Goal: Task Accomplishment & Management: Manage account settings

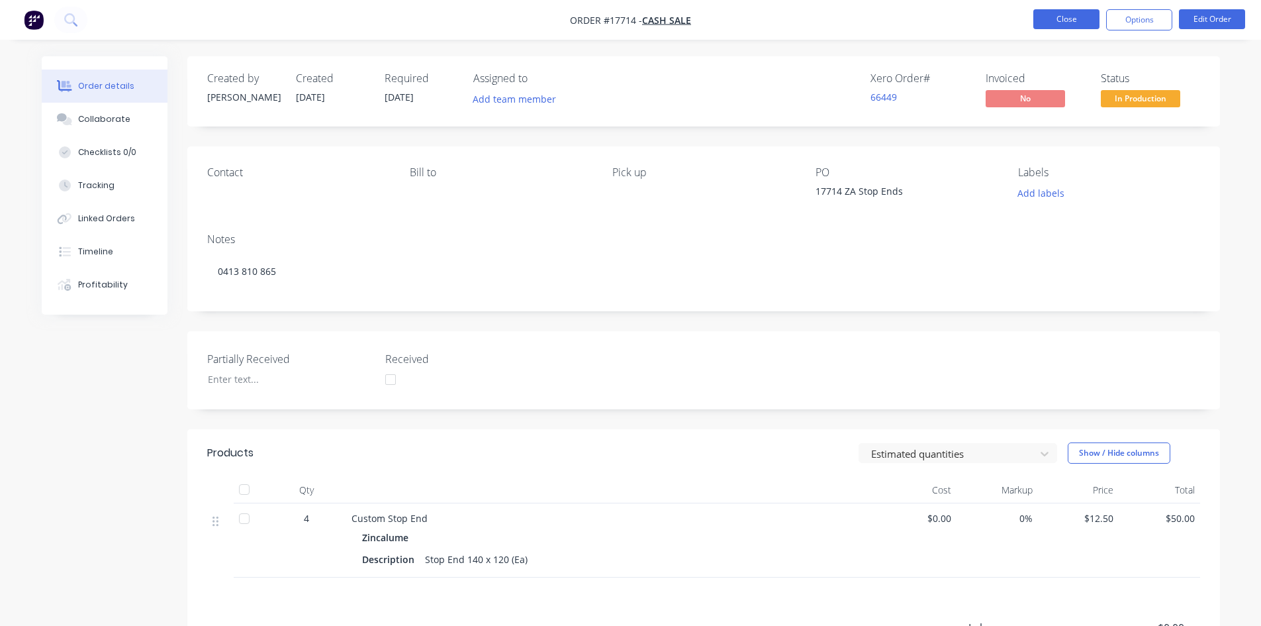
click at [1073, 20] on button "Close" at bounding box center [1067, 19] width 66 height 20
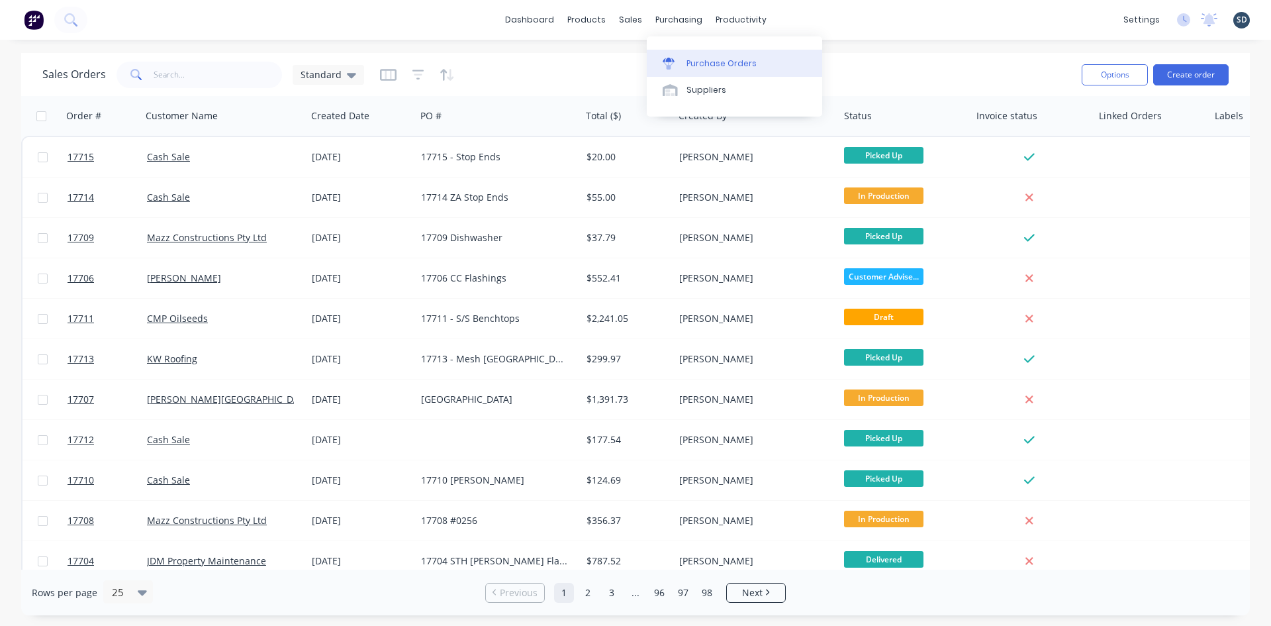
click at [703, 54] on link "Purchase Orders" at bounding box center [734, 63] width 175 height 26
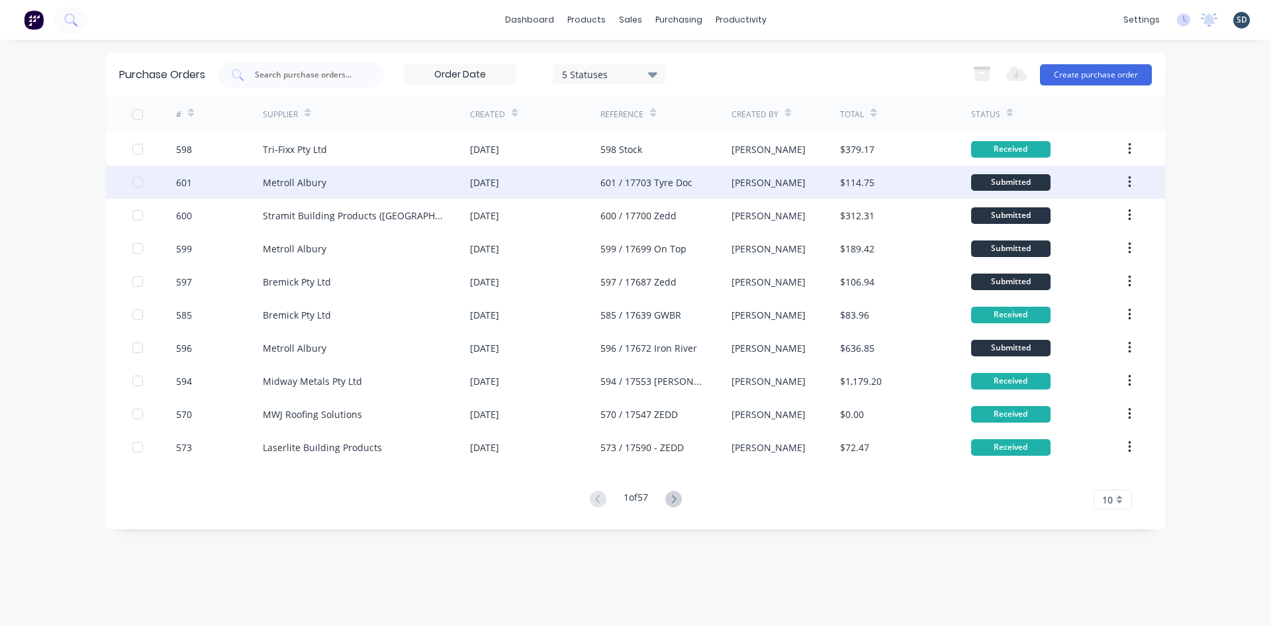
click at [397, 175] on div "Metroll Albury" at bounding box center [366, 182] width 207 height 33
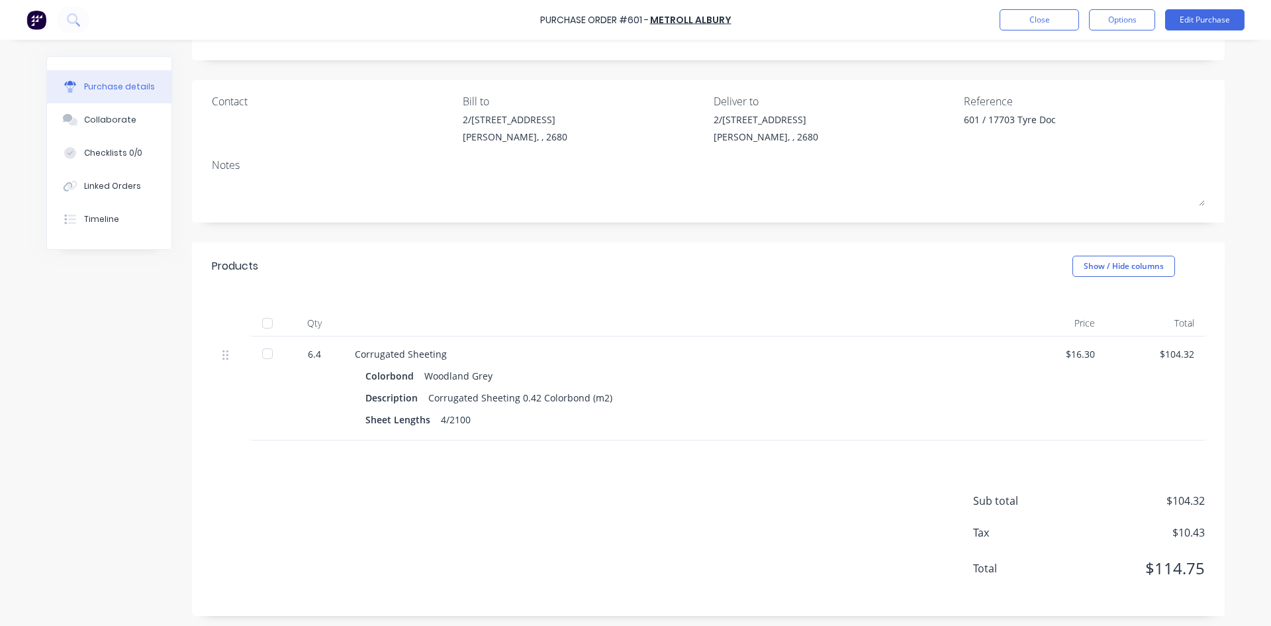
scroll to position [70, 0]
click at [1231, 7] on div "Purchase Order #601 - Metroll Albury Close Options Edit Purchase" at bounding box center [635, 20] width 1271 height 40
click at [1213, 21] on button "Edit Purchase" at bounding box center [1204, 19] width 79 height 21
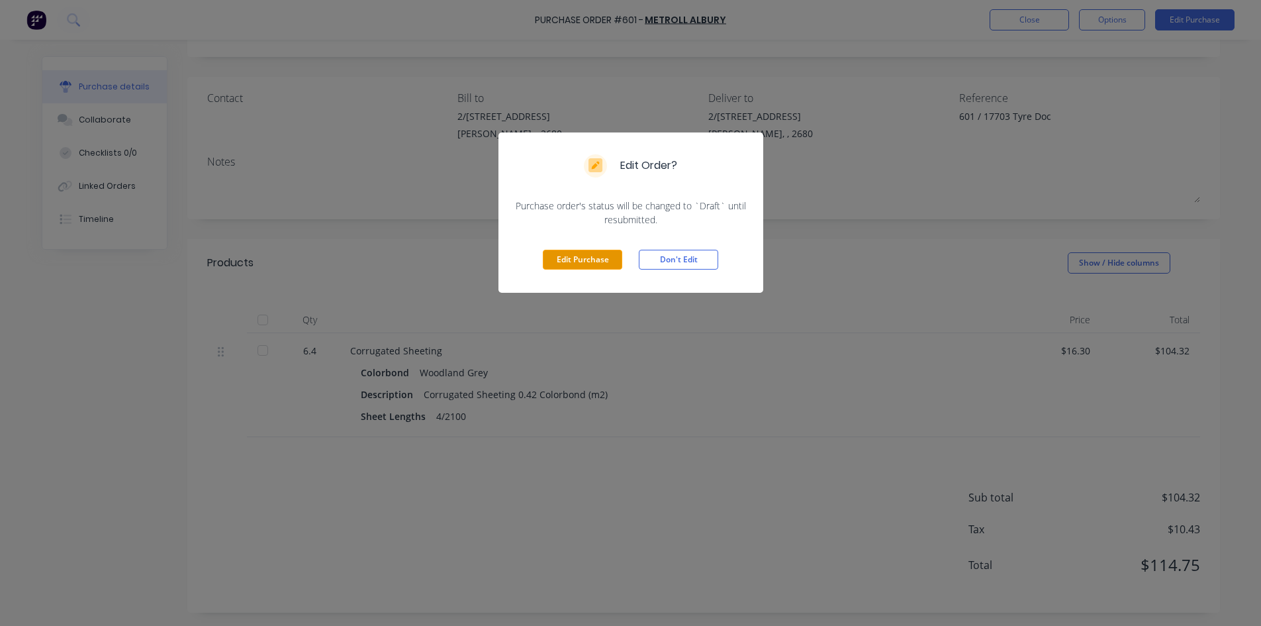
click at [593, 262] on button "Edit Purchase" at bounding box center [582, 260] width 79 height 20
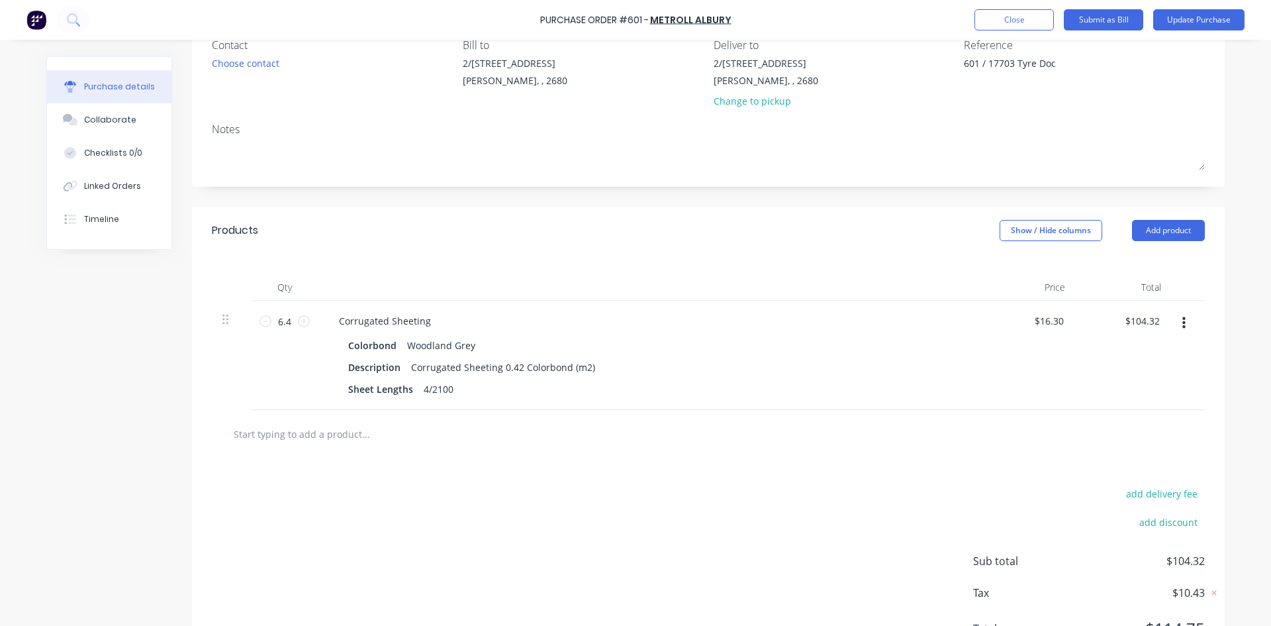
scroll to position [186, 0]
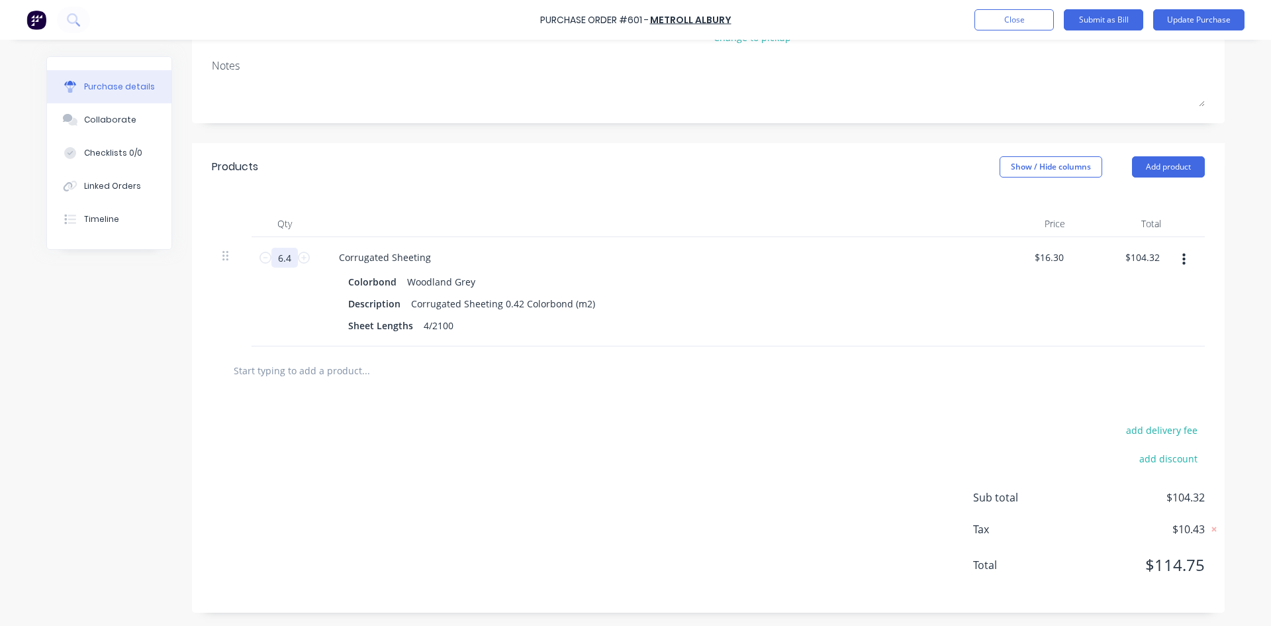
click at [280, 255] on input "6.4" at bounding box center [284, 258] width 26 height 20
click at [285, 255] on input "6.4" at bounding box center [284, 258] width 26 height 20
type textarea "x"
type input "6.40"
type textarea "x"
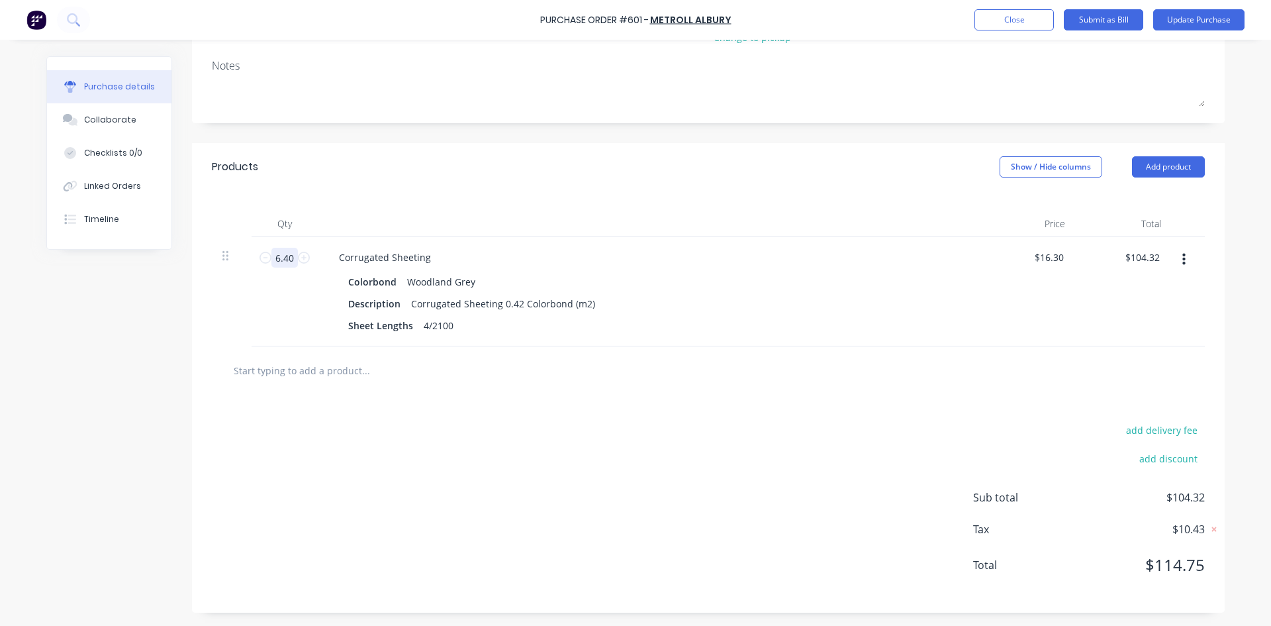
type input "6.4"
type textarea "x"
type input "6.41"
type input "$104.48"
type textarea "x"
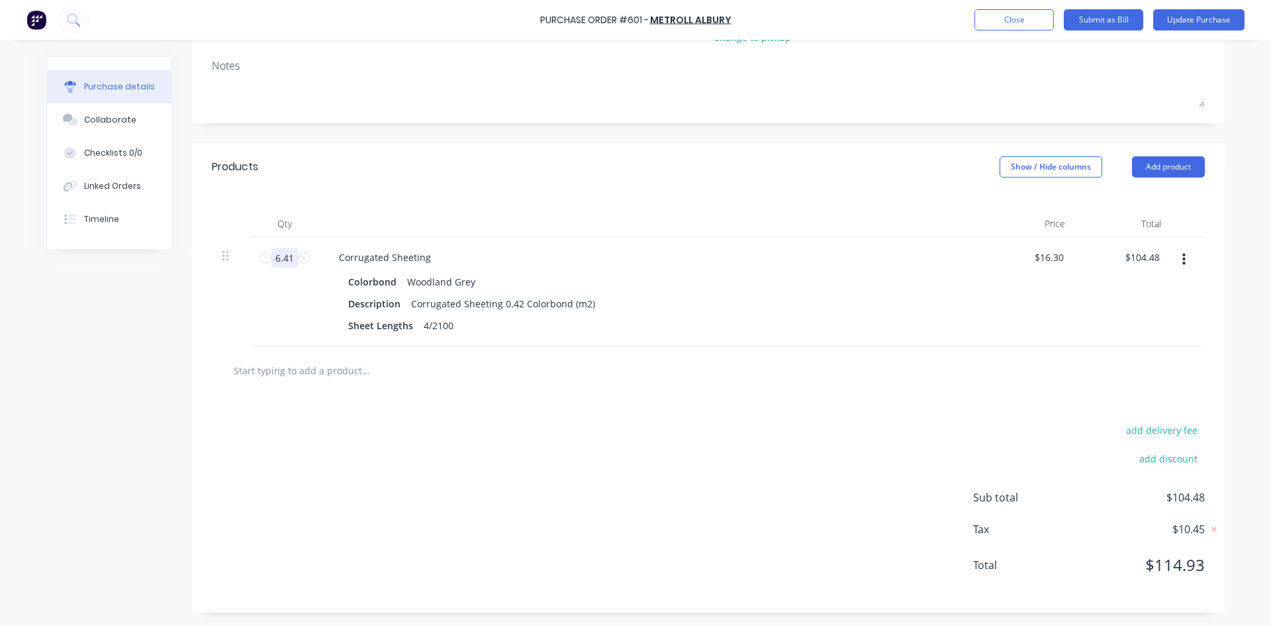
type input "6.401"
type input "$104.34"
type textarea "x"
type input "6.401"
click at [484, 175] on div "Products Show / Hide columns Add product" at bounding box center [708, 167] width 1033 height 48
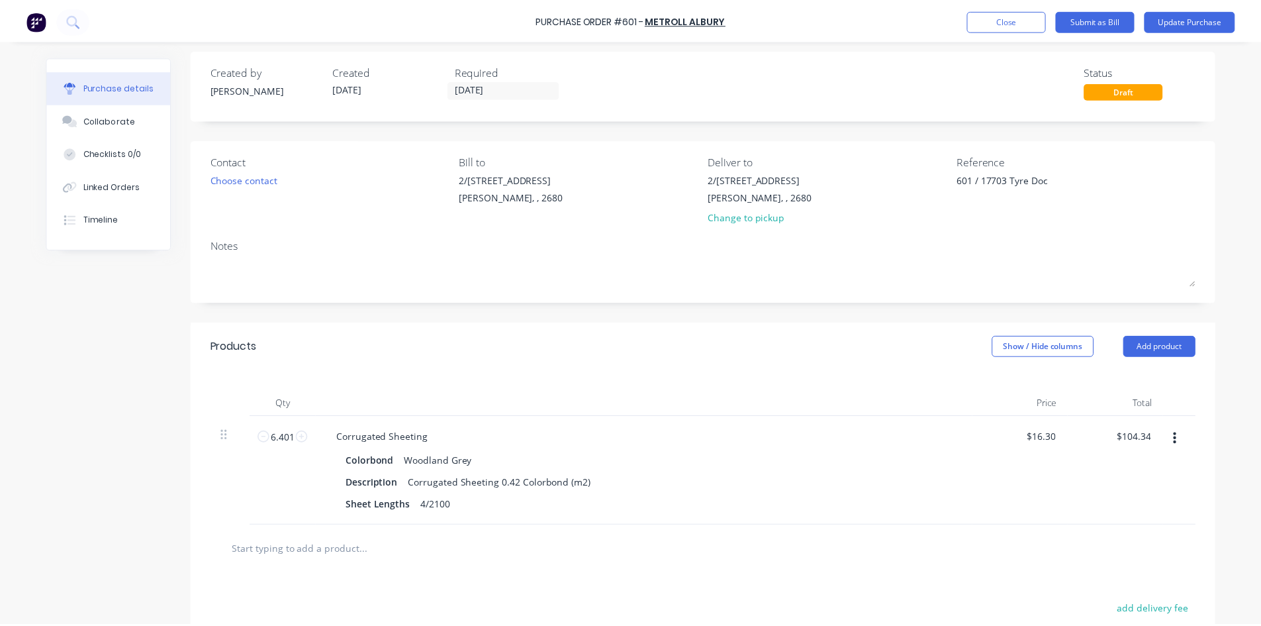
scroll to position [0, 0]
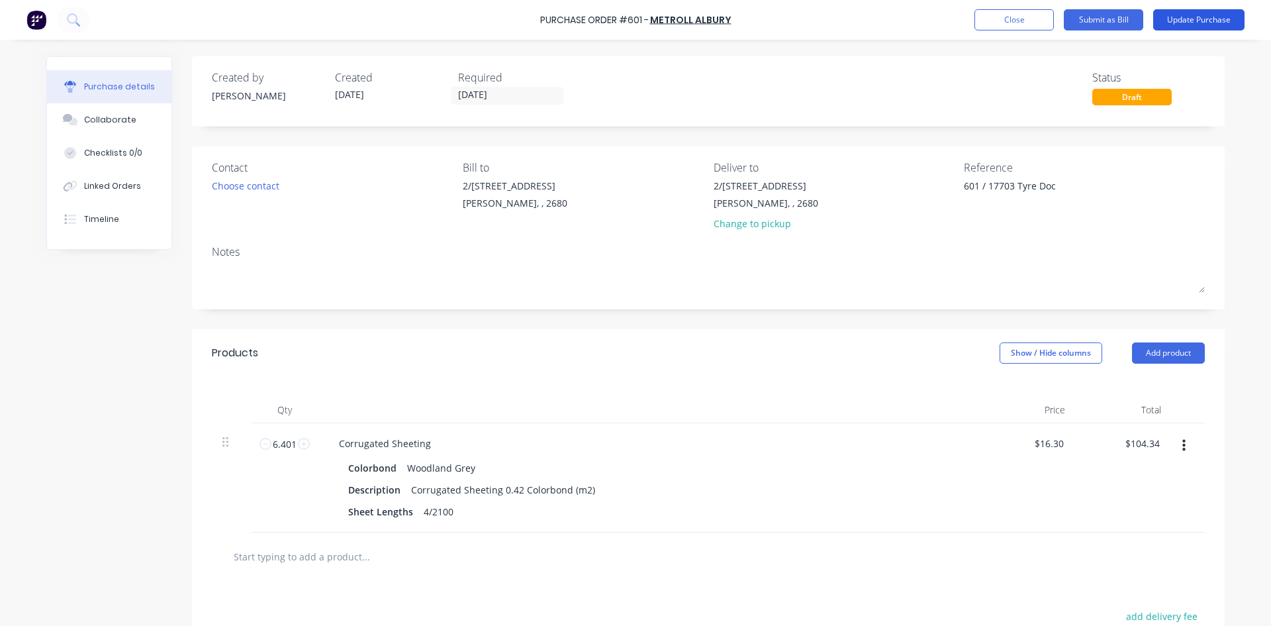
click at [1200, 23] on button "Update Purchase" at bounding box center [1198, 19] width 91 height 21
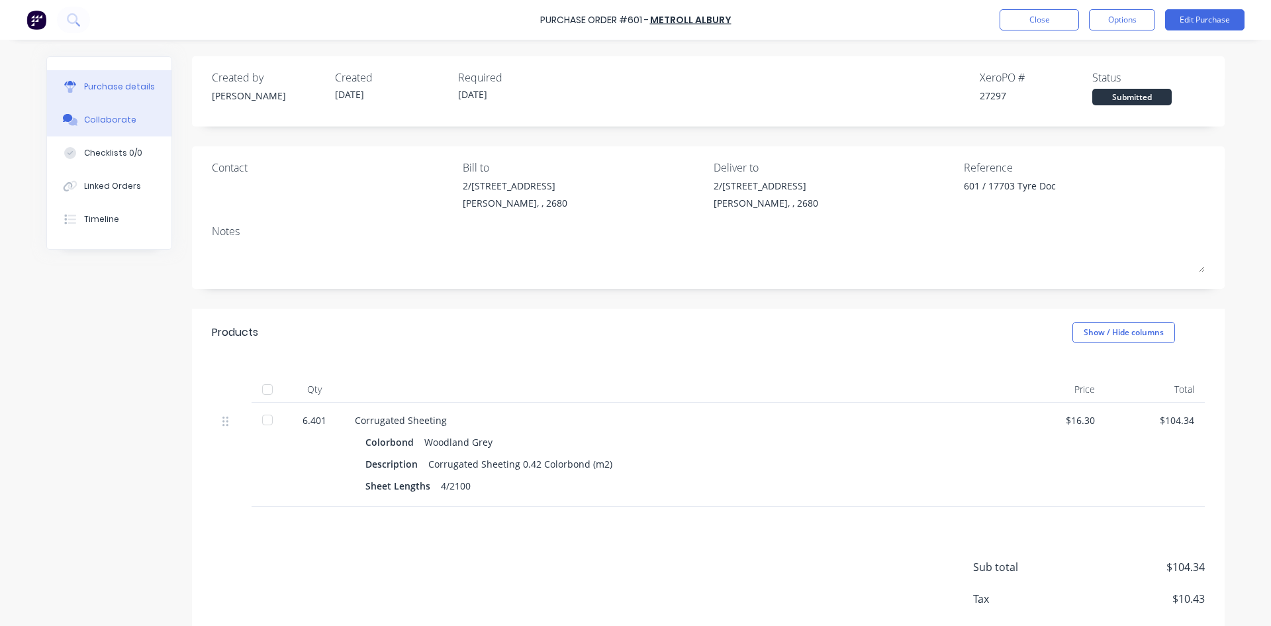
click at [93, 115] on div "Collaborate" at bounding box center [110, 120] width 52 height 12
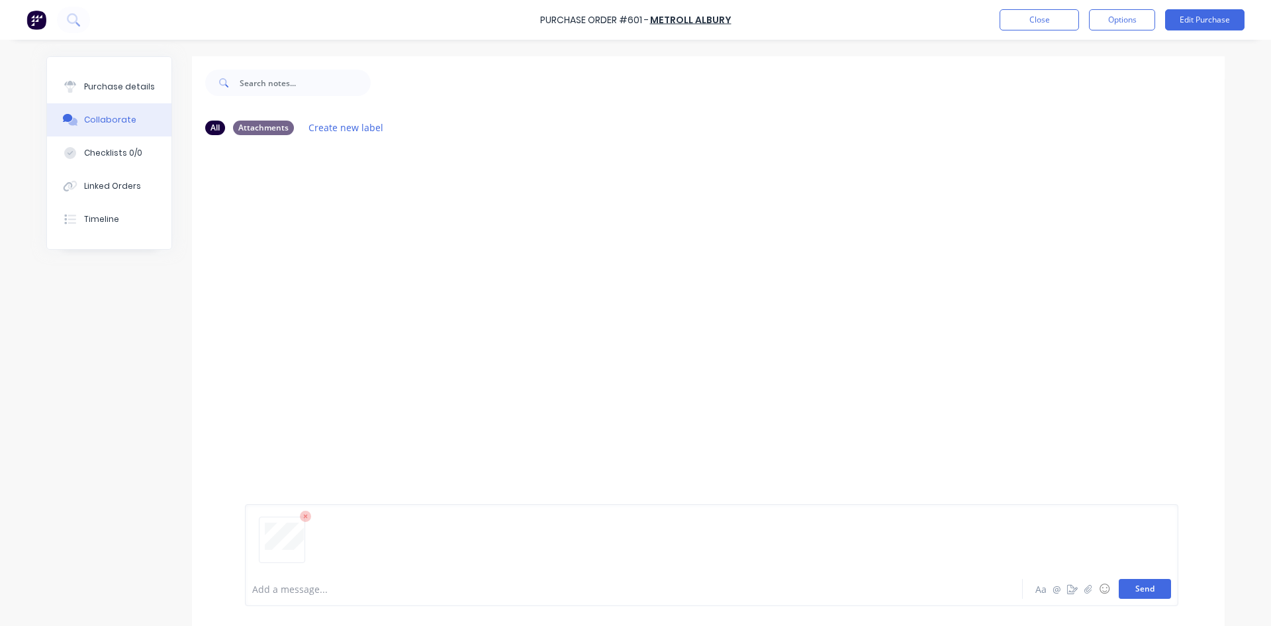
click at [1149, 593] on button "Send" at bounding box center [1145, 589] width 52 height 20
click at [144, 85] on div "Purchase details" at bounding box center [119, 87] width 71 height 12
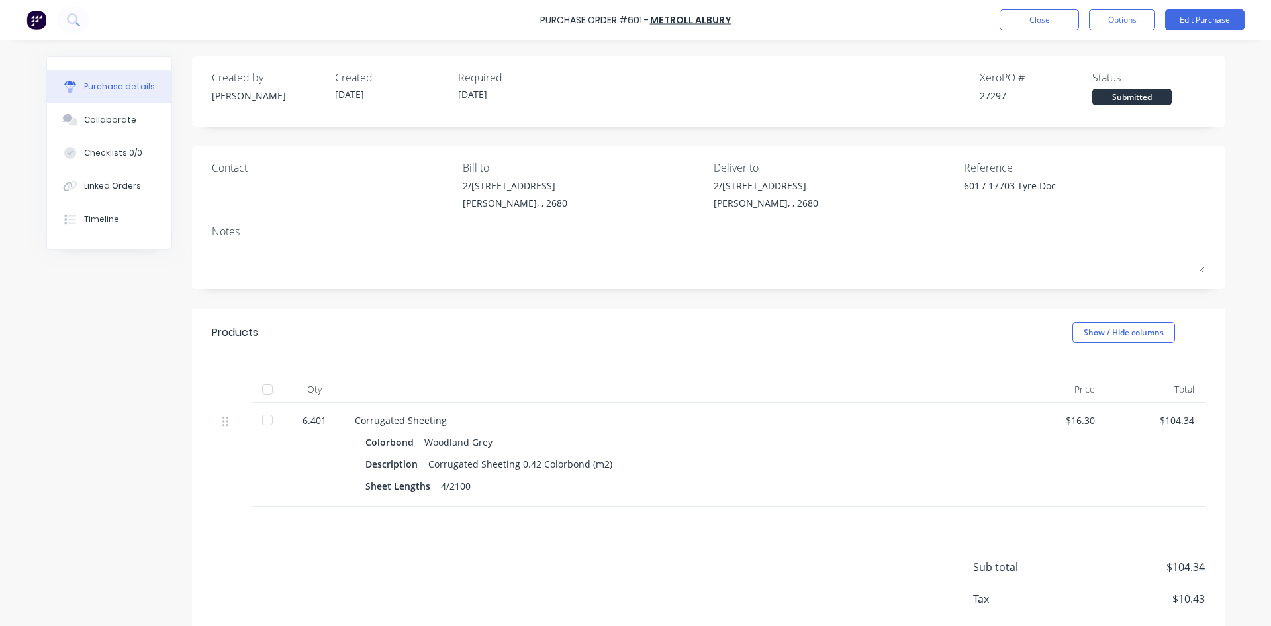
click at [685, 138] on div "Created by Sam Created 01/10/25 Required 03/10/25 Xero PO # 27297 Status Submit…" at bounding box center [708, 369] width 1033 height 626
click at [1219, 17] on button "Edit Purchase" at bounding box center [1204, 19] width 79 height 21
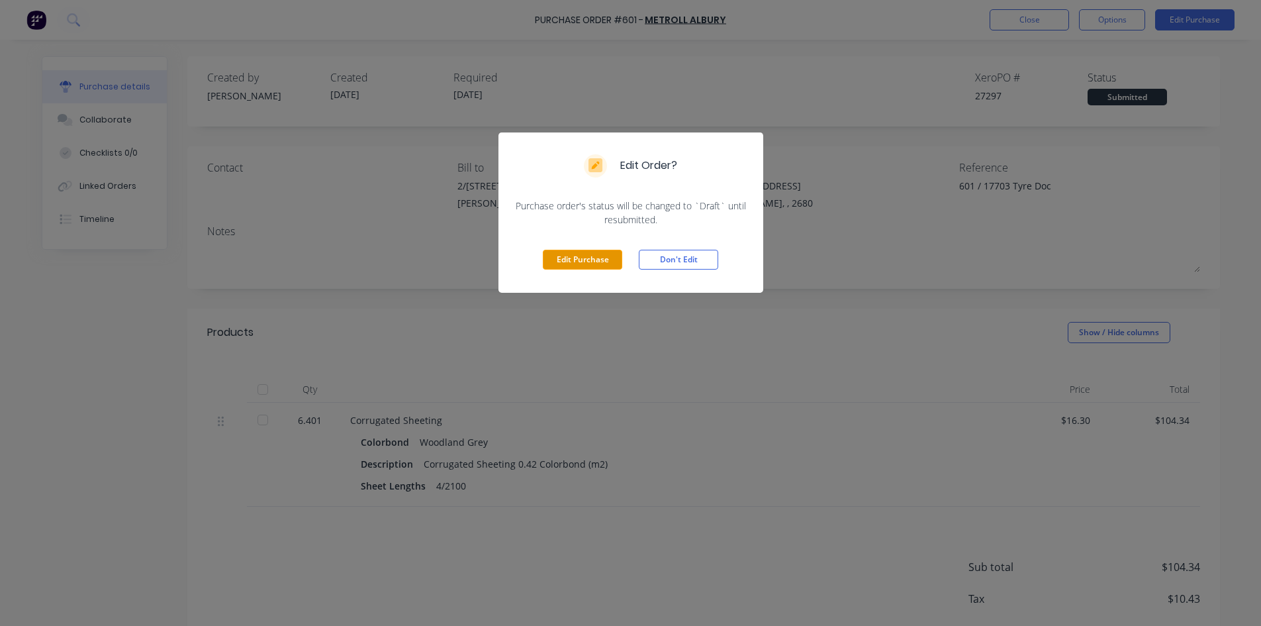
click at [577, 258] on button "Edit Purchase" at bounding box center [582, 260] width 79 height 20
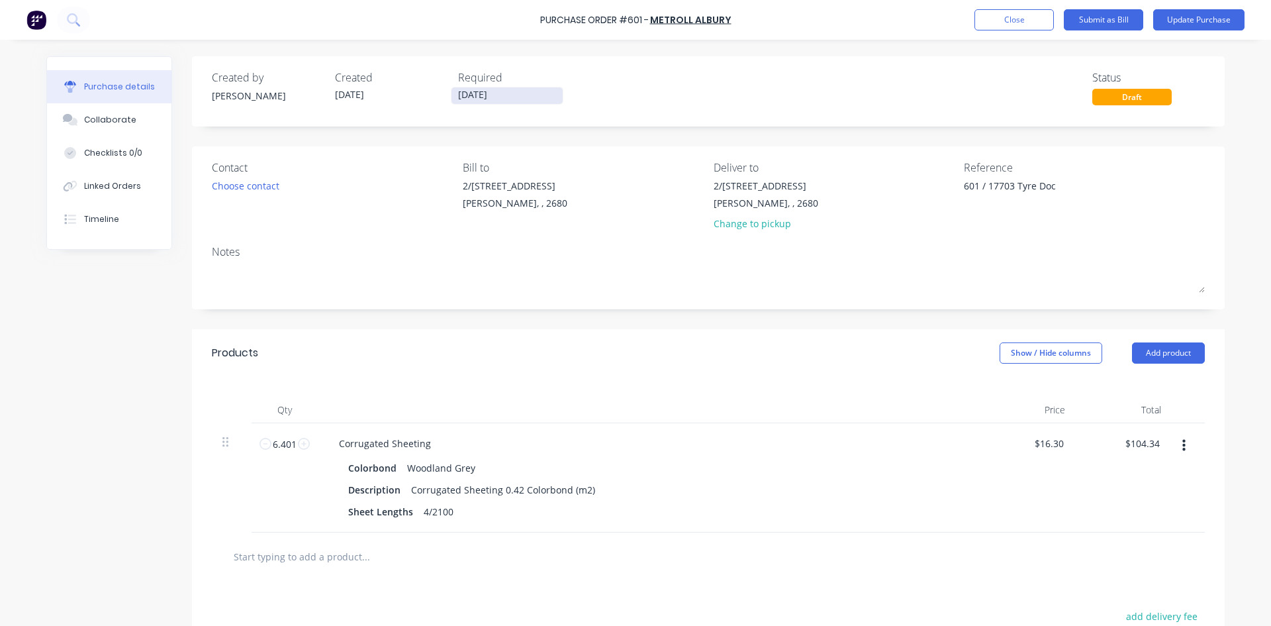
click at [490, 95] on input "03/10/25" at bounding box center [507, 95] width 111 height 17
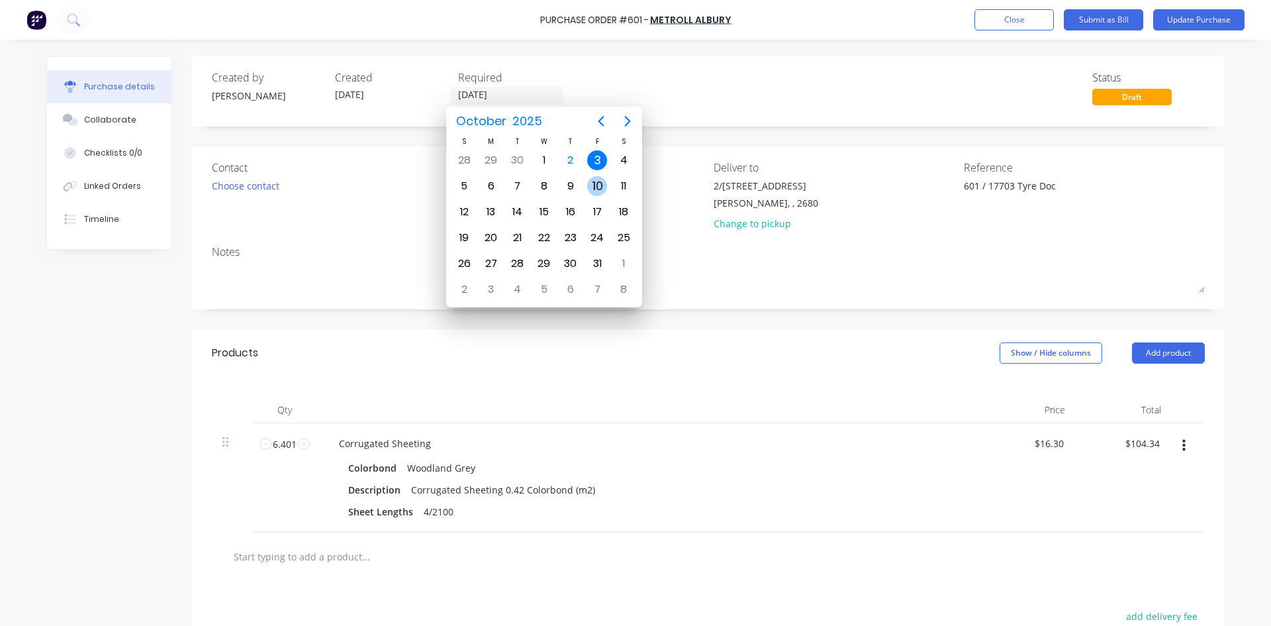
click at [600, 186] on div "10" at bounding box center [597, 186] width 20 height 20
type textarea "x"
type input "10/10/25"
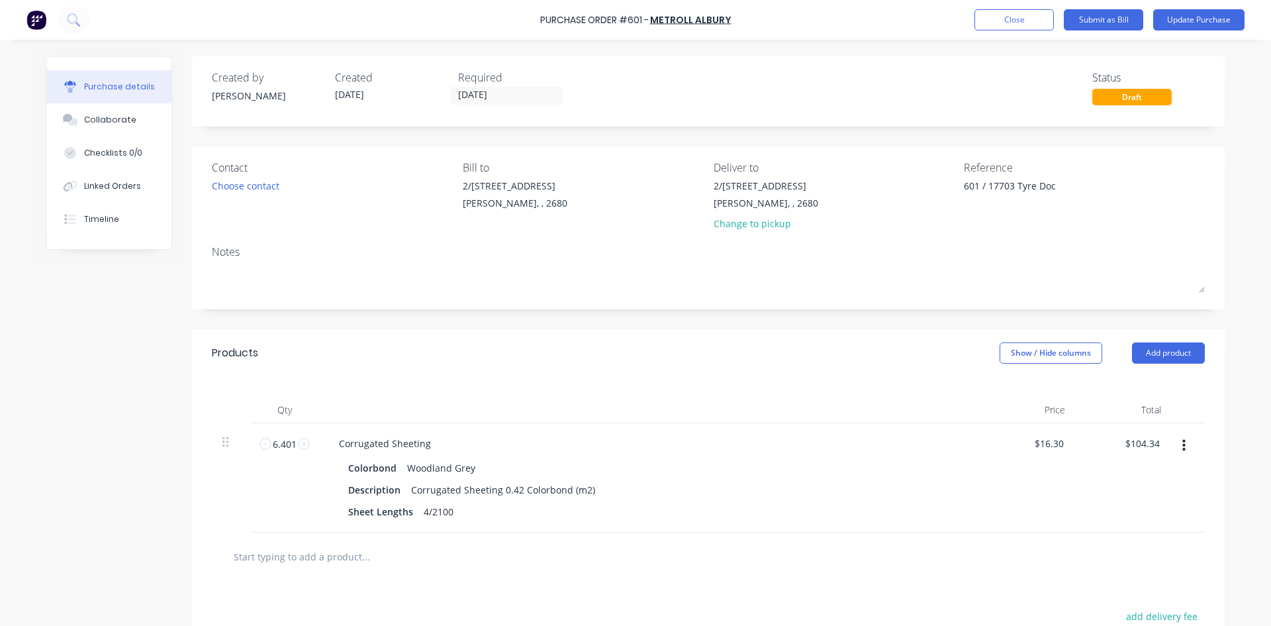
click at [632, 142] on div "Created by Sam Created 01/10/25 Required 10/10/25 Status Draft Contact Choose c…" at bounding box center [708, 427] width 1033 height 742
click at [1202, 18] on button "Update Purchase" at bounding box center [1198, 19] width 91 height 21
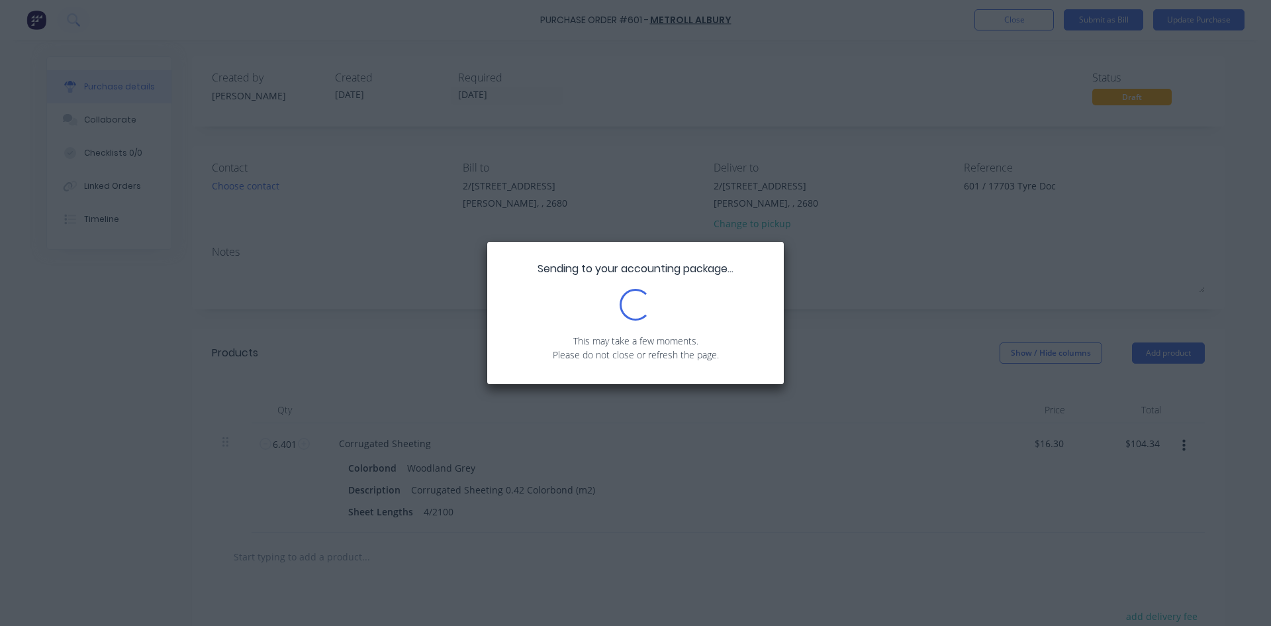
type textarea "x"
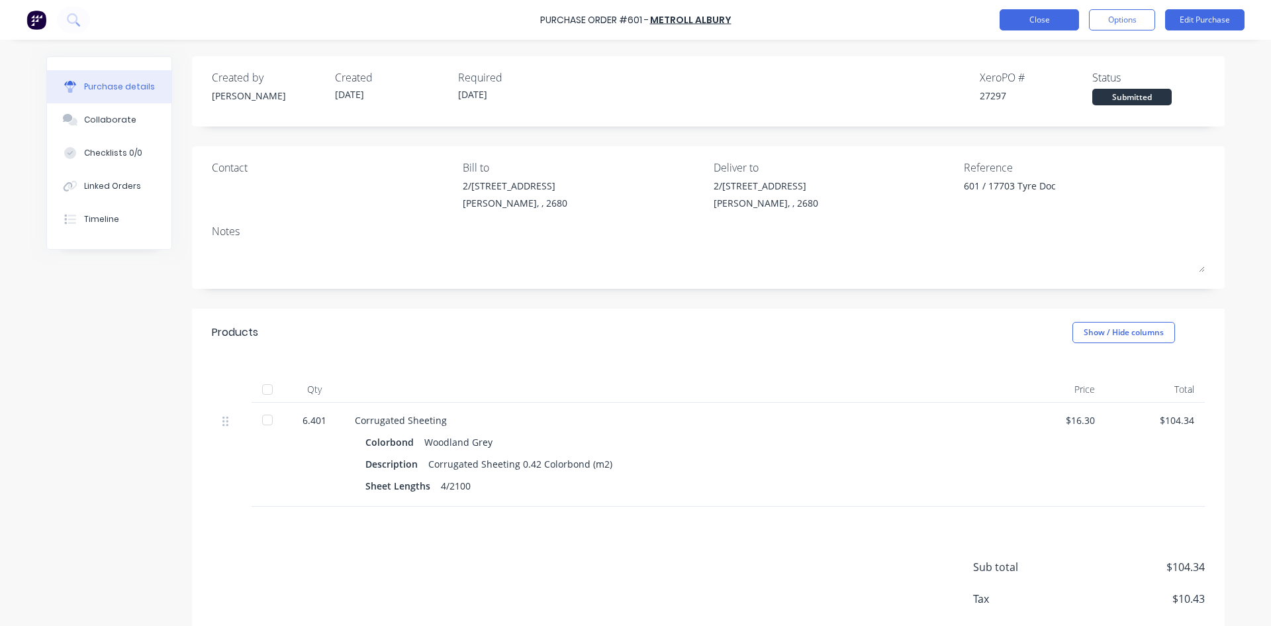
click at [1040, 23] on button "Close" at bounding box center [1039, 19] width 79 height 21
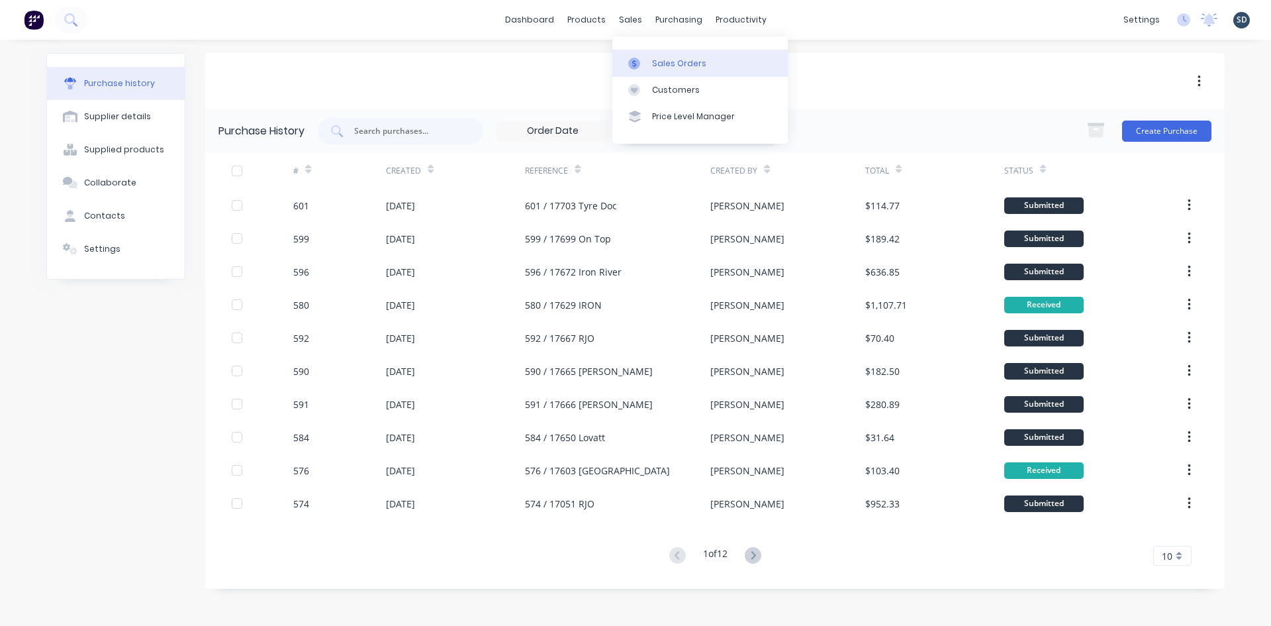
click at [682, 64] on div "Sales Orders" at bounding box center [679, 64] width 54 height 12
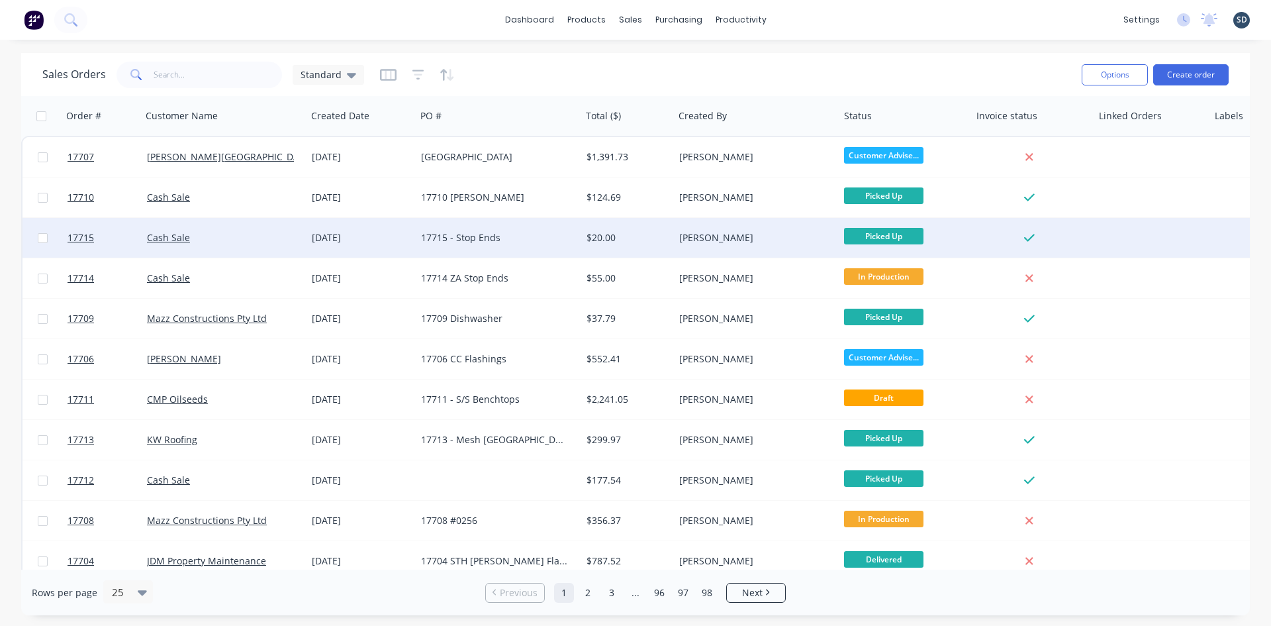
click at [514, 237] on div "17715 - Stop Ends" at bounding box center [494, 237] width 147 height 13
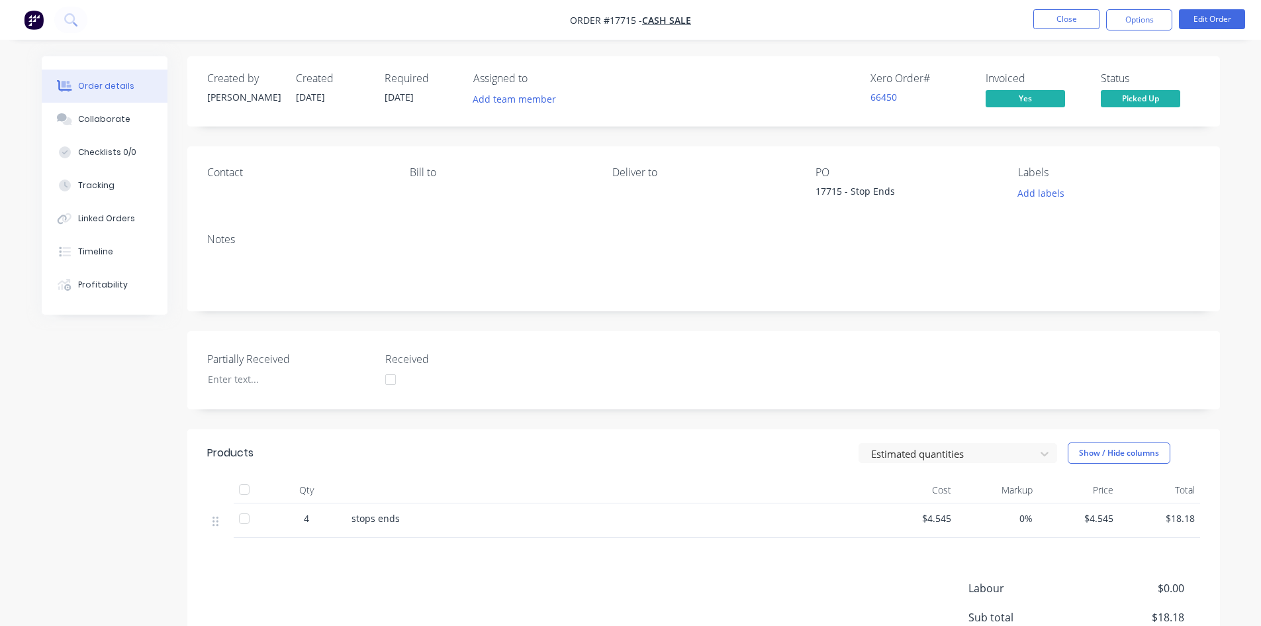
scroll to position [148, 0]
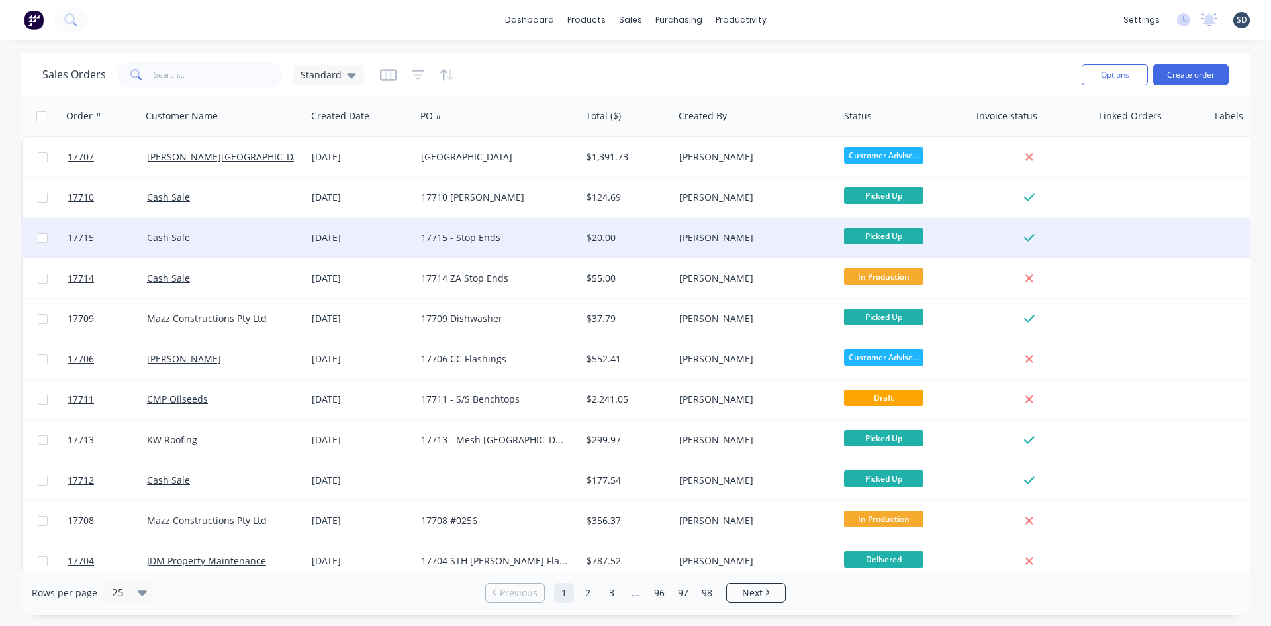
click at [274, 238] on div "Cash Sale" at bounding box center [220, 237] width 147 height 13
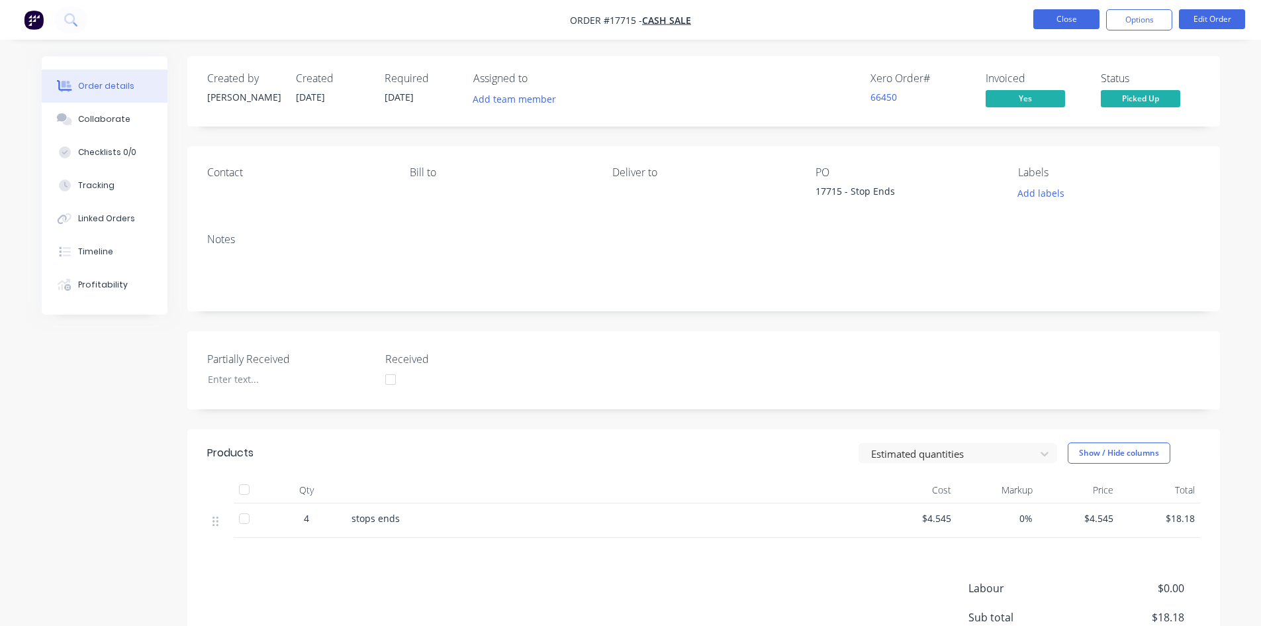
click at [1055, 19] on button "Close" at bounding box center [1067, 19] width 66 height 20
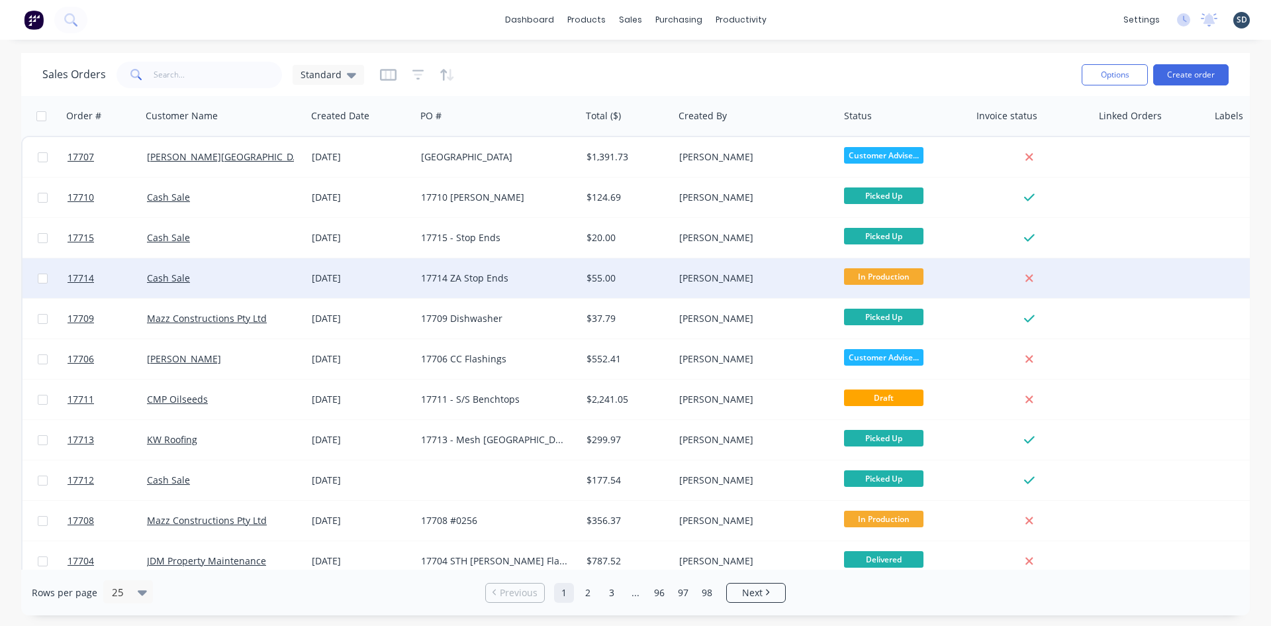
click at [41, 276] on input "checkbox" at bounding box center [43, 278] width 10 height 10
checkbox input "true"
click at [1102, 74] on button "Options" at bounding box center [1115, 74] width 66 height 21
click at [1073, 134] on div "Archive" at bounding box center [1075, 134] width 122 height 19
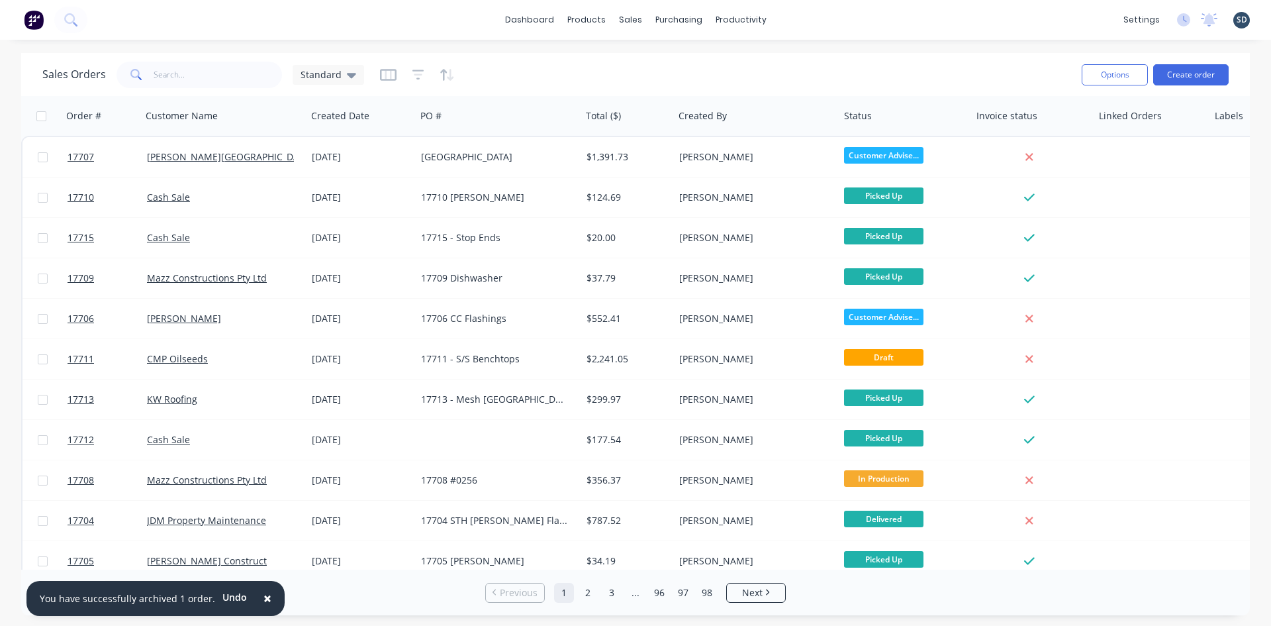
click at [840, 52] on div "× You have successfully archived 1 order. Undo dashboard products sales purchas…" at bounding box center [635, 313] width 1271 height 626
click at [781, 26] on div "dashboard products sales purchasing productivity dashboard products Product Cat…" at bounding box center [635, 20] width 1271 height 40
click at [832, 17] on div "dashboard products sales purchasing productivity dashboard products Product Cat…" at bounding box center [635, 20] width 1271 height 40
click at [264, 602] on span "×" at bounding box center [268, 598] width 8 height 19
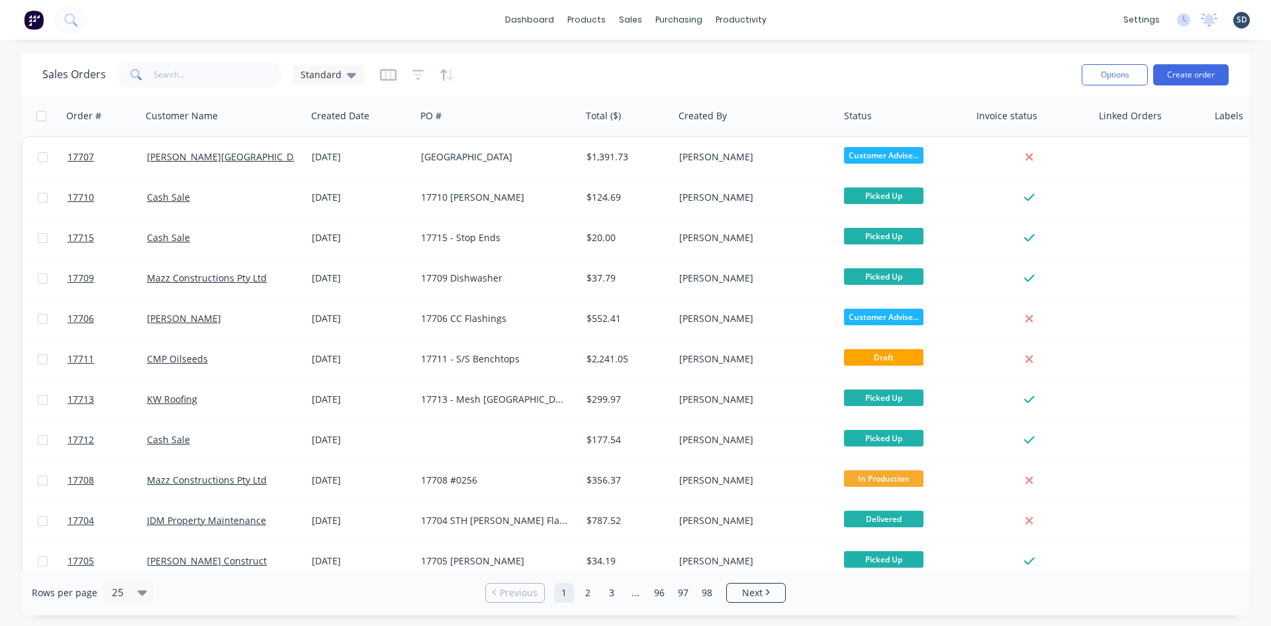
click at [793, 34] on div "dashboard products sales purchasing productivity dashboard products Product Cat…" at bounding box center [635, 20] width 1271 height 40
click at [658, 64] on div "Sales Orders" at bounding box center [679, 64] width 54 height 12
click at [708, 64] on div "Purchase Orders" at bounding box center [722, 64] width 70 height 12
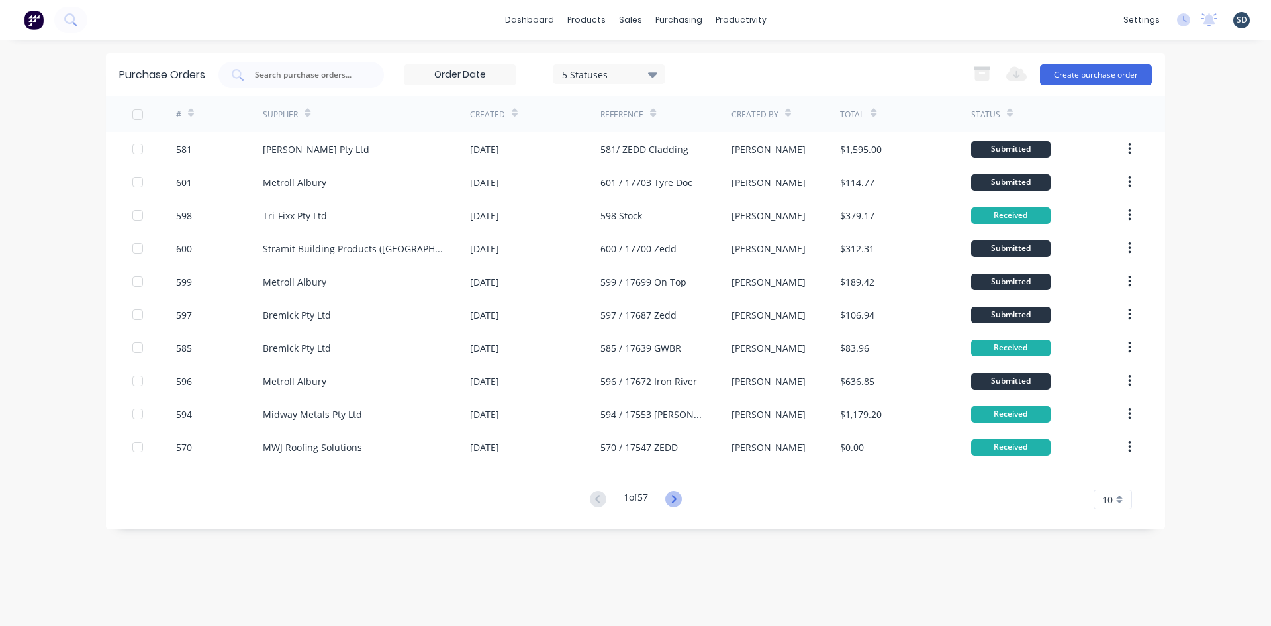
click at [681, 497] on icon at bounding box center [673, 499] width 17 height 17
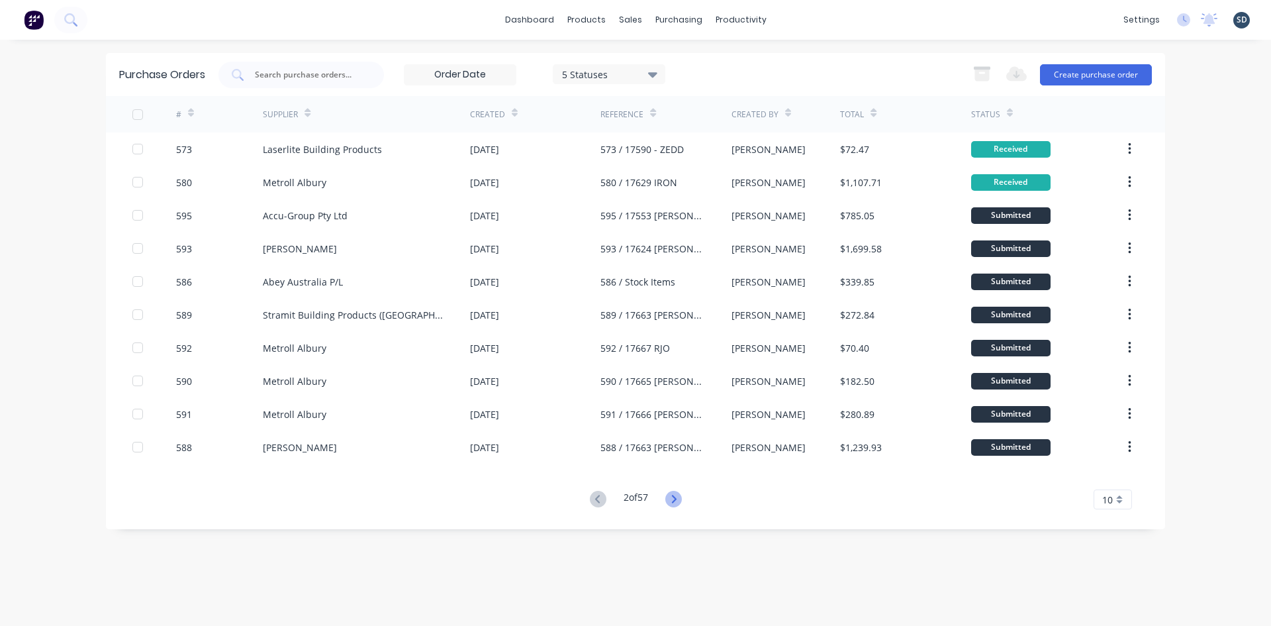
click at [671, 496] on icon at bounding box center [673, 499] width 17 height 17
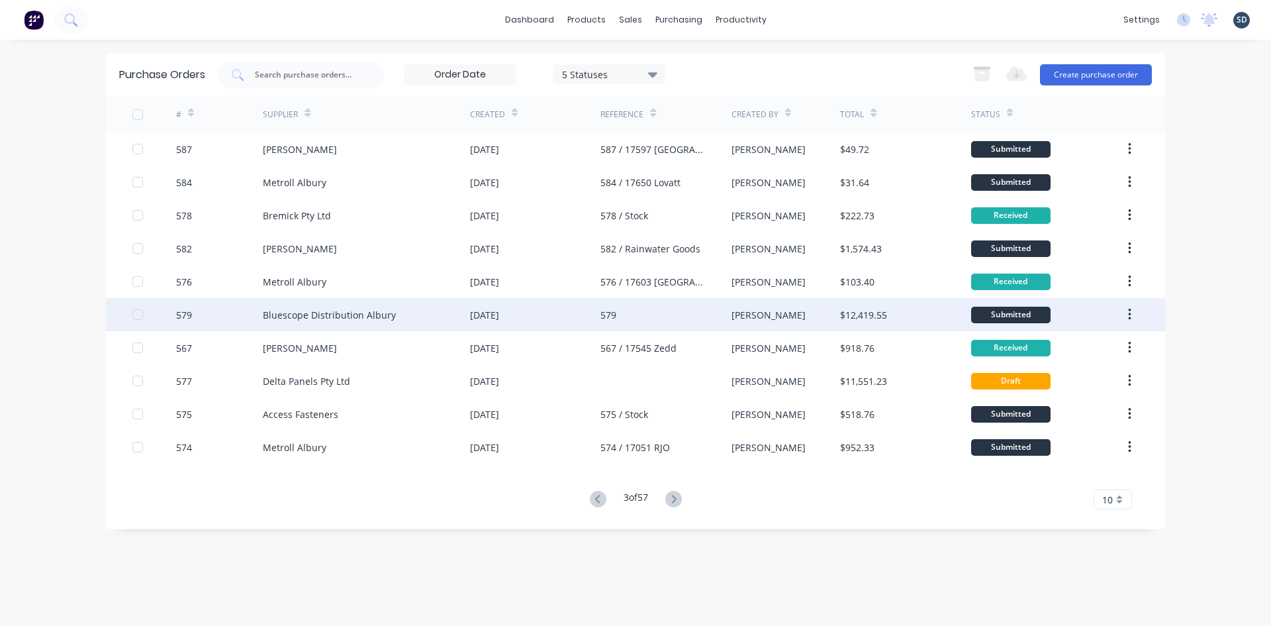
click at [453, 317] on div "Bluescope Distribution Albury" at bounding box center [366, 314] width 207 height 33
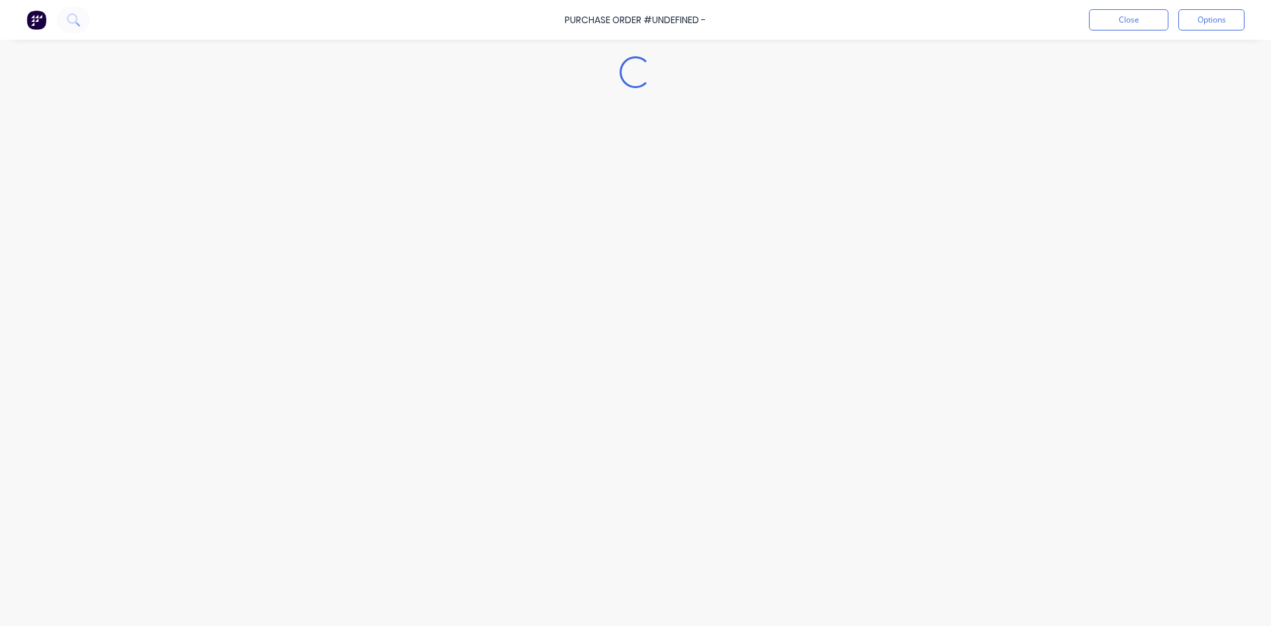
type textarea "x"
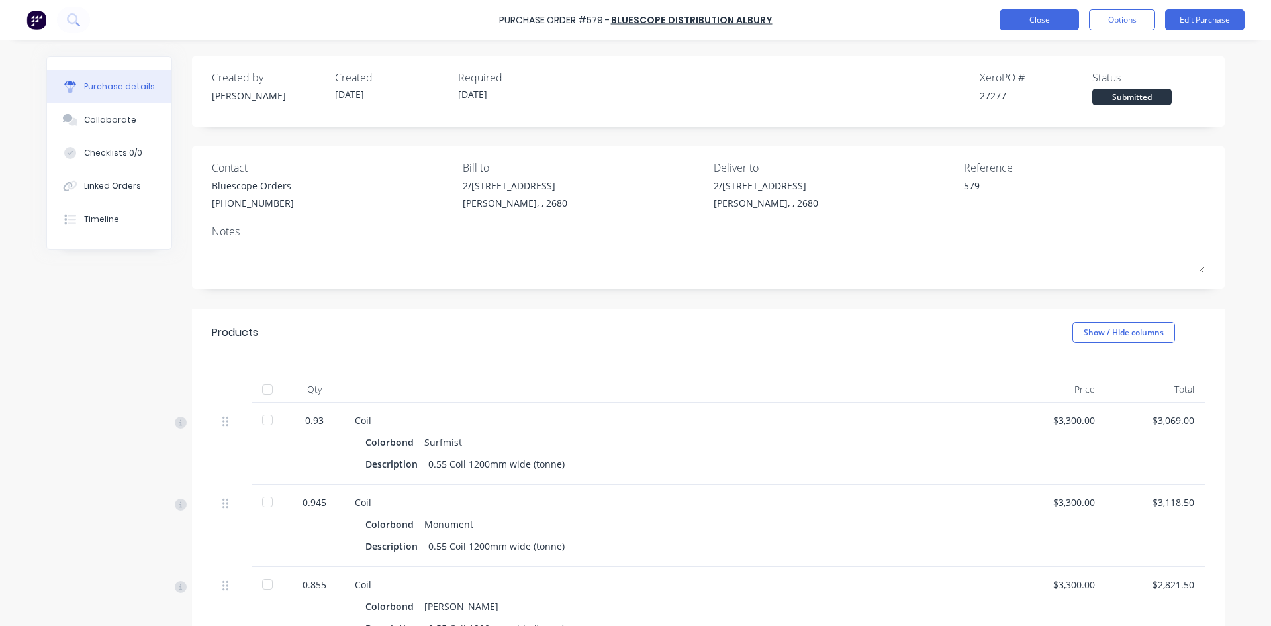
click at [1025, 21] on button "Close" at bounding box center [1039, 19] width 79 height 21
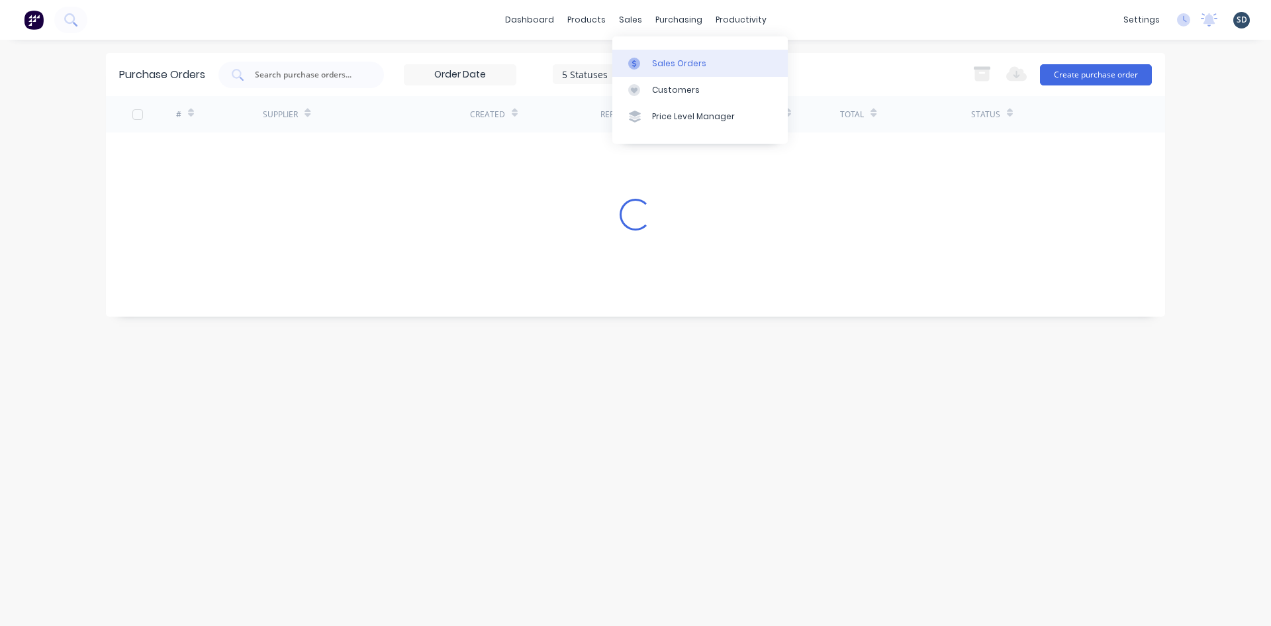
click at [665, 62] on div "Sales Orders" at bounding box center [679, 64] width 54 height 12
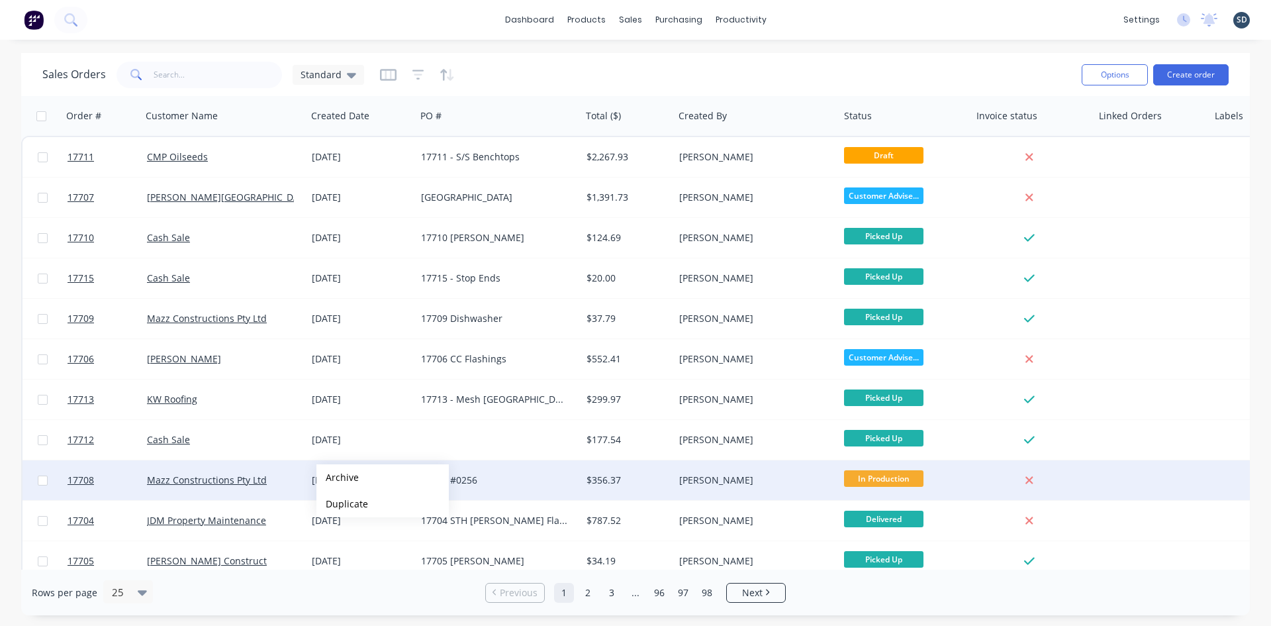
click at [280, 479] on div "Mazz Constructions Pty Ltd" at bounding box center [220, 479] width 147 height 13
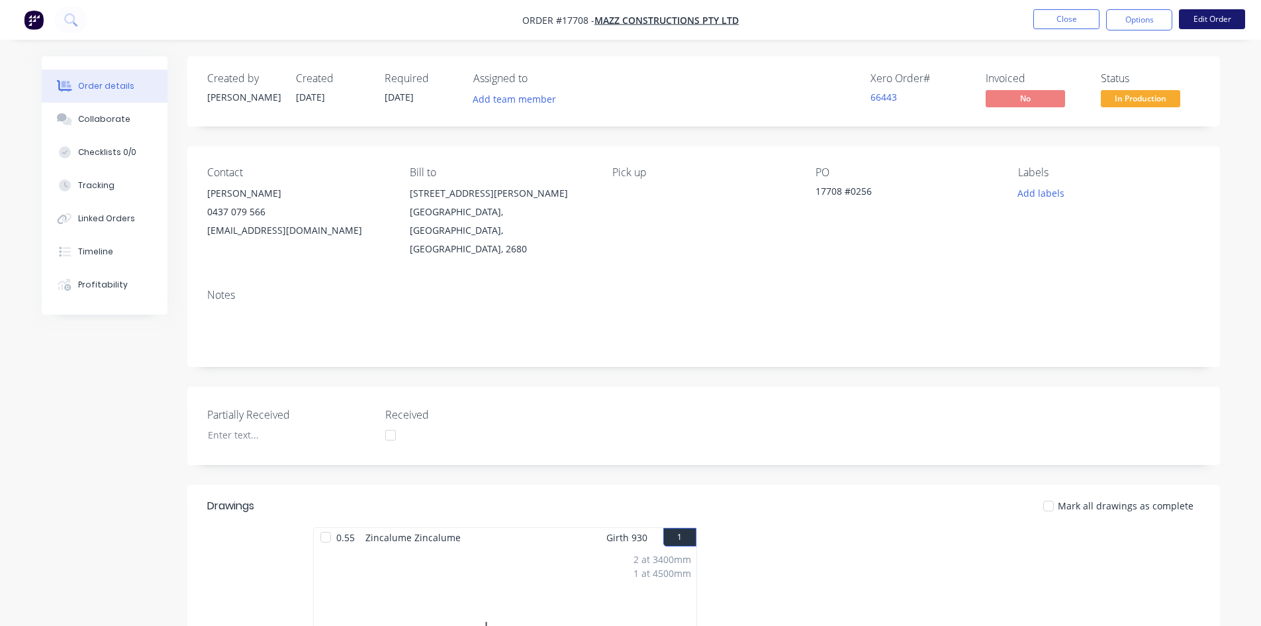
click at [1218, 19] on button "Edit Order" at bounding box center [1212, 19] width 66 height 20
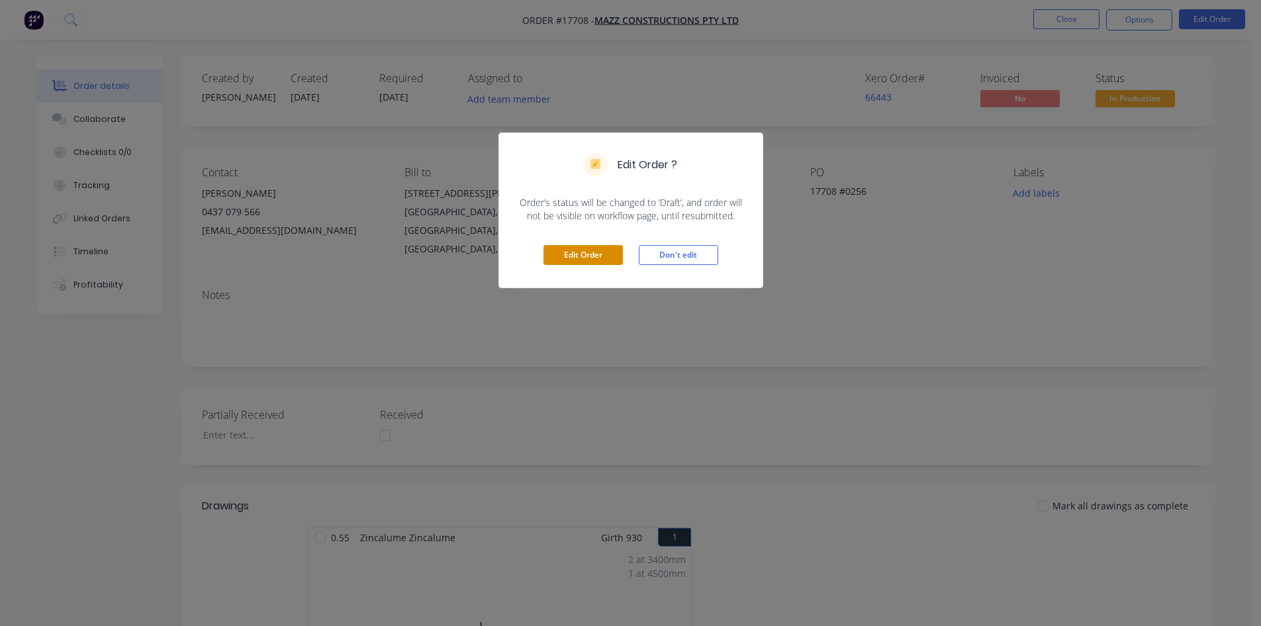
click at [586, 260] on button "Edit Order" at bounding box center [583, 255] width 79 height 20
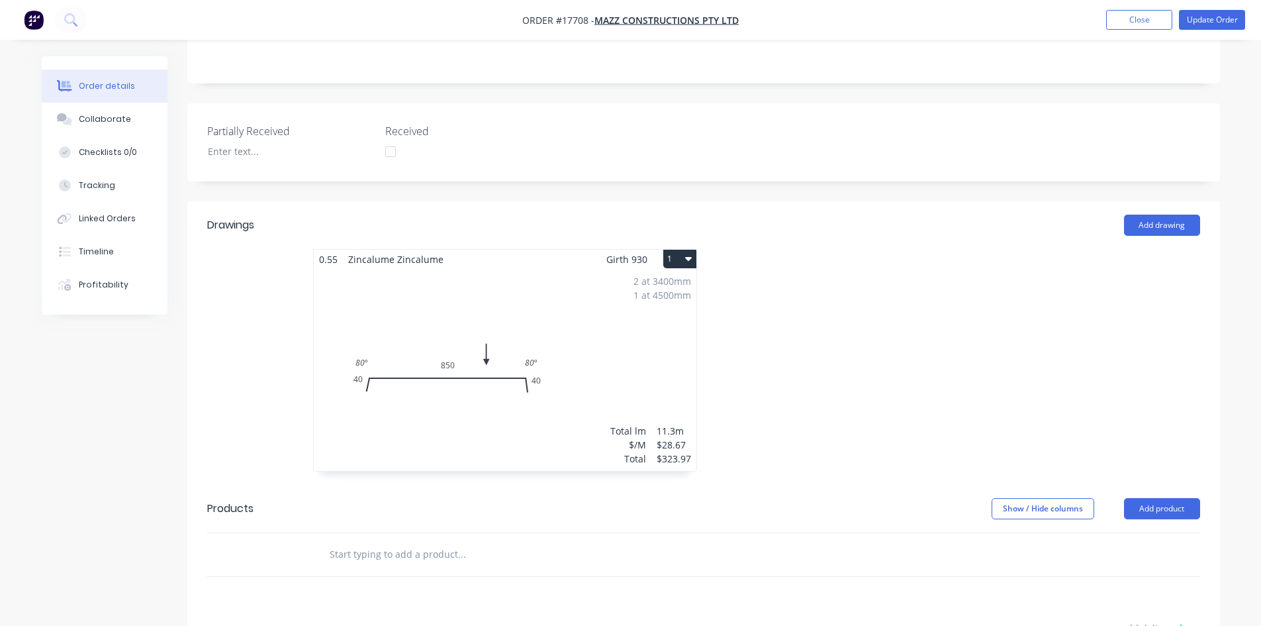
scroll to position [331, 0]
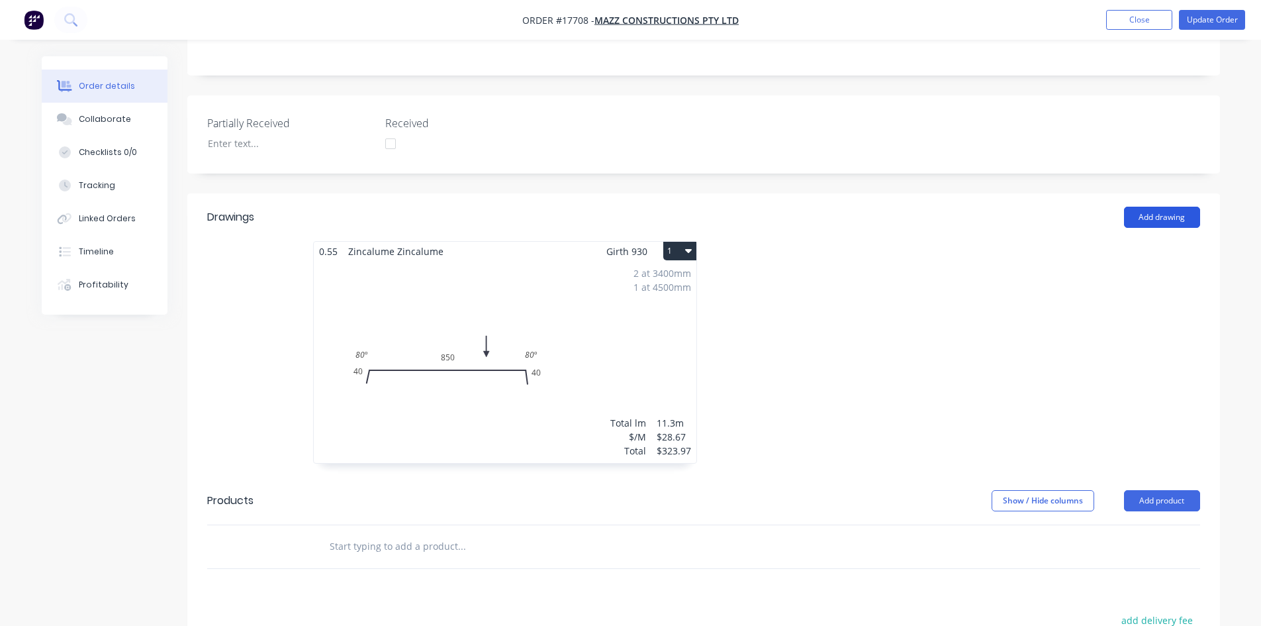
click at [1169, 207] on button "Add drawing" at bounding box center [1162, 217] width 76 height 21
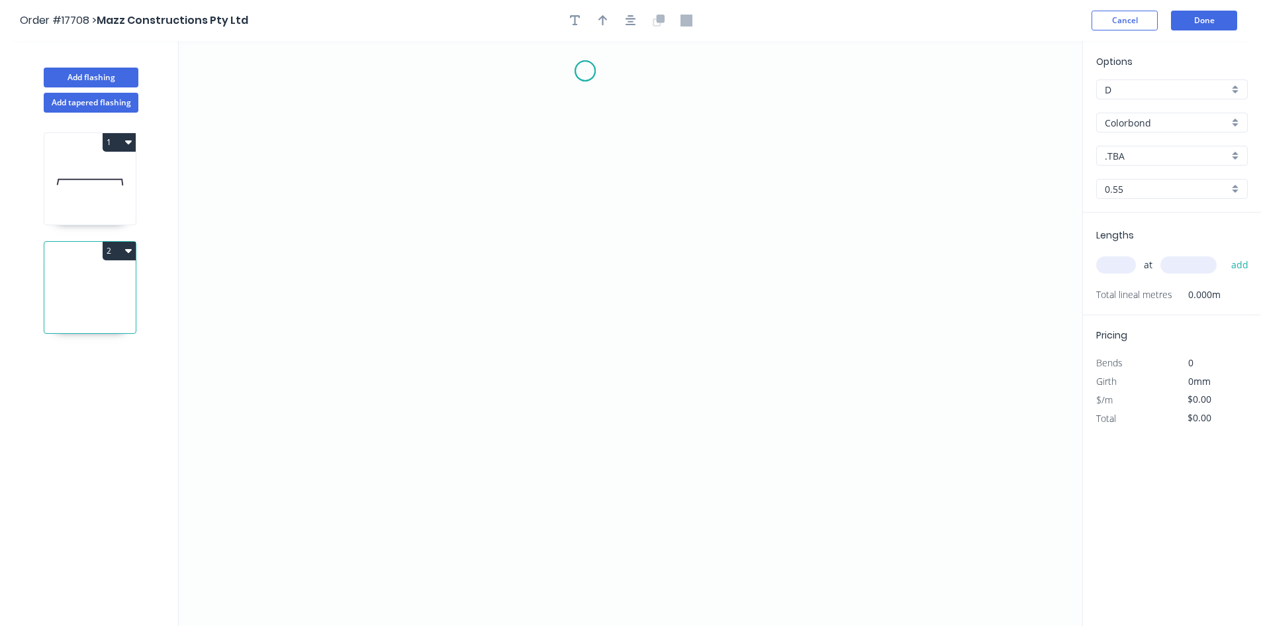
click at [585, 71] on icon "0" at bounding box center [631, 333] width 904 height 585
click at [597, 581] on icon "0" at bounding box center [631, 333] width 904 height 585
click at [624, 581] on icon "0 ?" at bounding box center [631, 333] width 904 height 585
click at [586, 66] on circle at bounding box center [585, 71] width 20 height 20
click at [648, 71] on icon "0 ? ?" at bounding box center [631, 333] width 904 height 585
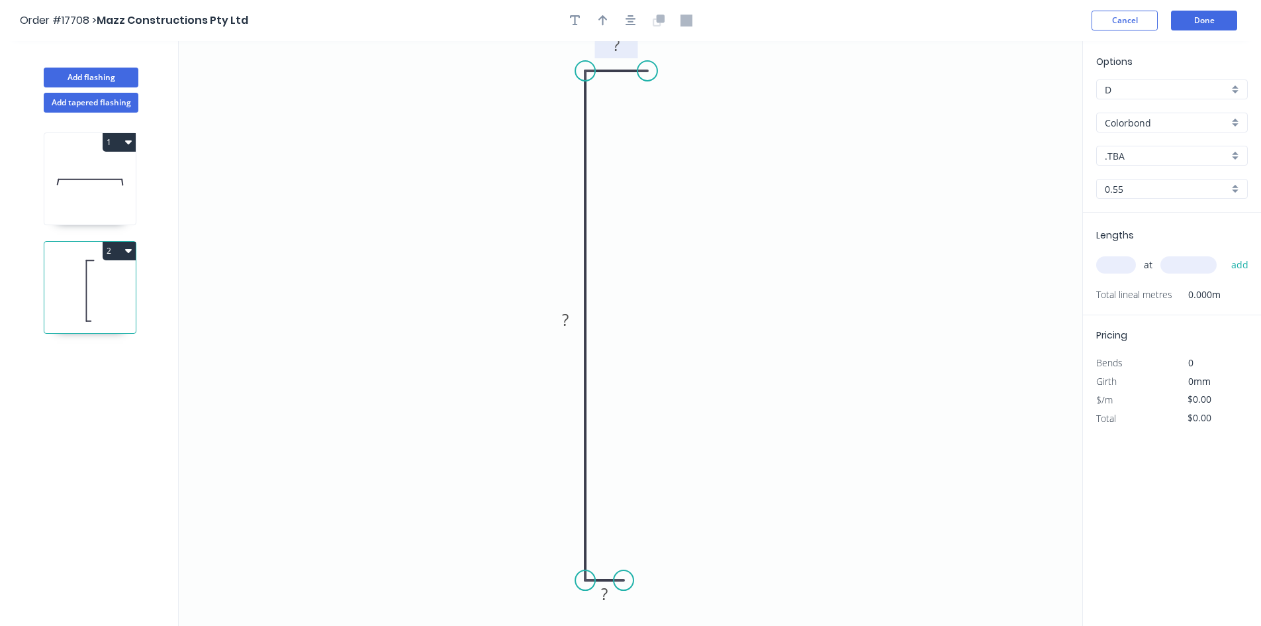
click at [623, 49] on rect at bounding box center [616, 45] width 26 height 19
click at [565, 319] on tspan "?" at bounding box center [565, 320] width 7 height 22
click at [603, 601] on tspan "?" at bounding box center [604, 594] width 7 height 22
click at [605, 610] on div "Show angle" at bounding box center [645, 616] width 133 height 27
type input "$34.35"
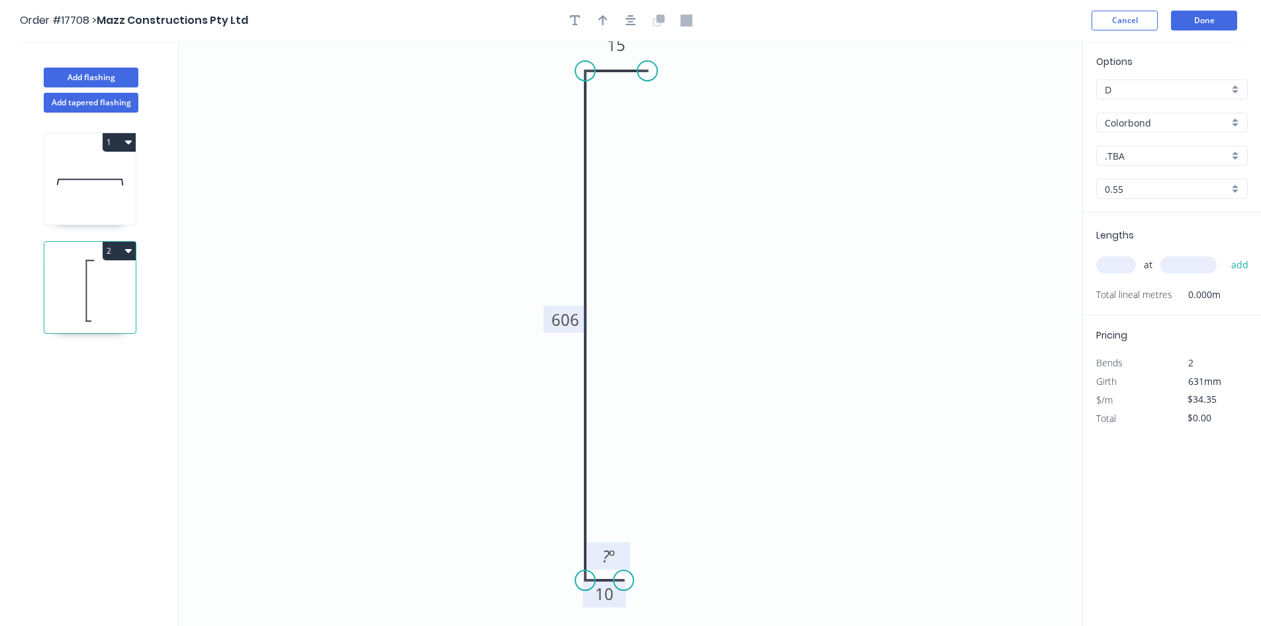
click at [610, 558] on tspan "º" at bounding box center [612, 556] width 6 height 22
drag, startPoint x: 624, startPoint y: 548, endPoint x: 547, endPoint y: 581, distance: 84.5
click at [547, 581] on rect at bounding box center [532, 588] width 43 height 27
click at [610, 108] on div "Show angle" at bounding box center [649, 113] width 133 height 27
click at [609, 97] on tspan "º" at bounding box center [612, 93] width 6 height 22
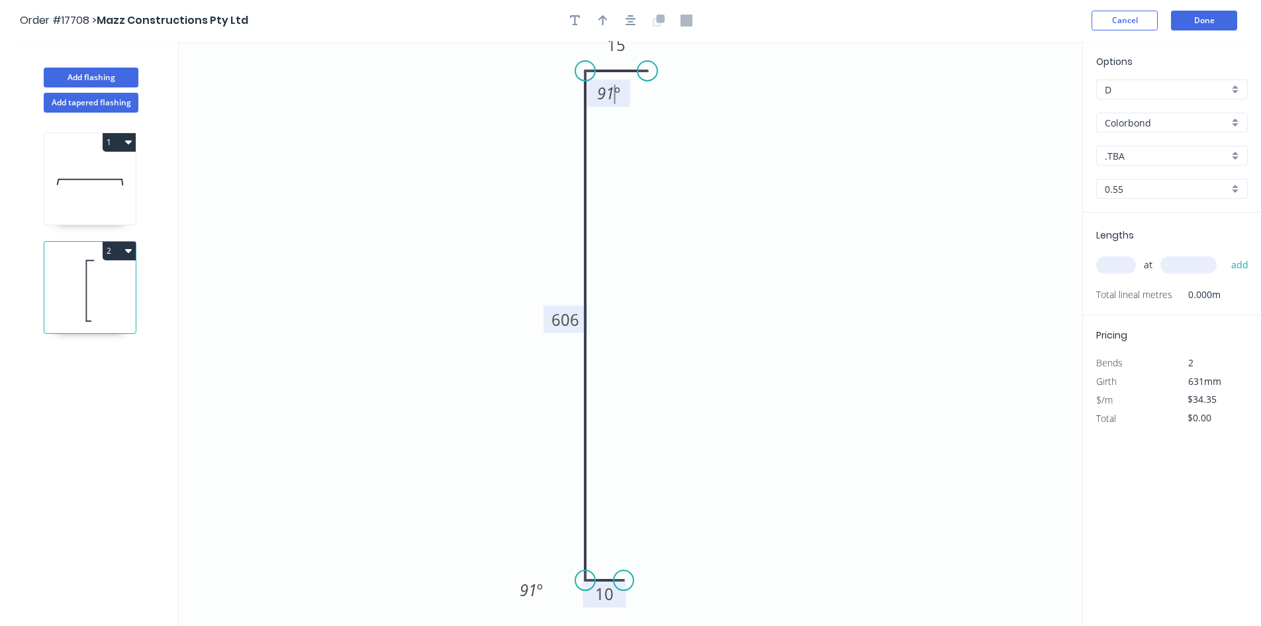
click at [689, 100] on icon "0 10 606 15 91 º 91 º" at bounding box center [631, 333] width 904 height 585
drag, startPoint x: 624, startPoint y: 99, endPoint x: 516, endPoint y: 72, distance: 111.8
click at [516, 72] on rect at bounding box center [508, 66] width 43 height 27
click at [630, 21] on icon "button" at bounding box center [631, 21] width 11 height 12
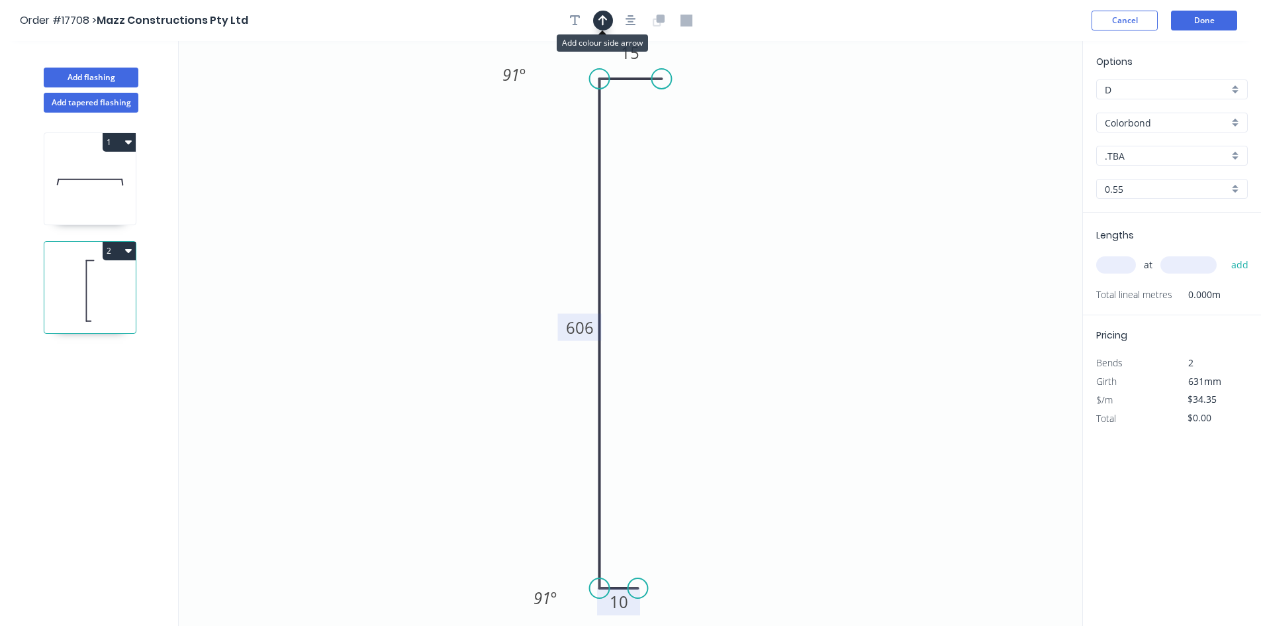
click at [604, 21] on icon "button" at bounding box center [603, 21] width 9 height 12
drag, startPoint x: 1011, startPoint y: 104, endPoint x: 424, endPoint y: 248, distance: 604.6
click at [452, 248] on icon at bounding box center [473, 243] width 42 height 12
click at [1222, 152] on input ".TBA" at bounding box center [1167, 156] width 124 height 14
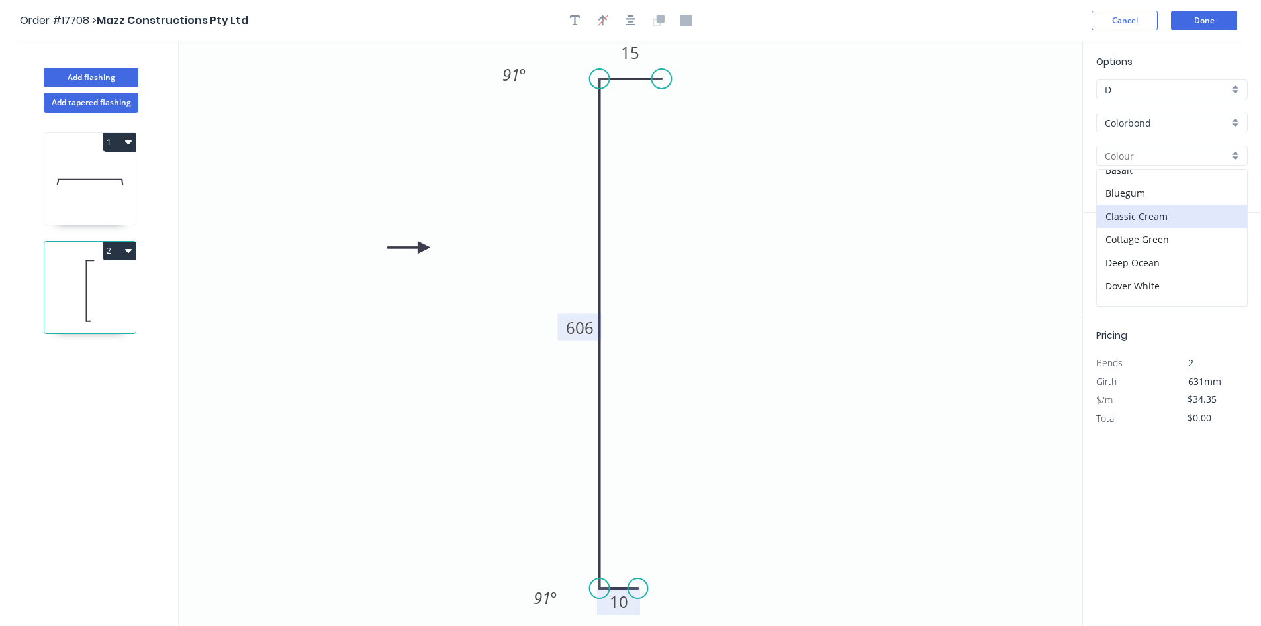
scroll to position [66, 0]
click at [1167, 250] on div "Dover White" at bounding box center [1172, 253] width 150 height 23
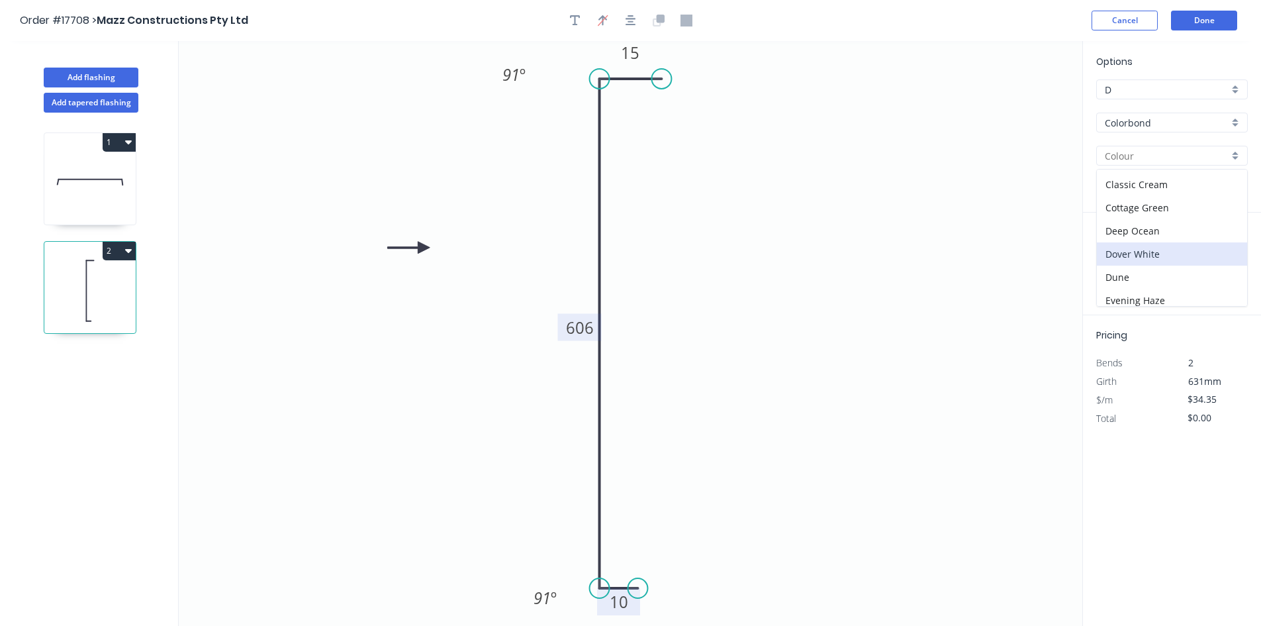
type input "Dover White"
click at [1114, 262] on input "text" at bounding box center [1116, 264] width 40 height 17
type input "1"
click at [1184, 261] on input "text" at bounding box center [1189, 264] width 56 height 17
type input "582"
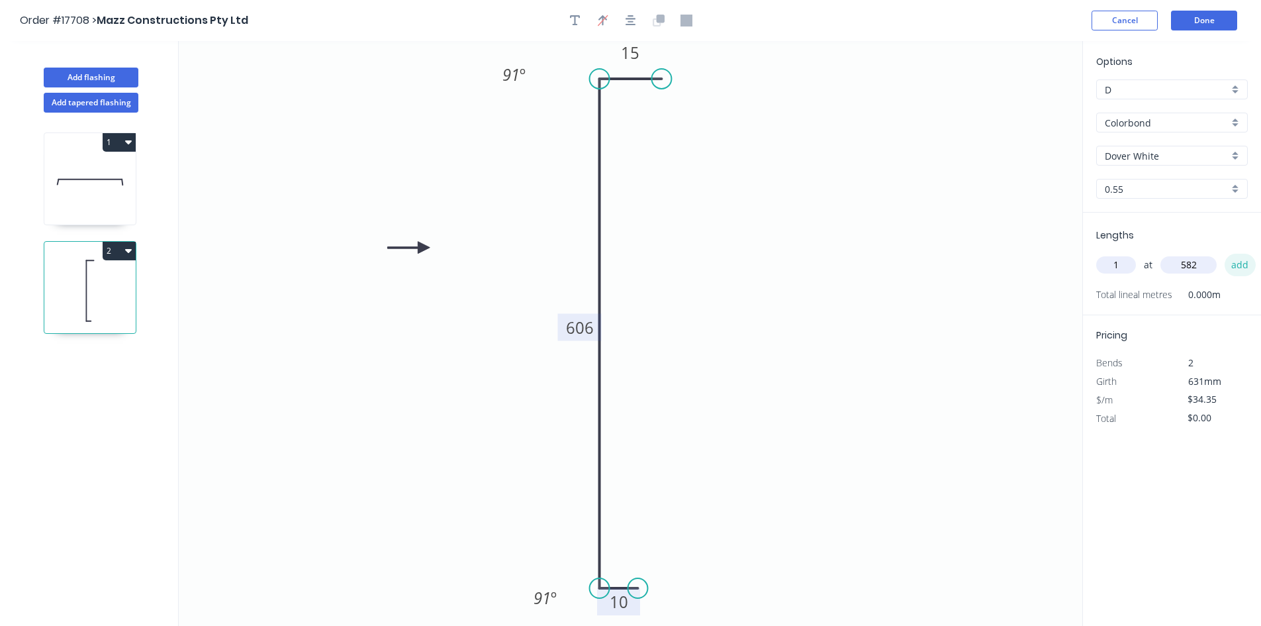
click at [1232, 262] on button "add" at bounding box center [1240, 265] width 31 height 23
type input "$34.35"
click at [1201, 23] on button "Done" at bounding box center [1204, 21] width 66 height 20
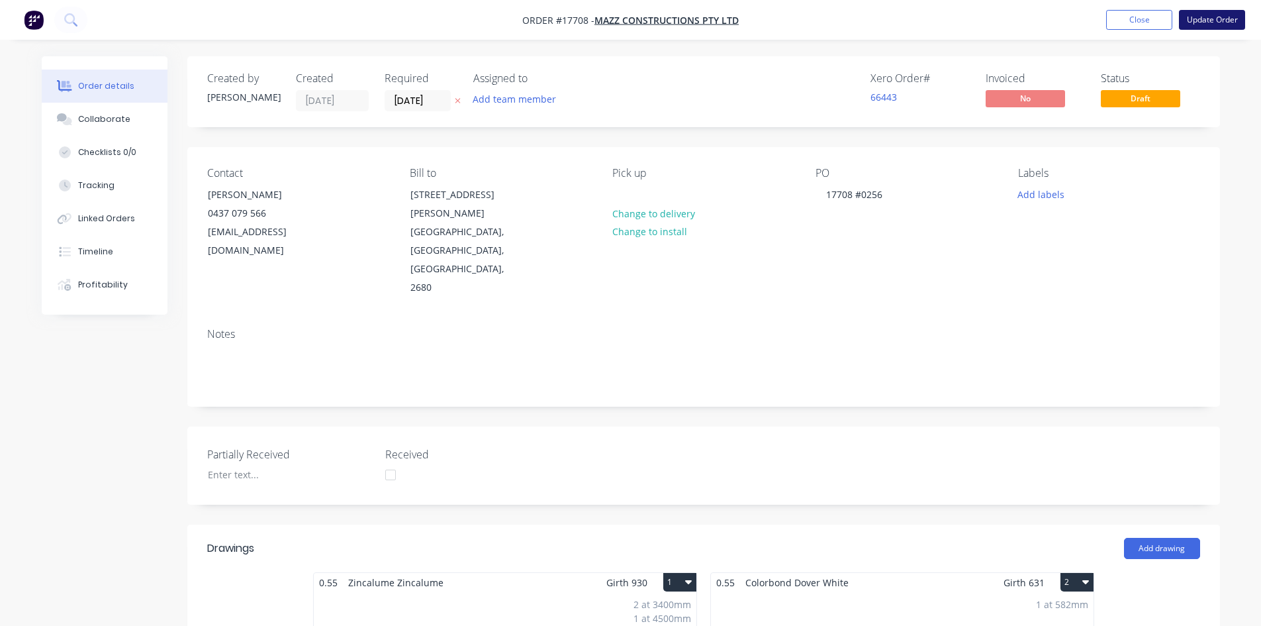
click at [1216, 18] on button "Update Order" at bounding box center [1212, 20] width 66 height 20
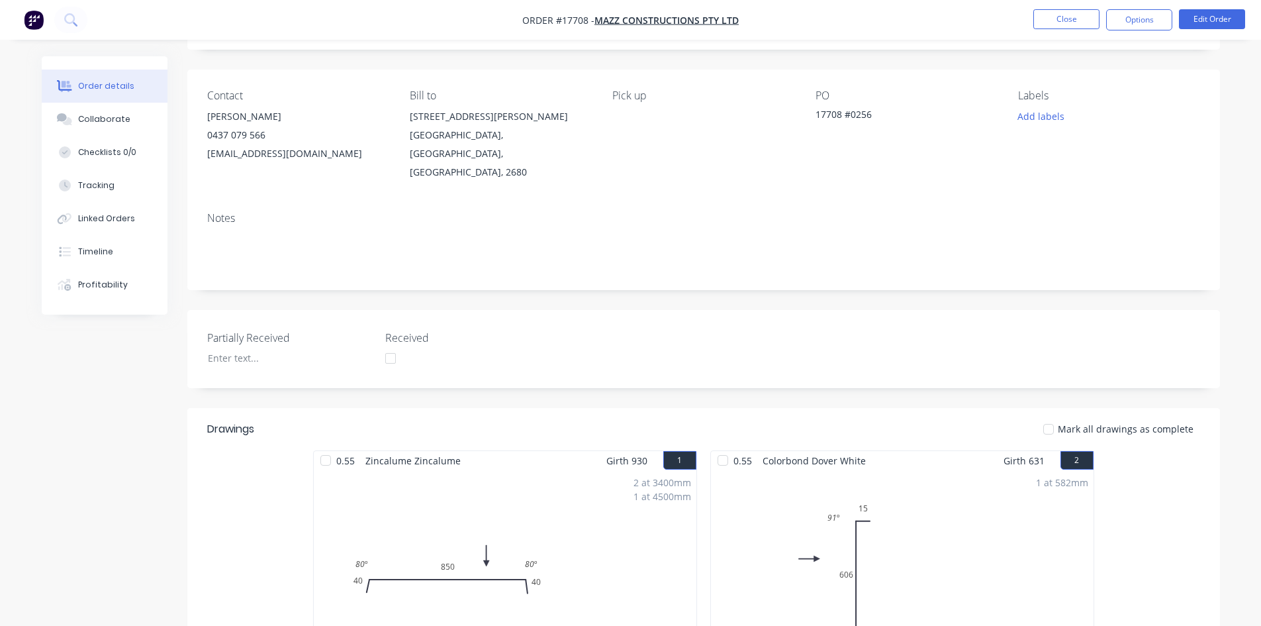
scroll to position [331, 0]
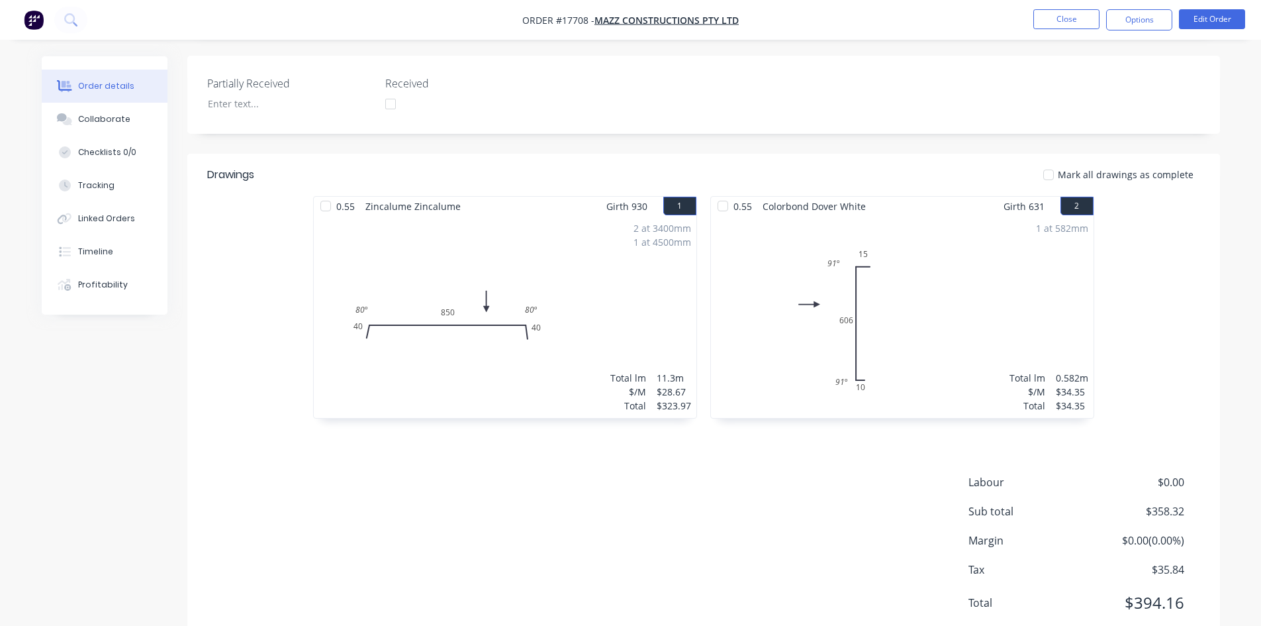
click at [723, 193] on div at bounding box center [723, 206] width 26 height 26
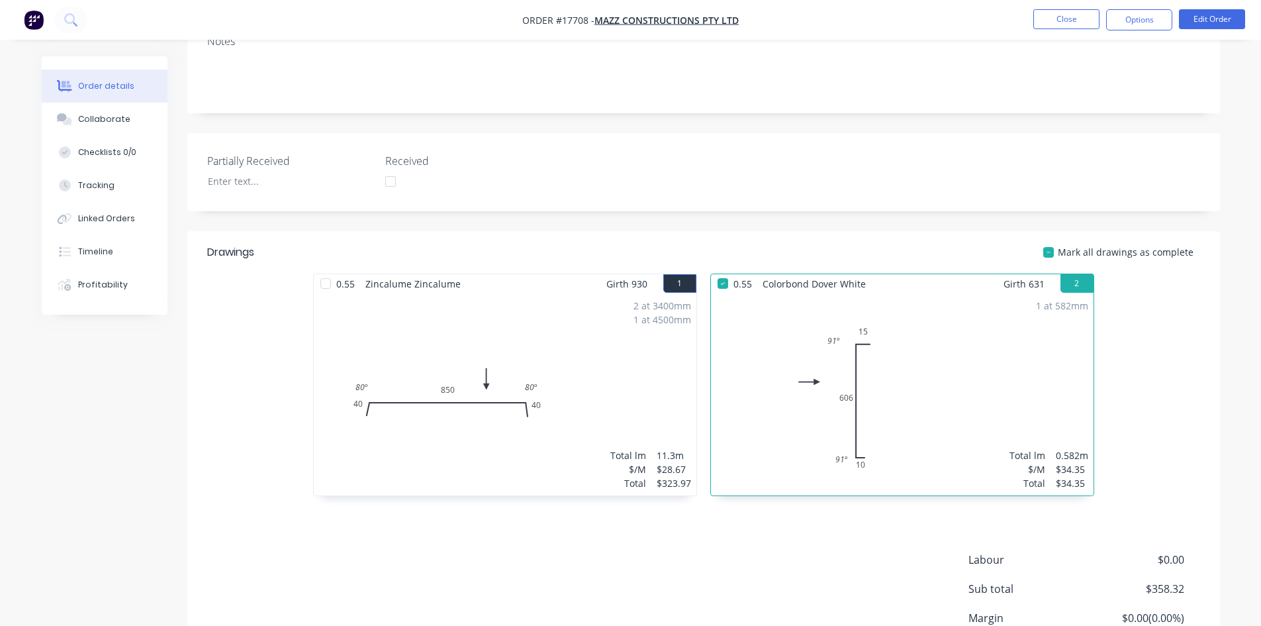
scroll to position [66, 0]
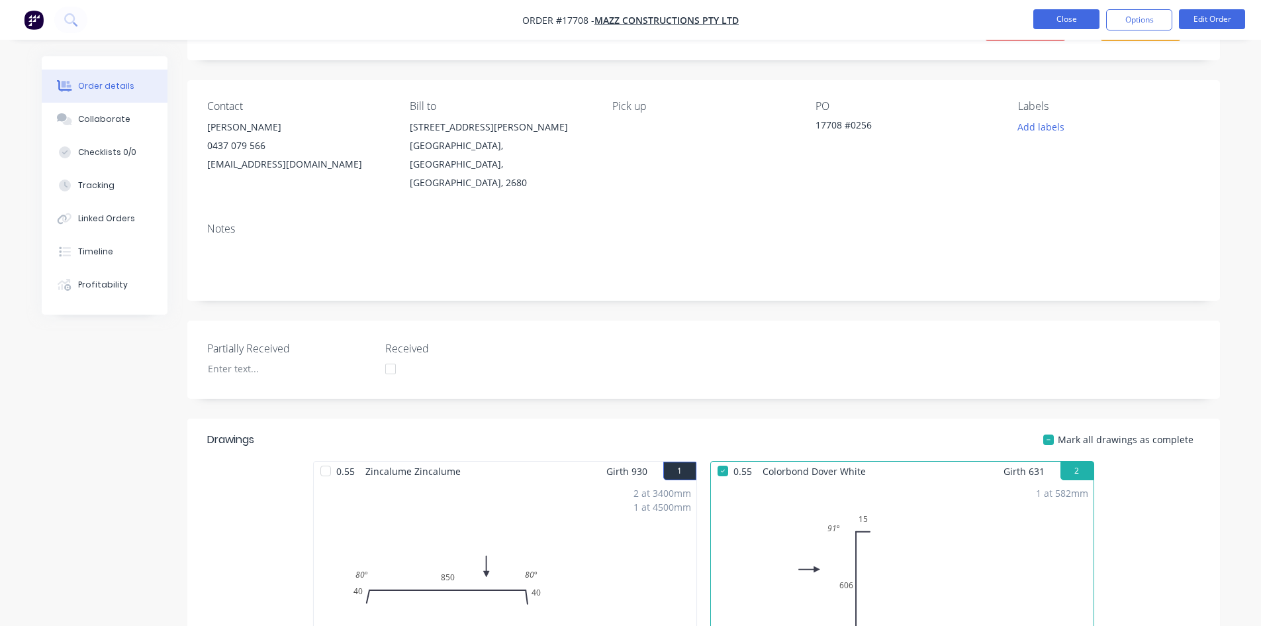
click at [1053, 16] on button "Close" at bounding box center [1067, 19] width 66 height 20
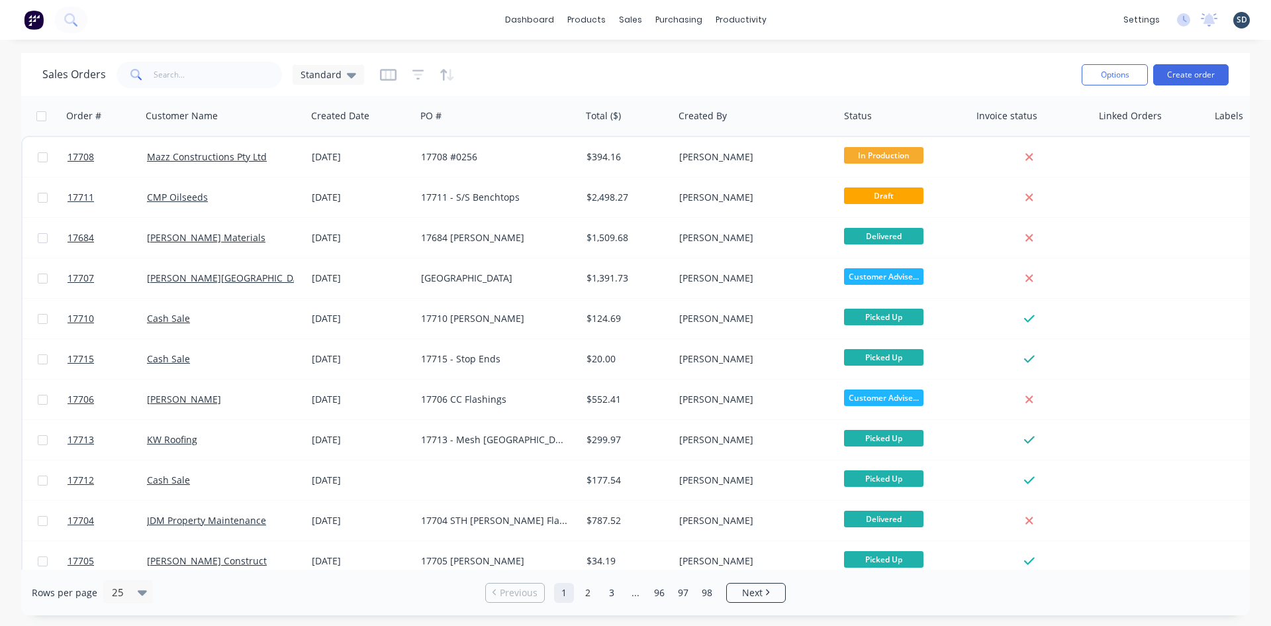
click at [797, 23] on div "dashboard products sales purchasing productivity dashboard products Product Cat…" at bounding box center [635, 20] width 1271 height 40
click at [807, 17] on div "dashboard products sales purchasing productivity dashboard products Product Cat…" at bounding box center [635, 20] width 1271 height 40
click at [793, 27] on div "dashboard products sales purchasing productivity dashboard products Product Cat…" at bounding box center [635, 20] width 1271 height 40
click at [200, 69] on input "text" at bounding box center [218, 75] width 129 height 26
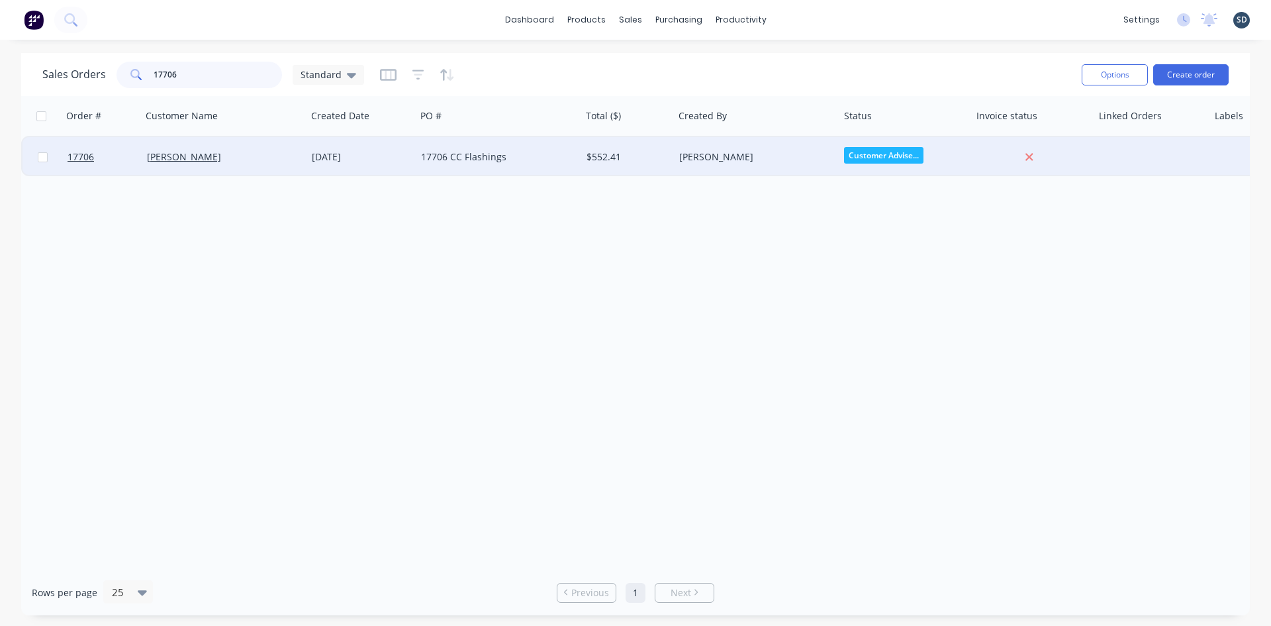
type input "17706"
click at [559, 162] on div "17706 CC Flashings" at bounding box center [494, 156] width 147 height 13
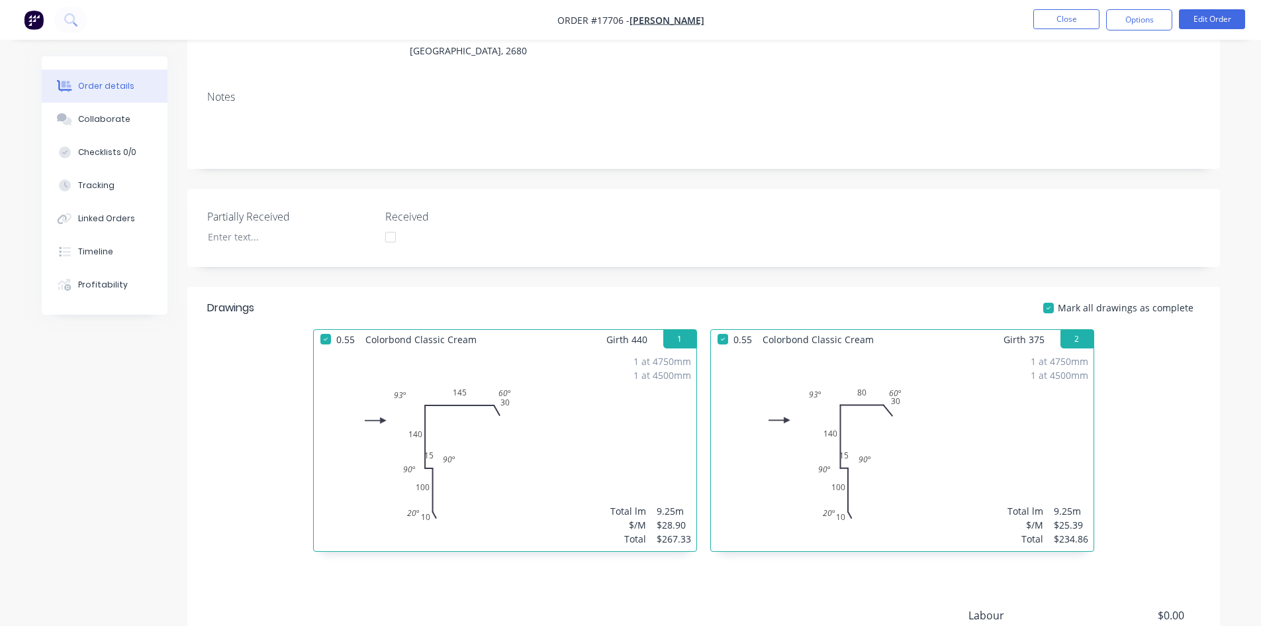
scroll to position [199, 0]
click at [1214, 15] on button "Edit Order" at bounding box center [1212, 19] width 66 height 20
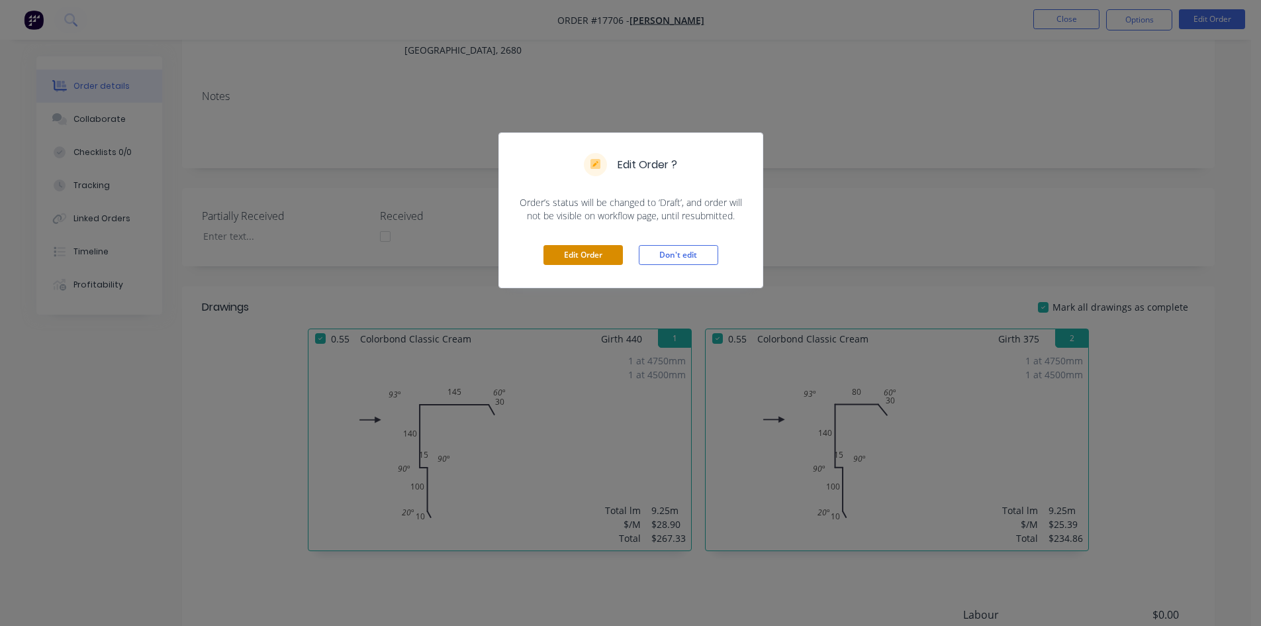
click at [588, 254] on button "Edit Order" at bounding box center [583, 255] width 79 height 20
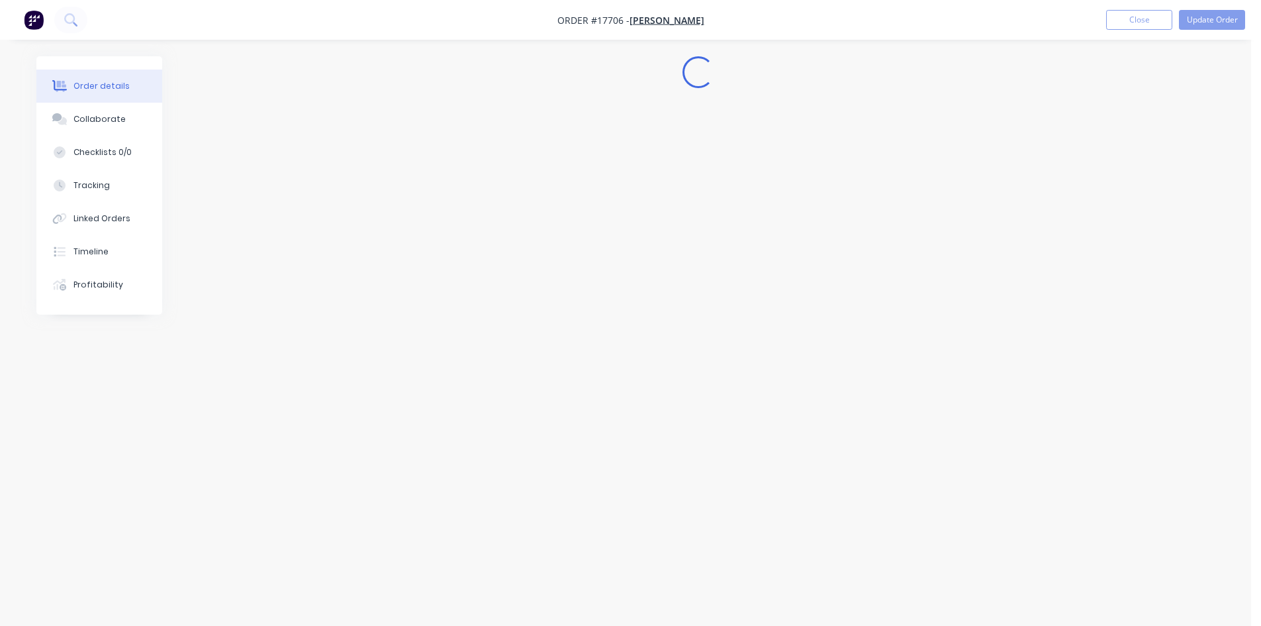
scroll to position [0, 0]
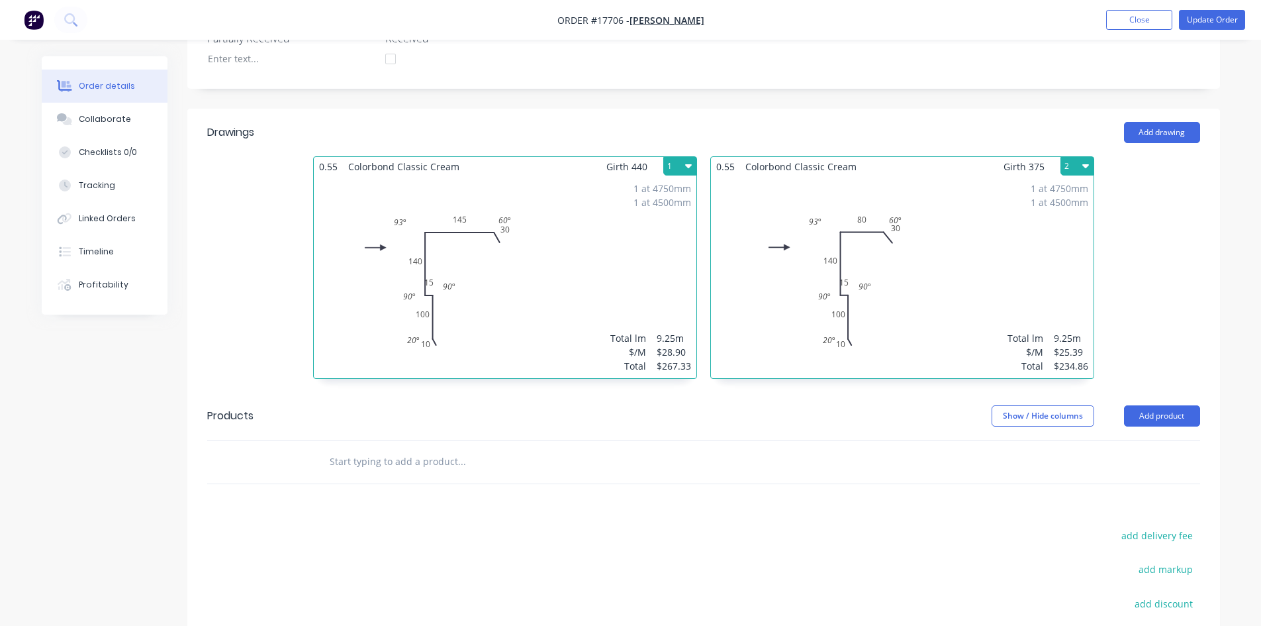
click at [607, 246] on div "1 at 4750mm 1 at 4500mm Total lm $/M Total 9.25m $28.90 $267.33" at bounding box center [505, 277] width 383 height 202
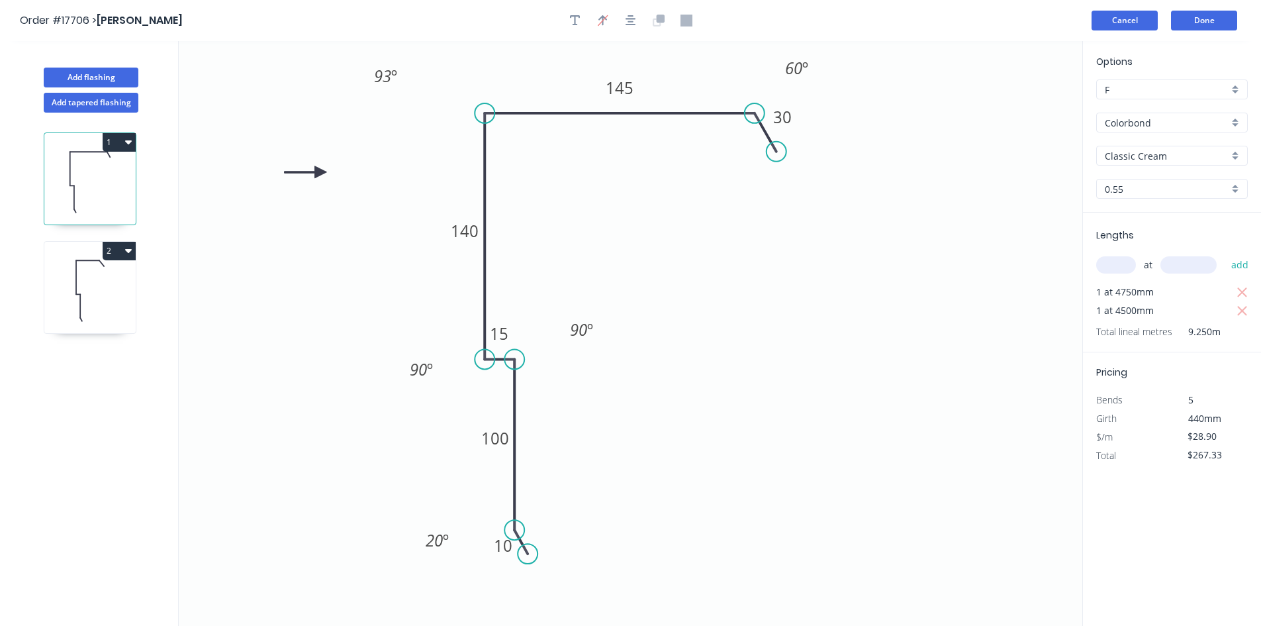
click at [1132, 25] on button "Cancel" at bounding box center [1125, 21] width 66 height 20
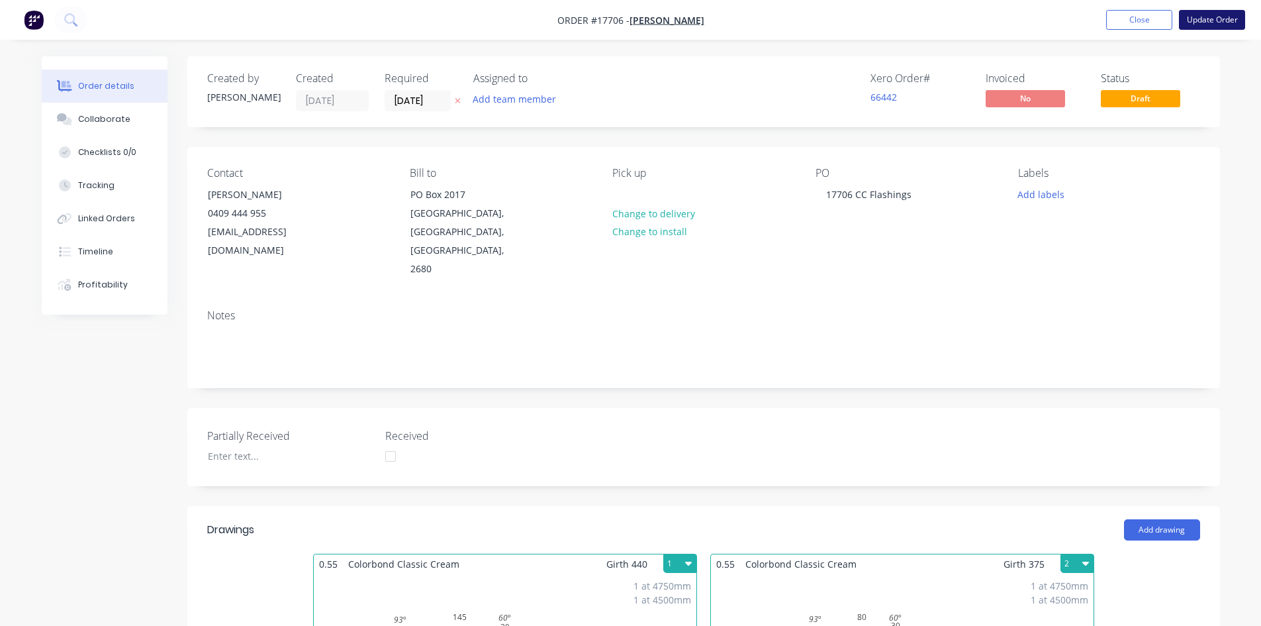
click at [1204, 17] on button "Update Order" at bounding box center [1212, 20] width 66 height 20
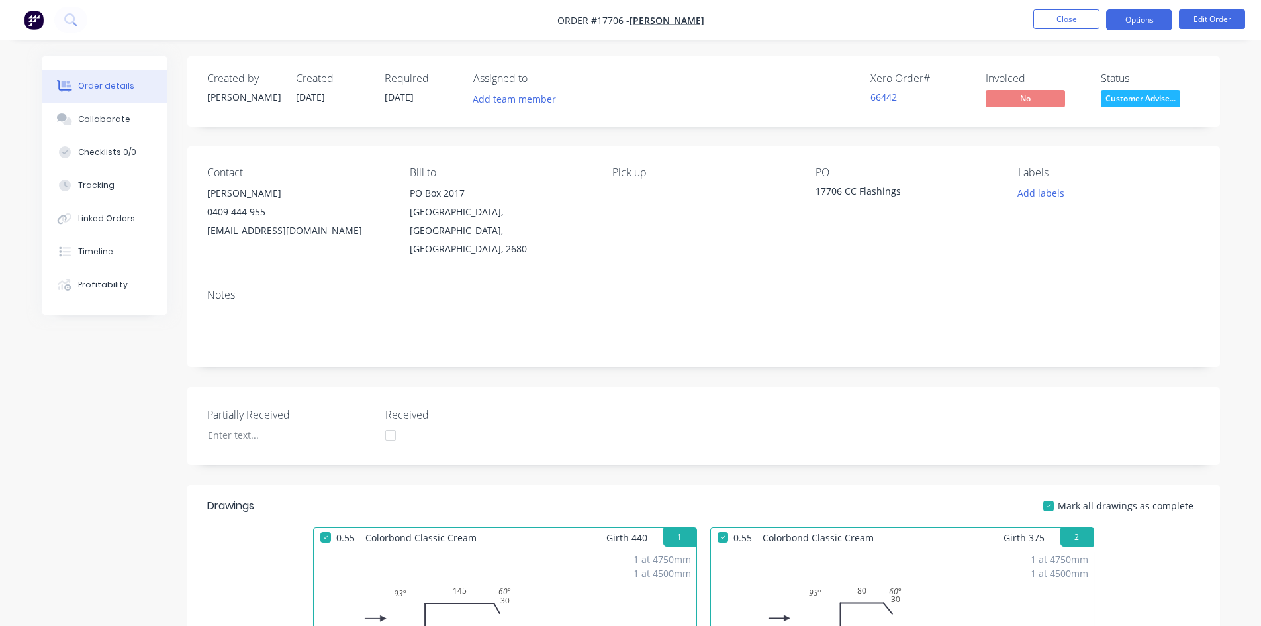
click at [1144, 21] on button "Options" at bounding box center [1139, 19] width 66 height 21
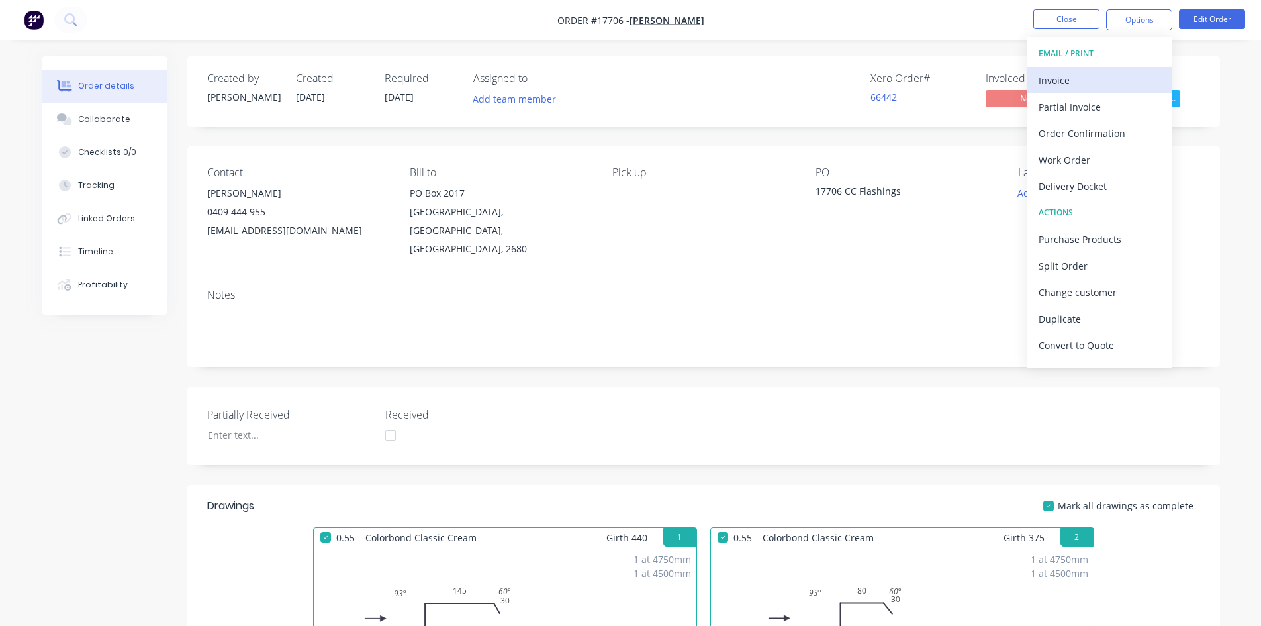
click at [1071, 84] on div "Invoice" at bounding box center [1100, 80] width 122 height 19
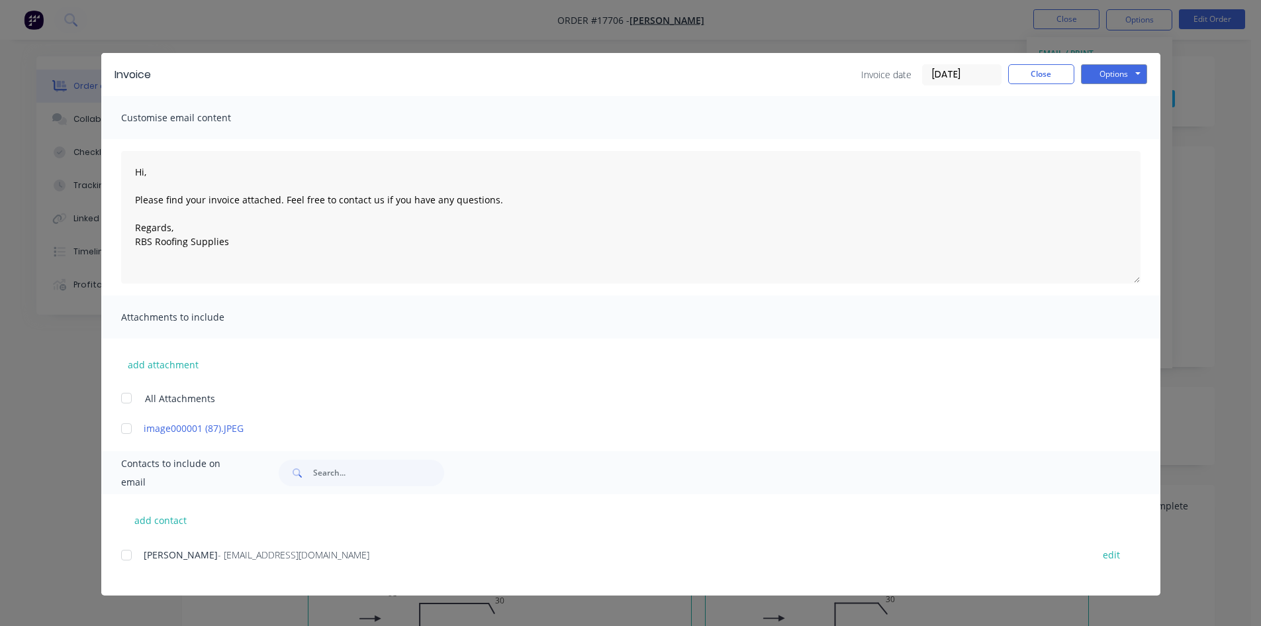
click at [130, 556] on div at bounding box center [126, 555] width 26 height 26
click at [1133, 73] on button "Options" at bounding box center [1114, 74] width 66 height 20
click at [1126, 138] on button "Email" at bounding box center [1123, 141] width 85 height 22
type textarea "Hi, Please find your invoice attached. Feel free to contact us if you have any …"
click at [1050, 70] on button "Close" at bounding box center [1041, 74] width 66 height 20
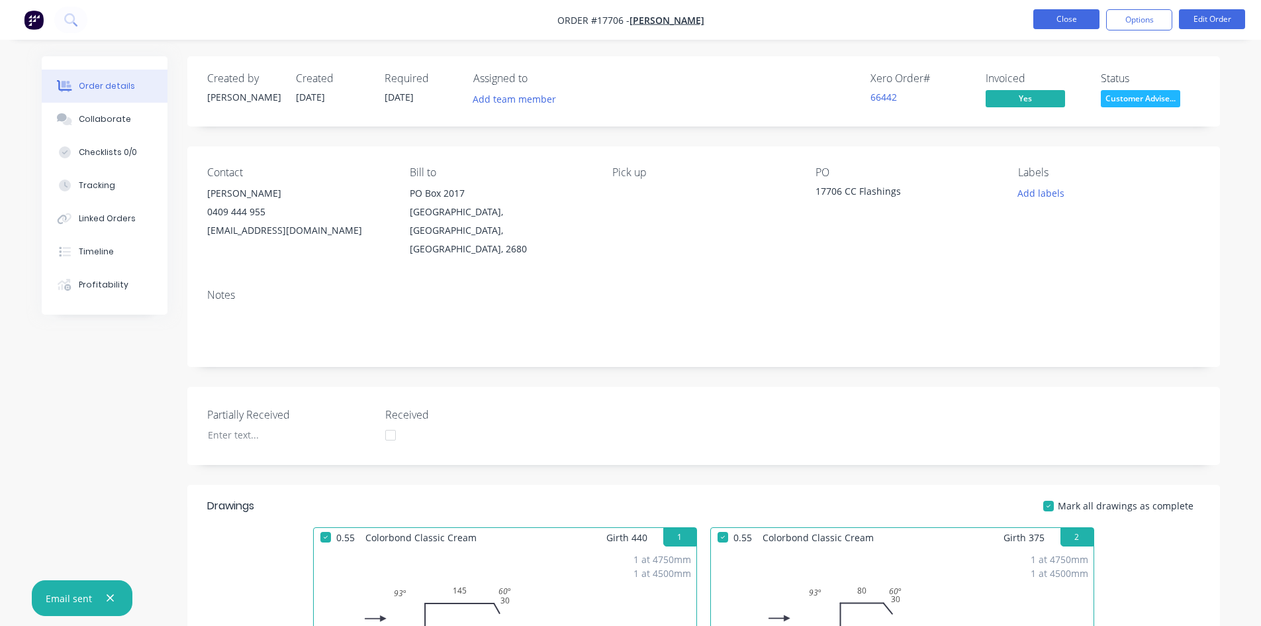
click at [1071, 26] on button "Close" at bounding box center [1067, 19] width 66 height 20
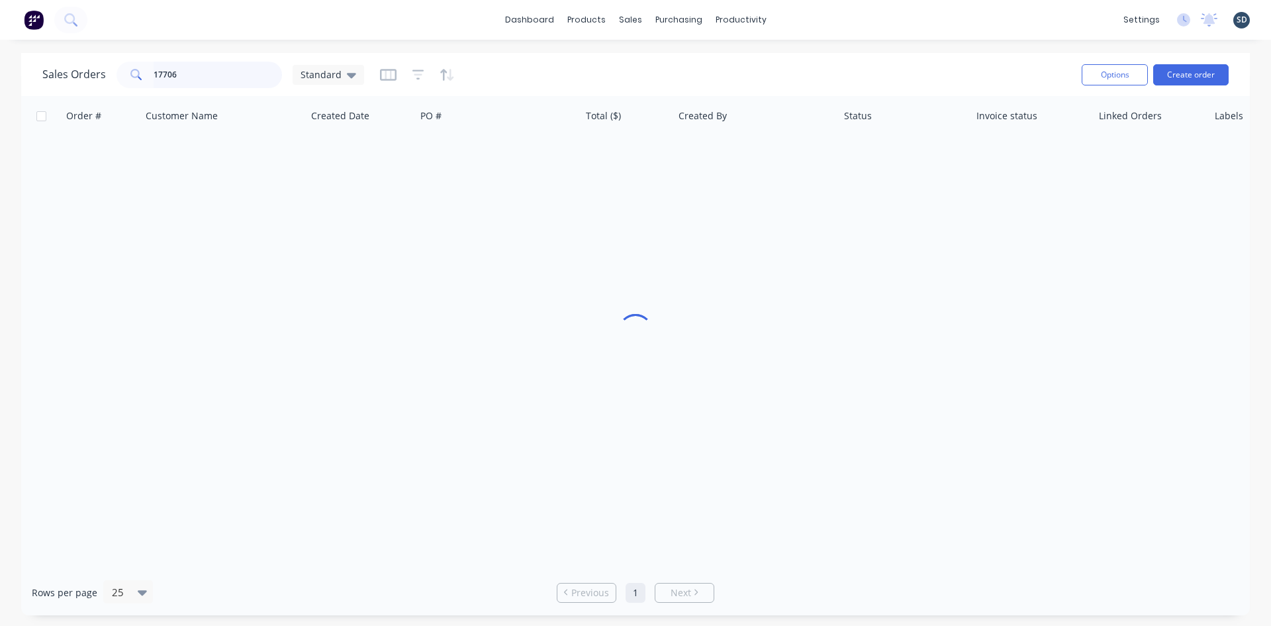
click at [185, 73] on input "17706" at bounding box center [218, 75] width 129 height 26
type input "17704"
click at [540, 68] on div "Sales Orders 17704 Standard" at bounding box center [556, 74] width 1029 height 32
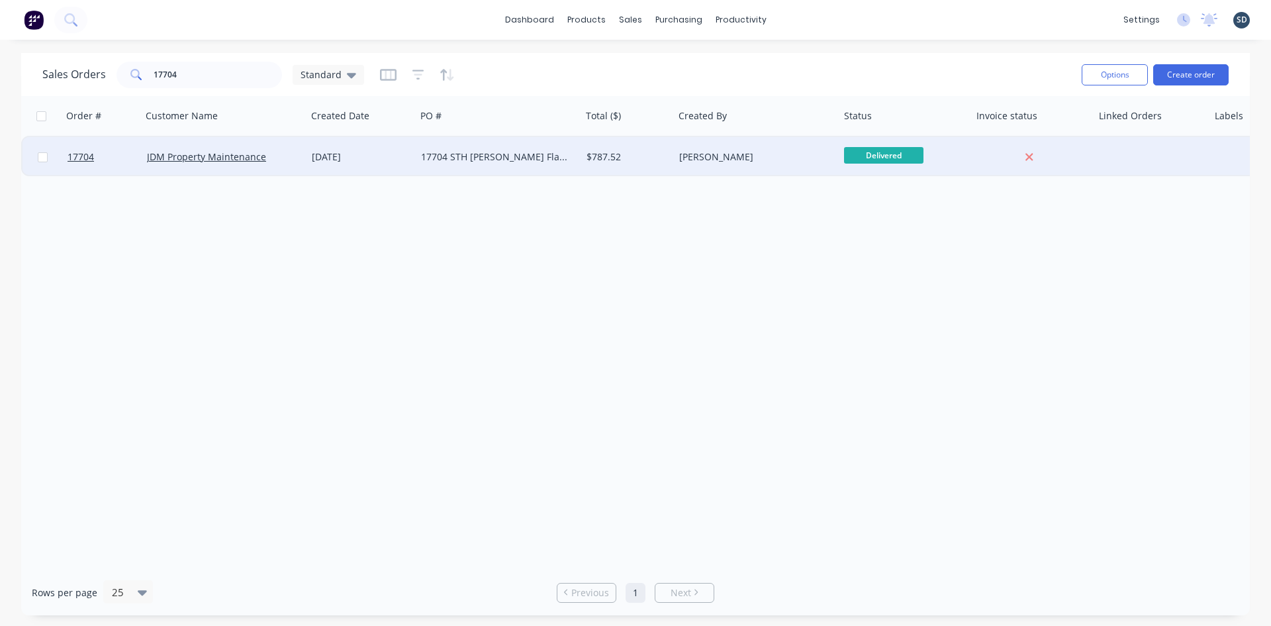
click at [652, 160] on div "$787.52" at bounding box center [626, 156] width 78 height 13
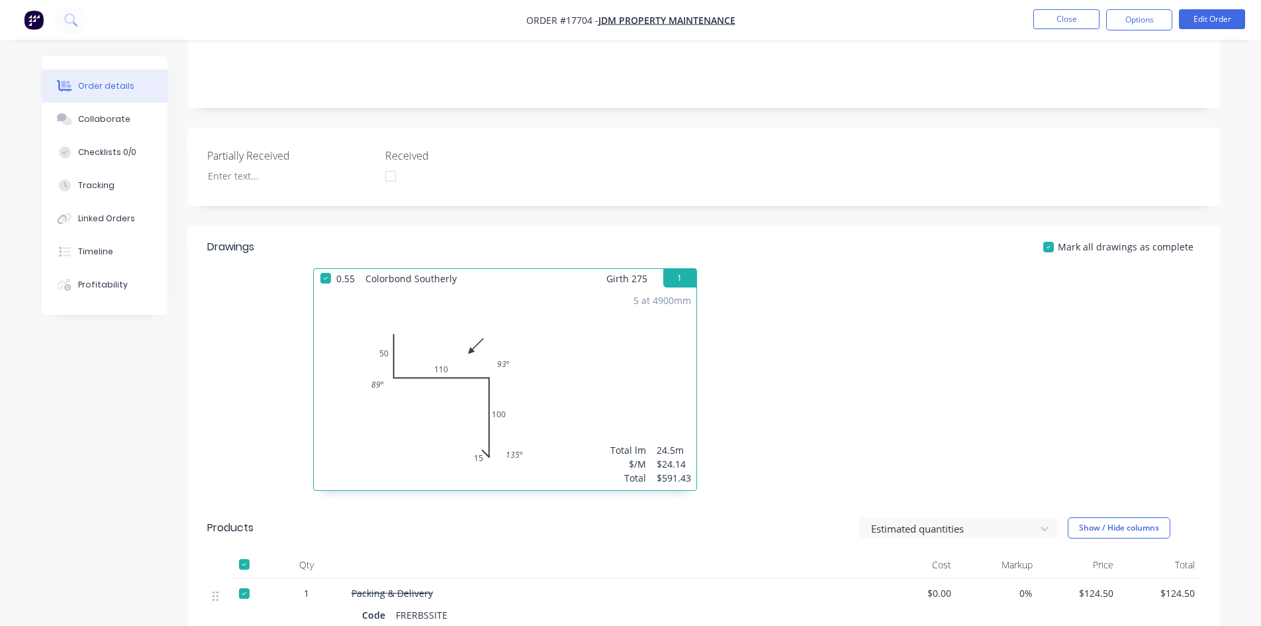
scroll to position [42, 0]
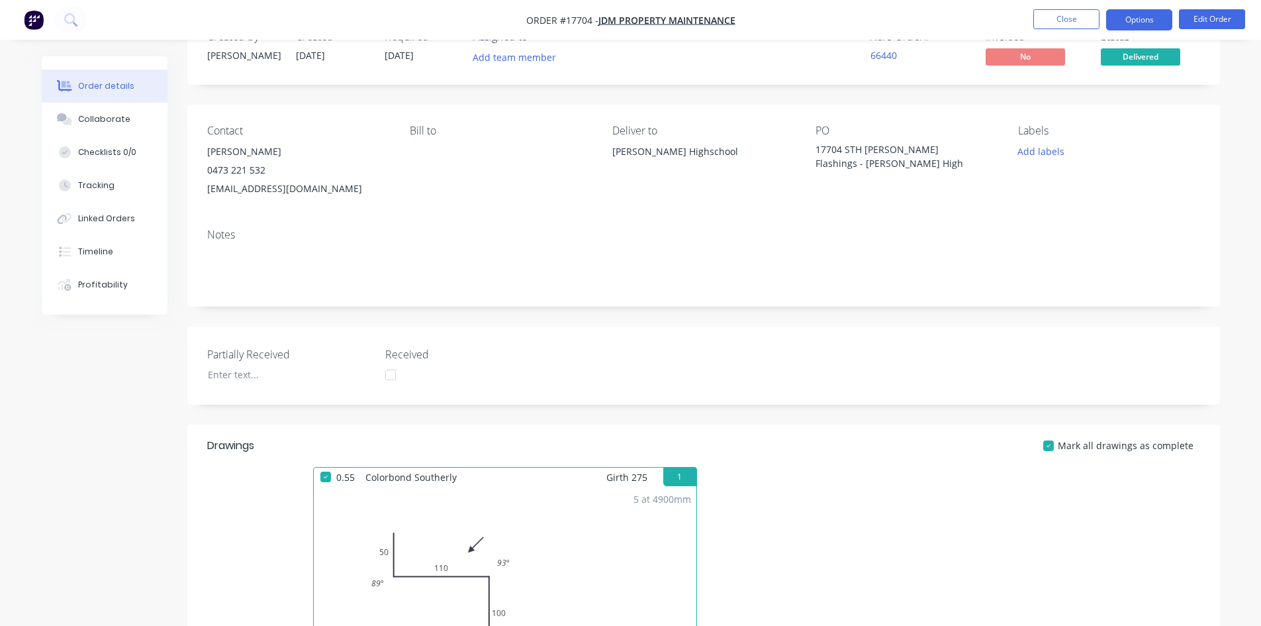
click at [1151, 17] on button "Options" at bounding box center [1139, 19] width 66 height 21
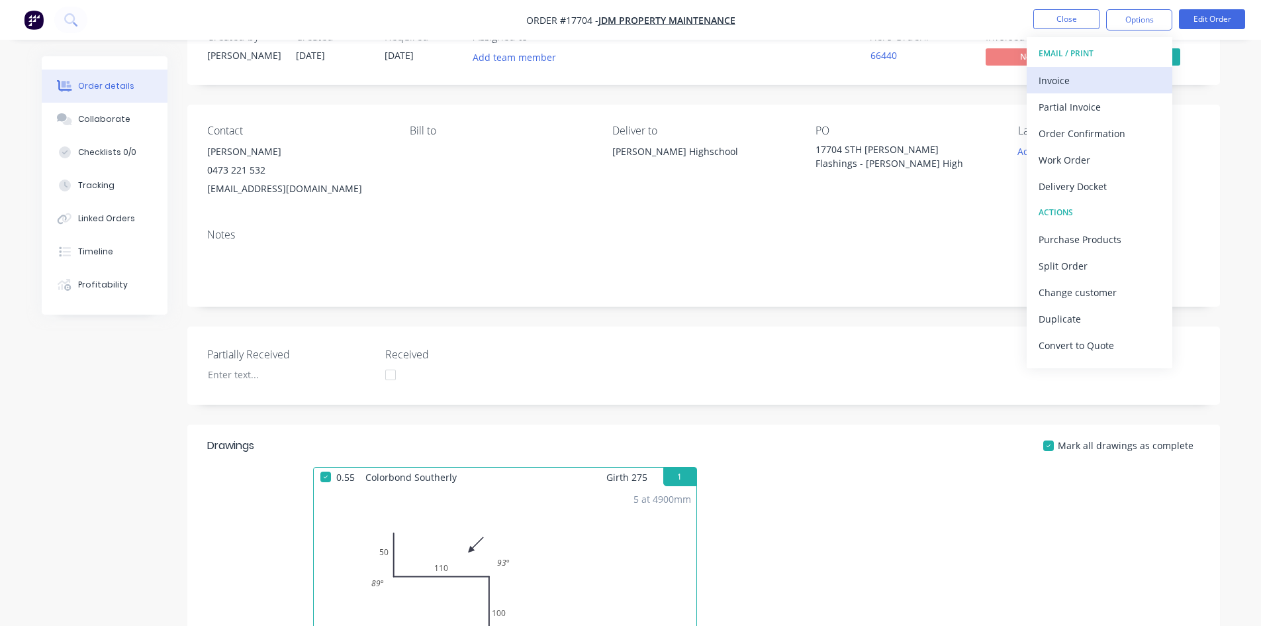
click at [1104, 72] on div "Invoice" at bounding box center [1100, 80] width 122 height 19
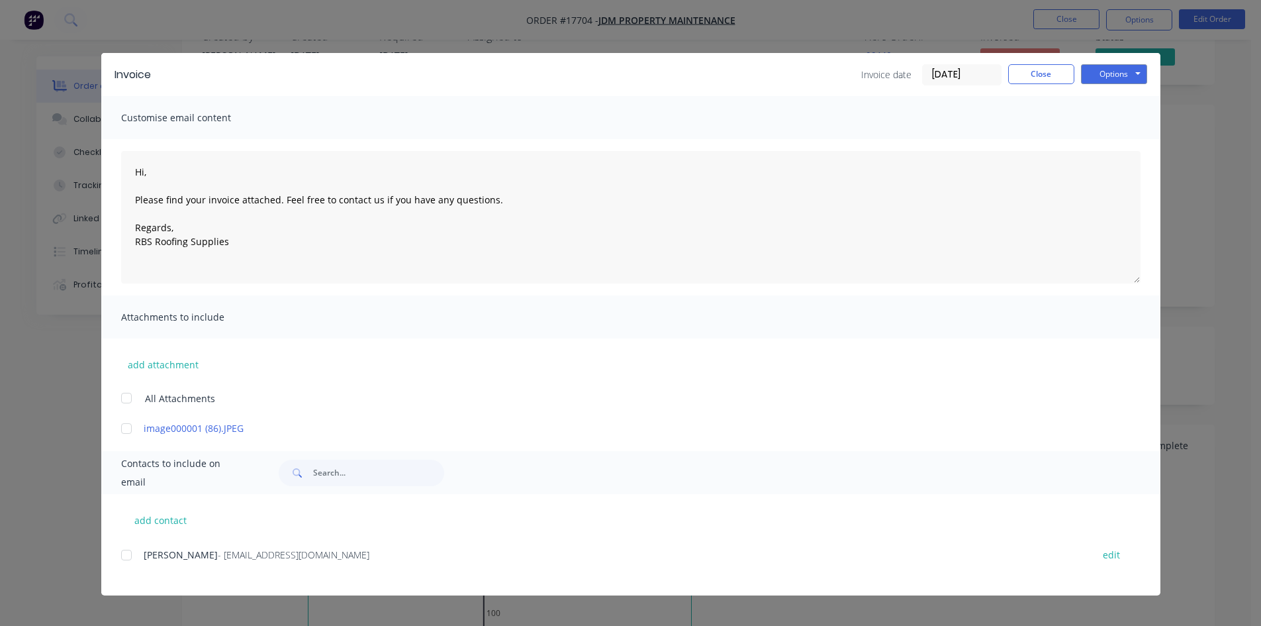
click at [123, 554] on div at bounding box center [126, 555] width 26 height 26
click at [1114, 75] on button "Options" at bounding box center [1114, 74] width 66 height 20
click at [1100, 132] on button "Email" at bounding box center [1123, 141] width 85 height 22
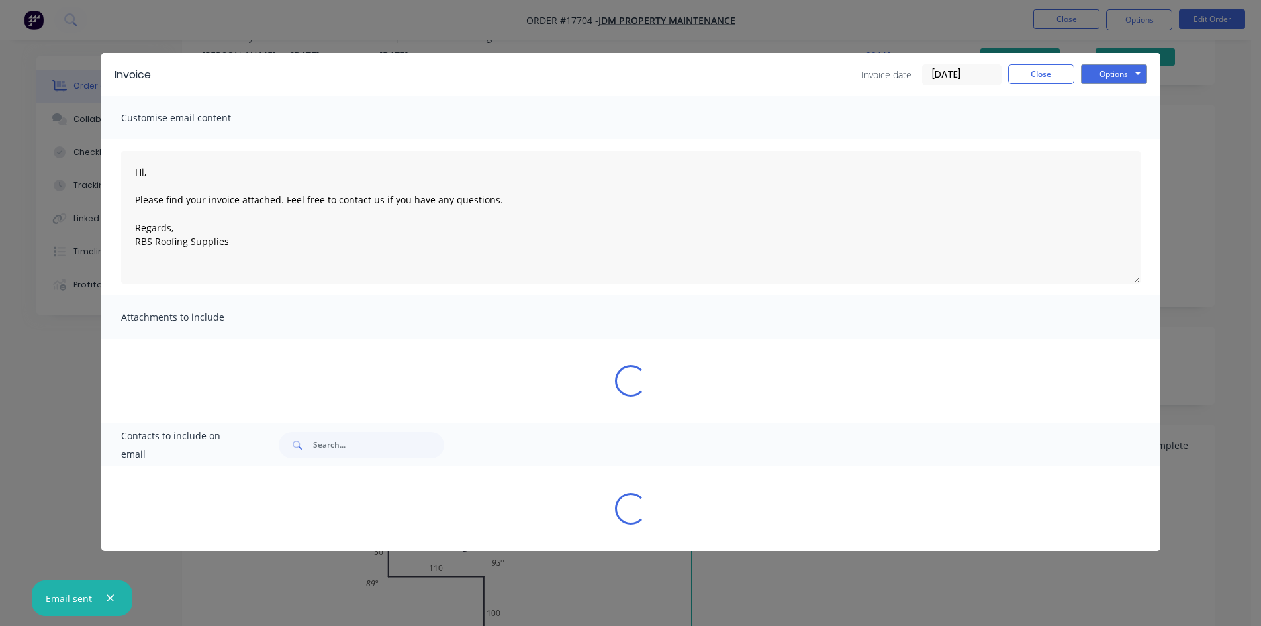
type textarea "Hi, Please find your invoice attached. Feel free to contact us if you have any …"
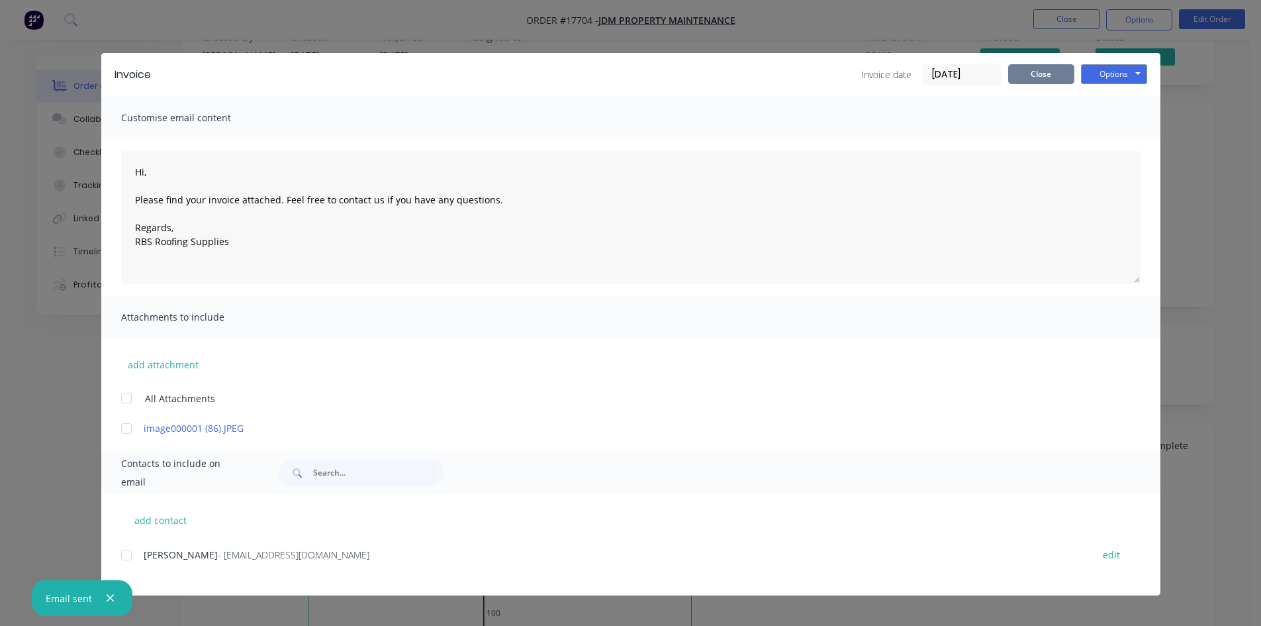
click at [1051, 78] on button "Close" at bounding box center [1041, 74] width 66 height 20
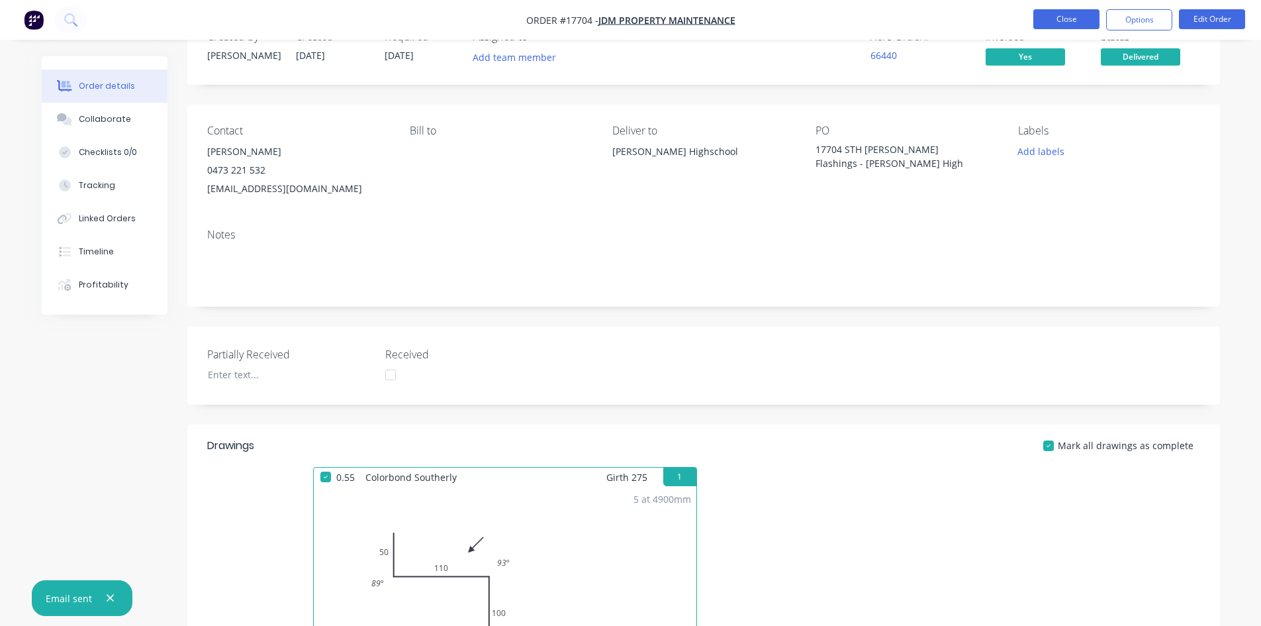
click at [1044, 18] on button "Close" at bounding box center [1067, 19] width 66 height 20
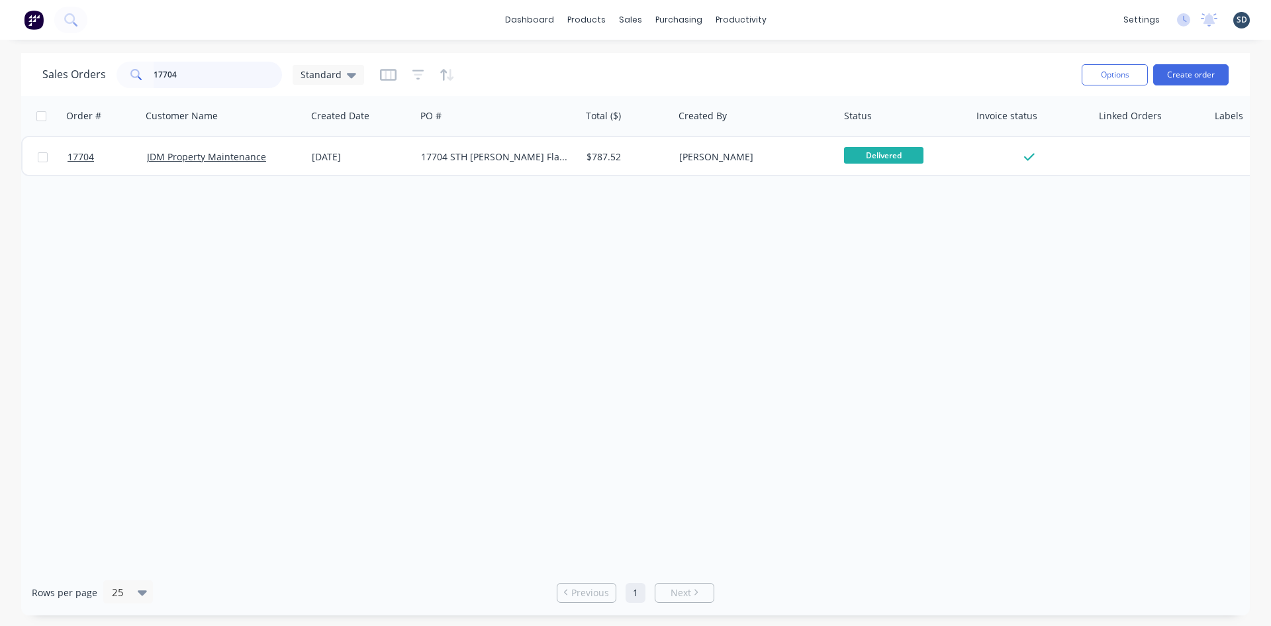
click at [248, 78] on input "17704" at bounding box center [218, 75] width 129 height 26
click at [721, 75] on div "Sales Orders Standard" at bounding box center [556, 74] width 1029 height 32
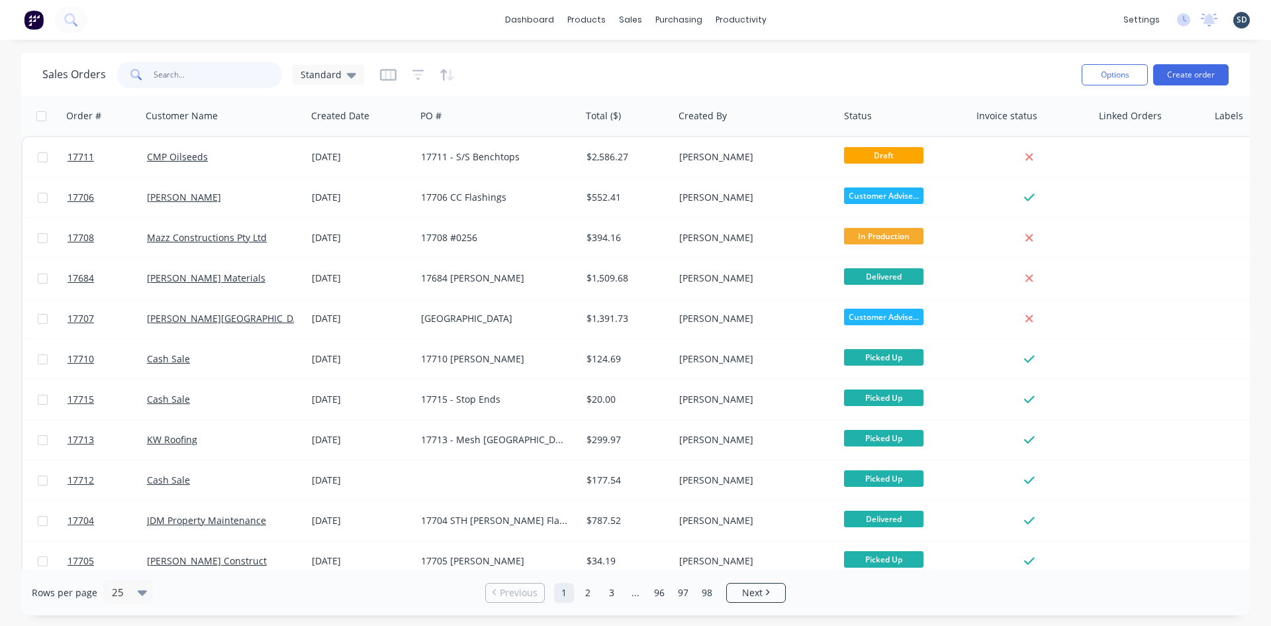
click at [192, 77] on input "text" at bounding box center [218, 75] width 129 height 26
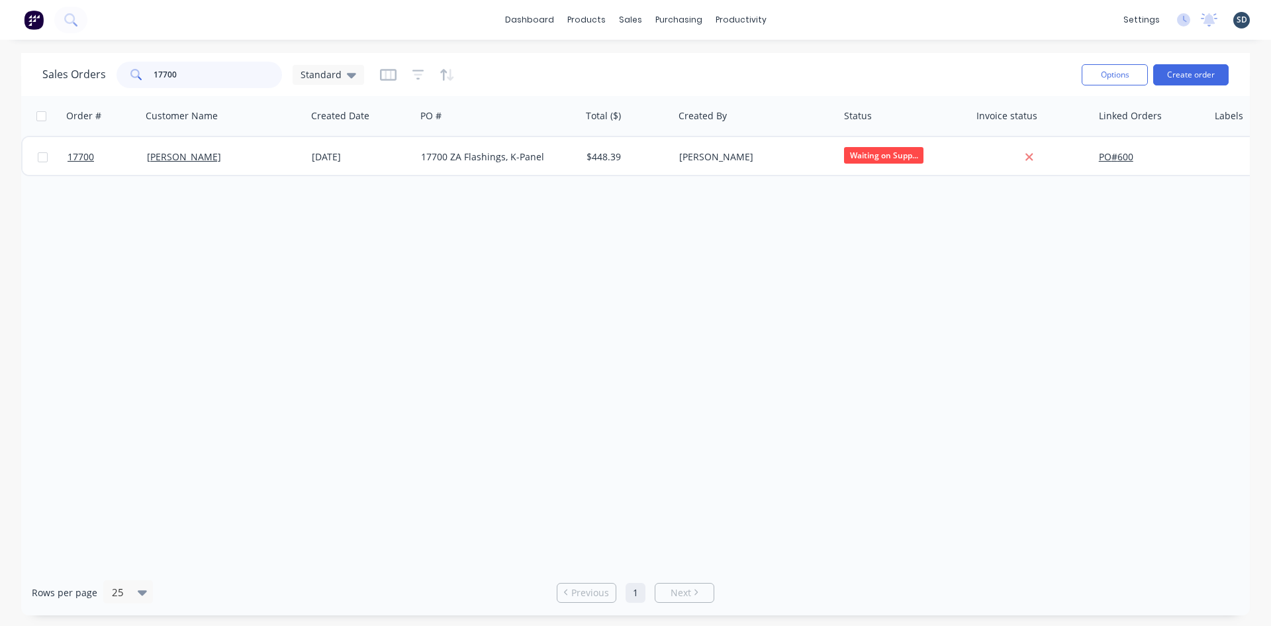
drag, startPoint x: 183, startPoint y: 75, endPoint x: 159, endPoint y: 70, distance: 24.9
click at [159, 70] on input "17700" at bounding box center [218, 75] width 129 height 26
type input "17695"
click at [572, 66] on div "Sales Orders 17695 Standard" at bounding box center [556, 74] width 1029 height 32
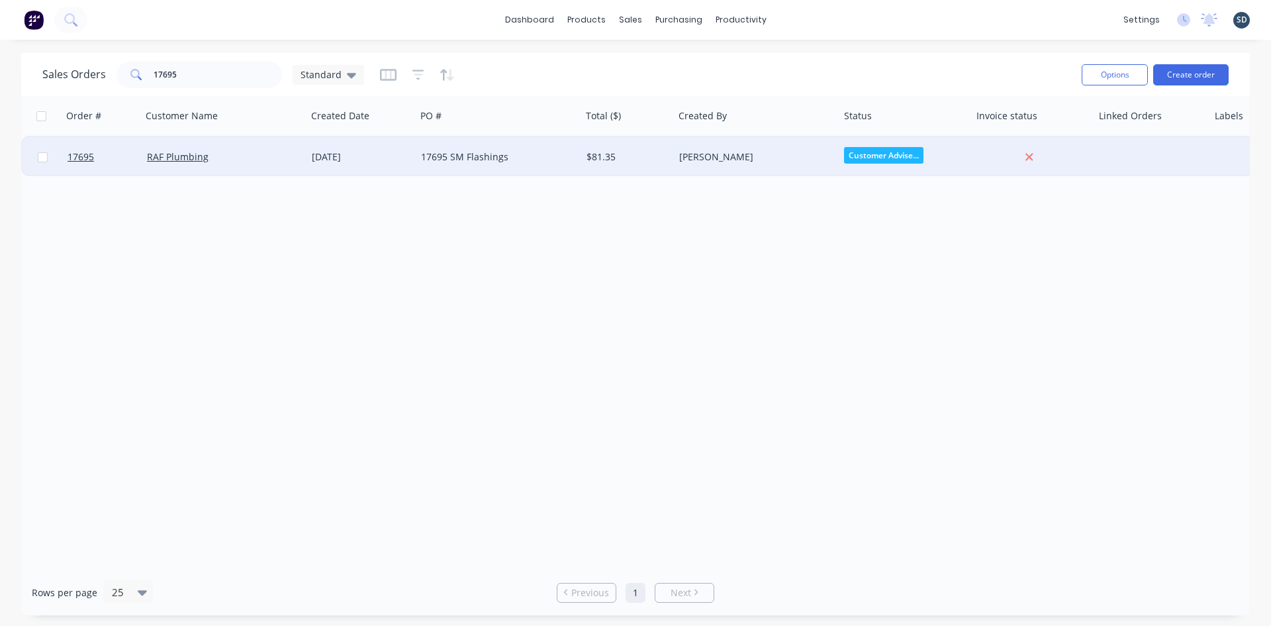
click at [550, 162] on div "17695 SM Flashings" at bounding box center [494, 156] width 147 height 13
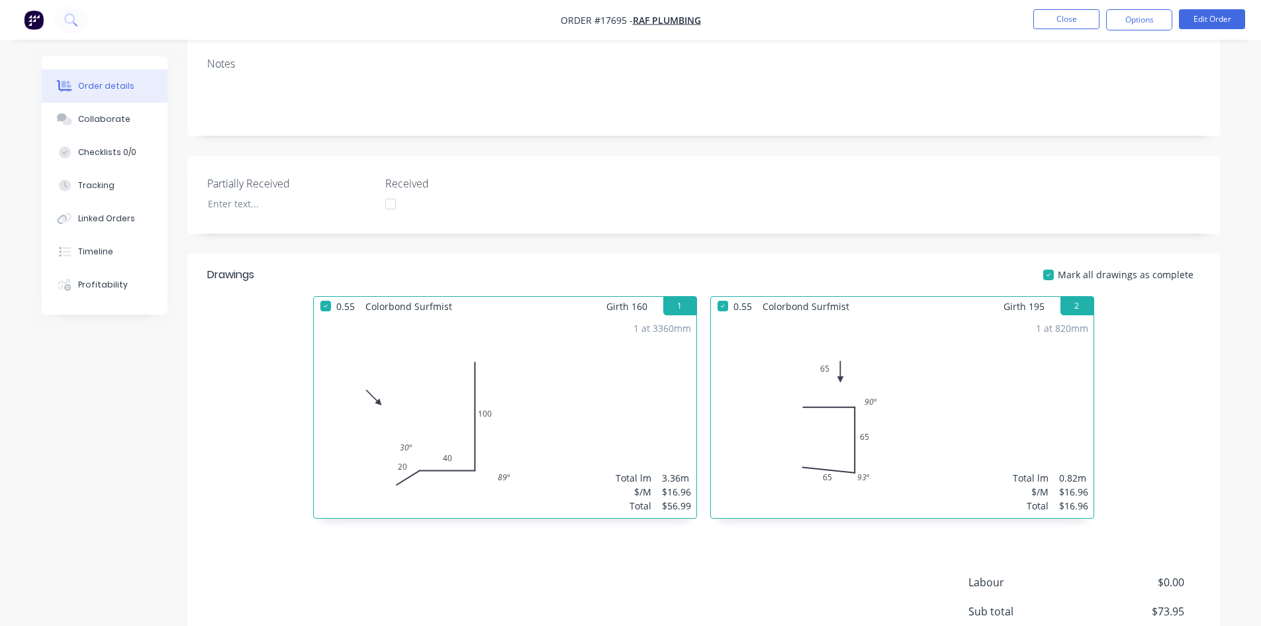
scroll to position [66, 0]
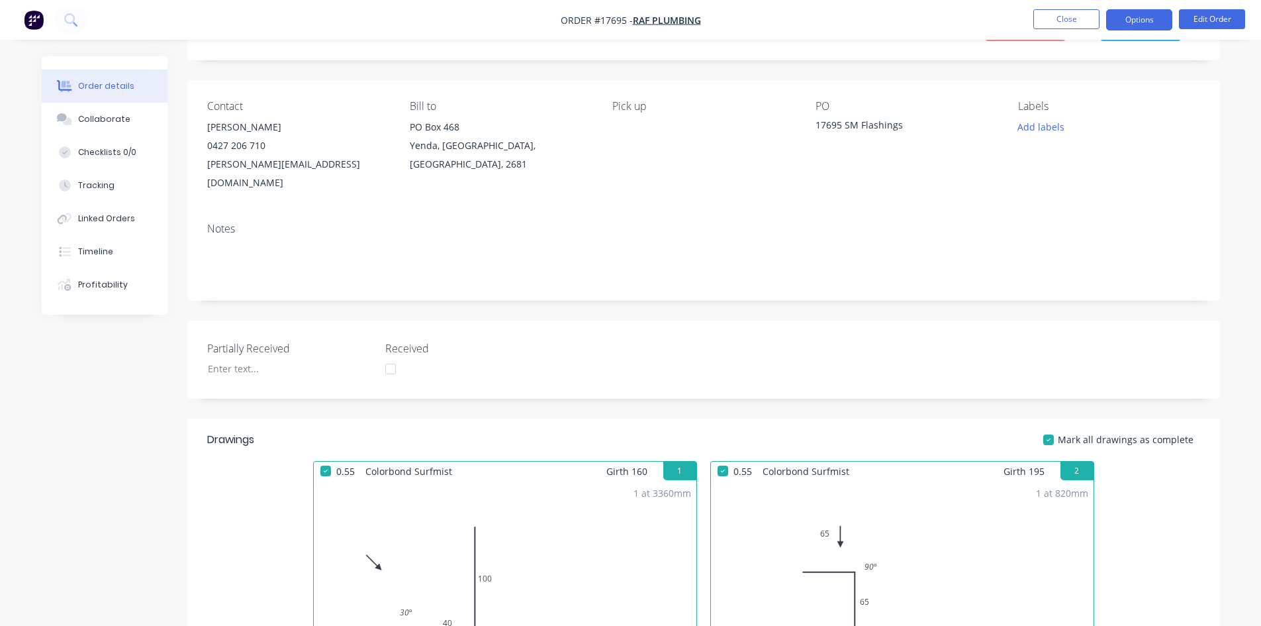
click at [1153, 22] on button "Options" at bounding box center [1139, 19] width 66 height 21
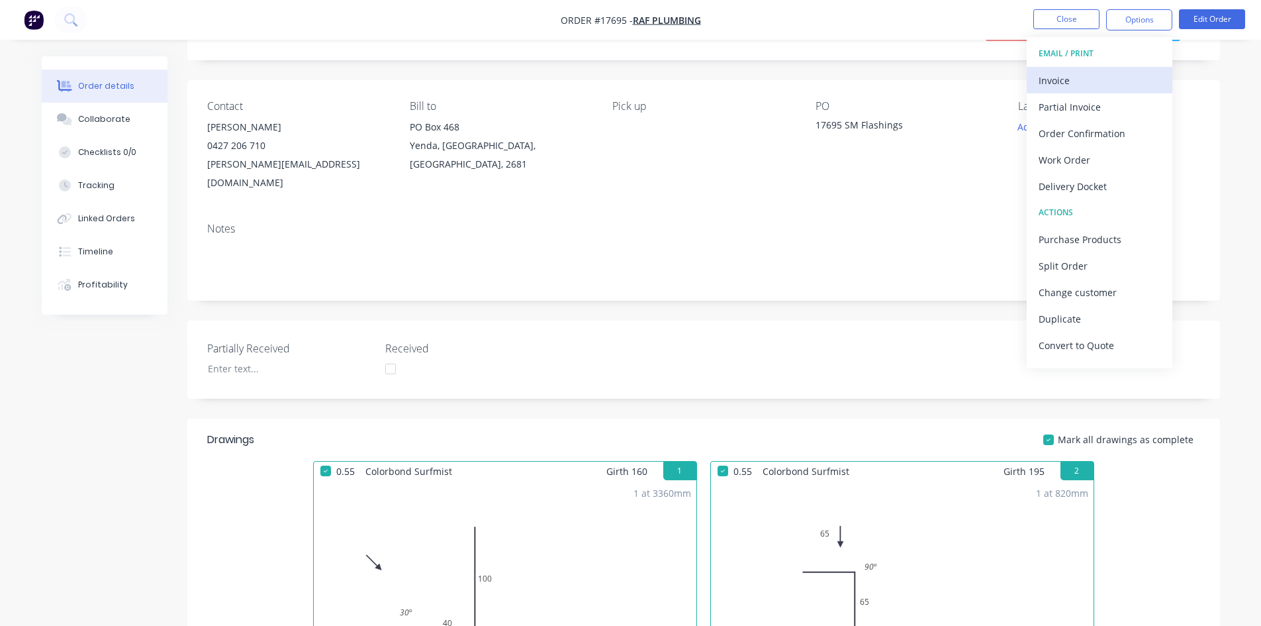
click at [1110, 75] on div "Invoice" at bounding box center [1100, 80] width 122 height 19
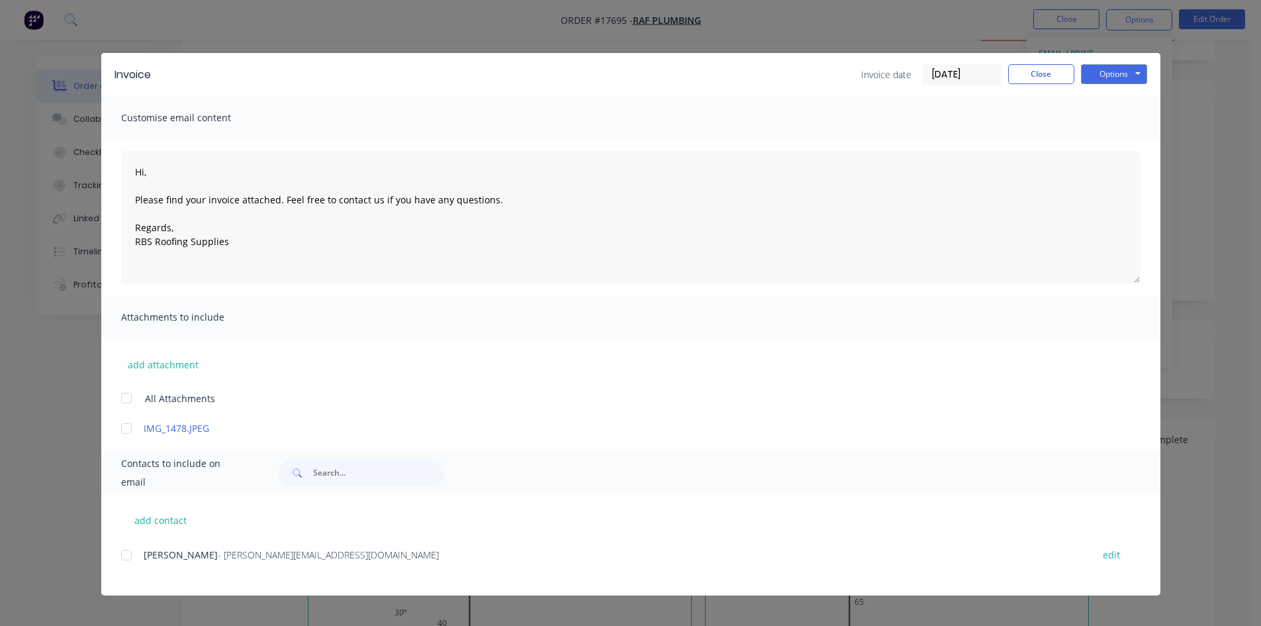
click at [131, 554] on div at bounding box center [126, 555] width 26 height 26
click at [1133, 76] on button "Options" at bounding box center [1114, 74] width 66 height 20
click at [1140, 144] on button "Email" at bounding box center [1123, 141] width 85 height 22
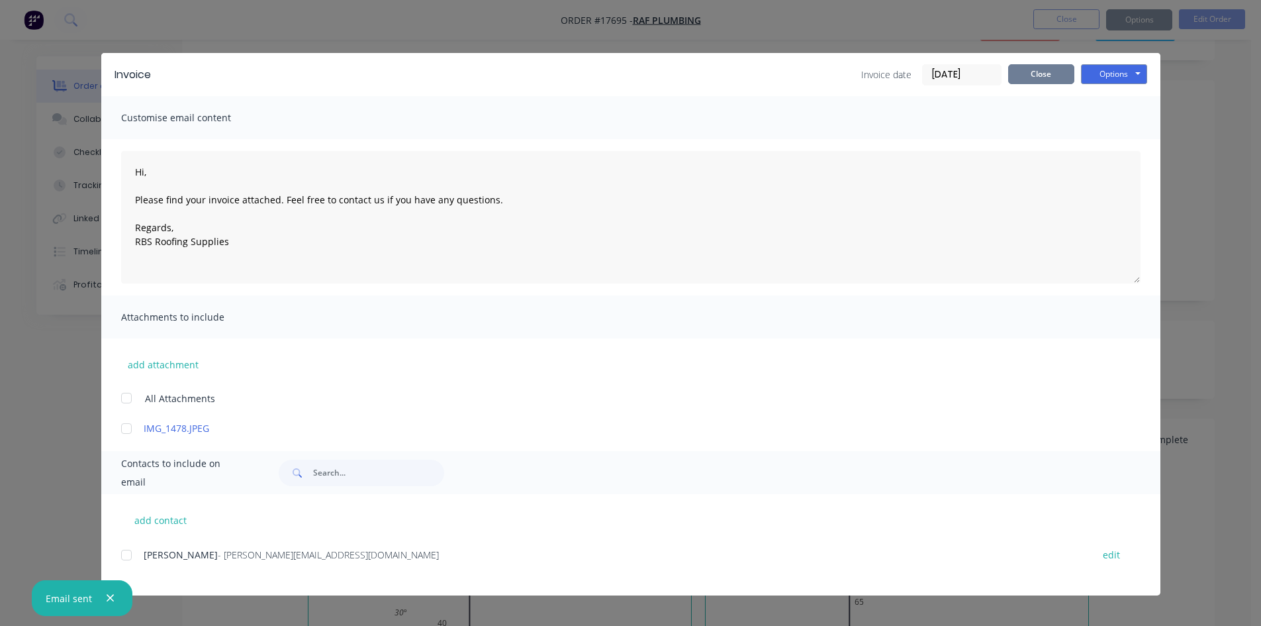
type textarea "Hi, Please find your invoice attached. Feel free to contact us if you have any …"
click at [1047, 77] on button "Close" at bounding box center [1041, 74] width 66 height 20
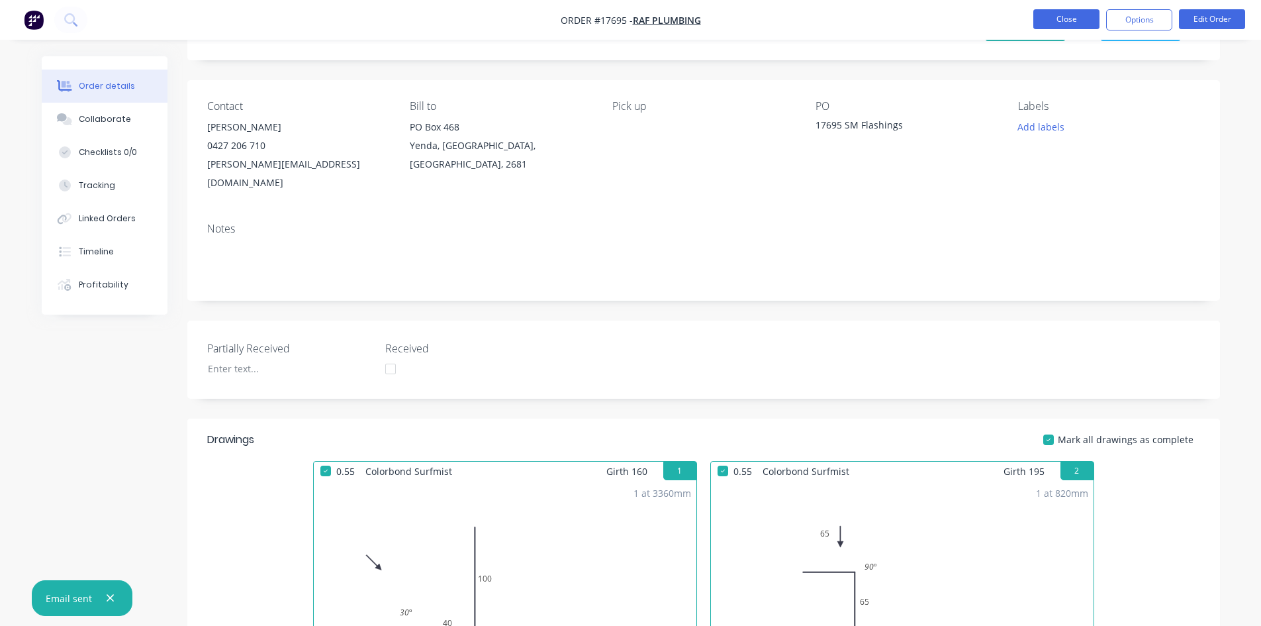
click at [1059, 24] on button "Close" at bounding box center [1067, 19] width 66 height 20
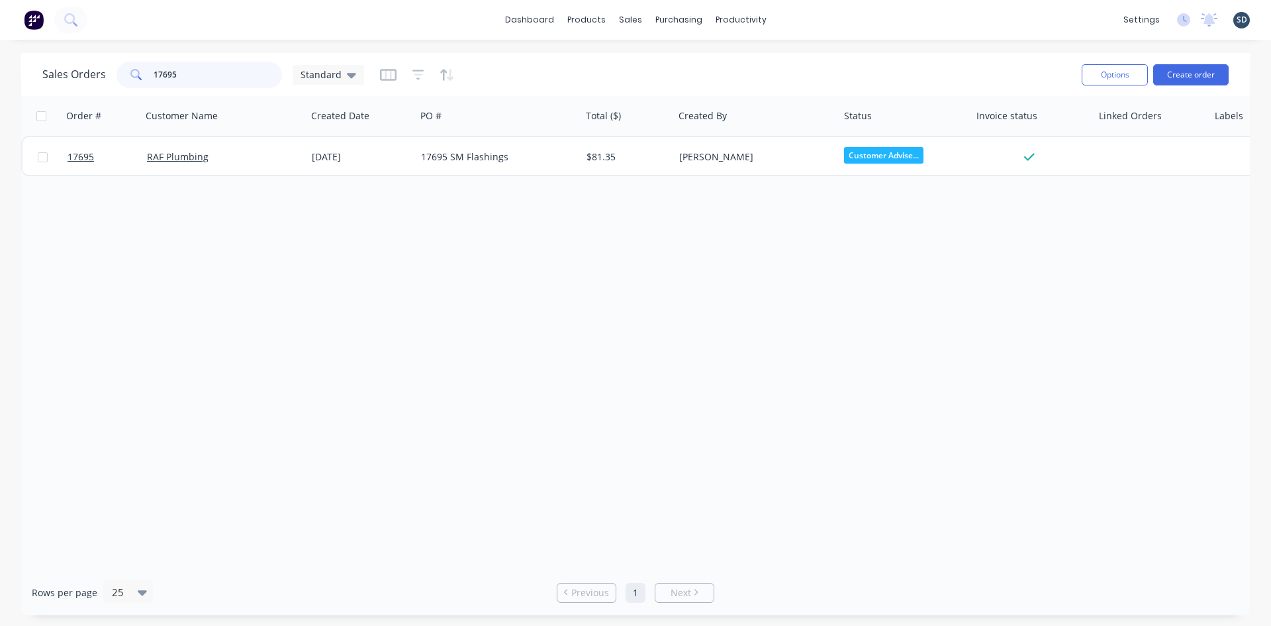
drag, startPoint x: 195, startPoint y: 75, endPoint x: 171, endPoint y: 74, distance: 24.5
click at [171, 74] on input "17695" at bounding box center [218, 75] width 129 height 26
type input "17696"
click at [572, 65] on div "Sales Orders 17696 Standard" at bounding box center [556, 74] width 1029 height 32
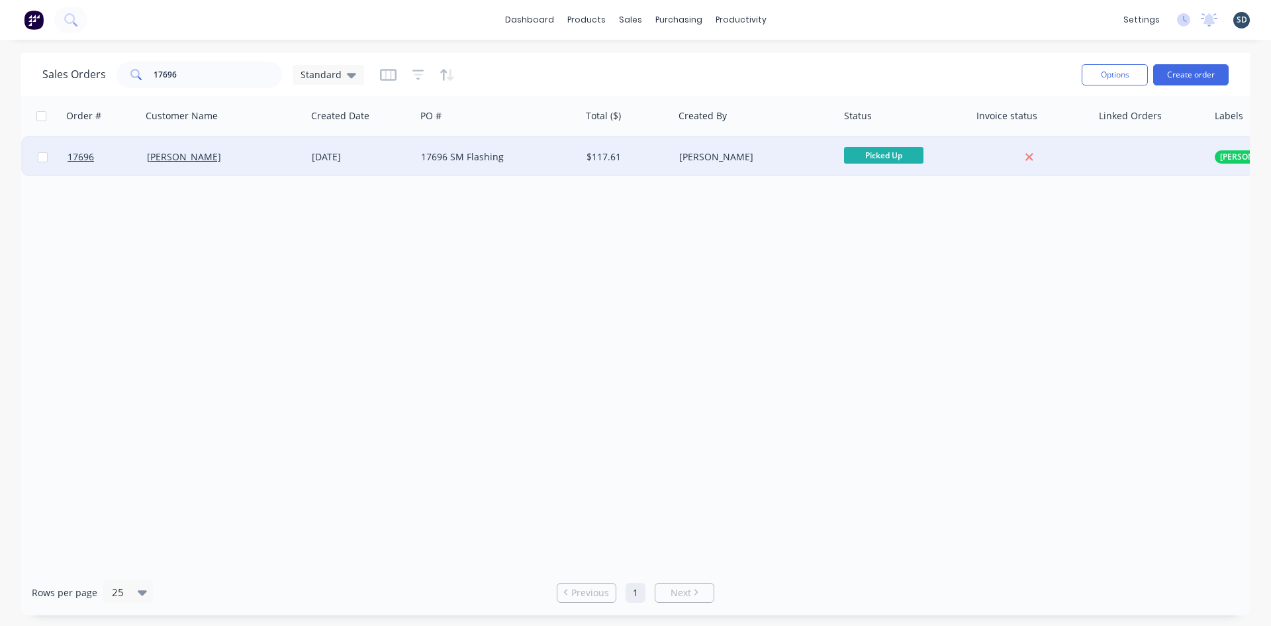
click at [544, 160] on div "17696 SM Flashing" at bounding box center [494, 156] width 147 height 13
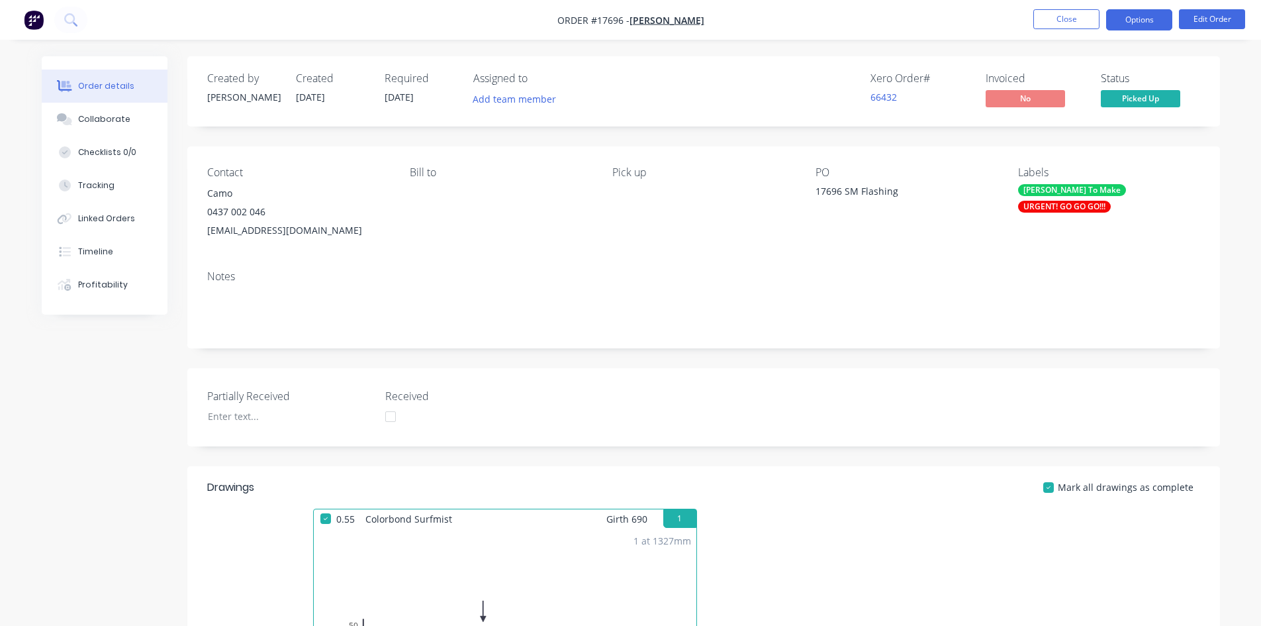
click at [1137, 19] on button "Options" at bounding box center [1139, 19] width 66 height 21
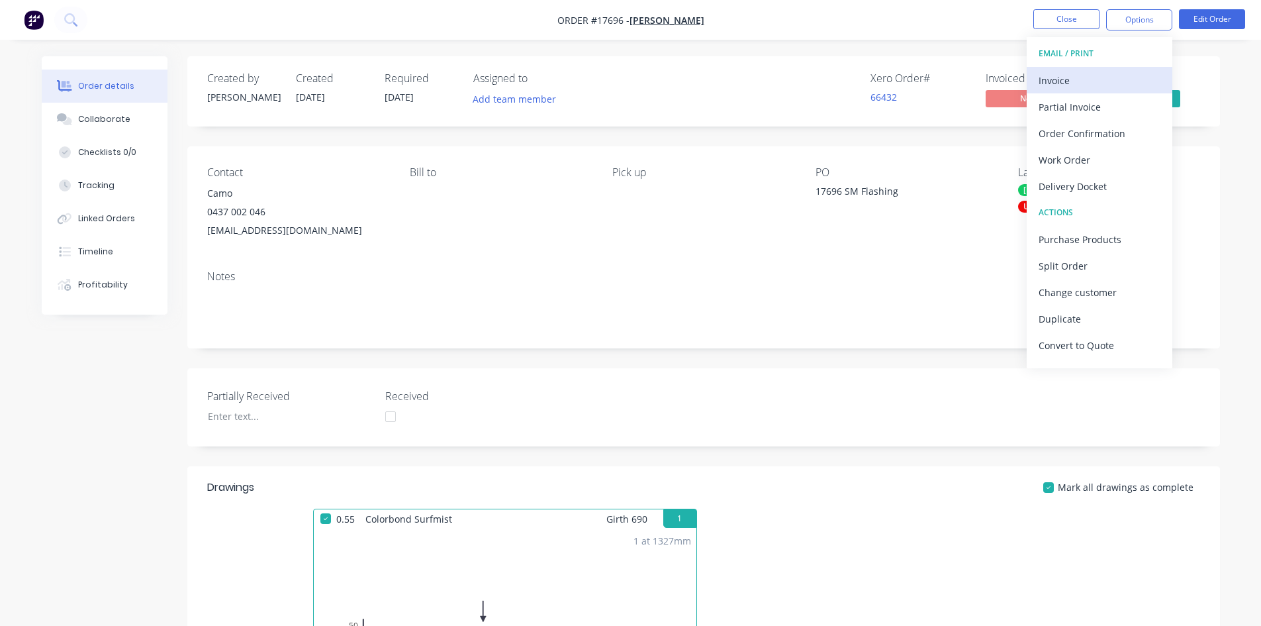
click at [1121, 81] on div "Invoice" at bounding box center [1100, 80] width 122 height 19
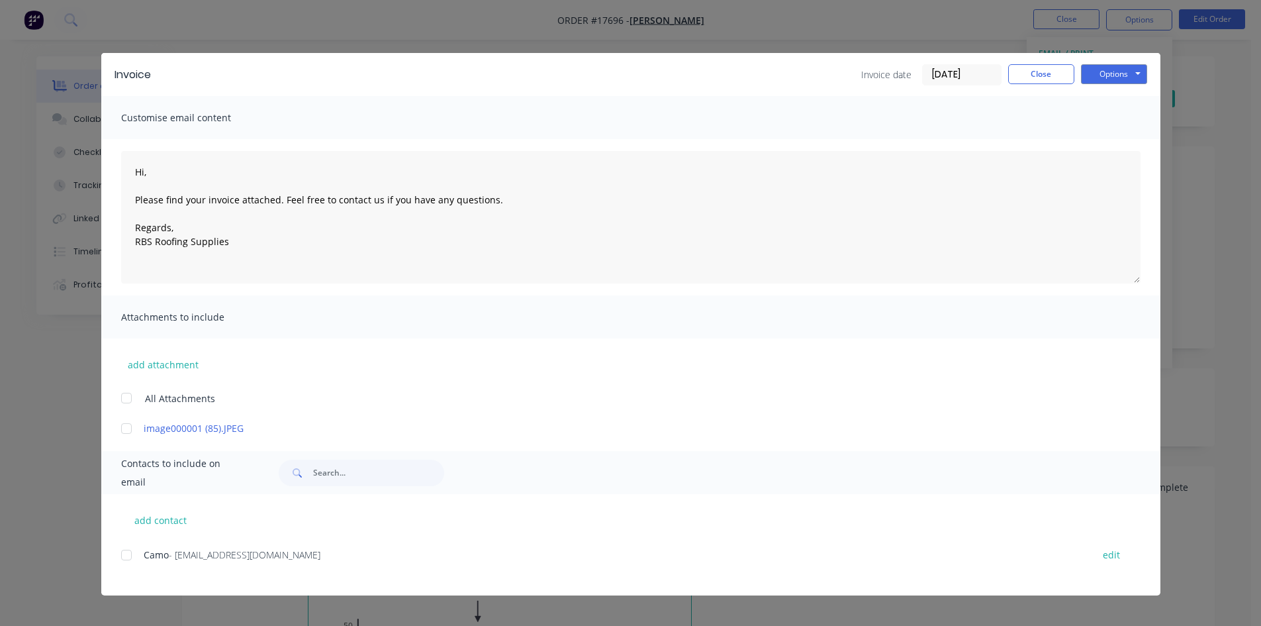
click at [121, 555] on div at bounding box center [126, 555] width 26 height 26
click at [1120, 76] on button "Options" at bounding box center [1114, 74] width 66 height 20
click at [1107, 140] on button "Email" at bounding box center [1123, 141] width 85 height 22
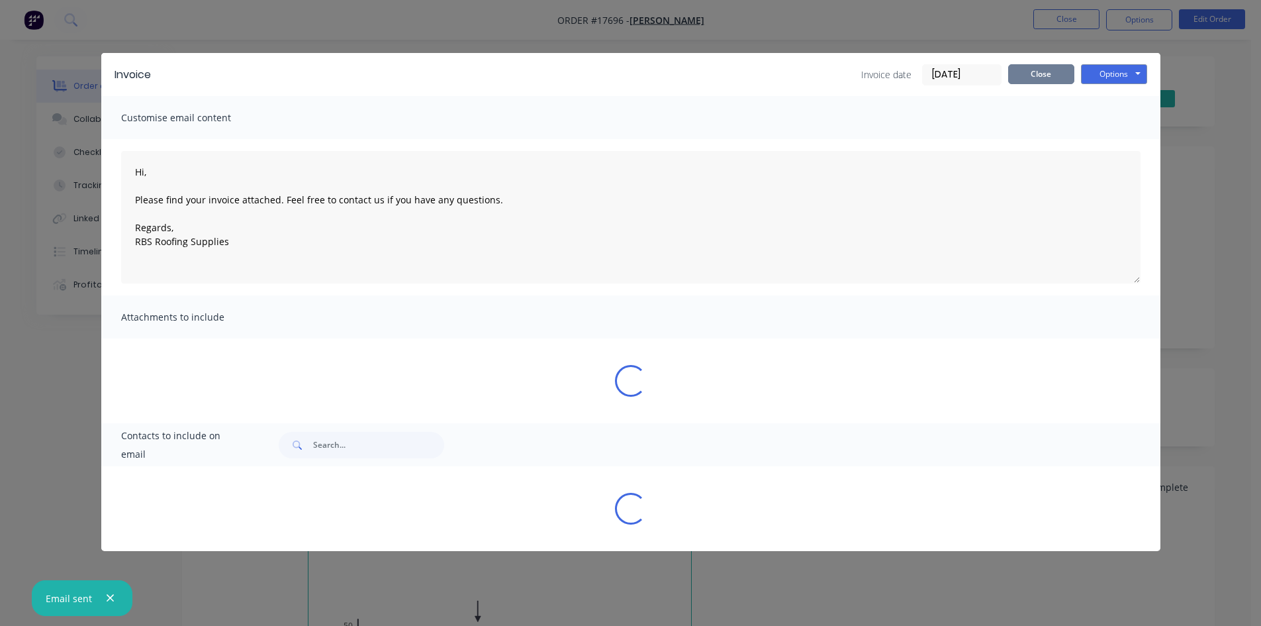
type textarea "Hi, Please find your invoice attached. Feel free to contact us if you have any …"
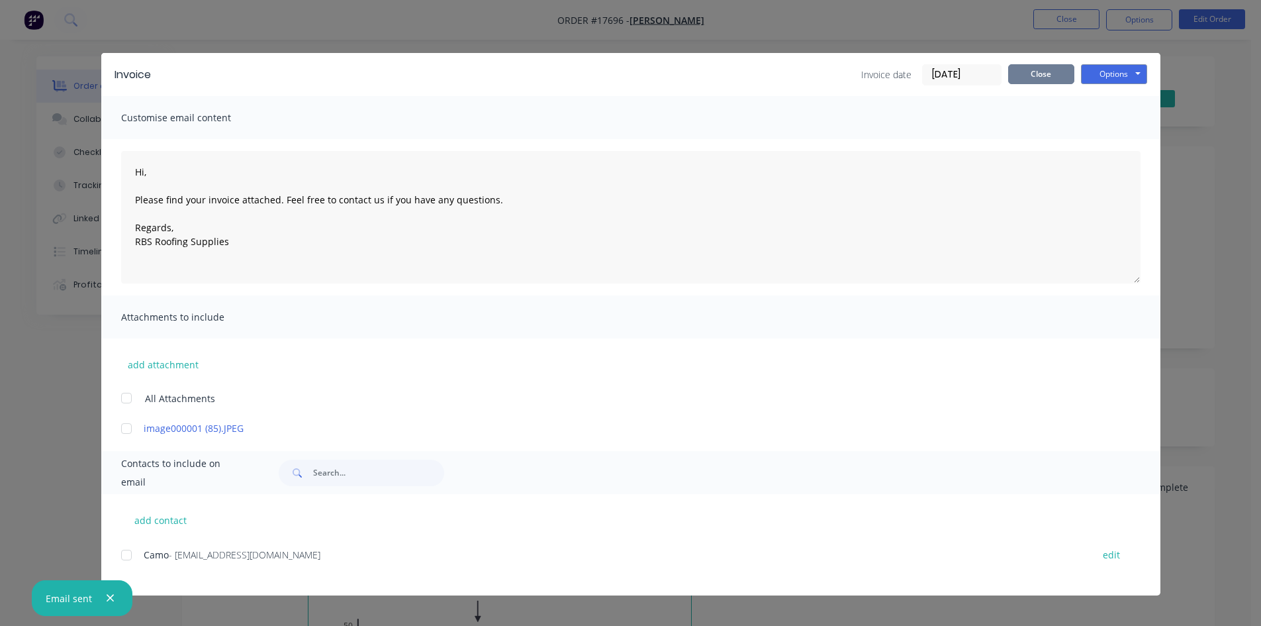
click at [1058, 72] on button "Close" at bounding box center [1041, 74] width 66 height 20
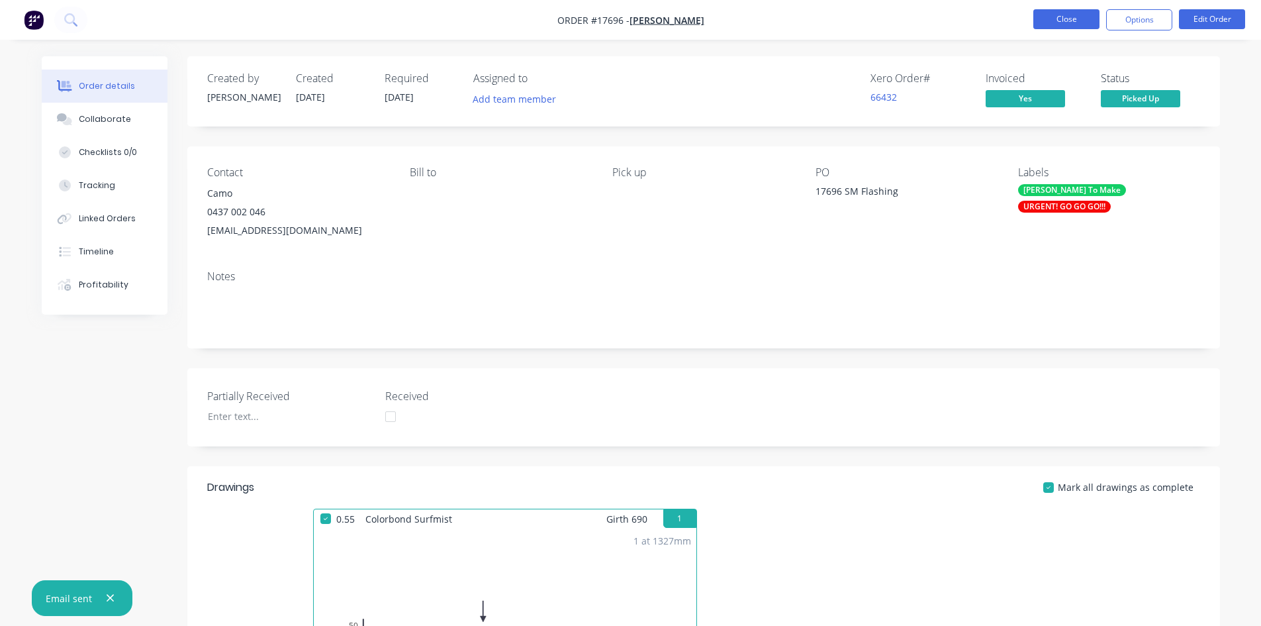
click at [1057, 19] on button "Close" at bounding box center [1067, 19] width 66 height 20
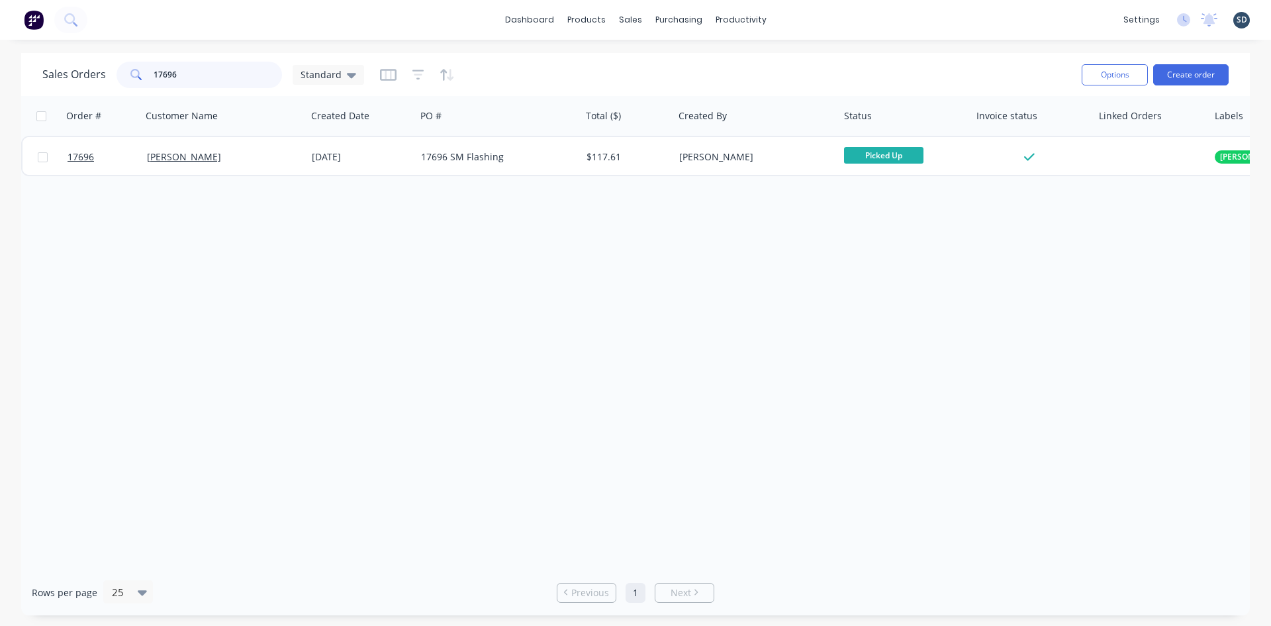
drag, startPoint x: 229, startPoint y: 77, endPoint x: 160, endPoint y: 75, distance: 69.6
click at [160, 75] on input "17696" at bounding box center [218, 75] width 129 height 26
click at [662, 75] on div "Sales Orders 17703 Standard" at bounding box center [556, 74] width 1029 height 32
drag, startPoint x: 194, startPoint y: 75, endPoint x: 159, endPoint y: 74, distance: 35.1
click at [159, 74] on input "17703" at bounding box center [218, 75] width 129 height 26
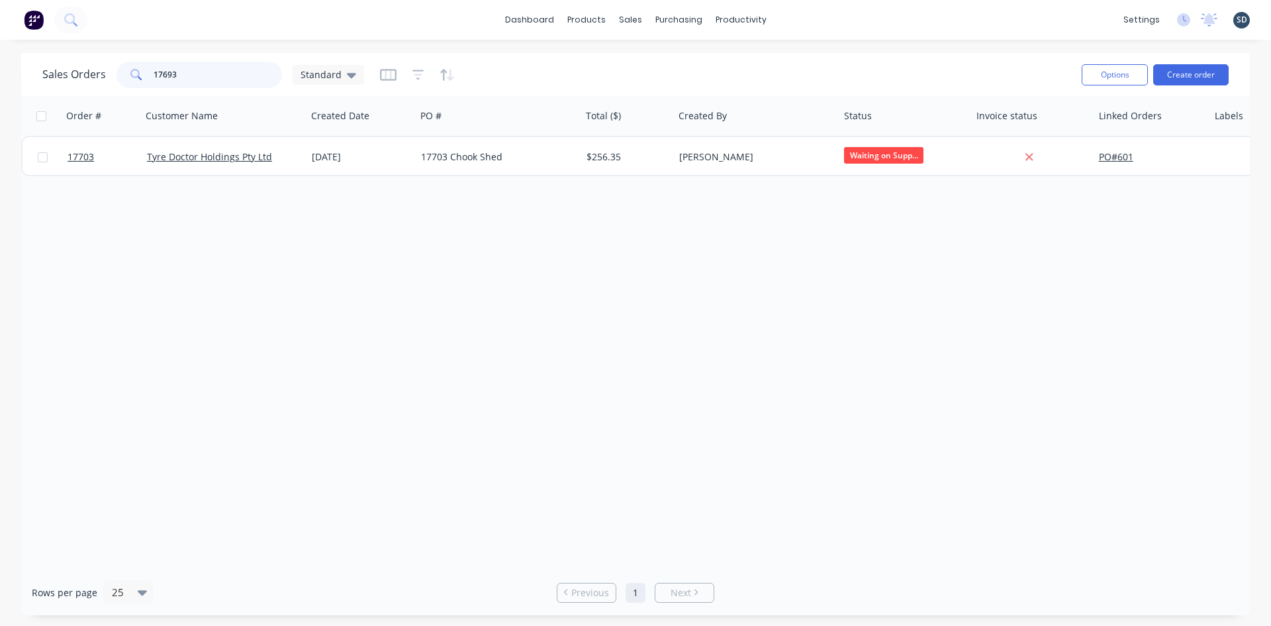
type input "17693"
click at [680, 70] on div "Sales Orders 17693 Standard" at bounding box center [556, 74] width 1029 height 32
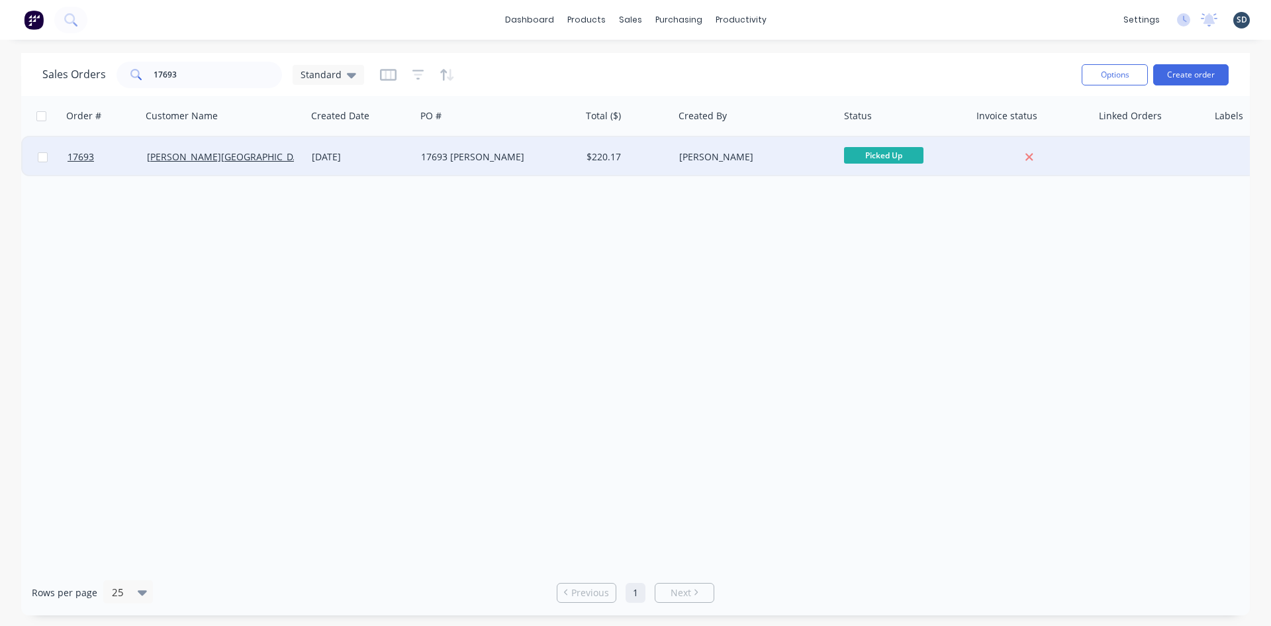
click at [518, 151] on div "17693 [PERSON_NAME]" at bounding box center [494, 156] width 147 height 13
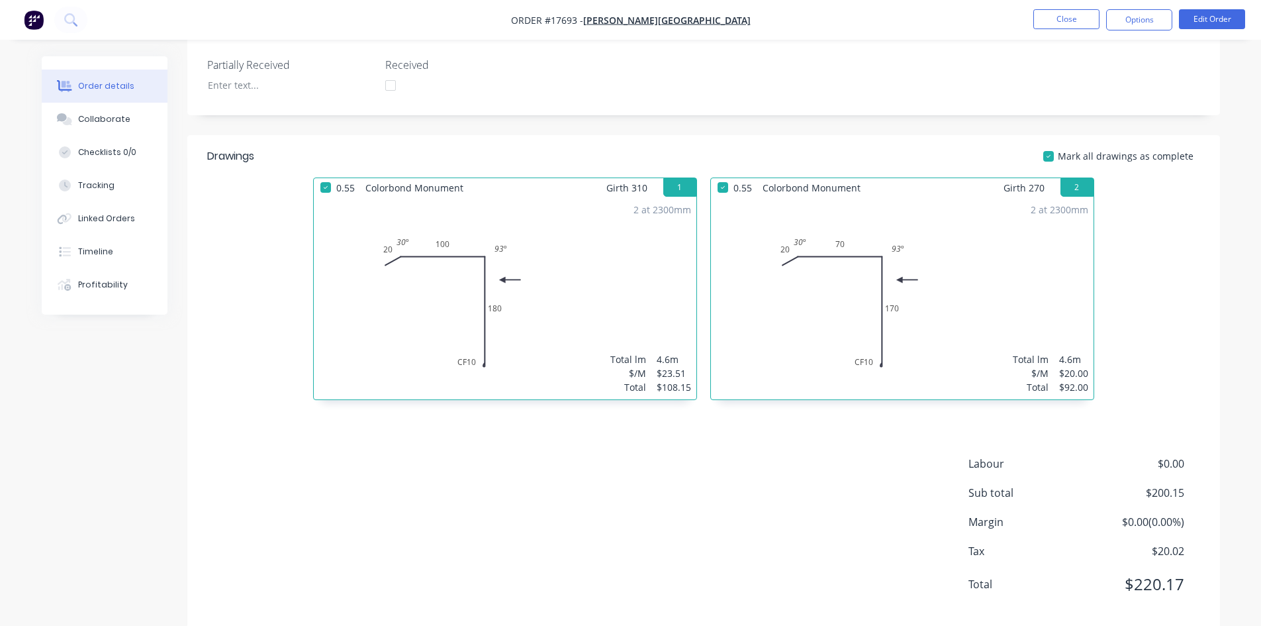
scroll to position [23, 0]
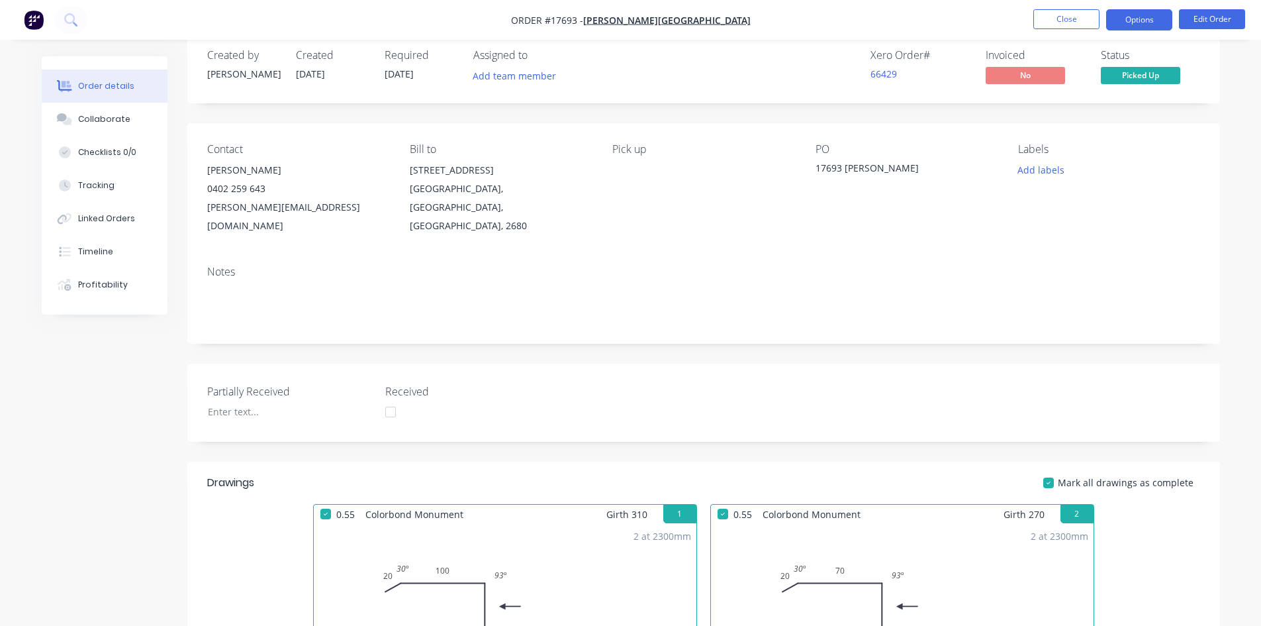
click at [1134, 23] on button "Options" at bounding box center [1139, 19] width 66 height 21
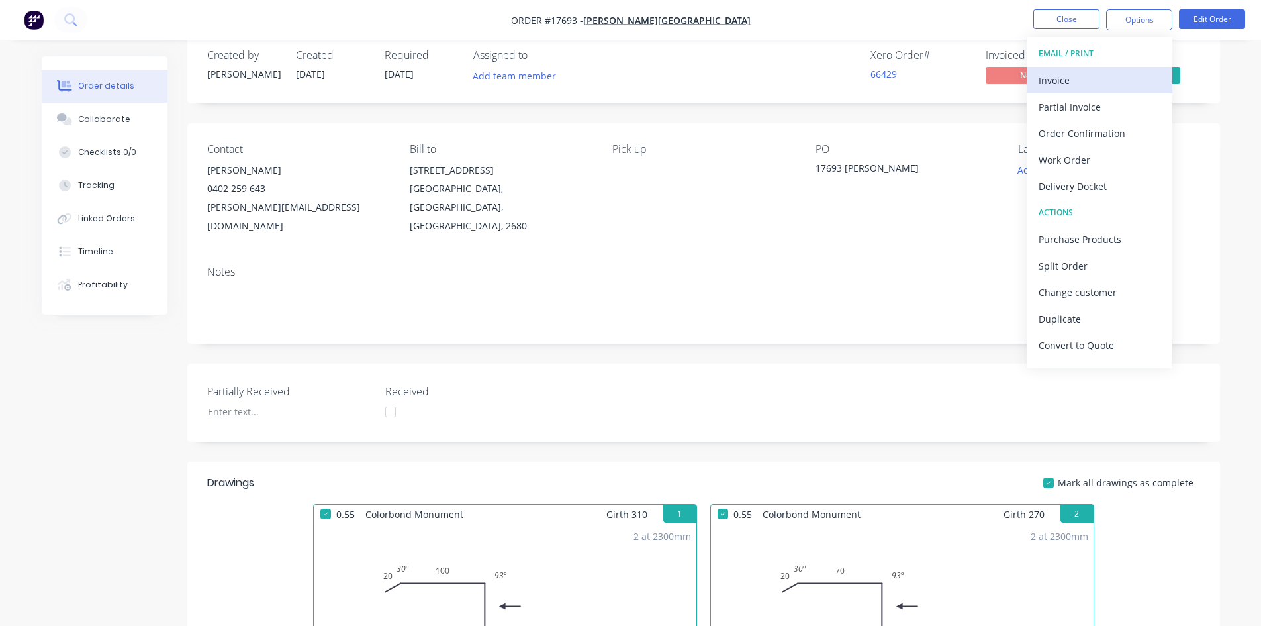
click at [1091, 79] on div "Invoice" at bounding box center [1100, 80] width 122 height 19
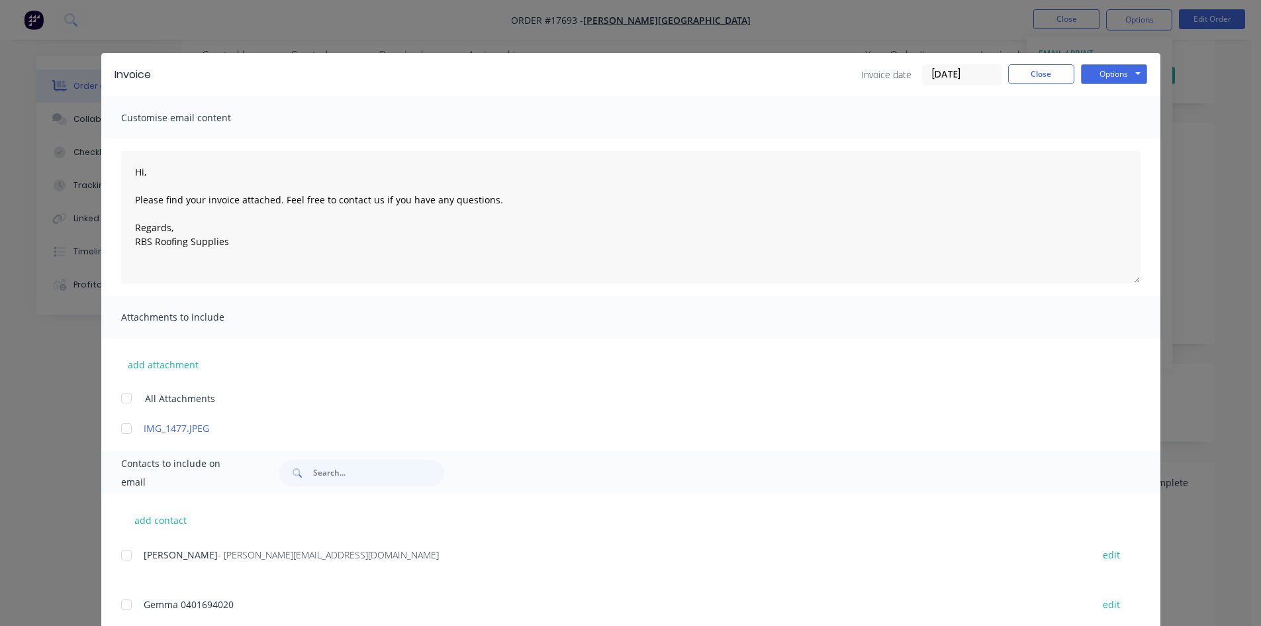
click at [123, 559] on div at bounding box center [126, 555] width 26 height 26
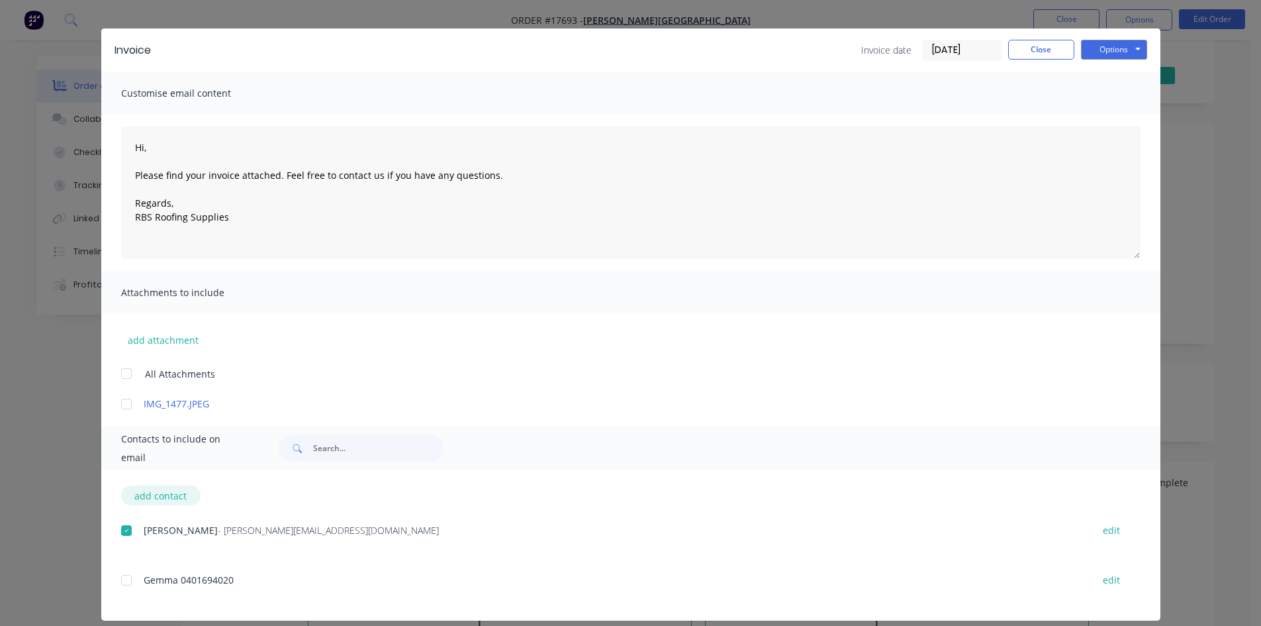
scroll to position [38, 0]
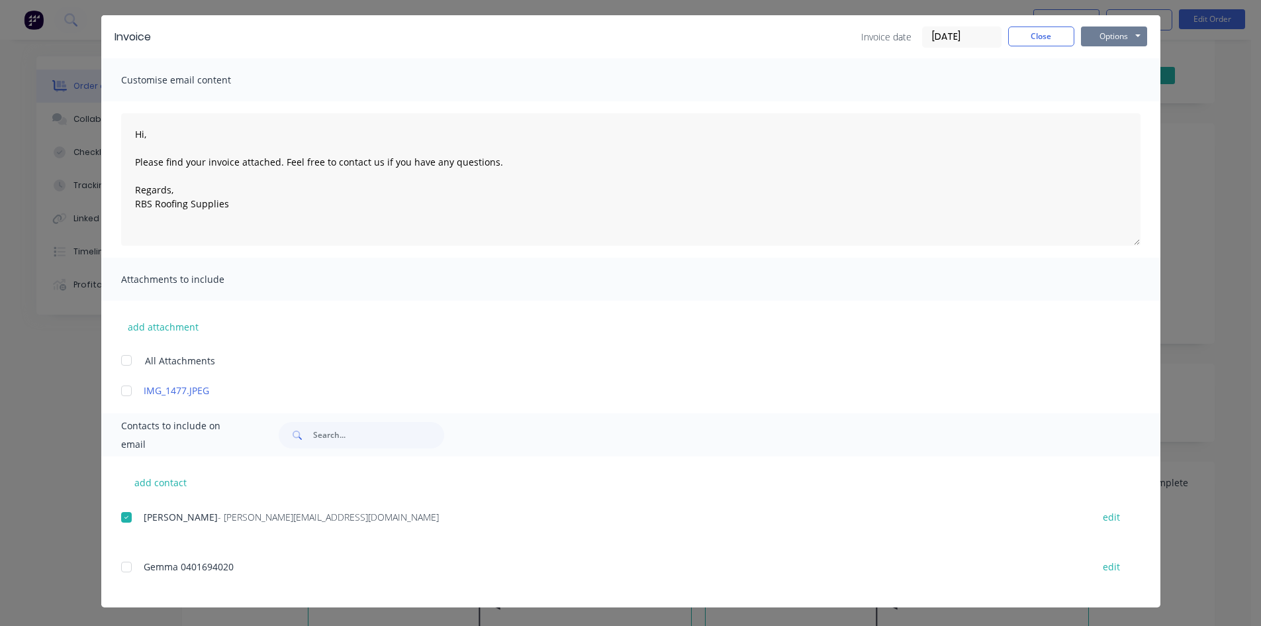
click at [1126, 30] on button "Options" at bounding box center [1114, 36] width 66 height 20
click at [1113, 103] on button "Email" at bounding box center [1123, 104] width 85 height 22
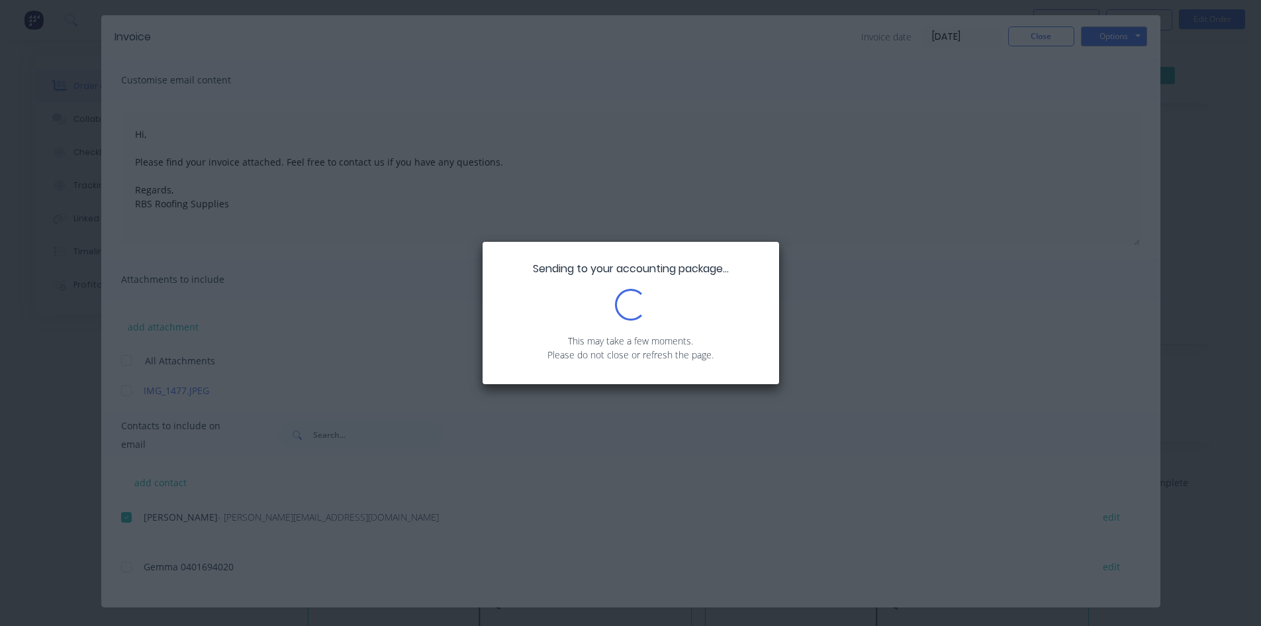
scroll to position [0, 0]
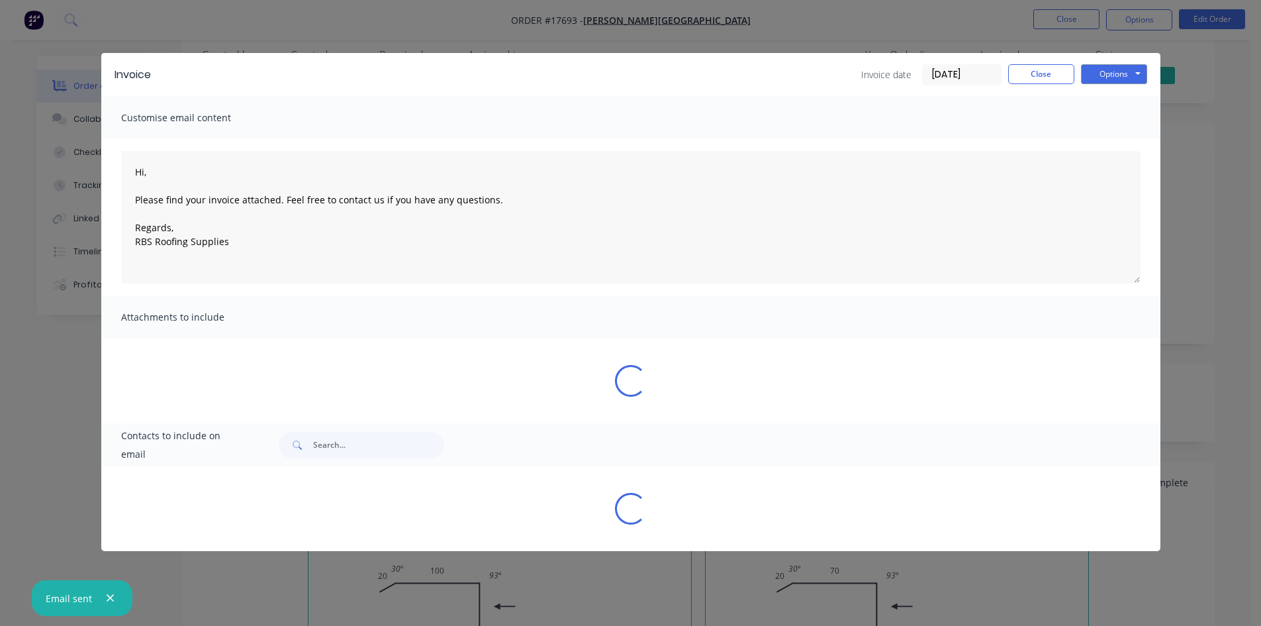
type textarea "Hi, Please find your invoice attached. Feel free to contact us if you have any …"
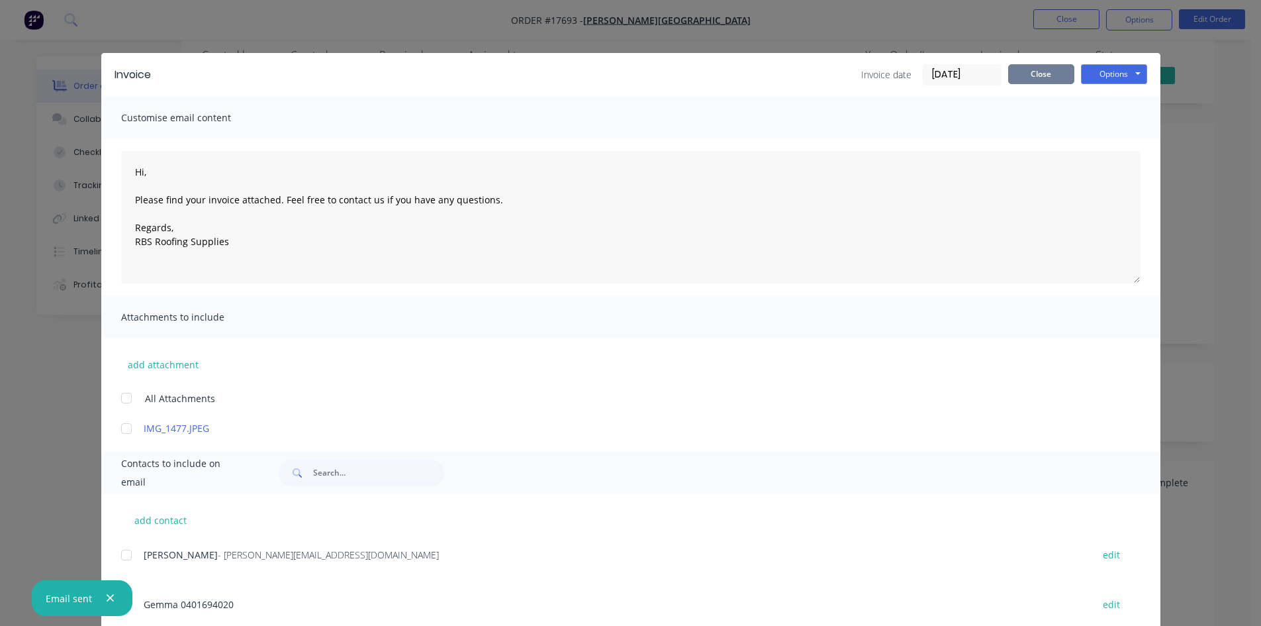
click at [1050, 75] on button "Close" at bounding box center [1041, 74] width 66 height 20
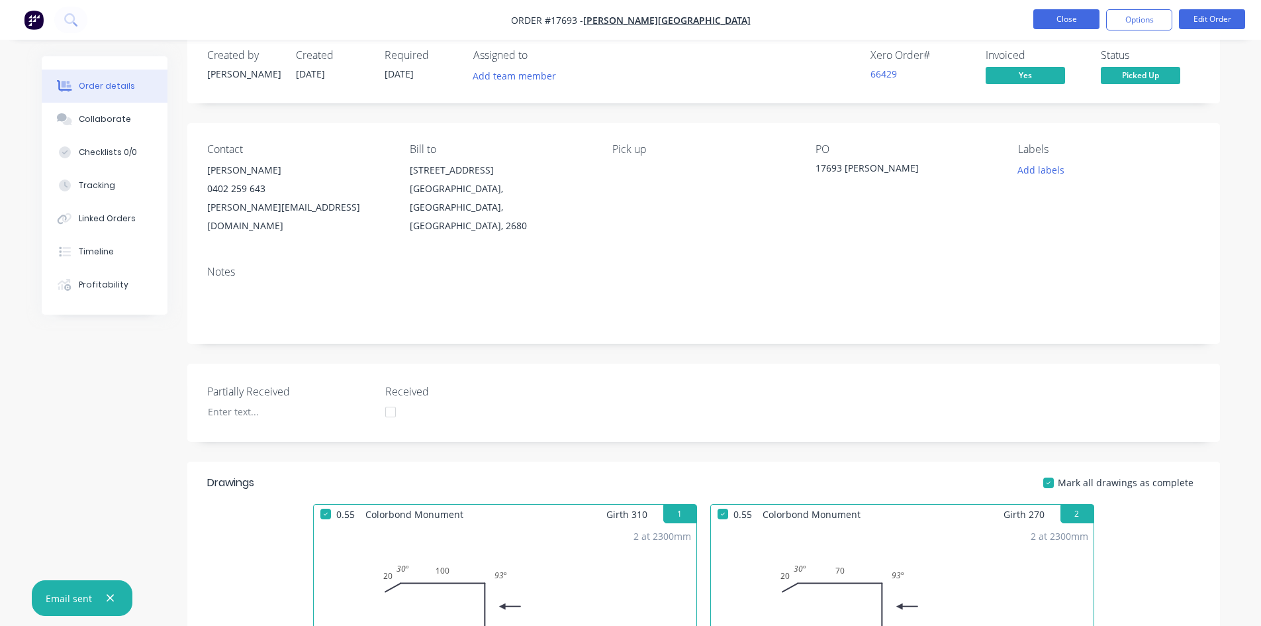
click at [1070, 20] on button "Close" at bounding box center [1067, 19] width 66 height 20
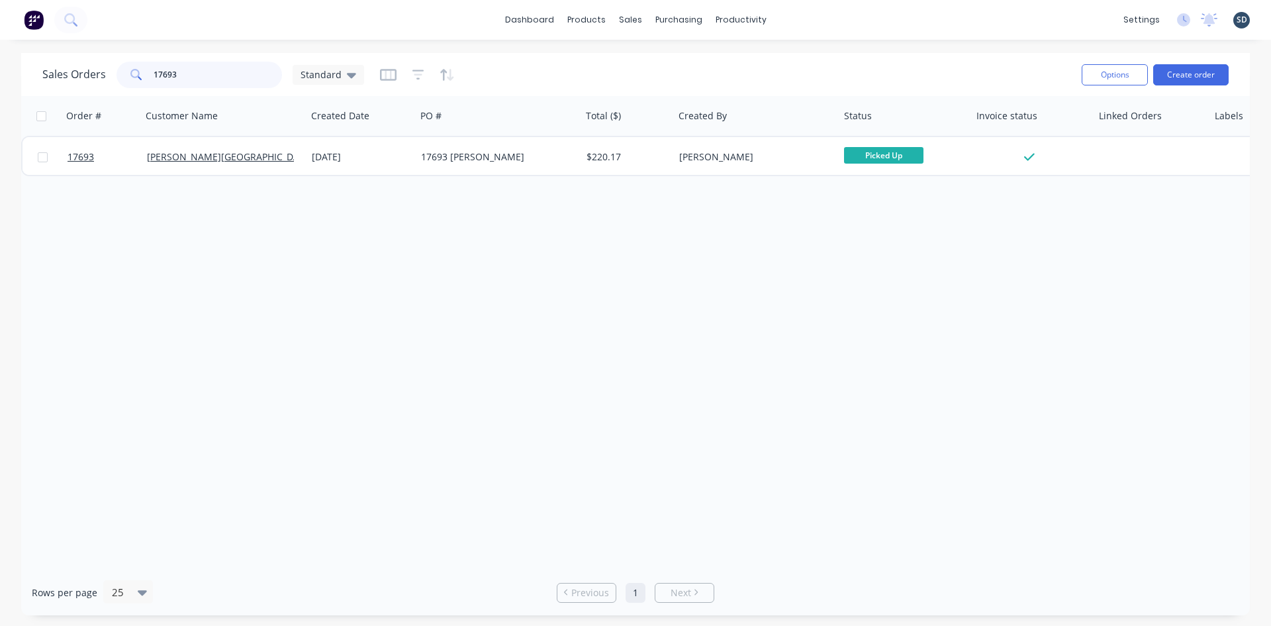
drag, startPoint x: 191, startPoint y: 75, endPoint x: 166, endPoint y: 72, distance: 26.0
click at [166, 72] on input "17693" at bounding box center [218, 75] width 129 height 26
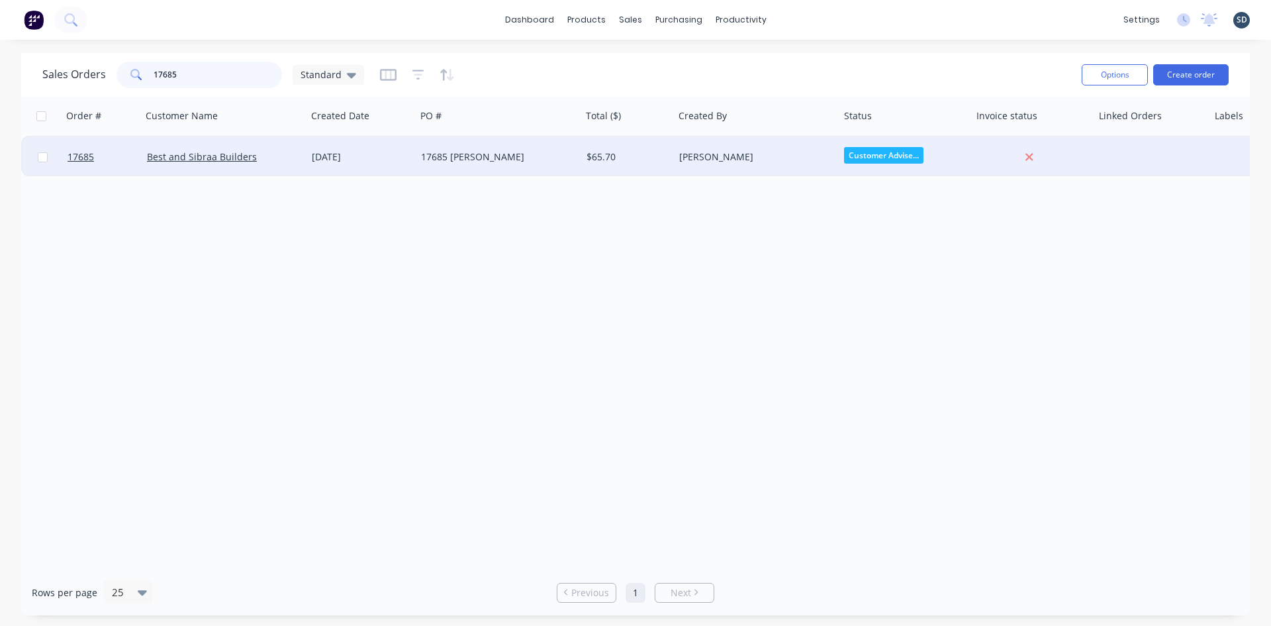
type input "17685"
click at [545, 160] on div "17685 Wesley" at bounding box center [494, 156] width 147 height 13
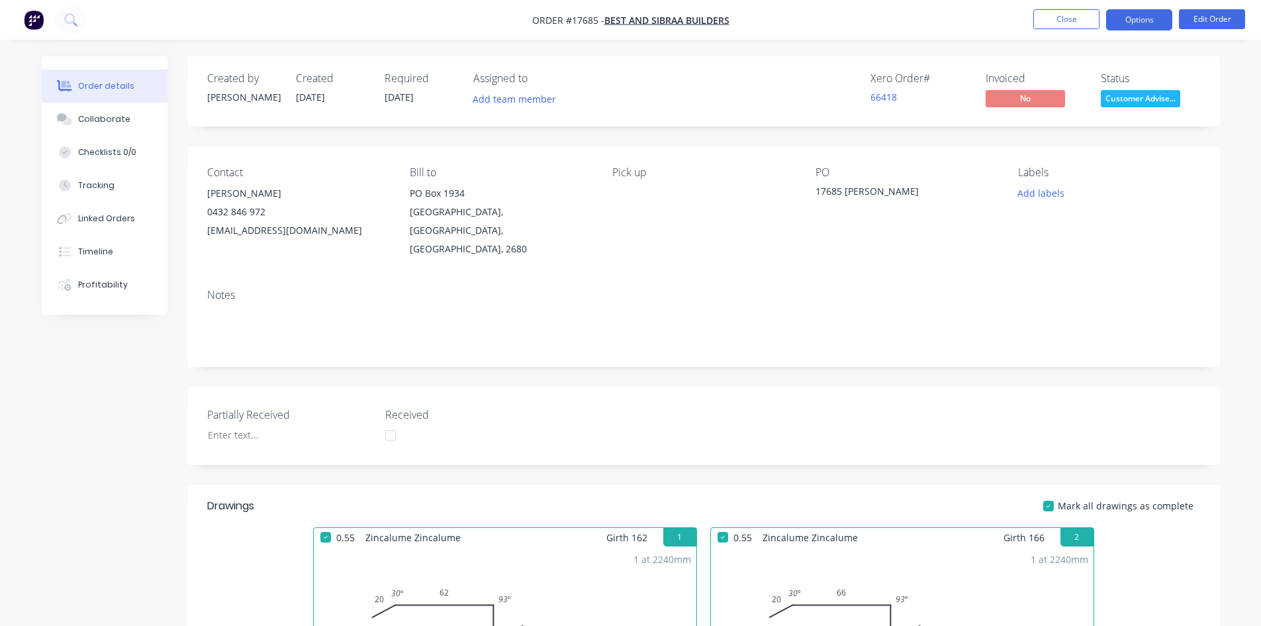
click at [1142, 16] on button "Options" at bounding box center [1139, 19] width 66 height 21
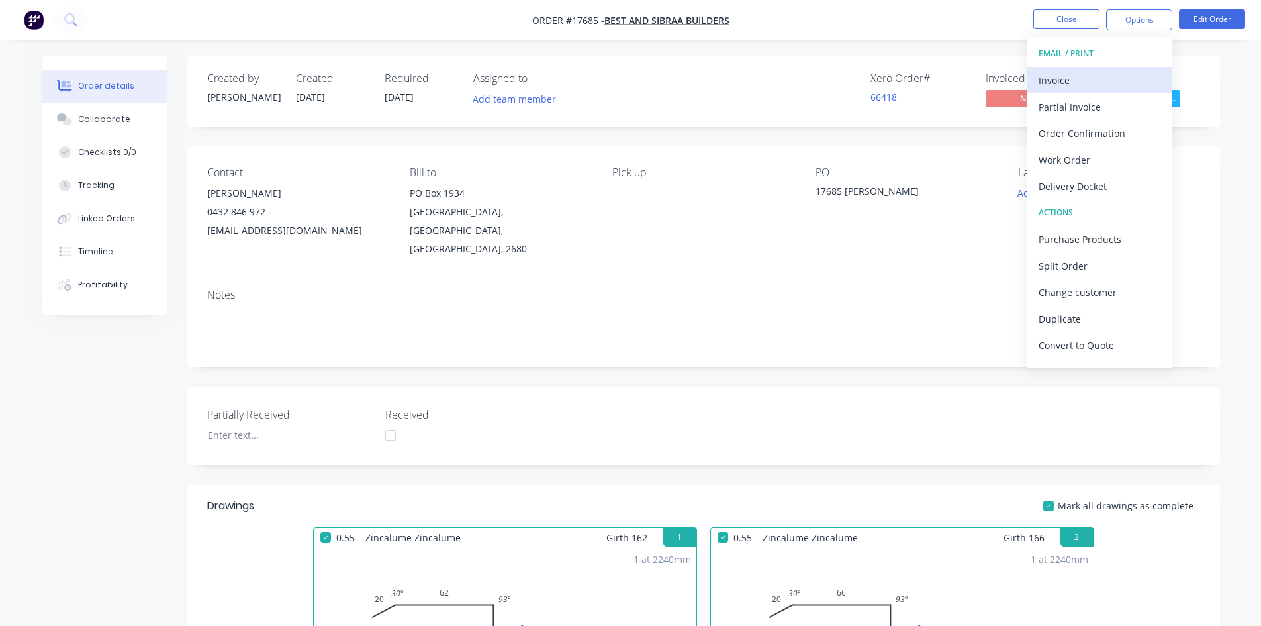
click at [1112, 75] on div "Invoice" at bounding box center [1100, 80] width 122 height 19
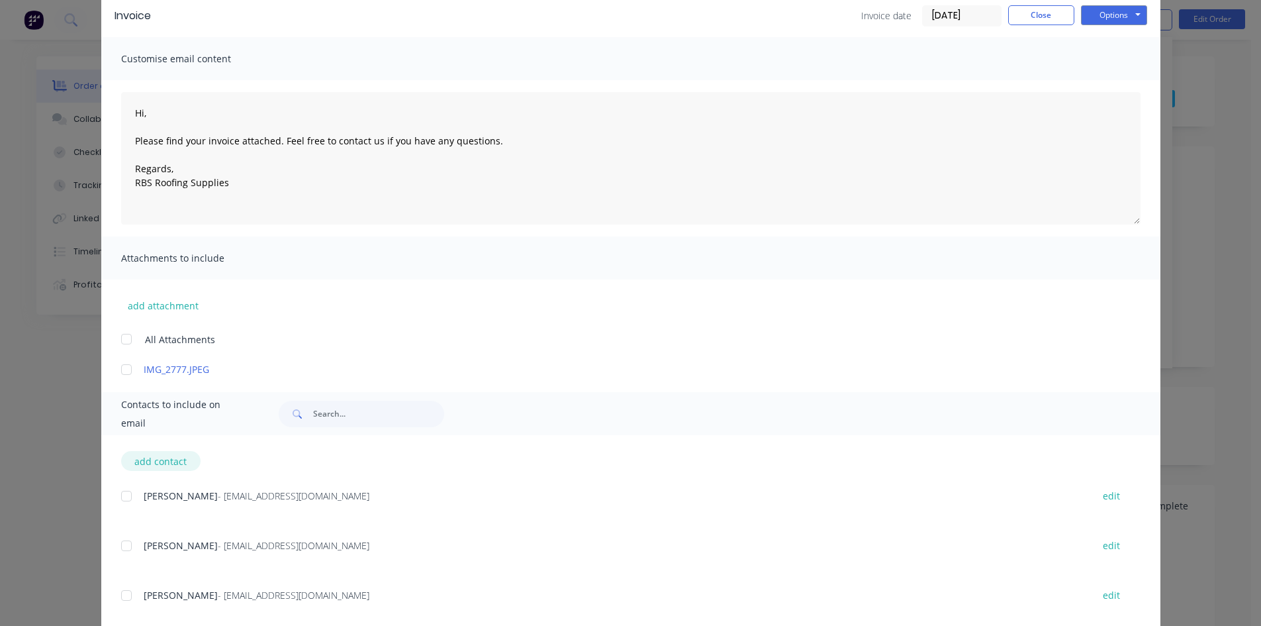
scroll to position [137, 0]
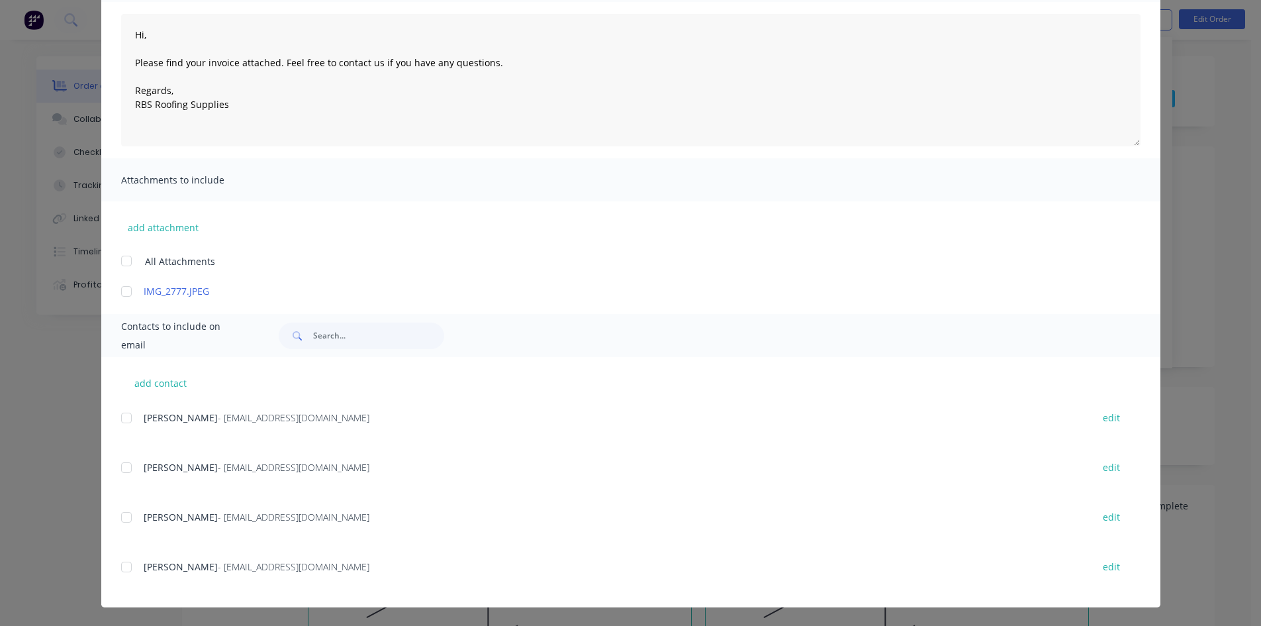
click at [124, 414] on div at bounding box center [126, 418] width 26 height 26
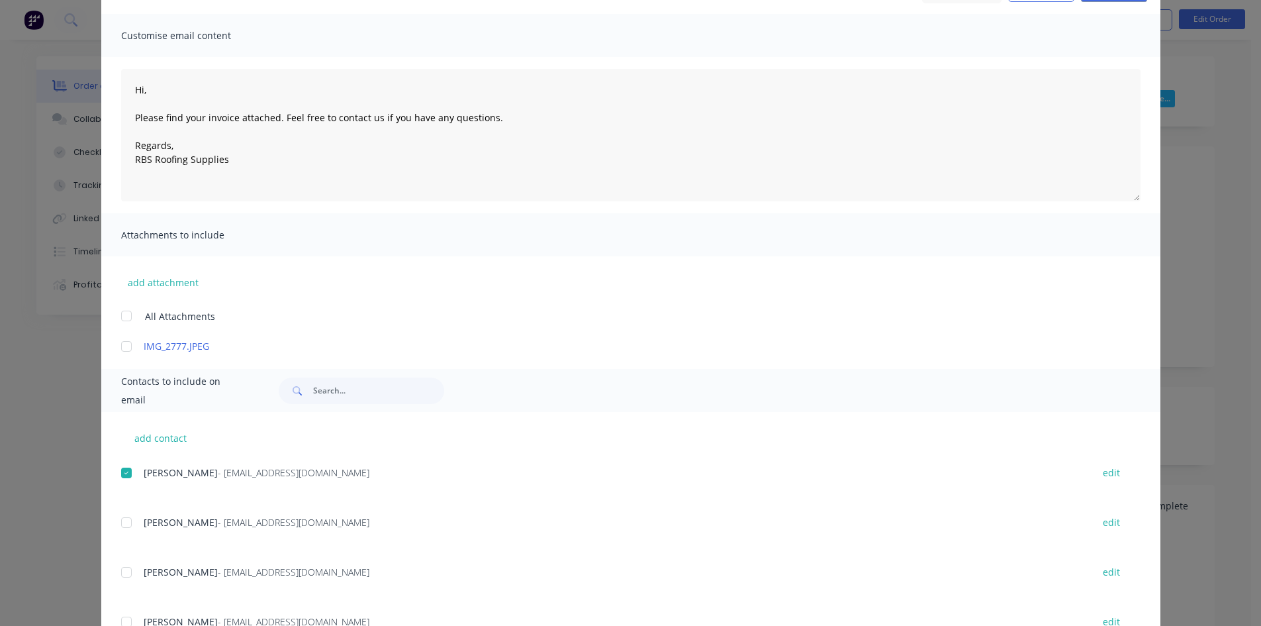
scroll to position [0, 0]
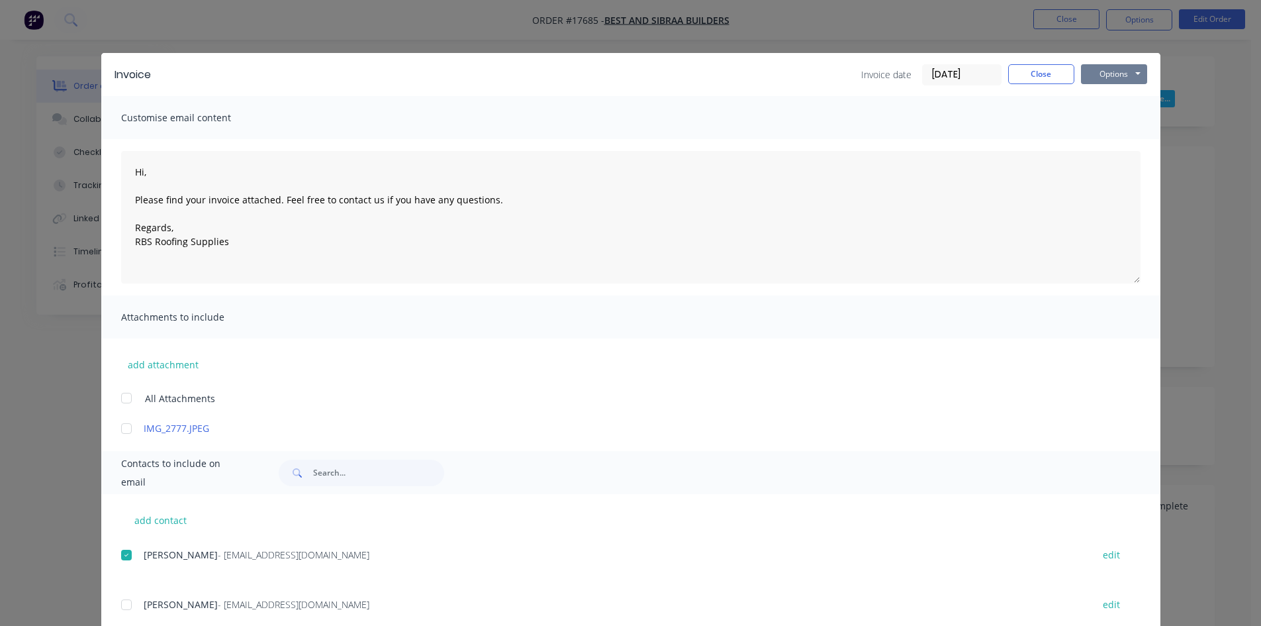
click at [1132, 70] on button "Options" at bounding box center [1114, 74] width 66 height 20
click at [1116, 140] on button "Email" at bounding box center [1123, 141] width 85 height 22
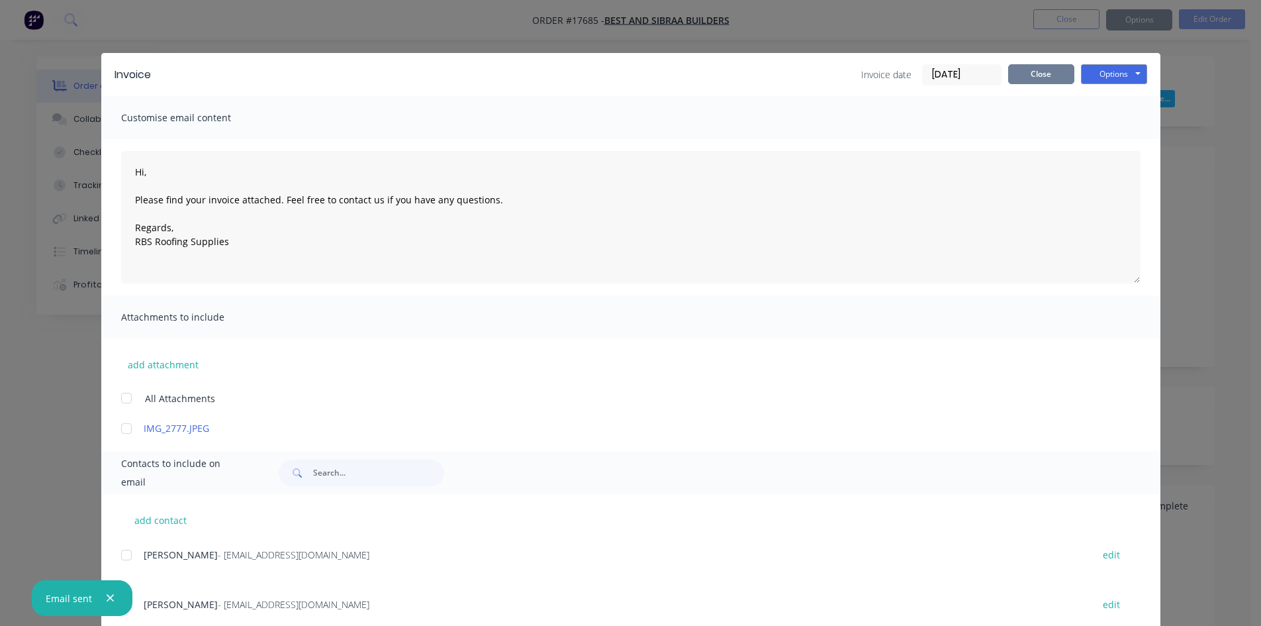
type textarea "Hi, Please find your invoice attached. Feel free to contact us if you have any …"
click at [1034, 73] on button "Close" at bounding box center [1041, 74] width 66 height 20
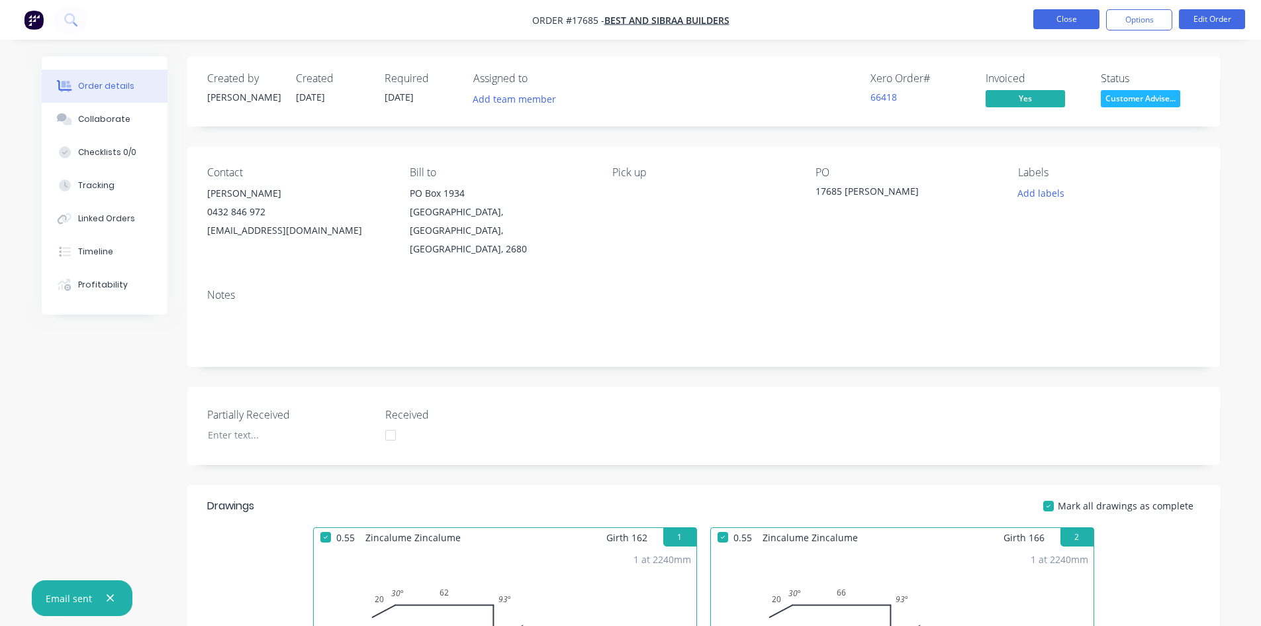
click at [1061, 20] on button "Close" at bounding box center [1067, 19] width 66 height 20
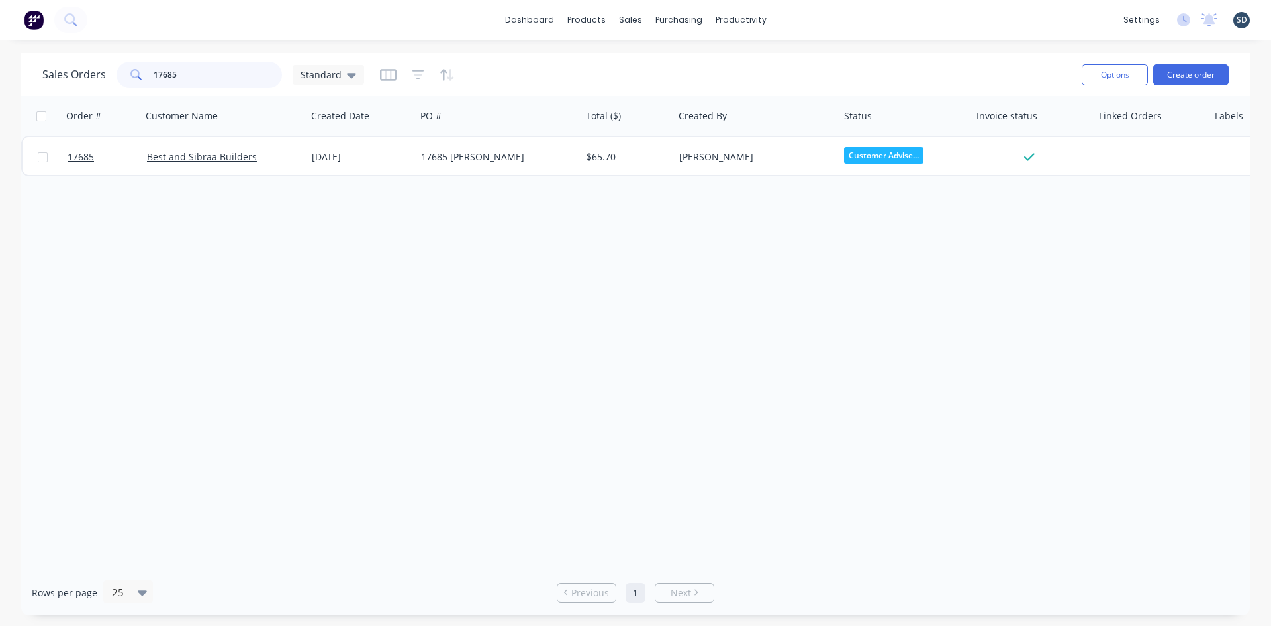
drag, startPoint x: 215, startPoint y: 77, endPoint x: 170, endPoint y: 72, distance: 45.3
click at [170, 72] on input "17685" at bounding box center [218, 75] width 129 height 26
type input "17684"
click at [605, 64] on div "Sales Orders 17684 Standard" at bounding box center [556, 74] width 1029 height 32
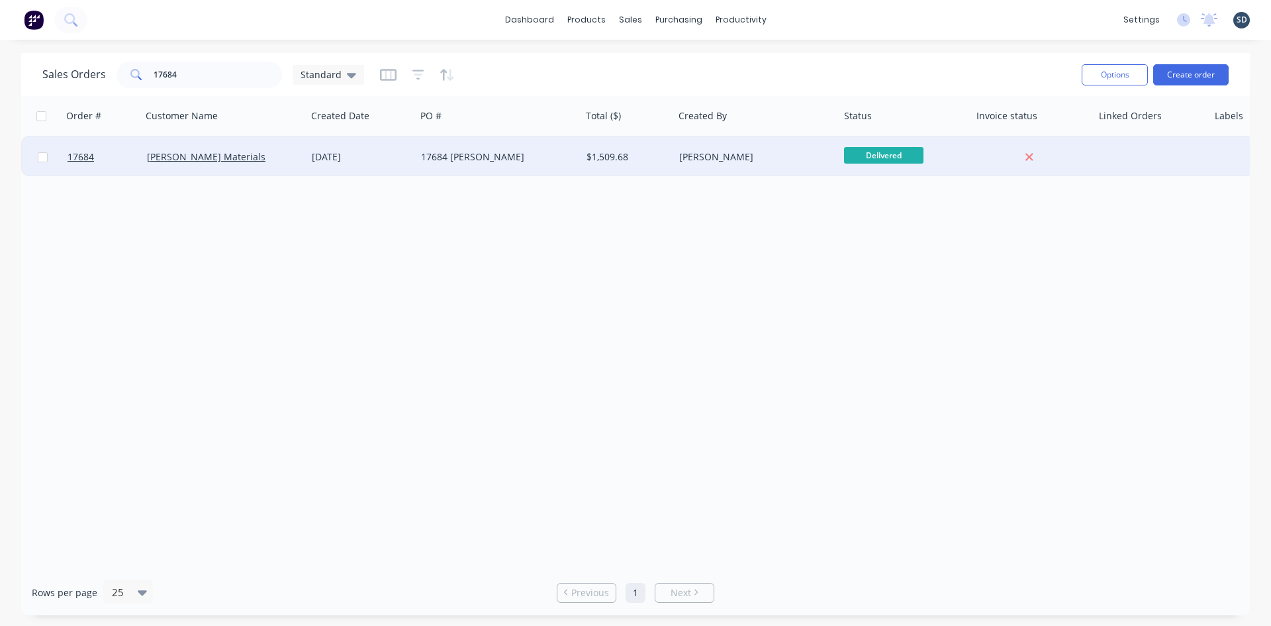
click at [762, 162] on div "[PERSON_NAME]" at bounding box center [752, 156] width 147 height 13
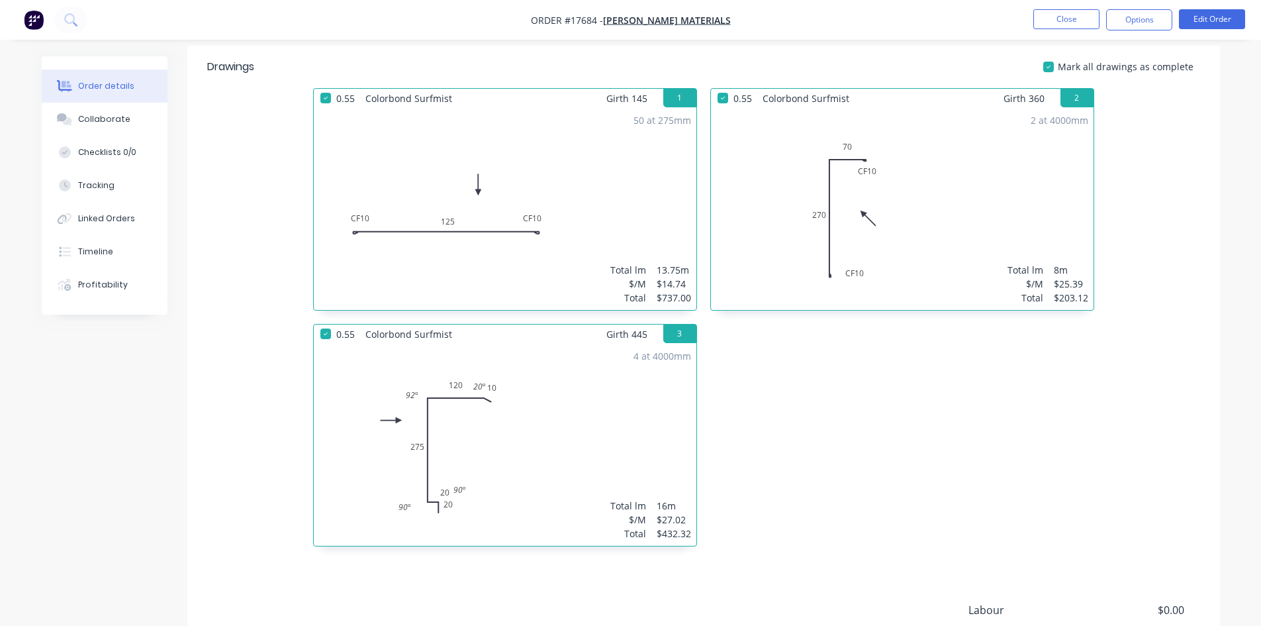
scroll to position [397, 0]
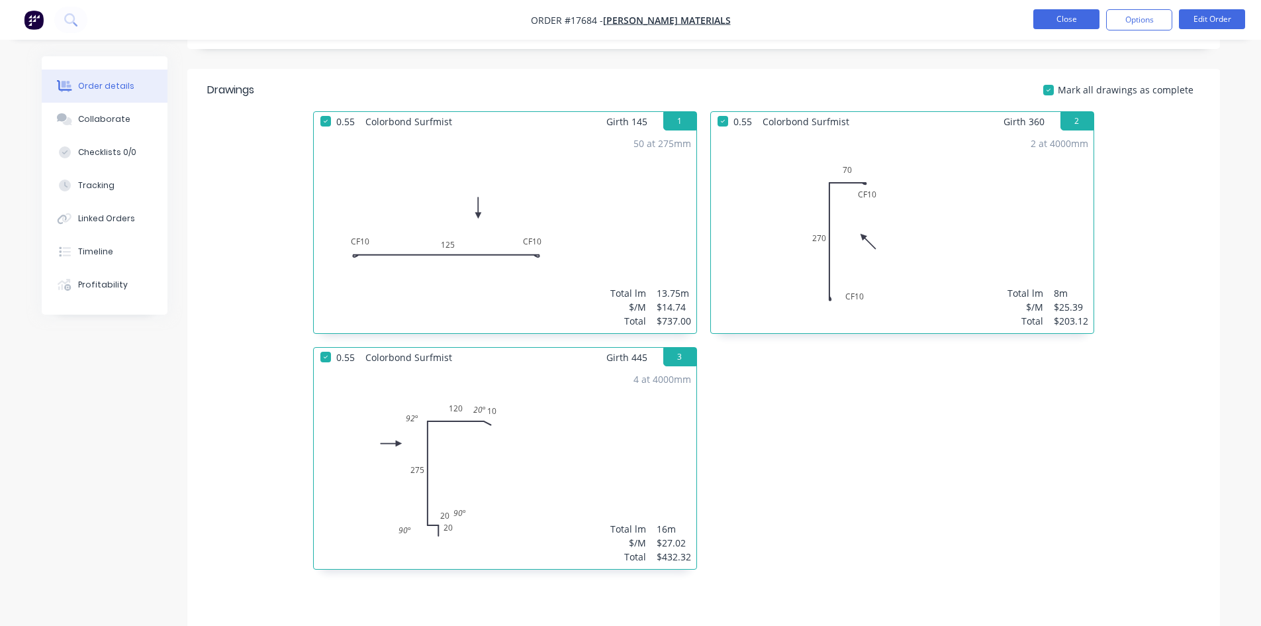
click at [1063, 18] on button "Close" at bounding box center [1067, 19] width 66 height 20
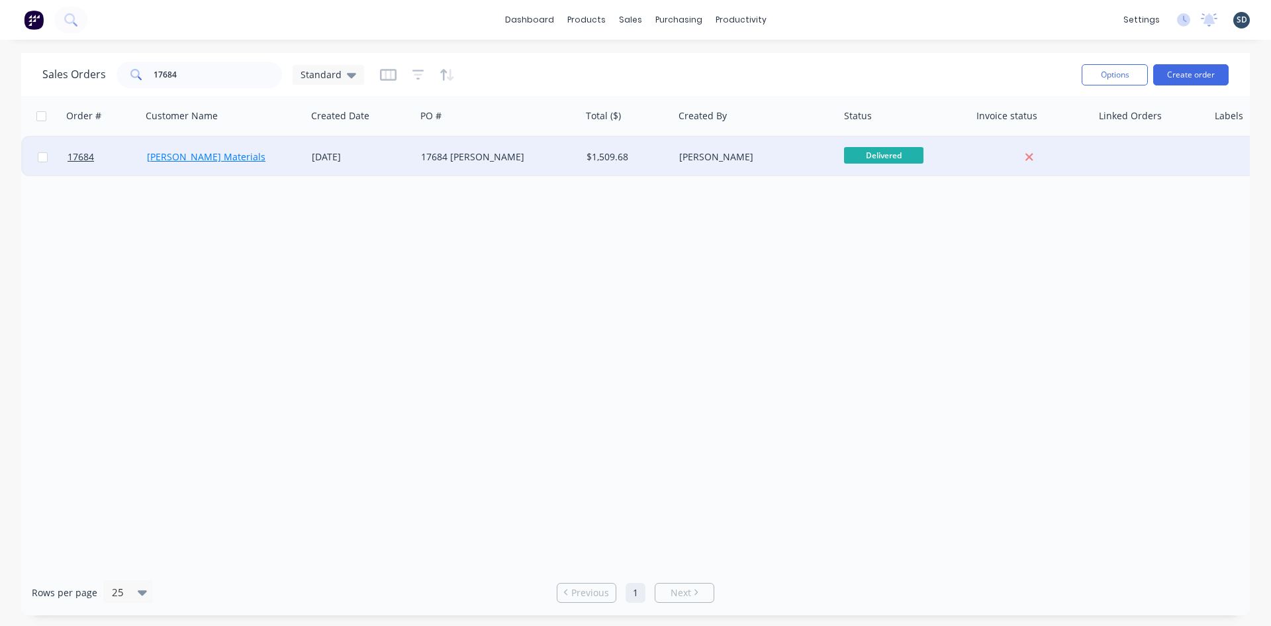
click at [181, 157] on link "[PERSON_NAME] Materials" at bounding box center [206, 156] width 119 height 13
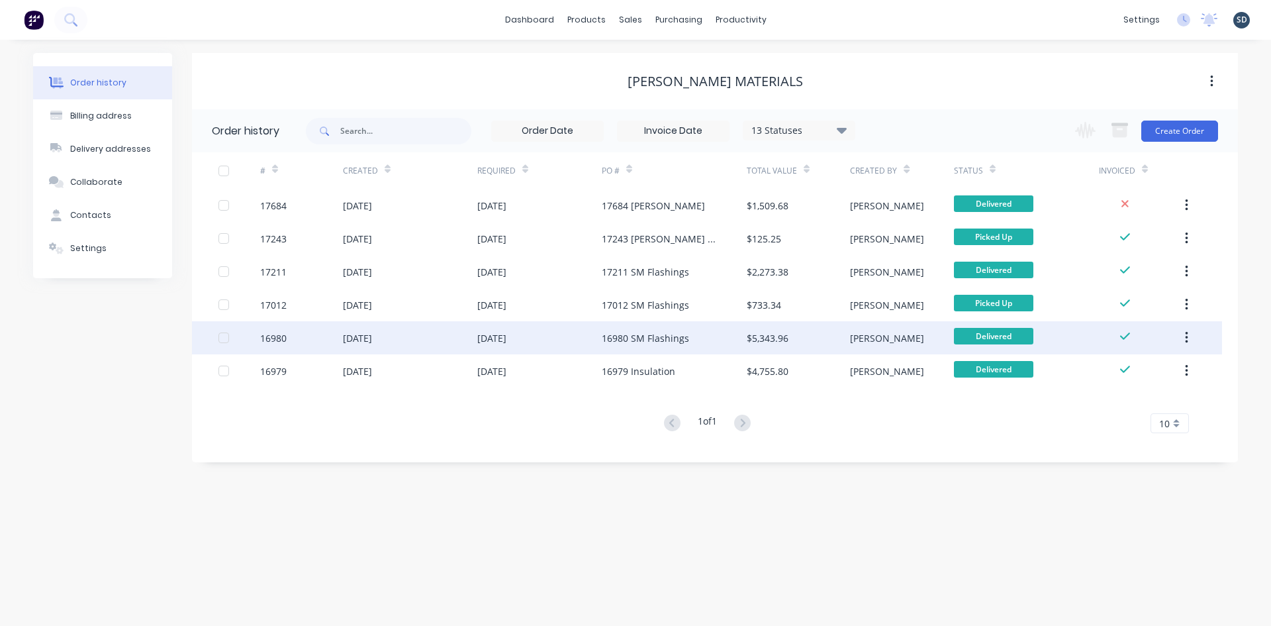
click at [575, 348] on div "05 Jun 2025" at bounding box center [539, 337] width 124 height 33
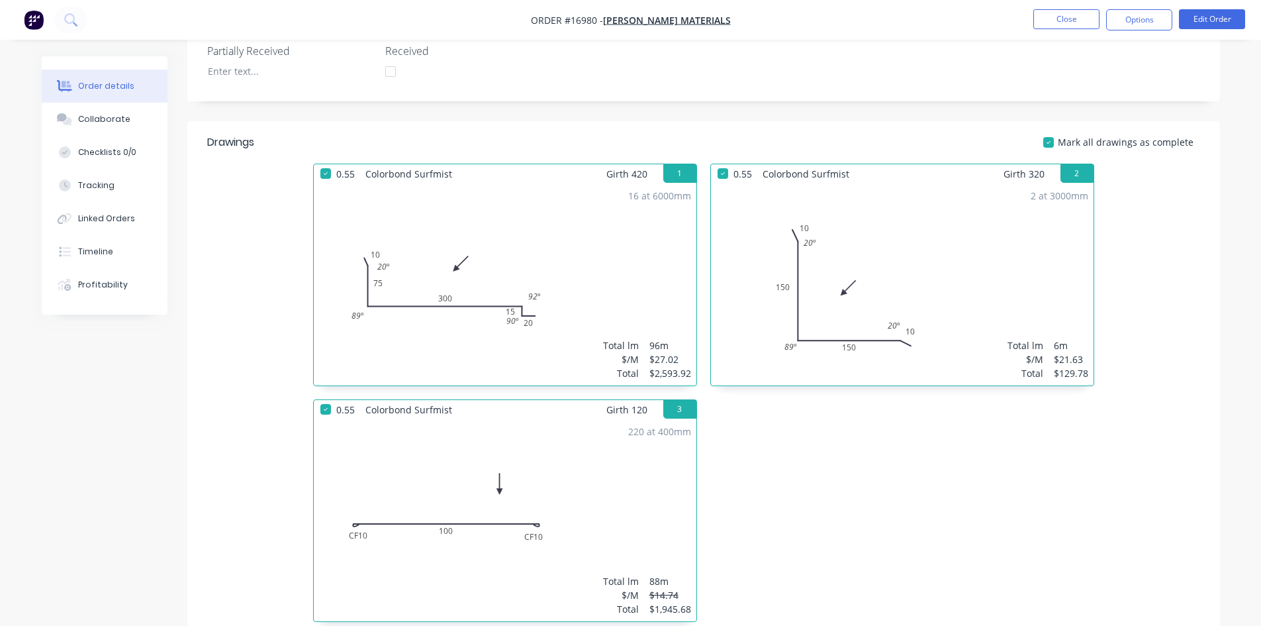
scroll to position [530, 0]
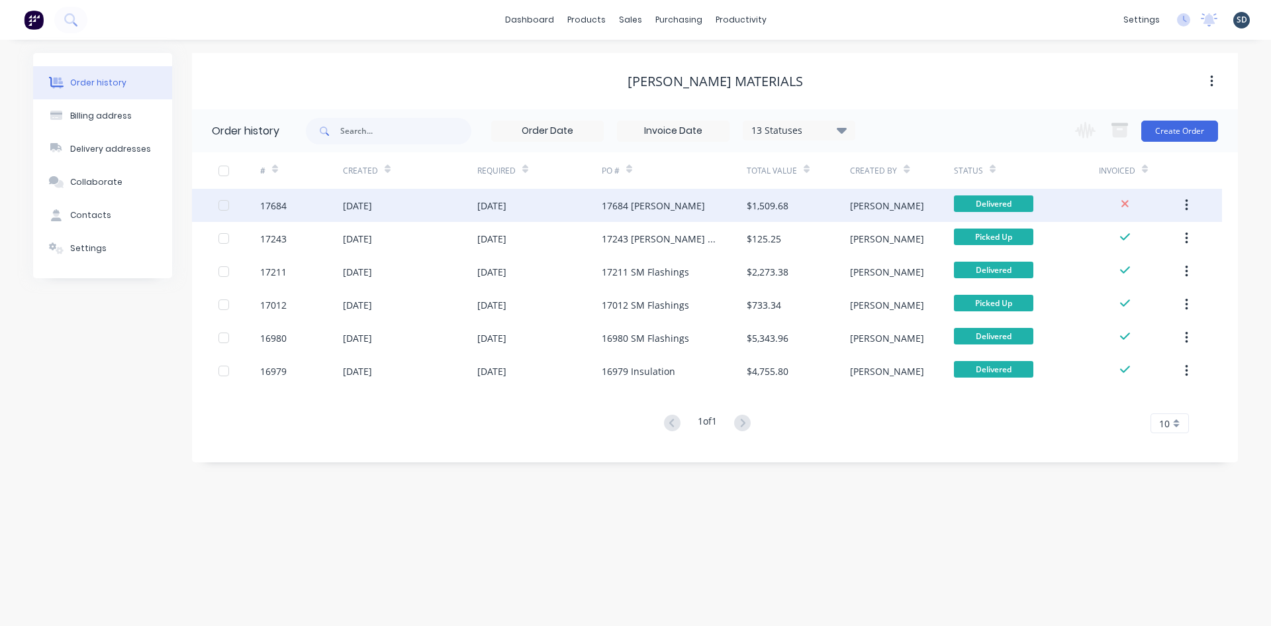
click at [693, 211] on div "17684 [PERSON_NAME]" at bounding box center [674, 205] width 145 height 33
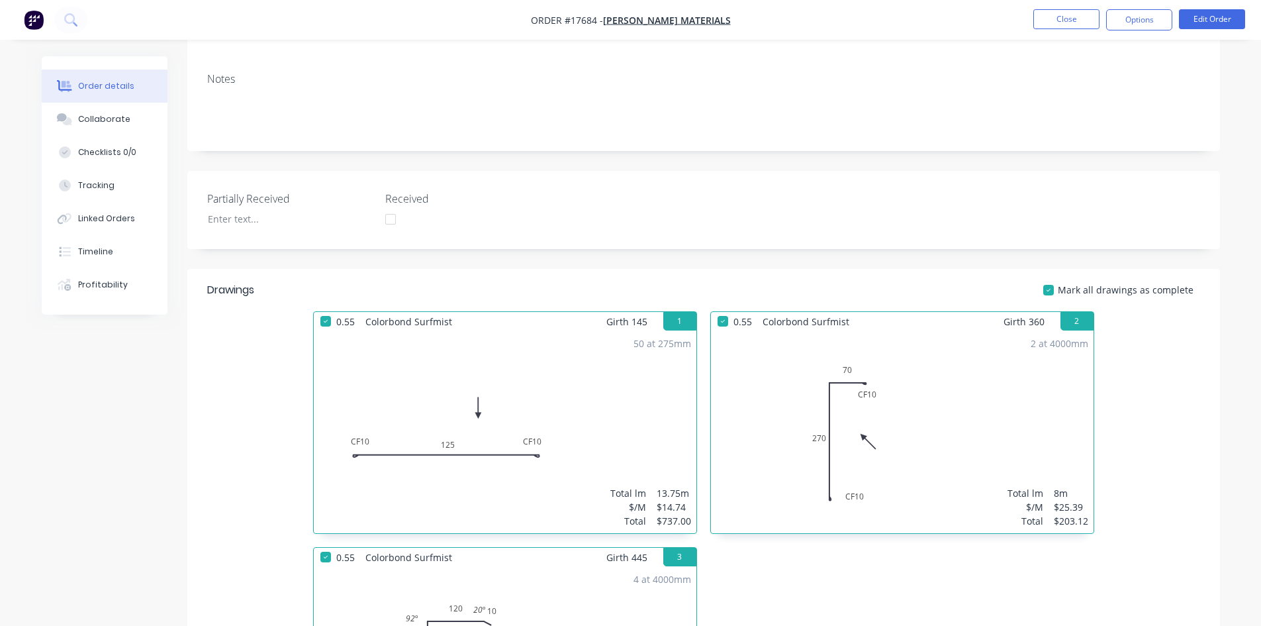
scroll to position [331, 0]
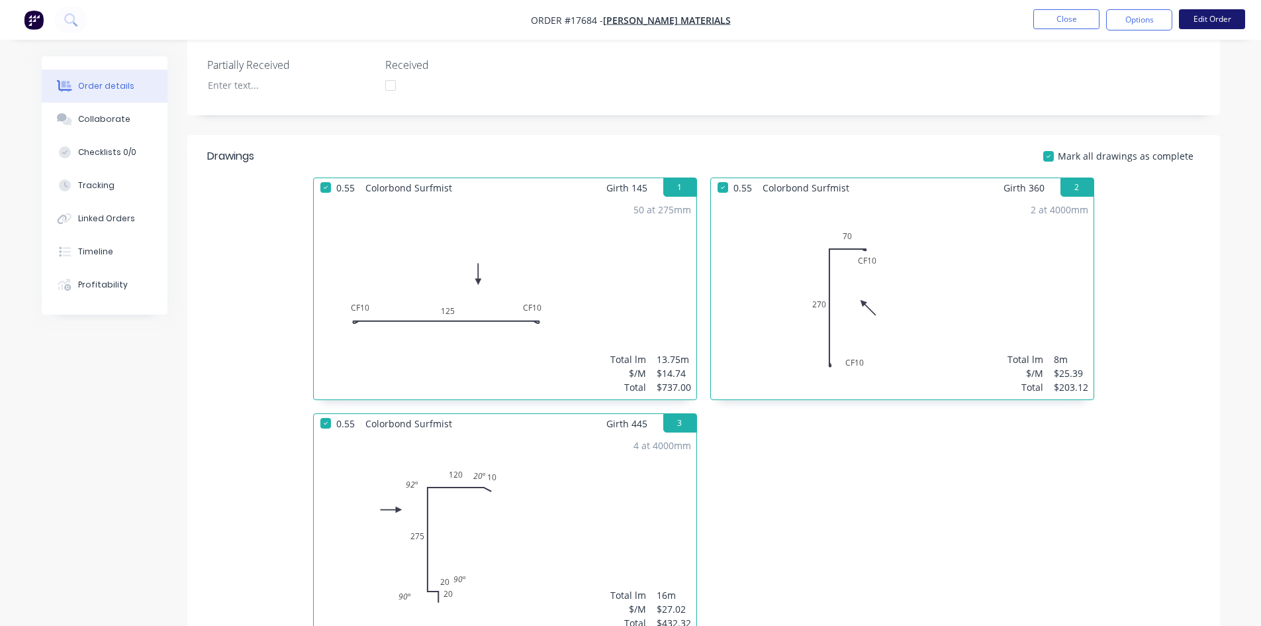
click at [1208, 17] on button "Edit Order" at bounding box center [1212, 19] width 66 height 20
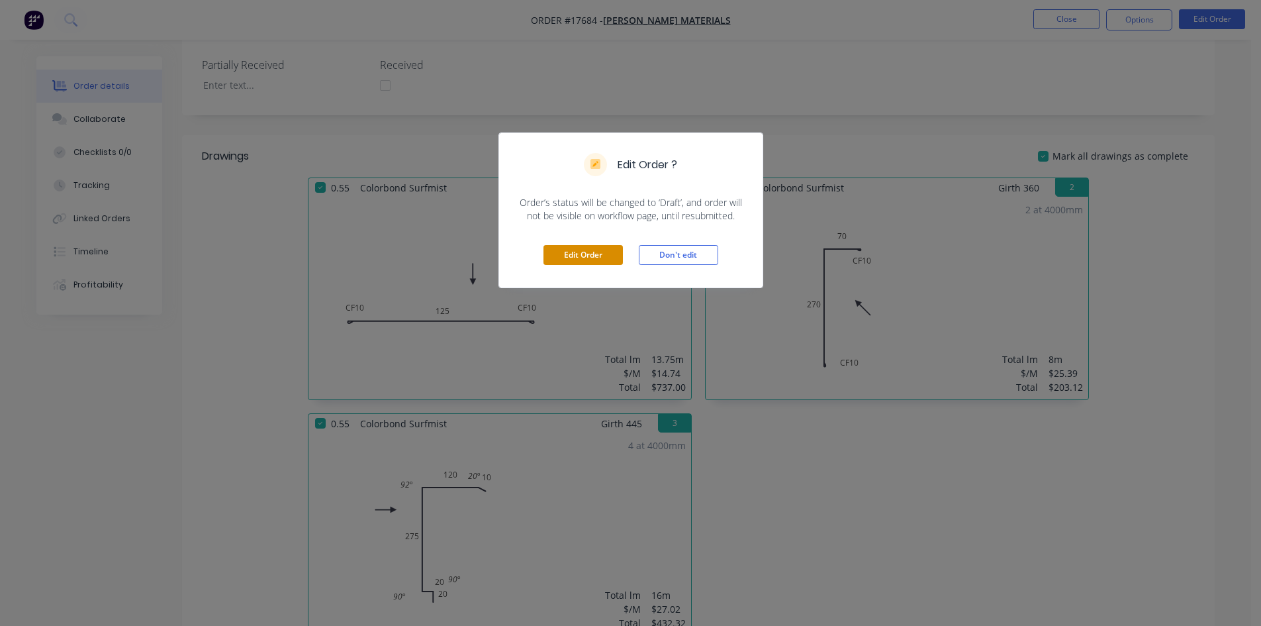
click at [581, 256] on button "Edit Order" at bounding box center [583, 255] width 79 height 20
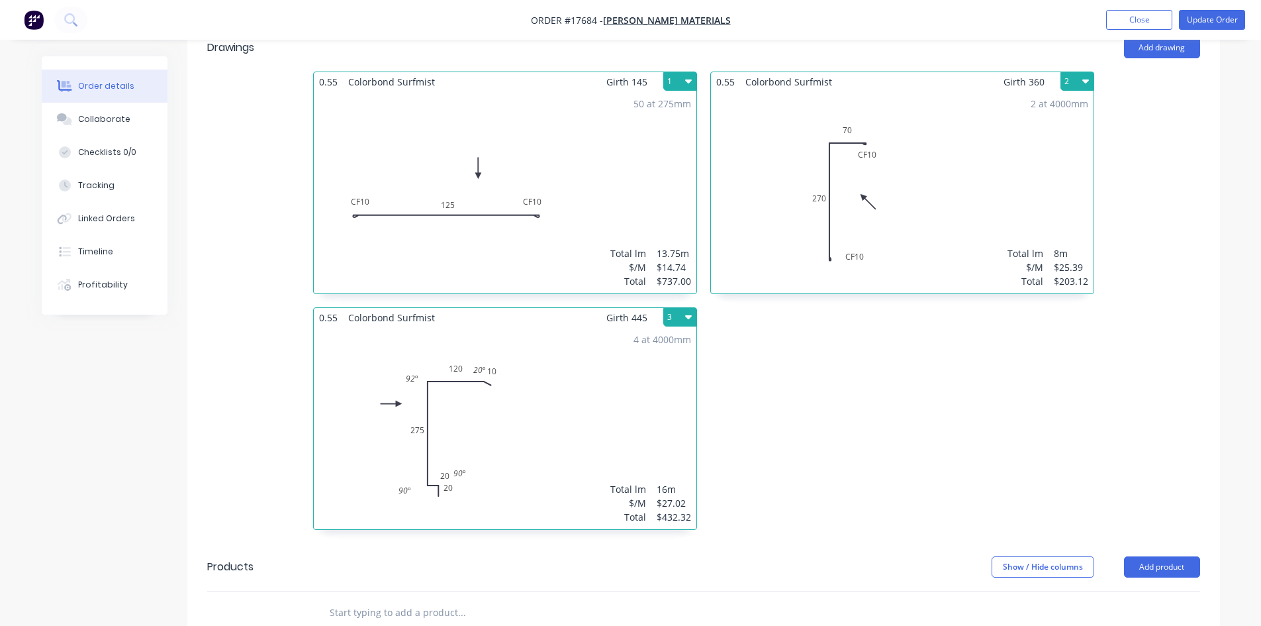
click at [637, 188] on div "50 at 275mm Total lm $/M Total 13.75m $14.74 $737.00" at bounding box center [505, 192] width 383 height 202
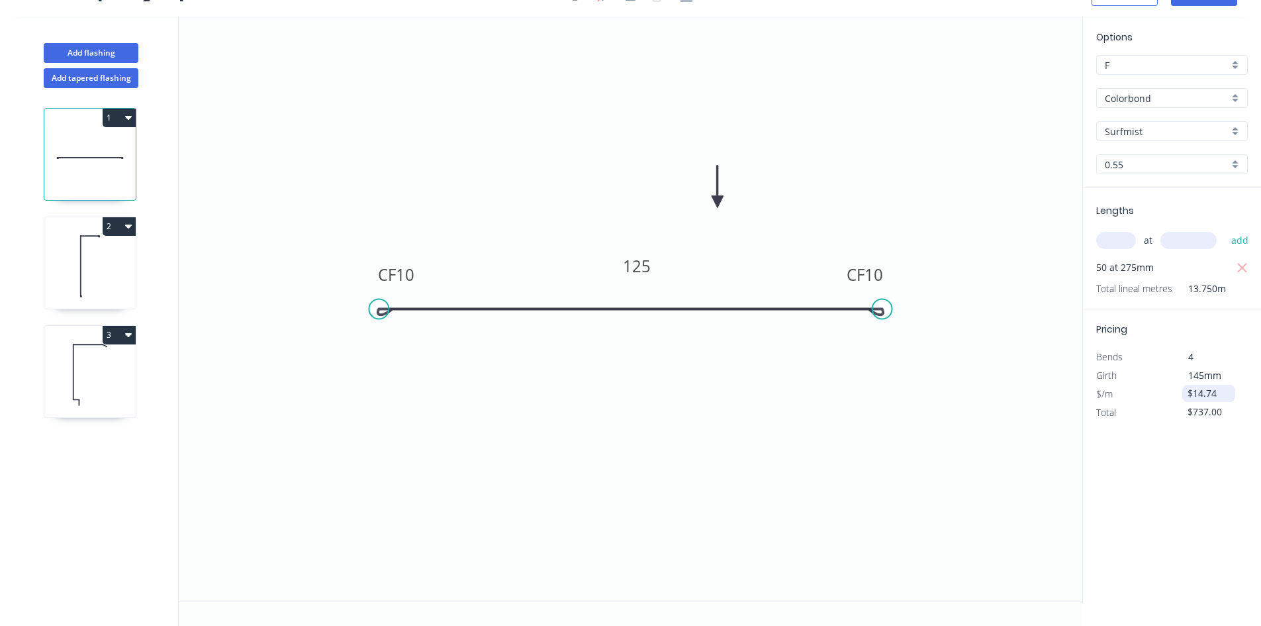
click at [1219, 398] on input "$14.74" at bounding box center [1210, 393] width 45 height 19
type input "$9.50"
type input "$475.00"
click at [1184, 492] on div "Options F F Colorbond Colorbond Colorbond Matt Surfmist Surfmist 0.55 0.55 Leng…" at bounding box center [1172, 310] width 179 height 586
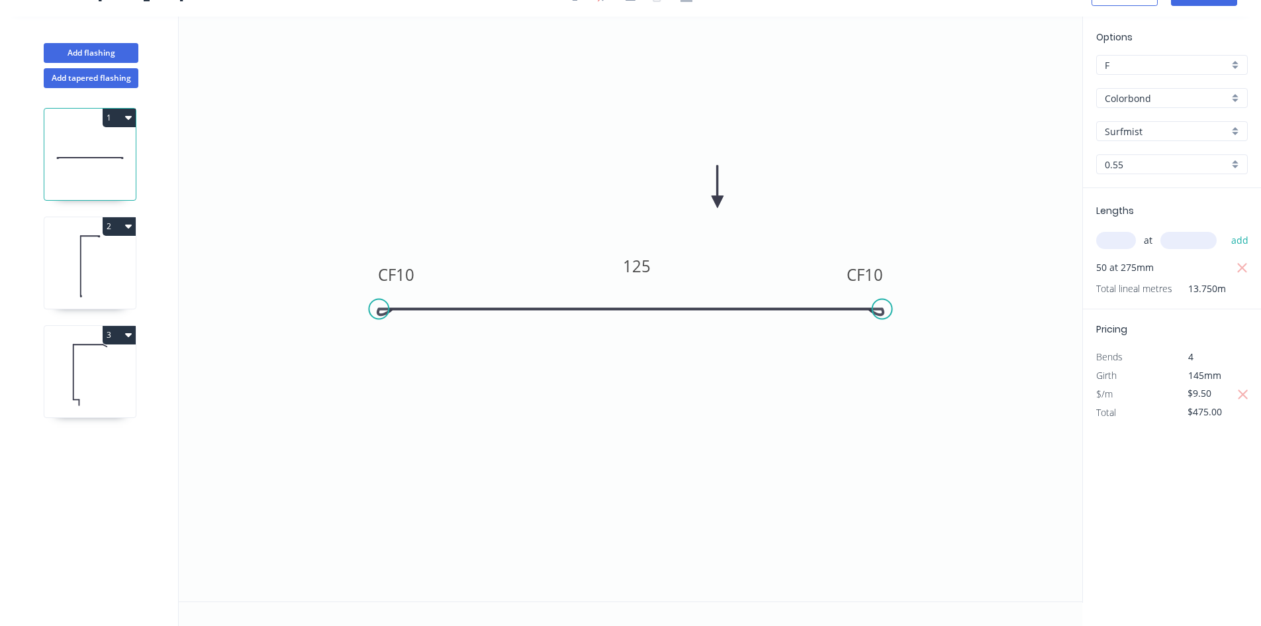
scroll to position [0, 0]
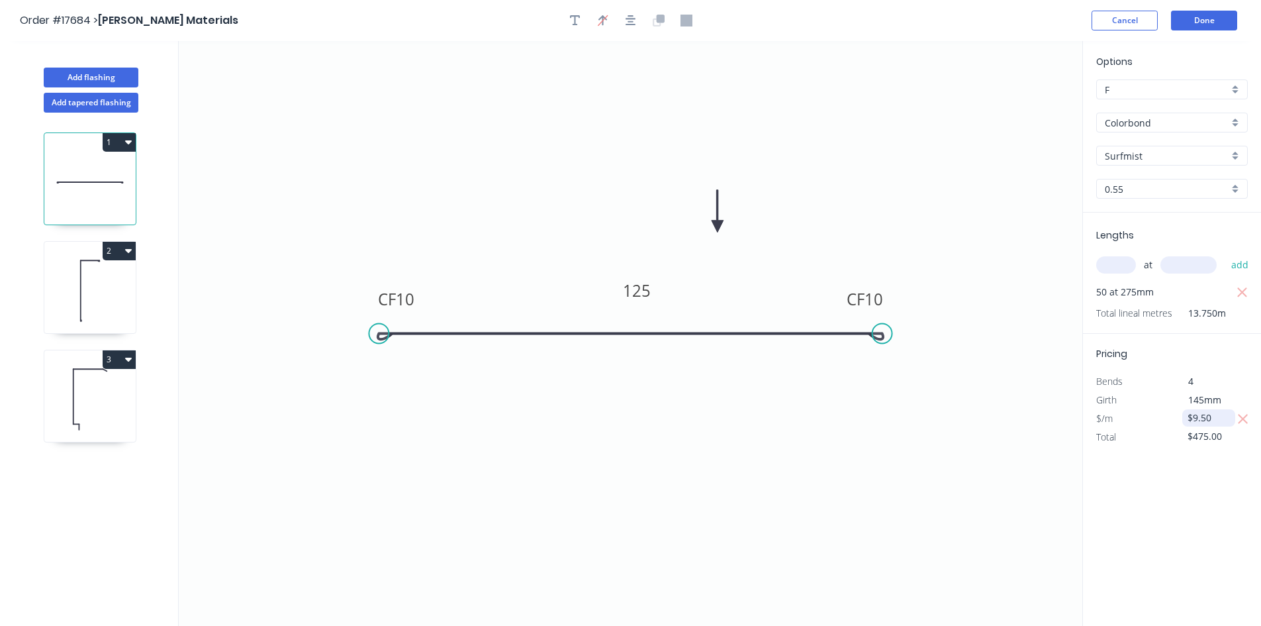
drag, startPoint x: 1211, startPoint y: 418, endPoint x: 1202, endPoint y: 418, distance: 9.3
click at [1202, 418] on input "$9.50" at bounding box center [1210, 418] width 45 height 19
type input "$9.75"
type input "$487.50"
click at [1189, 485] on div "Options F F Colorbond Colorbond Colorbond Matt Surfmist Surfmist 0.55 0.55 Leng…" at bounding box center [1172, 334] width 179 height 586
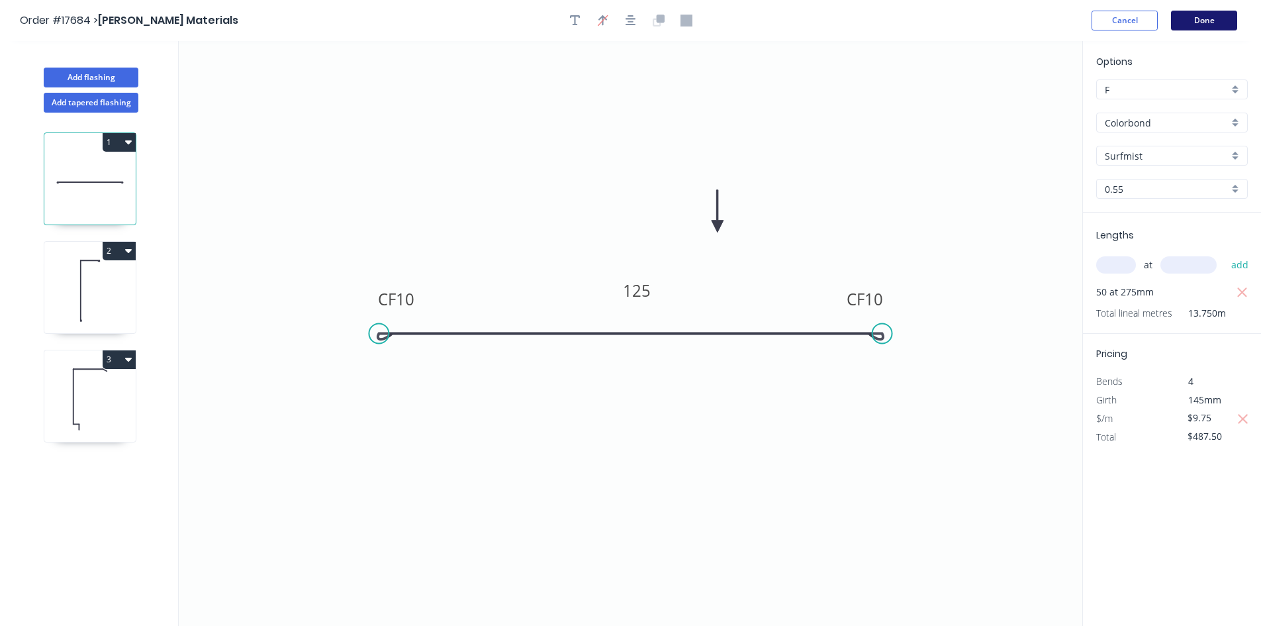
click at [1206, 14] on button "Done" at bounding box center [1204, 21] width 66 height 20
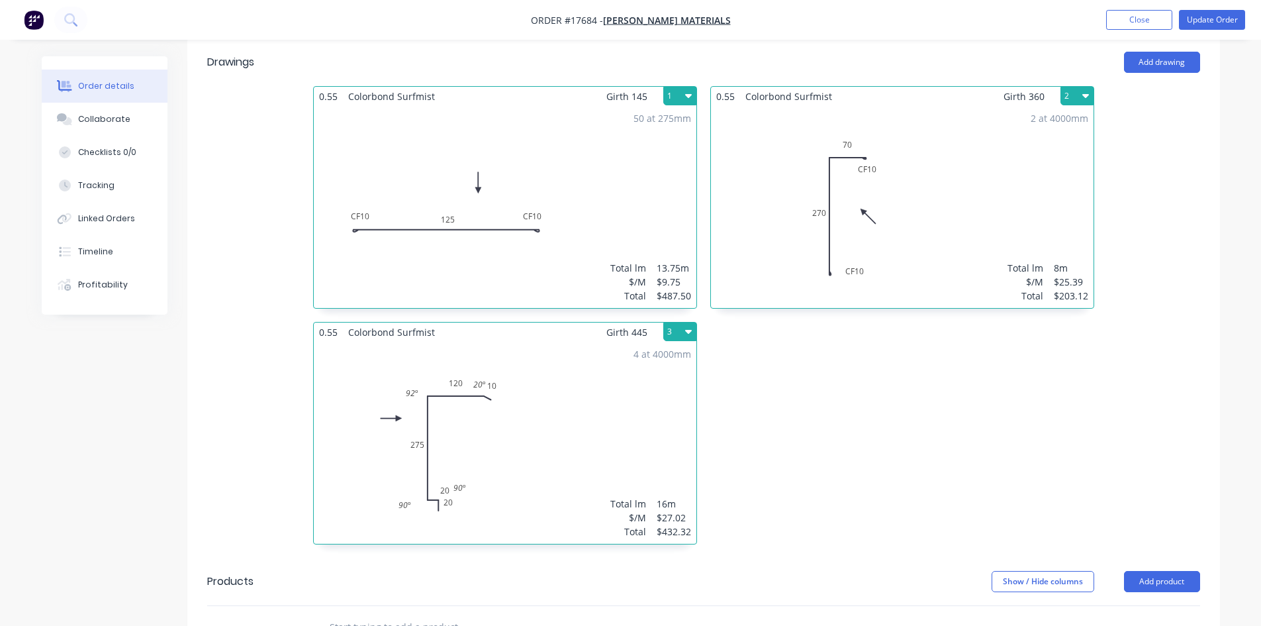
scroll to position [395, 0]
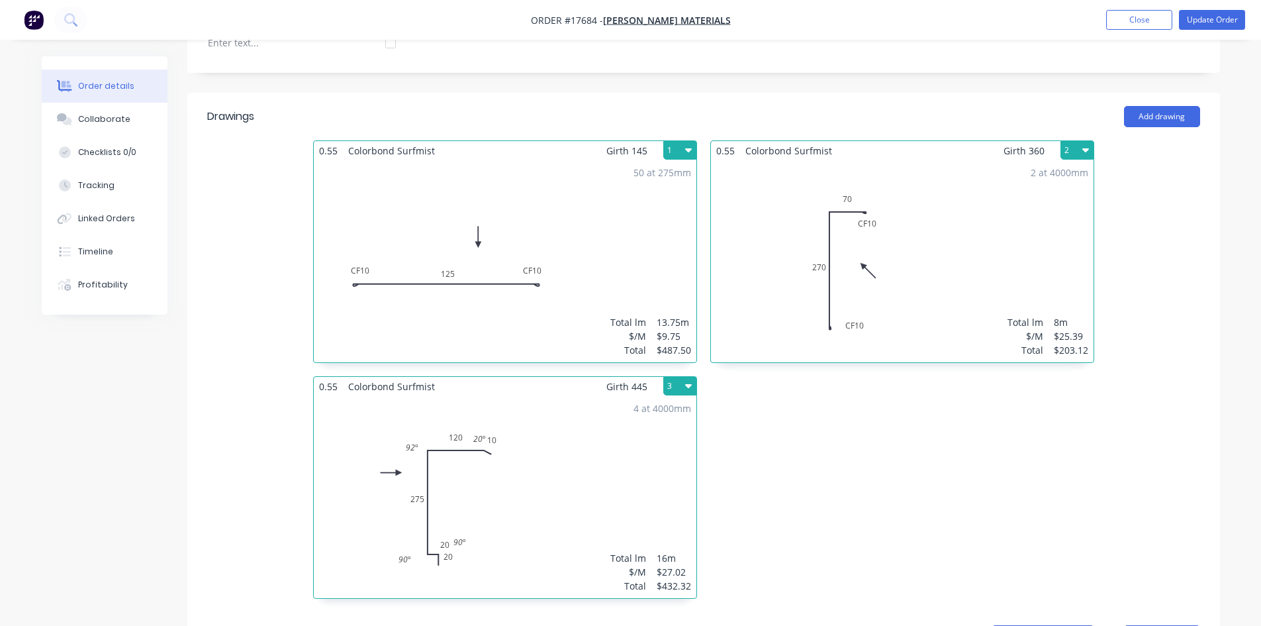
click at [648, 440] on div "4 at 4000mm Total lm $/M Total 16m $27.02 $432.32" at bounding box center [505, 497] width 383 height 202
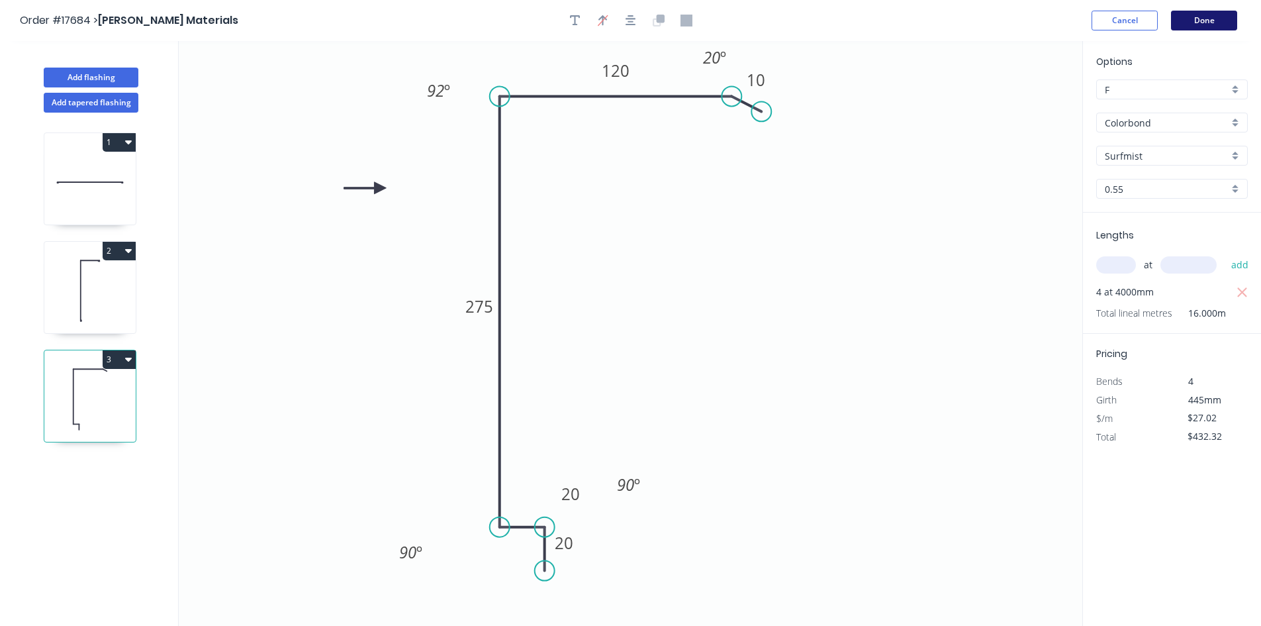
click at [1190, 23] on button "Done" at bounding box center [1204, 21] width 66 height 20
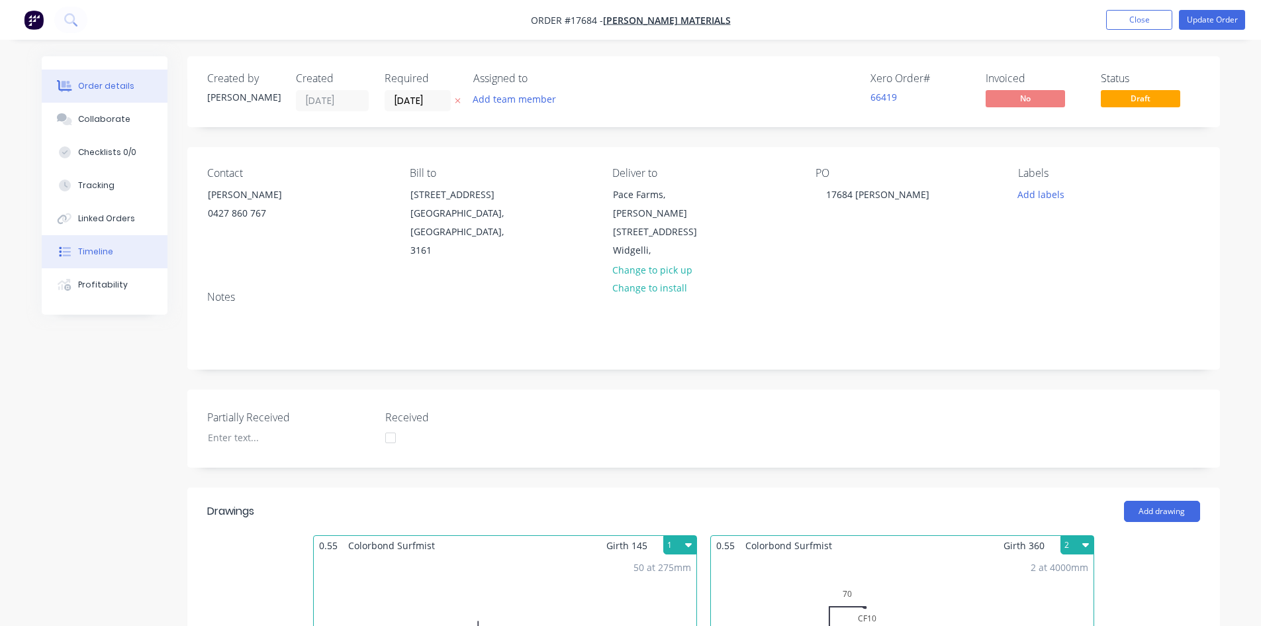
click at [88, 248] on div "Timeline" at bounding box center [95, 252] width 35 height 12
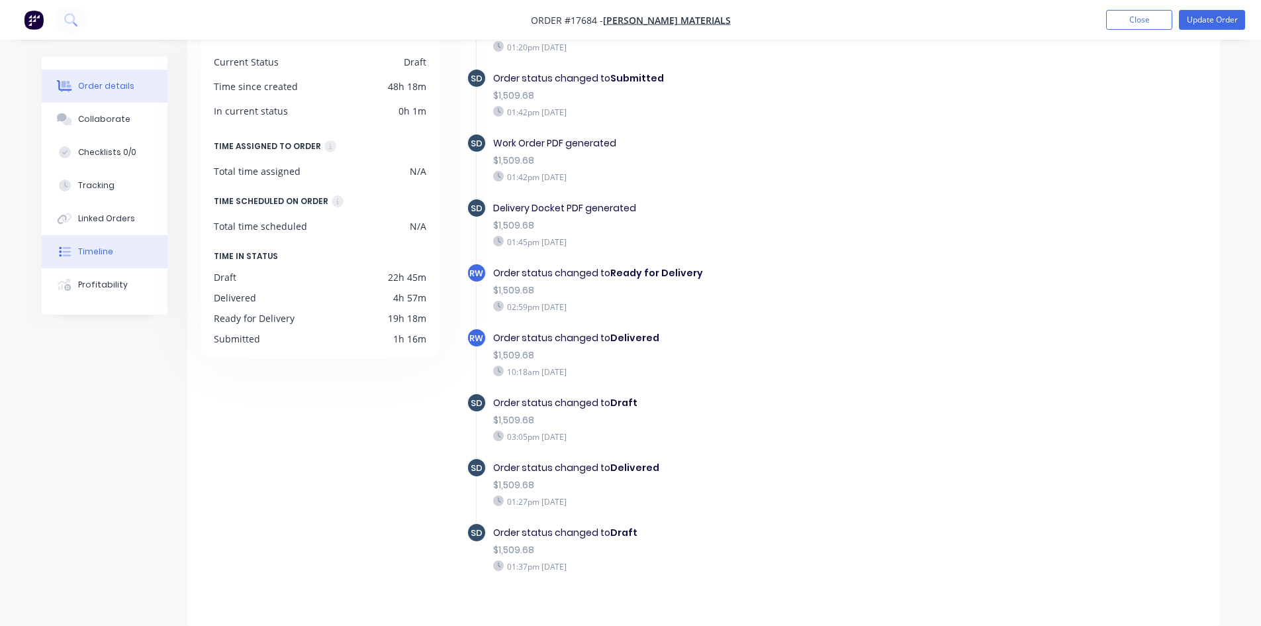
click at [97, 85] on div "Order details" at bounding box center [106, 86] width 56 height 12
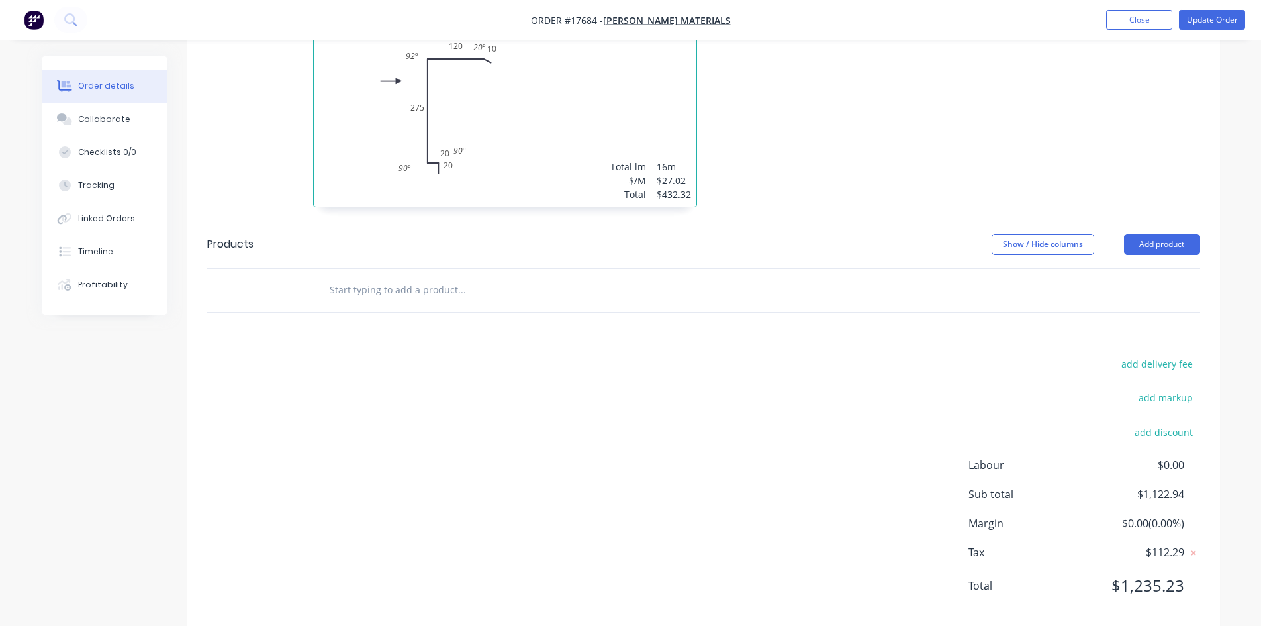
scroll to position [792, 0]
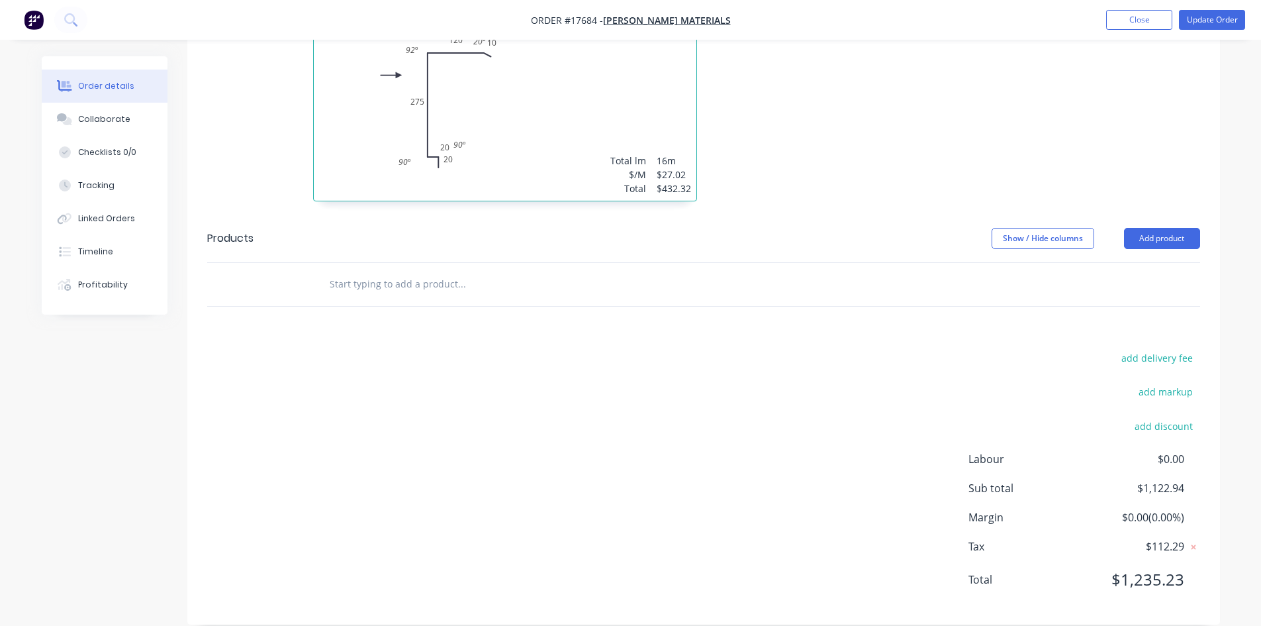
click at [447, 271] on input "text" at bounding box center [461, 284] width 265 height 26
type input "d"
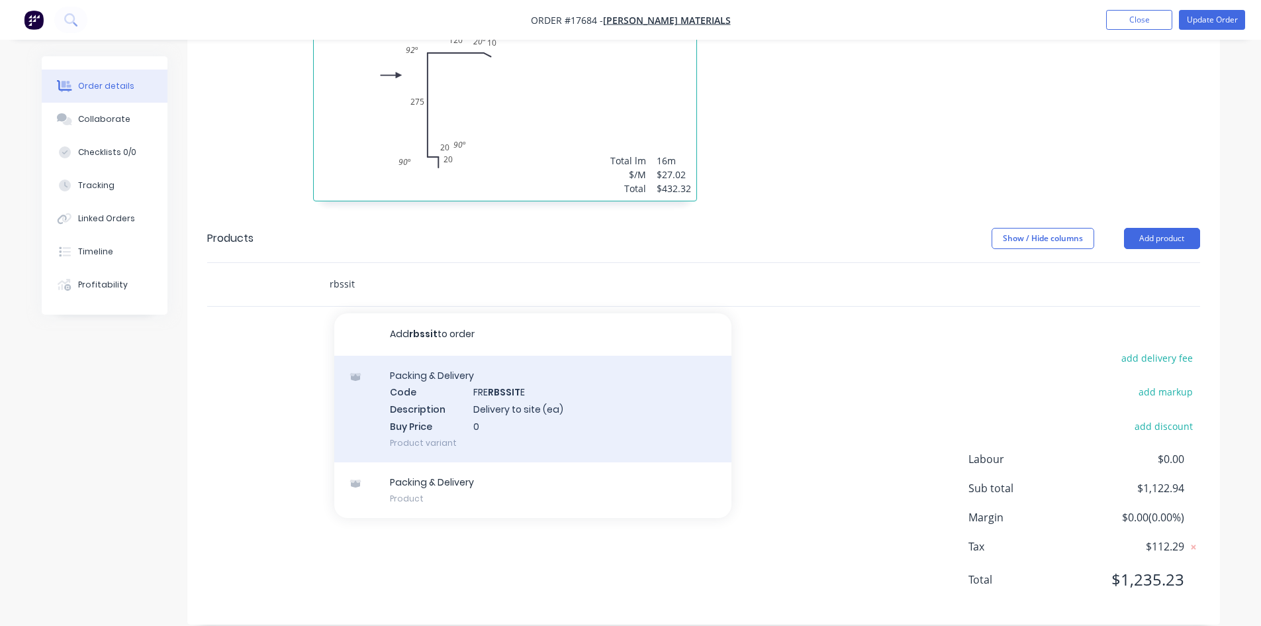
type input "rbssit"
click at [513, 393] on div "Packing & Delivery Code FRE RBSSIT E Description Delivery to site (ea) Buy Pric…" at bounding box center [532, 409] width 397 height 107
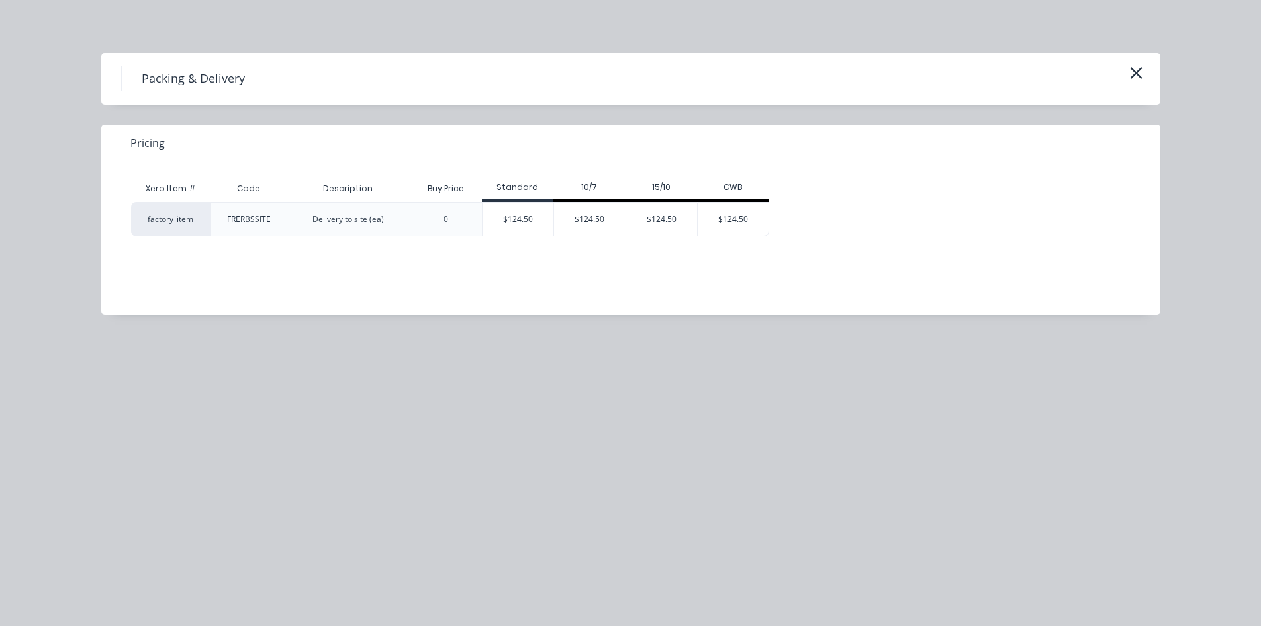
click at [520, 224] on div "$124.50" at bounding box center [519, 219] width 72 height 33
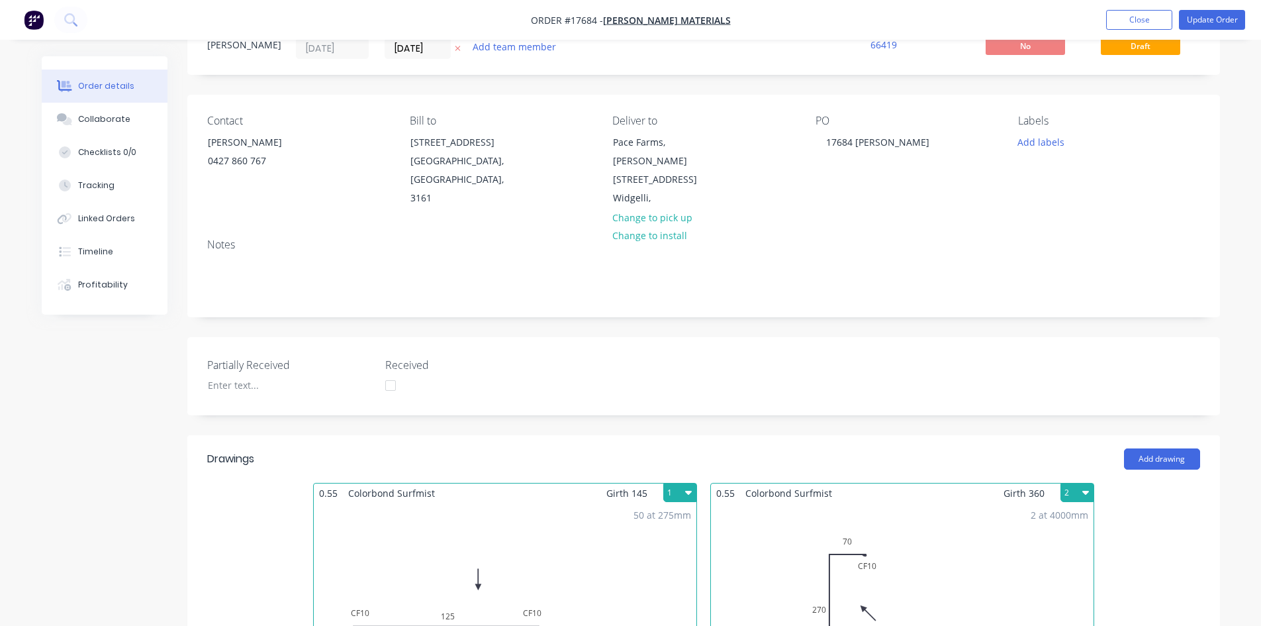
scroll to position [0, 0]
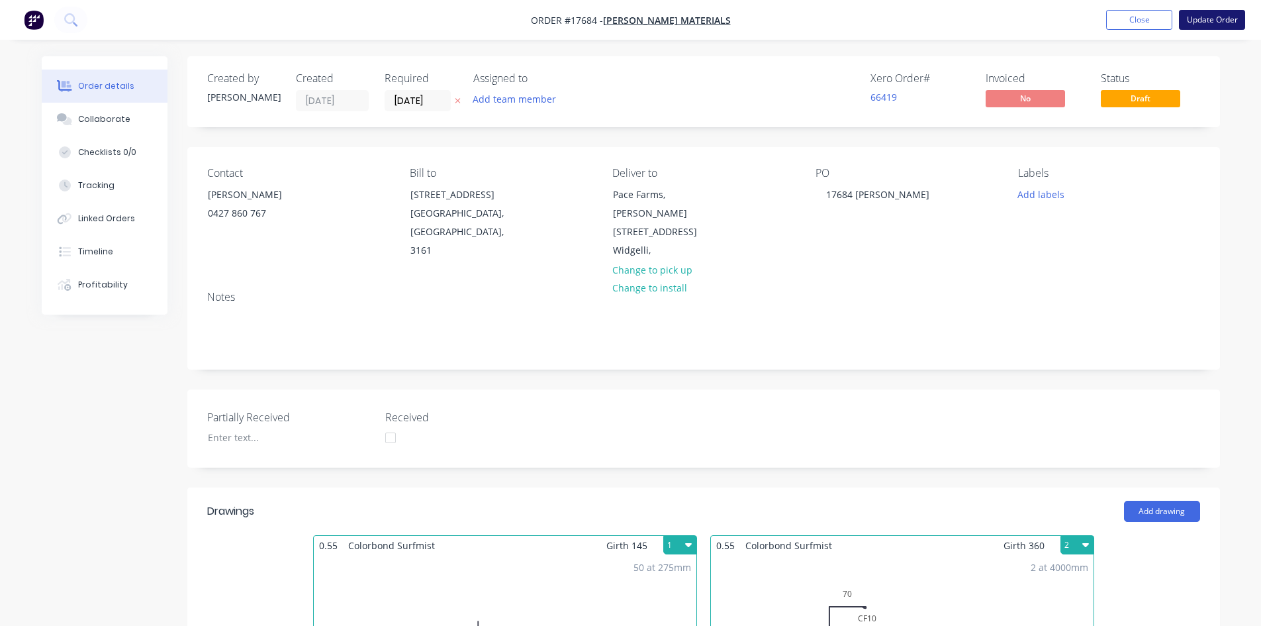
click at [1208, 23] on button "Update Order" at bounding box center [1212, 20] width 66 height 20
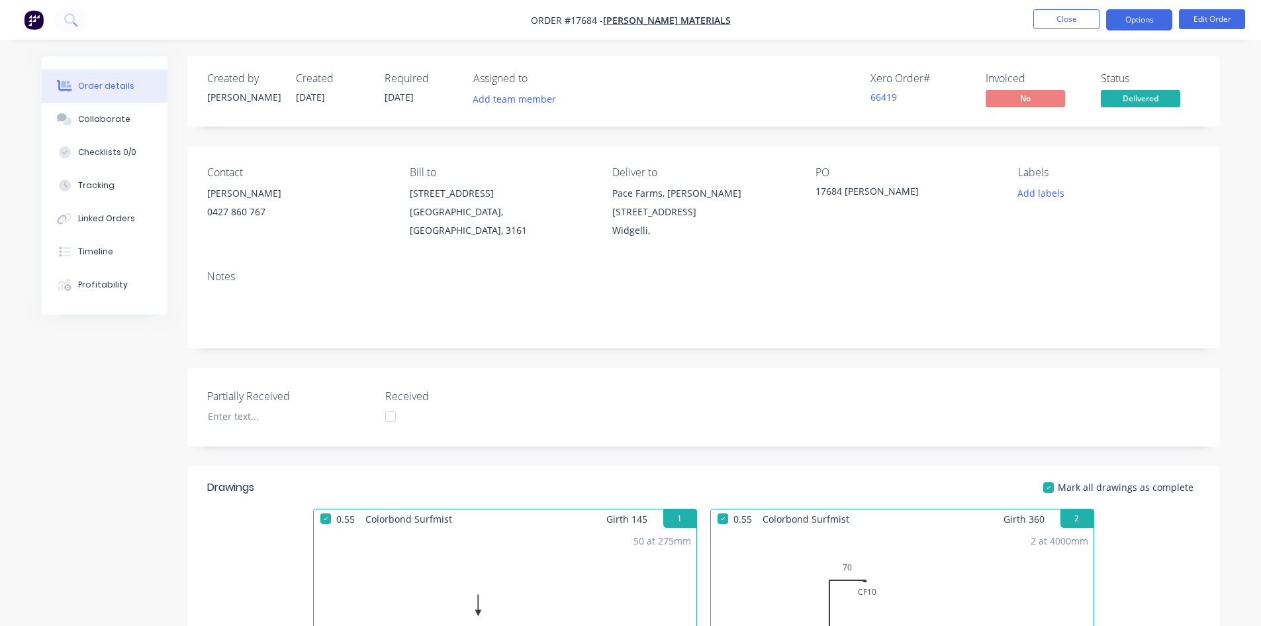
click at [1142, 17] on button "Options" at bounding box center [1139, 19] width 66 height 21
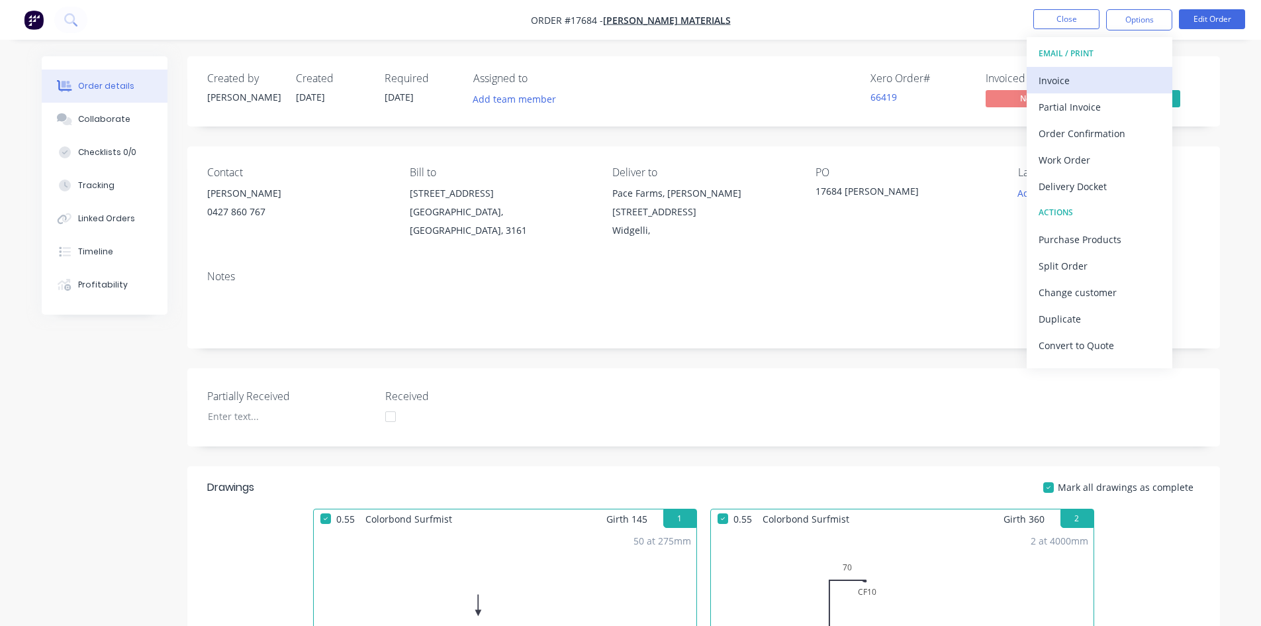
click at [1100, 79] on div "Invoice" at bounding box center [1100, 80] width 122 height 19
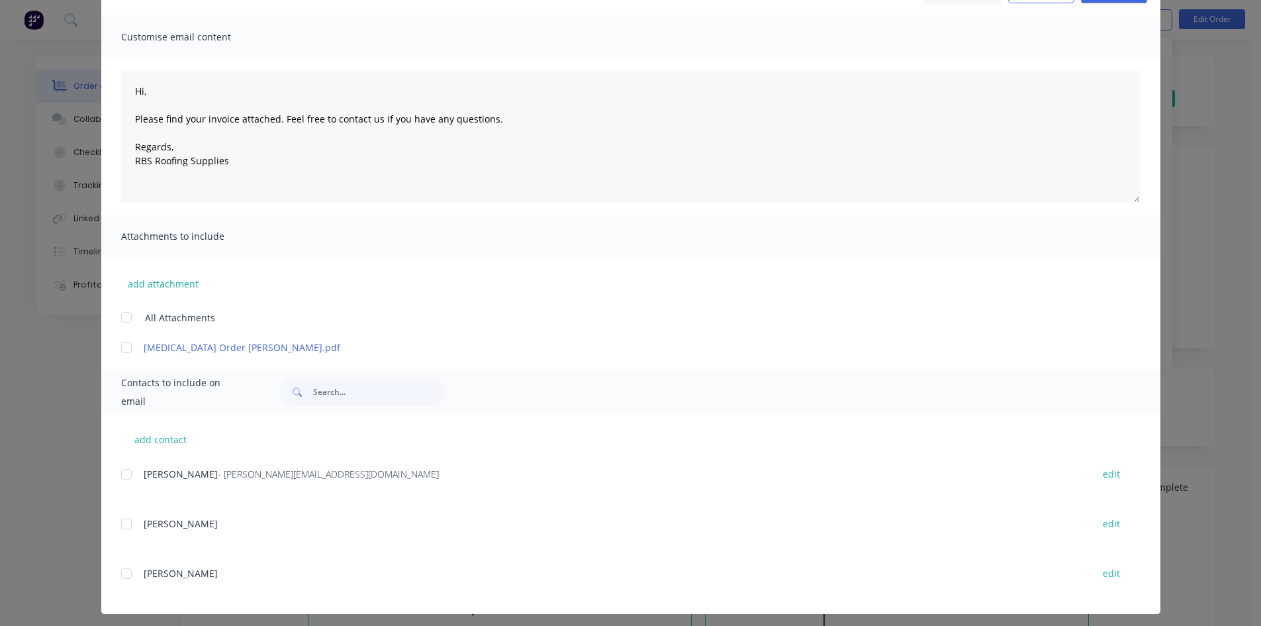
scroll to position [87, 0]
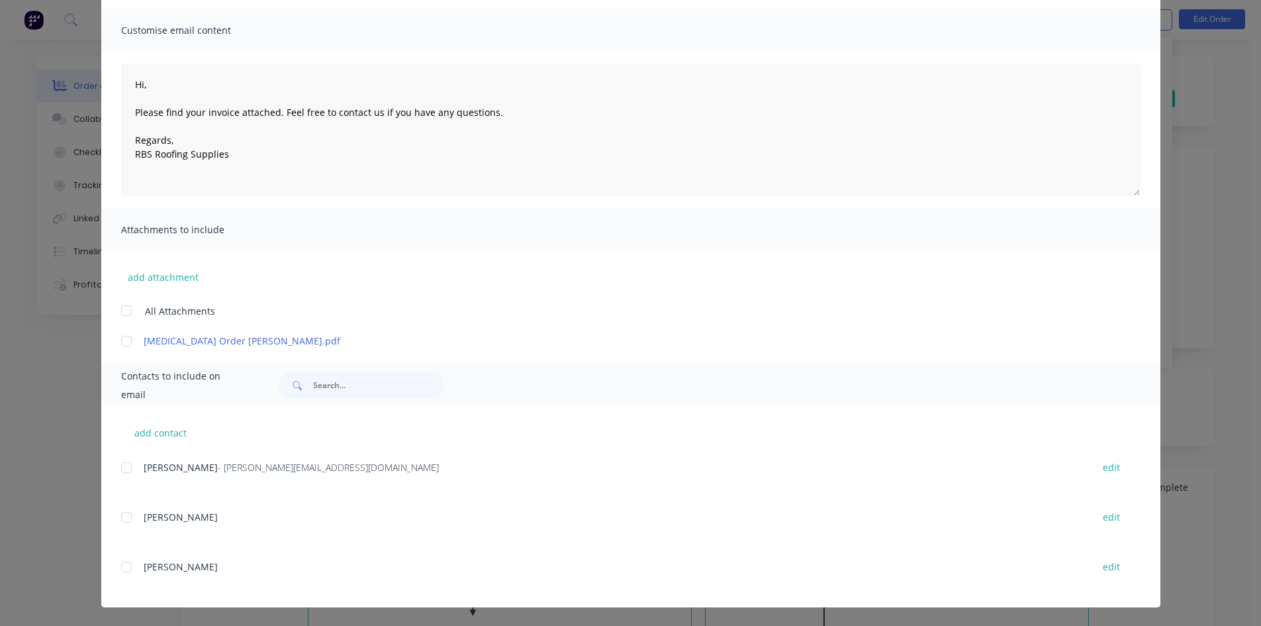
click at [124, 468] on div at bounding box center [126, 467] width 26 height 26
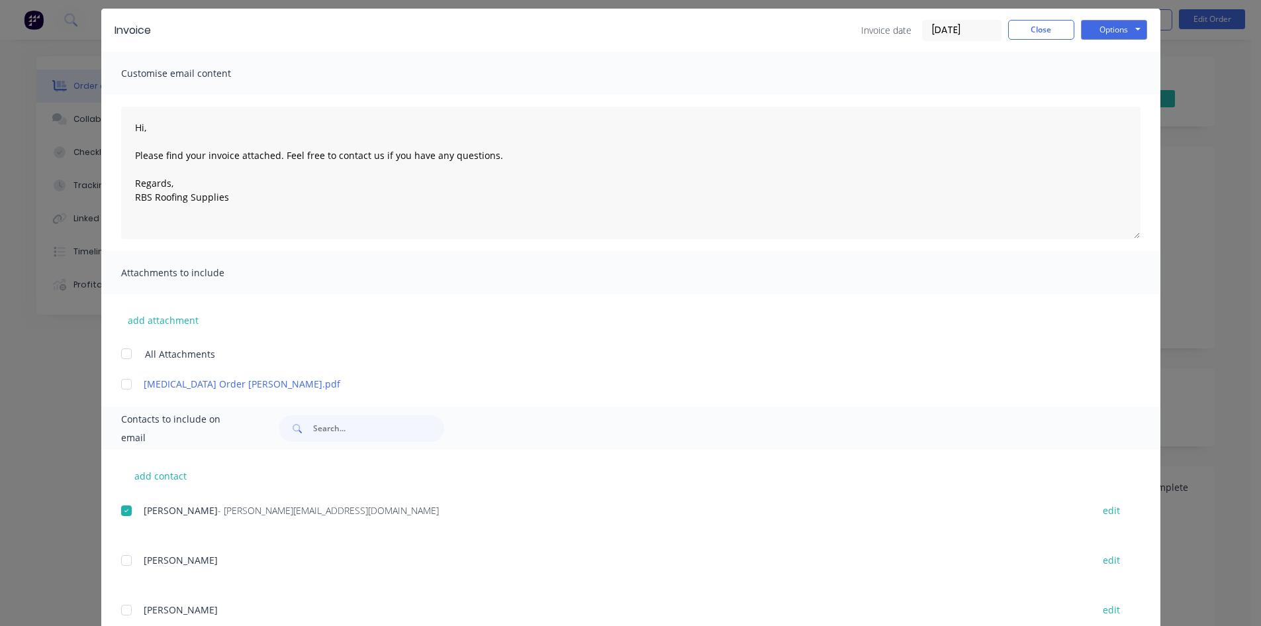
scroll to position [0, 0]
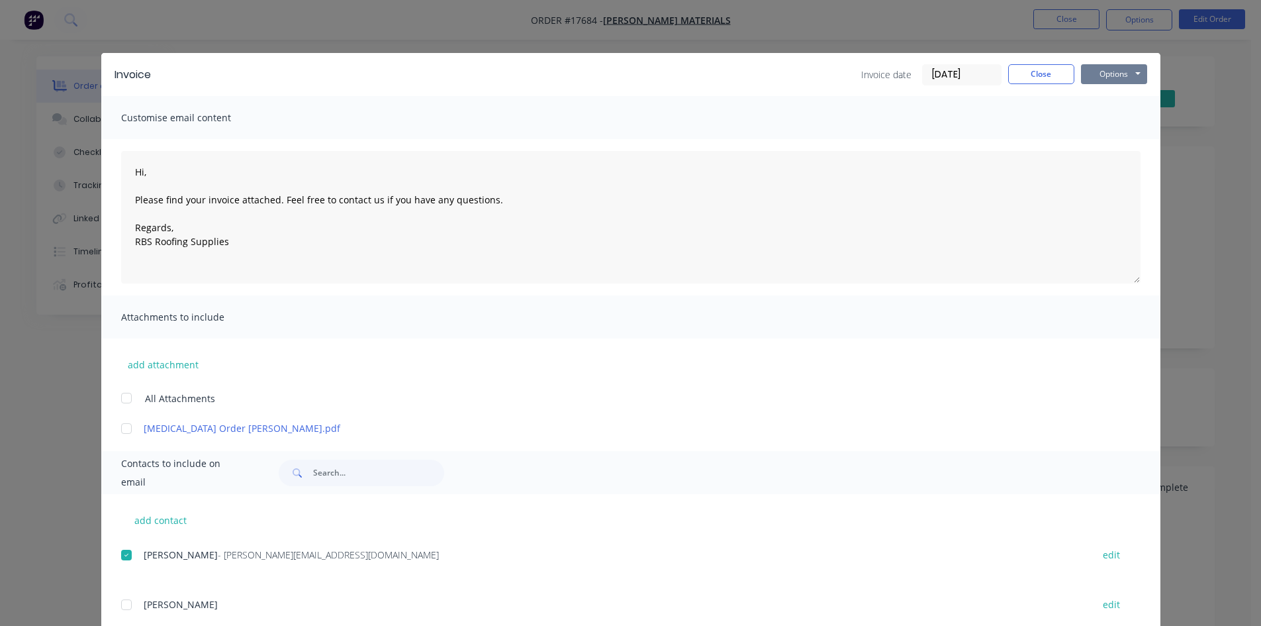
click at [1091, 78] on button "Options" at bounding box center [1114, 74] width 66 height 20
click at [1112, 144] on button "Email" at bounding box center [1123, 141] width 85 height 22
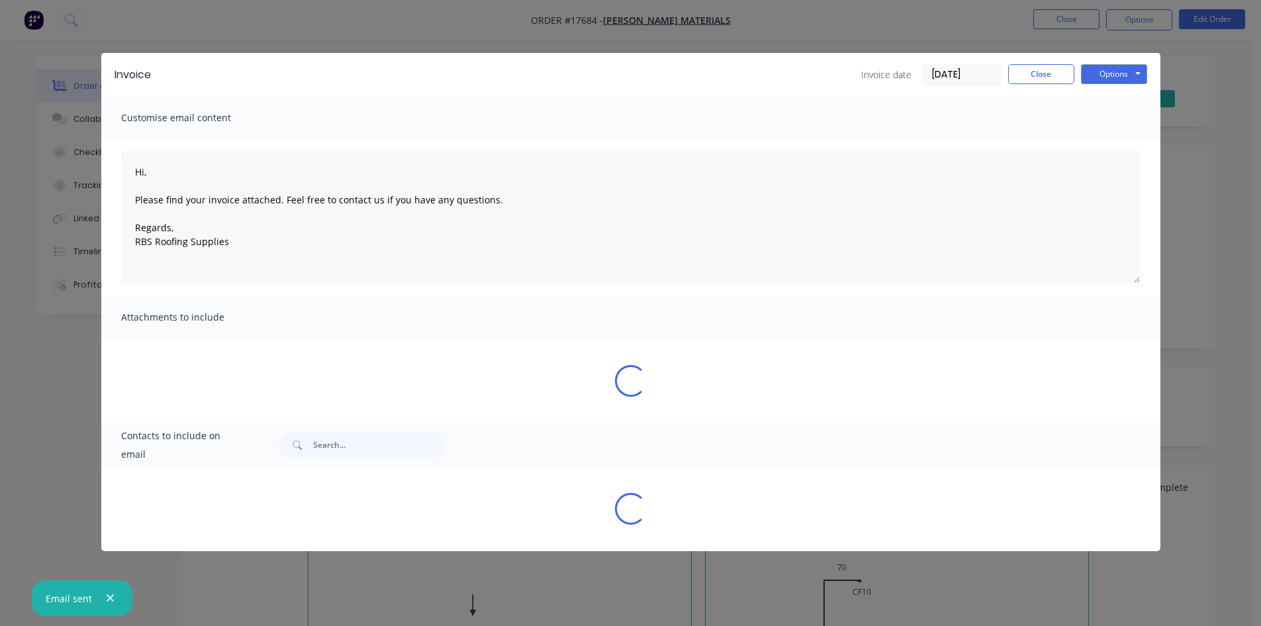
type textarea "Hi, Please find your invoice attached. Feel free to contact us if you have any …"
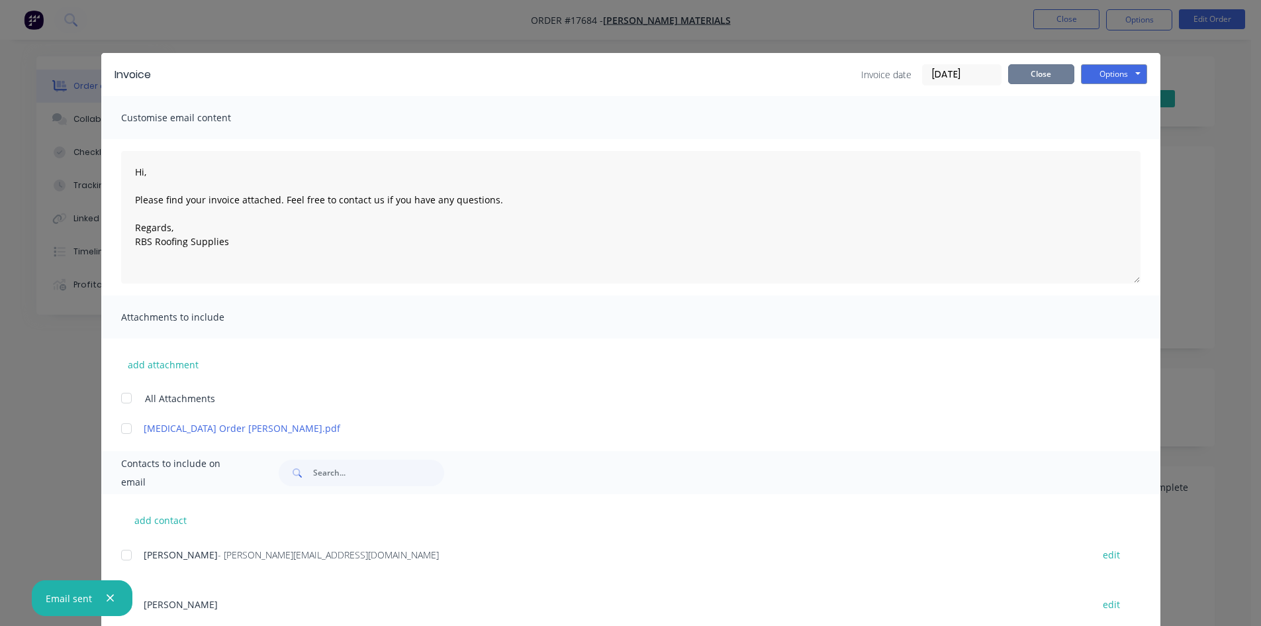
click at [1047, 74] on button "Close" at bounding box center [1041, 74] width 66 height 20
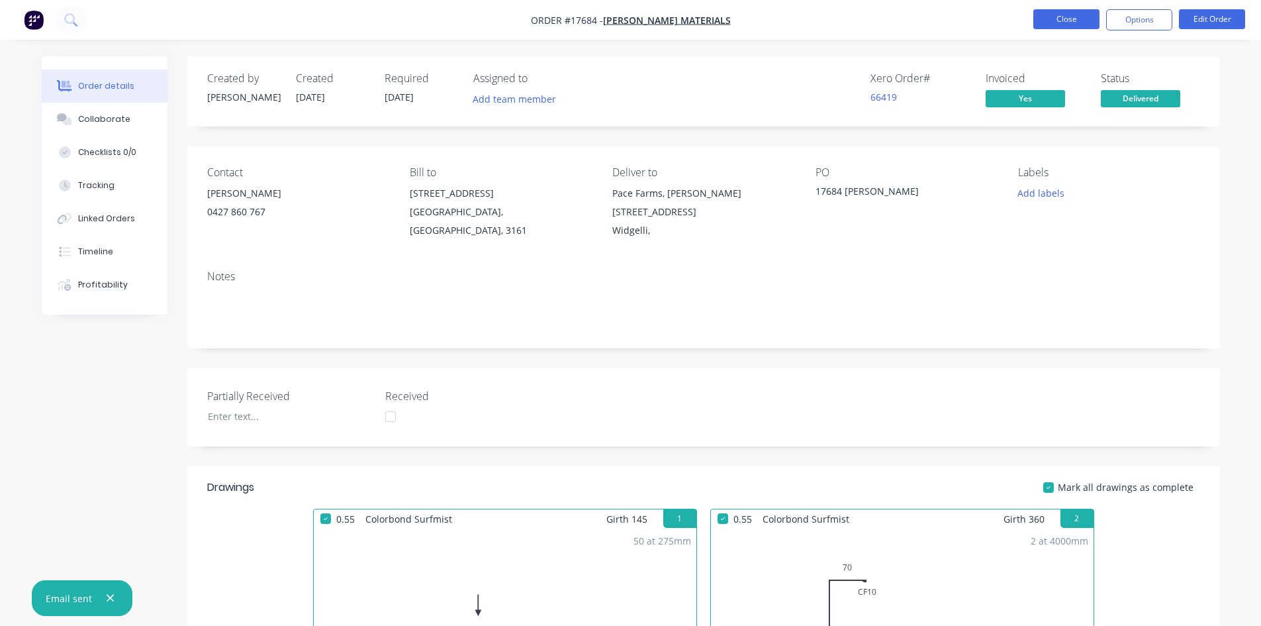
click at [1068, 19] on button "Close" at bounding box center [1067, 19] width 66 height 20
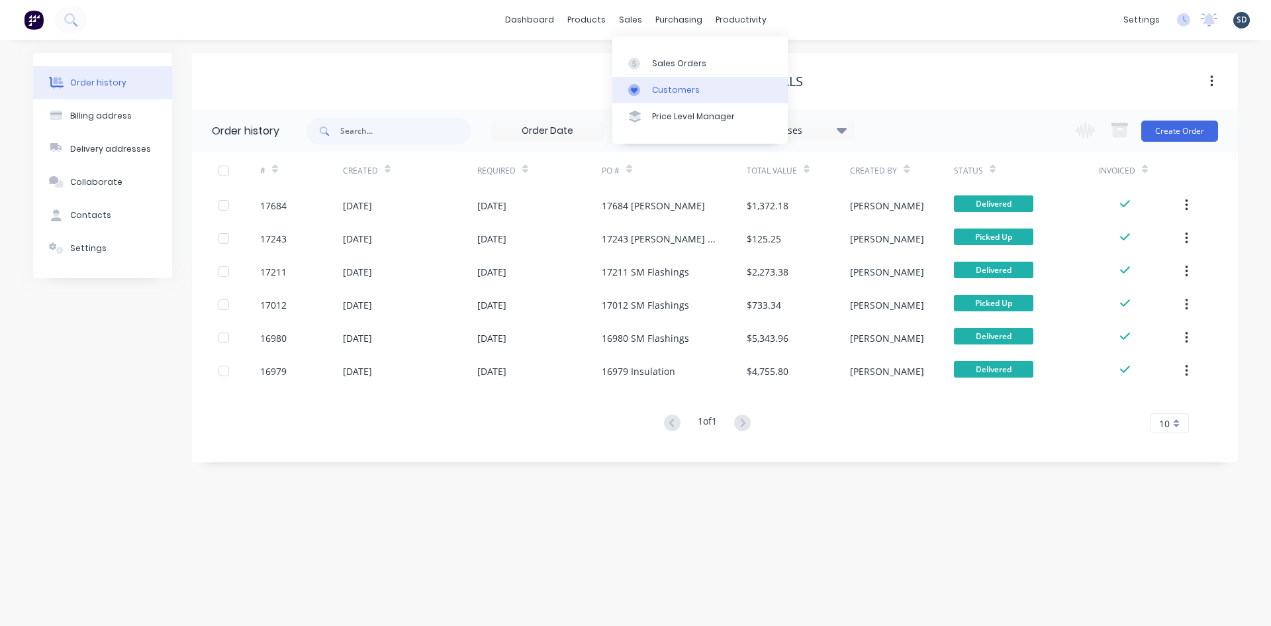
click at [689, 91] on div "Customers" at bounding box center [676, 90] width 48 height 12
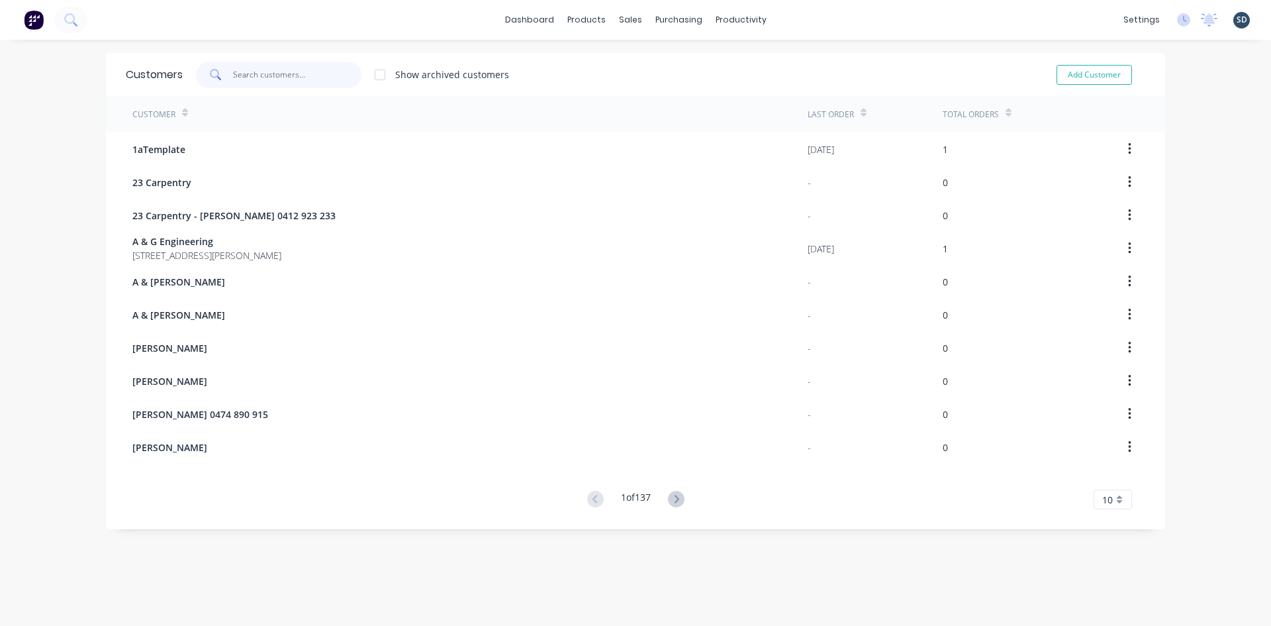
click at [275, 73] on input "text" at bounding box center [297, 75] width 129 height 26
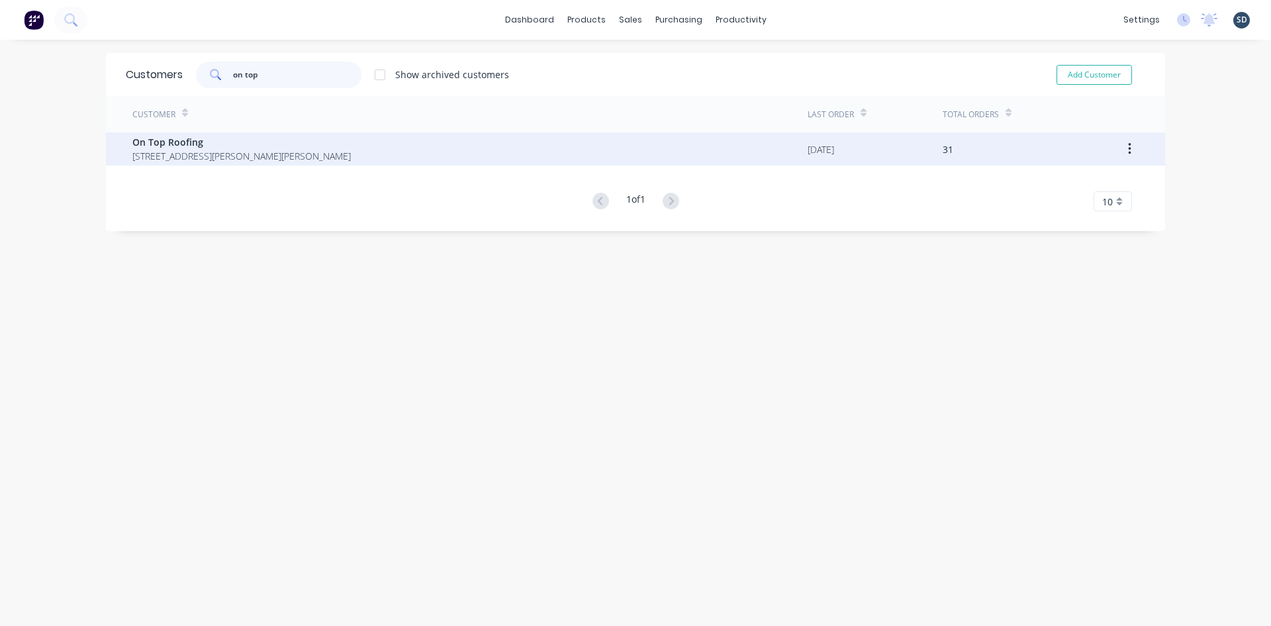
type input "on top"
click at [471, 146] on div "On Top Roofing 41 Blumer Avenue Griffith New South Wales Australia 2680" at bounding box center [469, 148] width 675 height 33
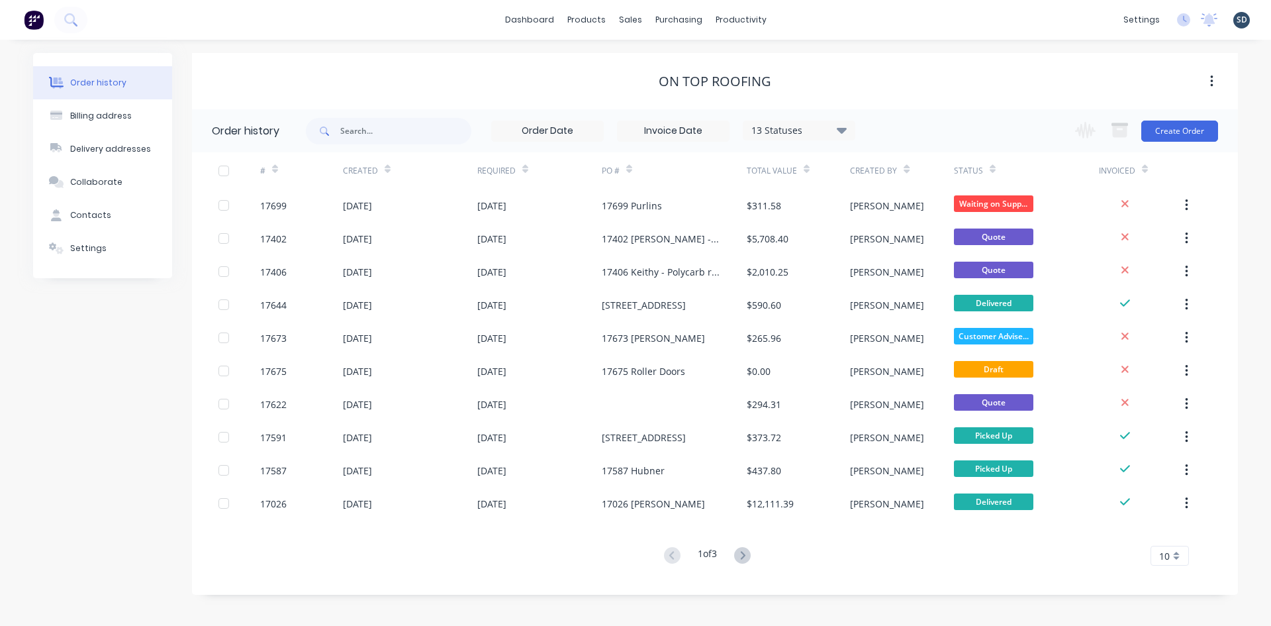
click at [818, 121] on div "13 Statuses Invoice Status Invoiced Not Invoiced Partial Order Status All Archi…" at bounding box center [799, 131] width 113 height 20
click at [824, 126] on div "13 Statuses" at bounding box center [799, 130] width 111 height 15
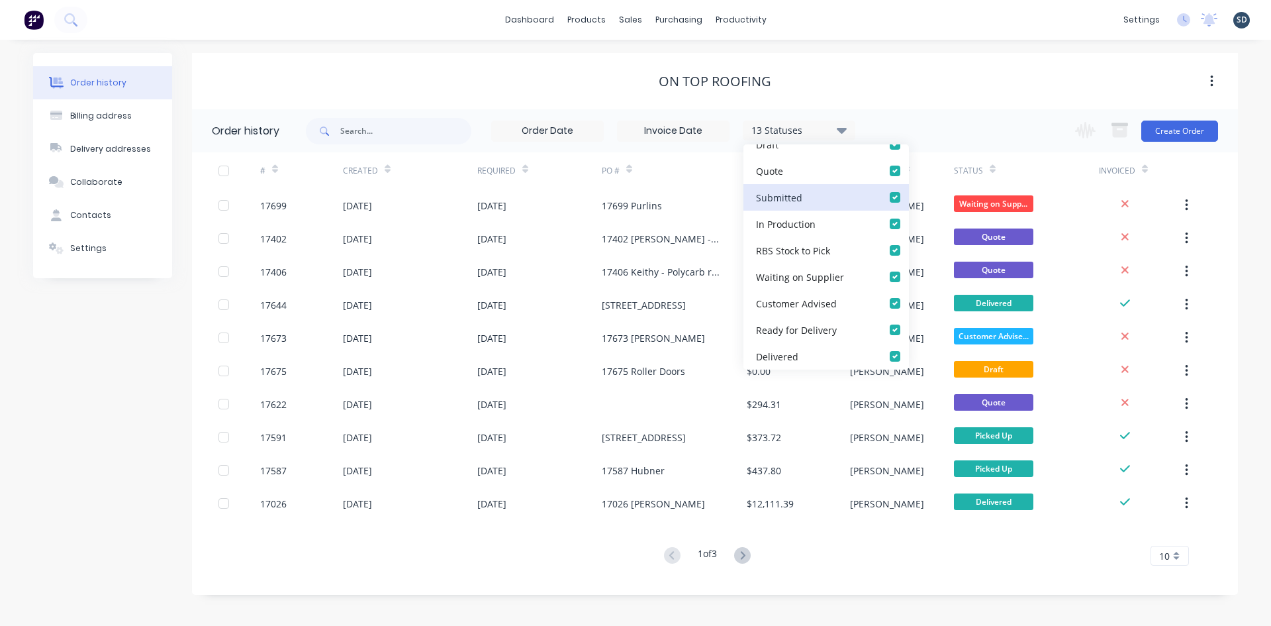
scroll to position [132, 0]
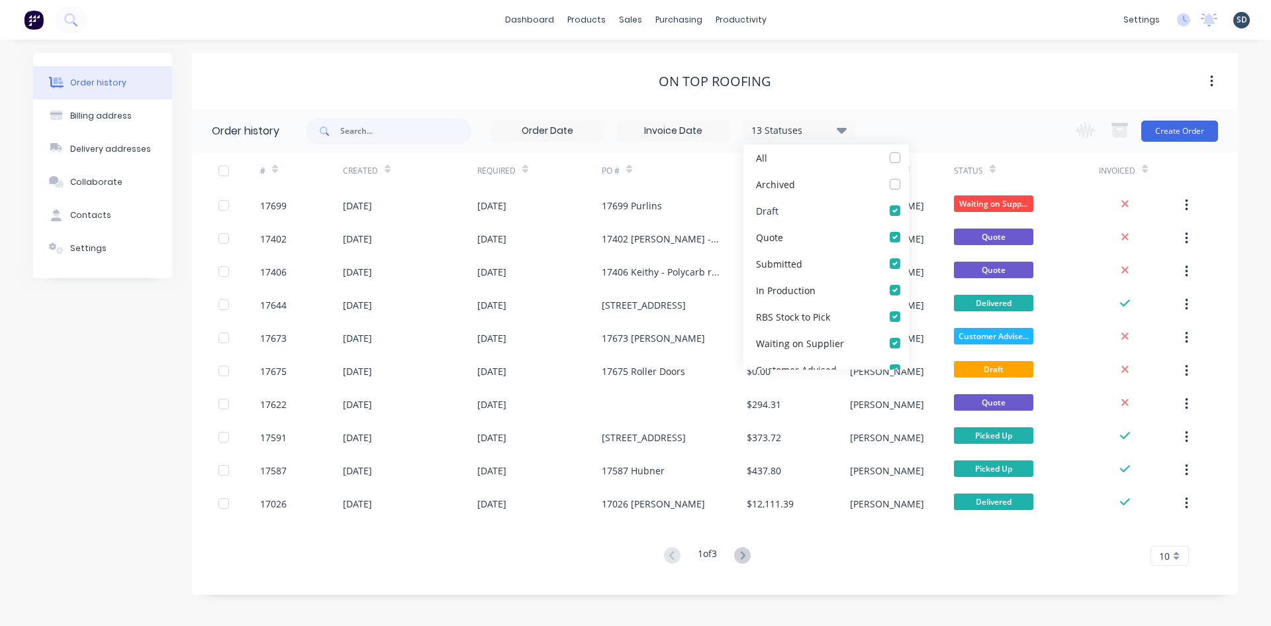
click at [908, 203] on label at bounding box center [908, 203] width 0 height 0
click at [908, 212] on input "checkbox" at bounding box center [913, 209] width 11 height 13
checkbox input "false"
click at [908, 256] on label at bounding box center [908, 256] width 0 height 0
click at [908, 260] on input "checkbox" at bounding box center [913, 262] width 11 height 13
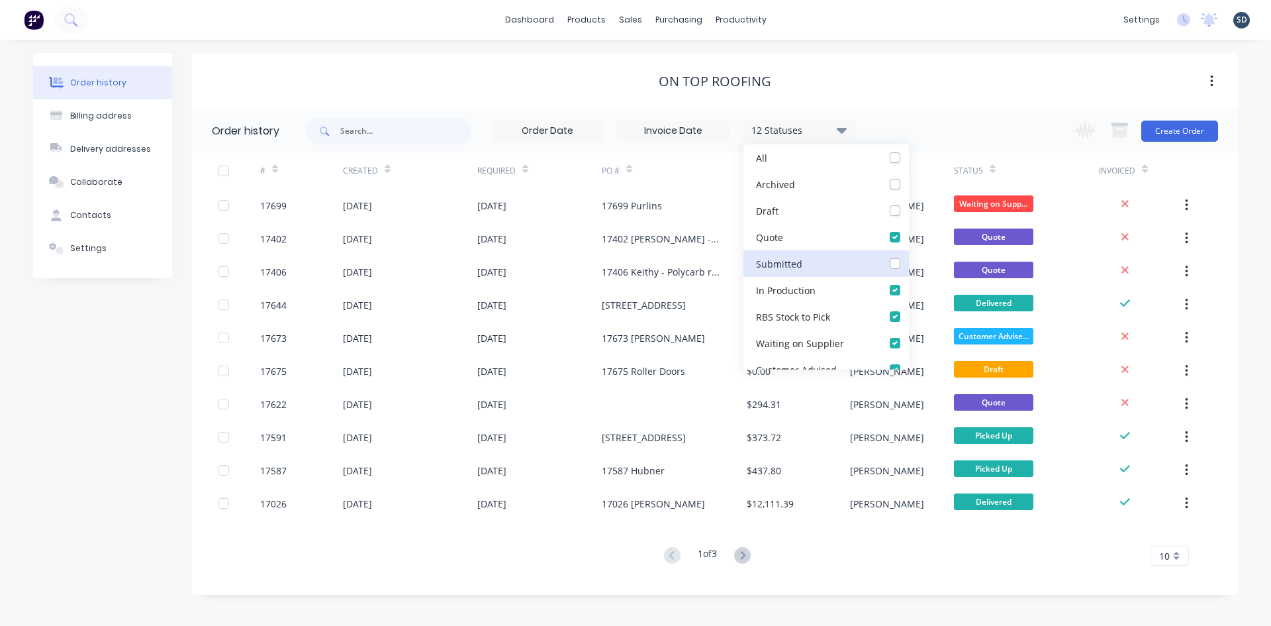
checkbox input "false"
click at [908, 283] on label at bounding box center [908, 283] width 0 height 0
click at [908, 291] on Production_checkbox_2c4f736b-95f3-4e08-a675-f1f9f6b22b81undefined "checkbox" at bounding box center [913, 289] width 11 height 13
checkbox Production_checkbox_2c4f736b-95f3-4e08-a675-f1f9f6b22b81undefined "false"
click at [908, 309] on label at bounding box center [908, 309] width 0 height 0
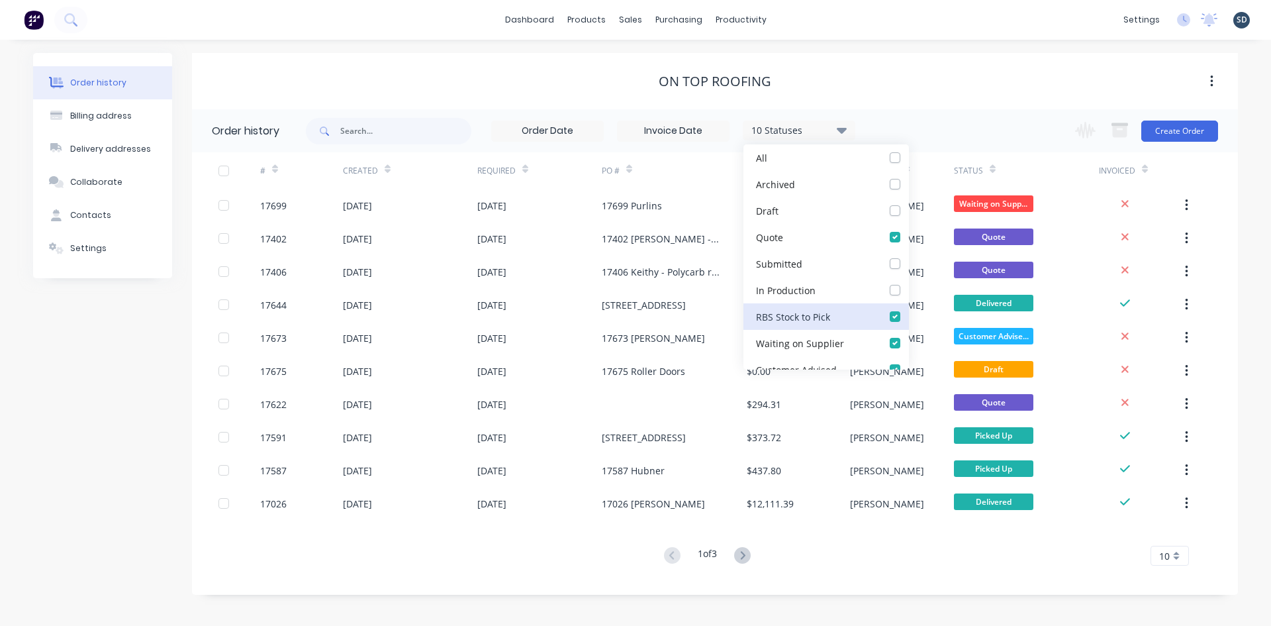
click at [908, 313] on Pick_checkbox_14d63783-0922-45a2-b68c-2f7c497c788dundefined "checkbox" at bounding box center [913, 315] width 11 height 13
checkbox Pick_checkbox_14d63783-0922-45a2-b68c-2f7c497c788dundefined "false"
click at [908, 336] on label at bounding box center [908, 336] width 0 height 0
click at [908, 340] on Supplier_checkbox_101445e0-829d-4ff3-bd14-f0b276bcfe02undefined "checkbox" at bounding box center [913, 342] width 11 height 13
checkbox Supplier_checkbox_101445e0-829d-4ff3-bd14-f0b276bcfe02undefined "false"
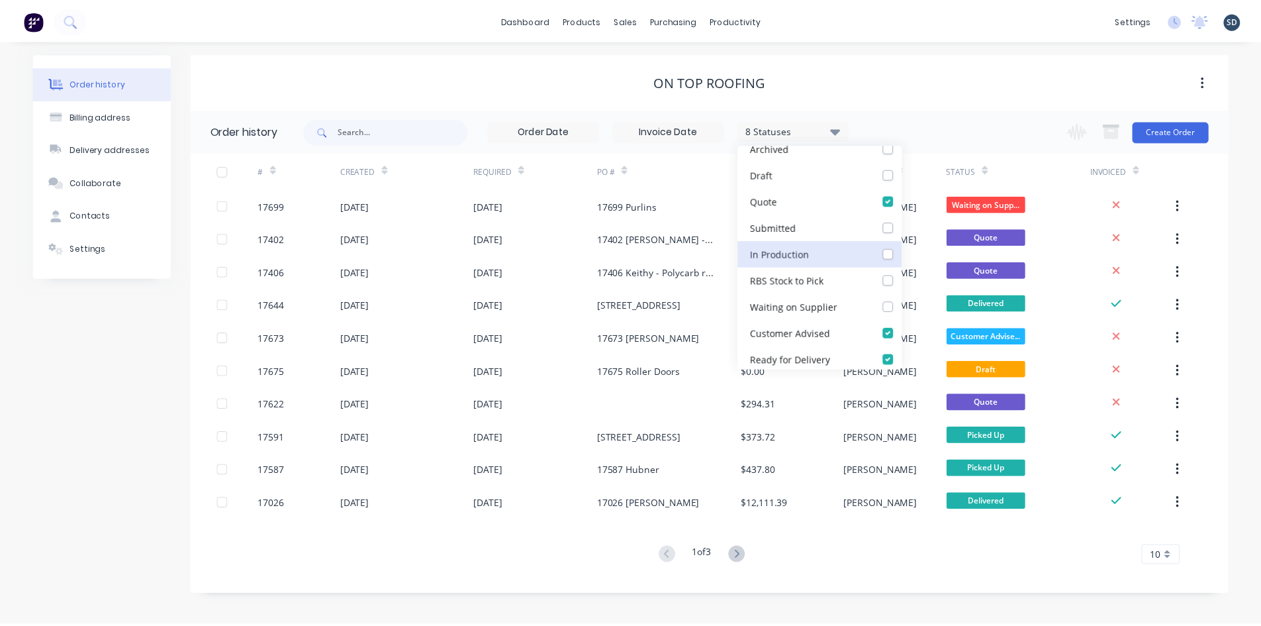
scroll to position [199, 0]
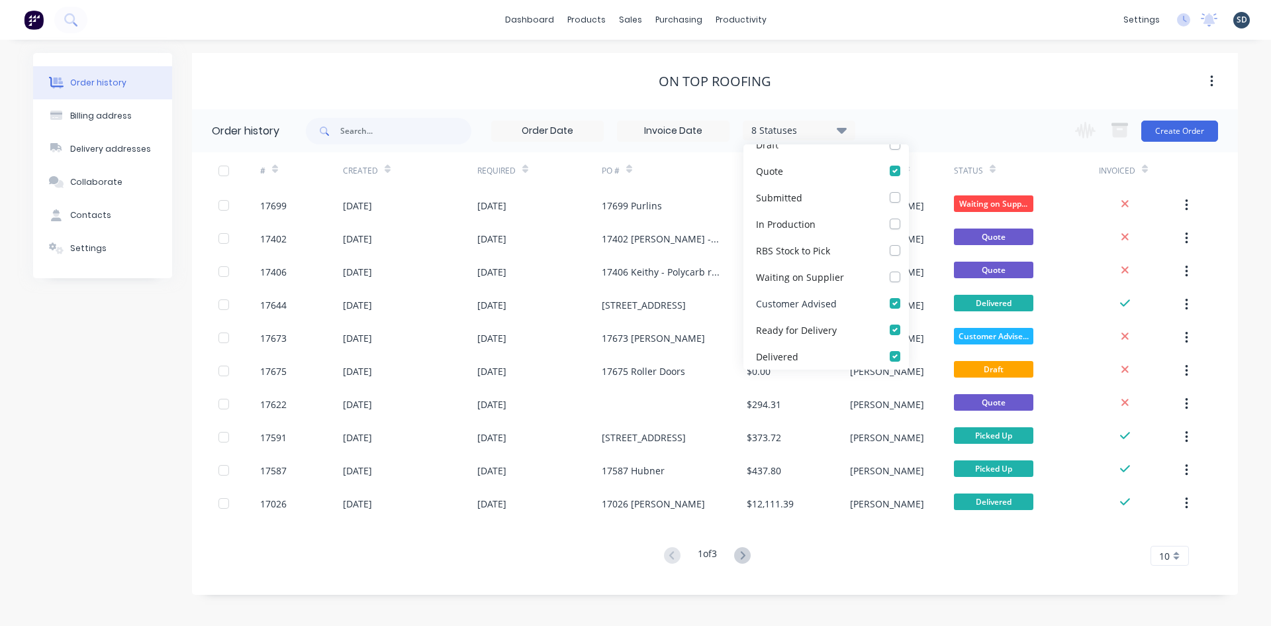
click at [908, 296] on label at bounding box center [908, 296] width 0 height 0
click at [908, 299] on Advised_checkbox_04b9b91a-b2e9-4eb9-b044-31625c6813b2undefined "checkbox" at bounding box center [913, 302] width 11 height 13
checkbox Advised_checkbox_04b9b91a-b2e9-4eb9-b044-31625c6813b2undefined "false"
click at [908, 322] on label at bounding box center [908, 322] width 0 height 0
click at [908, 330] on Delivery_checkbox_841e297e-1070-411f-b605-8b343d40102dundefined "checkbox" at bounding box center [913, 328] width 11 height 13
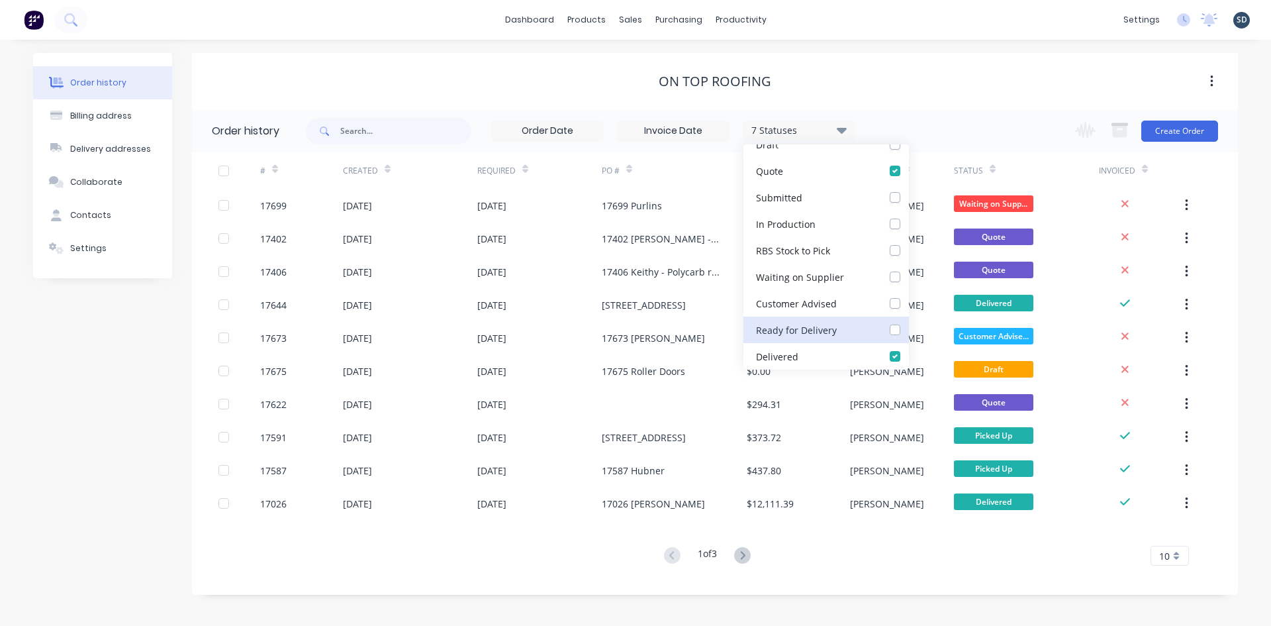
checkbox Delivery_checkbox_841e297e-1070-411f-b605-8b343d40102dundefined "false"
click at [908, 349] on label at bounding box center [908, 349] width 0 height 0
click at [908, 354] on input "checkbox" at bounding box center [913, 355] width 11 height 13
checkbox input "false"
click at [951, 87] on div "On Top Roofing" at bounding box center [715, 81] width 1046 height 16
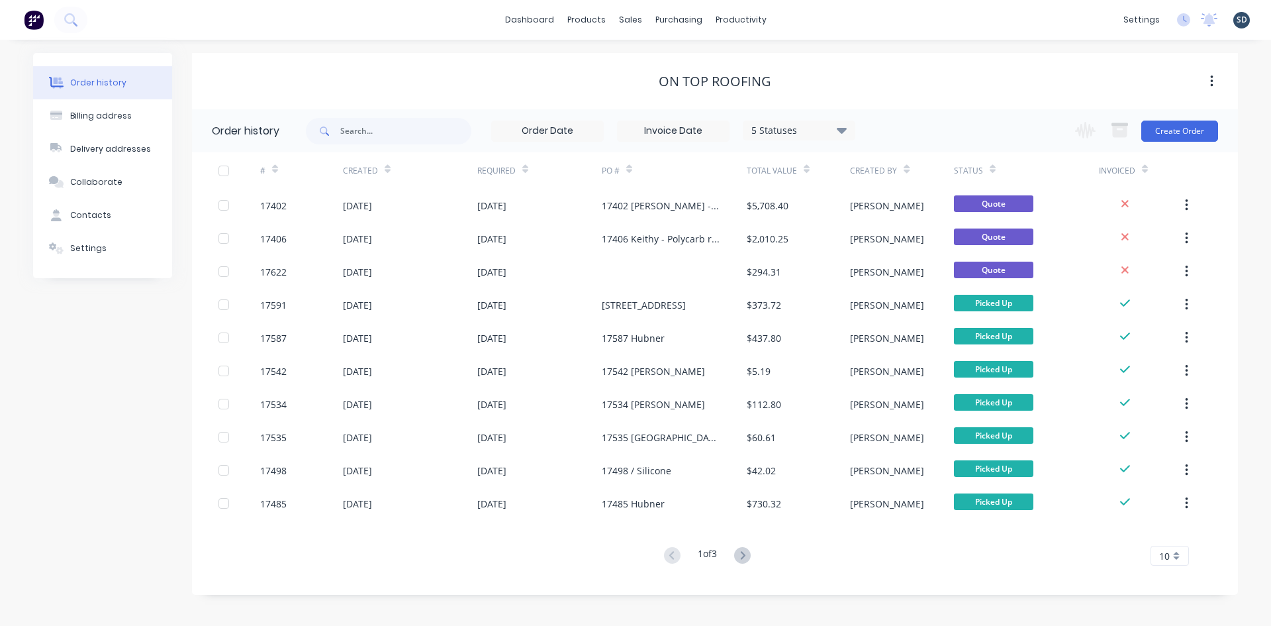
click at [804, 134] on div "5 Statuses" at bounding box center [799, 130] width 111 height 15
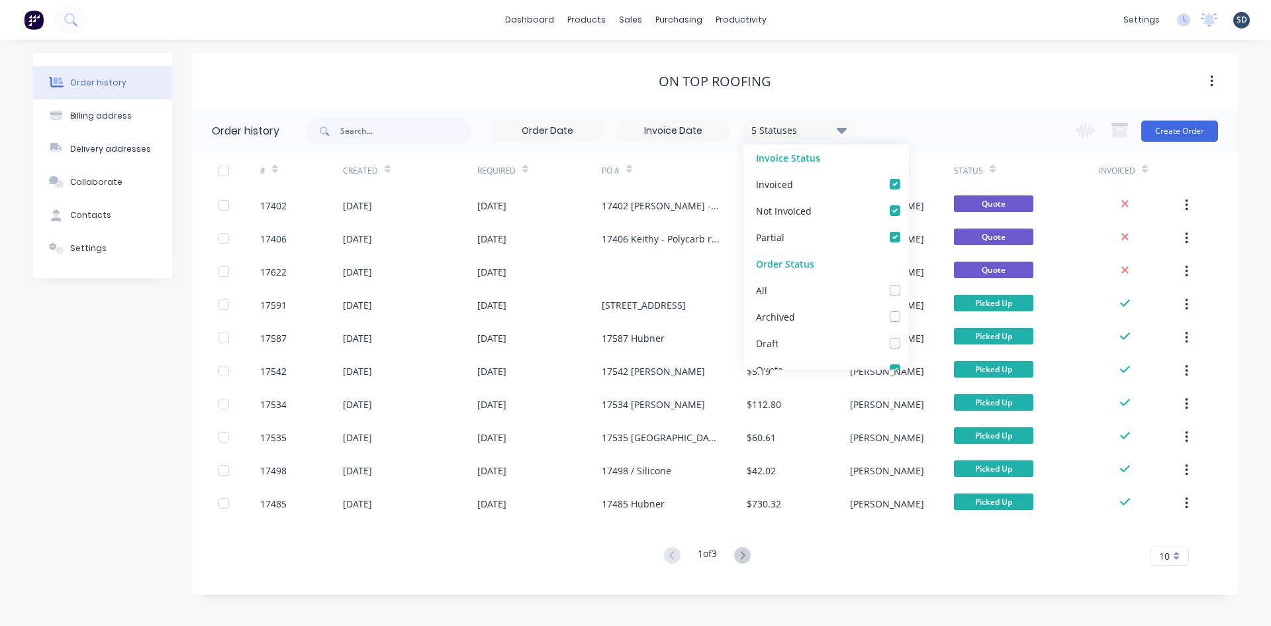
click at [862, 340] on div "Draft" at bounding box center [827, 343] width 166 height 26
click at [908, 336] on label at bounding box center [908, 336] width 0 height 0
click at [908, 345] on input "checkbox" at bounding box center [913, 342] width 11 height 13
checkbox input "true"
click at [993, 78] on div "On Top Roofing" at bounding box center [715, 81] width 1046 height 16
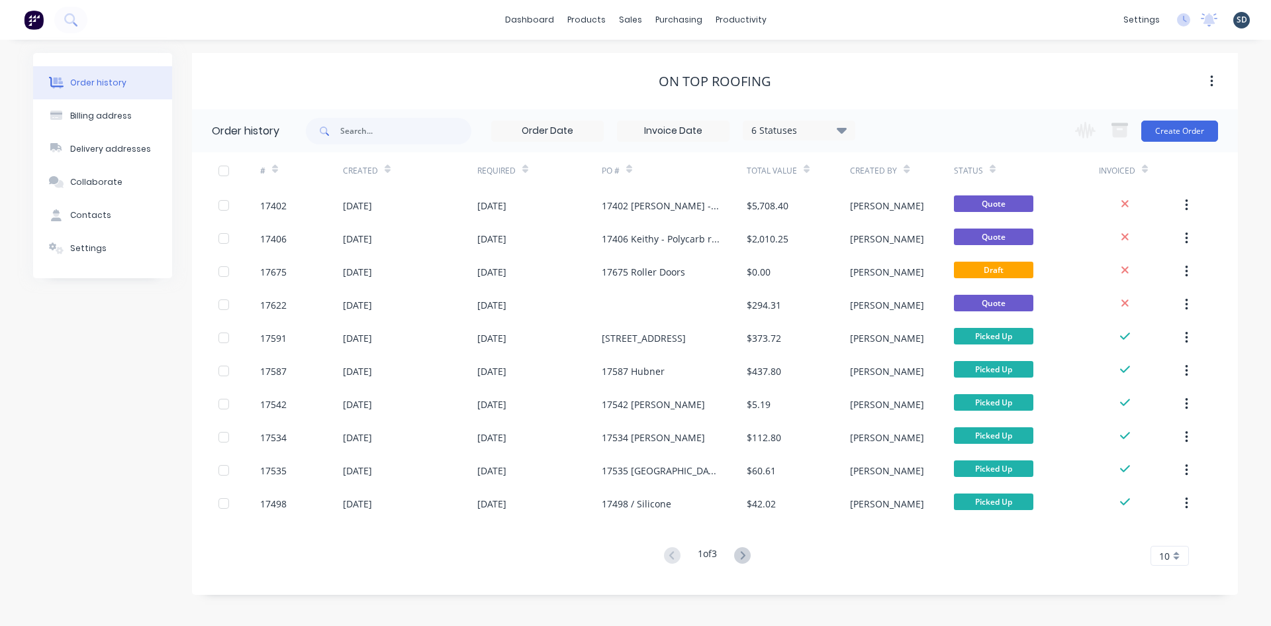
click at [861, 17] on div "dashboard products sales purchasing productivity dashboard products Product Cat…" at bounding box center [635, 20] width 1271 height 40
drag, startPoint x: 306, startPoint y: 206, endPoint x: 168, endPoint y: 406, distance: 242.8
click at [168, 406] on div "Order history Billing address Delivery addresses Collaborate Contacts Settings" at bounding box center [102, 324] width 139 height 542
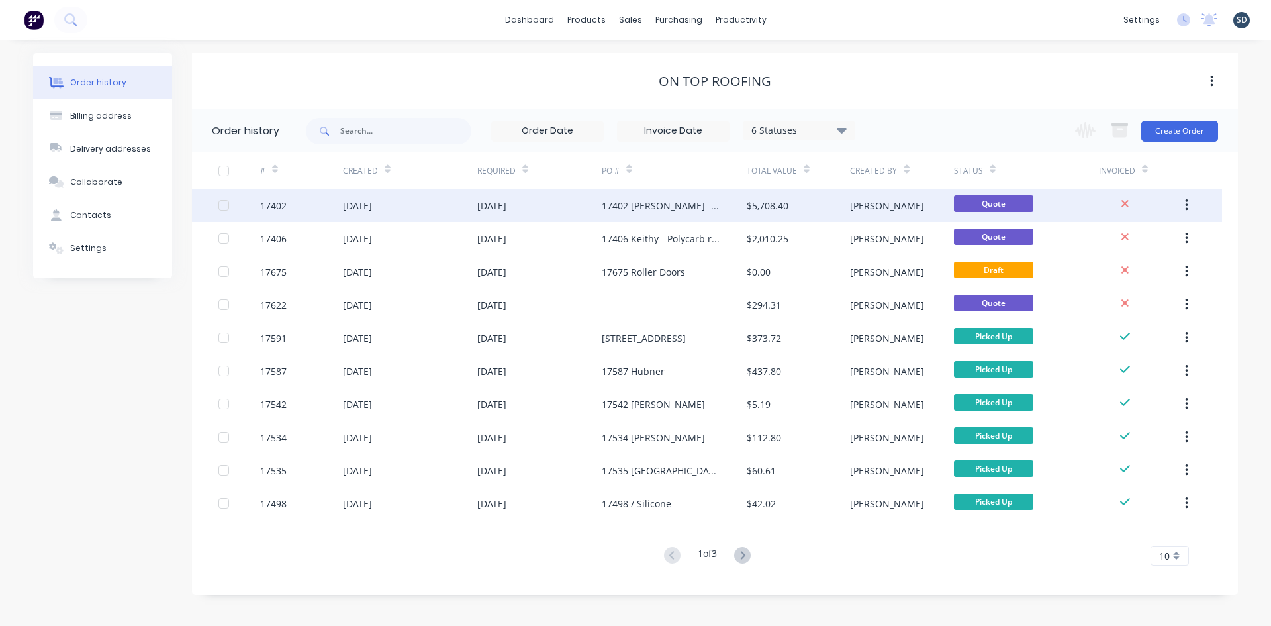
click at [320, 210] on div "17402" at bounding box center [301, 205] width 83 height 33
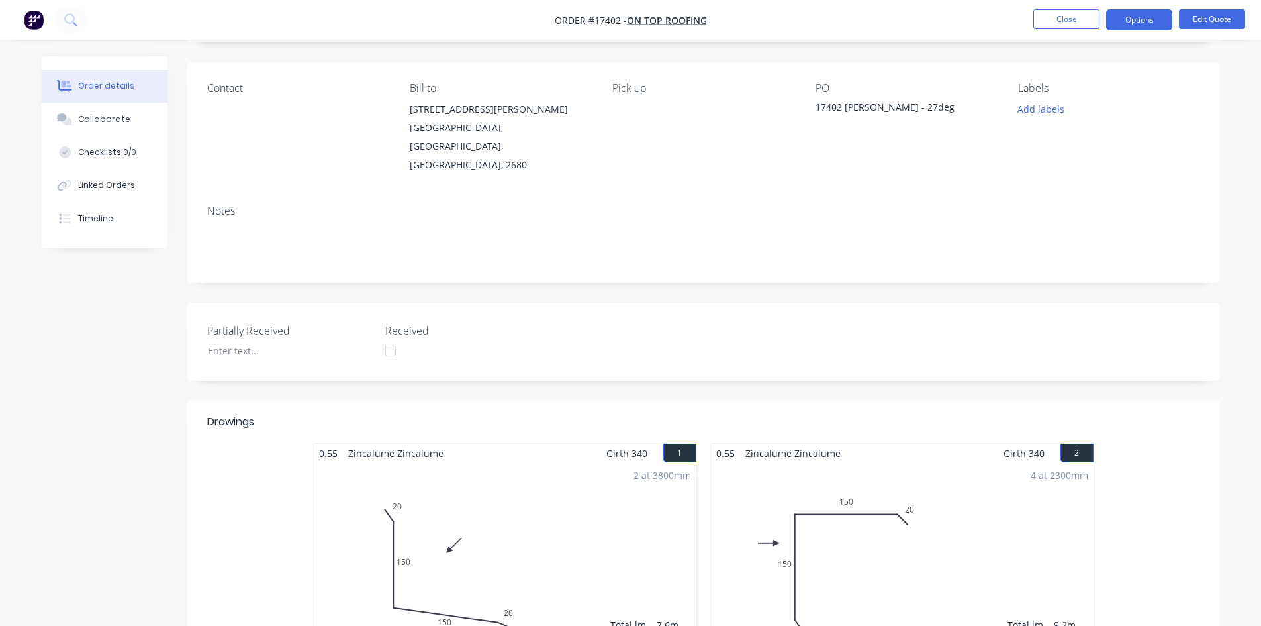
scroll to position [331, 0]
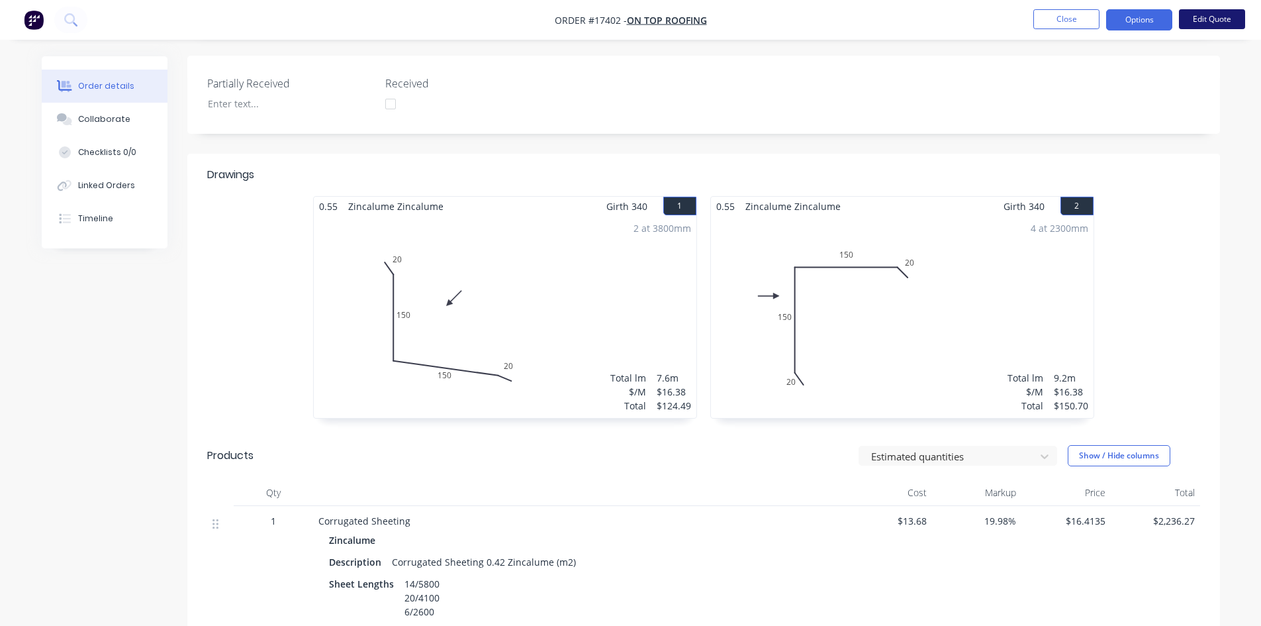
click at [1227, 17] on button "Edit Quote" at bounding box center [1212, 19] width 66 height 20
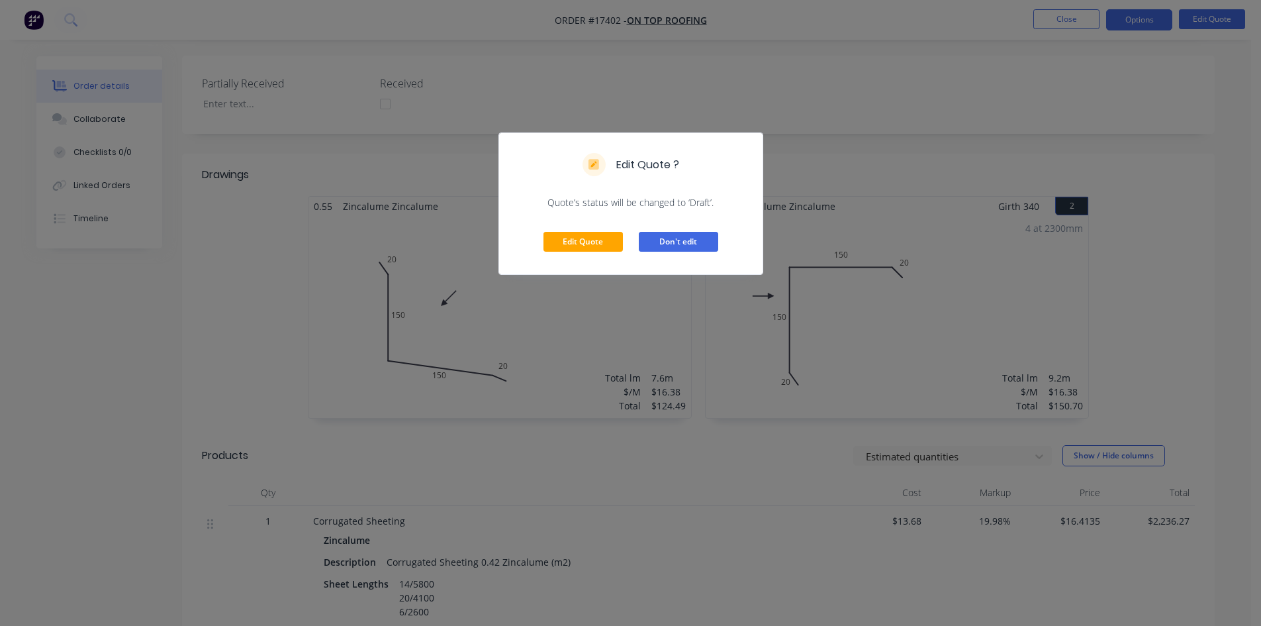
click at [671, 243] on button "Don't edit" at bounding box center [678, 242] width 79 height 20
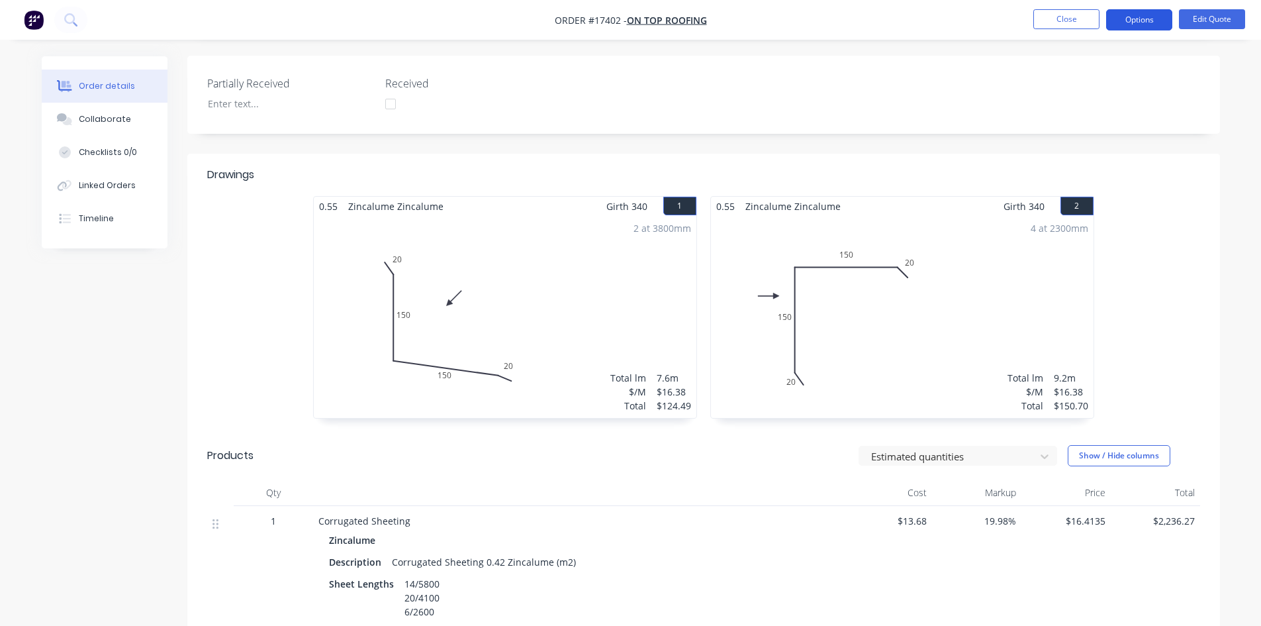
click at [1139, 16] on button "Options" at bounding box center [1139, 19] width 66 height 21
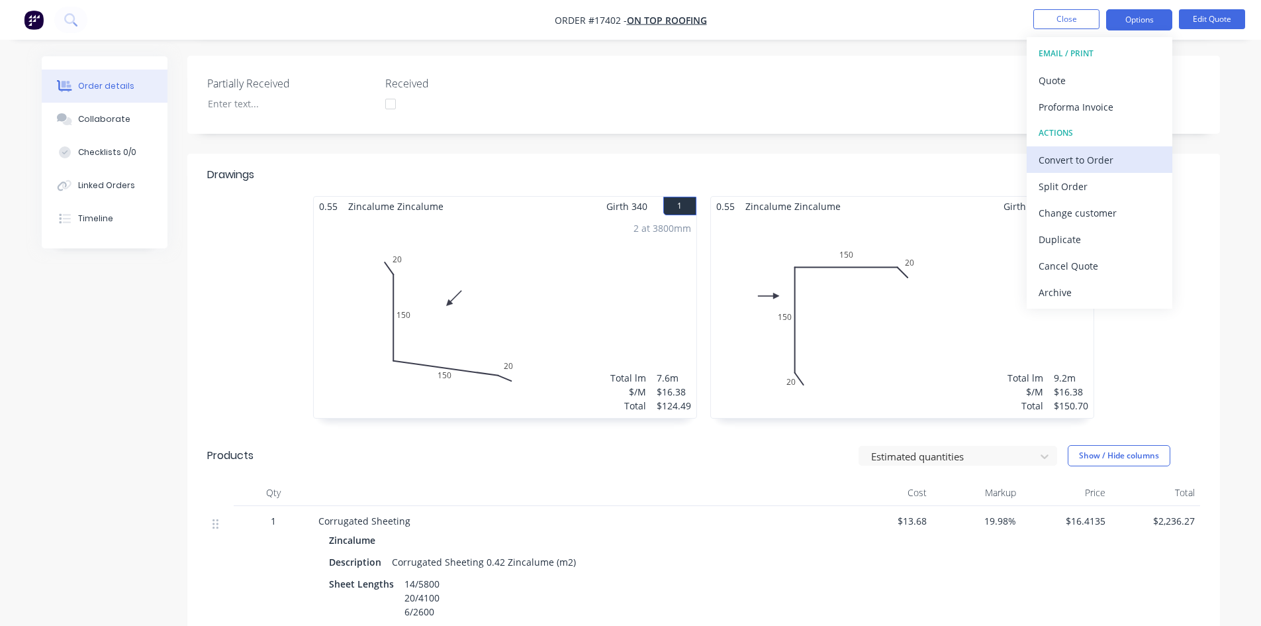
click at [1106, 158] on div "Convert to Order" at bounding box center [1100, 159] width 122 height 19
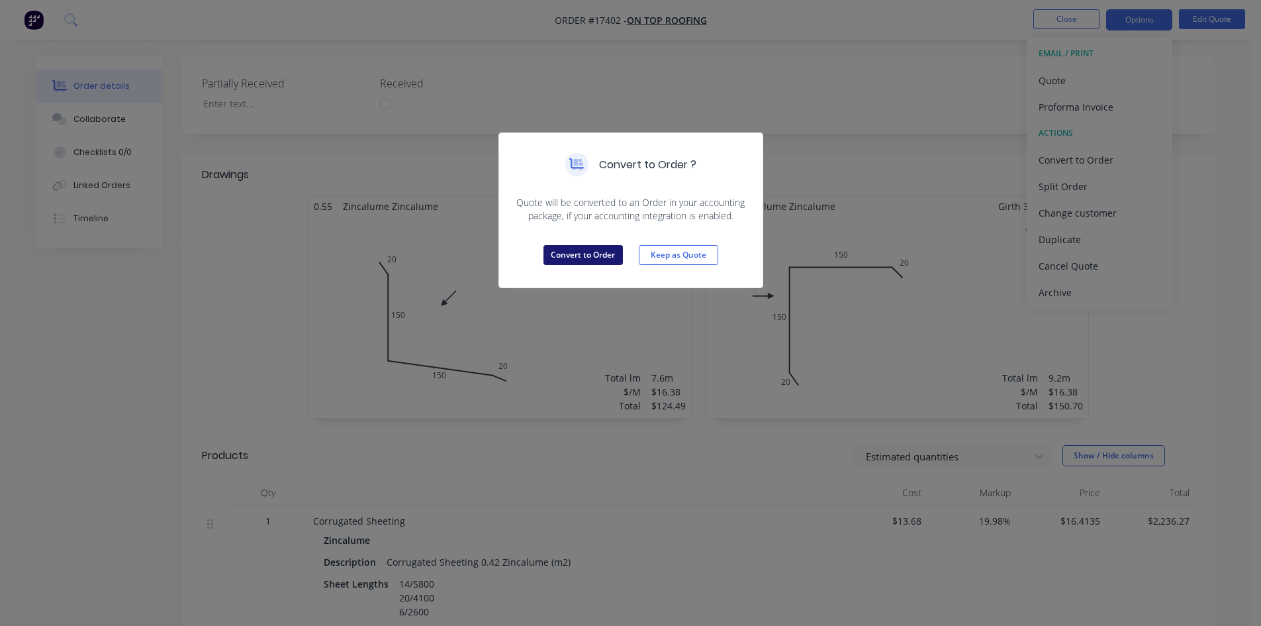
click at [591, 256] on button "Convert to Order" at bounding box center [583, 255] width 79 height 20
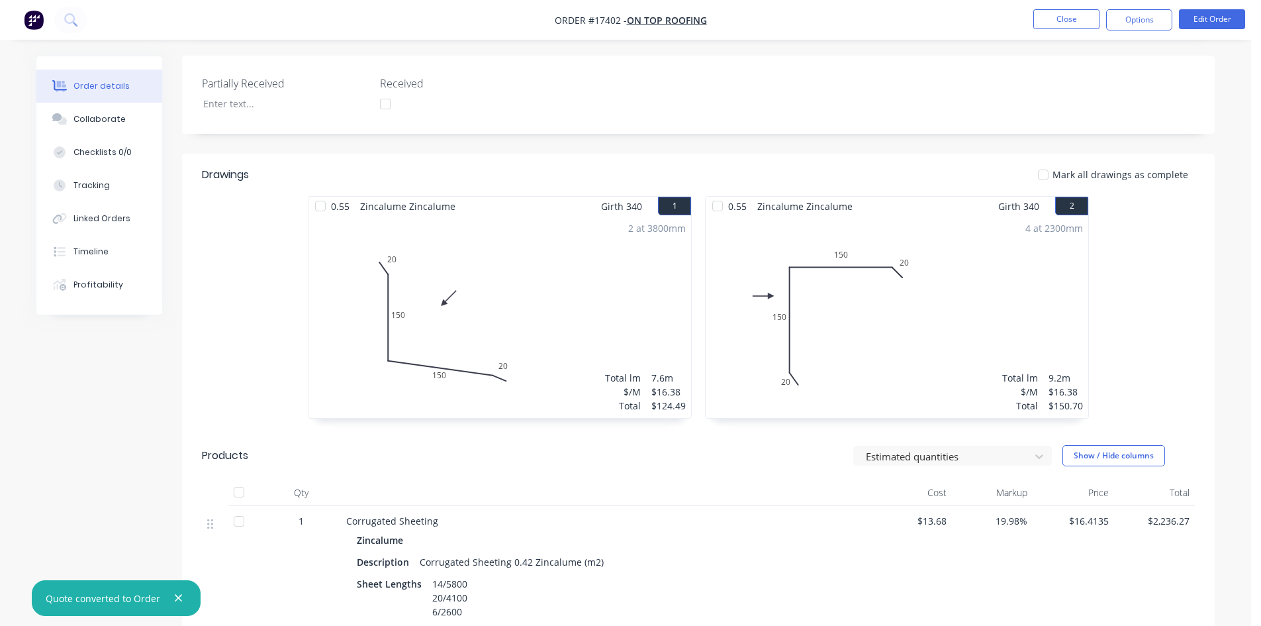
click at [645, 251] on div "2 at 3800mm Total lm $/M Total 7.6m $16.38 $124.49" at bounding box center [500, 317] width 383 height 202
click at [1214, 5] on nav "Order #17402 - On Top Roofing Close Options Edit Order" at bounding box center [630, 20] width 1261 height 40
click at [1214, 16] on button "Edit Order" at bounding box center [1212, 19] width 66 height 20
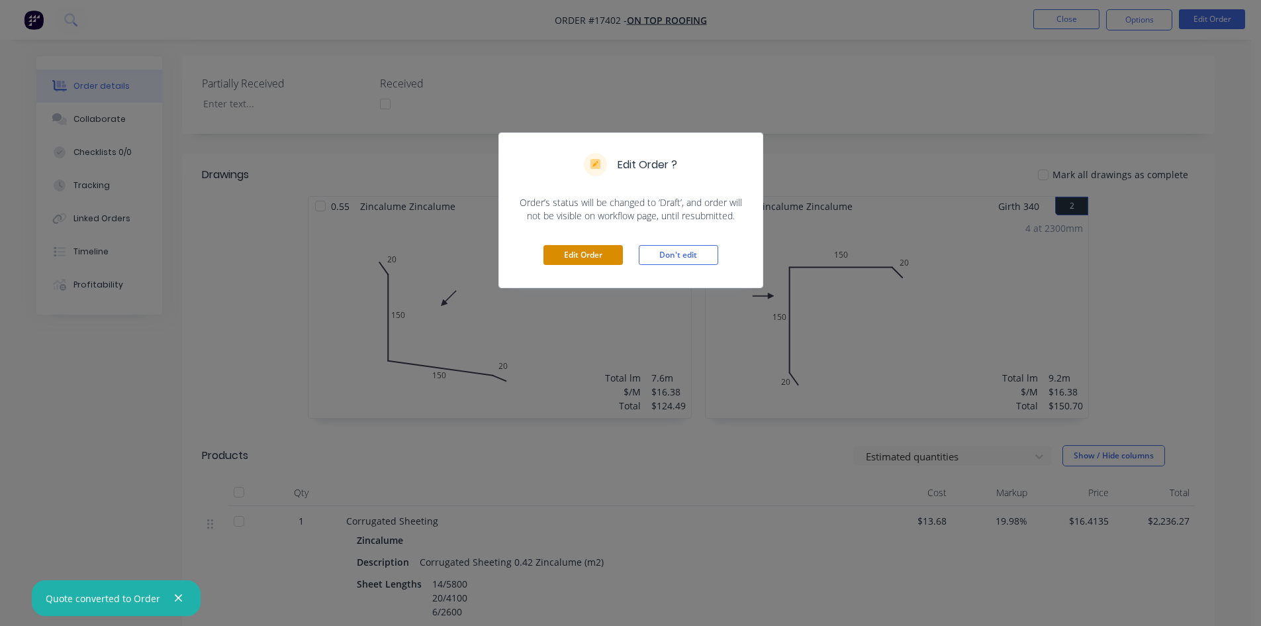
click at [579, 252] on button "Edit Order" at bounding box center [583, 255] width 79 height 20
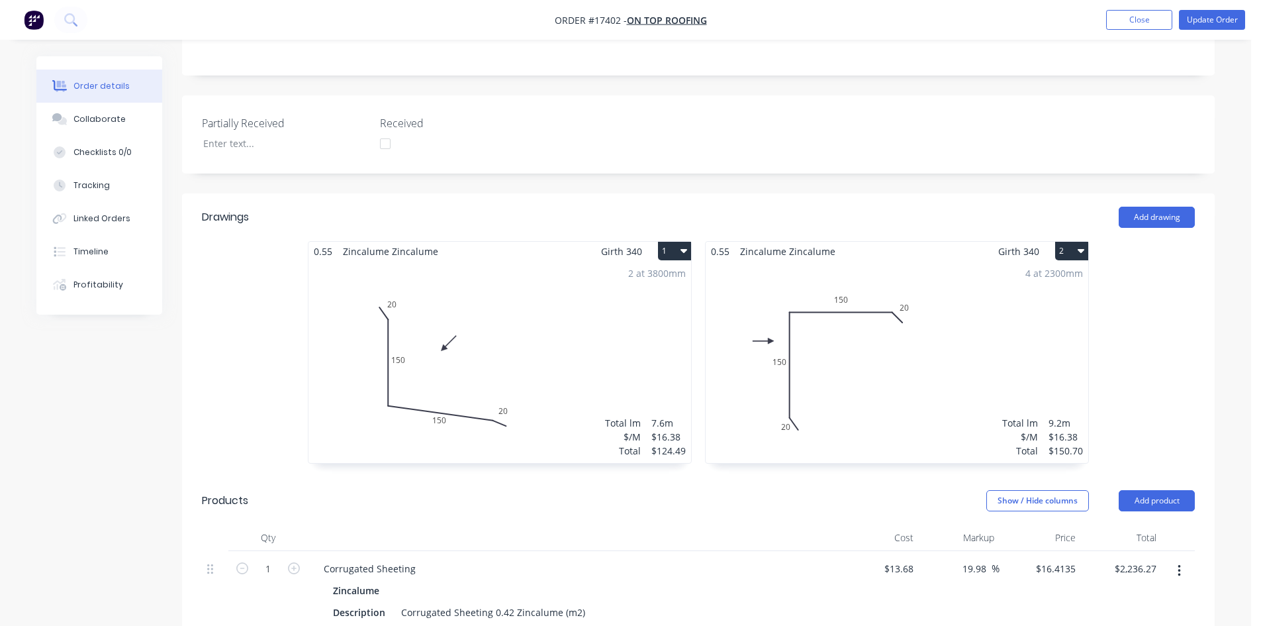
click at [679, 242] on button "1" at bounding box center [674, 251] width 33 height 19
click at [634, 326] on div "Delete" at bounding box center [628, 335] width 102 height 19
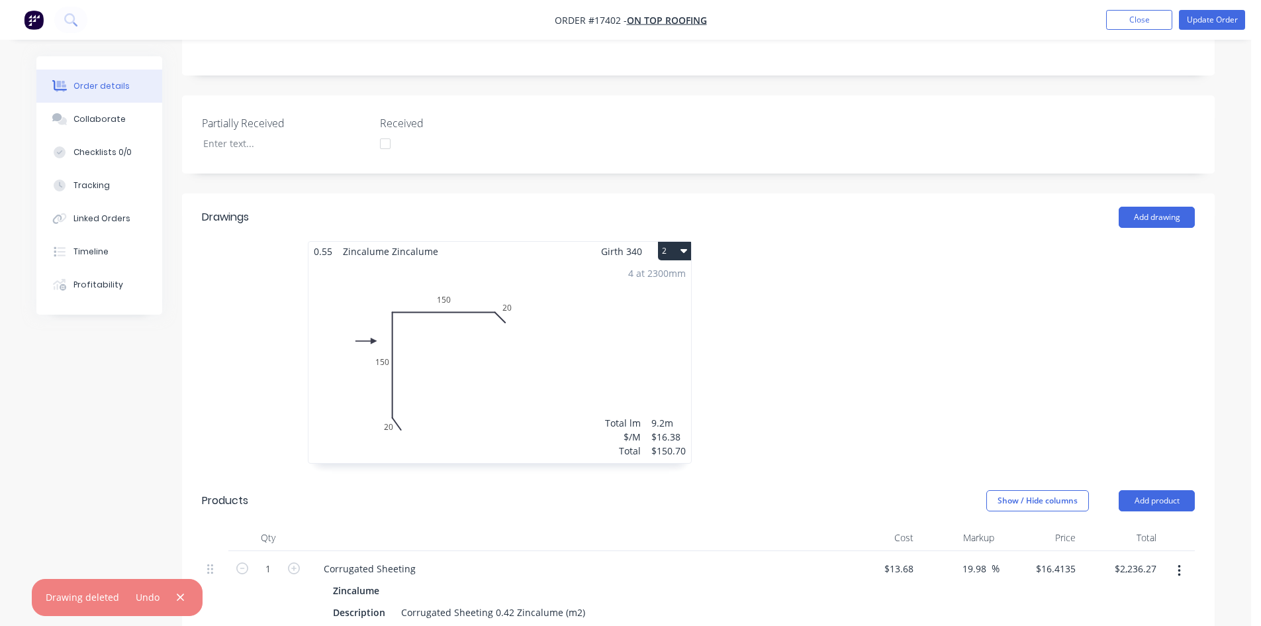
click at [681, 245] on icon "button" at bounding box center [684, 250] width 7 height 11
click at [659, 326] on div "Delete" at bounding box center [628, 335] width 102 height 19
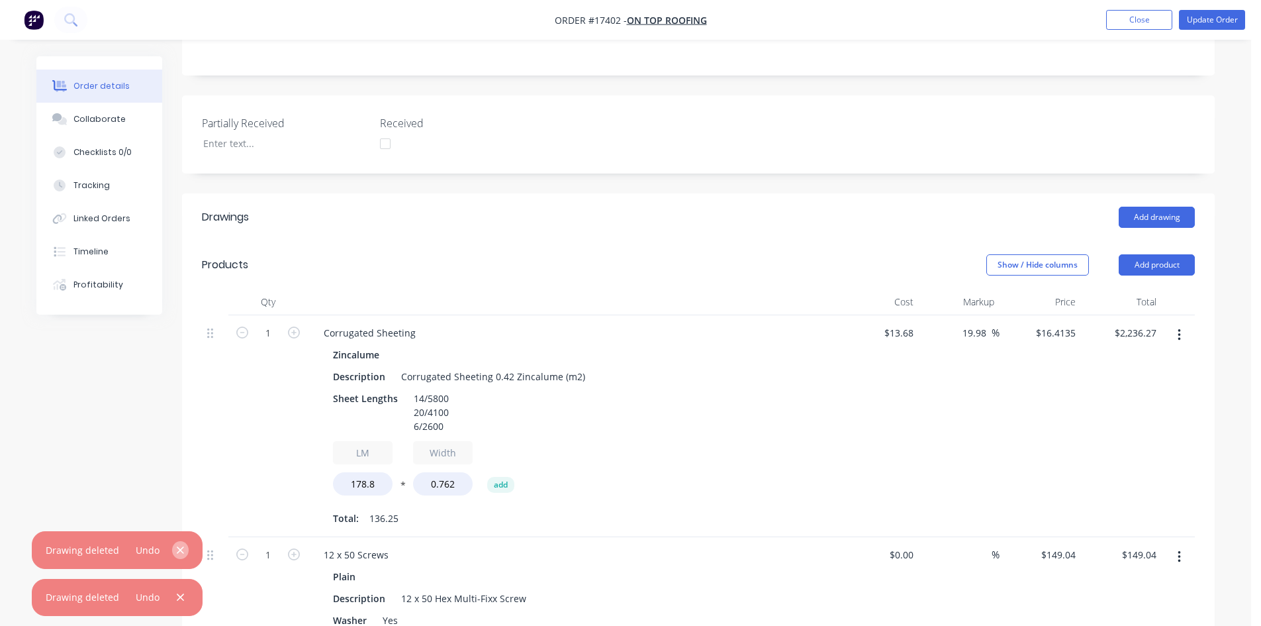
click at [178, 548] on icon "button" at bounding box center [180, 550] width 9 height 12
click at [177, 593] on icon "button" at bounding box center [180, 597] width 9 height 12
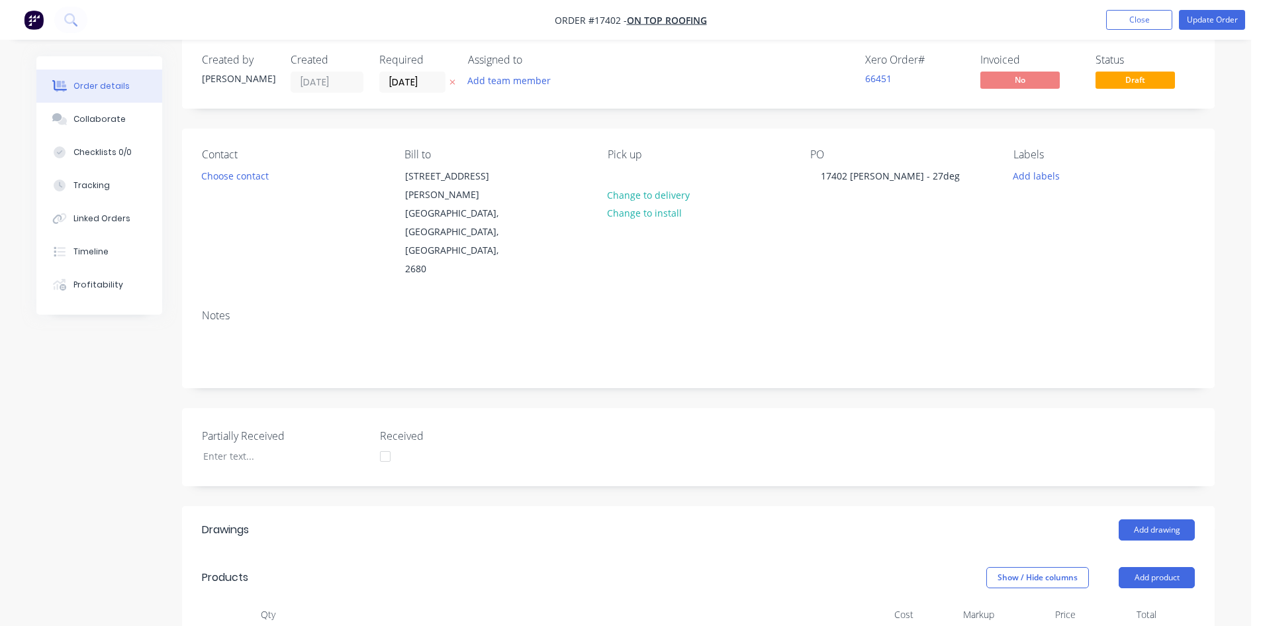
scroll to position [0, 0]
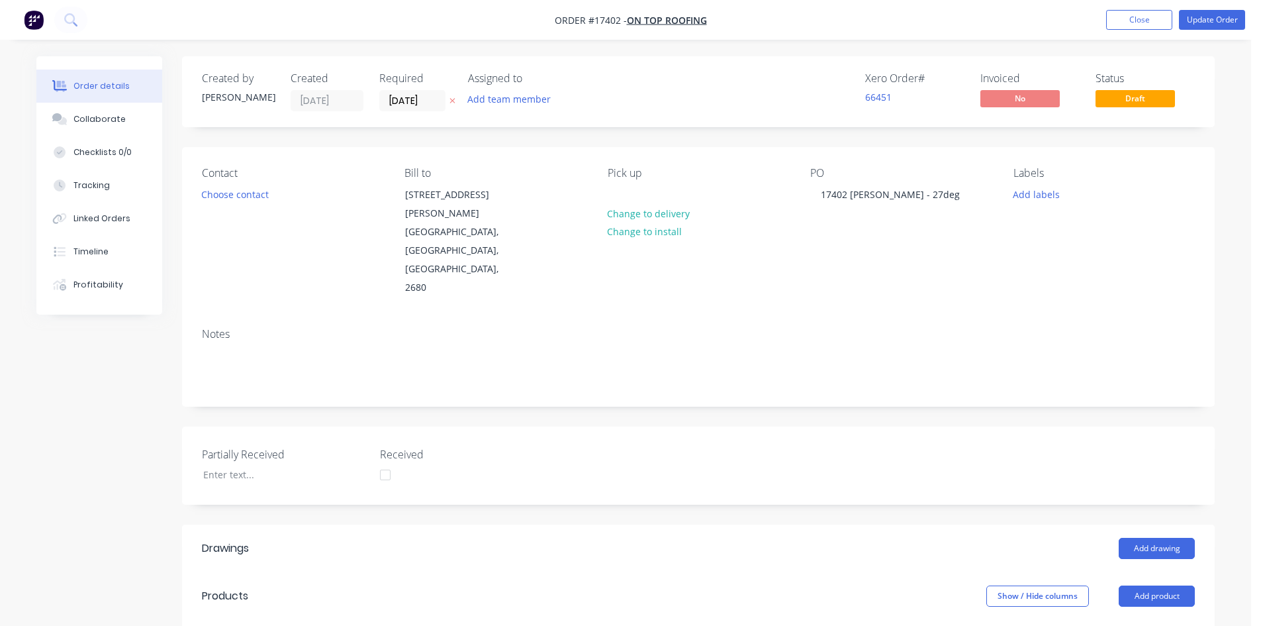
click at [1213, 24] on button "Update Order" at bounding box center [1212, 20] width 66 height 20
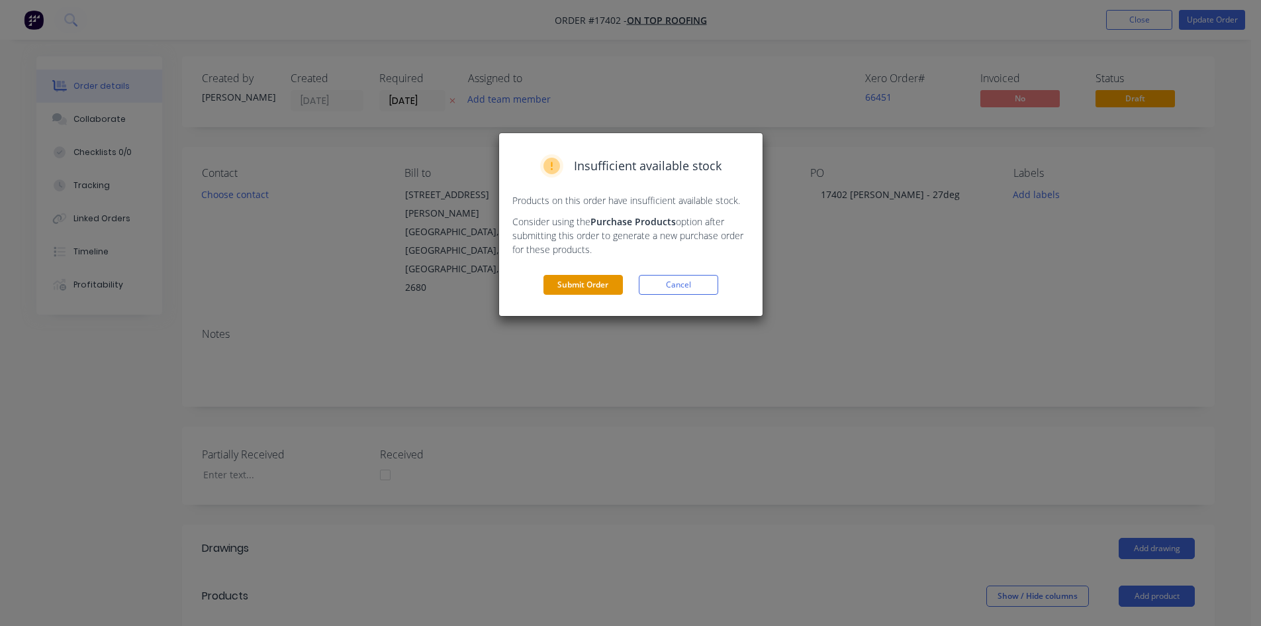
click at [590, 291] on button "Submit Order" at bounding box center [583, 285] width 79 height 20
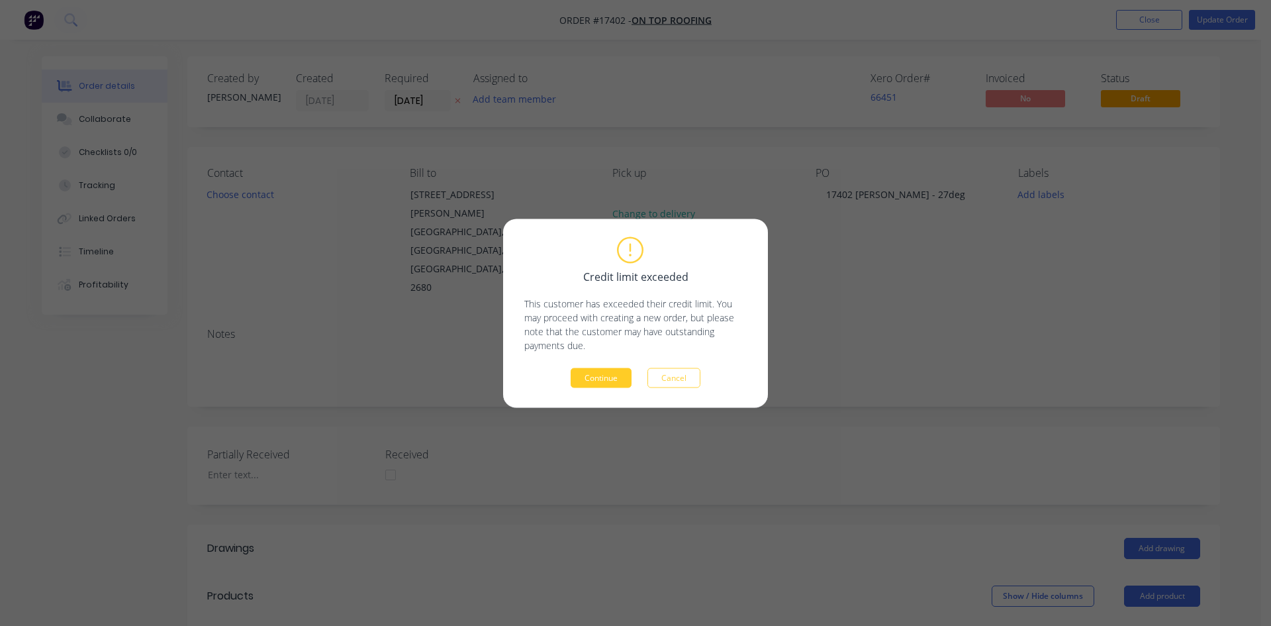
click at [584, 377] on button "Continue" at bounding box center [601, 377] width 61 height 20
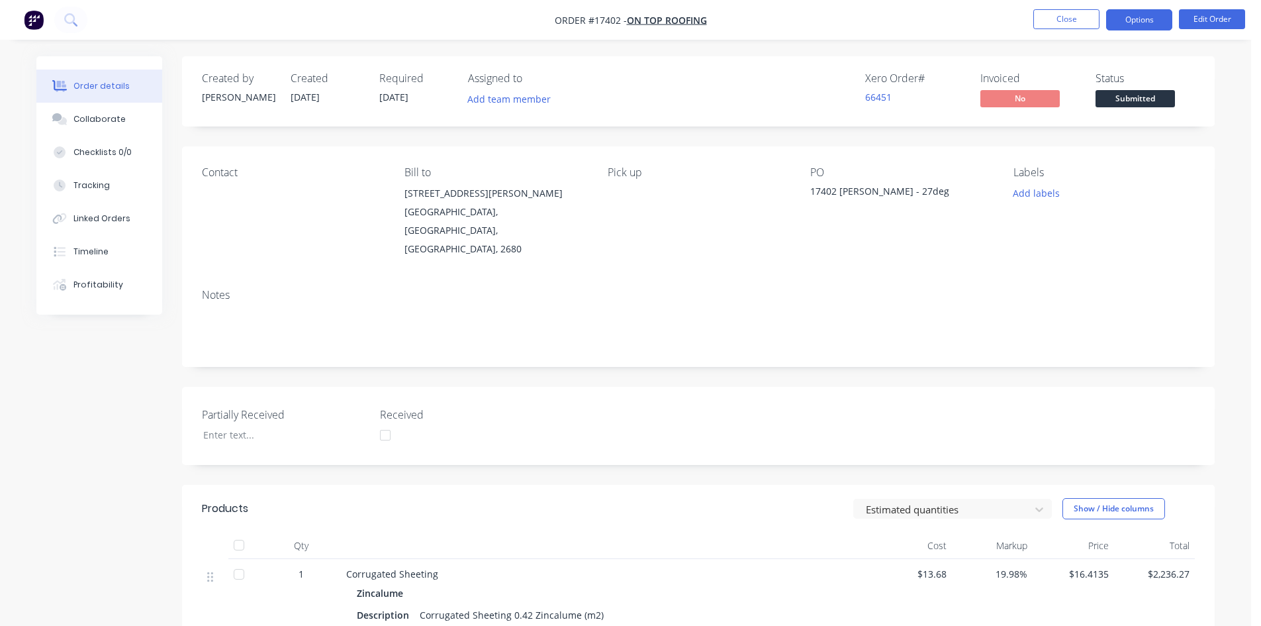
click at [1138, 17] on button "Options" at bounding box center [1139, 19] width 66 height 21
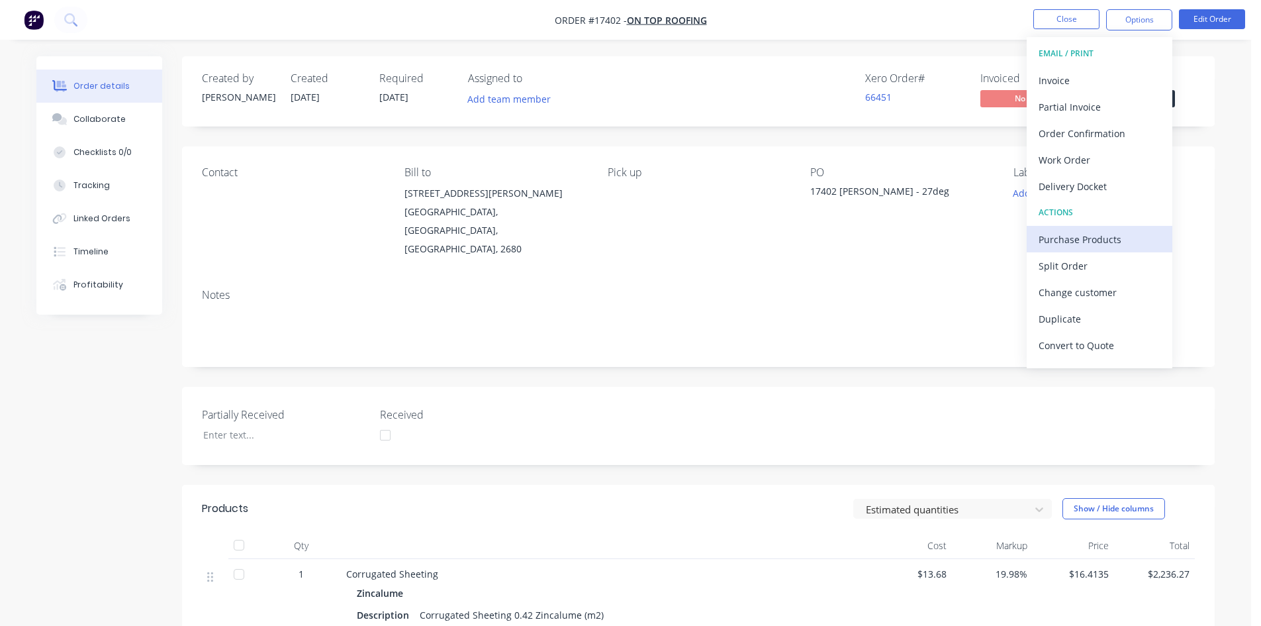
click at [1098, 236] on div "Purchase Products" at bounding box center [1100, 239] width 122 height 19
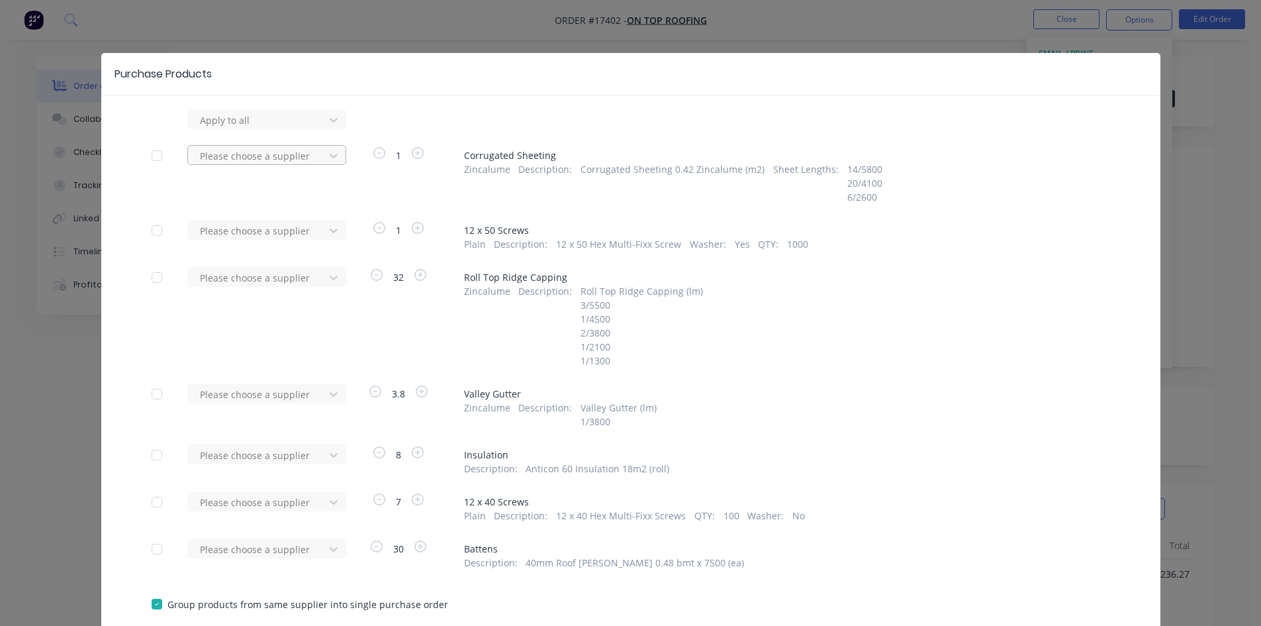
click at [293, 154] on div at bounding box center [258, 156] width 119 height 17
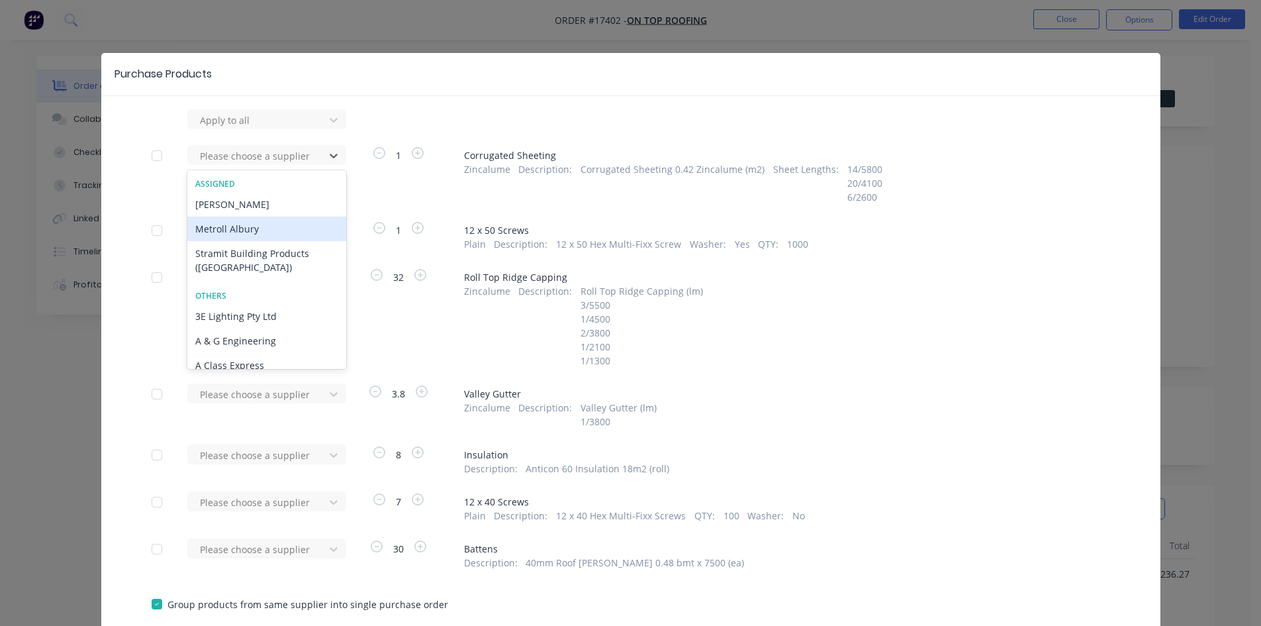
click at [274, 235] on div "Metroll Albury" at bounding box center [266, 229] width 159 height 24
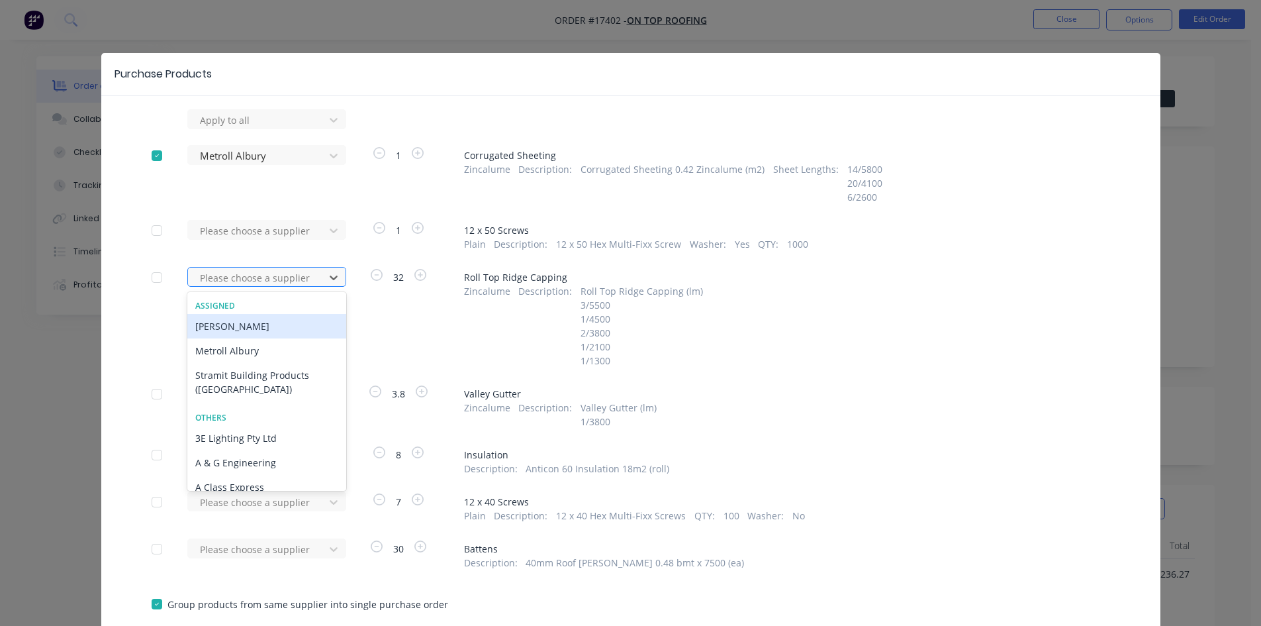
click at [282, 281] on div at bounding box center [258, 277] width 119 height 17
click at [264, 354] on div "Metroll Albury" at bounding box center [266, 350] width 159 height 24
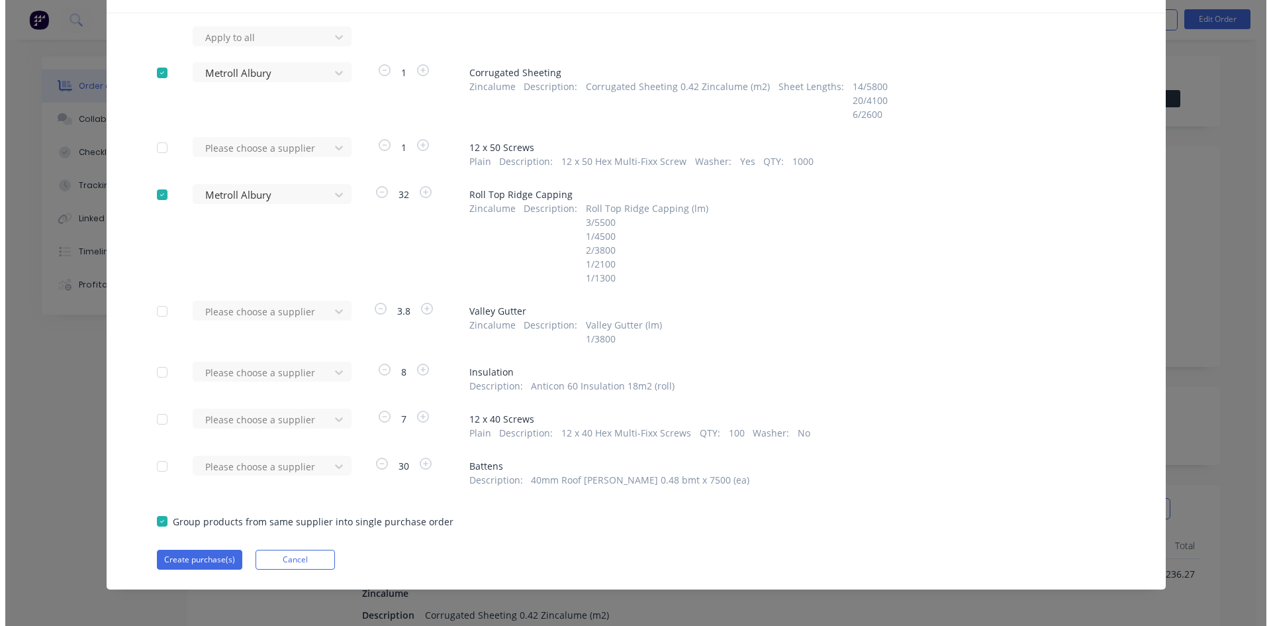
scroll to position [85, 0]
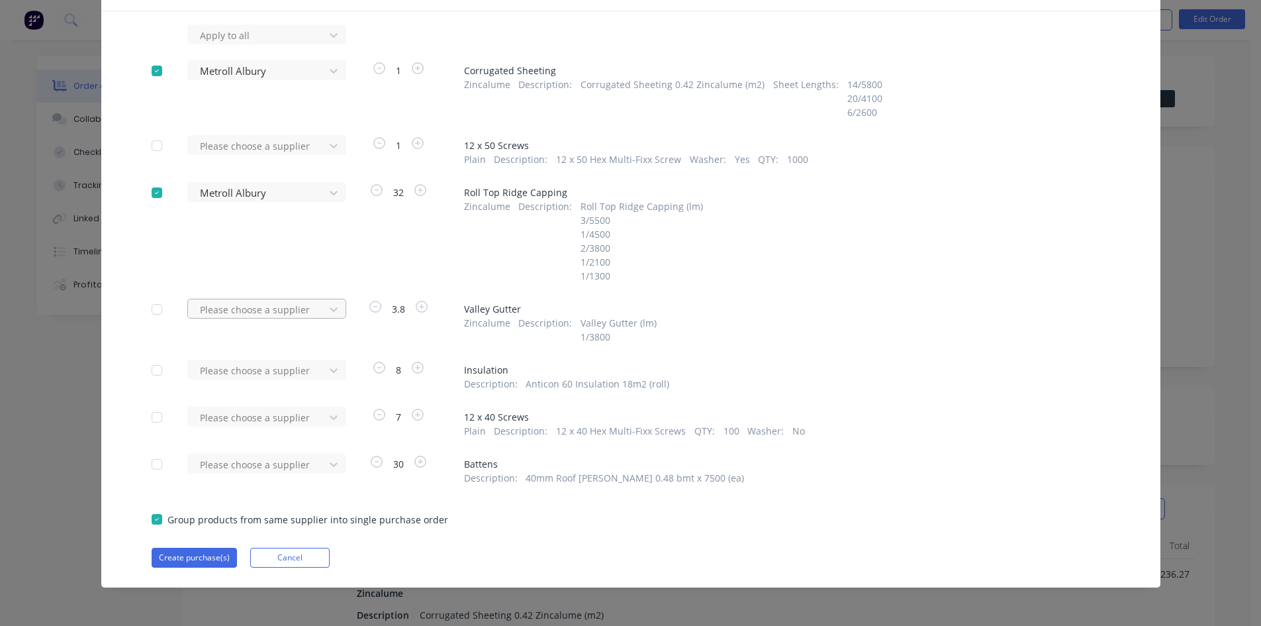
click at [315, 309] on div "Please choose a supplier" at bounding box center [258, 309] width 127 height 20
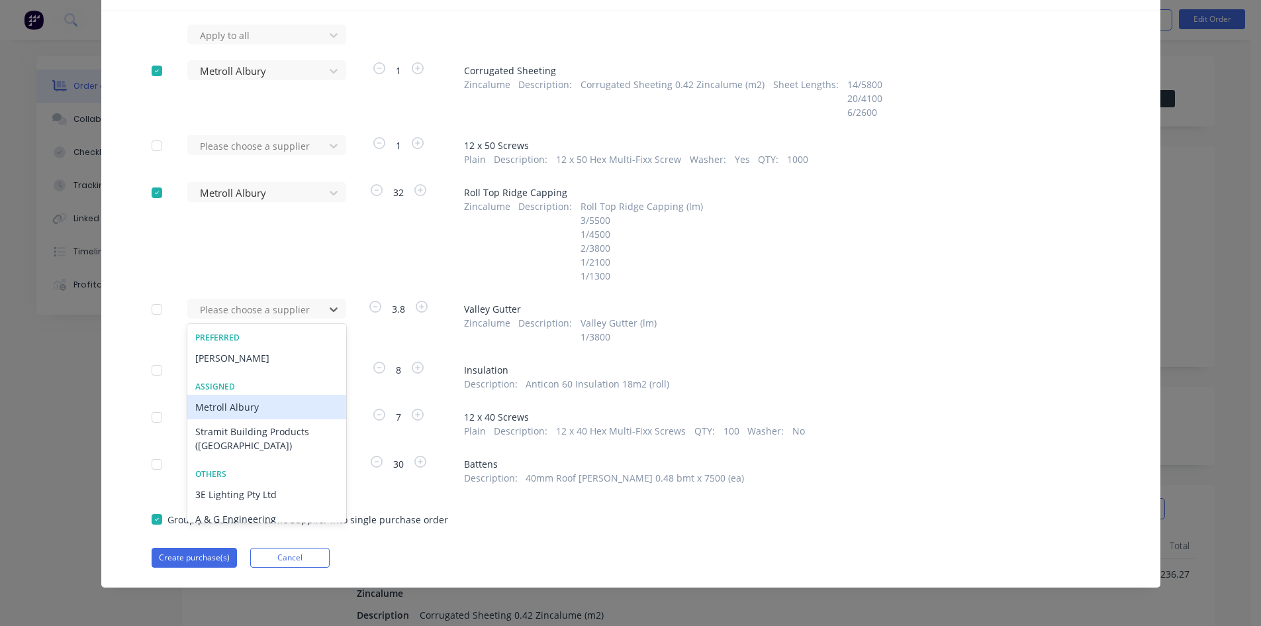
click at [289, 406] on div "Metroll Albury" at bounding box center [266, 407] width 159 height 24
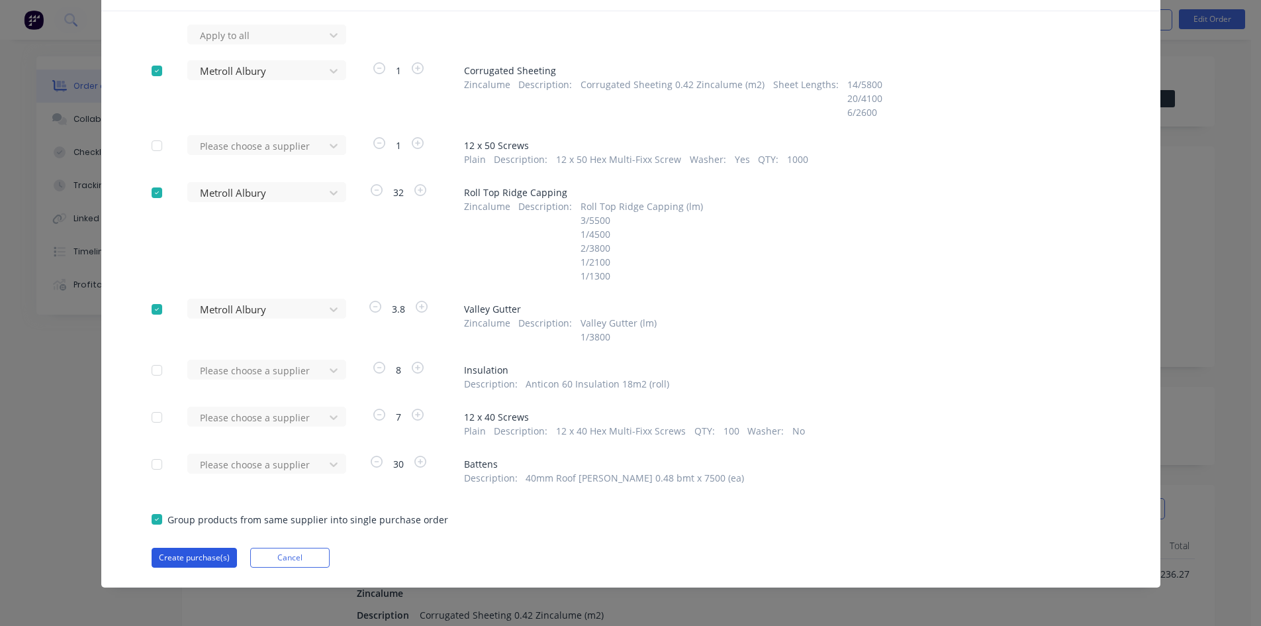
click at [191, 559] on button "Create purchase(s)" at bounding box center [194, 558] width 85 height 20
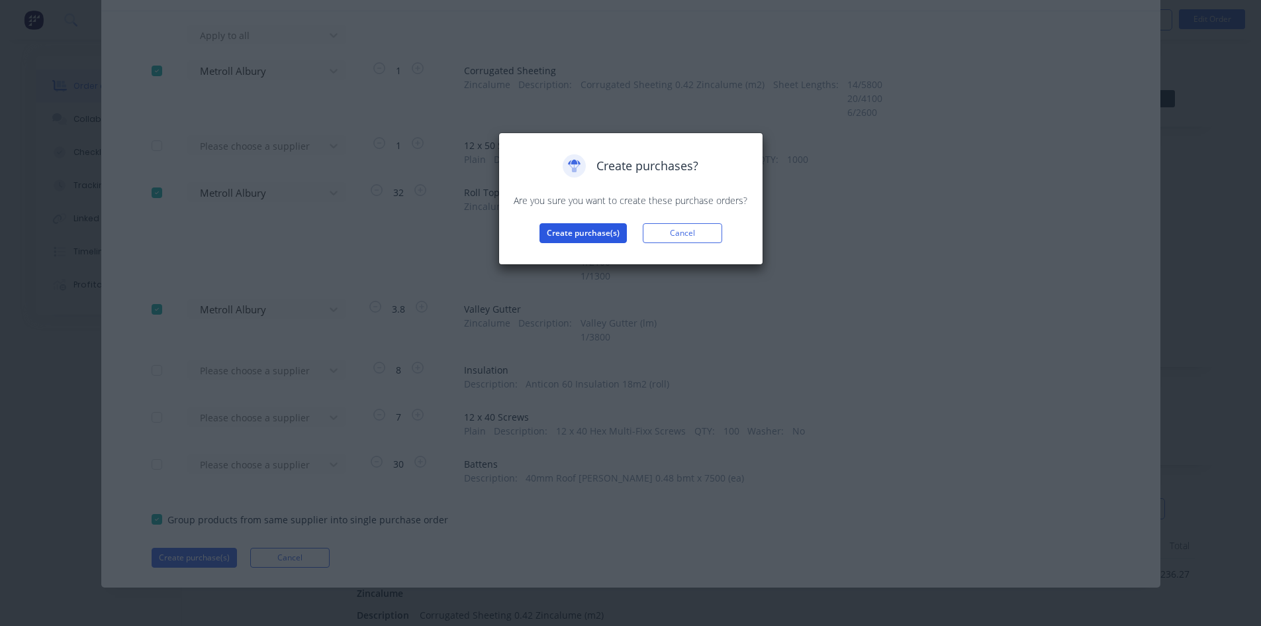
click at [577, 234] on button "Create purchase(s)" at bounding box center [583, 233] width 87 height 20
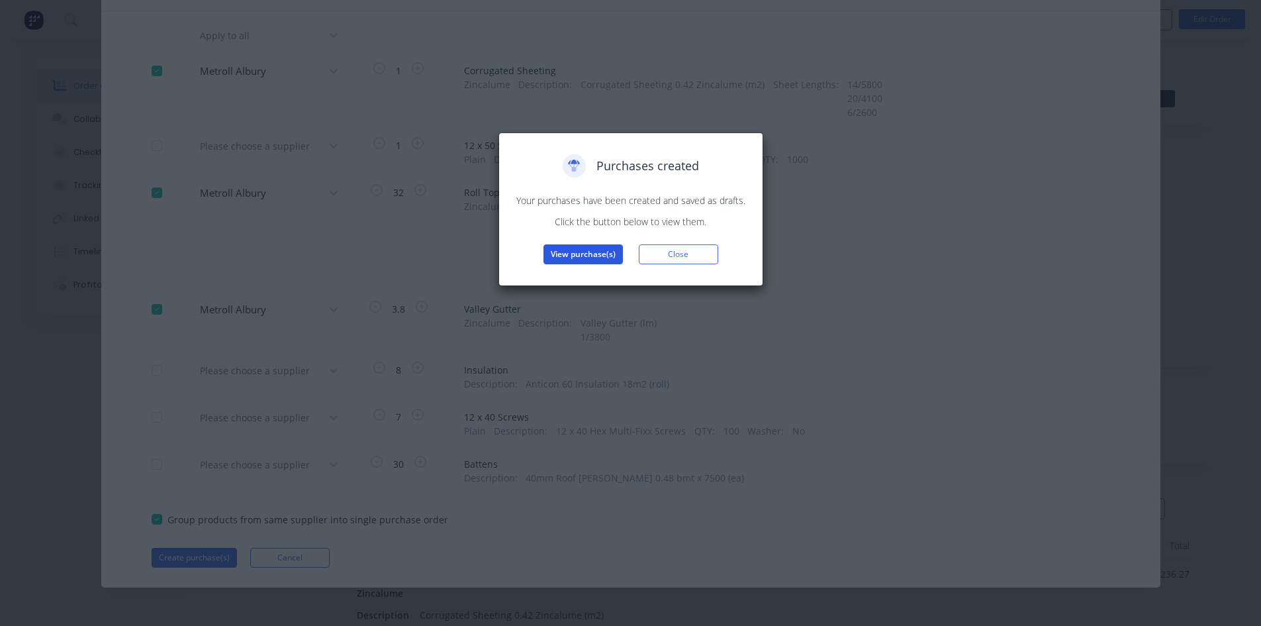
click at [594, 254] on button "View purchase(s)" at bounding box center [583, 254] width 79 height 20
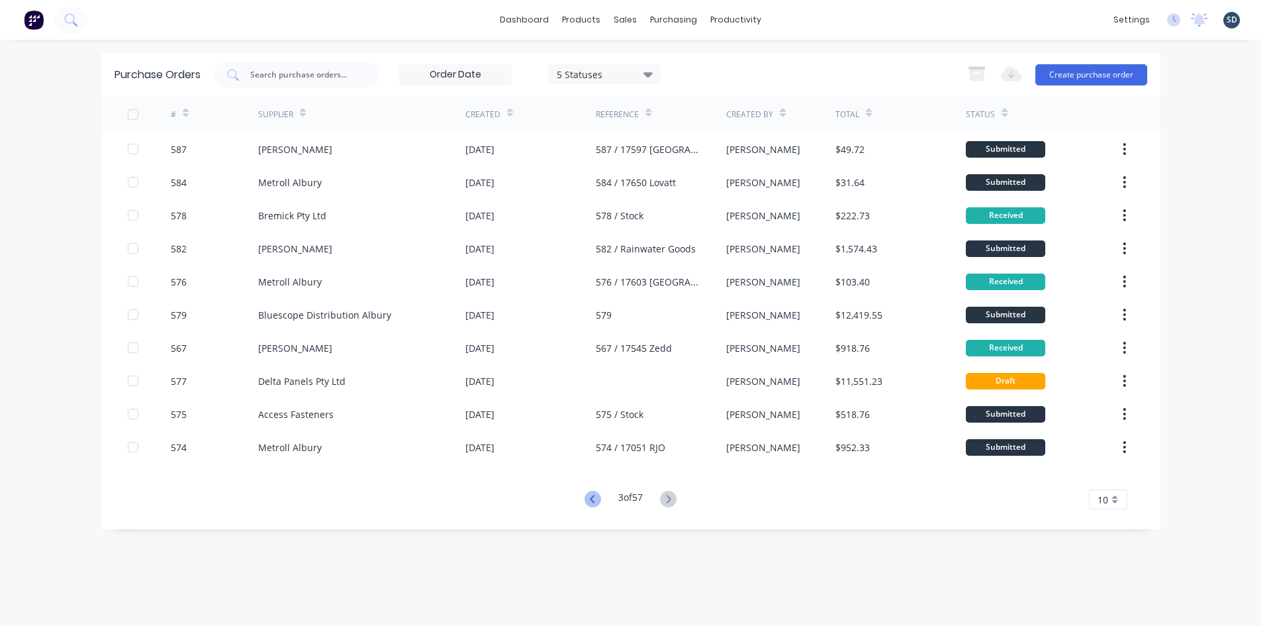
click at [595, 499] on icon at bounding box center [593, 499] width 17 height 17
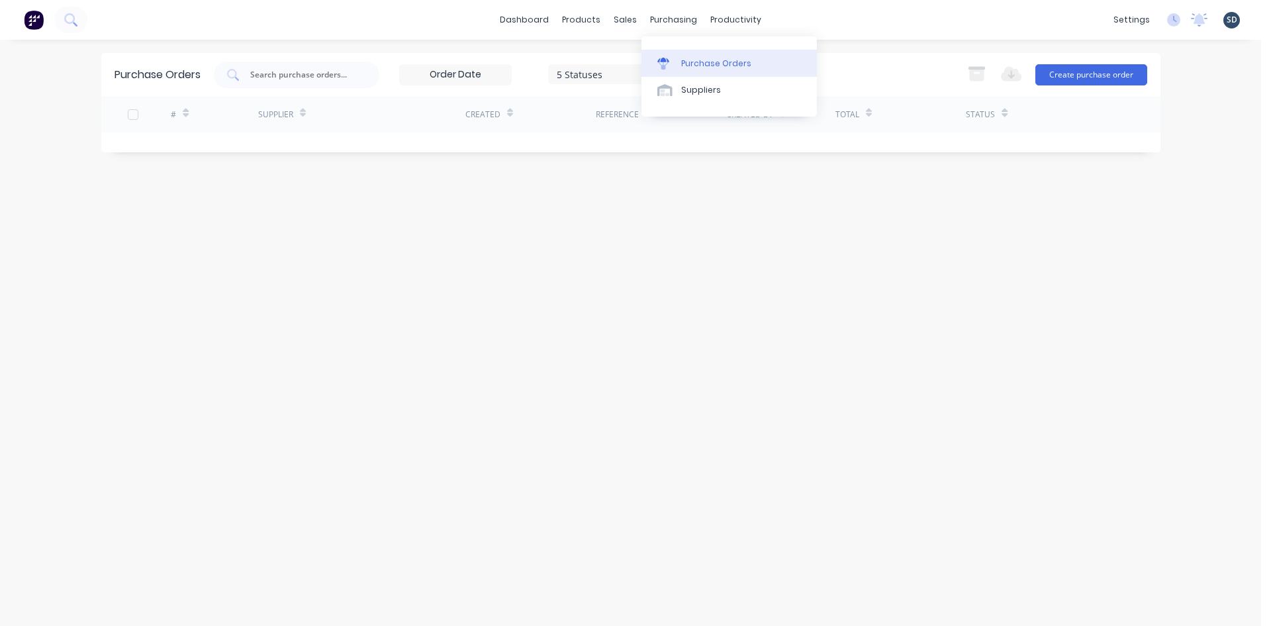
click at [710, 69] on div "Purchase Orders" at bounding box center [716, 64] width 70 height 12
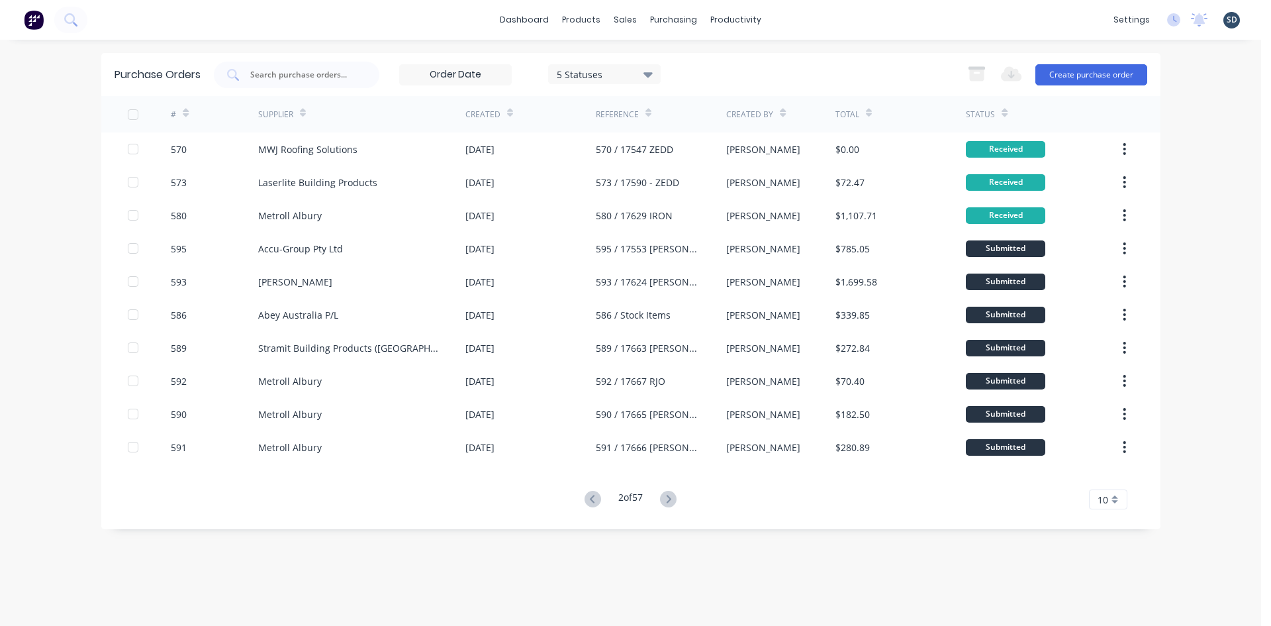
click at [634, 72] on div "5 Statuses" at bounding box center [604, 74] width 95 height 14
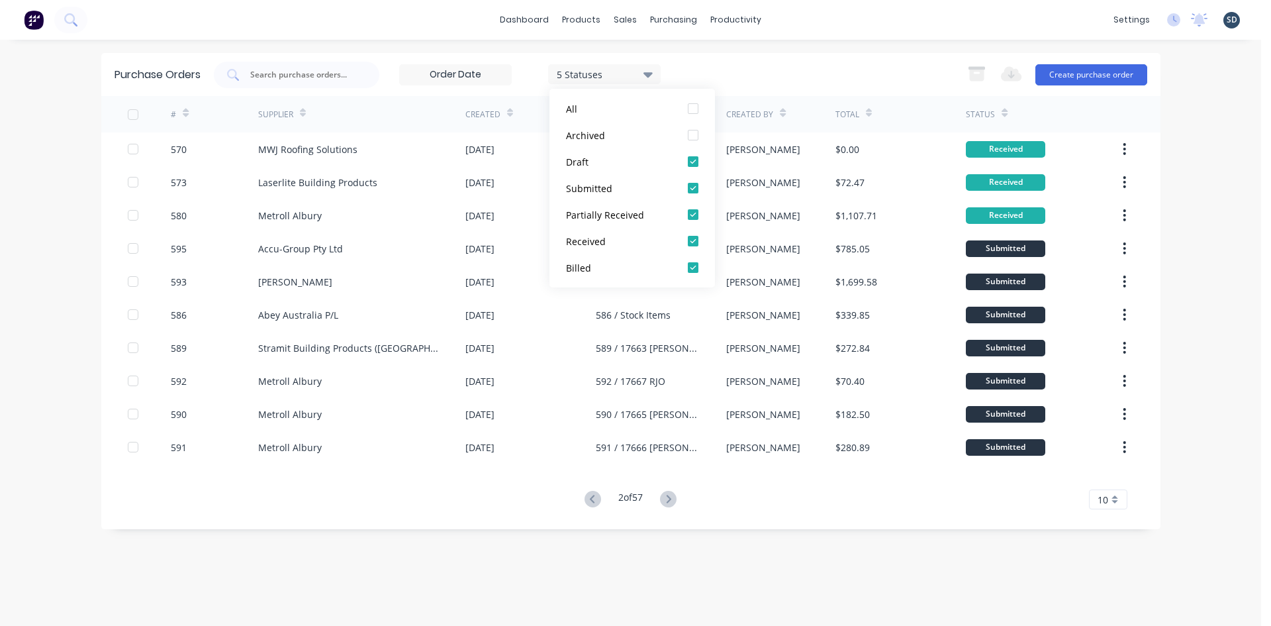
click at [801, 66] on div "5 Statuses 5 Statuses Export to Excel (XLSX) Create purchase order" at bounding box center [681, 75] width 934 height 26
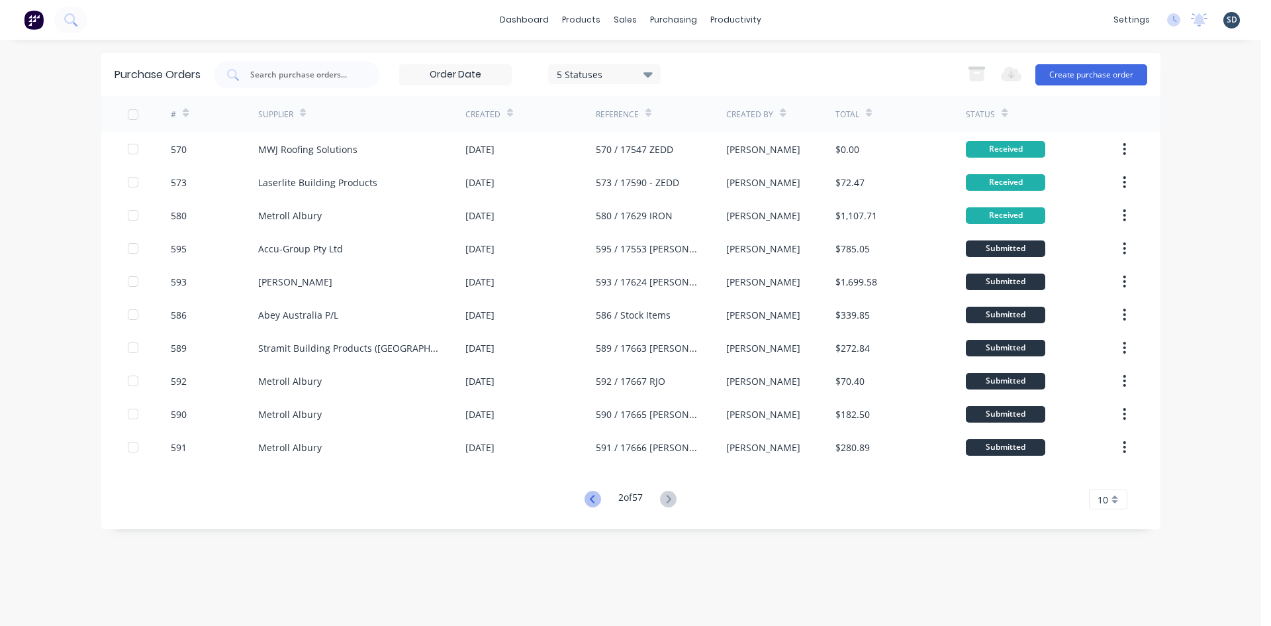
click at [590, 498] on icon at bounding box center [592, 499] width 5 height 8
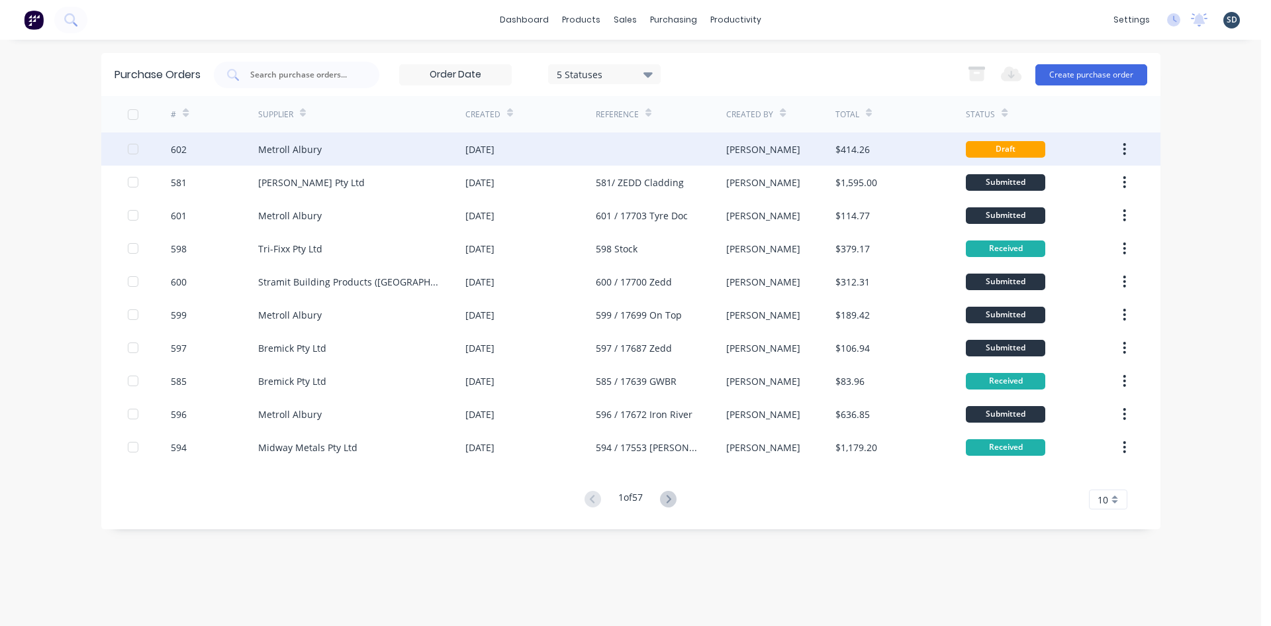
click at [422, 157] on div "Metroll Albury" at bounding box center [361, 148] width 207 height 33
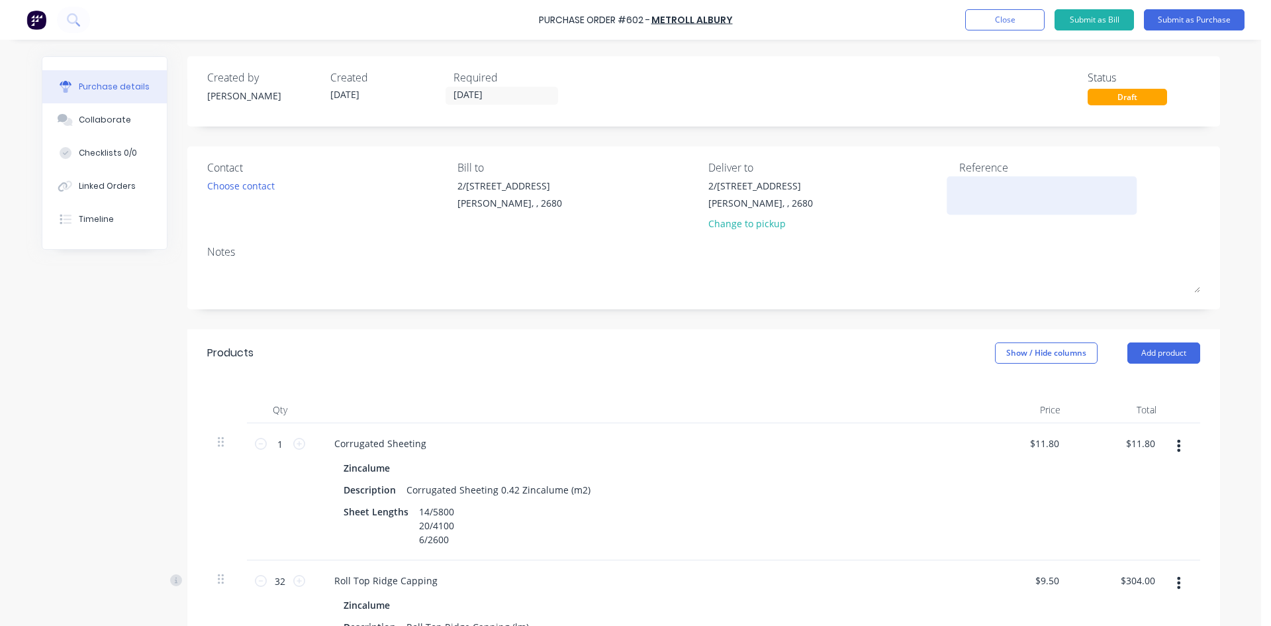
click at [987, 181] on textarea at bounding box center [1042, 194] width 166 height 30
type textarea "602 /"
type textarea "x"
type textarea "602 /"
click at [89, 187] on div "Linked Orders" at bounding box center [107, 186] width 57 height 12
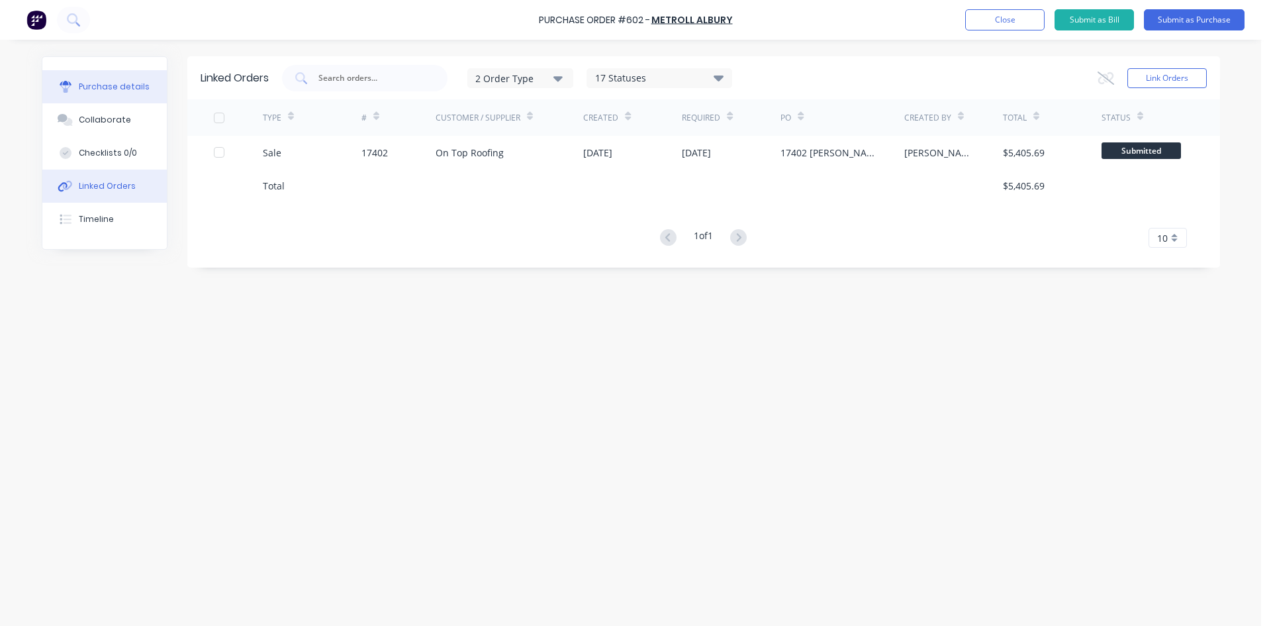
click at [117, 95] on button "Purchase details" at bounding box center [104, 86] width 124 height 33
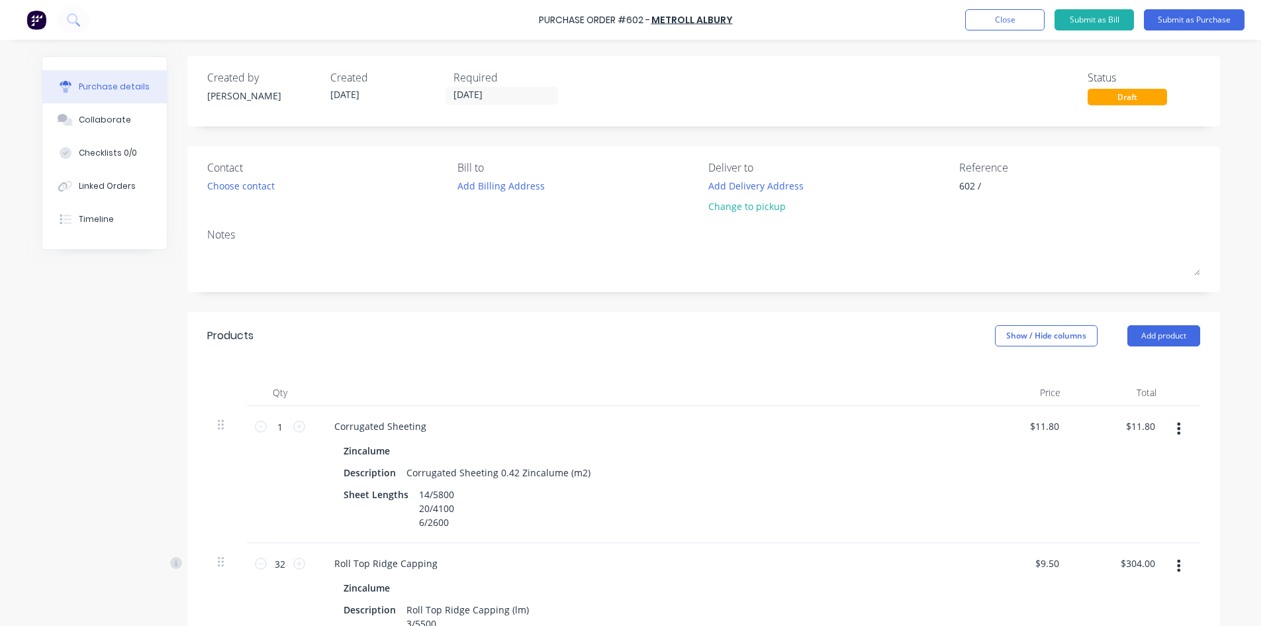
type textarea "x"
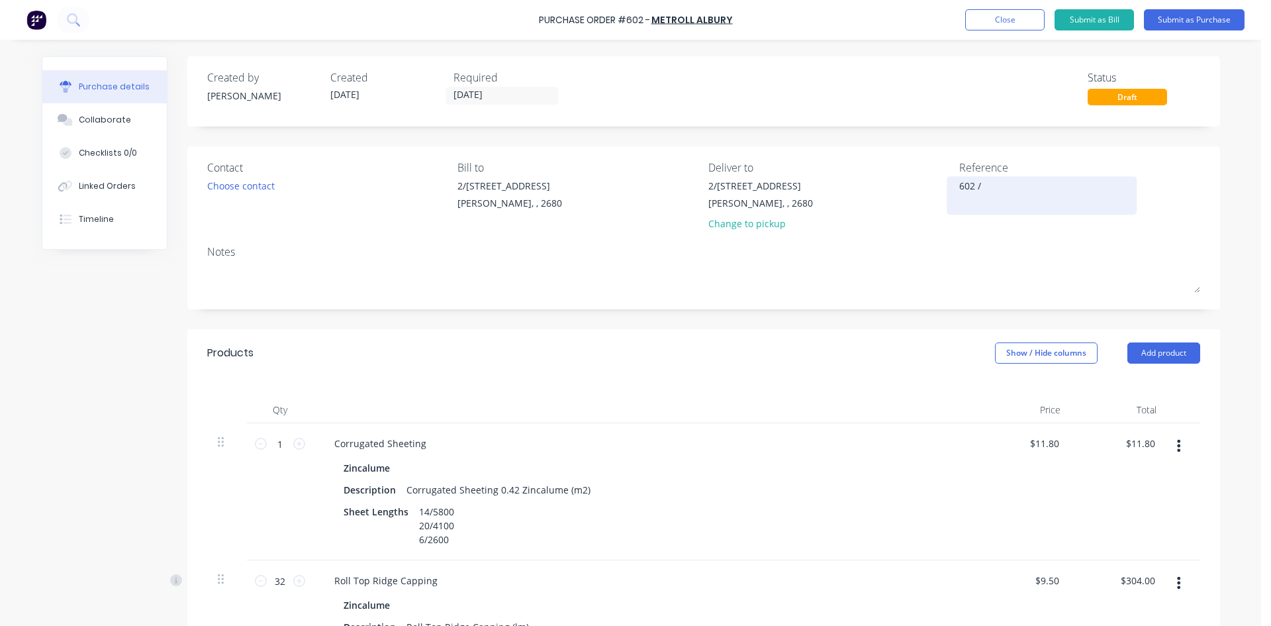
click at [991, 191] on textarea "602 /" at bounding box center [1042, 194] width 166 height 30
type textarea "602 / 17402"
type textarea "x"
type textarea "602 / 17402 O"
type textarea "x"
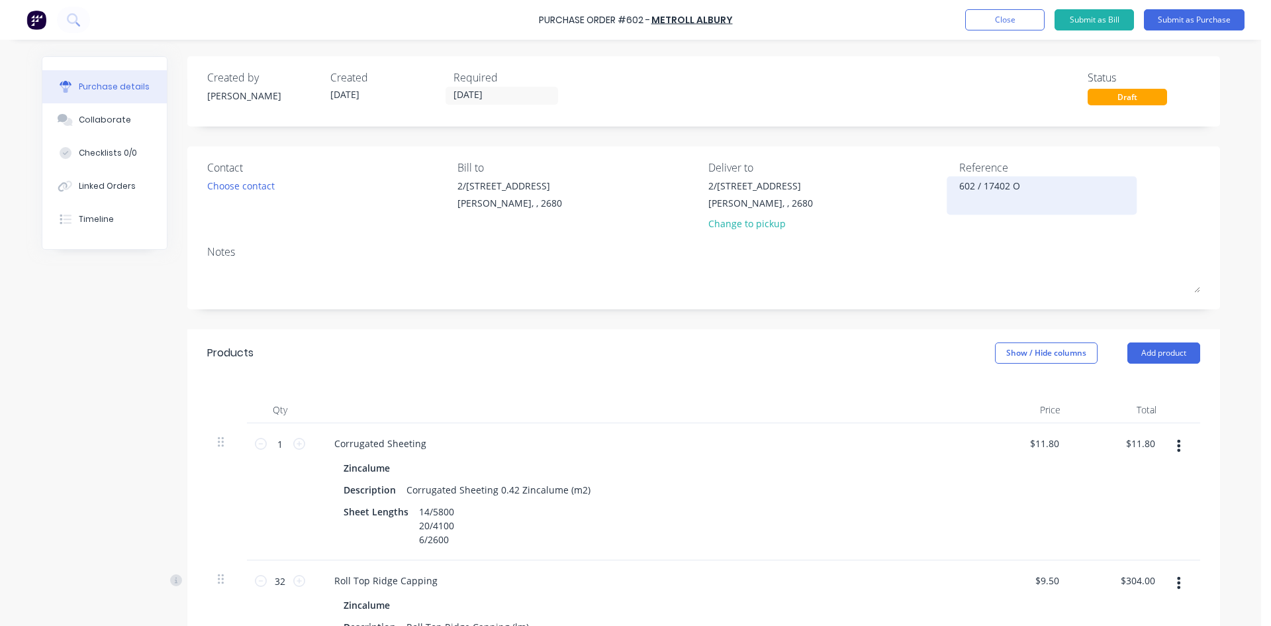
type textarea "602 / 17402 On"
type textarea "x"
type textarea "602 / 17402 On"
type textarea "x"
type textarea "602 / 17402 On T"
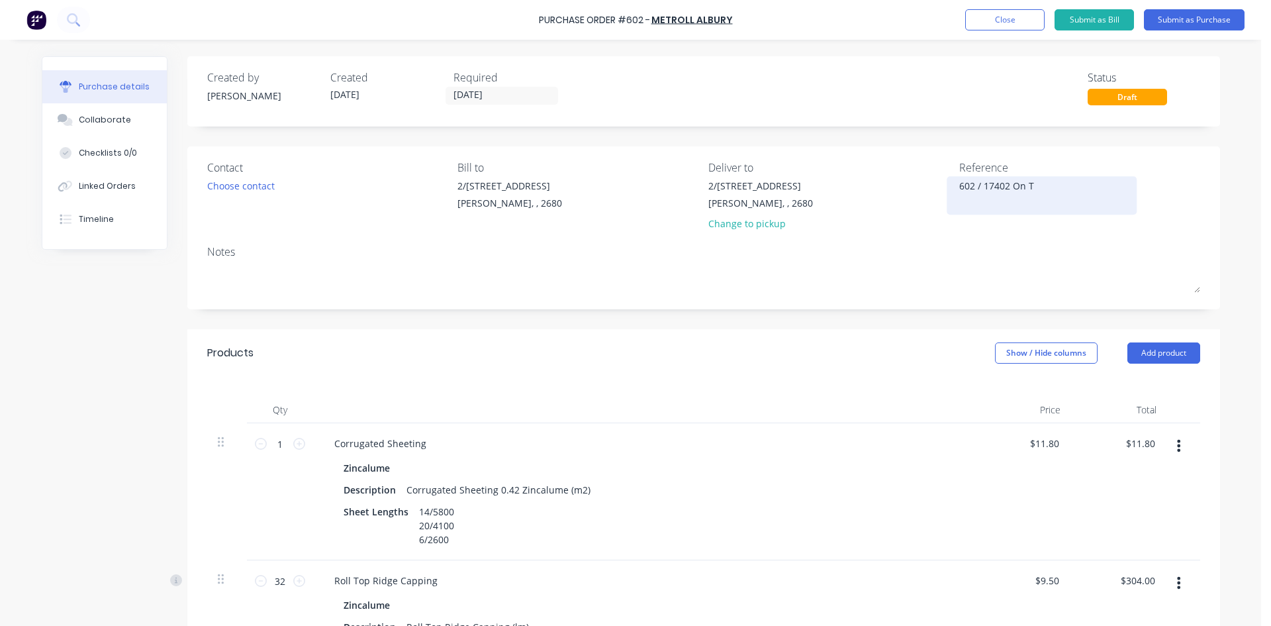
type textarea "x"
type textarea "602 / 17402 On To"
type textarea "x"
type textarea "602 / 17402 On Top"
type textarea "x"
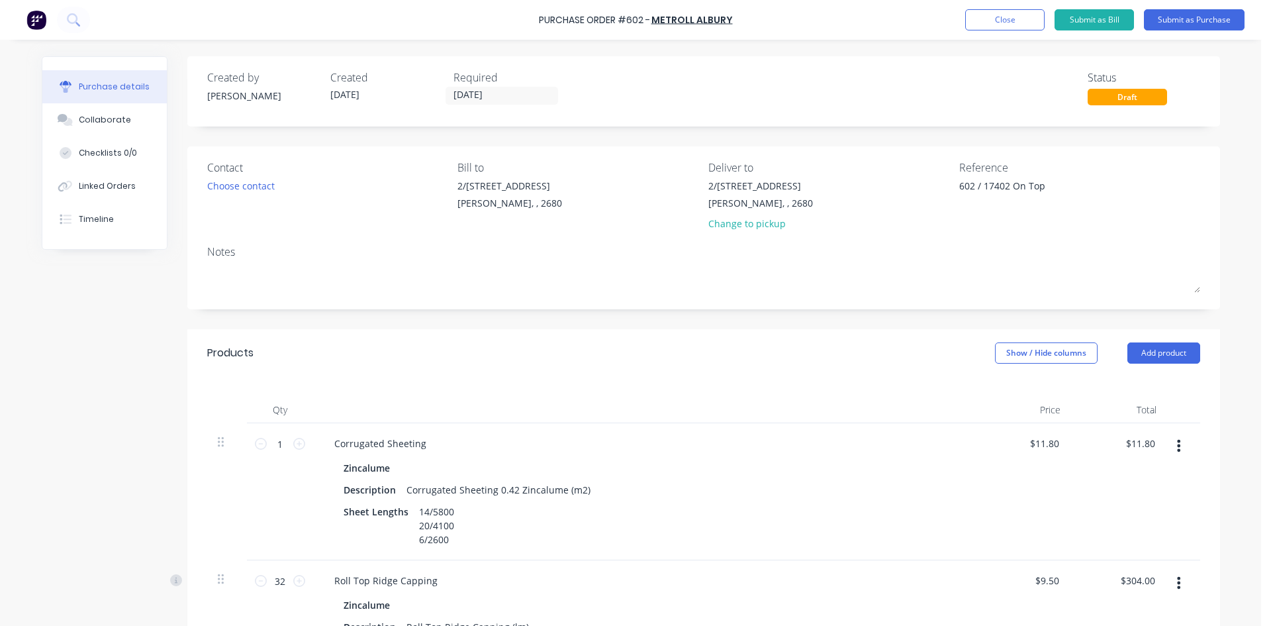
type textarea "602 / 17402 On Top"
click at [959, 245] on div "Notes" at bounding box center [703, 252] width 993 height 16
click at [506, 93] on input "02/10/25" at bounding box center [501, 95] width 111 height 17
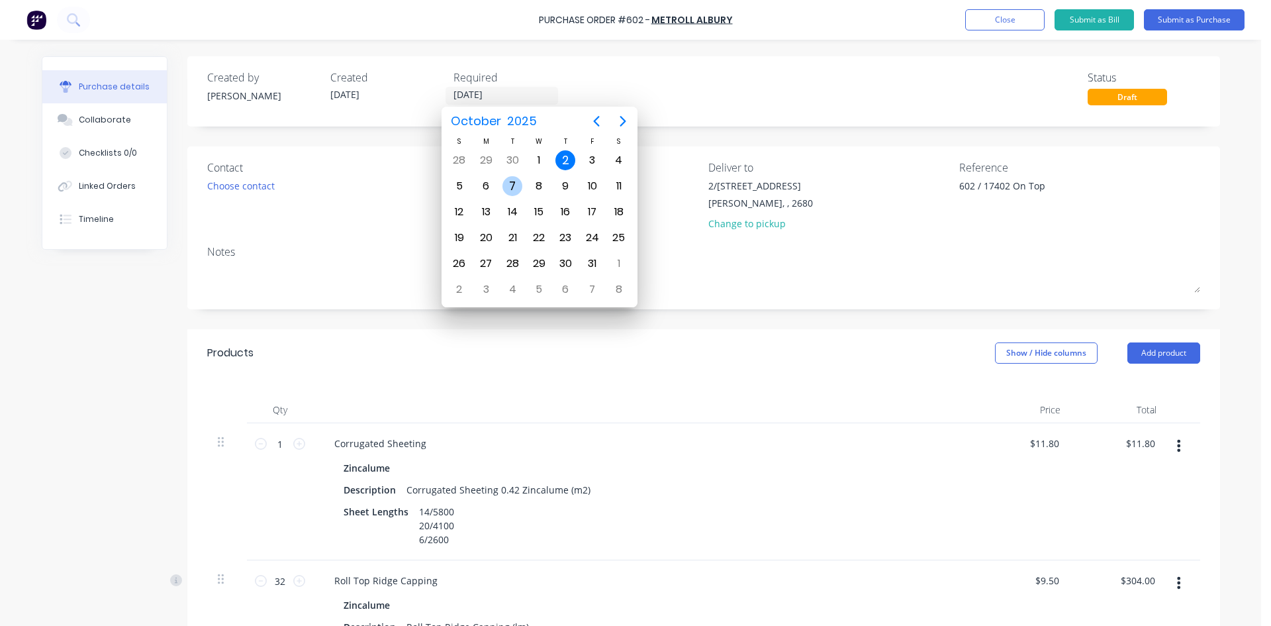
click at [510, 187] on div "7" at bounding box center [513, 186] width 20 height 20
type textarea "x"
type input "07/10/25"
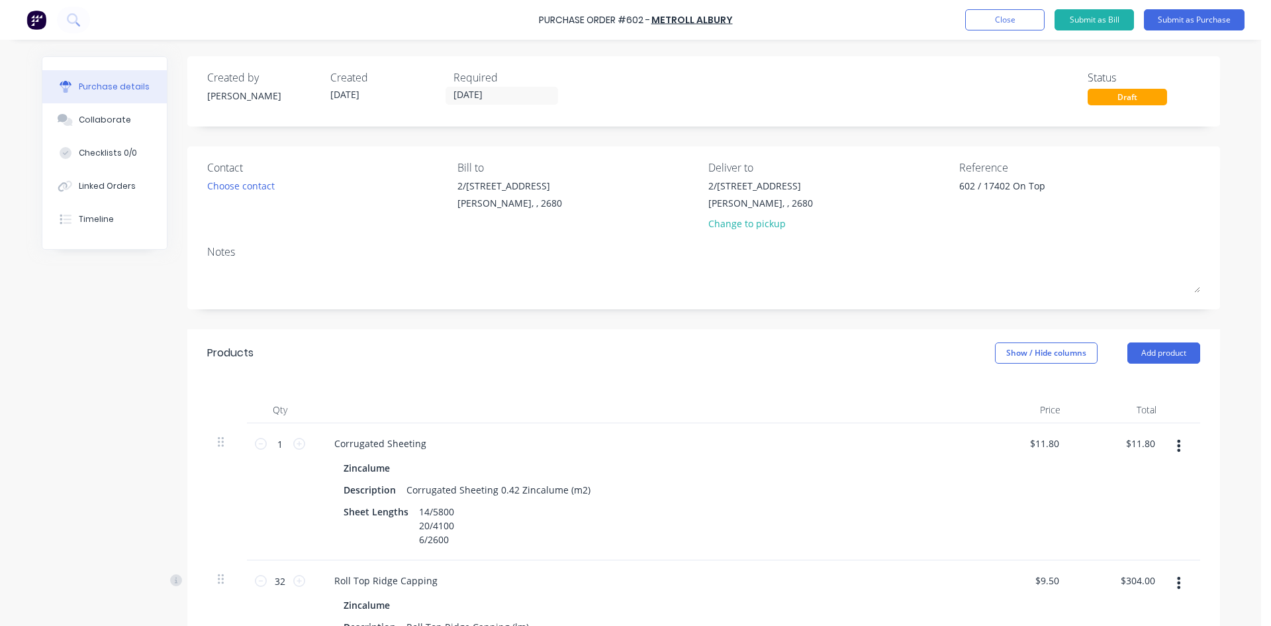
click at [667, 89] on div "Created by Sam Created 02/10/25 Required 07/10/25 Status Draft" at bounding box center [703, 88] width 993 height 36
click at [254, 188] on div "Choose contact" at bounding box center [241, 186] width 68 height 14
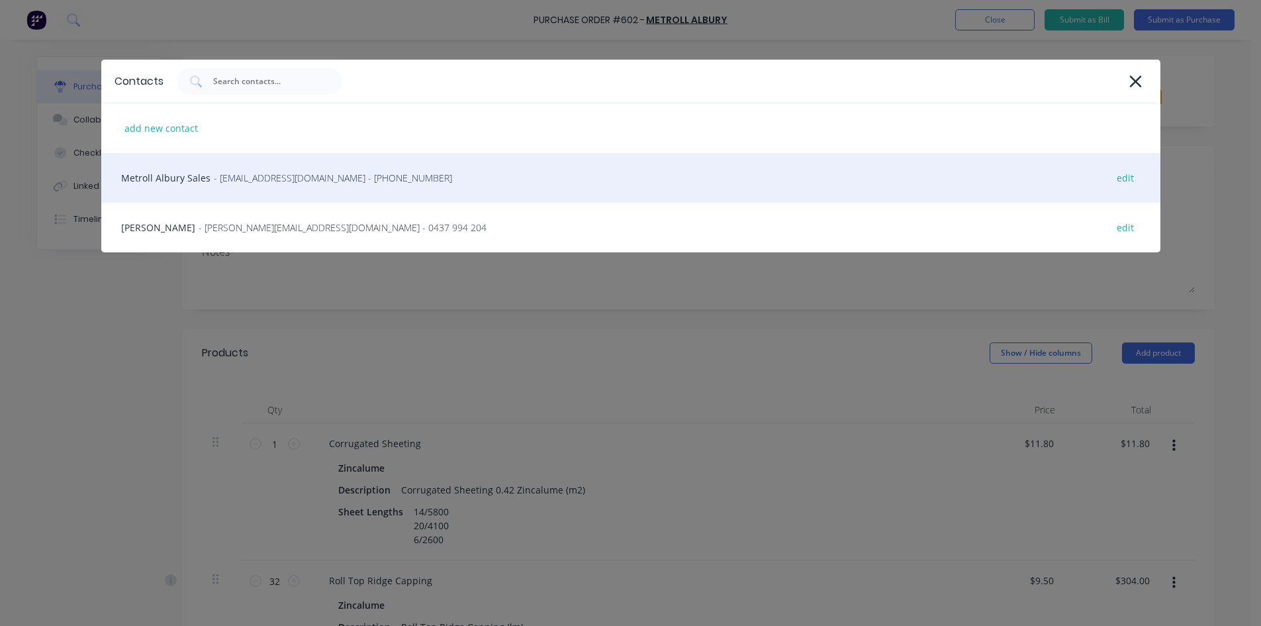
click at [260, 185] on div "Metroll Albury Sales - sales@albury.metroll.com.au - (02) 6043 6805 edit" at bounding box center [630, 178] width 1059 height 50
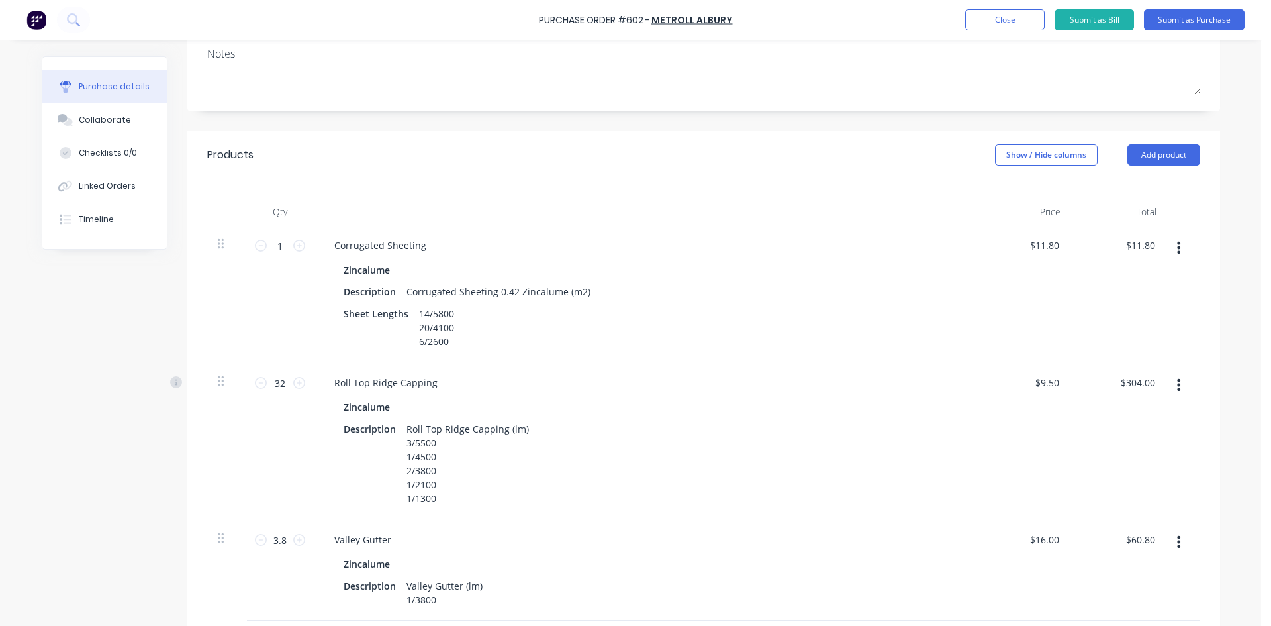
scroll to position [199, 0]
click at [272, 246] on input "1" at bounding box center [280, 245] width 26 height 20
type textarea "x"
type input "13"
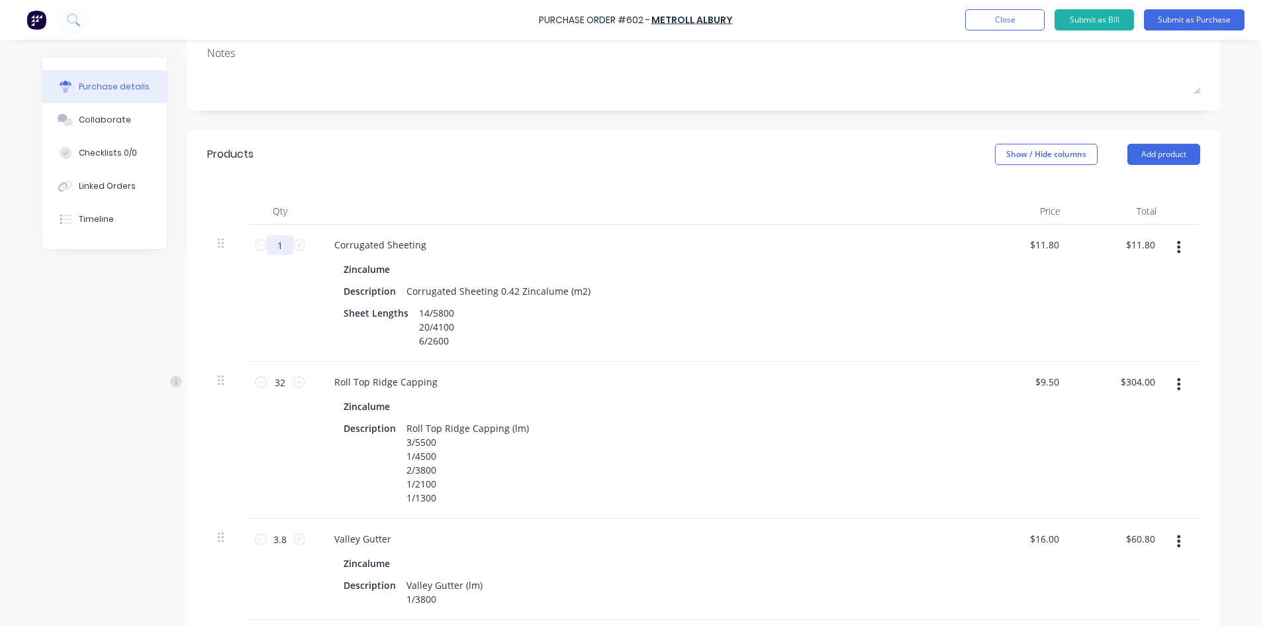
type input "$153.40"
type textarea "x"
type input "136"
type input "$1,604.80"
type textarea "x"
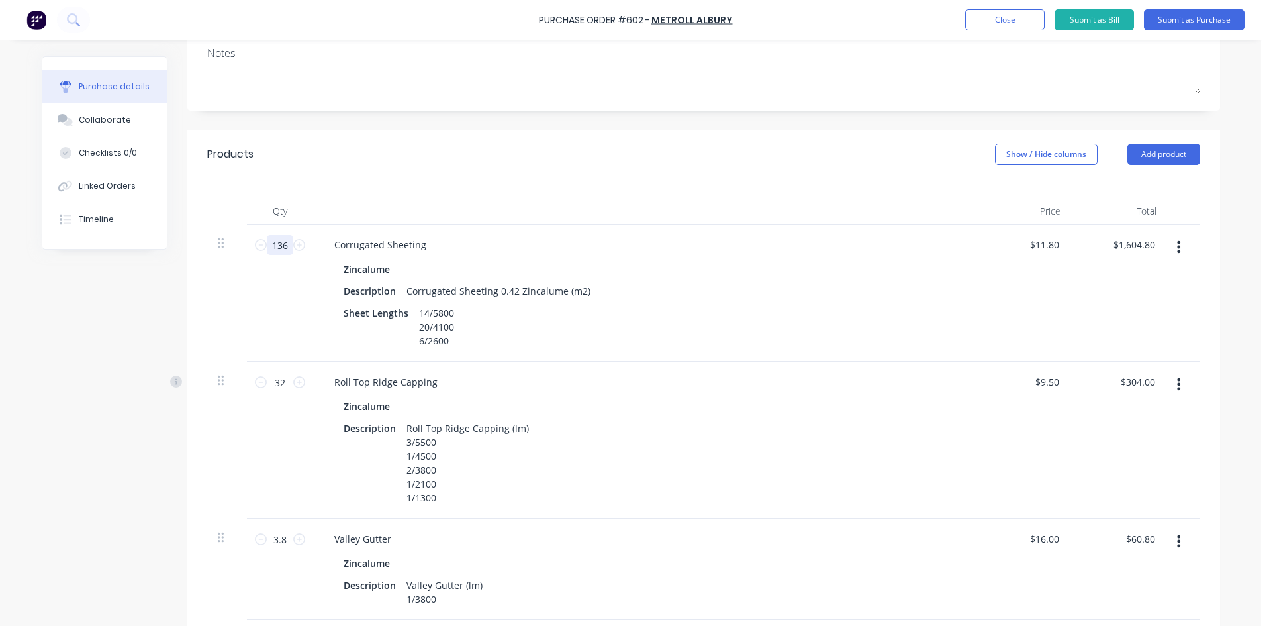
type input "136."
type textarea "x"
type input "136.5"
type input "$1,610.70"
type textarea "x"
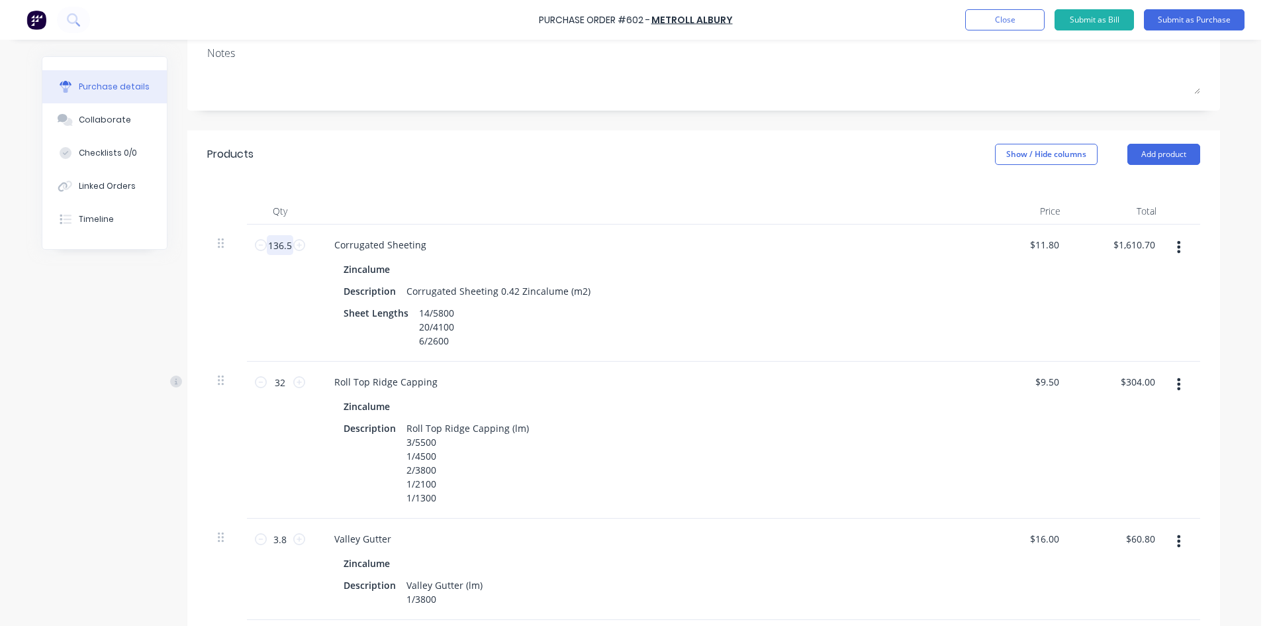
type input "136.25"
type input "$1,607.75"
type textarea "x"
type input "136.25"
click at [567, 177] on div "Products Show / Hide columns Add product" at bounding box center [703, 154] width 1033 height 48
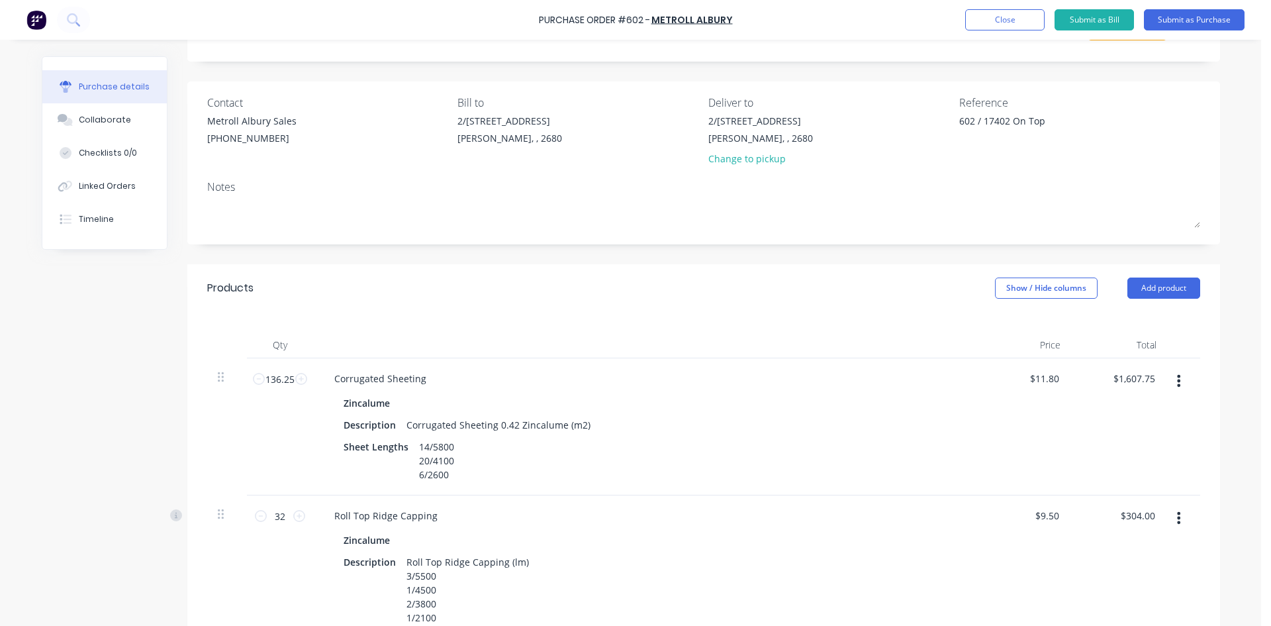
scroll to position [0, 0]
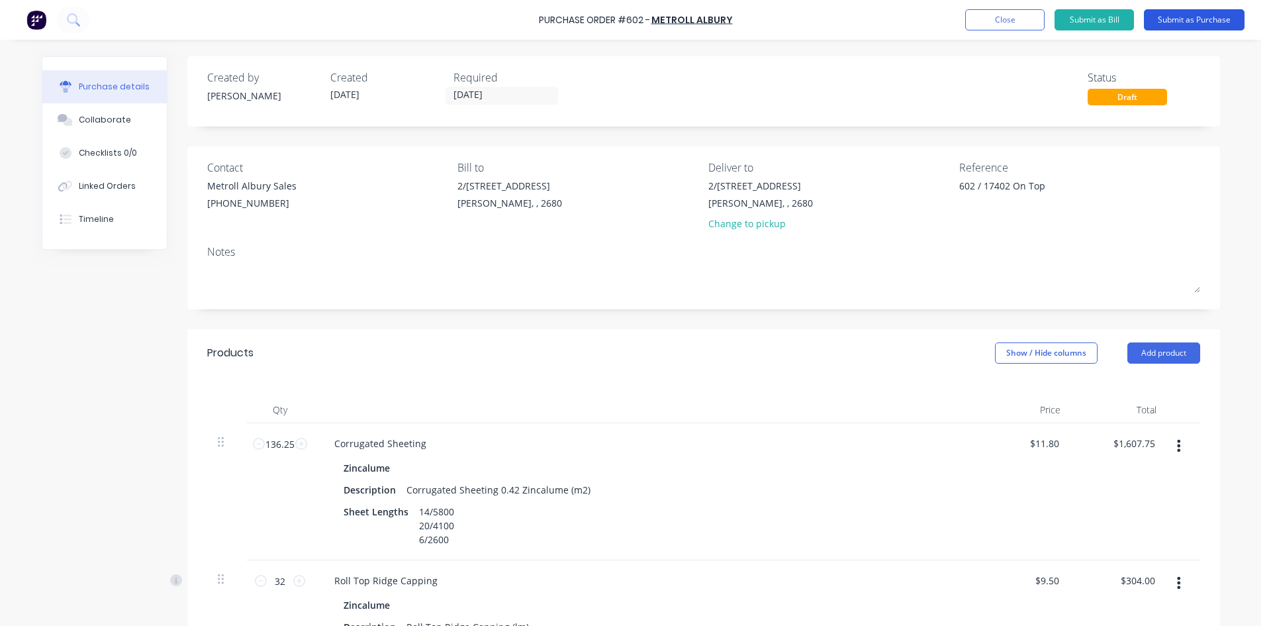
click at [1191, 24] on button "Submit as Purchase" at bounding box center [1194, 19] width 101 height 21
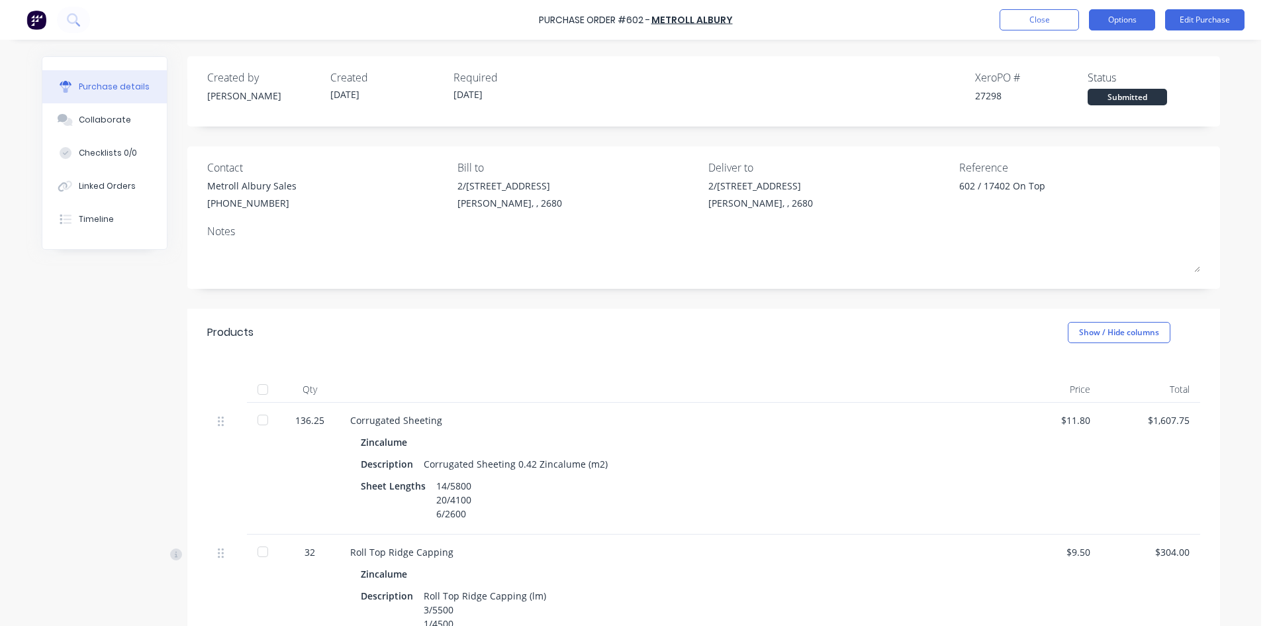
click at [1111, 25] on button "Options" at bounding box center [1122, 19] width 66 height 21
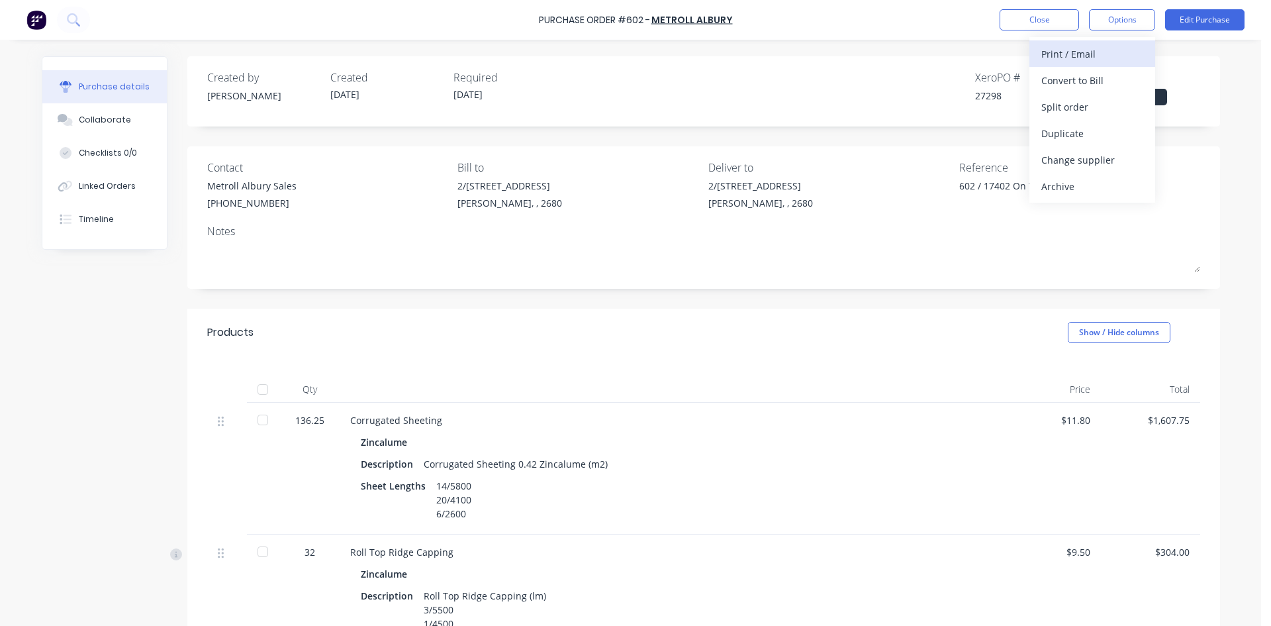
click at [1094, 58] on div "Print / Email" at bounding box center [1093, 53] width 102 height 19
click at [1085, 81] on div "With pricing" at bounding box center [1093, 80] width 102 height 19
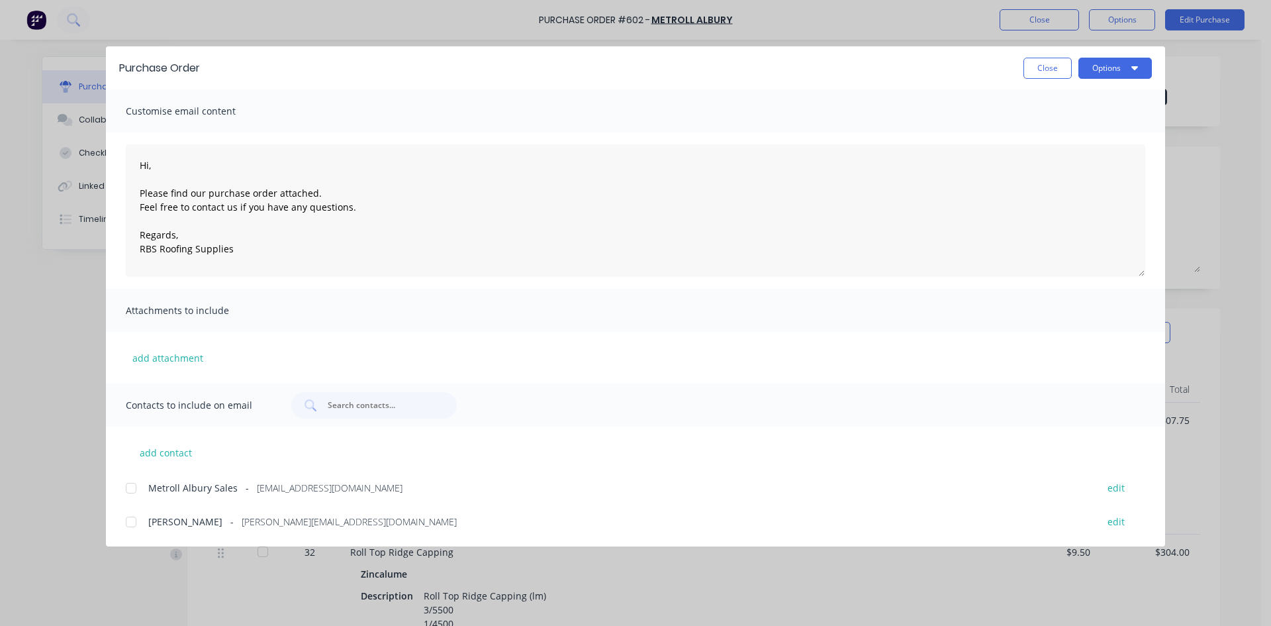
click at [133, 487] on div at bounding box center [131, 488] width 26 height 26
click at [1131, 66] on button "Options" at bounding box center [1115, 68] width 73 height 21
click at [1114, 163] on div "Email" at bounding box center [1089, 154] width 102 height 19
click at [1051, 70] on button "Close" at bounding box center [1048, 68] width 48 height 21
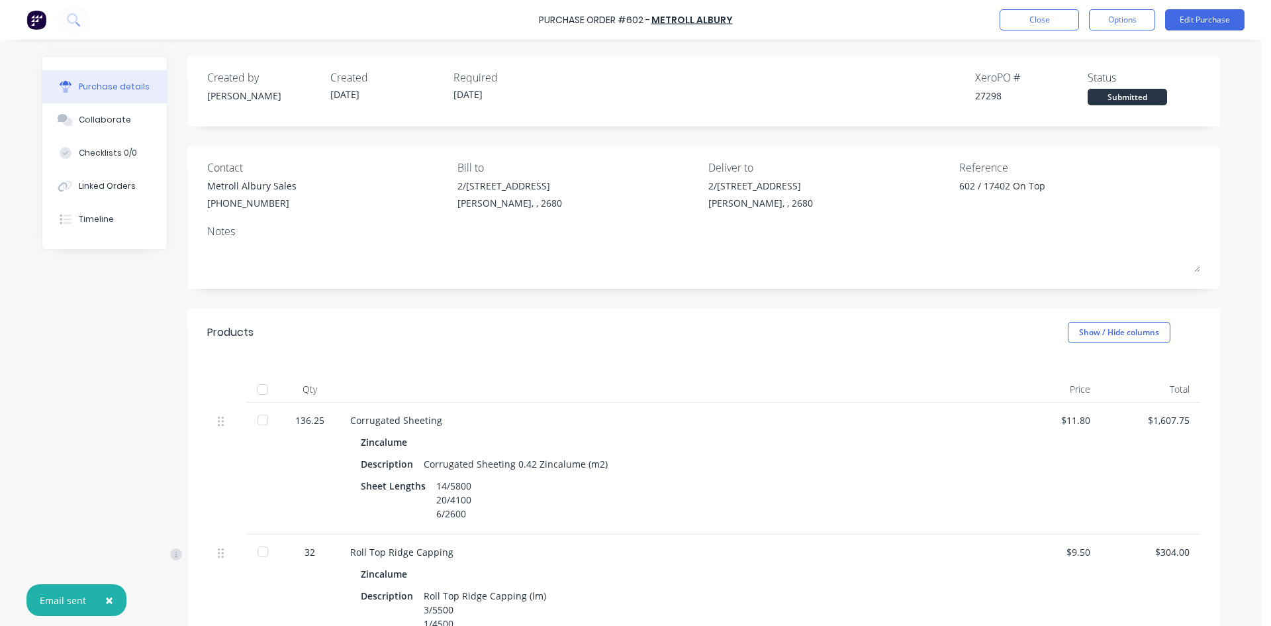
type textarea "x"
click at [1059, 21] on button "Close" at bounding box center [1039, 19] width 79 height 21
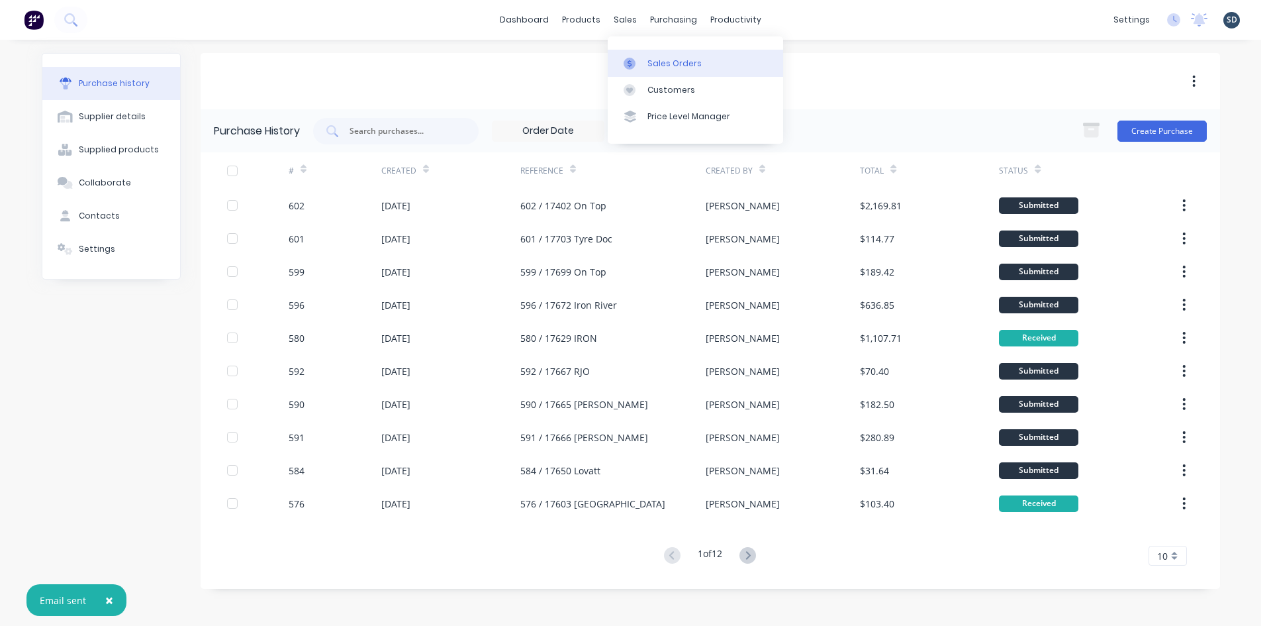
click at [663, 66] on div "Sales Orders" at bounding box center [675, 64] width 54 height 12
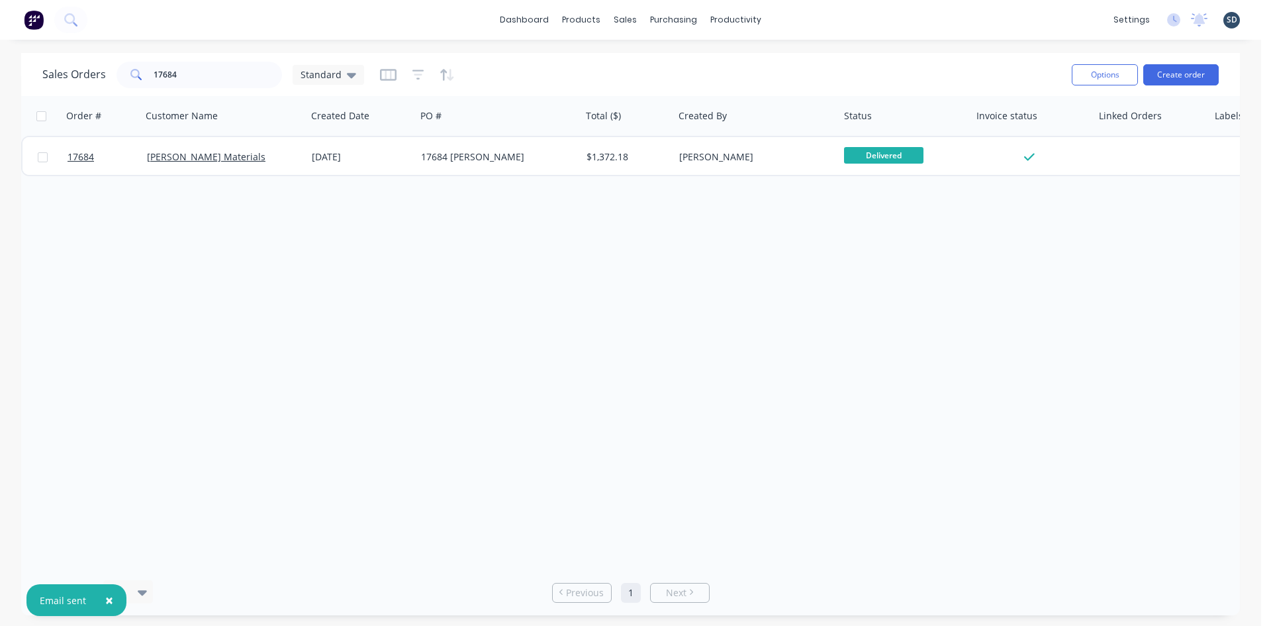
click at [217, 89] on div "Sales Orders 17684 Standard" at bounding box center [551, 74] width 1019 height 32
drag, startPoint x: 207, startPoint y: 73, endPoint x: 162, endPoint y: 73, distance: 45.0
click at [162, 73] on input "17684" at bounding box center [218, 75] width 129 height 26
type input "17406"
click at [606, 72] on div "Sales Orders 17406 Standard" at bounding box center [551, 74] width 1019 height 32
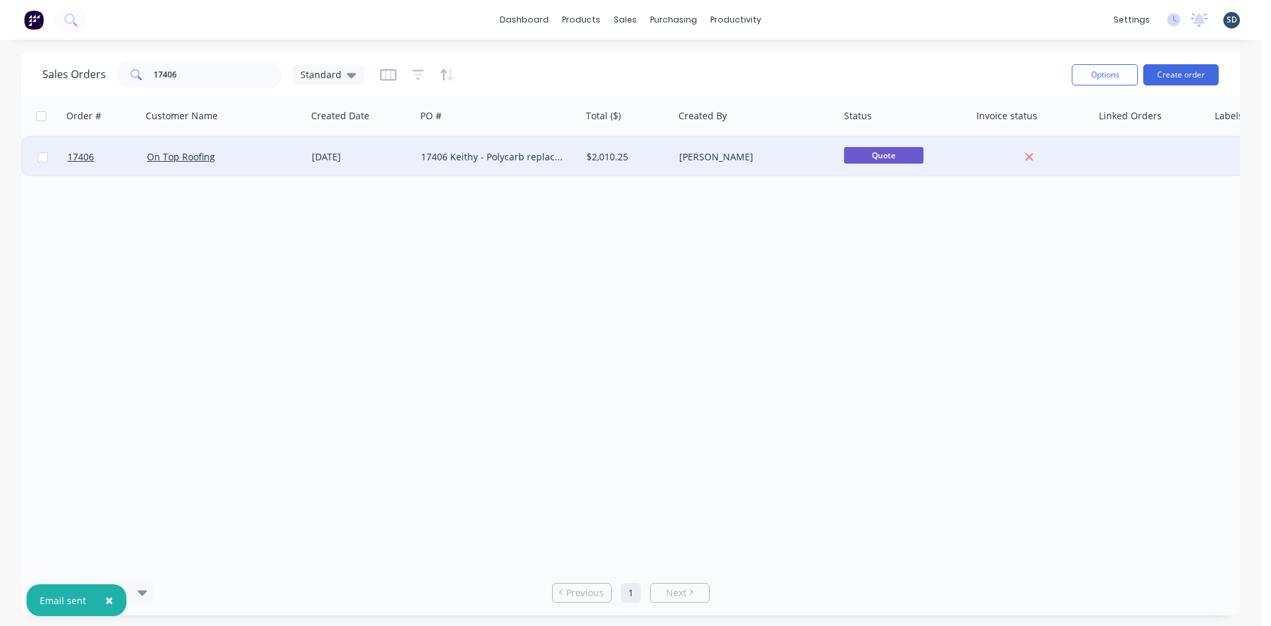
click at [400, 152] on div "21 Aug 2025" at bounding box center [361, 156] width 99 height 13
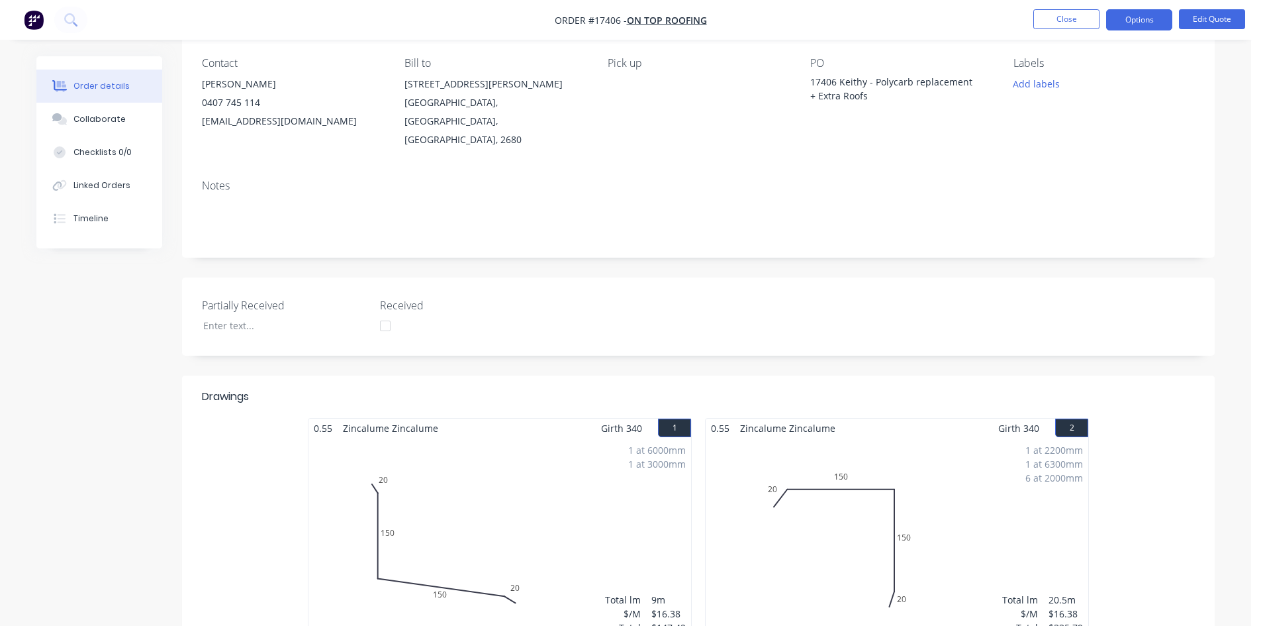
scroll to position [66, 0]
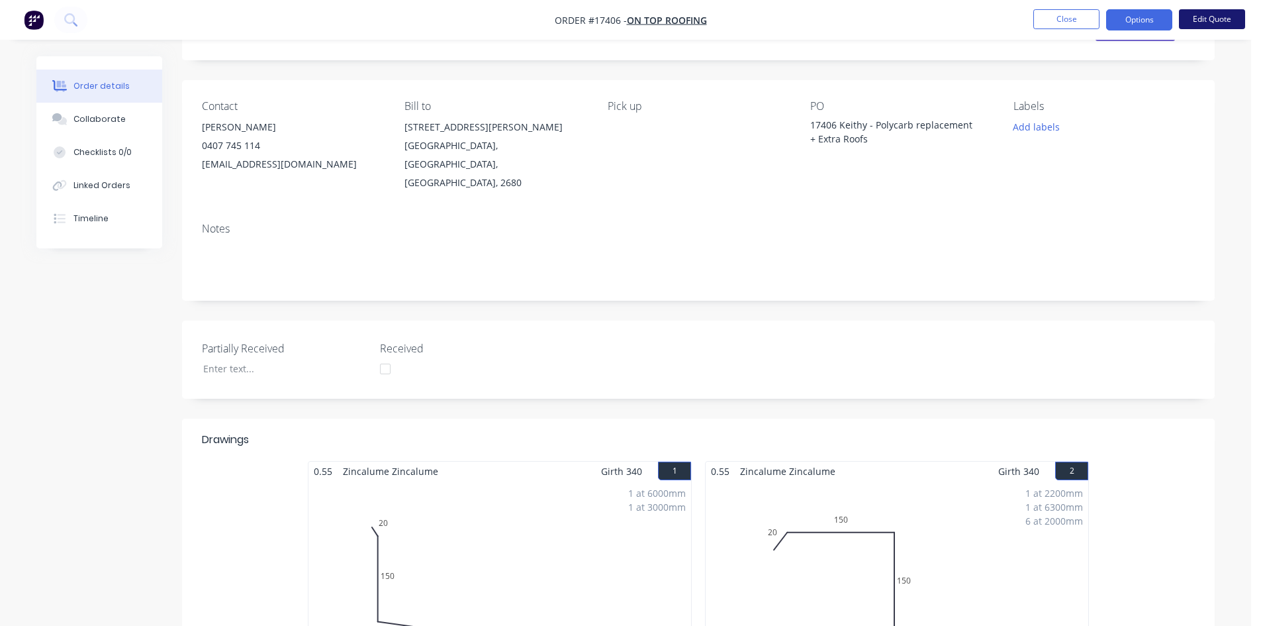
click at [1213, 15] on button "Edit Quote" at bounding box center [1212, 19] width 66 height 20
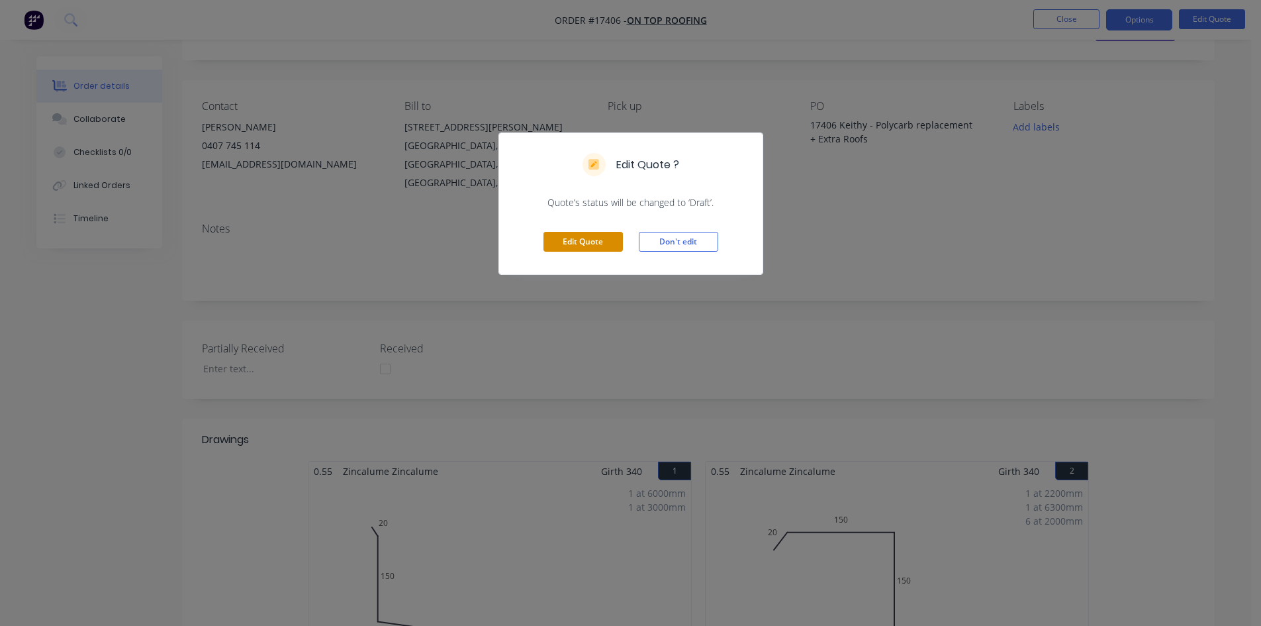
click at [598, 242] on button "Edit Quote" at bounding box center [583, 242] width 79 height 20
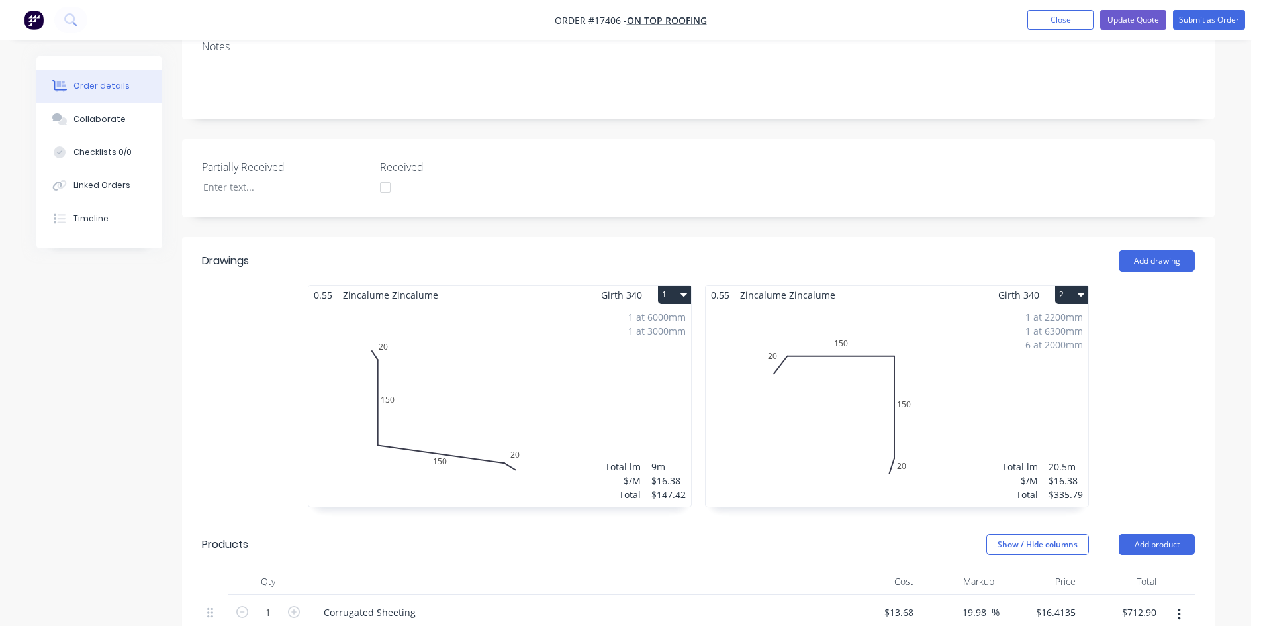
scroll to position [331, 0]
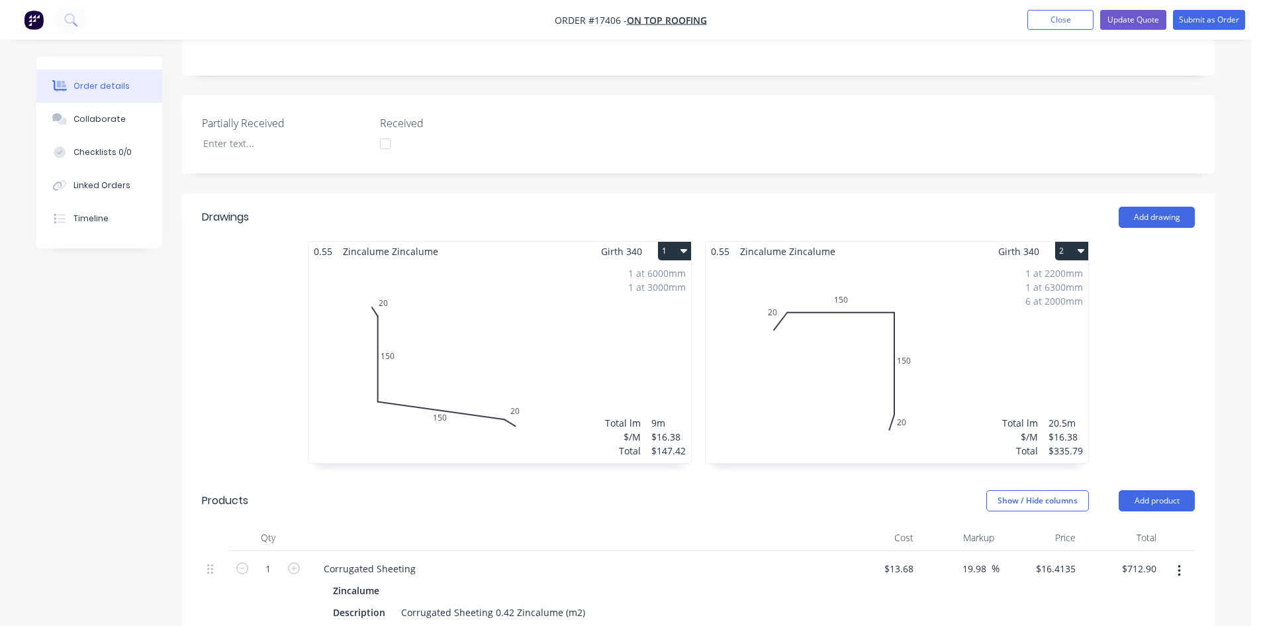
click at [685, 245] on icon "button" at bounding box center [684, 250] width 7 height 11
click at [671, 326] on div "Delete" at bounding box center [628, 335] width 102 height 19
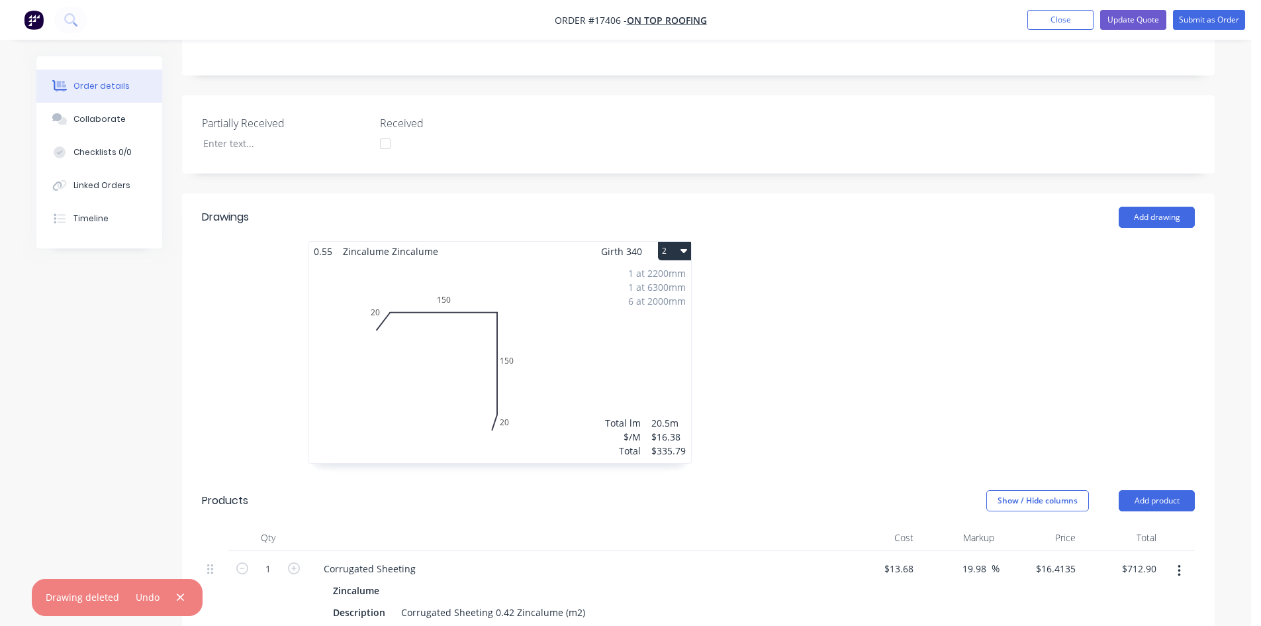
click at [677, 242] on button "2" at bounding box center [674, 251] width 33 height 19
click at [642, 326] on div "Delete" at bounding box center [628, 335] width 102 height 19
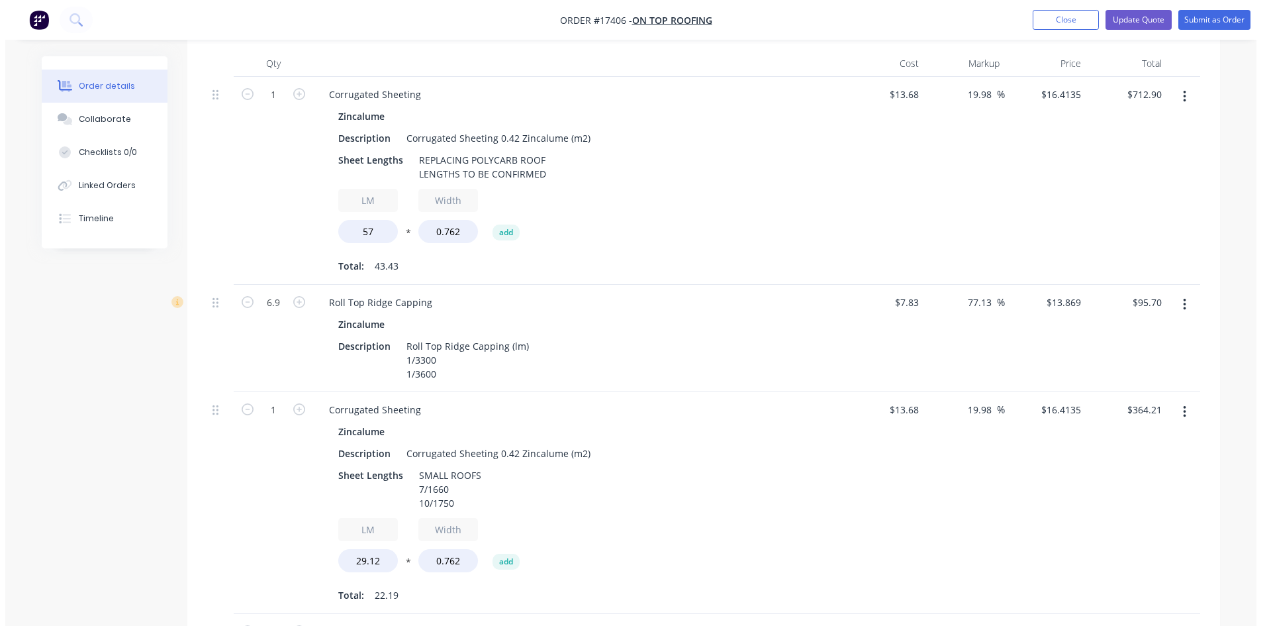
scroll to position [172, 0]
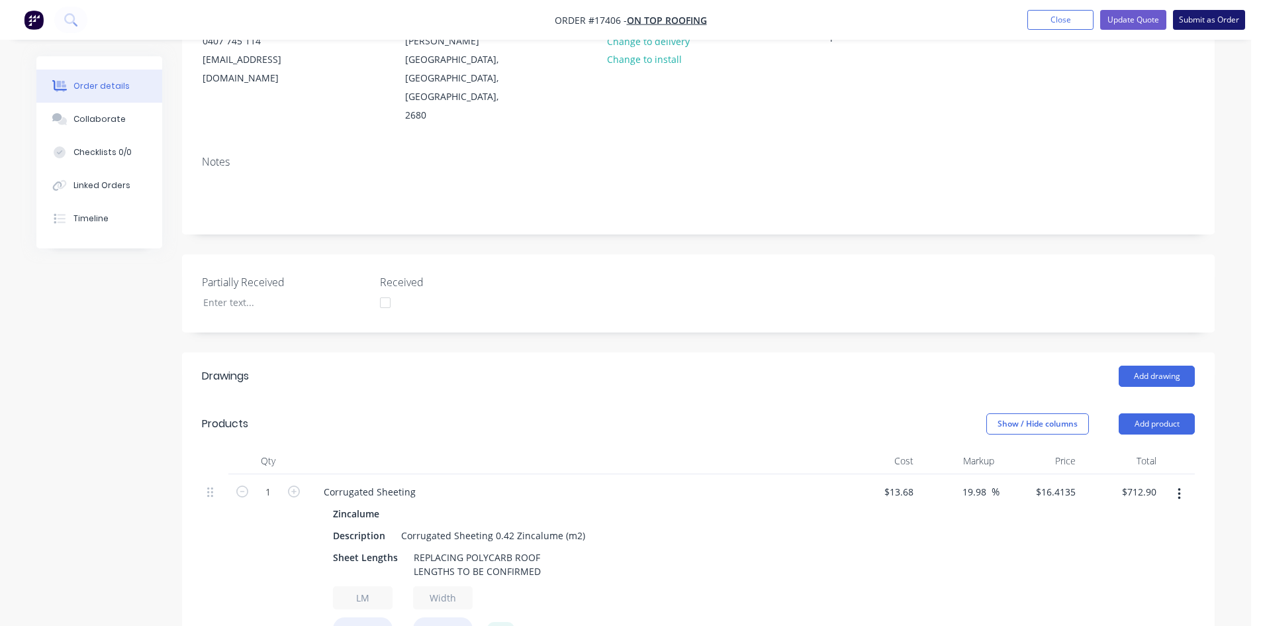
click at [1203, 19] on button "Submit as Order" at bounding box center [1209, 20] width 72 height 20
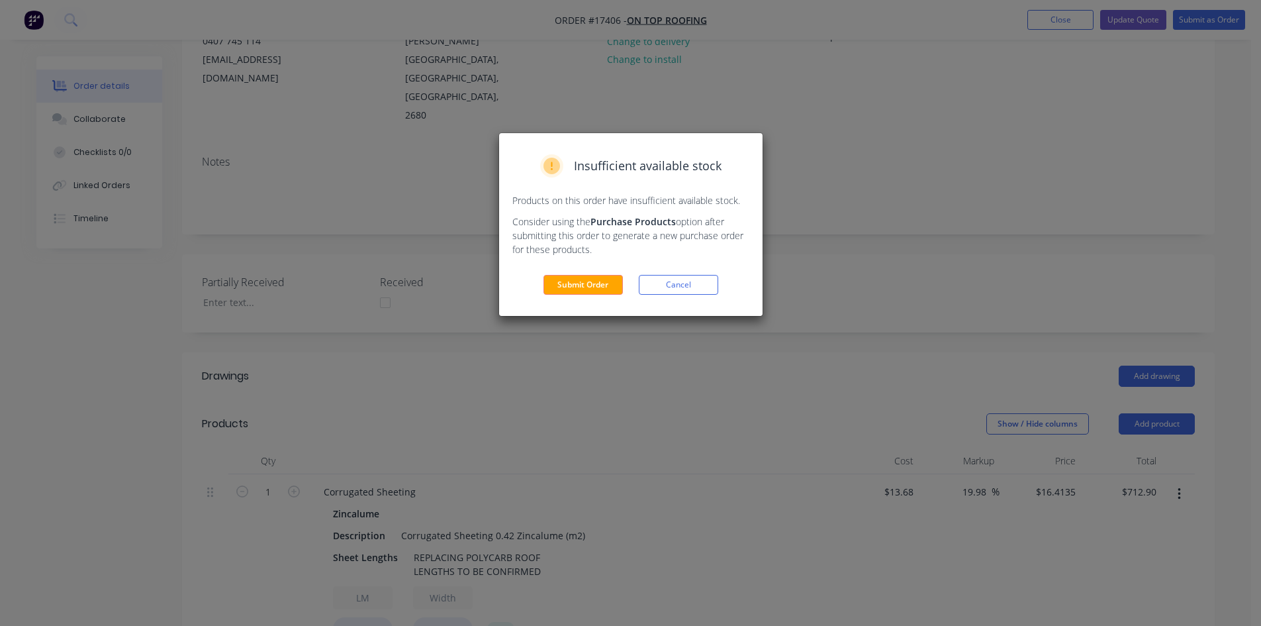
click at [580, 297] on div "Insufficient available stock Products on this order have insufficient available…" at bounding box center [631, 224] width 264 height 183
click at [580, 287] on button "Submit Order" at bounding box center [583, 285] width 79 height 20
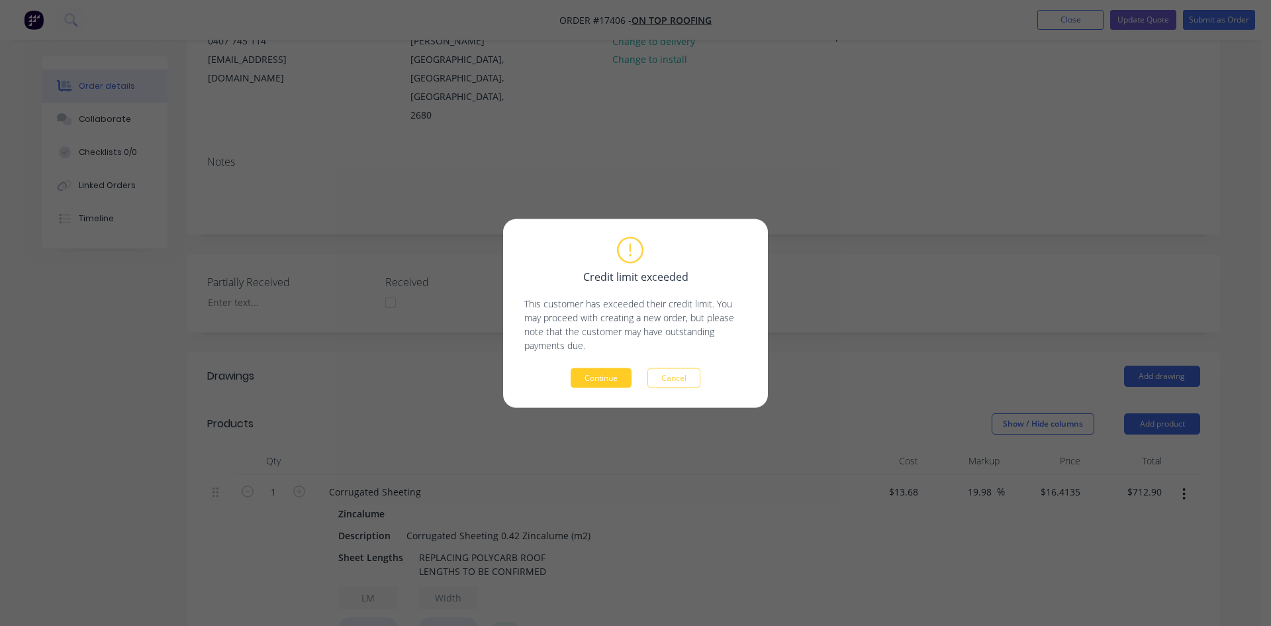
click at [612, 383] on button "Continue" at bounding box center [601, 377] width 61 height 20
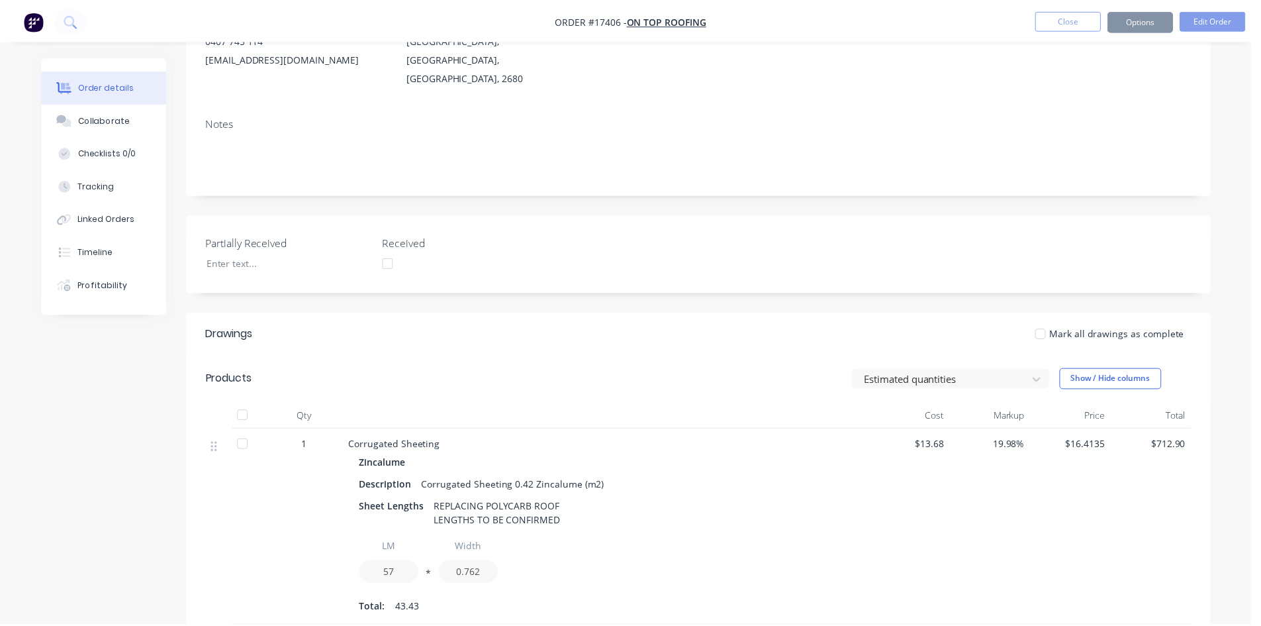
scroll to position [171, 0]
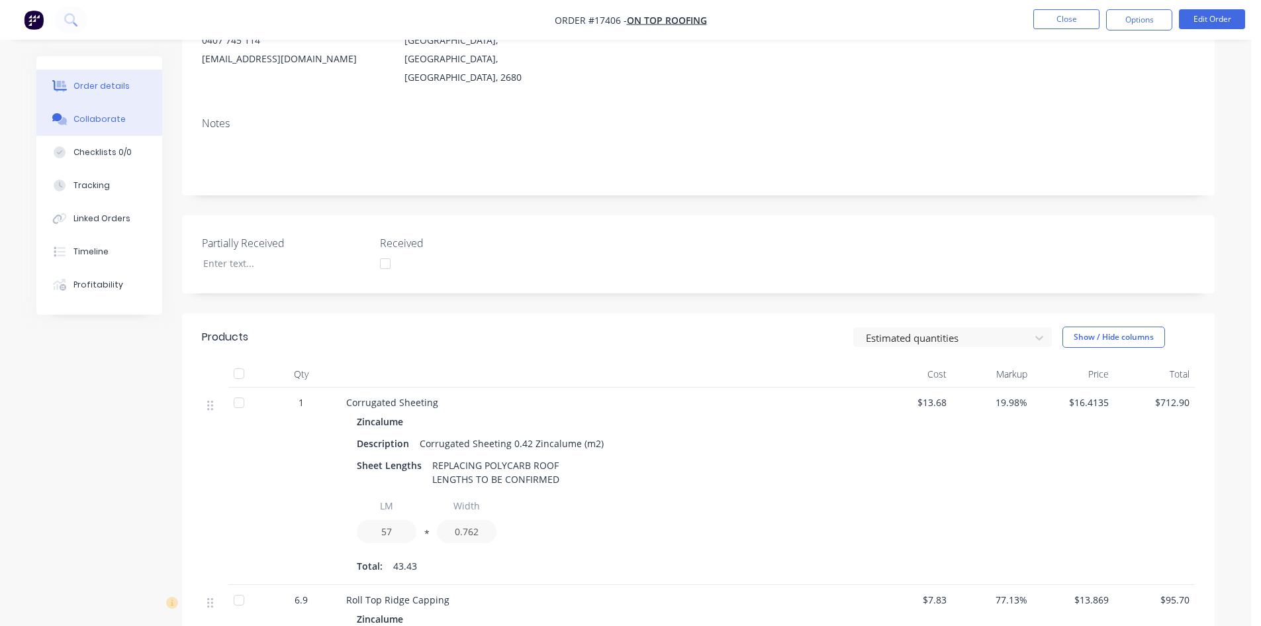
click at [89, 124] on div "Collaborate" at bounding box center [99, 119] width 52 height 12
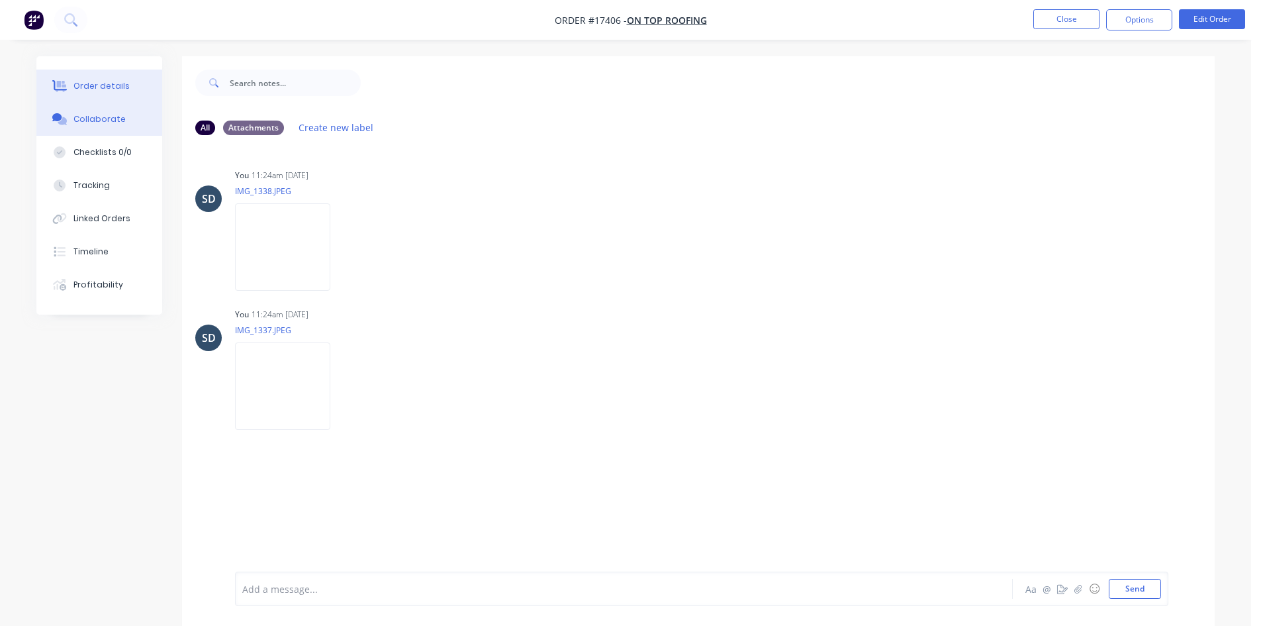
click at [122, 85] on div "Order details" at bounding box center [101, 86] width 56 height 12
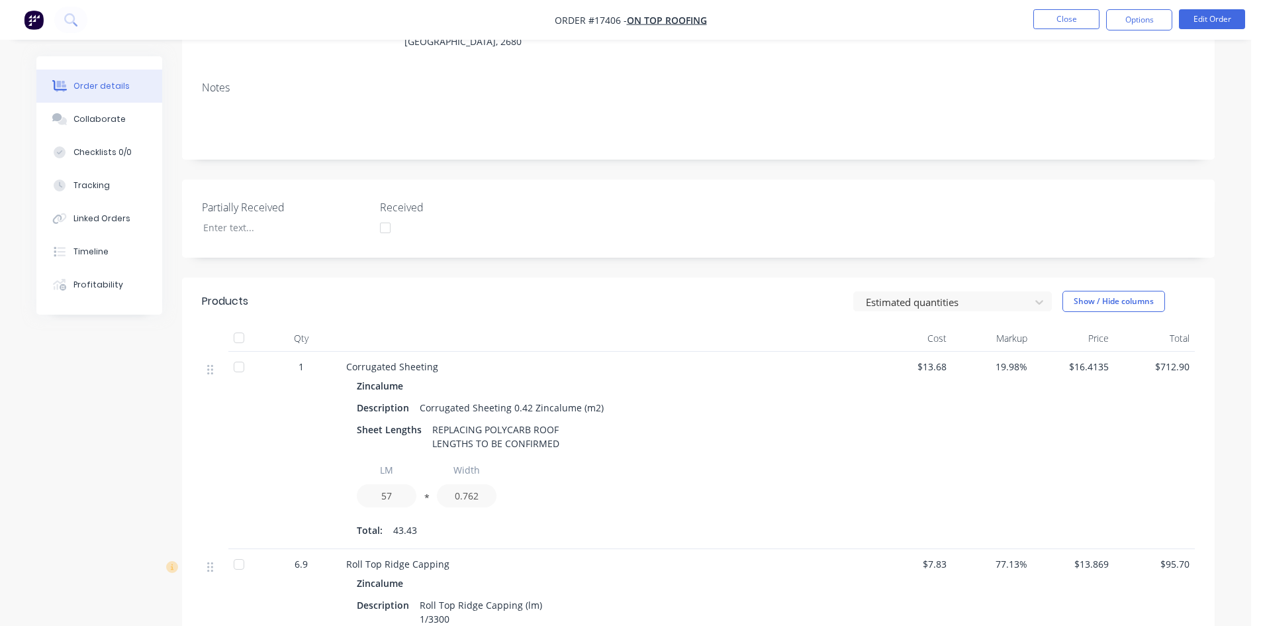
scroll to position [265, 0]
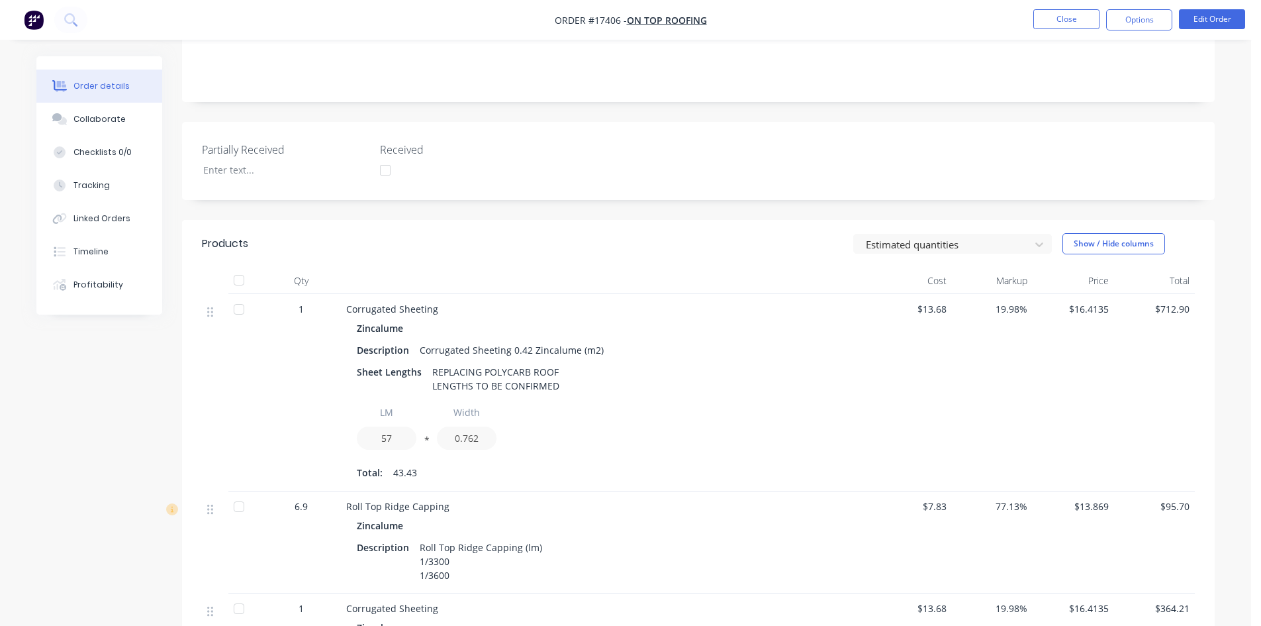
click at [573, 374] on div "Sheet Lengths REPLACING POLYCARB ROOF LENGTHS TO BE CONFIRMED" at bounding box center [606, 378] width 498 height 33
click at [536, 364] on div "REPLACING POLYCARB ROOF LENGTHS TO BE CONFIRMED" at bounding box center [496, 378] width 138 height 33
click at [1210, 23] on button "Edit Order" at bounding box center [1212, 19] width 66 height 20
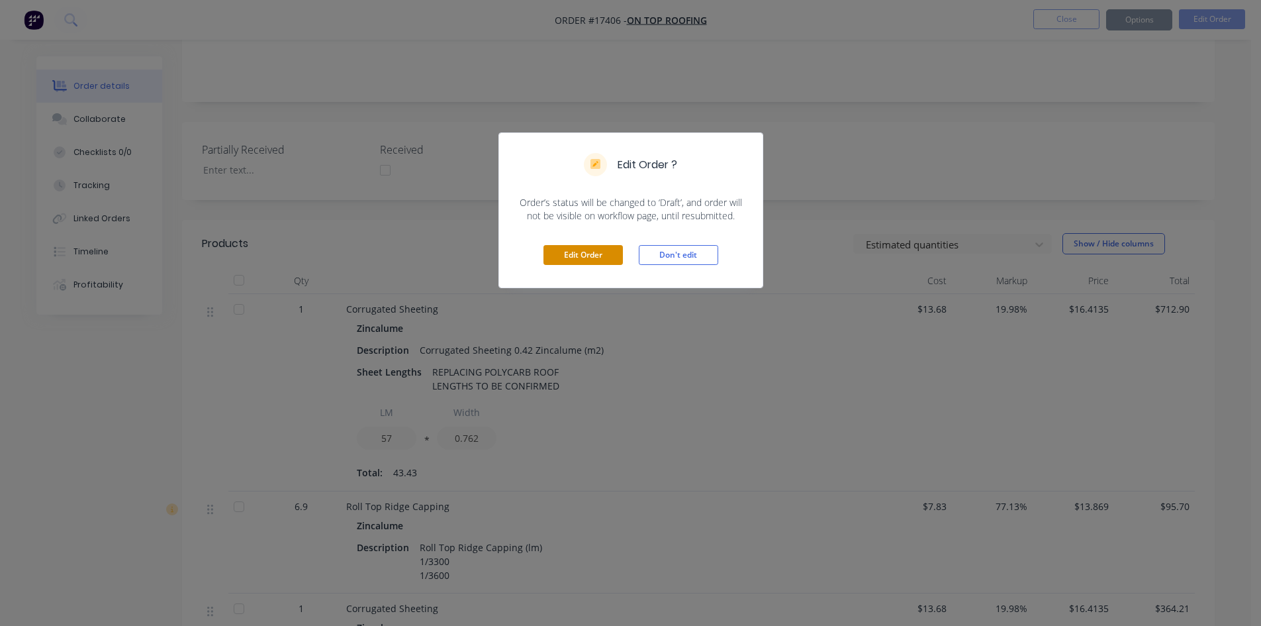
click at [592, 262] on button "Edit Order" at bounding box center [583, 255] width 79 height 20
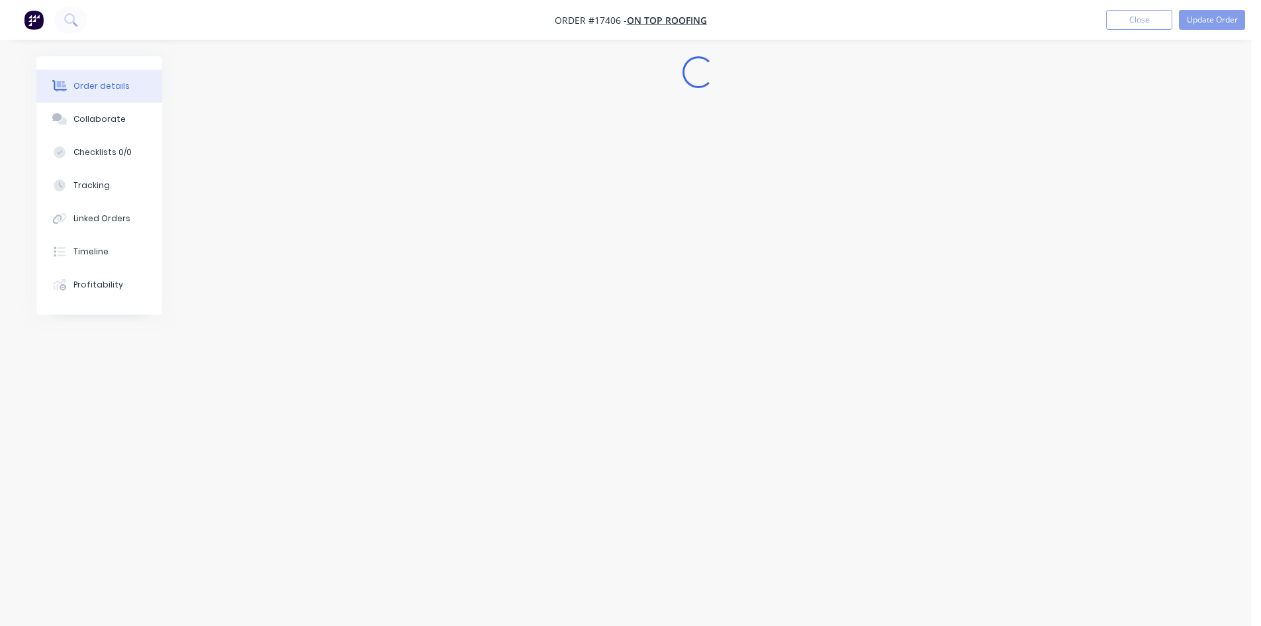
scroll to position [0, 0]
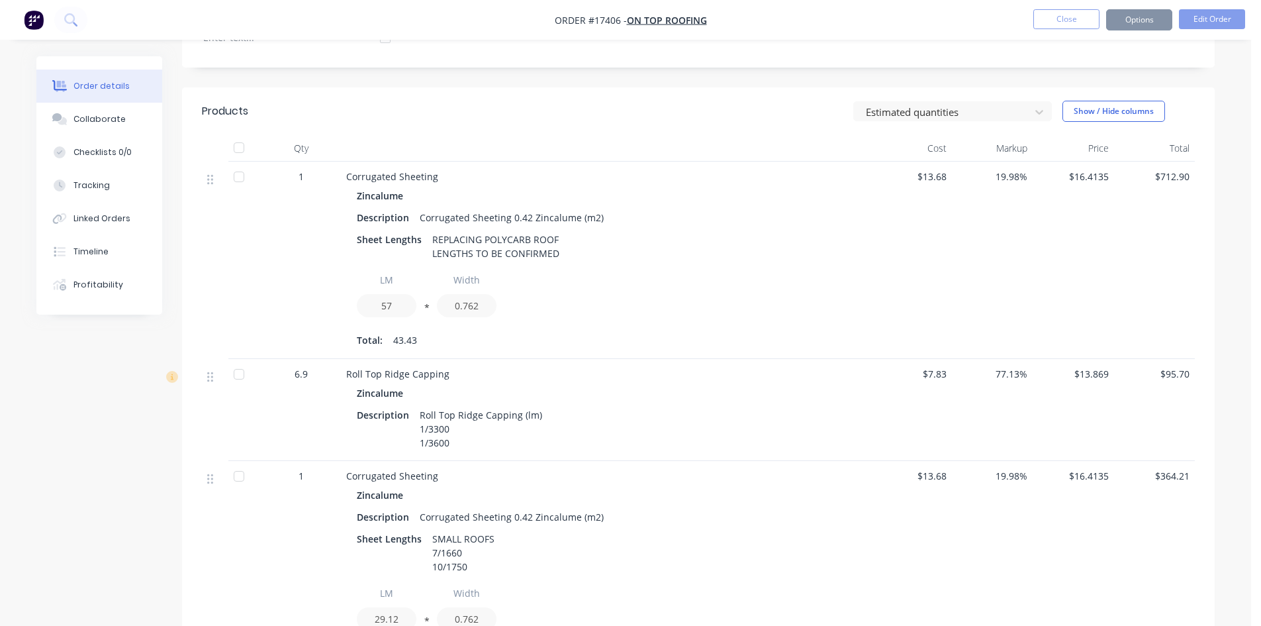
click at [569, 230] on div "Sheet Lengths REPLACING POLYCARB ROOF LENGTHS TO BE CONFIRMED" at bounding box center [606, 246] width 498 height 33
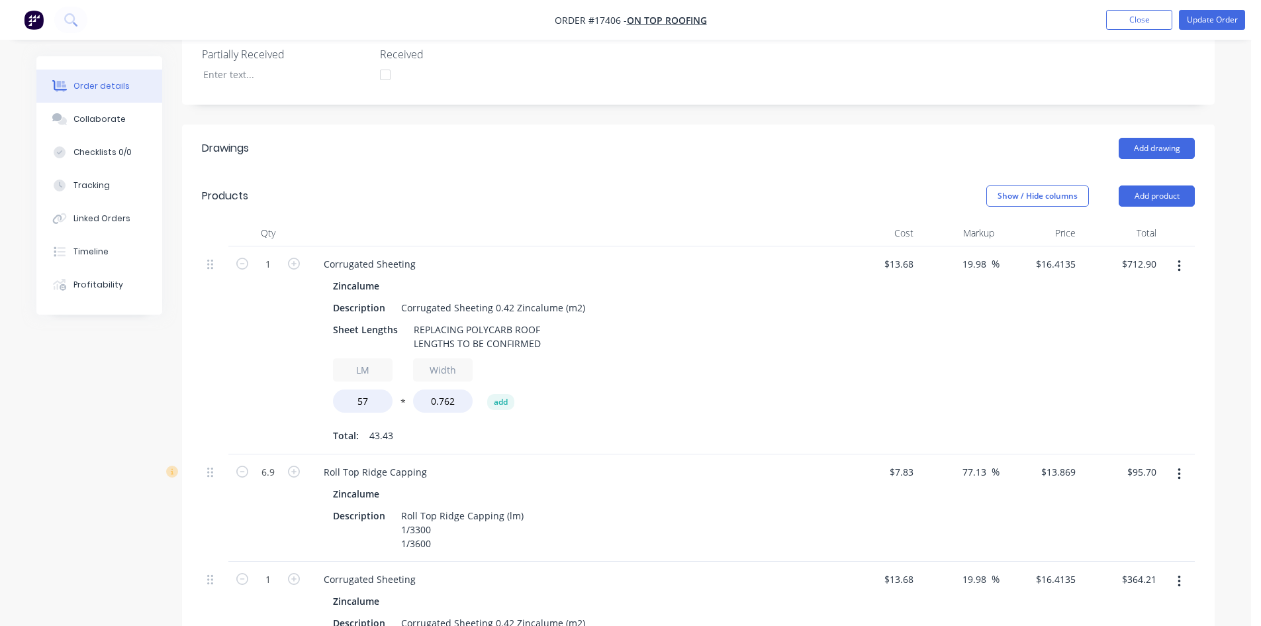
click at [559, 276] on div "Zincalume" at bounding box center [572, 285] width 479 height 19
click at [528, 320] on div "REPLACING POLYCARB ROOF LENGTHS TO BE CONFIRMED" at bounding box center [478, 336] width 138 height 33
drag, startPoint x: 537, startPoint y: 285, endPoint x: 408, endPoint y: 266, distance: 130.6
click at [409, 320] on div "REPLACING POLYCARB ROOF LENGTHS TO BE CONFIRMED" at bounding box center [478, 336] width 138 height 33
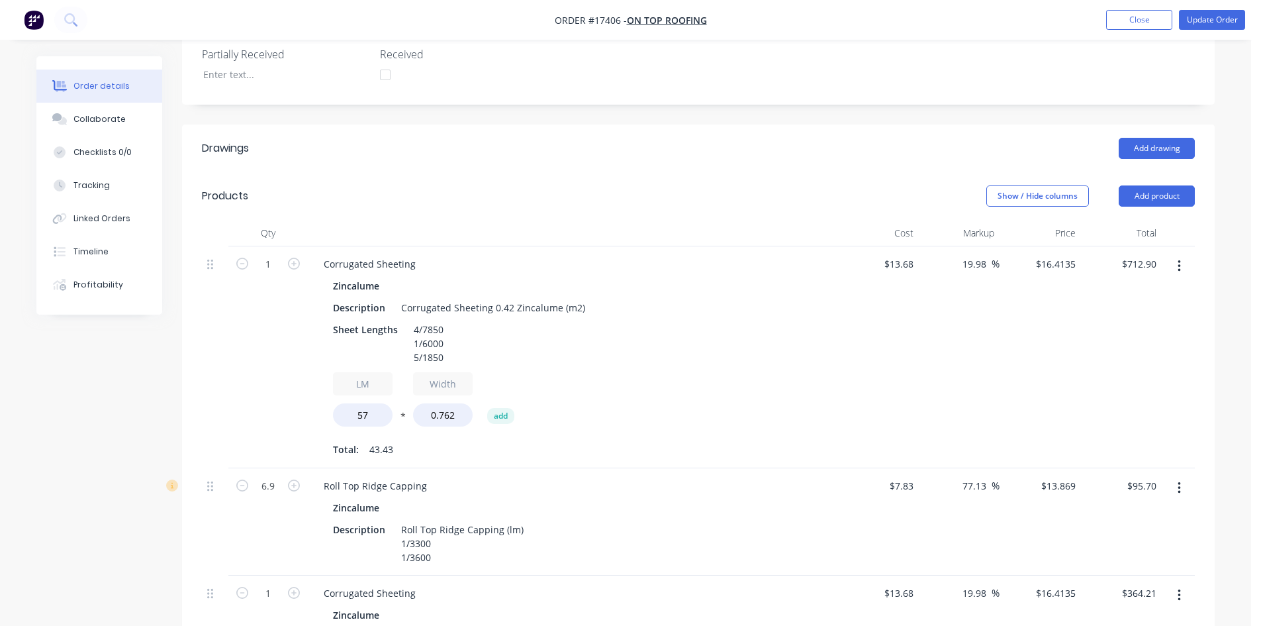
click at [638, 315] on div "Zincalume Description Corrugated Sheeting 0.42 Zincalume (m2) Sheet Lengths 4/7…" at bounding box center [572, 367] width 519 height 183
click at [371, 403] on input "57" at bounding box center [363, 414] width 60 height 23
type input "46.65"
type input "$583.46"
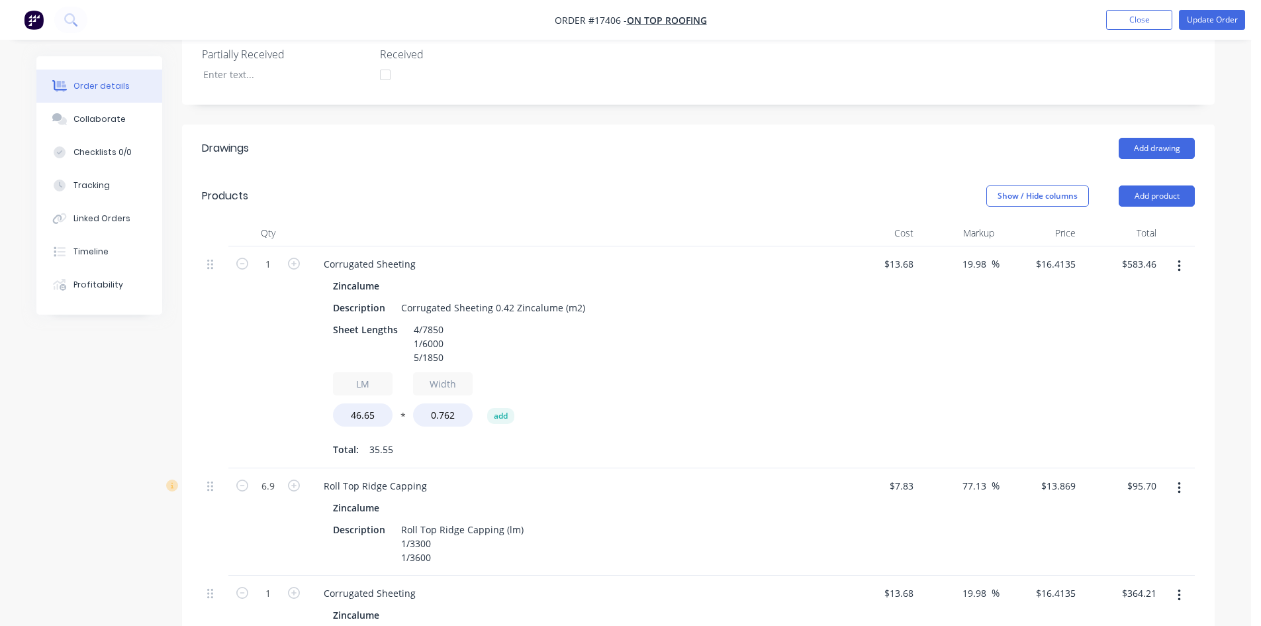
click at [288, 342] on div "1" at bounding box center [267, 357] width 79 height 222
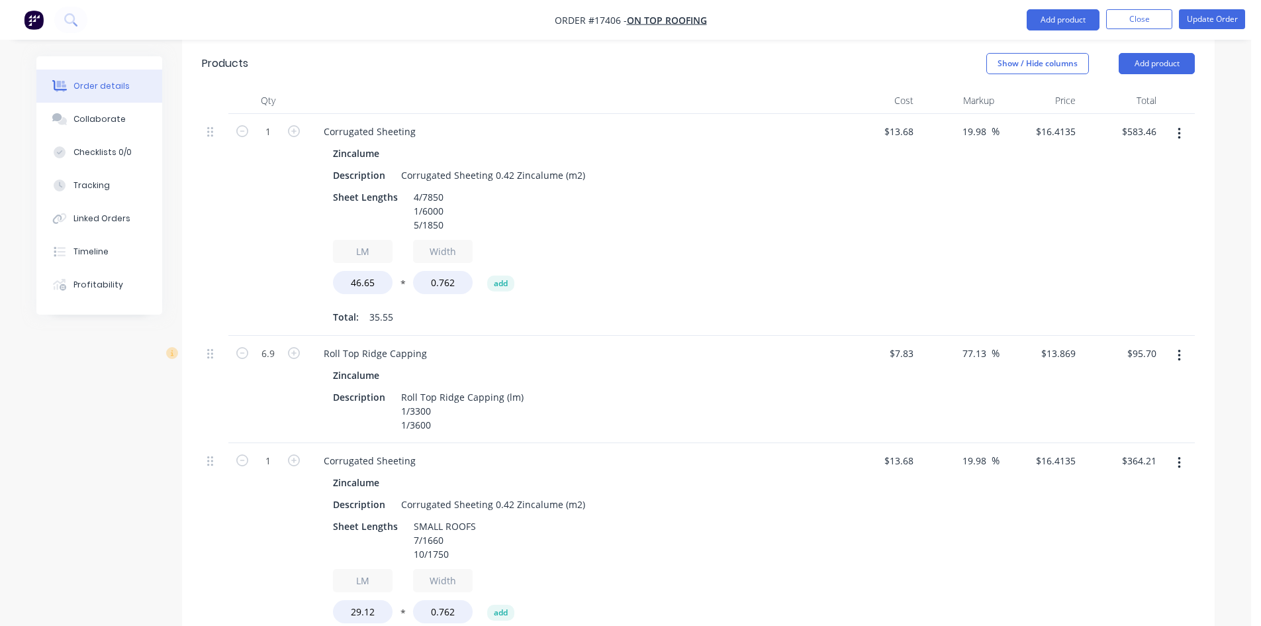
scroll to position [599, 0]
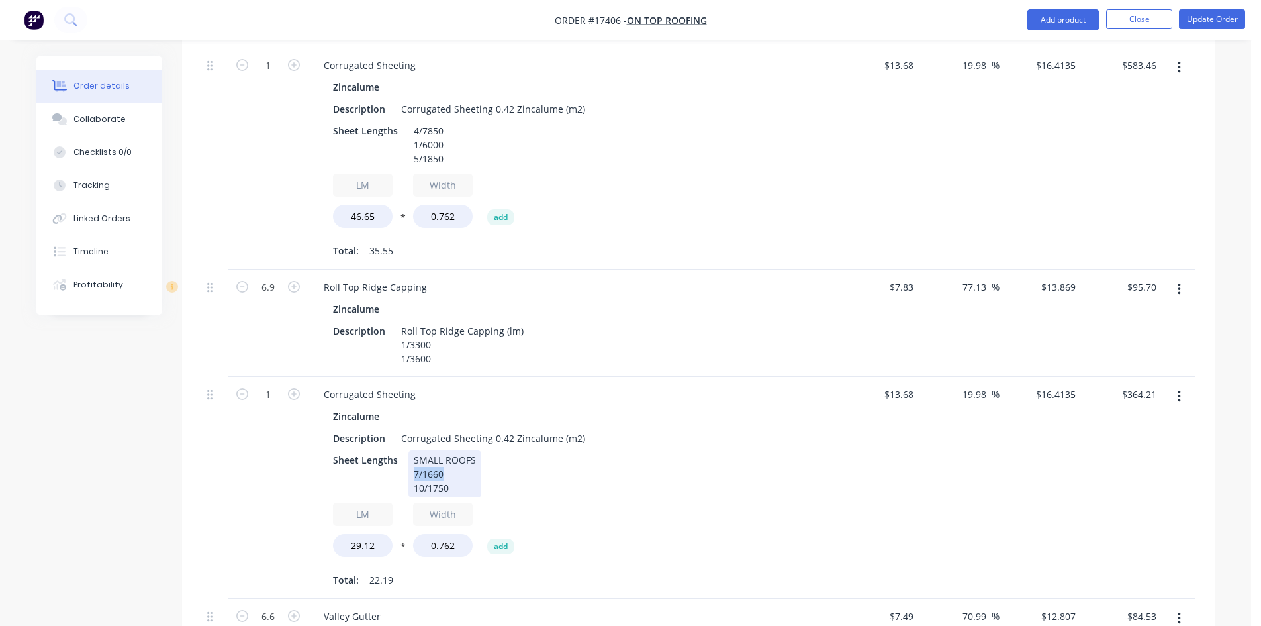
drag, startPoint x: 448, startPoint y: 417, endPoint x: 409, endPoint y: 417, distance: 39.7
click at [409, 450] on div "SMALL ROOFS 7/1660 10/1750" at bounding box center [445, 473] width 73 height 47
copy div "7/1660"
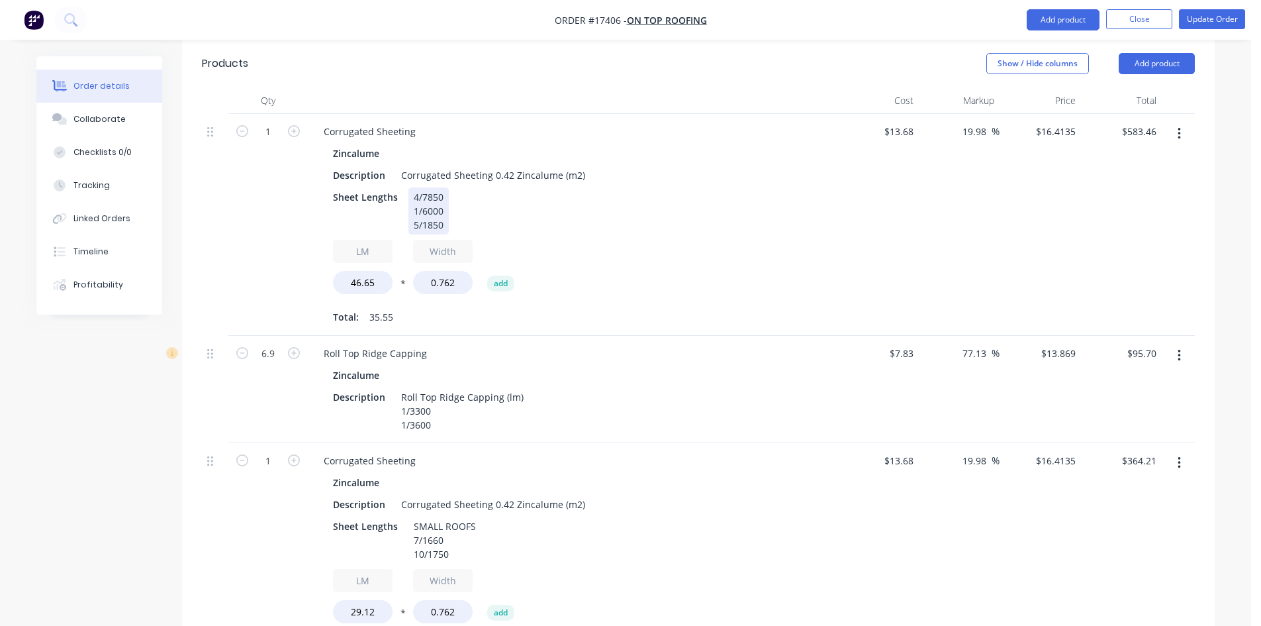
click at [442, 187] on div "4/7850 1/6000 5/1850" at bounding box center [429, 210] width 40 height 47
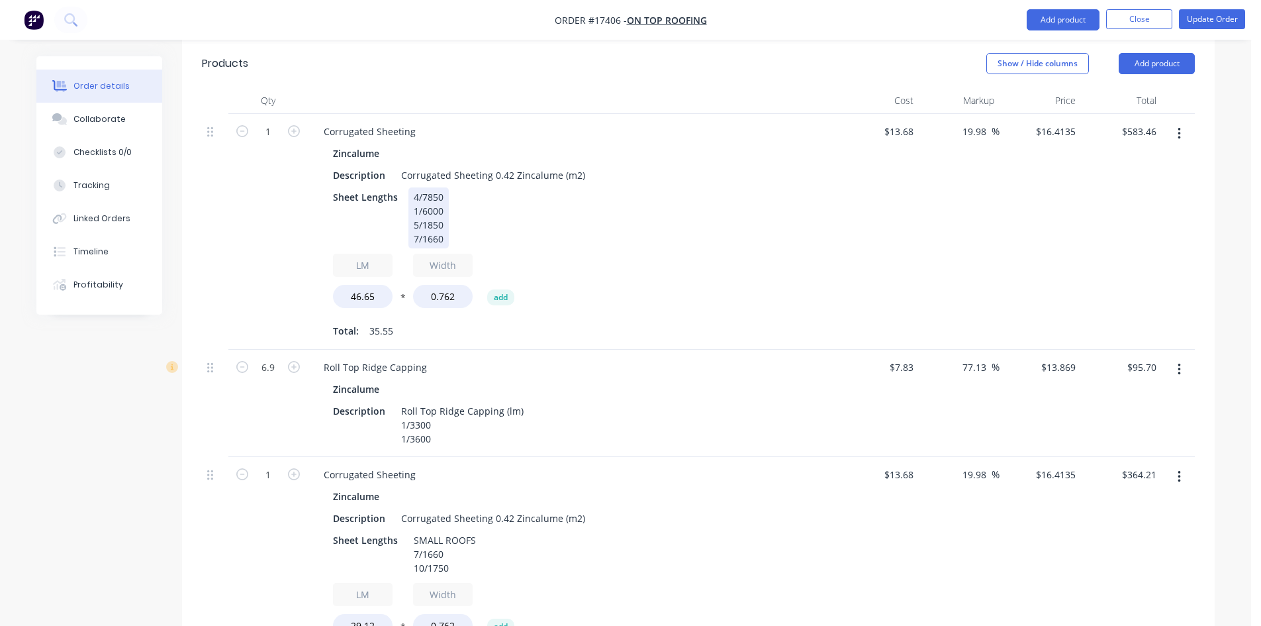
click at [442, 187] on div "4/7850 1/6000 5/1850 7/1660" at bounding box center [429, 217] width 40 height 61
click at [514, 187] on div "Sheet Lengths 4/7850 1/6000 5/1850 10/1750 7/1660" at bounding box center [570, 217] width 485 height 61
drag, startPoint x: 379, startPoint y: 258, endPoint x: 346, endPoint y: 263, distance: 33.4
click at [346, 285] on input "46.65" at bounding box center [363, 296] width 60 height 23
type input "75.77"
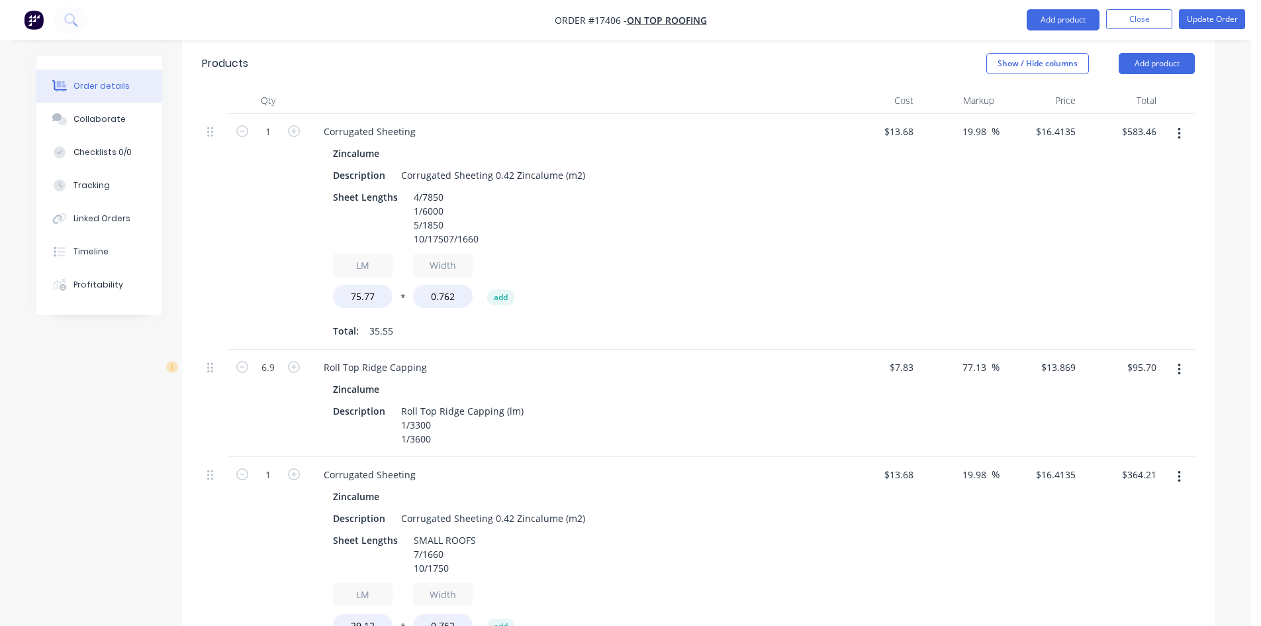
type input "$947.66"
click at [622, 207] on div "Zincalume Description Corrugated Sheeting 0.42 Zincalume (m2) Sheet Lengths 4/7…" at bounding box center [572, 242] width 519 height 197
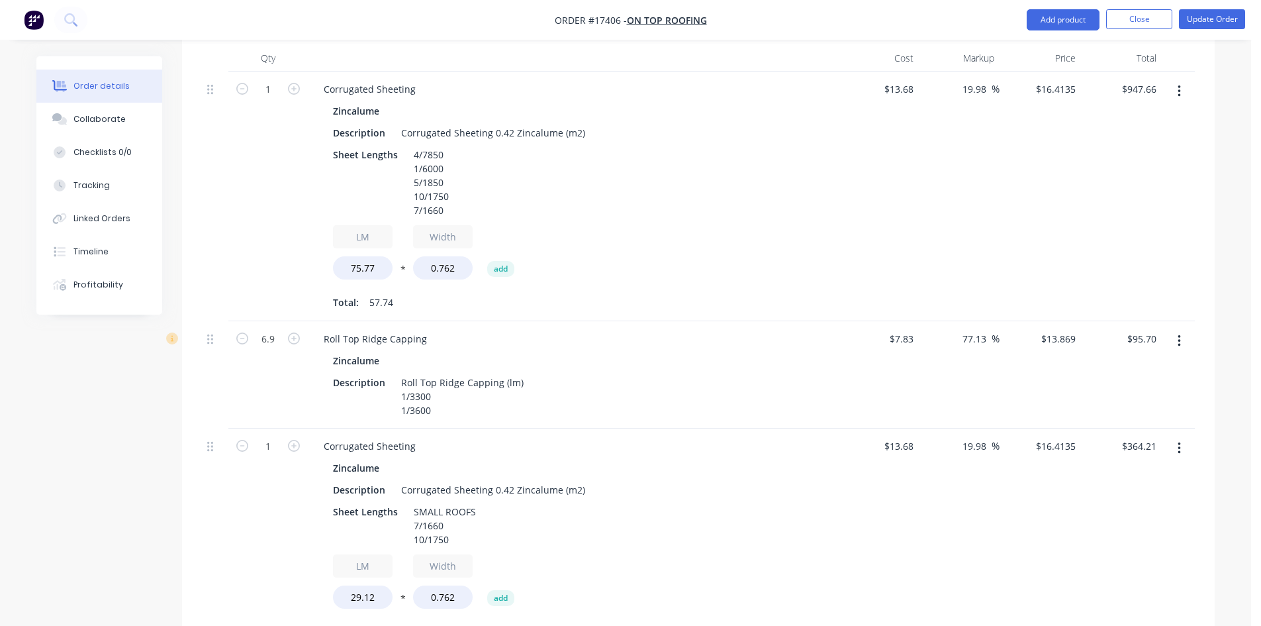
scroll to position [599, 0]
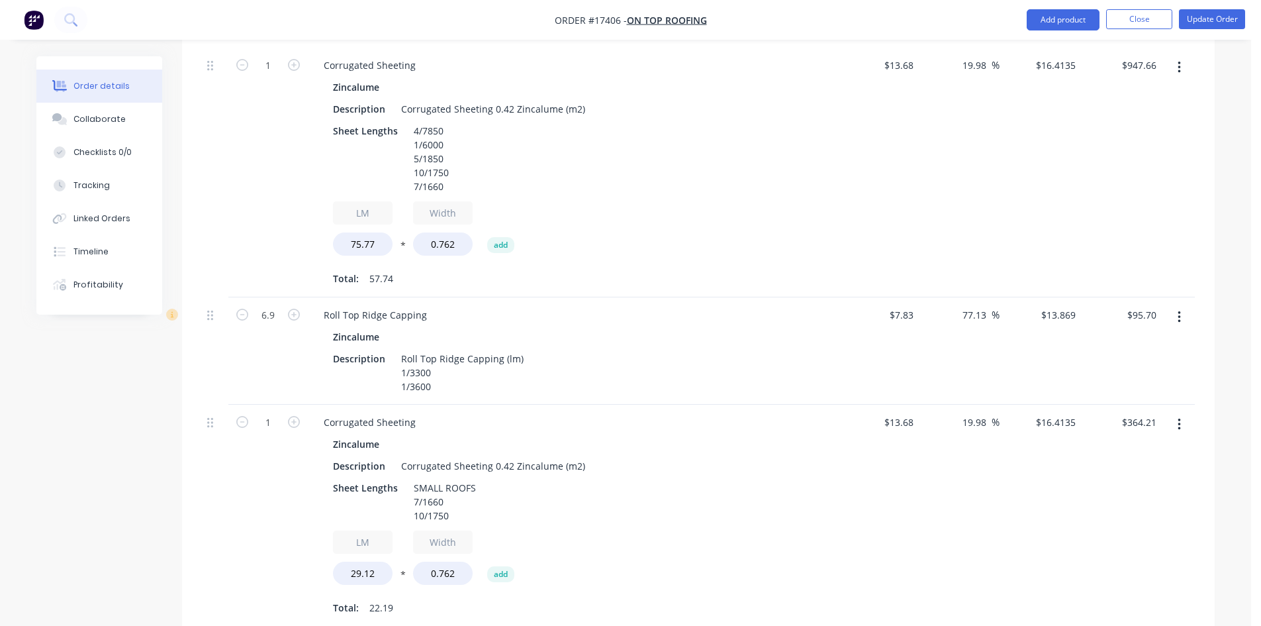
click at [1179, 417] on icon "button" at bounding box center [1179, 424] width 3 height 15
click at [1134, 529] on div "Delete" at bounding box center [1132, 538] width 102 height 19
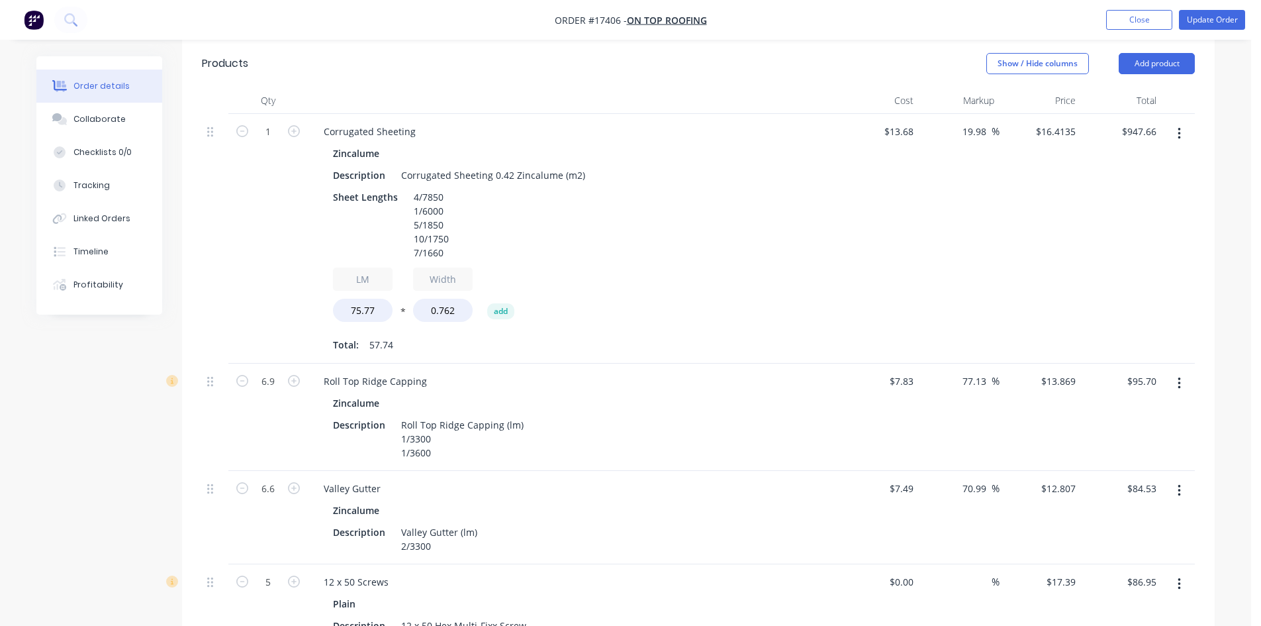
scroll to position [466, 0]
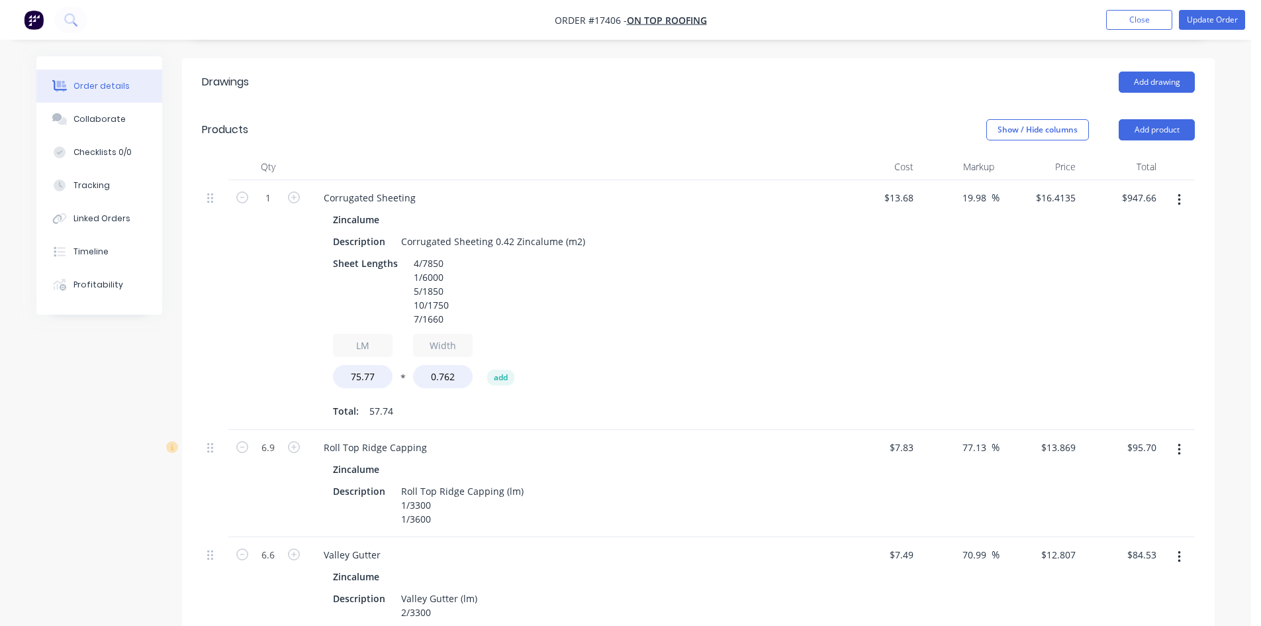
click at [271, 228] on div "1" at bounding box center [267, 305] width 79 height 250
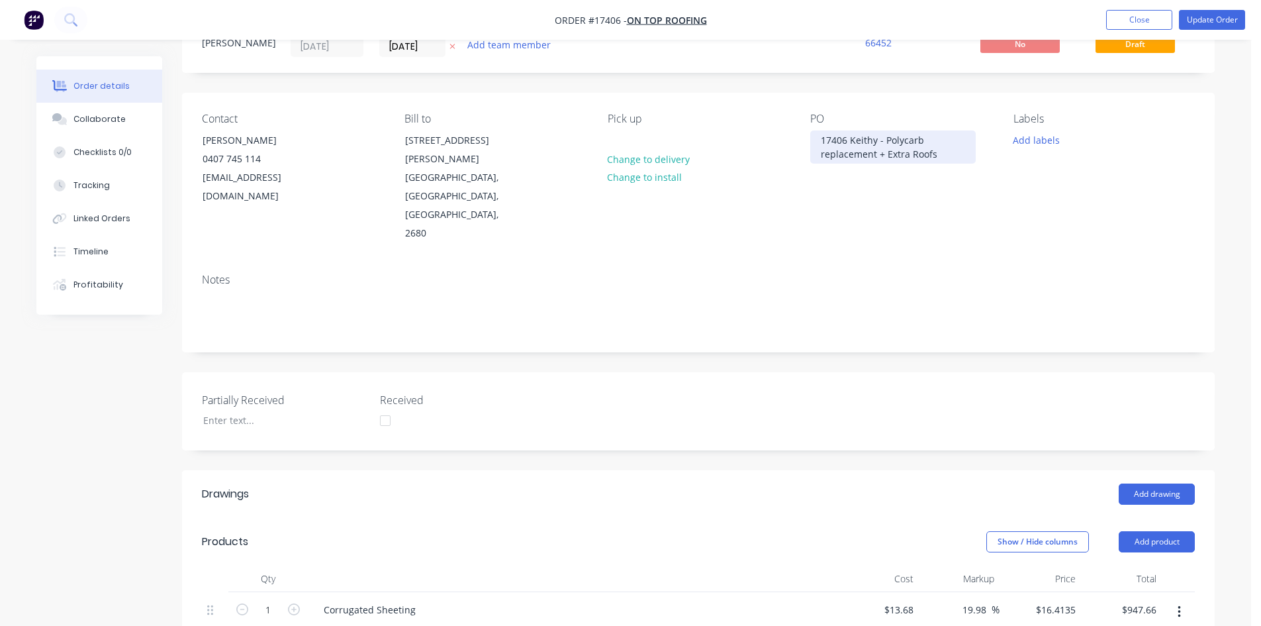
scroll to position [0, 0]
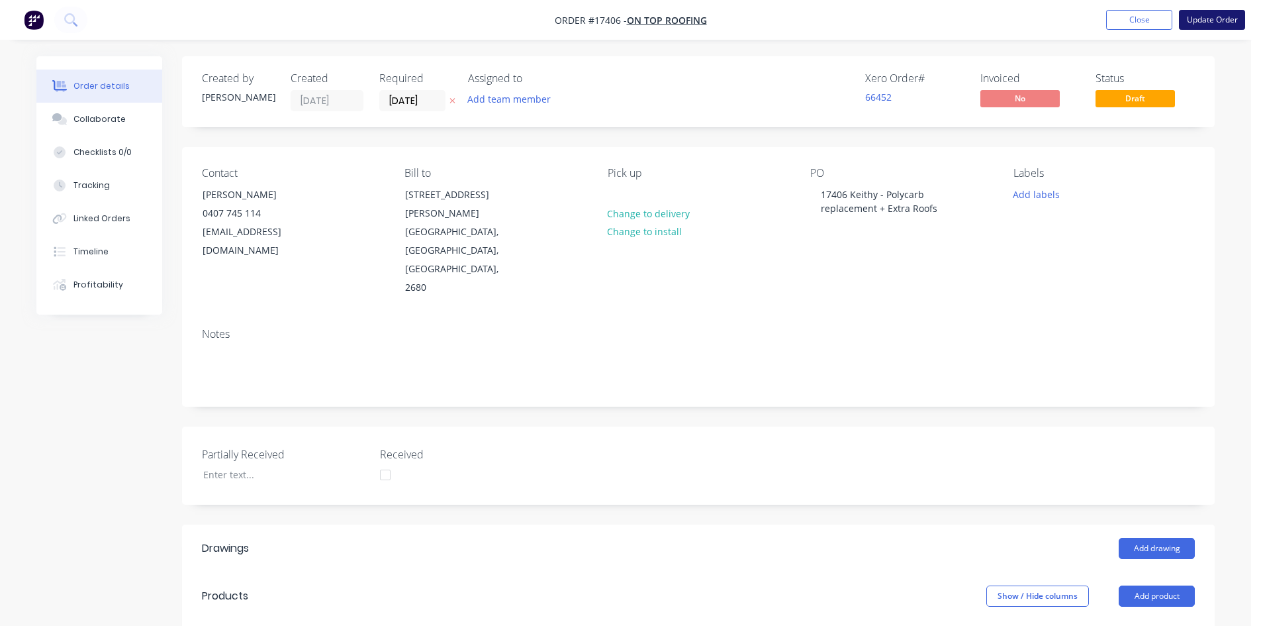
click at [1192, 18] on button "Update Order" at bounding box center [1212, 20] width 66 height 20
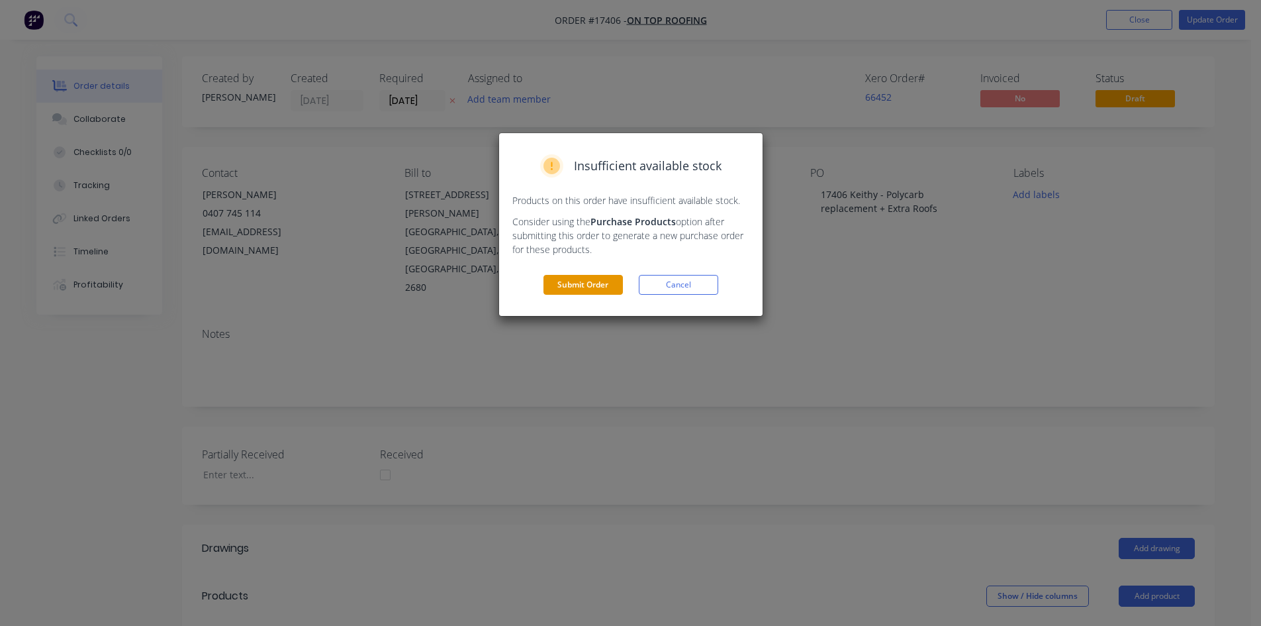
click at [573, 280] on button "Submit Order" at bounding box center [583, 285] width 79 height 20
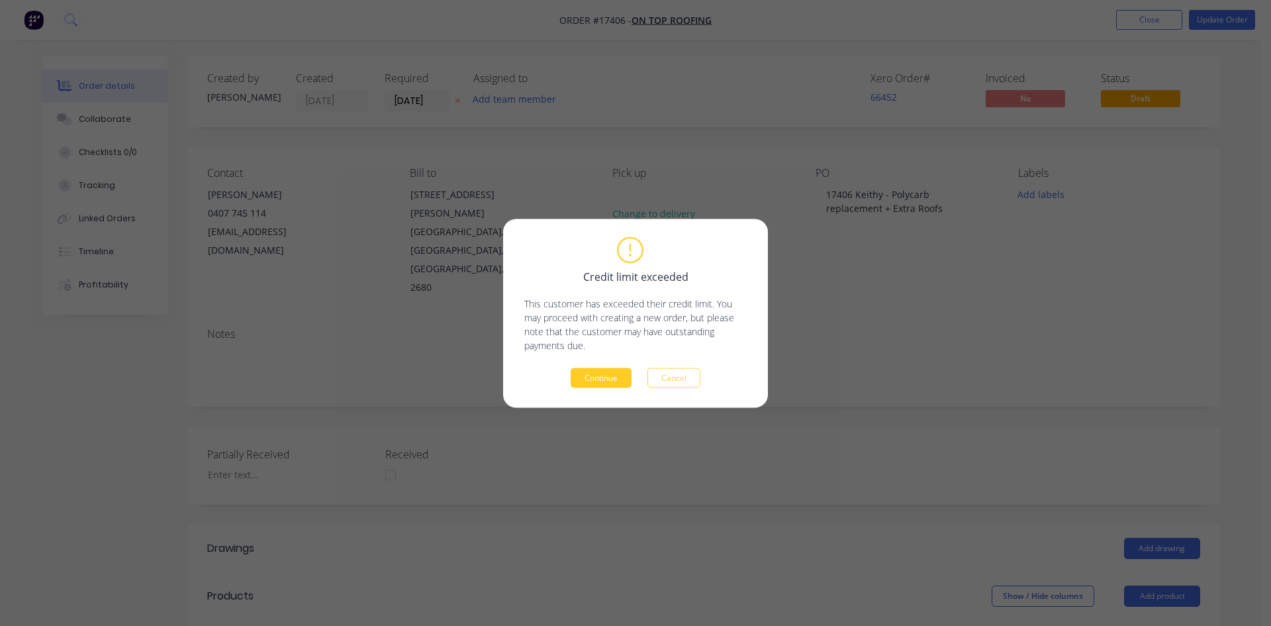
click at [608, 383] on button "Continue" at bounding box center [601, 377] width 61 height 20
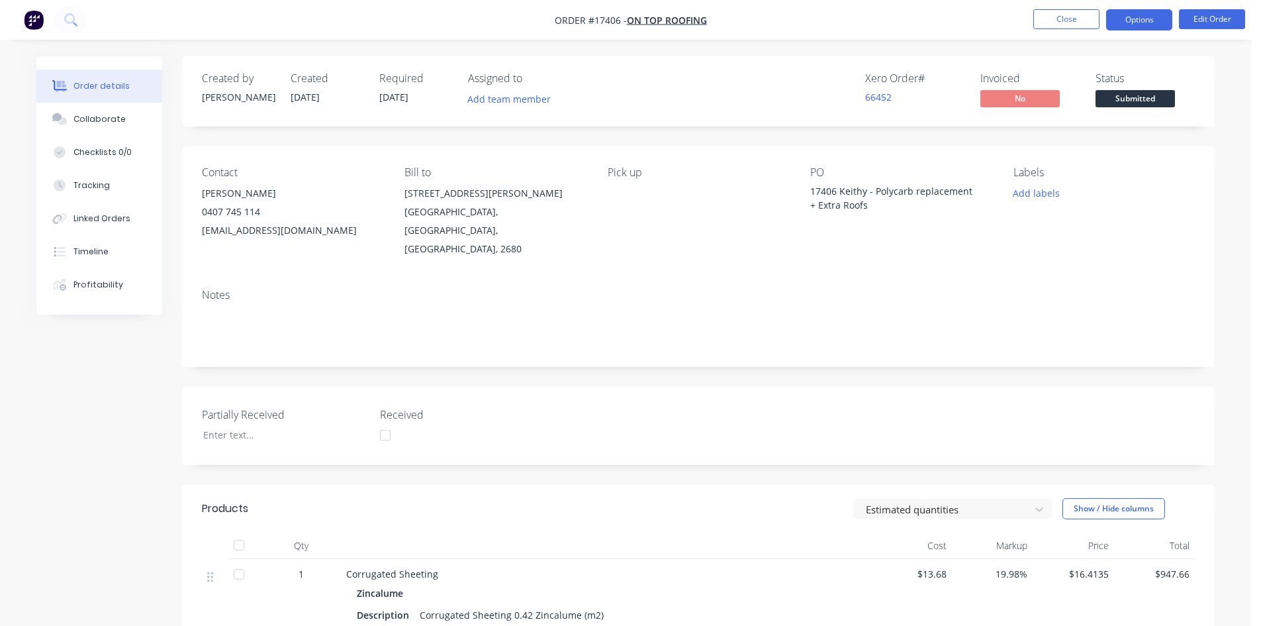
click at [1133, 21] on button "Options" at bounding box center [1139, 19] width 66 height 21
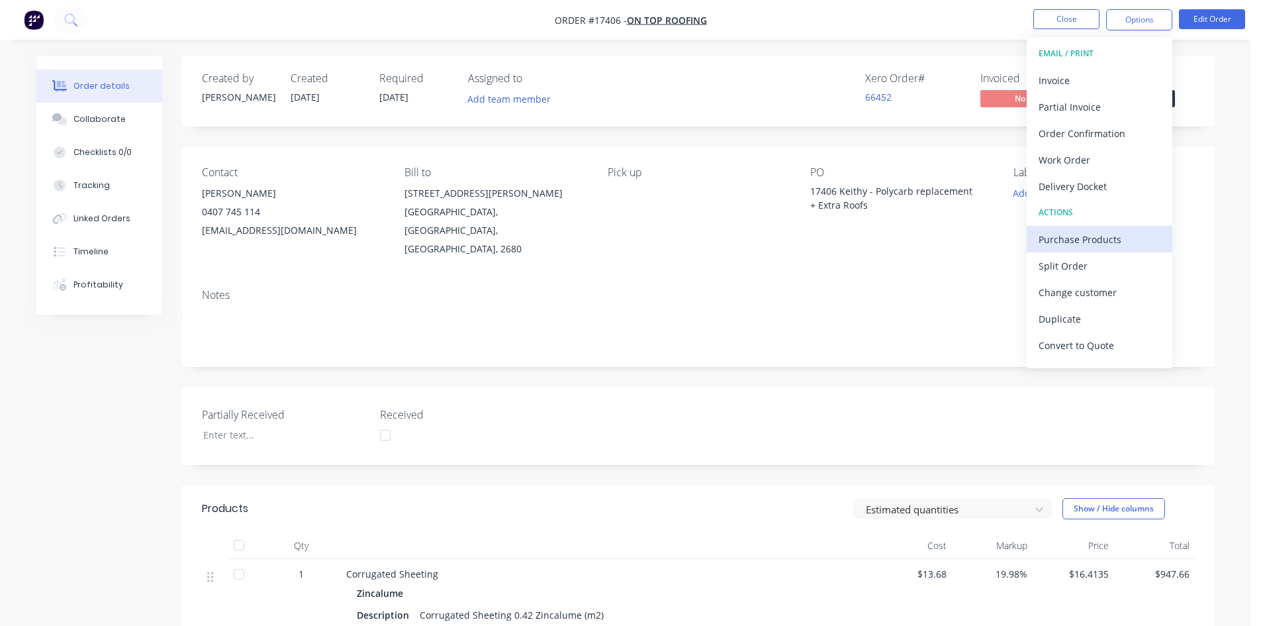
click at [1089, 244] on div "Purchase Products" at bounding box center [1100, 239] width 122 height 19
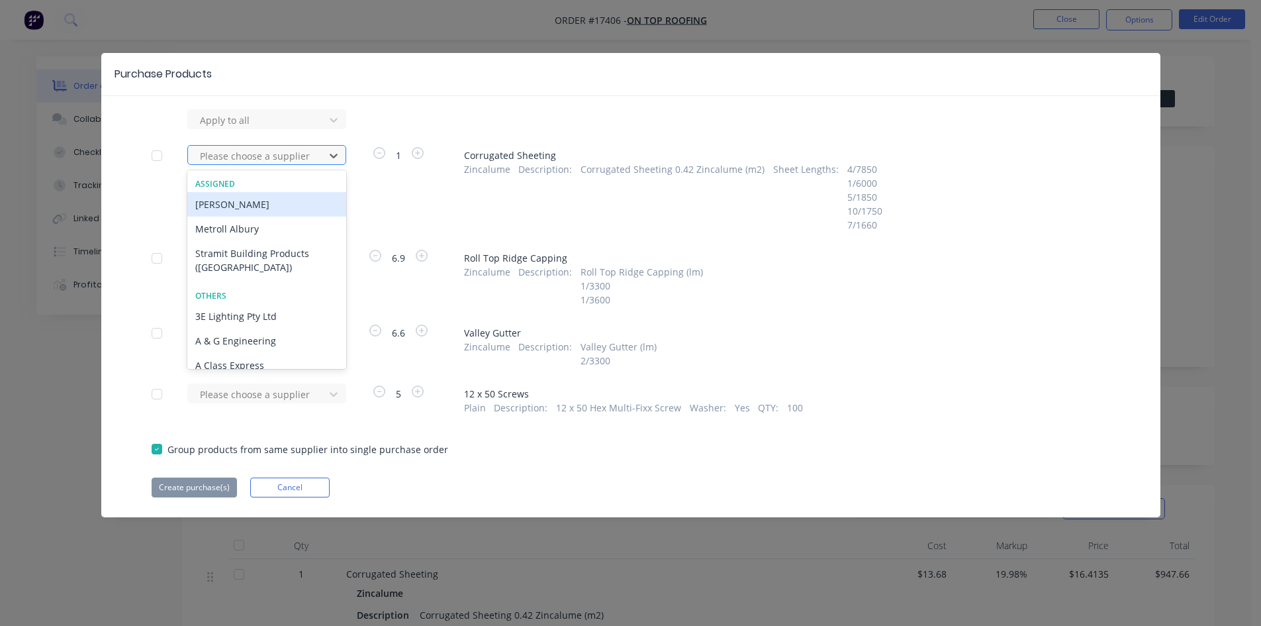
click at [301, 153] on div at bounding box center [258, 156] width 119 height 17
click at [275, 220] on div "Metroll Albury" at bounding box center [266, 229] width 159 height 24
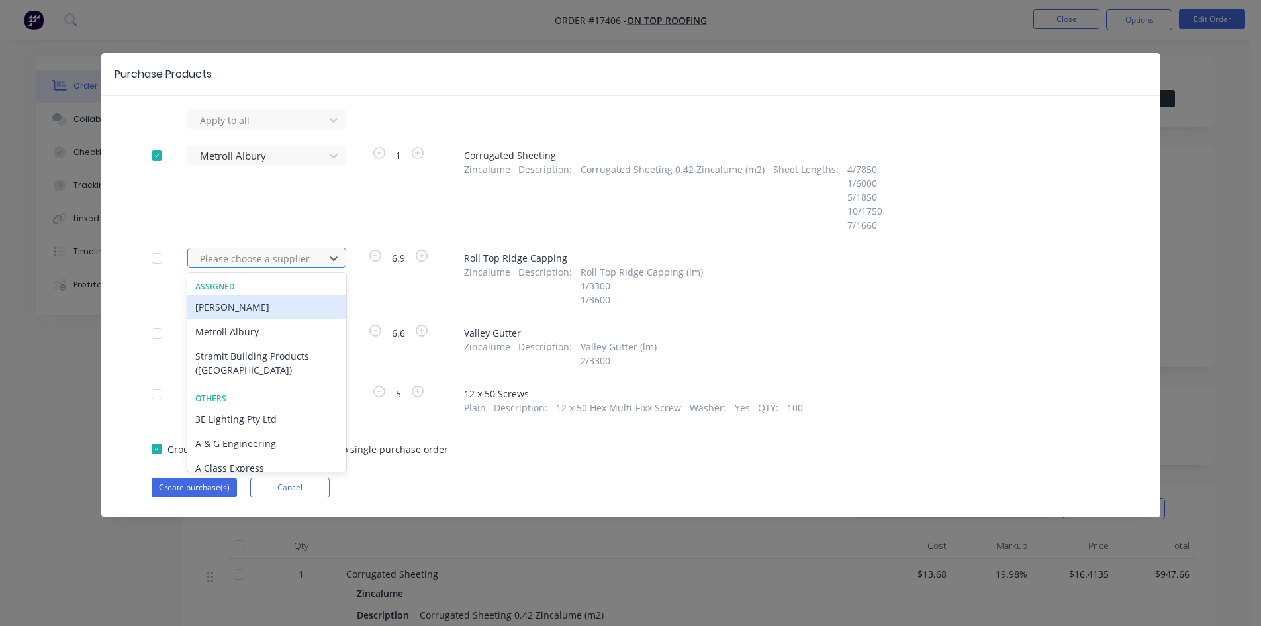
click at [315, 263] on div at bounding box center [258, 258] width 119 height 17
click at [274, 338] on div "Metroll Albury" at bounding box center [266, 331] width 159 height 24
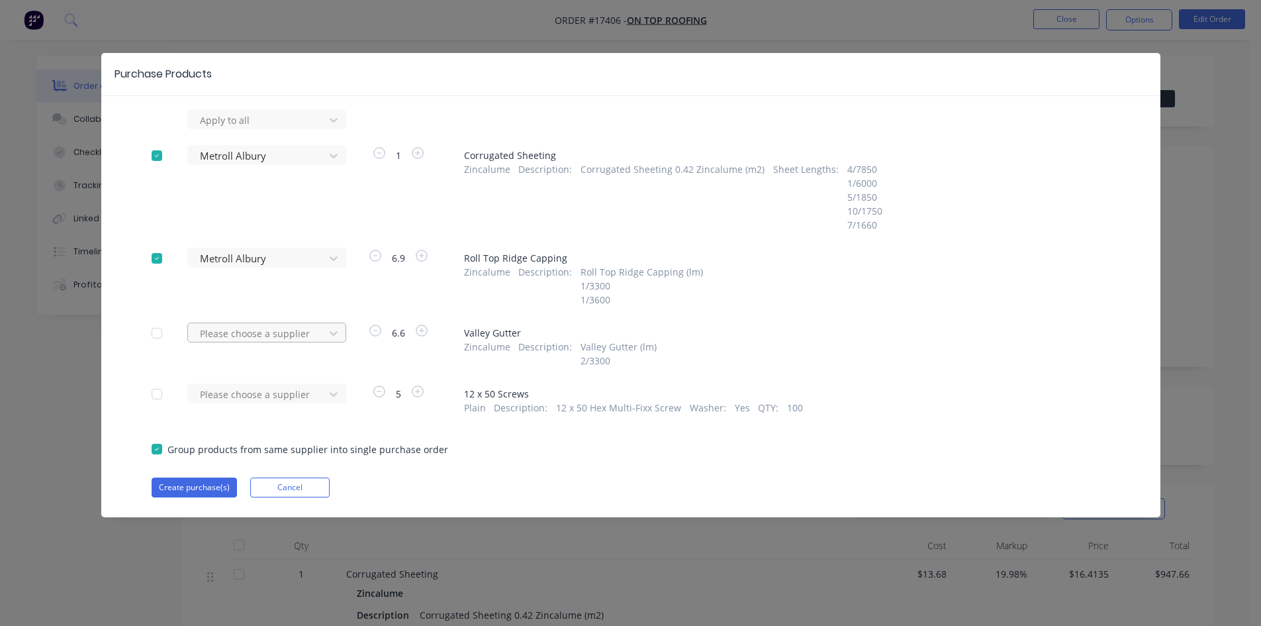
click at [289, 334] on div at bounding box center [258, 333] width 119 height 17
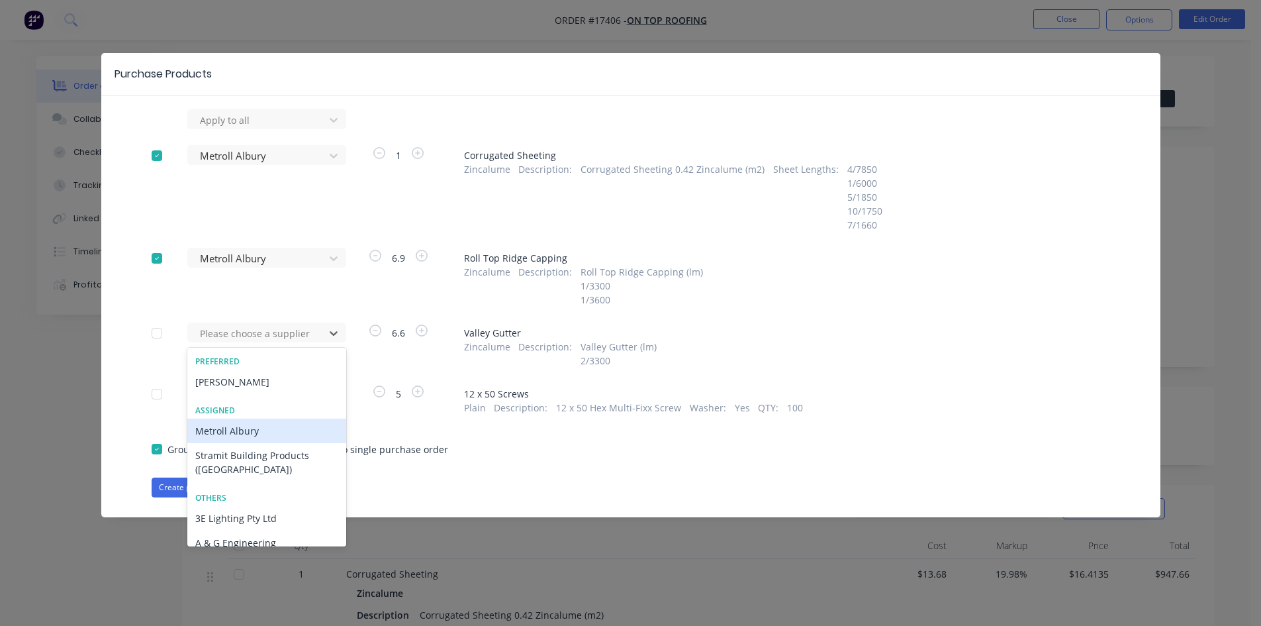
click at [275, 426] on div "Metroll Albury" at bounding box center [266, 430] width 159 height 24
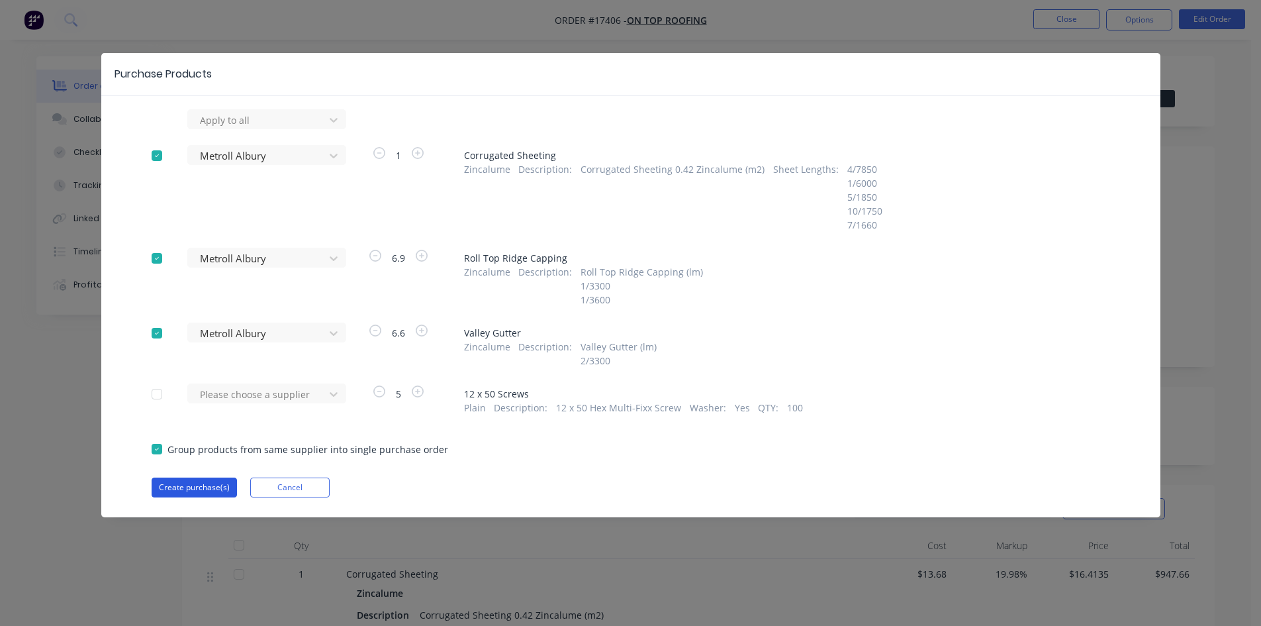
click at [195, 486] on button "Create purchase(s)" at bounding box center [194, 487] width 85 height 20
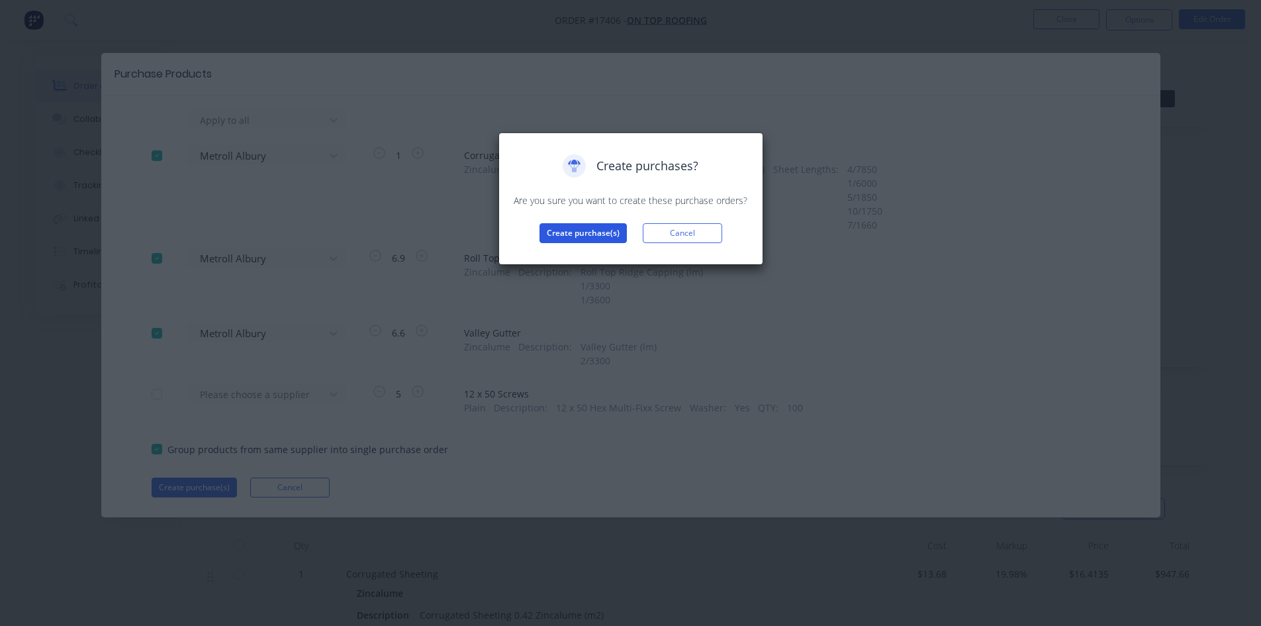
click at [561, 233] on button "Create purchase(s)" at bounding box center [583, 233] width 87 height 20
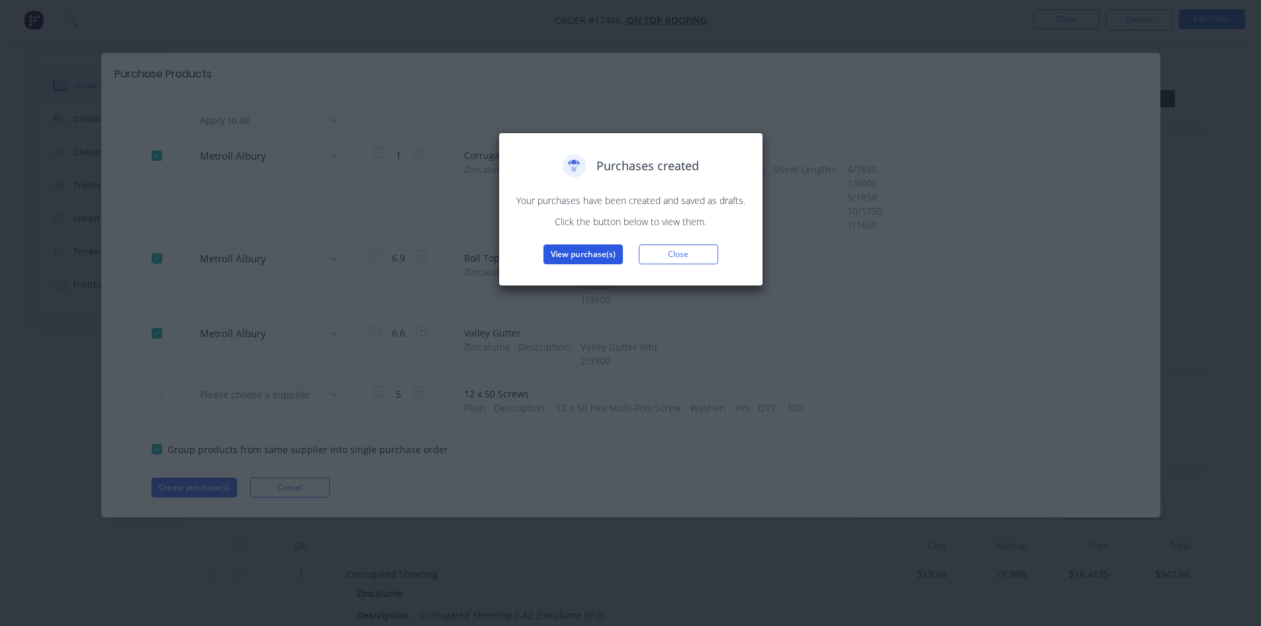
click at [577, 254] on button "View purchase(s)" at bounding box center [583, 254] width 79 height 20
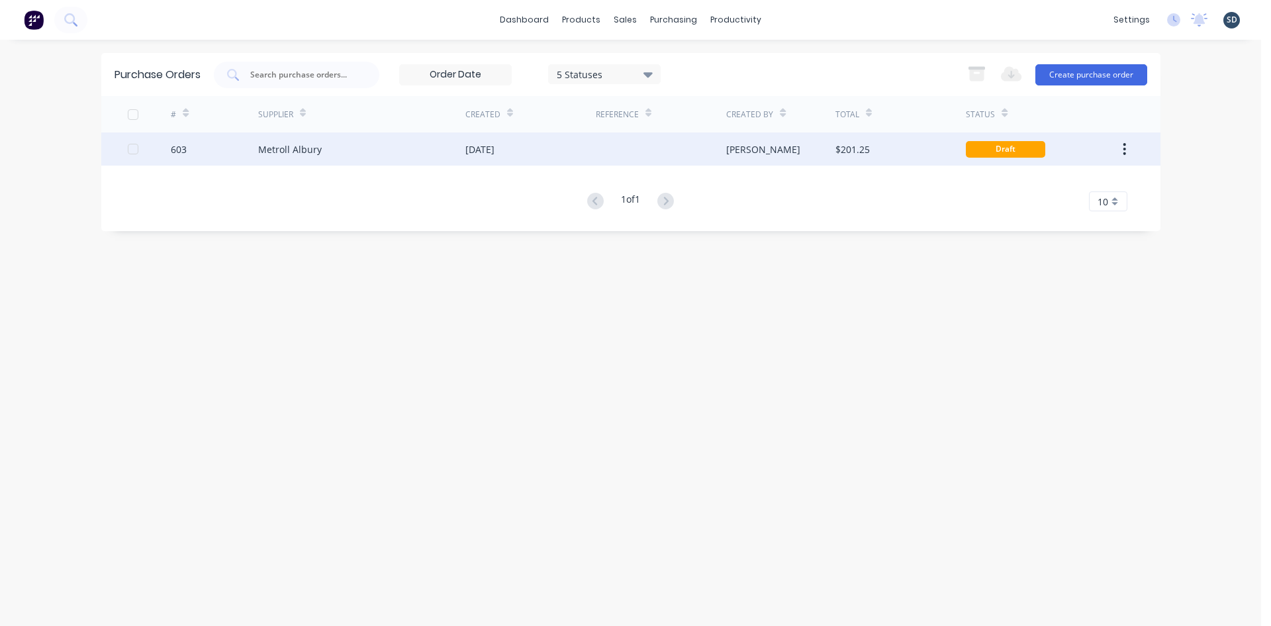
click at [536, 148] on div "[DATE]" at bounding box center [530, 148] width 130 height 33
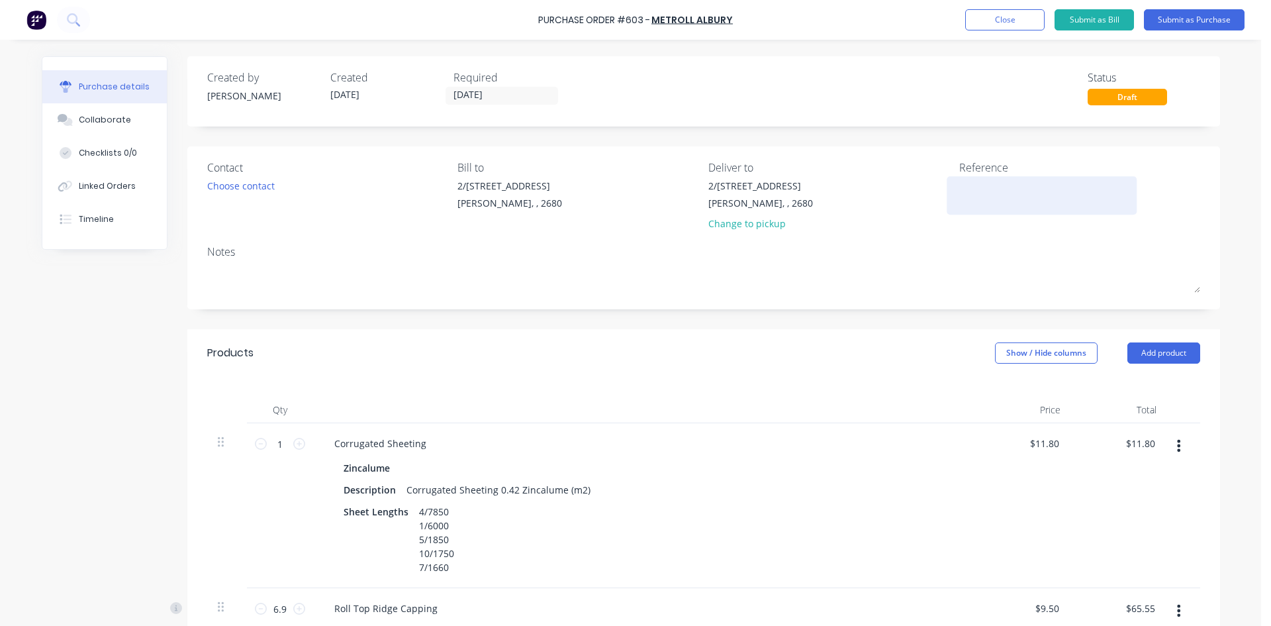
click at [962, 179] on textarea at bounding box center [1042, 194] width 166 height 30
type textarea "603 /"
type textarea "x"
type textarea "603 /"
click at [66, 185] on icon at bounding box center [67, 185] width 9 height 9
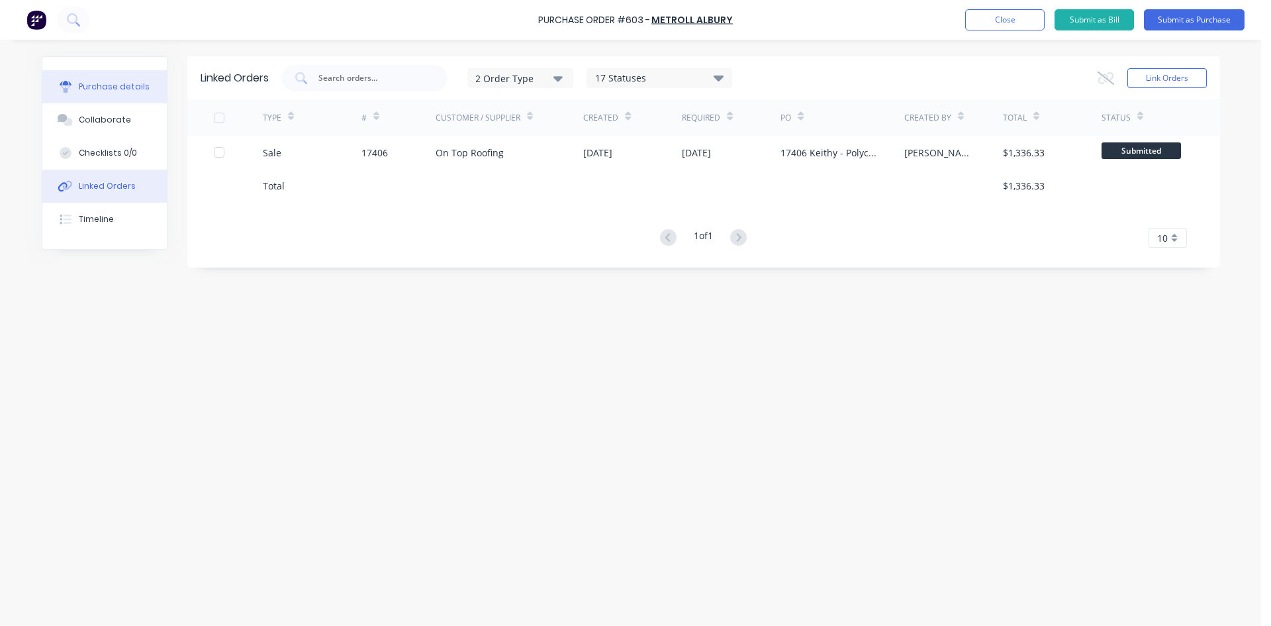
click at [109, 83] on div "Purchase details" at bounding box center [114, 87] width 71 height 12
type textarea "x"
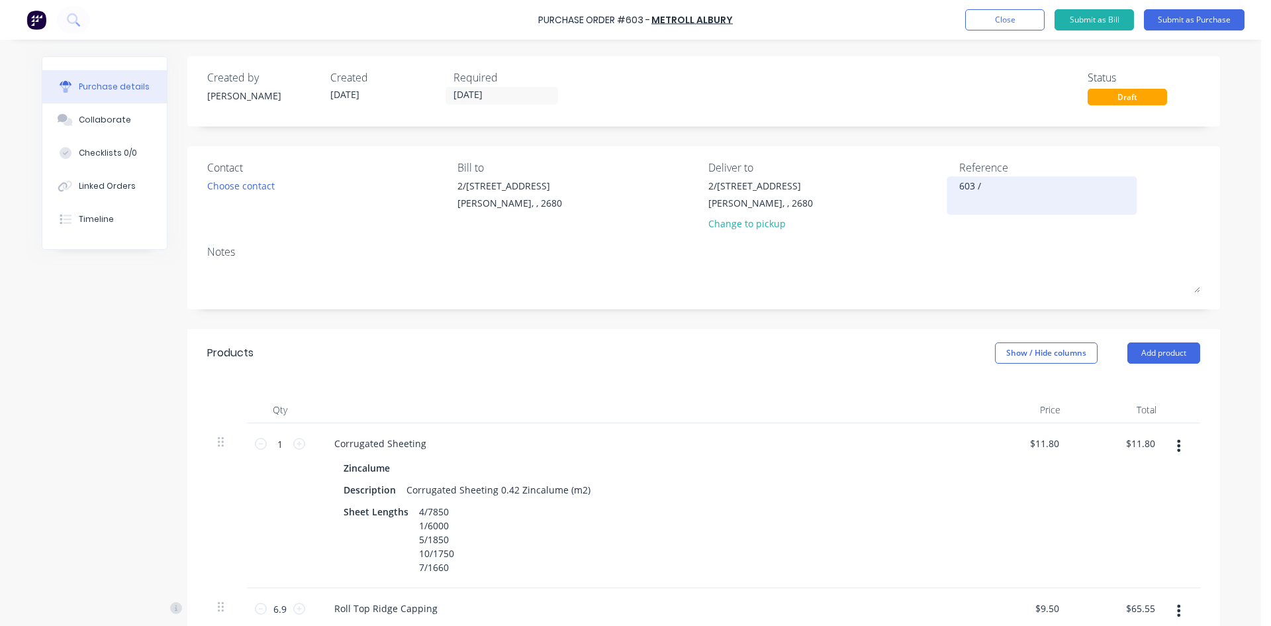
click at [991, 185] on textarea "603 /" at bounding box center [1042, 194] width 166 height 30
type textarea "603 / 17406 On Top"
type textarea "x"
type textarea "603 / 17406 On Top"
click at [850, 243] on div "Contact Choose contact Bill to 2/50-56 Banna Ave Griffith, , 2680 Deliver to 2/…" at bounding box center [703, 227] width 1033 height 163
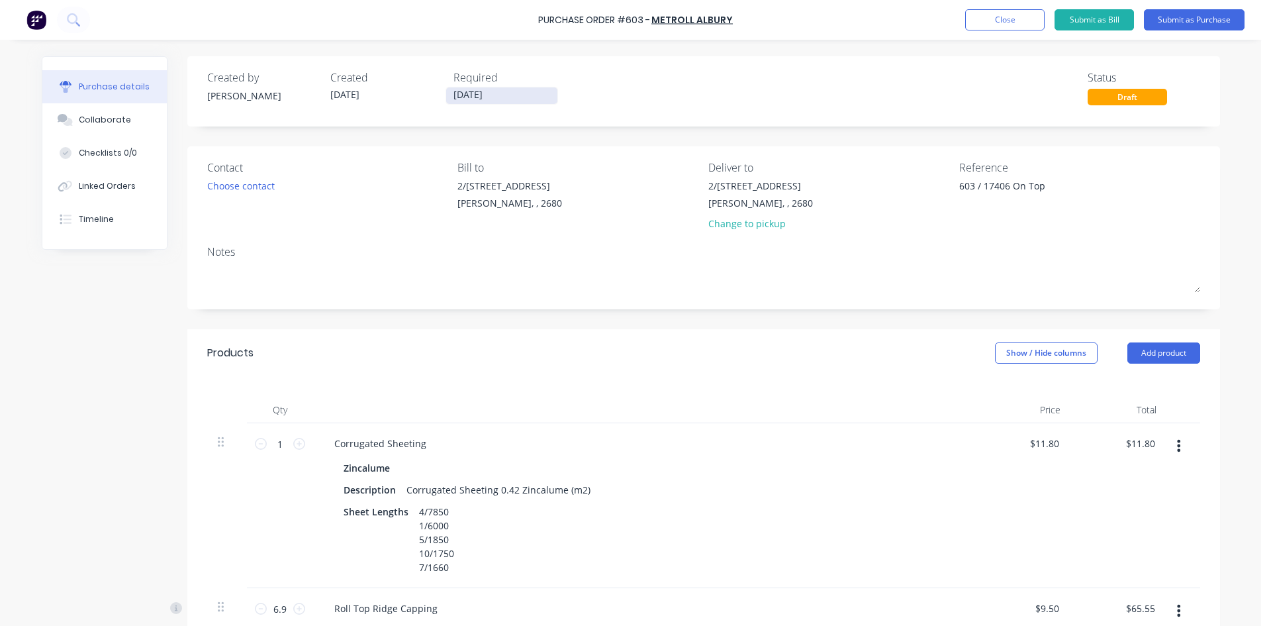
click at [497, 95] on input "02/10/25" at bounding box center [501, 95] width 111 height 17
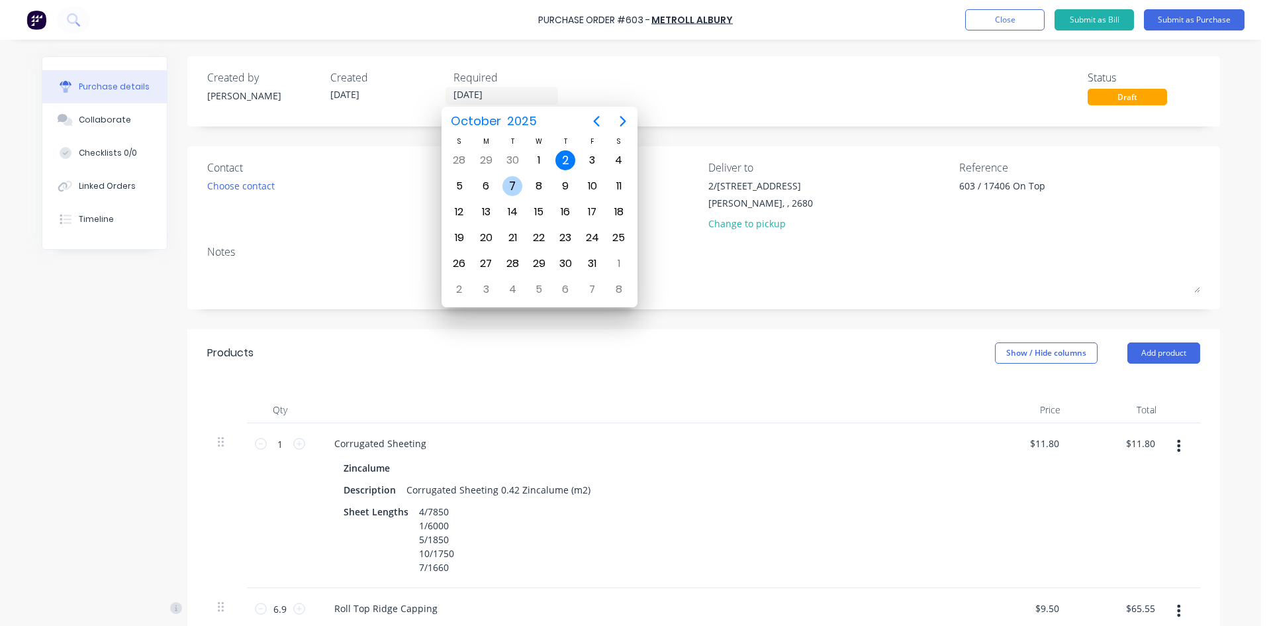
click at [514, 182] on div "7" at bounding box center [513, 186] width 20 height 20
type textarea "x"
type input "07/10/25"
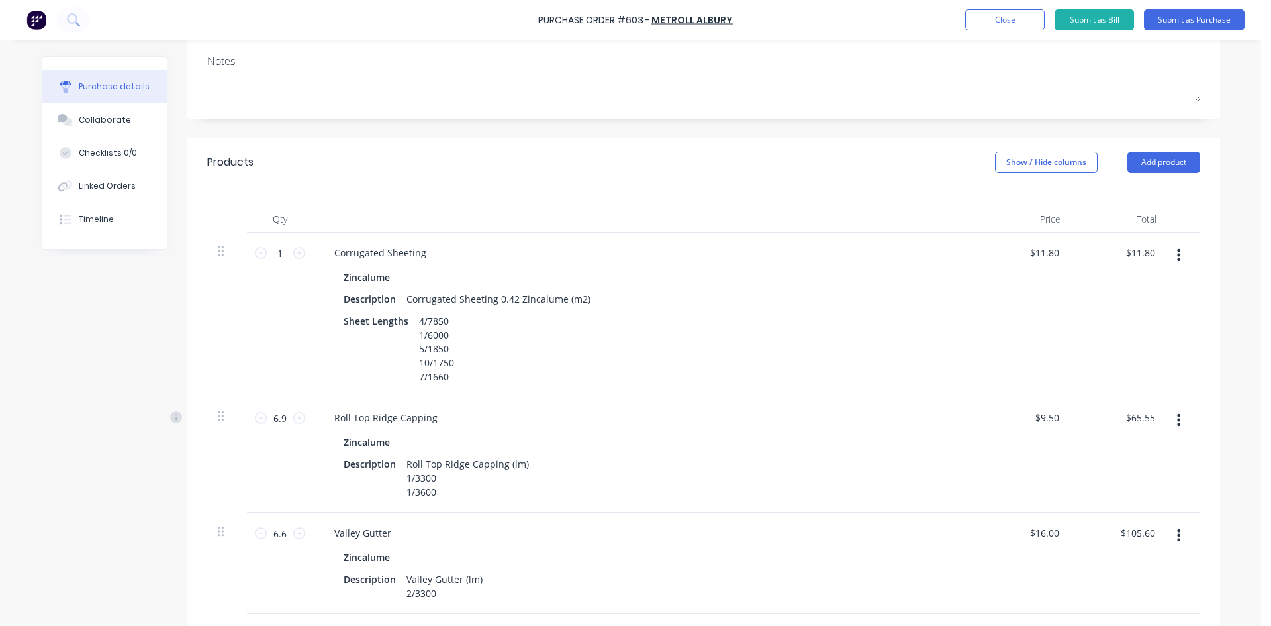
scroll to position [265, 0]
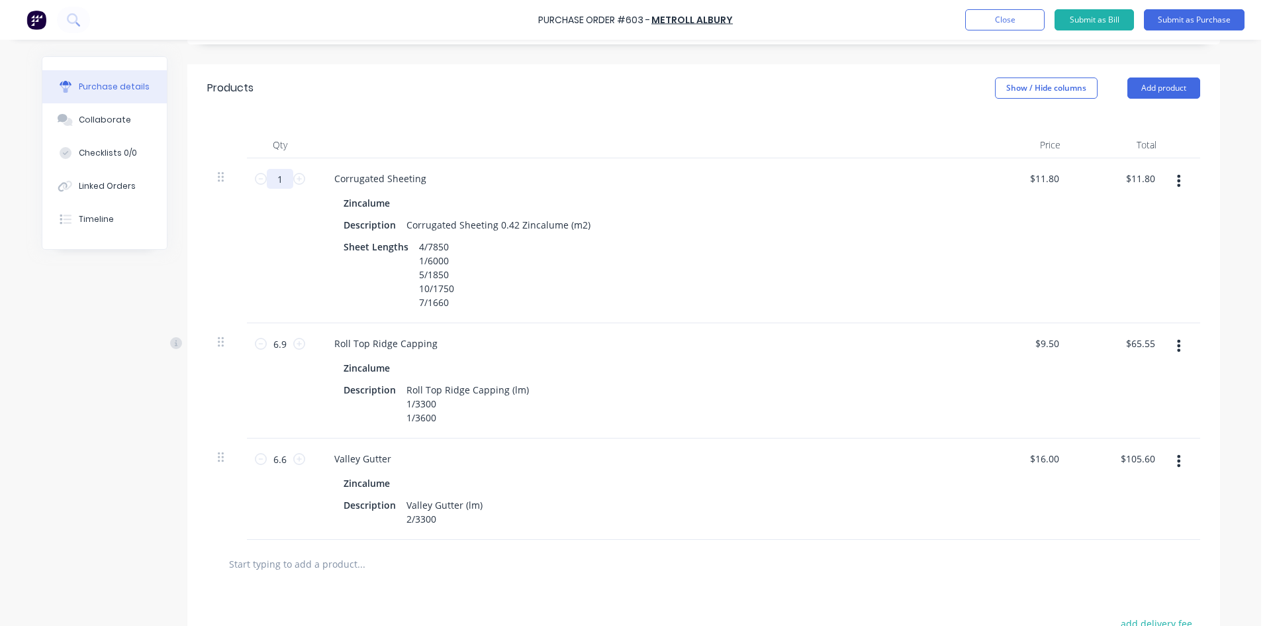
click at [279, 179] on input "1" at bounding box center [280, 179] width 26 height 20
type textarea "x"
type input "5"
type input "$59.00"
type textarea "x"
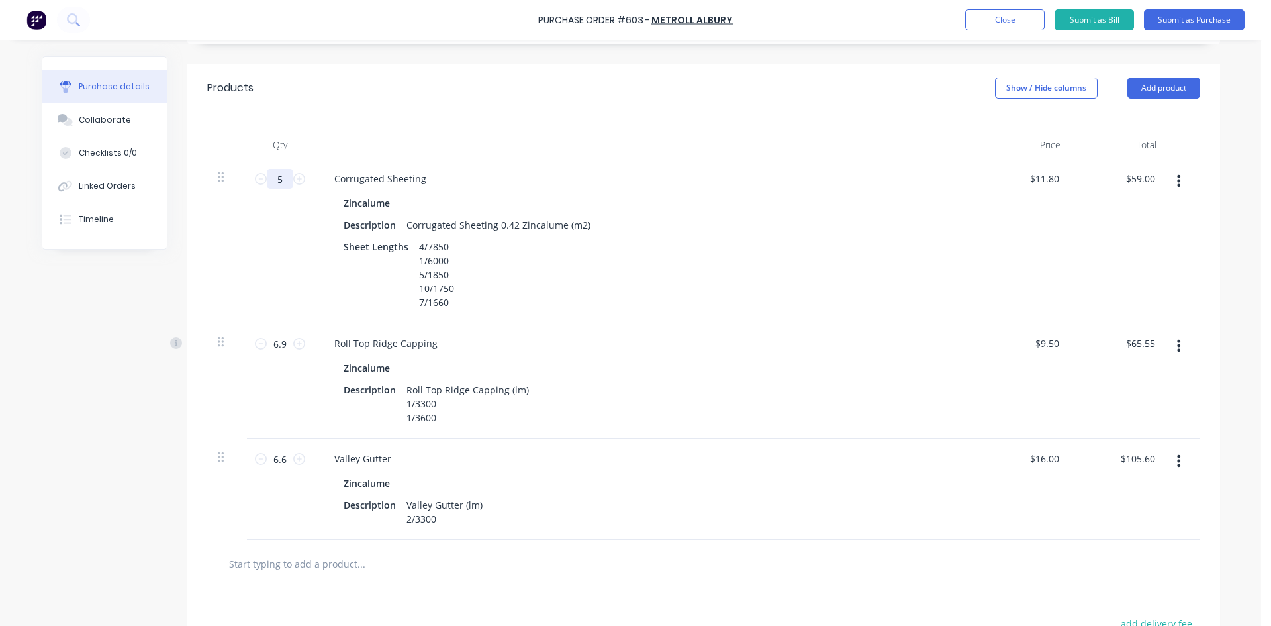
type input "57"
type input "$672.60"
type textarea "x"
type input "57."
type textarea "x"
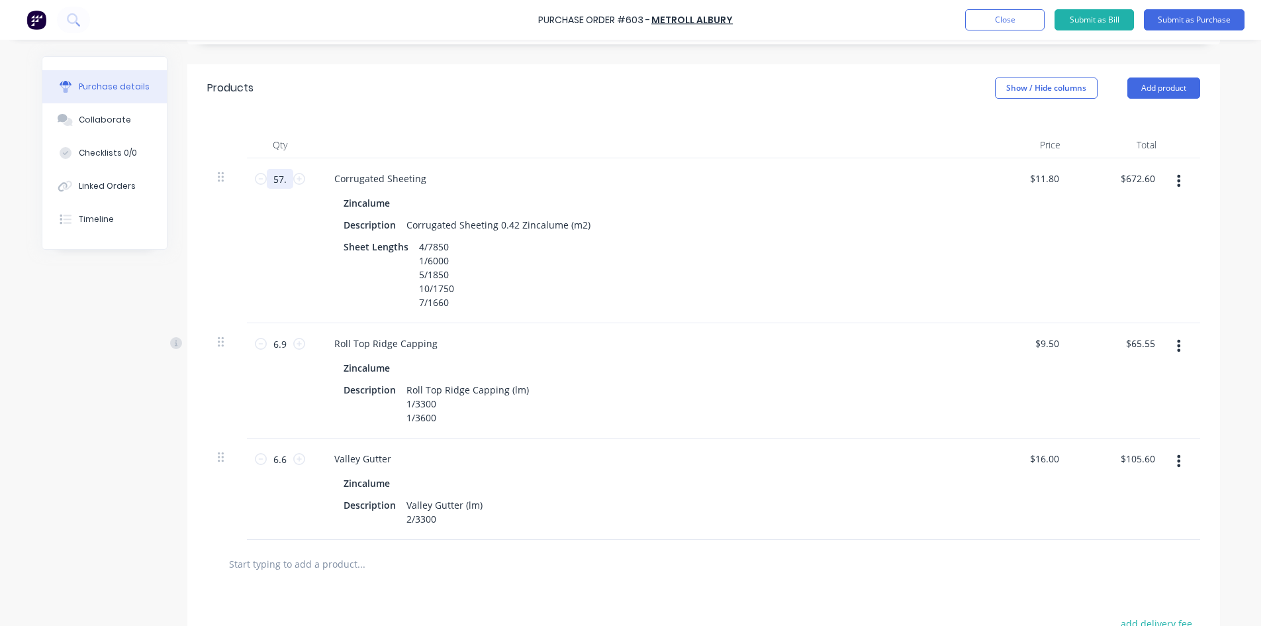
type input "57.7"
type input "$680.86"
type textarea "x"
type input "57.74"
type input "$681.33"
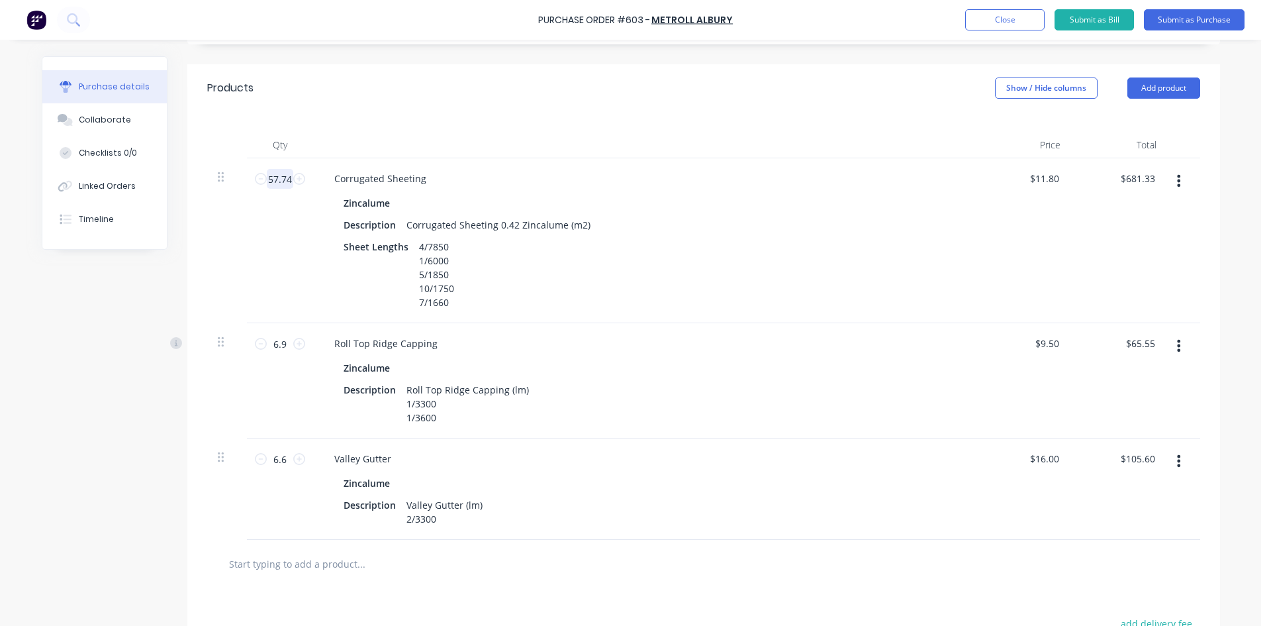
type textarea "x"
type input "57.74"
click at [522, 125] on div "Qty Price Total 57.74 57.74 Corrugated Sheeting Zincalume Description Corrugate…" at bounding box center [703, 326] width 1033 height 428
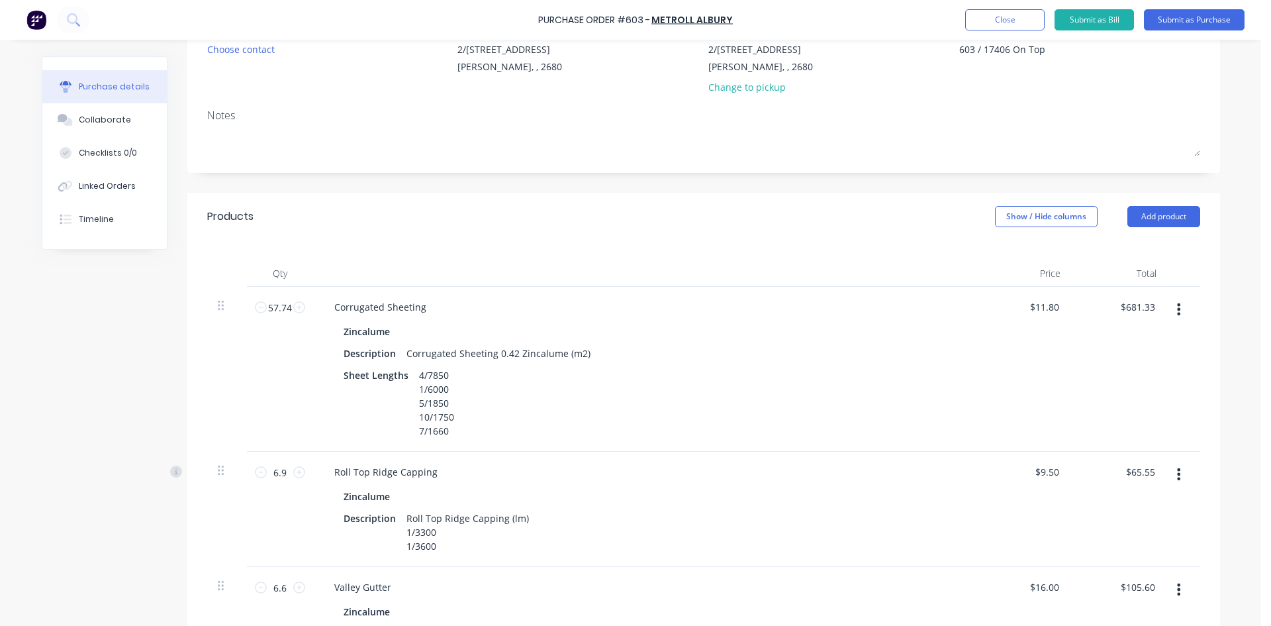
scroll to position [0, 0]
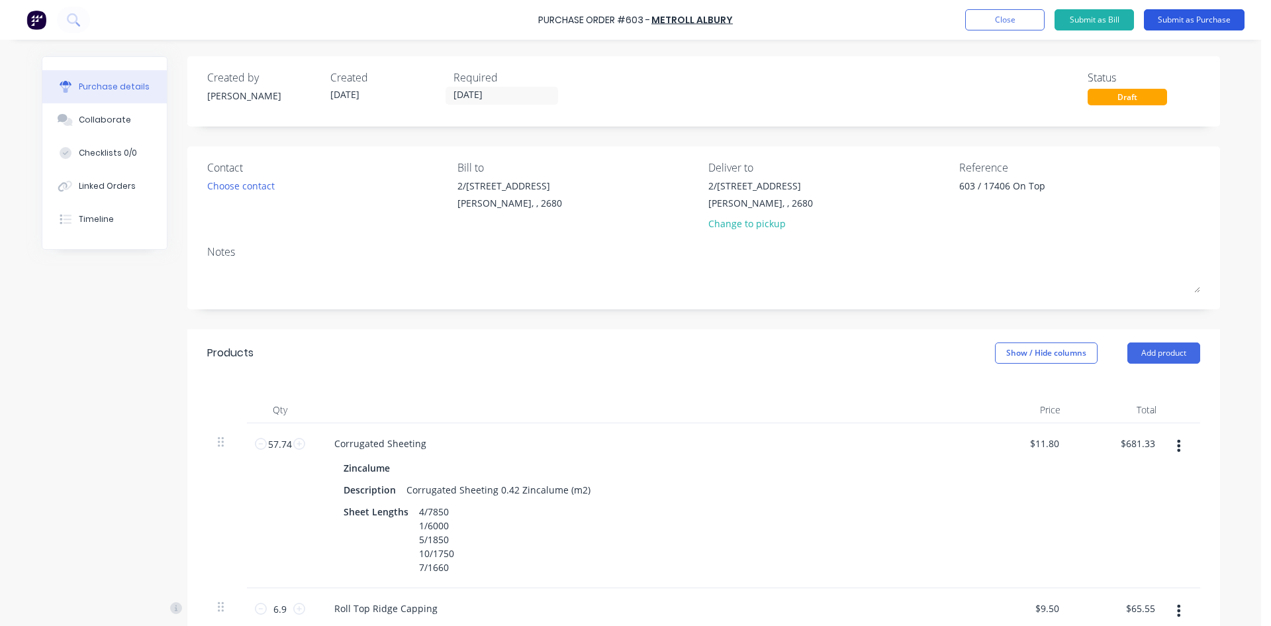
click at [1210, 21] on button "Submit as Purchase" at bounding box center [1194, 19] width 101 height 21
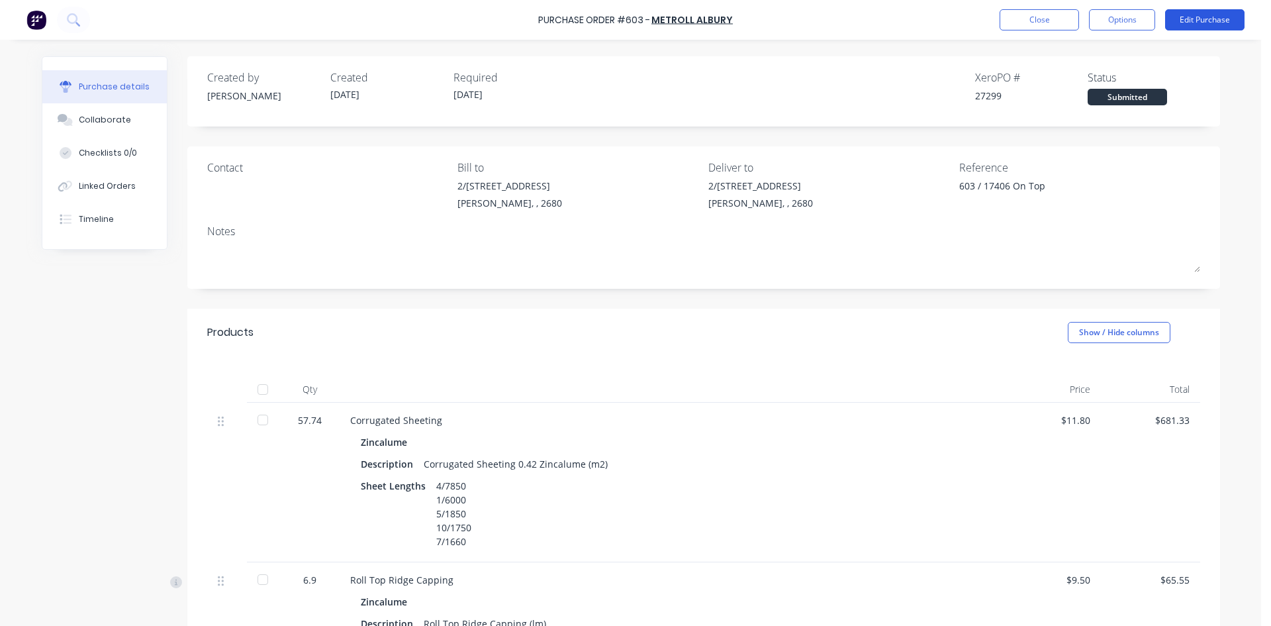
click at [1189, 23] on button "Edit Purchase" at bounding box center [1204, 19] width 79 height 21
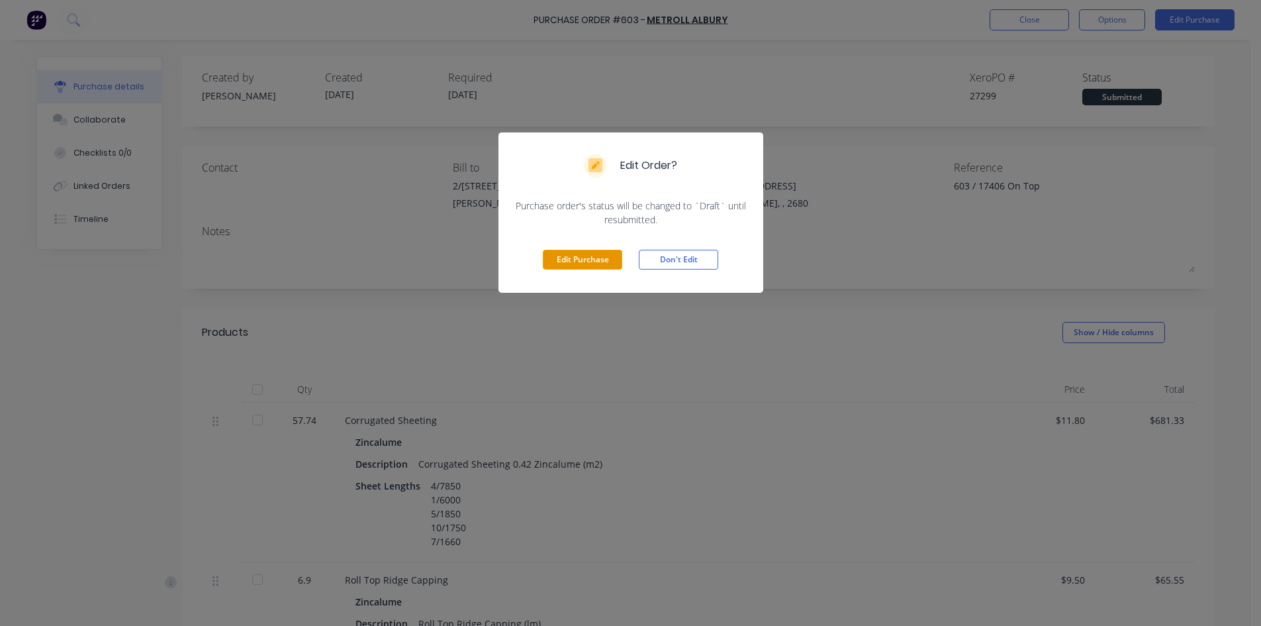
click at [569, 259] on button "Edit Purchase" at bounding box center [582, 260] width 79 height 20
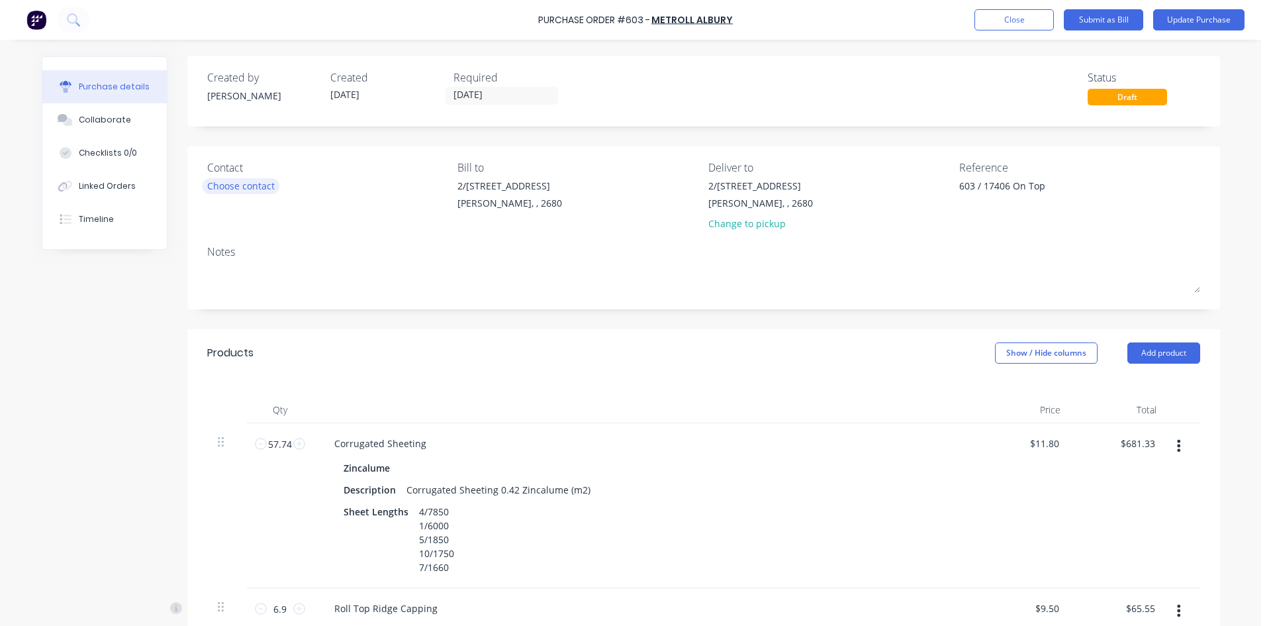
click at [240, 184] on div "Choose contact" at bounding box center [241, 186] width 68 height 14
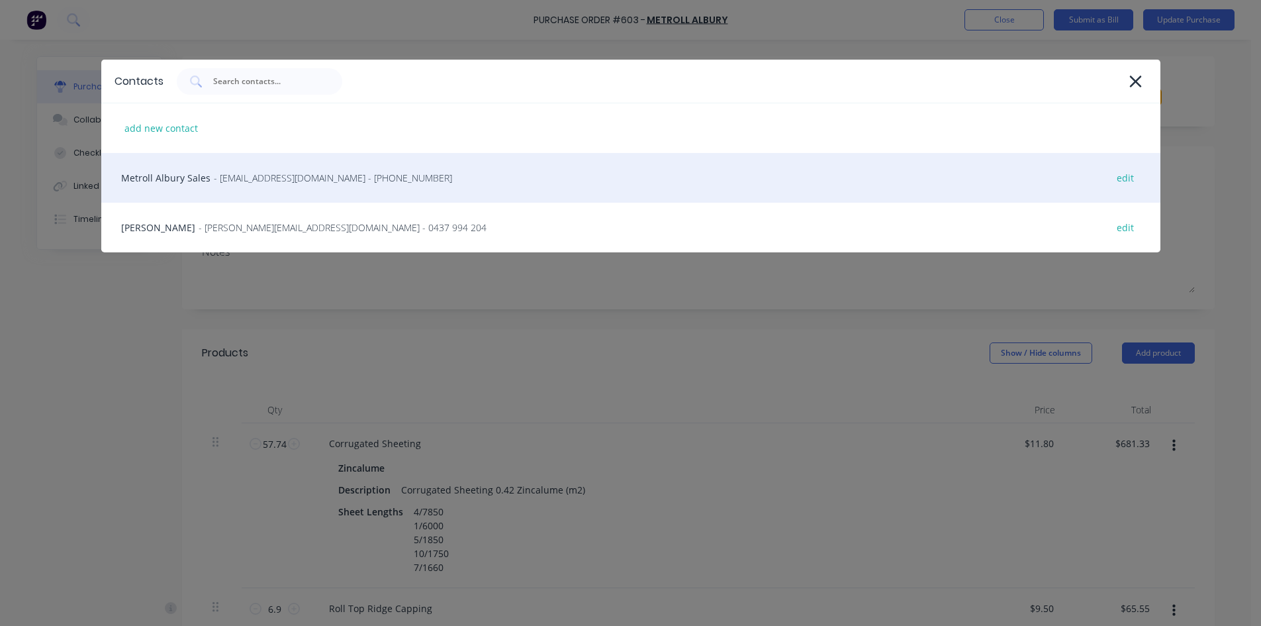
click at [240, 185] on div "Metroll Albury Sales - sales@albury.metroll.com.au - (02) 6043 6805 edit" at bounding box center [630, 178] width 1059 height 50
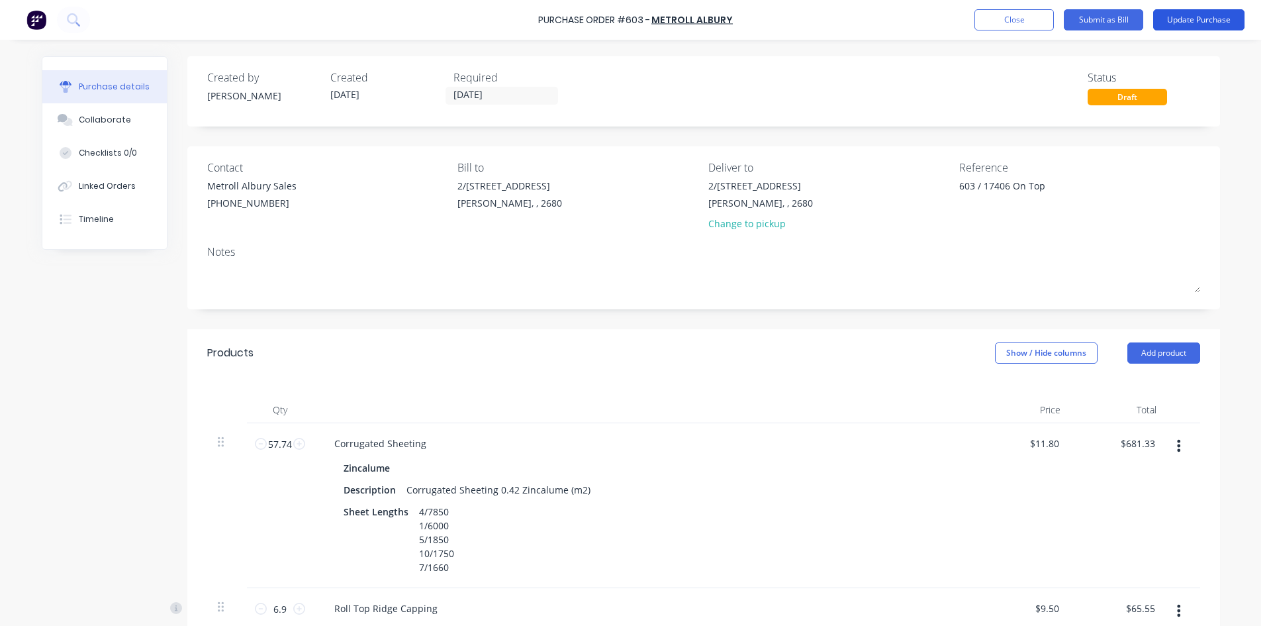
click at [1206, 16] on button "Update Purchase" at bounding box center [1198, 19] width 91 height 21
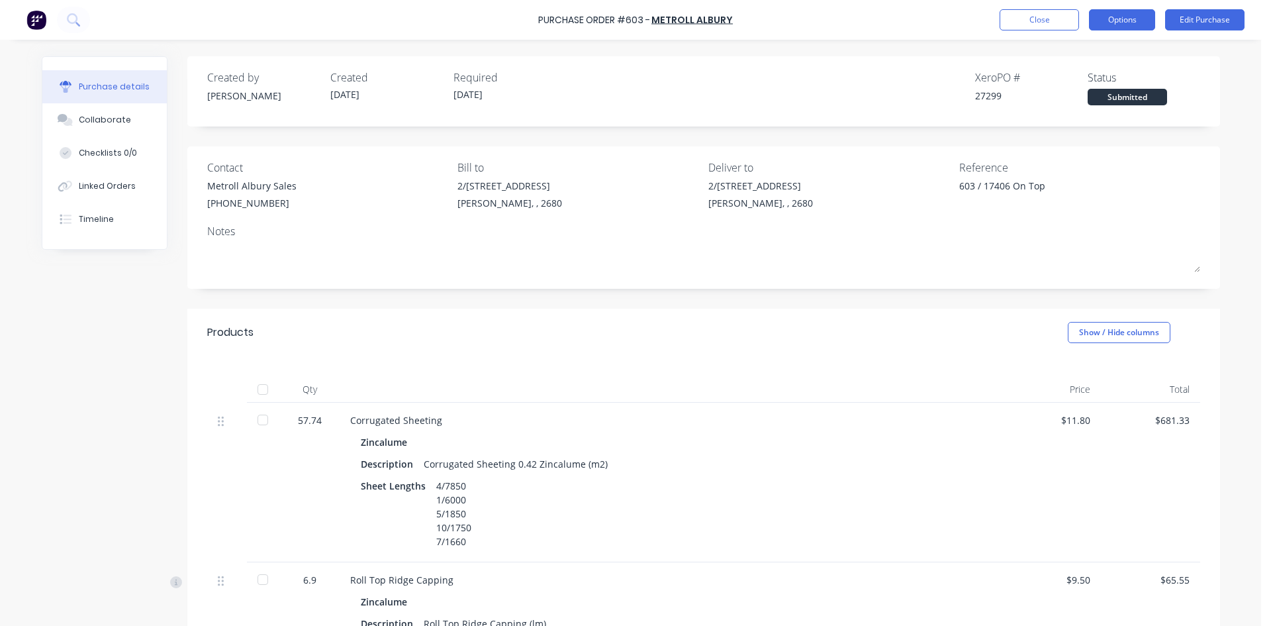
click at [1123, 20] on button "Options" at bounding box center [1122, 19] width 66 height 21
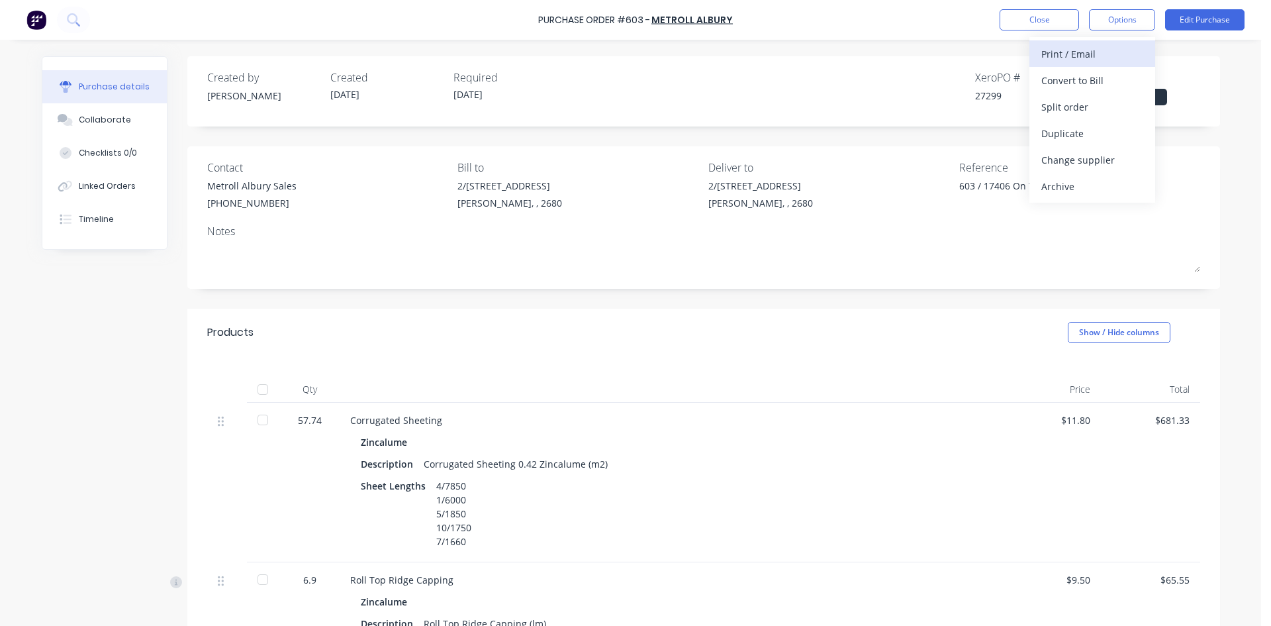
click at [1102, 58] on div "Print / Email" at bounding box center [1093, 53] width 102 height 19
click at [1102, 89] on div "With pricing" at bounding box center [1093, 80] width 102 height 19
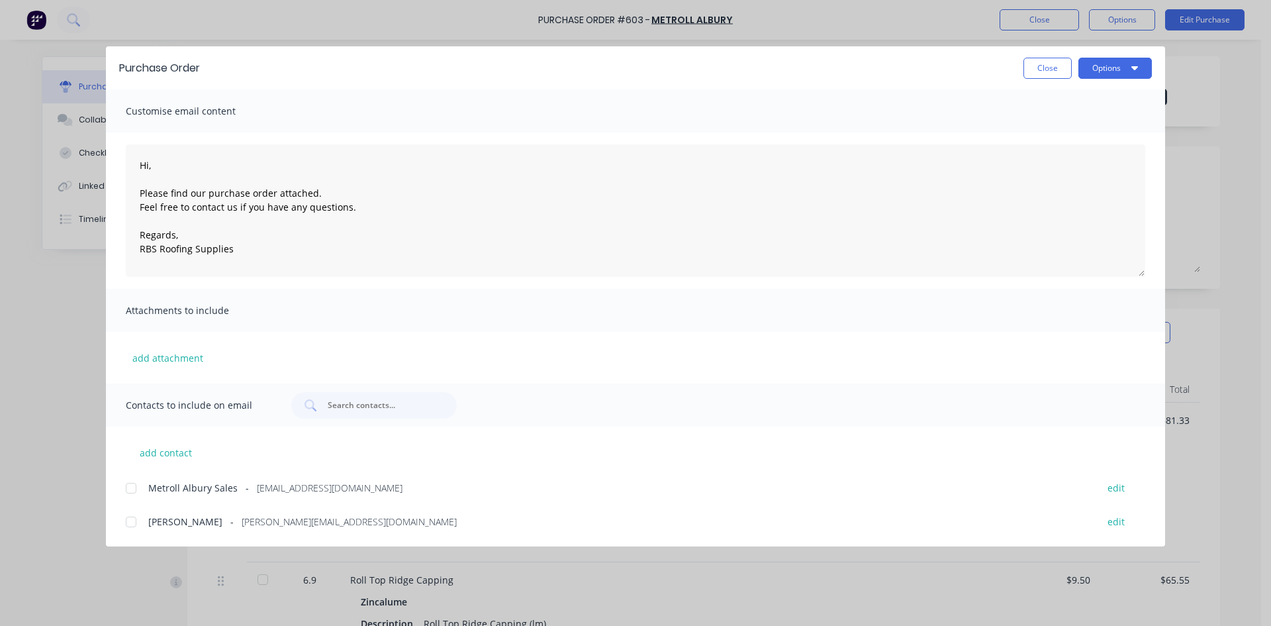
click at [130, 487] on div at bounding box center [131, 488] width 26 height 26
click at [1136, 66] on icon "button" at bounding box center [1135, 67] width 7 height 11
click at [1083, 150] on div "Email" at bounding box center [1089, 154] width 102 height 19
click at [1047, 73] on button "Close" at bounding box center [1048, 68] width 48 height 21
type textarea "x"
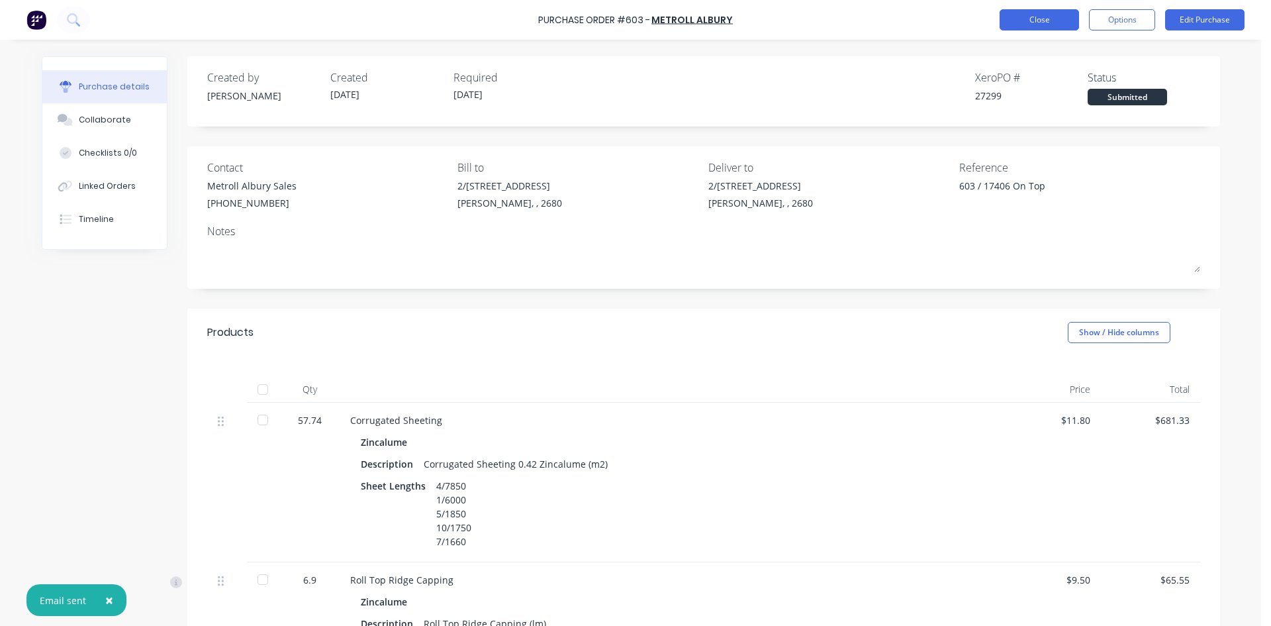
click at [1039, 24] on button "Close" at bounding box center [1039, 19] width 79 height 21
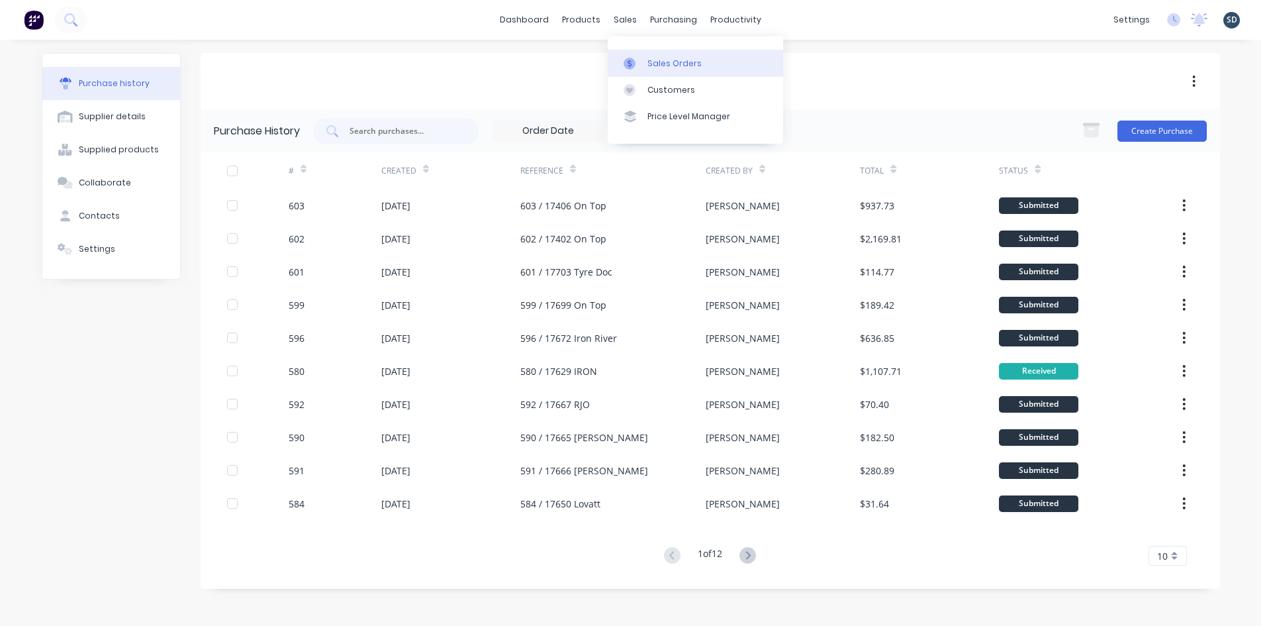
click at [648, 61] on div "Sales Orders" at bounding box center [675, 64] width 54 height 12
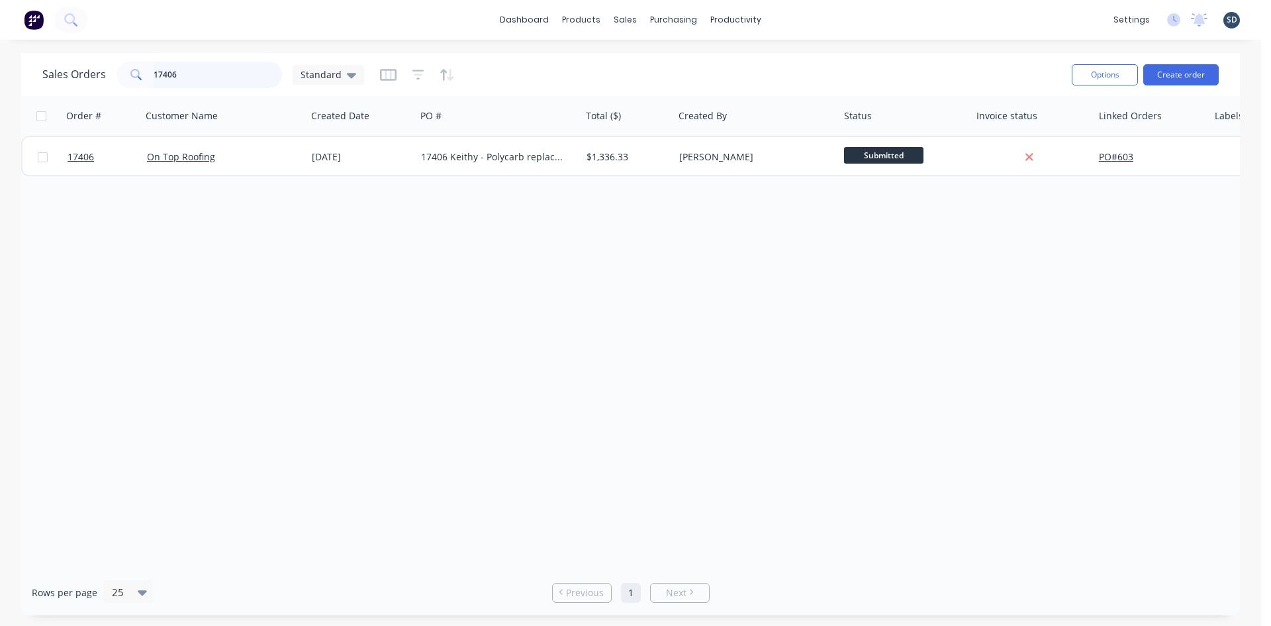
click at [209, 79] on input "17406" at bounding box center [218, 75] width 129 height 26
click at [579, 49] on div "dashboard products sales purchasing productivity dashboard products Product Cat…" at bounding box center [630, 313] width 1261 height 626
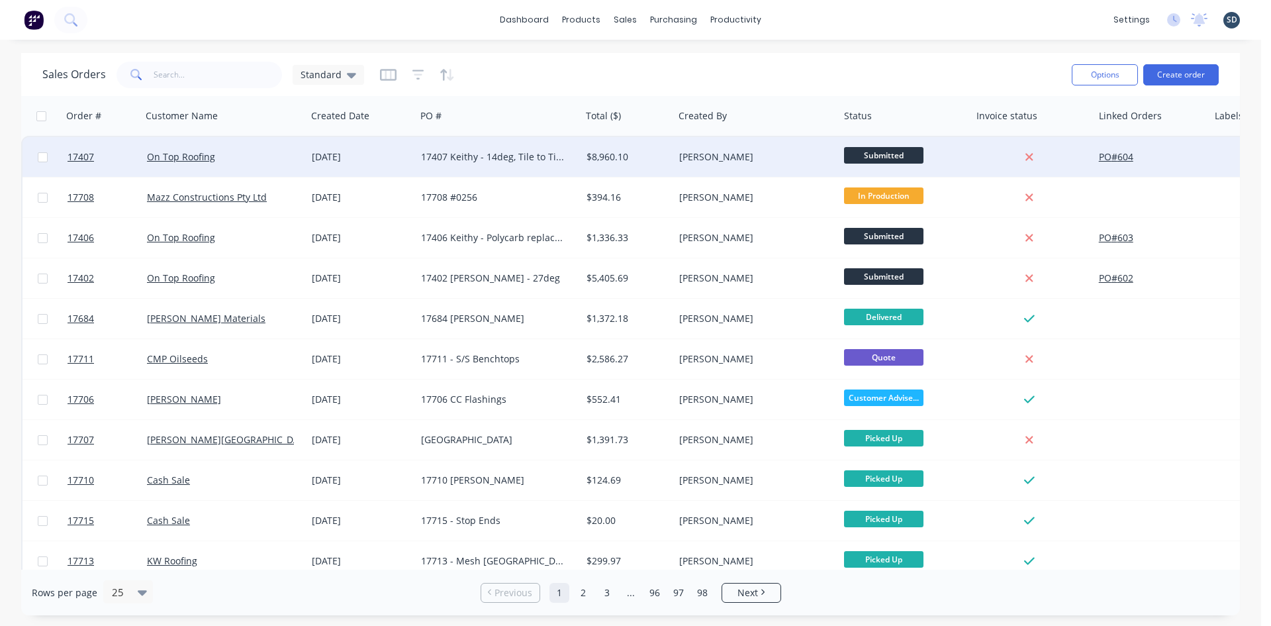
click at [278, 156] on div "On Top Roofing" at bounding box center [220, 156] width 147 height 13
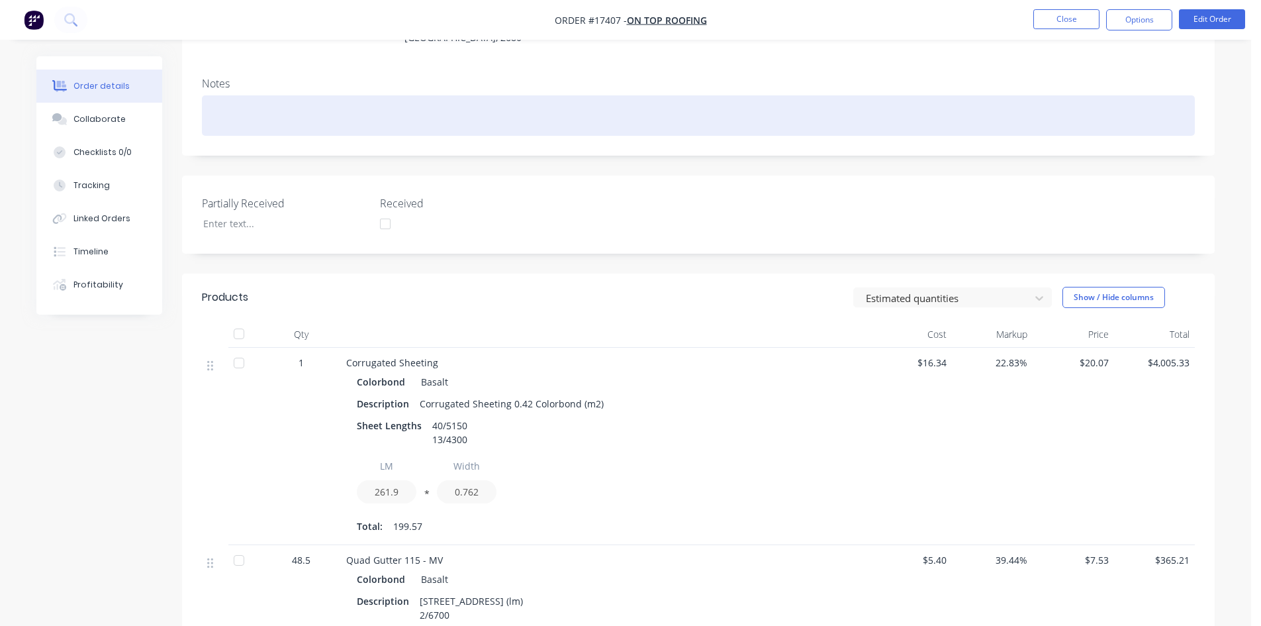
scroll to position [265, 0]
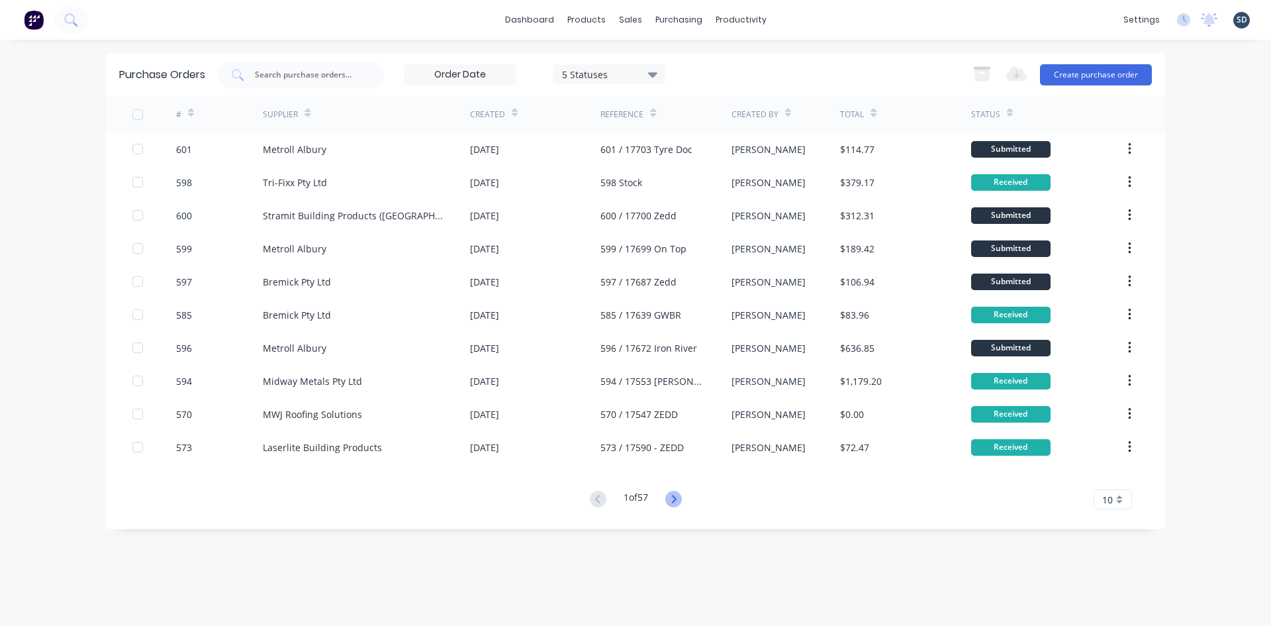
click at [682, 496] on icon at bounding box center [673, 499] width 17 height 17
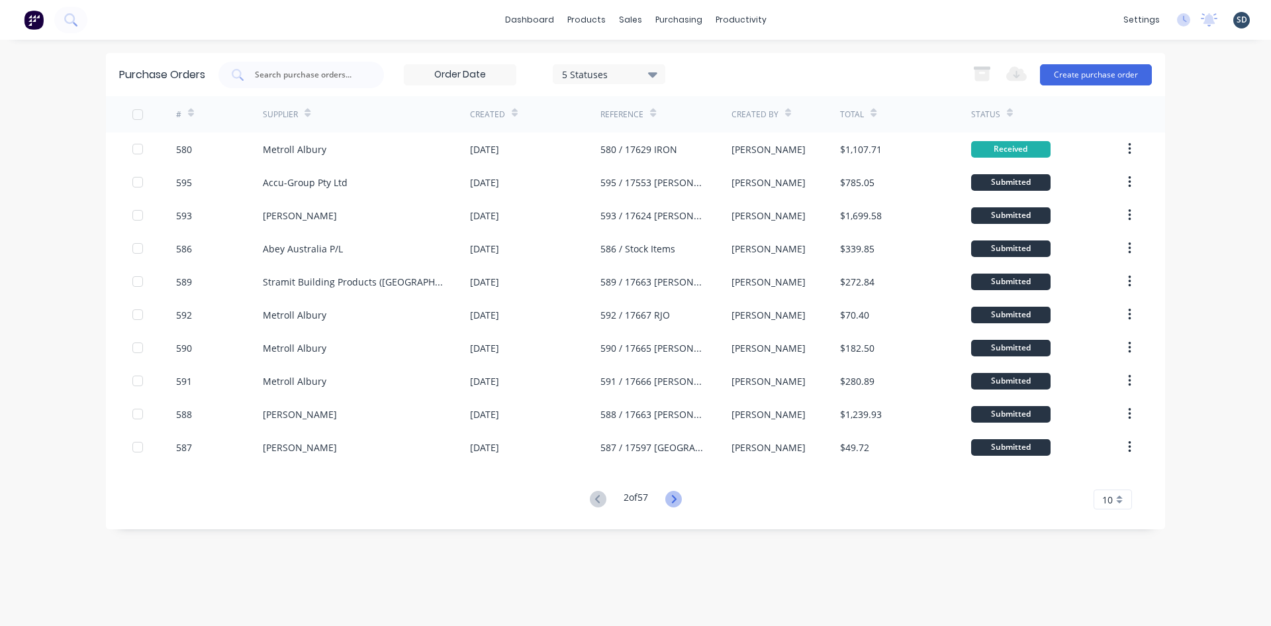
click at [676, 499] on icon at bounding box center [673, 499] width 5 height 8
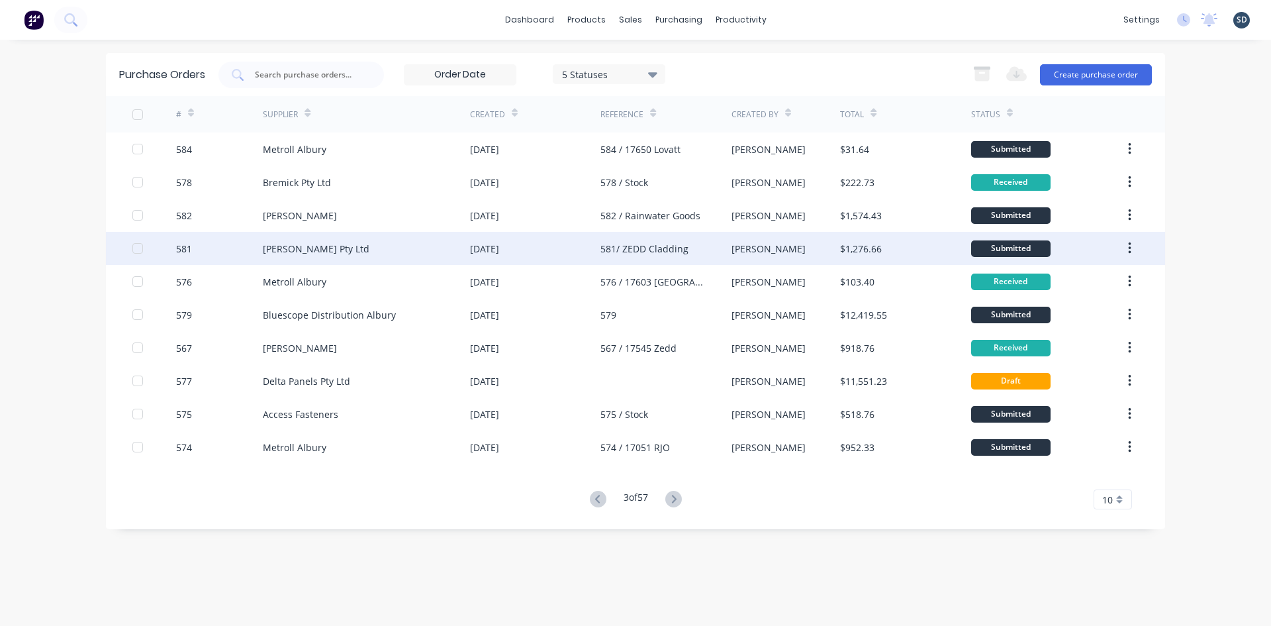
click at [416, 249] on div "Prestons Leeton Pty Ltd" at bounding box center [366, 248] width 207 height 33
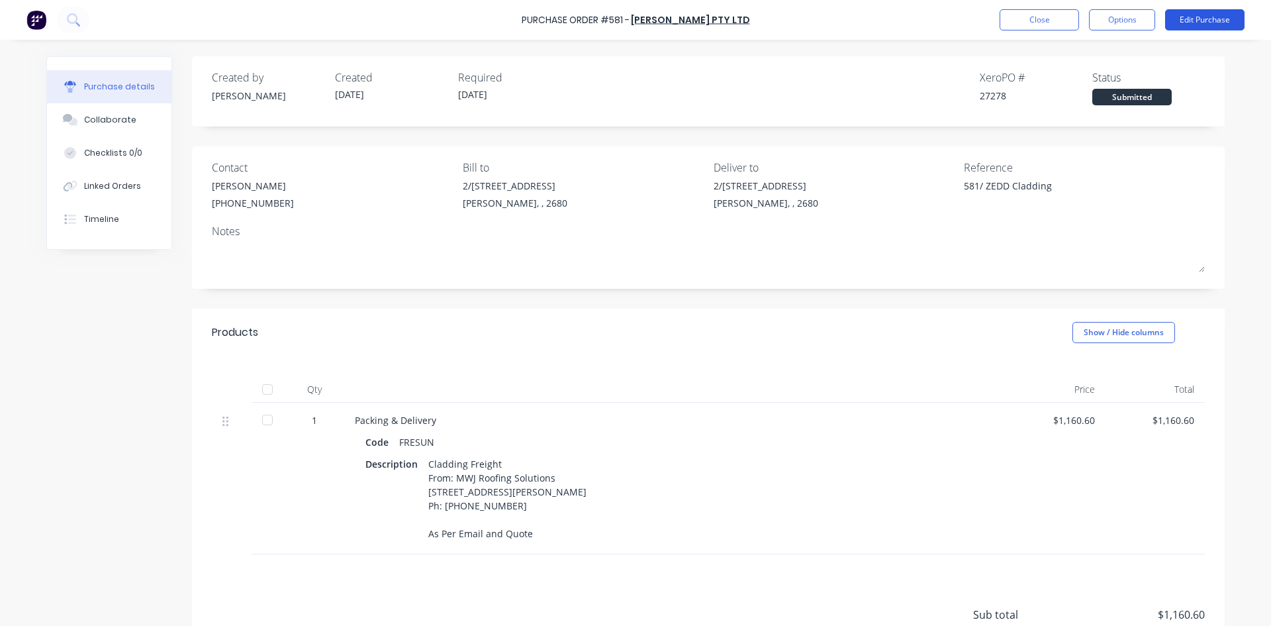
click at [1200, 20] on button "Edit Purchase" at bounding box center [1204, 19] width 79 height 21
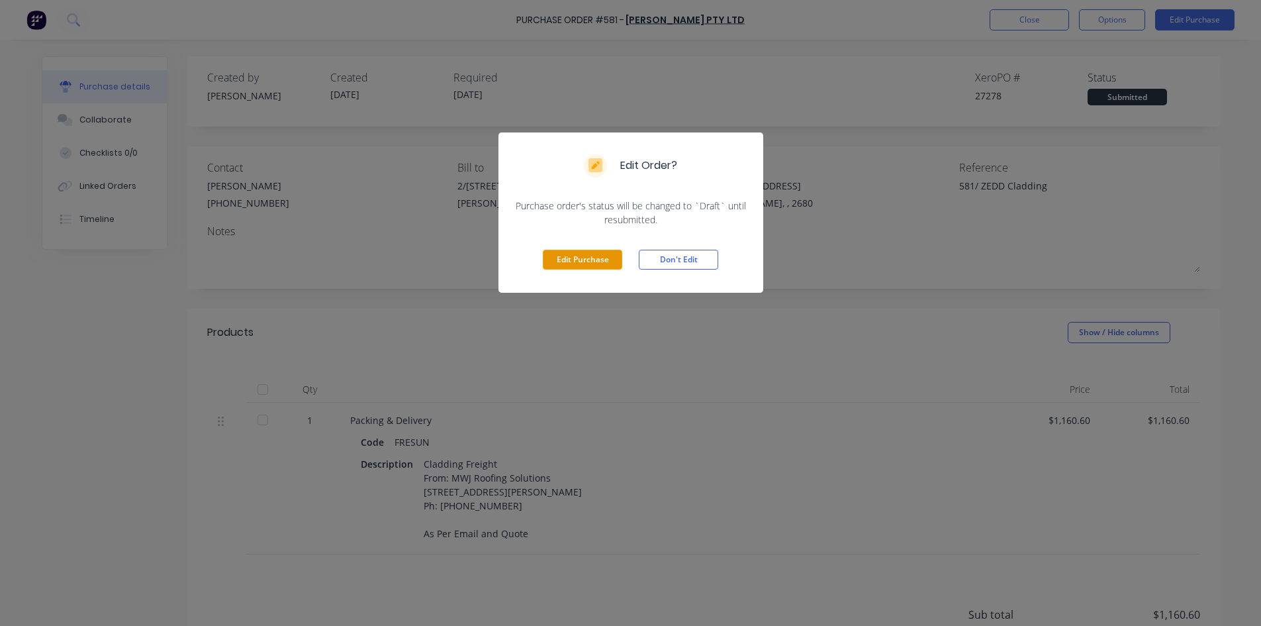
click at [597, 256] on button "Edit Purchase" at bounding box center [582, 260] width 79 height 20
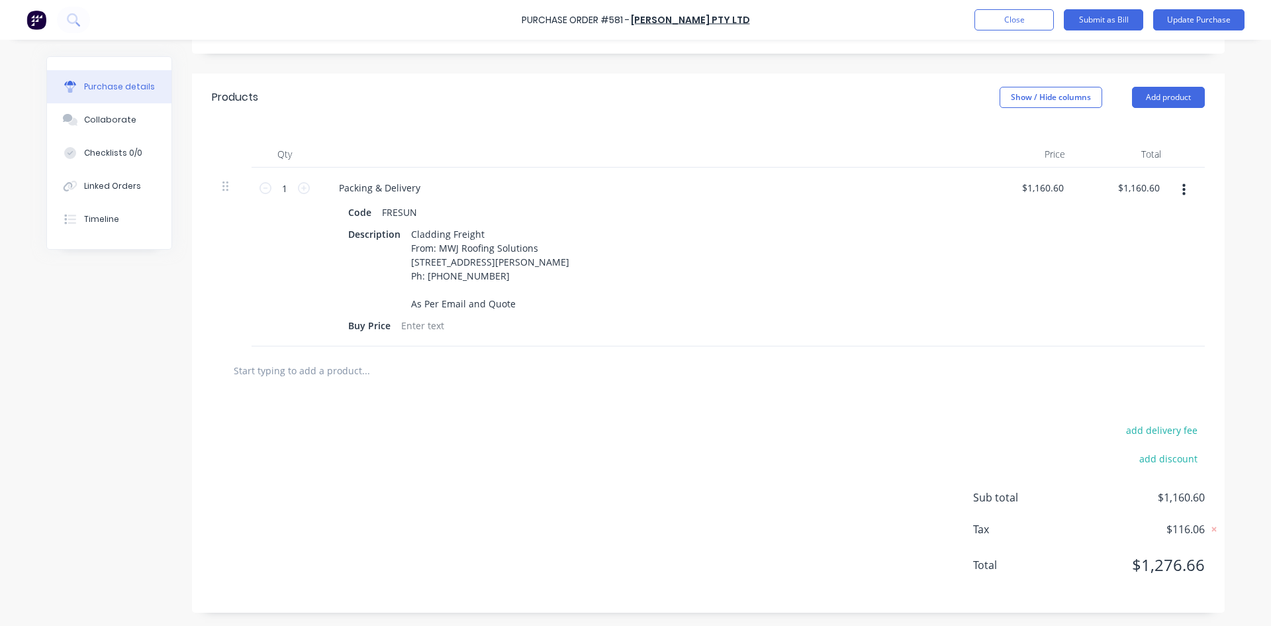
scroll to position [265, 0]
type textarea "x"
type input "1160.60"
click at [1042, 178] on input "1160.60" at bounding box center [1042, 187] width 48 height 19
type textarea "x"
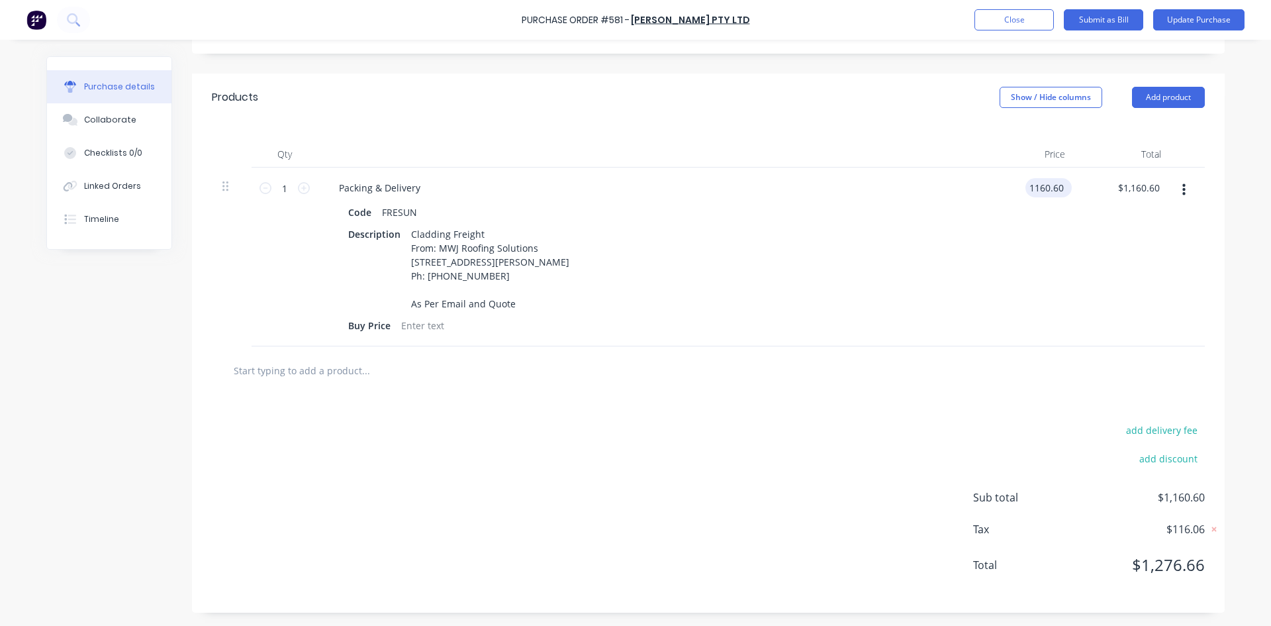
click at [1042, 178] on input "1160.60" at bounding box center [1046, 187] width 41 height 19
type input "1450"
type textarea "x"
type input "$1,450.00"
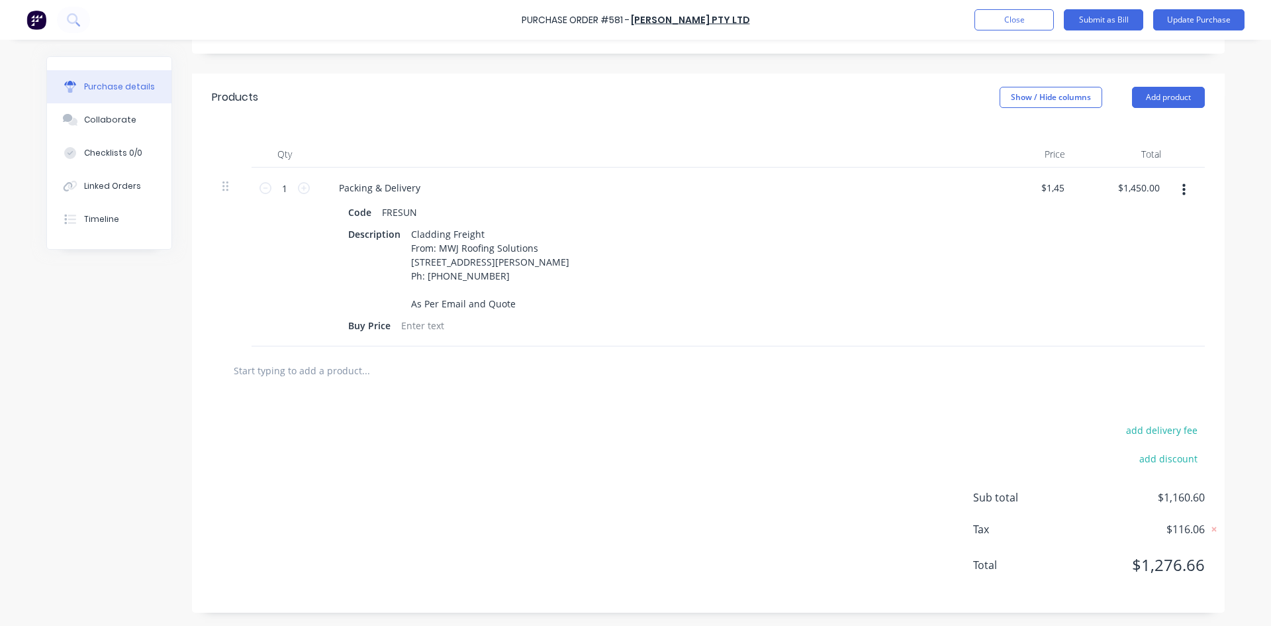
click at [848, 83] on div "Products Show / Hide columns Add product" at bounding box center [708, 97] width 1033 height 48
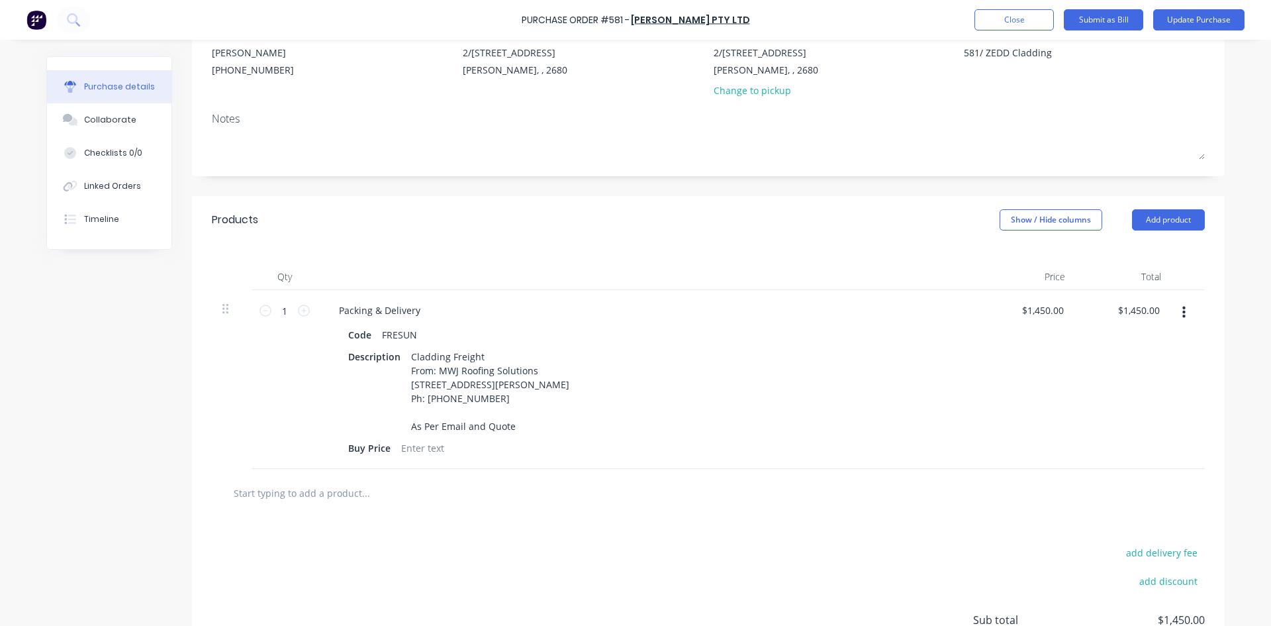
scroll to position [132, 0]
click at [1190, 23] on button "Update Purchase" at bounding box center [1198, 19] width 91 height 21
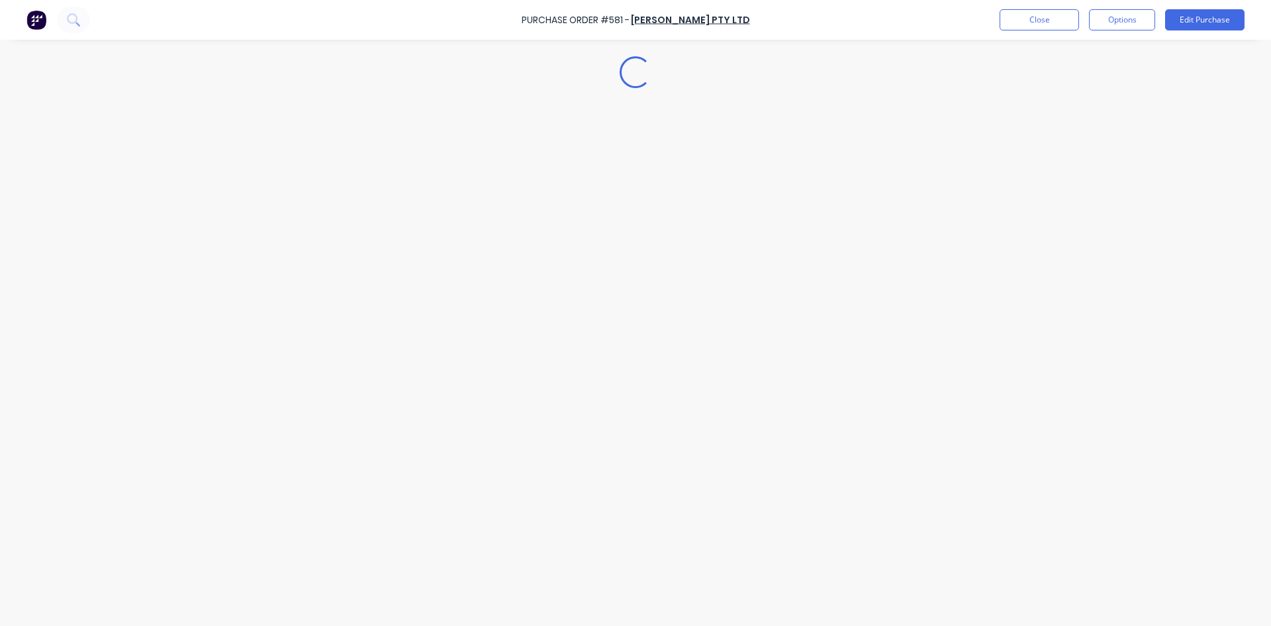
type textarea "x"
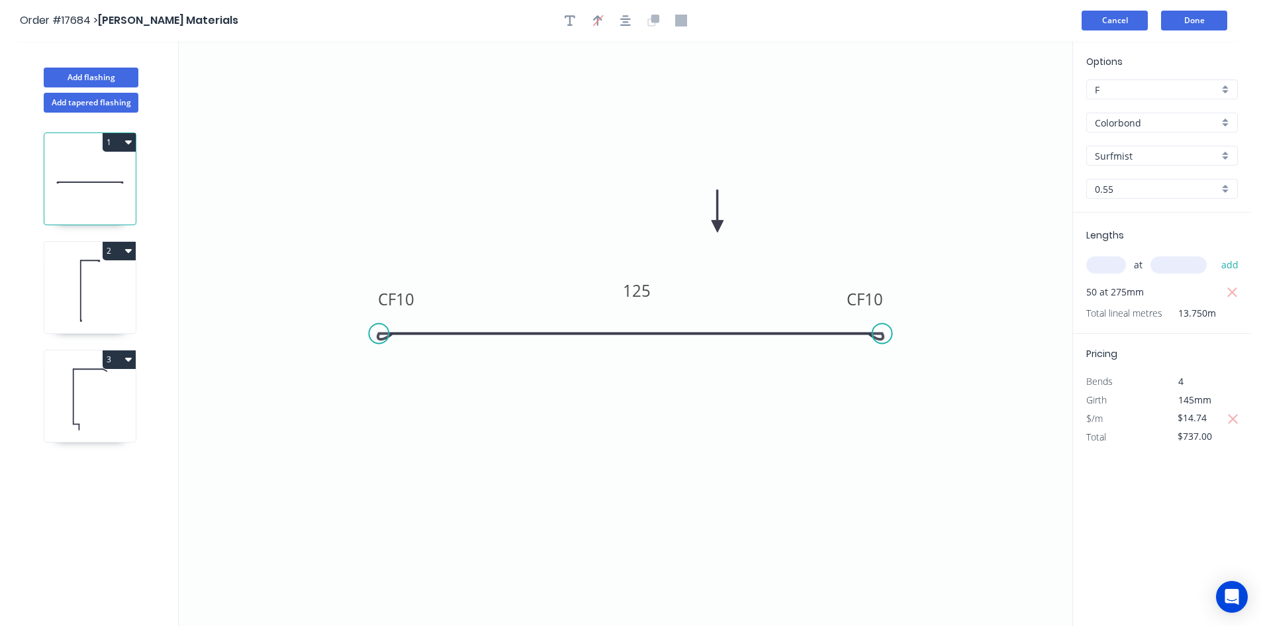
click at [1116, 20] on button "Cancel" at bounding box center [1115, 21] width 66 height 20
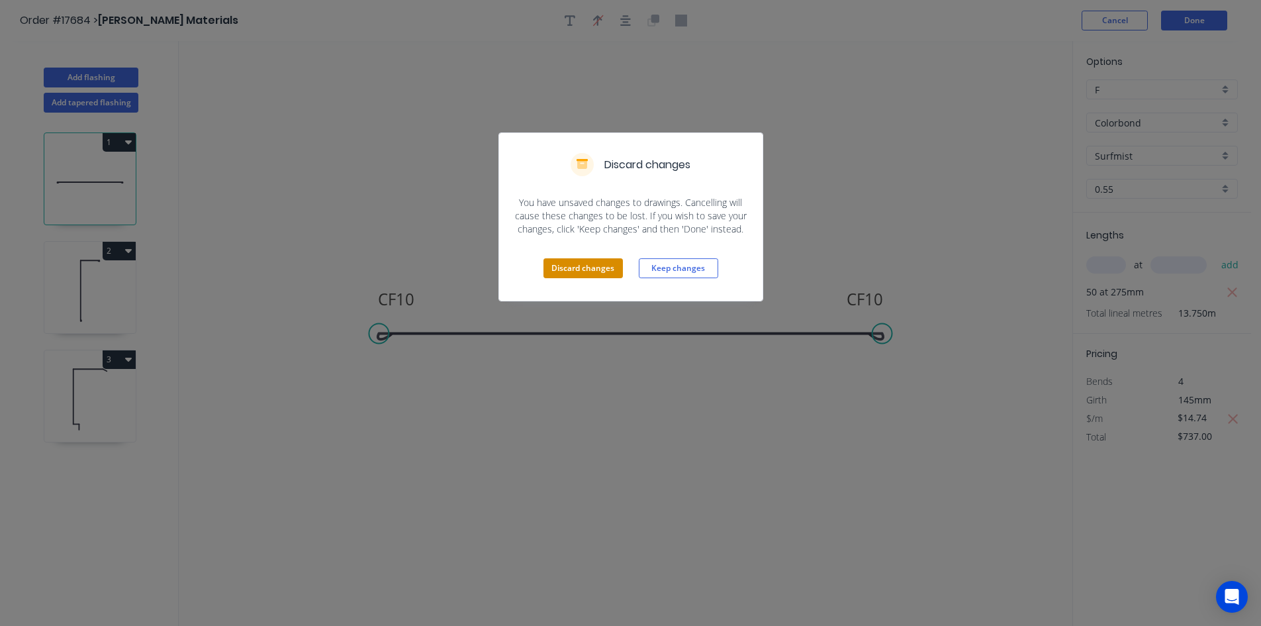
click at [585, 268] on button "Discard changes" at bounding box center [583, 268] width 79 height 20
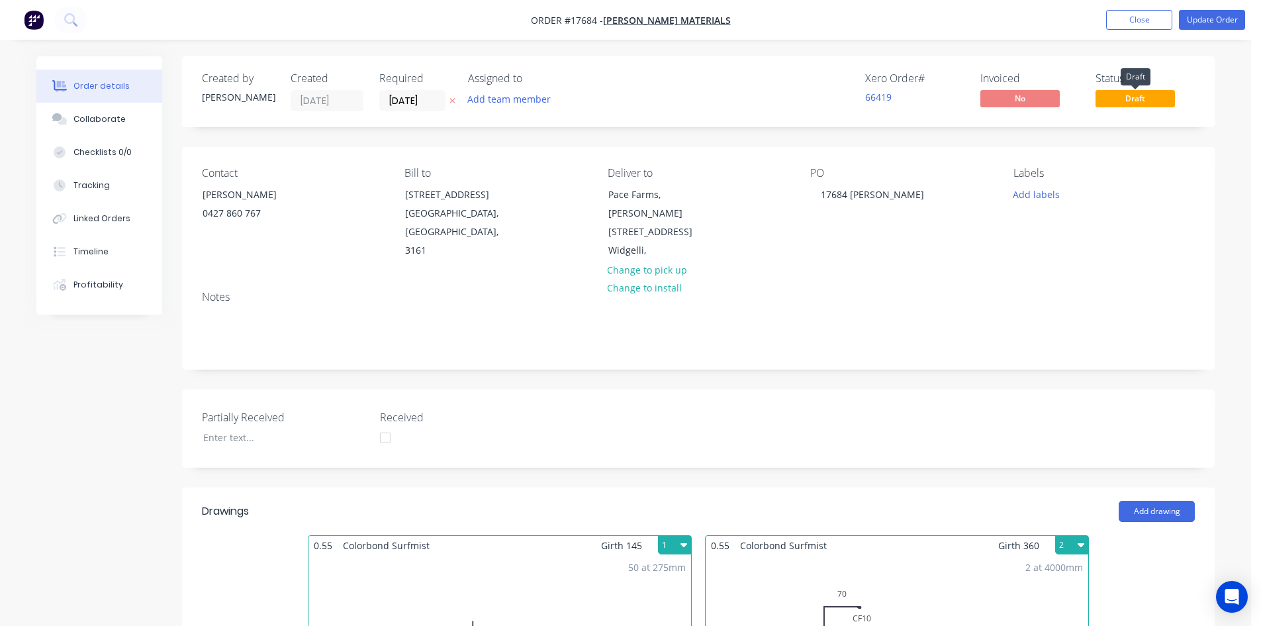
click at [1119, 105] on span "Draft" at bounding box center [1135, 98] width 79 height 17
click at [1124, 99] on span "Draft" at bounding box center [1135, 98] width 79 height 17
click at [1202, 13] on button "Update Order" at bounding box center [1212, 20] width 66 height 20
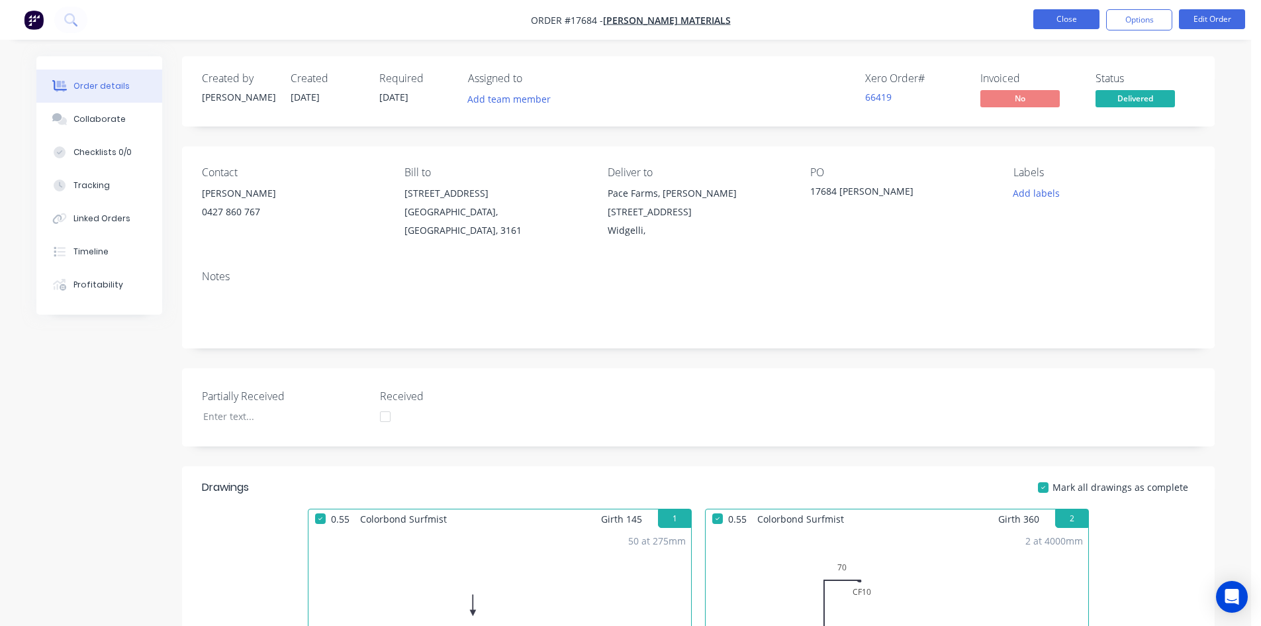
click at [1061, 26] on button "Close" at bounding box center [1067, 19] width 66 height 20
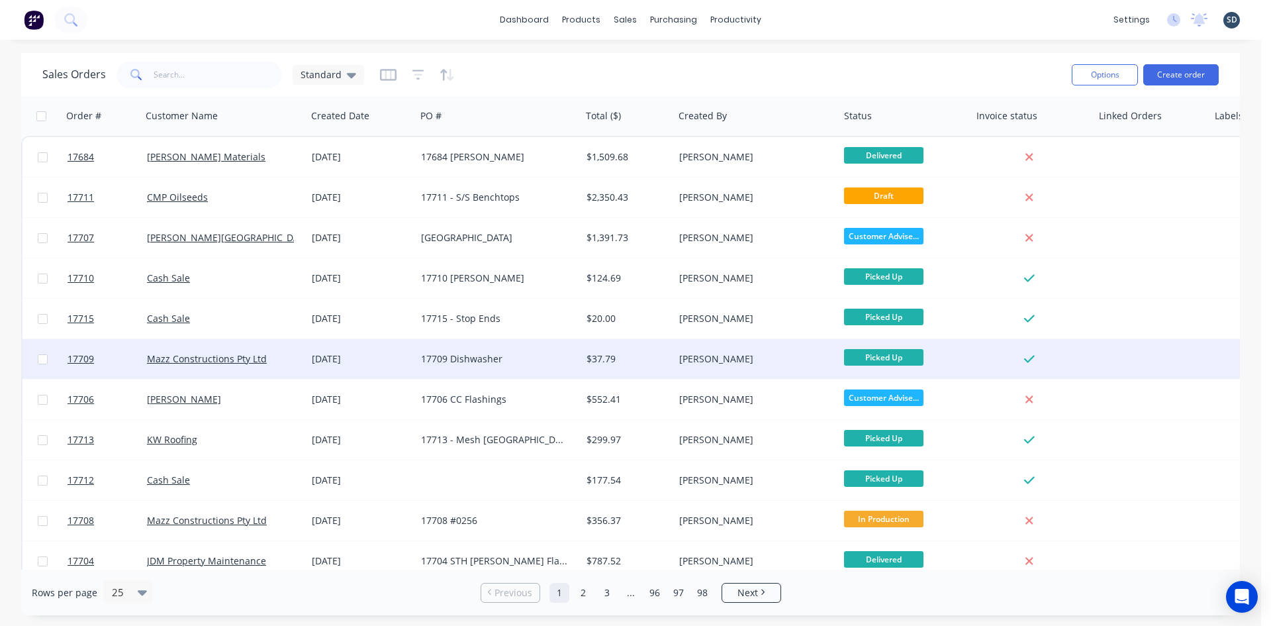
click at [297, 364] on div "Mazz Constructions Pty Ltd" at bounding box center [224, 358] width 155 height 13
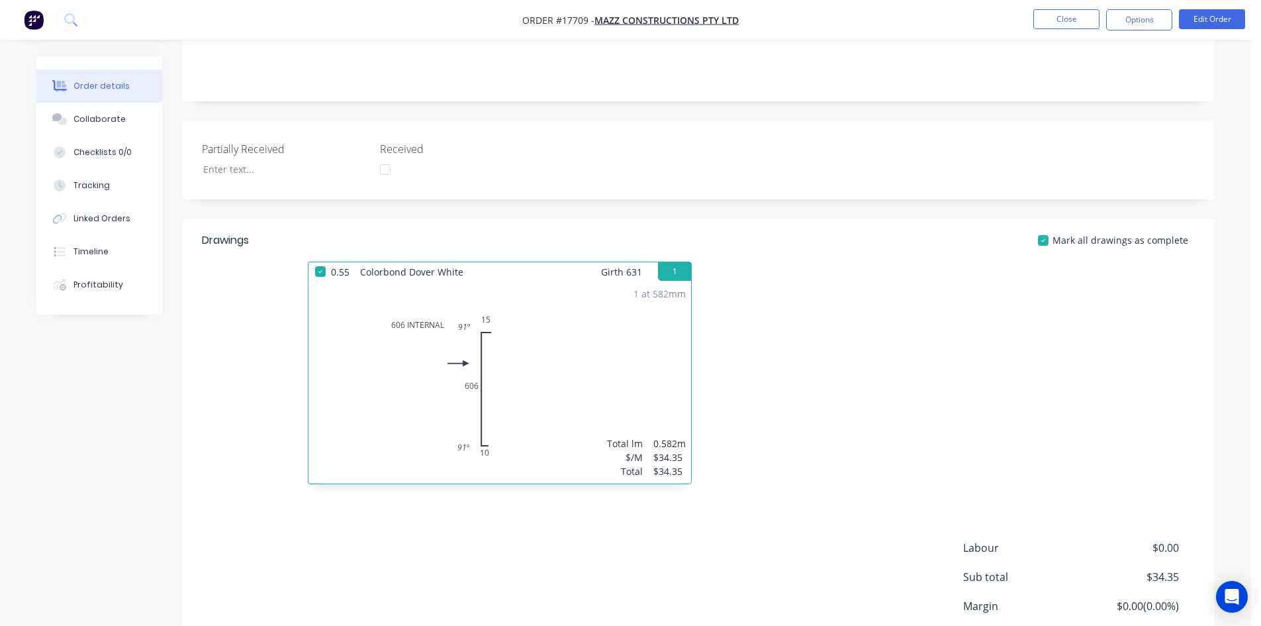
scroll to position [331, 0]
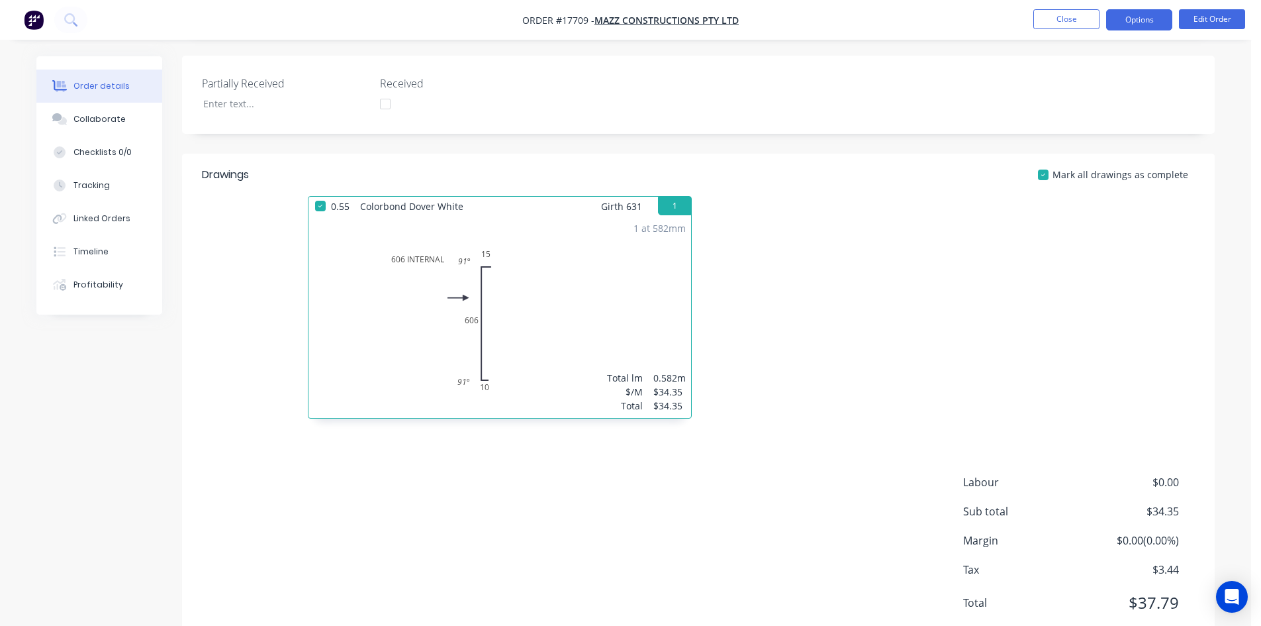
click at [1151, 16] on button "Options" at bounding box center [1139, 19] width 66 height 21
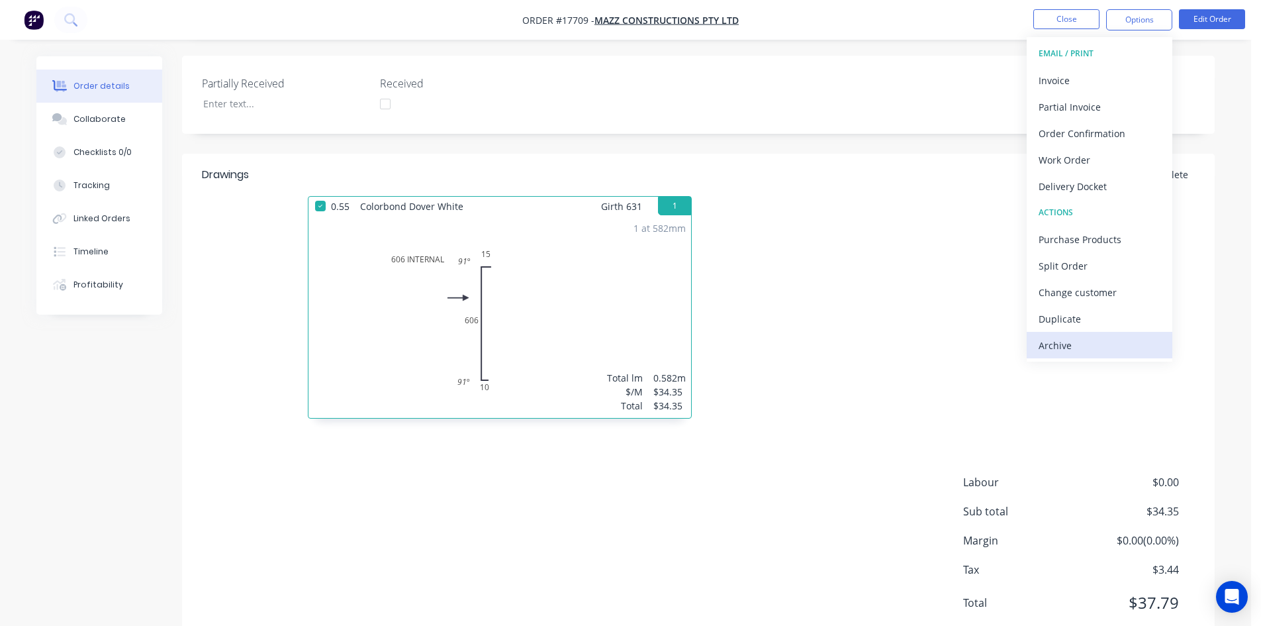
click at [1090, 350] on div "Archive" at bounding box center [1100, 345] width 122 height 19
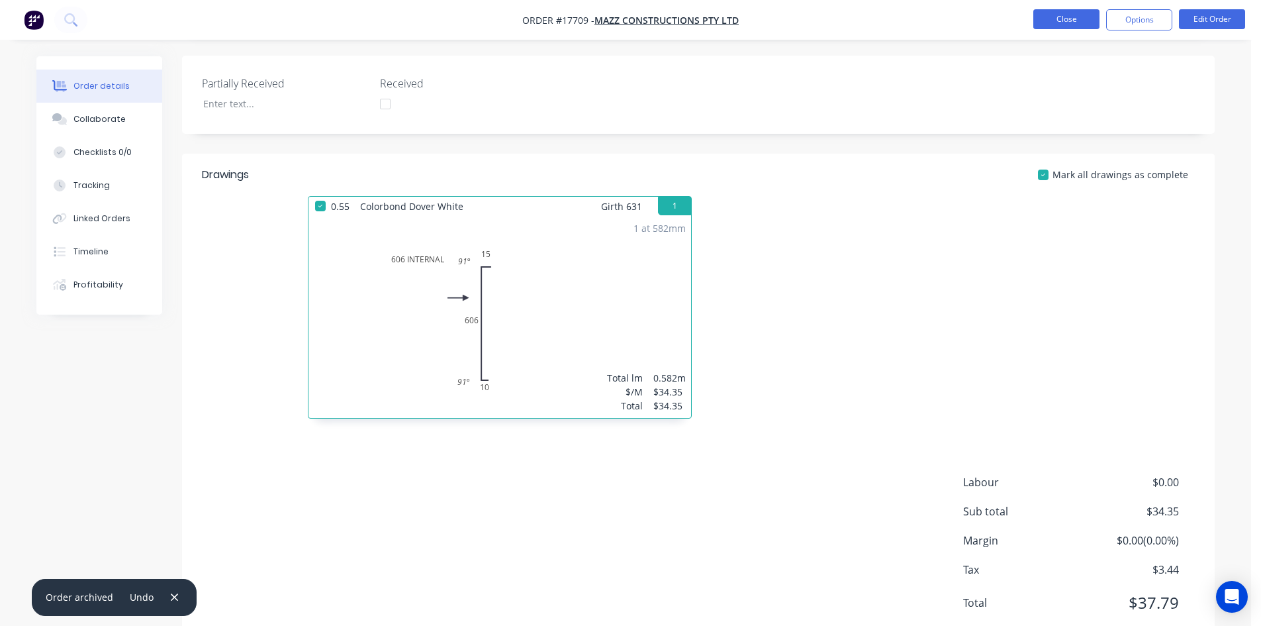
click at [1070, 18] on button "Close" at bounding box center [1067, 19] width 66 height 20
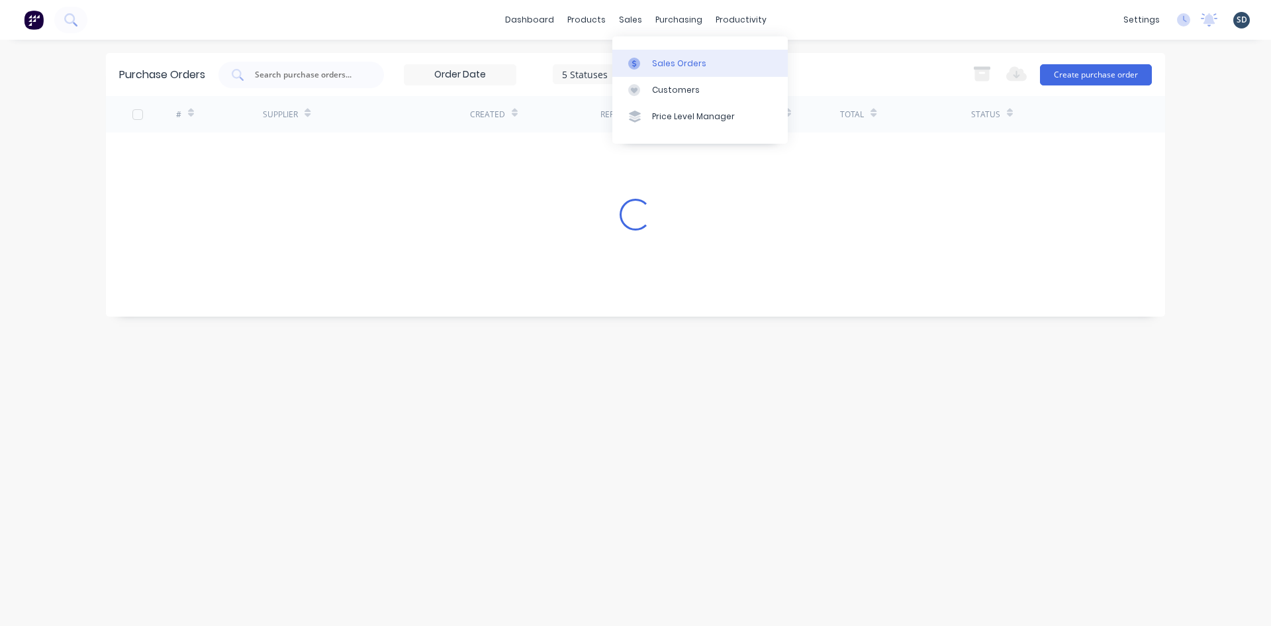
click at [661, 74] on link "Sales Orders" at bounding box center [699, 63] width 175 height 26
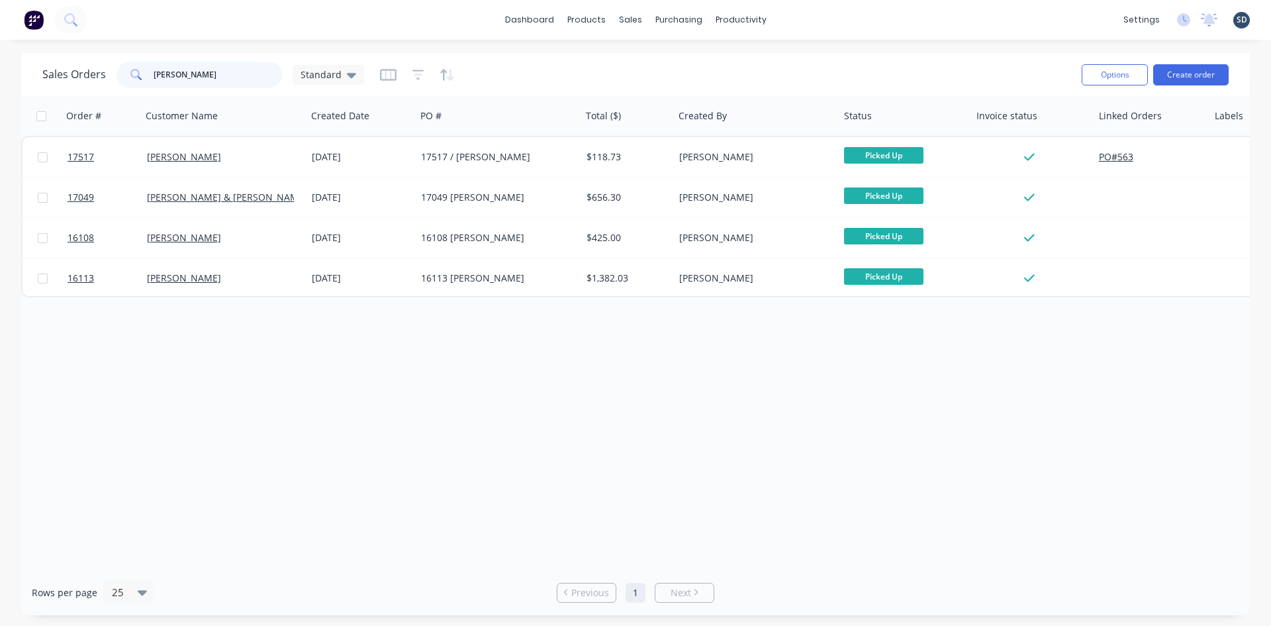
click at [240, 71] on input "mick brown" at bounding box center [218, 75] width 129 height 26
click at [240, 72] on input "mick brown" at bounding box center [218, 75] width 129 height 26
click at [714, 38] on div "dashboard products sales purchasing productivity dashboard products Product Cat…" at bounding box center [635, 20] width 1271 height 40
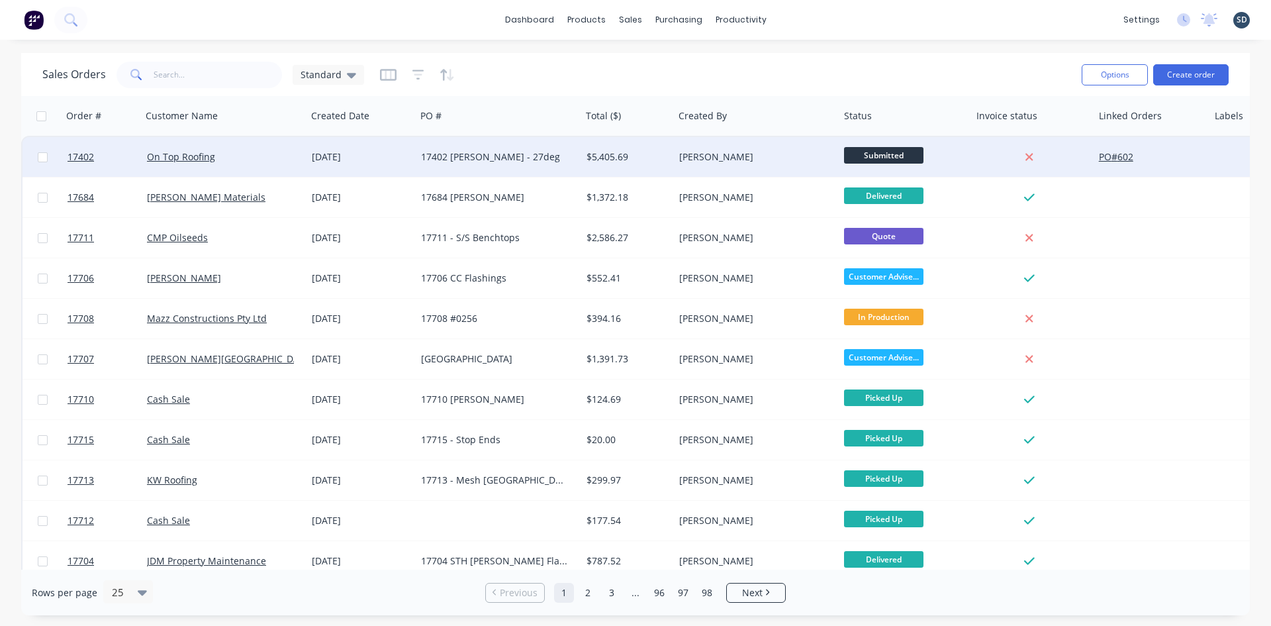
click at [251, 153] on div "On Top Roofing" at bounding box center [220, 156] width 147 height 13
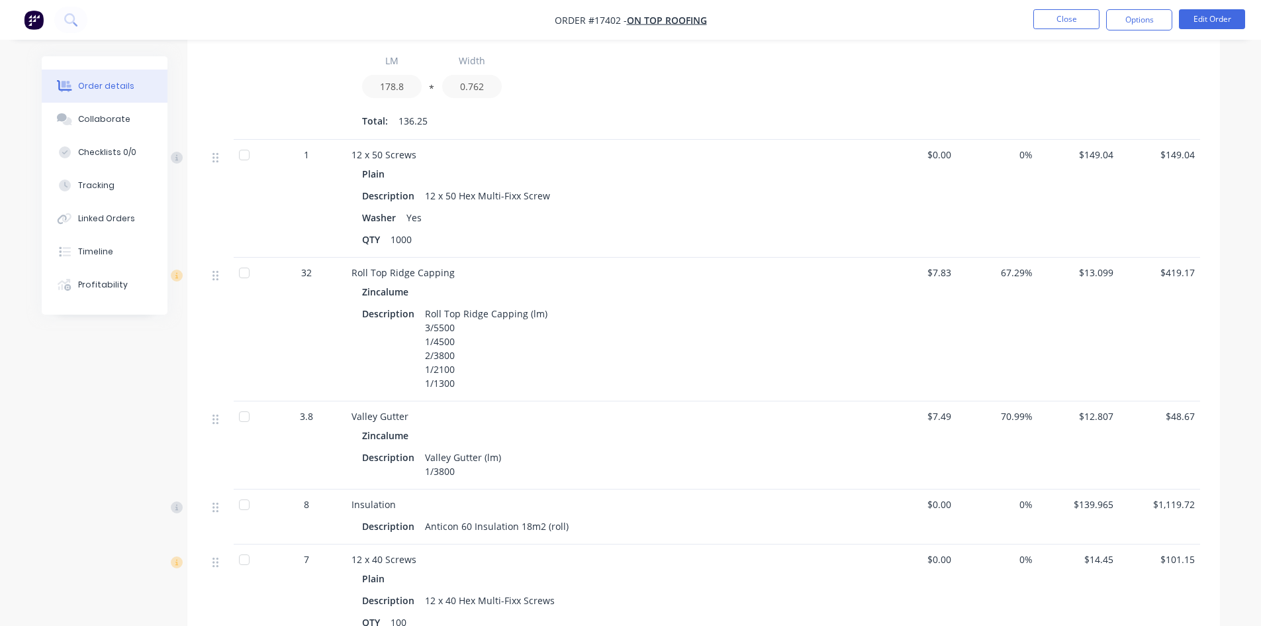
scroll to position [662, 0]
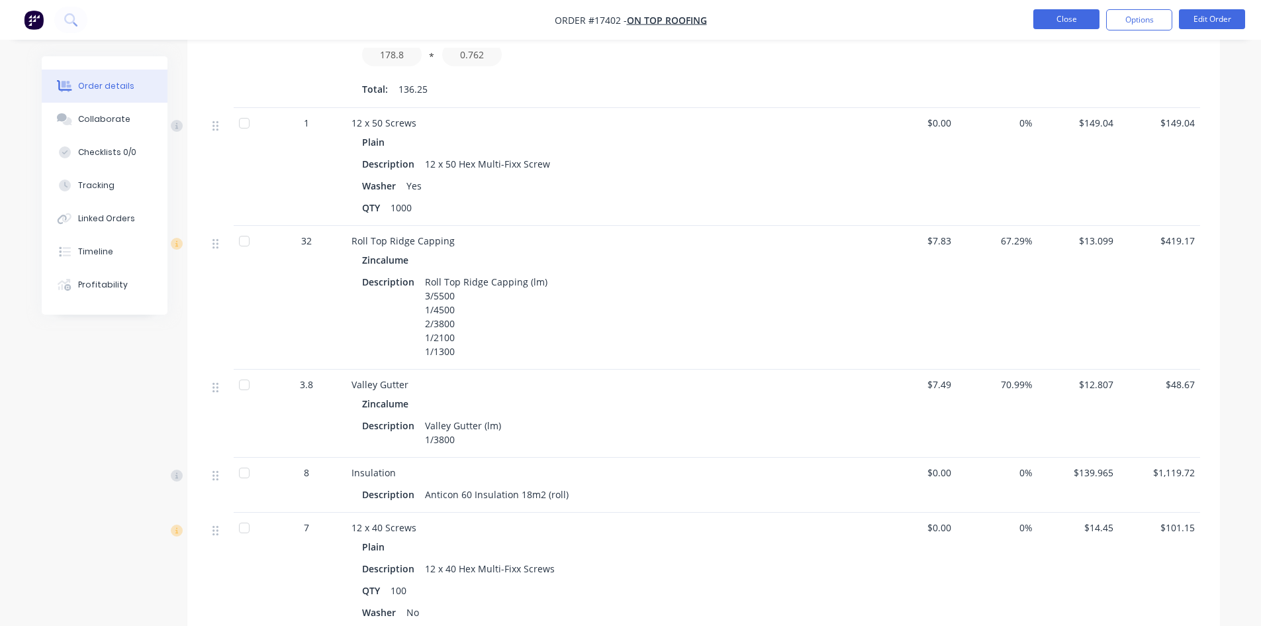
click at [1059, 18] on button "Close" at bounding box center [1067, 19] width 66 height 20
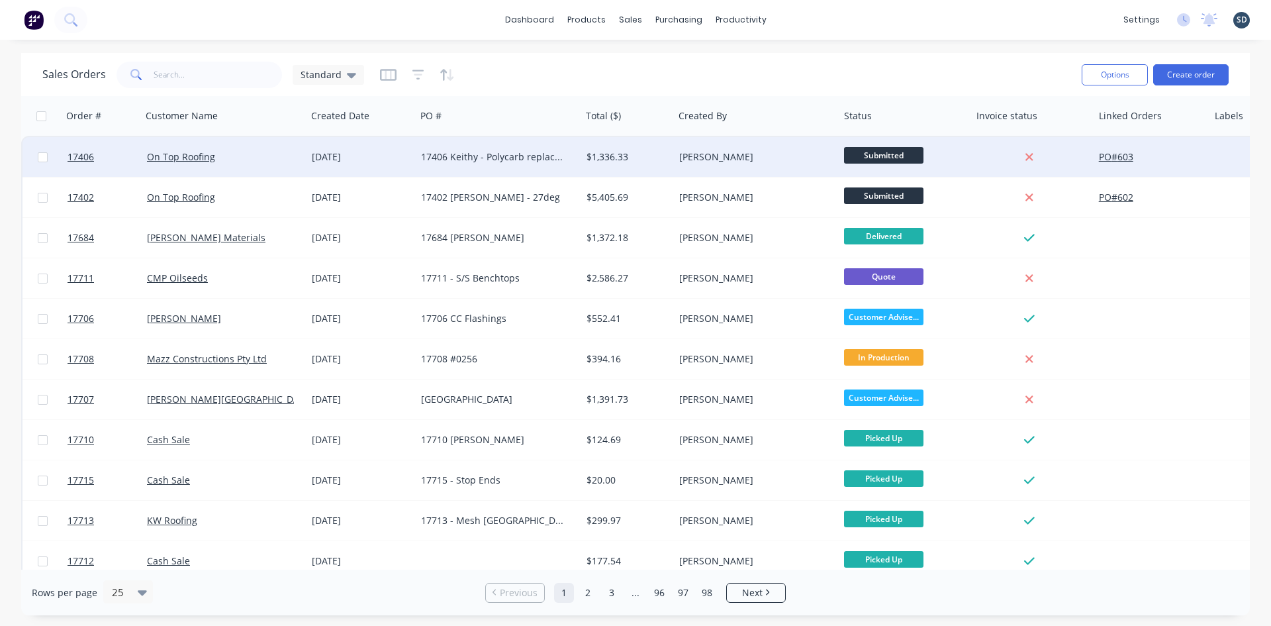
click at [267, 164] on div "On Top Roofing" at bounding box center [225, 157] width 166 height 40
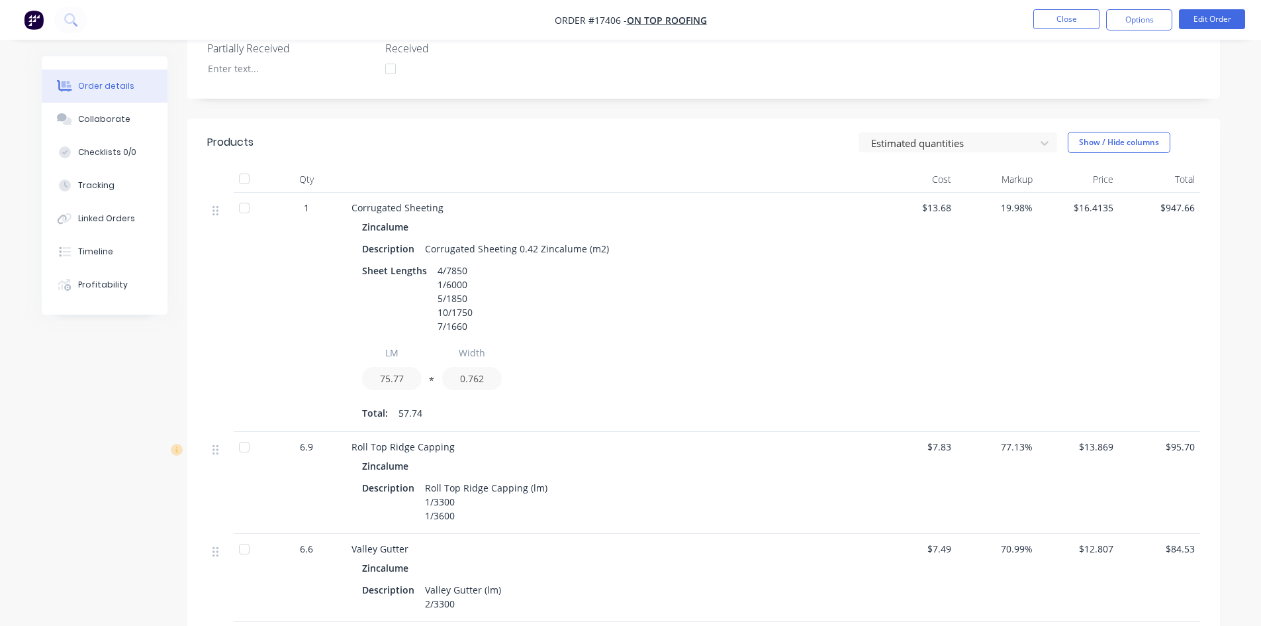
scroll to position [397, 0]
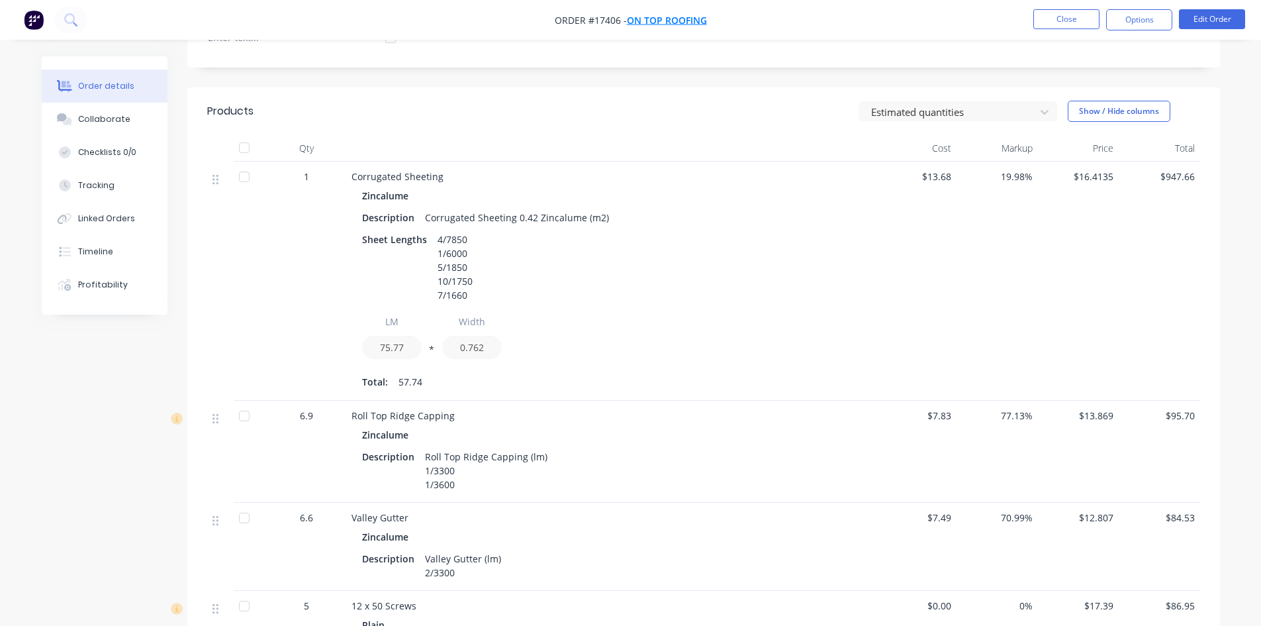
click at [682, 24] on span "On Top Roofing" at bounding box center [667, 20] width 80 height 13
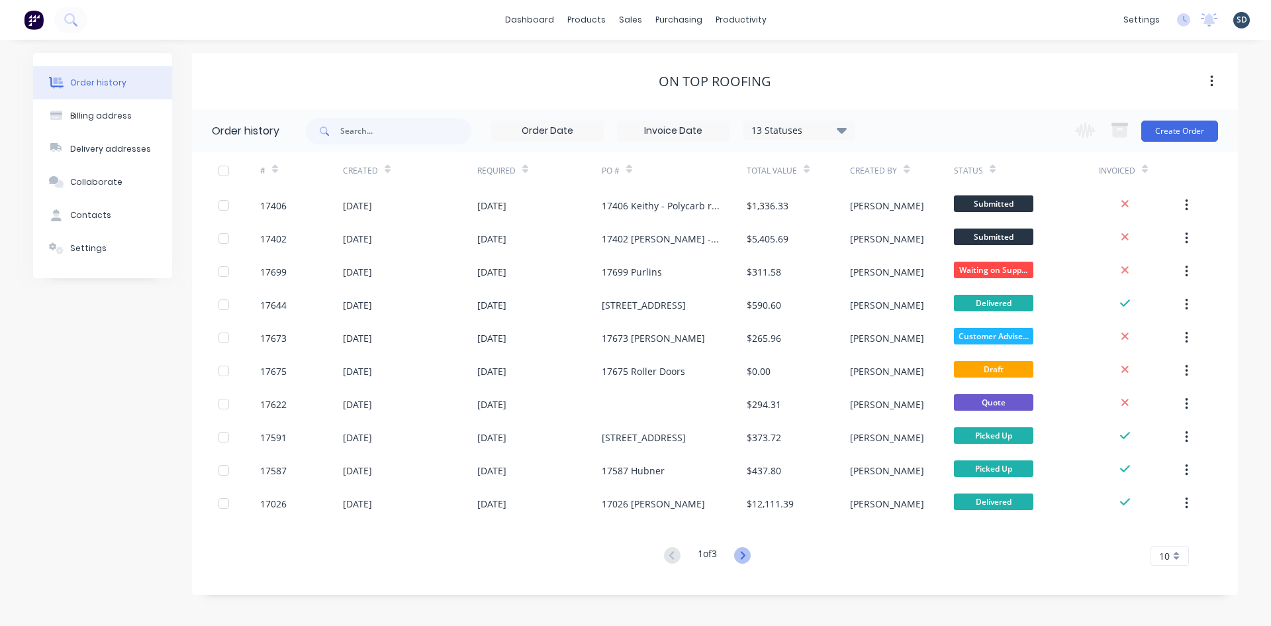
click at [749, 558] on icon at bounding box center [742, 555] width 17 height 17
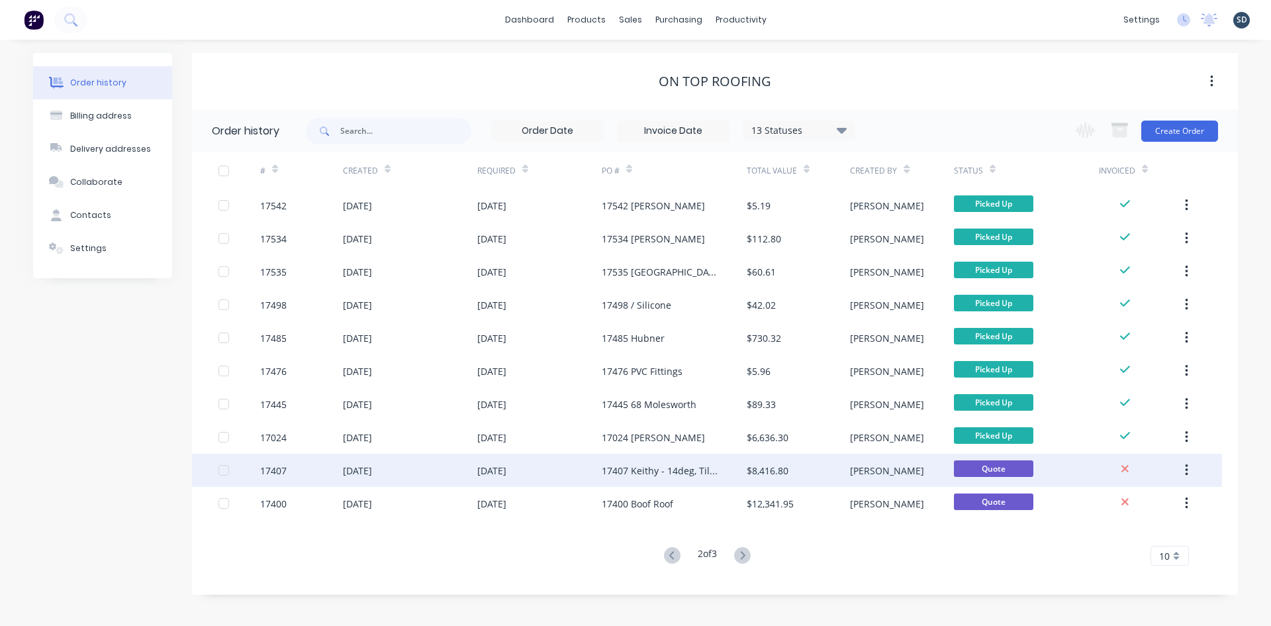
click at [439, 476] on div "21 Aug 2025" at bounding box center [410, 470] width 134 height 33
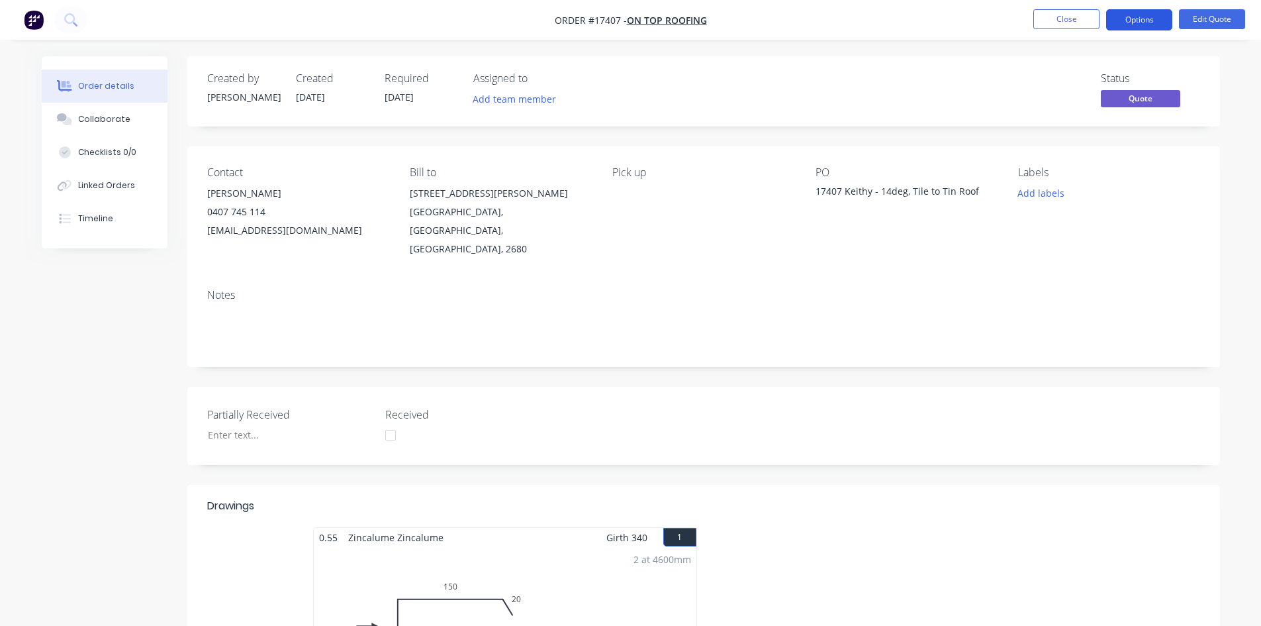
click at [1143, 12] on button "Options" at bounding box center [1139, 19] width 66 height 21
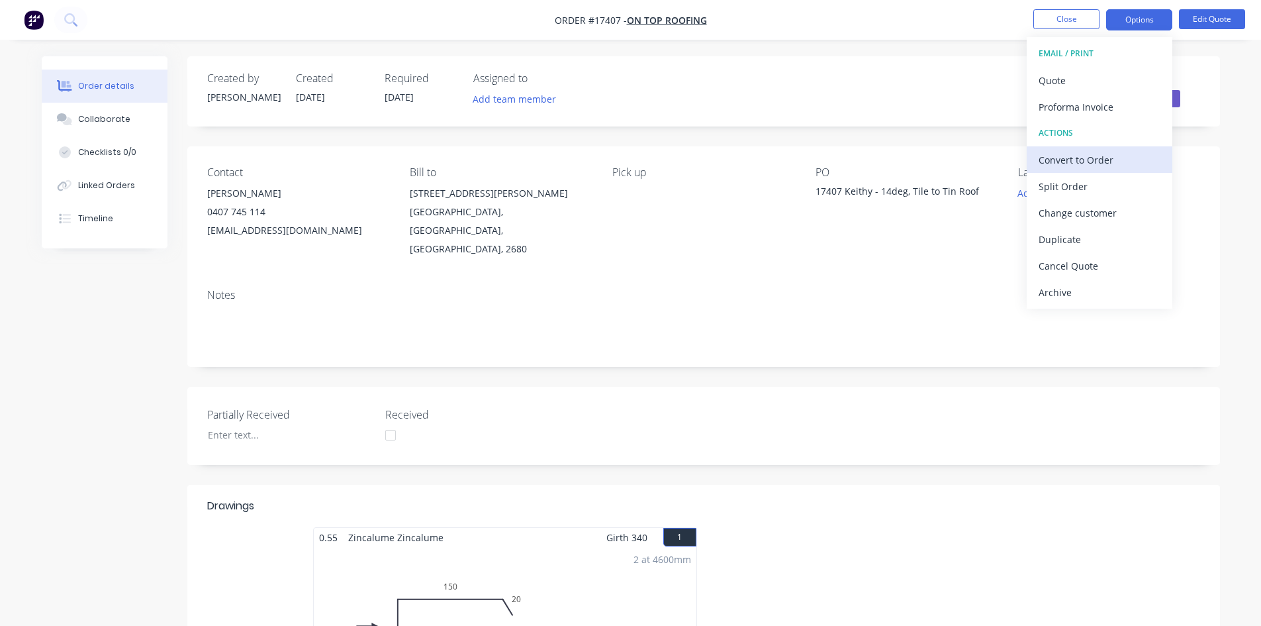
click at [1110, 161] on div "Convert to Order" at bounding box center [1100, 159] width 122 height 19
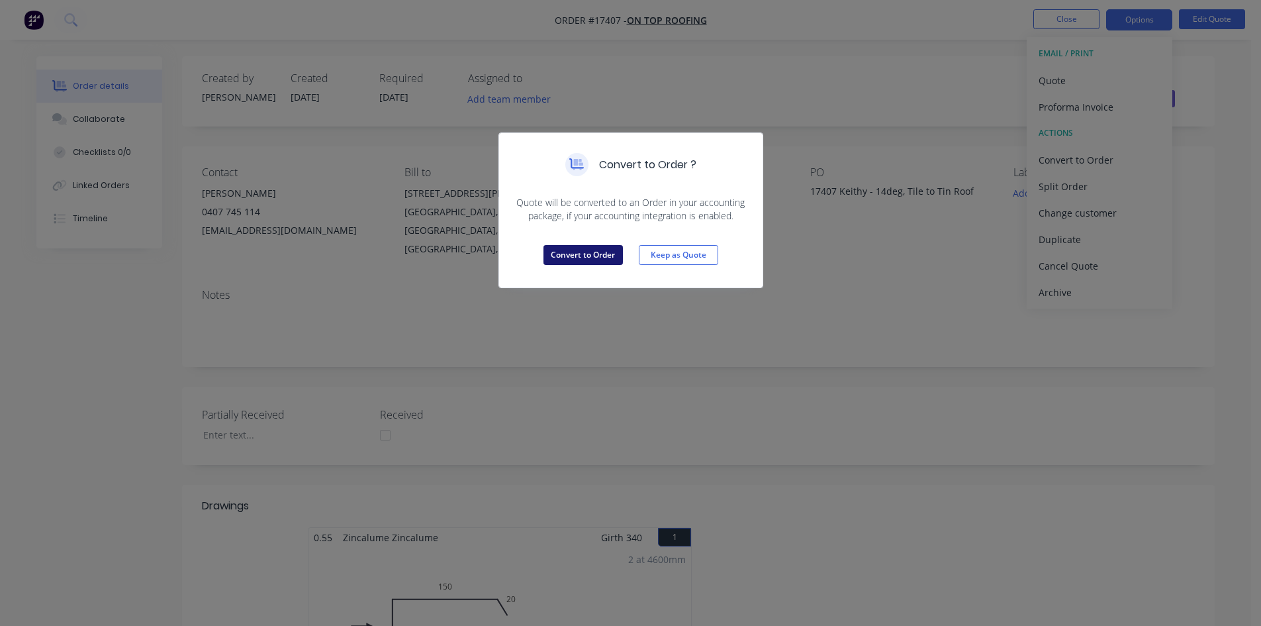
click at [583, 260] on button "Convert to Order" at bounding box center [583, 255] width 79 height 20
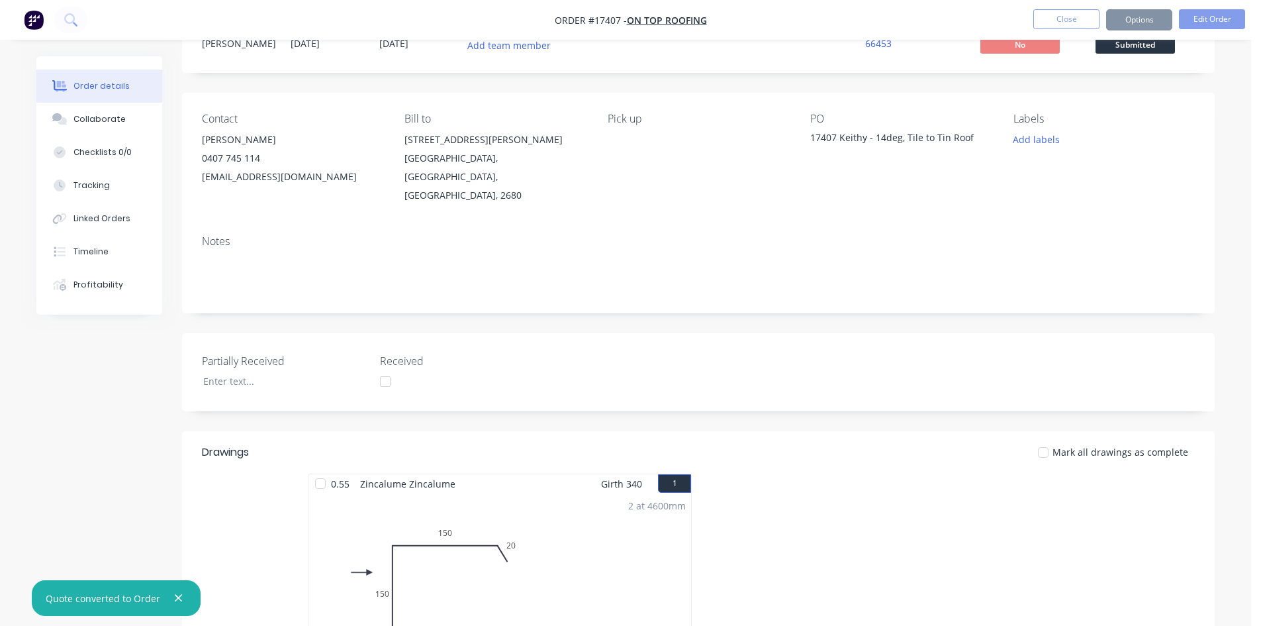
scroll to position [132, 0]
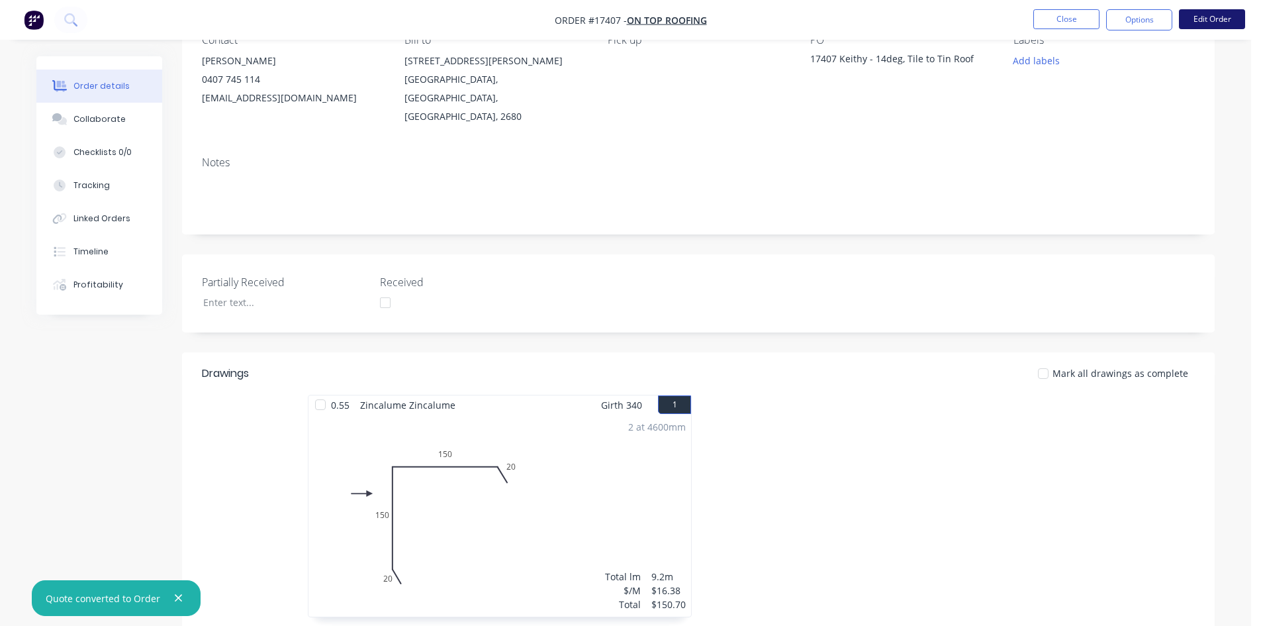
click at [1210, 20] on button "Edit Order" at bounding box center [1212, 19] width 66 height 20
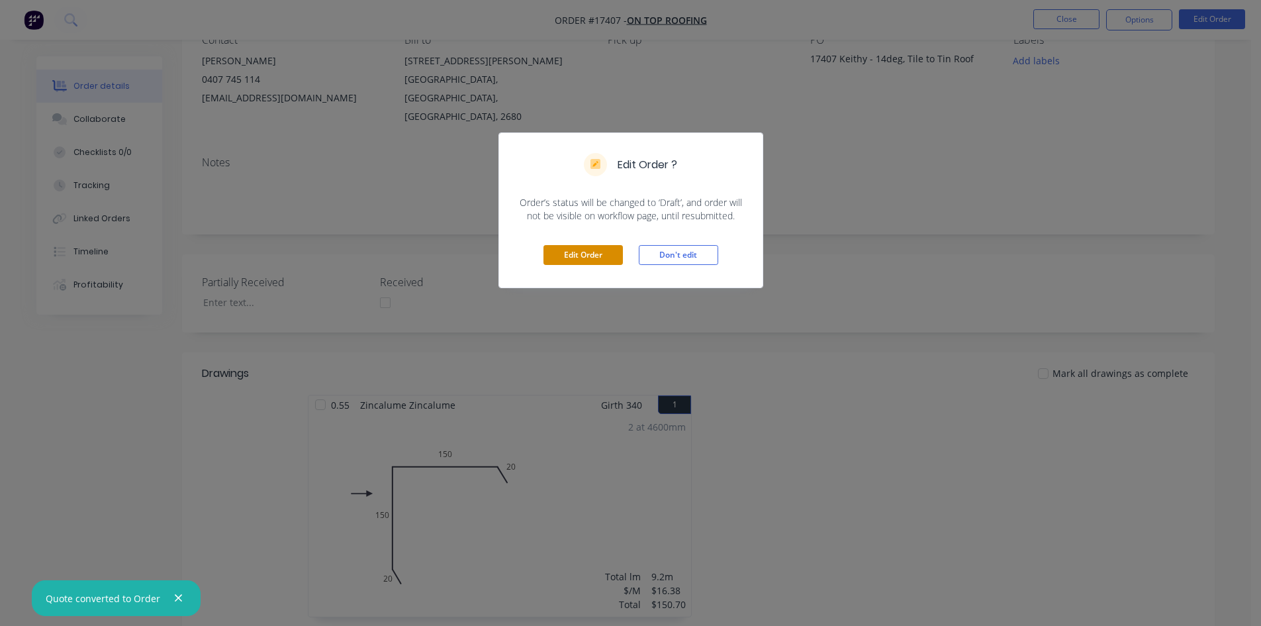
click at [584, 262] on button "Edit Order" at bounding box center [583, 255] width 79 height 20
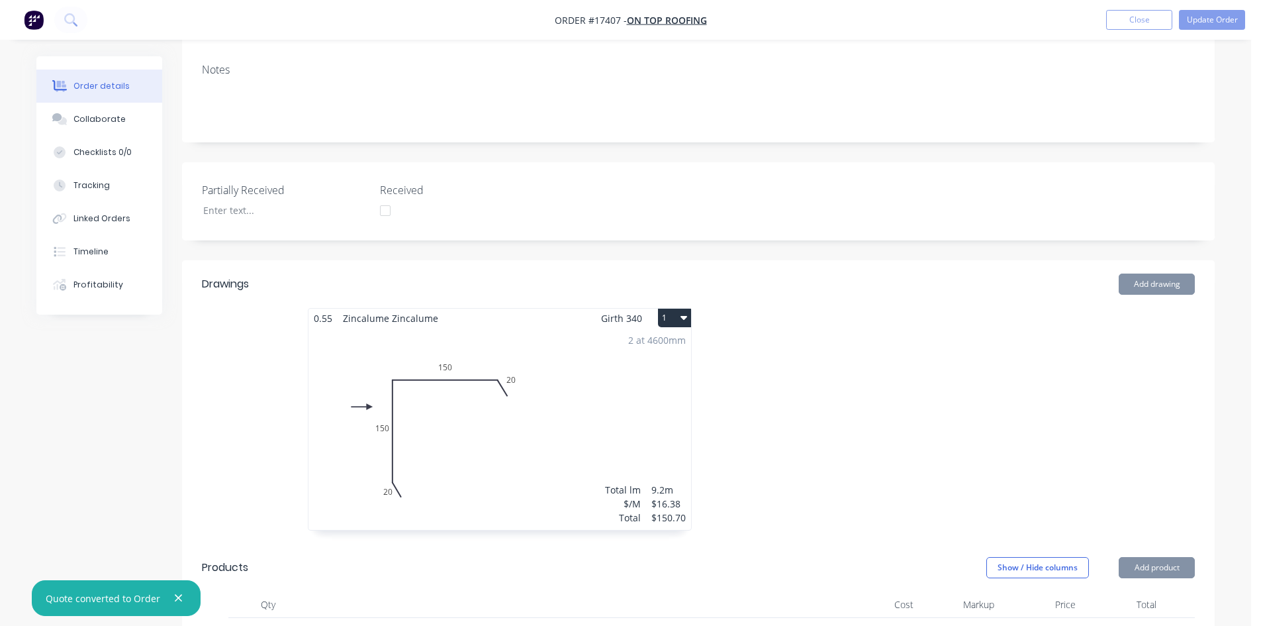
scroll to position [265, 0]
click at [680, 260] on header "Drawings Add drawing" at bounding box center [698, 284] width 1033 height 48
click at [681, 311] on icon "button" at bounding box center [684, 316] width 7 height 11
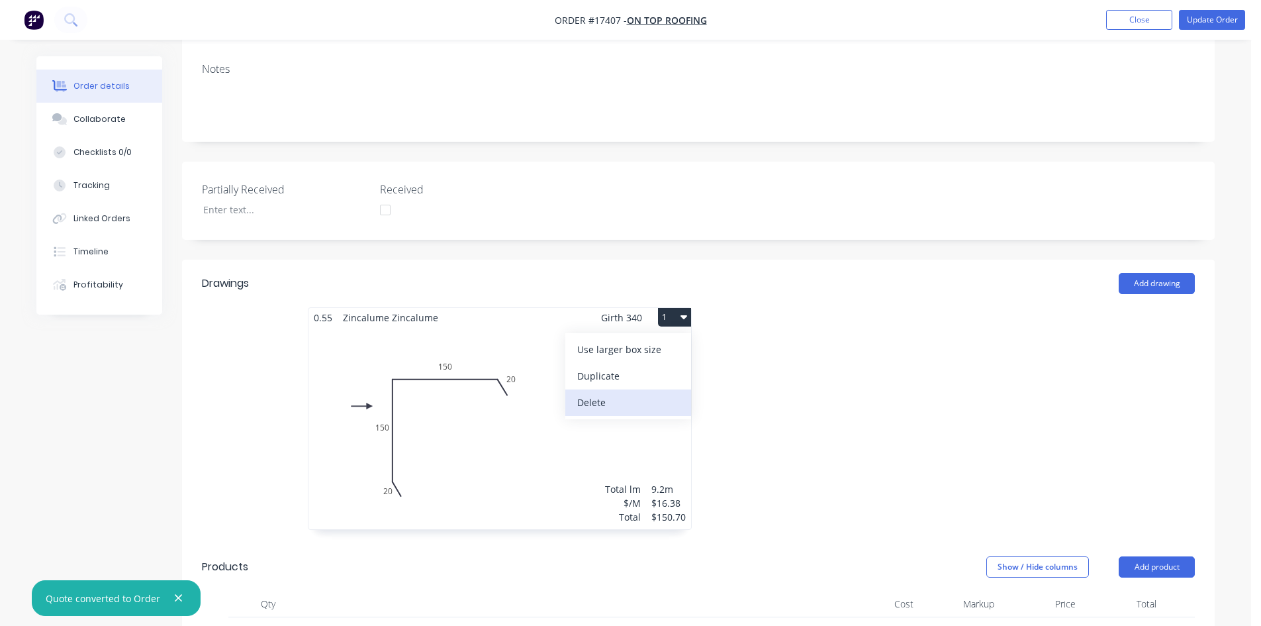
click at [662, 393] on div "Delete" at bounding box center [628, 402] width 102 height 19
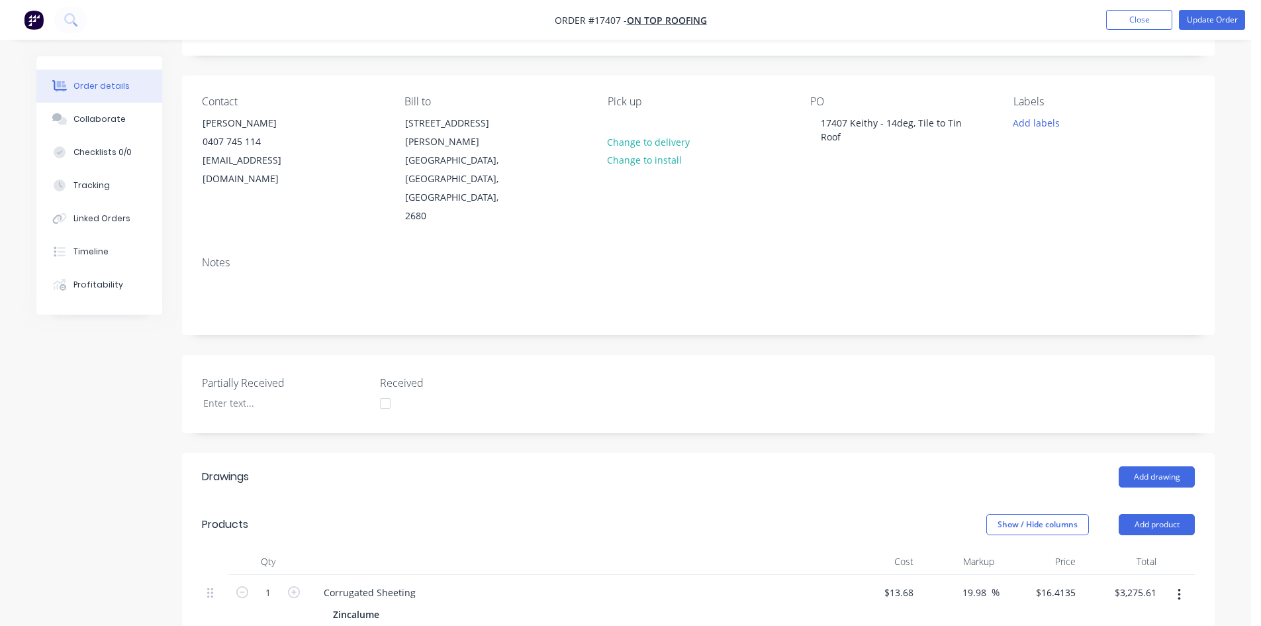
scroll to position [0, 0]
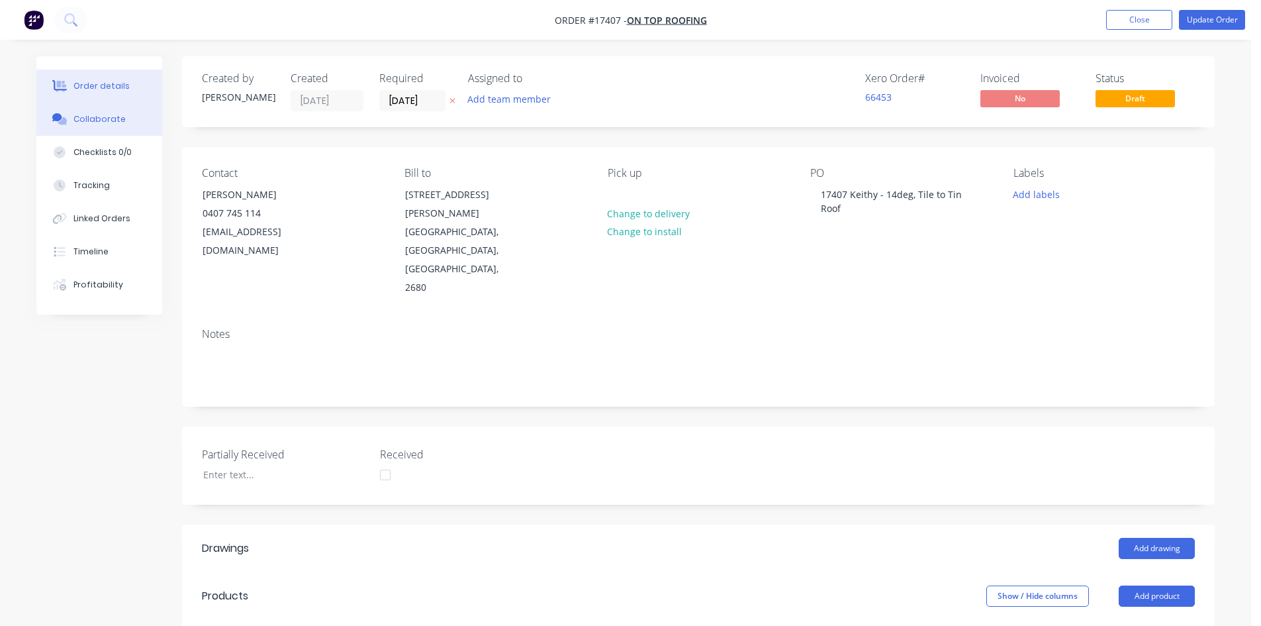
click at [113, 123] on div "Collaborate" at bounding box center [99, 119] width 52 height 12
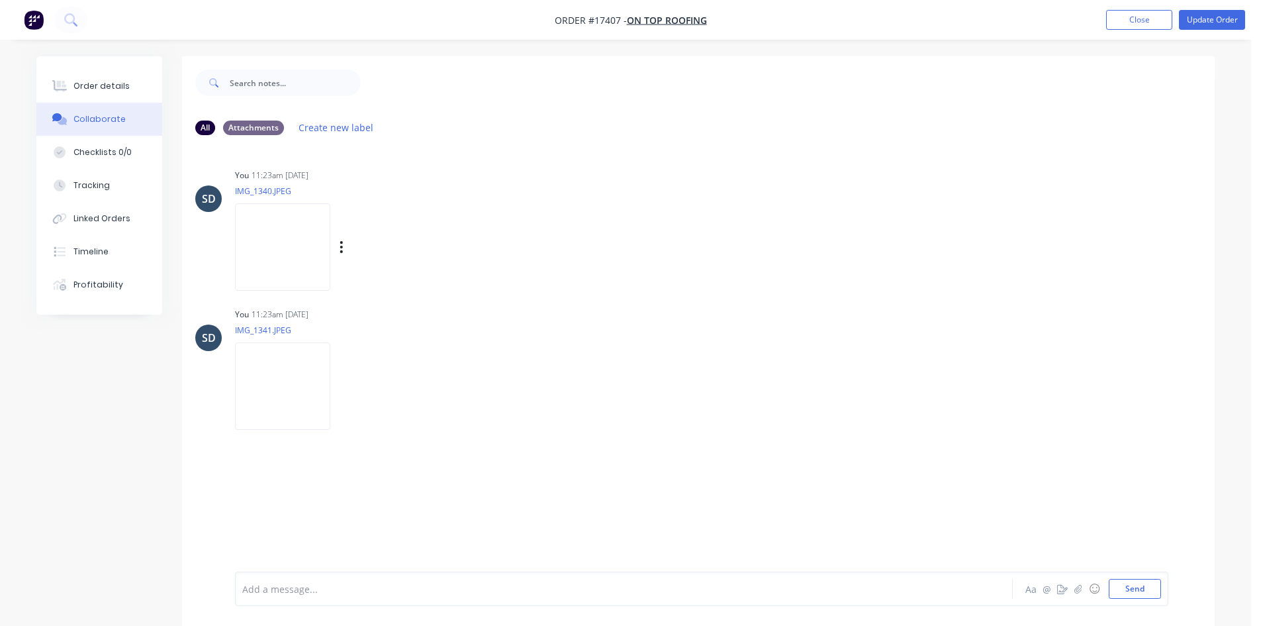
click at [297, 241] on img at bounding box center [282, 246] width 95 height 87
click at [105, 81] on div "Order details" at bounding box center [101, 86] width 56 height 12
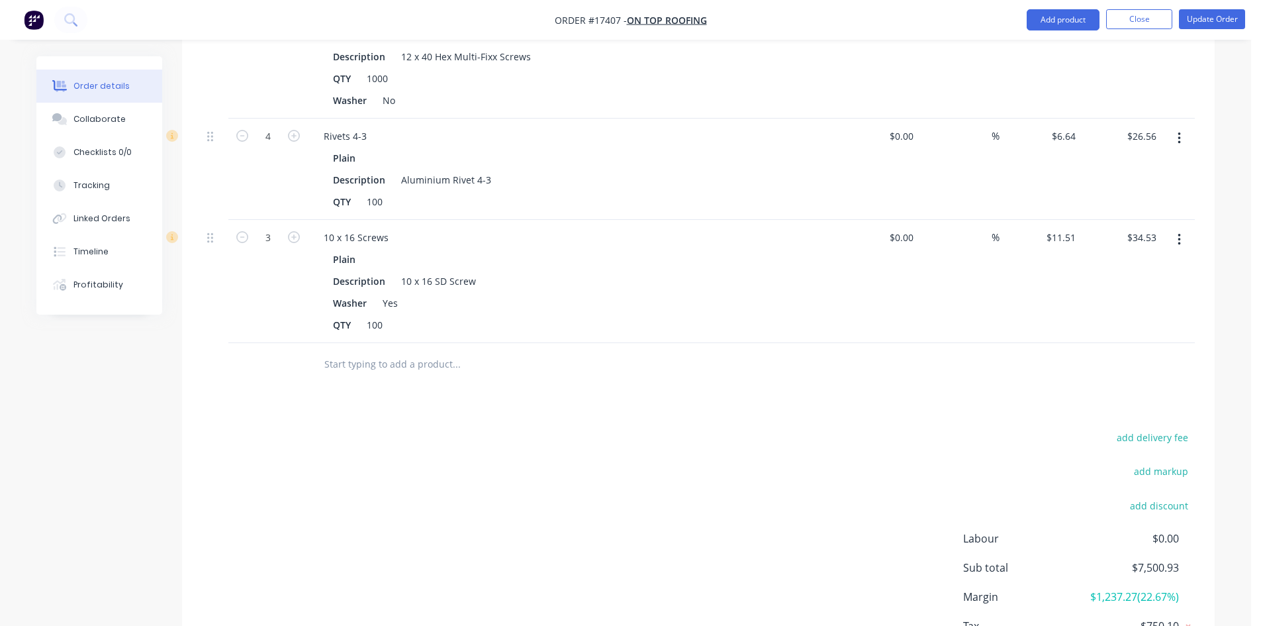
scroll to position [1830, 0]
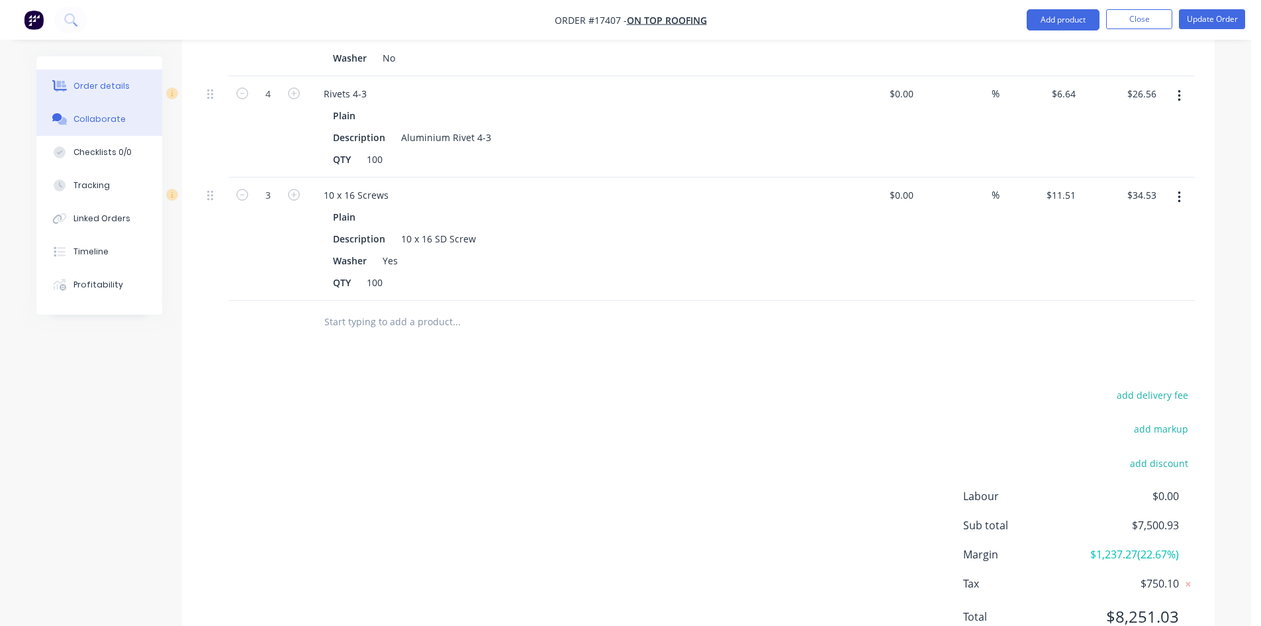
click at [117, 111] on button "Collaborate" at bounding box center [99, 119] width 126 height 33
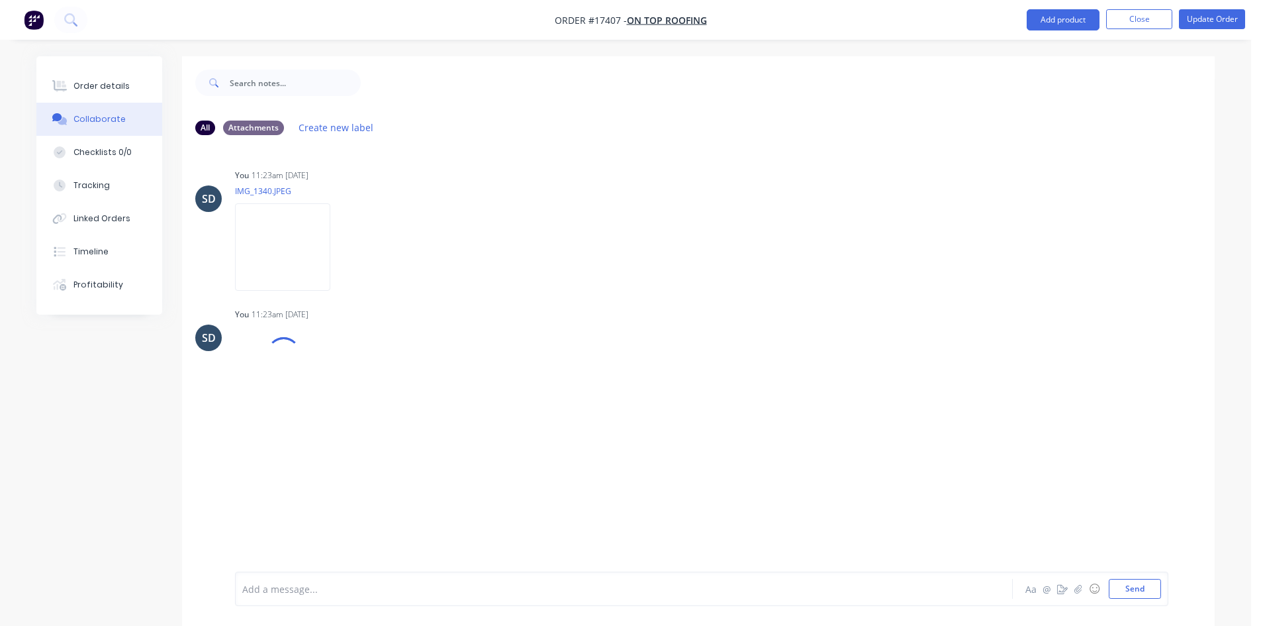
click at [332, 582] on div at bounding box center [587, 589] width 689 height 14
click at [1143, 588] on button "Send" at bounding box center [1135, 589] width 52 height 20
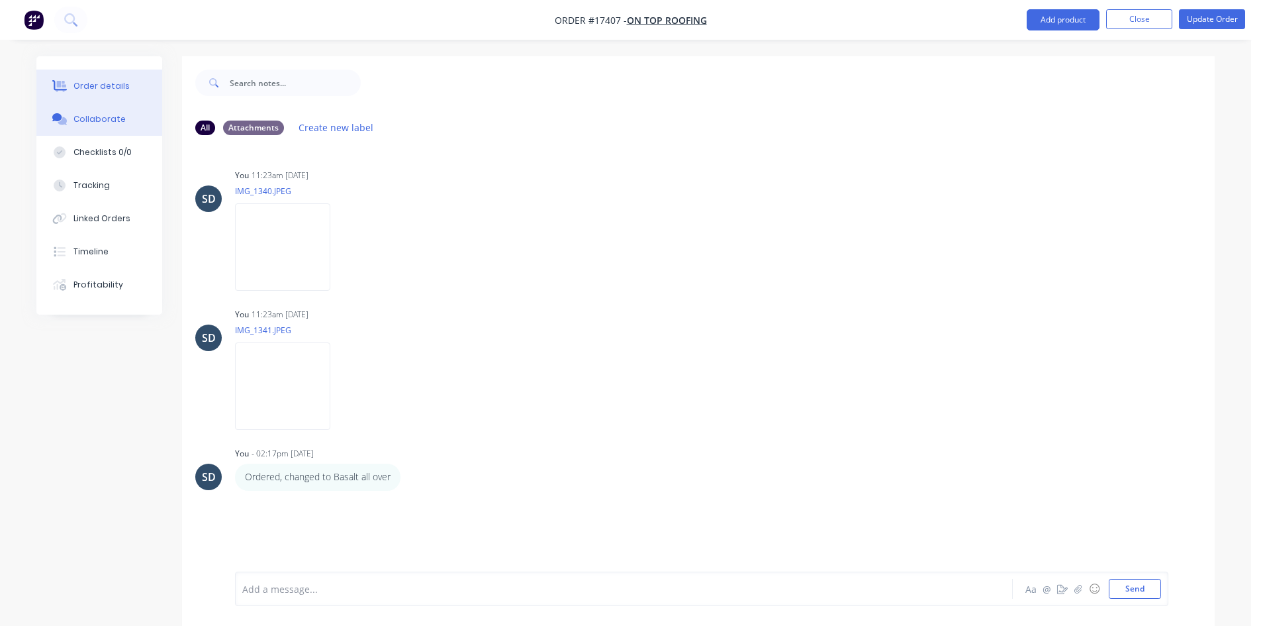
click at [127, 81] on button "Order details" at bounding box center [99, 86] width 126 height 33
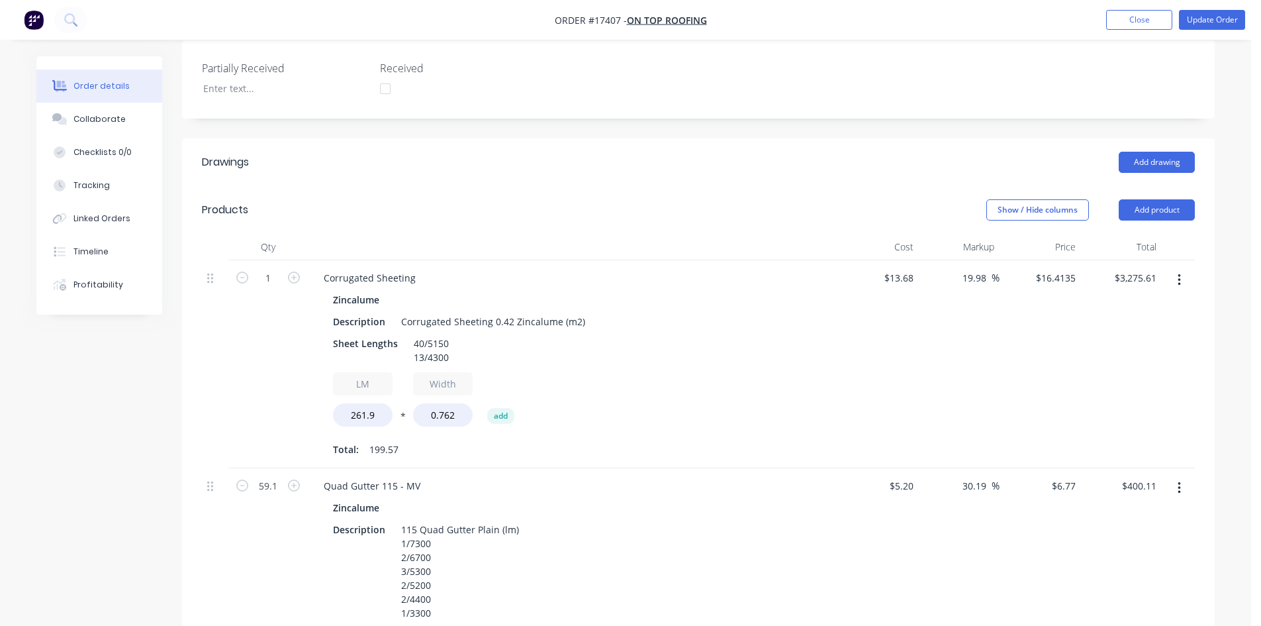
scroll to position [397, 0]
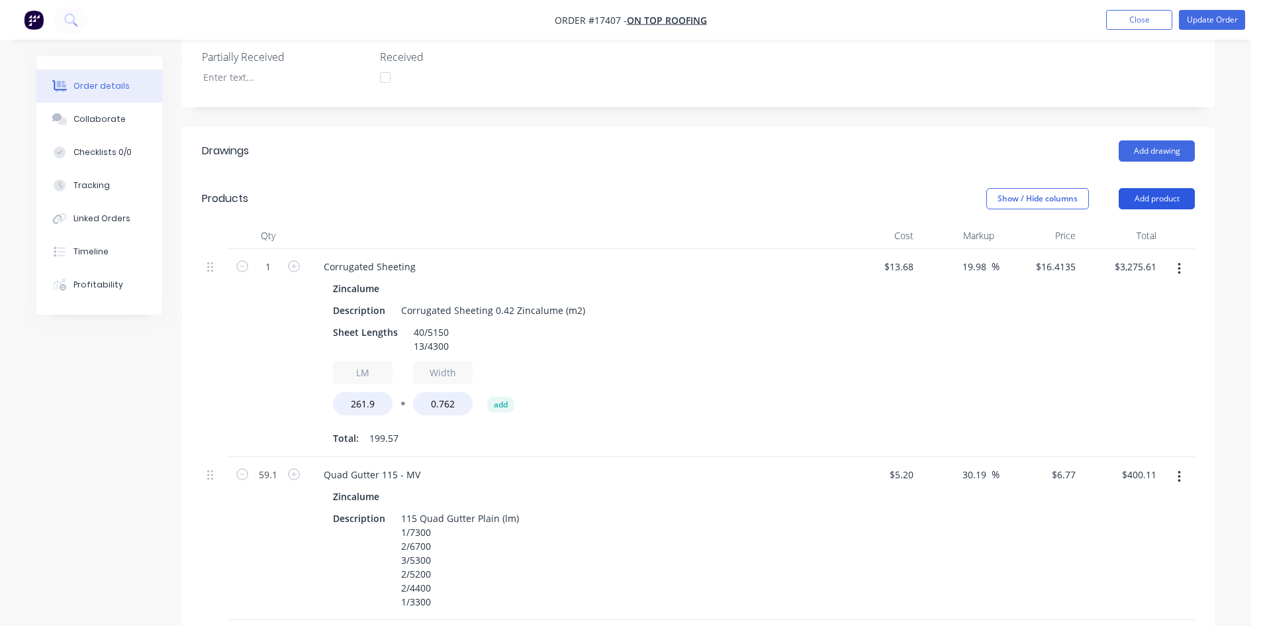
click at [1157, 188] on button "Add product" at bounding box center [1157, 198] width 76 height 21
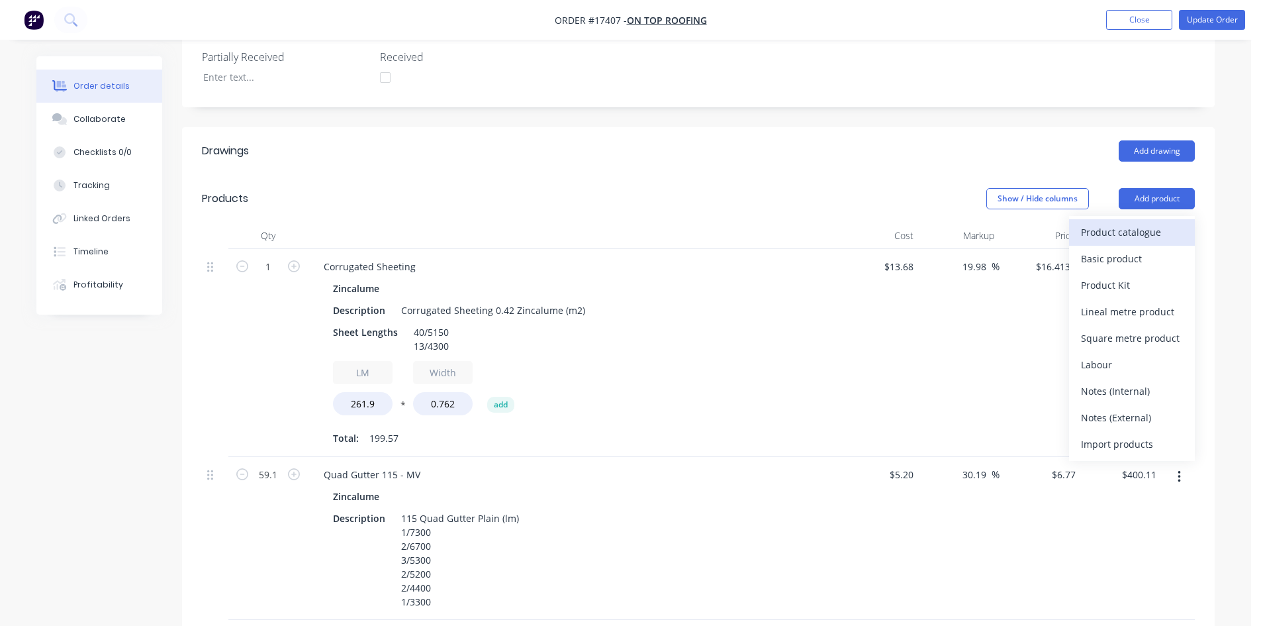
click at [1149, 222] on div "Product catalogue" at bounding box center [1132, 231] width 102 height 19
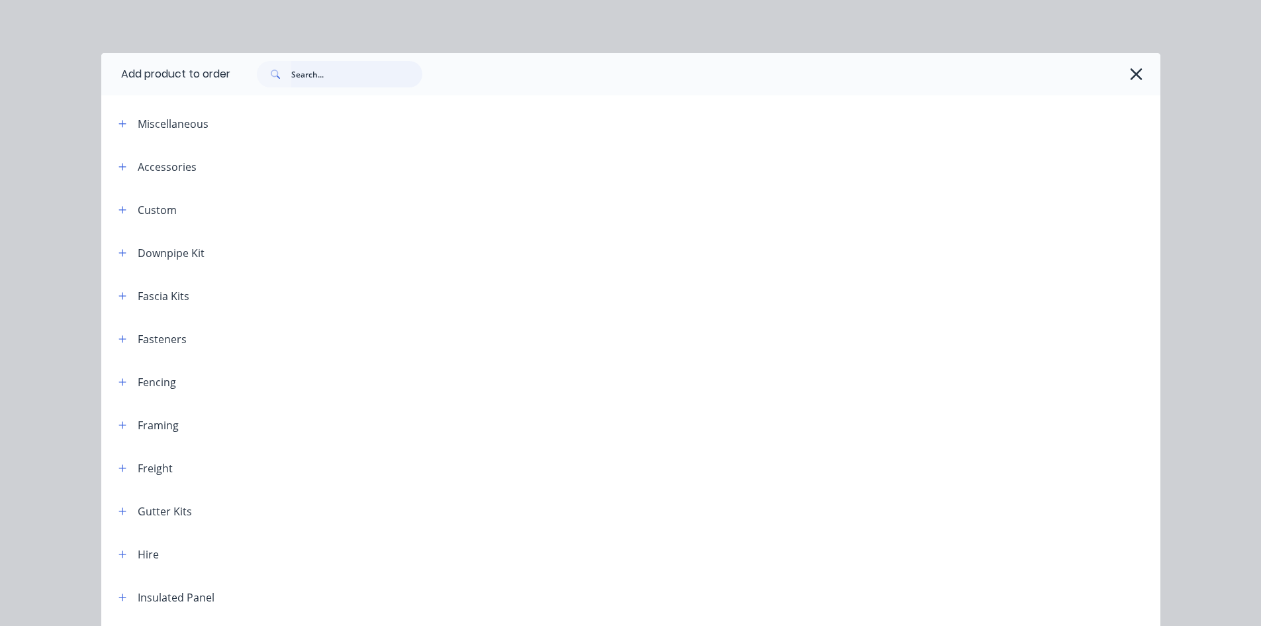
click at [310, 73] on input "text" at bounding box center [356, 74] width 131 height 26
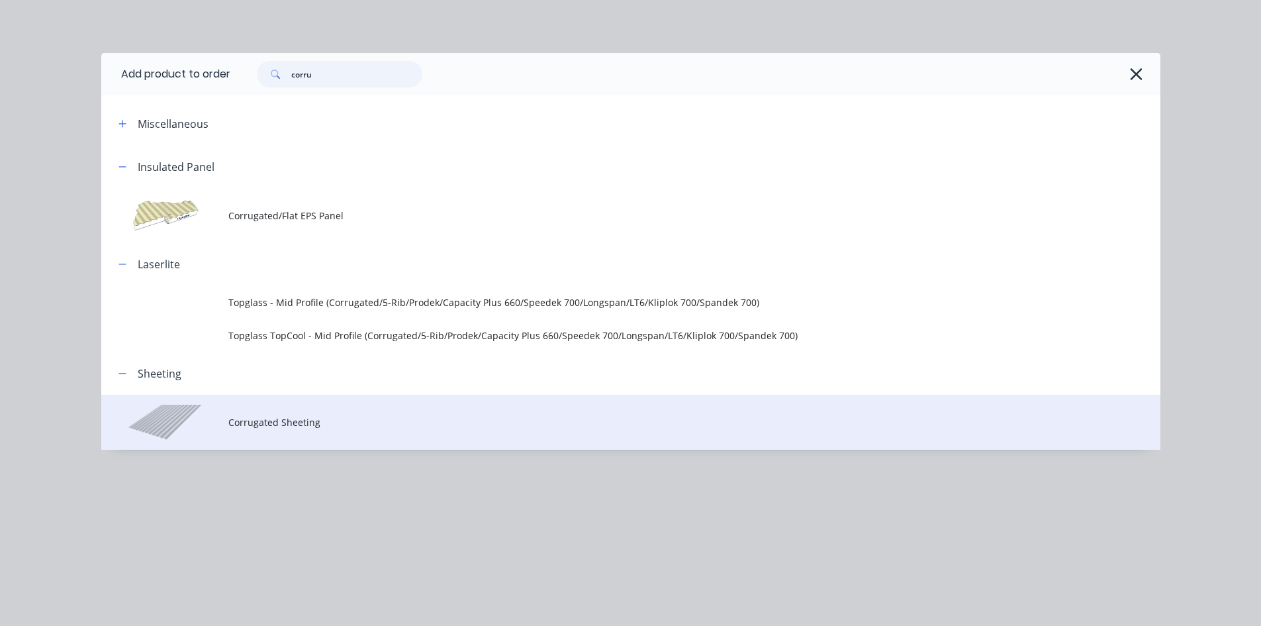
type input "corru"
click at [340, 415] on span "Corrugated Sheeting" at bounding box center [601, 422] width 746 height 14
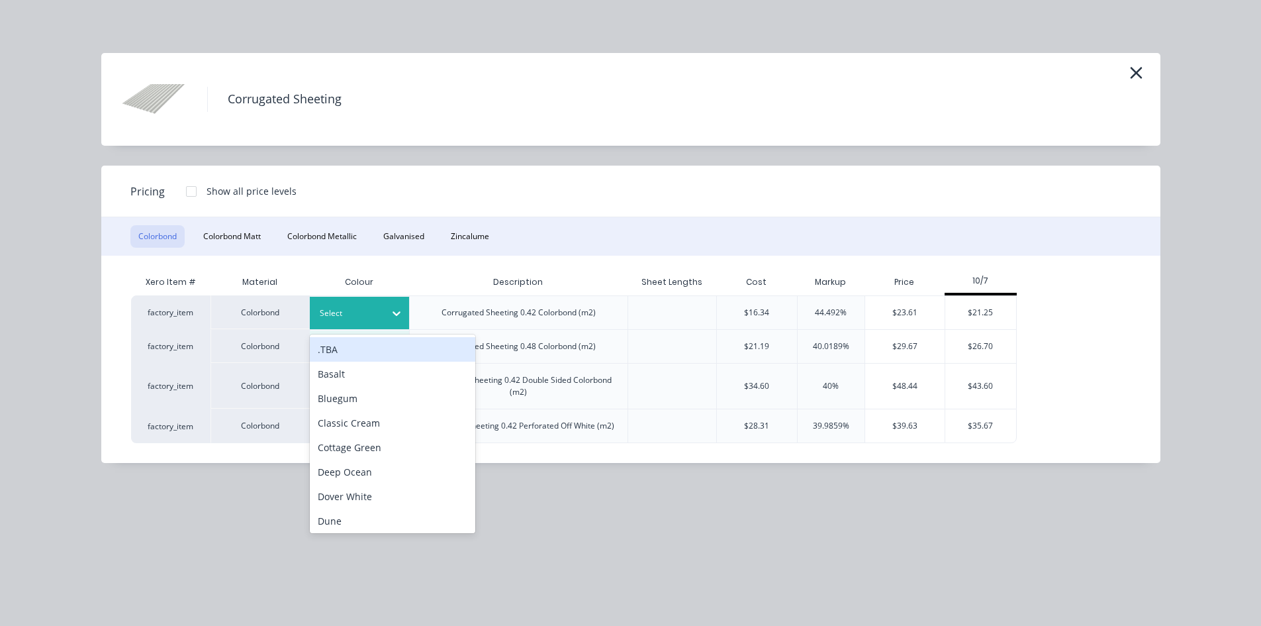
click at [367, 310] on div at bounding box center [350, 313] width 60 height 15
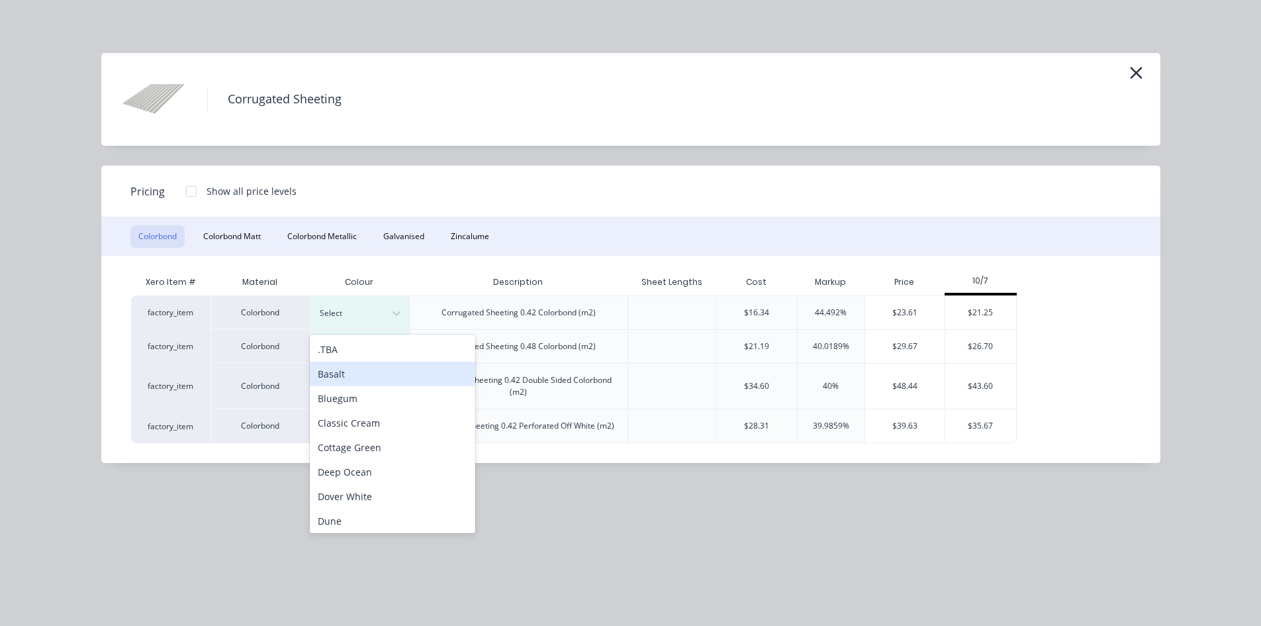
click at [365, 374] on div "Basalt" at bounding box center [393, 374] width 166 height 24
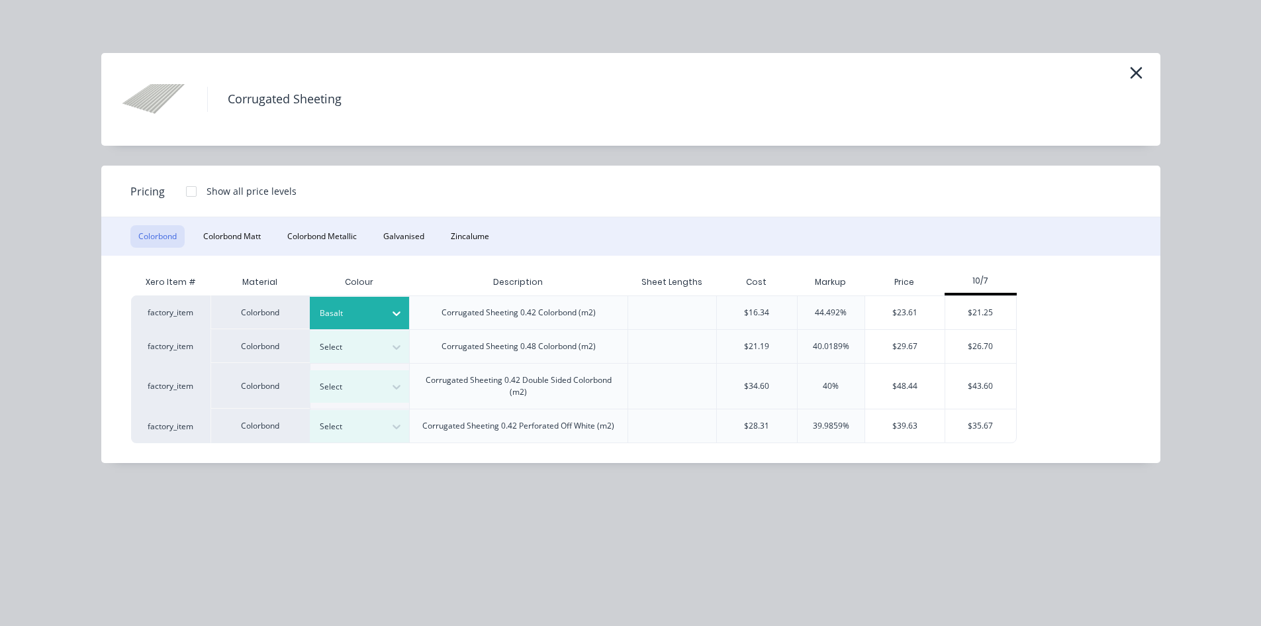
click at [192, 193] on div at bounding box center [191, 191] width 26 height 26
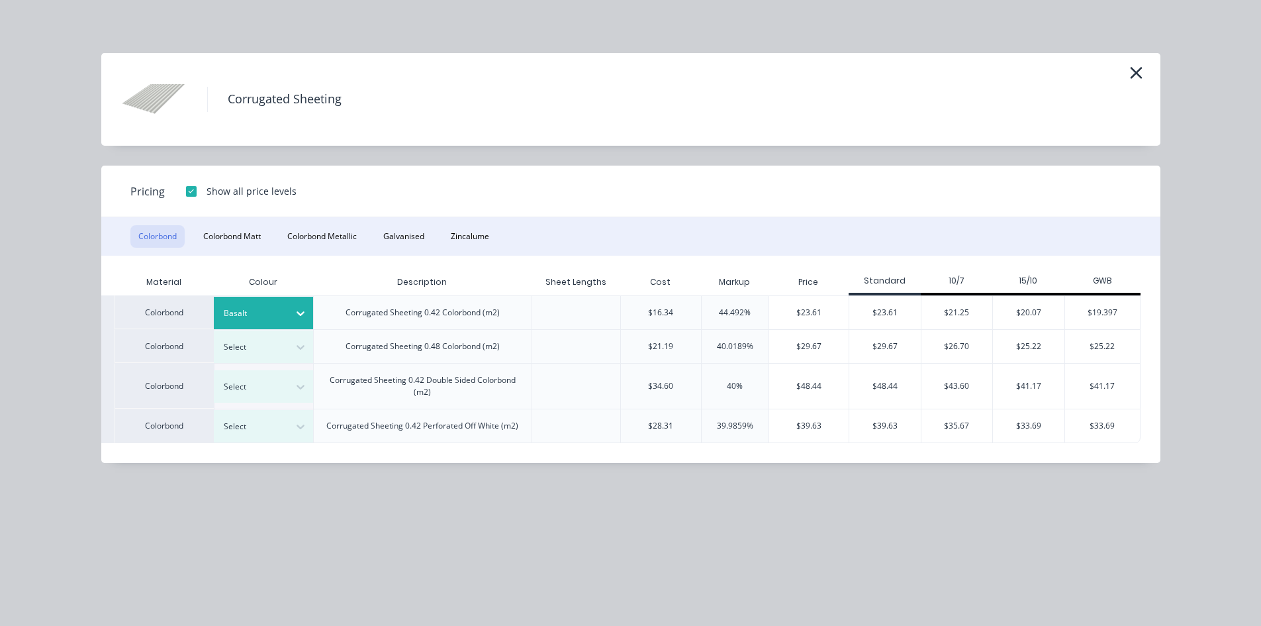
click at [1031, 309] on div "$20.07" at bounding box center [1029, 312] width 72 height 33
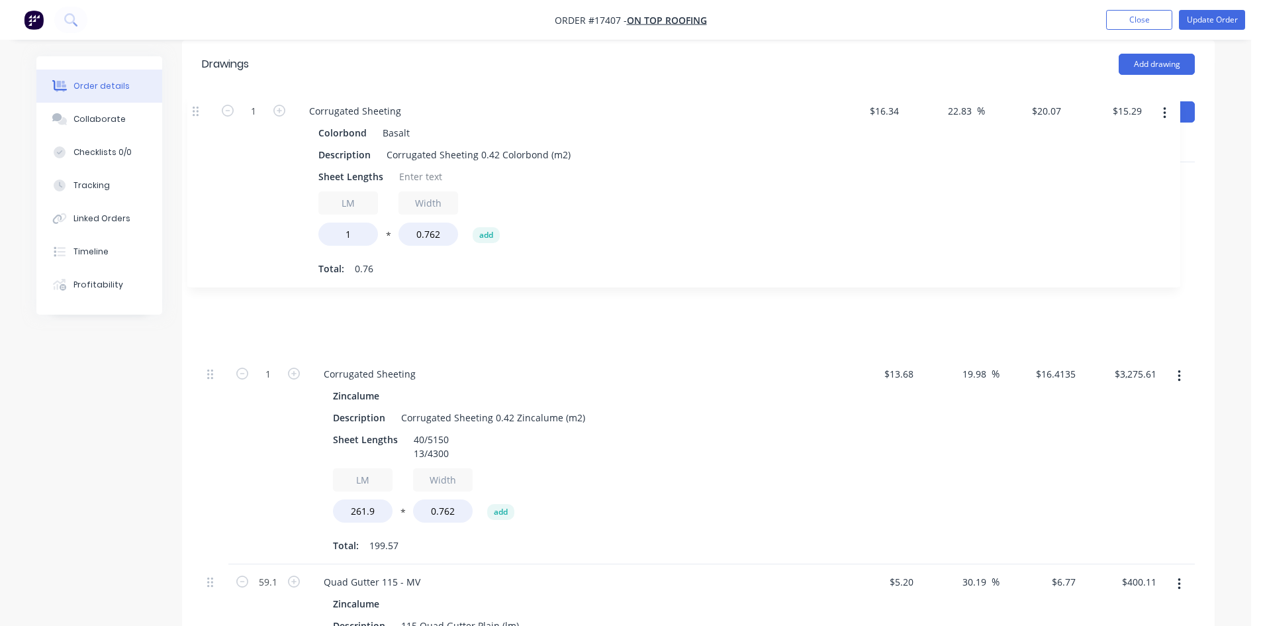
scroll to position [483, 0]
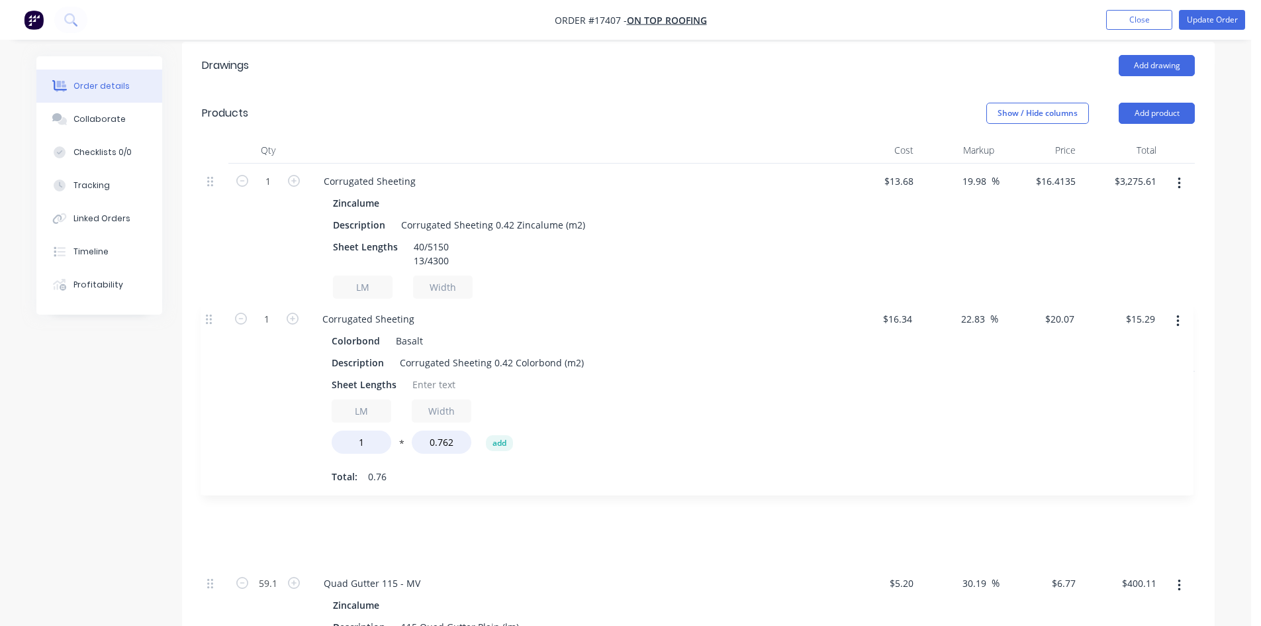
drag, startPoint x: 210, startPoint y: 305, endPoint x: 209, endPoint y: 314, distance: 9.4
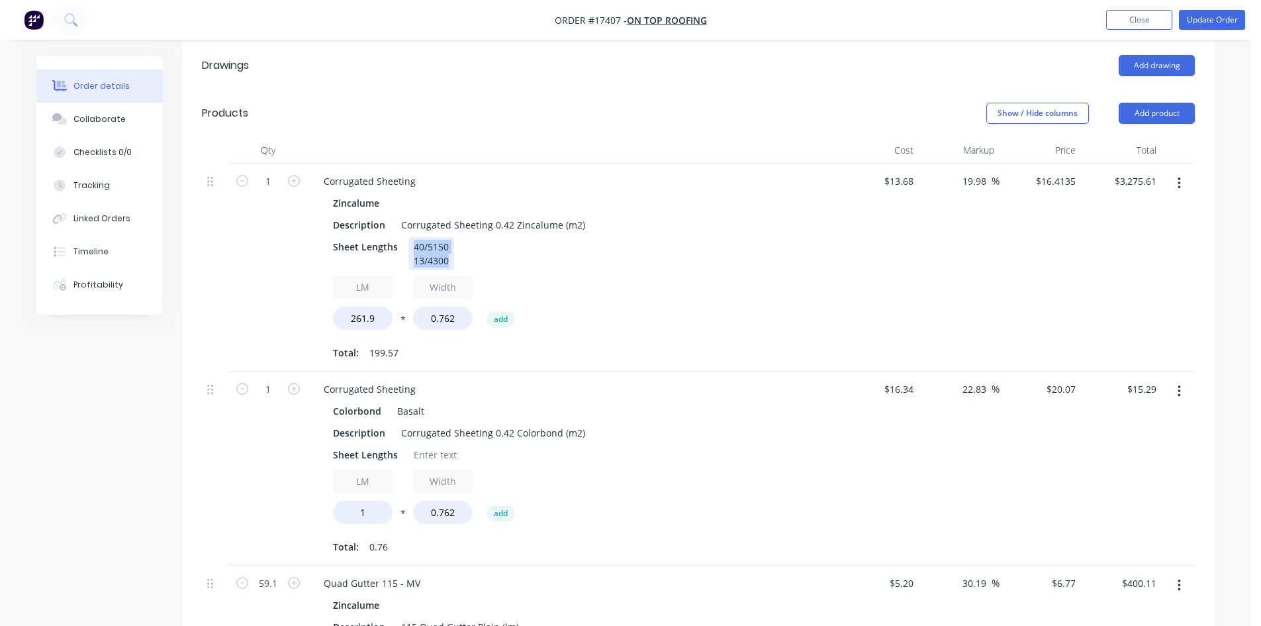
drag, startPoint x: 449, startPoint y: 207, endPoint x: 405, endPoint y: 192, distance: 46.3
click at [405, 237] on div "Sheet Lengths 40/5150 13/4300" at bounding box center [570, 253] width 485 height 33
copy div "40/5150 13/4300"
click at [425, 445] on div at bounding box center [436, 454] width 54 height 19
paste div
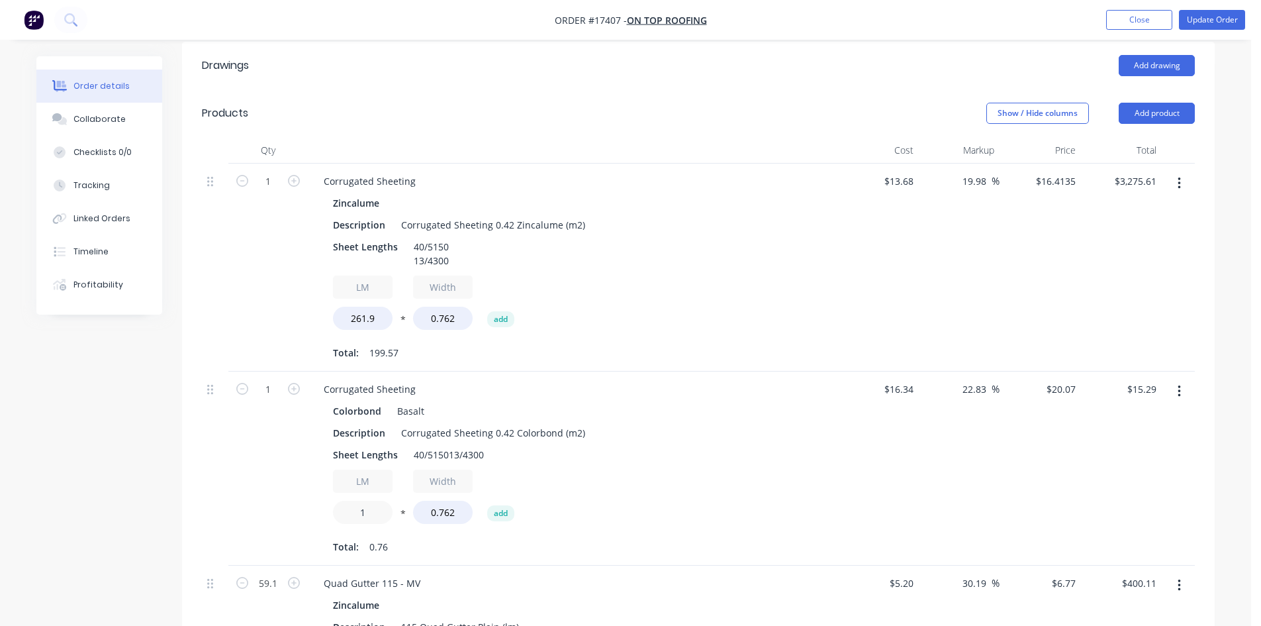
drag, startPoint x: 381, startPoint y: 475, endPoint x: 301, endPoint y: 466, distance: 80.0
click at [301, 466] on div "1 Corrugated Sheeting Colorbond Basalt Description Corrugated Sheeting 0.42 Col…" at bounding box center [698, 468] width 993 height 194
type input "261.9"
type input "$4,005.33"
click at [779, 469] on div "LM 261.9 * Width 0.762 add" at bounding box center [572, 499] width 479 height 60
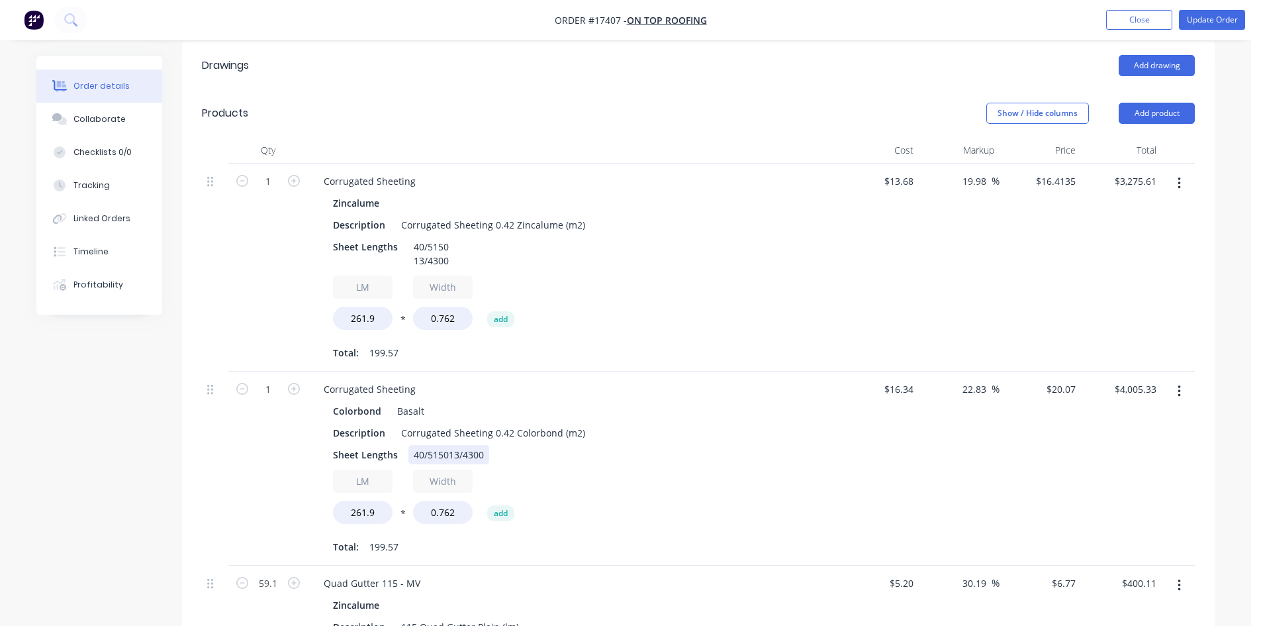
click at [446, 445] on div "40/515013/4300" at bounding box center [449, 454] width 81 height 19
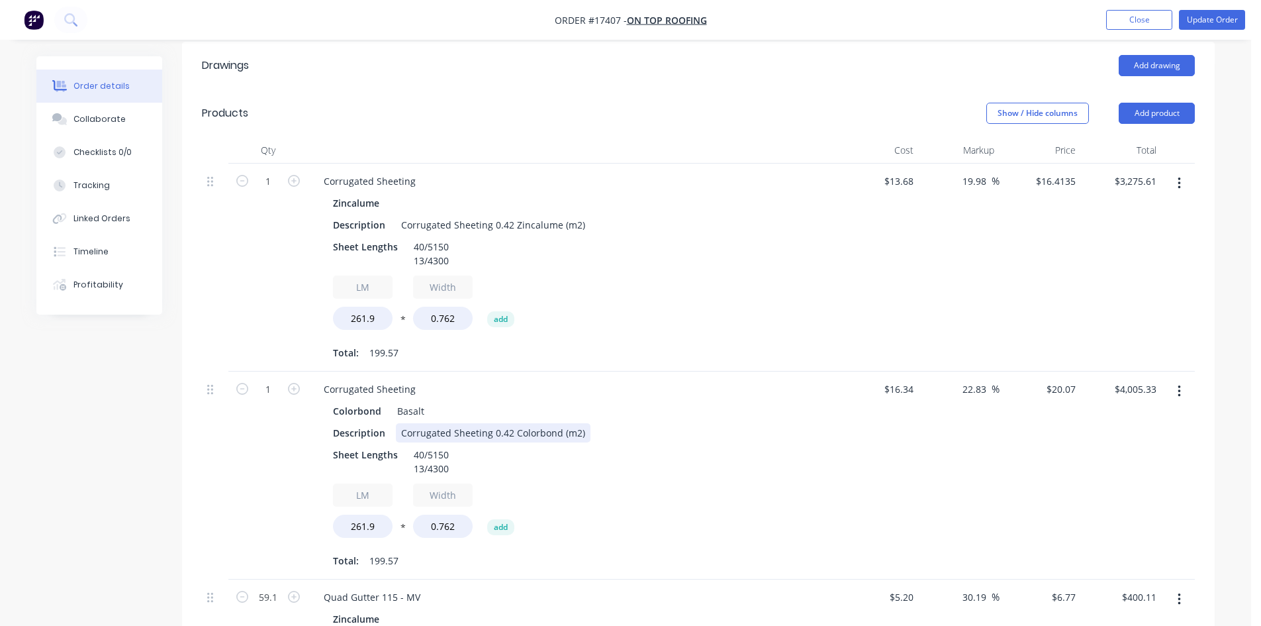
click at [695, 423] on div "Description Corrugated Sheeting 0.42 Colorbond (m2)" at bounding box center [570, 432] width 485 height 19
click at [262, 379] on div "1" at bounding box center [267, 475] width 79 height 208
click at [1182, 171] on button "button" at bounding box center [1179, 183] width 31 height 24
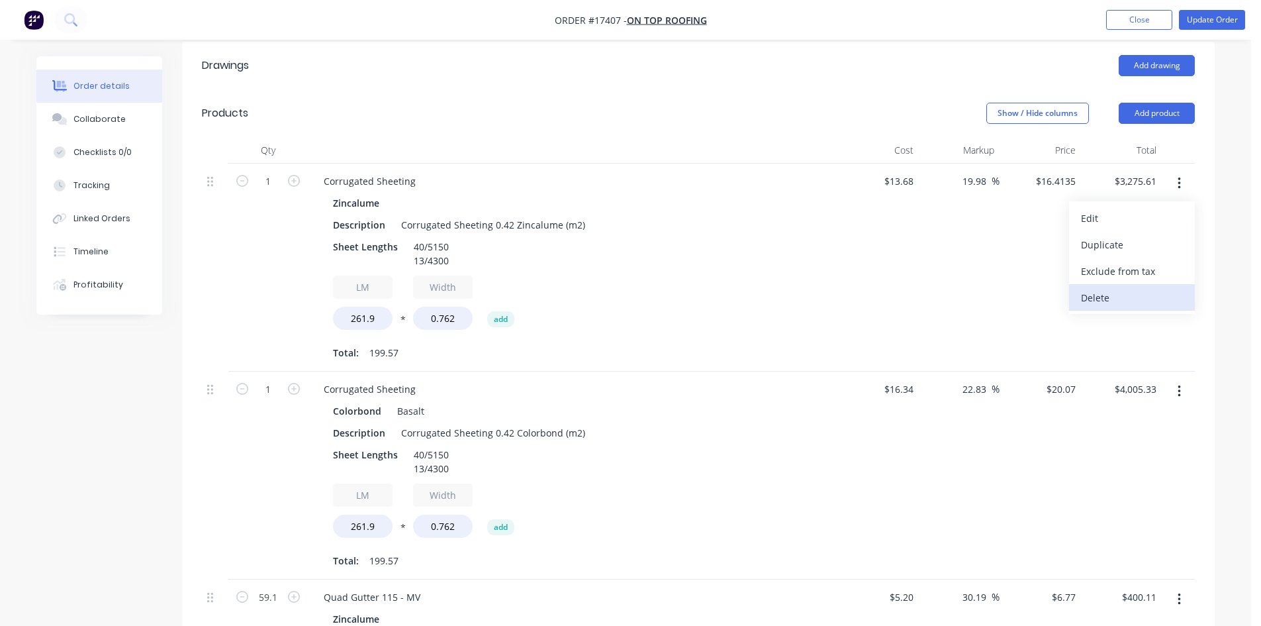
click at [1132, 288] on div "Delete" at bounding box center [1132, 297] width 102 height 19
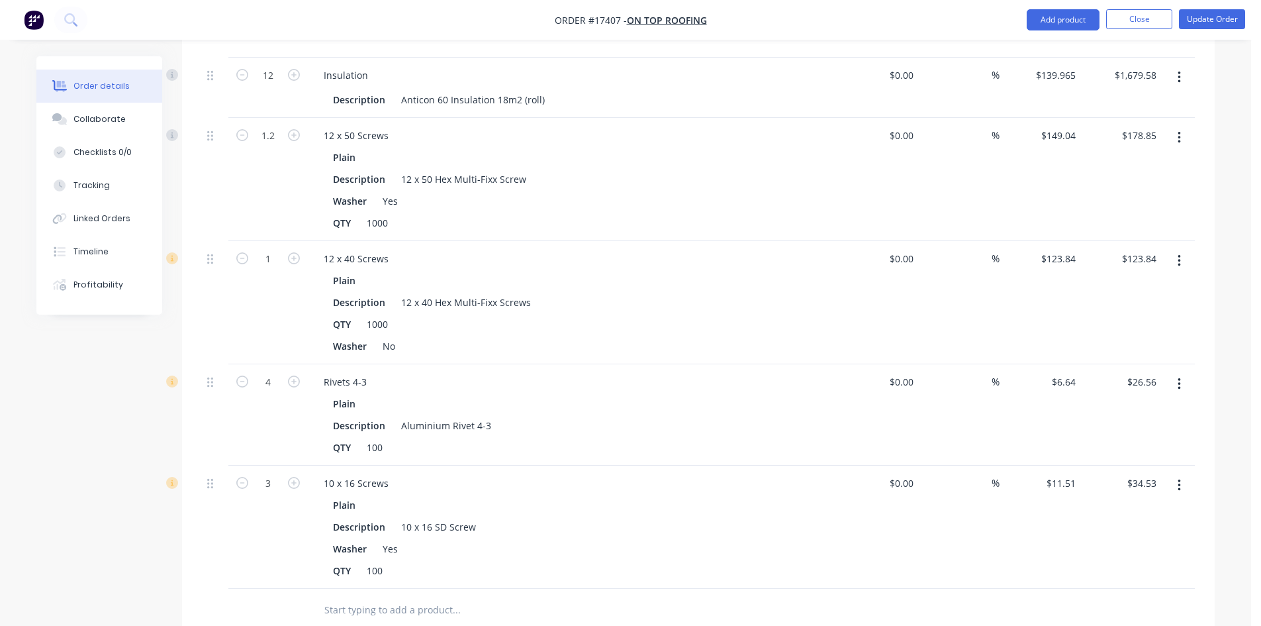
scroll to position [1830, 0]
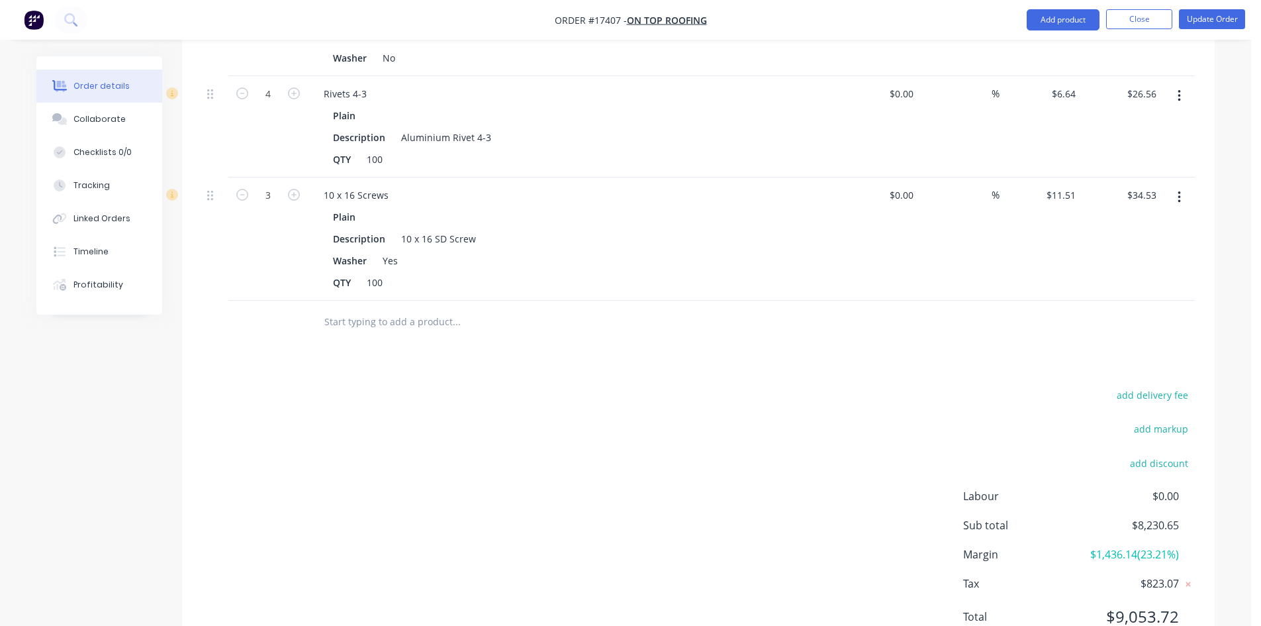
click at [383, 309] on input "text" at bounding box center [456, 322] width 265 height 26
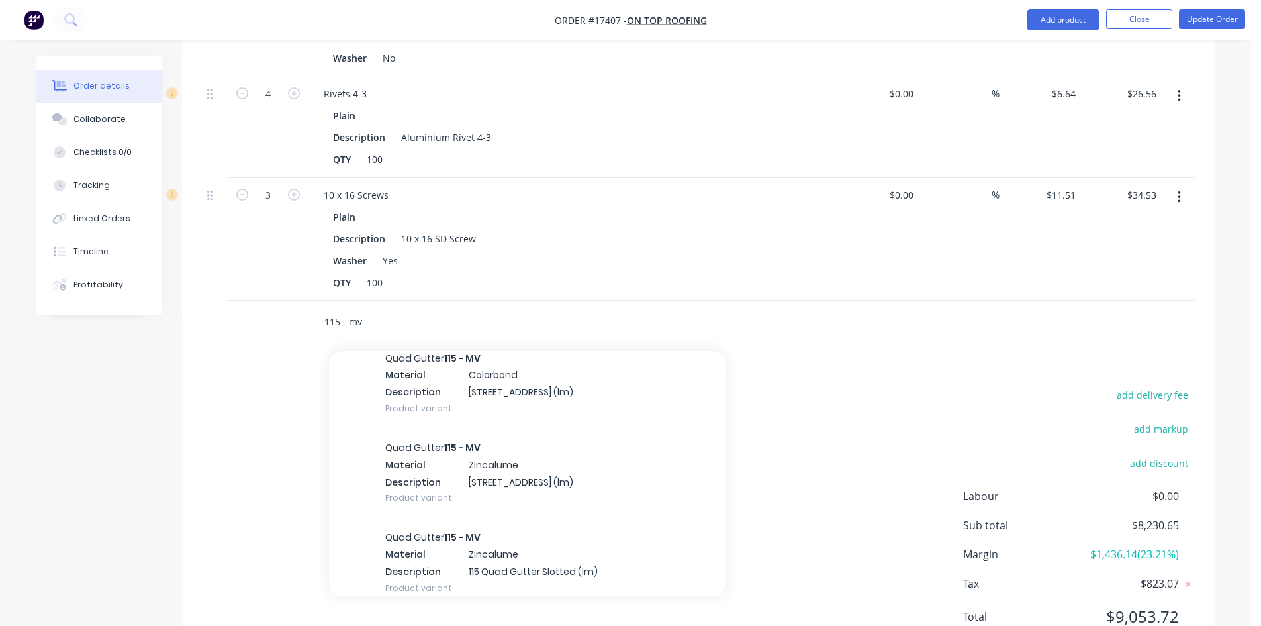
scroll to position [0, 0]
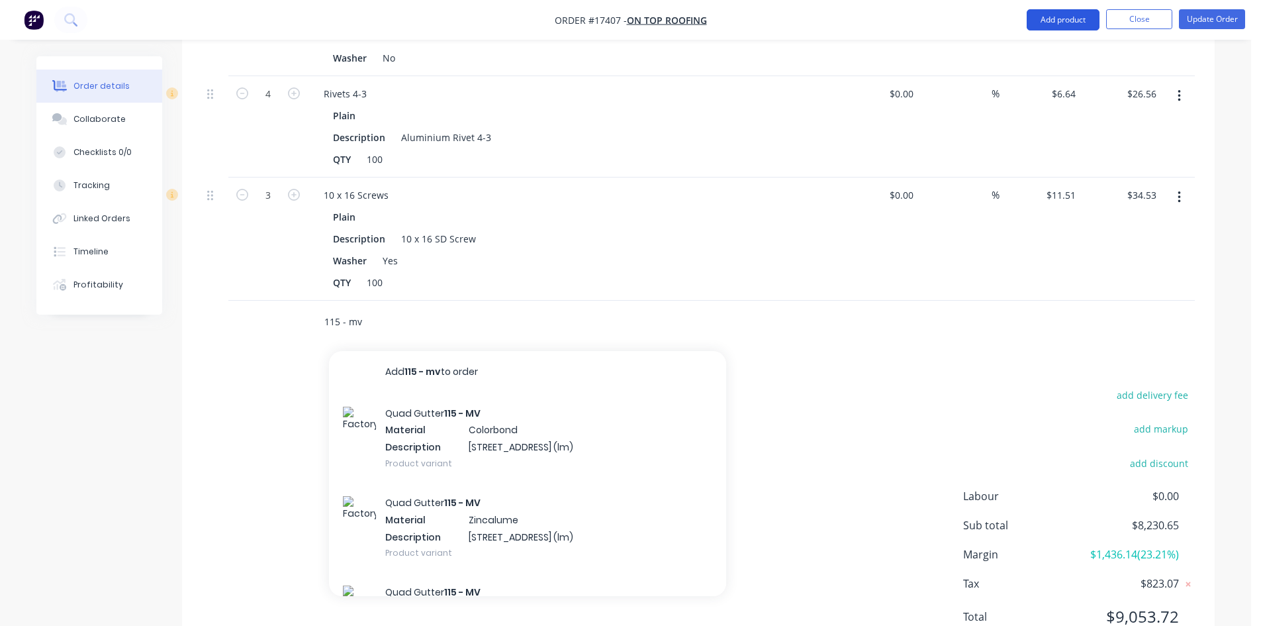
type input "115 - mv"
click at [1060, 22] on button "Add product" at bounding box center [1063, 19] width 73 height 21
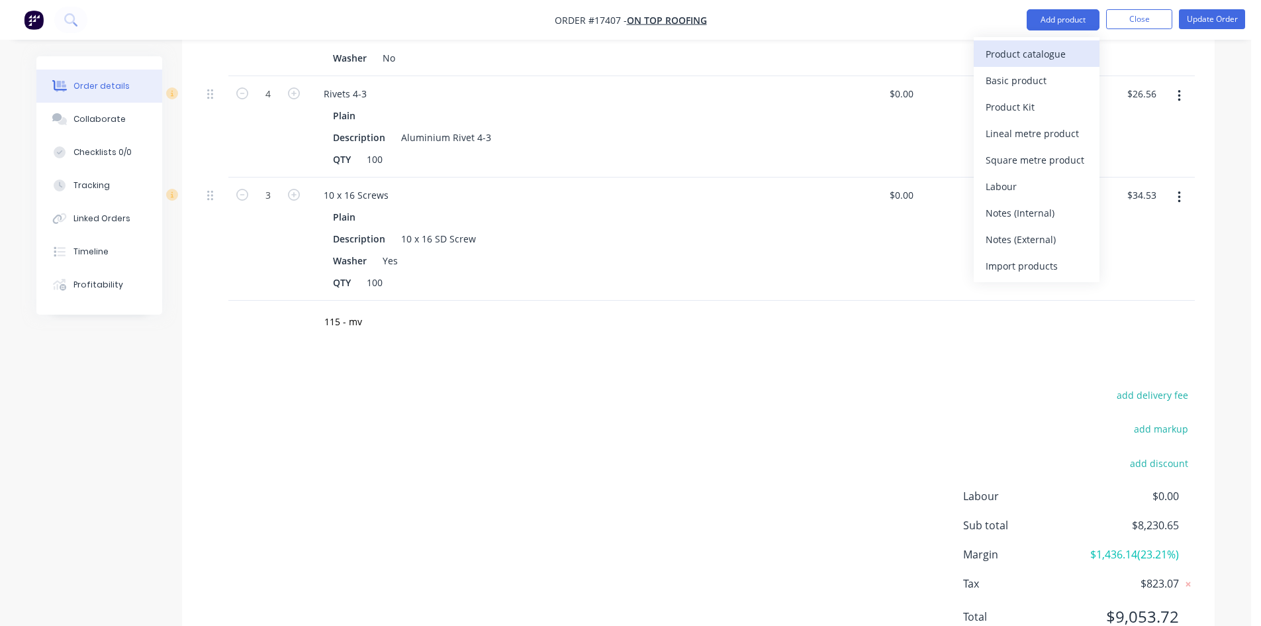
click at [1030, 54] on div "Product catalogue" at bounding box center [1037, 53] width 102 height 19
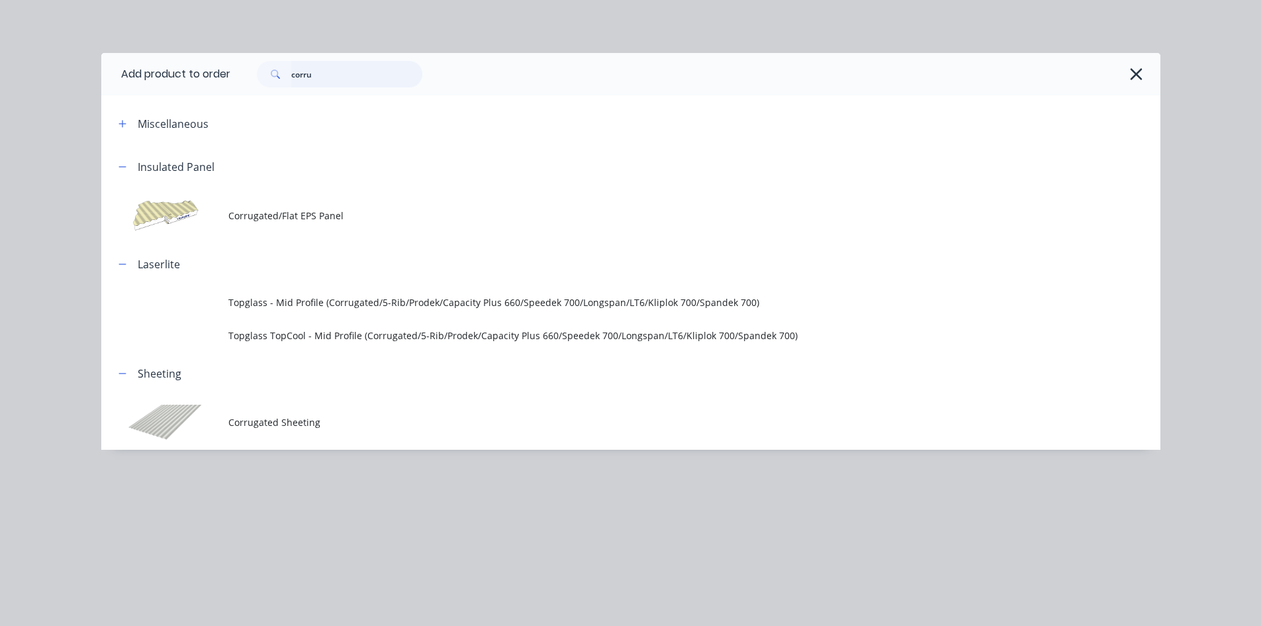
click at [331, 73] on input "corru" at bounding box center [356, 74] width 131 height 26
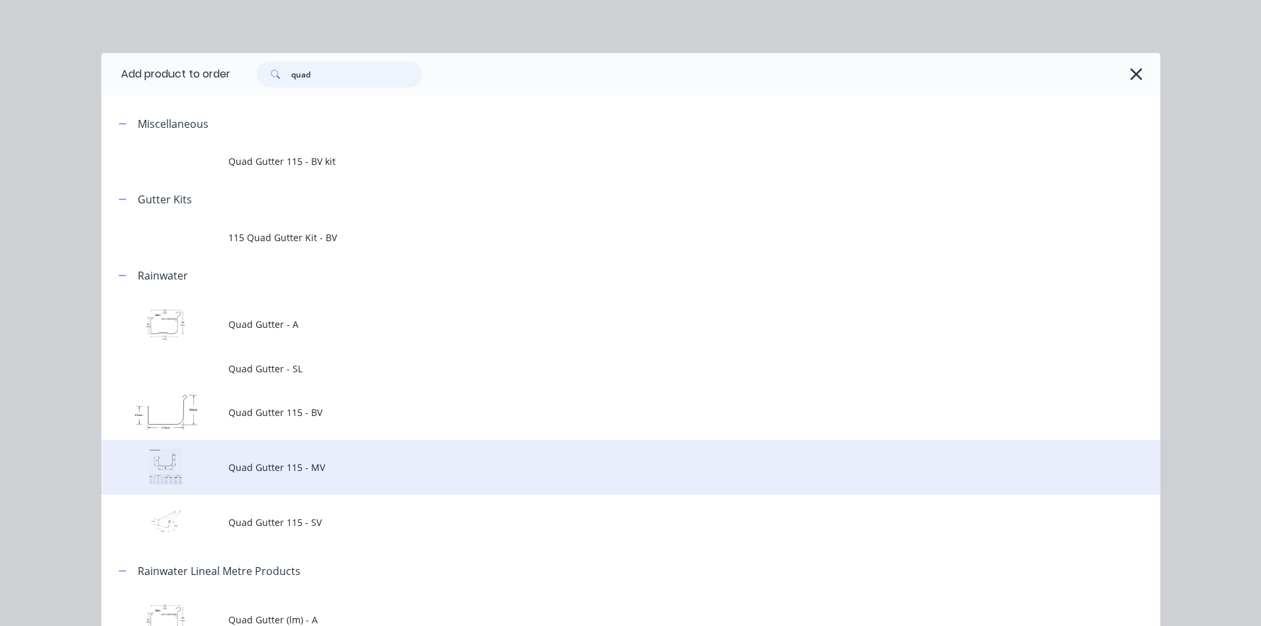
type input "quad"
click at [361, 471] on span "Quad Gutter 115 - MV" at bounding box center [601, 467] width 746 height 14
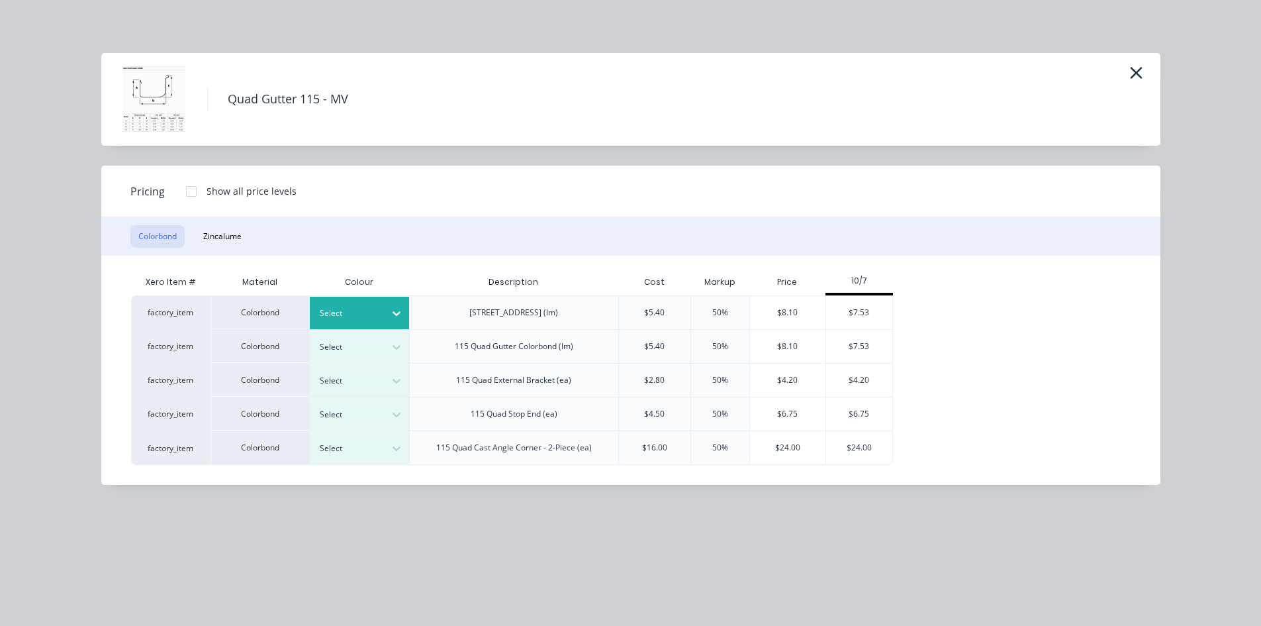
click at [374, 309] on div at bounding box center [350, 313] width 60 height 15
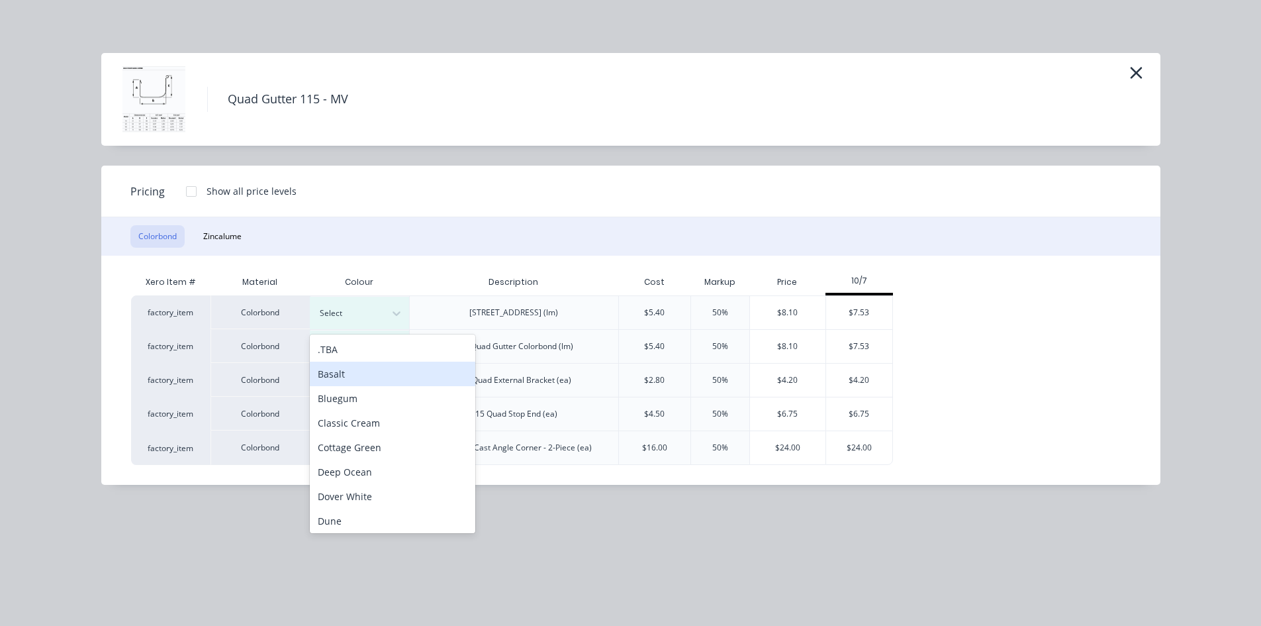
click at [372, 375] on div "Basalt" at bounding box center [393, 374] width 166 height 24
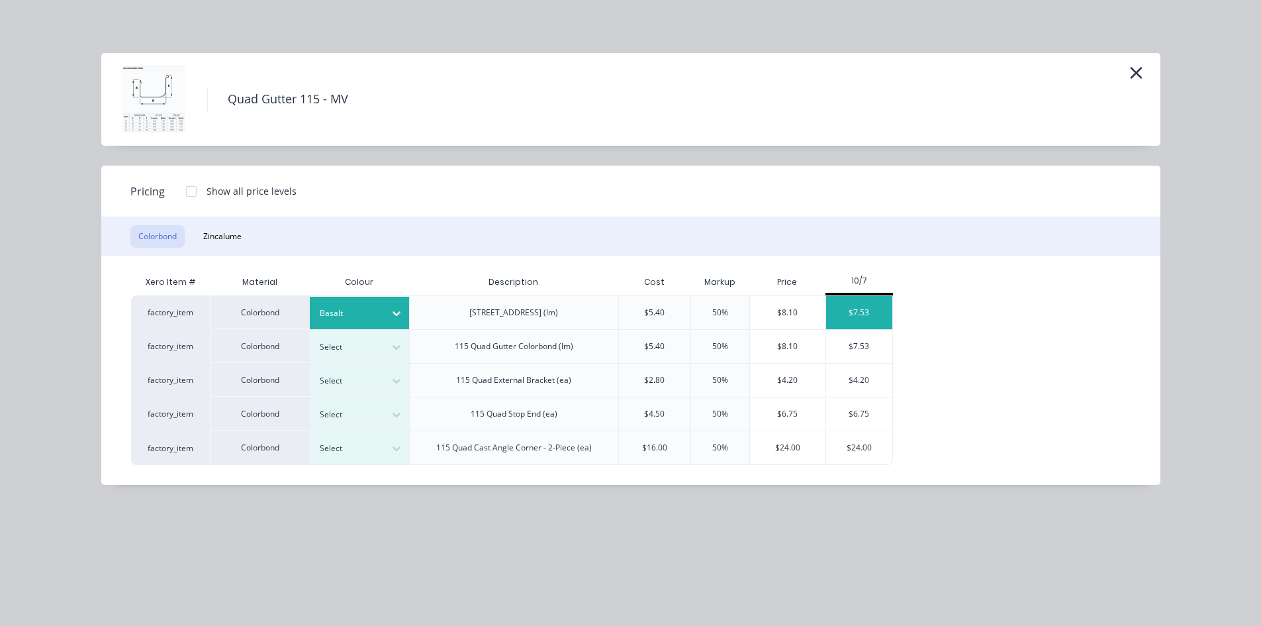
click at [856, 311] on div "$7.53" at bounding box center [859, 312] width 66 height 33
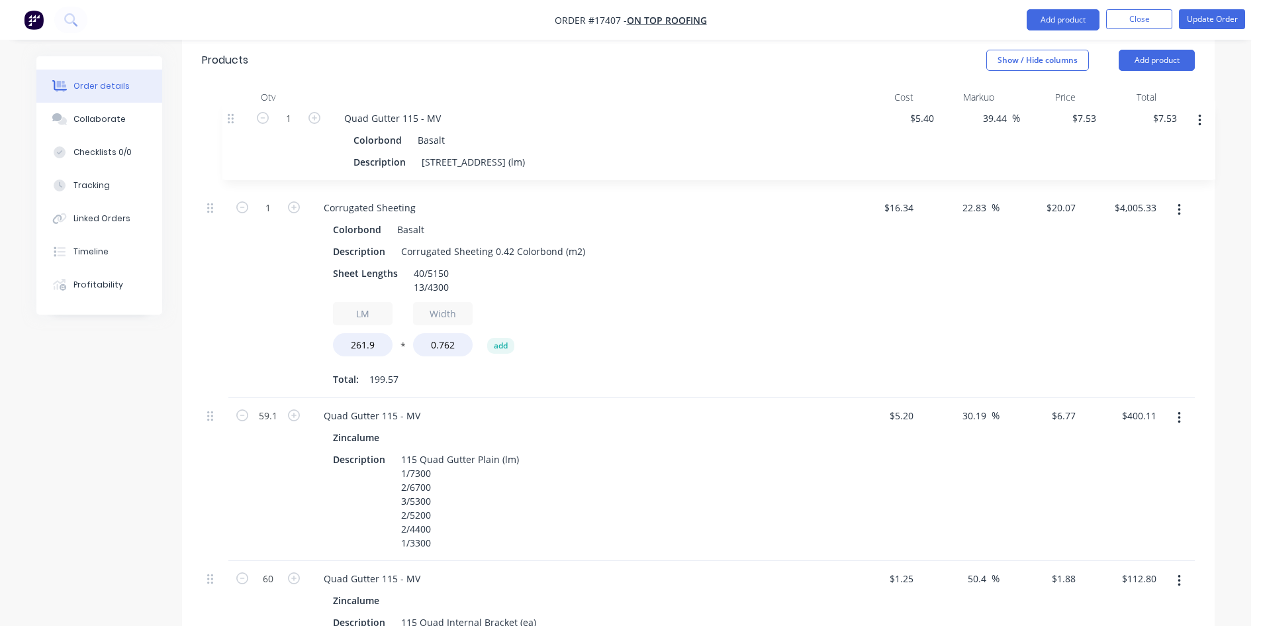
scroll to position [534, 0]
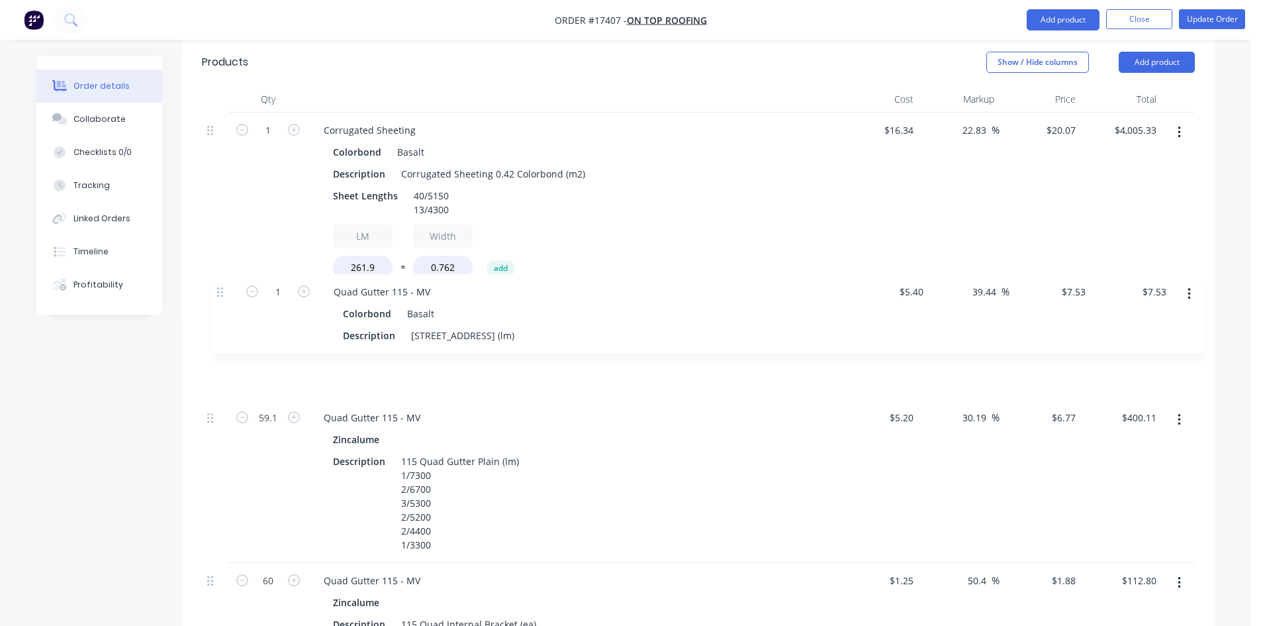
drag, startPoint x: 213, startPoint y: 262, endPoint x: 222, endPoint y: 287, distance: 27.2
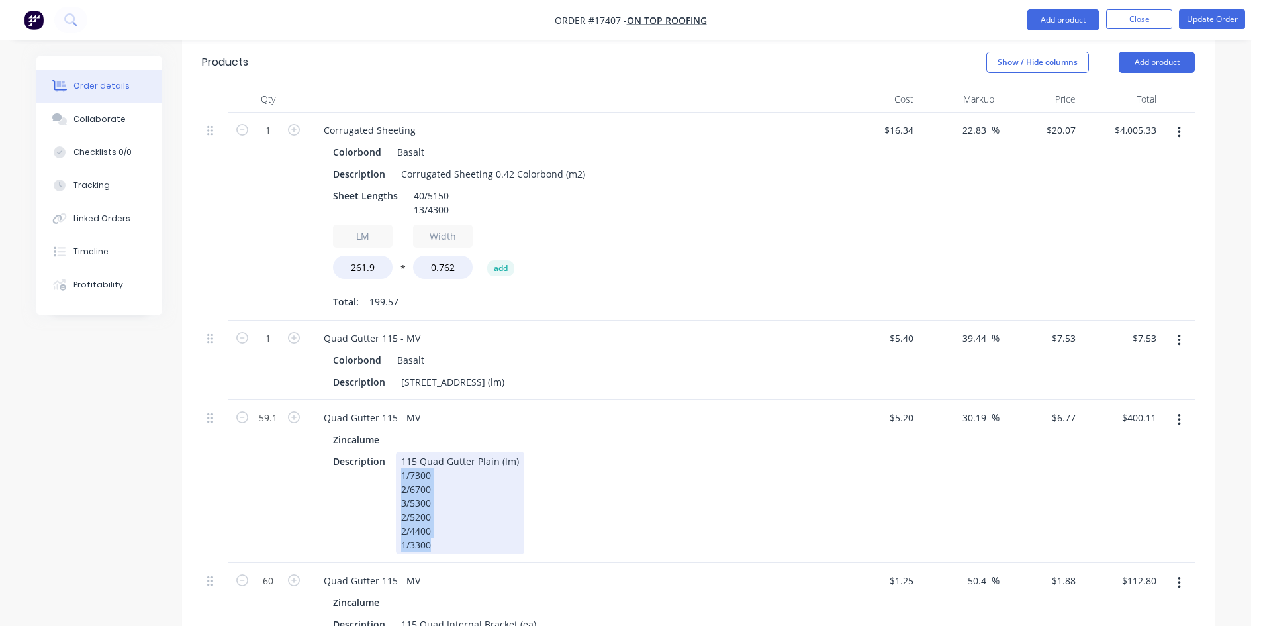
drag, startPoint x: 401, startPoint y: 418, endPoint x: 440, endPoint y: 489, distance: 81.5
click at [440, 489] on div "115 Quad Gutter Plain (lm) 1/7300 2/6700 3/5300 2/5200 2/4400 1/3300" at bounding box center [460, 503] width 128 height 103
copy div "1/7300 2/6700 3/5300 2/5200 2/4400 1/3300"
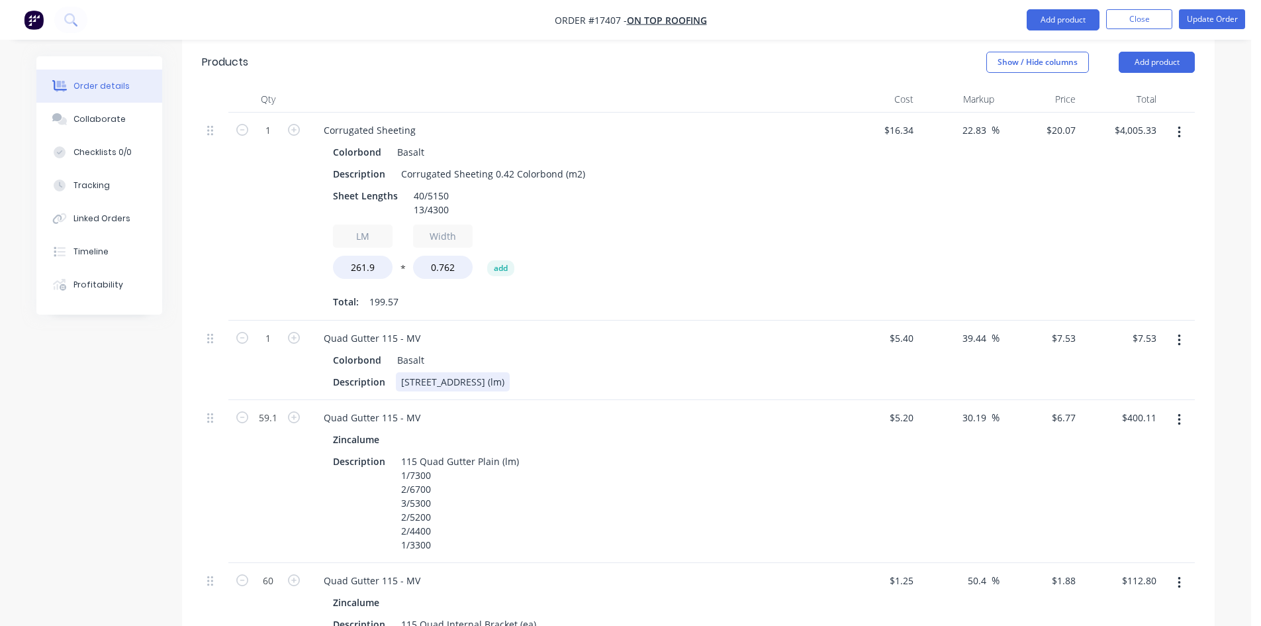
click at [510, 372] on div "[STREET_ADDRESS] (lm)" at bounding box center [453, 381] width 114 height 19
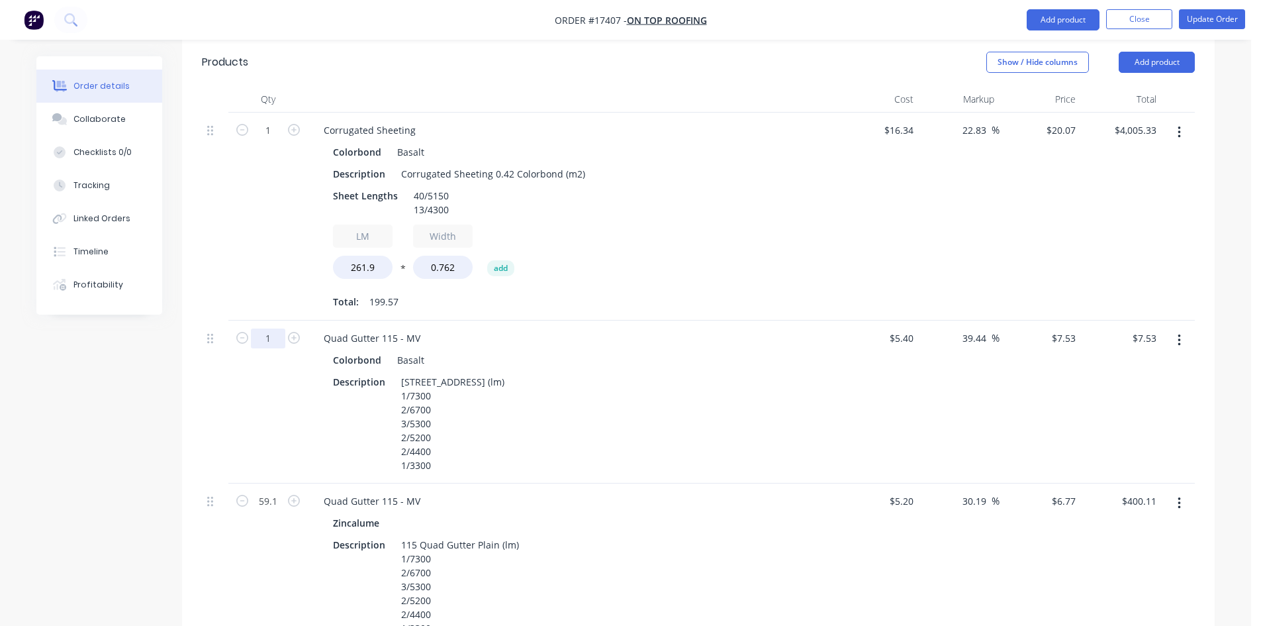
click at [272, 328] on input "1" at bounding box center [268, 338] width 34 height 20
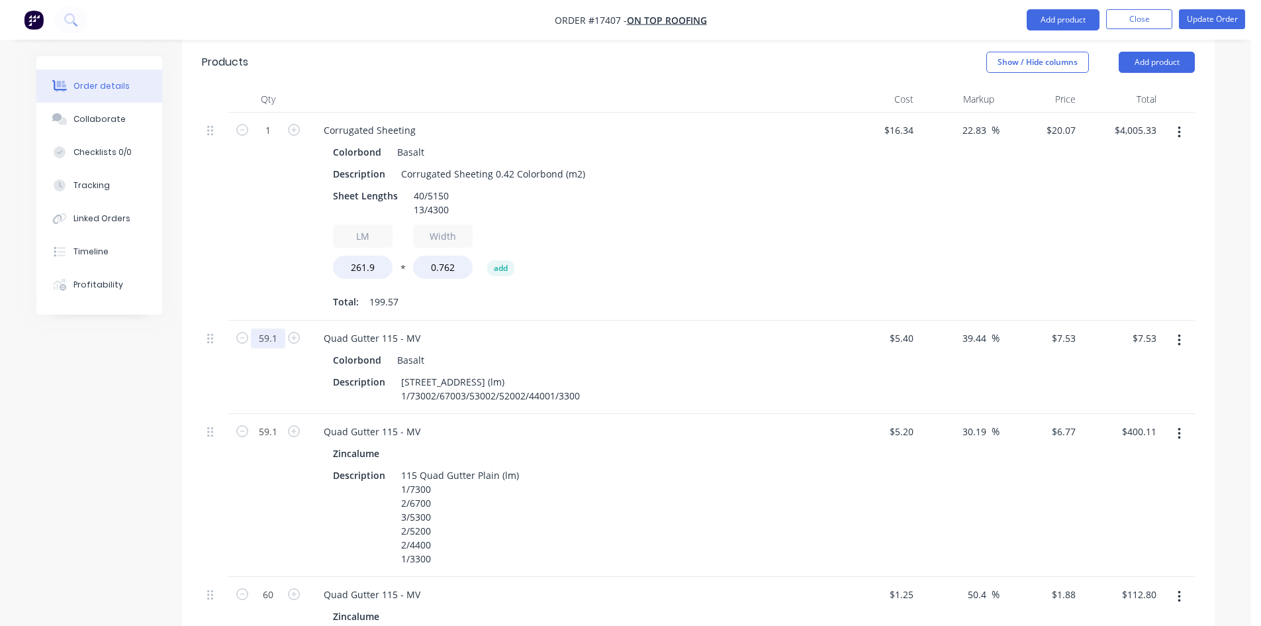
type input "59.1"
type input "$445.02"
click at [798, 372] on div "Description 115 Quad Gutter Plain (lm) 1/73002/67003/53002/52002/44001/3300" at bounding box center [570, 388] width 485 height 33
click at [1183, 422] on button "button" at bounding box center [1179, 434] width 31 height 24
click at [1127, 538] on div "Delete" at bounding box center [1132, 547] width 102 height 19
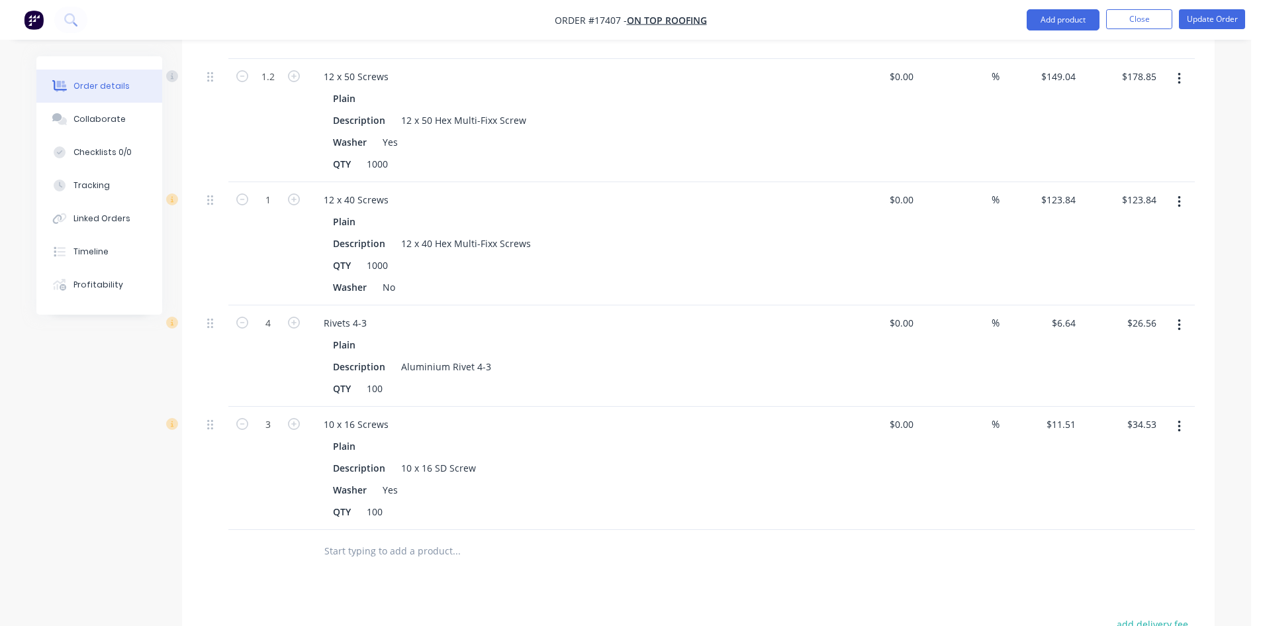
scroll to position [1761, 0]
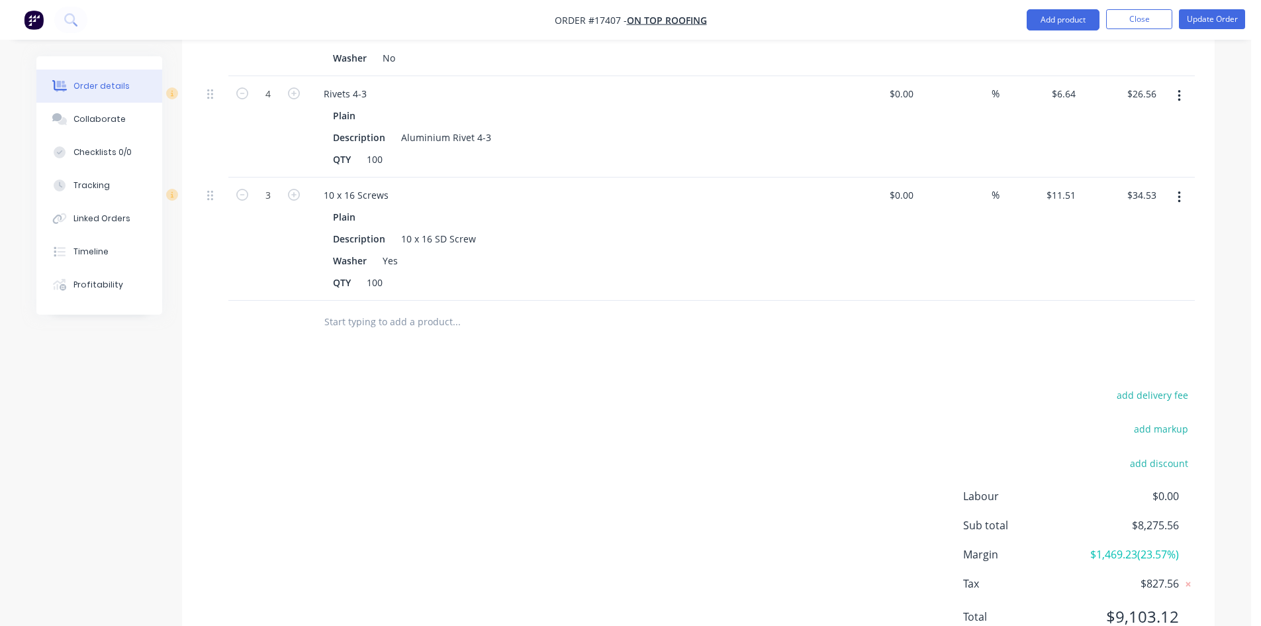
click at [1073, 32] on nav "Order #17407 - On Top Roofing Add product Close Update Order" at bounding box center [630, 20] width 1261 height 40
click at [1071, 21] on button "Add product" at bounding box center [1063, 19] width 73 height 21
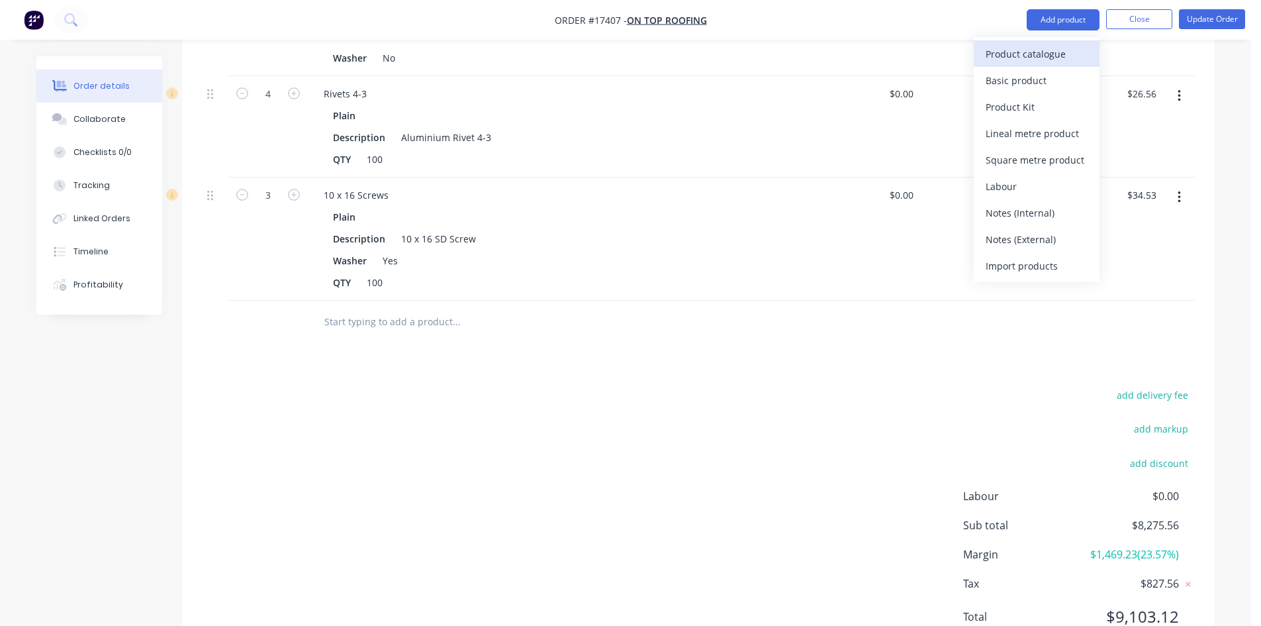
click at [1036, 56] on div "Product catalogue" at bounding box center [1037, 53] width 102 height 19
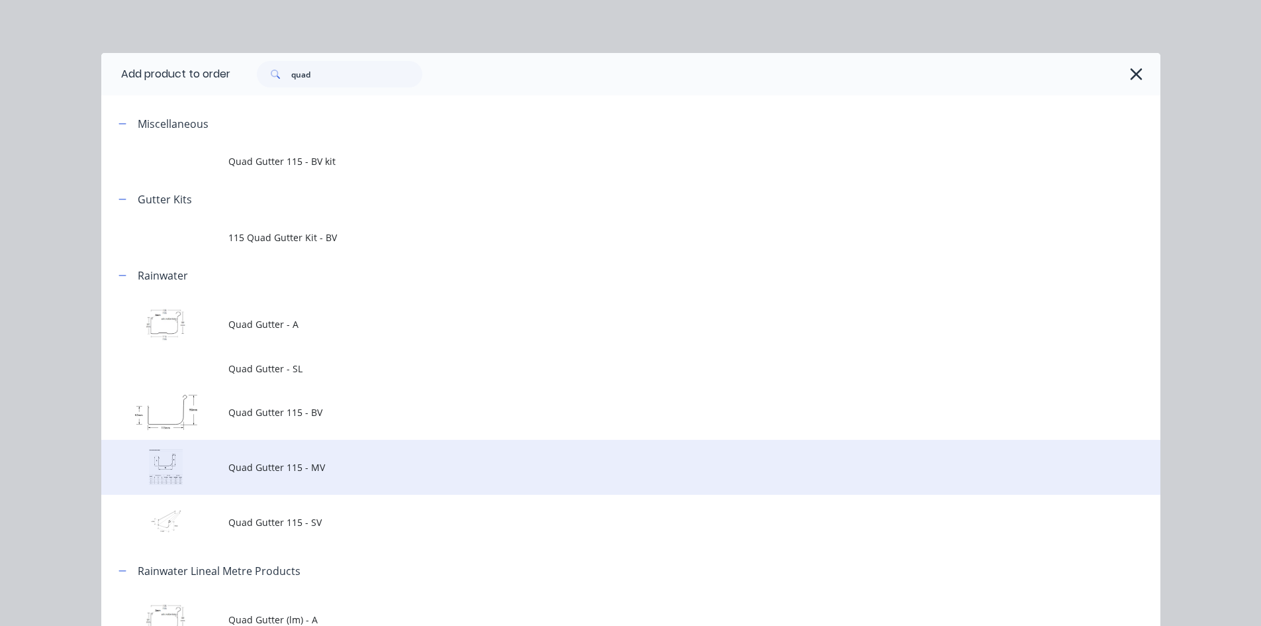
click at [354, 476] on td "Quad Gutter 115 - MV" at bounding box center [694, 467] width 932 height 55
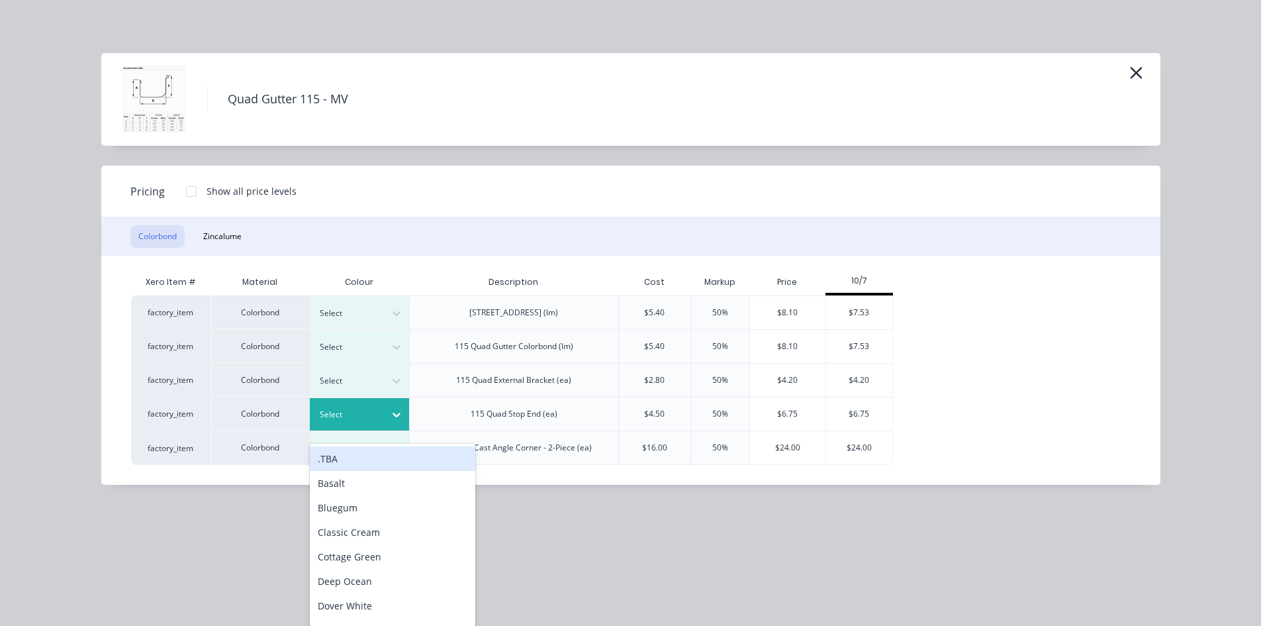
scroll to position [1774, 0]
click at [395, 408] on icon at bounding box center [396, 414] width 13 height 13
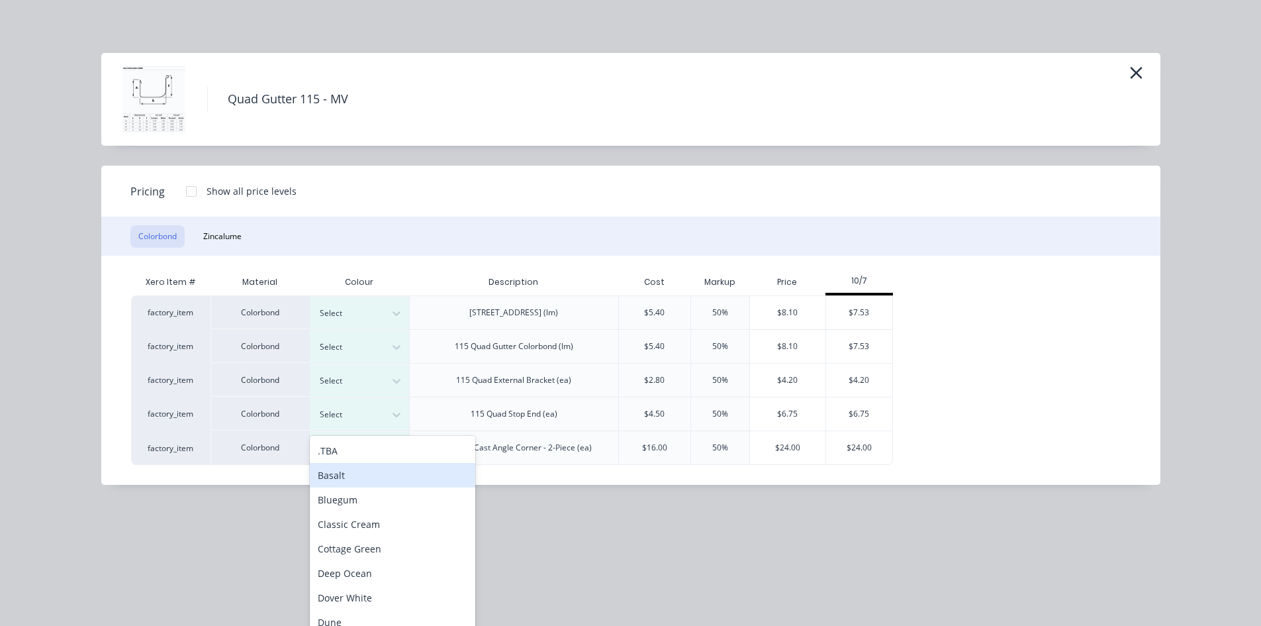
click at [377, 479] on div "Basalt" at bounding box center [393, 475] width 166 height 24
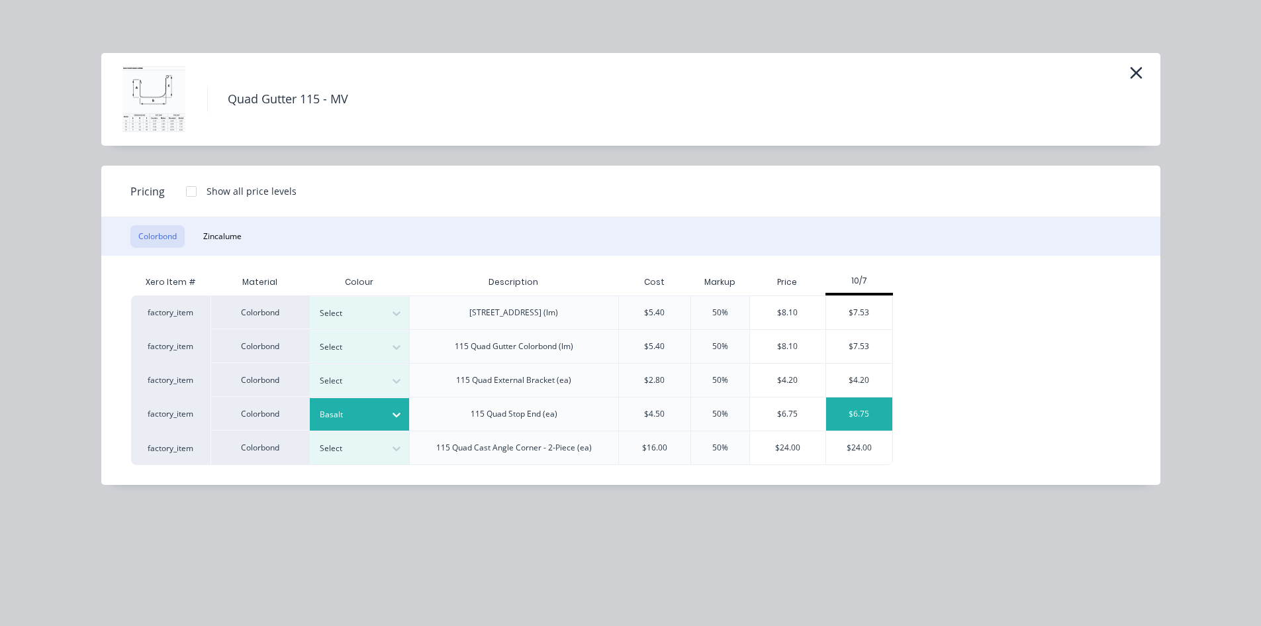
click at [854, 413] on div "$6.75" at bounding box center [859, 413] width 66 height 33
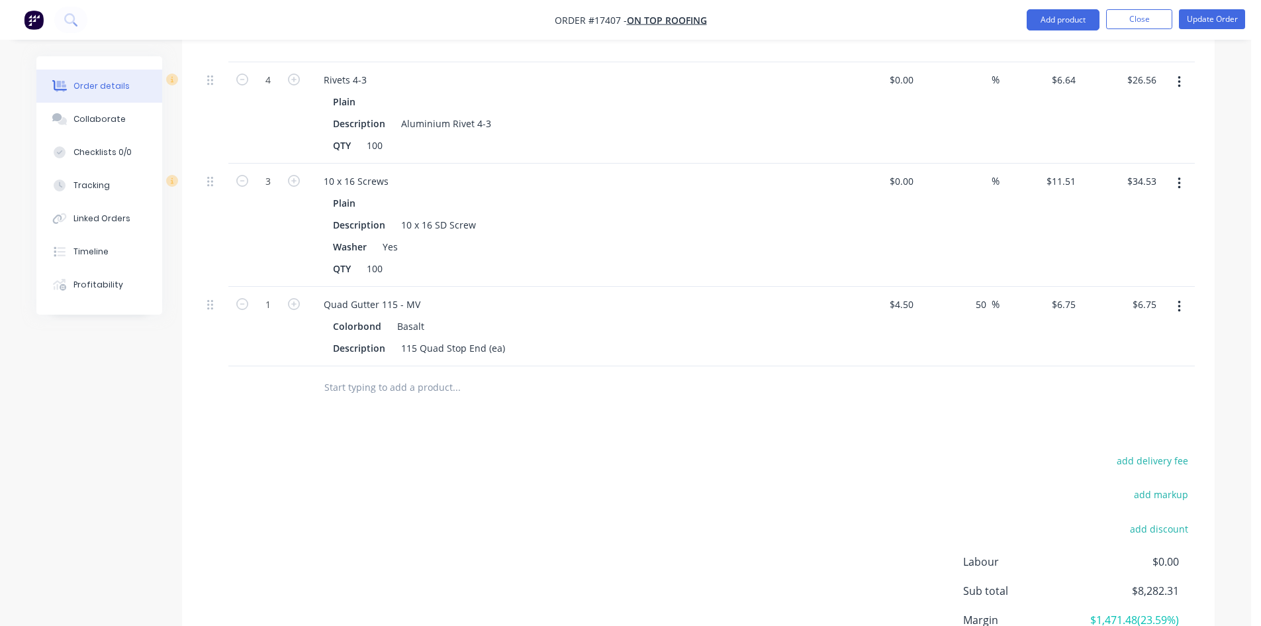
click at [205, 287] on div at bounding box center [215, 326] width 26 height 79
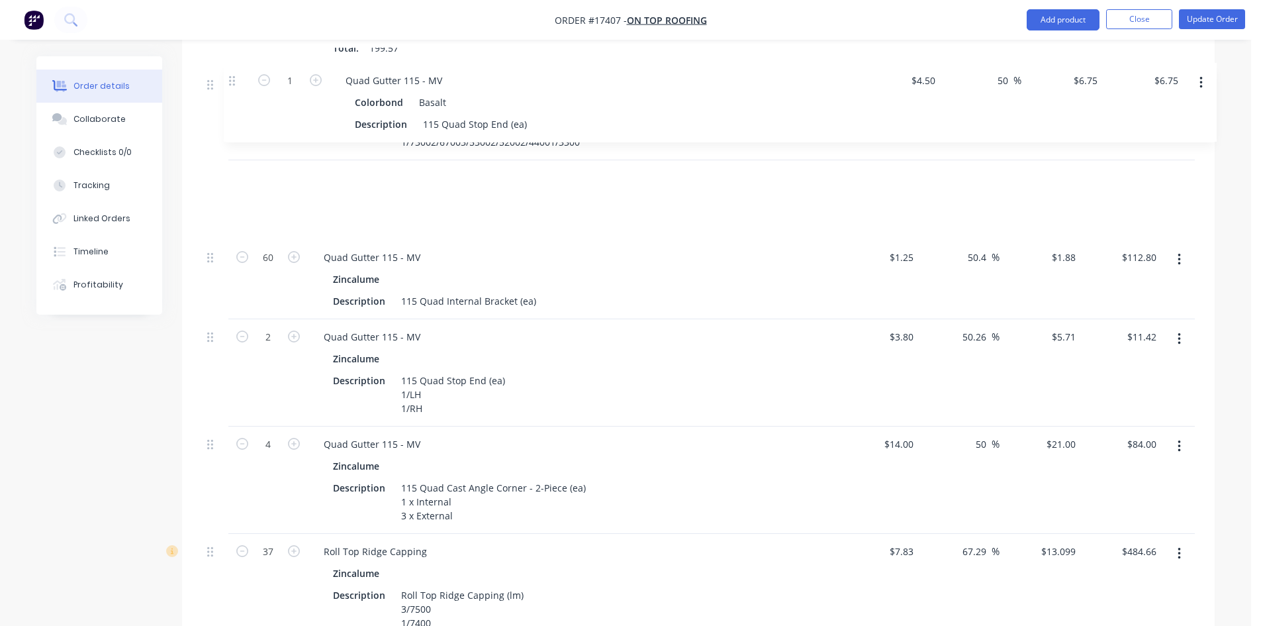
scroll to position [786, 0]
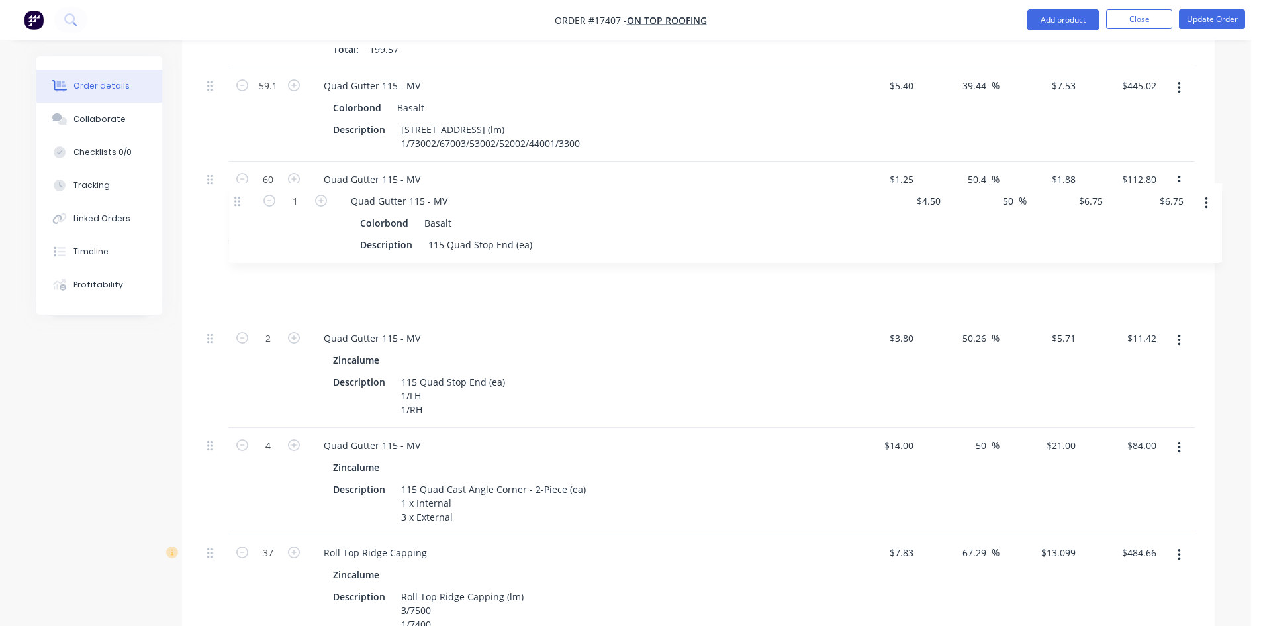
drag, startPoint x: 213, startPoint y: 248, endPoint x: 240, endPoint y: 194, distance: 60.1
click at [240, 194] on div "1 Corrugated Sheeting Colorbond Basalt Description Corrugated Sheeting 0.42 Col…" at bounding box center [698, 607] width 993 height 1494
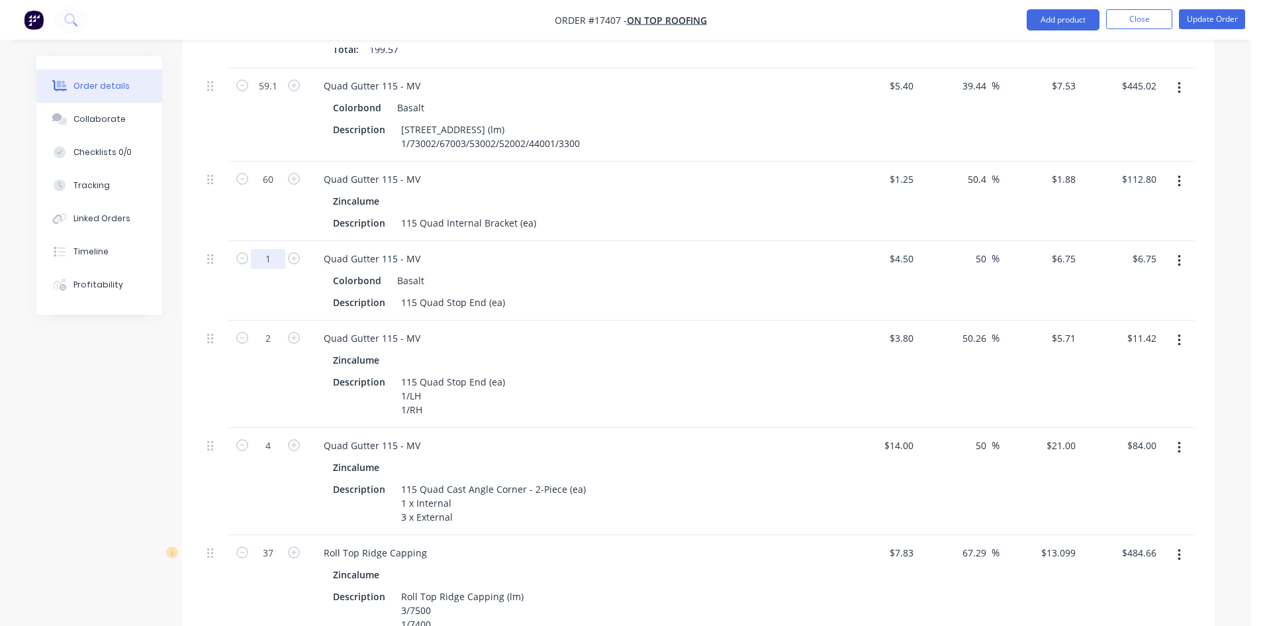
click at [269, 249] on input "1" at bounding box center [268, 259] width 34 height 20
type input "2"
type input "$13.50"
drag, startPoint x: 428, startPoint y: 354, endPoint x: 391, endPoint y: 340, distance: 40.0
click at [391, 372] on div "Description 115 Quad Stop End (ea) 1/LH 1/RH" at bounding box center [570, 395] width 485 height 47
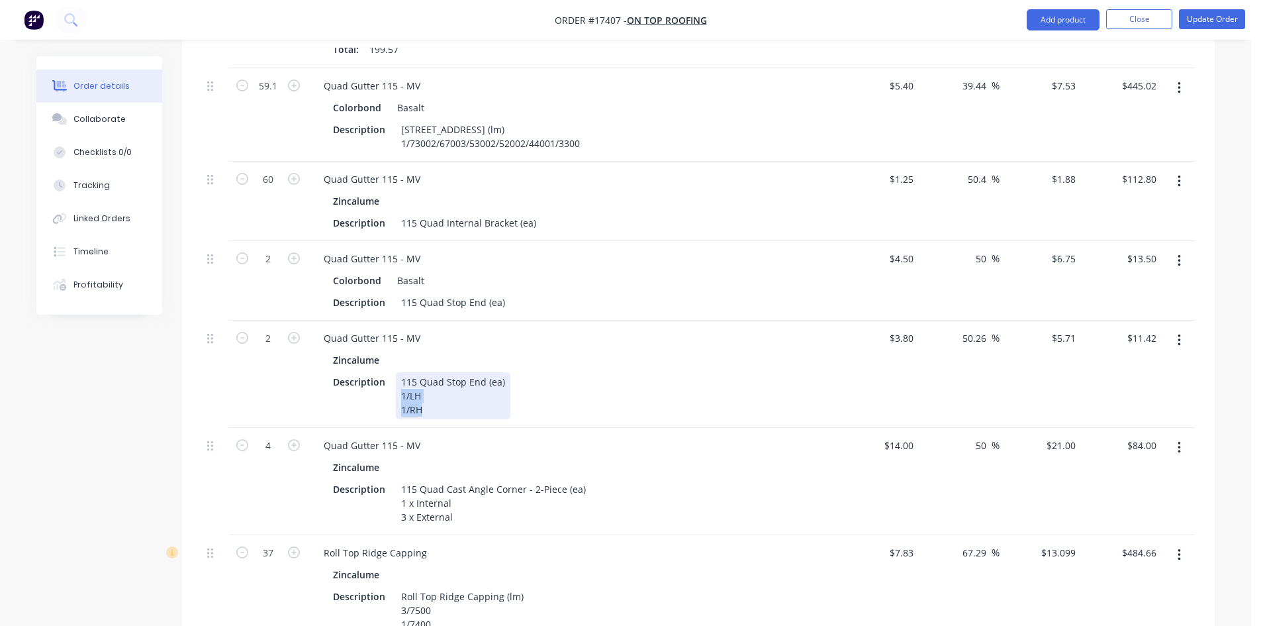
copy div "1/LH 1/RH"
click at [503, 293] on div "115 Quad Stop End (ea)" at bounding box center [453, 302] width 115 height 19
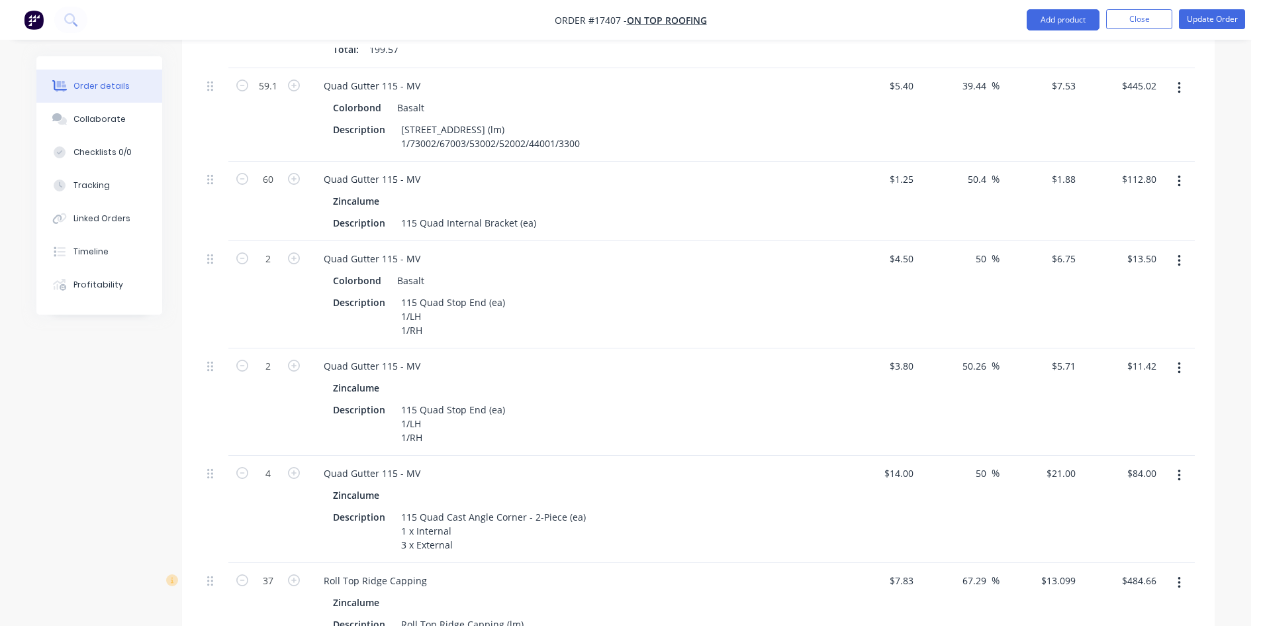
click at [671, 271] on div "Colorbond Basalt" at bounding box center [572, 280] width 479 height 19
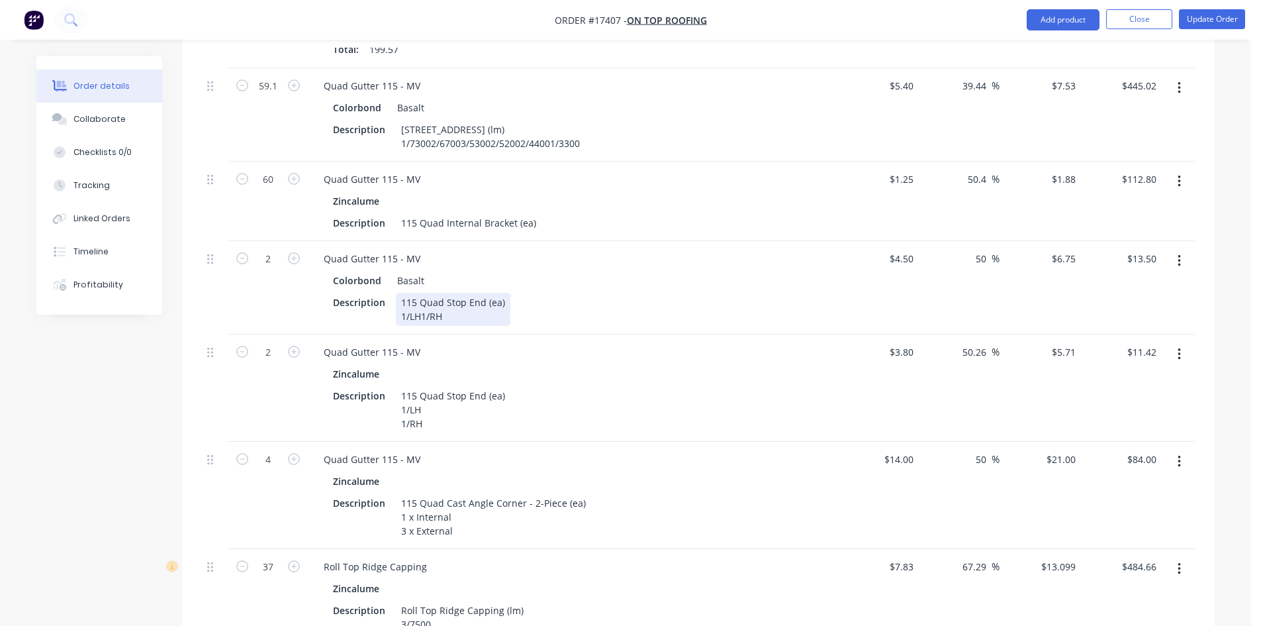
click at [420, 293] on div "115 Quad Stop End (ea) 1/LH1/RH" at bounding box center [453, 309] width 115 height 33
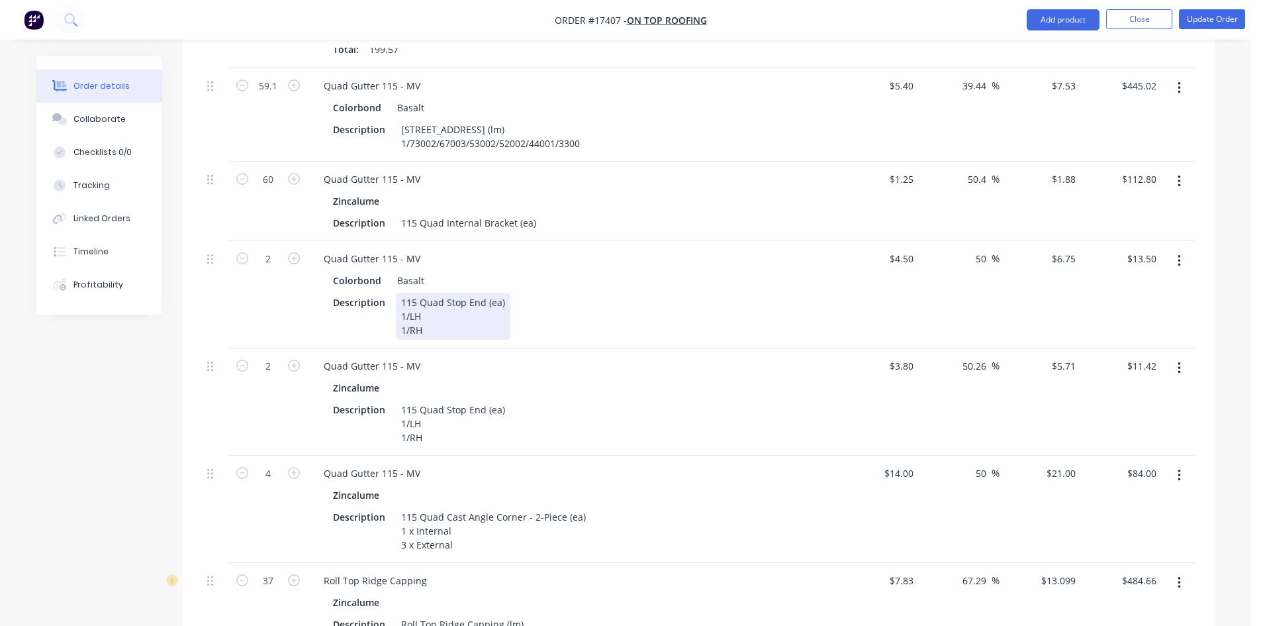
click at [627, 293] on div "Description 115 Quad Stop End (ea) 1/LH 1/RH" at bounding box center [570, 316] width 485 height 47
click at [1178, 361] on icon "button" at bounding box center [1179, 368] width 3 height 15
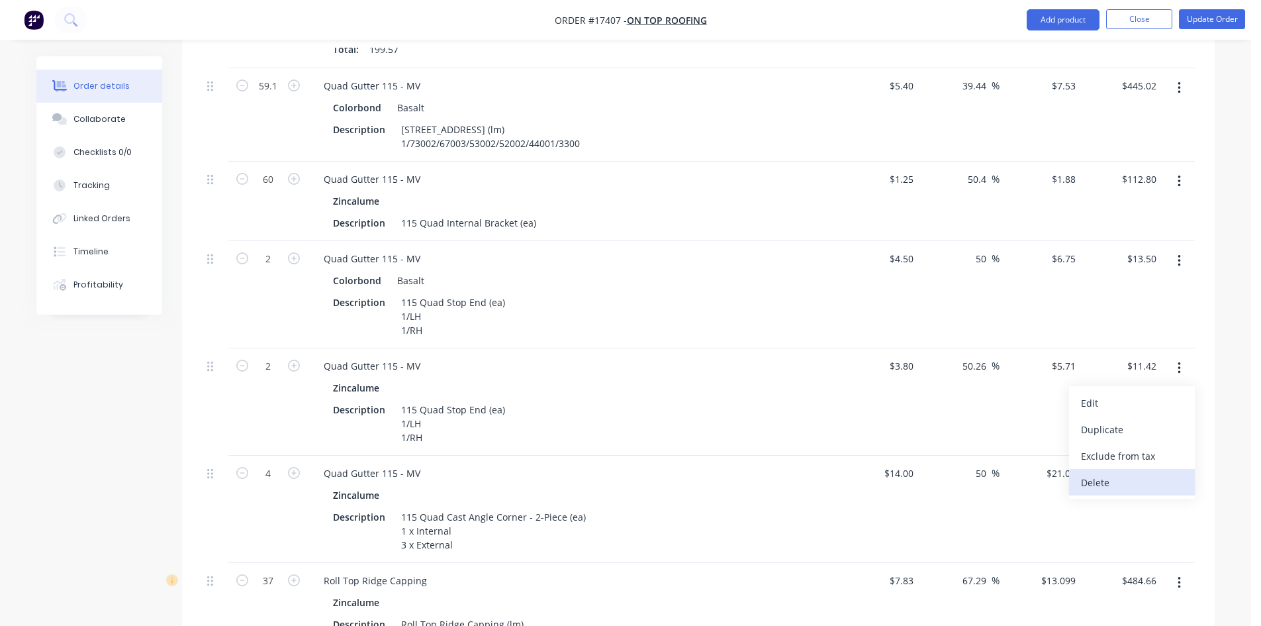
click at [1143, 473] on div "Delete" at bounding box center [1132, 482] width 102 height 19
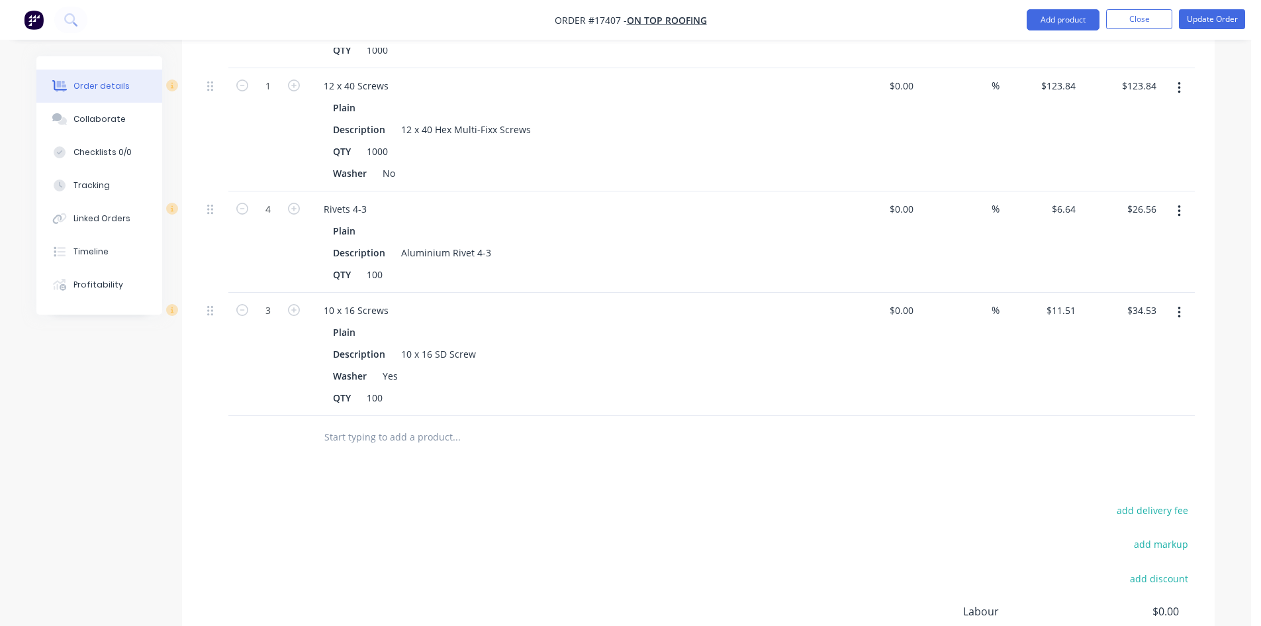
scroll to position [1647, 0]
click at [1058, 20] on button "Add product" at bounding box center [1063, 19] width 73 height 21
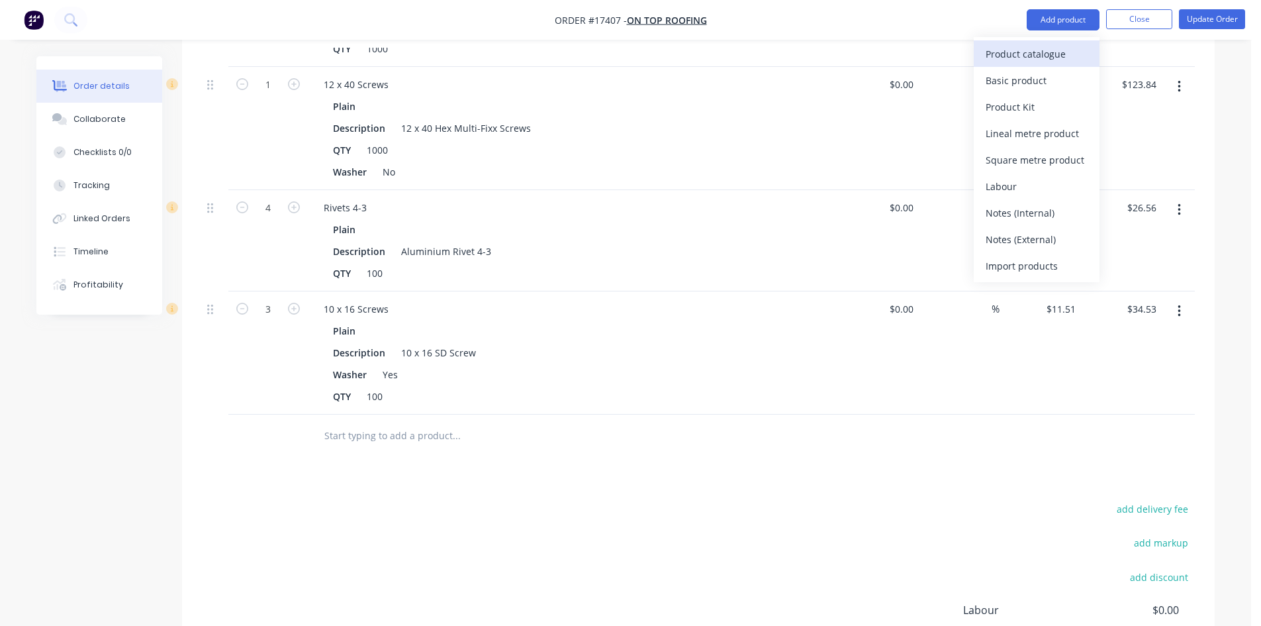
click at [1036, 51] on div "Product catalogue" at bounding box center [1037, 53] width 102 height 19
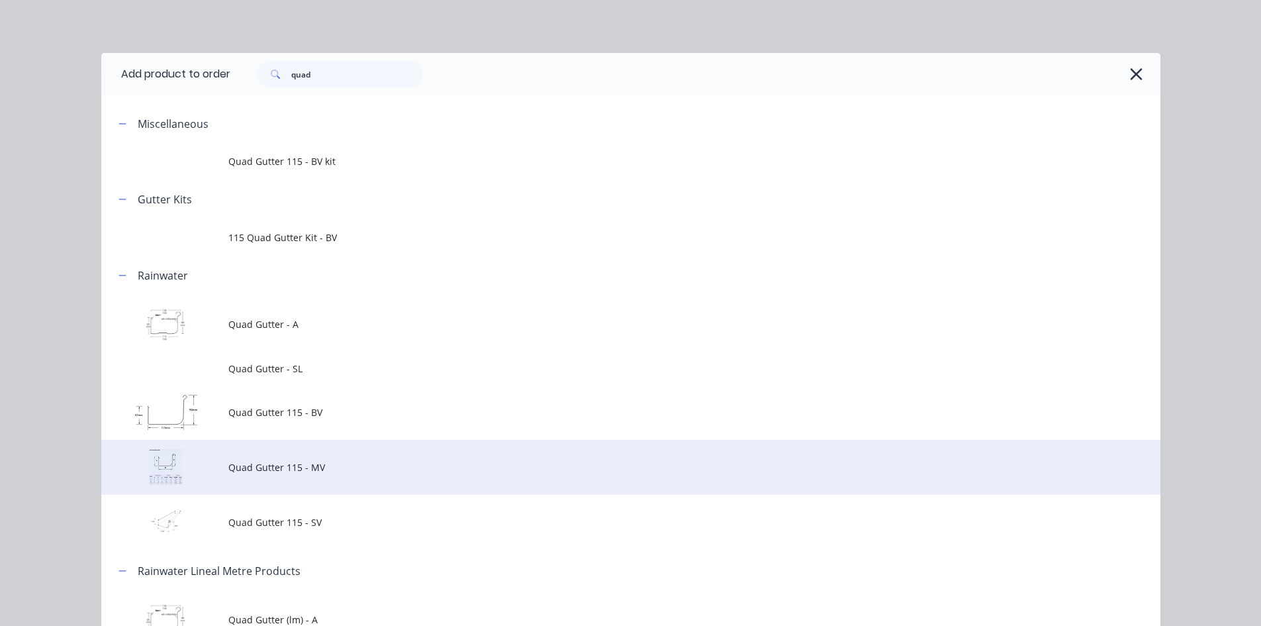
click at [334, 467] on span "Quad Gutter 115 - MV" at bounding box center [601, 467] width 746 height 14
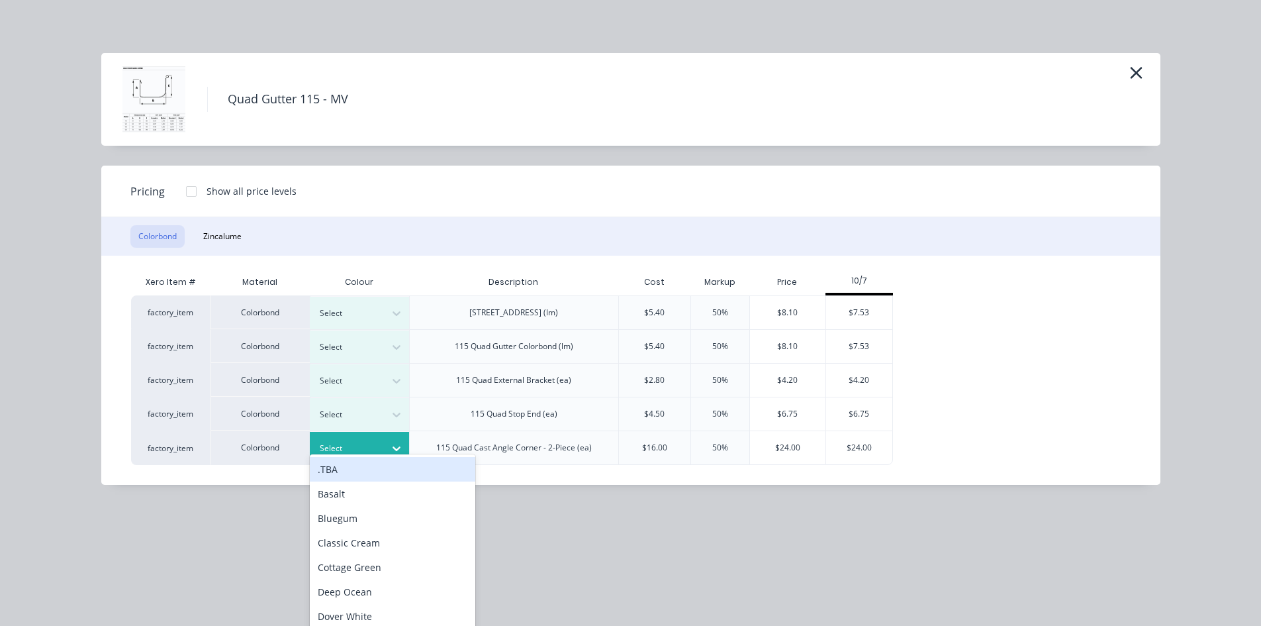
click at [401, 448] on icon at bounding box center [396, 448] width 13 height 13
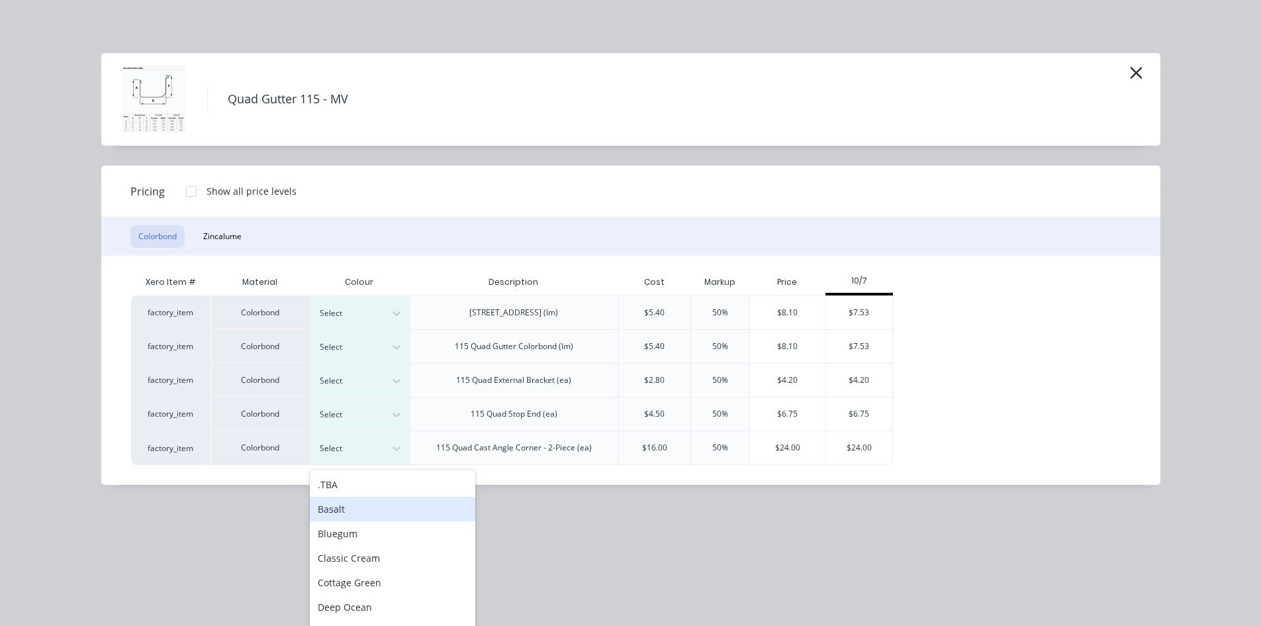
click at [378, 511] on div "Basalt" at bounding box center [393, 509] width 166 height 24
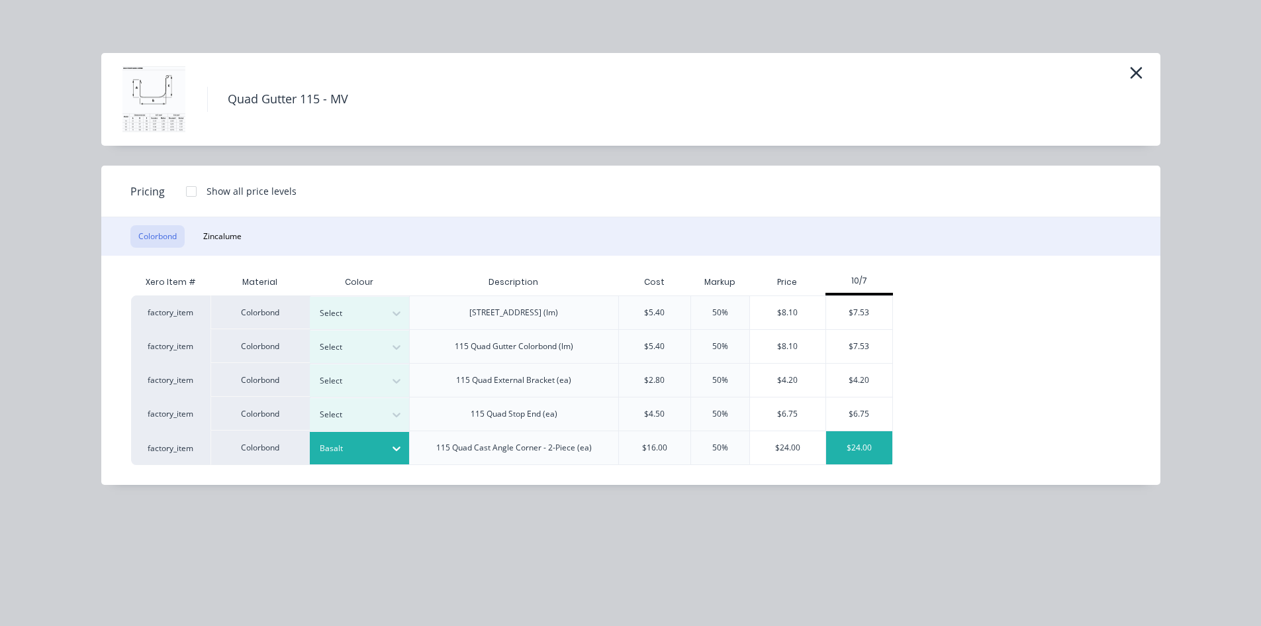
click at [863, 448] on div "$24.00" at bounding box center [859, 447] width 66 height 33
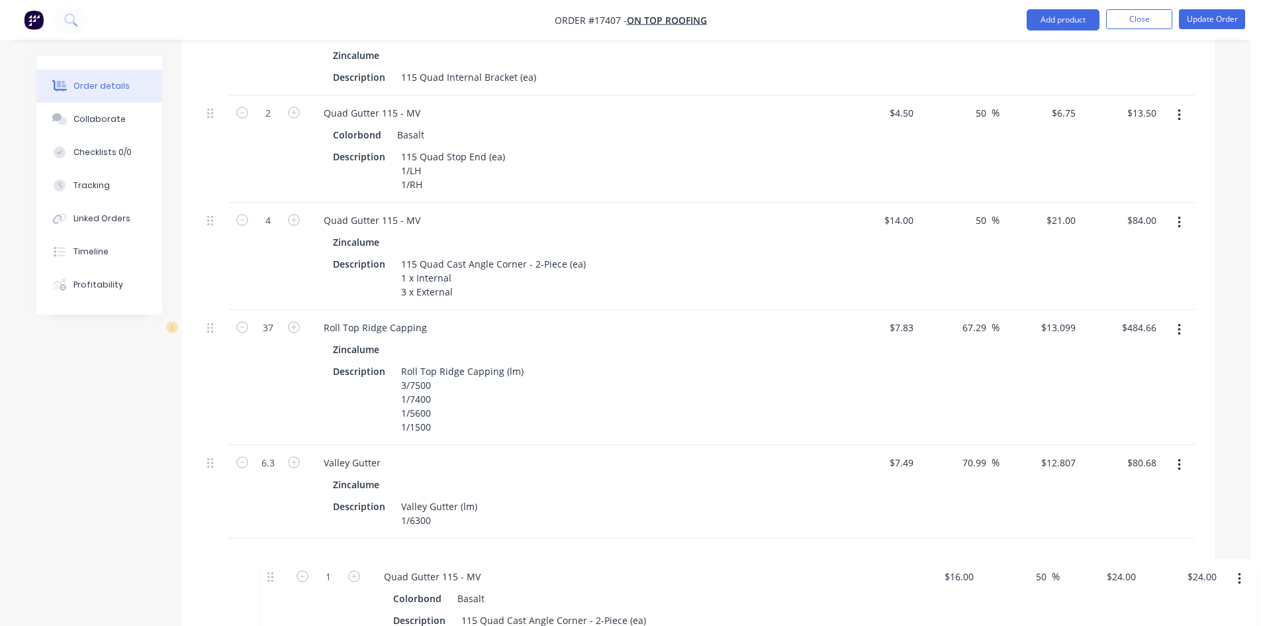
scroll to position [968, 0]
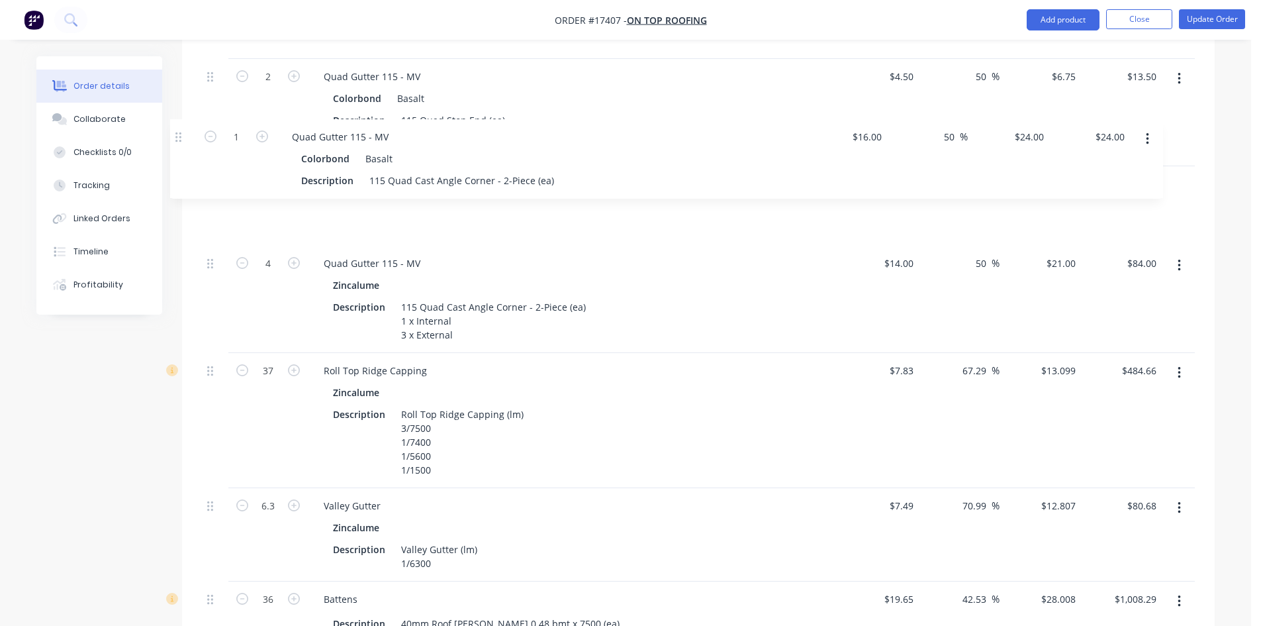
drag, startPoint x: 214, startPoint y: 330, endPoint x: 181, endPoint y: 131, distance: 201.9
click at [181, 131] on div "Order details Collaborate Checklists 0/0 Tracking Linked Orders Timeline Profit…" at bounding box center [625, 320] width 1205 height 2465
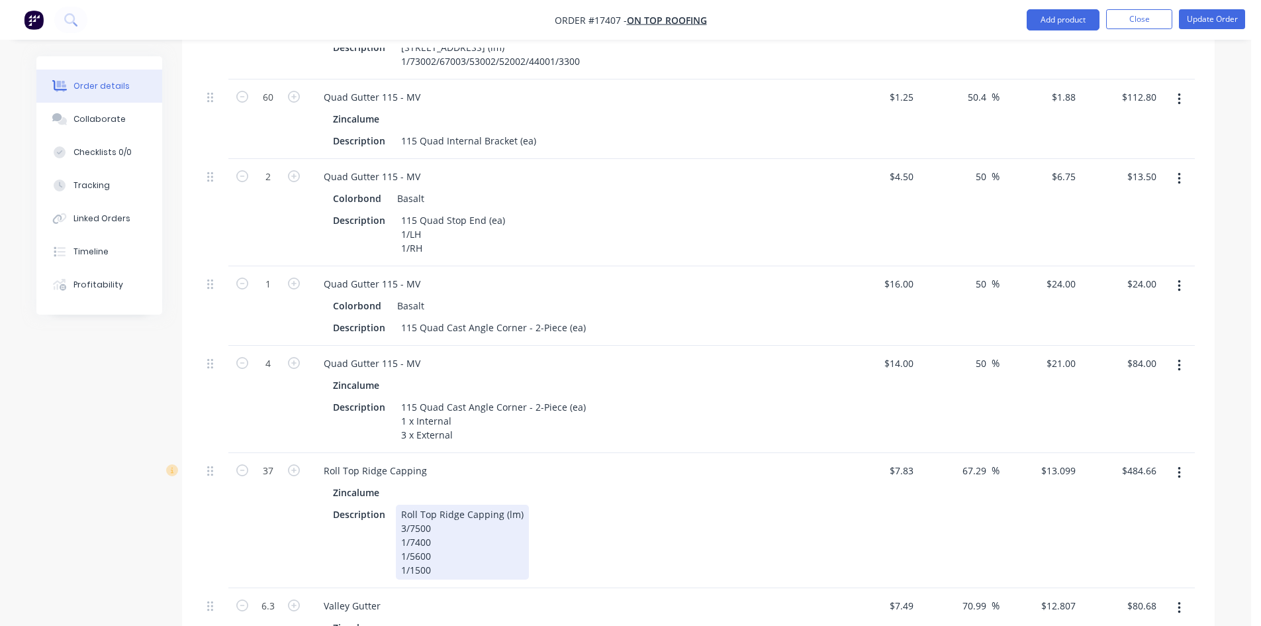
scroll to position [836, 0]
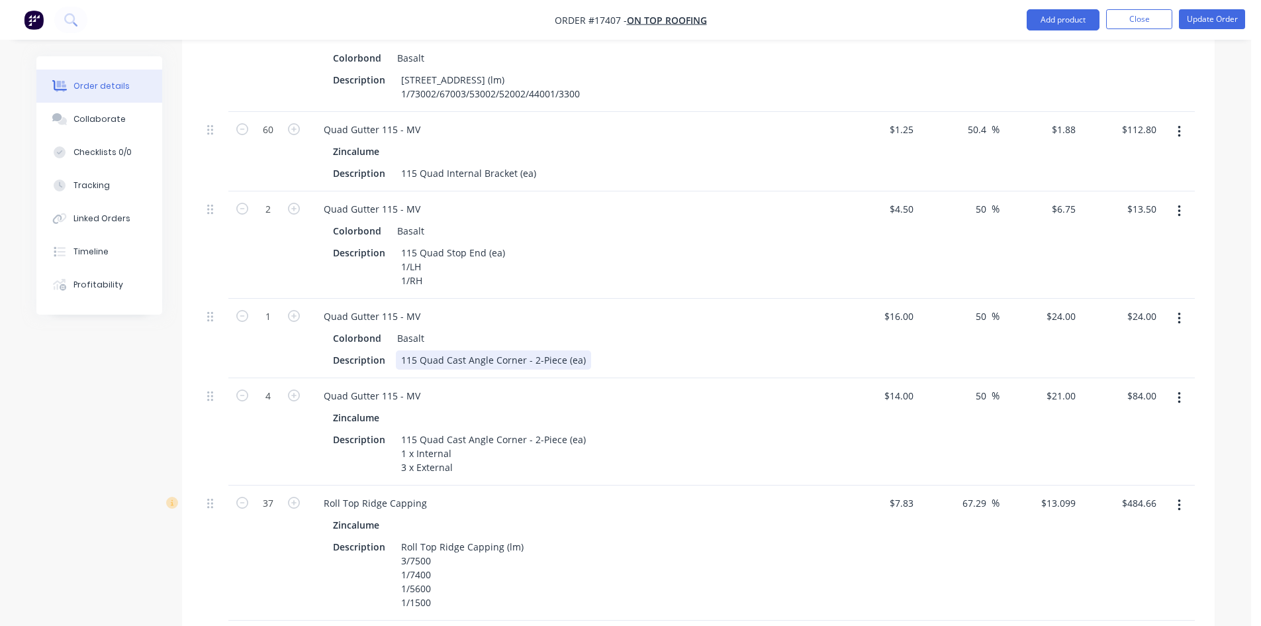
click at [580, 350] on div "115 Quad Cast Angle Corner - 2-Piece (ea)" at bounding box center [493, 359] width 195 height 19
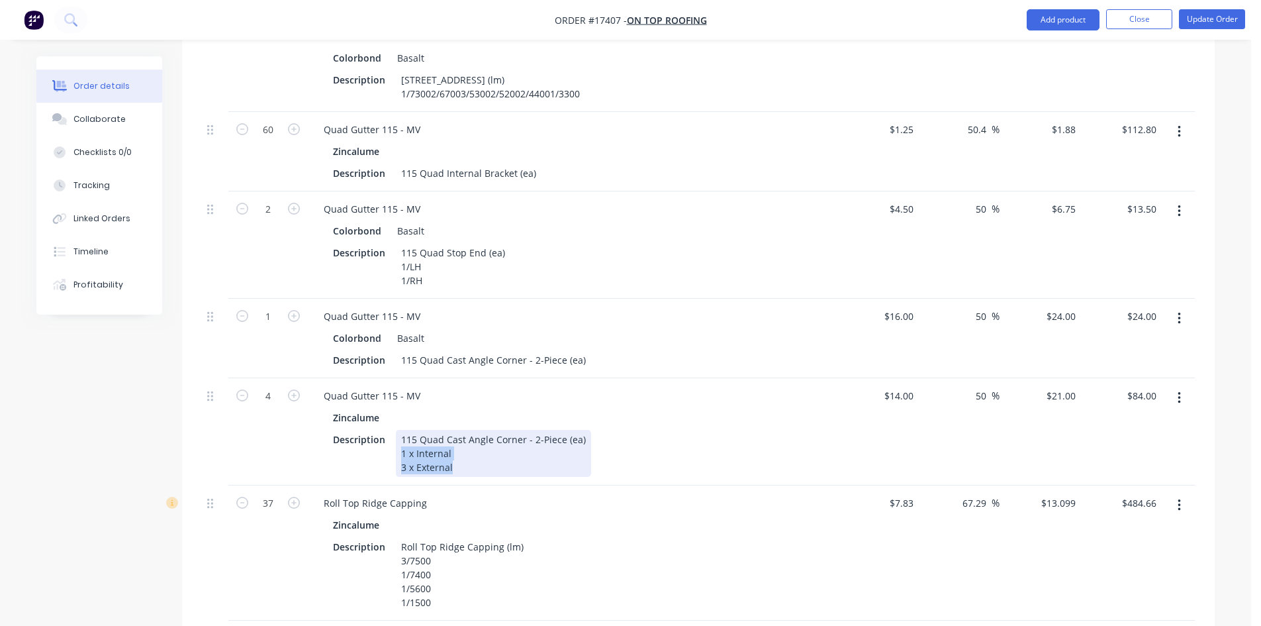
drag, startPoint x: 458, startPoint y: 409, endPoint x: 397, endPoint y: 397, distance: 61.9
click at [397, 430] on div "115 Quad Cast Angle Corner - 2-Piece (ea) 1 x Internal 3 x External" at bounding box center [493, 453] width 195 height 47
copy div "1 x Internal 3 x External"
click at [576, 350] on div "115 Quad Cast Angle Corner - 2-Piece (ea)" at bounding box center [493, 359] width 195 height 19
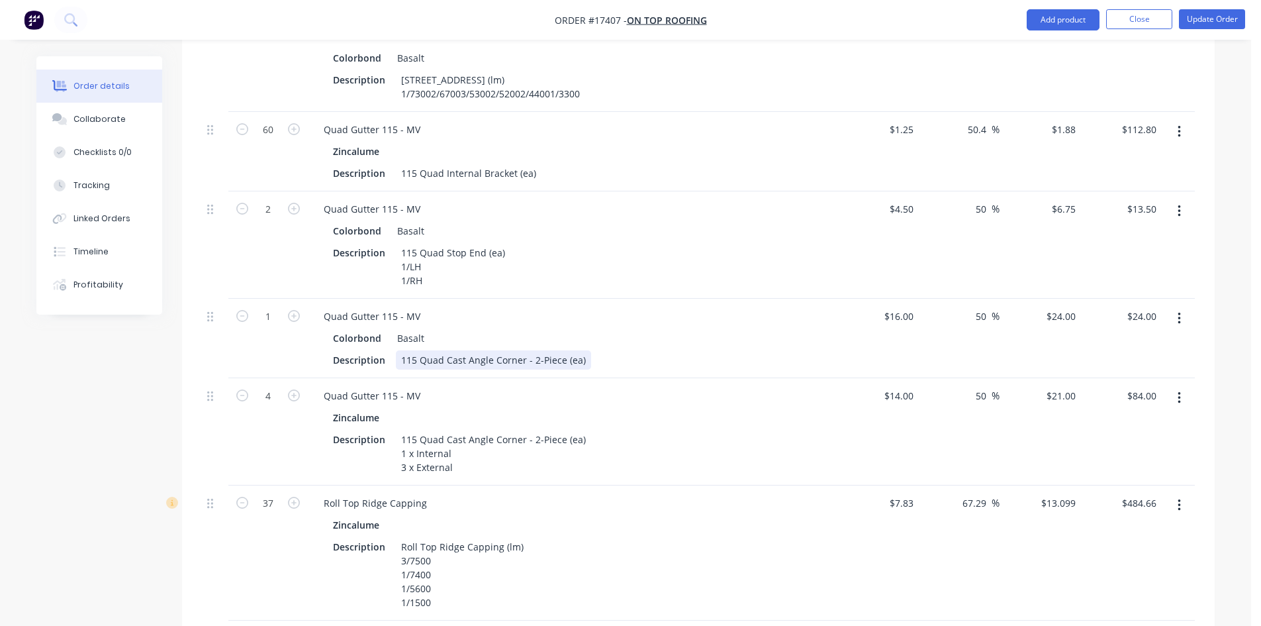
click at [579, 350] on div "115 Quad Cast Angle Corner - 2-Piece (ea)" at bounding box center [493, 359] width 195 height 19
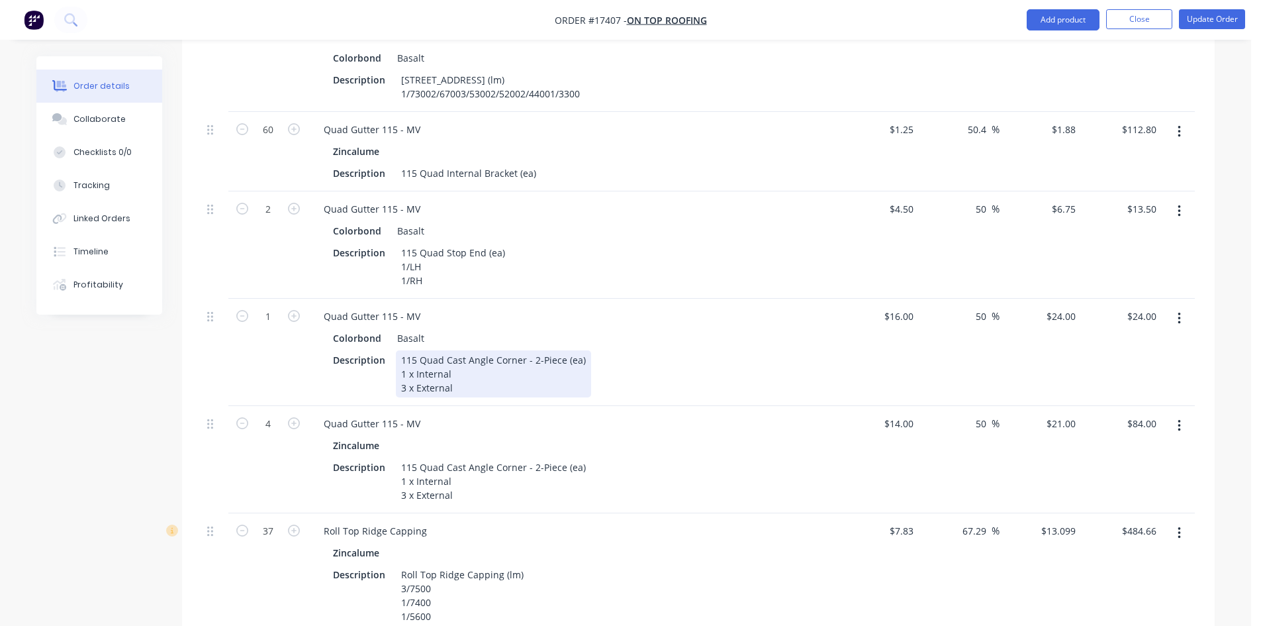
click at [659, 350] on div "Description 115 Quad Cast Angle Corner - 2-Piece (ea) 1 x Internal 3 x External" at bounding box center [570, 373] width 485 height 47
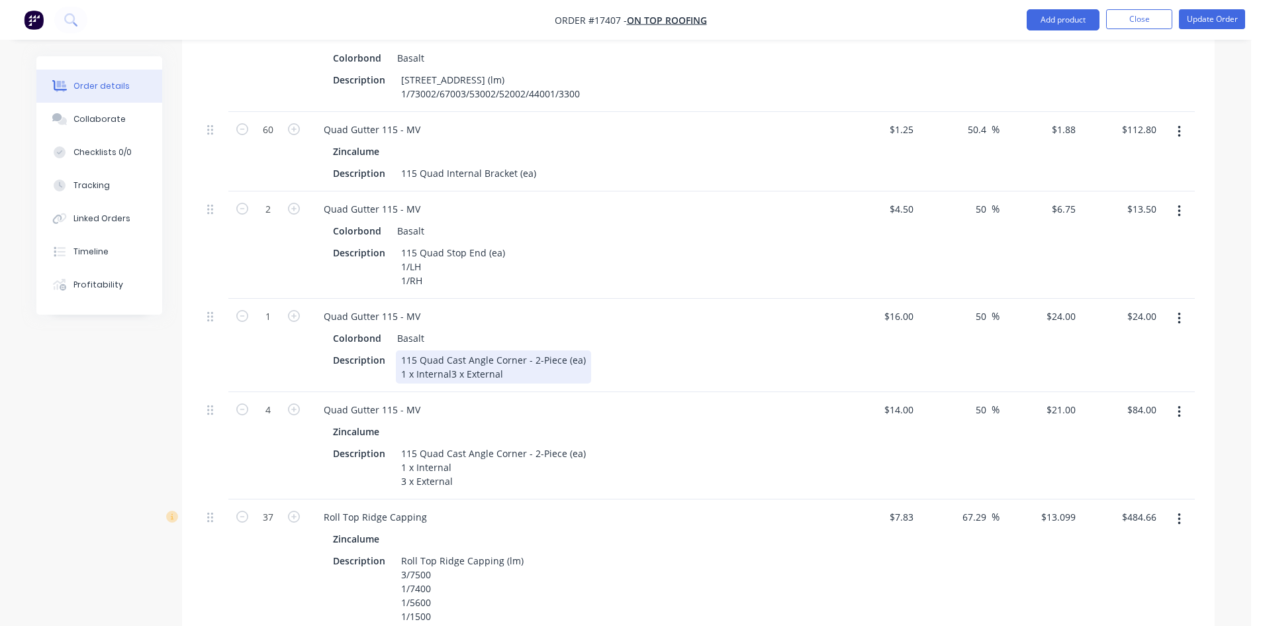
click at [450, 350] on div "115 Quad Cast Angle Corner - 2-Piece (ea) 1 x Internal3 x External" at bounding box center [493, 366] width 195 height 33
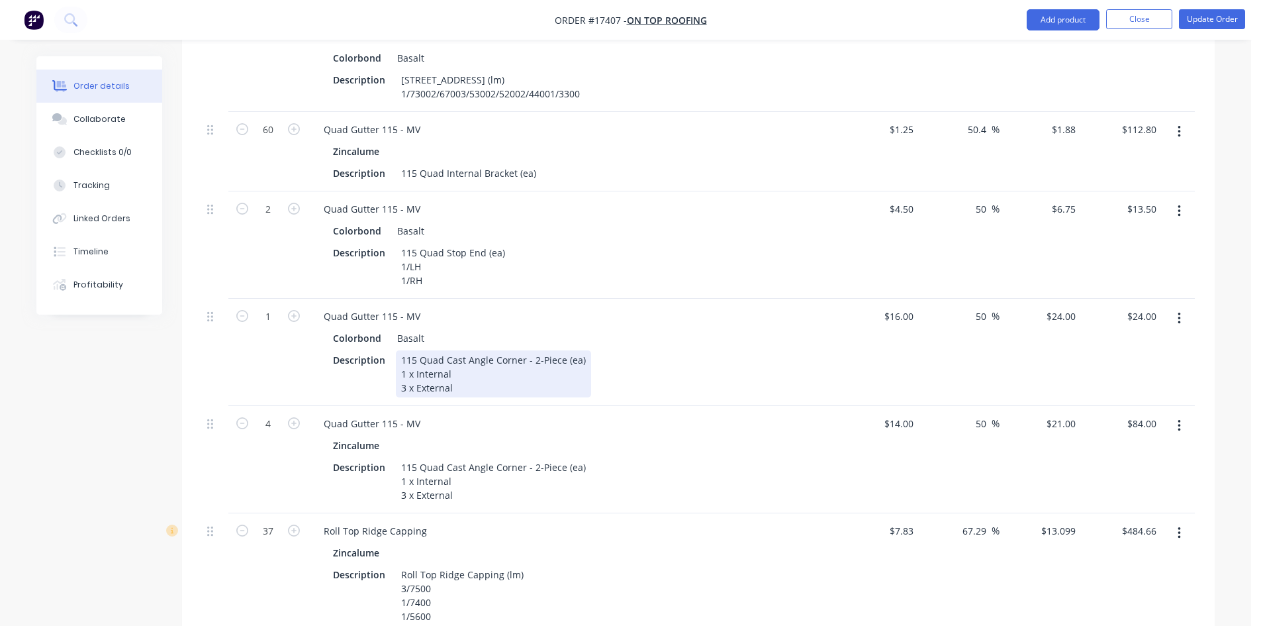
click at [654, 350] on div "Description 115 Quad Cast Angle Corner - 2-Piece (ea) 1 x Internal 3 x External" at bounding box center [570, 373] width 485 height 47
click at [293, 310] on icon "button" at bounding box center [294, 316] width 12 height 12
type input "2"
type input "$48.00"
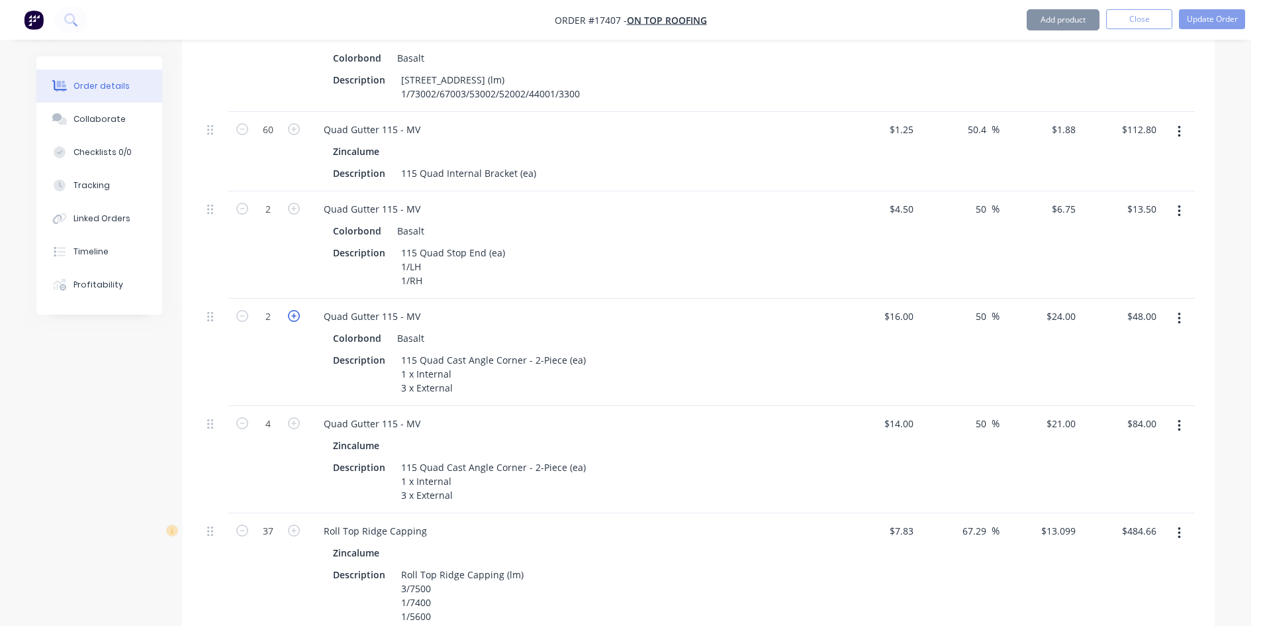
click at [293, 310] on icon "button" at bounding box center [294, 316] width 12 height 12
type input "3"
type input "$72.00"
click at [293, 310] on icon "button" at bounding box center [294, 316] width 12 height 12
type input "4"
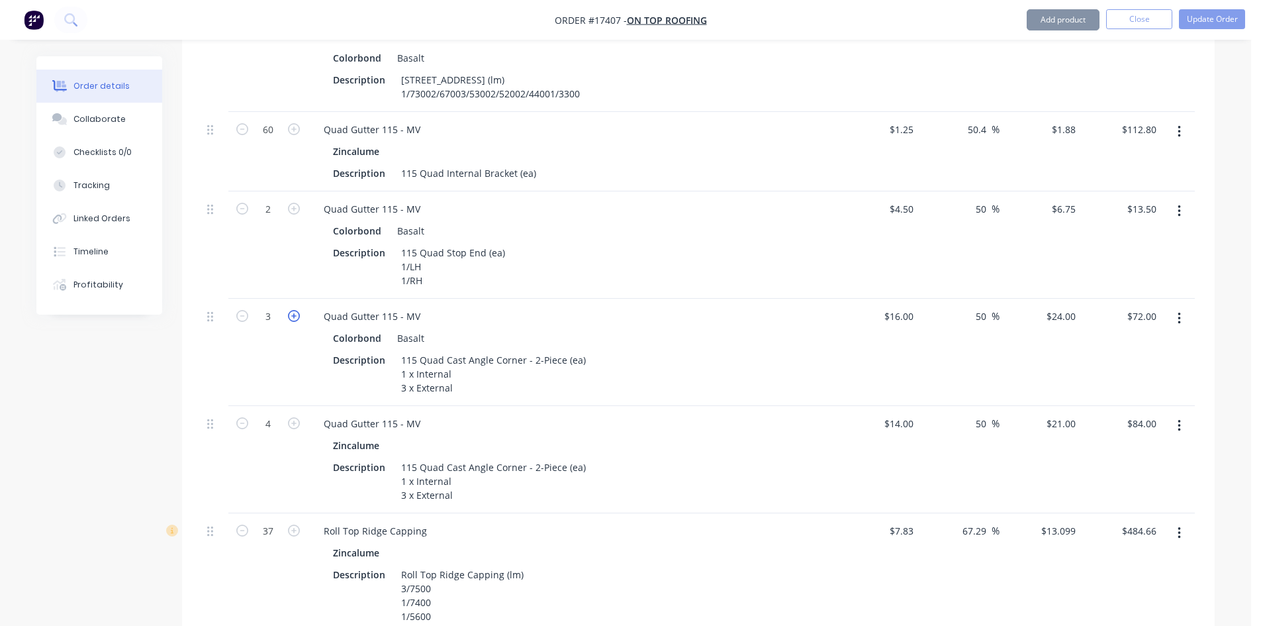
type input "$96.00"
click at [1181, 414] on button "button" at bounding box center [1179, 426] width 31 height 24
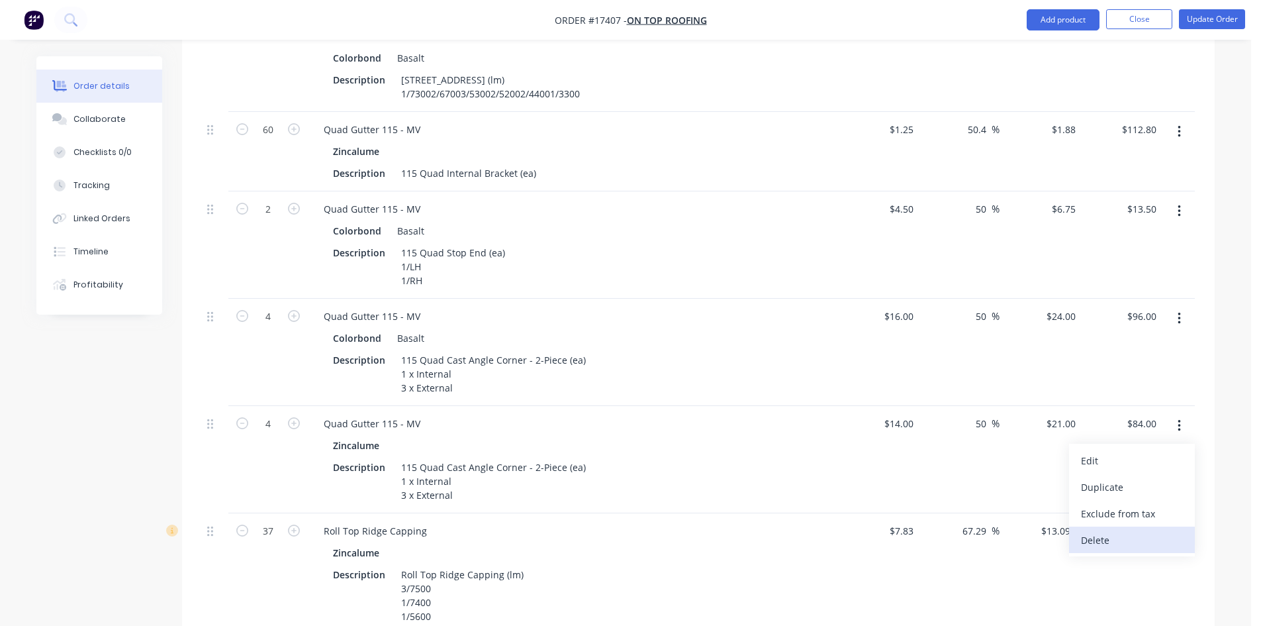
click at [1161, 530] on div "Delete" at bounding box center [1132, 539] width 102 height 19
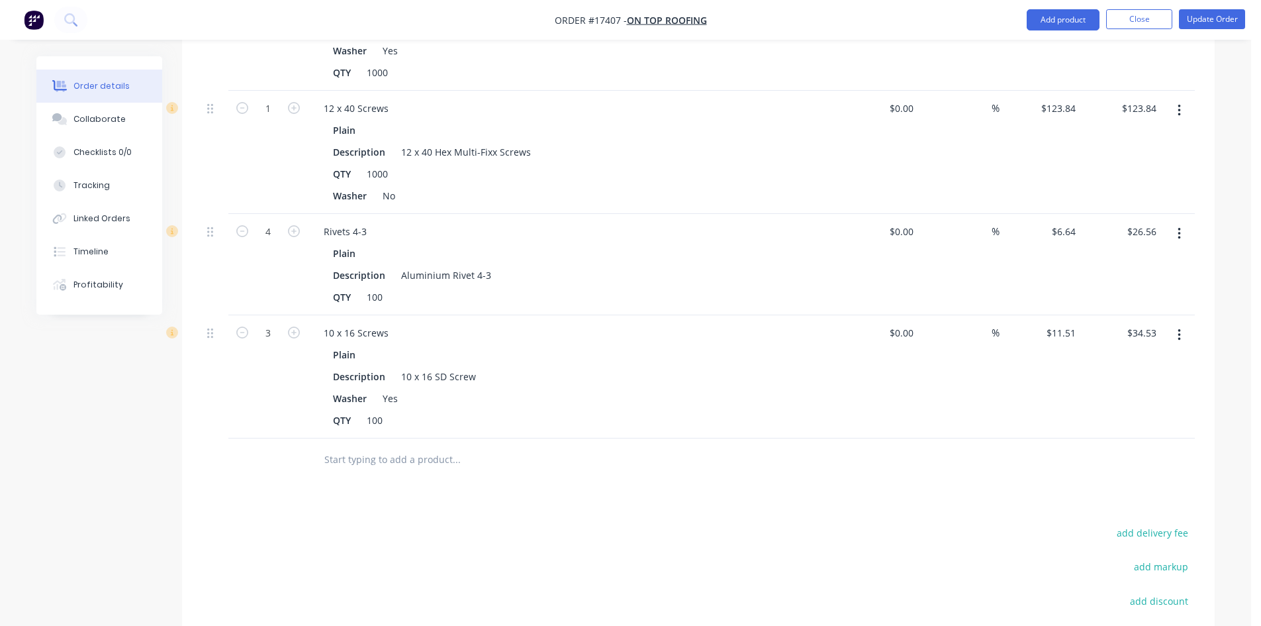
scroll to position [1630, 0]
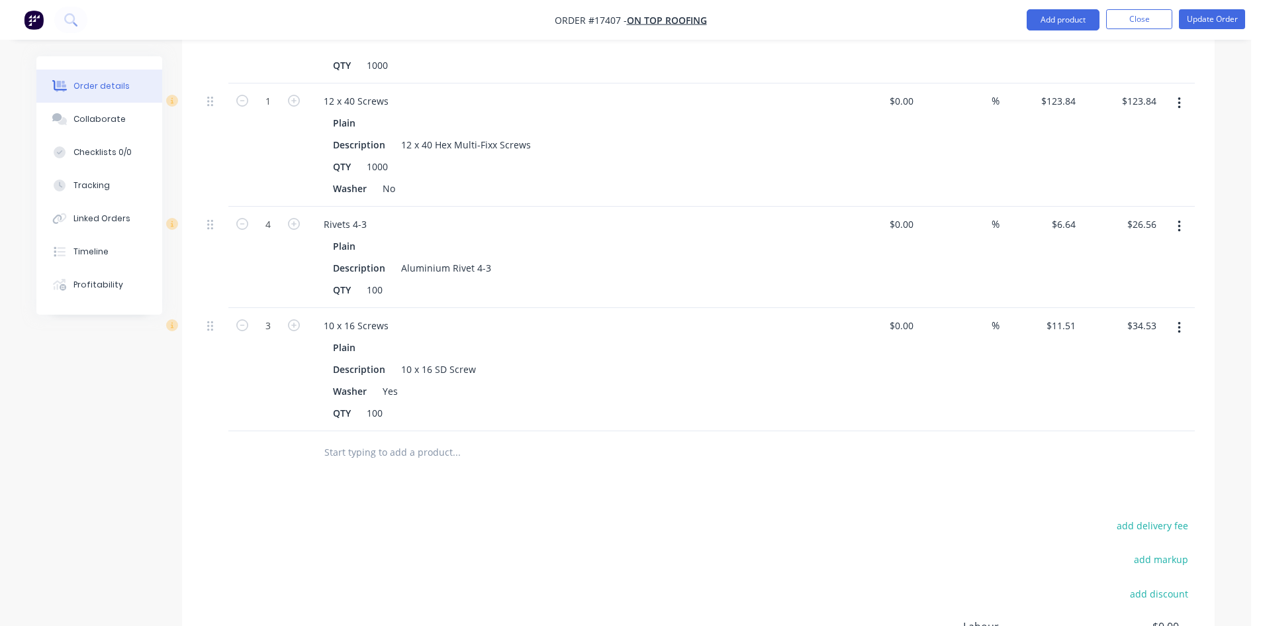
click at [338, 439] on input "text" at bounding box center [456, 452] width 265 height 26
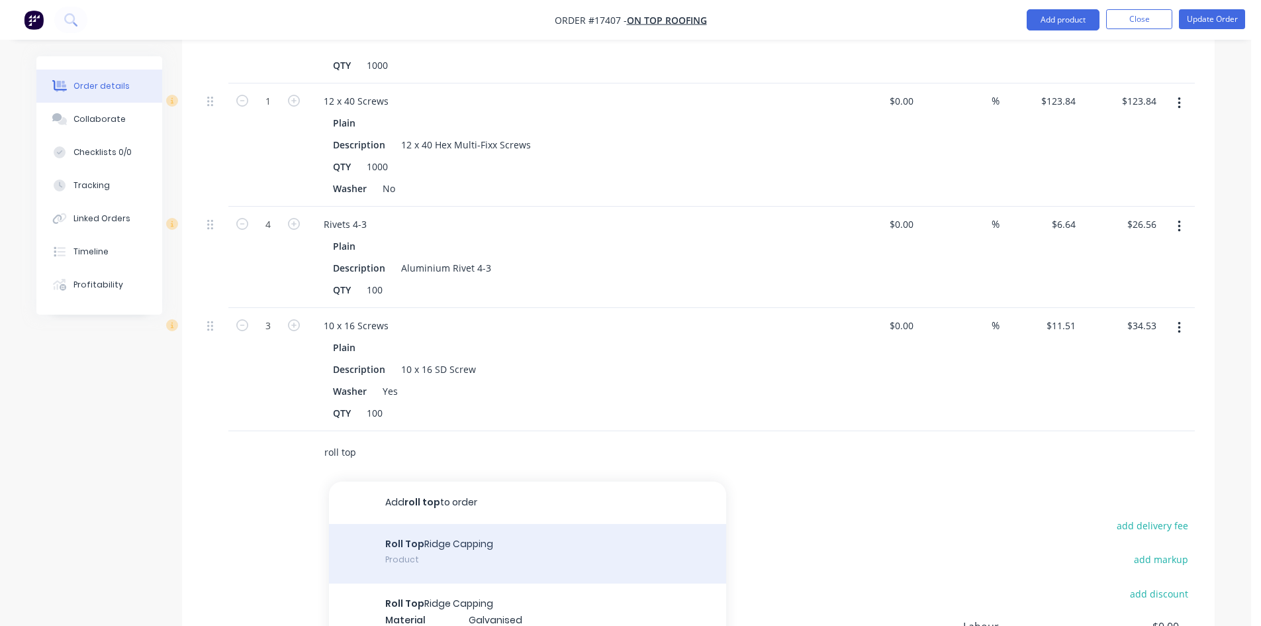
type input "roll top"
click at [473, 524] on div "Roll Top Ridge Capping Product" at bounding box center [527, 554] width 397 height 60
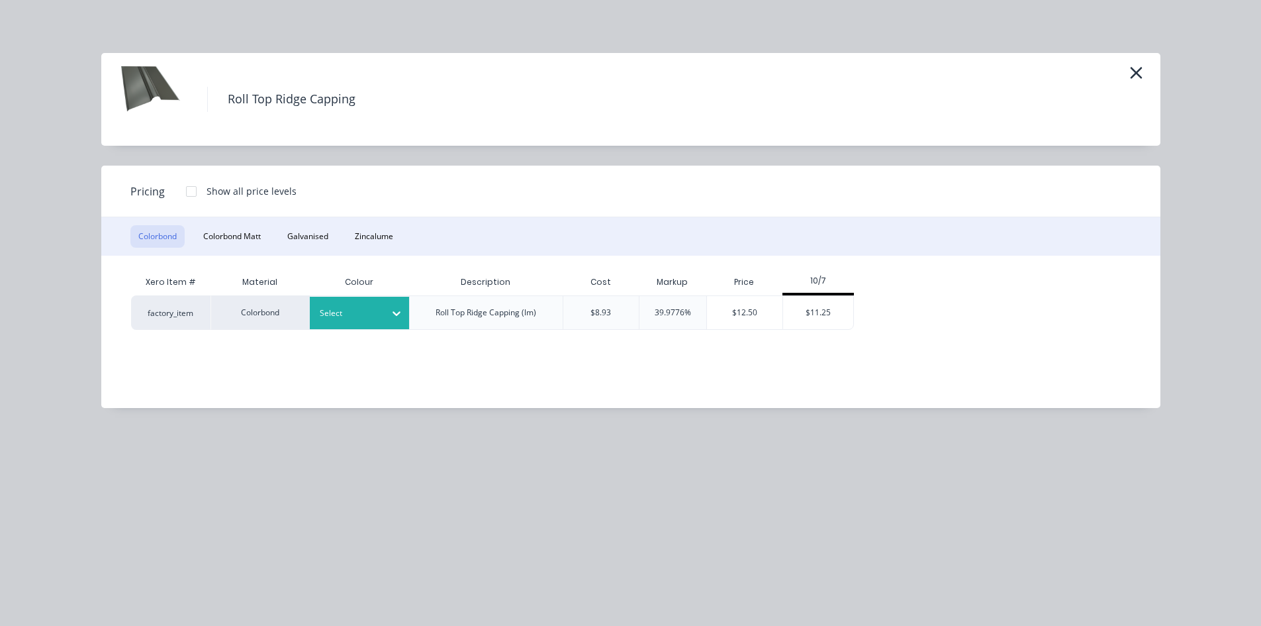
click at [383, 304] on div "Select" at bounding box center [359, 313] width 99 height 32
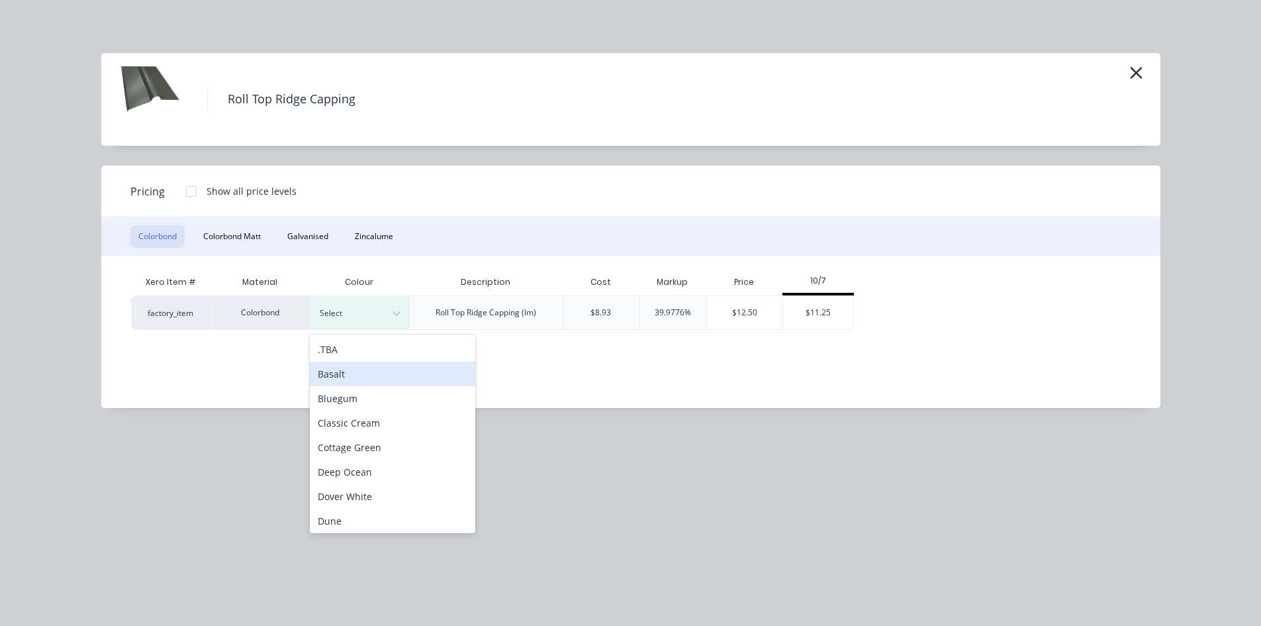
click at [374, 380] on div "Basalt" at bounding box center [393, 374] width 166 height 24
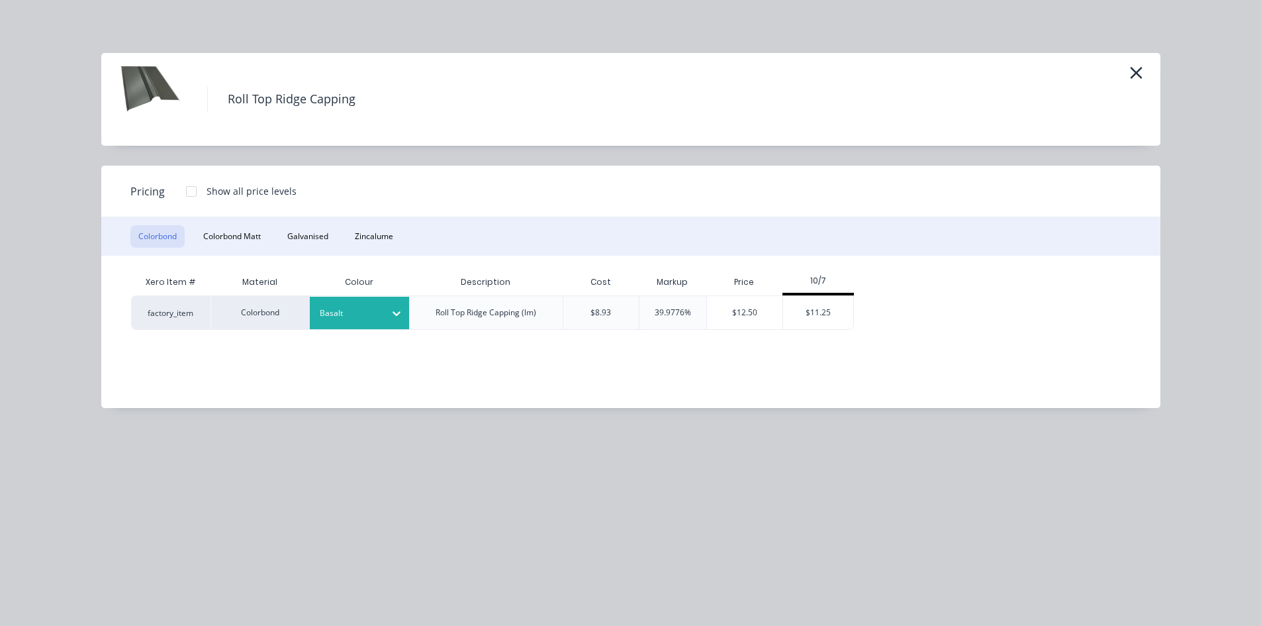
click at [192, 190] on div at bounding box center [191, 191] width 26 height 26
click at [957, 314] on div "$10.63" at bounding box center [958, 312] width 72 height 33
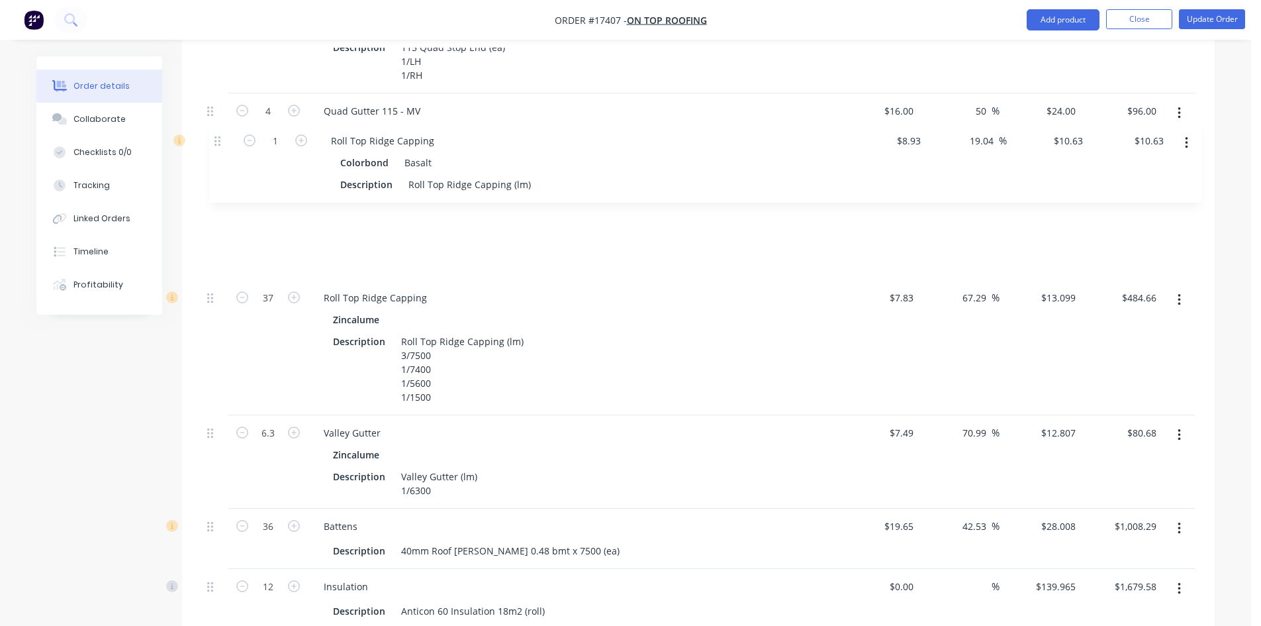
scroll to position [1040, 0]
drag, startPoint x: 217, startPoint y: 395, endPoint x: 224, endPoint y: 142, distance: 253.0
click at [224, 142] on div "1 Corrugated Sheeting Colorbond Basalt Description Corrugated Sheeting 0.42 Col…" at bounding box center [698, 353] width 993 height 1494
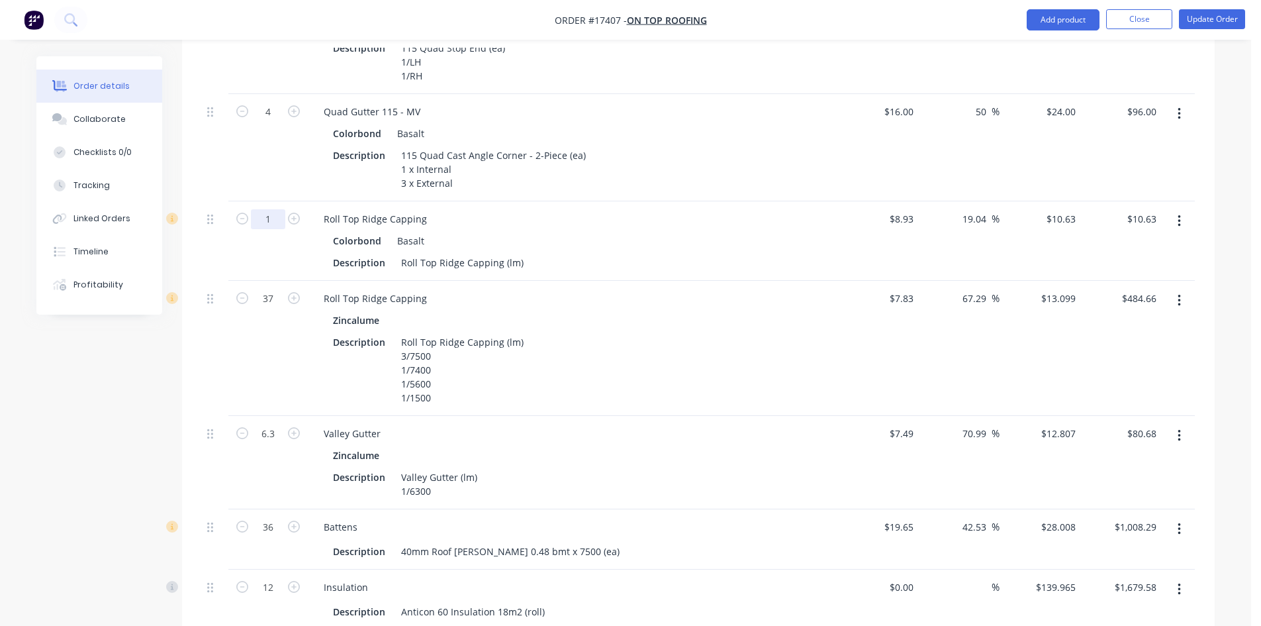
click at [271, 209] on input "1" at bounding box center [268, 219] width 34 height 20
type input "37"
type input "$393.31"
click at [578, 231] on div "Colorbond Basalt" at bounding box center [572, 240] width 479 height 19
drag, startPoint x: 400, startPoint y: 301, endPoint x: 445, endPoint y: 340, distance: 60.0
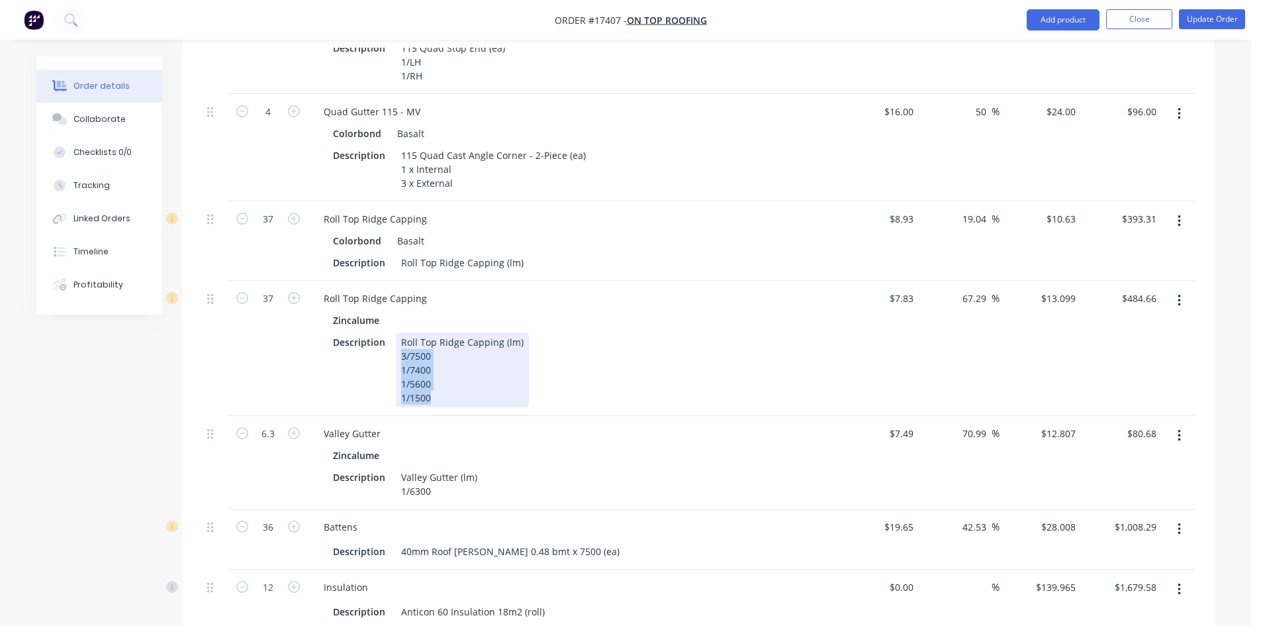
click at [445, 340] on div "Roll Top Ridge Capping (lm) 3/7500 1/7400 1/5600 1/1500" at bounding box center [462, 369] width 133 height 75
copy div "3/7500 1/7400 1/5600 1/1500"
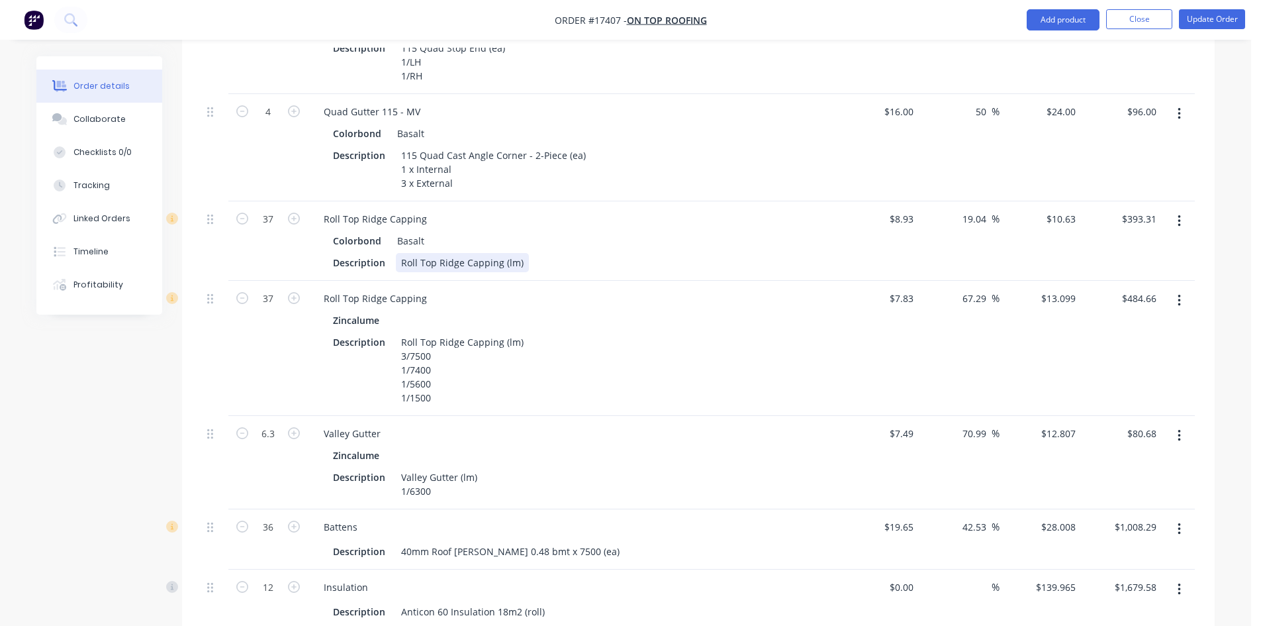
click at [518, 253] on div "Roll Top Ridge Capping (lm)" at bounding box center [462, 262] width 133 height 19
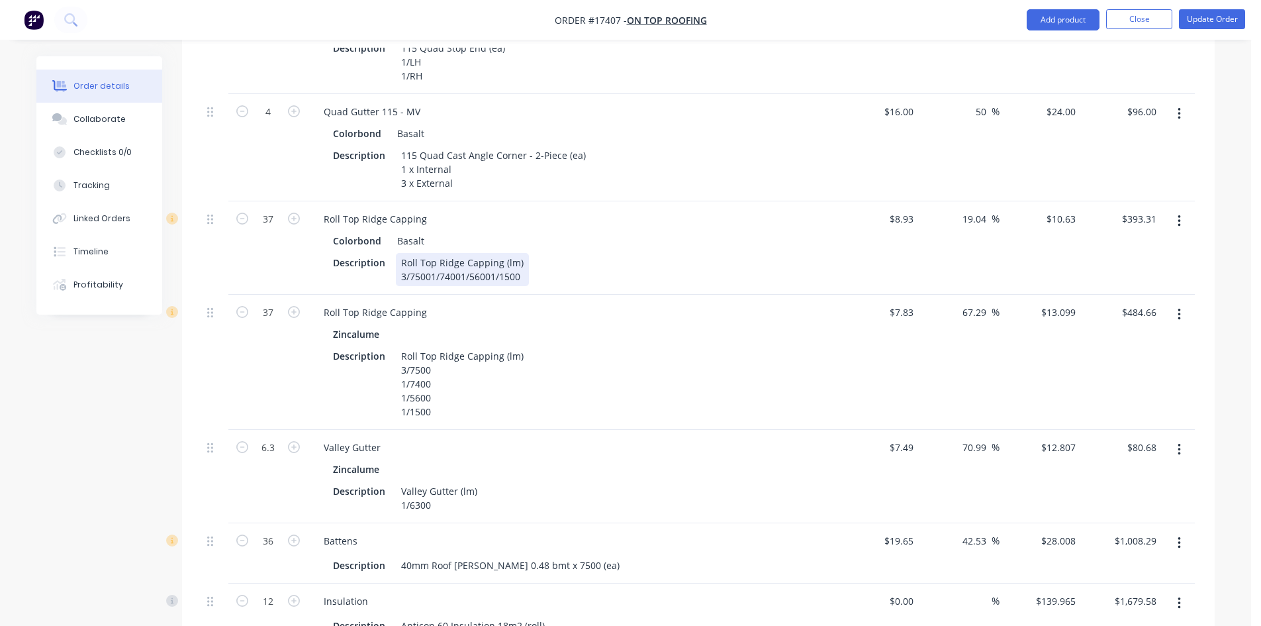
click at [665, 244] on div "1 Corrugated Sheeting Colorbond Basalt Description Corrugated Sheeting 0.42 Col…" at bounding box center [698, 360] width 993 height 1508
click at [430, 253] on div "Roll Top Ridge Capping (lm) 3/75001/74001/56001/1500" at bounding box center [462, 269] width 133 height 33
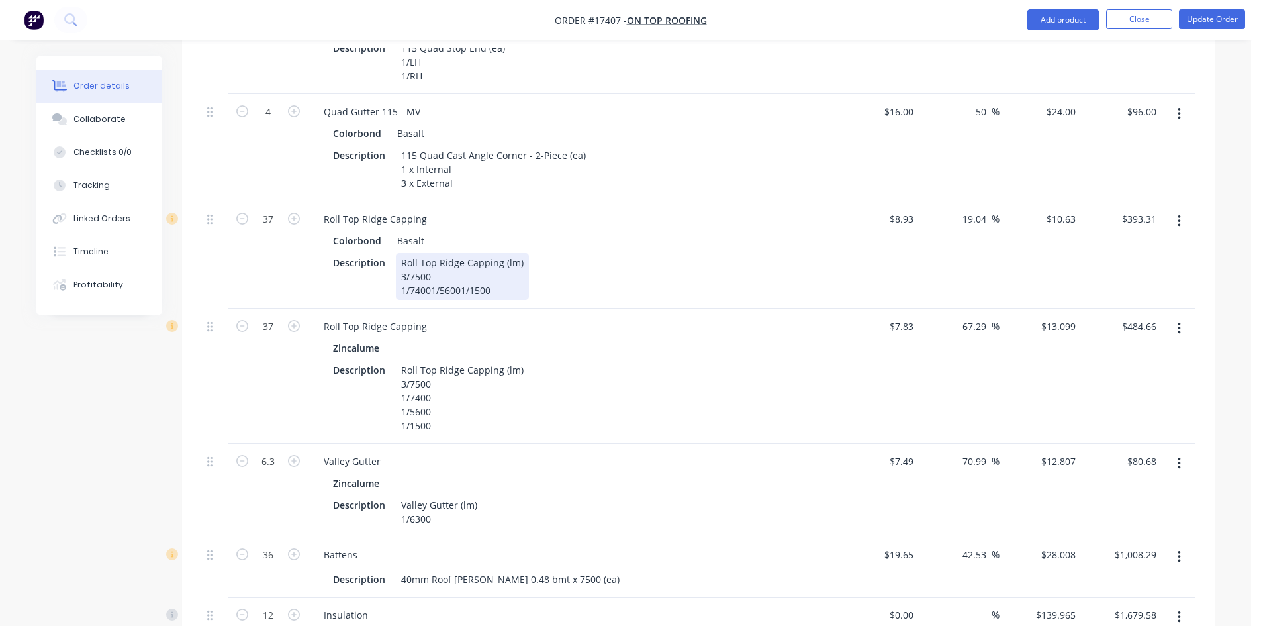
click at [430, 253] on div "Roll Top Ridge Capping (lm) 3/7500 1/74001/56001/1500" at bounding box center [462, 276] width 133 height 47
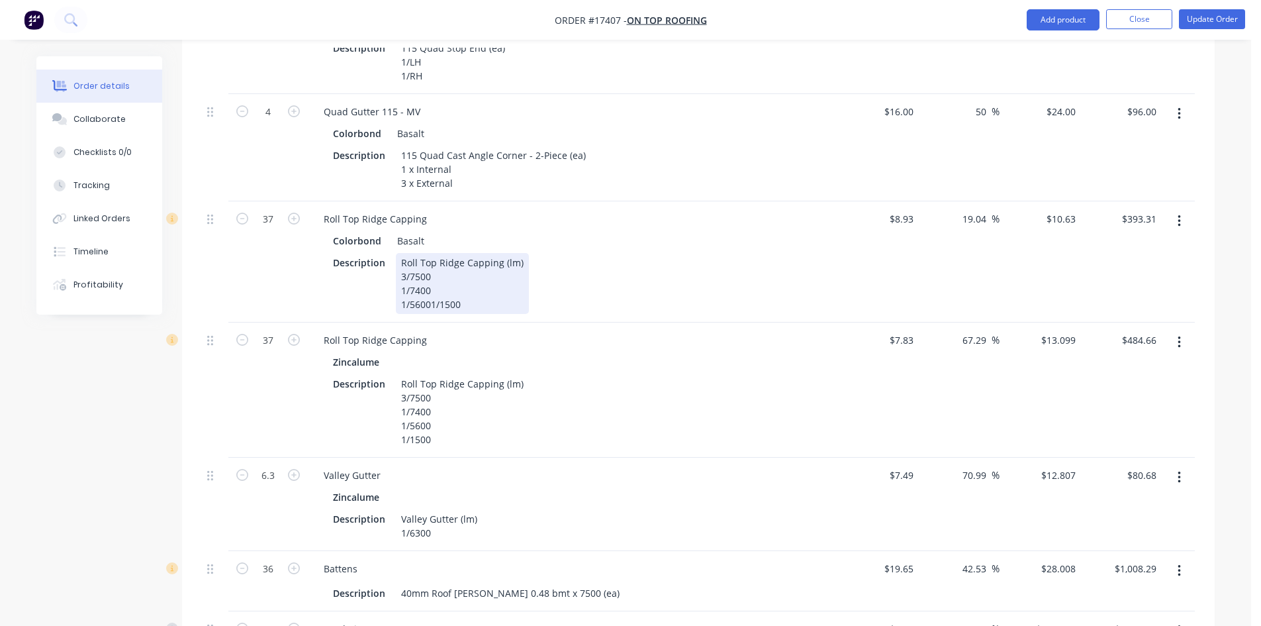
click at [430, 253] on div "Roll Top Ridge Capping (lm) 3/7500 1/7400 1/56001/1500" at bounding box center [462, 283] width 133 height 61
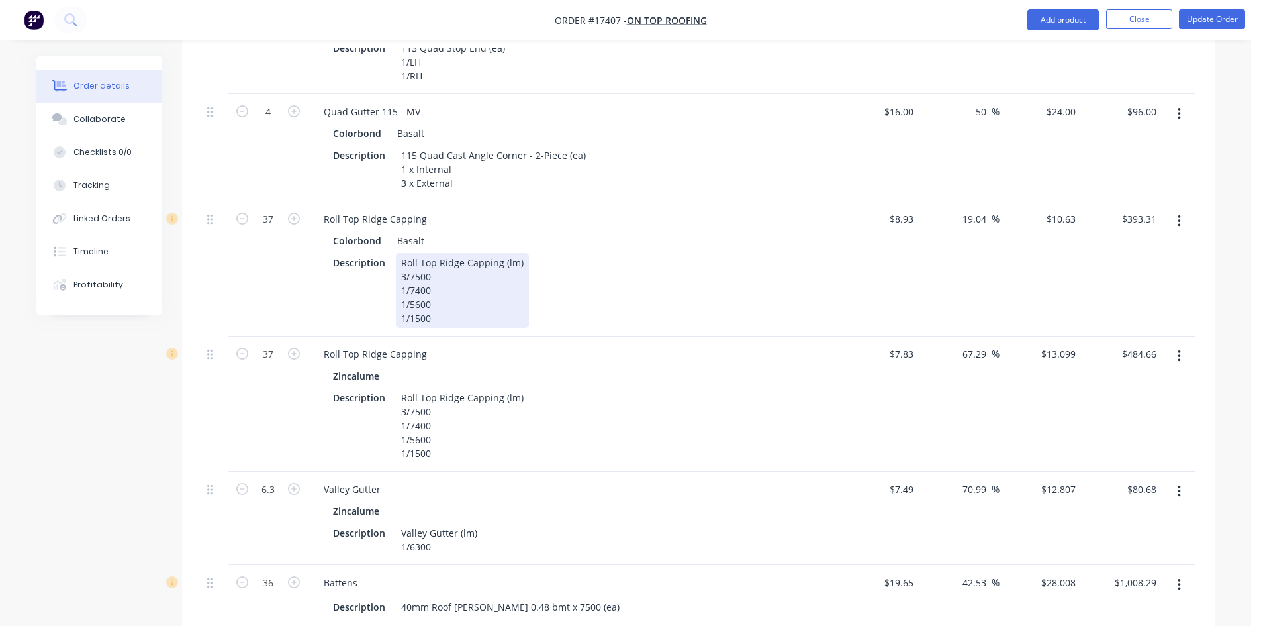
click at [654, 253] on div "Description Roll Top Ridge Capping (lm) 3/7500 1/7400 1/5600 1/1500" at bounding box center [570, 290] width 485 height 75
click at [1178, 349] on icon "button" at bounding box center [1179, 356] width 3 height 15
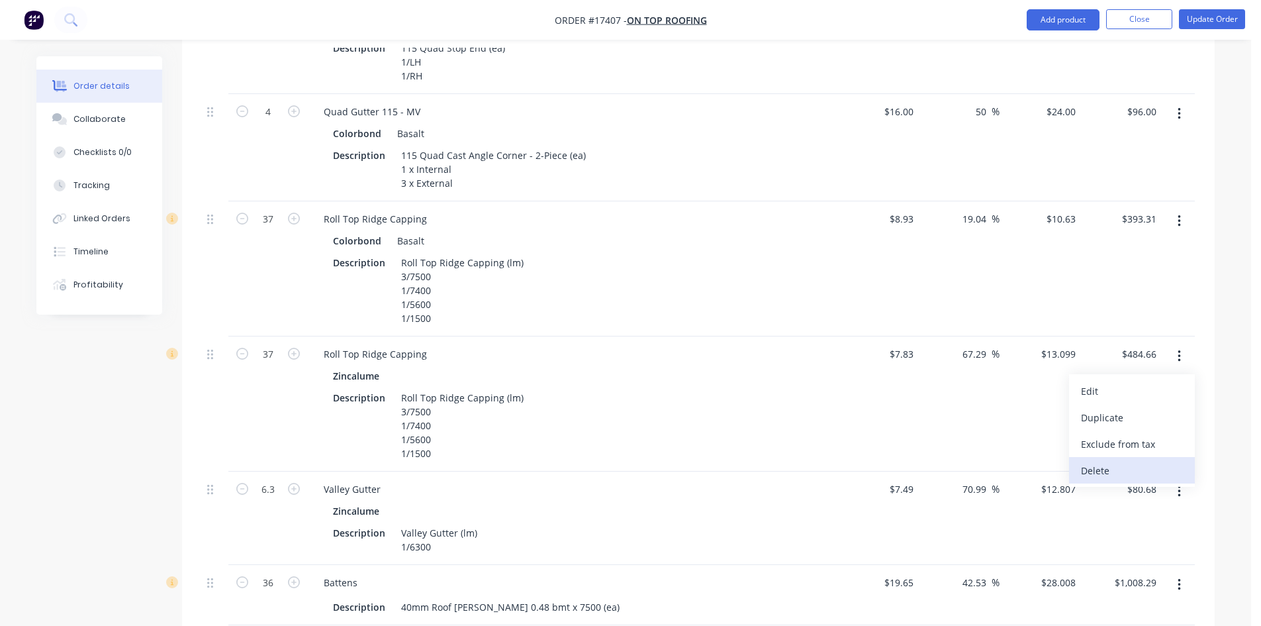
click at [1126, 461] on div "Delete" at bounding box center [1132, 470] width 102 height 19
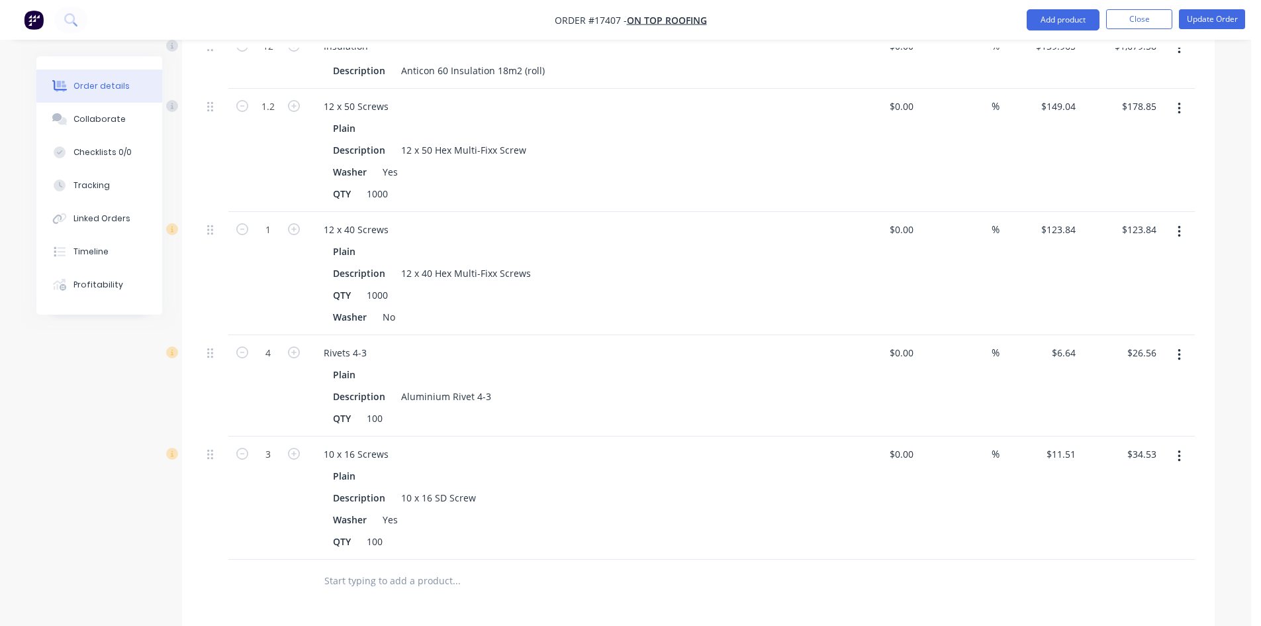
scroll to position [1702, 0]
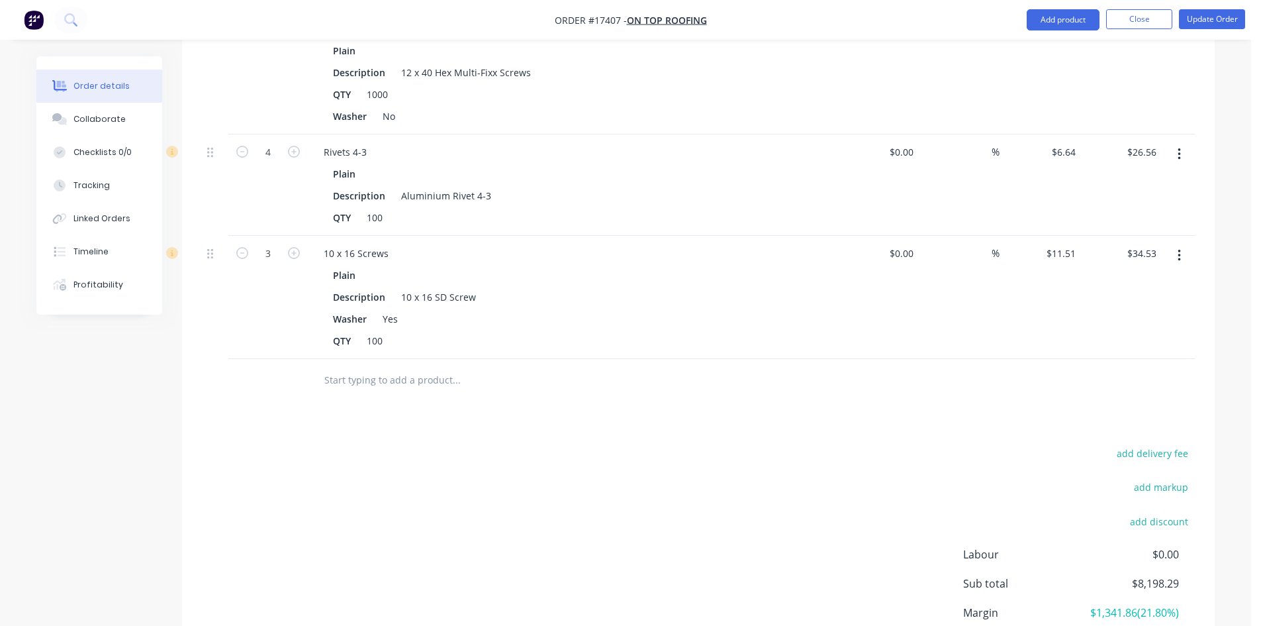
click at [360, 367] on input "text" at bounding box center [456, 380] width 265 height 26
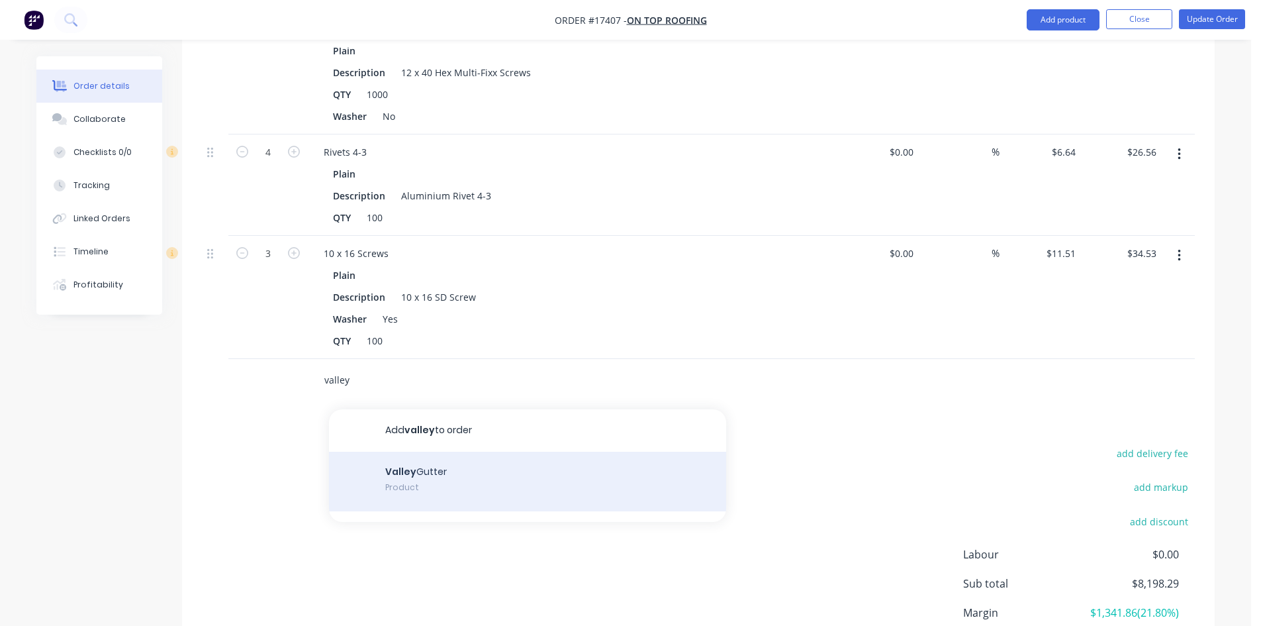
type input "valley"
click at [420, 452] on div "Valley Gutter Product" at bounding box center [527, 482] width 397 height 60
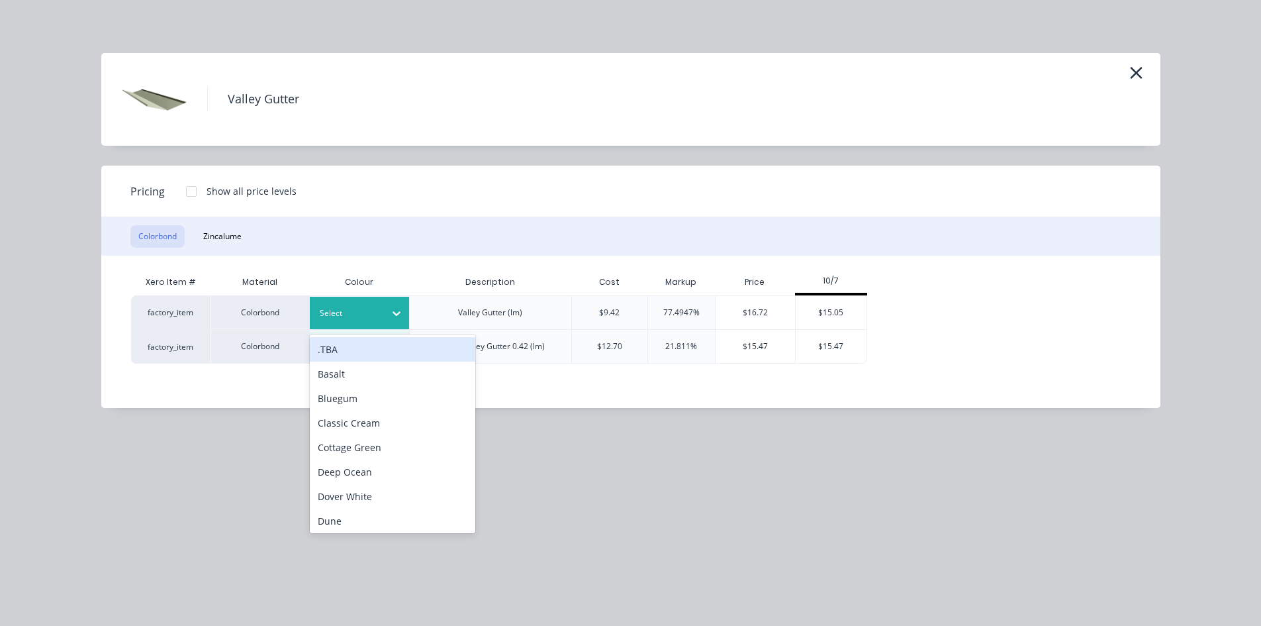
click at [376, 309] on div at bounding box center [350, 313] width 60 height 15
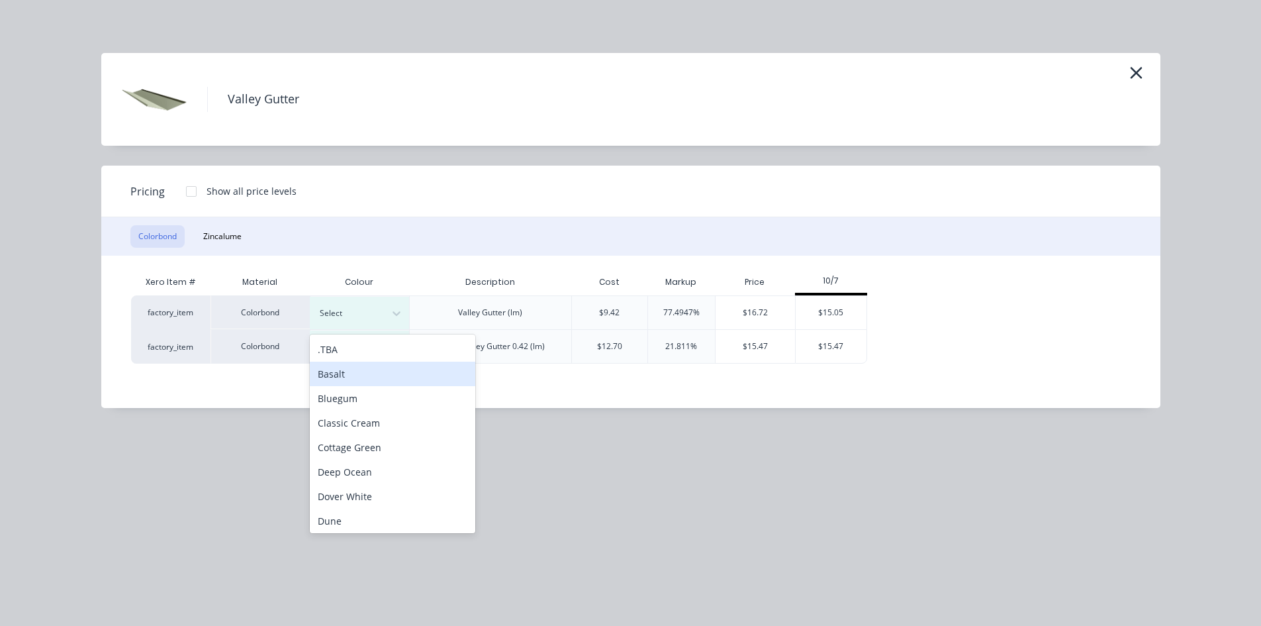
click at [374, 379] on div "Basalt" at bounding box center [393, 374] width 166 height 24
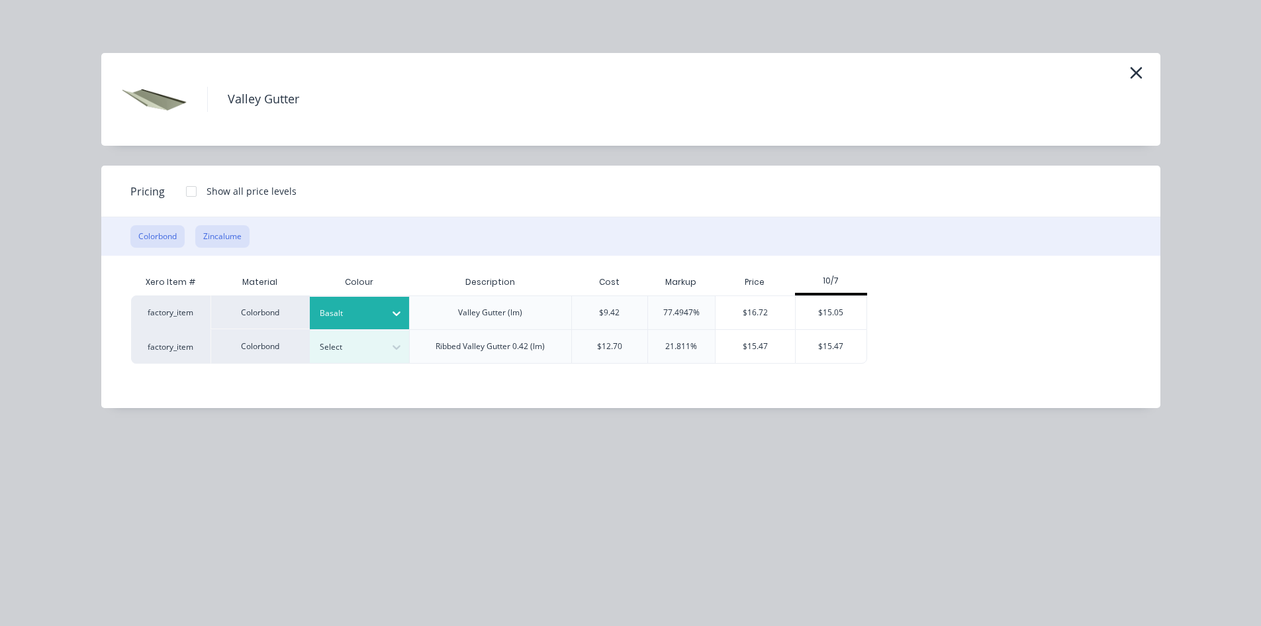
click at [228, 235] on button "Zincalume" at bounding box center [222, 236] width 54 height 23
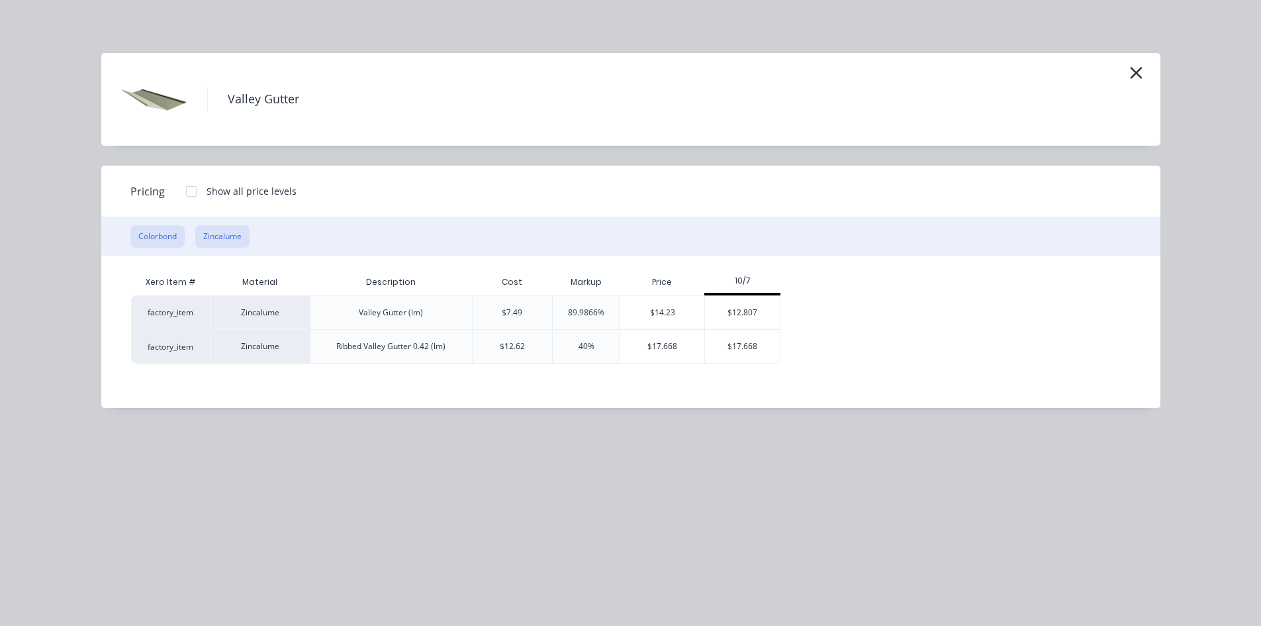
click at [166, 232] on button "Colorbond" at bounding box center [157, 236] width 54 height 23
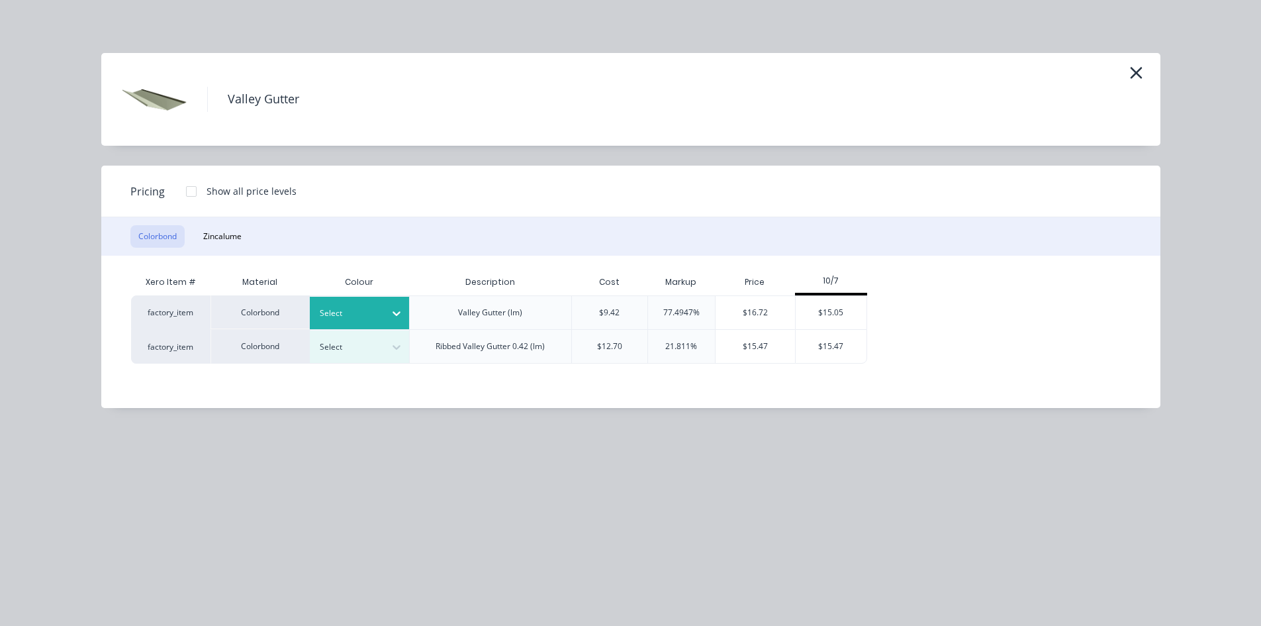
click at [361, 311] on div at bounding box center [350, 313] width 60 height 15
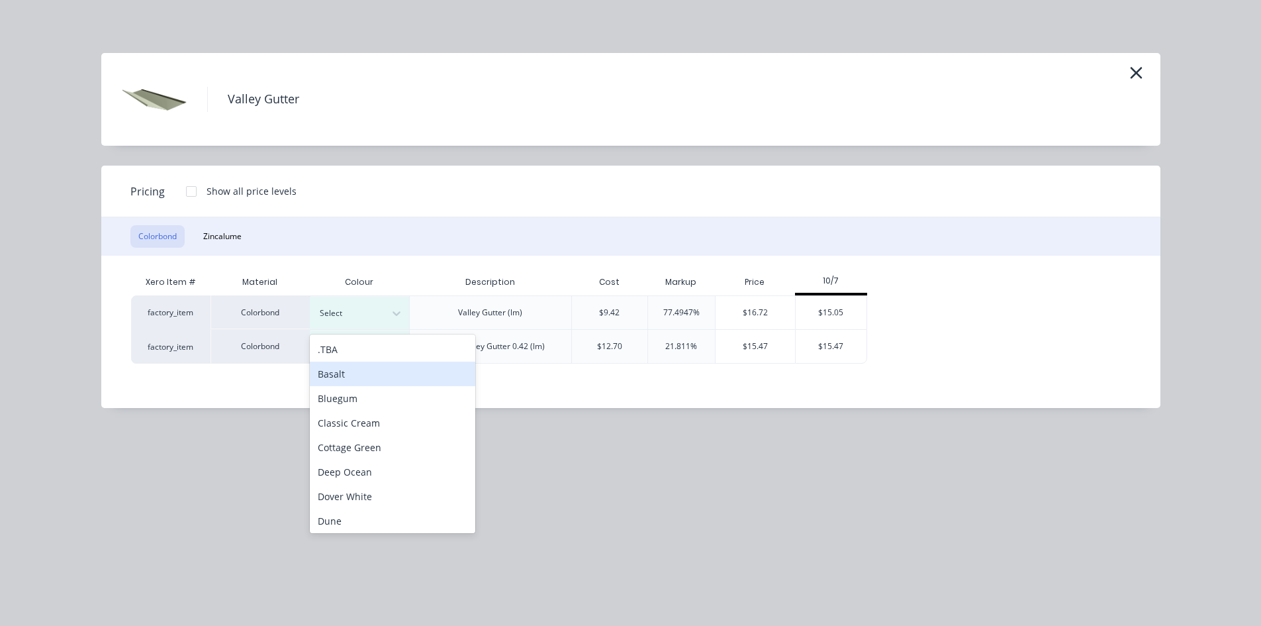
click at [372, 367] on div "Basalt" at bounding box center [393, 374] width 166 height 24
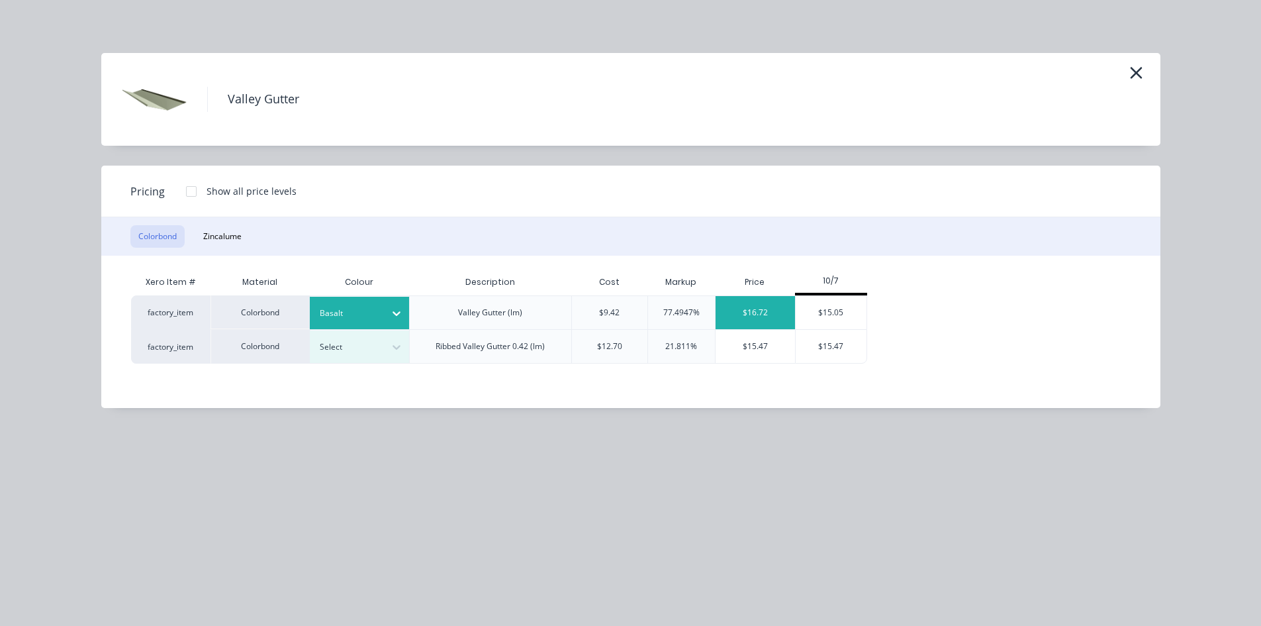
click at [761, 316] on div "$16.72" at bounding box center [756, 312] width 80 height 33
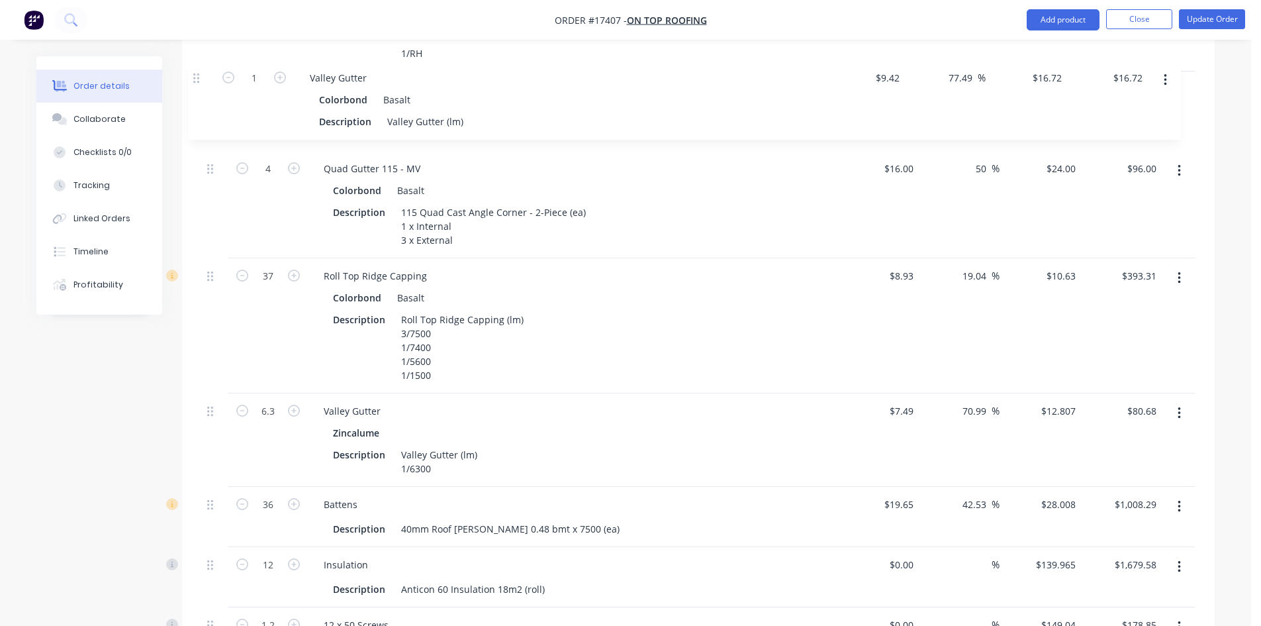
scroll to position [1049, 0]
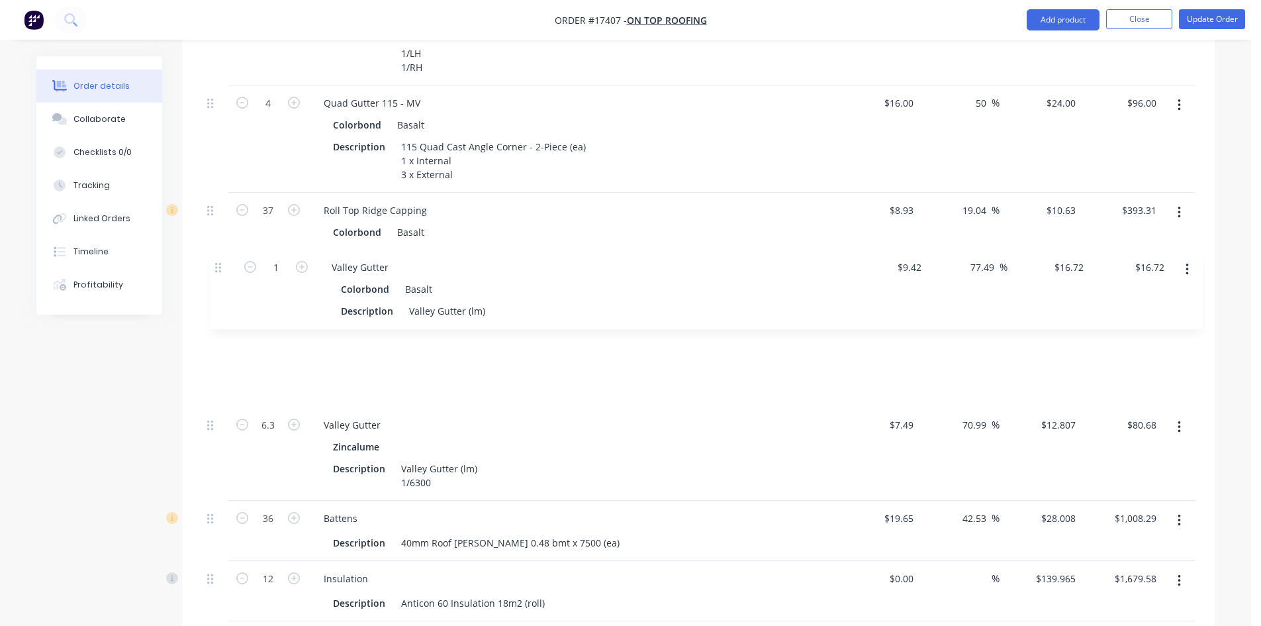
drag, startPoint x: 210, startPoint y: 318, endPoint x: 218, endPoint y: 262, distance: 57.5
click at [218, 262] on div "1 Corrugated Sheeting Colorbond Basalt Description Corrugated Sheeting 0.42 Col…" at bounding box center [698, 344] width 993 height 1494
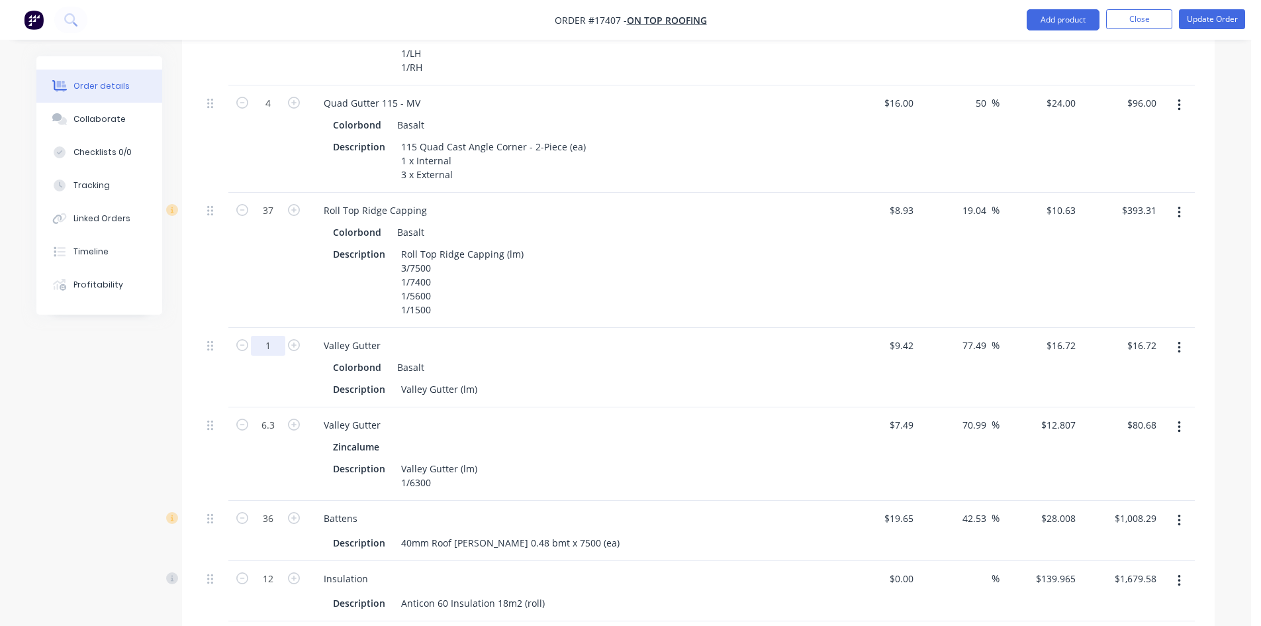
click at [269, 336] on input "1" at bounding box center [268, 346] width 34 height 20
type input "6.3"
type input "$105.34"
click at [474, 379] on div "Valley Gutter (lm)" at bounding box center [439, 388] width 87 height 19
click at [478, 379] on div "Valley Gutter (lm)" at bounding box center [439, 388] width 87 height 19
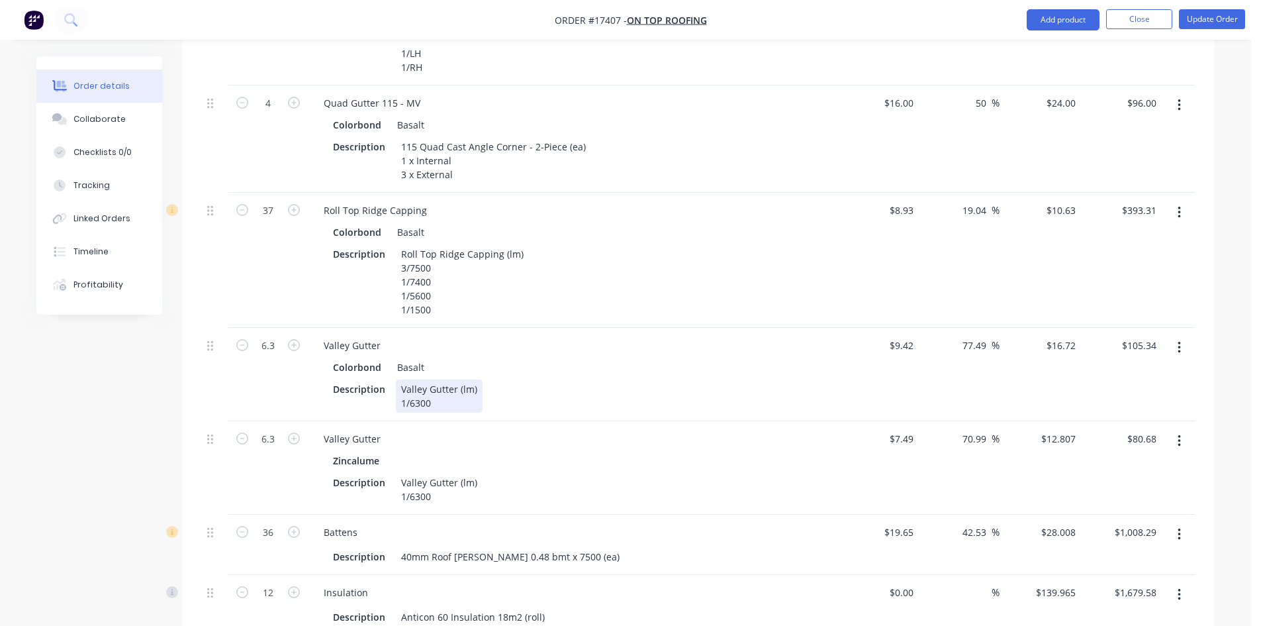
click at [623, 379] on div "Description Valley Gutter (lm) 1/6300" at bounding box center [570, 395] width 485 height 33
click at [603, 358] on div "Colorbond Basalt" at bounding box center [572, 367] width 479 height 19
click at [1178, 434] on icon "button" at bounding box center [1179, 441] width 3 height 15
click at [1127, 546] on div "Delete" at bounding box center [1132, 555] width 102 height 19
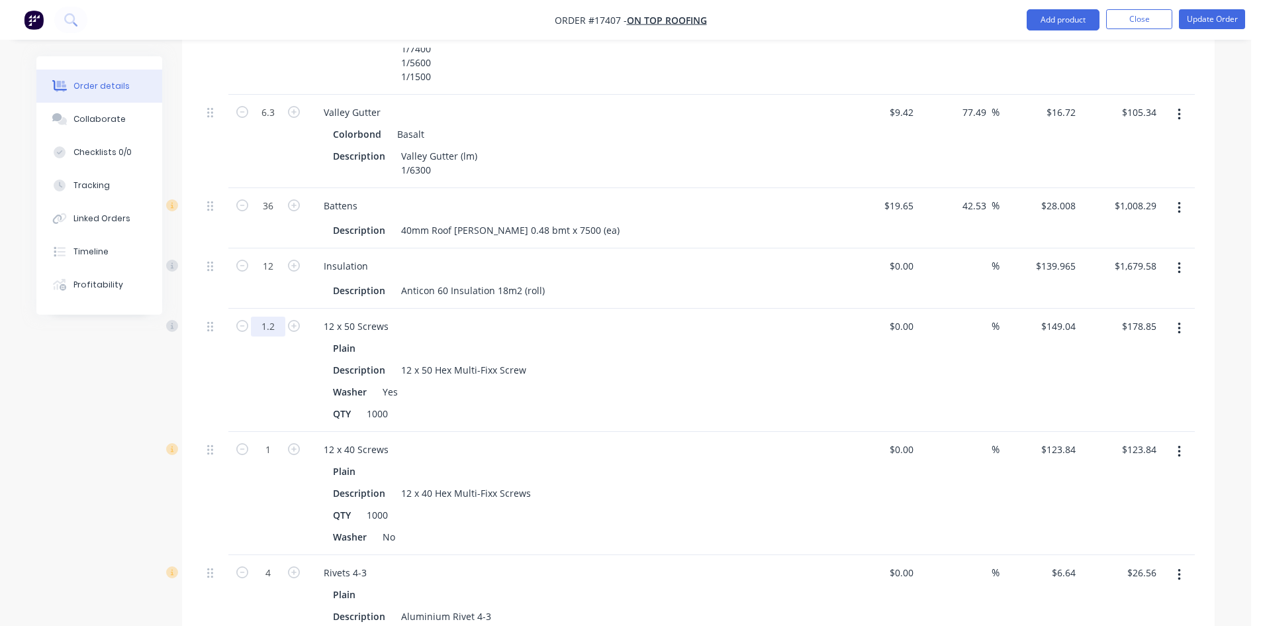
scroll to position [1314, 0]
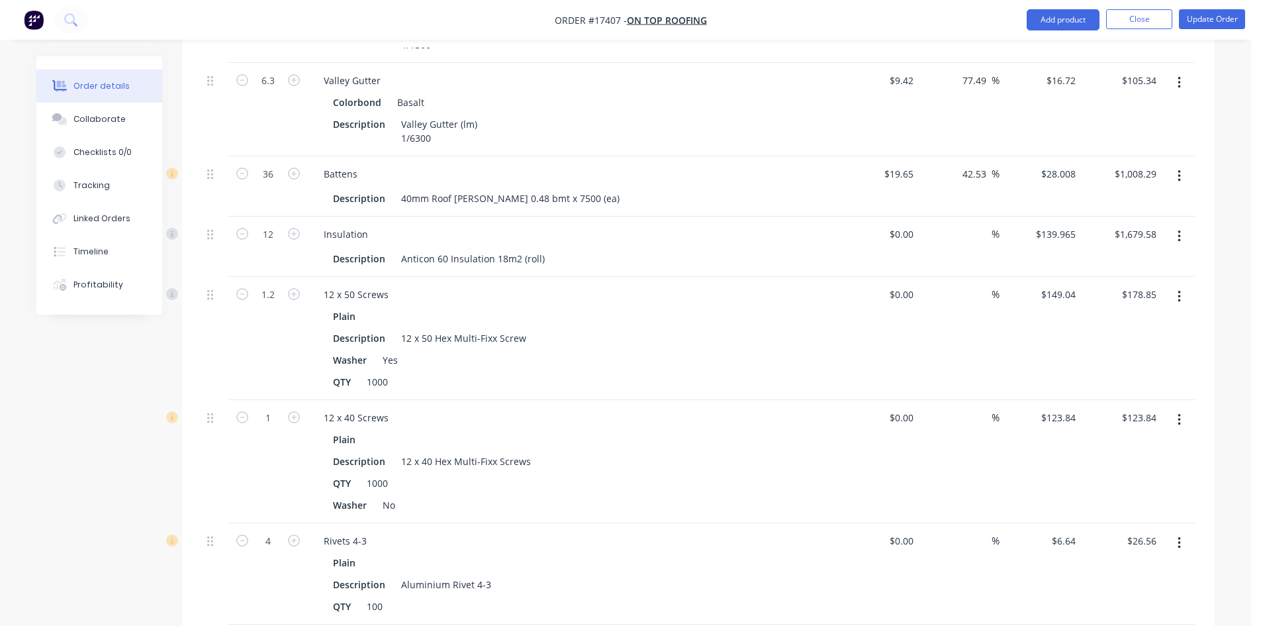
click at [1179, 291] on icon "button" at bounding box center [1179, 297] width 3 height 12
click at [1138, 322] on div "Edit" at bounding box center [1132, 331] width 102 height 19
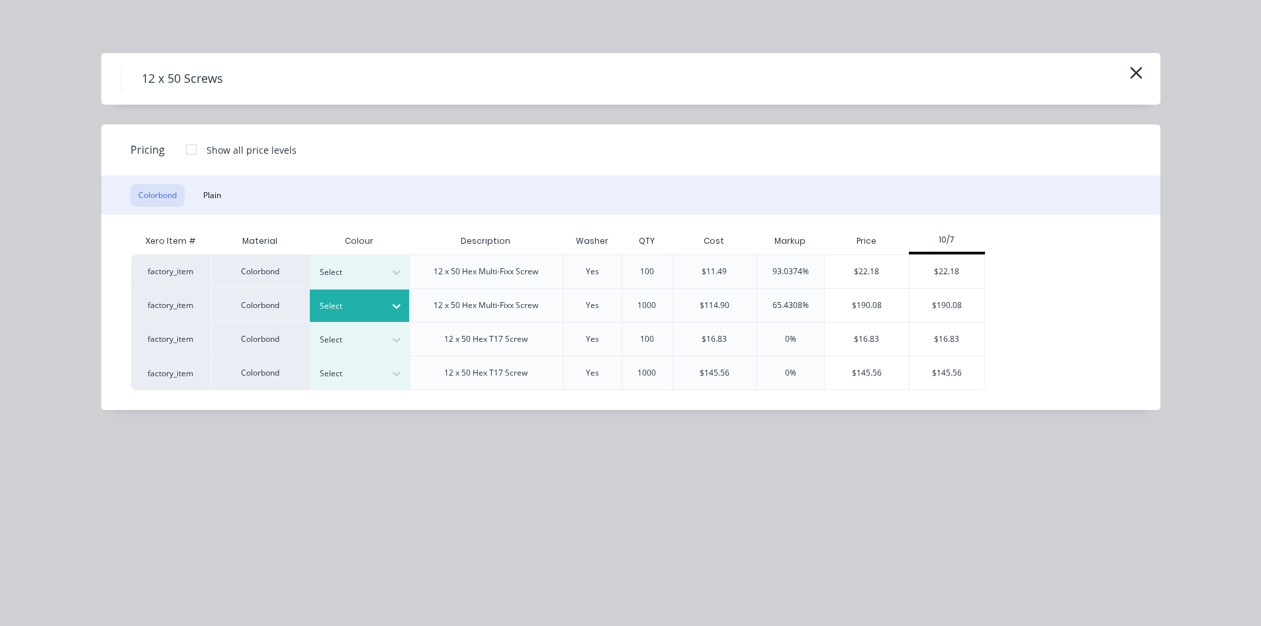
click at [383, 298] on div "Select" at bounding box center [348, 305] width 74 height 17
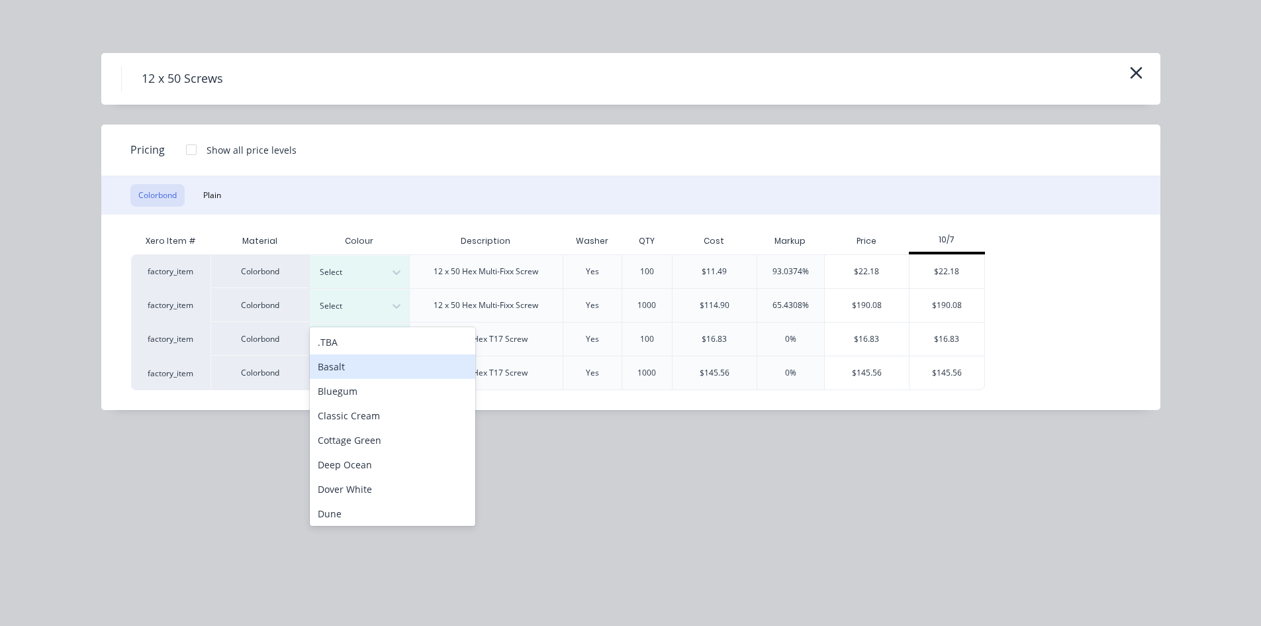
click at [353, 366] on div "Basalt" at bounding box center [393, 366] width 166 height 24
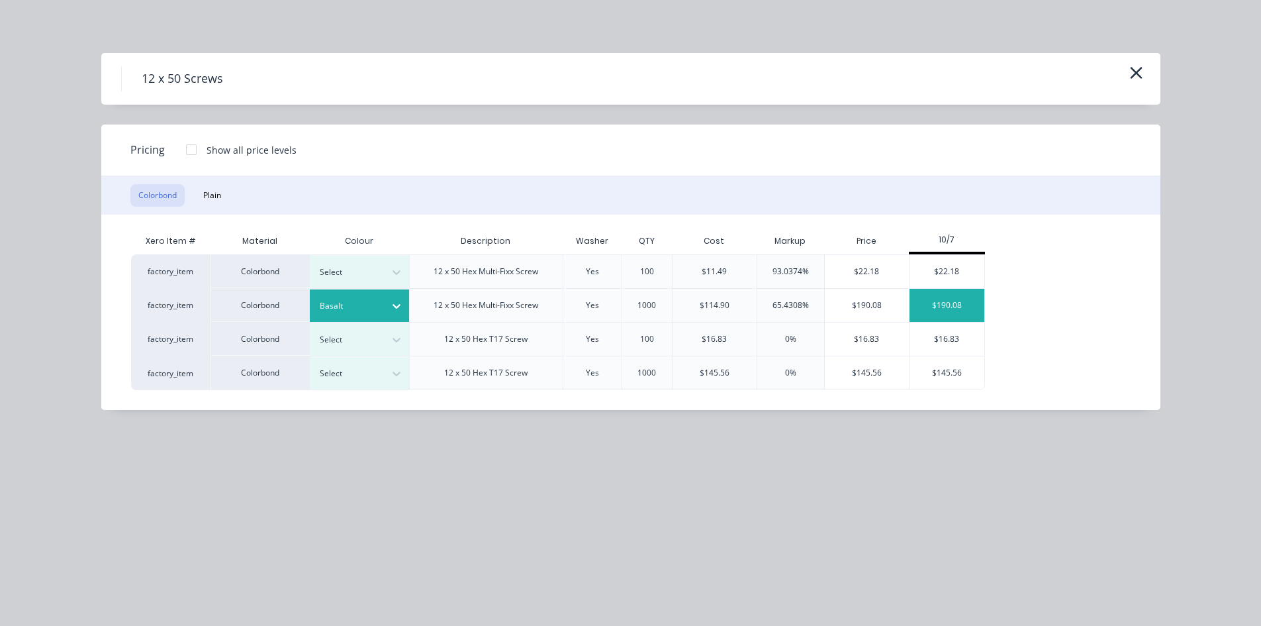
click at [946, 305] on div "$190.08" at bounding box center [947, 305] width 75 height 33
type input "$190.08"
type input "$228.10"
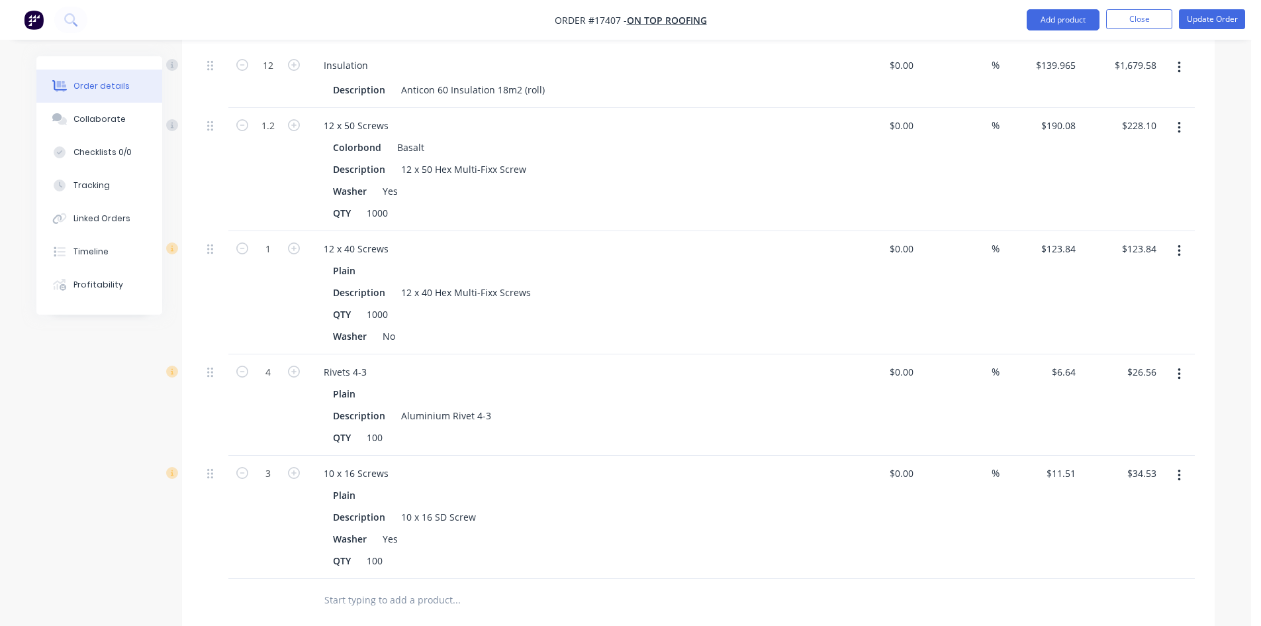
scroll to position [1512, 0]
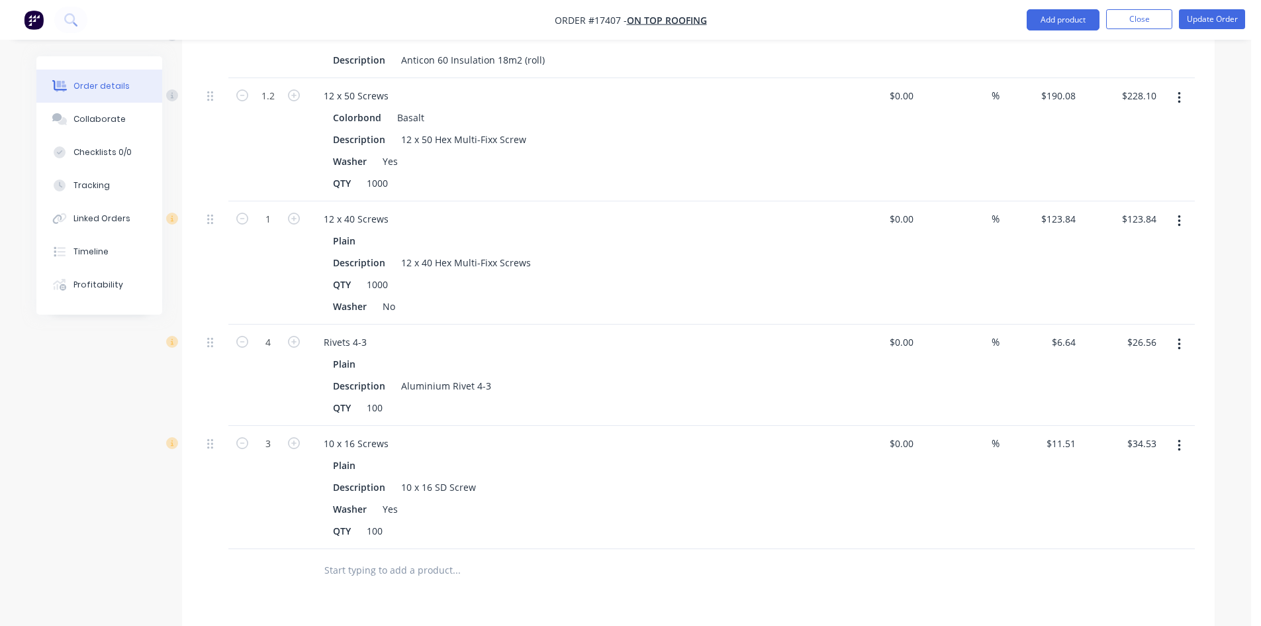
click at [1179, 337] on icon "button" at bounding box center [1179, 344] width 3 height 15
click at [1150, 369] on div "Edit" at bounding box center [1132, 378] width 102 height 19
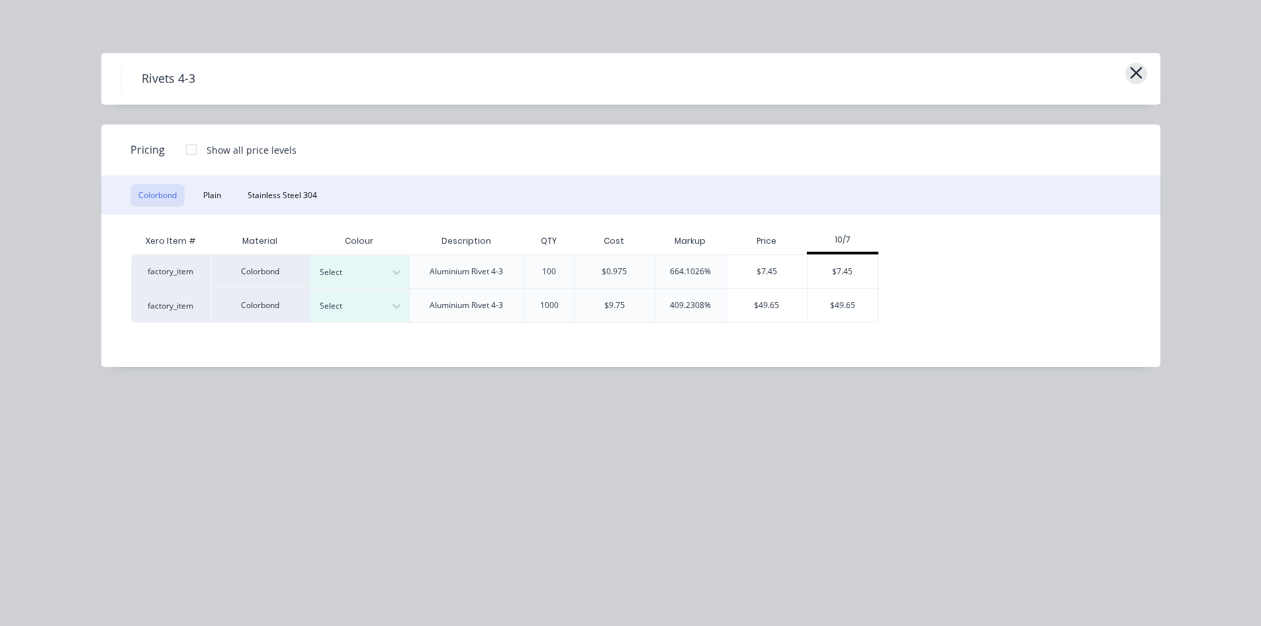
click at [1132, 71] on icon "button" at bounding box center [1137, 73] width 14 height 19
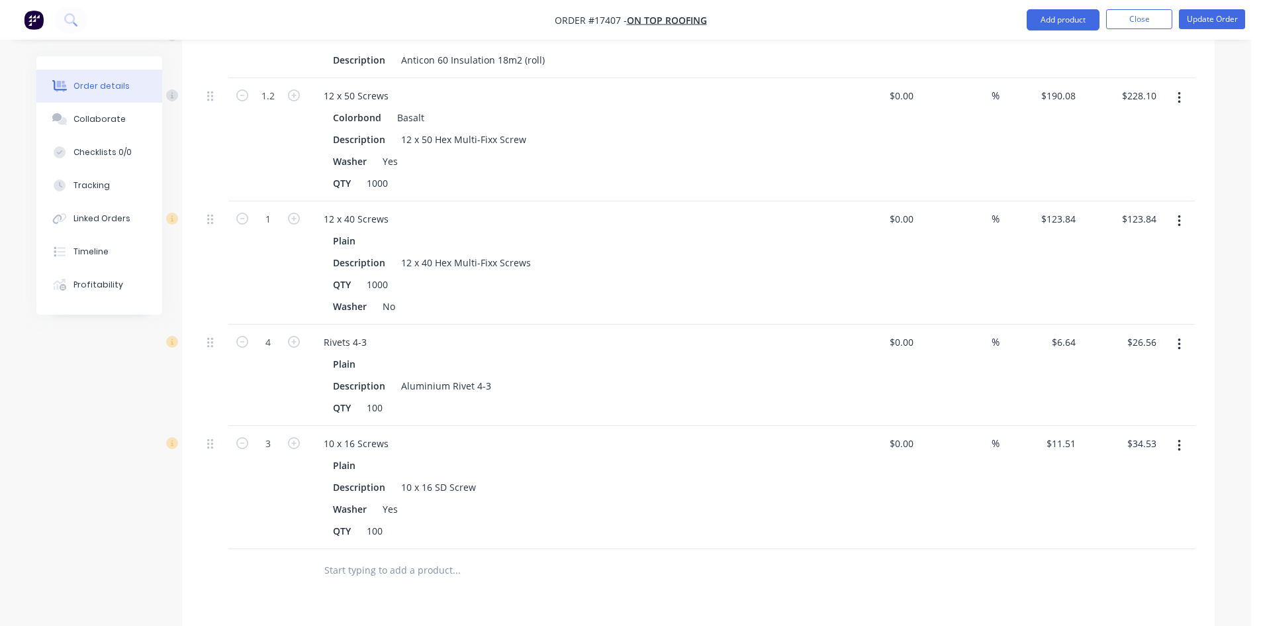
click at [1175, 332] on button "button" at bounding box center [1179, 344] width 31 height 24
click at [1135, 369] on div "Edit" at bounding box center [1132, 378] width 102 height 19
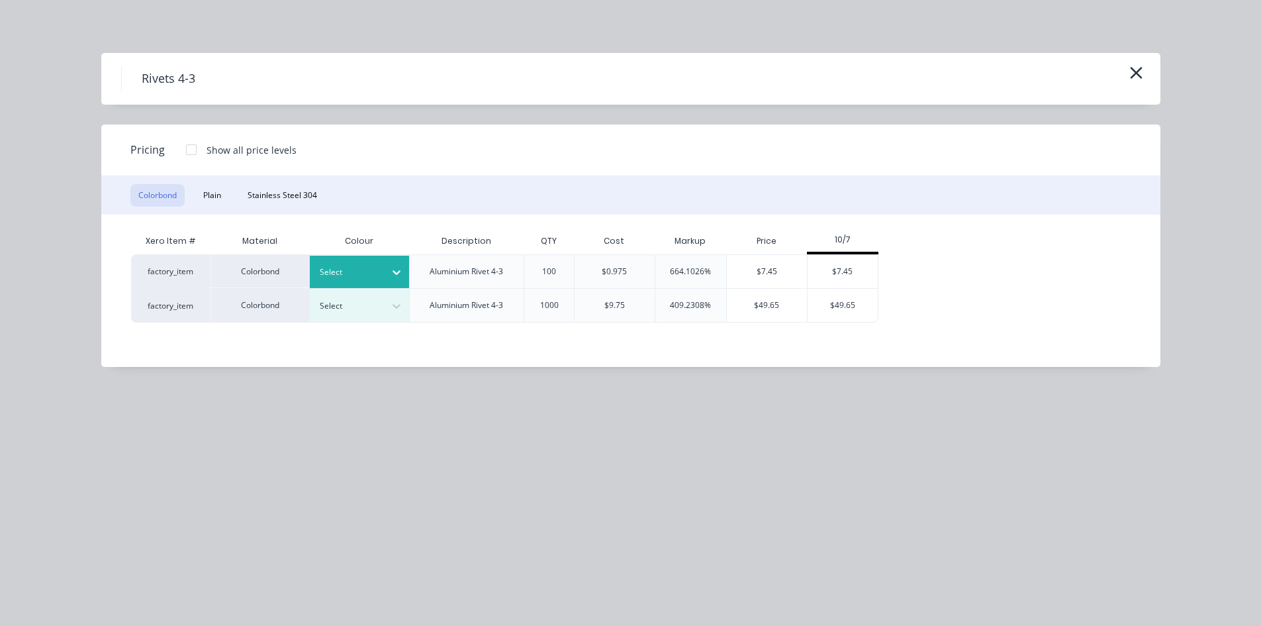
click at [377, 274] on div at bounding box center [350, 272] width 60 height 15
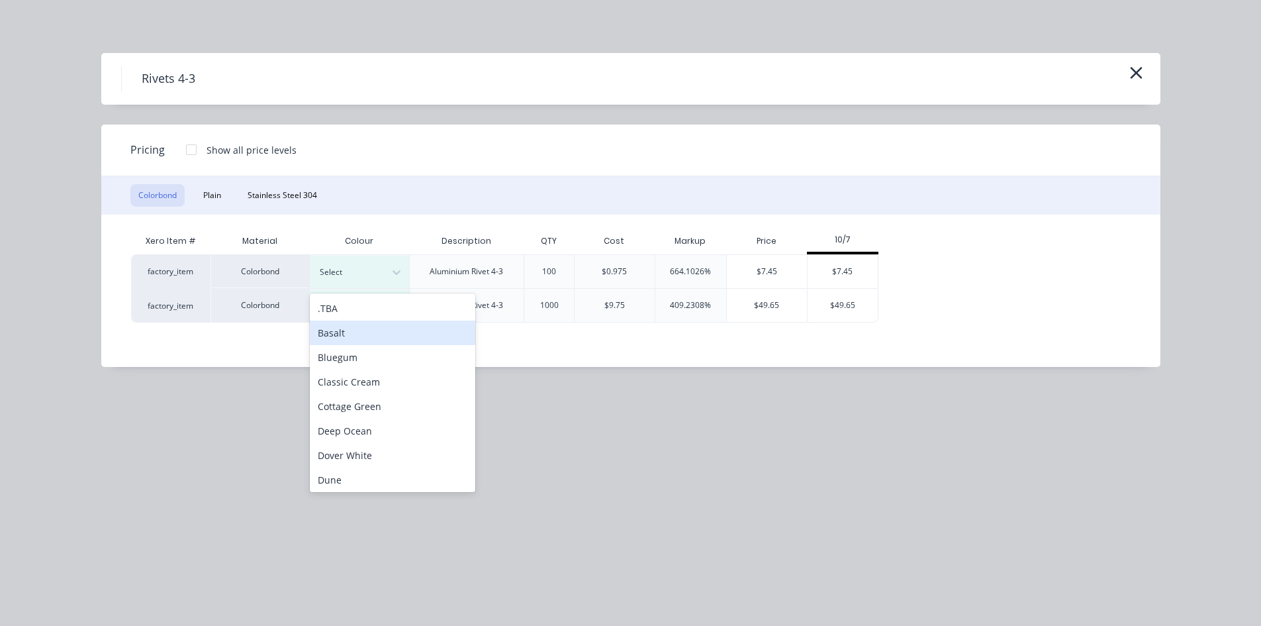
click at [369, 327] on div "Basalt" at bounding box center [393, 332] width 166 height 24
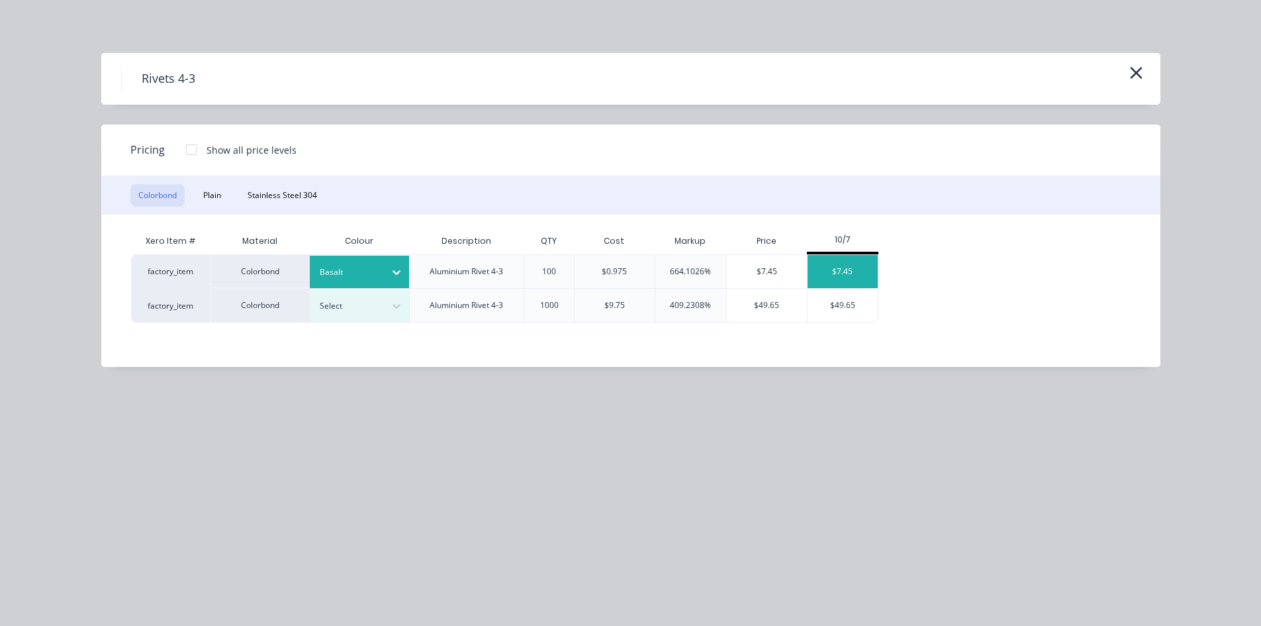
click at [859, 273] on div "$7.45" at bounding box center [843, 271] width 71 height 33
type input "$7.45"
type input "$29.80"
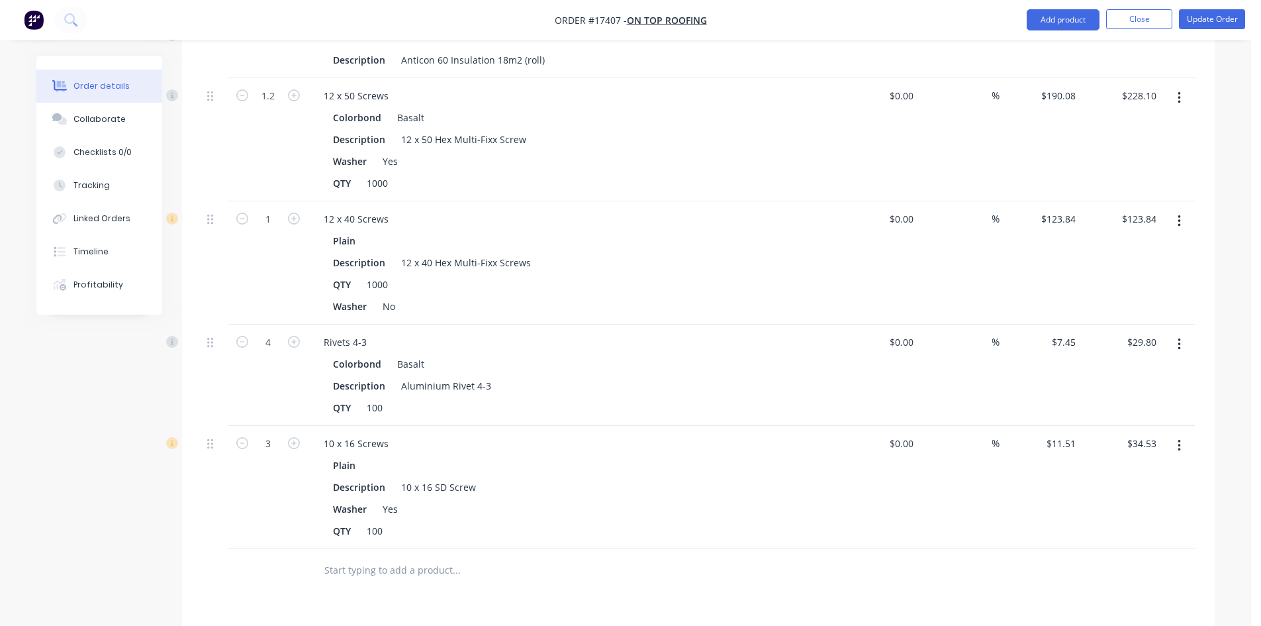
click at [1180, 440] on icon "button" at bounding box center [1179, 446] width 3 height 12
click at [1141, 471] on div "Edit" at bounding box center [1132, 480] width 102 height 19
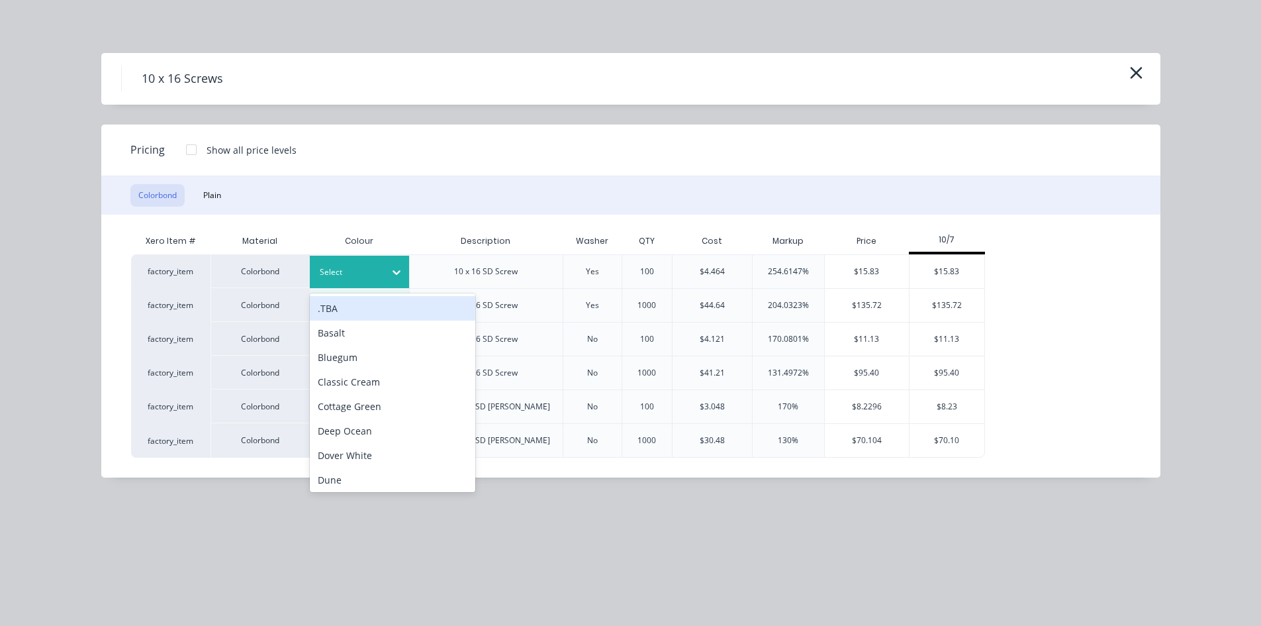
click at [367, 266] on div at bounding box center [350, 272] width 60 height 15
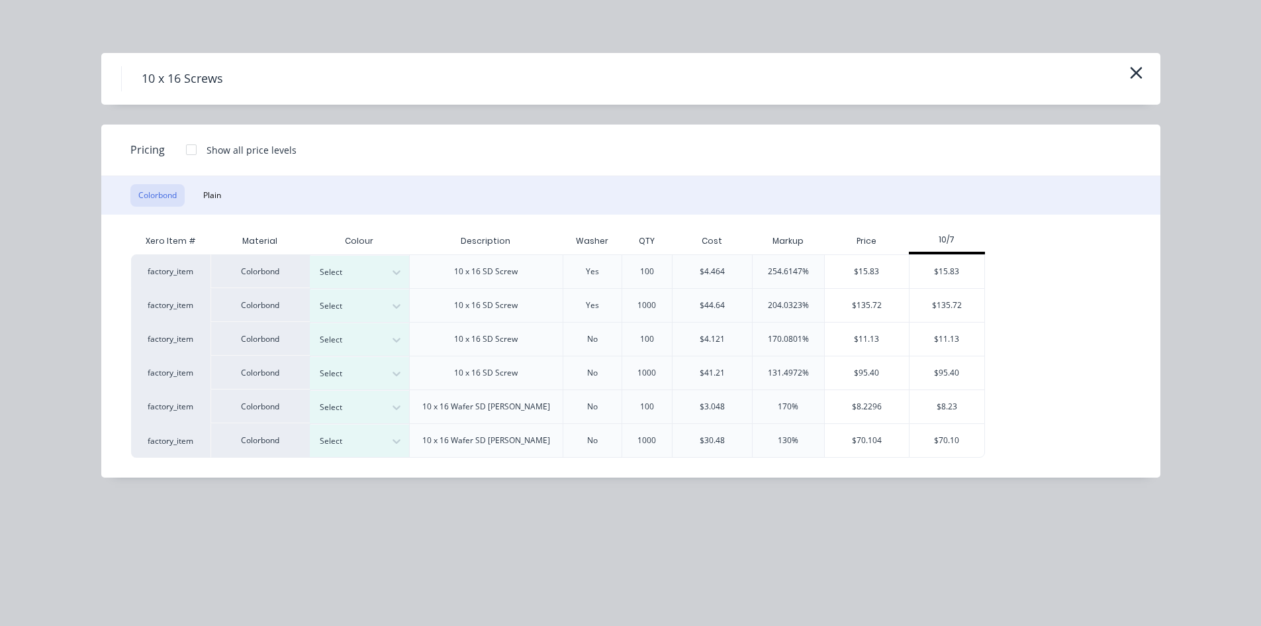
click at [665, 181] on div "Colorbond Plain" at bounding box center [630, 195] width 1059 height 38
click at [1134, 65] on icon "button" at bounding box center [1137, 73] width 14 height 19
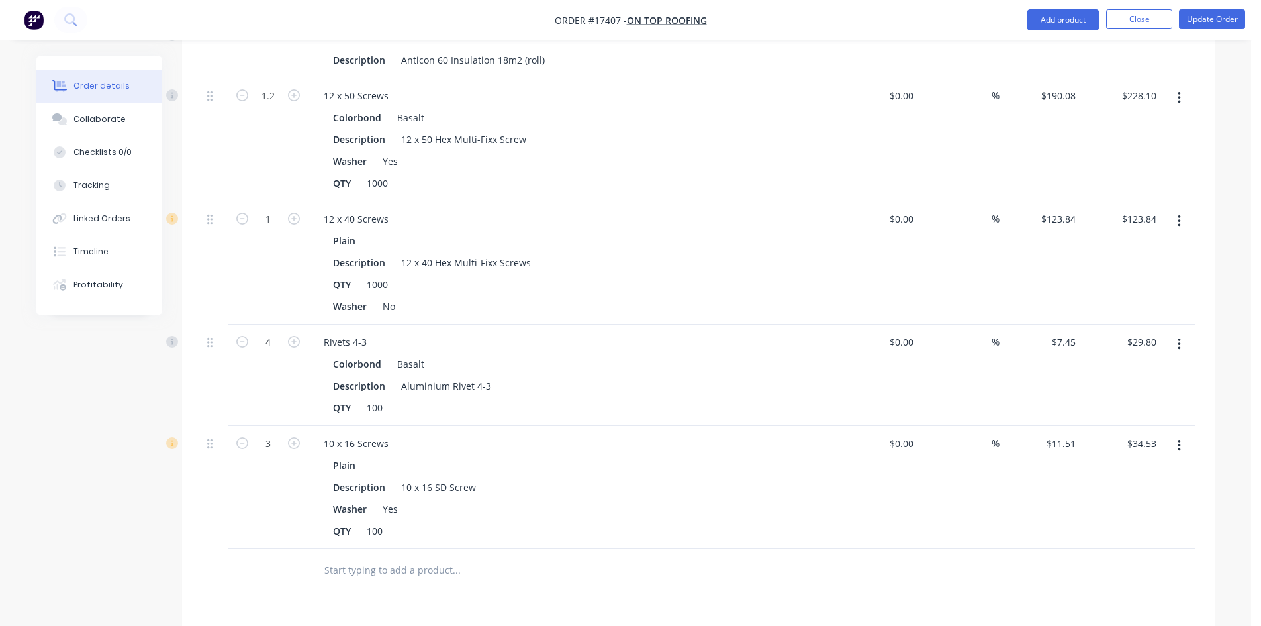
click at [1182, 434] on button "button" at bounding box center [1179, 446] width 31 height 24
click at [1146, 471] on div "Edit" at bounding box center [1132, 480] width 102 height 19
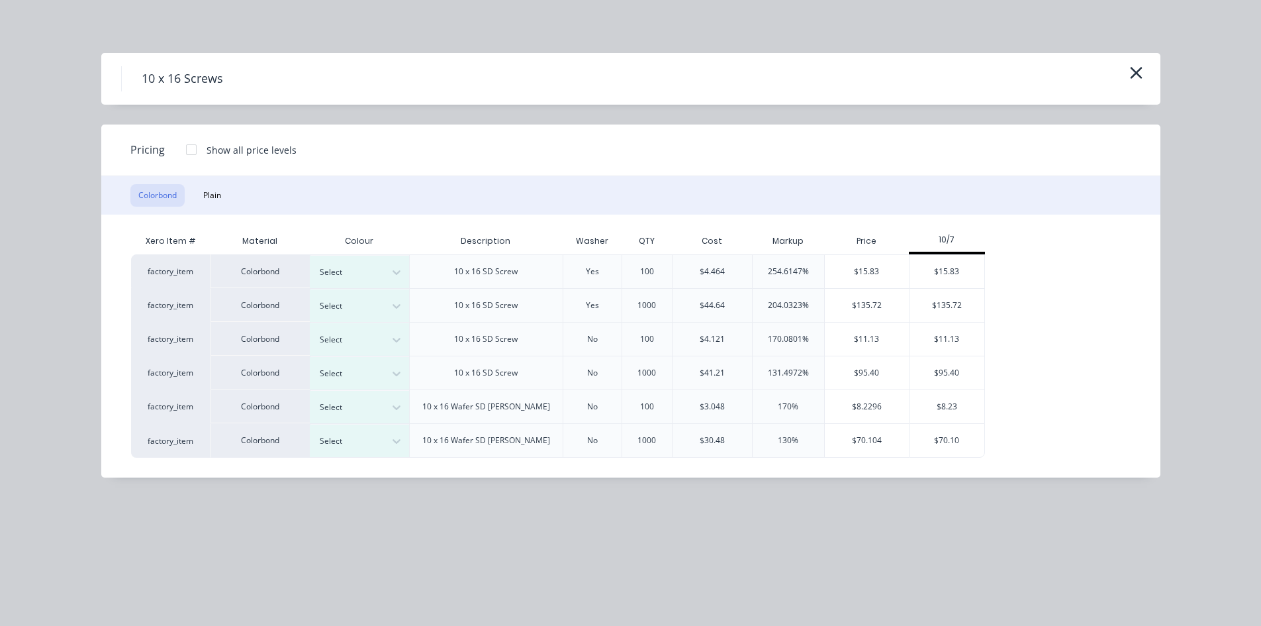
click at [1149, 72] on div "10 x 16 Screws" at bounding box center [630, 79] width 1059 height 52
click at [1133, 73] on icon "button" at bounding box center [1137, 73] width 14 height 19
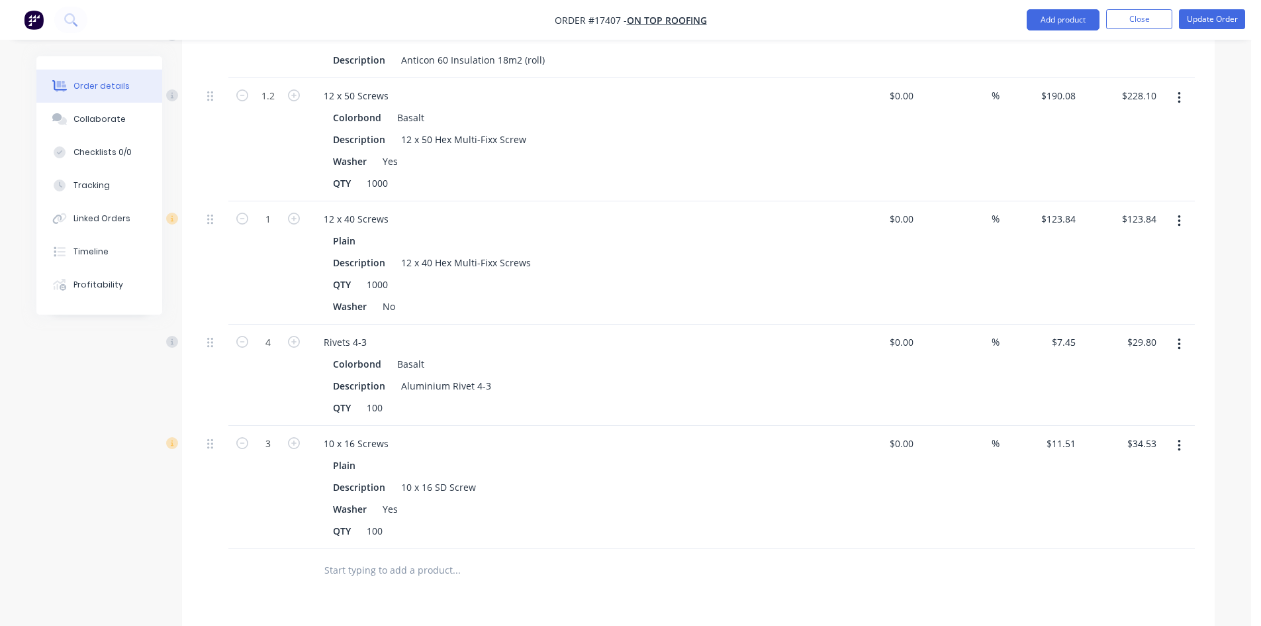
click at [1181, 438] on icon "button" at bounding box center [1179, 445] width 3 height 15
click at [1103, 471] on div "Edit" at bounding box center [1132, 480] width 102 height 19
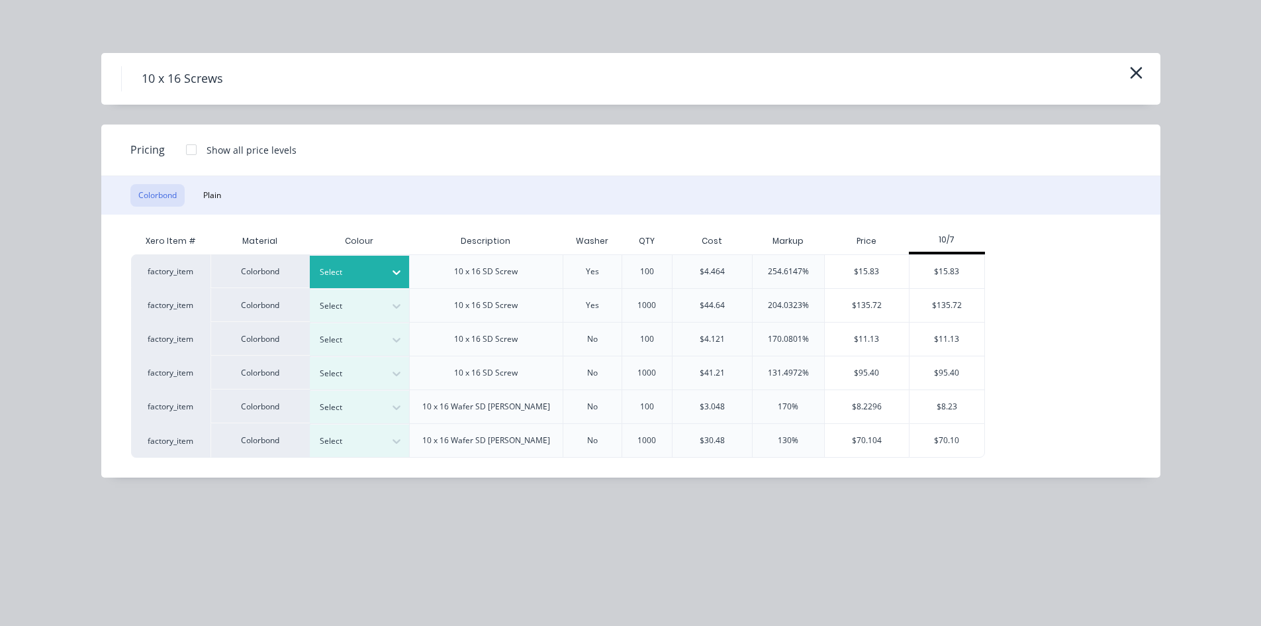
click at [394, 267] on icon at bounding box center [396, 272] width 13 height 13
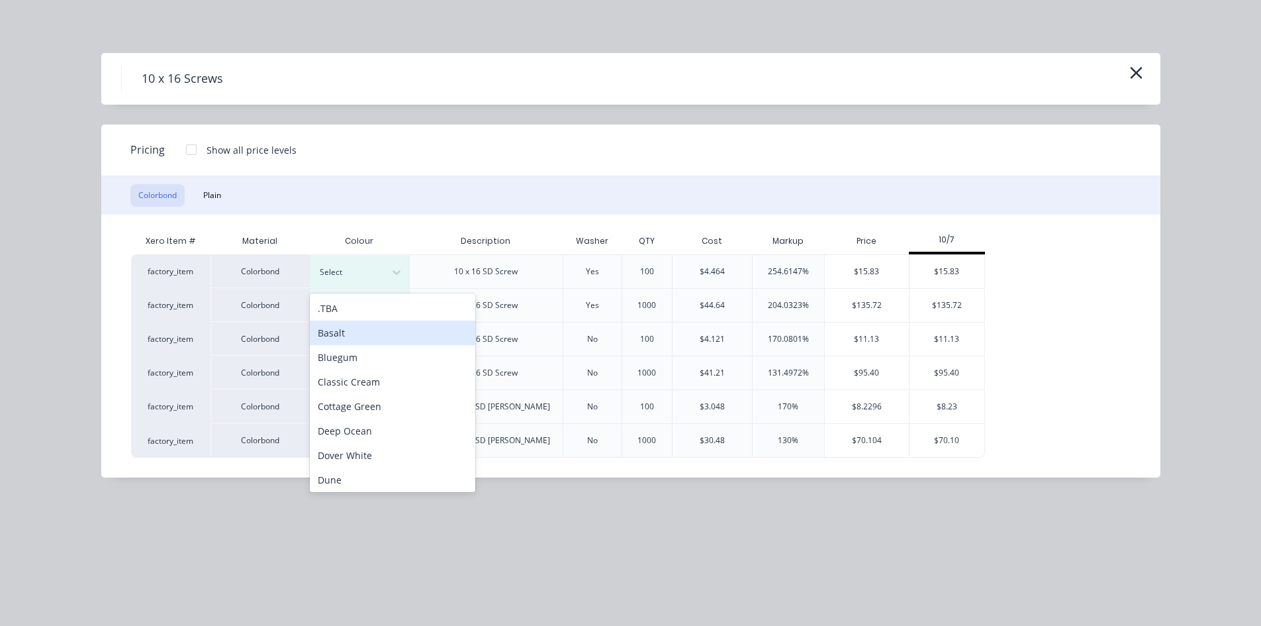
click at [381, 328] on div "Basalt" at bounding box center [393, 332] width 166 height 24
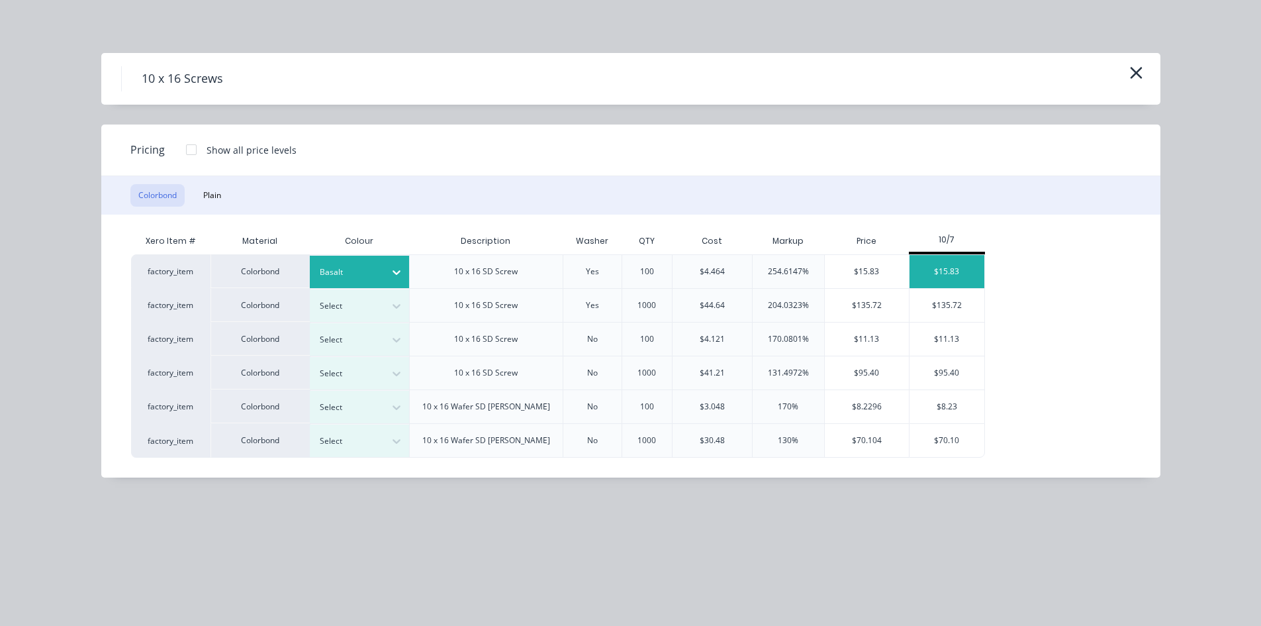
click at [937, 269] on div "$15.83" at bounding box center [947, 271] width 75 height 33
type input "$15.83"
type input "$47.49"
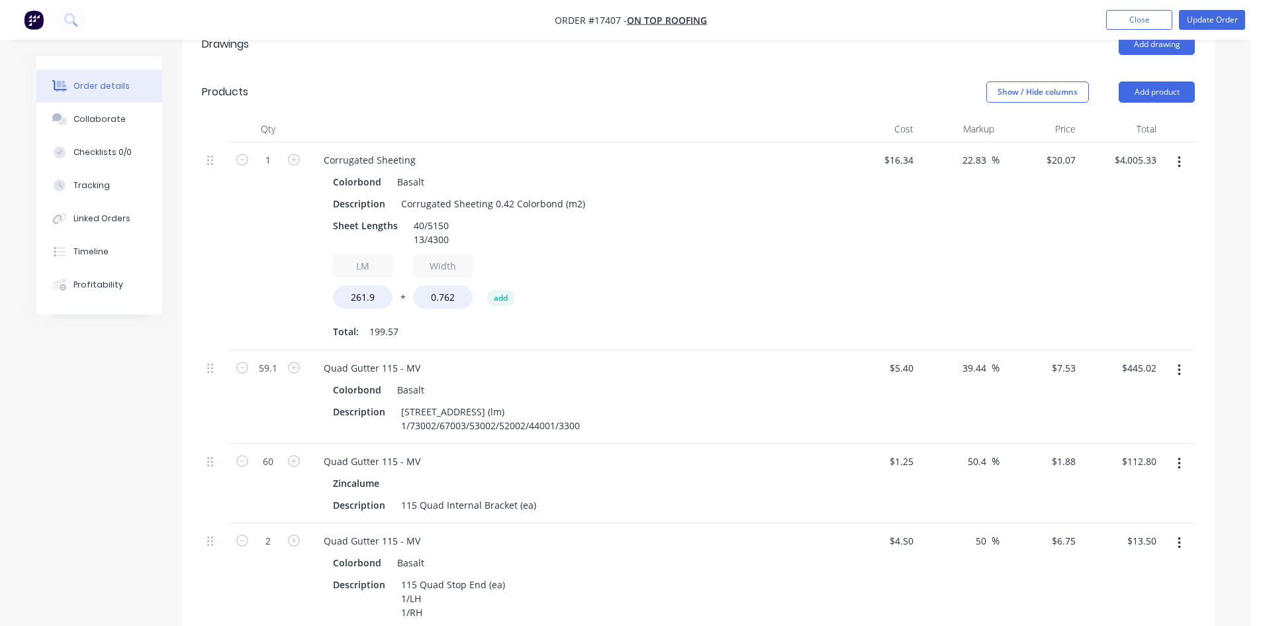
scroll to position [503, 0]
click at [429, 403] on div "115 Quad Gutter Plain (lm) 1/73002/67003/53002/52002/44001/3300" at bounding box center [490, 419] width 189 height 33
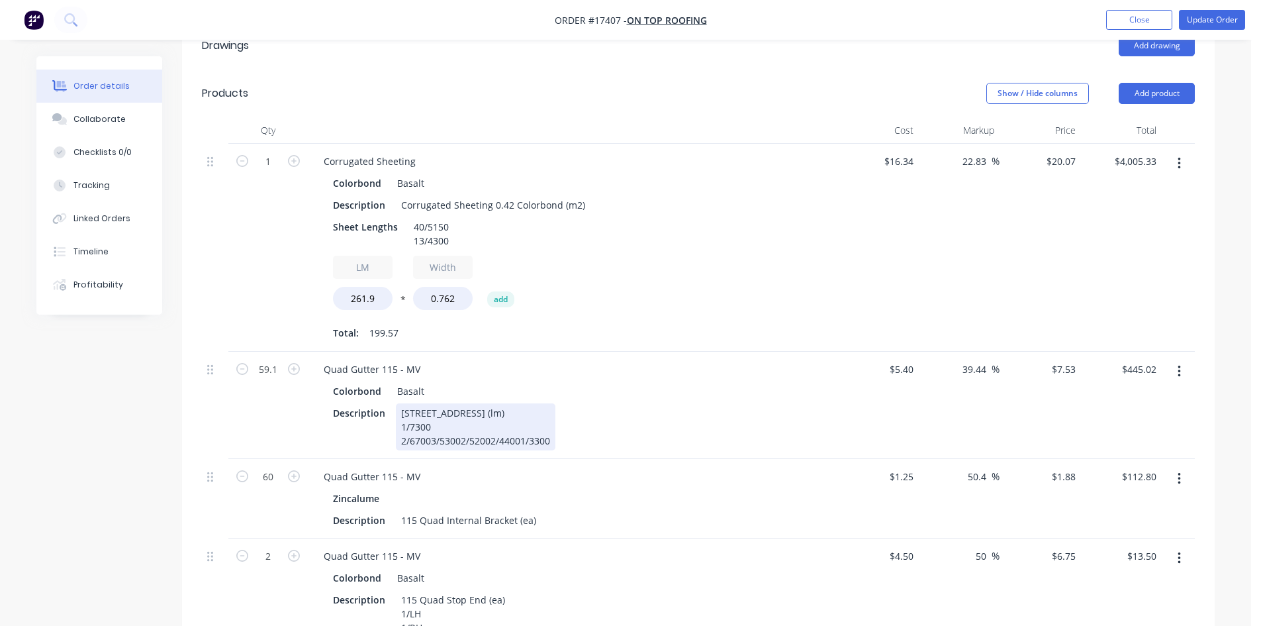
click at [430, 403] on div "115 Quad Gutter Plain (lm) 1/7300 2/67003/53002/52002/44001/3300" at bounding box center [476, 426] width 160 height 47
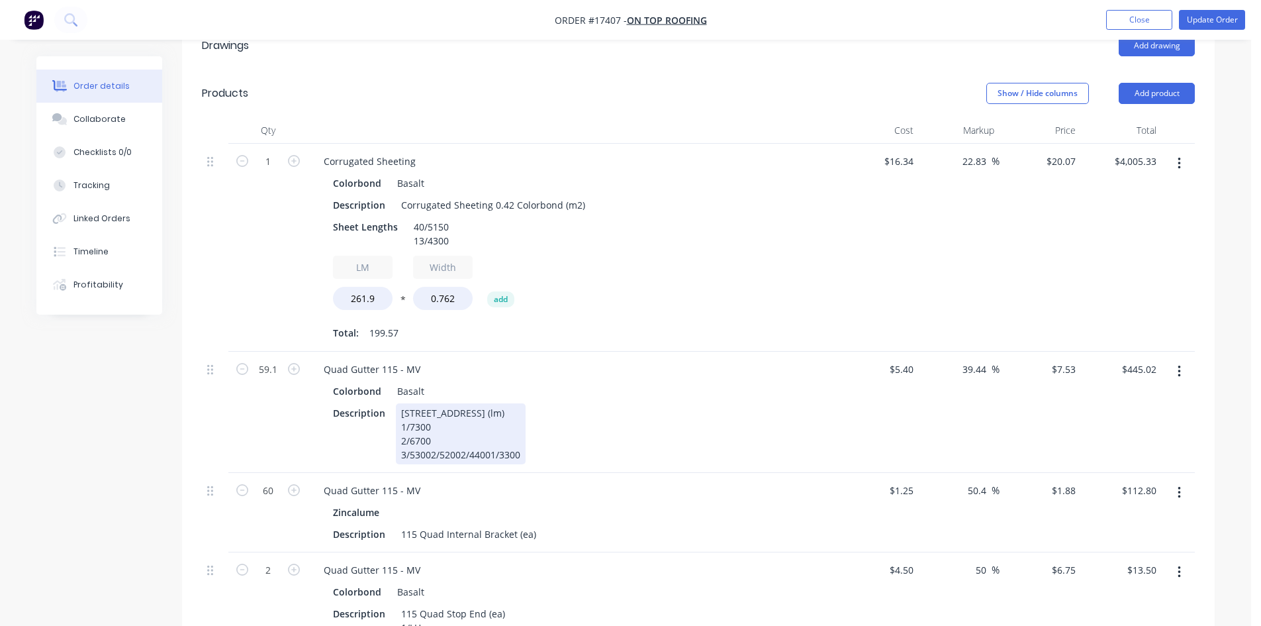
click at [428, 403] on div "115 Quad Gutter Plain (lm) 1/7300 2/6700 3/53002/52002/44001/3300" at bounding box center [461, 433] width 130 height 61
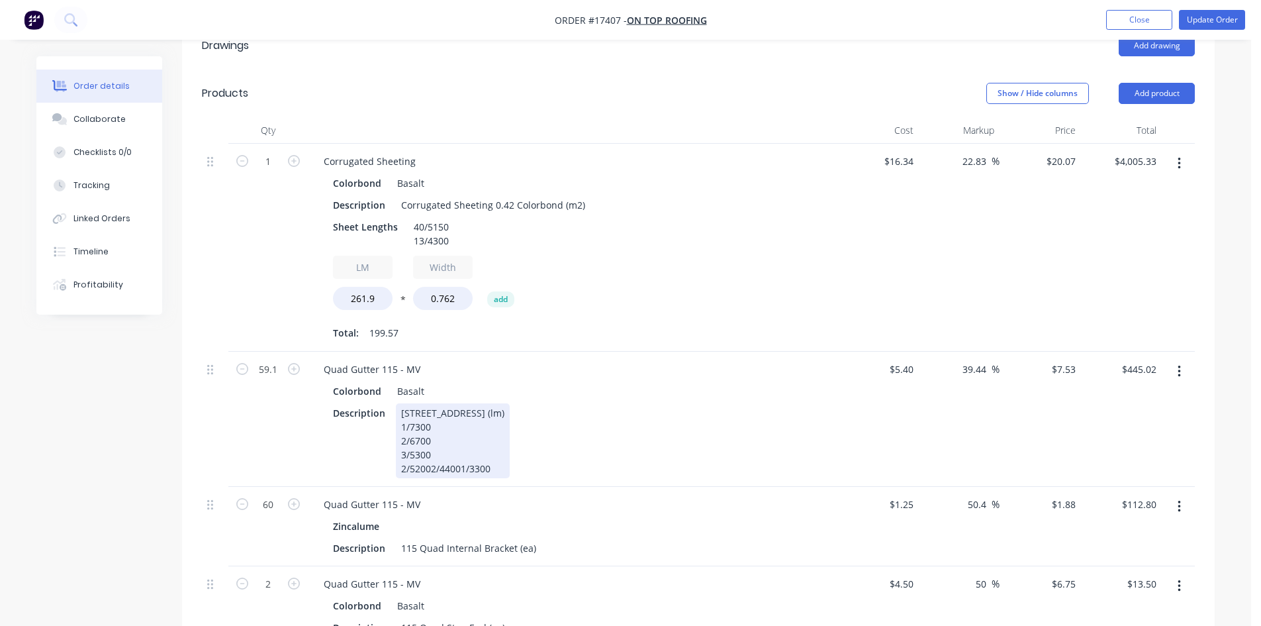
click at [430, 412] on div "115 Quad Gutter Plain (lm) 1/7300 2/6700 3/5300 2/52002/44001/3300" at bounding box center [453, 440] width 114 height 75
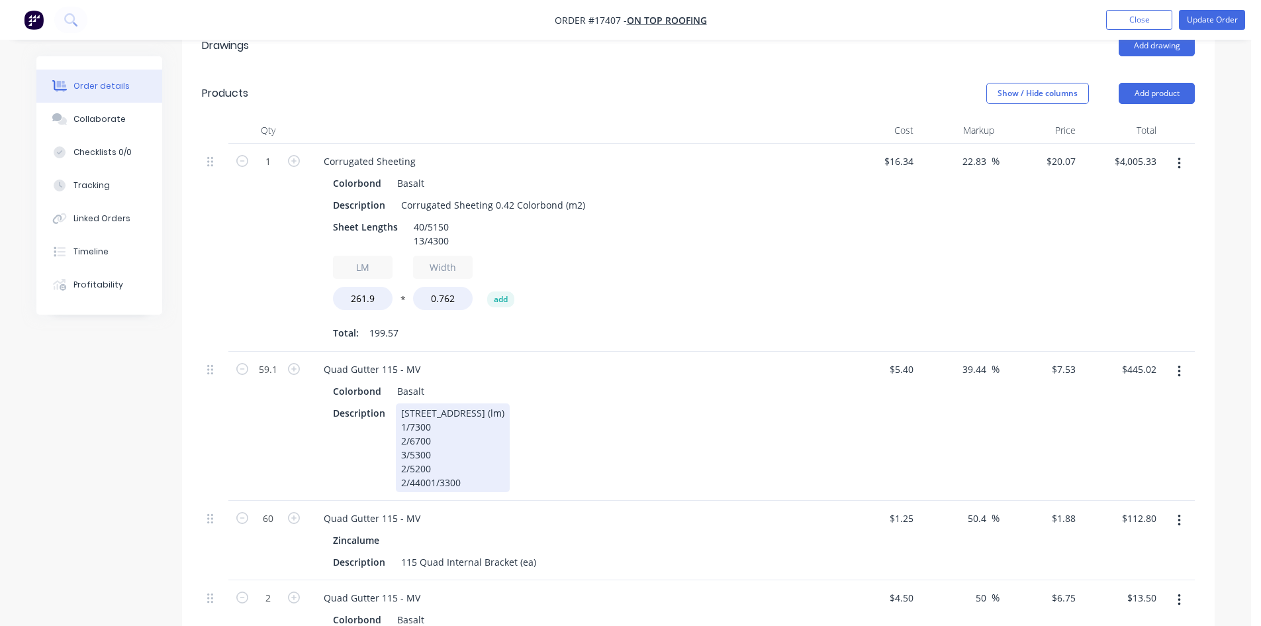
click at [430, 426] on div "115 Quad Gutter Plain (lm) 1/7300 2/6700 3/5300 2/5200 2/44001/3300" at bounding box center [453, 447] width 114 height 89
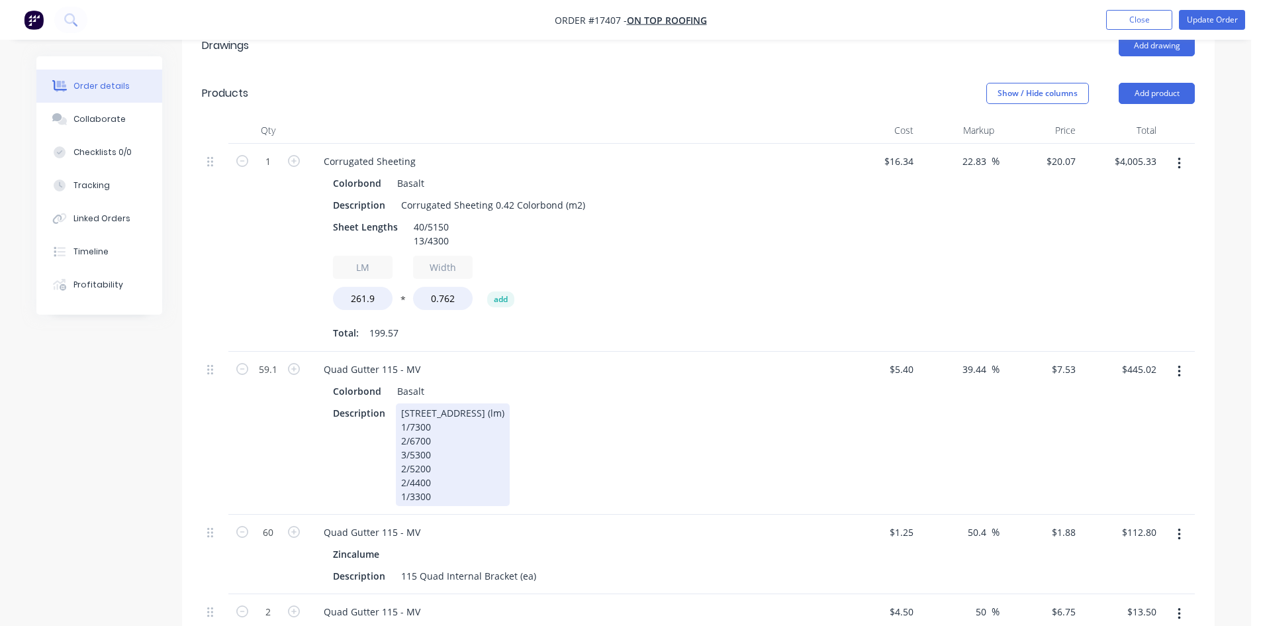
click at [619, 403] on div "Description 115 Quad Gutter Plain (lm) 1/7300 2/6700 3/5300 2/5200 2/4400 1/3300" at bounding box center [570, 454] width 485 height 103
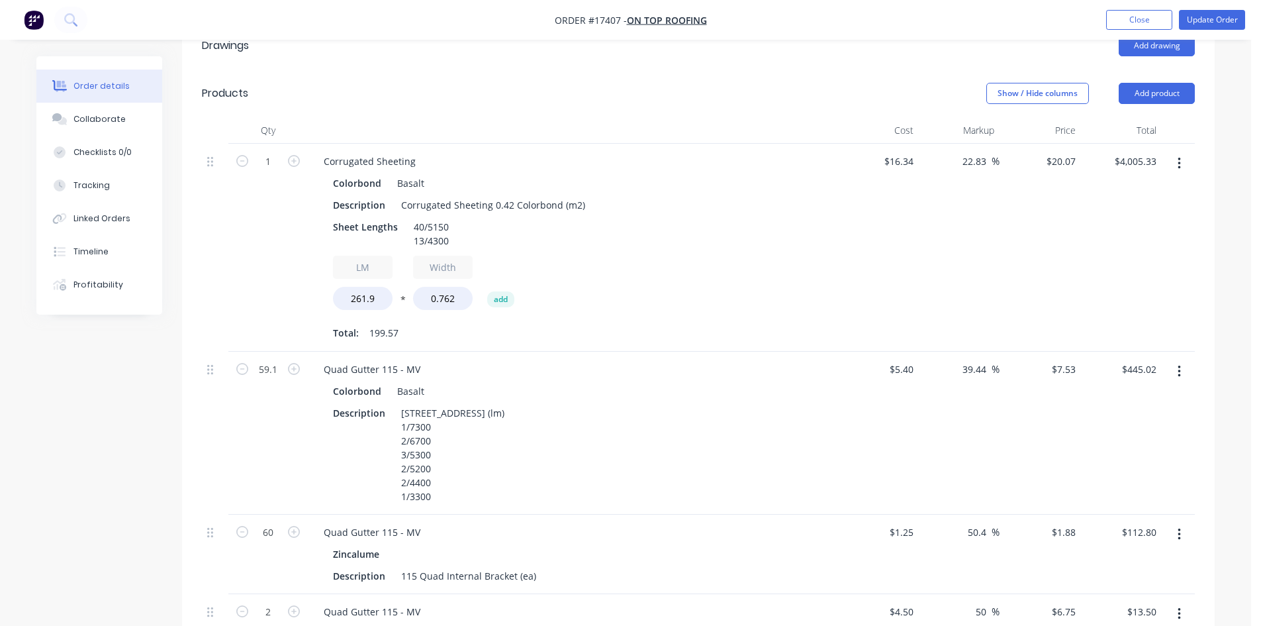
click at [892, 385] on div "$5.40 $5.40" at bounding box center [878, 433] width 81 height 163
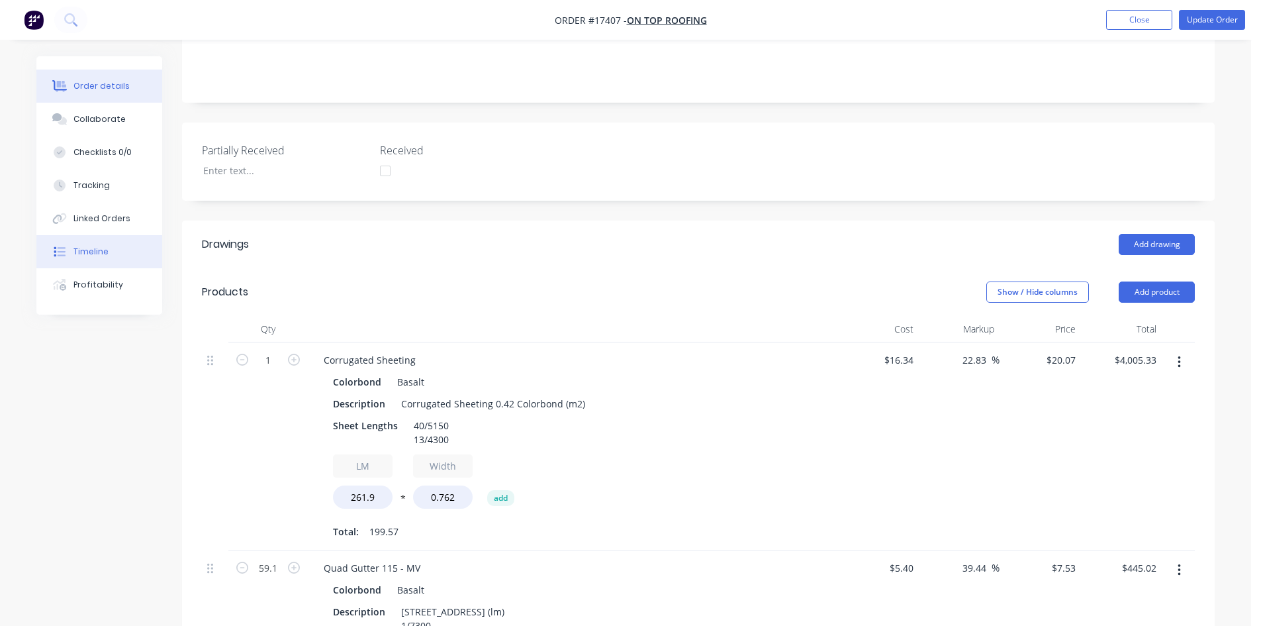
click at [100, 250] on div "Timeline" at bounding box center [90, 252] width 35 height 12
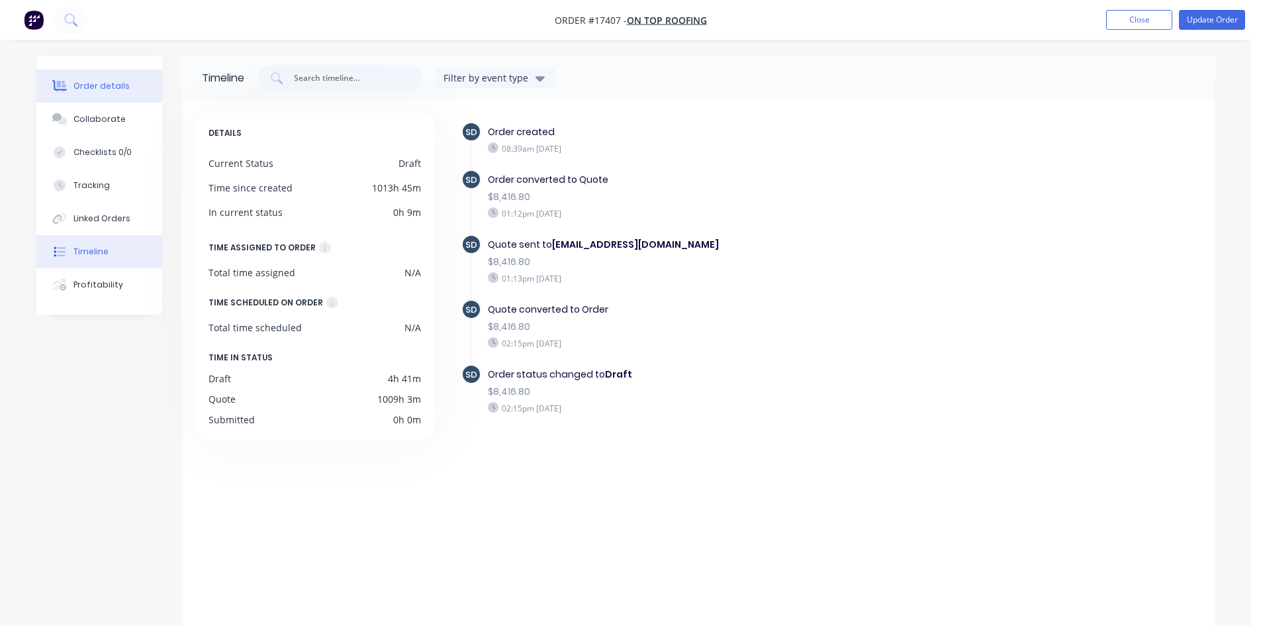
click at [118, 84] on div "Order details" at bounding box center [101, 86] width 56 height 12
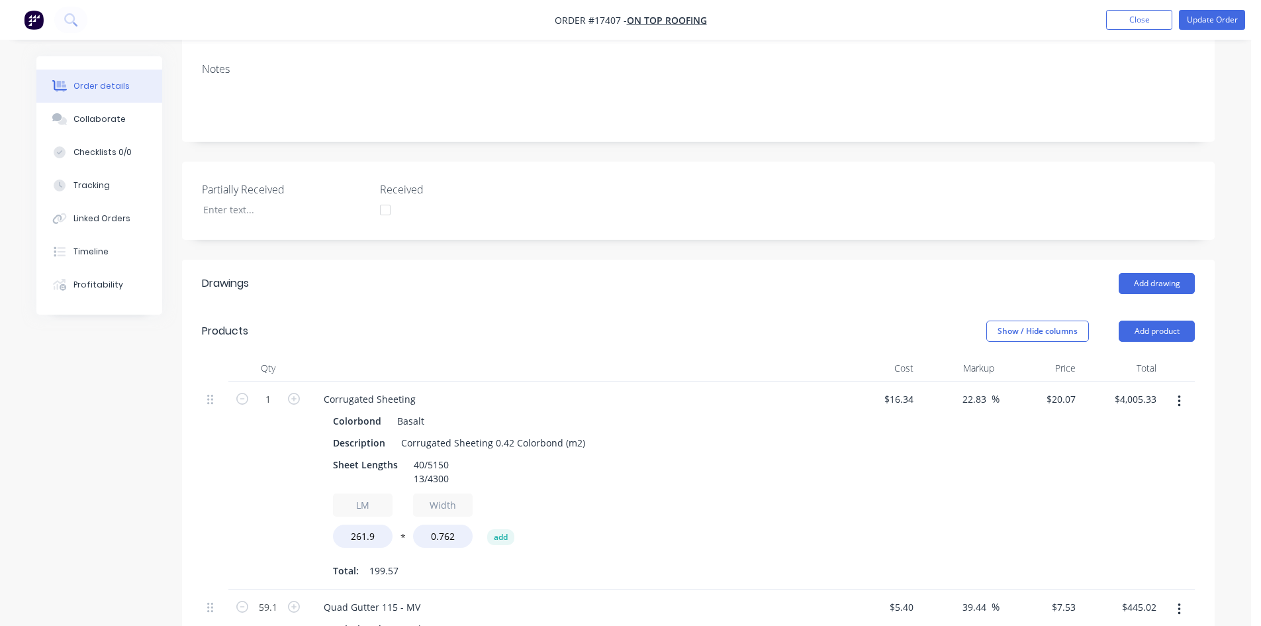
scroll to position [241, 0]
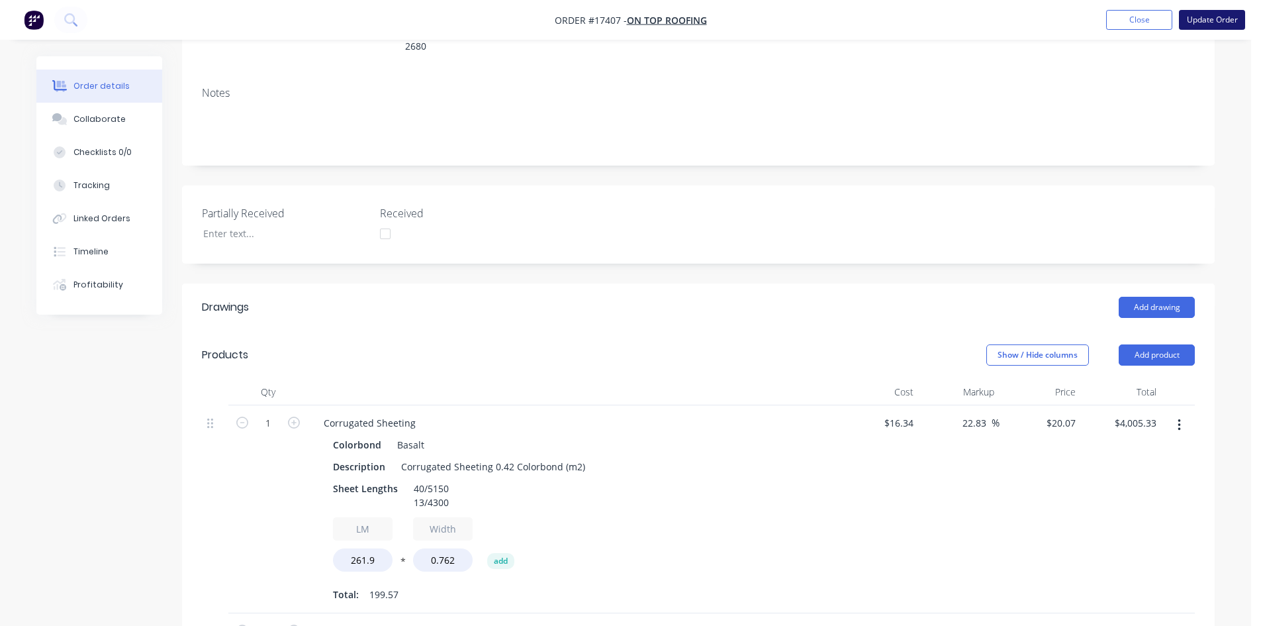
click at [1222, 23] on button "Update Order" at bounding box center [1212, 20] width 66 height 20
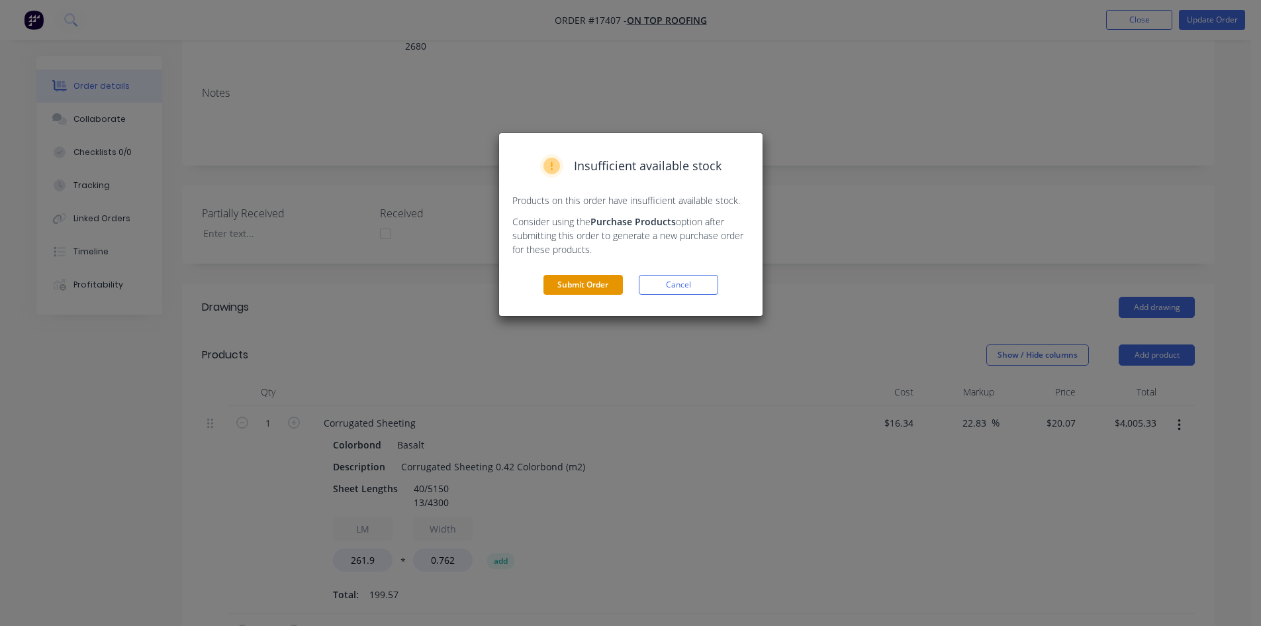
click at [595, 280] on button "Submit Order" at bounding box center [583, 285] width 79 height 20
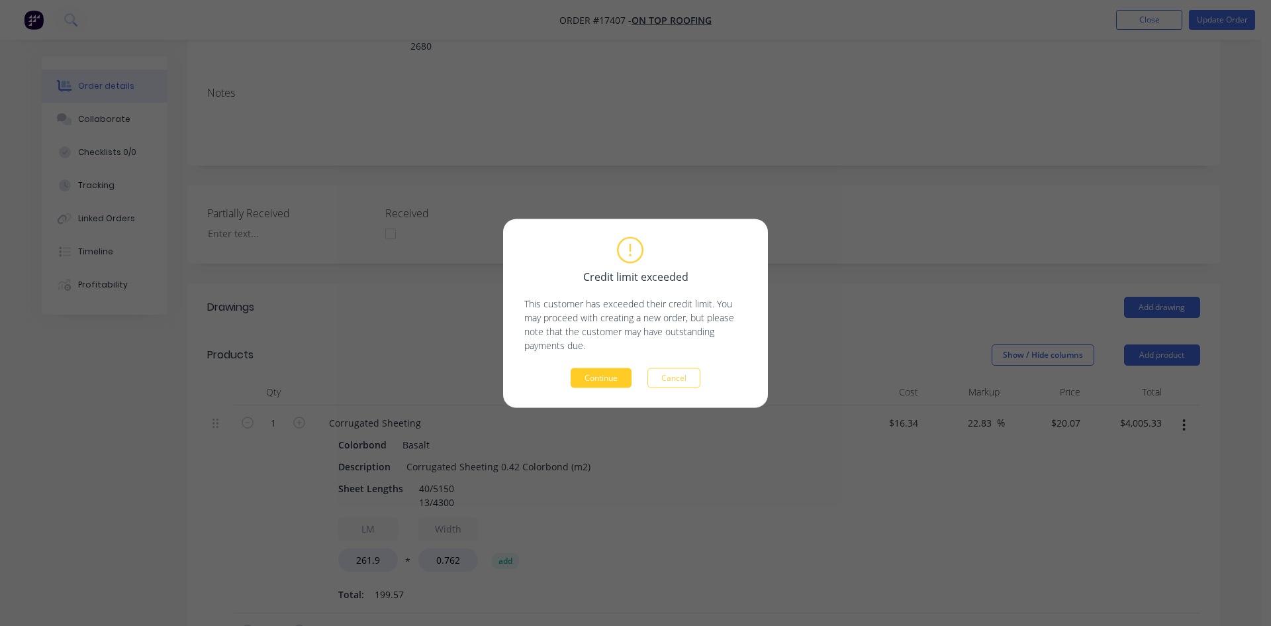
click at [610, 380] on button "Continue" at bounding box center [601, 377] width 61 height 20
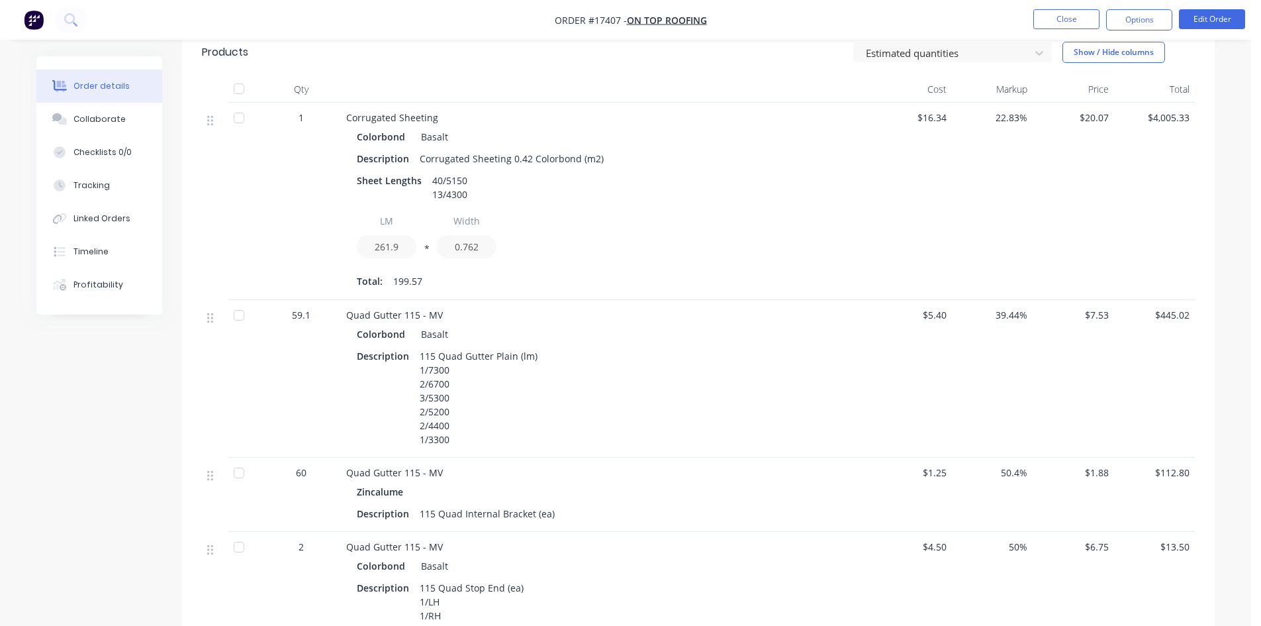
scroll to position [506, 0]
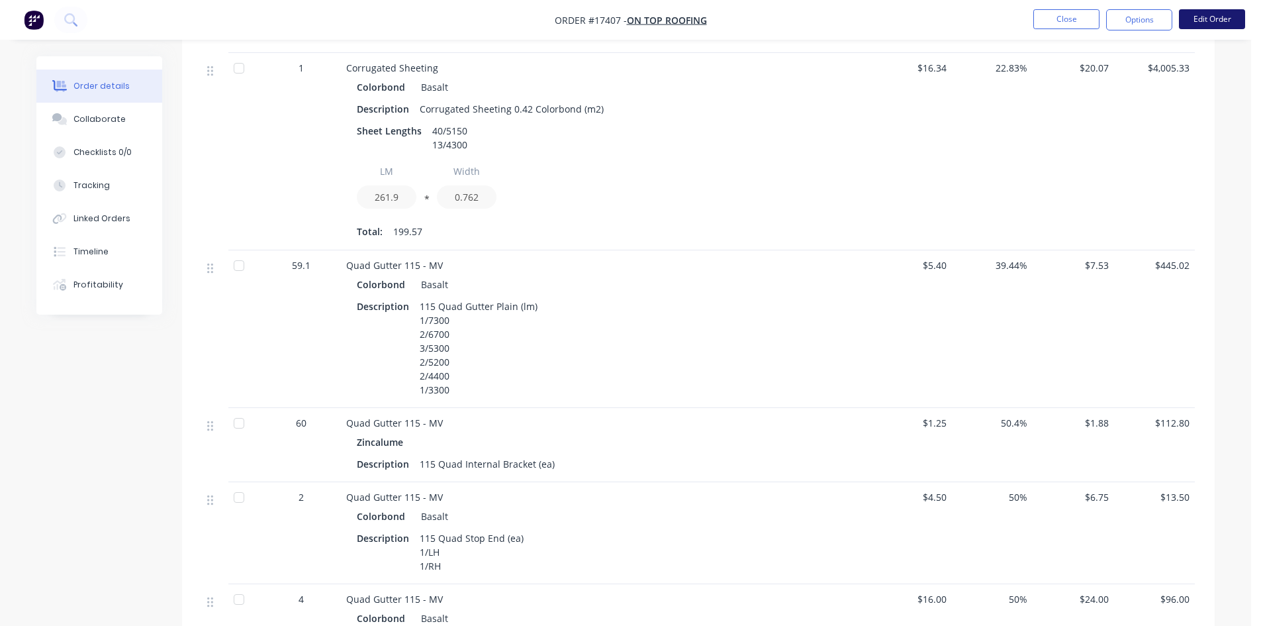
click at [1219, 18] on button "Edit Order" at bounding box center [1212, 19] width 66 height 20
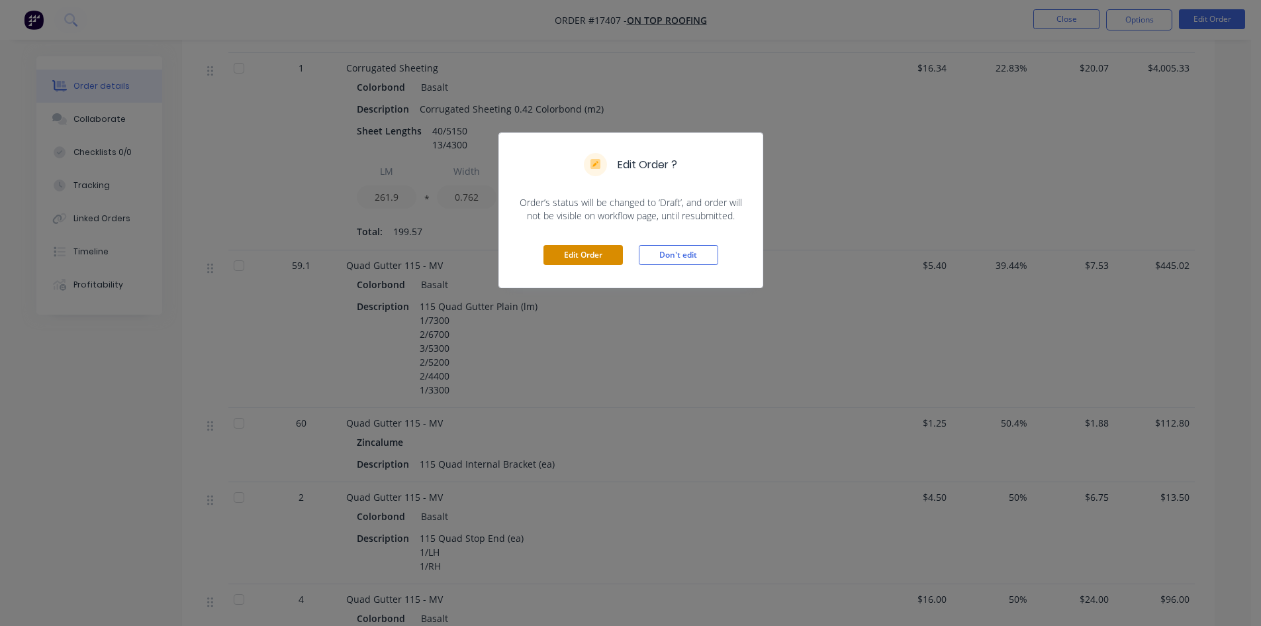
click at [591, 256] on button "Edit Order" at bounding box center [583, 255] width 79 height 20
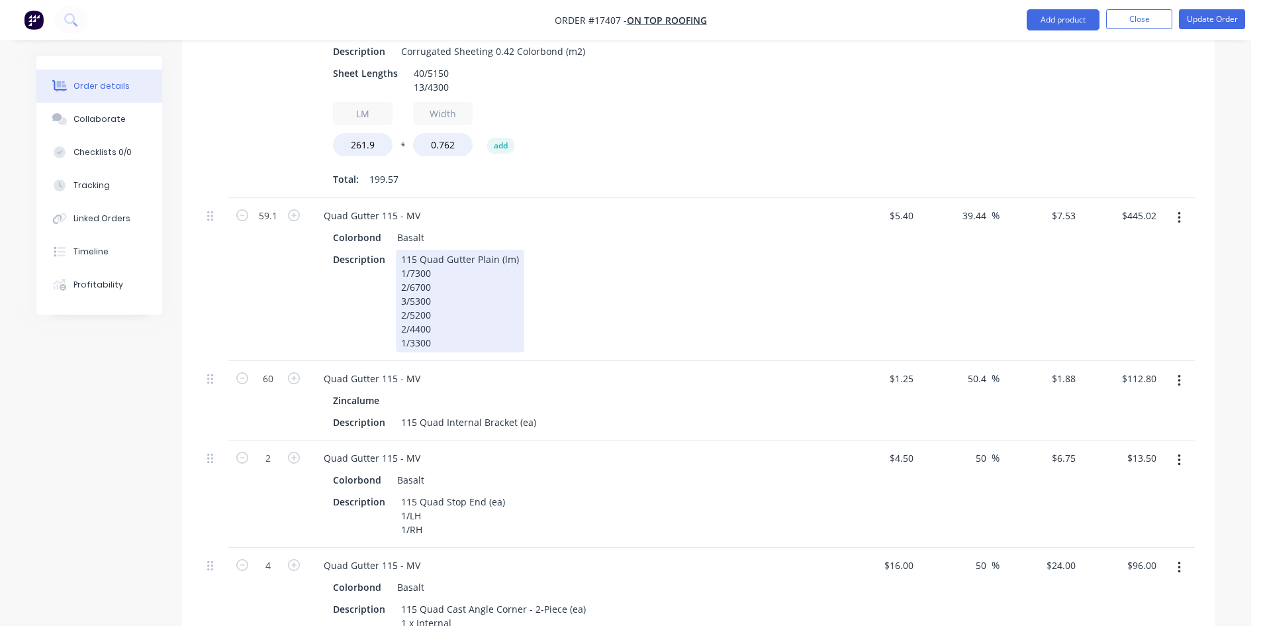
scroll to position [662, 0]
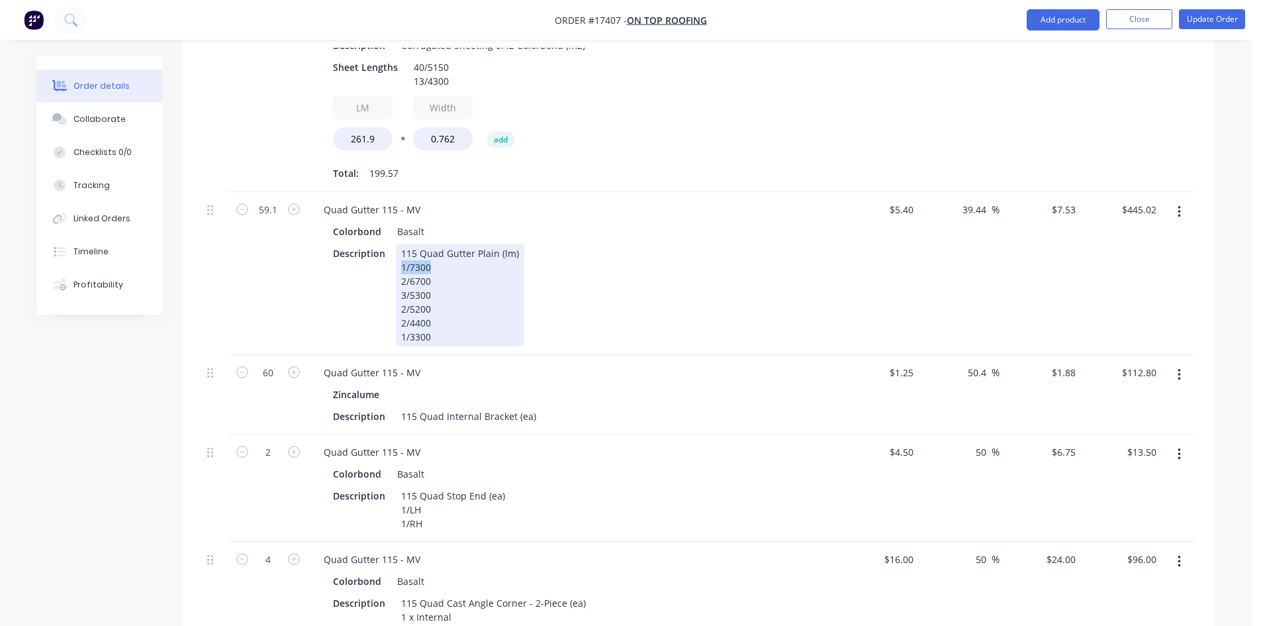
drag, startPoint x: 437, startPoint y: 212, endPoint x: 399, endPoint y: 211, distance: 38.4
click at [399, 244] on div "115 Quad Gutter Plain (lm) 1/7300 2/6700 3/5300 2/5200 2/4400 1/3300" at bounding box center [460, 295] width 128 height 103
drag, startPoint x: 440, startPoint y: 279, endPoint x: 395, endPoint y: 278, distance: 45.7
click at [396, 278] on div "115 Quad Gutter Plain (lm) 2/6700 3/5300 2/5200 2/4400 1/3300" at bounding box center [453, 295] width 114 height 103
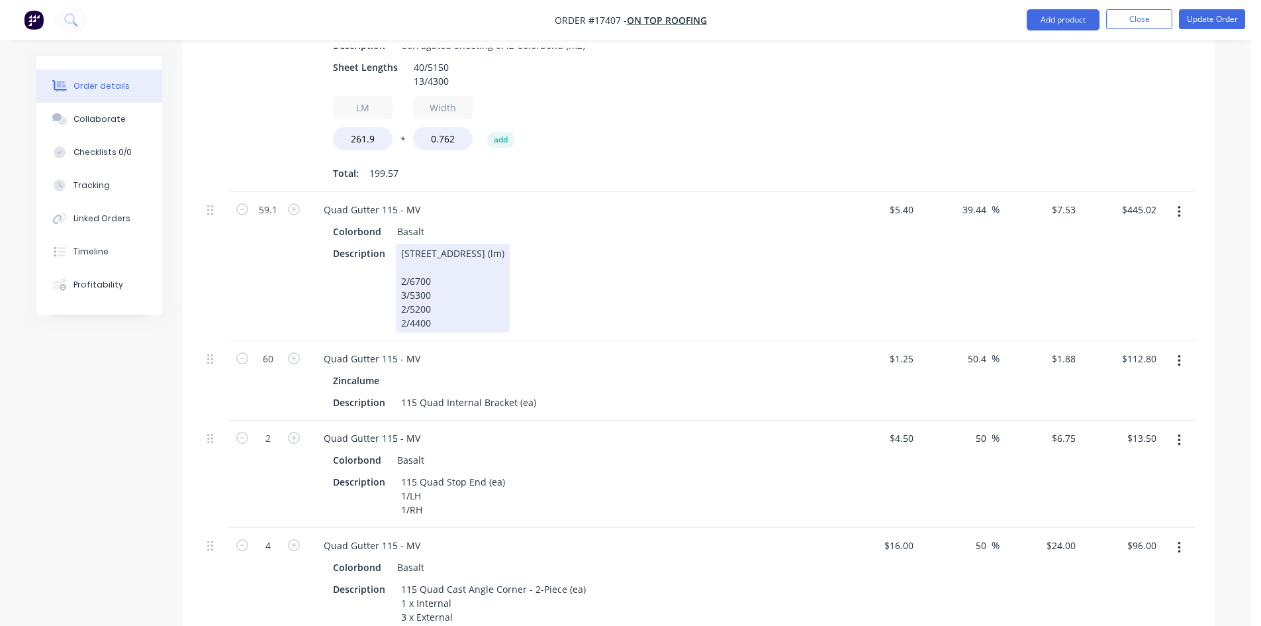
click at [409, 244] on div "115 Quad Gutter Plain (lm) 2/6700 3/5300 2/5200 2/4400" at bounding box center [453, 288] width 114 height 89
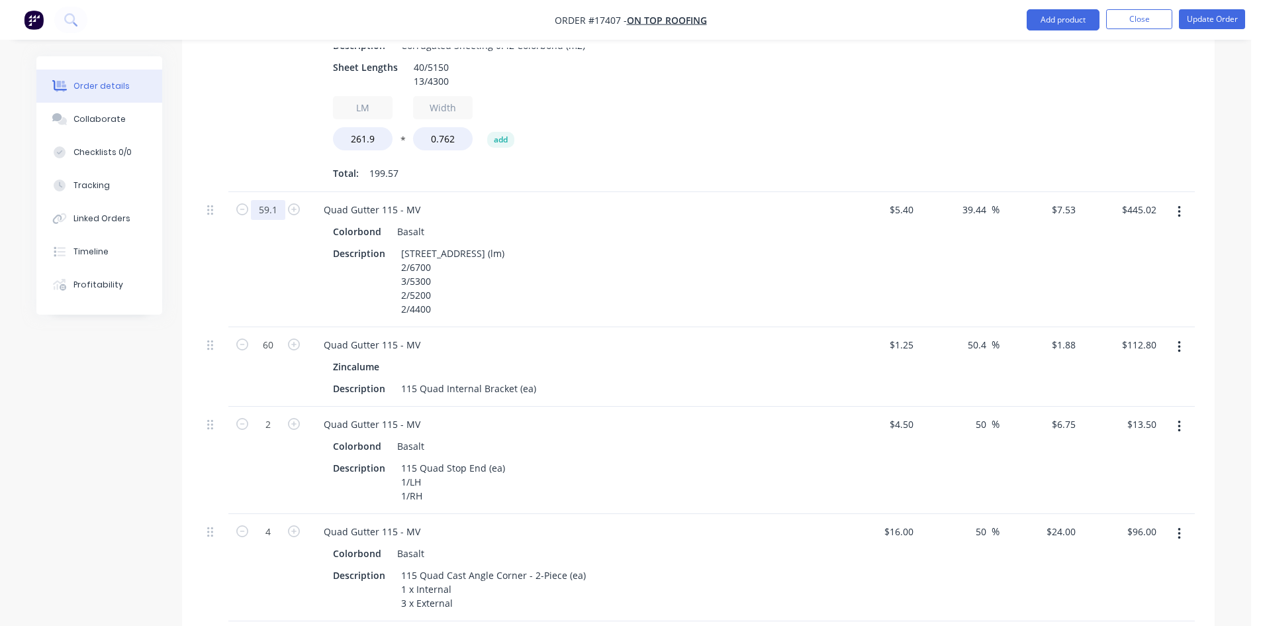
click at [273, 200] on input "59.1" at bounding box center [268, 210] width 34 height 20
type input "48.5"
type input "$365.21"
click at [275, 208] on div "48.5" at bounding box center [267, 259] width 79 height 135
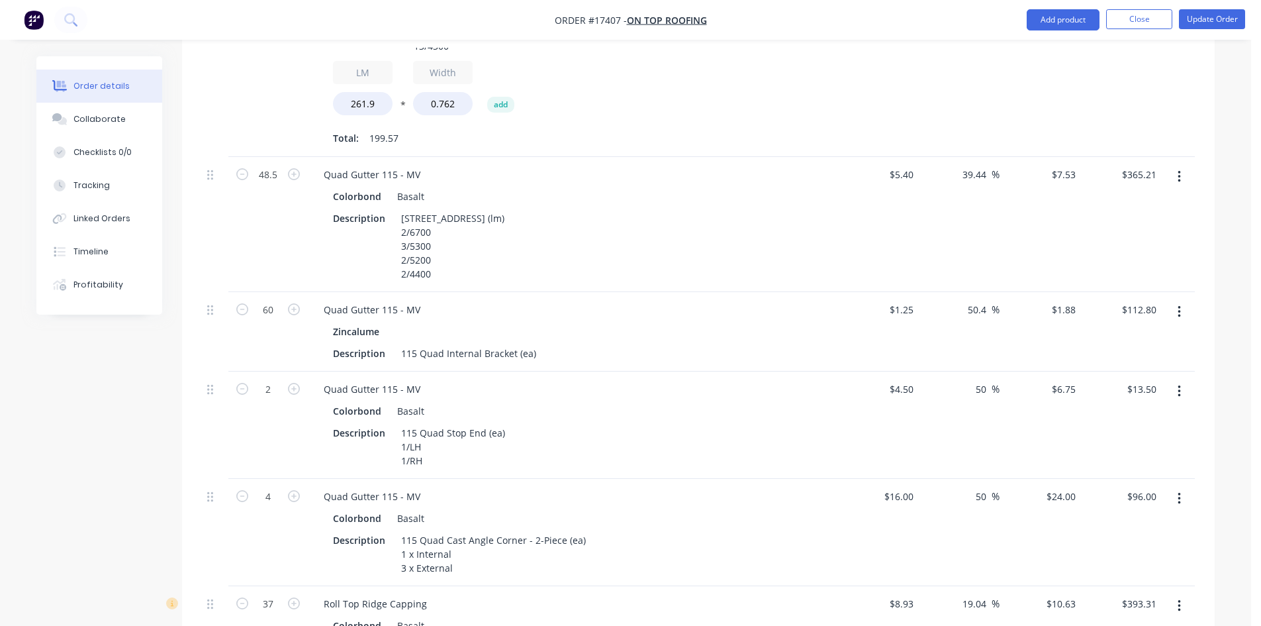
scroll to position [728, 0]
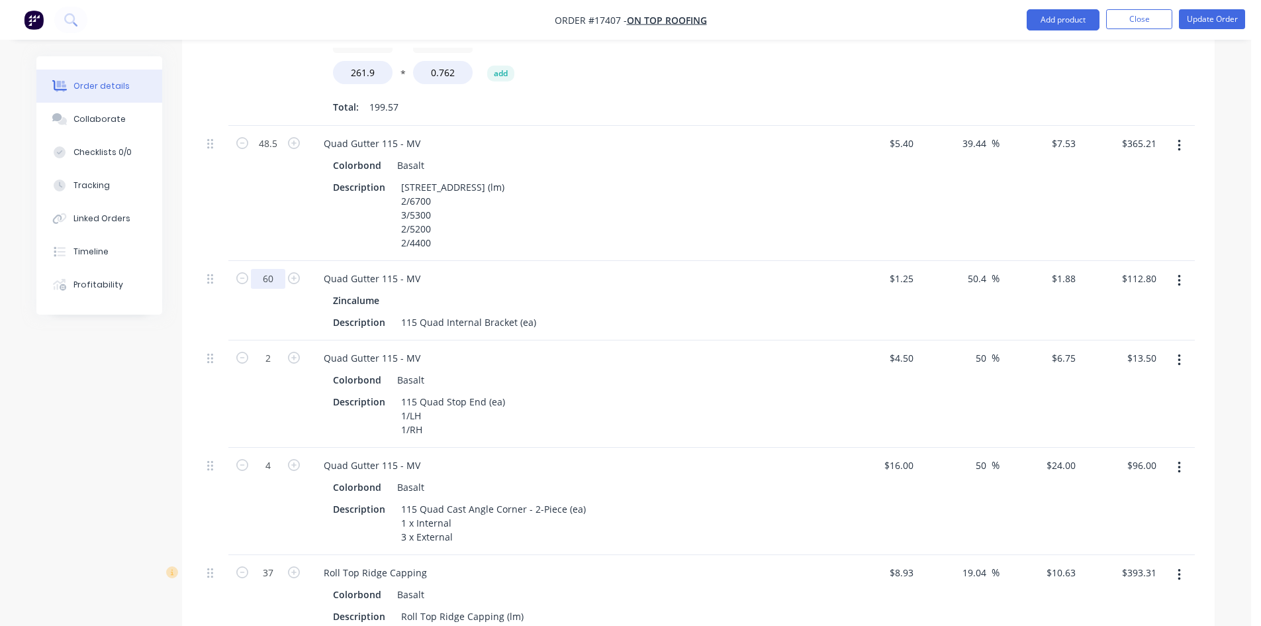
click at [275, 269] on input "60" at bounding box center [268, 279] width 34 height 20
type input "52"
type input "$97.76"
click at [660, 261] on div "Quad Gutter 115 - MV Zincalume Description 115 Quad Internal Bracket (ea)" at bounding box center [573, 300] width 530 height 79
click at [227, 350] on div at bounding box center [215, 393] width 26 height 107
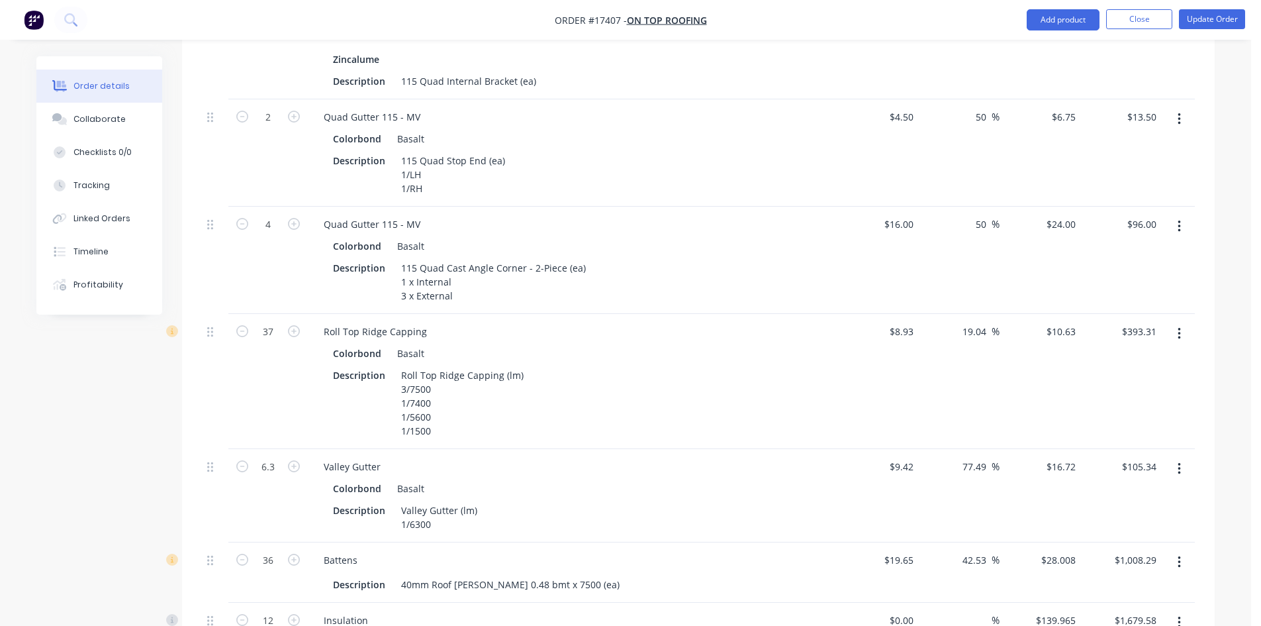
scroll to position [993, 0]
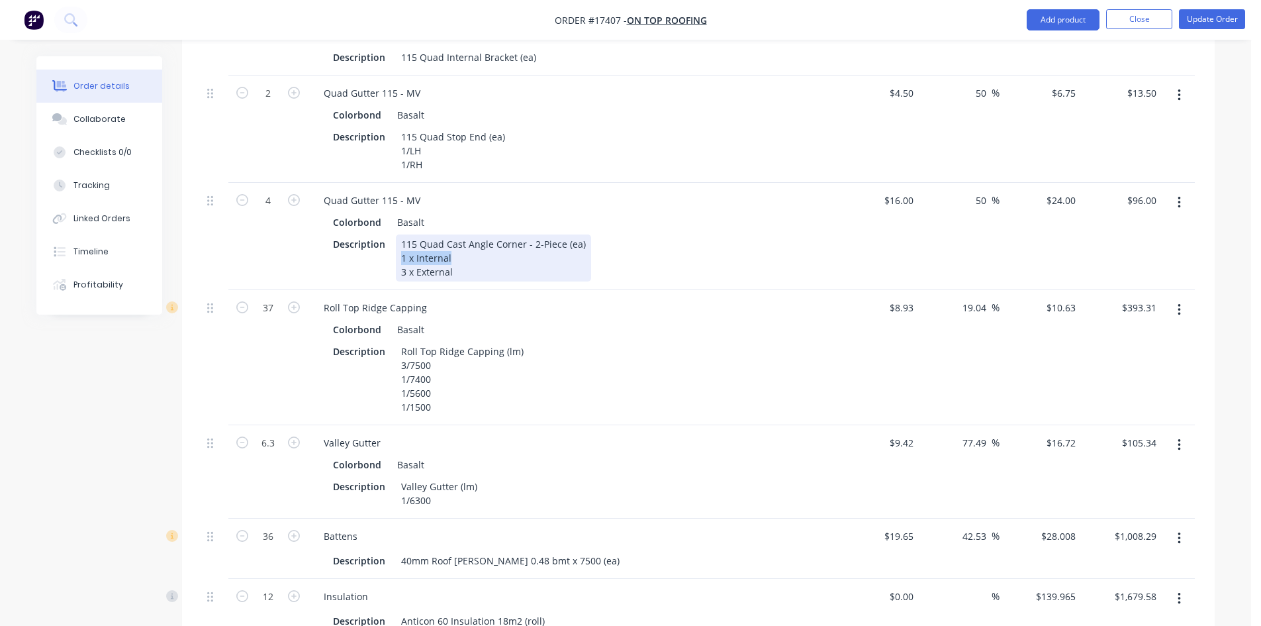
drag, startPoint x: 464, startPoint y: 201, endPoint x: 401, endPoint y: 200, distance: 63.6
click at [401, 234] on div "115 Quad Cast Angle Corner - 2-Piece (ea) 1 x Internal 3 x External" at bounding box center [493, 257] width 195 height 47
click at [403, 234] on div "115 Quad Cast Angle Corner - 2-Piece (ea) 3 x External" at bounding box center [493, 257] width 195 height 47
click at [409, 234] on div "115 Quad Cast Angle Corner - 2-Piece (ea) 2 x External" at bounding box center [493, 257] width 195 height 47
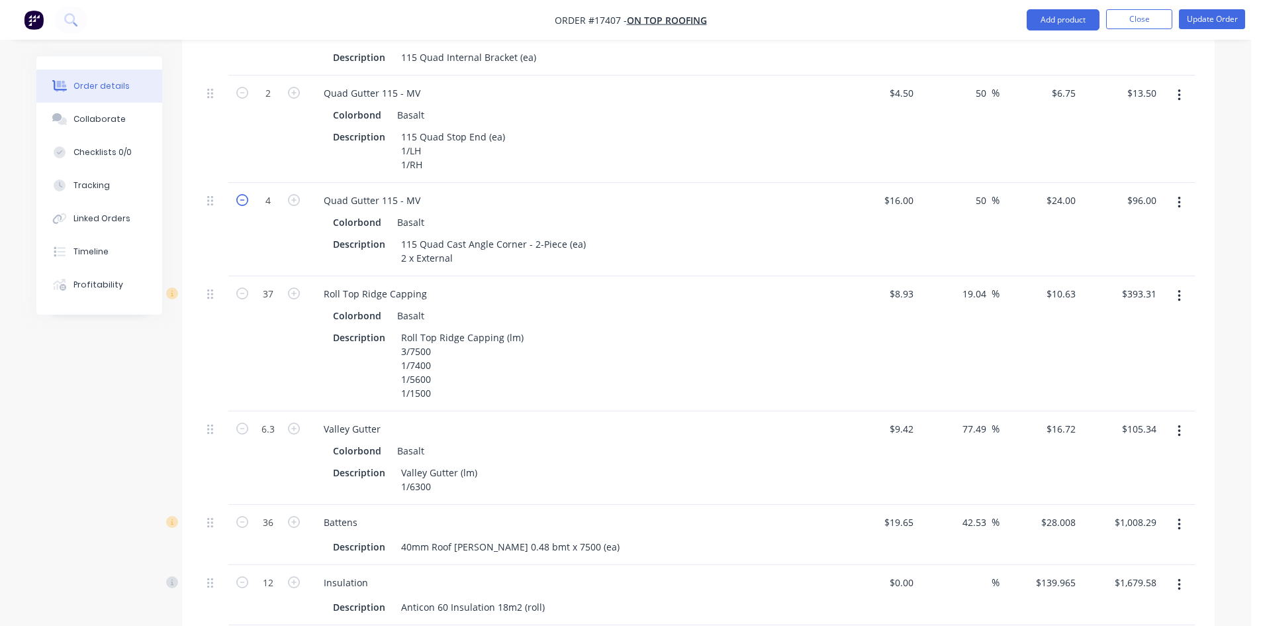
click at [245, 194] on icon "button" at bounding box center [242, 200] width 12 height 12
type input "3"
type input "$72.00"
click at [245, 194] on icon "button" at bounding box center [242, 200] width 12 height 12
type input "2"
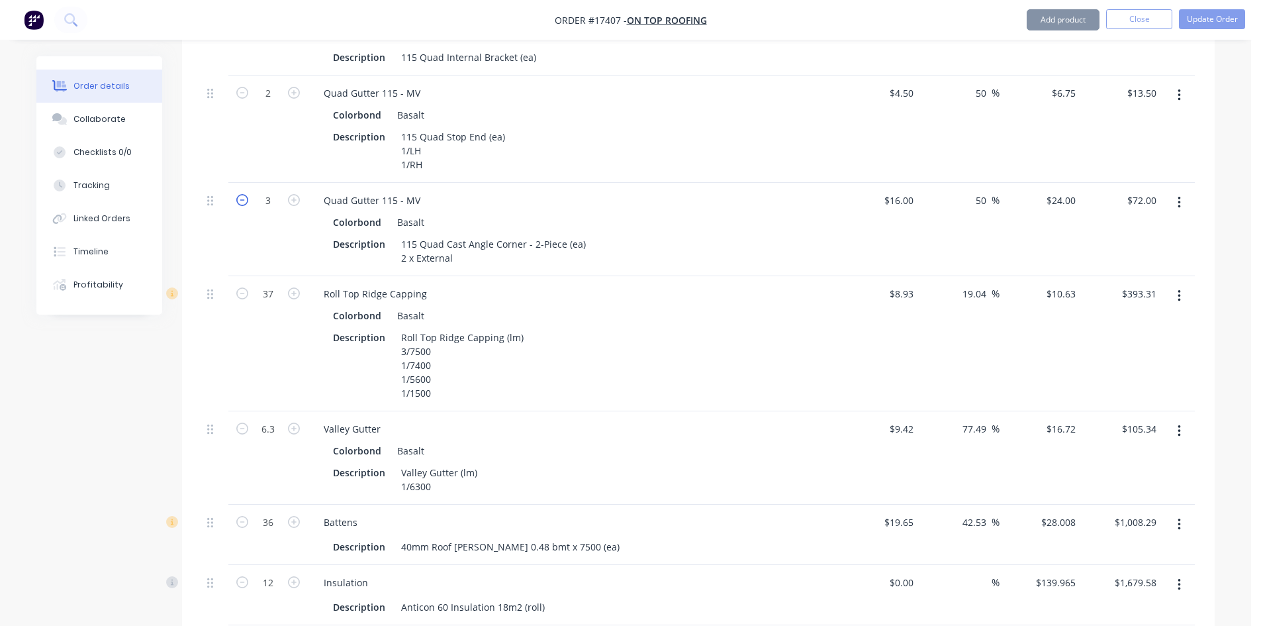
type input "$48.00"
click at [676, 234] on div "Description 115 Quad Cast Angle Corner - 2-Piece (ea) 2 x External" at bounding box center [570, 250] width 485 height 33
click at [1234, 248] on div "Order details Collaborate Checklists 0/0 Tracking Linked Orders Timeline Profit…" at bounding box center [625, 242] width 1251 height 2470
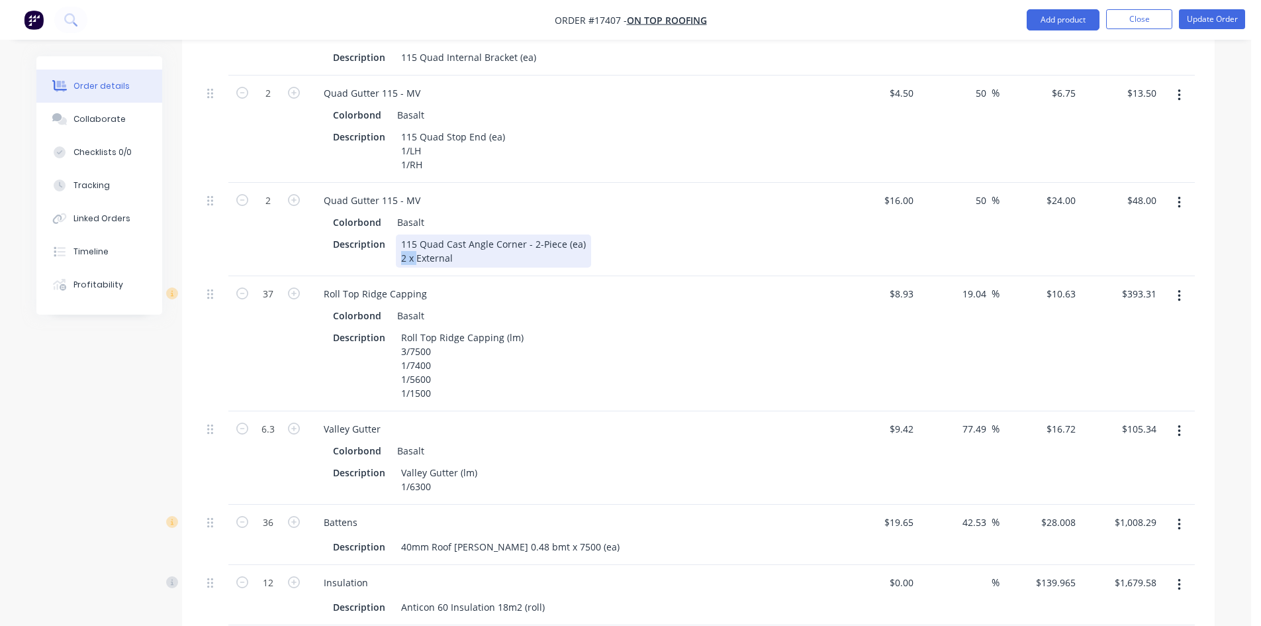
drag, startPoint x: 415, startPoint y: 201, endPoint x: 391, endPoint y: 201, distance: 24.5
click at [391, 234] on div "Description 115 Quad Cast Angle Corner - 2-Piece (ea) 2 x External" at bounding box center [570, 250] width 485 height 33
drag, startPoint x: 458, startPoint y: 201, endPoint x: 390, endPoint y: 201, distance: 68.2
click at [390, 234] on div "Description 115 Quad Cast Angle Corner - 2-Piece (ea) External" at bounding box center [570, 250] width 485 height 33
click at [673, 234] on div "Description 115 Quad Cast Angle Corner - 2-Piece (ea) EXTERNAL" at bounding box center [570, 250] width 485 height 33
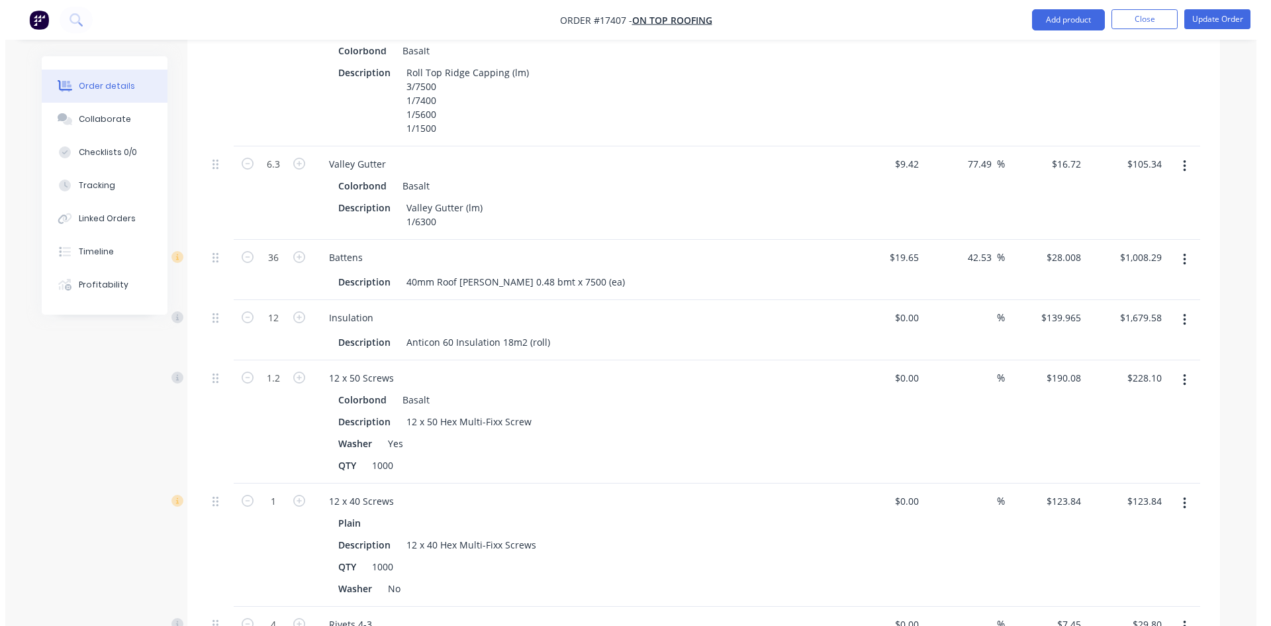
scroll to position [927, 0]
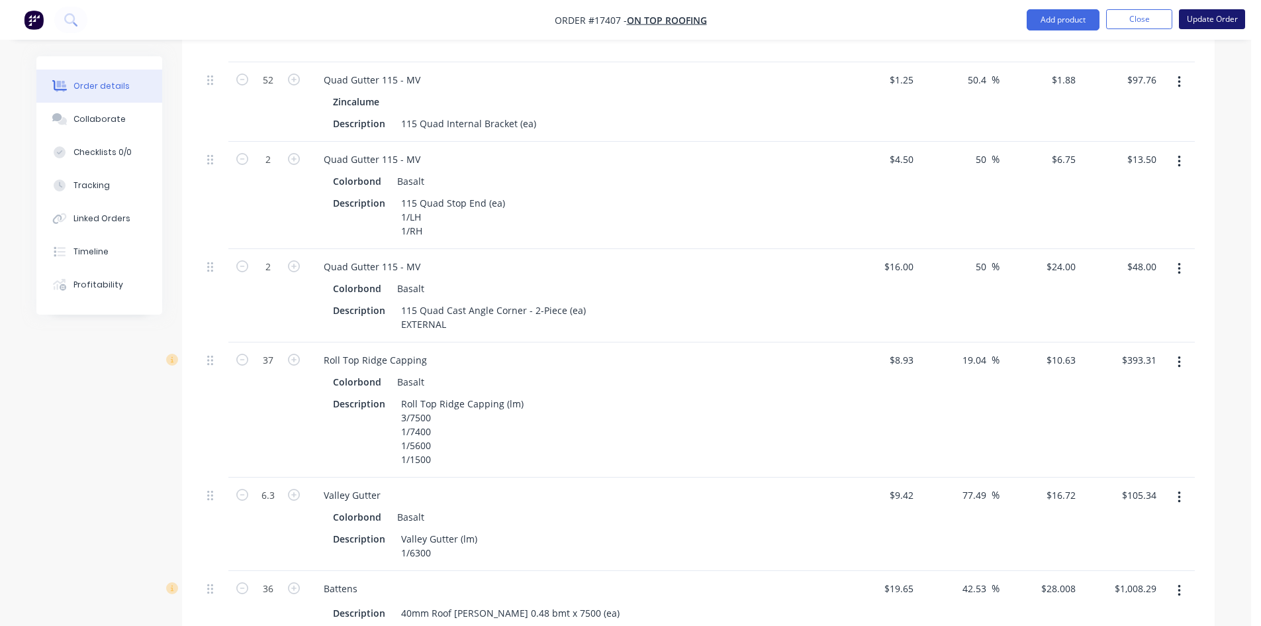
click at [1212, 19] on button "Update Order" at bounding box center [1212, 19] width 66 height 20
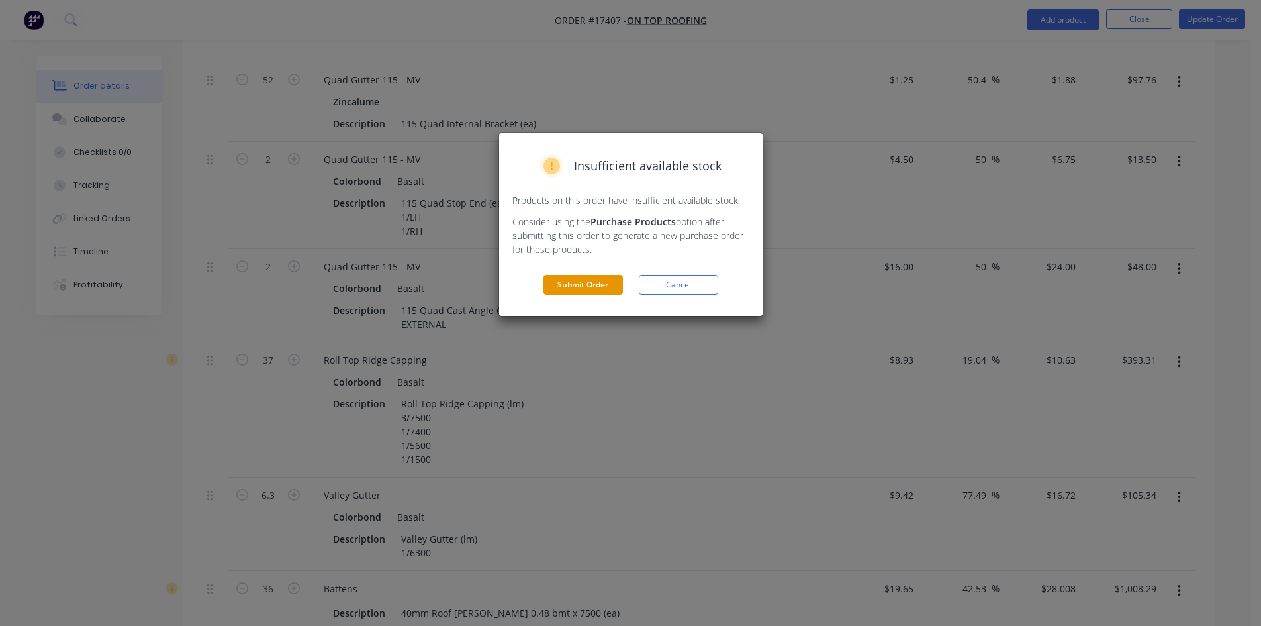
click at [593, 287] on button "Submit Order" at bounding box center [583, 285] width 79 height 20
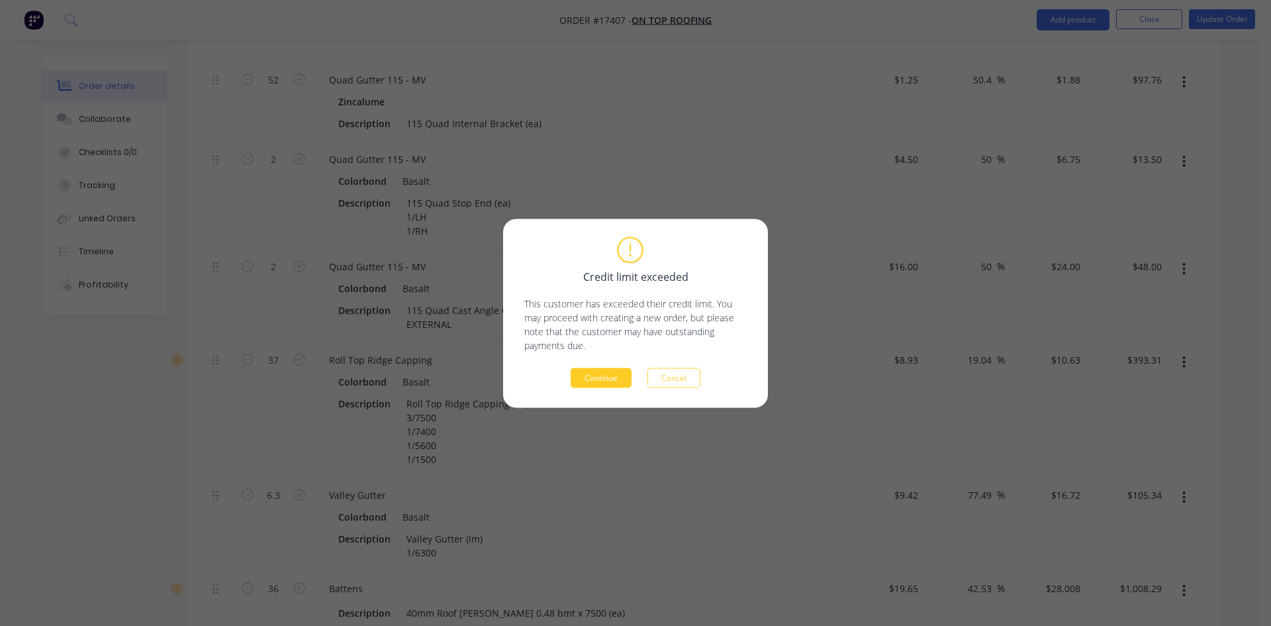
click at [599, 375] on button "Continue" at bounding box center [601, 377] width 61 height 20
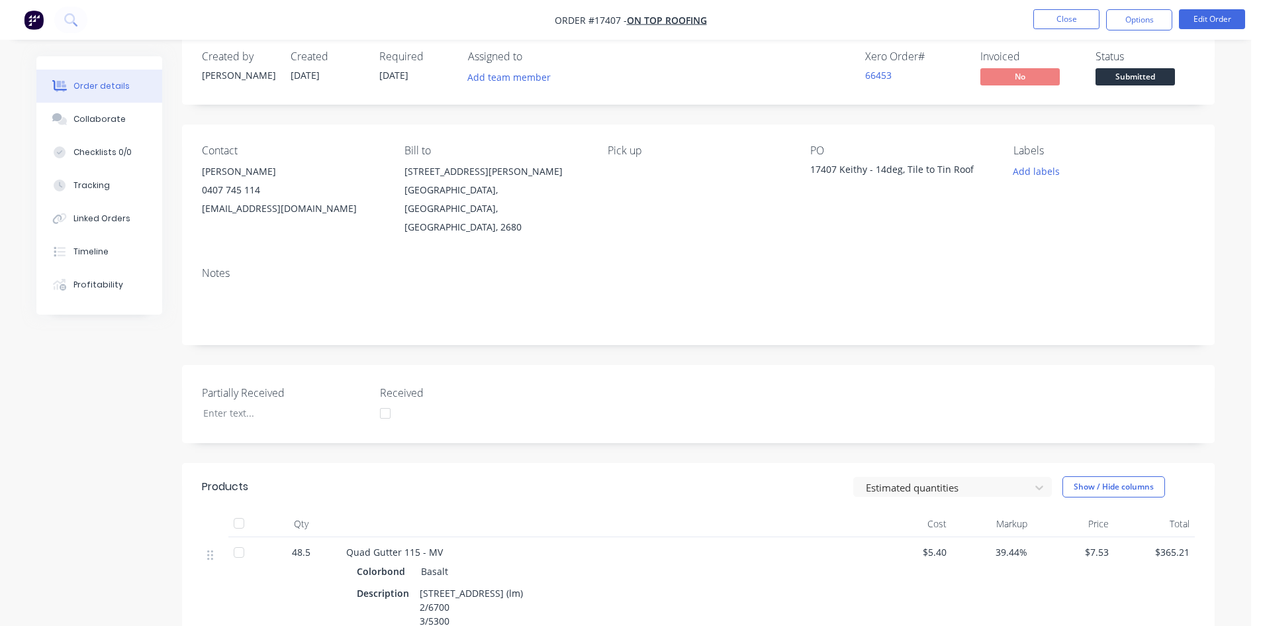
scroll to position [0, 0]
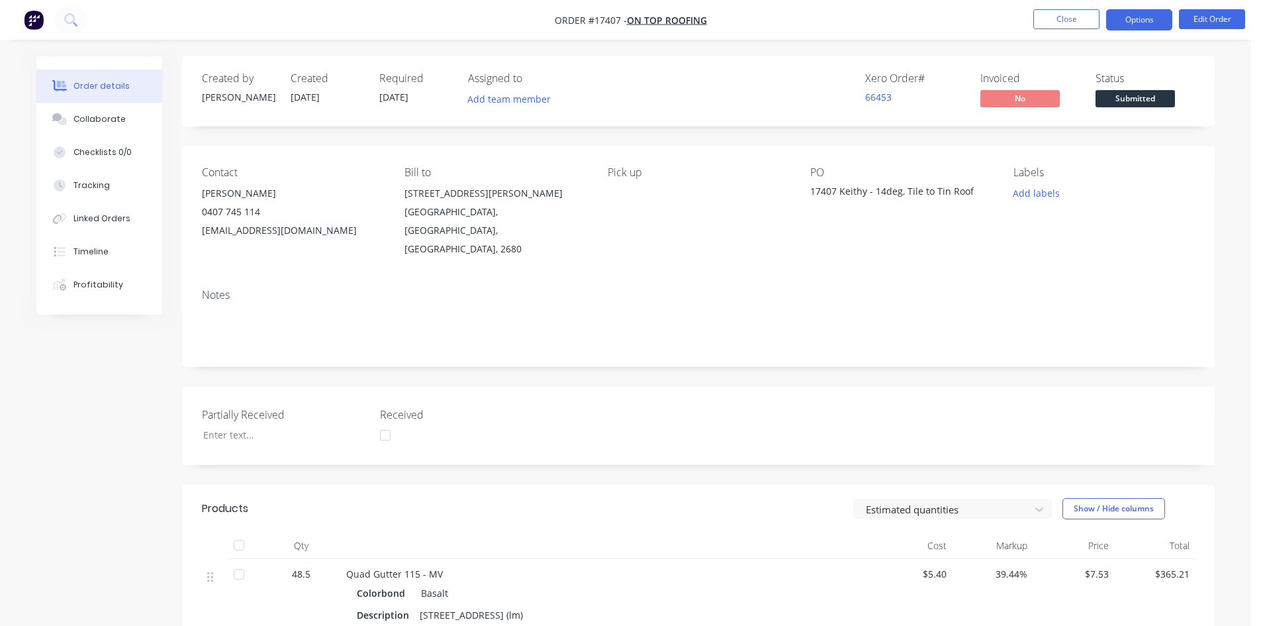
click at [1141, 26] on button "Options" at bounding box center [1139, 19] width 66 height 21
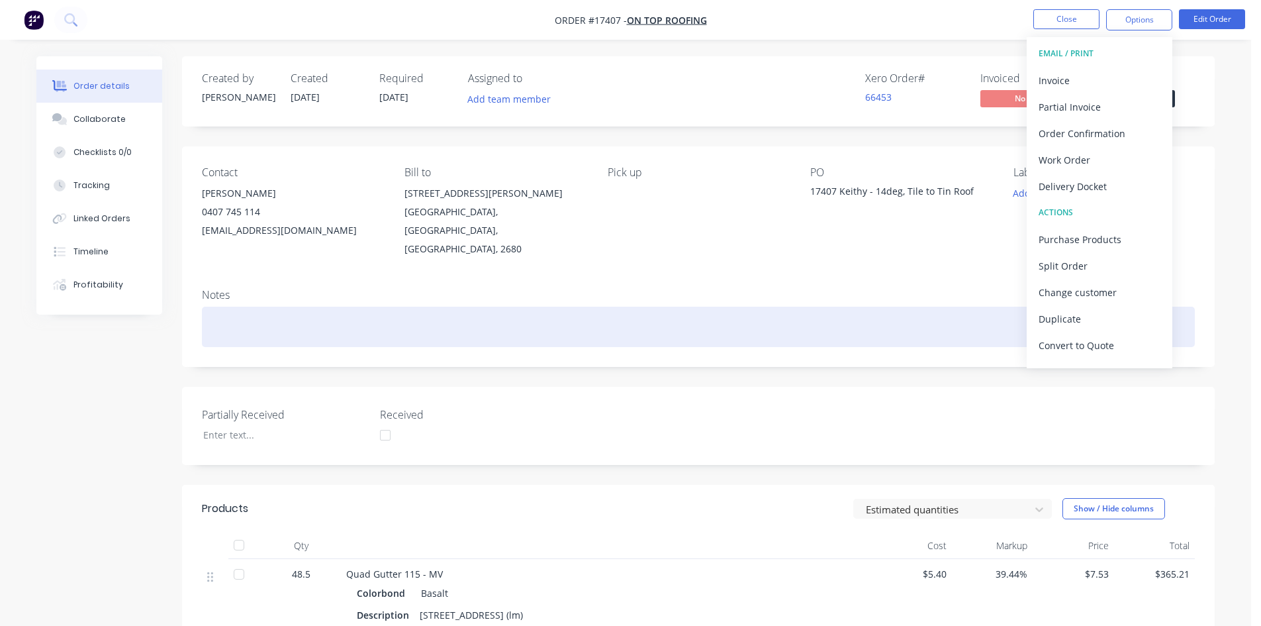
click at [681, 307] on div at bounding box center [698, 327] width 993 height 40
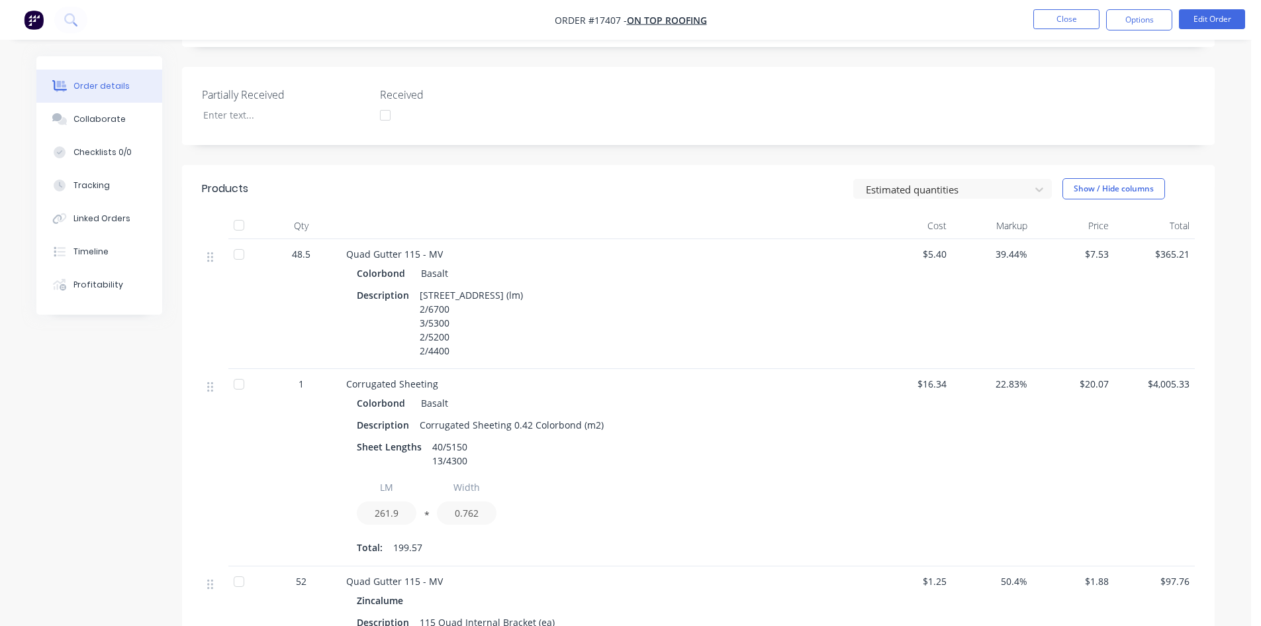
scroll to position [331, 0]
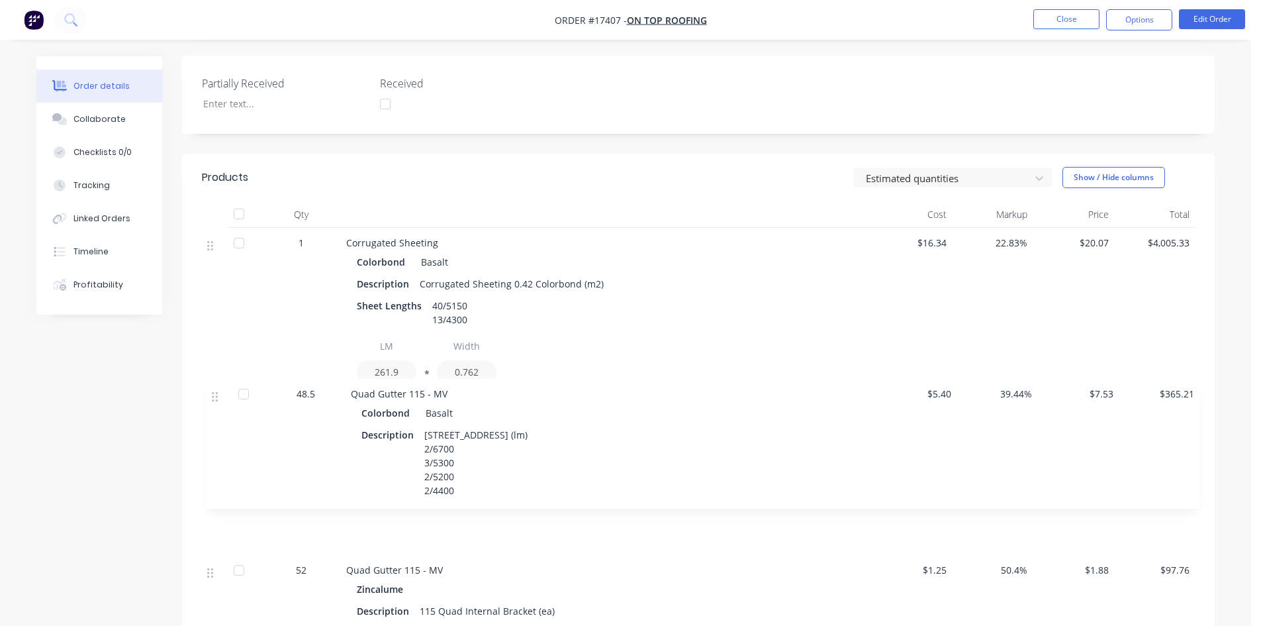
drag, startPoint x: 209, startPoint y: 225, endPoint x: 214, endPoint y: 399, distance: 174.2
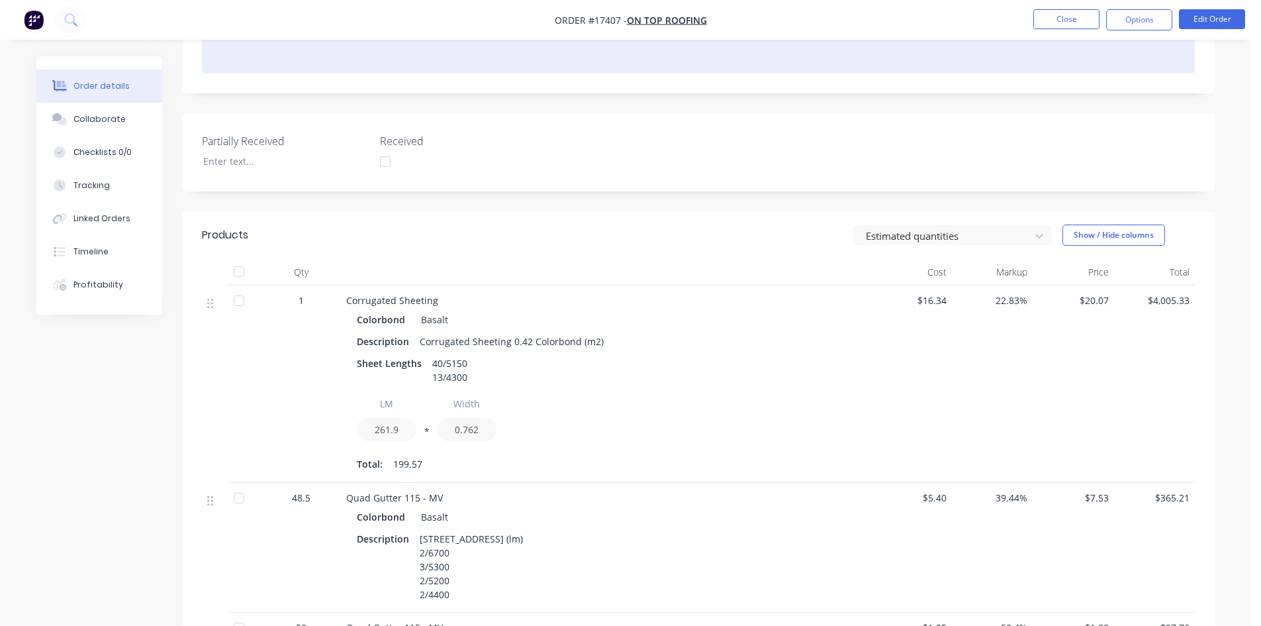
scroll to position [265, 0]
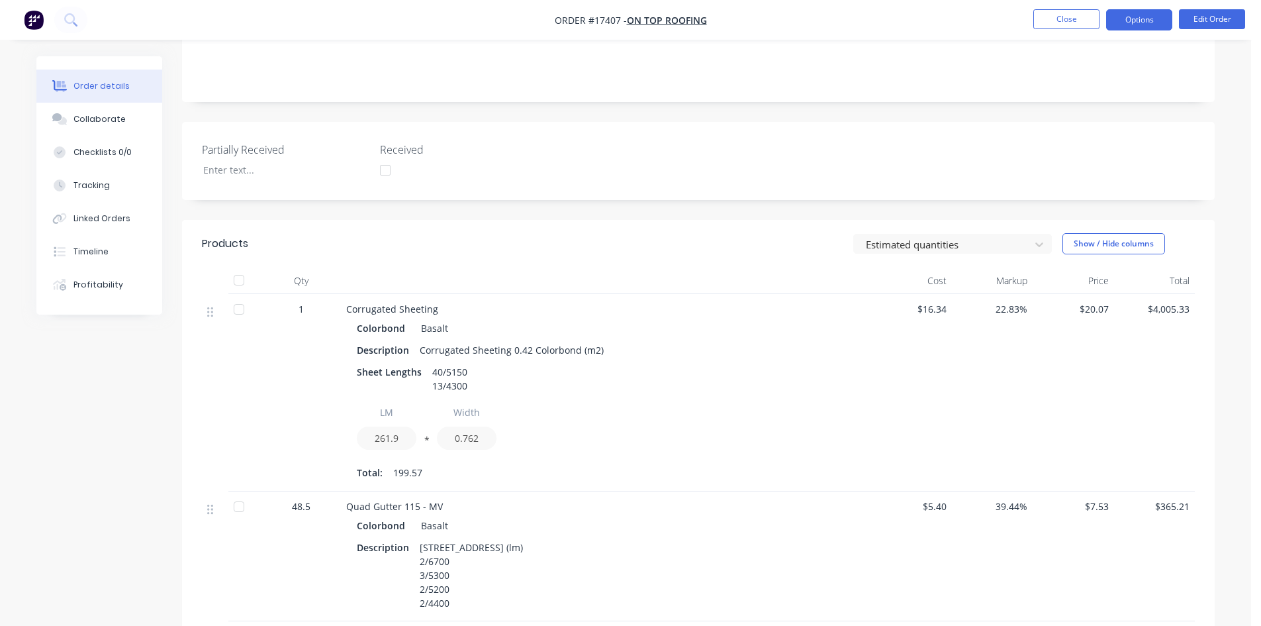
click at [1139, 24] on button "Options" at bounding box center [1139, 19] width 66 height 21
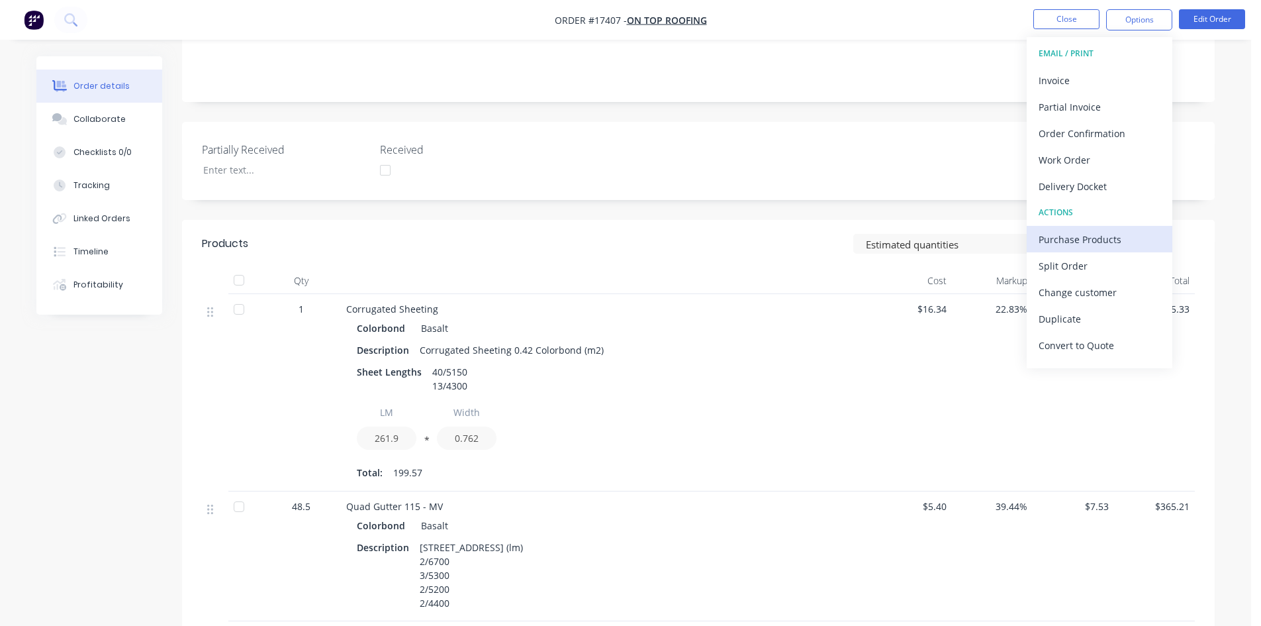
click at [1102, 231] on div "Purchase Products" at bounding box center [1100, 239] width 122 height 19
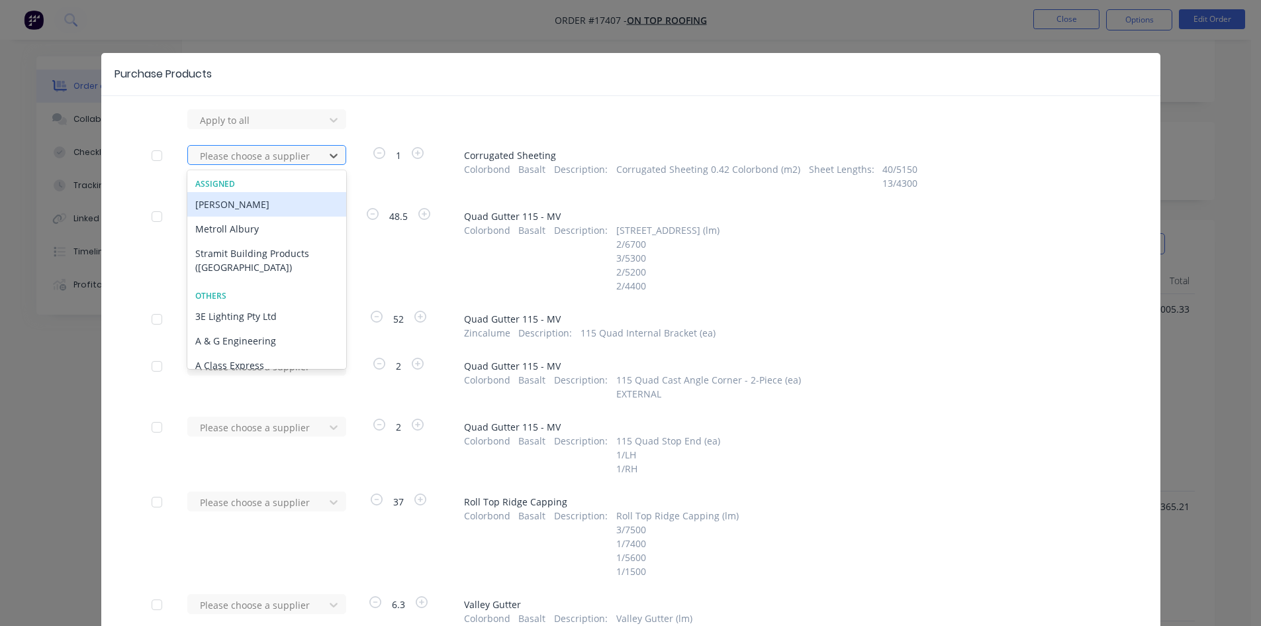
click at [293, 155] on div at bounding box center [258, 156] width 119 height 17
click at [270, 228] on div "Metroll Albury" at bounding box center [266, 229] width 159 height 24
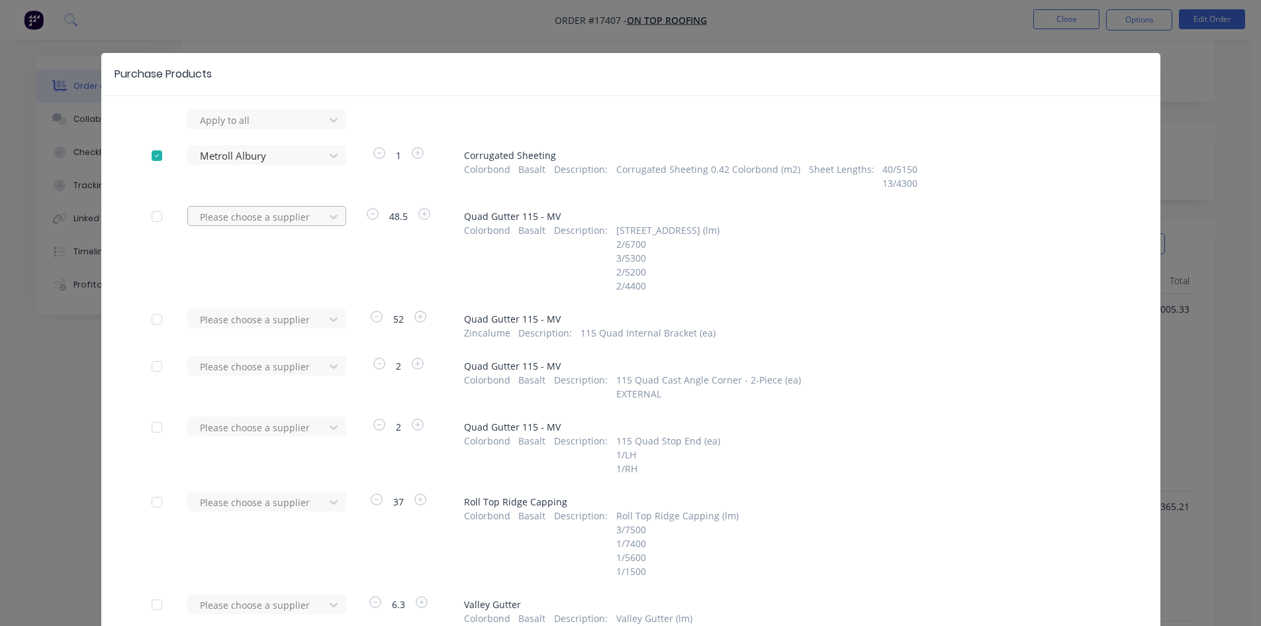
click at [302, 217] on div at bounding box center [258, 217] width 119 height 17
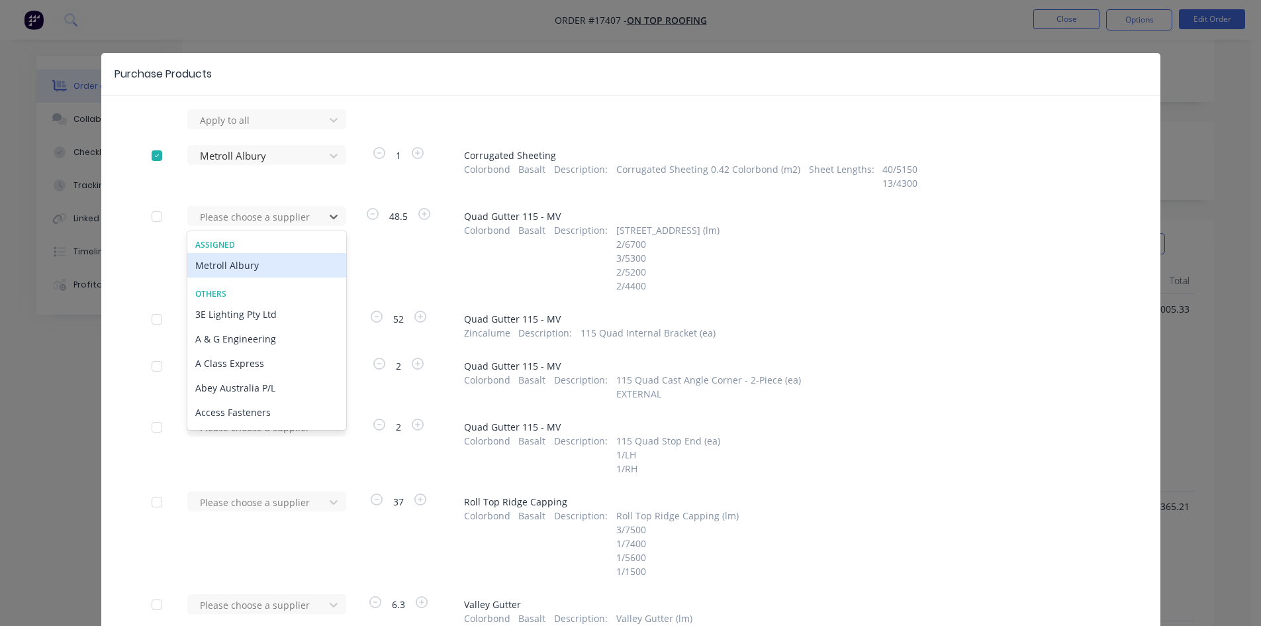
click at [285, 266] on div "Metroll Albury" at bounding box center [266, 265] width 159 height 24
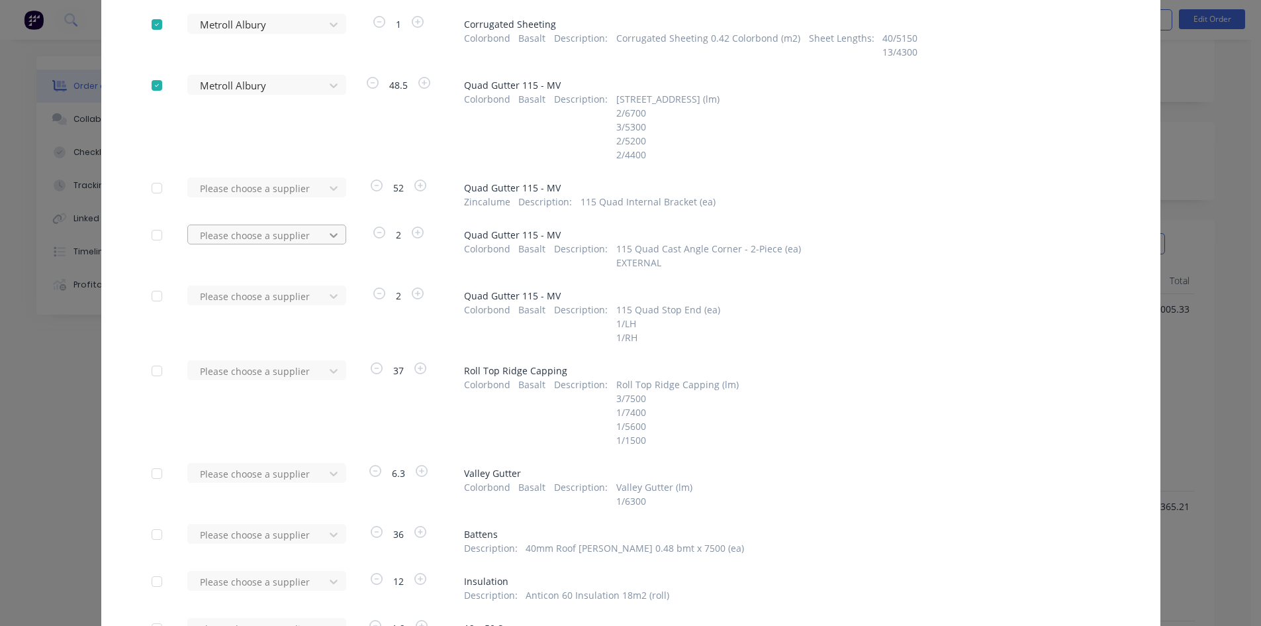
scroll to position [132, 0]
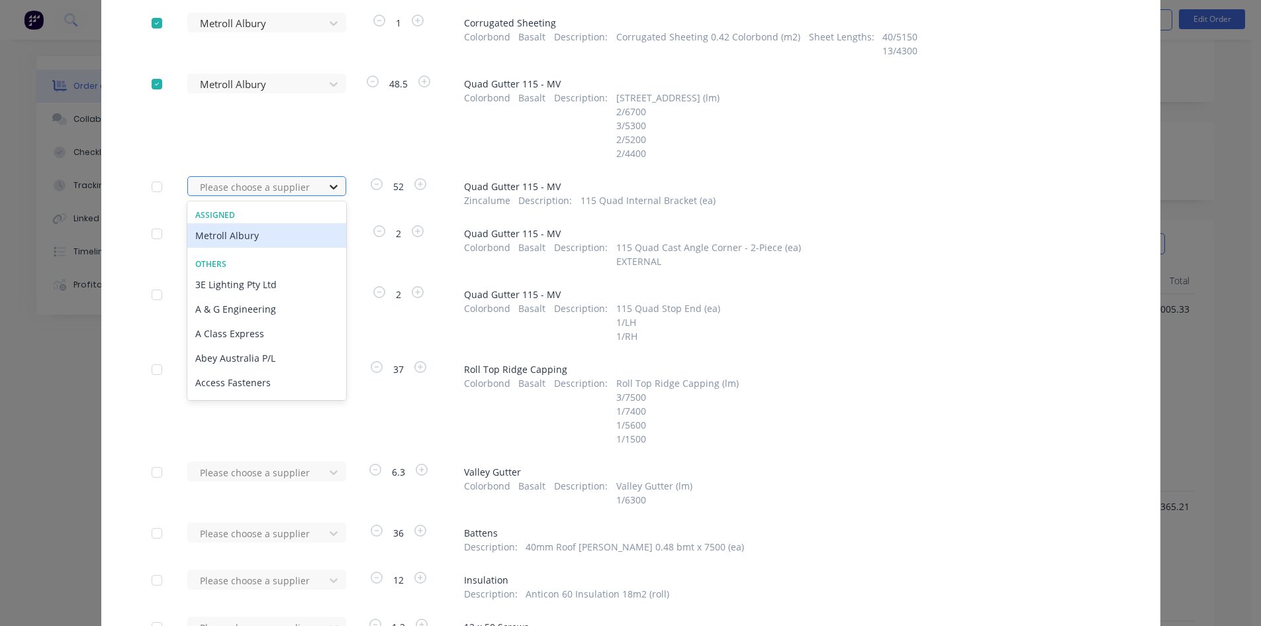
click at [327, 190] on icon at bounding box center [333, 186] width 13 height 13
click at [272, 232] on div "Metroll Albury" at bounding box center [266, 235] width 159 height 24
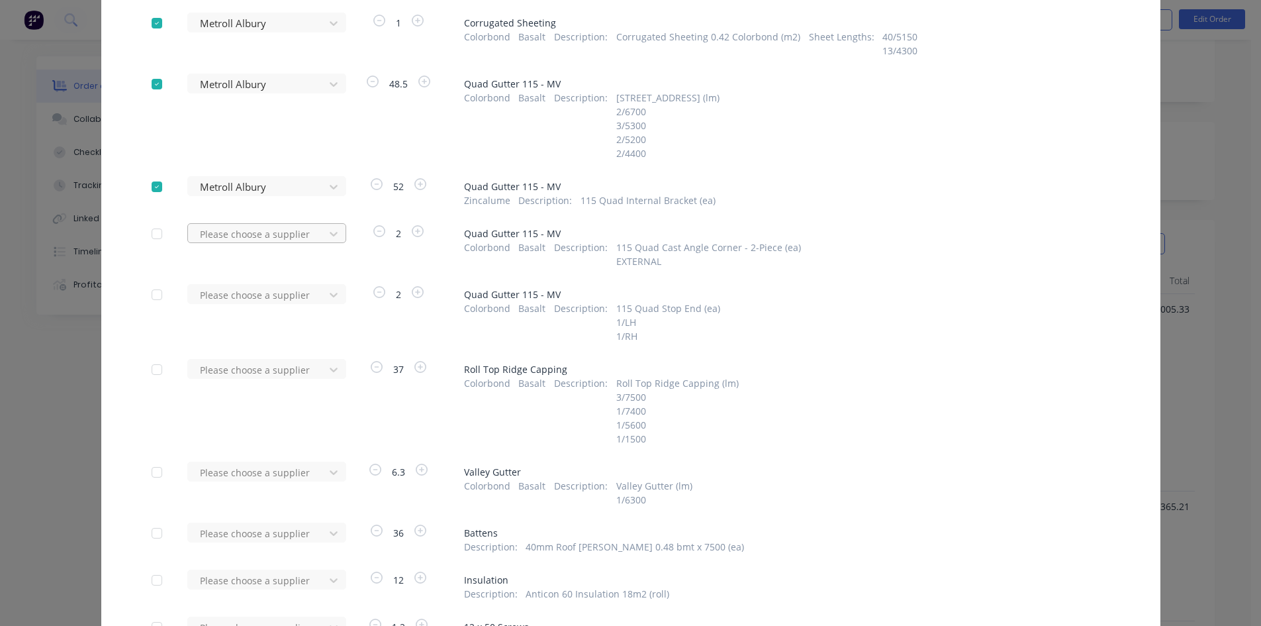
click at [298, 236] on div at bounding box center [258, 234] width 119 height 17
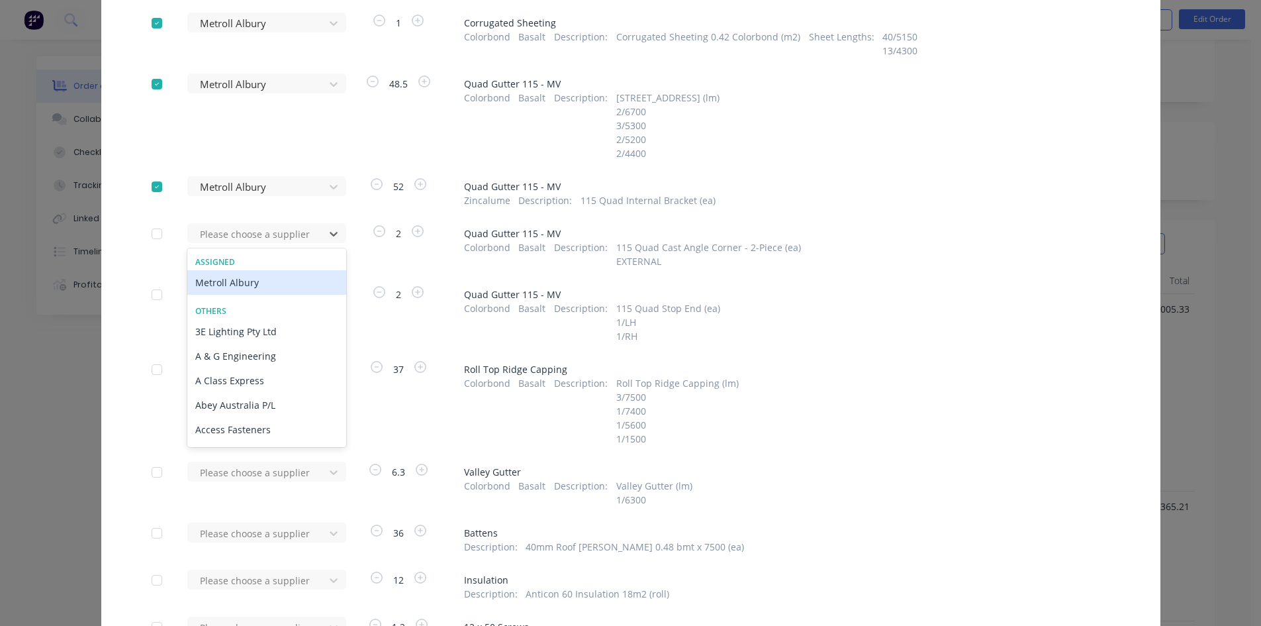
click at [268, 285] on div "Metroll Albury" at bounding box center [266, 282] width 159 height 24
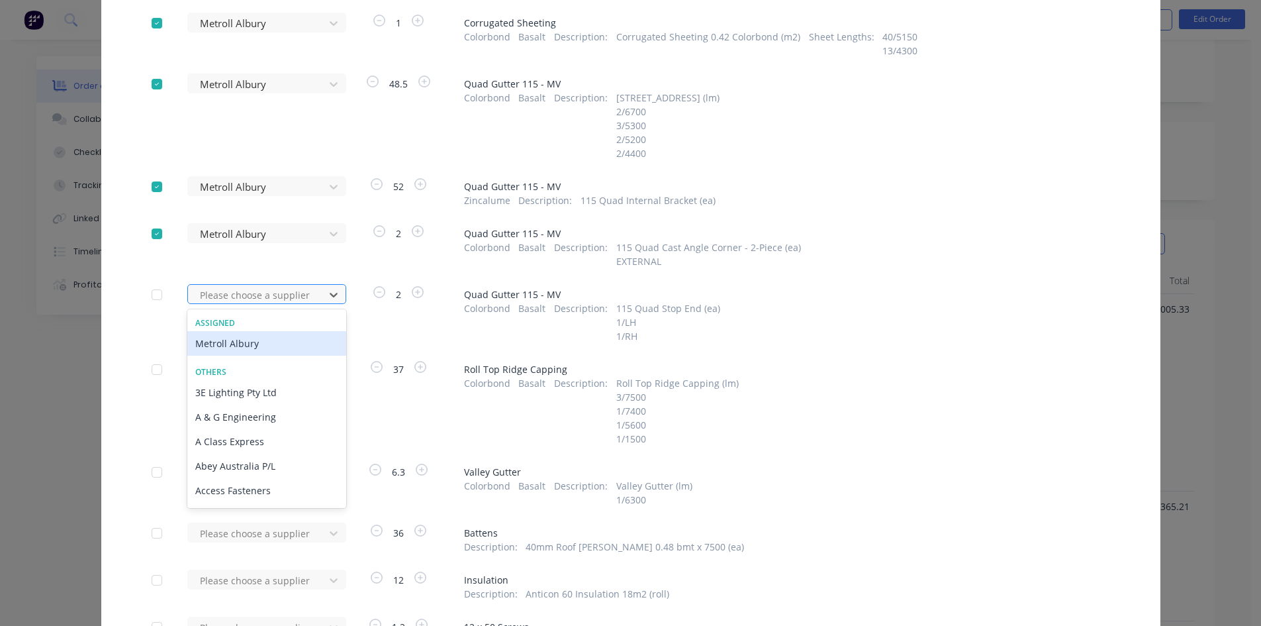
click at [305, 295] on div at bounding box center [258, 295] width 119 height 17
click at [273, 340] on div "Metroll Albury" at bounding box center [266, 343] width 159 height 24
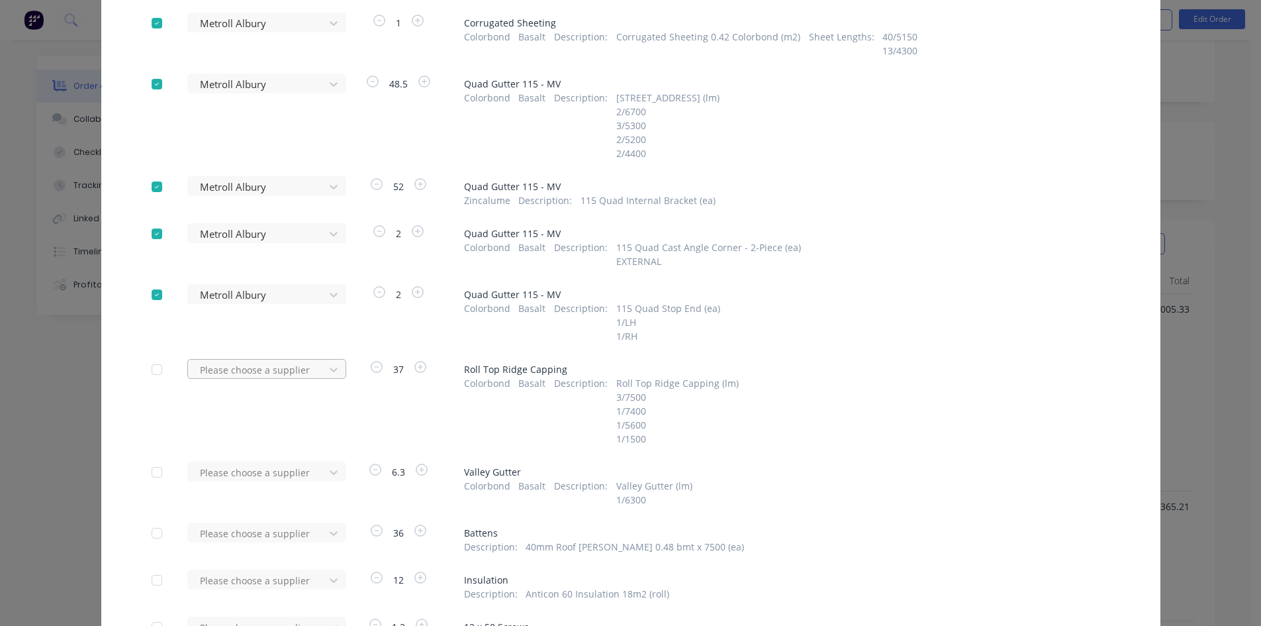
click at [309, 369] on div at bounding box center [258, 370] width 119 height 17
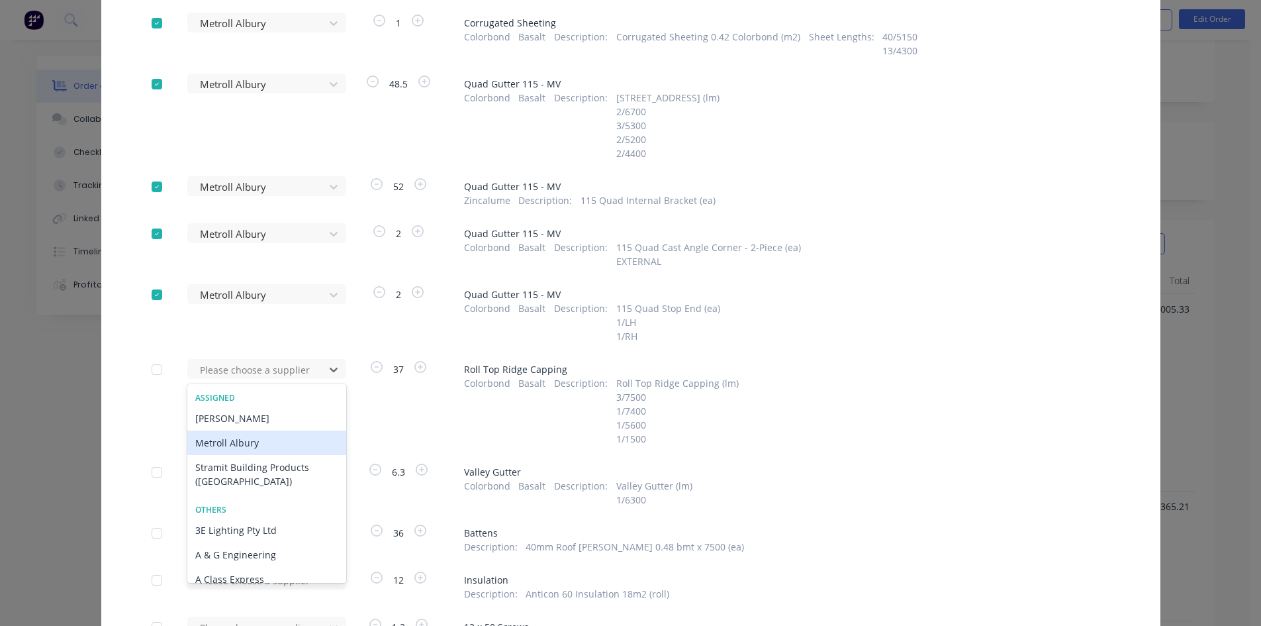
click at [271, 444] on div "Metroll Albury" at bounding box center [266, 442] width 159 height 24
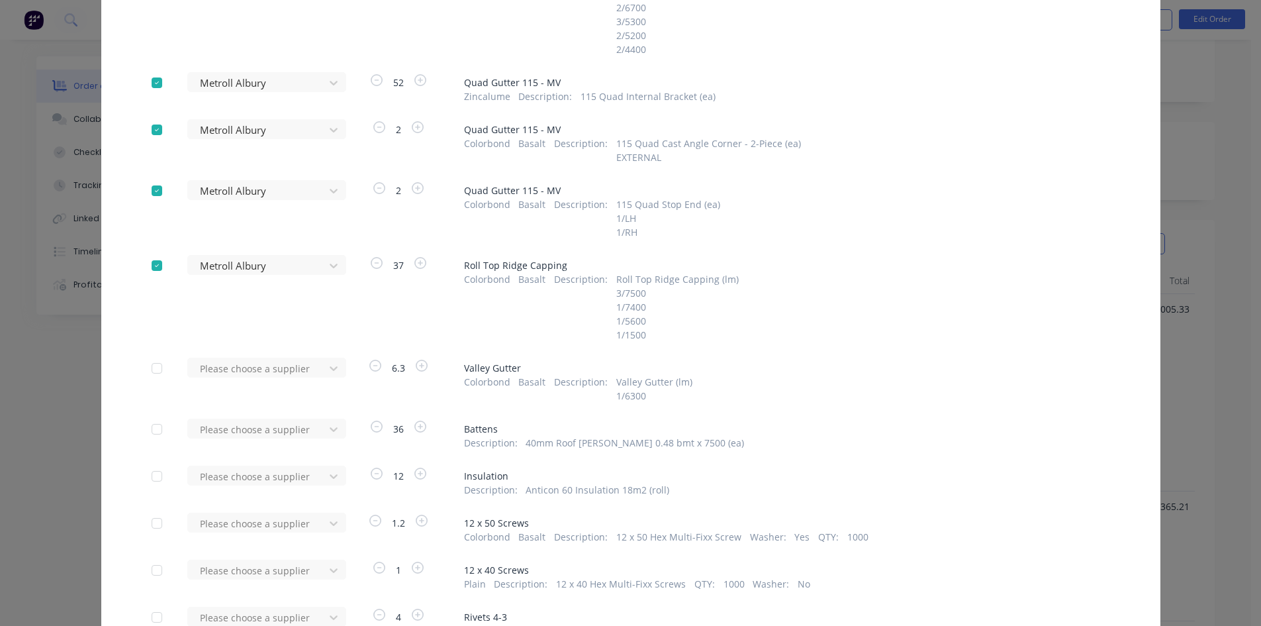
scroll to position [265, 0]
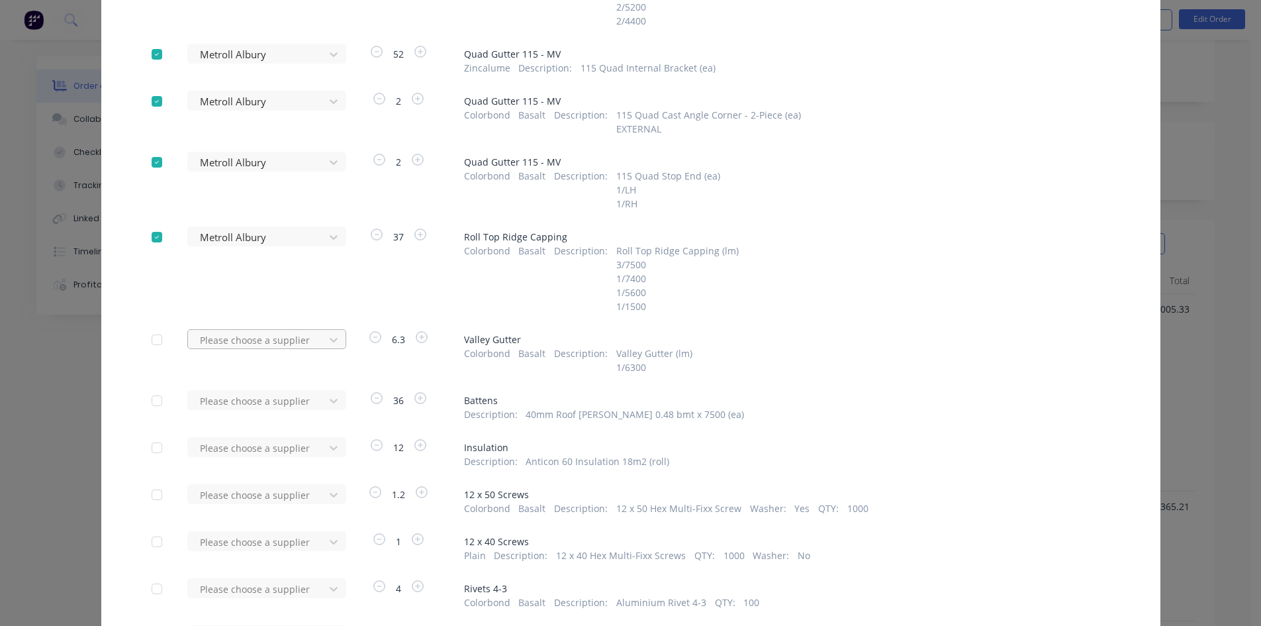
click at [309, 337] on div at bounding box center [258, 340] width 119 height 17
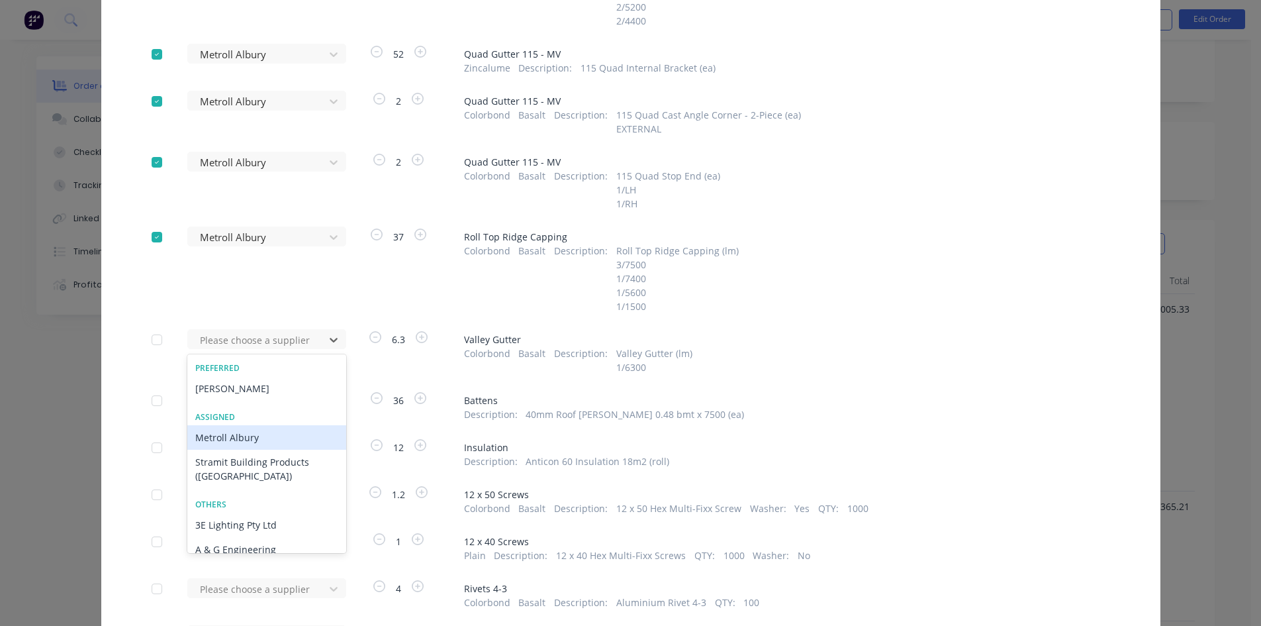
click at [277, 440] on div "Metroll Albury" at bounding box center [266, 437] width 159 height 24
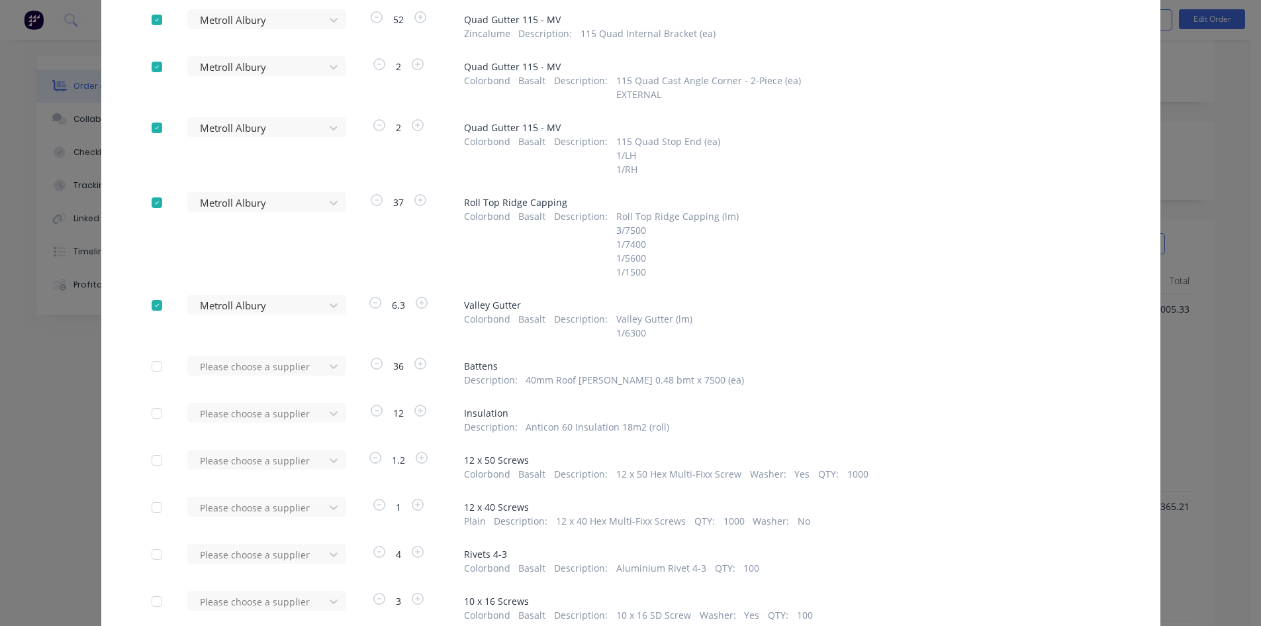
scroll to position [397, 0]
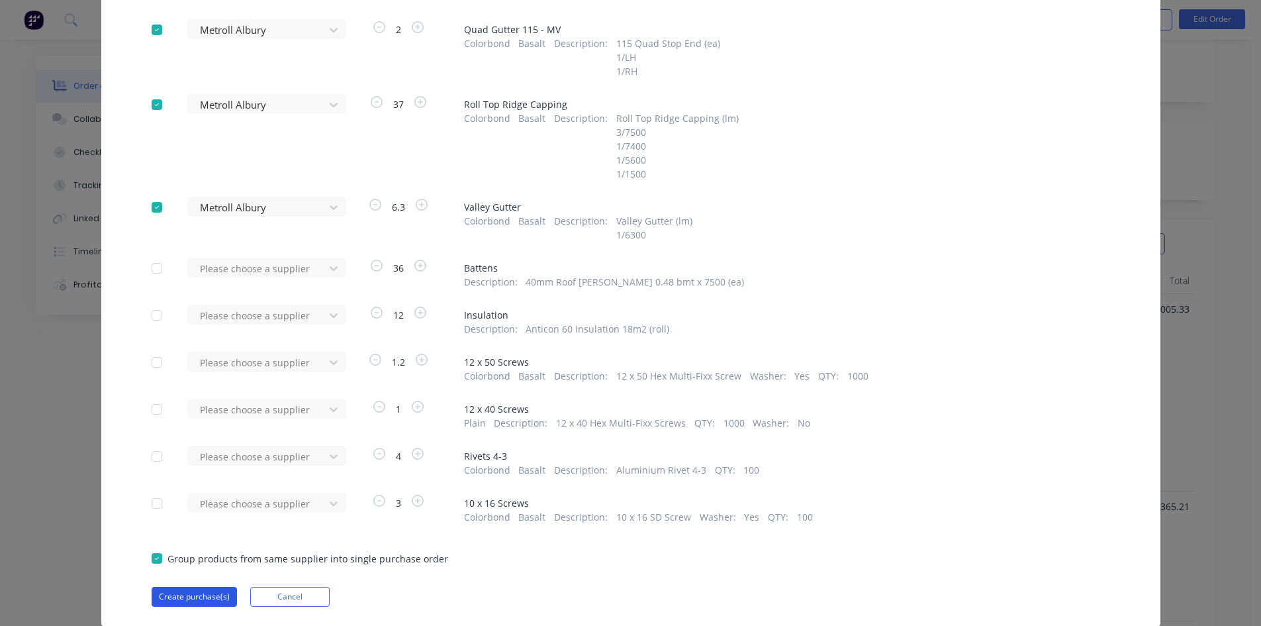
click at [197, 598] on button "Create purchase(s)" at bounding box center [194, 597] width 85 height 20
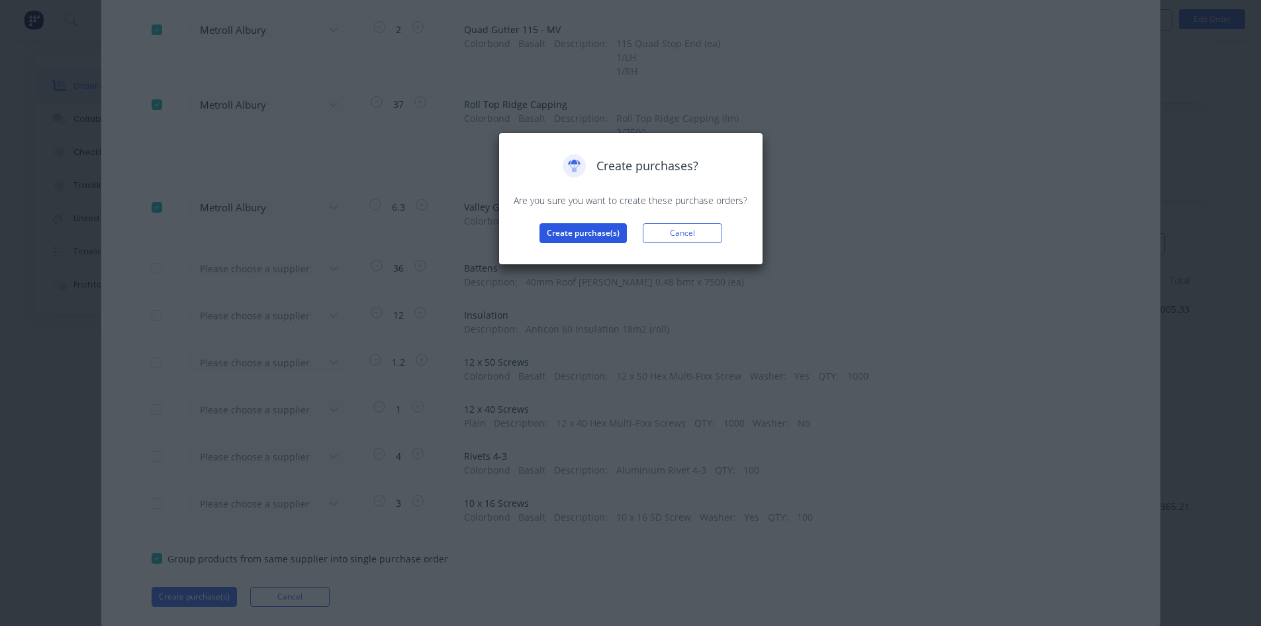
click at [571, 234] on button "Create purchase(s)" at bounding box center [583, 233] width 87 height 20
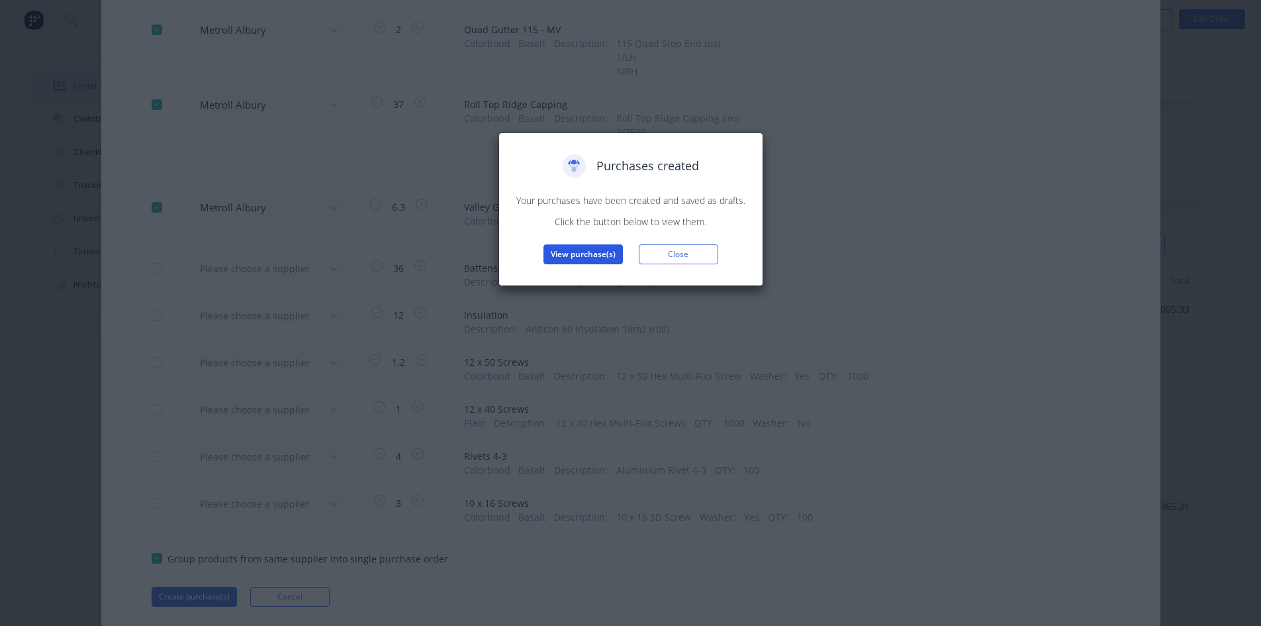
click at [589, 258] on button "View purchase(s)" at bounding box center [583, 254] width 79 height 20
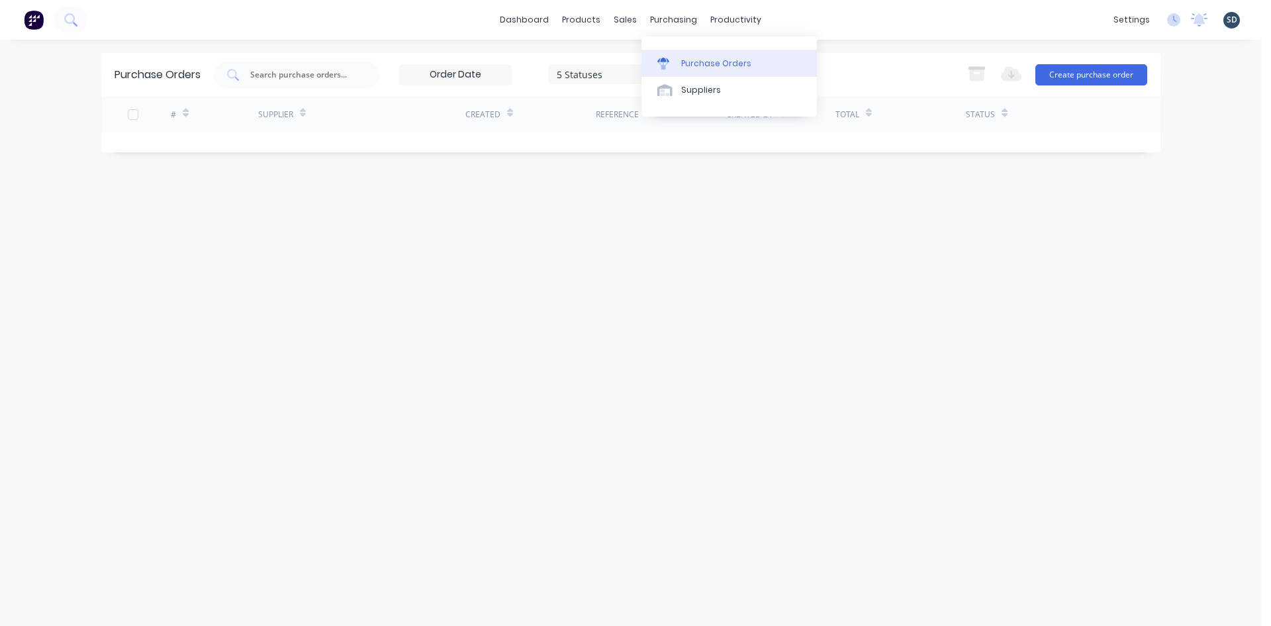
click at [688, 56] on link "Purchase Orders" at bounding box center [729, 63] width 175 height 26
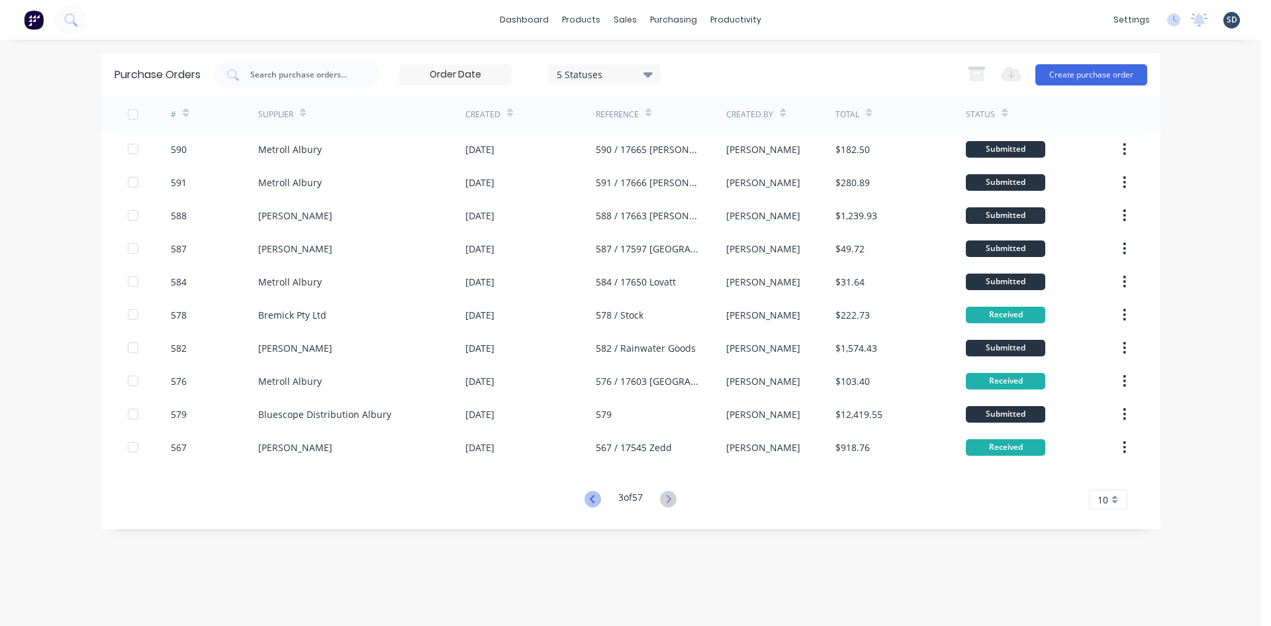
click at [596, 499] on icon at bounding box center [593, 499] width 17 height 17
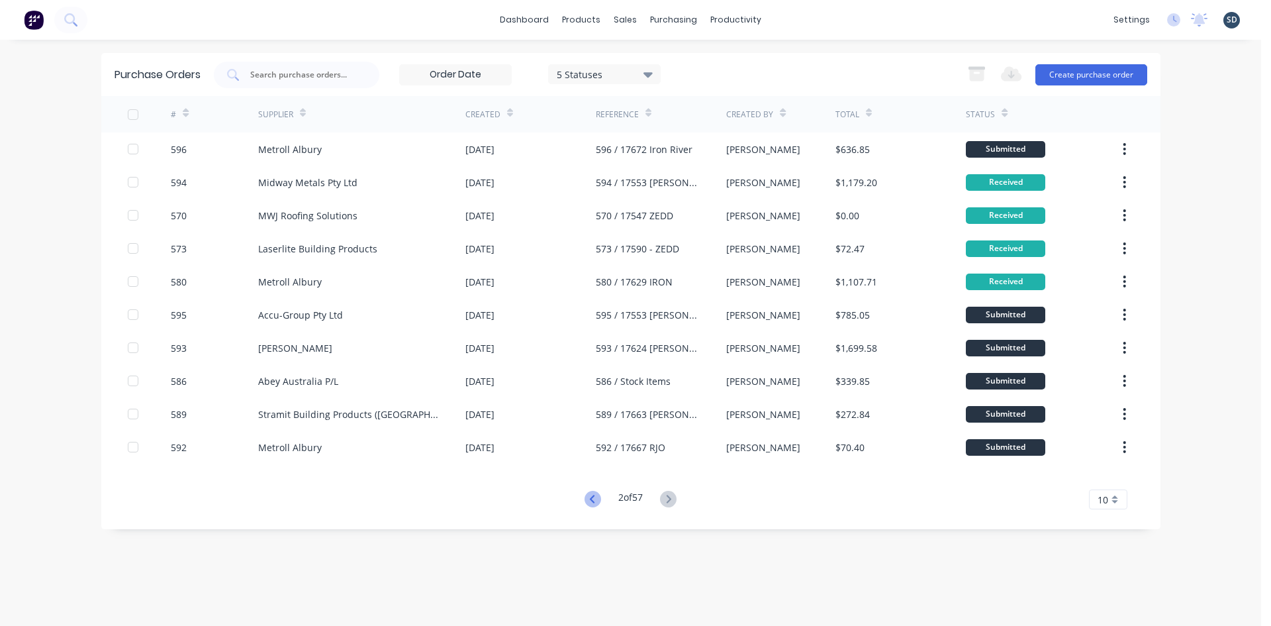
click at [591, 504] on icon at bounding box center [593, 499] width 17 height 17
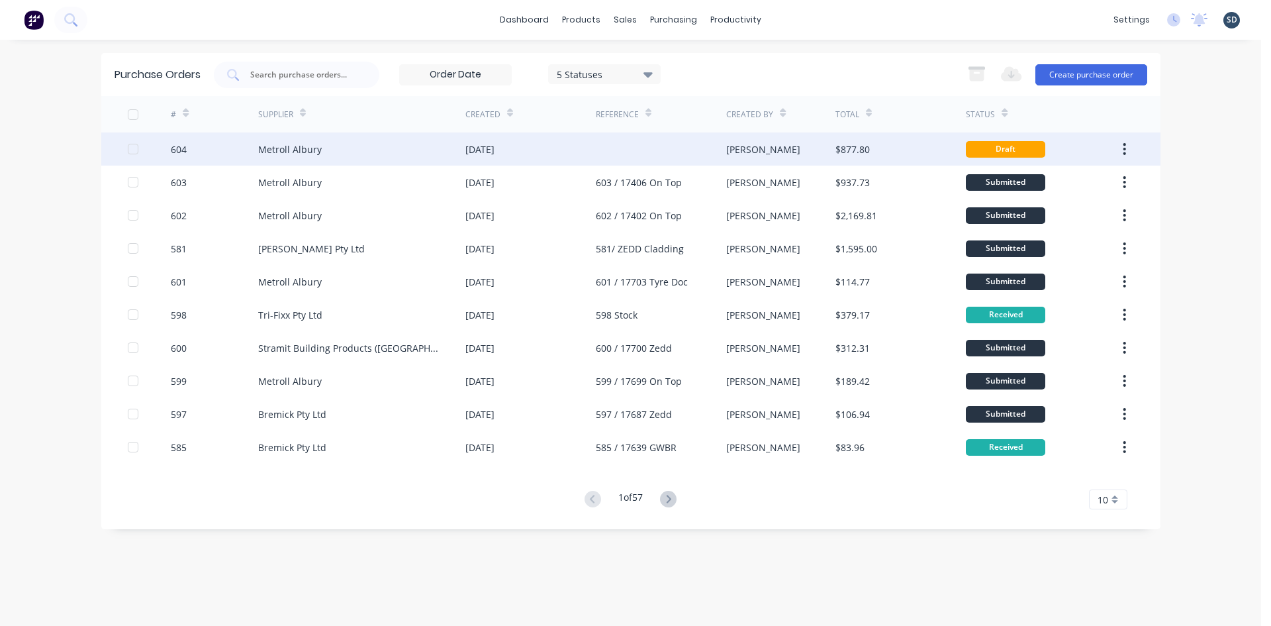
click at [565, 157] on div "[DATE]" at bounding box center [530, 148] width 130 height 33
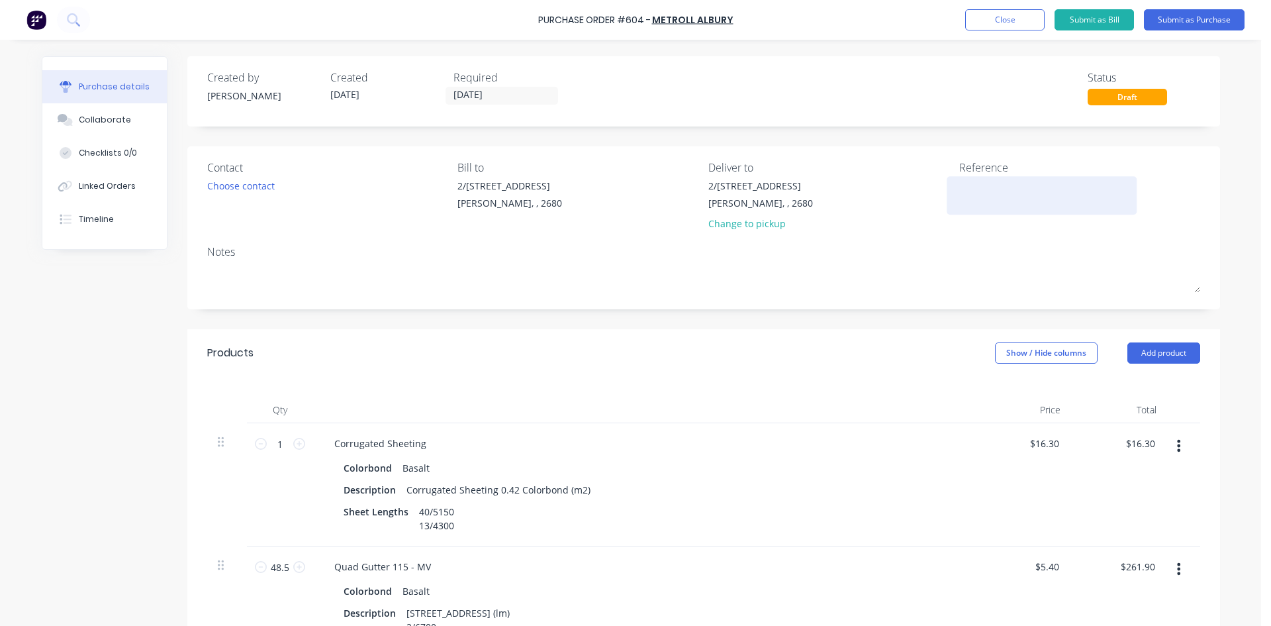
click at [990, 190] on textarea at bounding box center [1042, 194] width 166 height 30
type textarea "604 /"
type textarea "x"
type textarea "604 /"
click at [93, 183] on div "Linked Orders" at bounding box center [107, 186] width 57 height 12
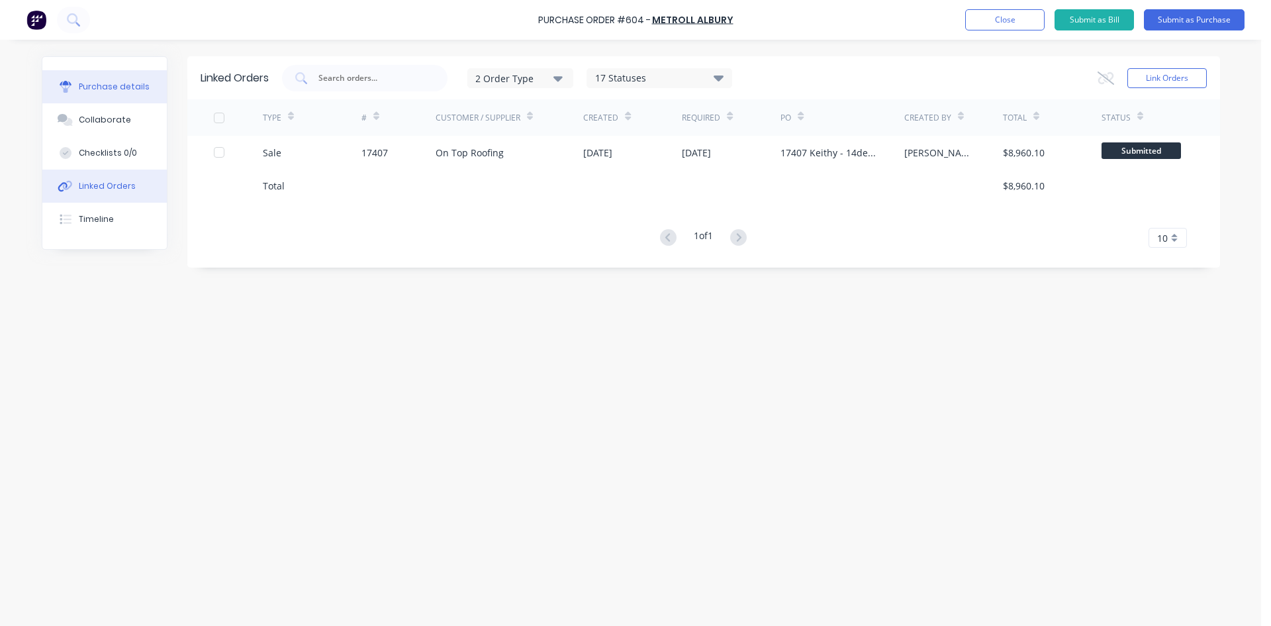
click at [106, 83] on div "Purchase details" at bounding box center [114, 87] width 71 height 12
type textarea "x"
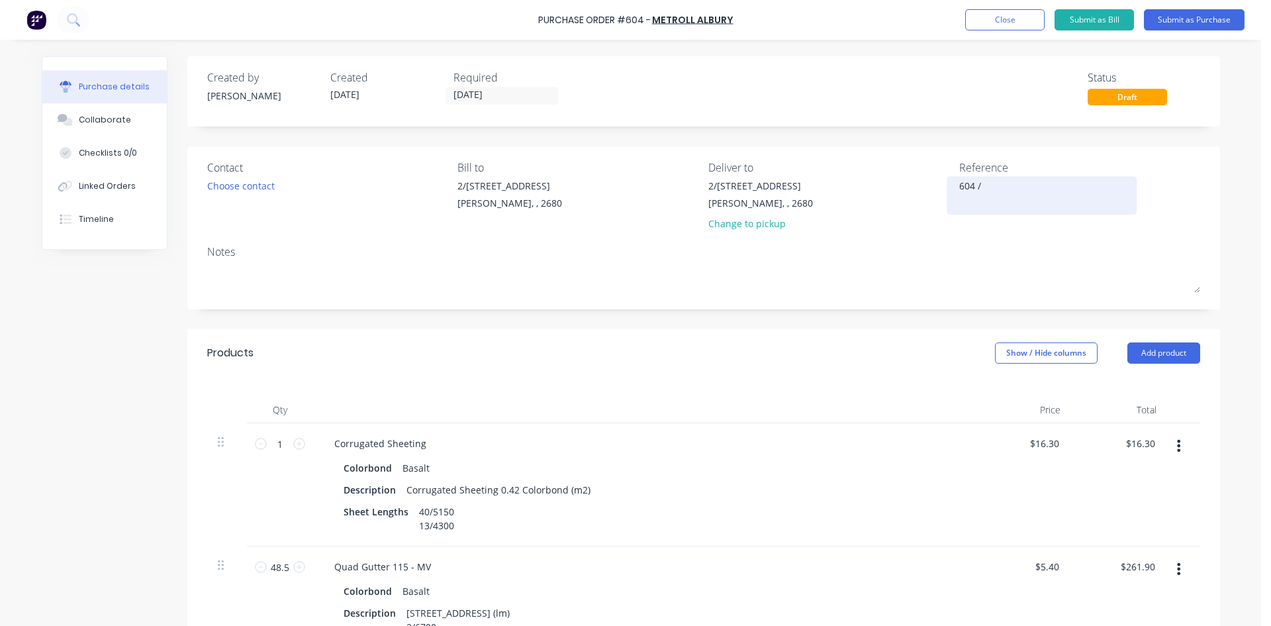
click at [997, 189] on textarea "604 /" at bounding box center [1042, 194] width 166 height 30
type textarea "604 / 17407 O"
type textarea "x"
type textarea "604 / 17407 On"
type textarea "x"
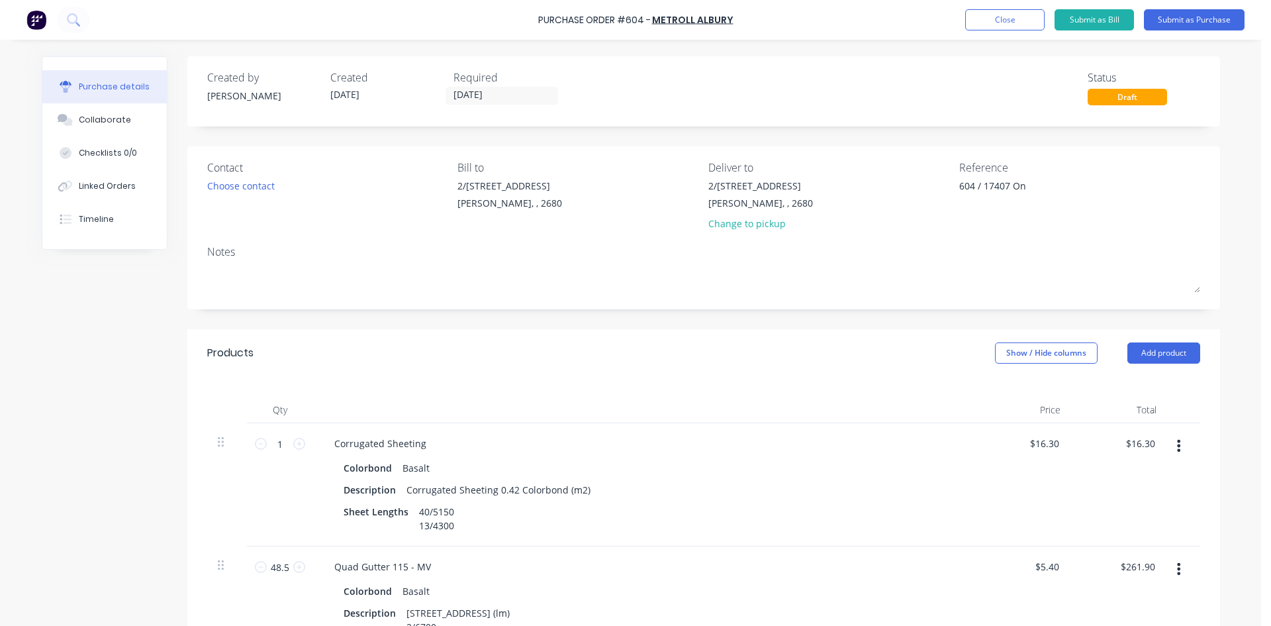
type textarea "604 / 17407 On"
type textarea "x"
type textarea "604 / 17407 On T"
type textarea "x"
type textarea "604 / 17407 On To"
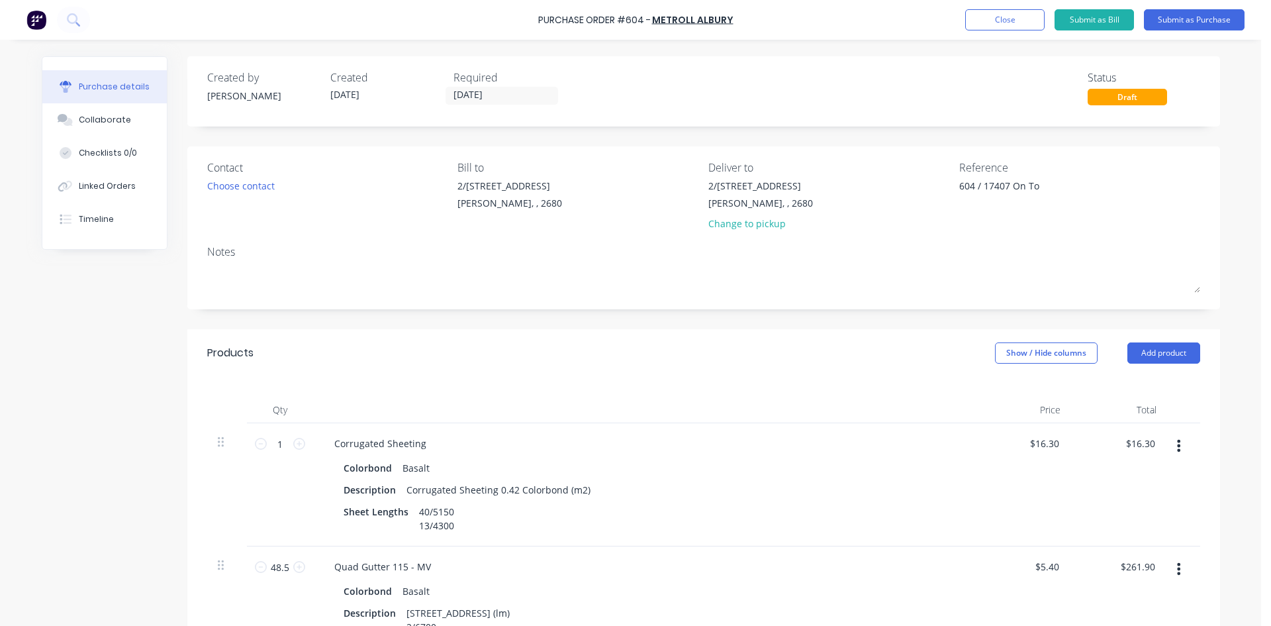
type textarea "x"
type textarea "604 / 17407 On Top"
type textarea "x"
type textarea "604 / 17407 On Top"
click at [916, 158] on div "Contact Choose contact Bill to 2/50-56 Banna Ave Griffith, , 2680 Deliver to 2/…" at bounding box center [703, 227] width 1033 height 163
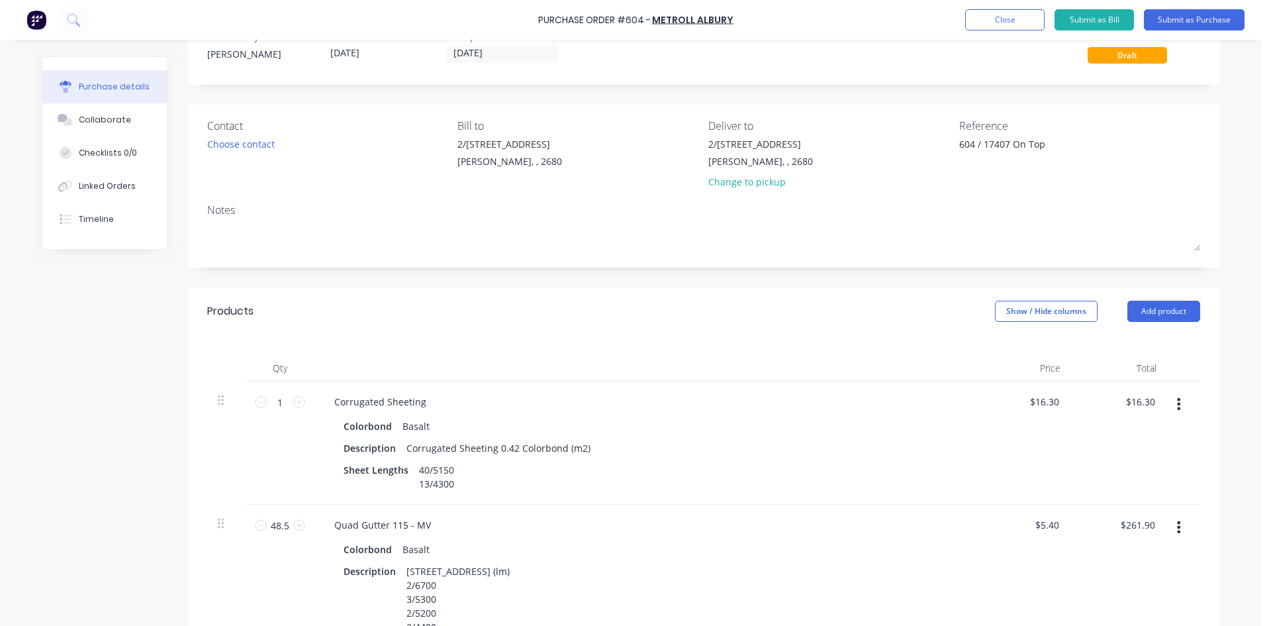
scroll to position [132, 0]
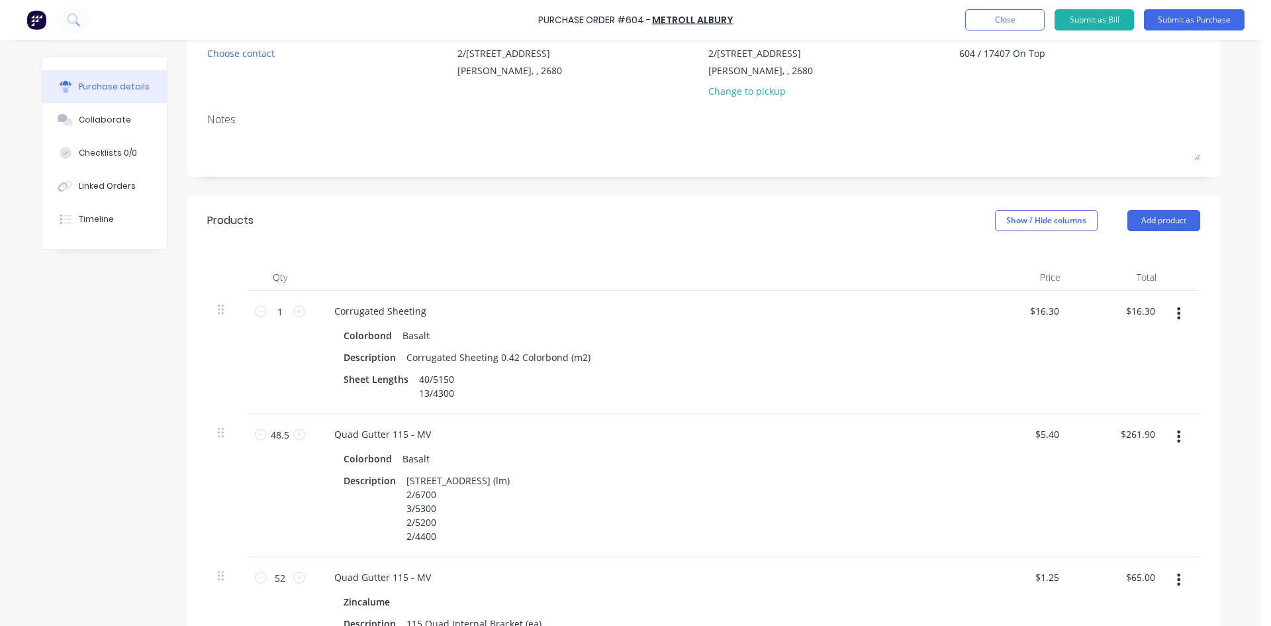
click at [817, 119] on div "Notes" at bounding box center [703, 119] width 993 height 16
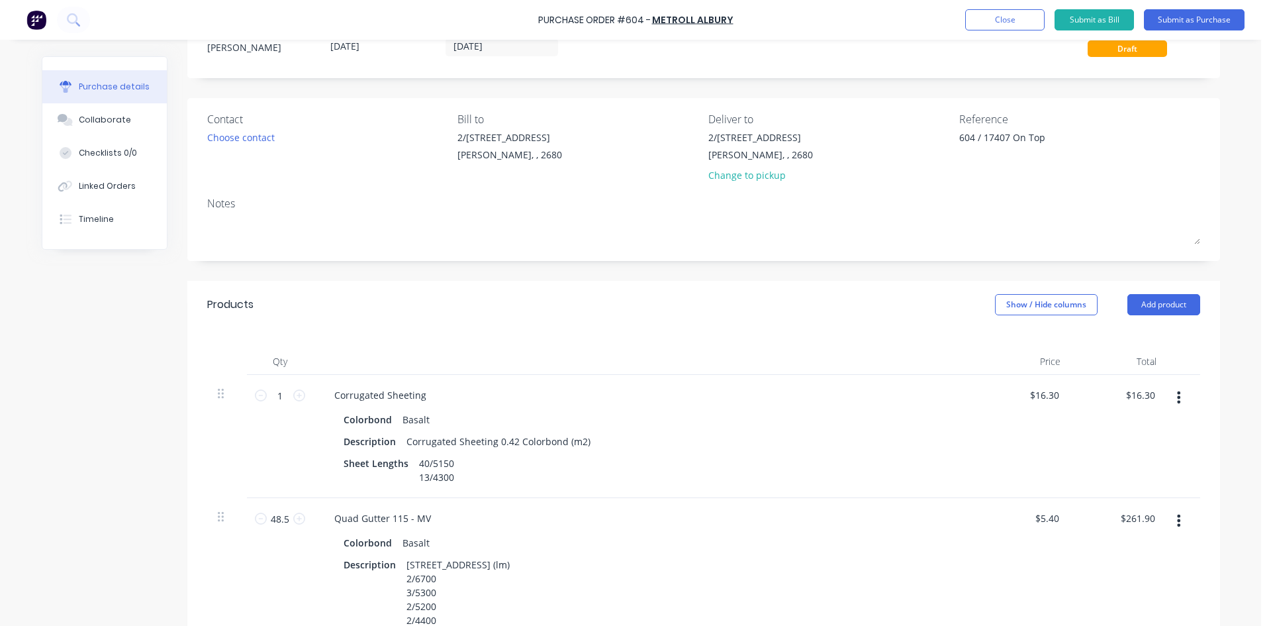
scroll to position [0, 0]
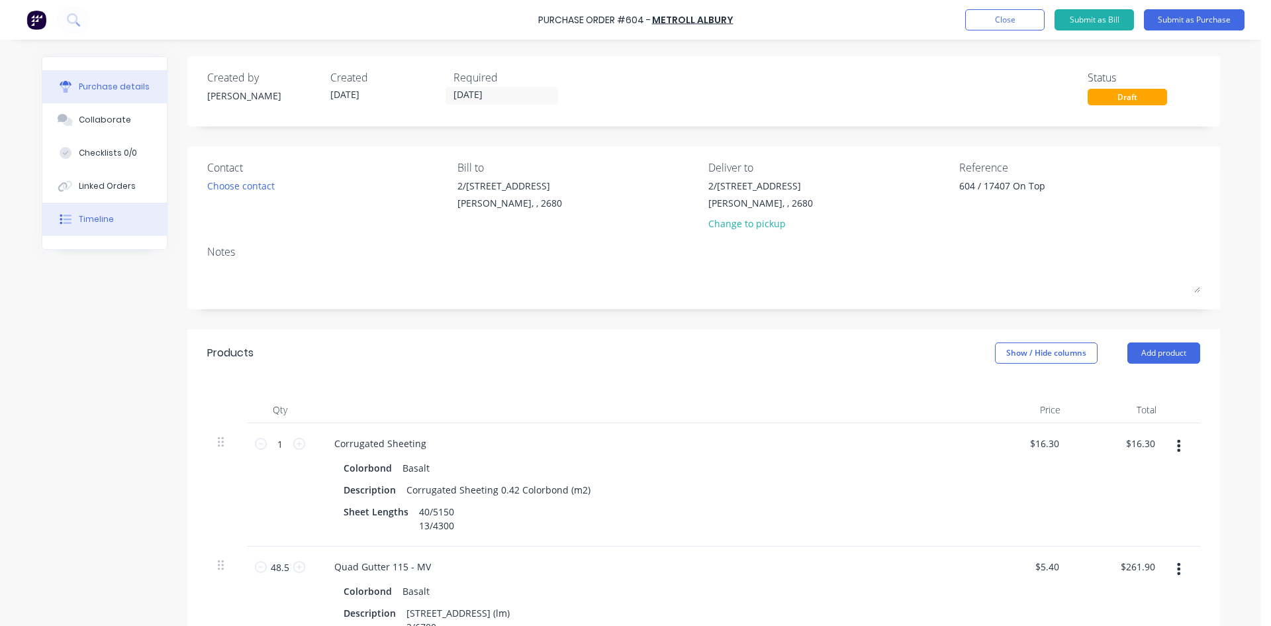
click at [87, 207] on button "Timeline" at bounding box center [104, 219] width 124 height 33
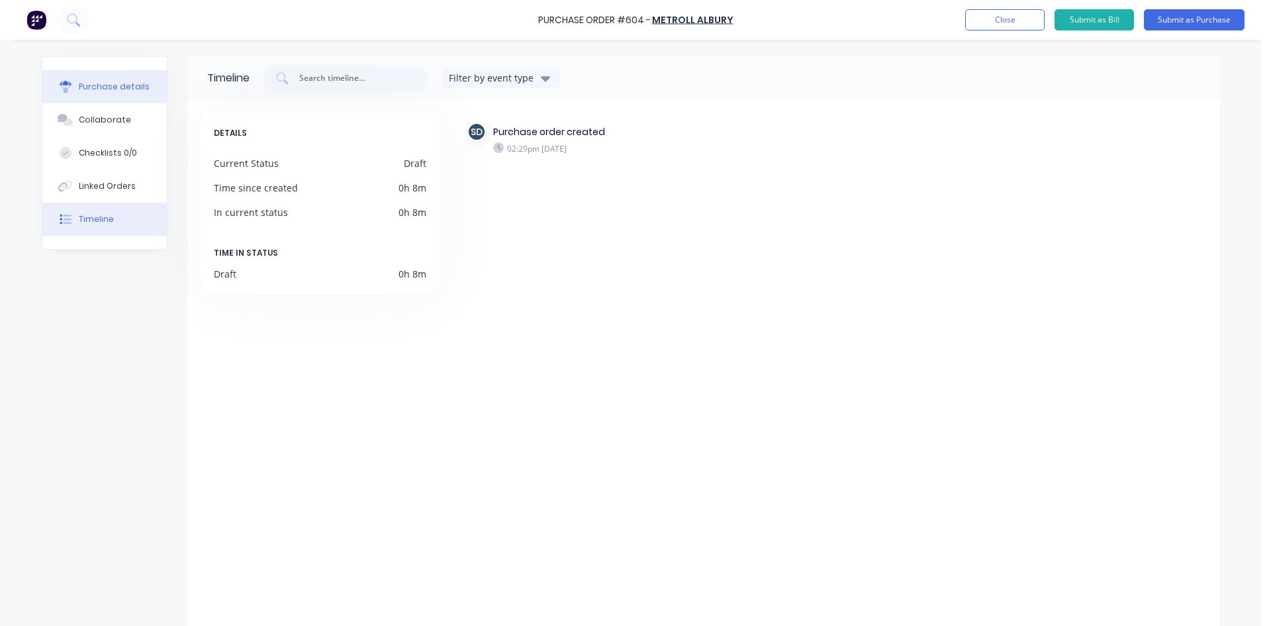
click at [109, 93] on button "Purchase details" at bounding box center [104, 86] width 124 height 33
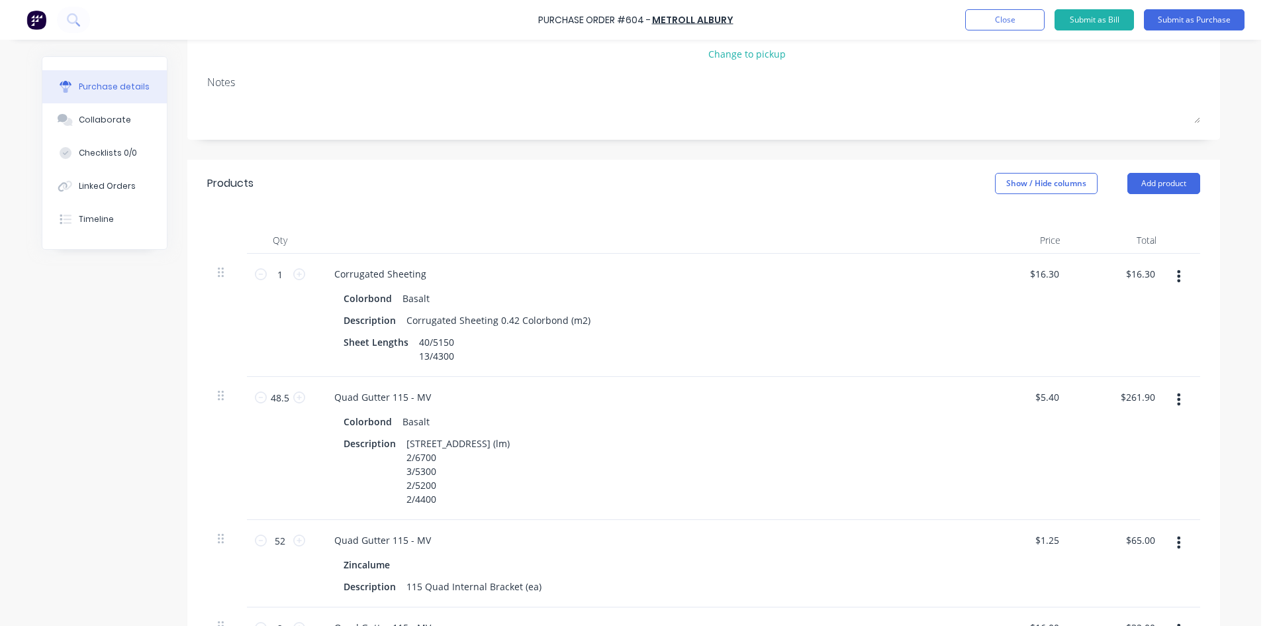
scroll to position [199, 0]
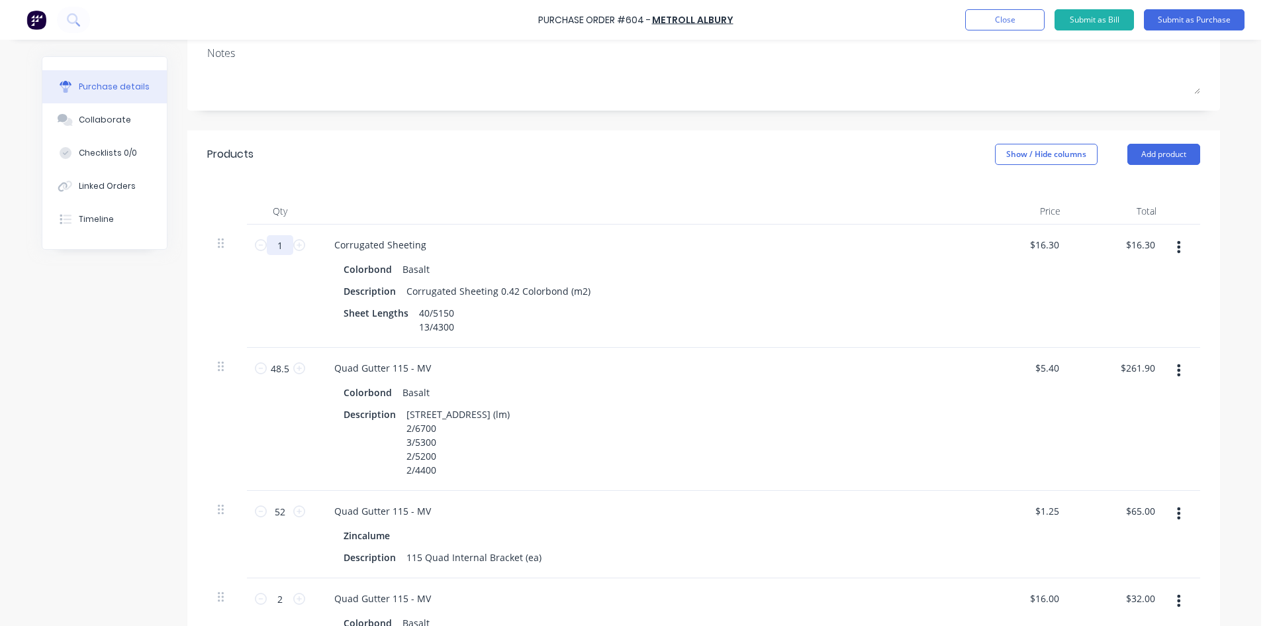
drag, startPoint x: 283, startPoint y: 247, endPoint x: 274, endPoint y: 247, distance: 9.3
click at [274, 247] on input "1" at bounding box center [280, 245] width 26 height 20
type textarea "x"
type input "19"
type input "$309.70"
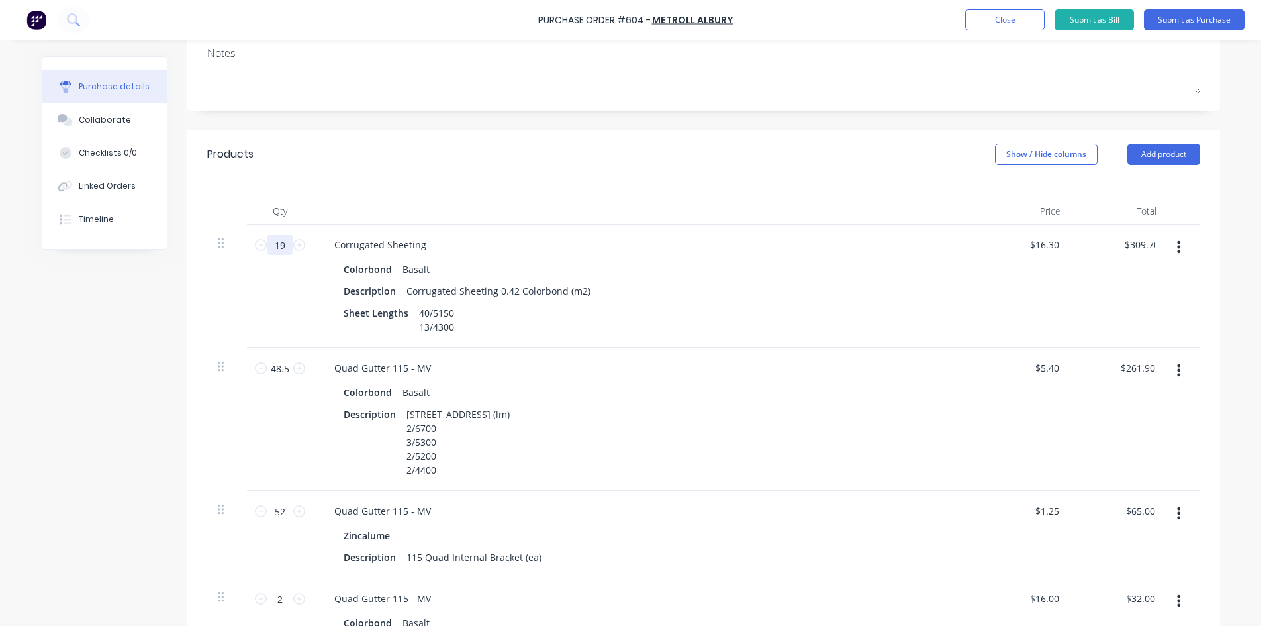
type textarea "x"
type input "199"
type input "$3,243.70"
type textarea "x"
type input "199."
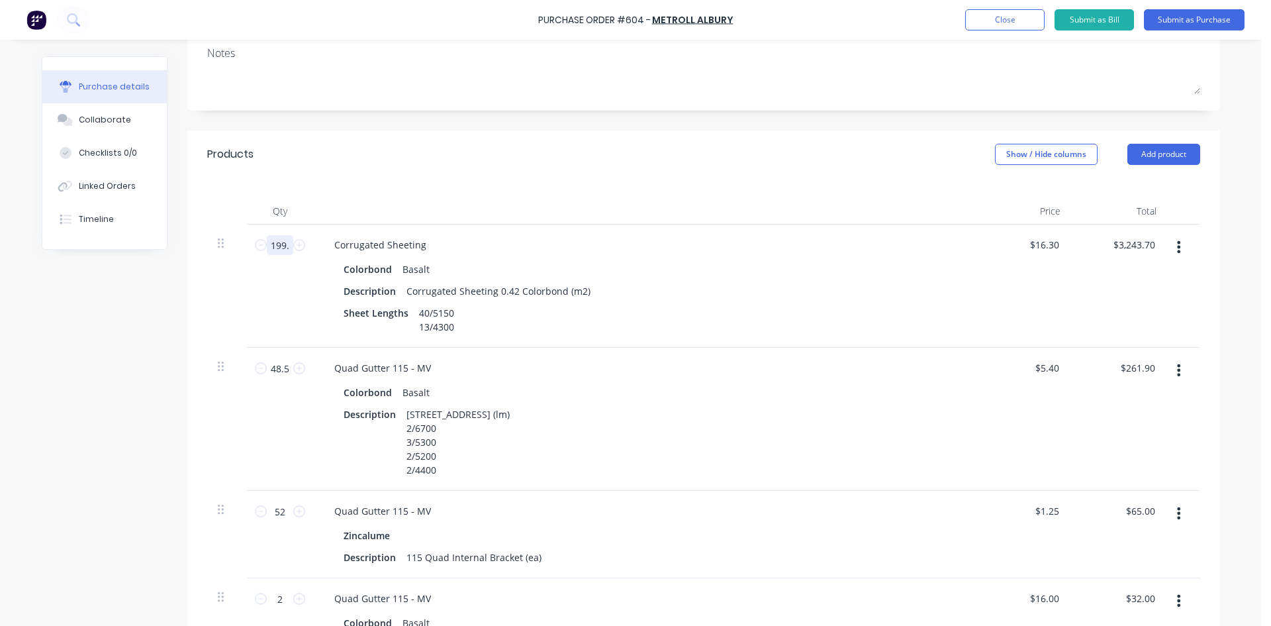
type textarea "x"
type input "199.5"
type input "$3,251.85"
type textarea "x"
type input "199.57"
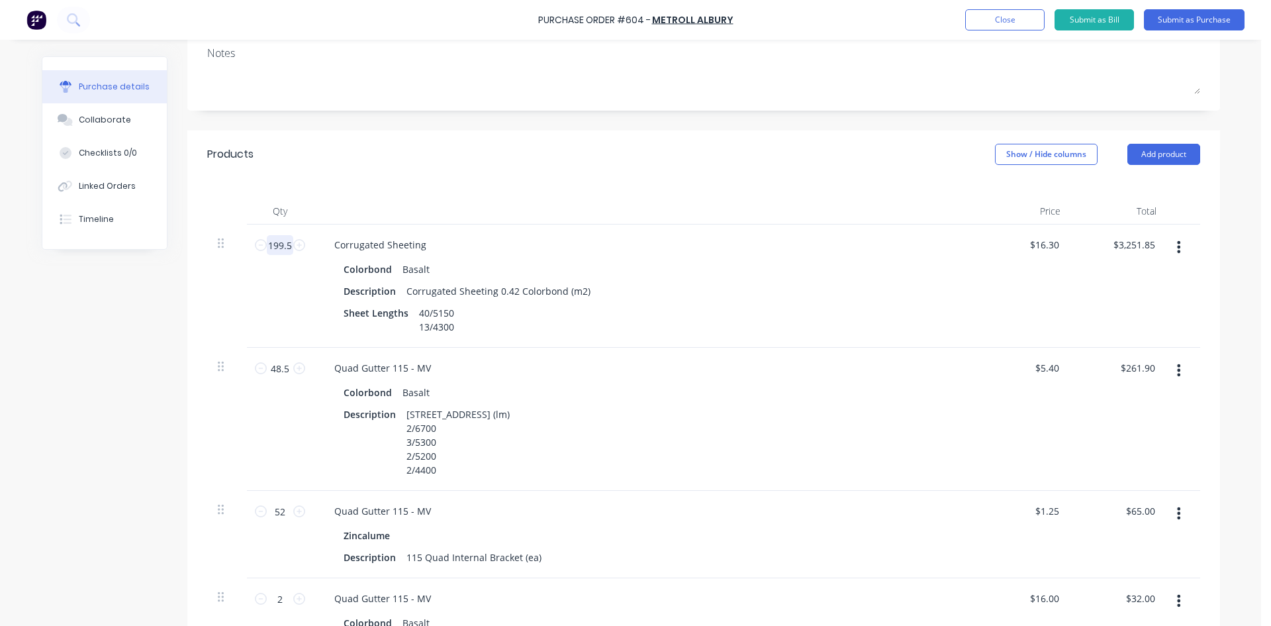
type input "$3,252.99"
type textarea "x"
type input "199.57"
click at [533, 161] on div "Products Show / Hide columns Add product" at bounding box center [703, 154] width 1033 height 48
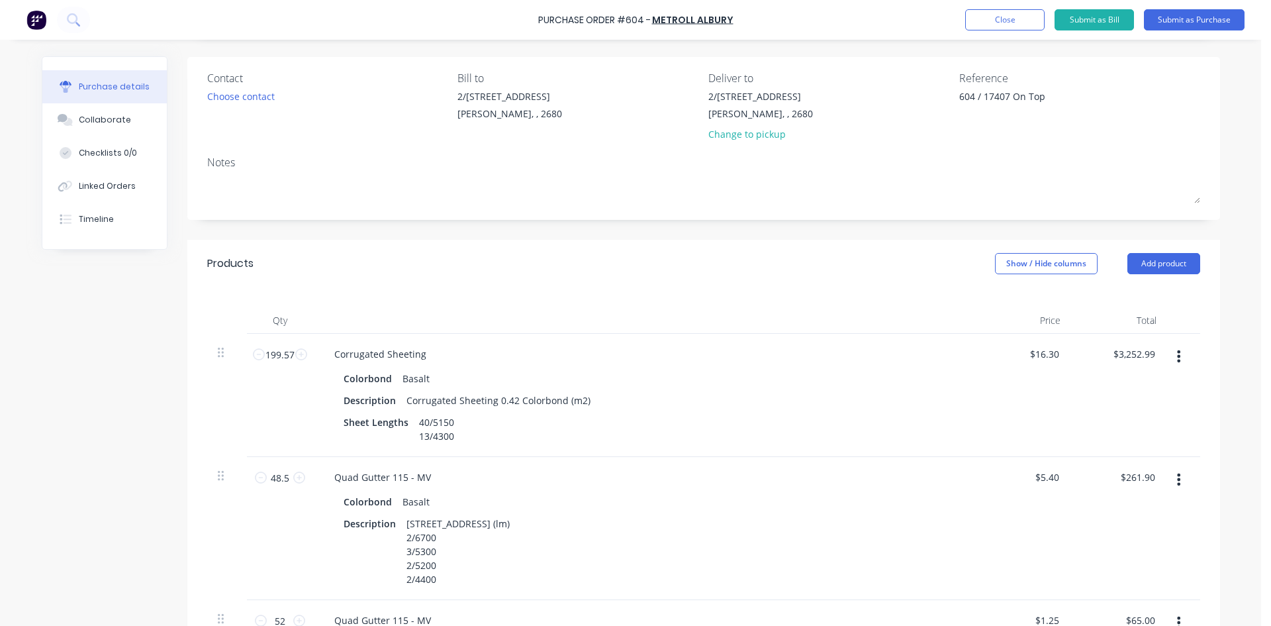
scroll to position [0, 0]
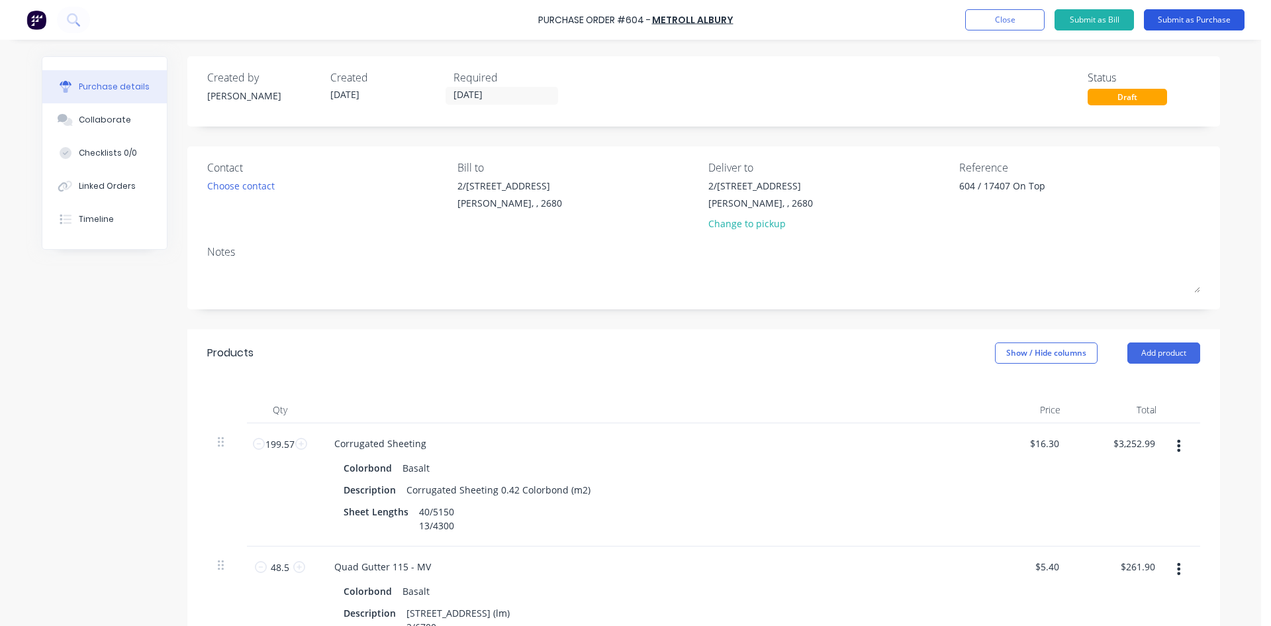
click at [1173, 19] on button "Submit as Purchase" at bounding box center [1194, 19] width 101 height 21
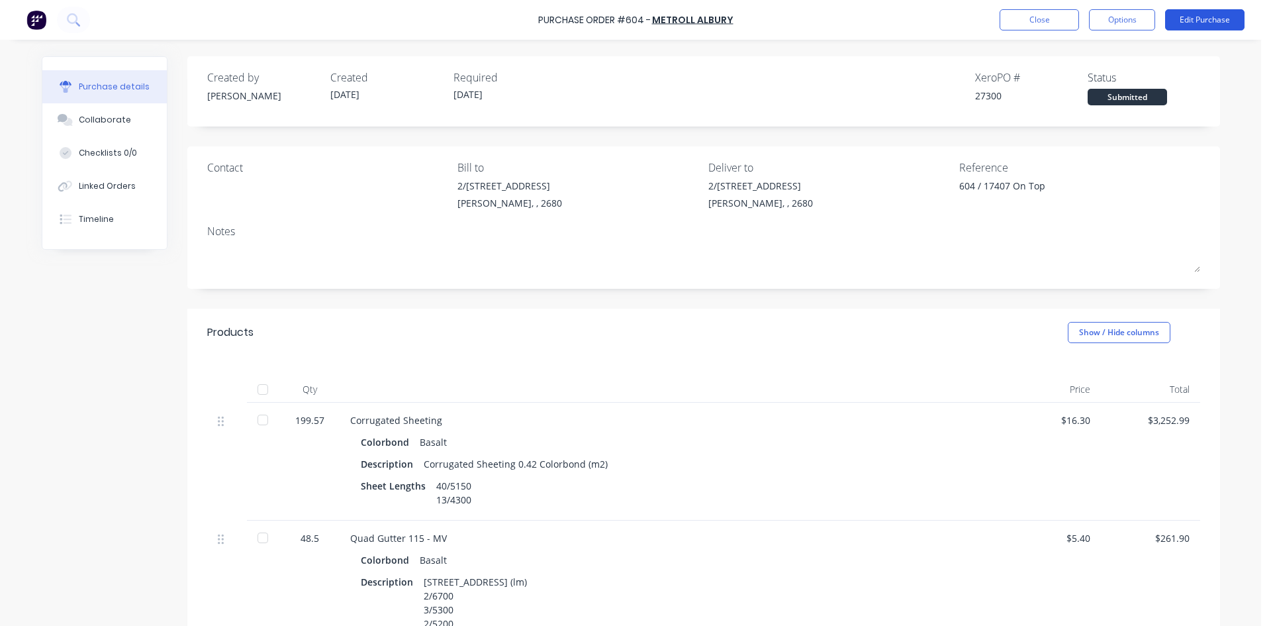
click at [1210, 22] on button "Edit Purchase" at bounding box center [1204, 19] width 79 height 21
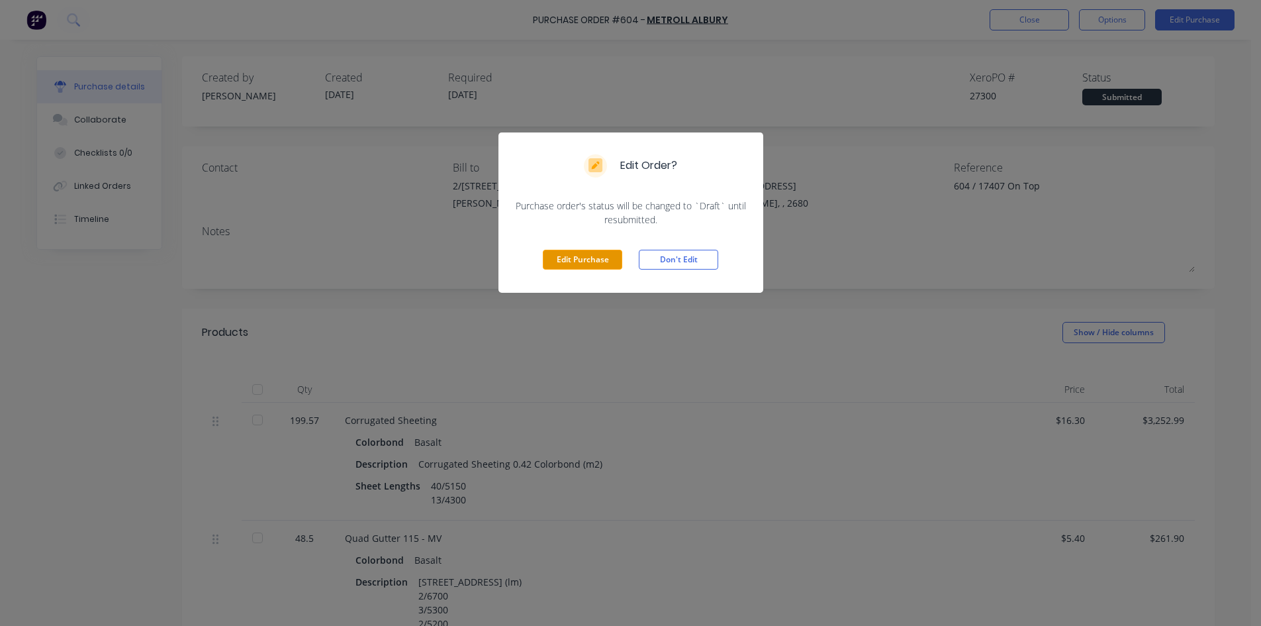
click at [577, 257] on button "Edit Purchase" at bounding box center [582, 260] width 79 height 20
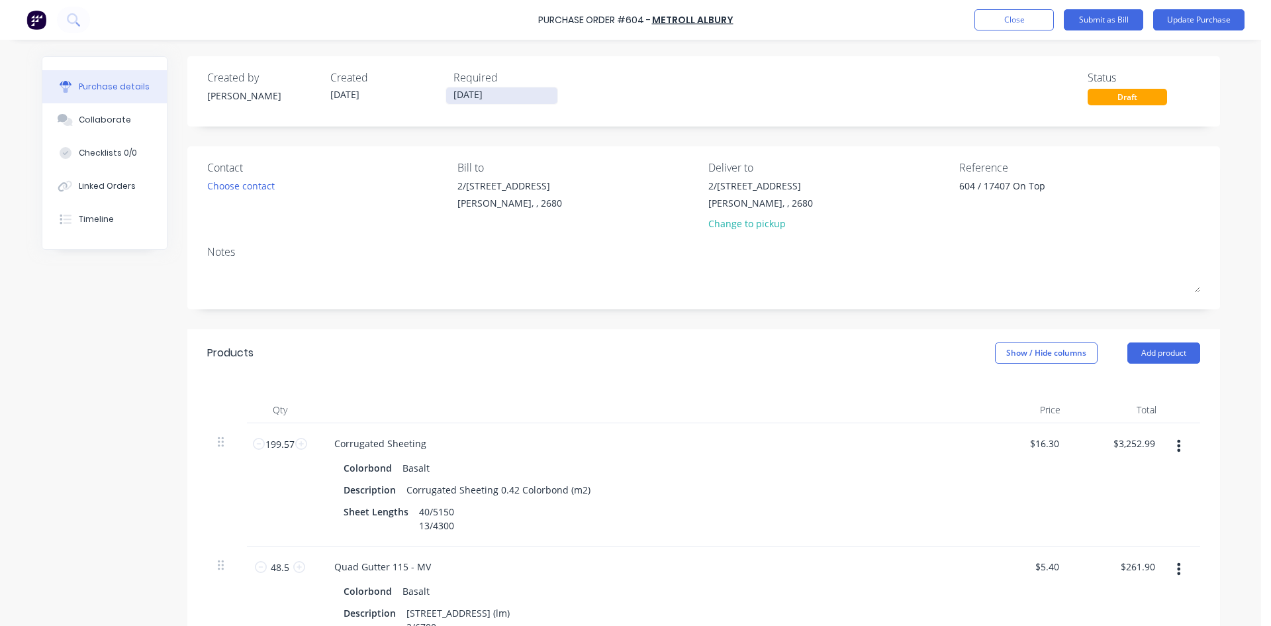
click at [507, 96] on input "02/10/25" at bounding box center [501, 95] width 111 height 17
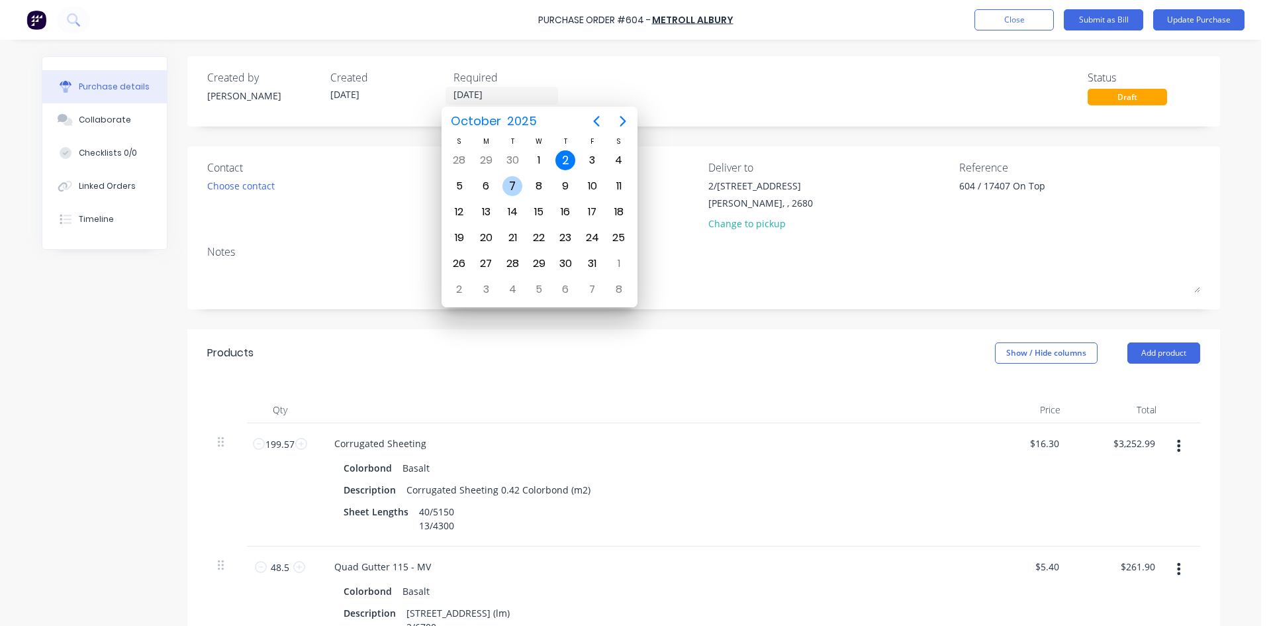
click at [512, 182] on div "7" at bounding box center [513, 186] width 20 height 20
type textarea "x"
type input "07/10/25"
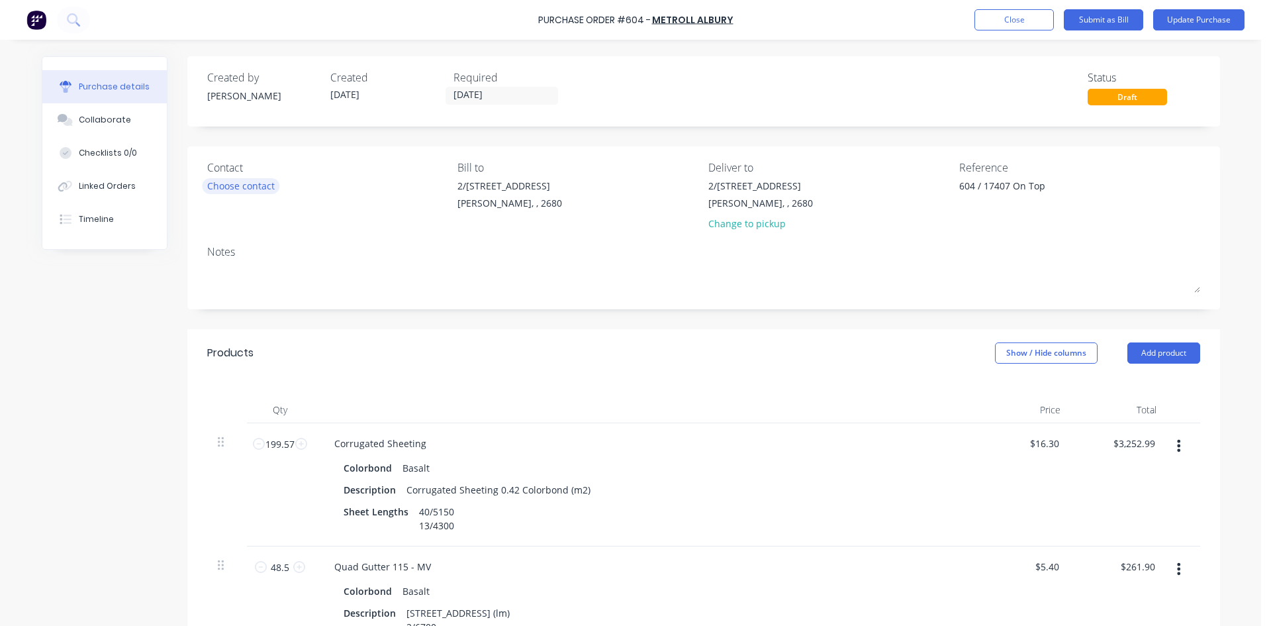
click at [258, 185] on div "Choose contact" at bounding box center [241, 186] width 68 height 14
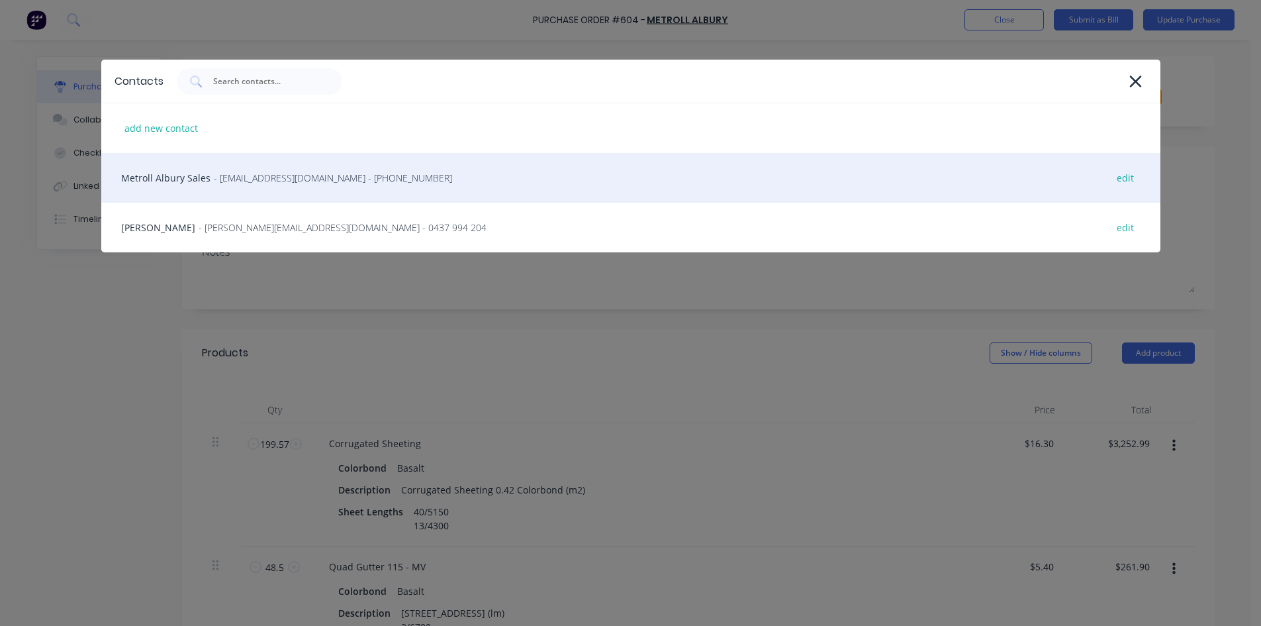
click at [258, 179] on span "- sales@albury.metroll.com.au - (02) 6043 6805" at bounding box center [333, 178] width 238 height 14
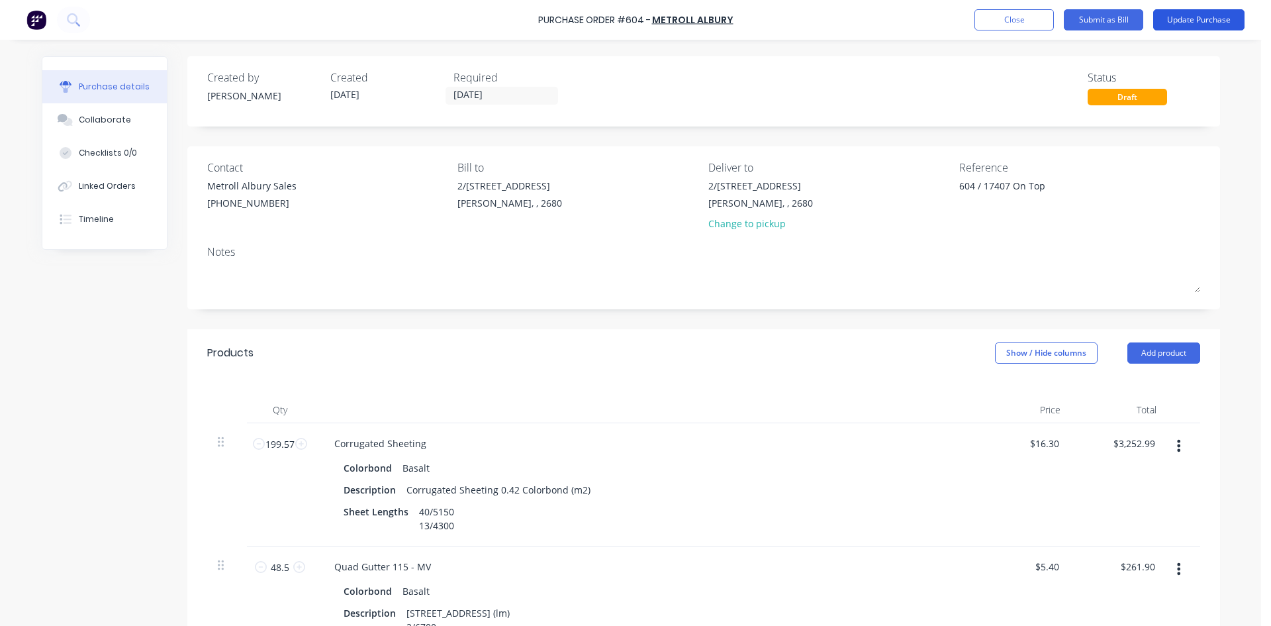
click at [1212, 10] on button "Update Purchase" at bounding box center [1198, 19] width 91 height 21
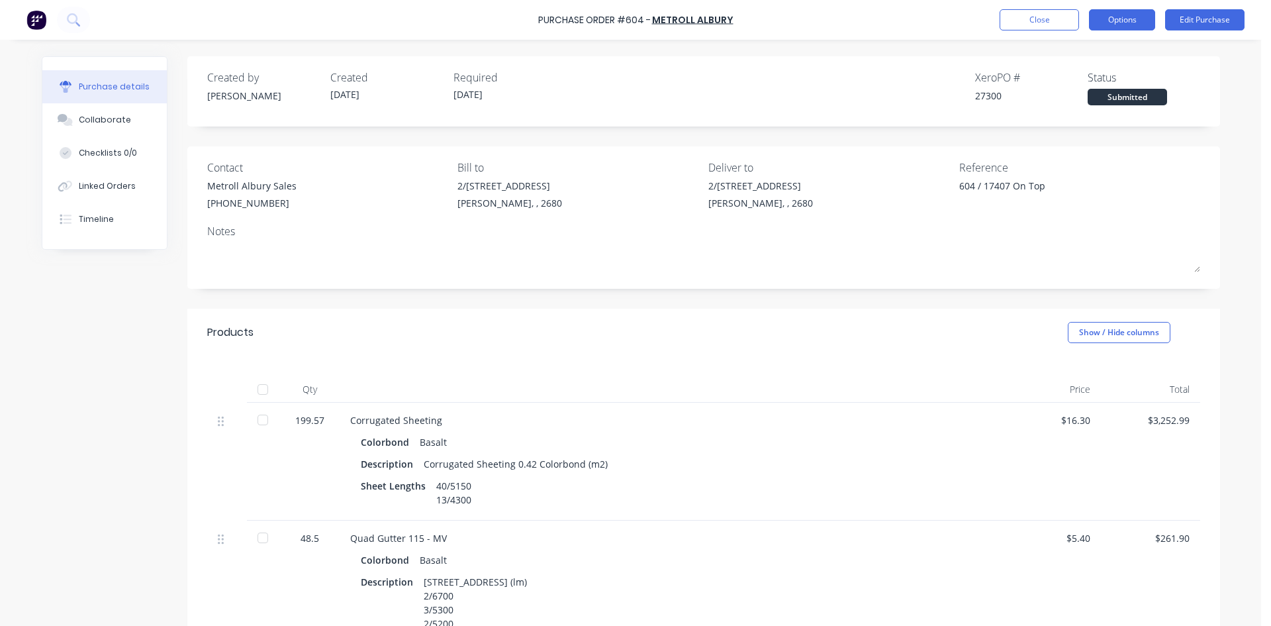
click at [1126, 22] on button "Options" at bounding box center [1122, 19] width 66 height 21
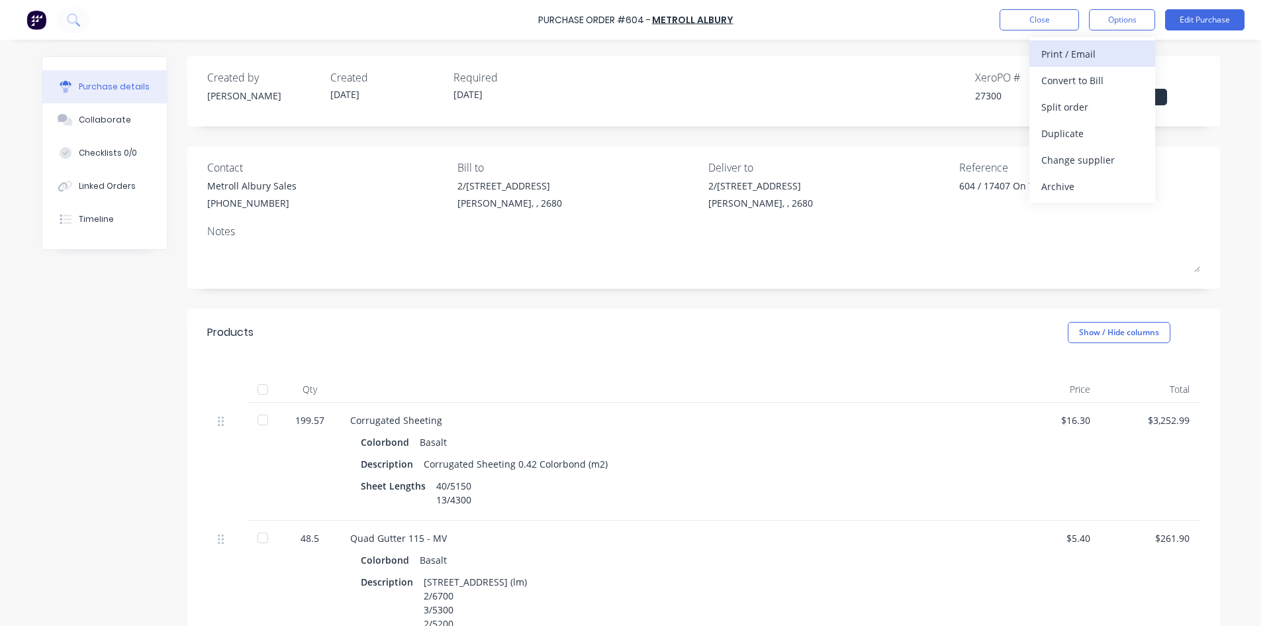
click at [1097, 56] on div "Print / Email" at bounding box center [1093, 53] width 102 height 19
click at [1108, 78] on div "With pricing" at bounding box center [1093, 80] width 102 height 19
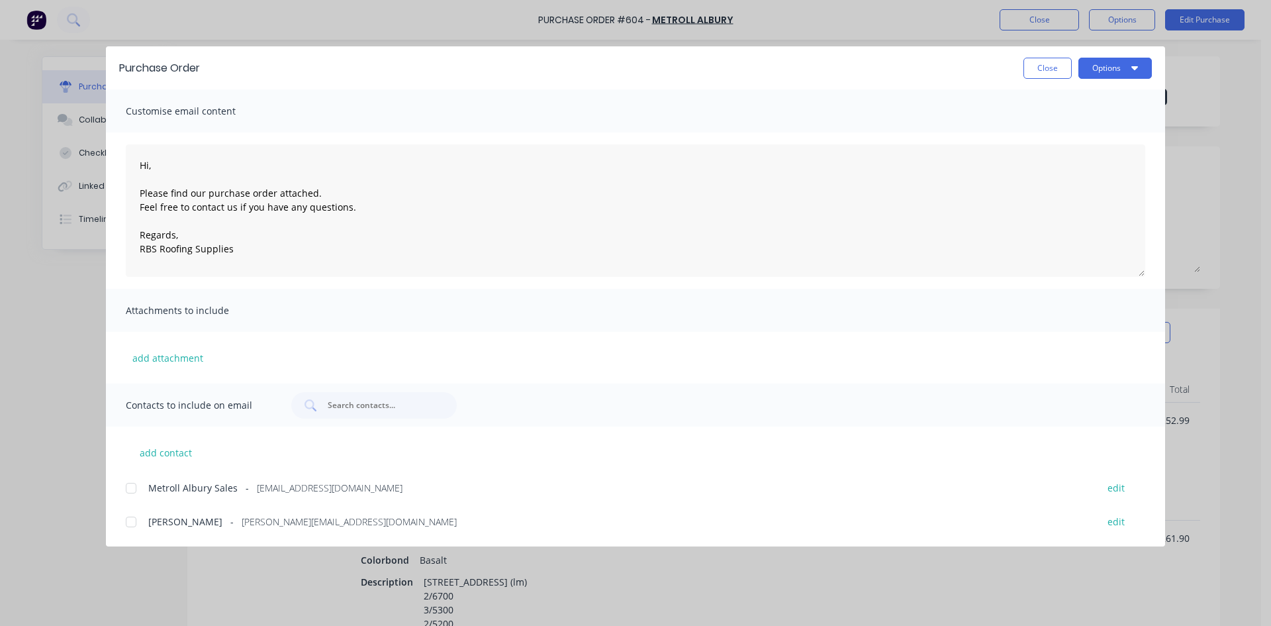
click at [126, 491] on div at bounding box center [131, 488] width 26 height 26
click at [1122, 72] on button "Options" at bounding box center [1115, 68] width 73 height 21
click at [1077, 146] on div "Email" at bounding box center [1089, 154] width 102 height 19
click at [1053, 74] on button "Close" at bounding box center [1048, 68] width 48 height 21
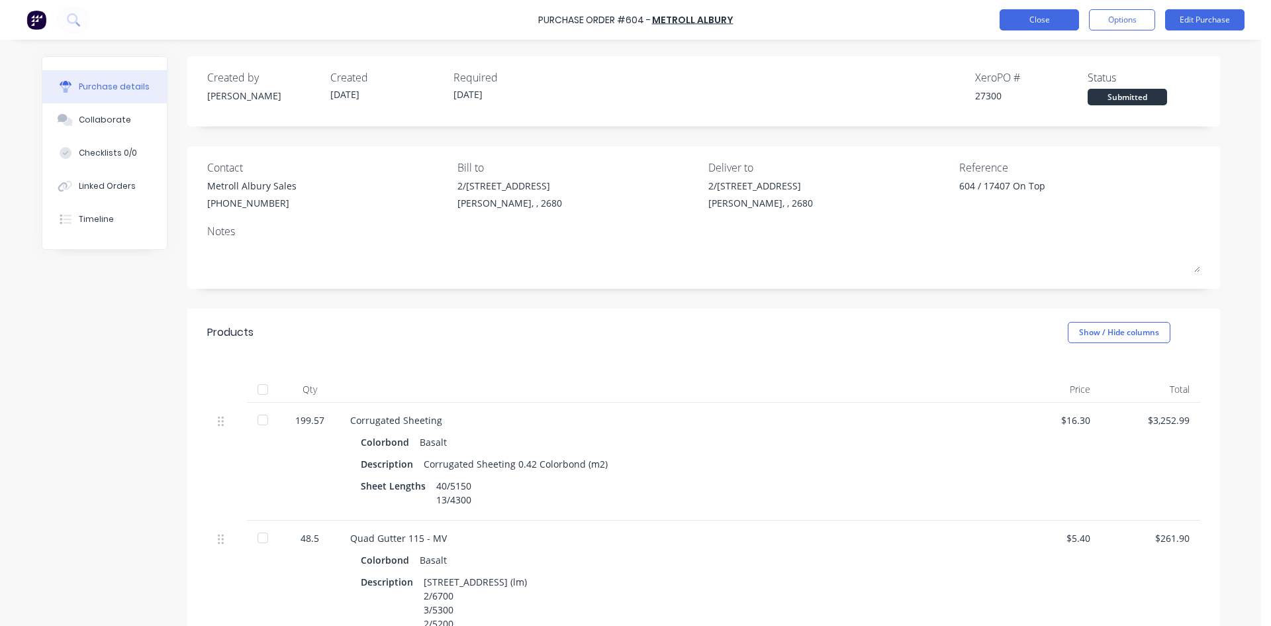
click at [1051, 26] on button "Close" at bounding box center [1039, 19] width 79 height 21
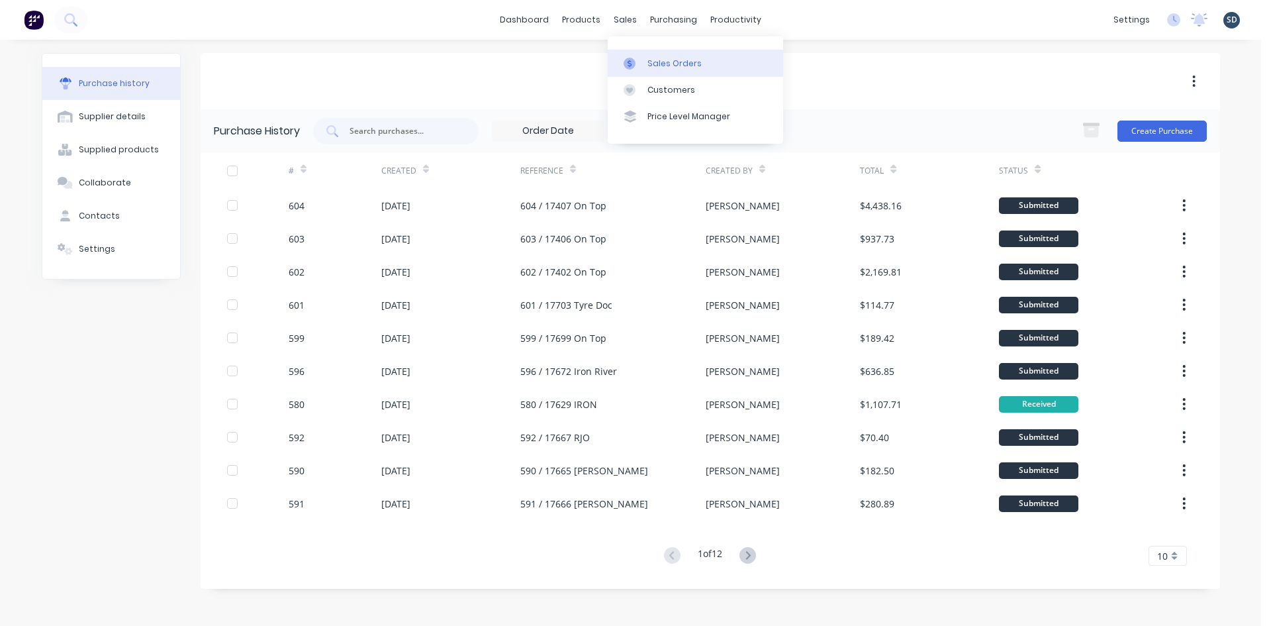
click at [653, 58] on div "Sales Orders" at bounding box center [675, 64] width 54 height 12
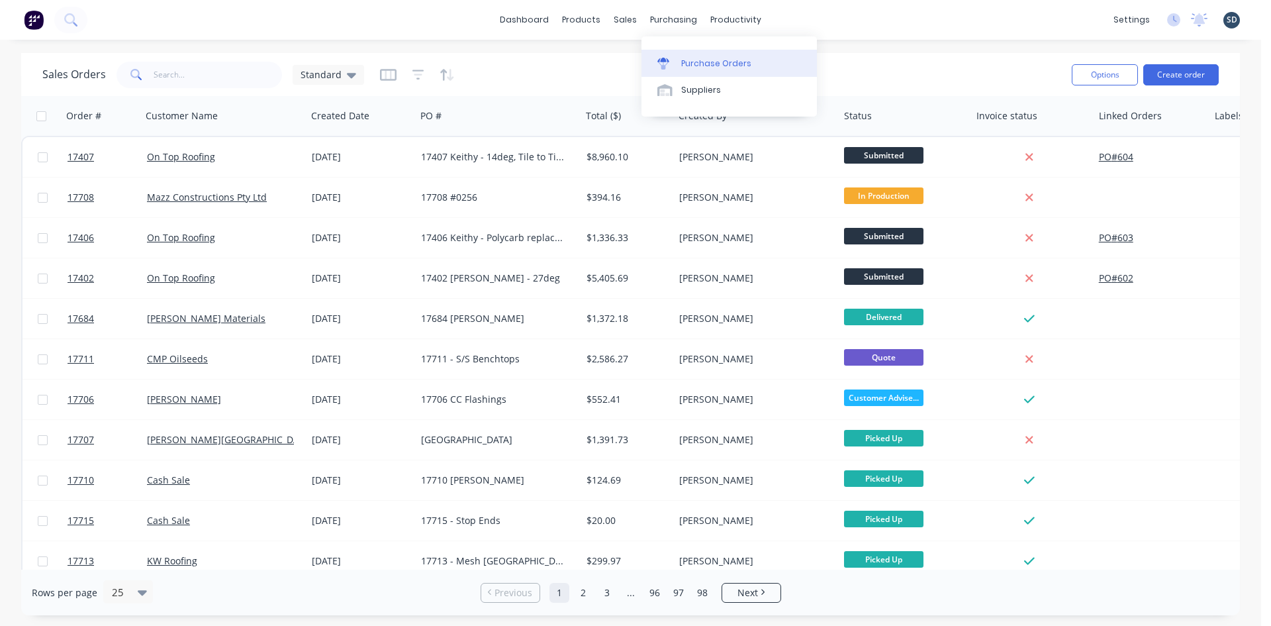
click at [686, 58] on div "Purchase Orders" at bounding box center [716, 64] width 70 height 12
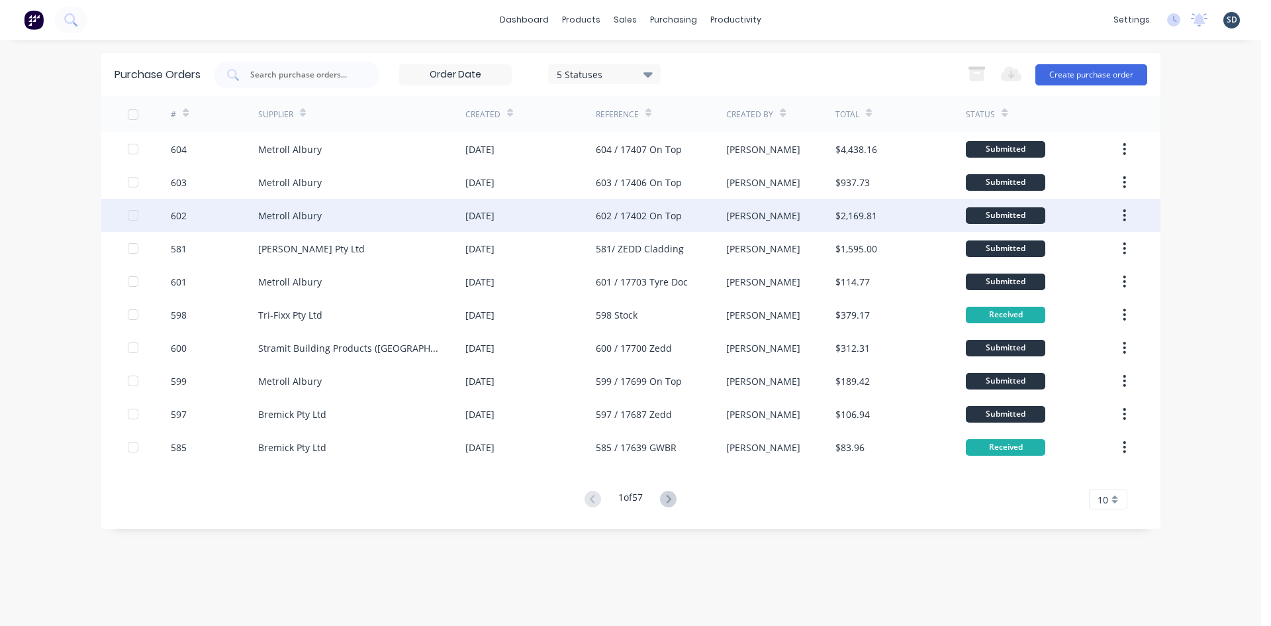
click at [365, 212] on div "Metroll Albury" at bounding box center [361, 215] width 207 height 33
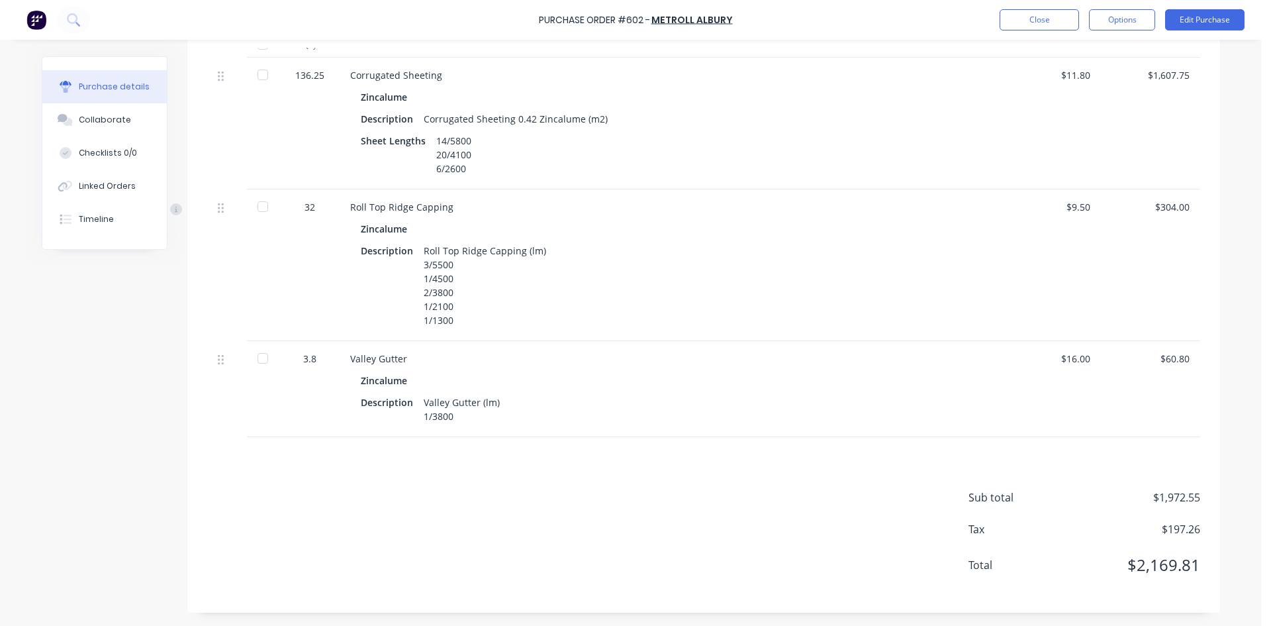
scroll to position [279, 0]
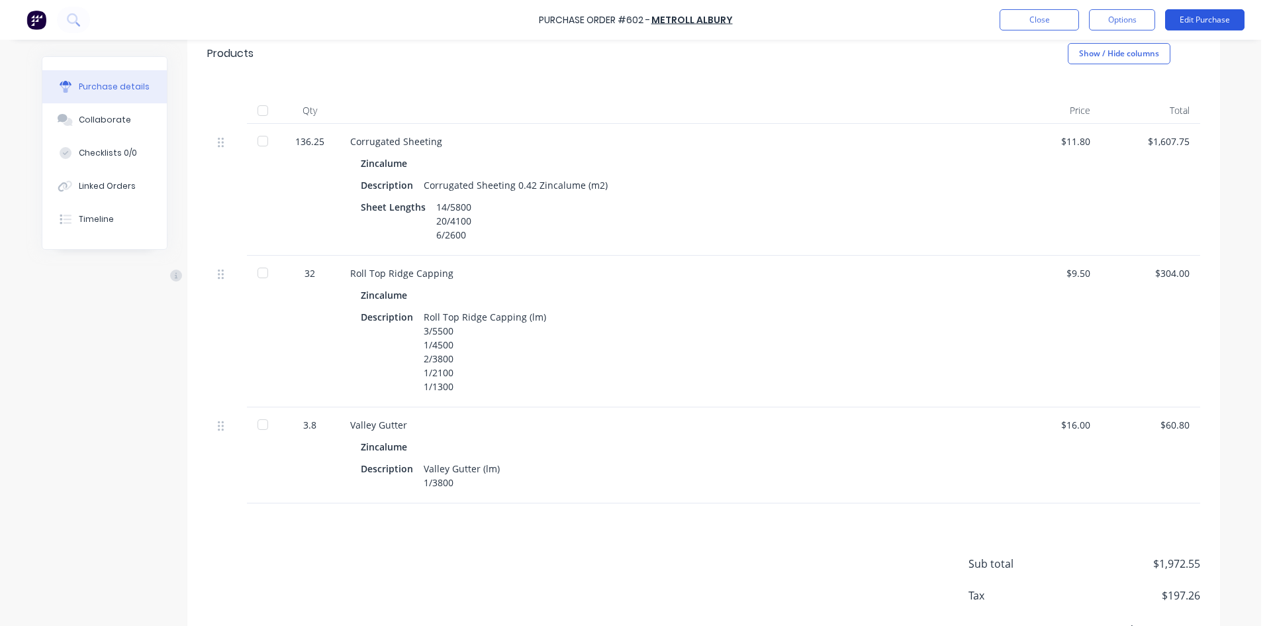
click at [1219, 23] on button "Edit Purchase" at bounding box center [1204, 19] width 79 height 21
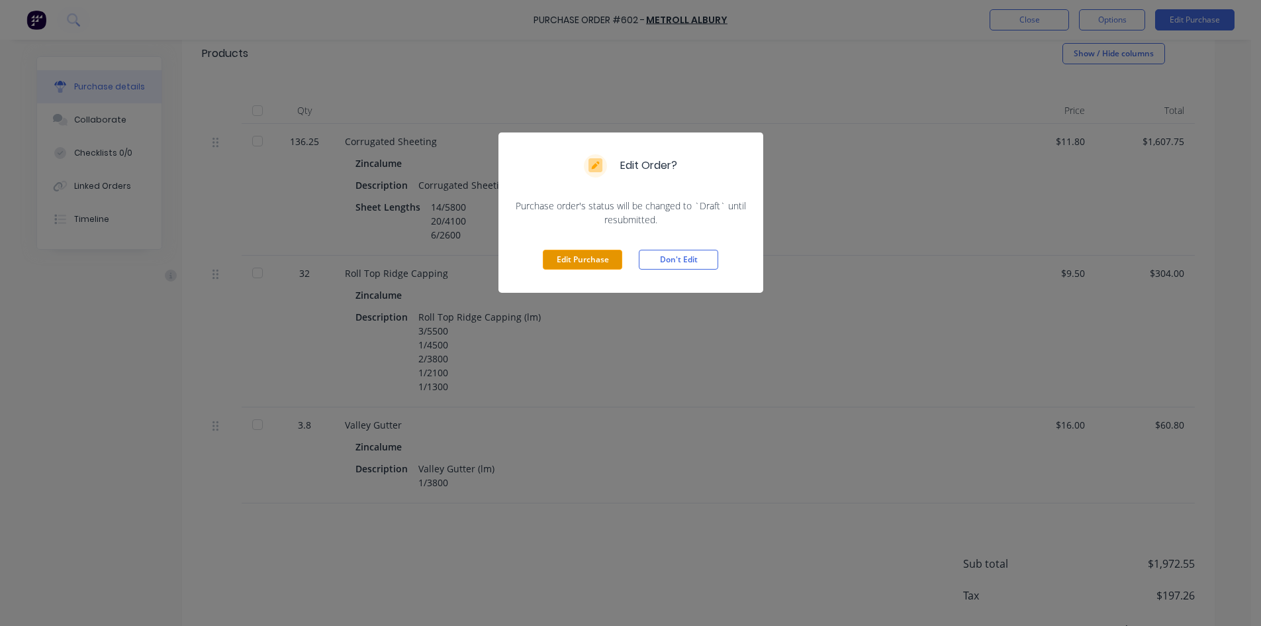
click at [589, 258] on button "Edit Purchase" at bounding box center [582, 260] width 79 height 20
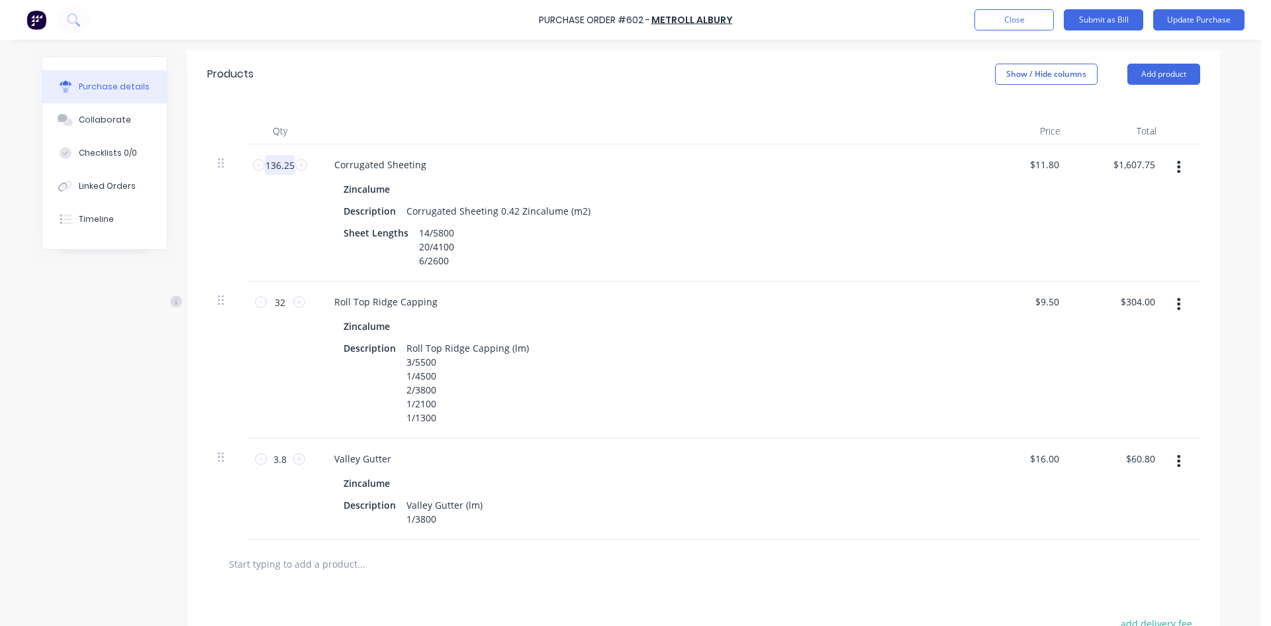
click at [285, 164] on input "136.25" at bounding box center [280, 165] width 30 height 20
click at [285, 162] on input "136.25" at bounding box center [280, 165] width 30 height 20
type textarea "x"
type input "136.245"
type input "$1,607.69"
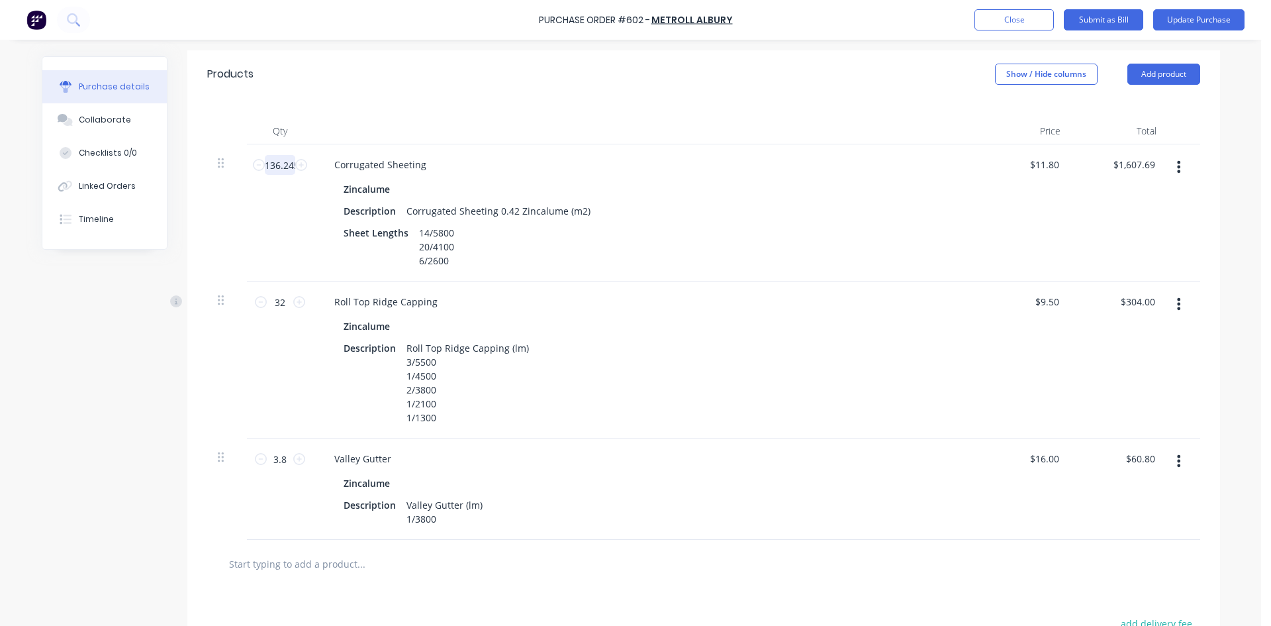
type textarea "x"
type input "136.245"
click at [530, 113] on div "Qty Price Total 136.245 136.245 Corrugated Sheeting Zincalume Description Corru…" at bounding box center [703, 319] width 1033 height 442
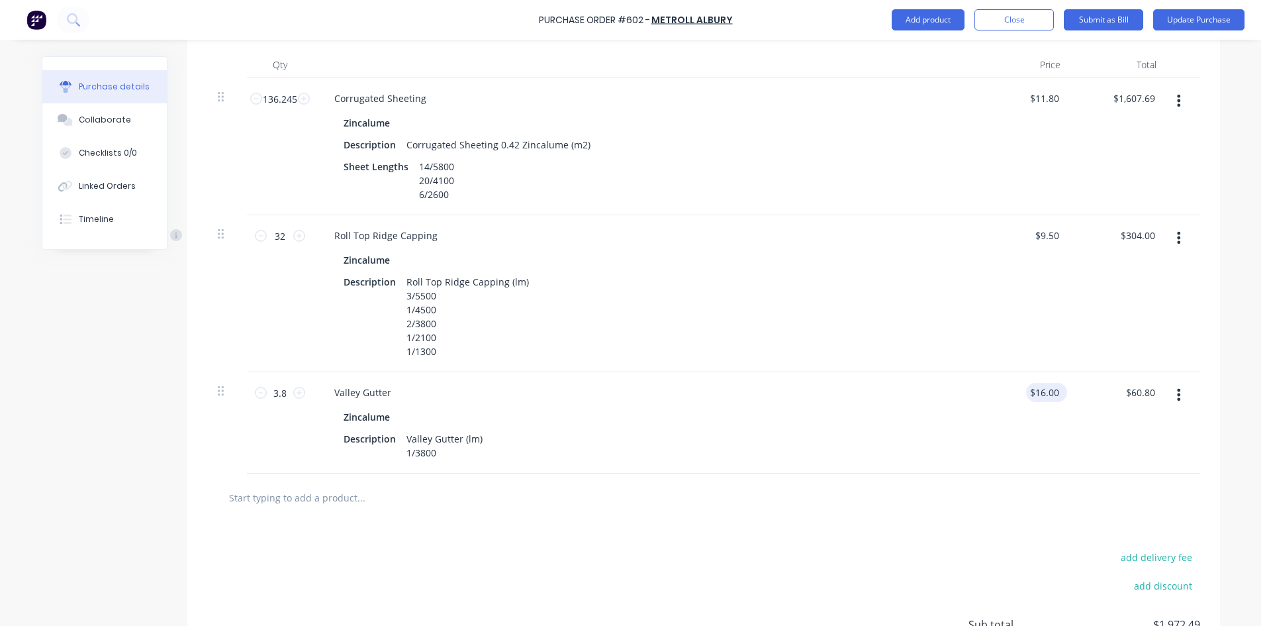
type textarea "x"
type input "16.00"
click at [1049, 396] on input "16.00" at bounding box center [1044, 392] width 36 height 19
type textarea "x"
click at [1049, 395] on input "16.00" at bounding box center [1047, 392] width 30 height 19
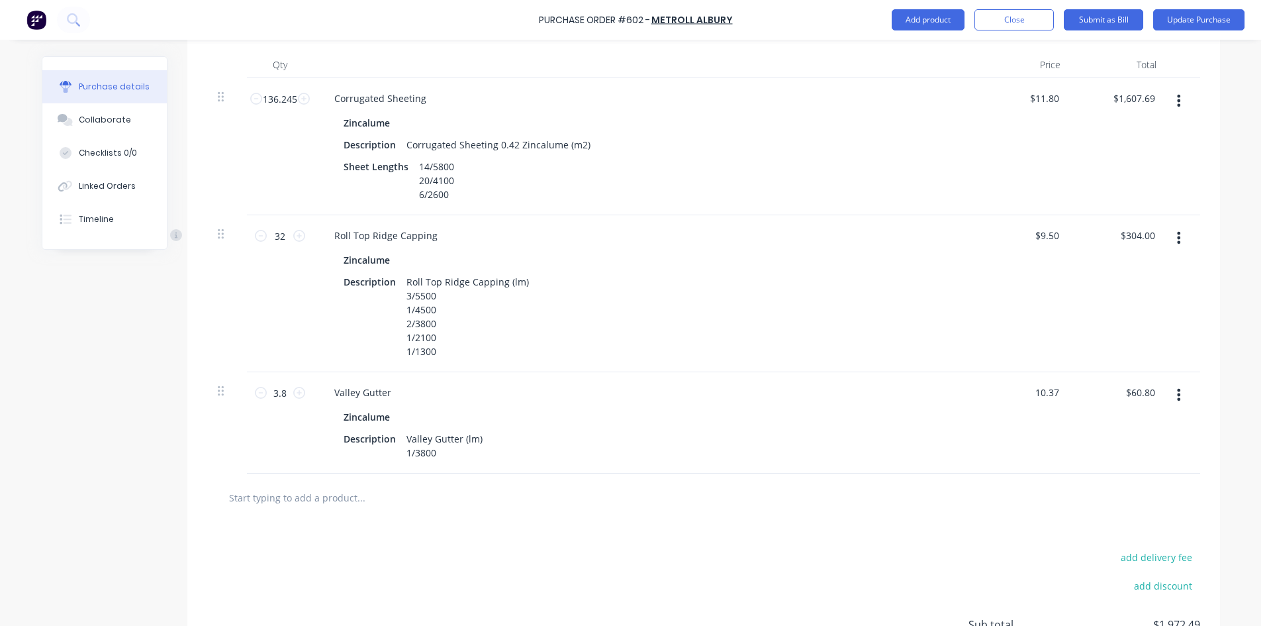
type input "10.37"
type textarea "x"
type input "$10.37"
type input "$39.41"
click at [940, 421] on div "Zincalume Description Valley Gutter (lm) 1/3800" at bounding box center [644, 434] width 641 height 55
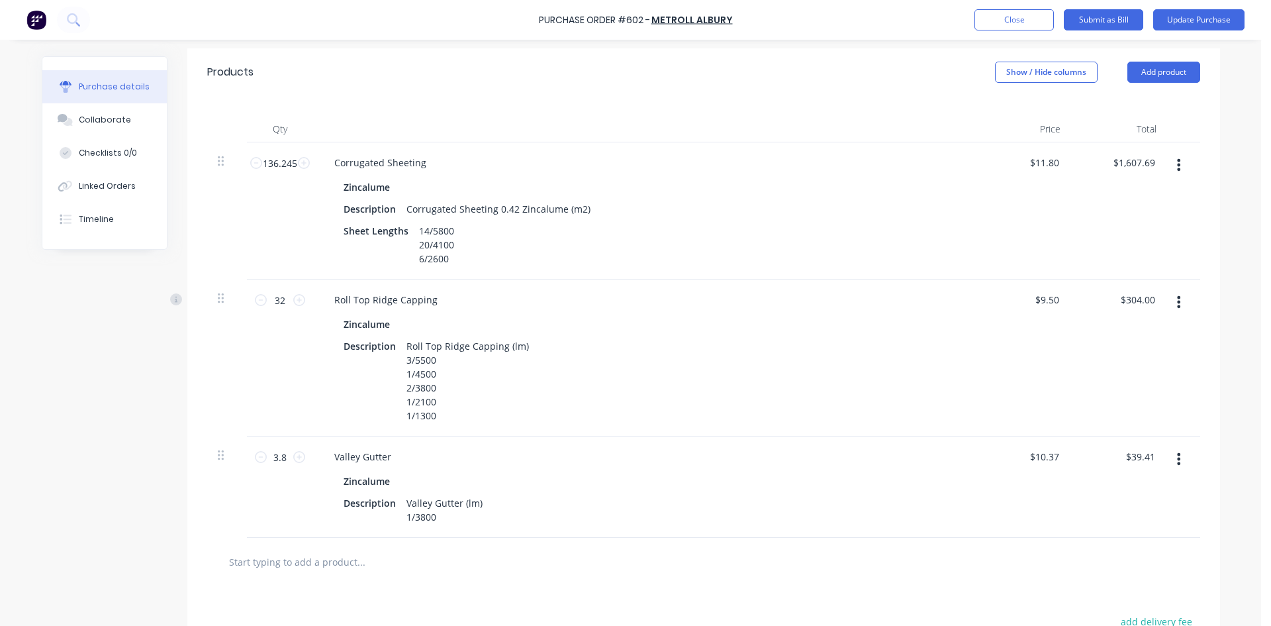
scroll to position [273, 0]
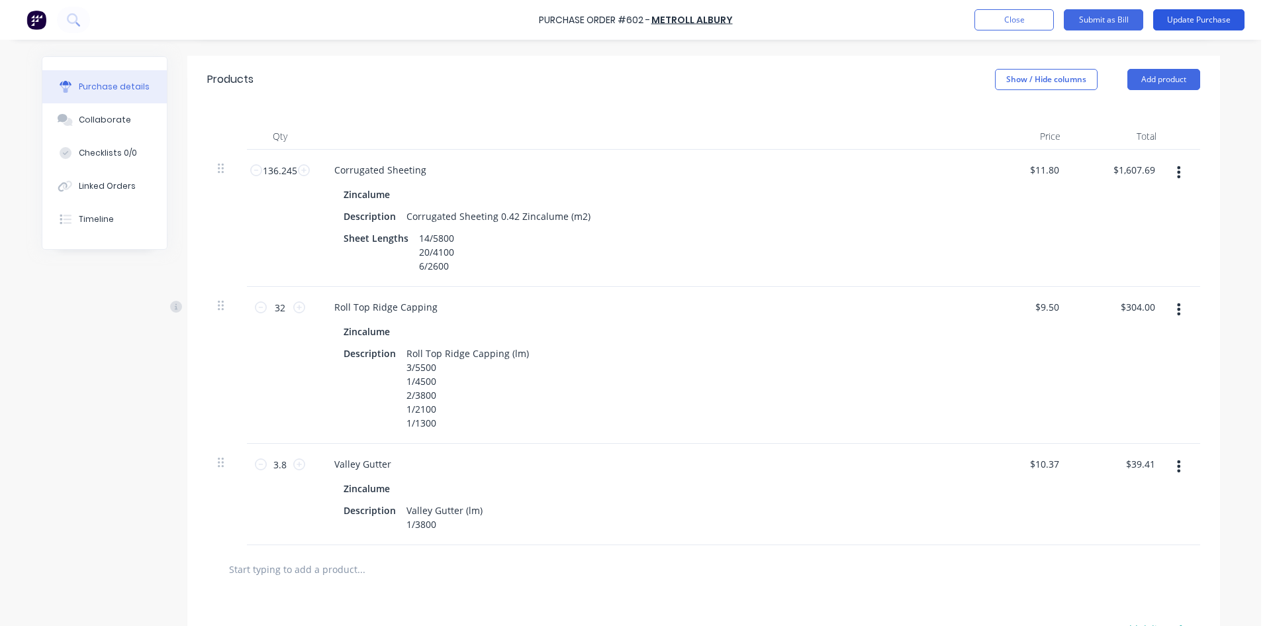
click at [1181, 19] on button "Update Purchase" at bounding box center [1198, 19] width 91 height 21
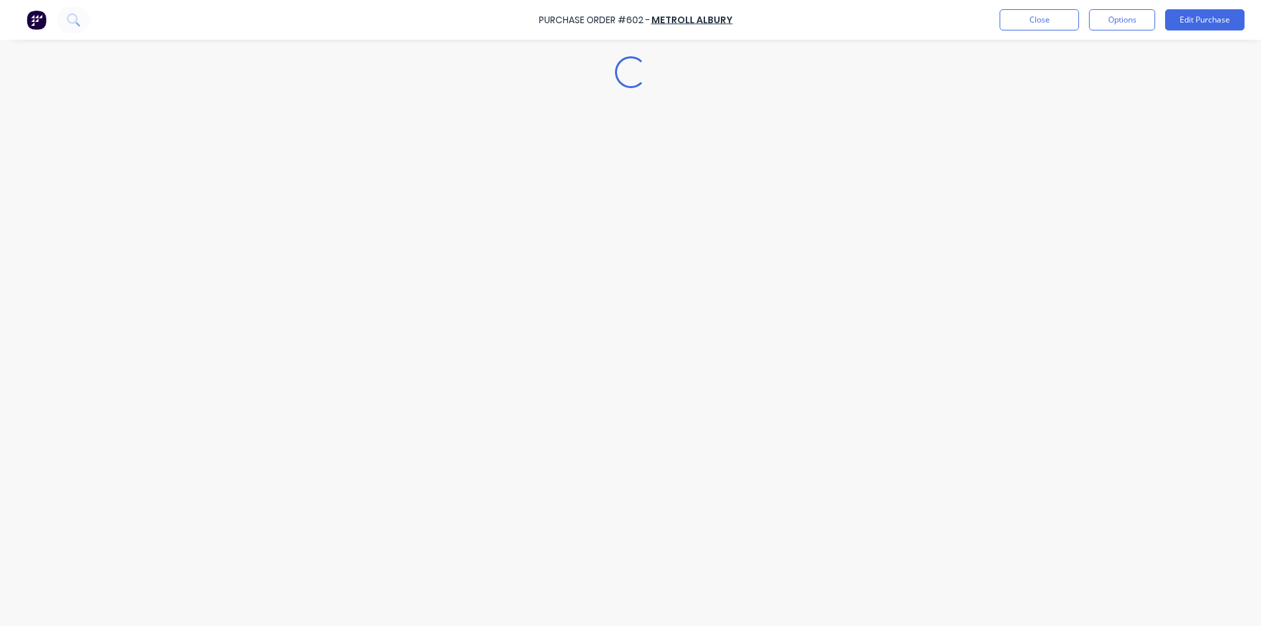
scroll to position [0, 0]
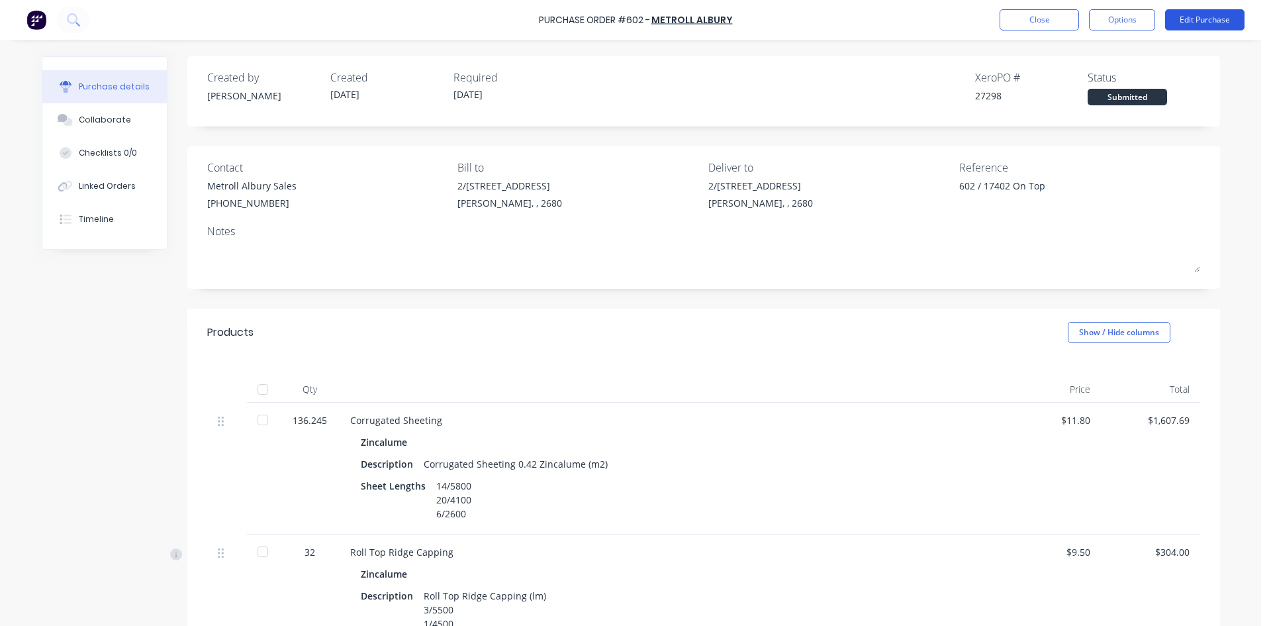
click at [1204, 23] on button "Edit Purchase" at bounding box center [1204, 19] width 79 height 21
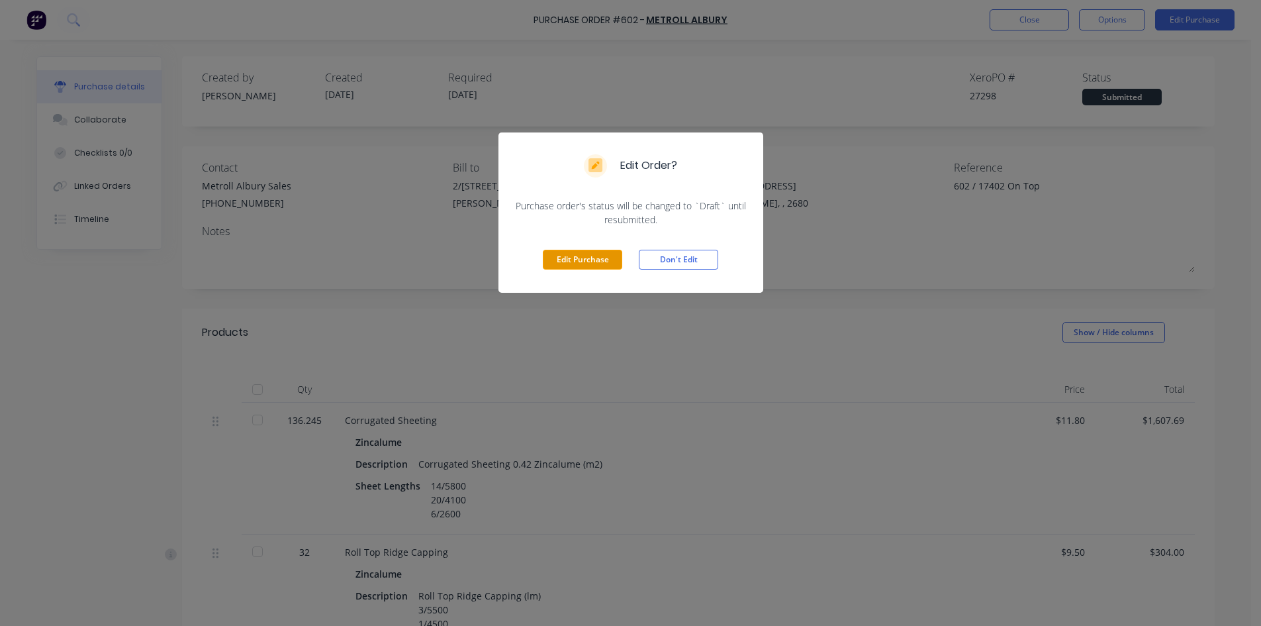
click at [585, 254] on button "Edit Purchase" at bounding box center [582, 260] width 79 height 20
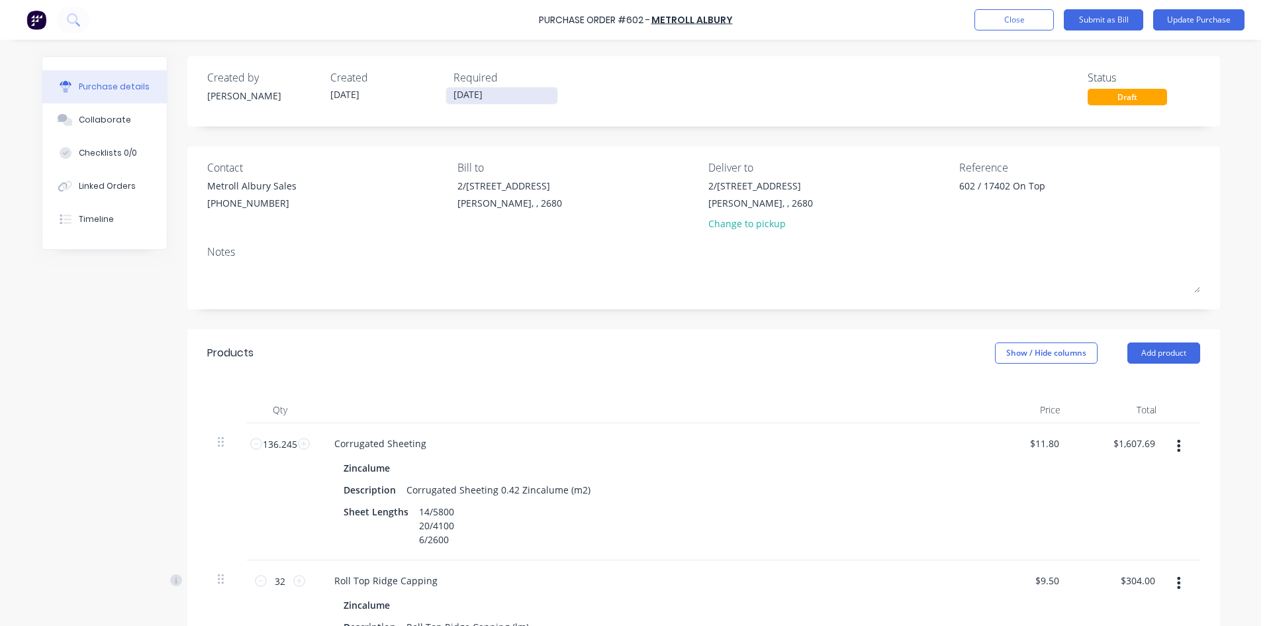
click at [486, 95] on input "07/10/25" at bounding box center [501, 95] width 111 height 17
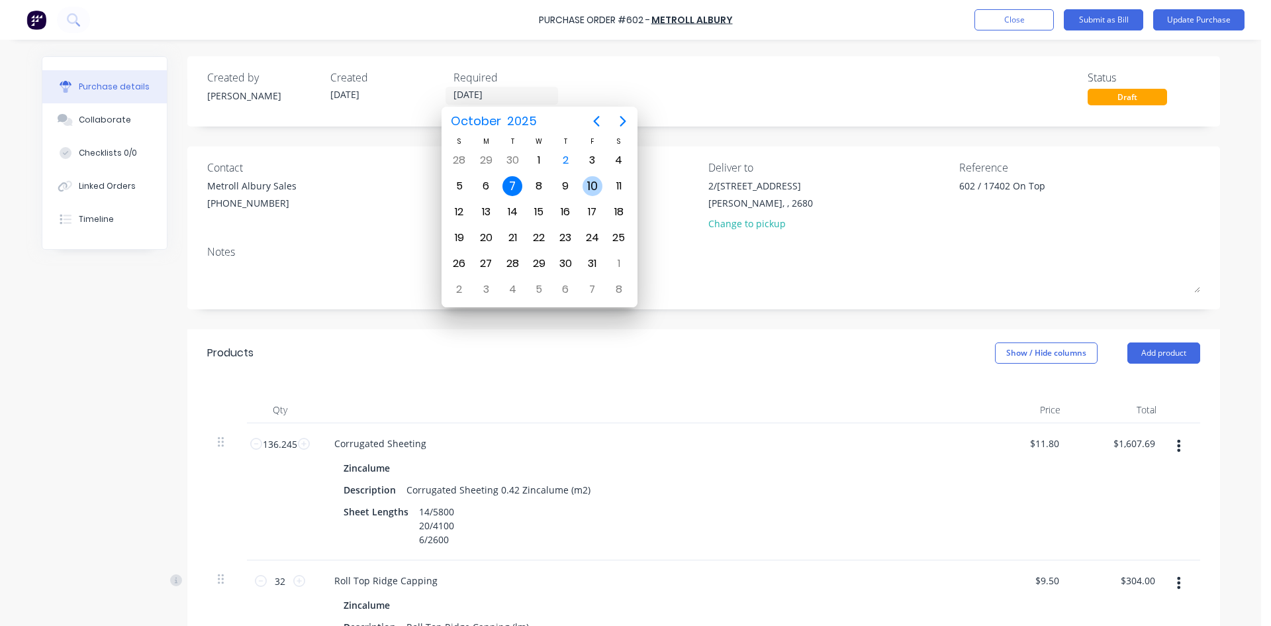
click at [585, 185] on div "10" at bounding box center [593, 186] width 20 height 20
type textarea "x"
type input "10/10/25"
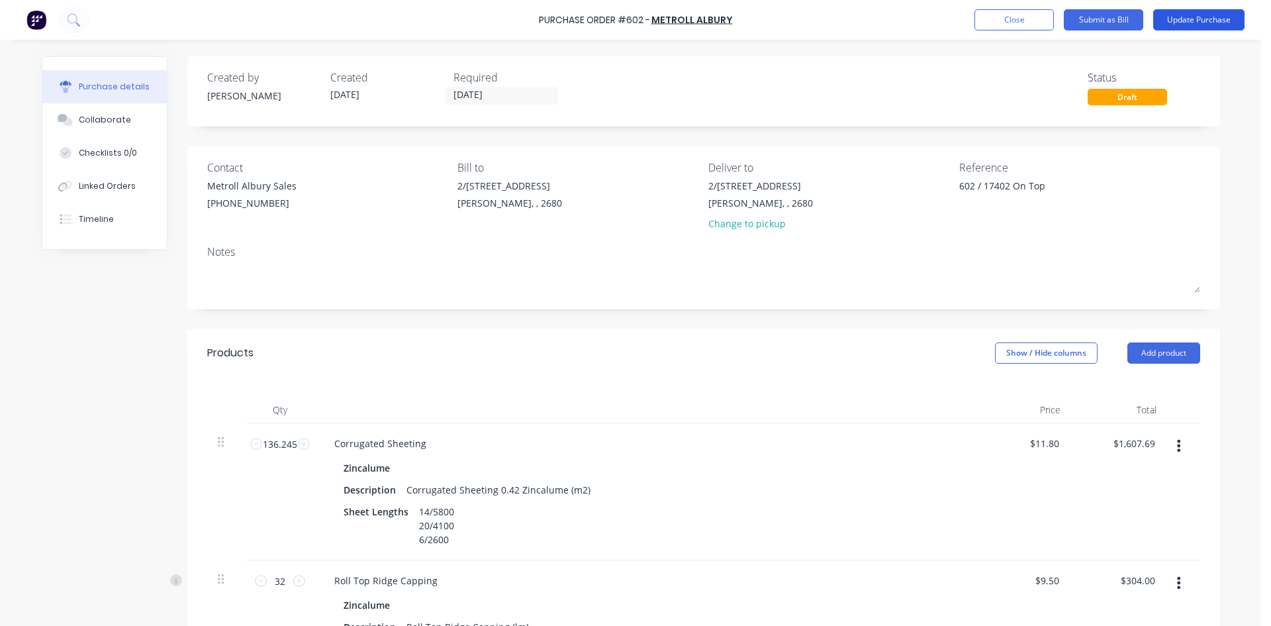
click at [1194, 20] on button "Update Purchase" at bounding box center [1198, 19] width 91 height 21
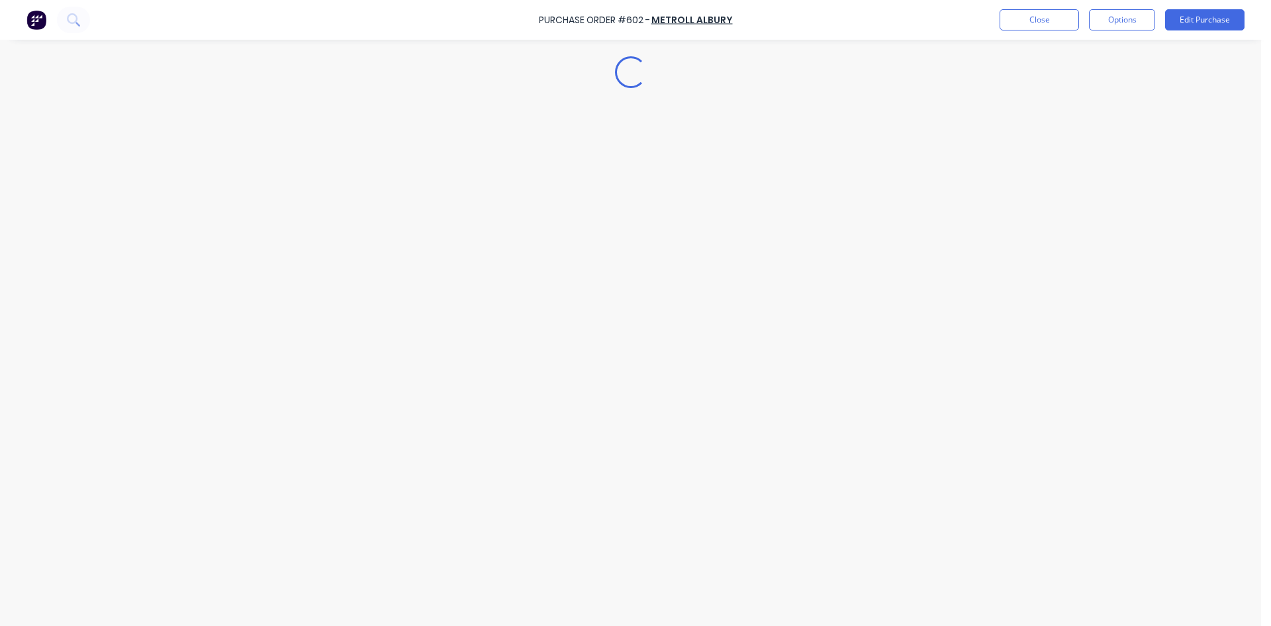
type textarea "x"
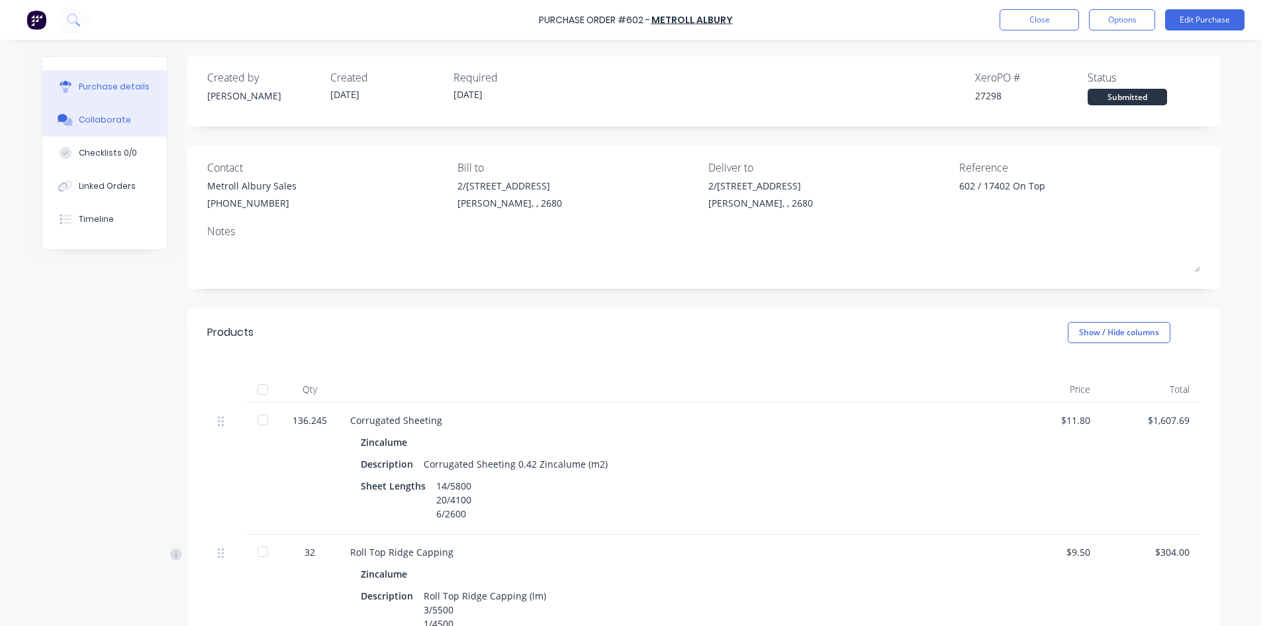
click at [107, 128] on button "Collaborate" at bounding box center [104, 119] width 124 height 33
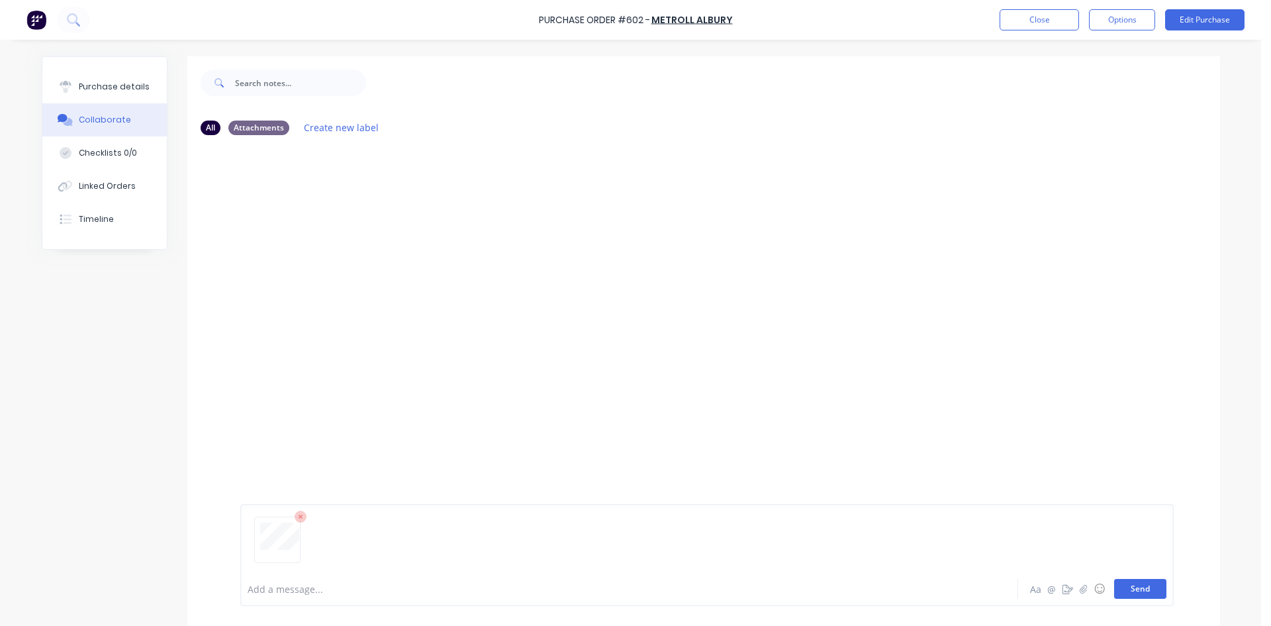
click at [1128, 583] on button "Send" at bounding box center [1140, 589] width 52 height 20
click at [112, 83] on div "Purchase details" at bounding box center [114, 87] width 71 height 12
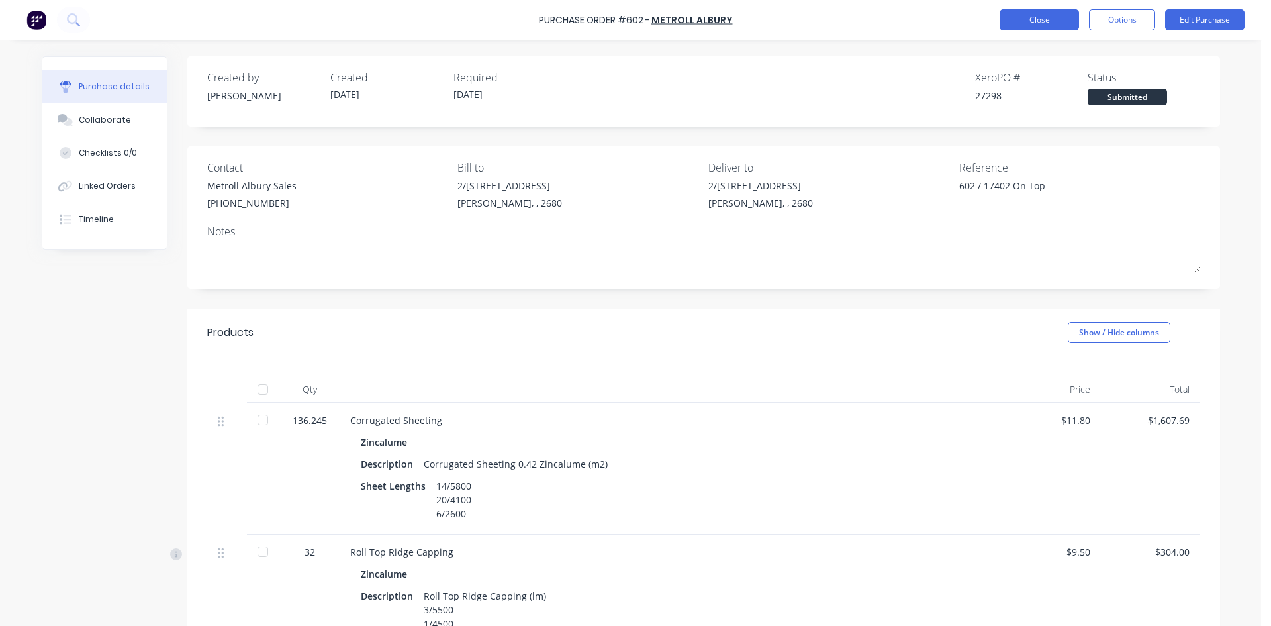
click at [1034, 19] on button "Close" at bounding box center [1039, 19] width 79 height 21
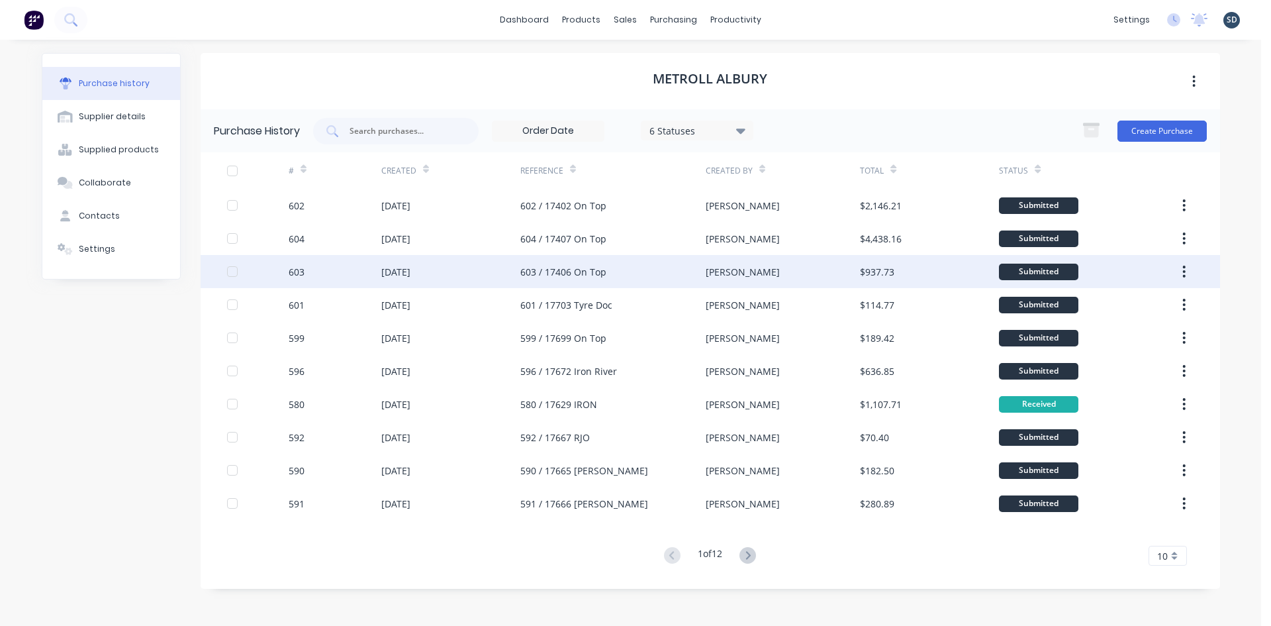
click at [458, 267] on div "[DATE]" at bounding box center [450, 271] width 139 height 33
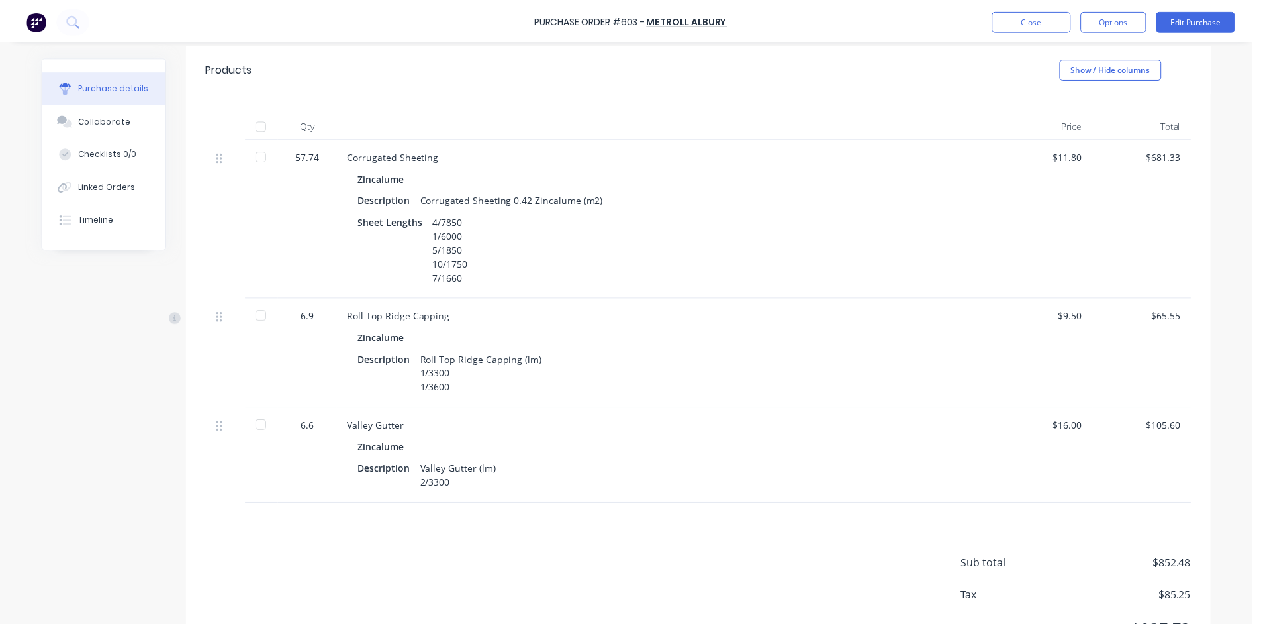
scroll to position [265, 0]
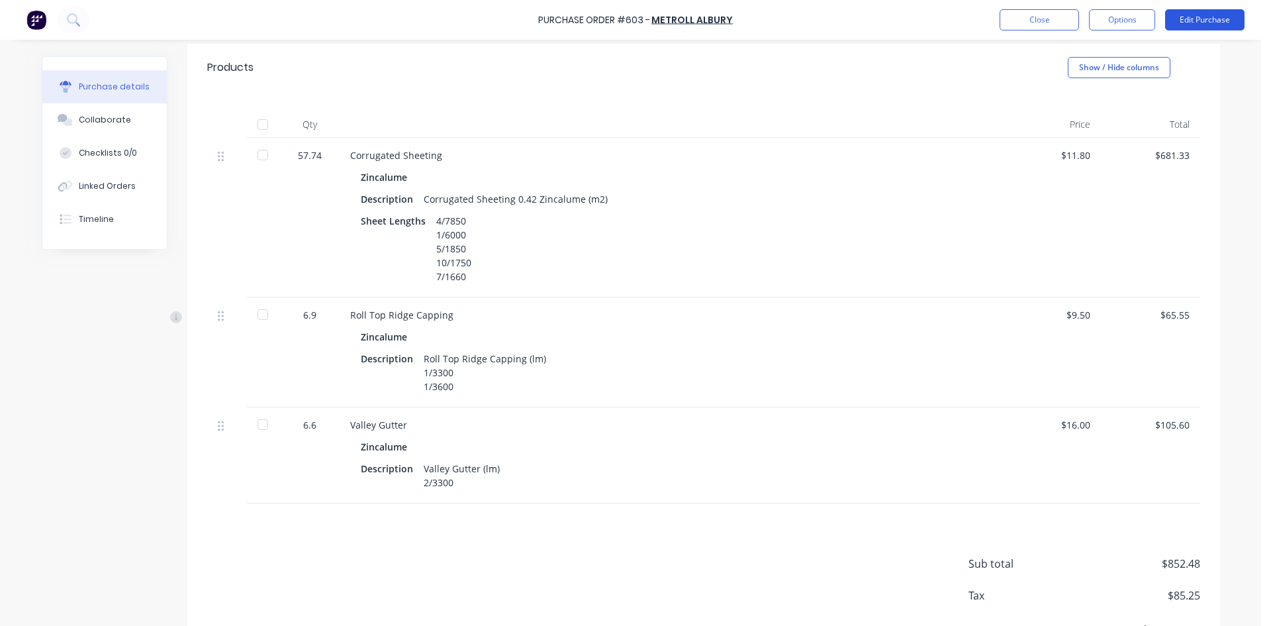
click at [1199, 19] on button "Edit Purchase" at bounding box center [1204, 19] width 79 height 21
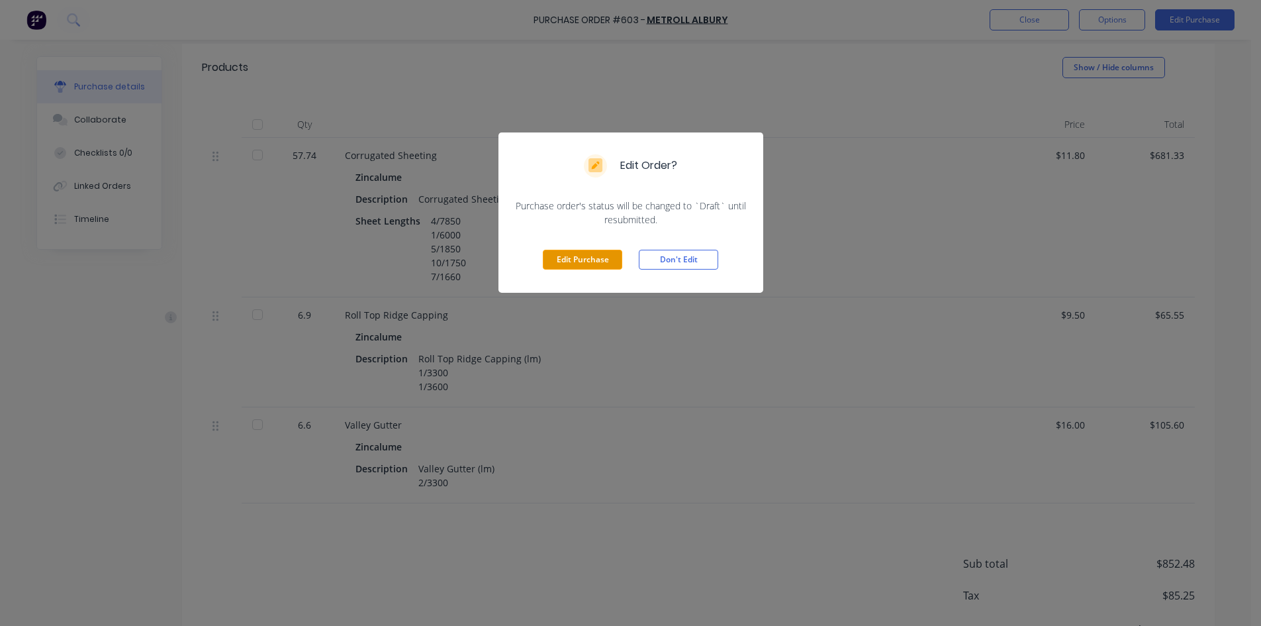
click at [588, 265] on button "Edit Purchase" at bounding box center [582, 260] width 79 height 20
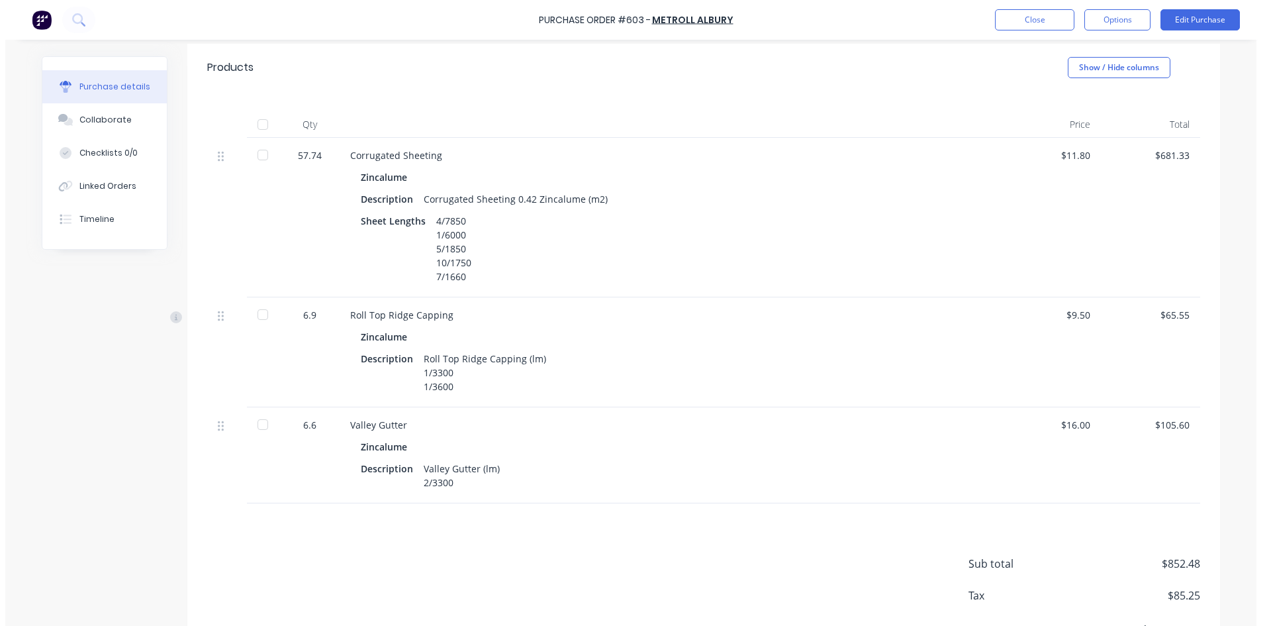
scroll to position [285, 0]
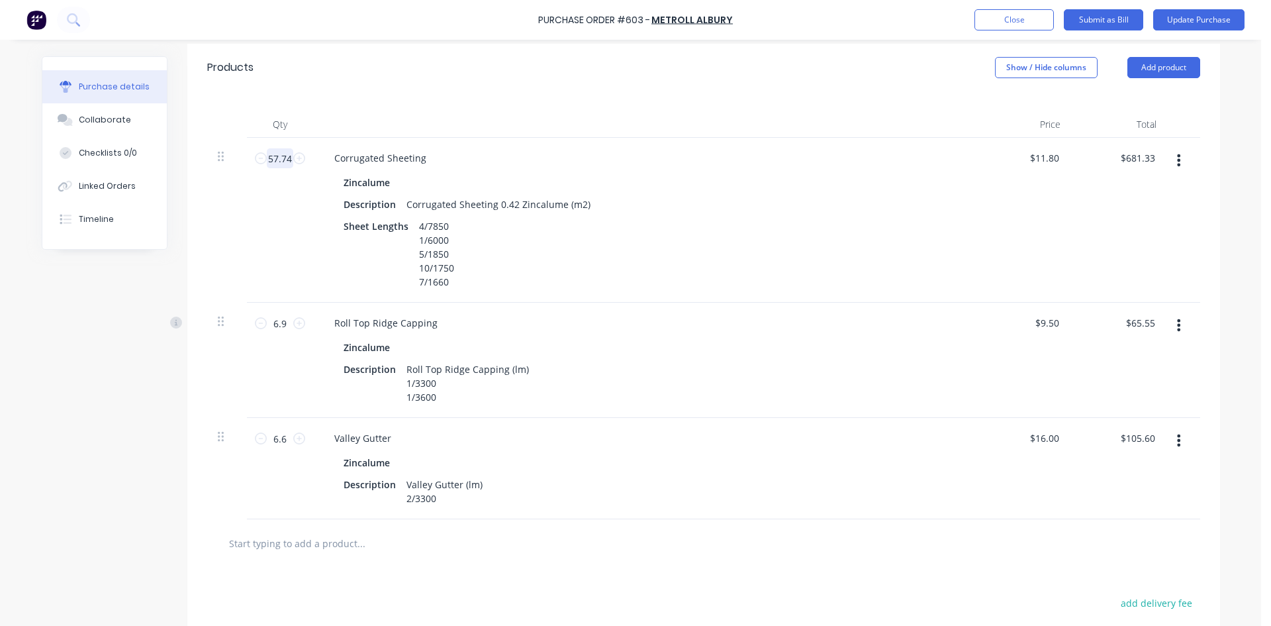
click at [277, 156] on input "57.74" at bounding box center [280, 158] width 26 height 20
click at [280, 160] on input "57.74" at bounding box center [280, 158] width 26 height 20
click at [285, 159] on input "57.74" at bounding box center [280, 158] width 26 height 20
click at [284, 158] on input "57.74" at bounding box center [280, 158] width 26 height 20
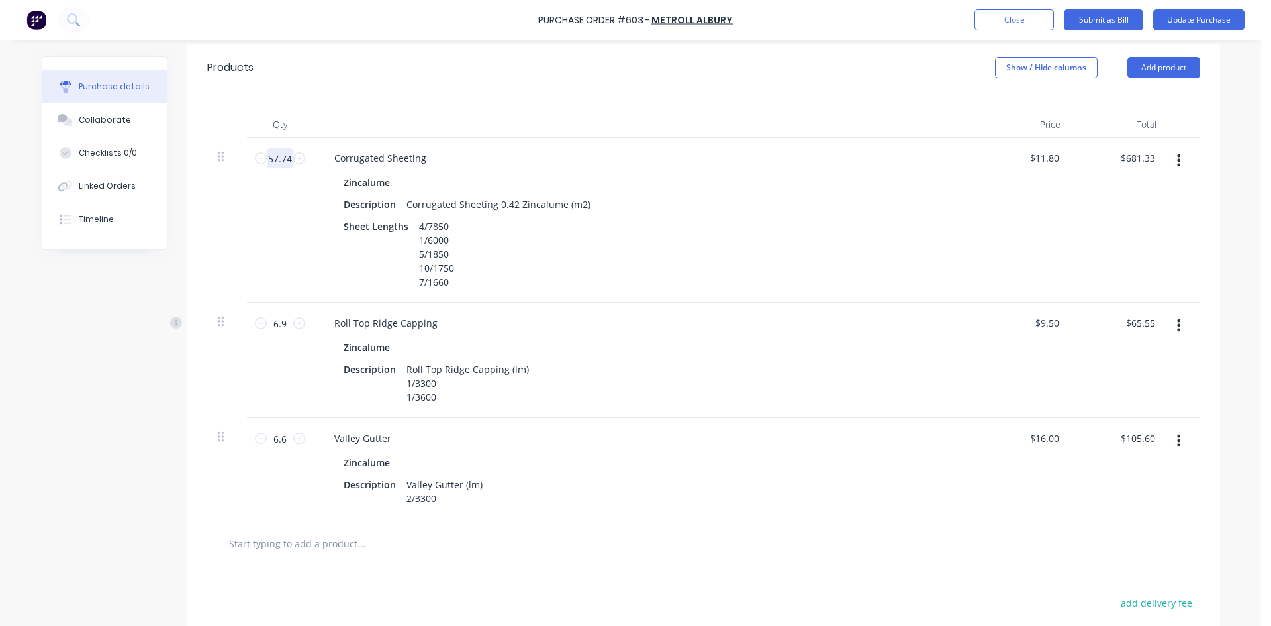
click at [284, 158] on input "57.74" at bounding box center [280, 158] width 26 height 20
type input "57.7"
type input "$680.86"
type input "57.73"
type input "$681.21"
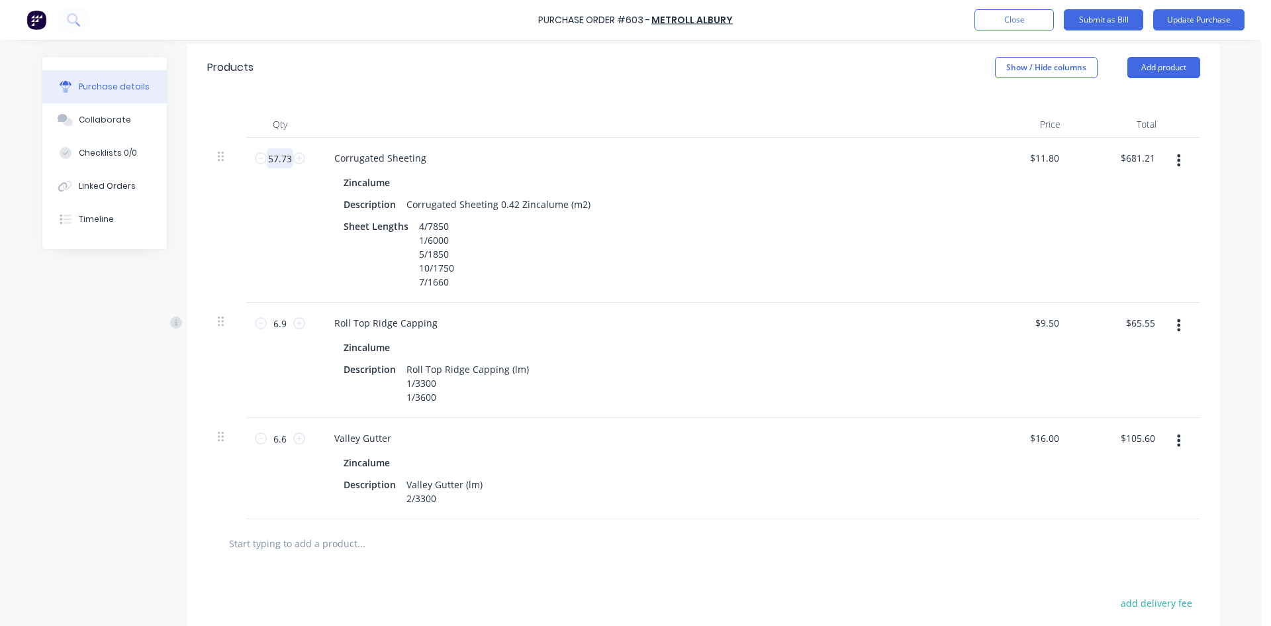
type input "57.737"
type input "$681.30"
type input "57.737"
click at [385, 105] on div "Qty Price Total 57.737 57.737 Corrugated Sheeting Zincalume Description Corruga…" at bounding box center [703, 305] width 1033 height 428
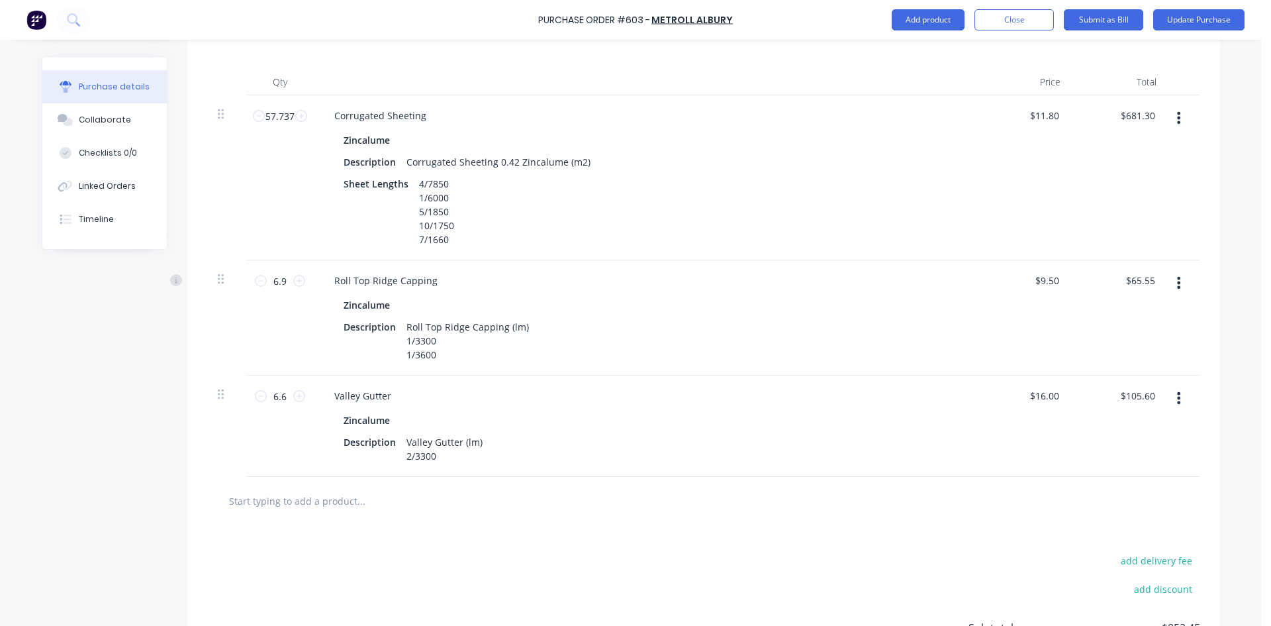
scroll to position [352, 0]
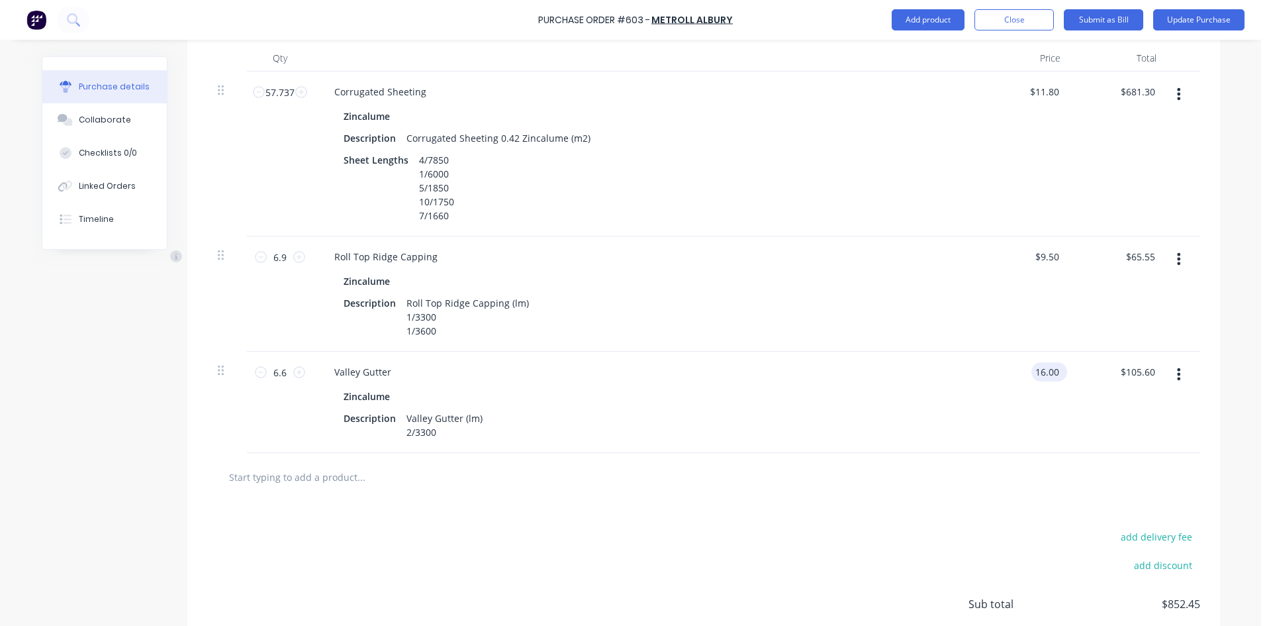
click at [1047, 372] on input "16.00" at bounding box center [1047, 371] width 30 height 19
click at [1047, 371] on input "16.00" at bounding box center [1047, 371] width 30 height 19
type input "$10.37"
type input "$68.44"
click at [917, 397] on div "Zincalume" at bounding box center [644, 396] width 601 height 19
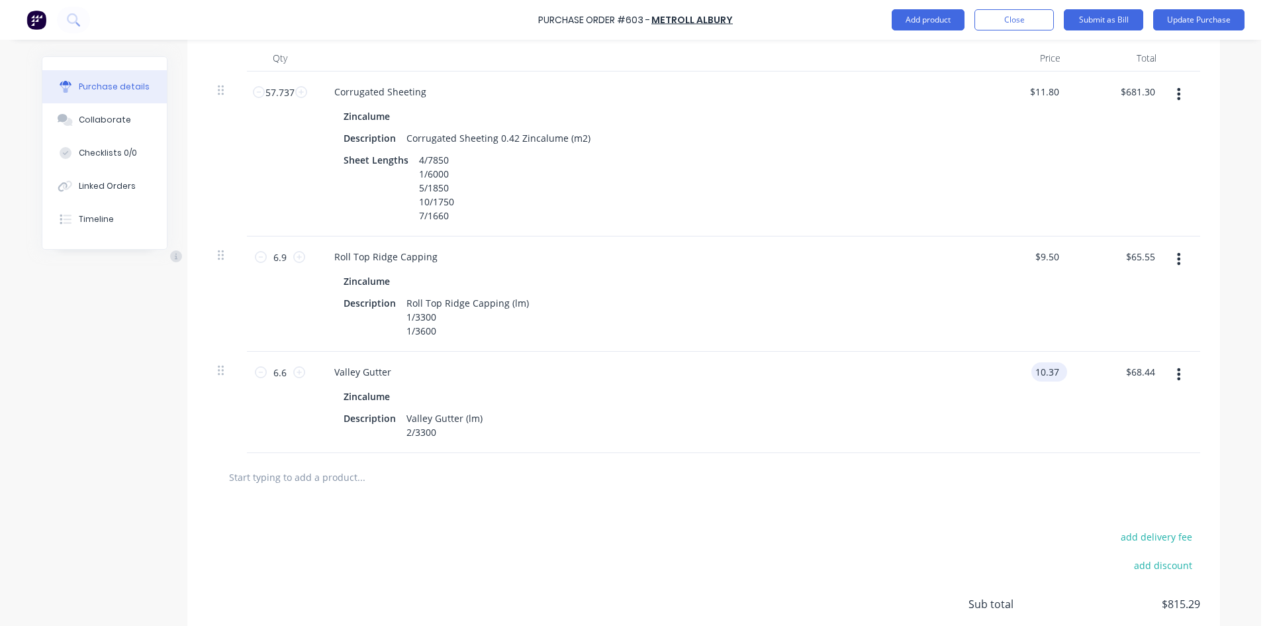
click at [1049, 372] on input "10.37" at bounding box center [1047, 371] width 30 height 19
click at [1053, 369] on input "10.37" at bounding box center [1047, 371] width 30 height 19
click at [982, 416] on div "$10.37 10.373" at bounding box center [1023, 402] width 96 height 101
click at [1053, 372] on input "10.37" at bounding box center [1044, 371] width 36 height 19
click at [1050, 371] on input "10.37" at bounding box center [1047, 371] width 30 height 19
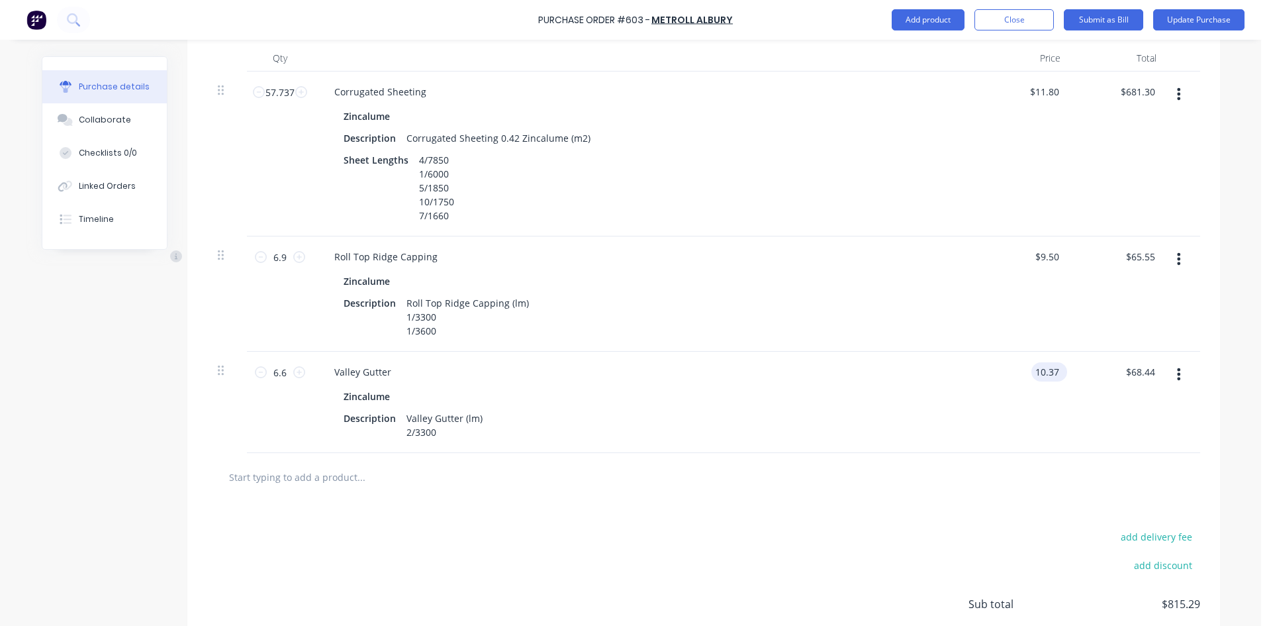
click at [1050, 371] on input "10.37" at bounding box center [1047, 371] width 30 height 19
click at [1053, 370] on input "10.37" at bounding box center [1047, 371] width 30 height 19
click at [1050, 370] on input "10.37" at bounding box center [1047, 371] width 30 height 19
click at [1053, 371] on input "10.37" at bounding box center [1047, 371] width 30 height 19
type input "$10.38"
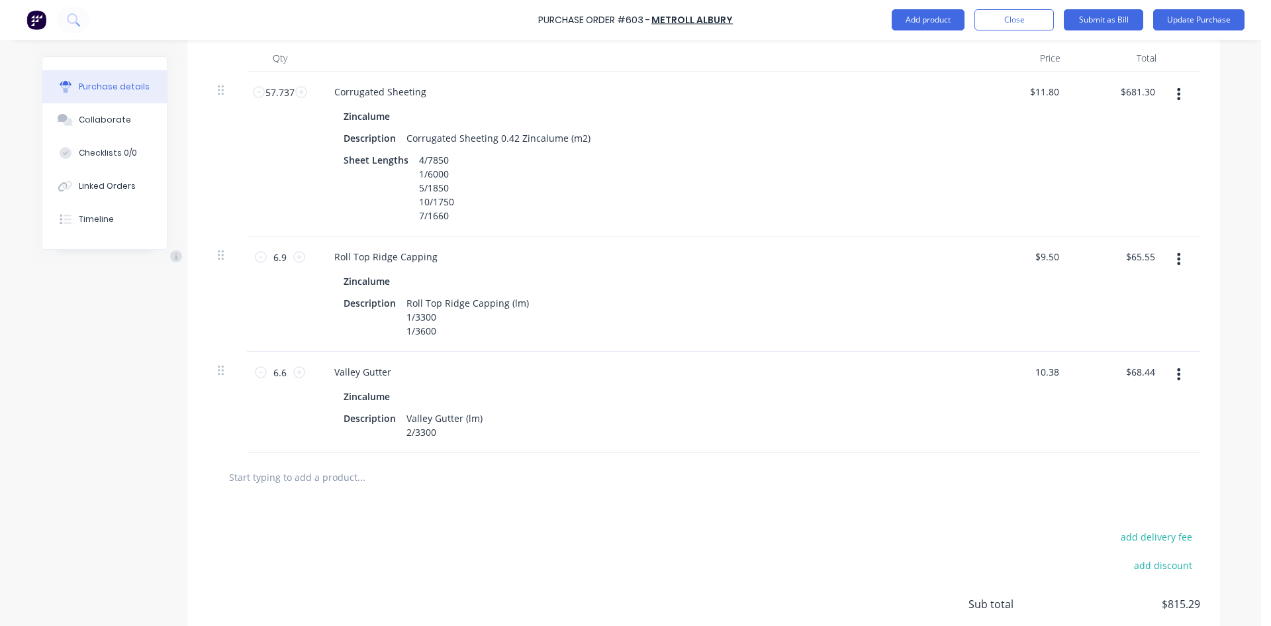
type input "$68.51"
click at [983, 416] on div "$10.38 10.38" at bounding box center [1023, 402] width 96 height 101
click at [1045, 375] on input "10.38" at bounding box center [1044, 371] width 36 height 19
click at [1053, 370] on input "10.38" at bounding box center [1047, 371] width 30 height 19
type input "$10.37"
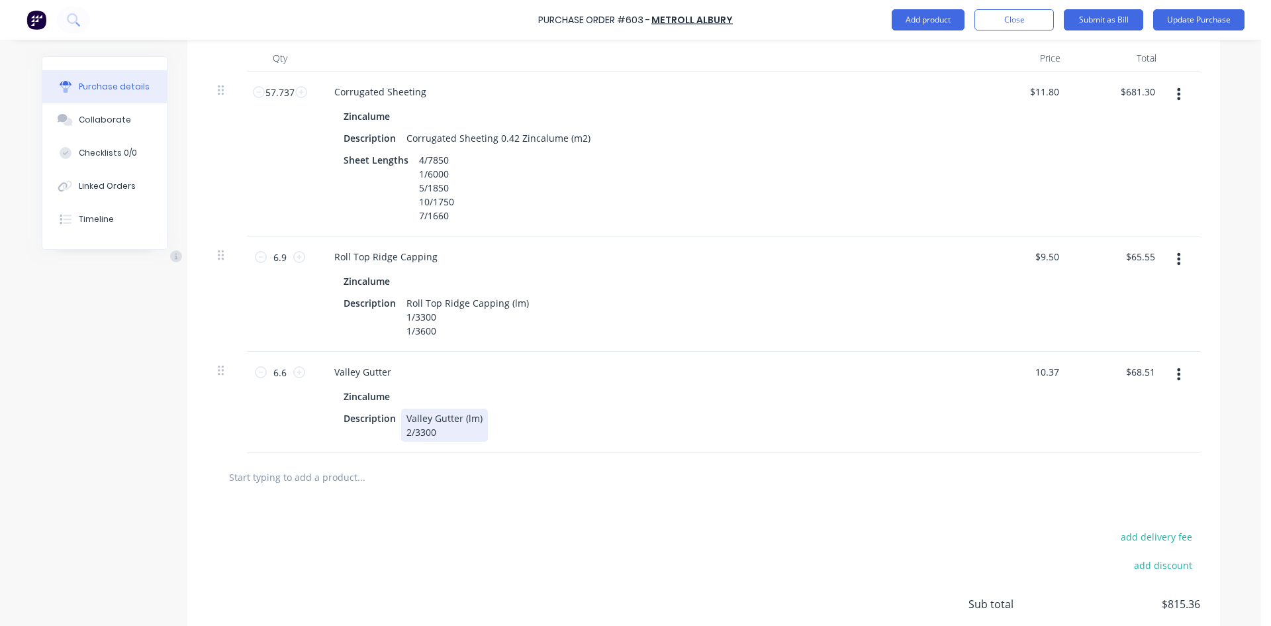
type input "$68.44"
click at [902, 413] on div "Description Valley Gutter (lm) 2/3300" at bounding box center [641, 425] width 607 height 33
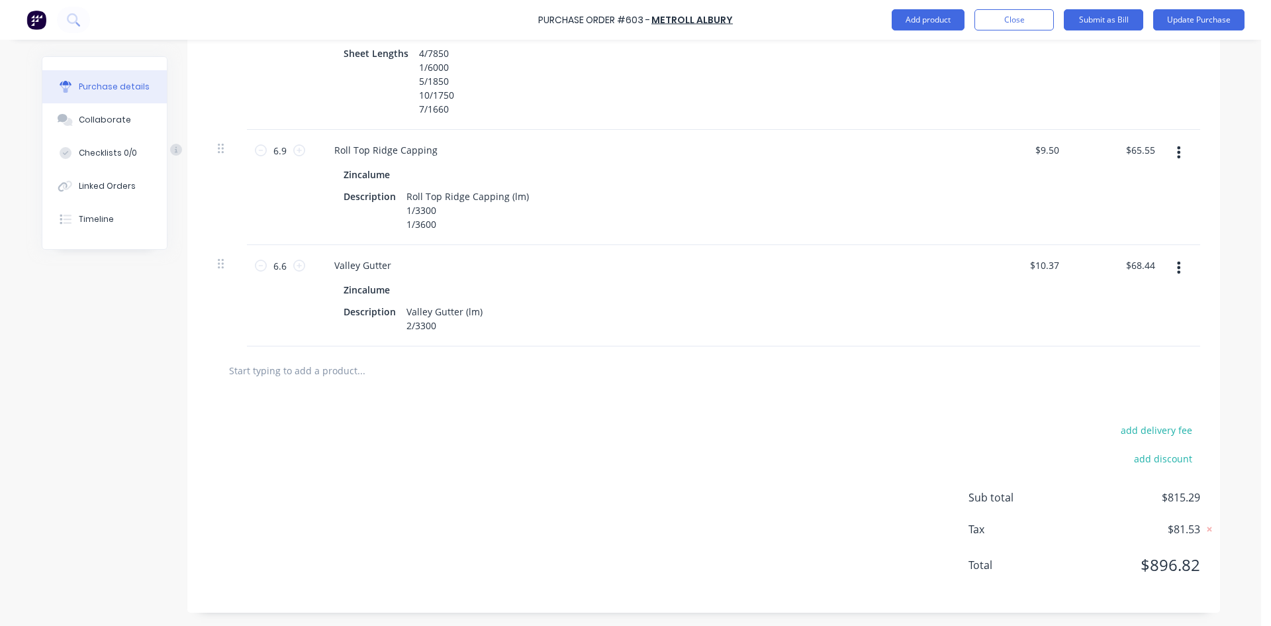
click at [650, 438] on div "add delivery fee add discount Sub total $815.29 Tax $81.53 Total $896.82" at bounding box center [703, 504] width 1033 height 218
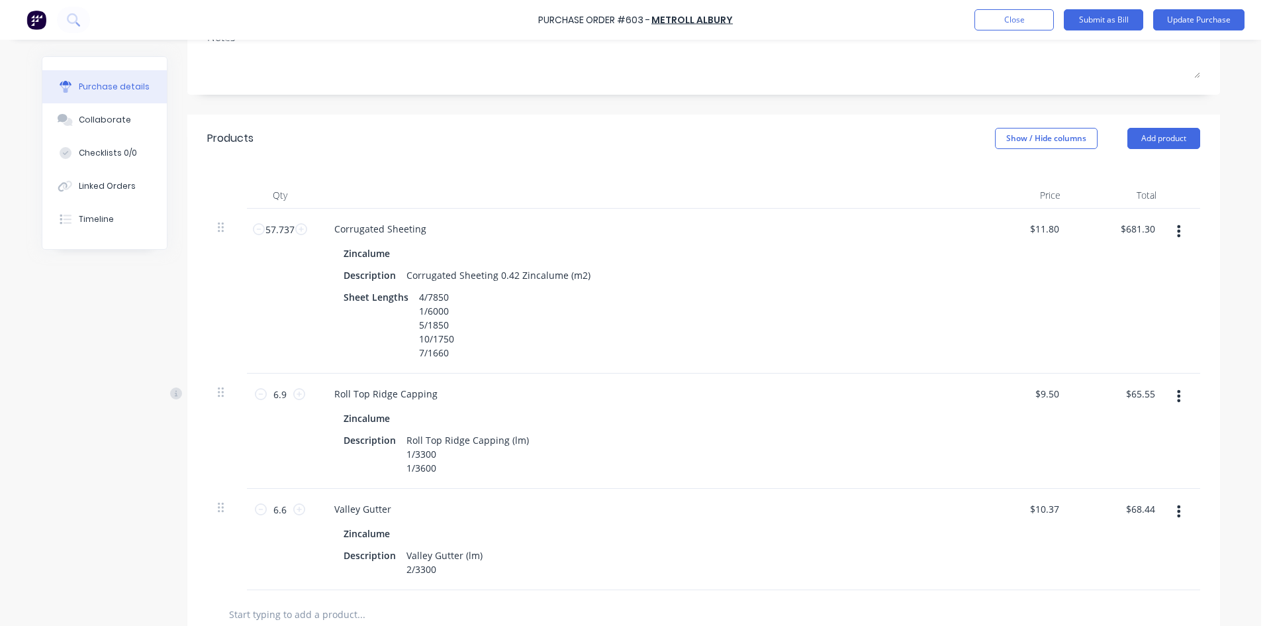
scroll to position [61, 0]
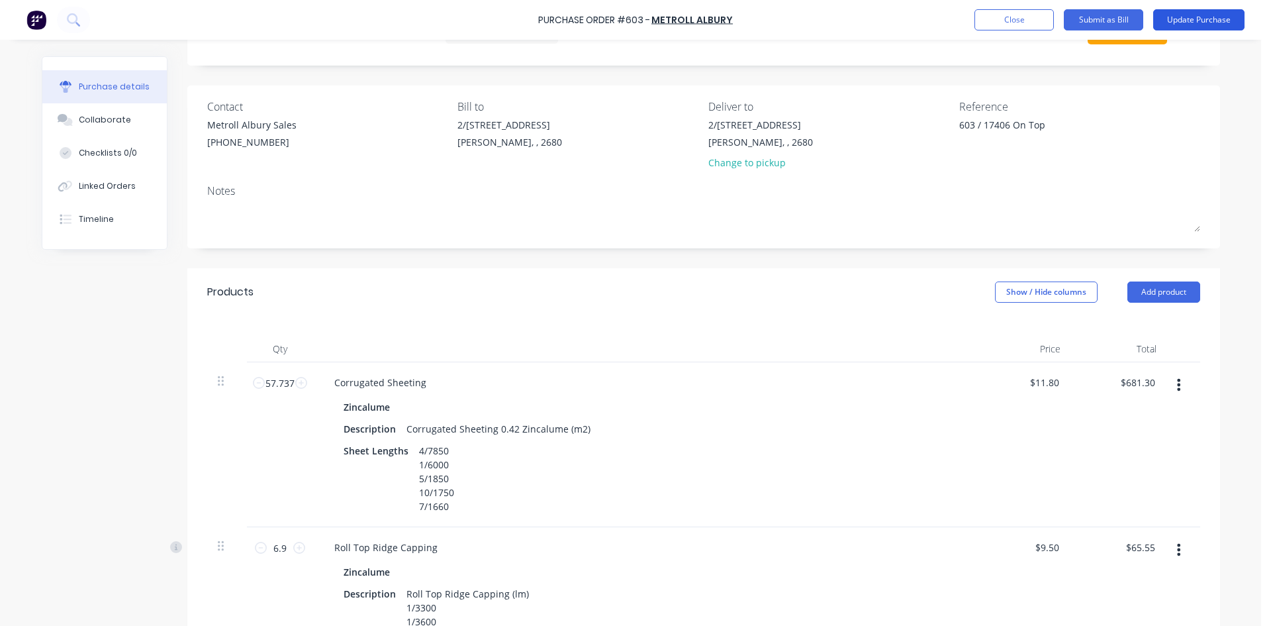
click at [1189, 22] on button "Update Purchase" at bounding box center [1198, 19] width 91 height 21
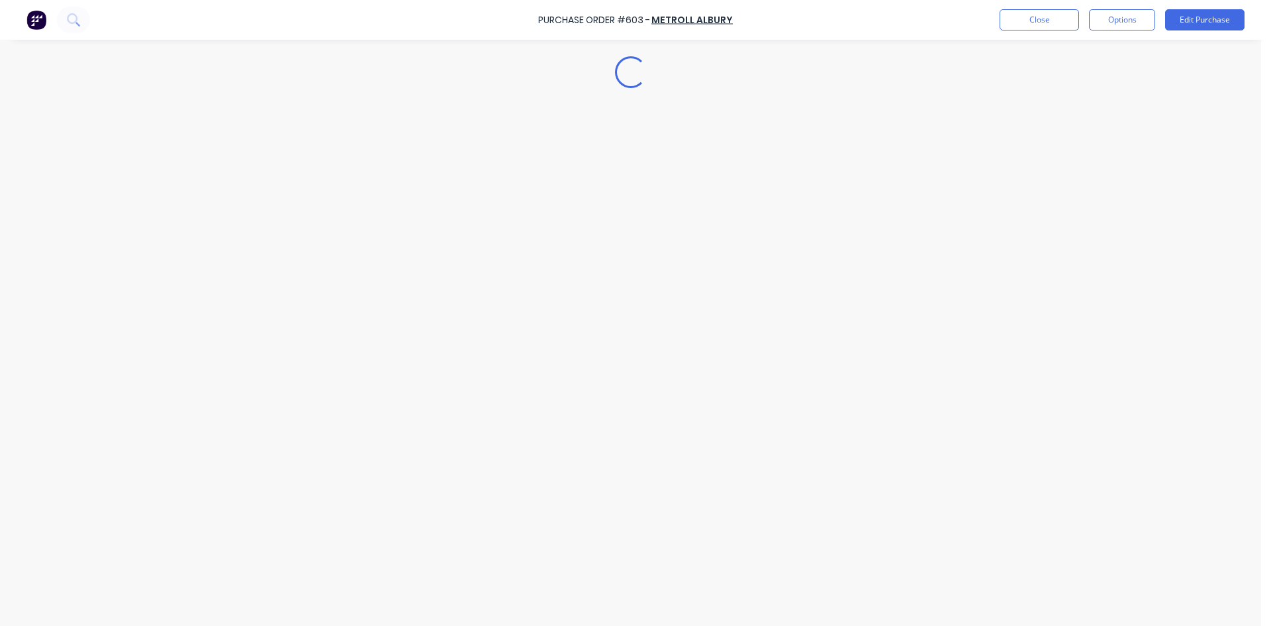
scroll to position [0, 0]
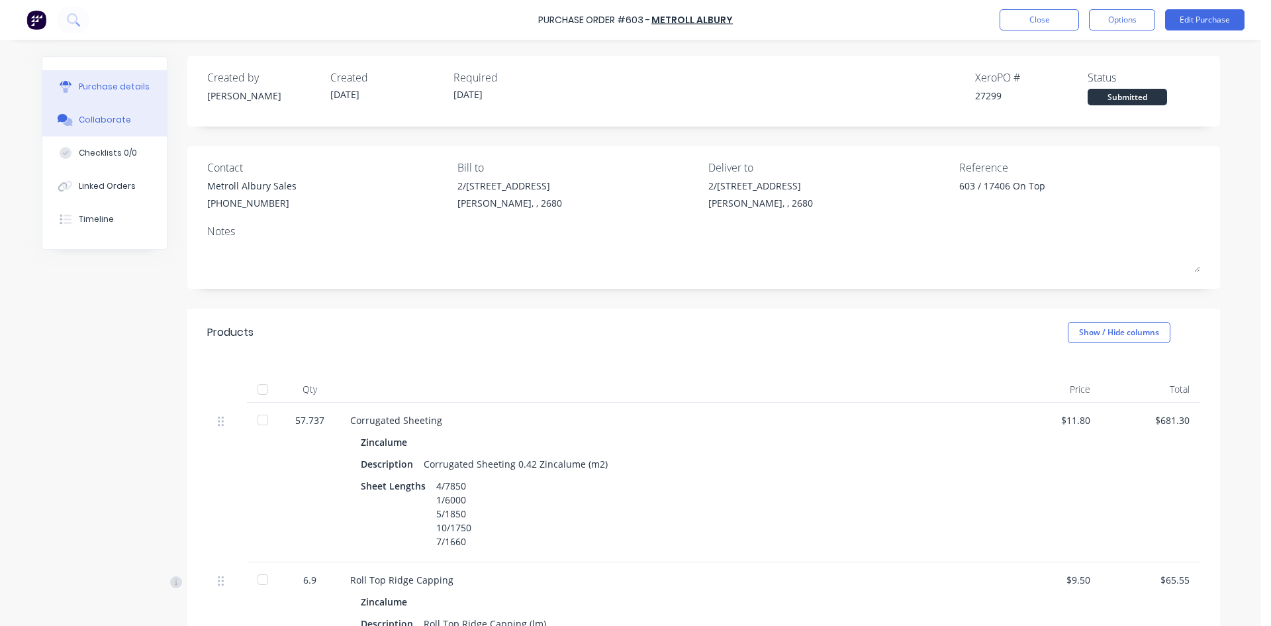
click at [95, 114] on div "Collaborate" at bounding box center [105, 120] width 52 height 12
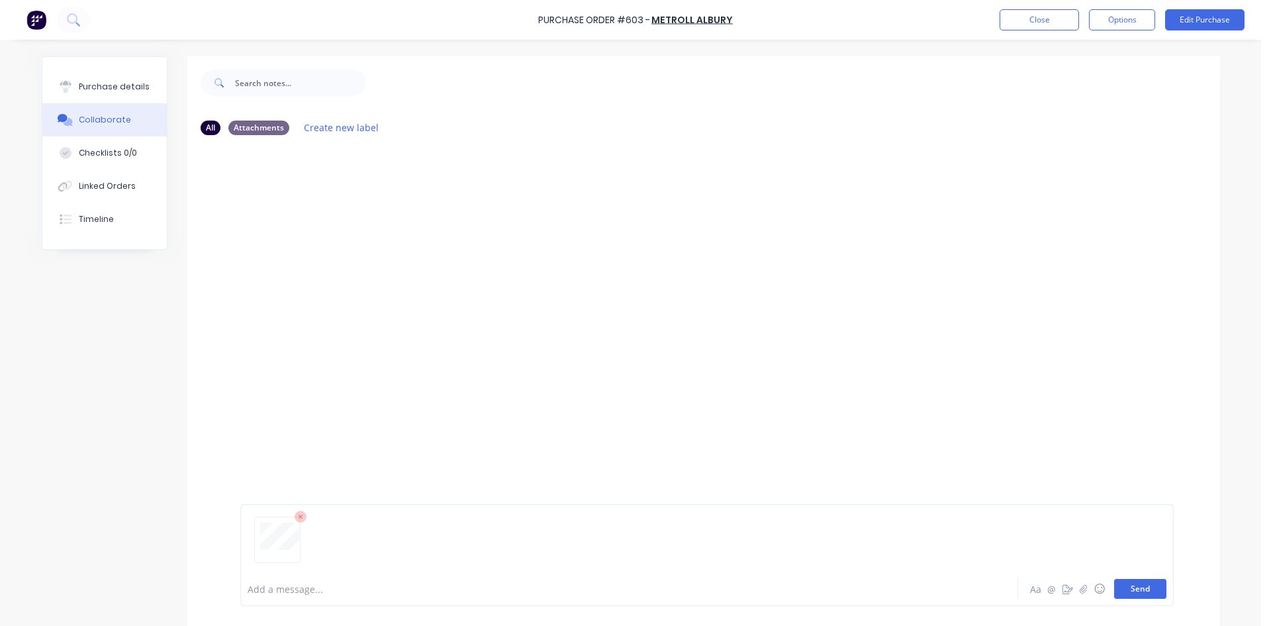
click at [1140, 585] on button "Send" at bounding box center [1140, 589] width 52 height 20
click at [81, 92] on div "Purchase details" at bounding box center [114, 87] width 71 height 12
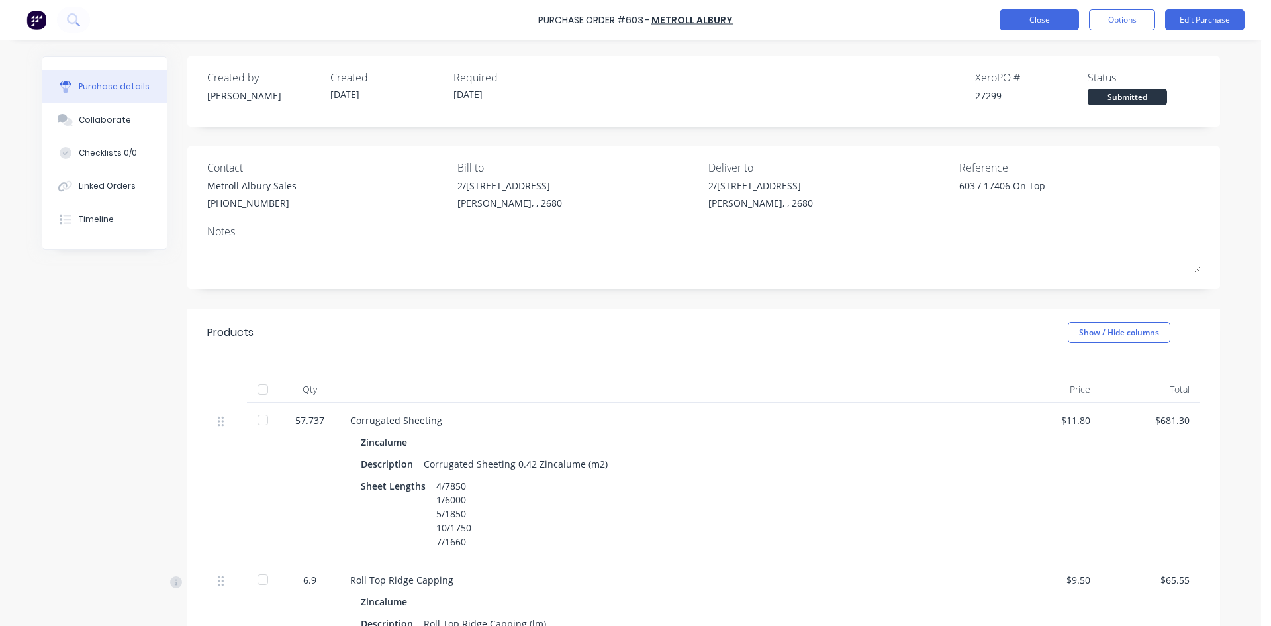
click at [1040, 24] on button "Close" at bounding box center [1039, 19] width 79 height 21
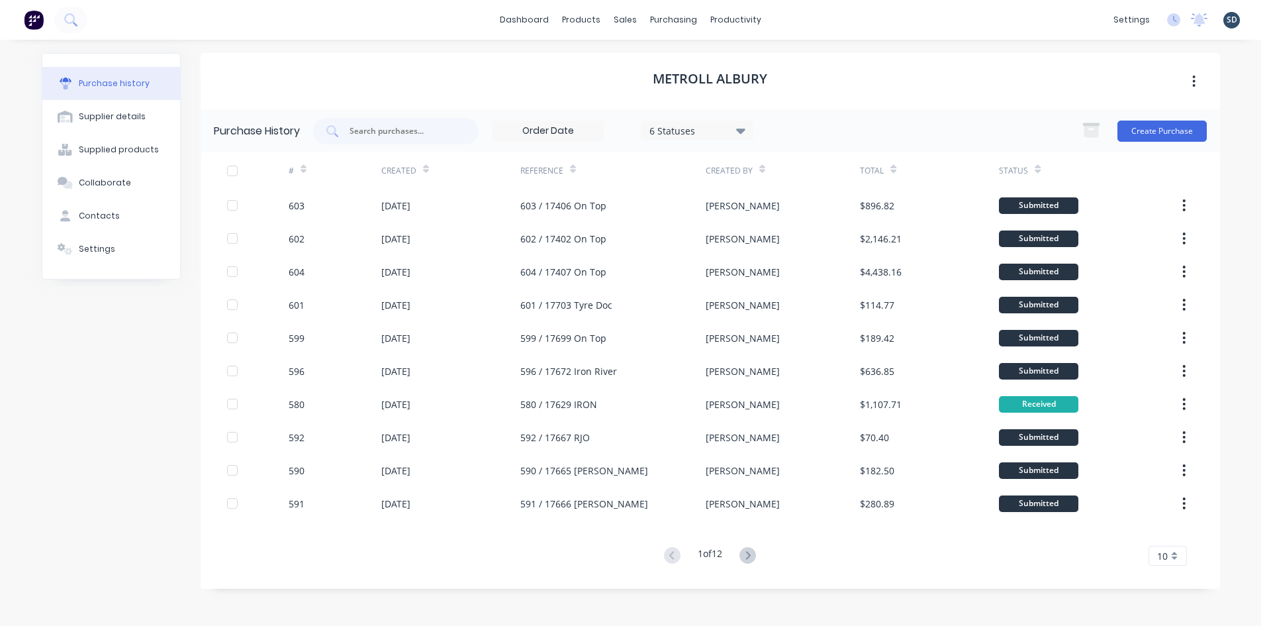
click at [814, 19] on div "dashboard products sales purchasing productivity dashboard products Product Cat…" at bounding box center [630, 20] width 1261 height 40
click at [801, 17] on div "dashboard products sales purchasing productivity dashboard products Product Cat…" at bounding box center [630, 20] width 1261 height 40
click at [799, 17] on div "dashboard products sales purchasing productivity dashboard products Product Cat…" at bounding box center [630, 20] width 1261 height 40
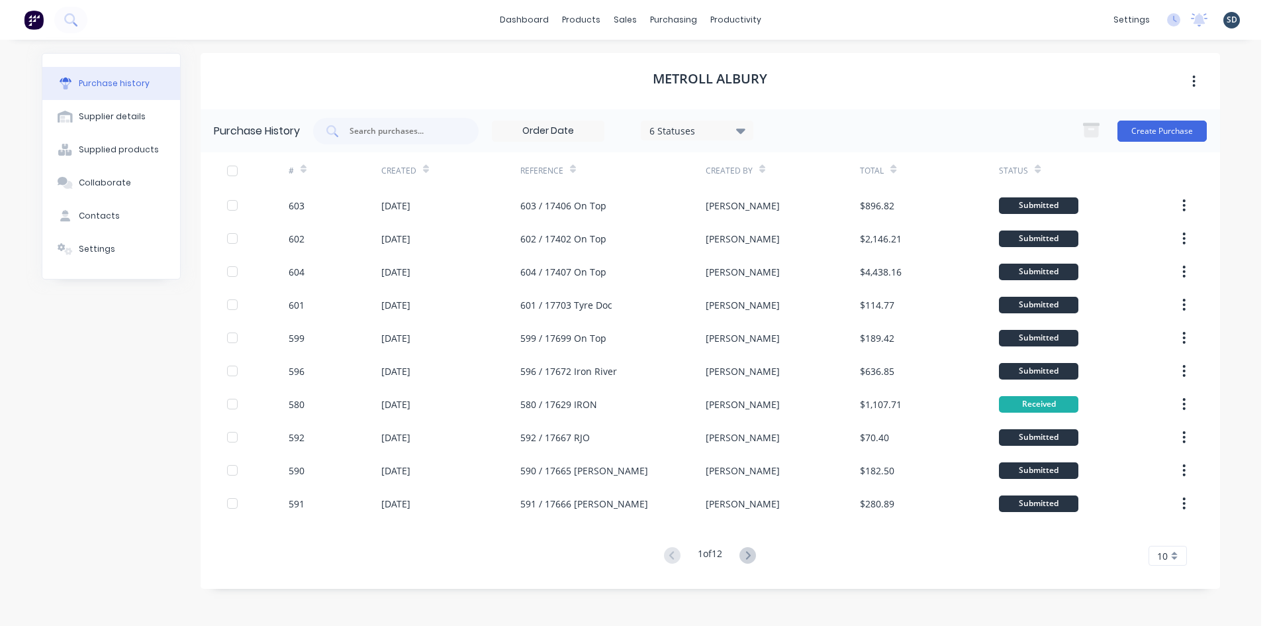
click at [799, 17] on div "dashboard products sales purchasing productivity dashboard products Product Cat…" at bounding box center [630, 20] width 1261 height 40
click at [673, 66] on div "Sales Orders" at bounding box center [675, 64] width 54 height 12
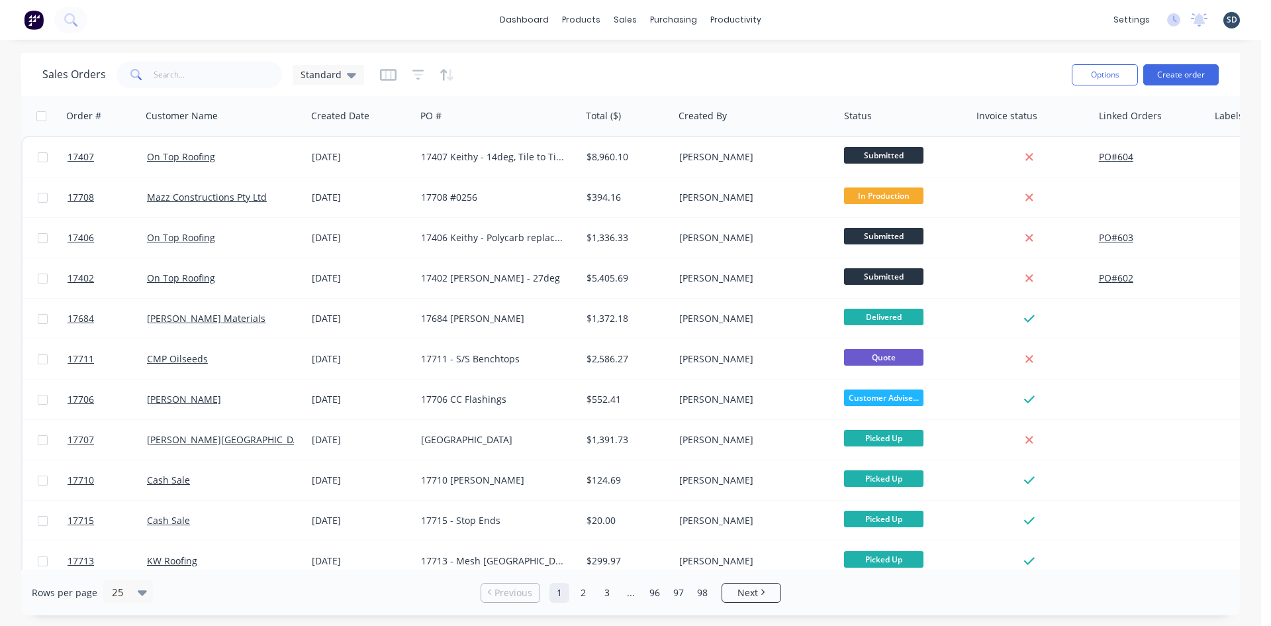
click at [848, 23] on div "dashboard products sales purchasing productivity dashboard products Product Cat…" at bounding box center [630, 20] width 1261 height 40
click at [686, 59] on div "Purchase Orders" at bounding box center [716, 64] width 70 height 12
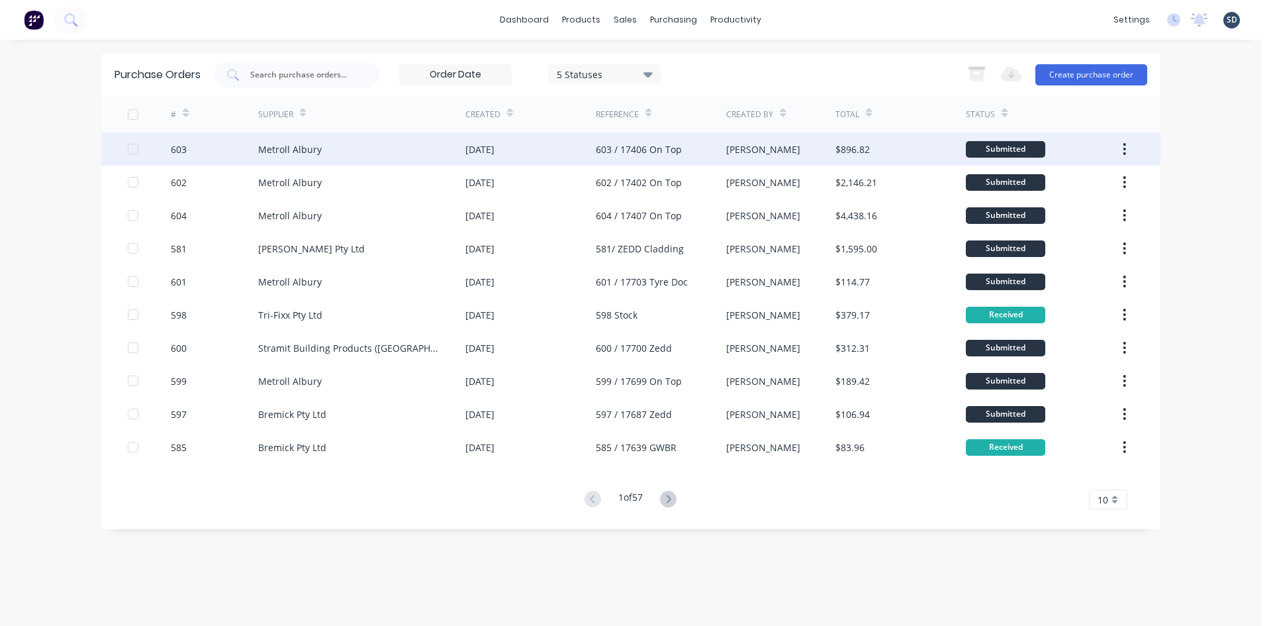
click at [405, 152] on div "Metroll Albury" at bounding box center [361, 148] width 207 height 33
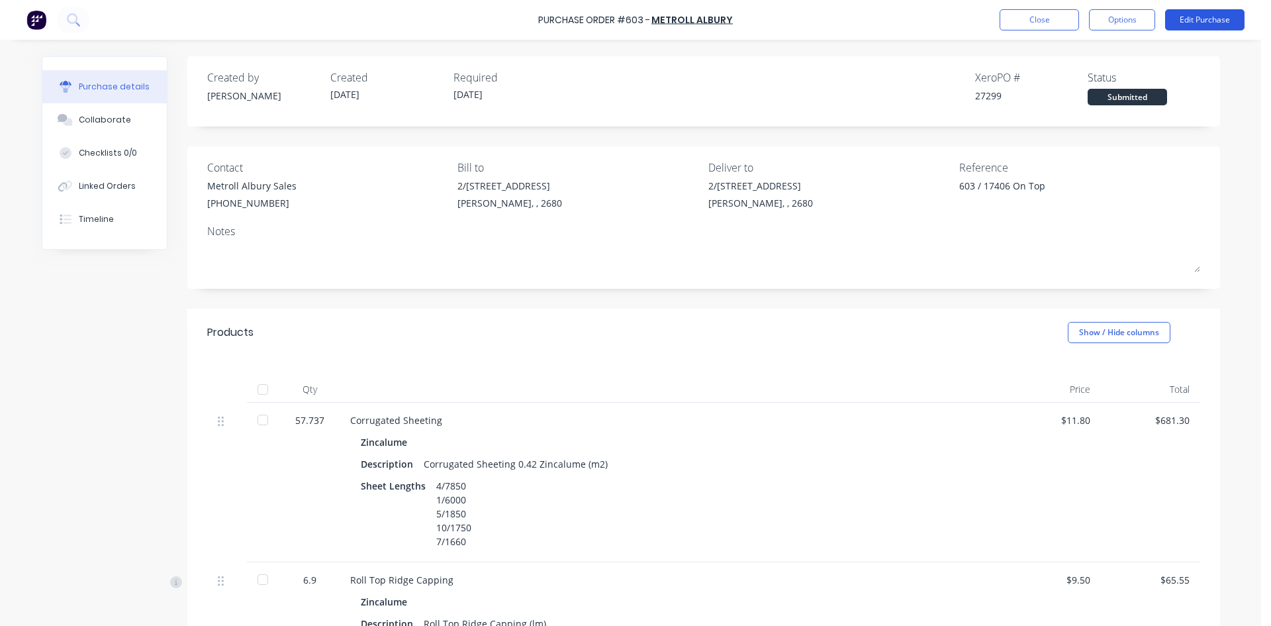
click at [1202, 22] on button "Edit Purchase" at bounding box center [1204, 19] width 79 height 21
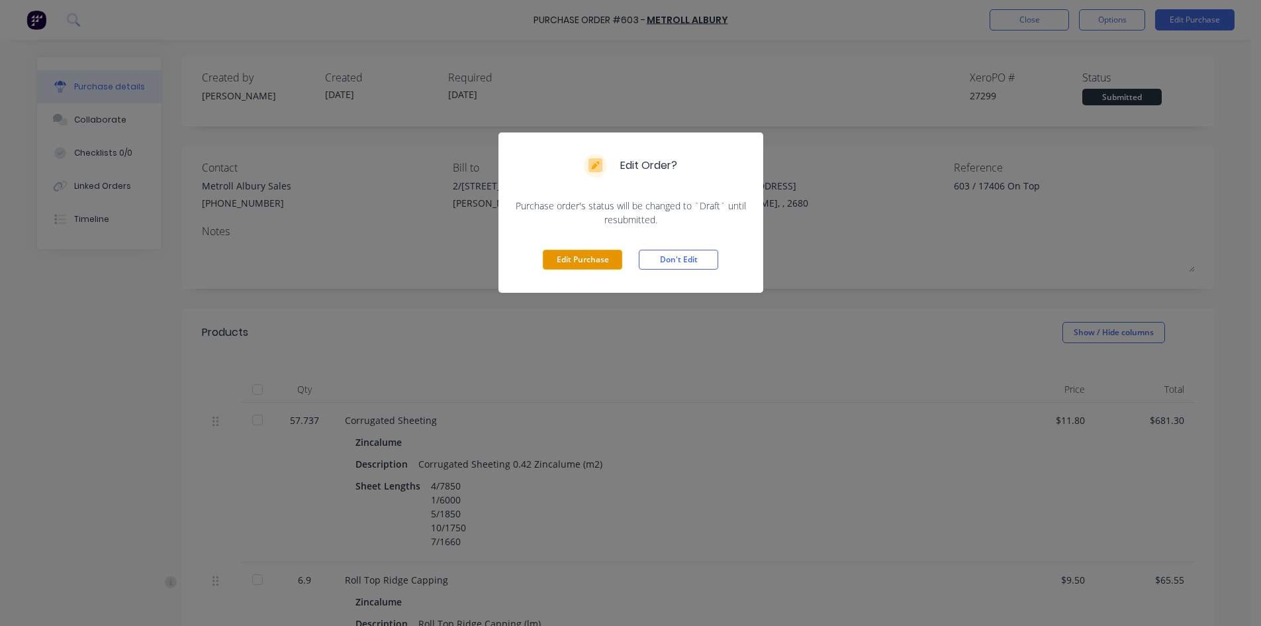
click at [564, 260] on button "Edit Purchase" at bounding box center [582, 260] width 79 height 20
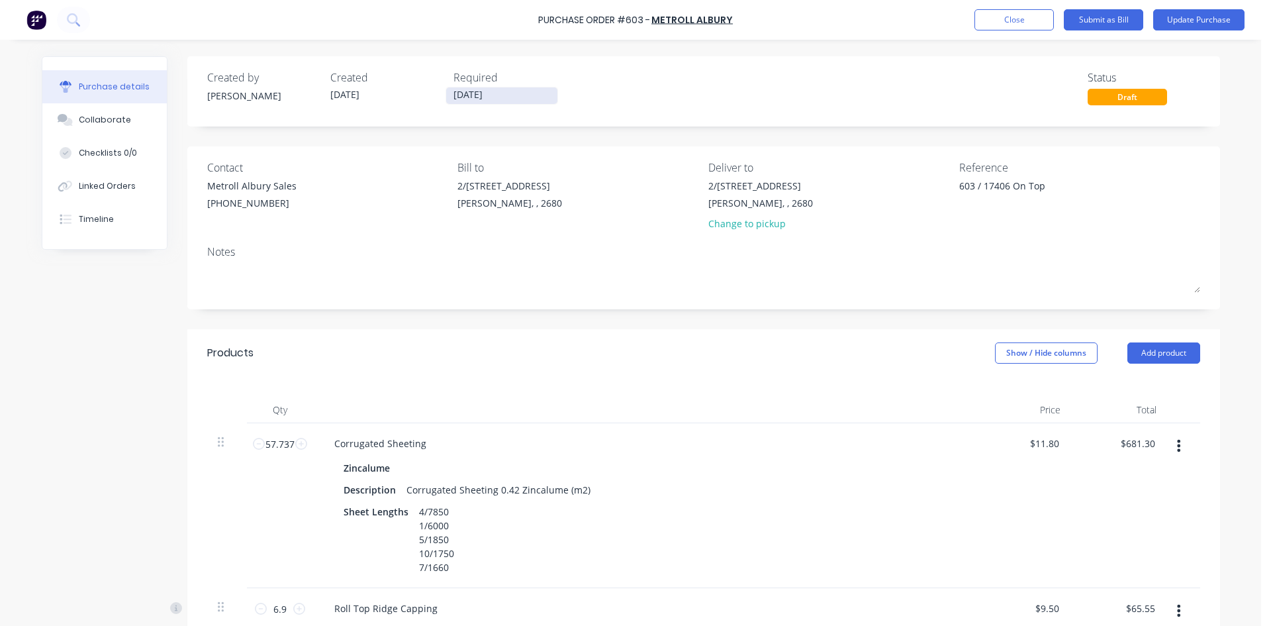
click at [507, 88] on input "07/10/25" at bounding box center [501, 95] width 111 height 17
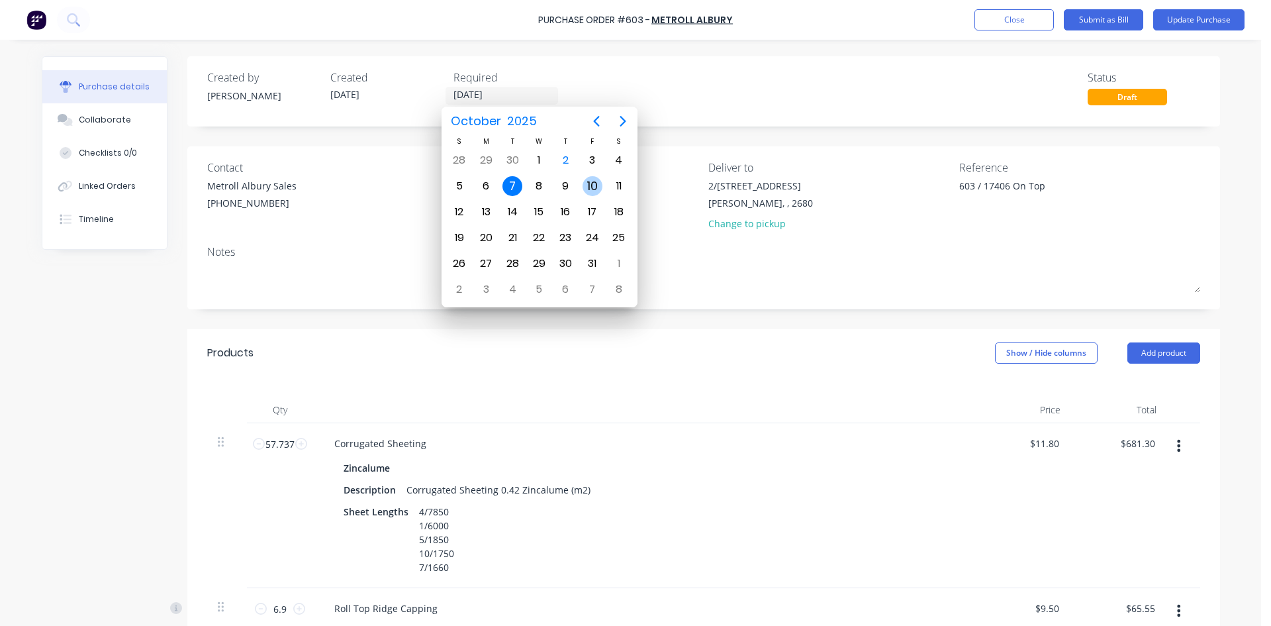
click at [595, 185] on div "10" at bounding box center [593, 186] width 20 height 20
type input "10/10/25"
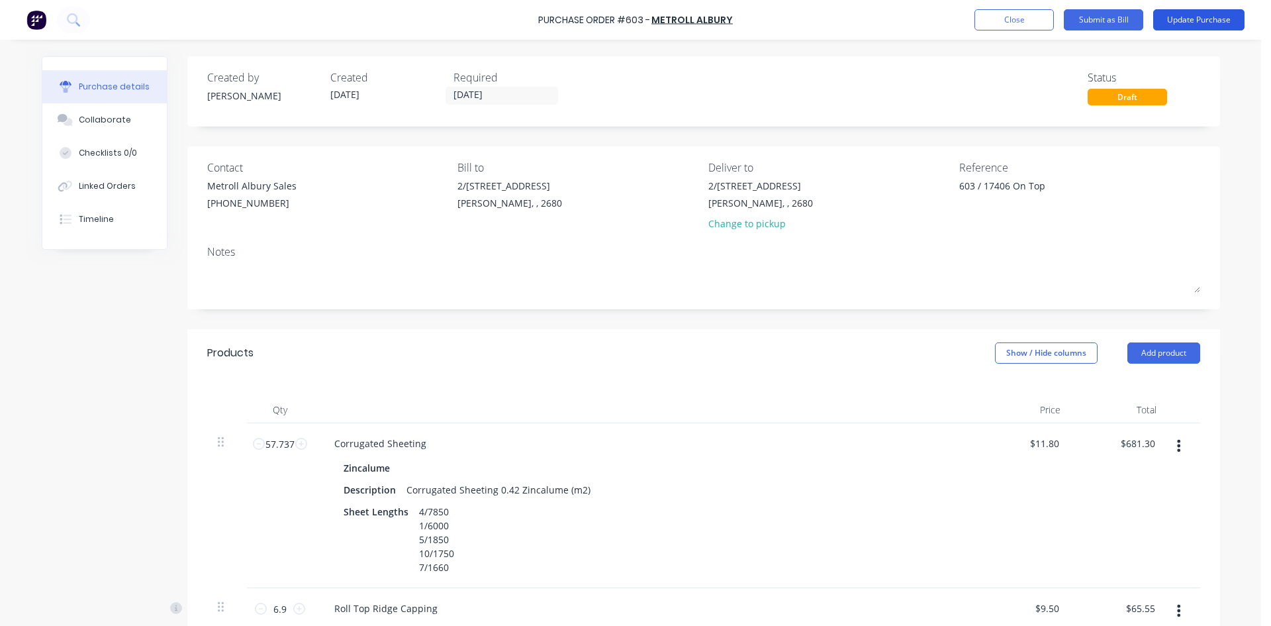
click at [1196, 17] on button "Update Purchase" at bounding box center [1198, 19] width 91 height 21
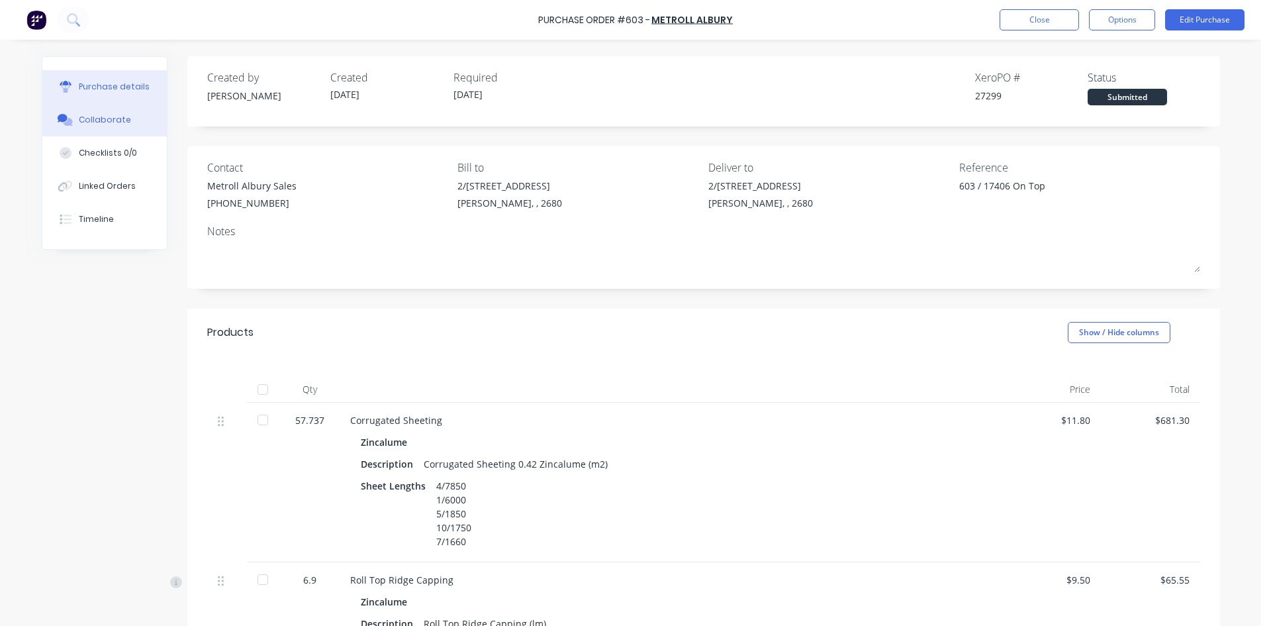
click at [119, 126] on button "Collaborate" at bounding box center [104, 119] width 124 height 33
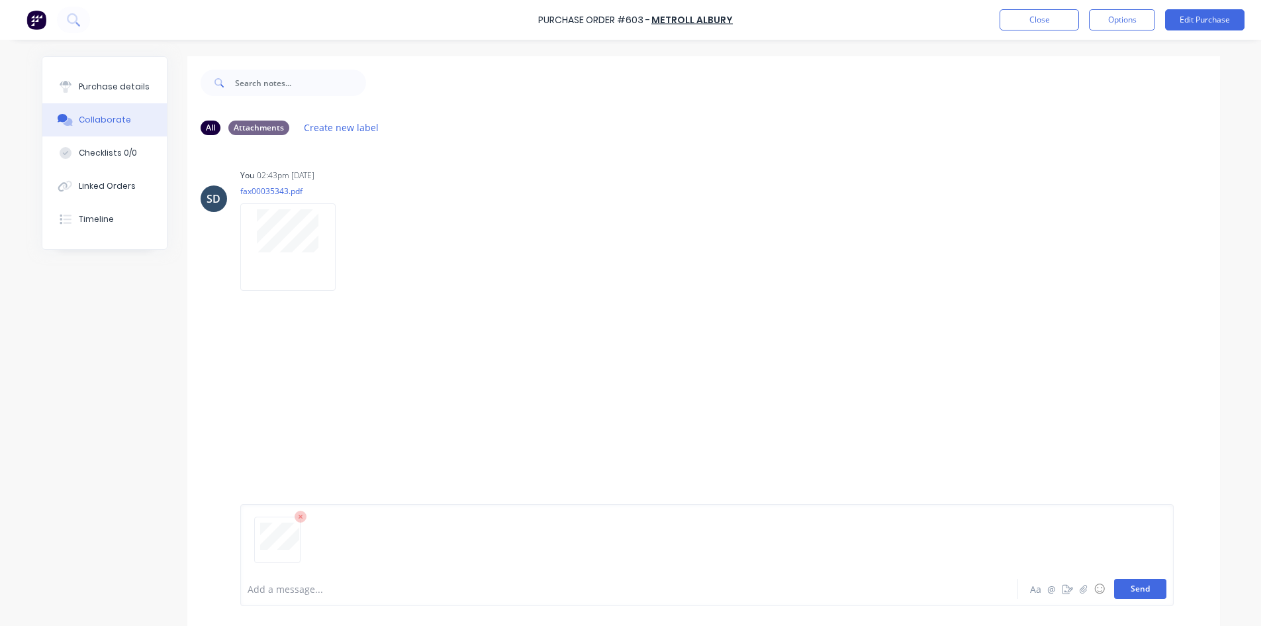
click at [1131, 586] on button "Send" at bounding box center [1140, 589] width 52 height 20
click at [109, 95] on button "Purchase details" at bounding box center [104, 86] width 124 height 33
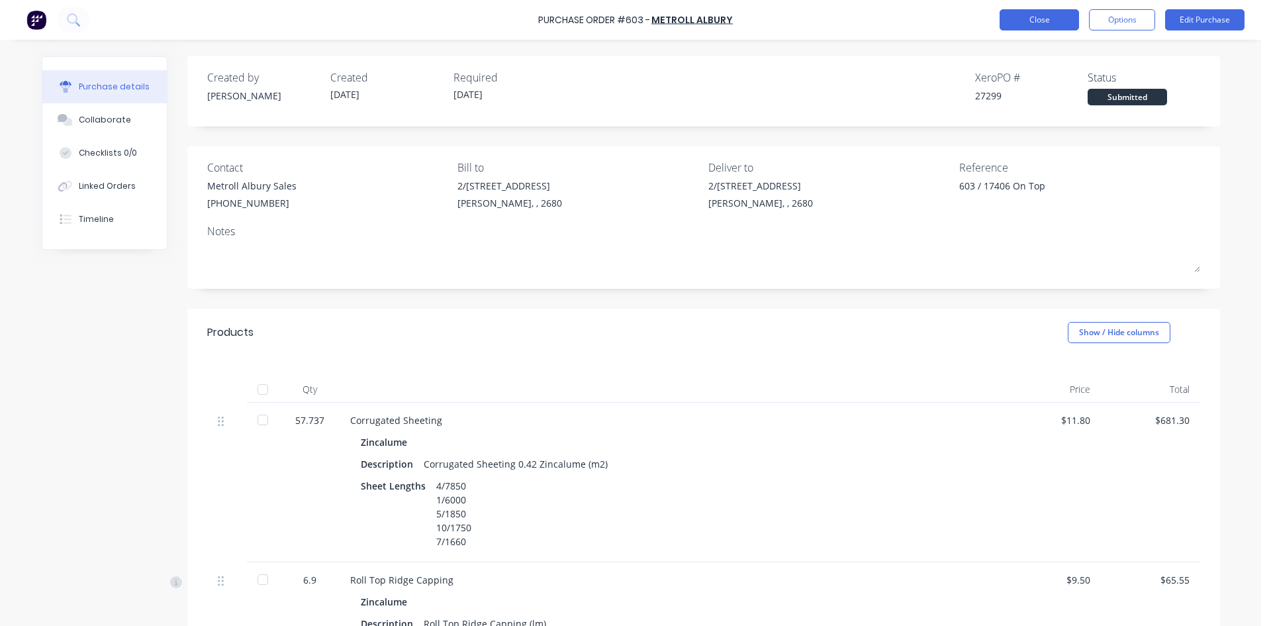
click at [1036, 14] on button "Close" at bounding box center [1039, 19] width 79 height 21
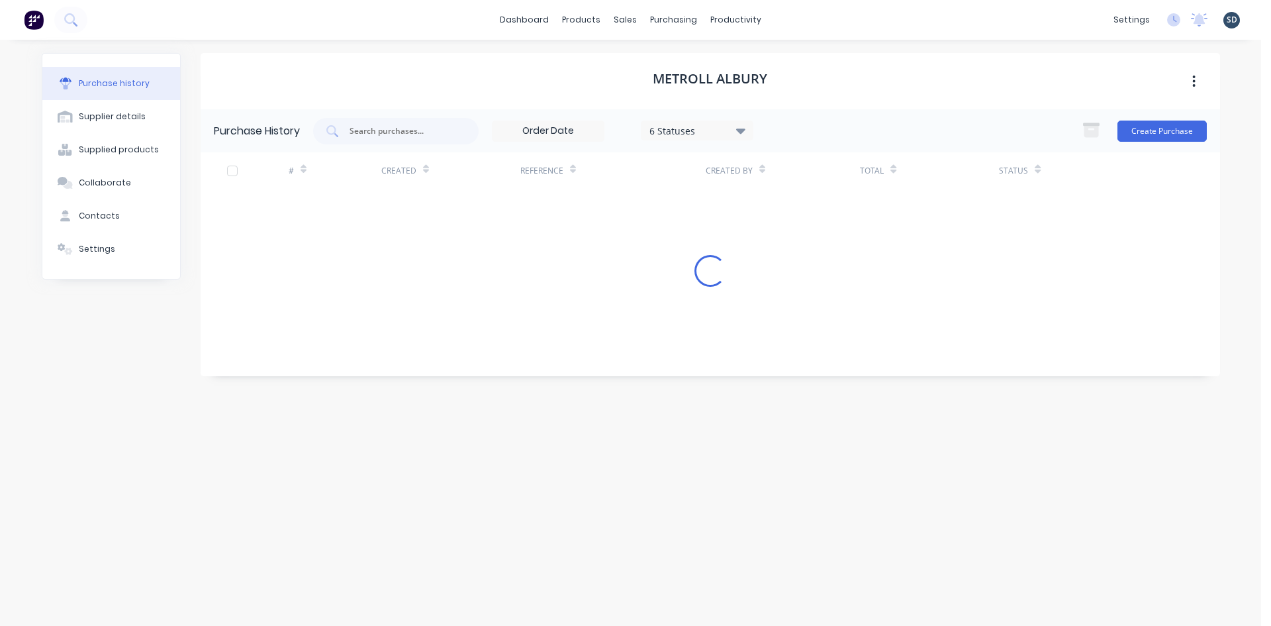
click at [784, 20] on div "dashboard products sales purchasing productivity dashboard products Product Cat…" at bounding box center [630, 20] width 1261 height 40
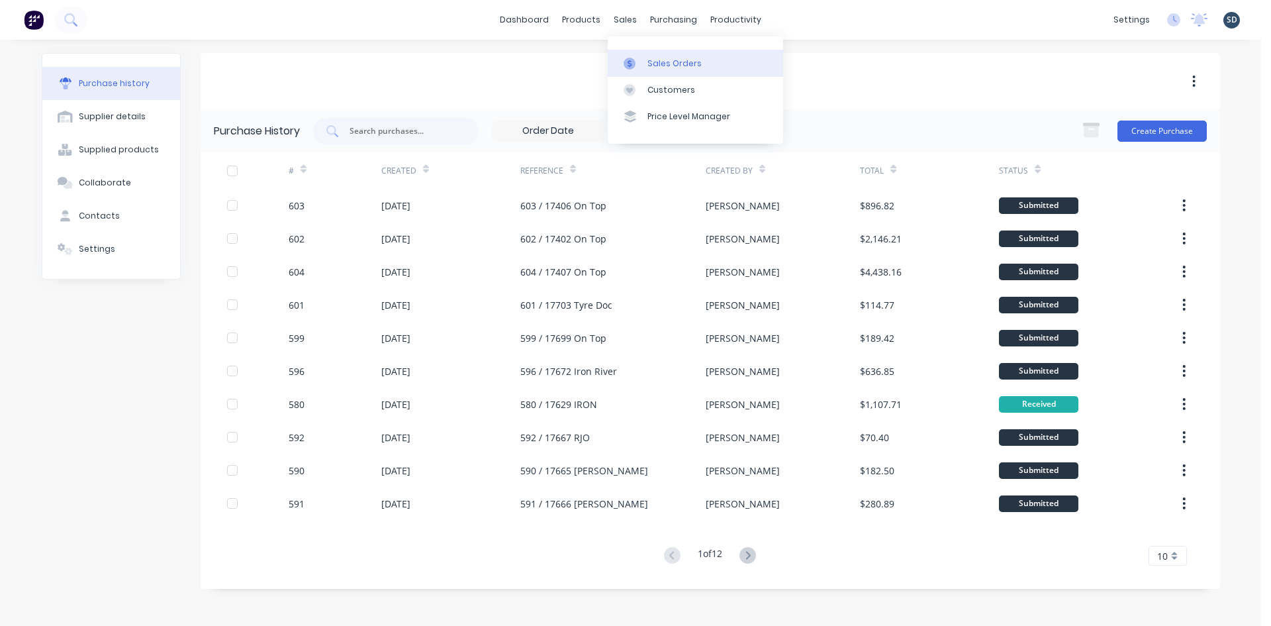
click at [666, 63] on div "Sales Orders" at bounding box center [675, 64] width 54 height 12
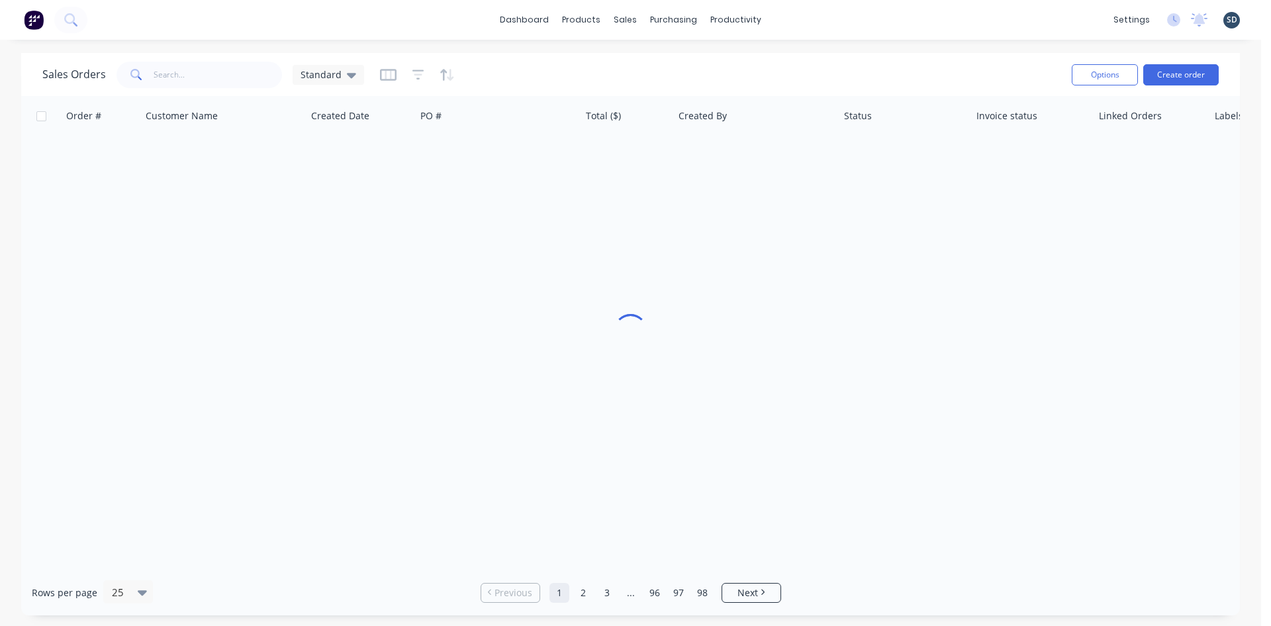
click at [802, 11] on div "dashboard products sales purchasing productivity dashboard products Product Cat…" at bounding box center [630, 20] width 1261 height 40
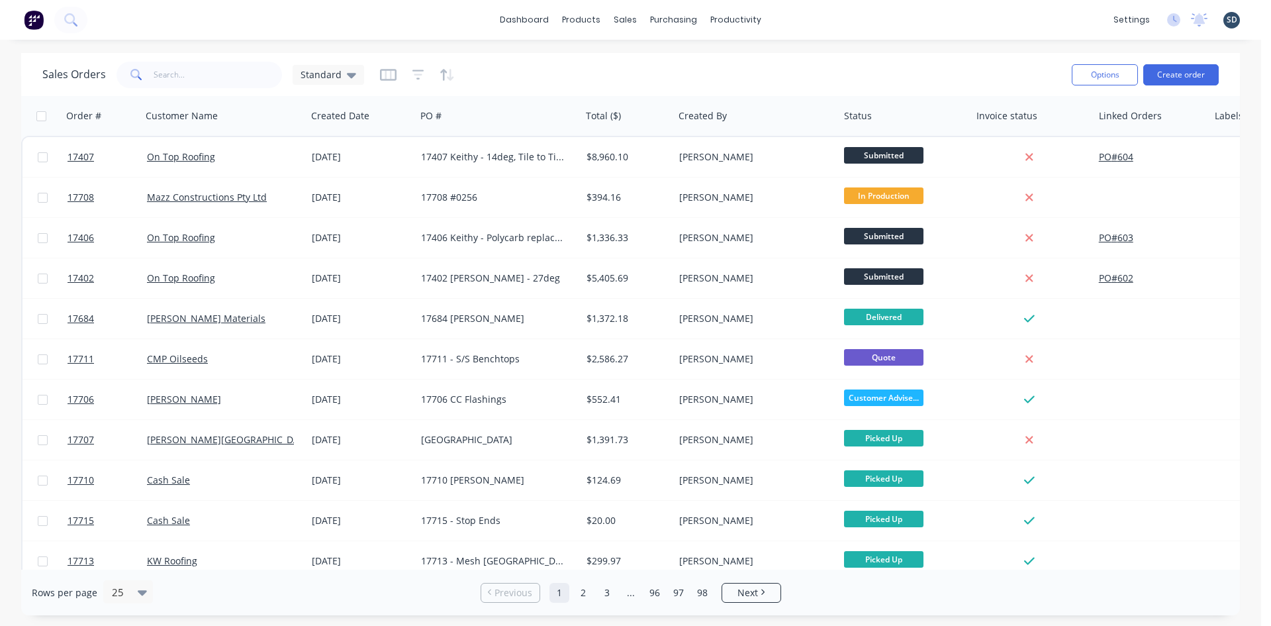
click at [802, 17] on div "dashboard products sales purchasing productivity dashboard products Product Cat…" at bounding box center [630, 20] width 1261 height 40
drag, startPoint x: 802, startPoint y: 17, endPoint x: 790, endPoint y: 18, distance: 12.6
click at [790, 18] on div "dashboard products sales purchasing productivity dashboard products Product Cat…" at bounding box center [630, 20] width 1261 height 40
click at [683, 65] on div "Purchase Orders" at bounding box center [716, 64] width 70 height 12
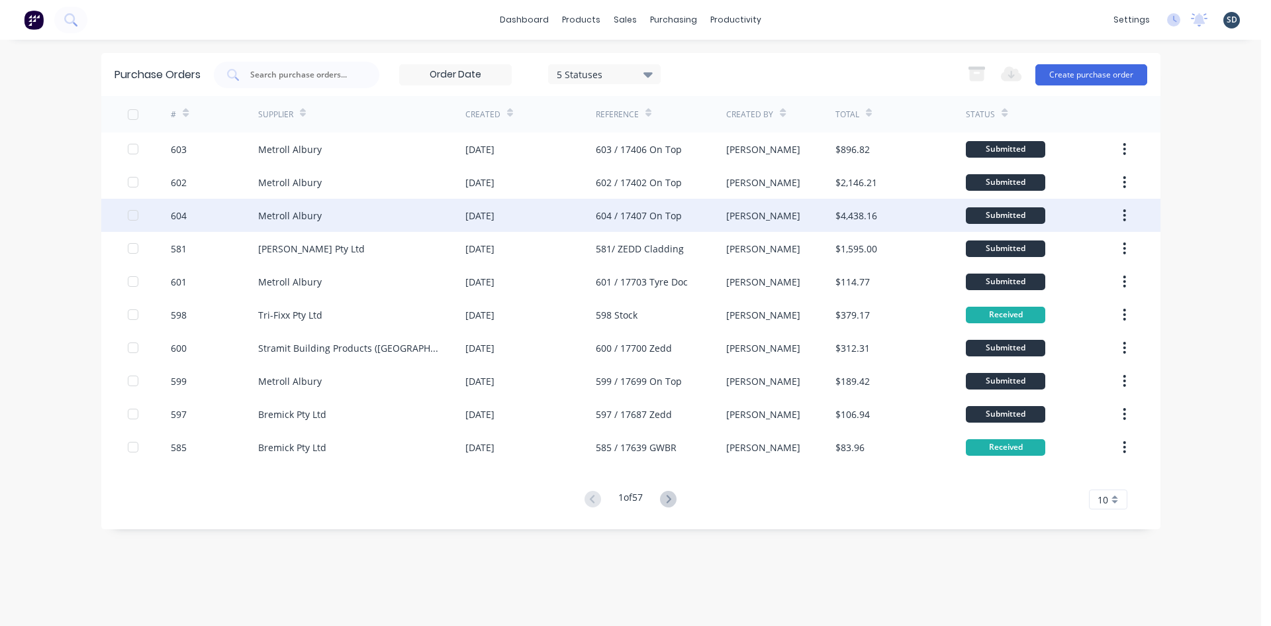
click at [403, 216] on div "Metroll Albury" at bounding box center [361, 215] width 207 height 33
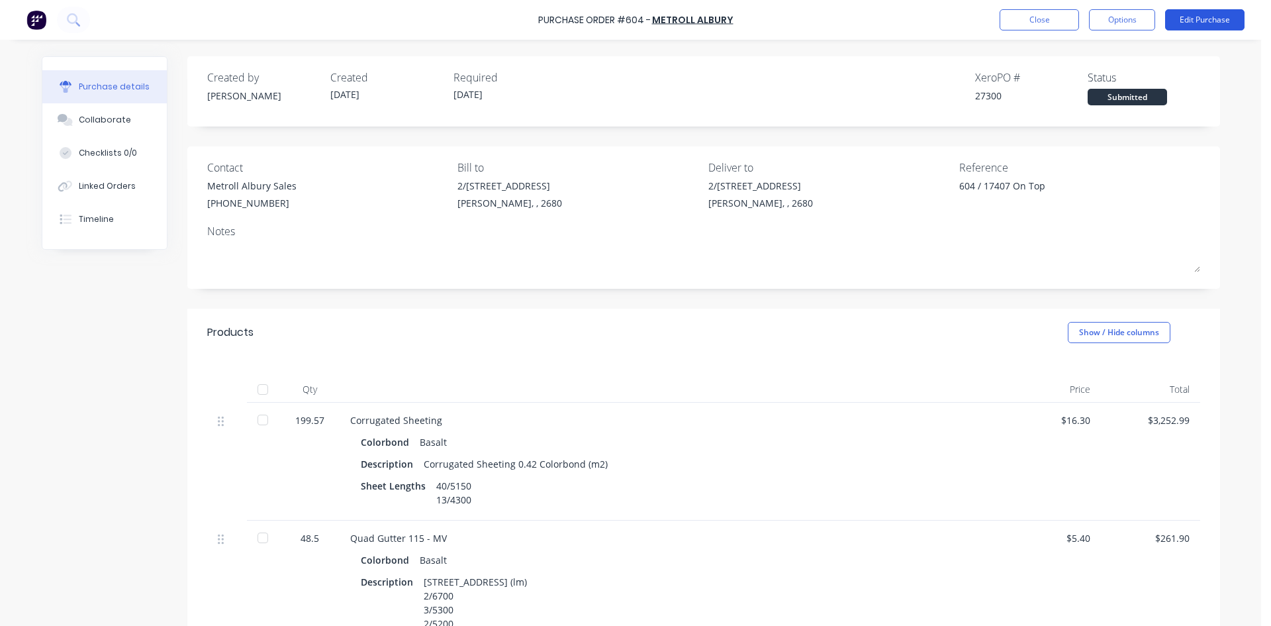
click at [1196, 24] on button "Edit Purchase" at bounding box center [1204, 19] width 79 height 21
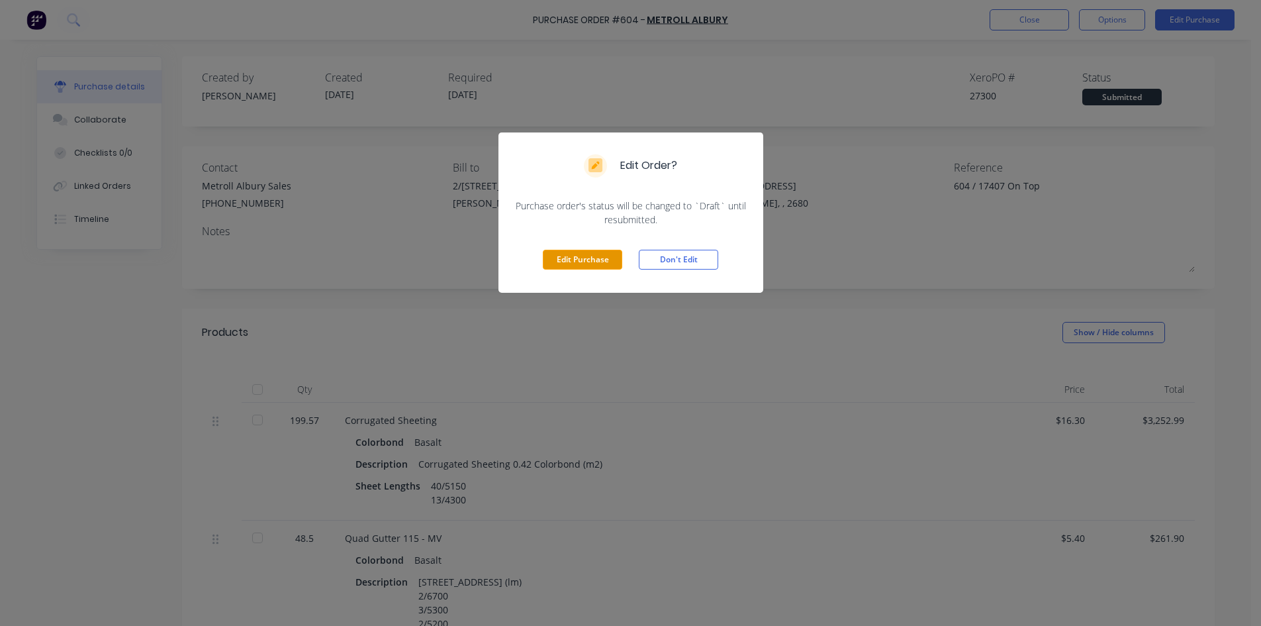
click at [600, 255] on button "Edit Purchase" at bounding box center [582, 260] width 79 height 20
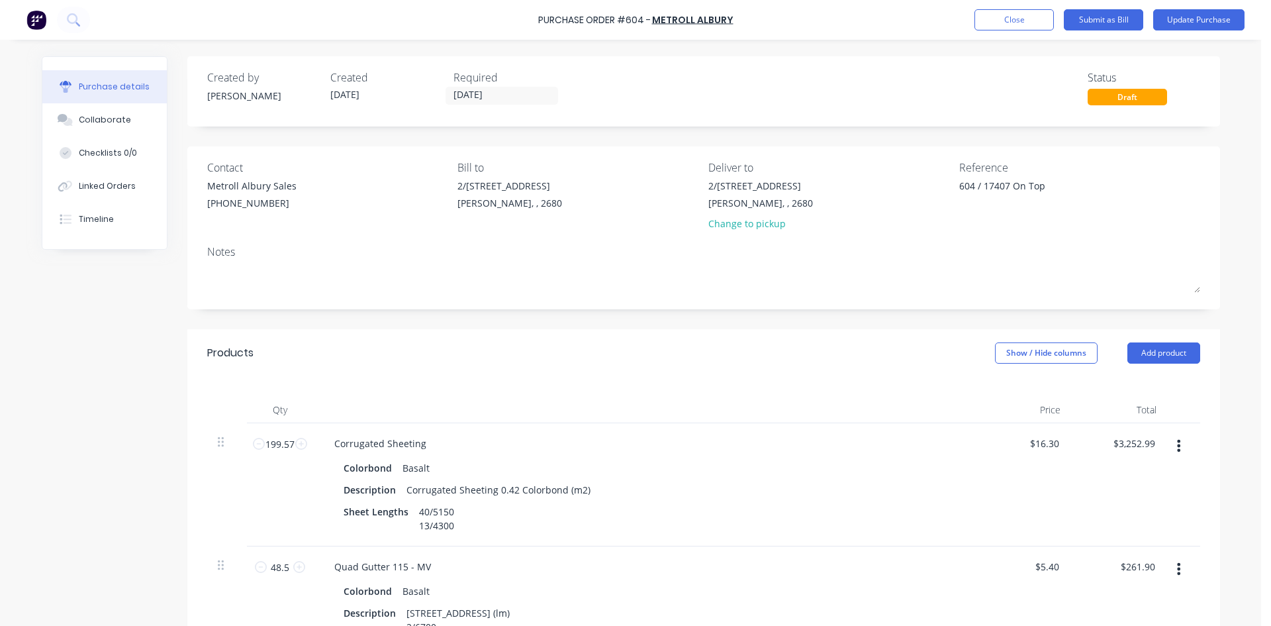
click at [520, 83] on div "Required" at bounding box center [510, 78] width 113 height 16
click at [520, 99] on input "07/10/25" at bounding box center [501, 95] width 111 height 17
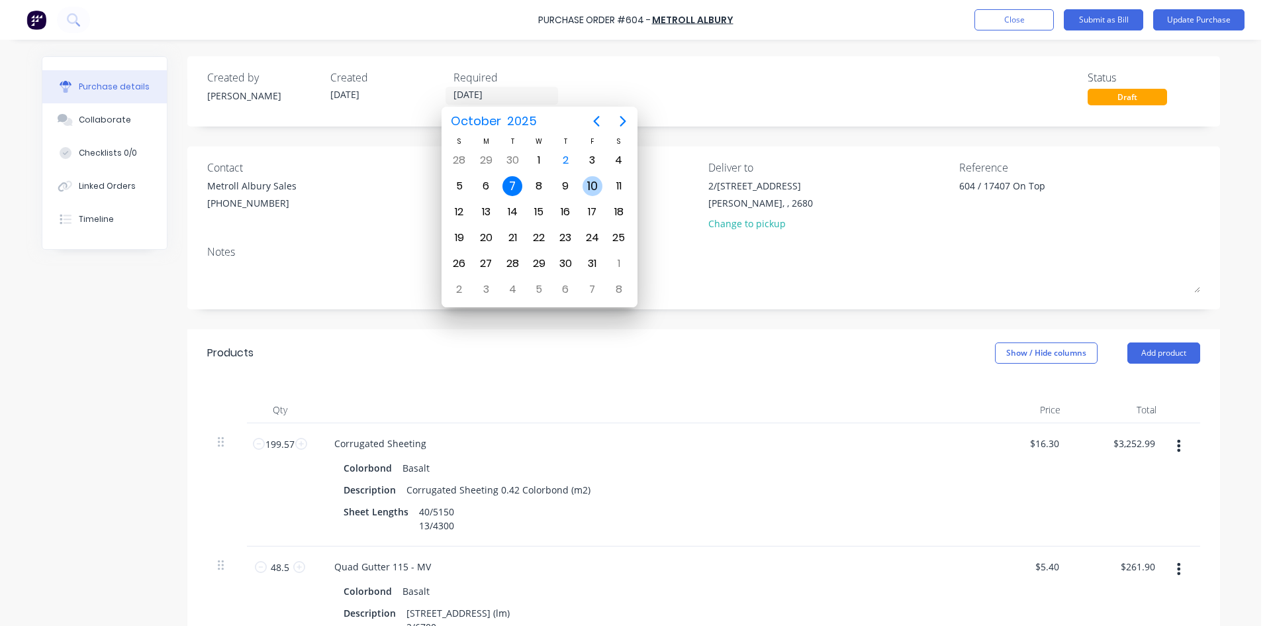
click at [589, 187] on div "10" at bounding box center [593, 186] width 20 height 20
type input "10/10/25"
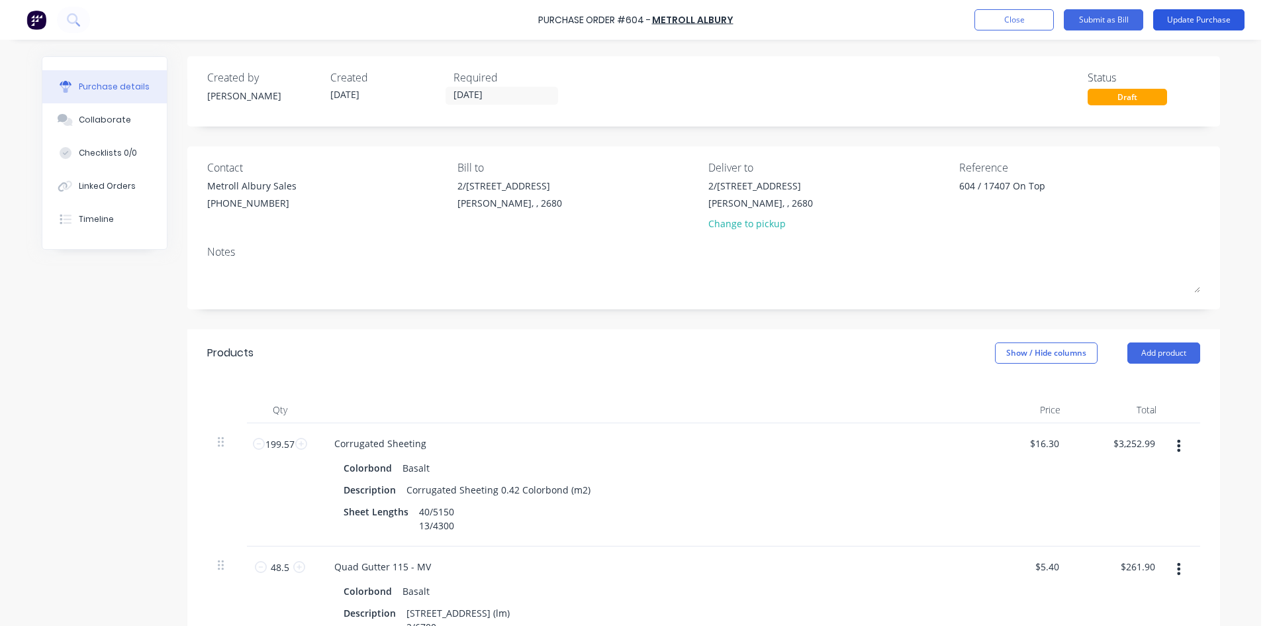
click at [1190, 20] on button "Update Purchase" at bounding box center [1198, 19] width 91 height 21
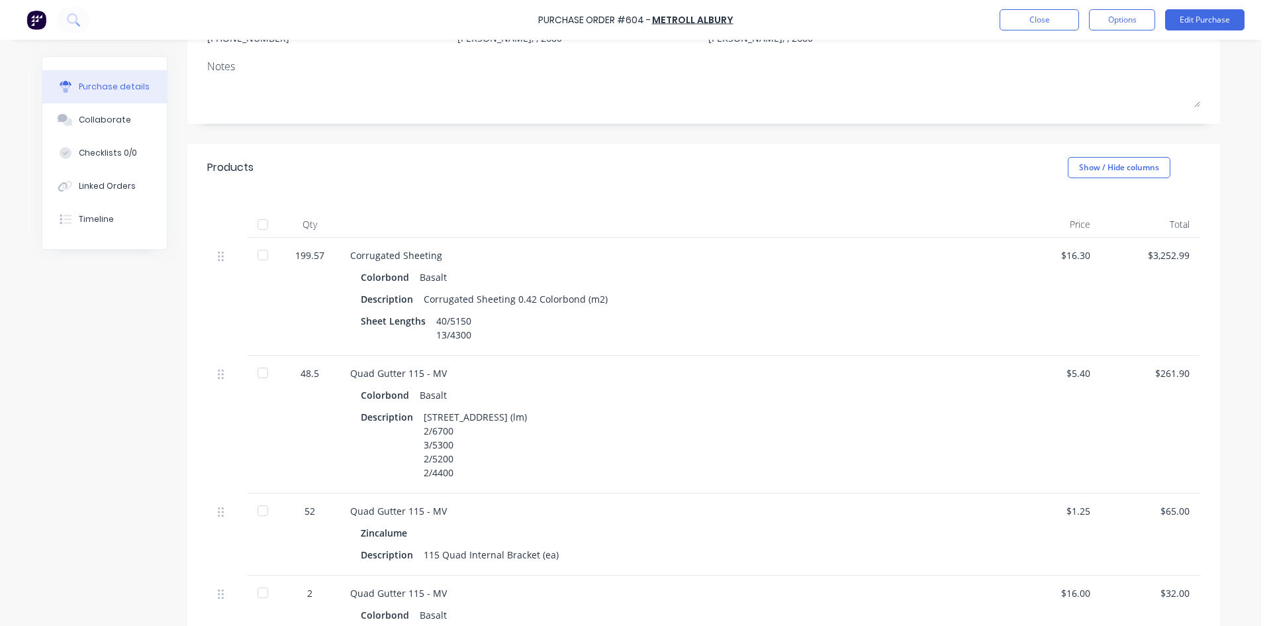
scroll to position [199, 0]
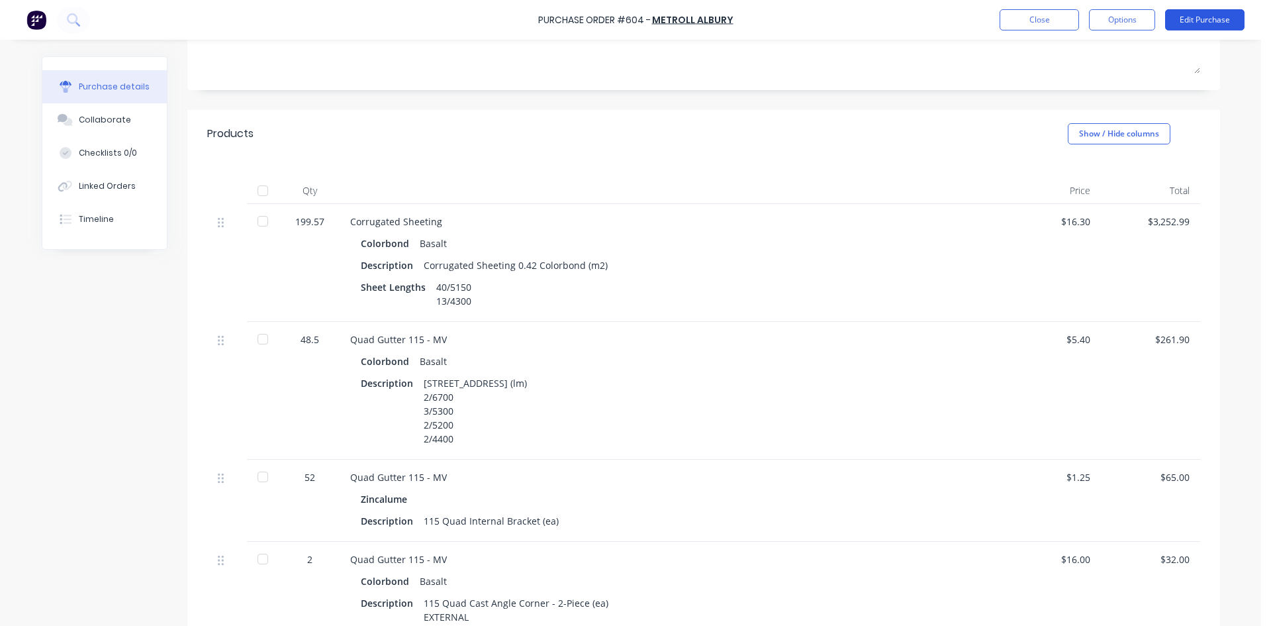
click at [1196, 20] on button "Edit Purchase" at bounding box center [1204, 19] width 79 height 21
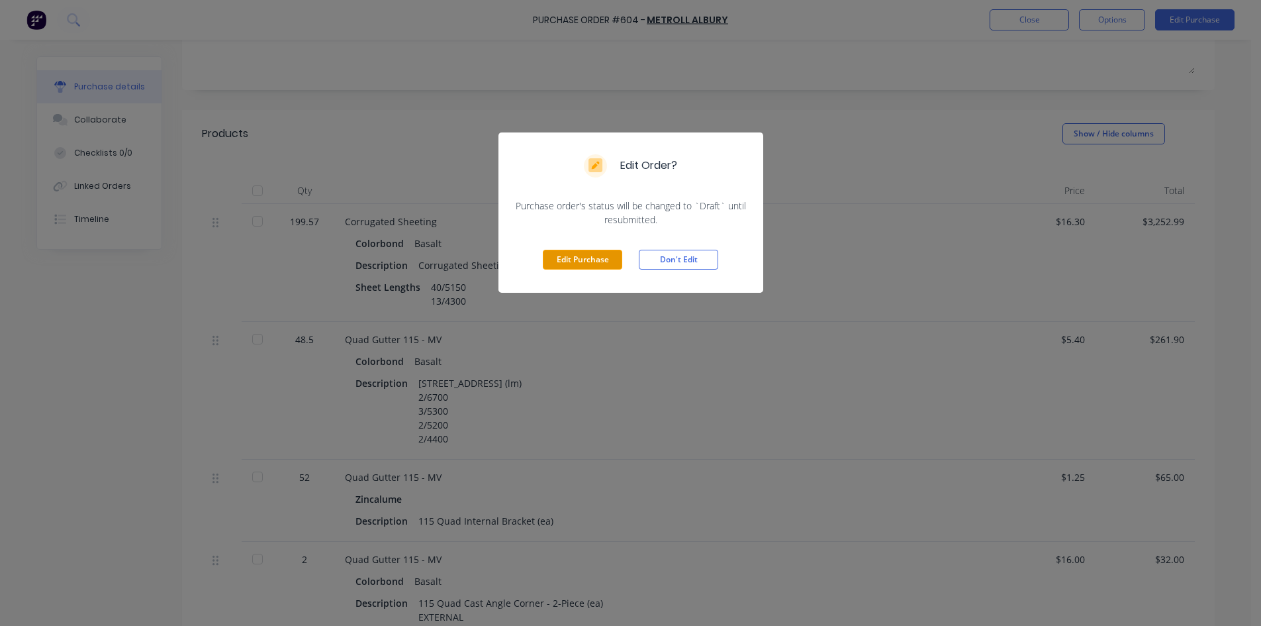
click at [573, 255] on button "Edit Purchase" at bounding box center [582, 260] width 79 height 20
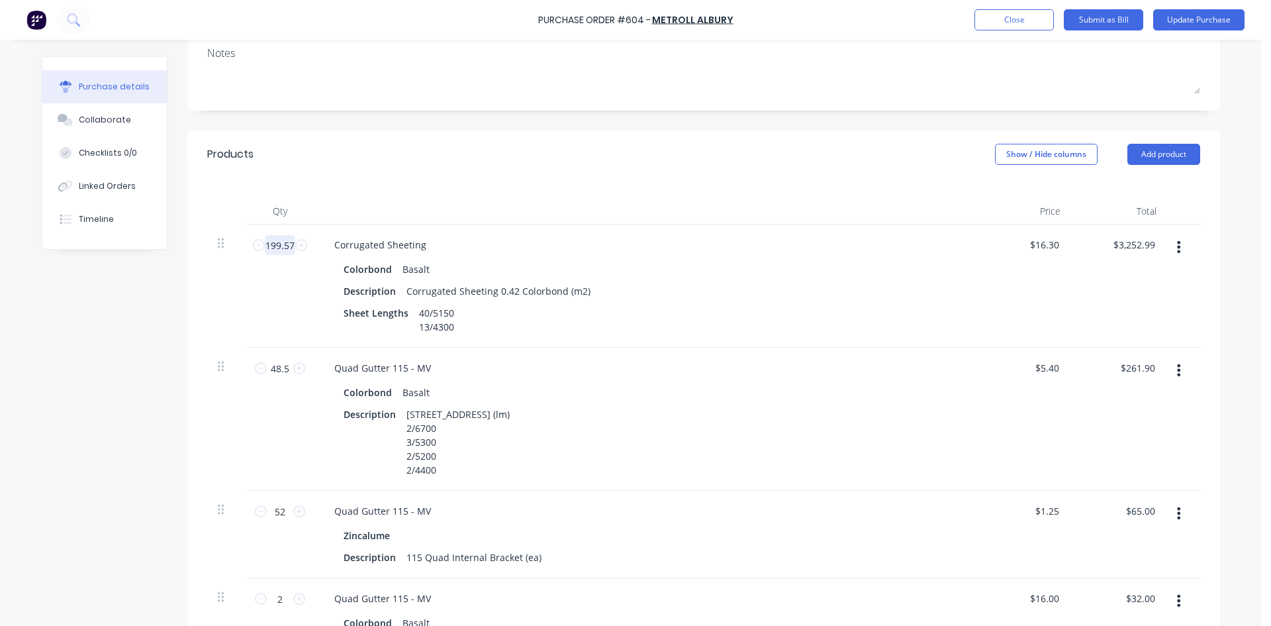
click at [285, 247] on input "199.57" at bounding box center [280, 245] width 30 height 20
click at [279, 245] on input "199.57" at bounding box center [280, 245] width 30 height 20
click at [285, 242] on input "199.57" at bounding box center [280, 245] width 30 height 20
click at [287, 245] on input "199.57" at bounding box center [280, 245] width 30 height 20
type input "199.5"
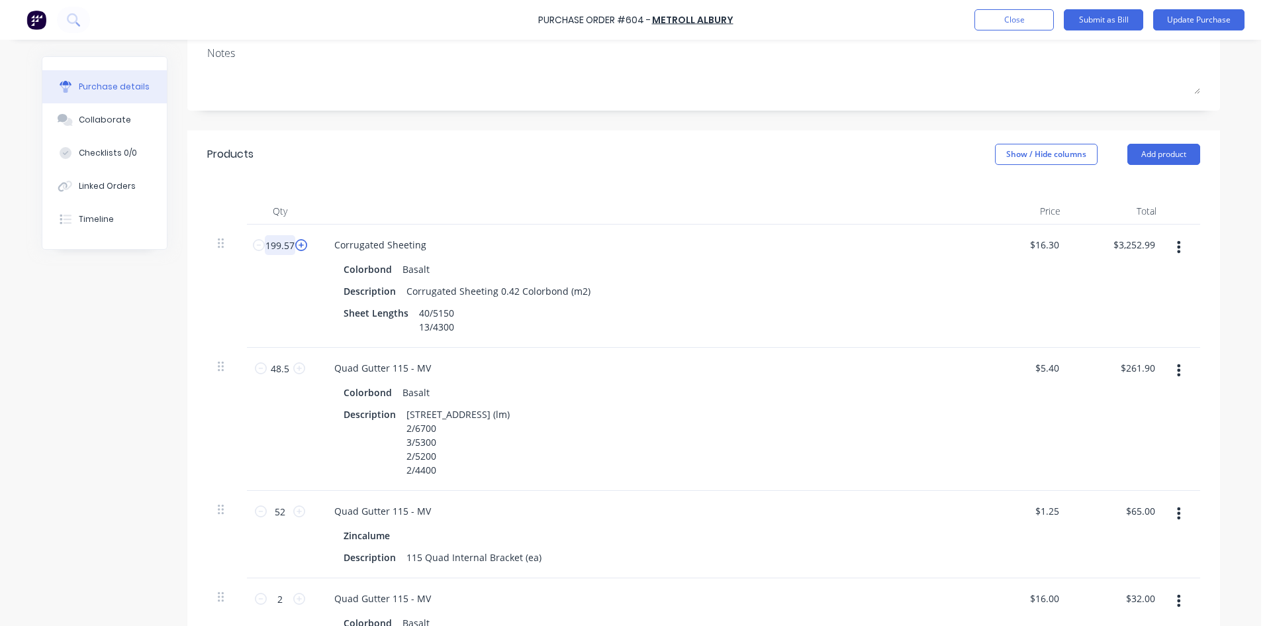
type input "$3,251.85"
type input "199.56"
type input "$3,252.83"
type input "199.568"
type input "$3,252.96"
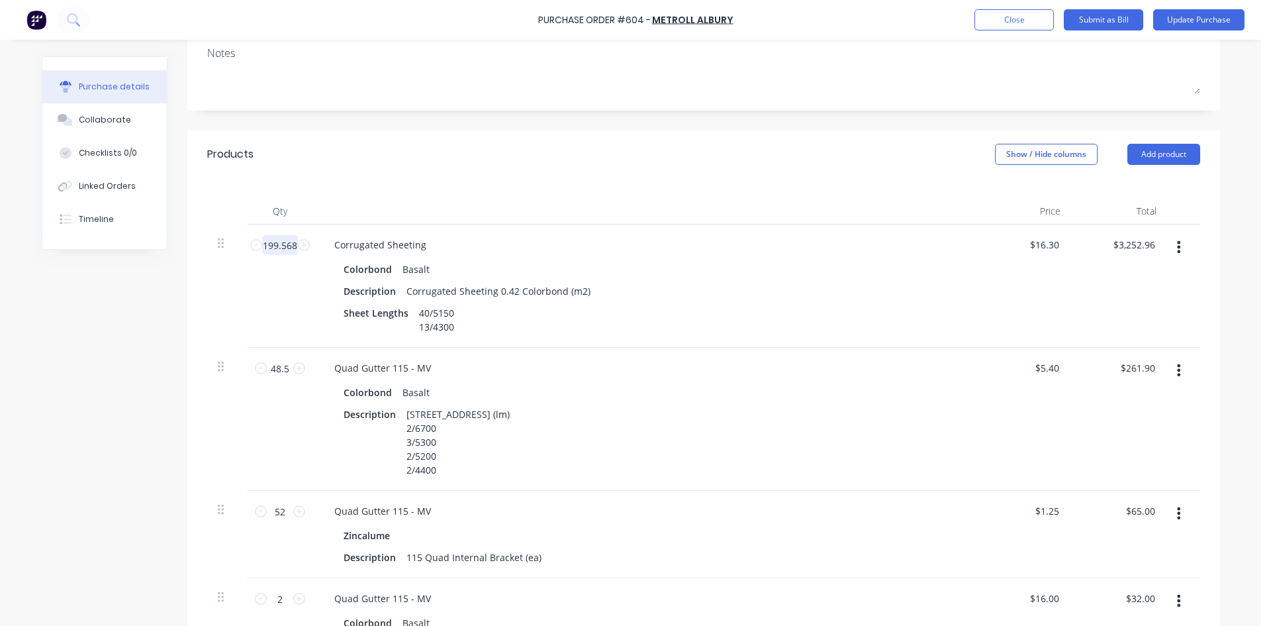
type input "199.568"
click at [546, 177] on div "Products Show / Hide columns Add product" at bounding box center [703, 154] width 1033 height 48
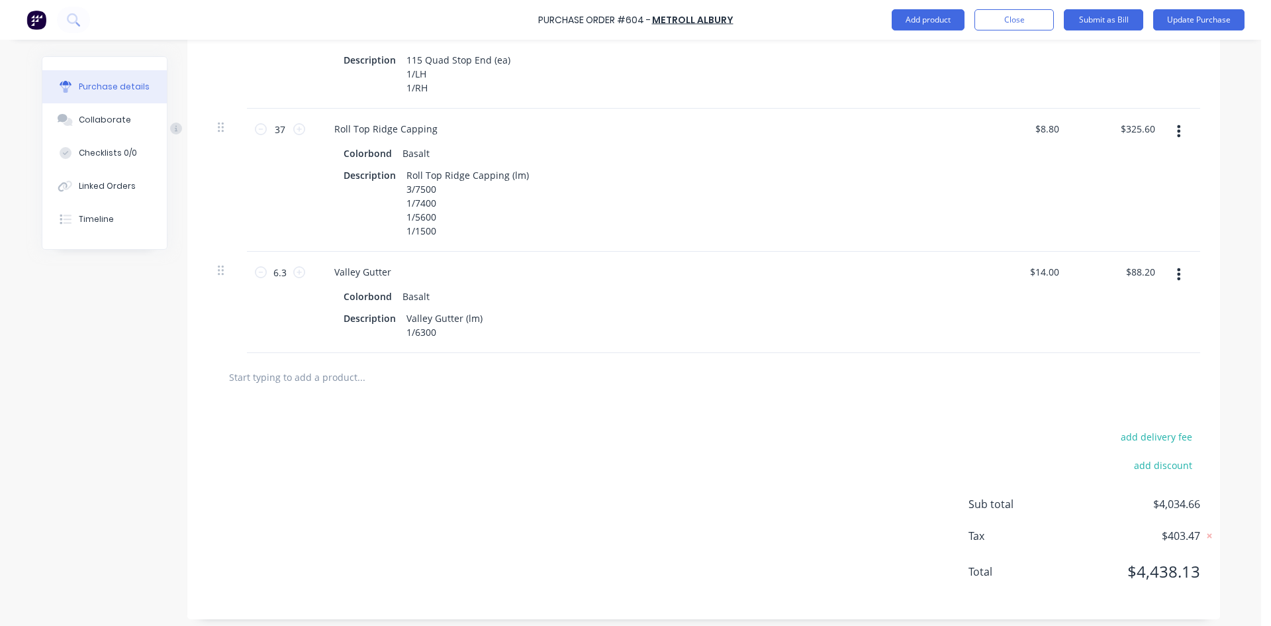
scroll to position [891, 0]
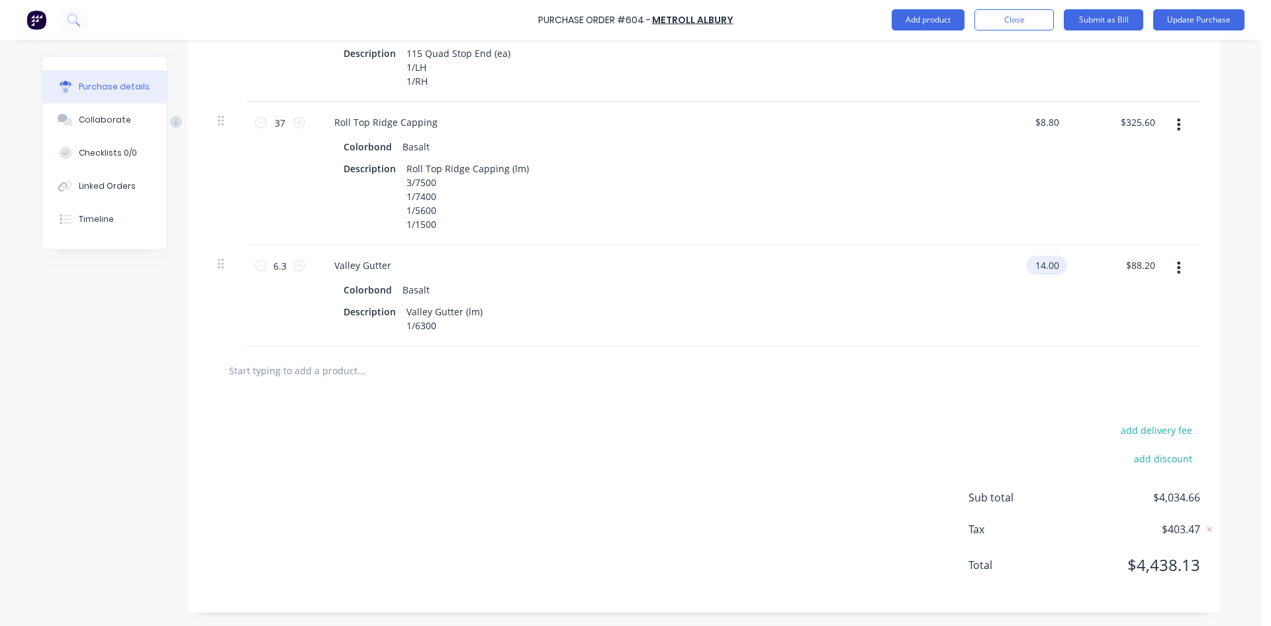
click at [1047, 262] on input "14.00" at bounding box center [1044, 265] width 36 height 19
click at [1047, 262] on input "14.00" at bounding box center [1047, 265] width 30 height 19
type input "$12.02"
type input "$75.73"
click at [914, 283] on div "Colorbond Basalt" at bounding box center [644, 289] width 601 height 19
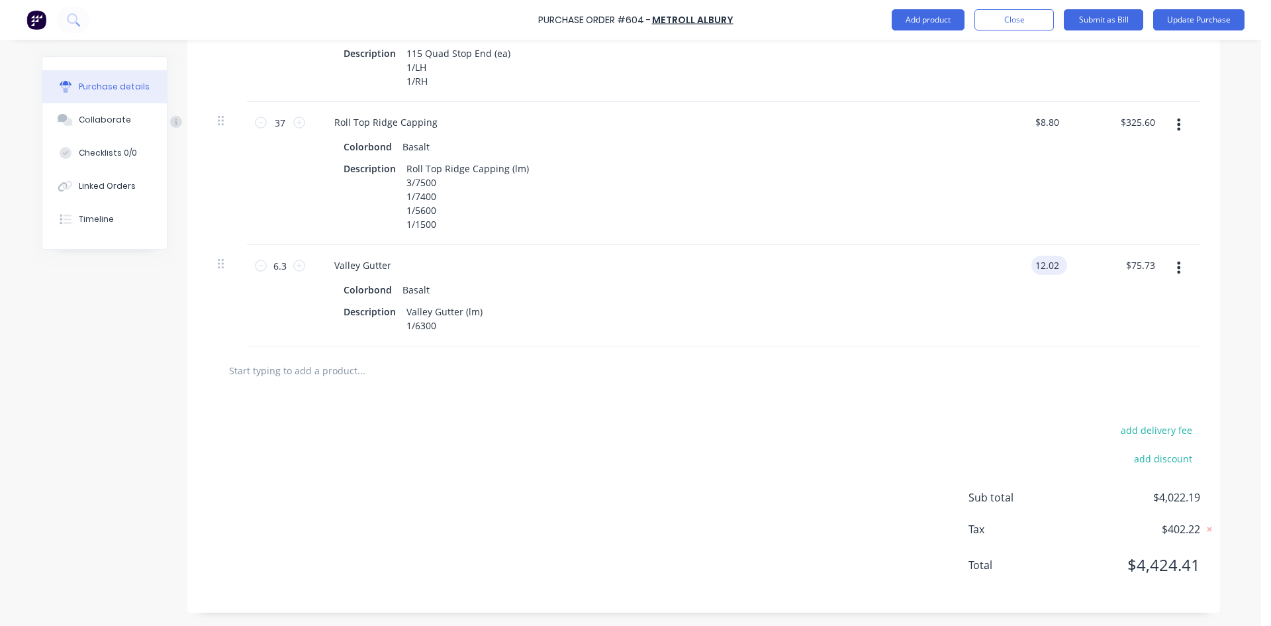
click at [1050, 265] on input "12.02" at bounding box center [1047, 265] width 30 height 19
type input "$12.03"
type input "$75.79"
click at [1038, 304] on div "$12.03 $12.03" at bounding box center [1023, 295] width 96 height 101
click at [1036, 266] on input "12.03" at bounding box center [1047, 265] width 30 height 19
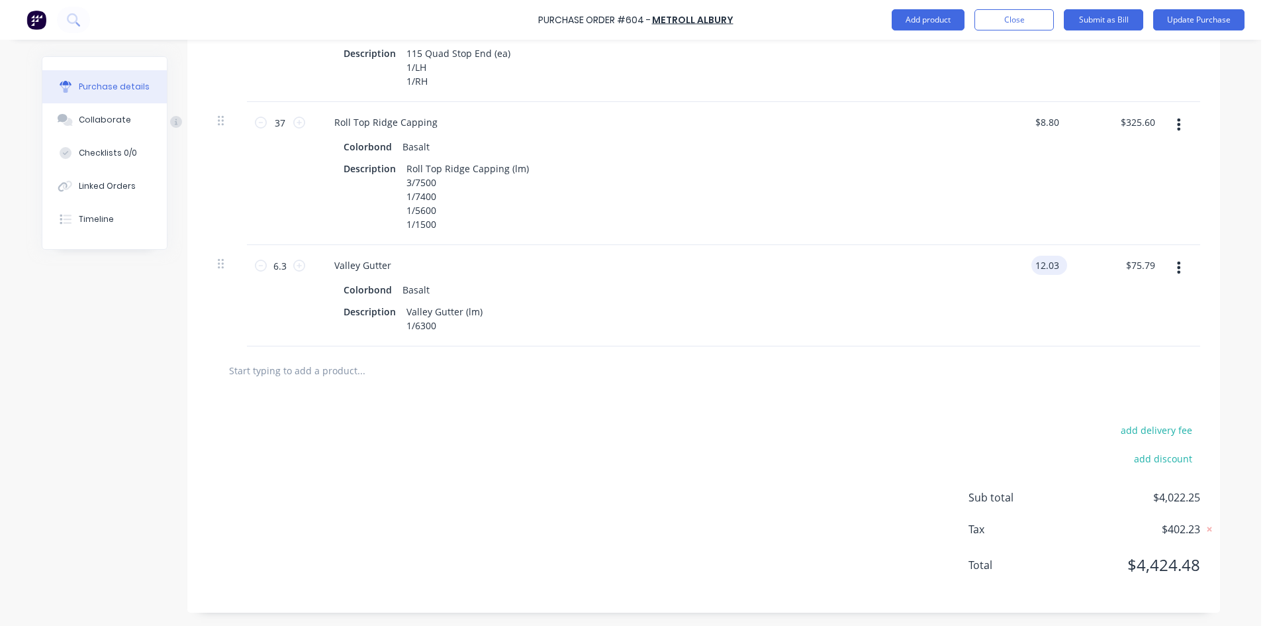
click at [1055, 263] on input "12.03" at bounding box center [1047, 265] width 30 height 19
type input "$12.02"
type input "$75.73"
click at [1061, 288] on div "$12.02 12.0225" at bounding box center [1023, 295] width 96 height 101
click at [1190, 21] on button "Update Purchase" at bounding box center [1198, 19] width 91 height 21
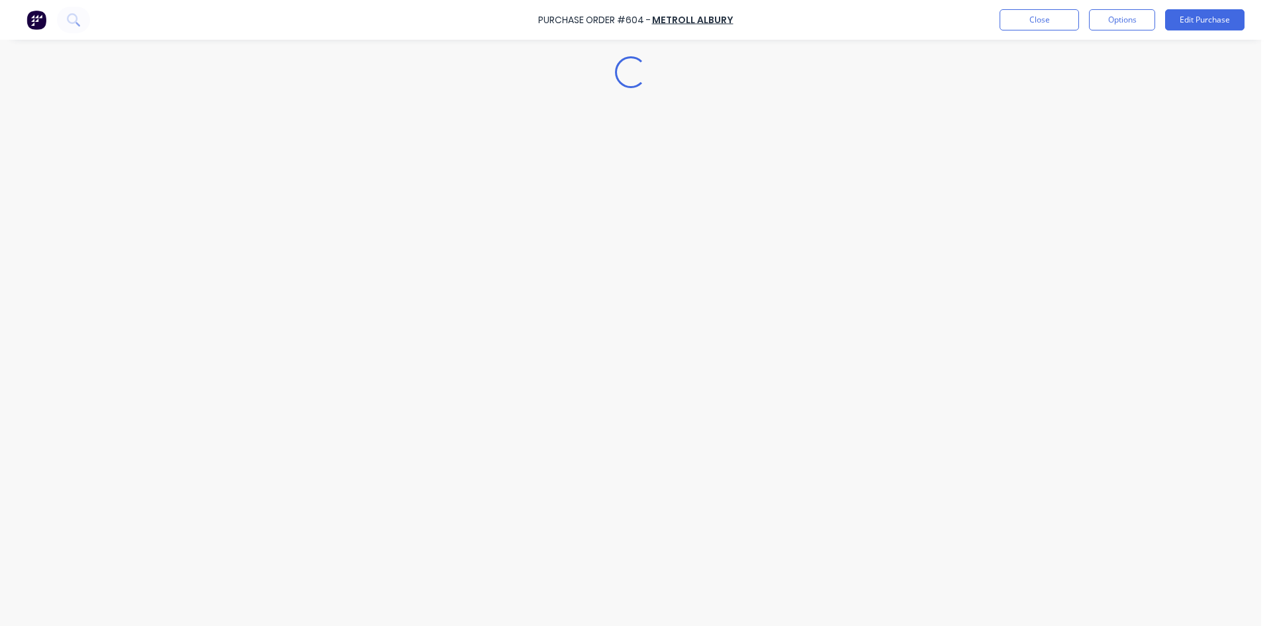
scroll to position [0, 0]
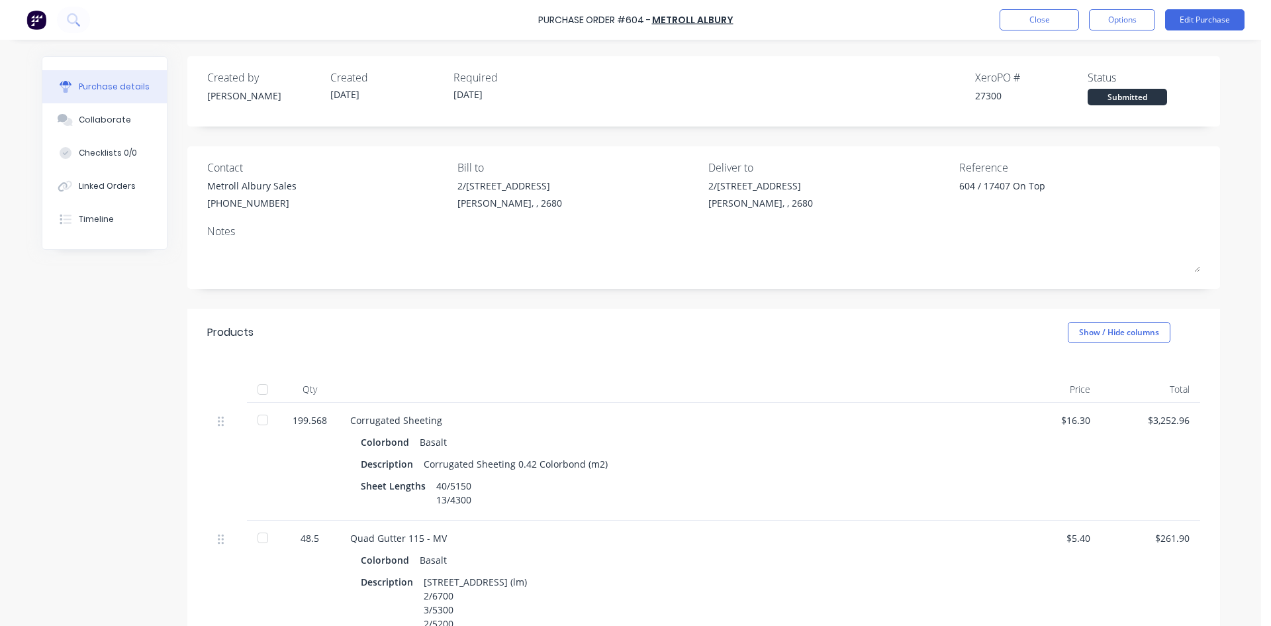
click at [99, 124] on div "Collaborate" at bounding box center [105, 120] width 52 height 12
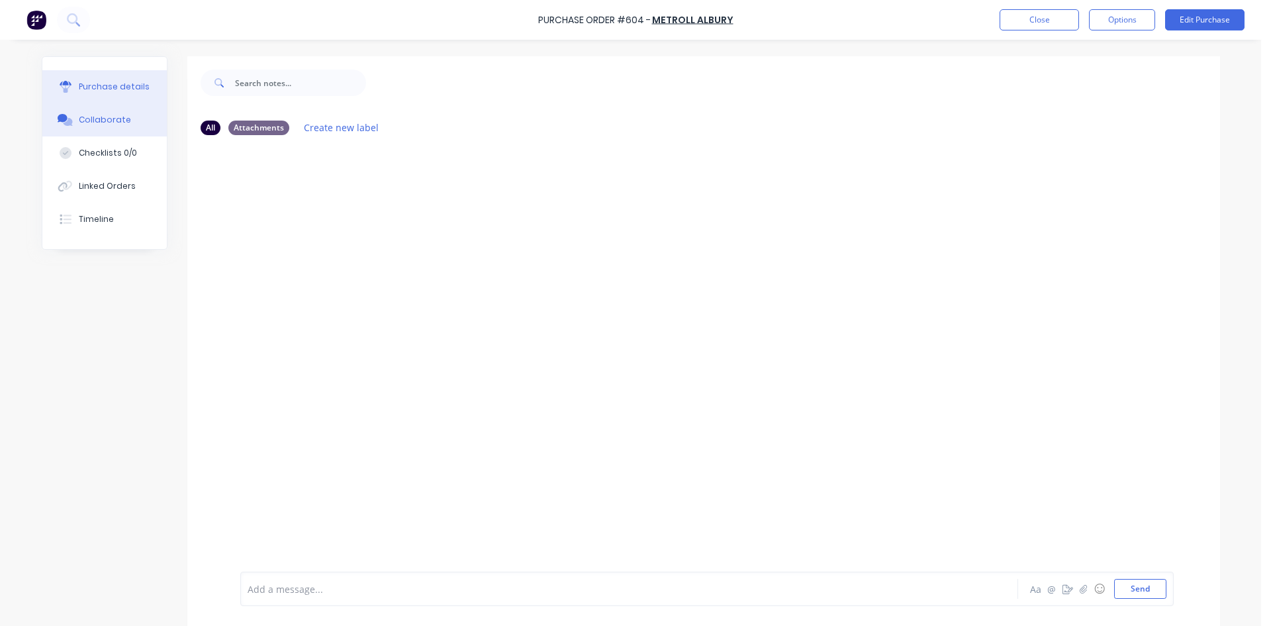
click at [110, 87] on div "Purchase details" at bounding box center [114, 87] width 71 height 12
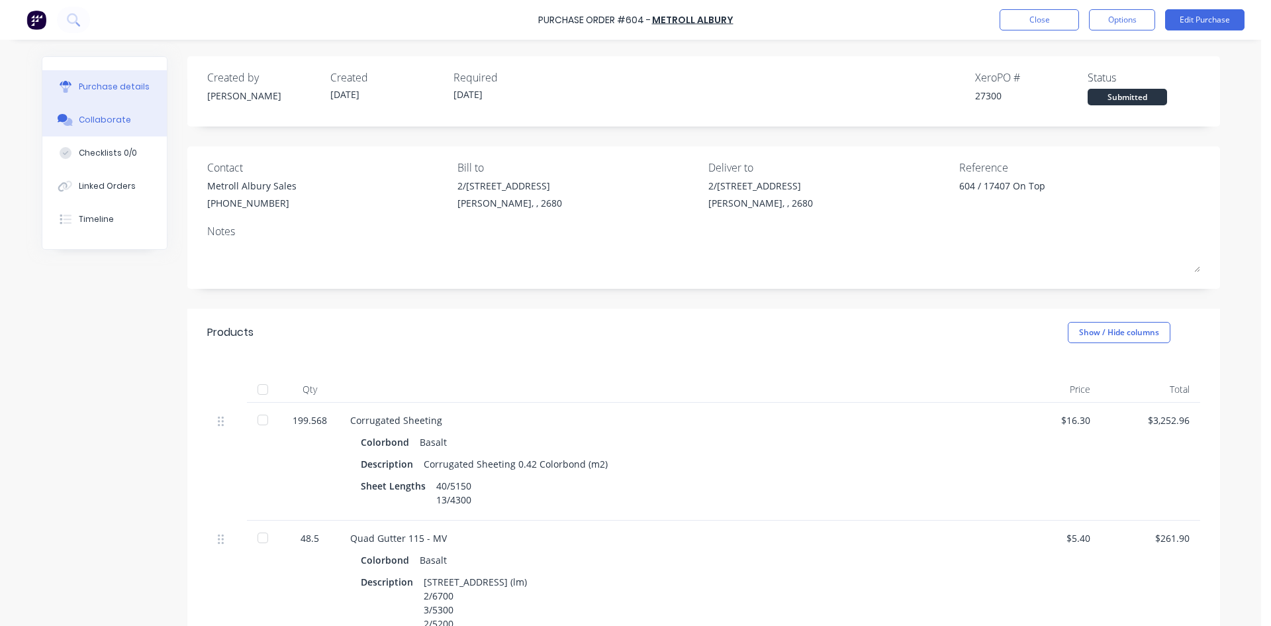
click at [119, 132] on button "Collaborate" at bounding box center [104, 119] width 124 height 33
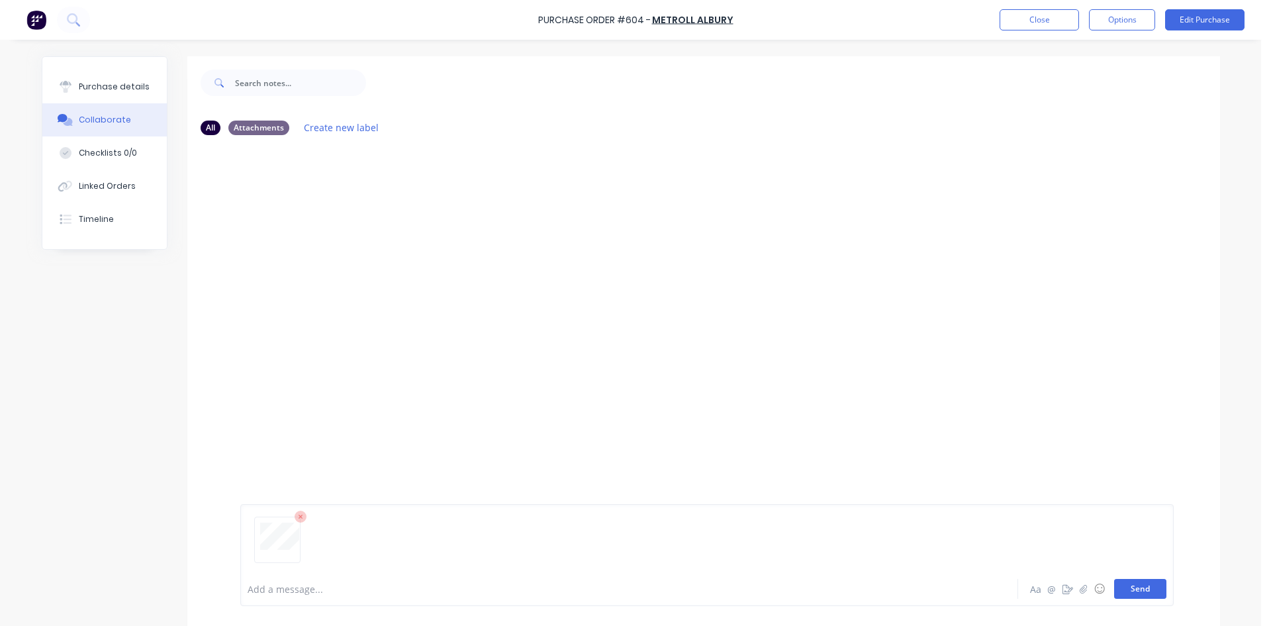
click at [1128, 588] on button "Send" at bounding box center [1140, 589] width 52 height 20
click at [142, 88] on button "Purchase details" at bounding box center [104, 86] width 124 height 33
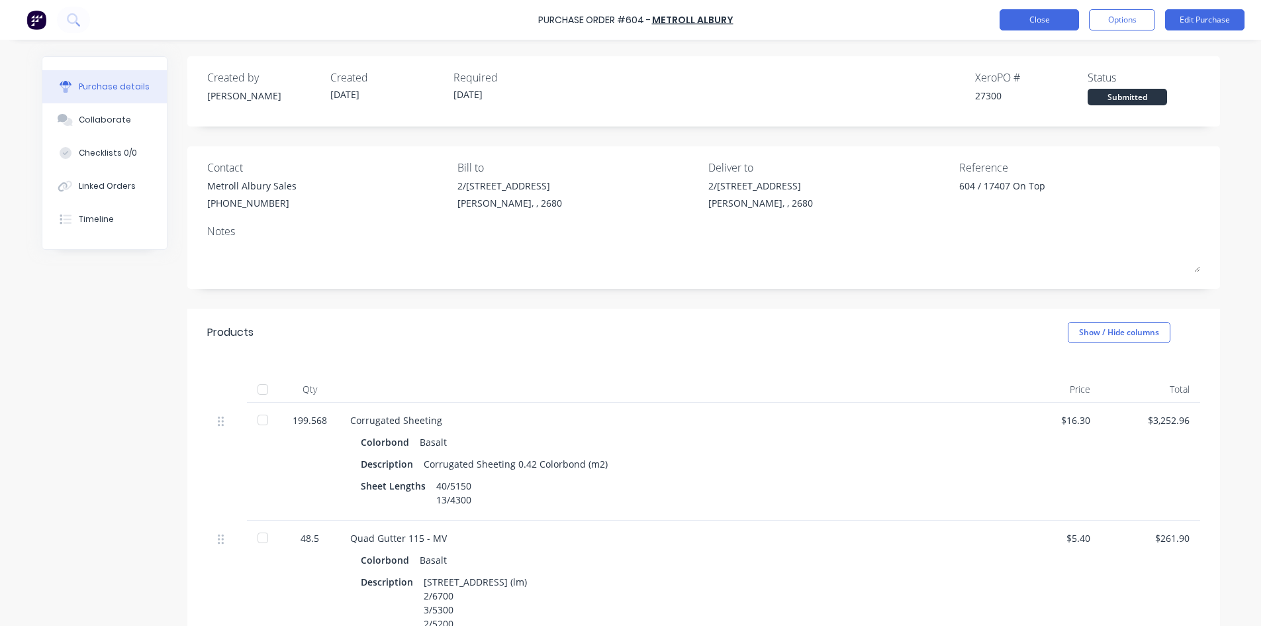
click at [1061, 25] on button "Close" at bounding box center [1039, 19] width 79 height 21
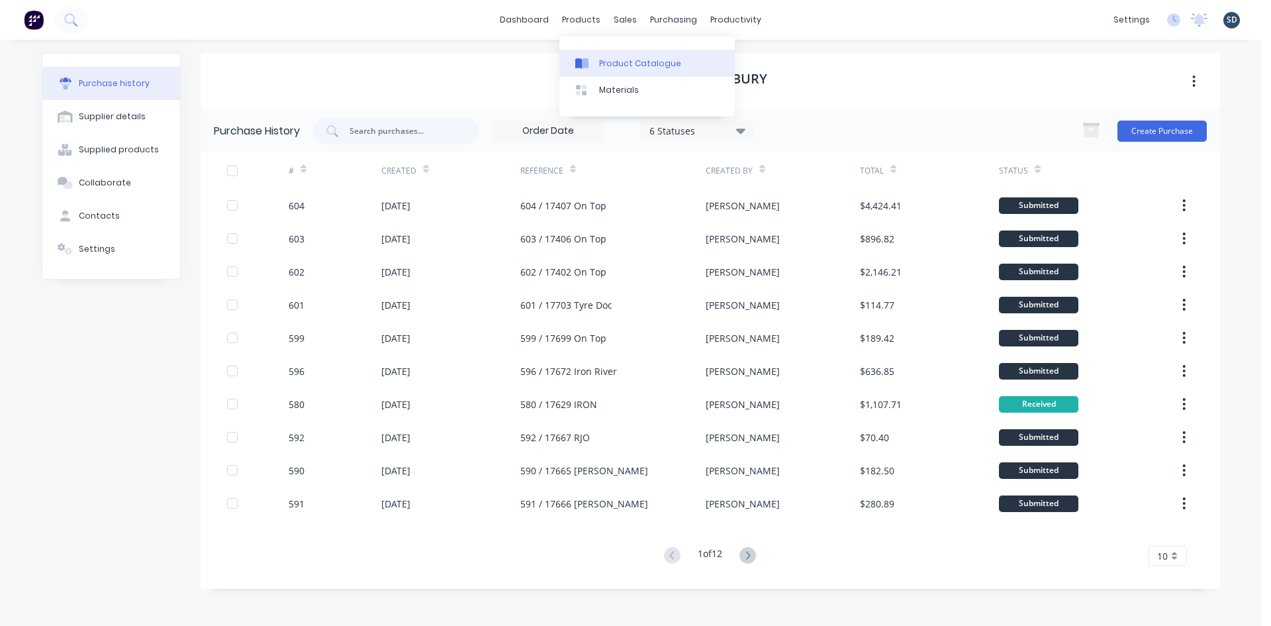
click at [628, 60] on div "Product Catalogue" at bounding box center [640, 64] width 82 height 12
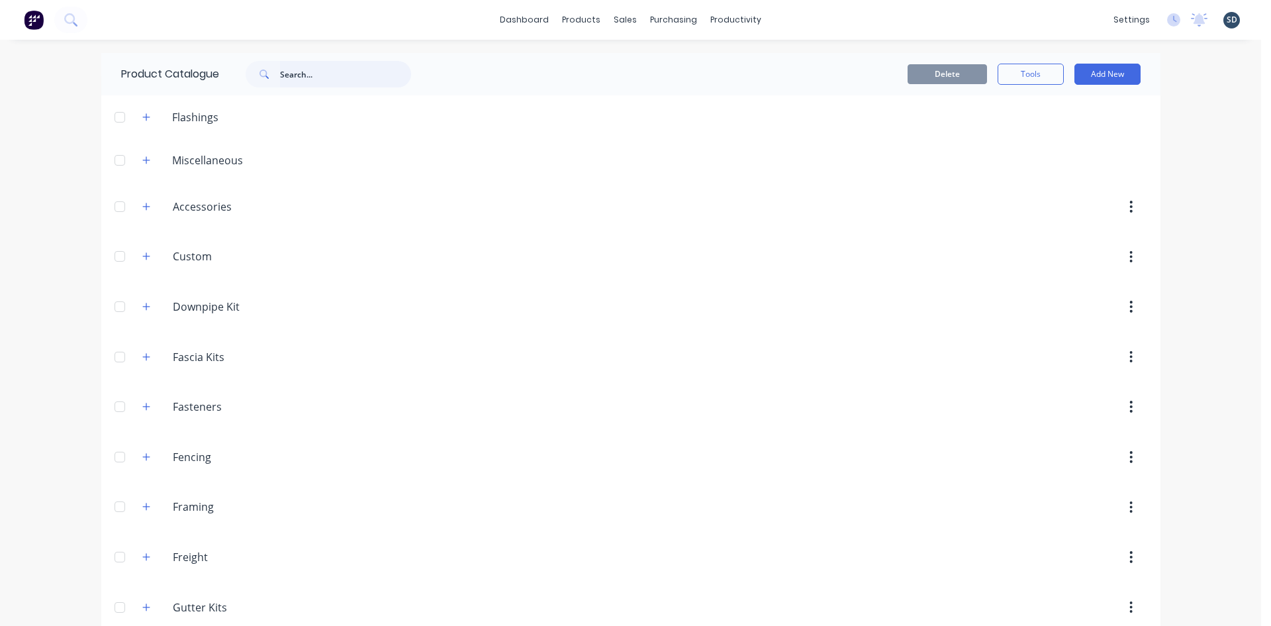
click at [291, 79] on input "text" at bounding box center [345, 74] width 131 height 26
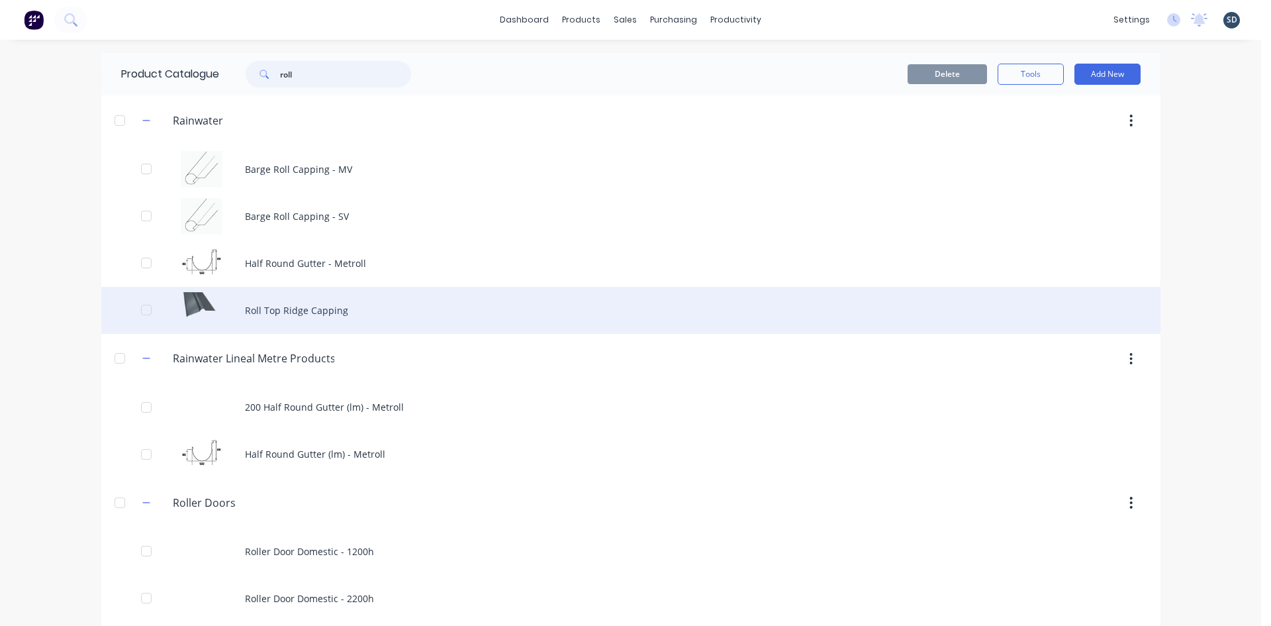
type input "roll"
click at [383, 303] on div "Roll Top Ridge Capping" at bounding box center [630, 310] width 1059 height 47
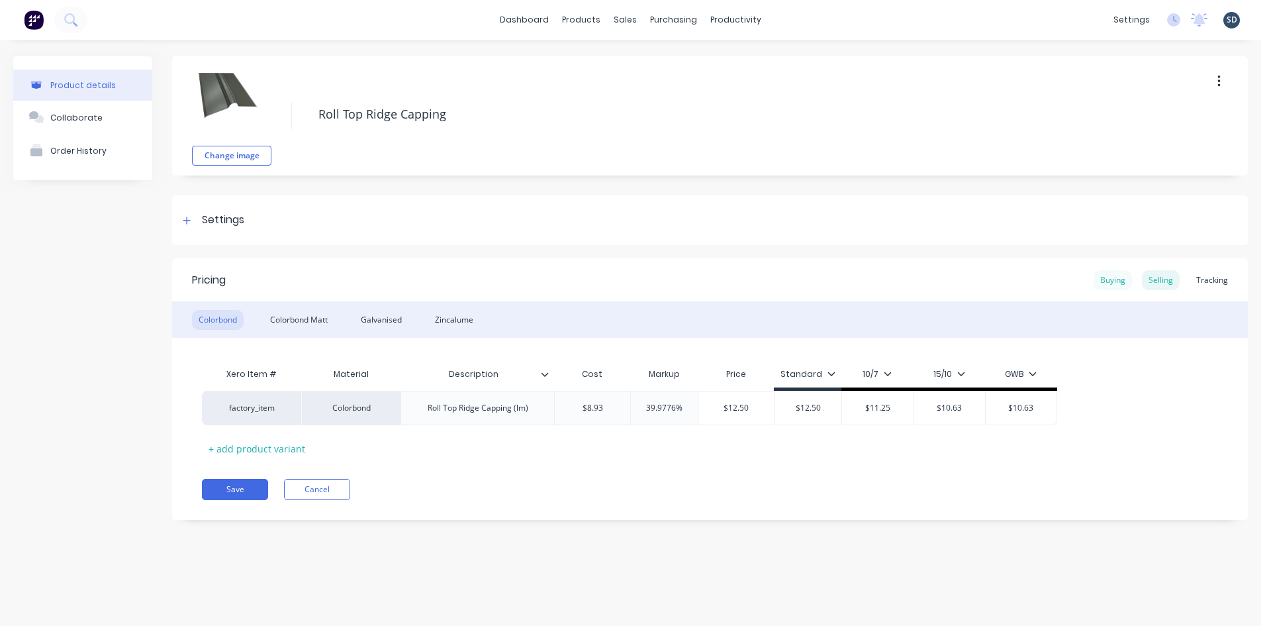
click at [1120, 275] on div "Buying" at bounding box center [1113, 280] width 38 height 20
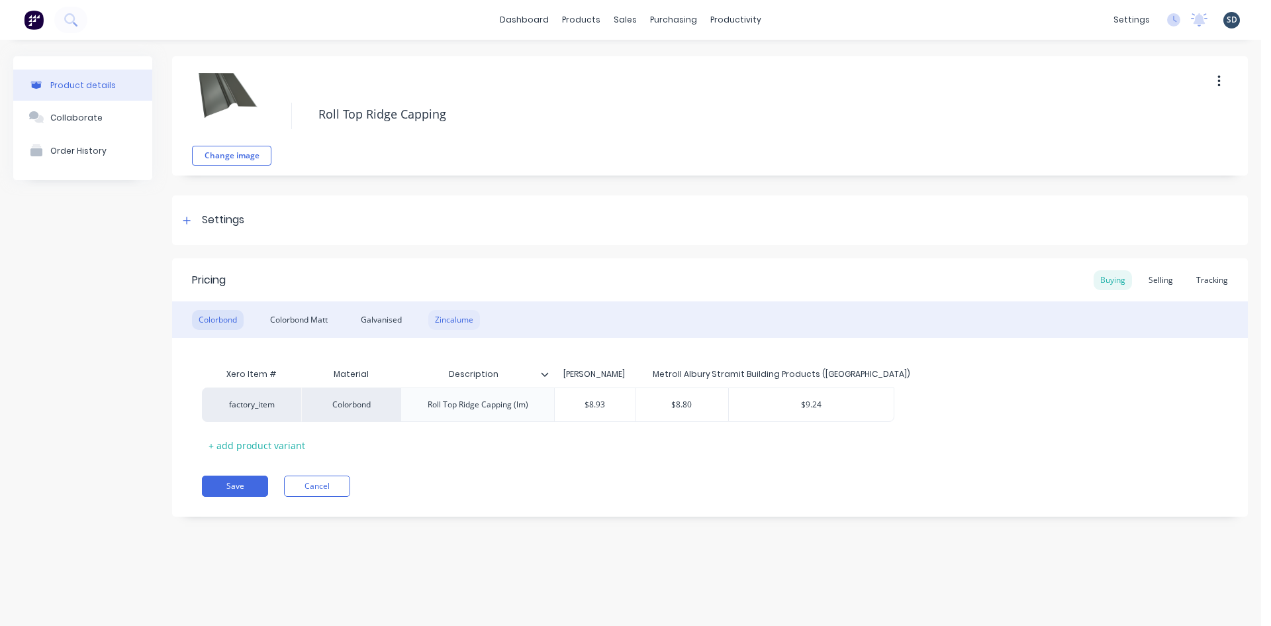
click at [446, 324] on div "Zincalume" at bounding box center [454, 320] width 52 height 20
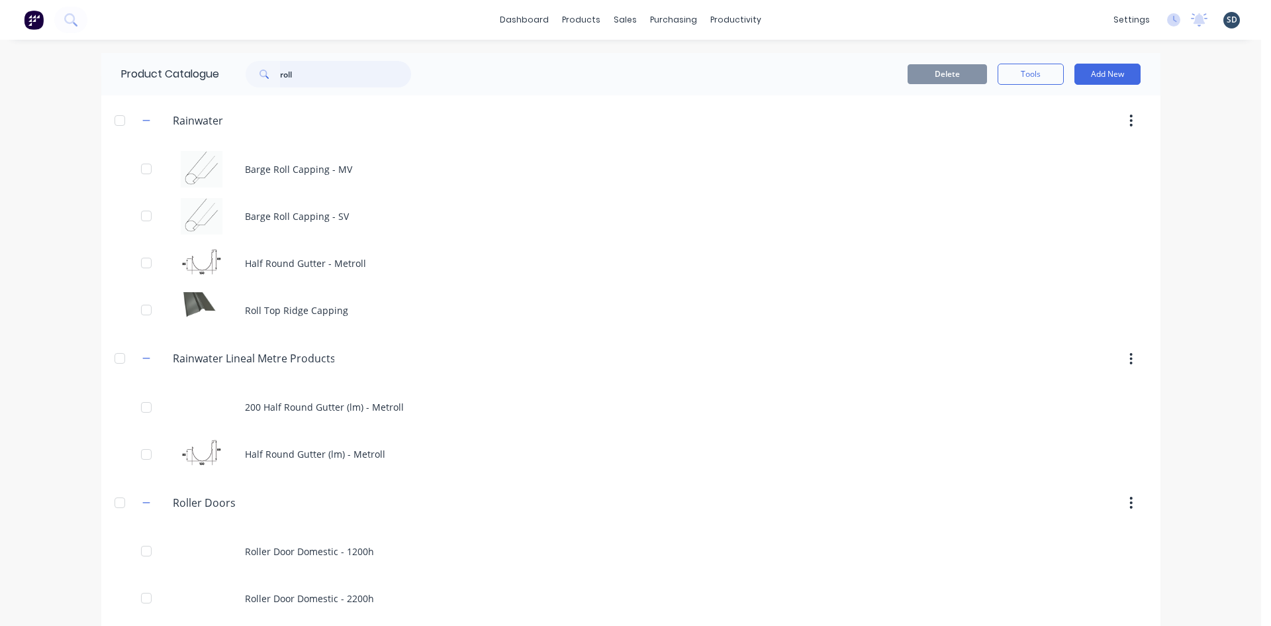
click at [297, 70] on input "roll" at bounding box center [345, 74] width 131 height 26
type input "valley"
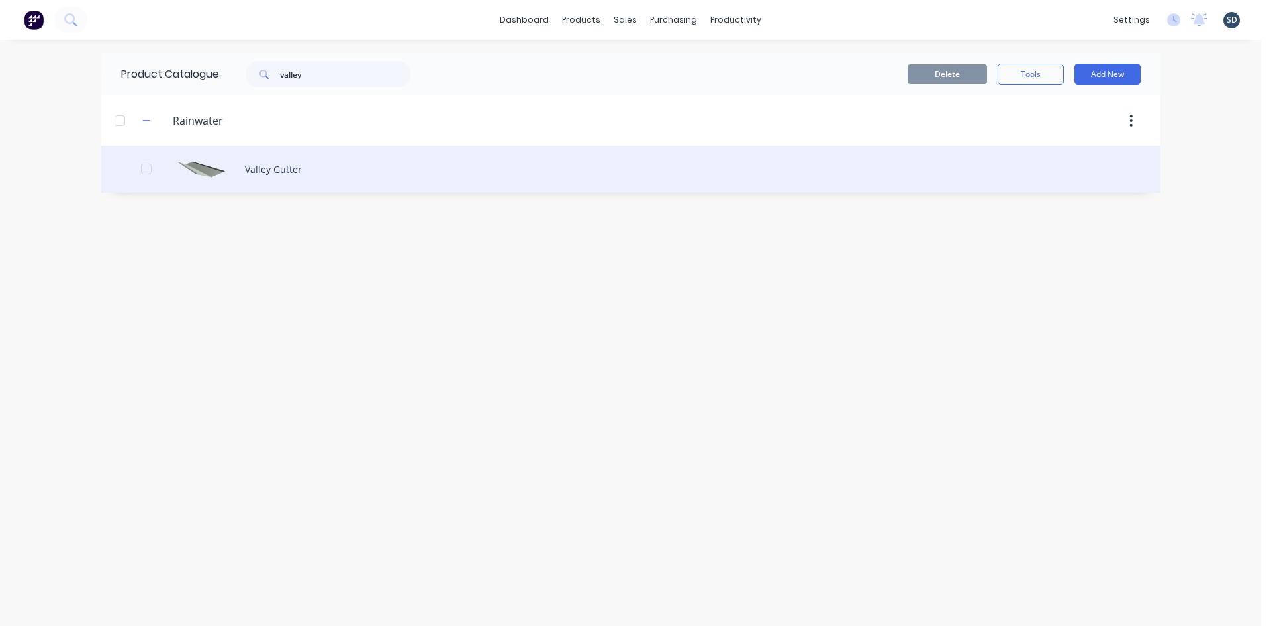
click at [402, 164] on div "Valley Gutter" at bounding box center [630, 169] width 1059 height 47
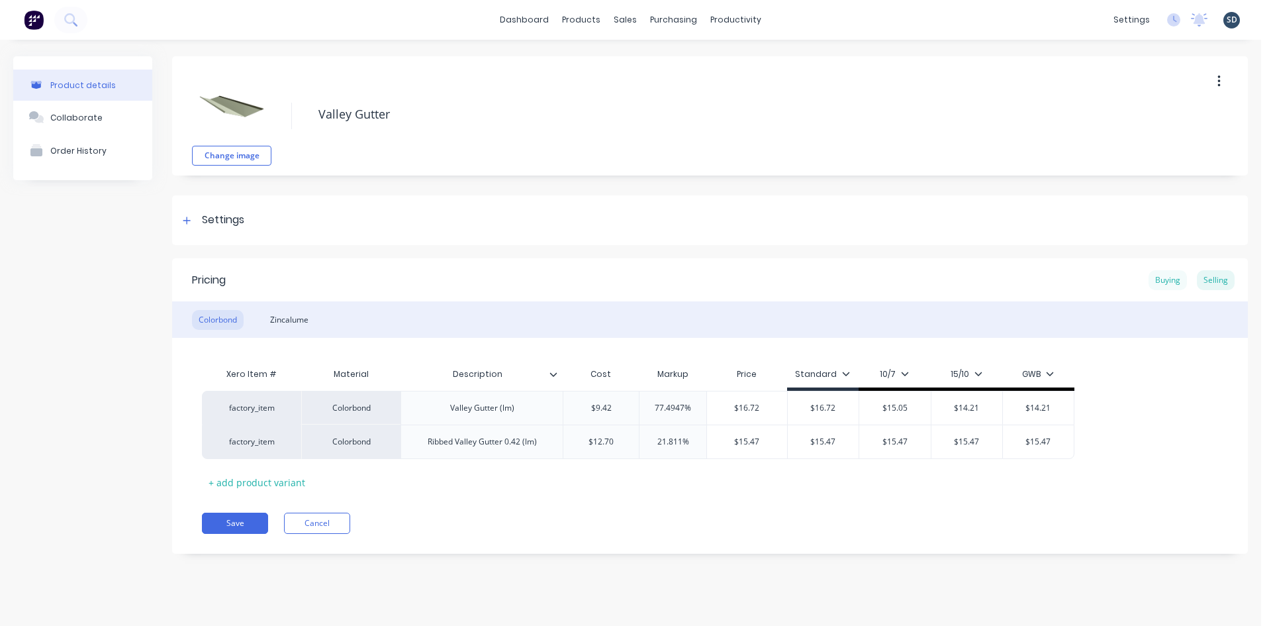
click at [1181, 281] on div "Buying" at bounding box center [1168, 280] width 38 height 20
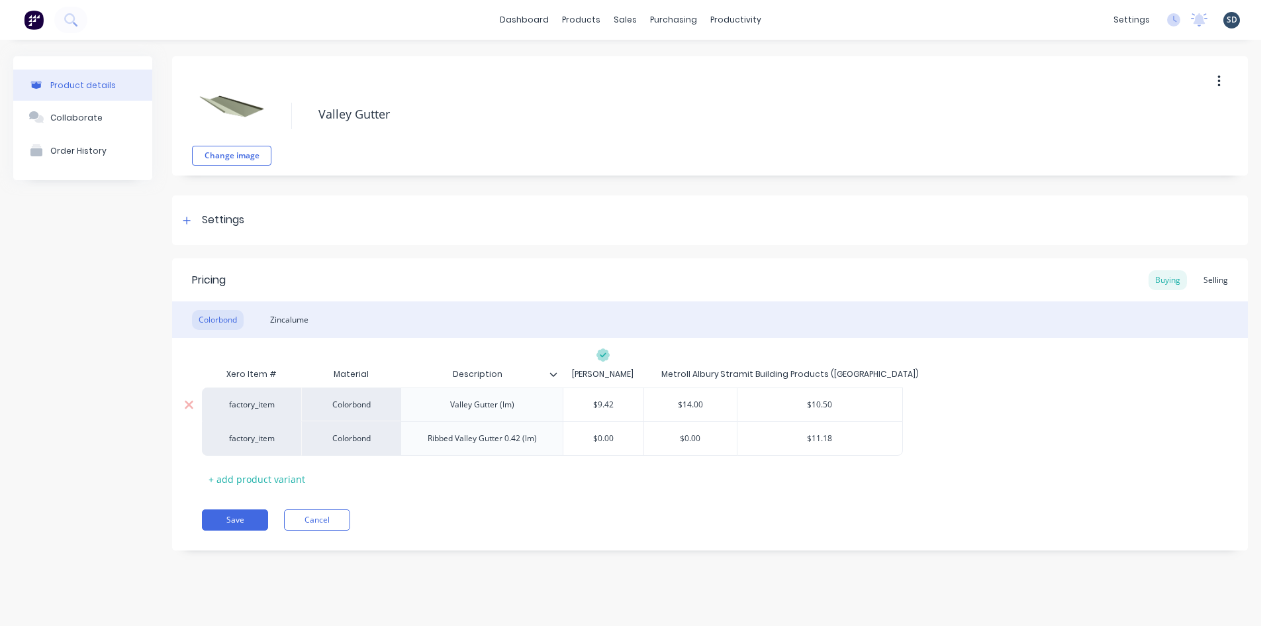
drag, startPoint x: 714, startPoint y: 404, endPoint x: 684, endPoint y: 402, distance: 30.5
click at [684, 402] on input "$14.00" at bounding box center [690, 405] width 93 height 12
type input "$12.0225"
click at [776, 306] on div "Colorbond Zincalume" at bounding box center [710, 319] width 1076 height 36
click at [698, 249] on div "Change image Valley Gutter Settings Product Options I buy this item I sell this…" at bounding box center [710, 313] width 1076 height 514
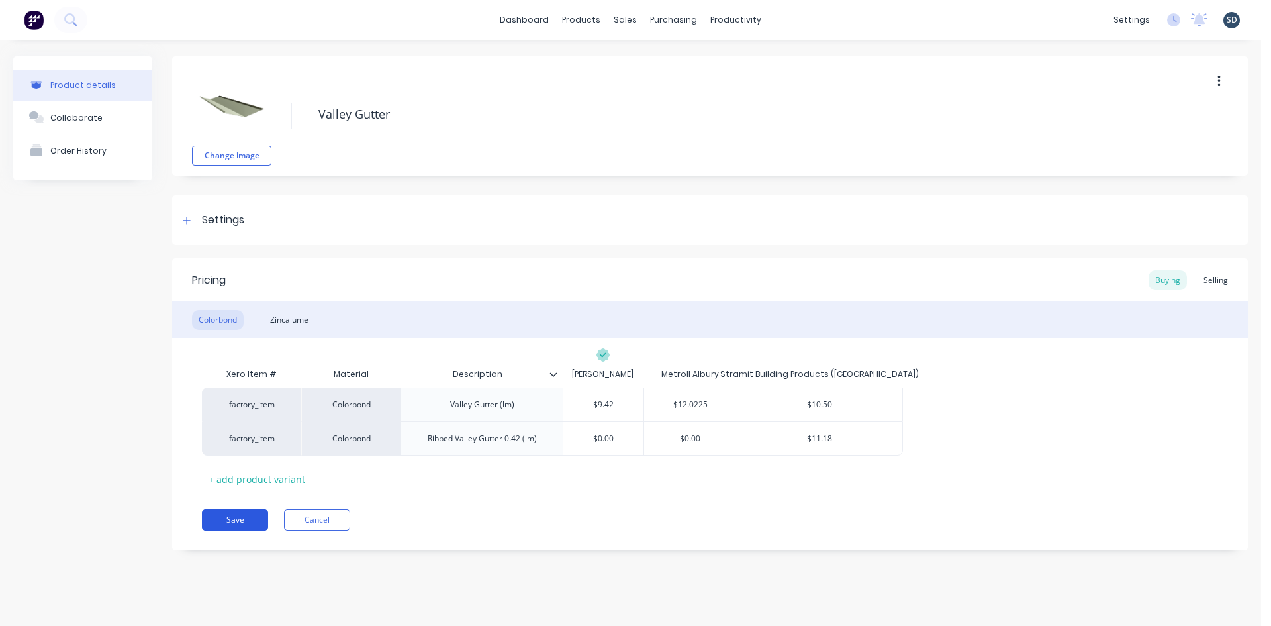
click at [238, 518] on button "Save" at bounding box center [235, 519] width 66 height 21
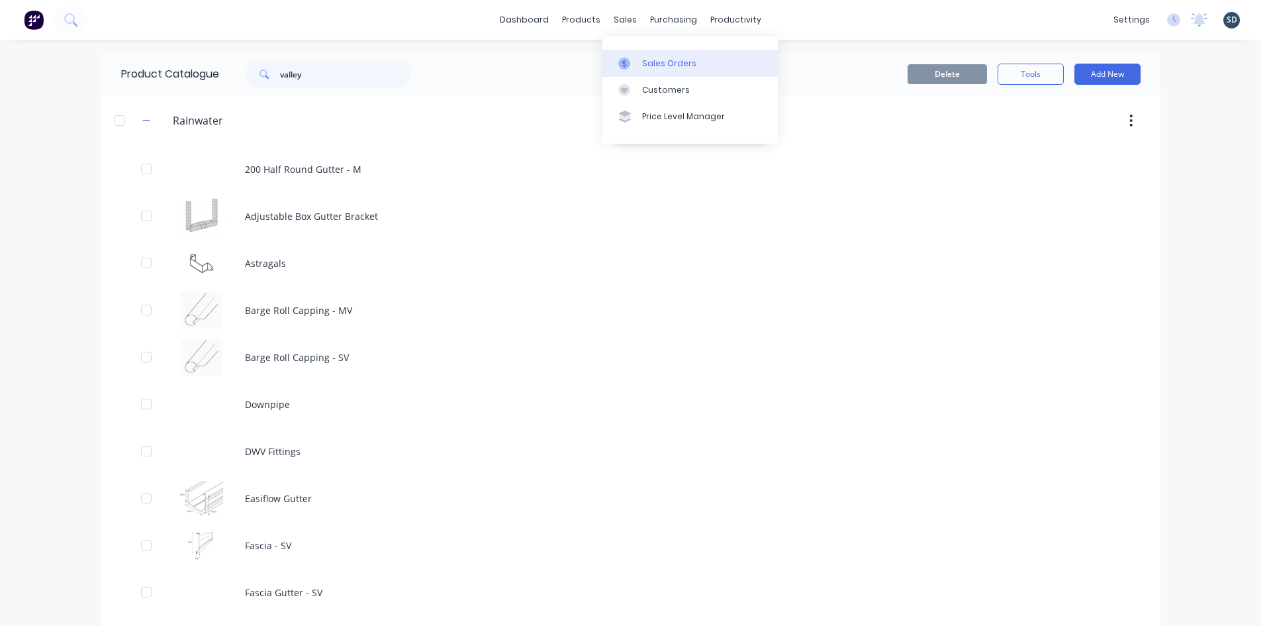
click at [656, 68] on div "Sales Orders" at bounding box center [669, 64] width 54 height 12
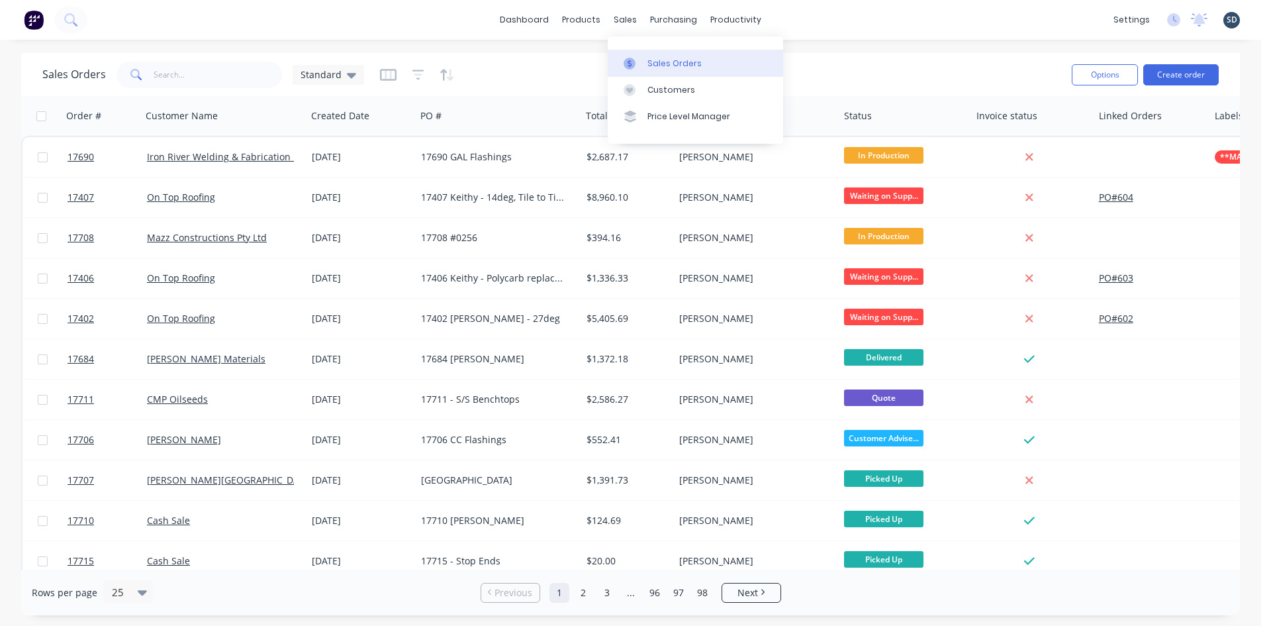
click at [662, 62] on div "Sales Orders" at bounding box center [675, 64] width 54 height 12
click at [1180, 75] on button "Create order" at bounding box center [1180, 74] width 75 height 21
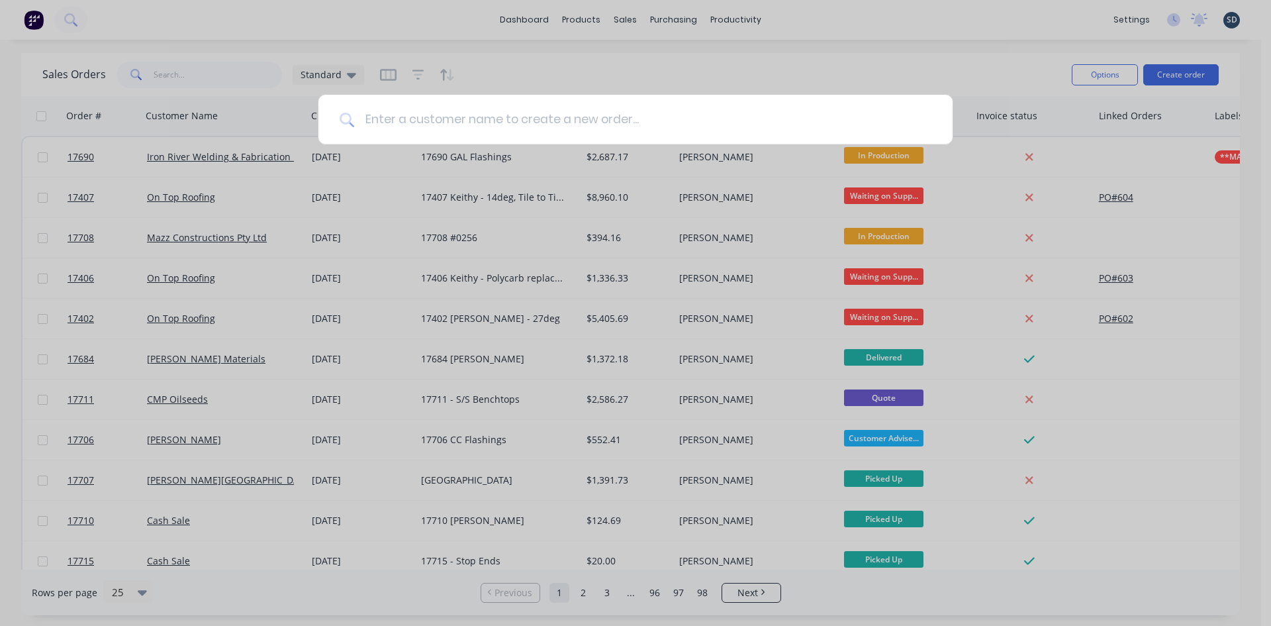
click at [503, 109] on input at bounding box center [642, 120] width 577 height 50
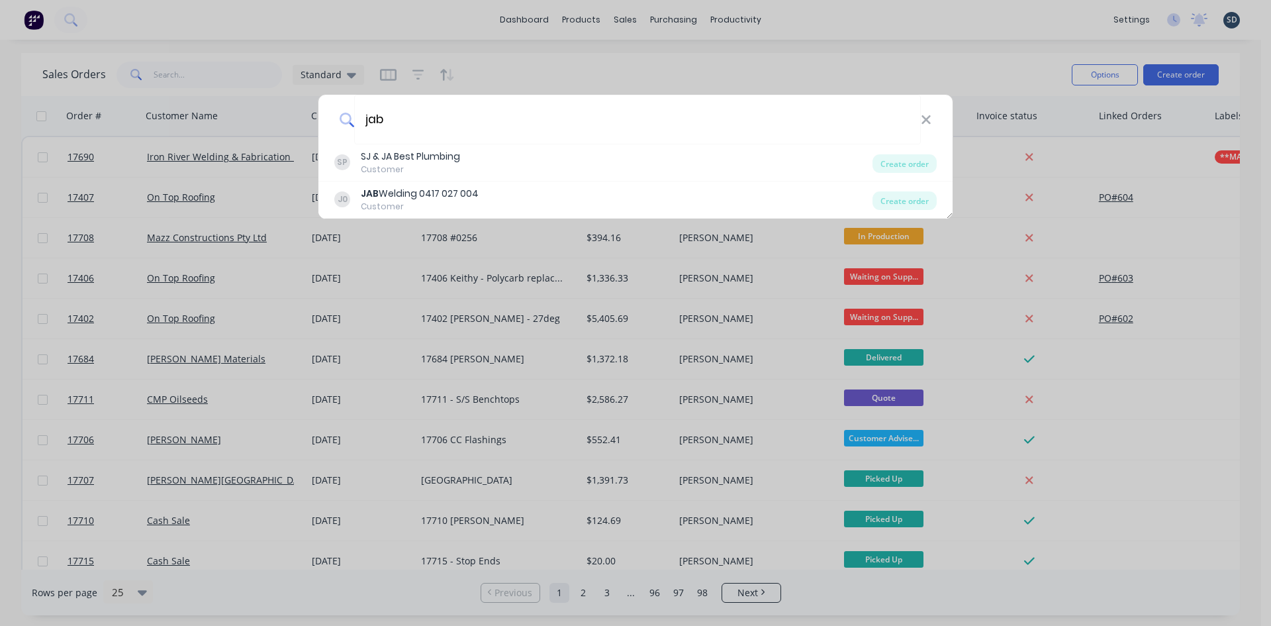
type input "jab"
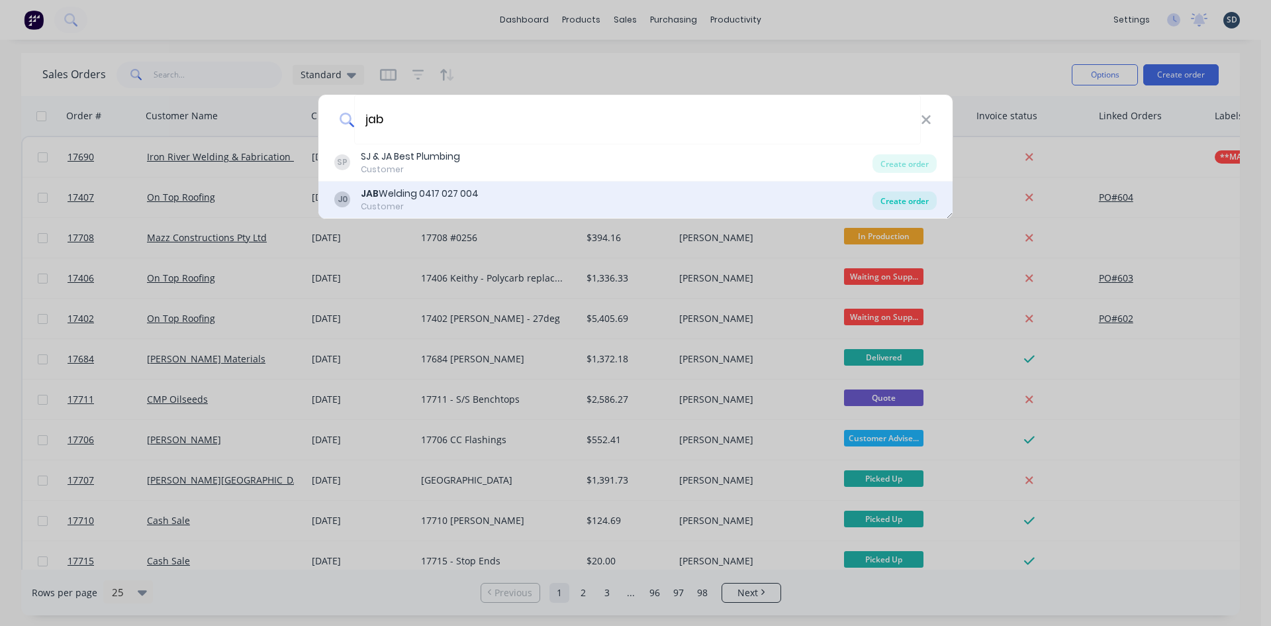
click at [903, 200] on div "Create order" at bounding box center [905, 200] width 64 height 19
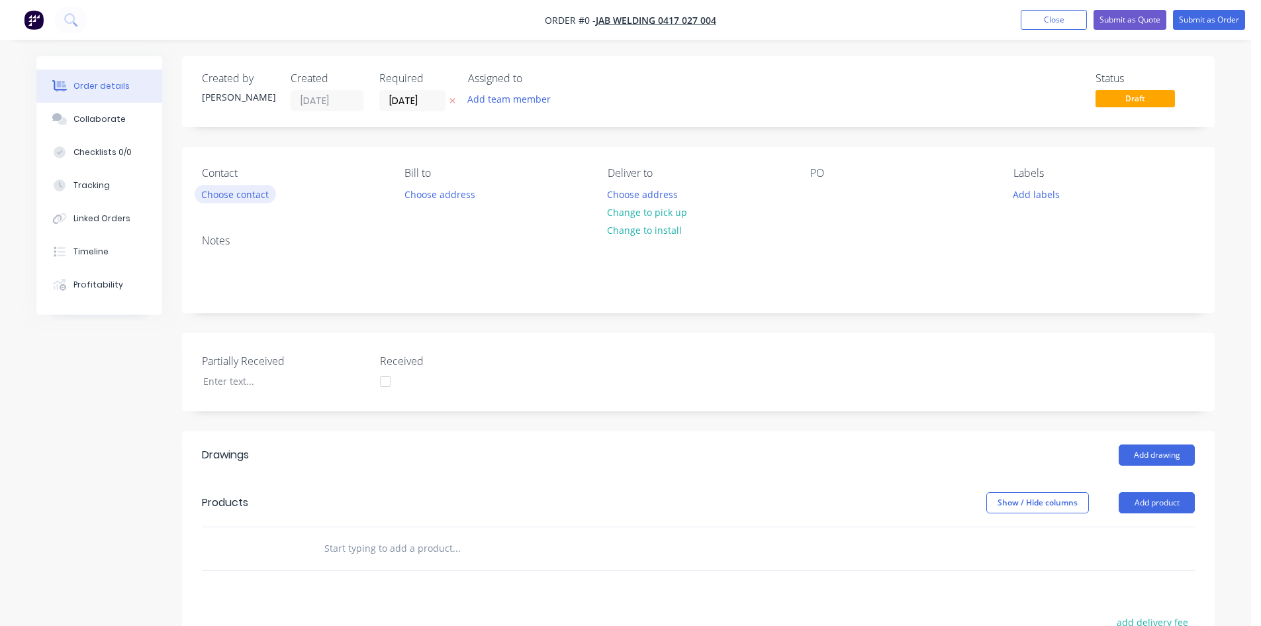
click at [215, 198] on button "Choose contact" at bounding box center [235, 194] width 81 height 18
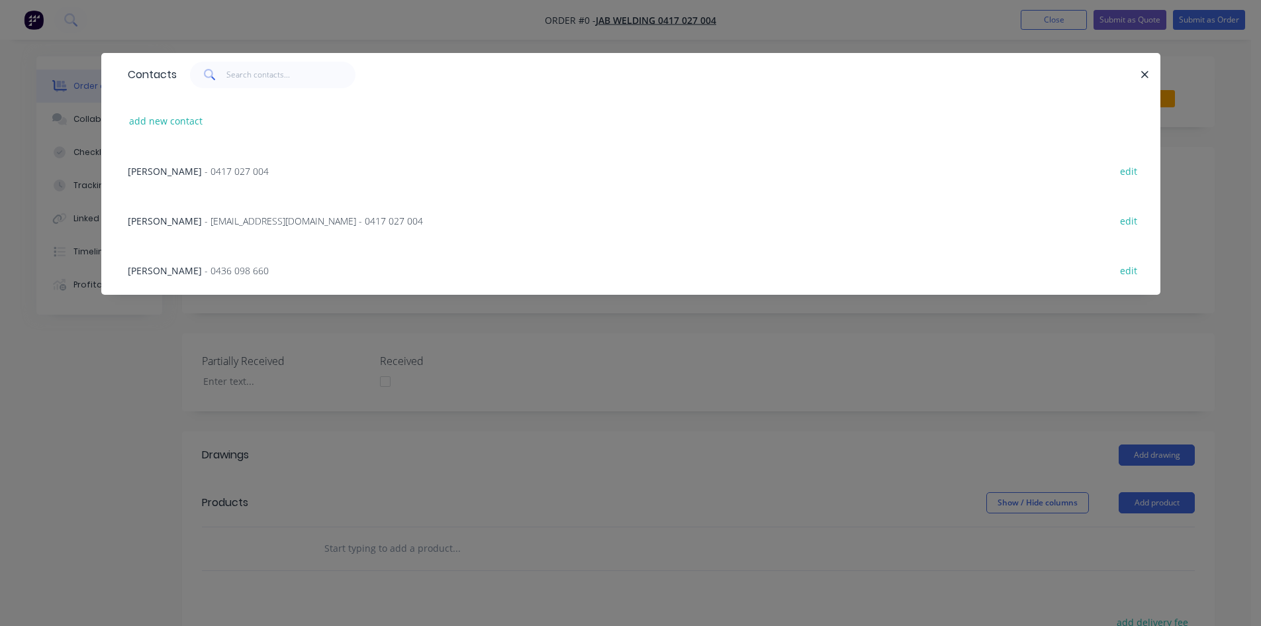
click at [254, 218] on span "- jackbradywelding@gmail.com - 0417 027 004" at bounding box center [314, 221] width 219 height 13
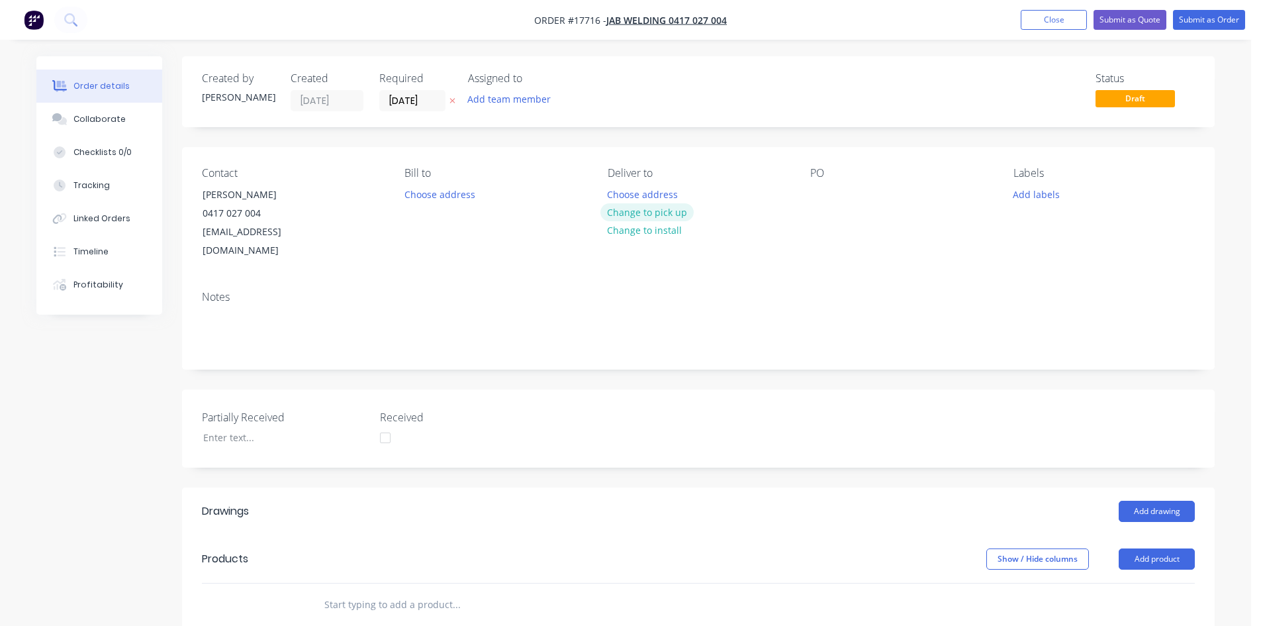
click at [649, 211] on button "Change to pick up" at bounding box center [648, 212] width 94 height 18
click at [829, 196] on div at bounding box center [820, 194] width 21 height 19
click at [877, 291] on div "Notes" at bounding box center [698, 297] width 993 height 13
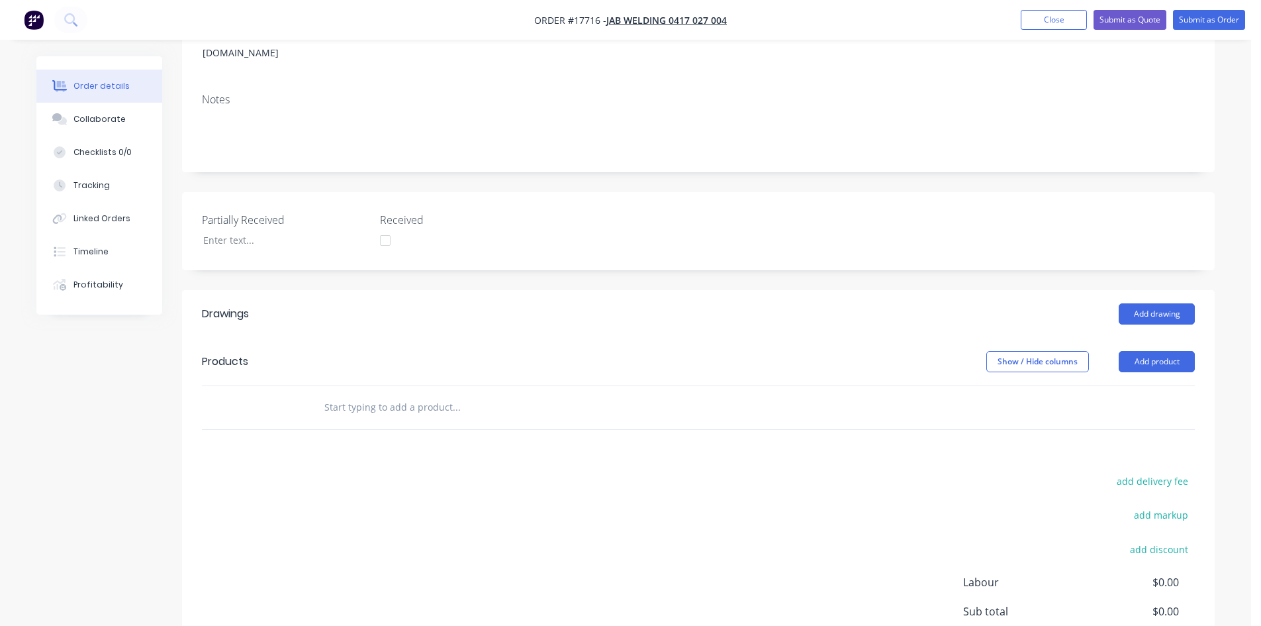
scroll to position [199, 0]
click at [1151, 302] on button "Add drawing" at bounding box center [1157, 312] width 76 height 21
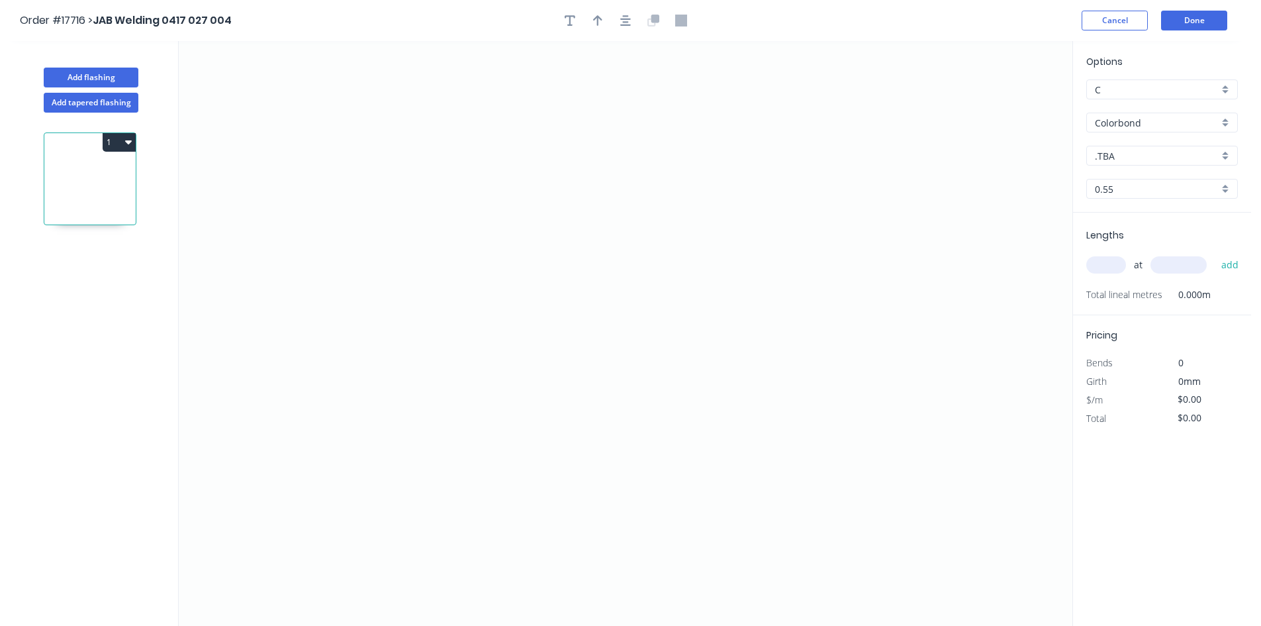
click at [1151, 167] on div "Options C C Colorbond Colorbond Colorbond Matt .TBA .TBA 0.55 0.55" at bounding box center [1162, 133] width 178 height 158
click at [1134, 150] on input ".TBA" at bounding box center [1157, 156] width 124 height 14
click at [1159, 267] on div "Cottage Green" at bounding box center [1162, 273] width 150 height 23
type input "Cottage Green"
click at [543, 104] on icon "0" at bounding box center [626, 333] width 894 height 585
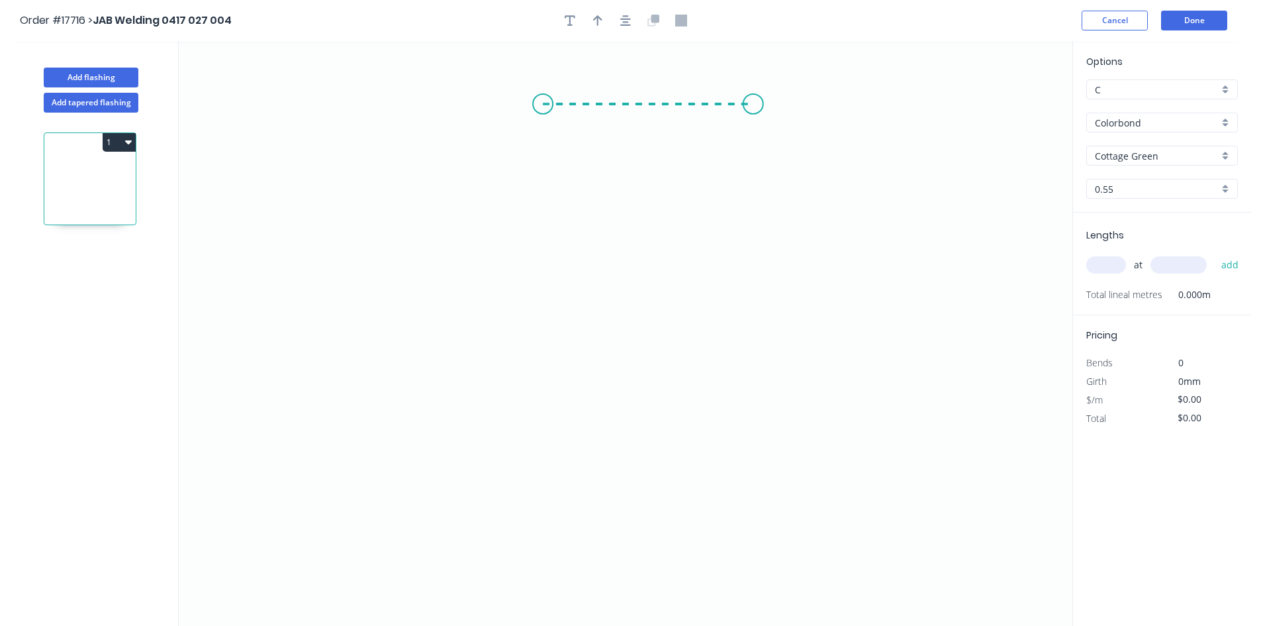
click at [753, 107] on icon "0" at bounding box center [626, 333] width 894 height 585
click at [787, 135] on icon "0 ?" at bounding box center [626, 333] width 894 height 585
click at [540, 107] on circle at bounding box center [543, 104] width 20 height 20
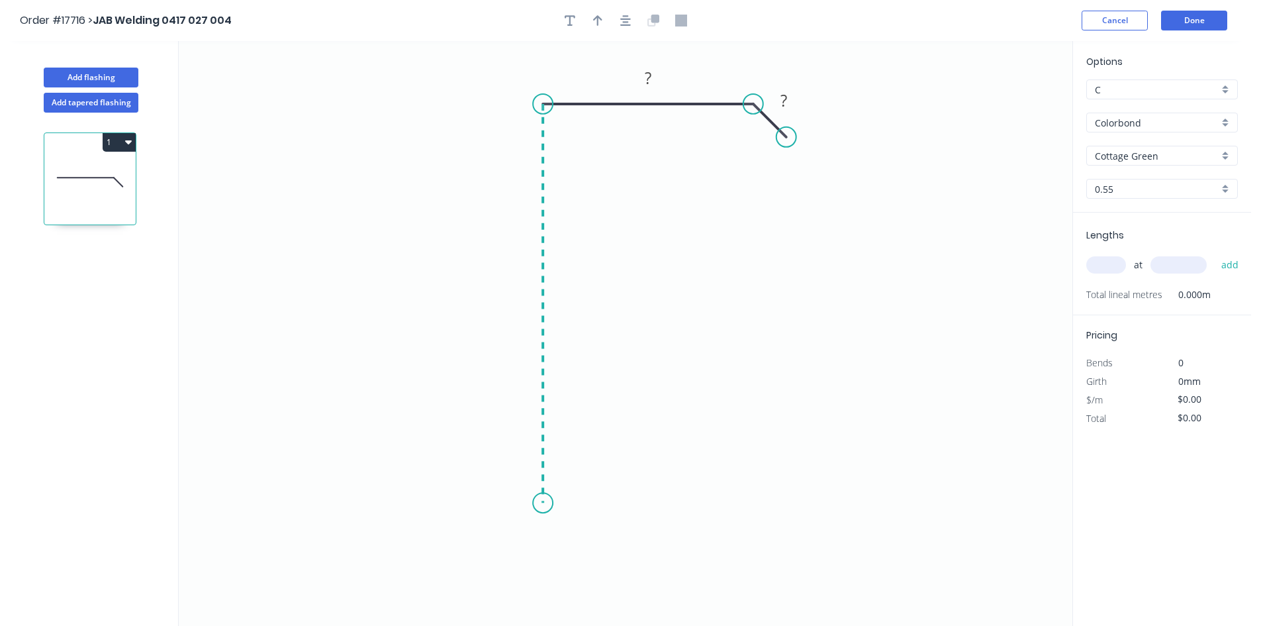
click at [536, 503] on icon "0 ? ?" at bounding box center [626, 333] width 894 height 585
click at [571, 536] on icon "0 ? ? ?" at bounding box center [626, 333] width 894 height 585
click at [614, 11] on div at bounding box center [625, 21] width 139 height 20
click at [618, 18] on button "button" at bounding box center [626, 21] width 20 height 20
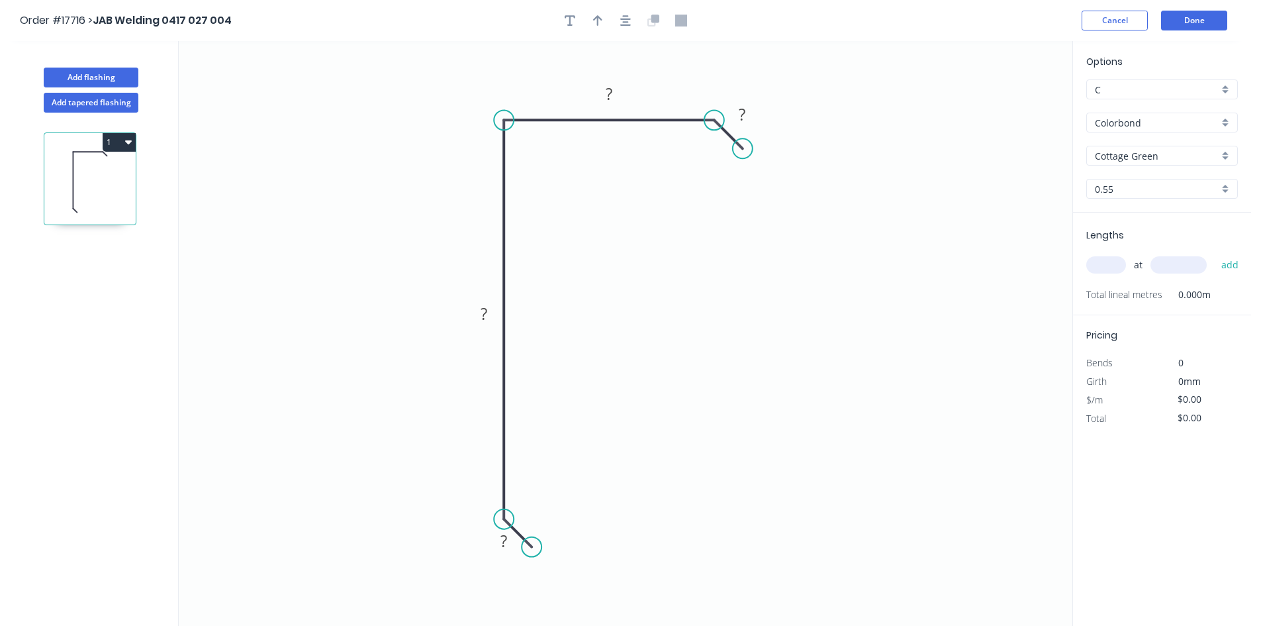
click at [743, 148] on circle at bounding box center [743, 148] width 20 height 20
click at [624, 15] on icon "button" at bounding box center [625, 21] width 11 height 12
click at [602, 21] on icon "button" at bounding box center [597, 21] width 9 height 12
drag, startPoint x: 1006, startPoint y: 109, endPoint x: 386, endPoint y: 201, distance: 627.2
click at [386, 197] on icon at bounding box center [406, 191] width 42 height 12
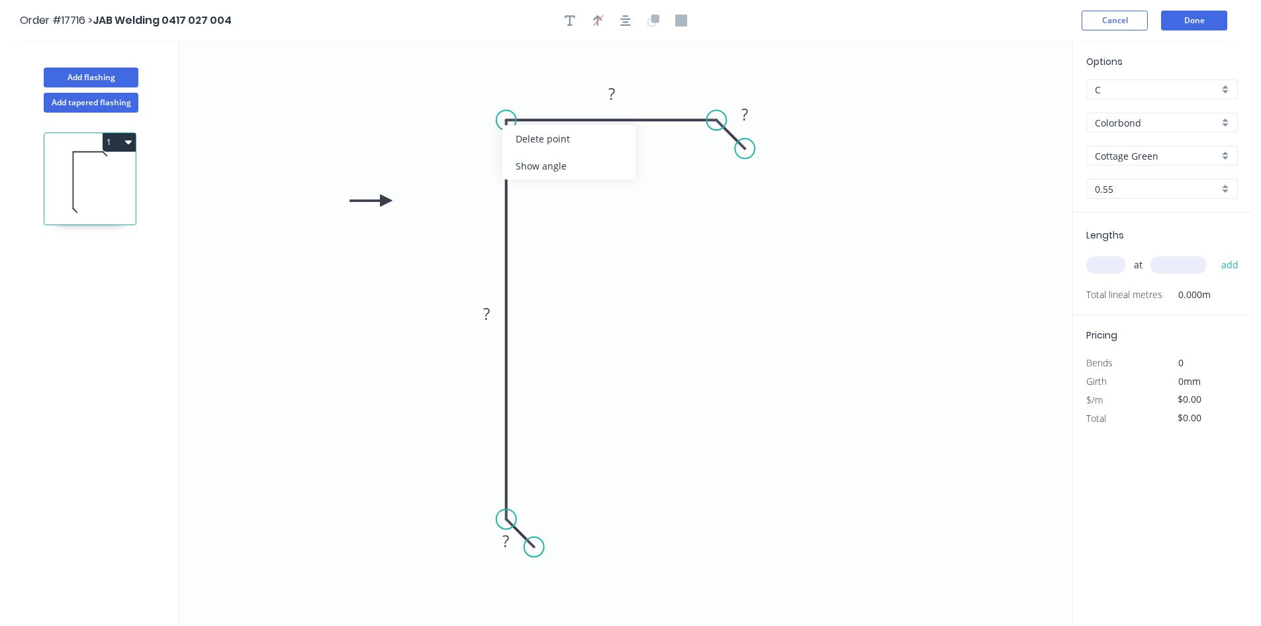
drag, startPoint x: 532, startPoint y: 163, endPoint x: 534, endPoint y: 156, distance: 6.9
click at [532, 164] on div "Show angle" at bounding box center [569, 165] width 133 height 27
click at [536, 147] on tspan "º" at bounding box center [533, 143] width 6 height 22
drag, startPoint x: 547, startPoint y: 147, endPoint x: 435, endPoint y: 87, distance: 127.1
click at [435, 87] on rect at bounding box center [418, 82] width 43 height 27
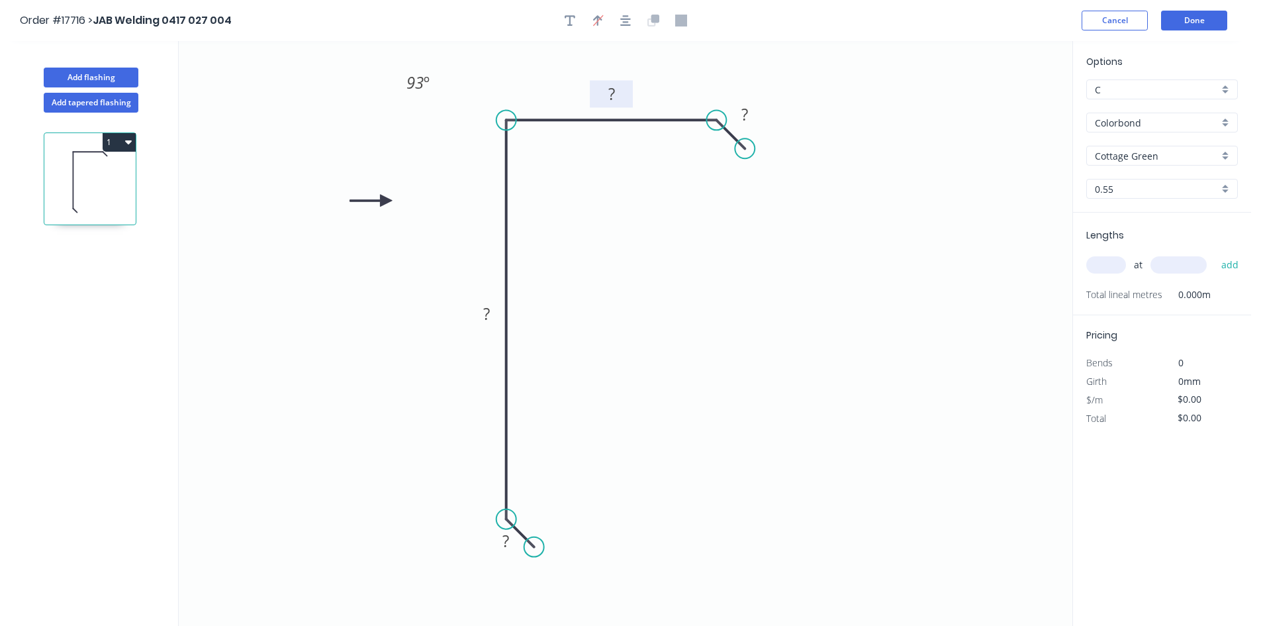
click at [605, 93] on rect at bounding box center [612, 94] width 26 height 19
click at [748, 115] on tspan "?" at bounding box center [745, 114] width 7 height 22
click at [479, 306] on rect at bounding box center [486, 314] width 26 height 19
click at [509, 535] on tspan "?" at bounding box center [506, 541] width 7 height 22
click at [701, 411] on icon "0 10 75 35 10 93 º" at bounding box center [626, 333] width 894 height 585
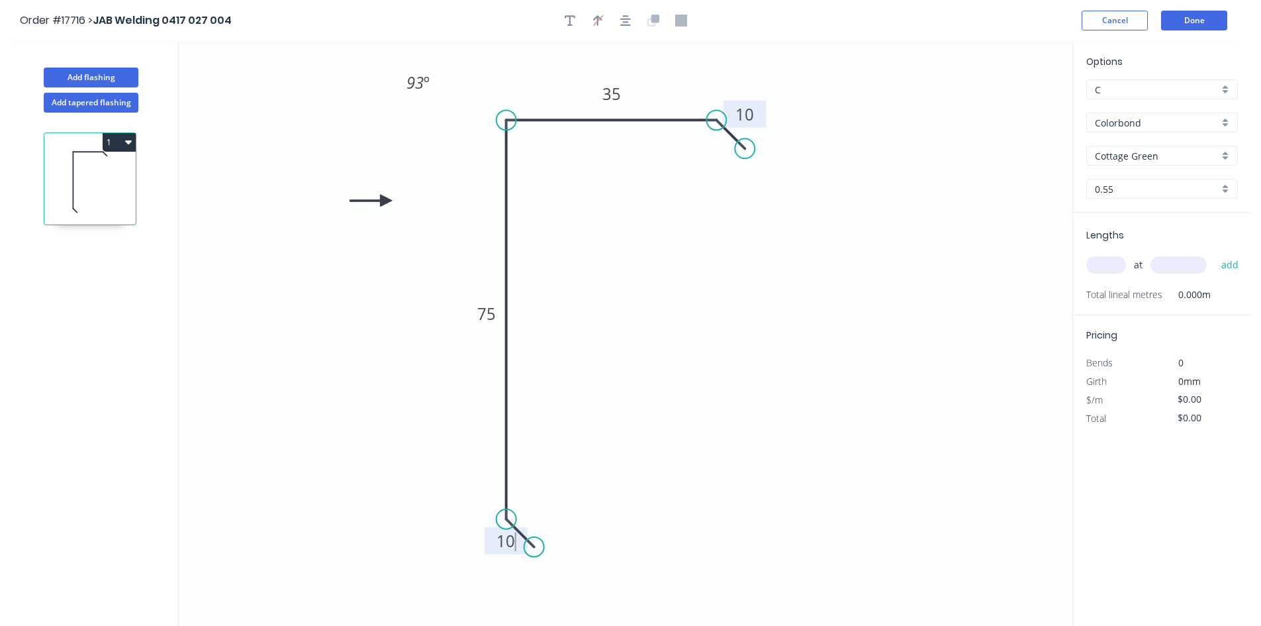
type input "$15.41"
click at [1094, 264] on input "text" at bounding box center [1107, 264] width 40 height 17
type input "1"
click at [1174, 263] on input "text" at bounding box center [1179, 264] width 56 height 17
type input "1200"
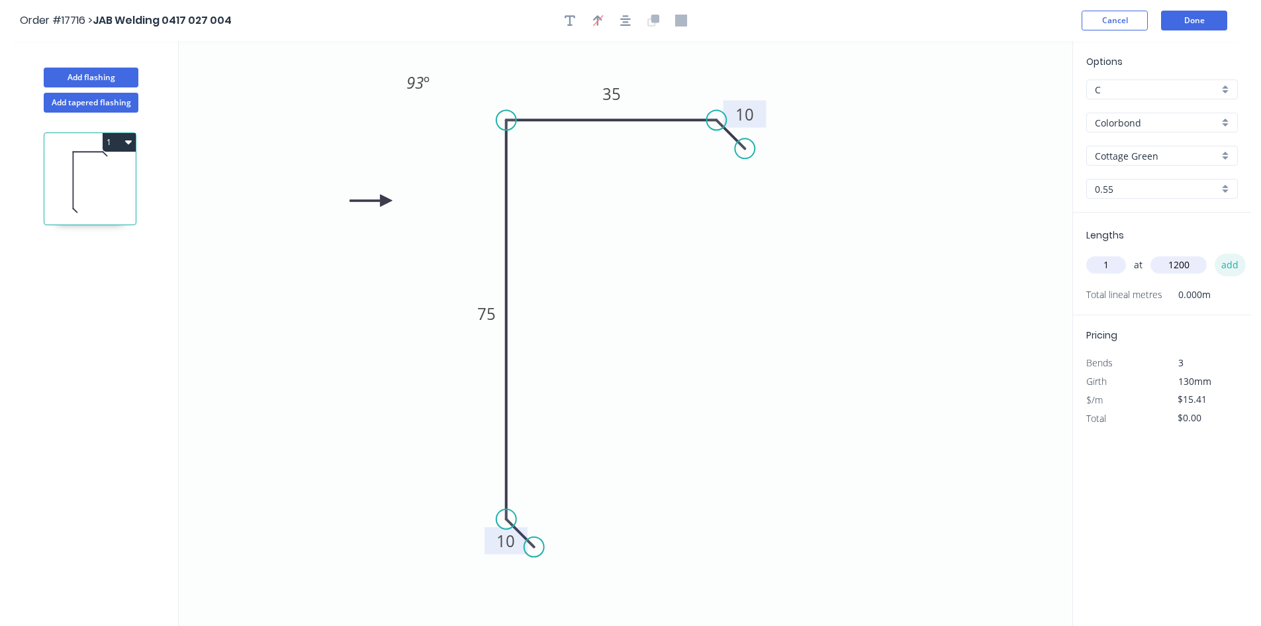
click at [1223, 267] on button "add" at bounding box center [1230, 265] width 31 height 23
click at [123, 145] on button "1" at bounding box center [119, 142] width 33 height 19
click at [101, 172] on div "Duplicate" at bounding box center [73, 175] width 102 height 19
type input "$0.00"
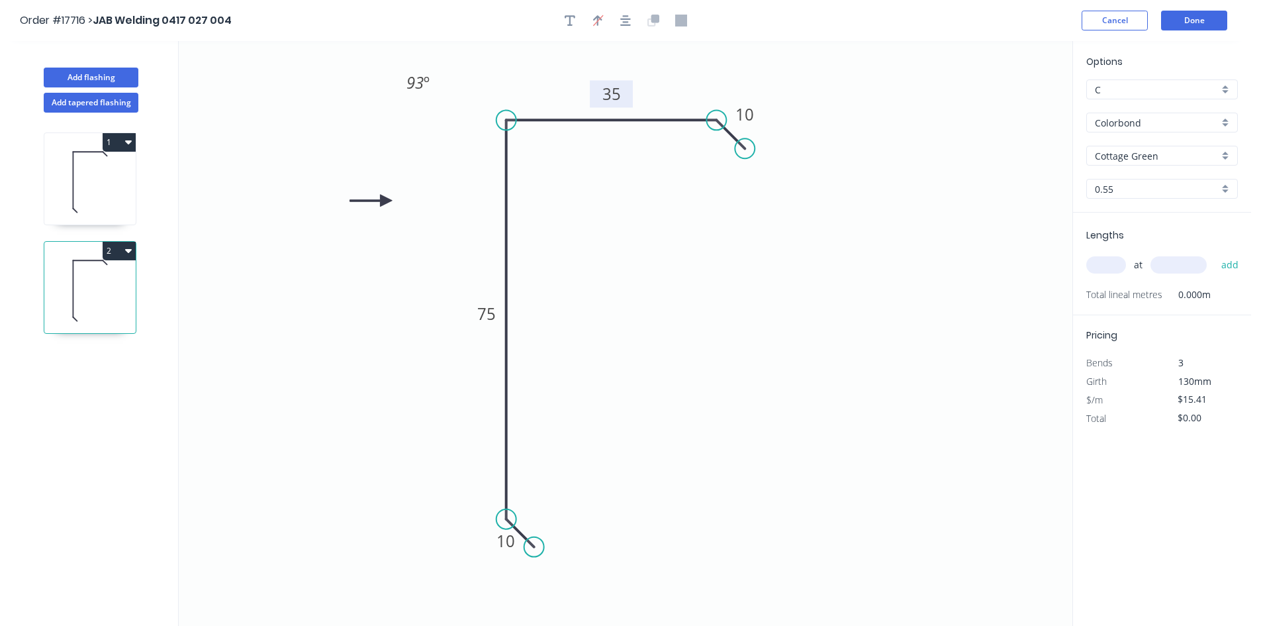
click at [623, 97] on rect at bounding box center [612, 94] width 26 height 19
click at [483, 315] on tspan "75" at bounding box center [486, 314] width 19 height 22
click at [777, 270] on icon "0 10 140 75 10 93 º" at bounding box center [626, 333] width 894 height 585
type input "$19.20"
click at [1112, 269] on input "text" at bounding box center [1107, 264] width 40 height 17
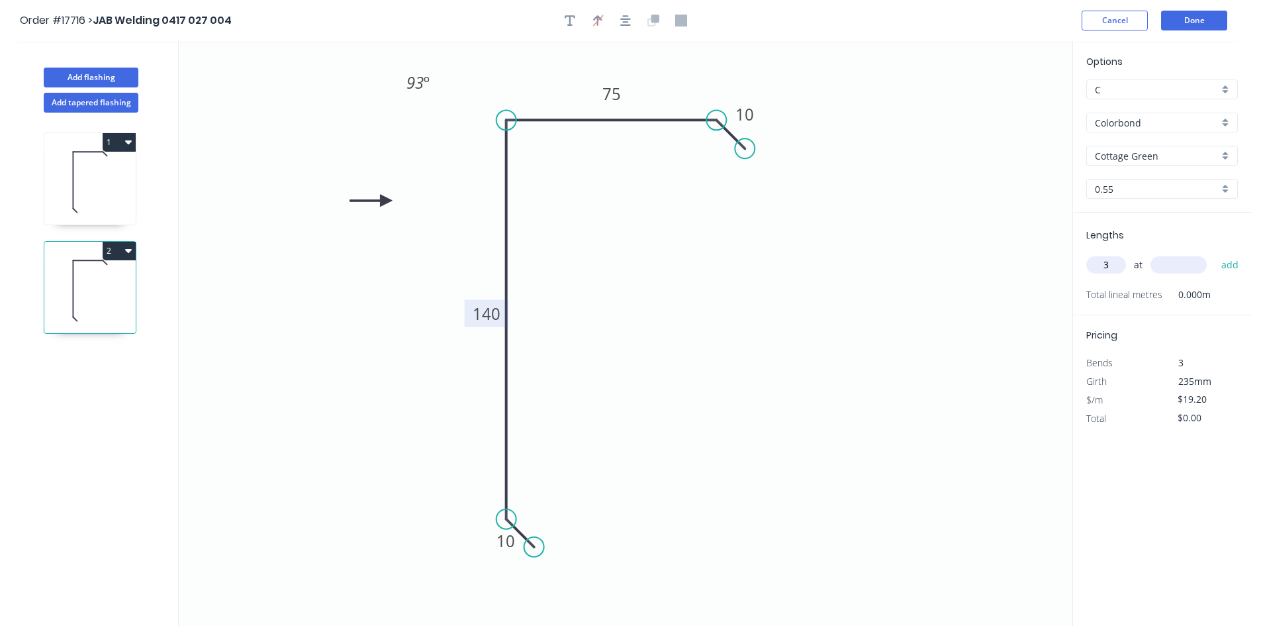
type input "3"
click at [1175, 266] on input "text" at bounding box center [1179, 264] width 56 height 17
type input "4200"
click at [1231, 266] on button "add" at bounding box center [1230, 265] width 31 height 23
type input "$241.92"
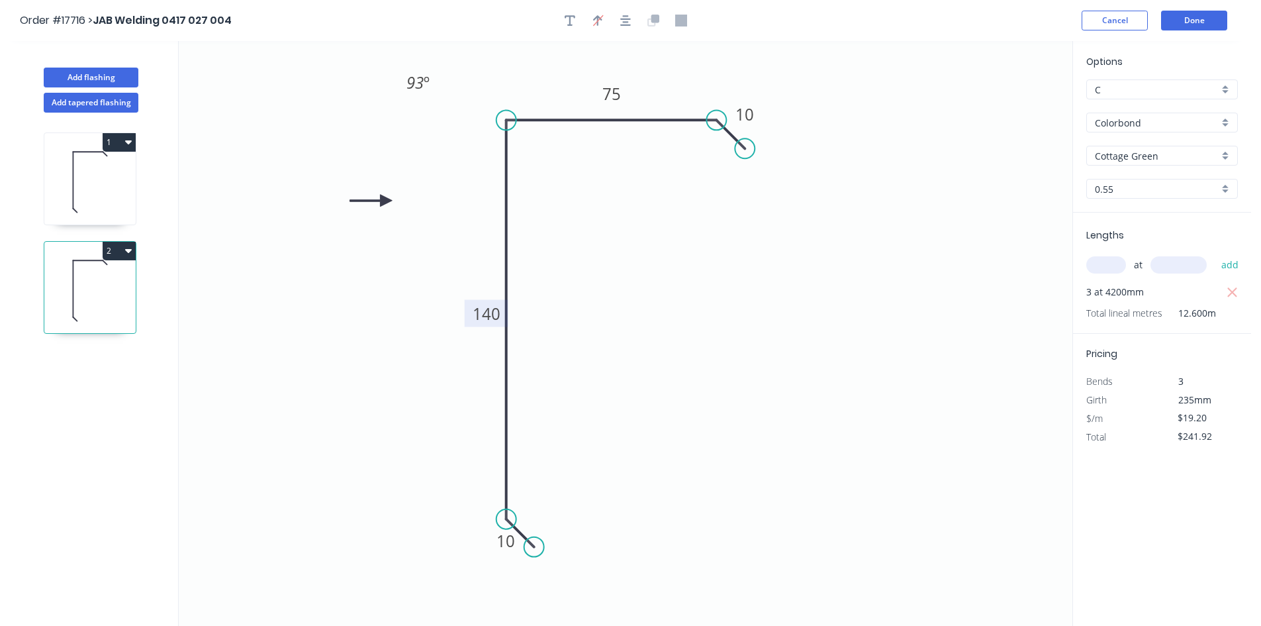
click at [81, 186] on icon at bounding box center [89, 182] width 91 height 85
type input "$15.41"
type input "$18.49"
click at [757, 173] on div "Show angle" at bounding box center [778, 166] width 133 height 27
click at [708, 156] on tspan "º" at bounding box center [708, 149] width 6 height 22
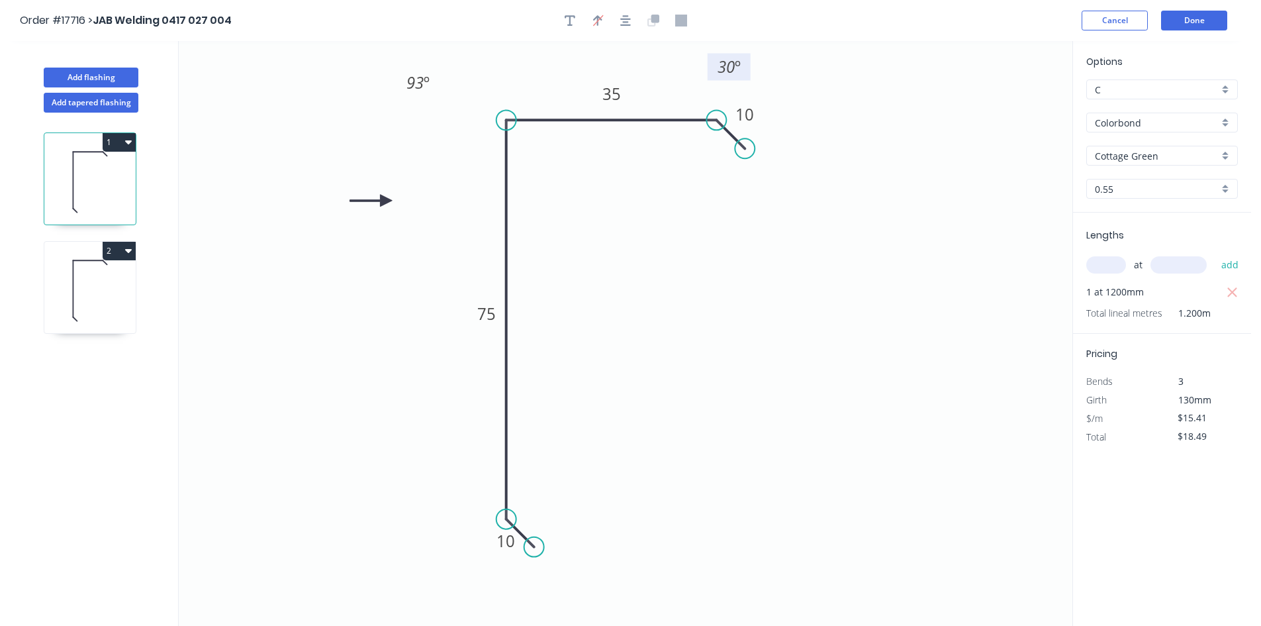
drag, startPoint x: 691, startPoint y: 145, endPoint x: 711, endPoint y: 70, distance: 78.2
click at [716, 62] on rect at bounding box center [729, 67] width 43 height 27
click at [561, 575] on div "Show angle" at bounding box center [569, 563] width 133 height 27
click at [527, 507] on rect at bounding box center [537, 506] width 26 height 19
drag, startPoint x: 554, startPoint y: 497, endPoint x: 459, endPoint y: 520, distance: 97.5
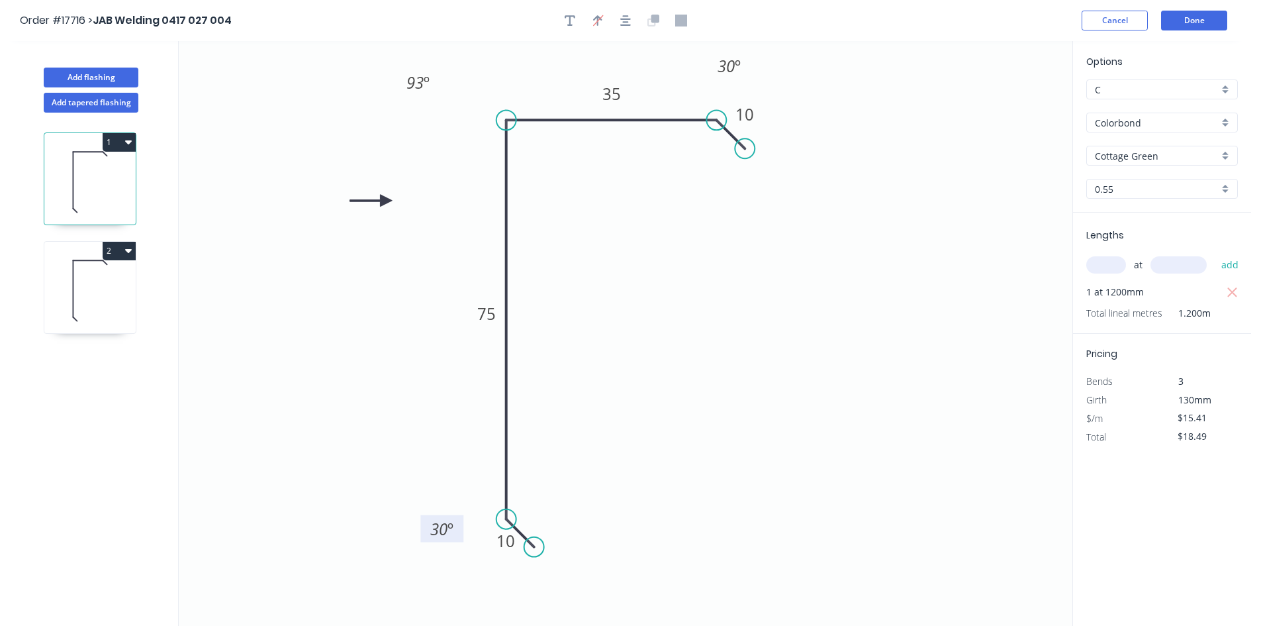
click at [459, 520] on rect at bounding box center [441, 528] width 43 height 27
click at [58, 275] on icon at bounding box center [89, 290] width 91 height 85
type input "$19.20"
type input "$241.92"
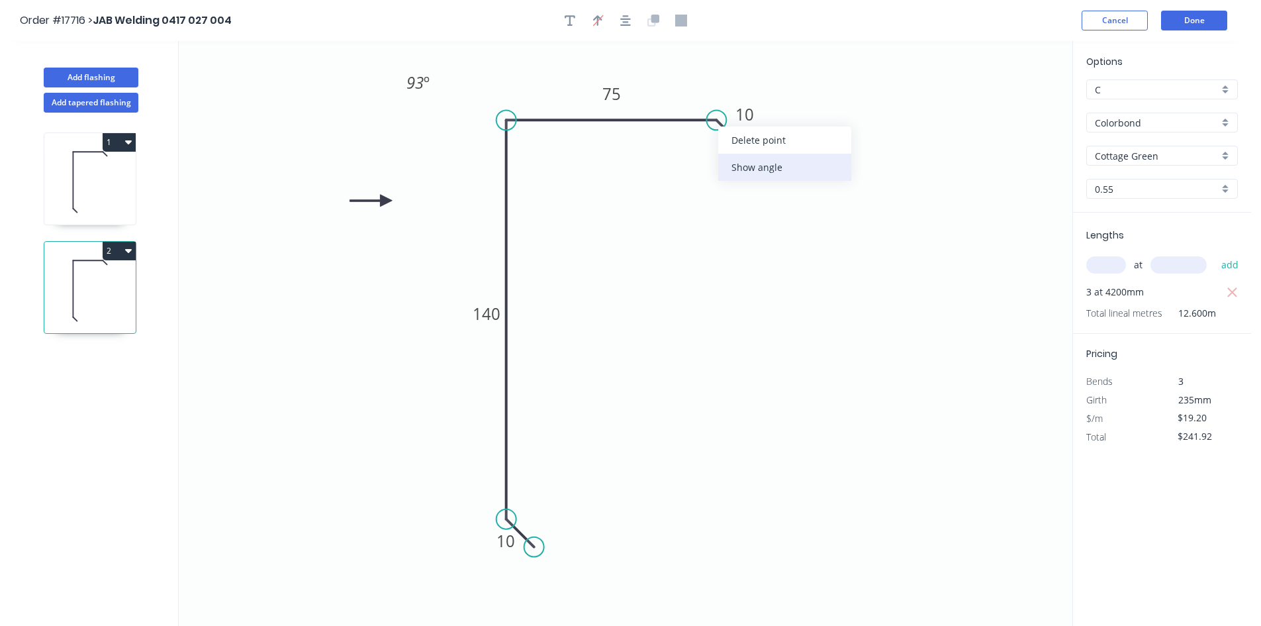
click at [743, 167] on div "Show angle" at bounding box center [784, 167] width 133 height 27
click at [705, 149] on tspan "º" at bounding box center [708, 149] width 6 height 22
drag, startPoint x: 688, startPoint y: 144, endPoint x: 716, endPoint y: 61, distance: 87.3
click at [716, 61] on rect at bounding box center [731, 67] width 43 height 27
click at [533, 564] on div "Show angle" at bounding box center [563, 561] width 133 height 27
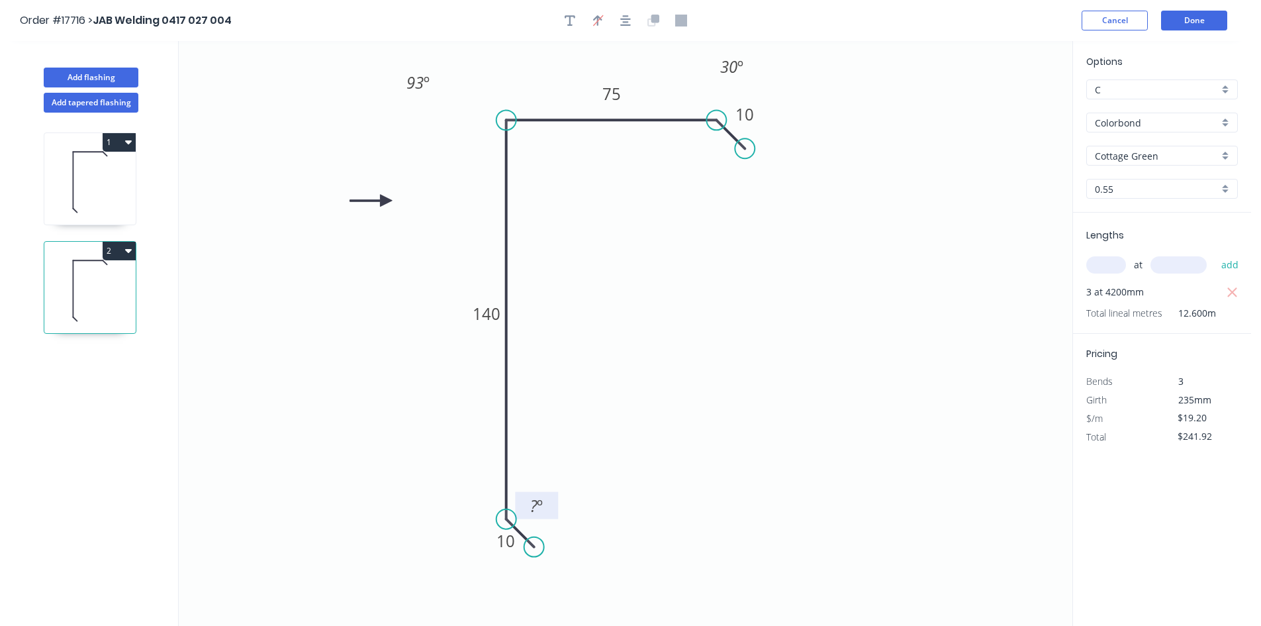
click at [535, 508] on tspan "?" at bounding box center [533, 506] width 7 height 22
drag, startPoint x: 554, startPoint y: 494, endPoint x: 430, endPoint y: 520, distance: 127.3
click at [430, 520] on rect at bounding box center [412, 531] width 43 height 27
click at [658, 405] on icon "0 10 140 75 10 93 º 30 º 30 º" at bounding box center [626, 333] width 894 height 585
click at [110, 79] on button "Add flashing" at bounding box center [91, 78] width 95 height 20
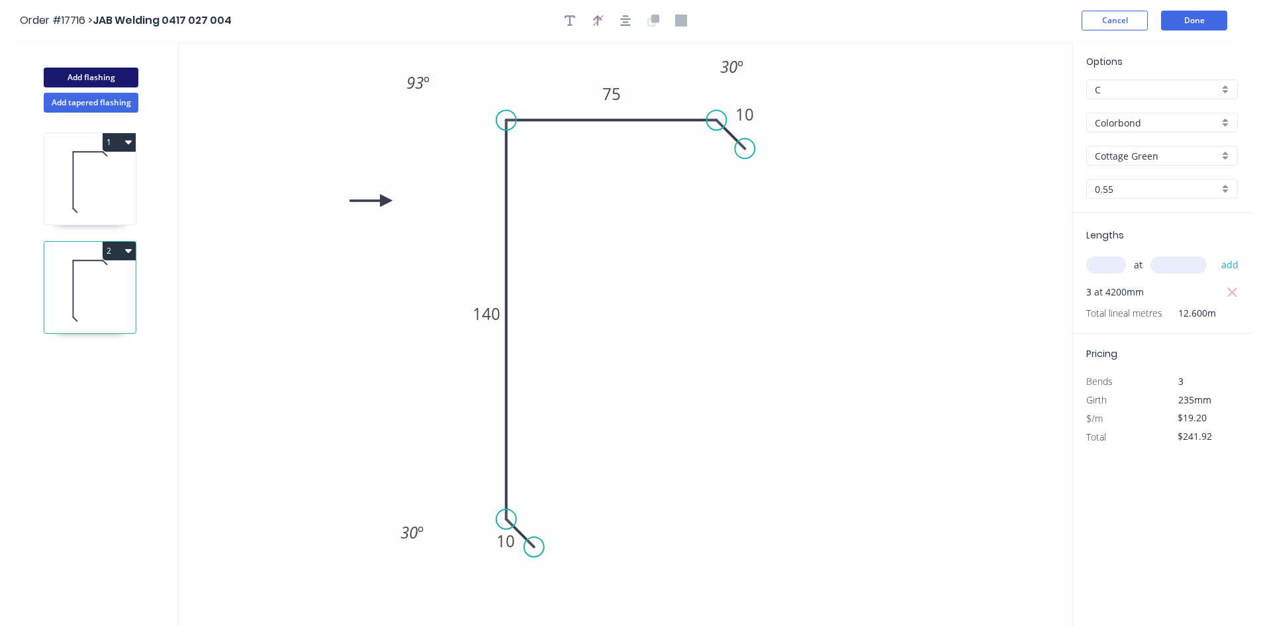
type input "$0.00"
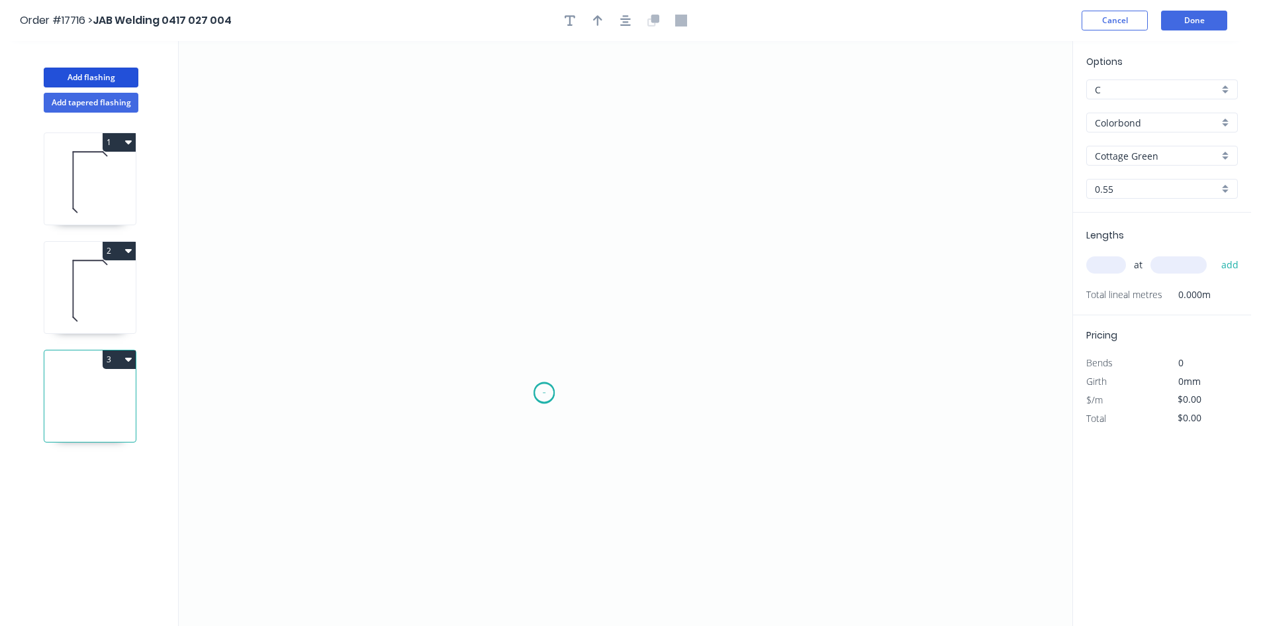
click at [544, 393] on icon "0" at bounding box center [626, 333] width 894 height 585
click at [534, 104] on icon "0" at bounding box center [626, 333] width 894 height 585
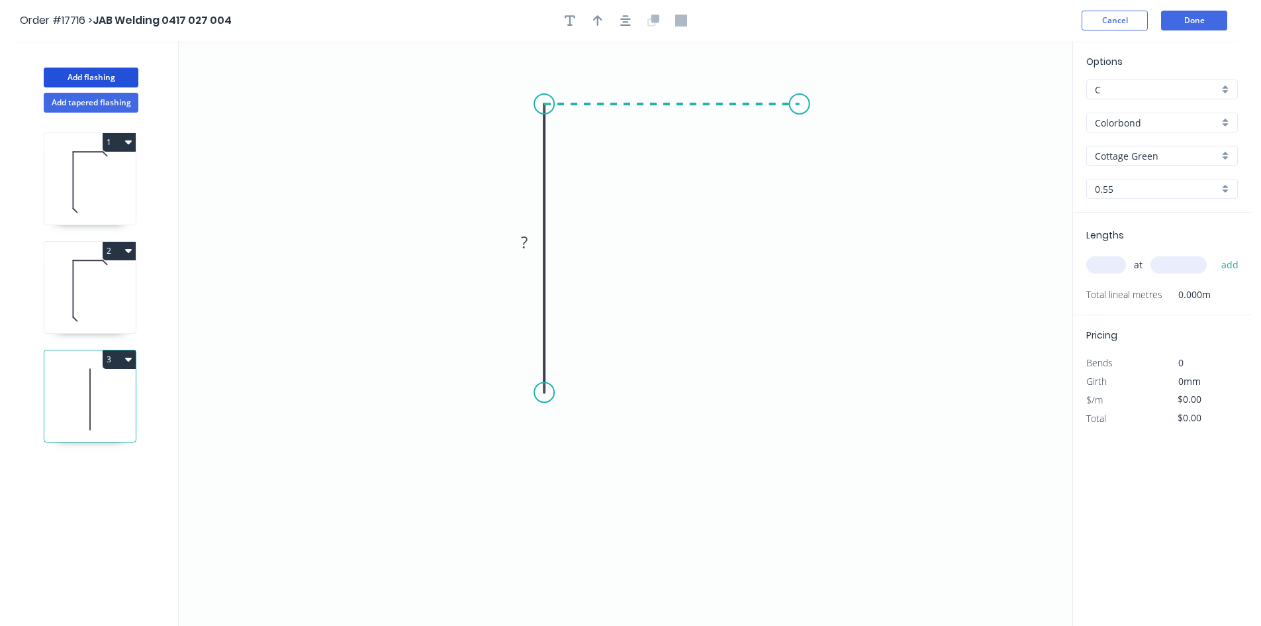
click at [800, 103] on icon "0 ?" at bounding box center [626, 333] width 894 height 585
click at [830, 135] on icon "0 ? ?" at bounding box center [626, 333] width 894 height 585
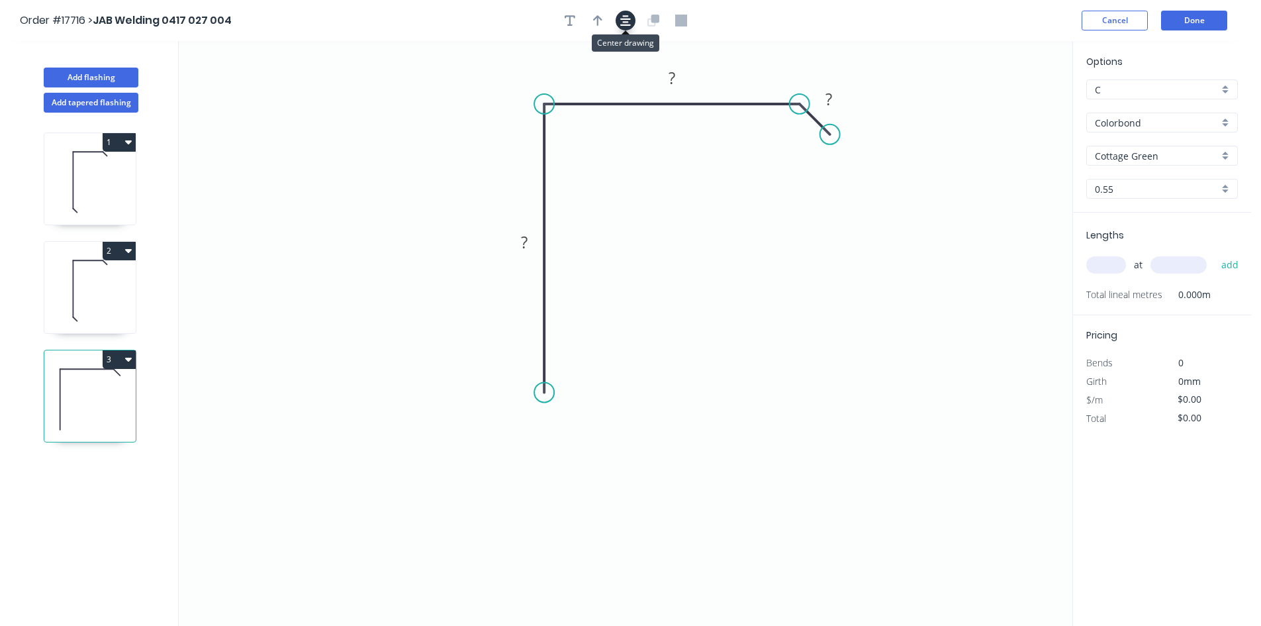
click at [623, 23] on icon "button" at bounding box center [625, 21] width 11 height 12
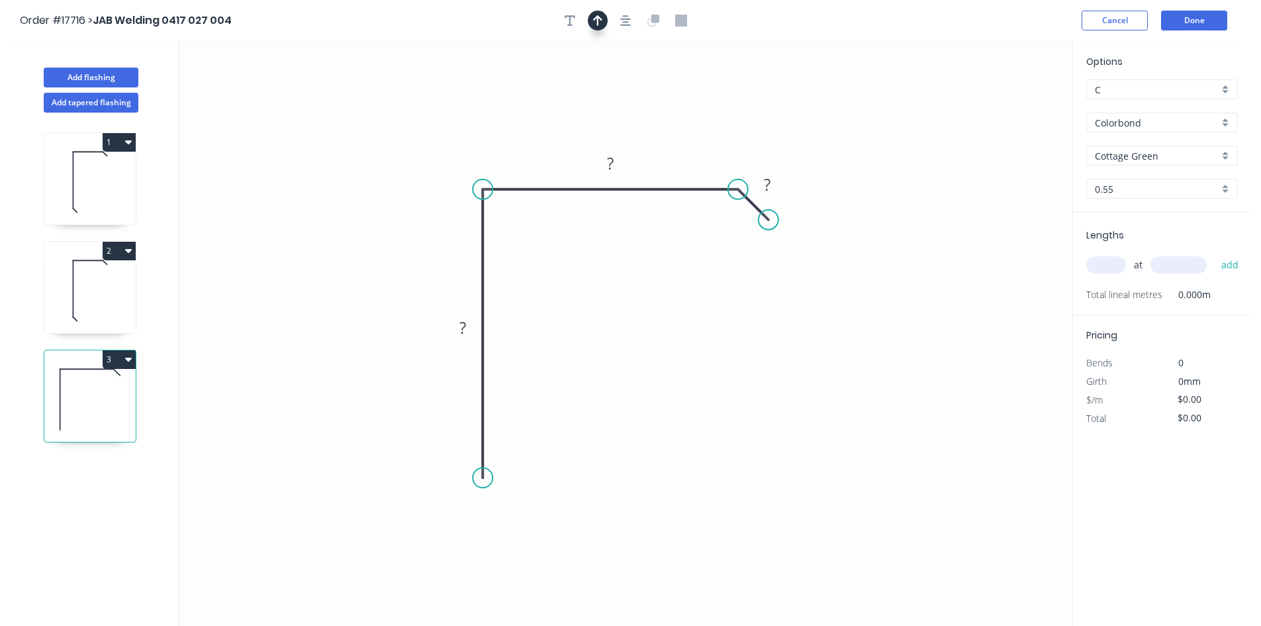
click at [602, 25] on icon "button" at bounding box center [597, 21] width 9 height 12
drag, startPoint x: 1004, startPoint y: 106, endPoint x: 545, endPoint y: 126, distance: 459.9
click at [675, 116] on icon at bounding box center [681, 94] width 12 height 42
click at [512, 230] on div "Show angle" at bounding box center [550, 237] width 133 height 27
click at [509, 208] on tspan "º" at bounding box center [510, 212] width 6 height 22
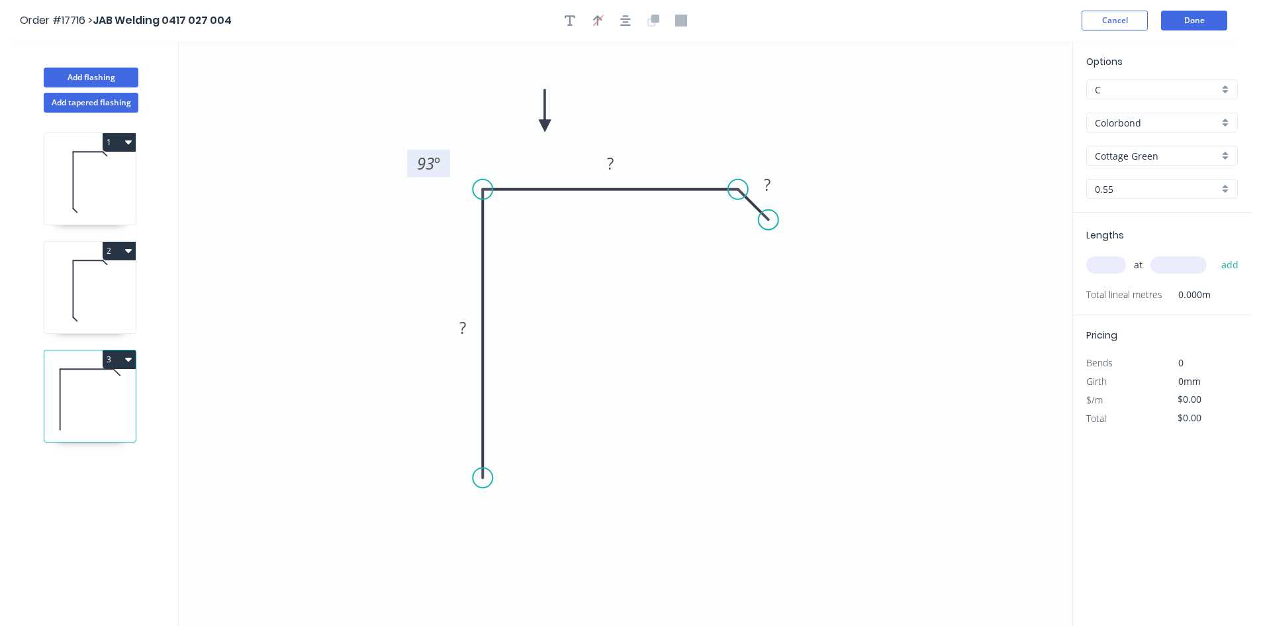
drag, startPoint x: 520, startPoint y: 219, endPoint x: 440, endPoint y: 170, distance: 94.1
click at [440, 168] on rect at bounding box center [428, 163] width 43 height 27
click at [473, 330] on rect at bounding box center [463, 328] width 26 height 19
click at [618, 165] on rect at bounding box center [610, 164] width 26 height 19
click at [771, 187] on tspan "?" at bounding box center [767, 184] width 7 height 22
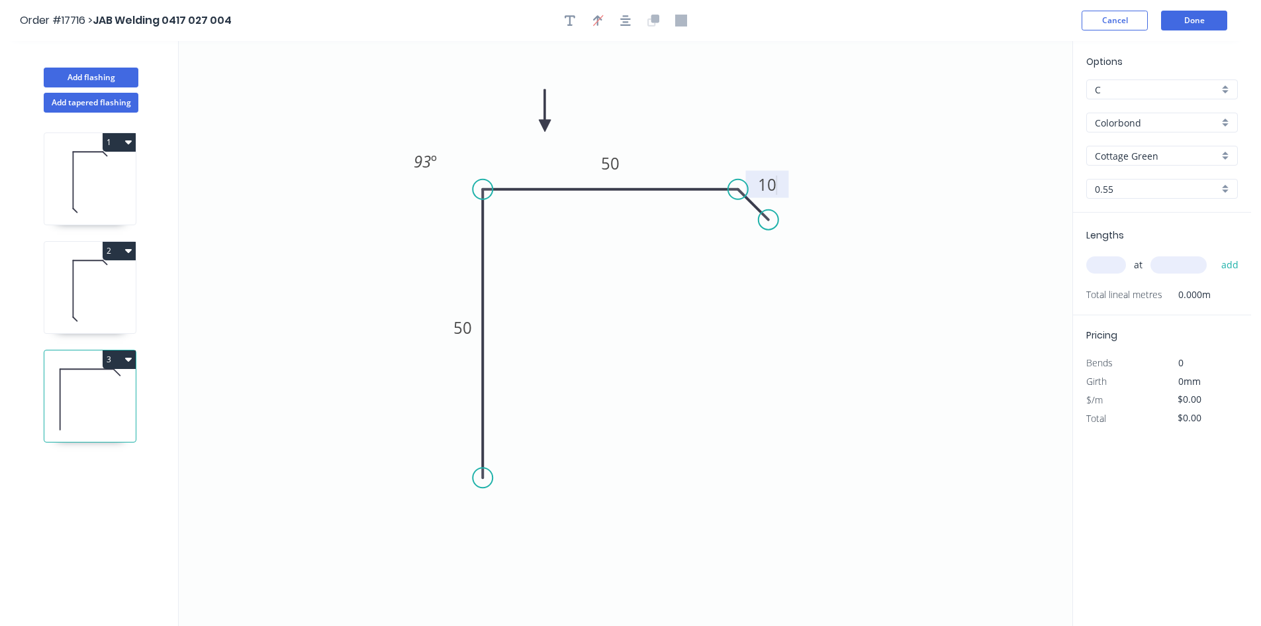
click at [784, 107] on icon "0 50 50 10 93 º" at bounding box center [626, 333] width 894 height 585
type input "$13.16"
click at [769, 235] on div "Show angle" at bounding box center [794, 233] width 133 height 27
click at [726, 222] on tspan "º" at bounding box center [729, 219] width 6 height 22
drag, startPoint x: 707, startPoint y: 213, endPoint x: 732, endPoint y: 119, distance: 96.5
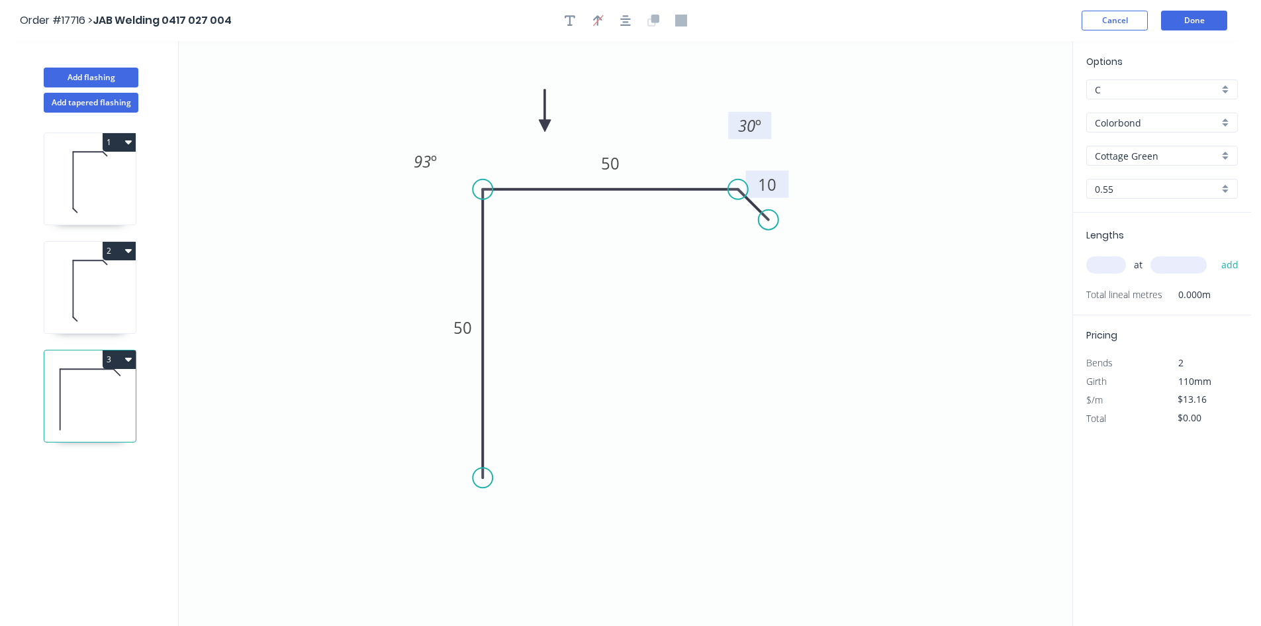
click at [732, 119] on rect at bounding box center [749, 125] width 43 height 27
click at [1028, 205] on icon "0 50 50 10 93 º 30 º" at bounding box center [626, 333] width 894 height 585
click at [1106, 260] on input "text" at bounding box center [1107, 264] width 40 height 17
type input "1"
click at [1175, 271] on input "text" at bounding box center [1179, 264] width 56 height 17
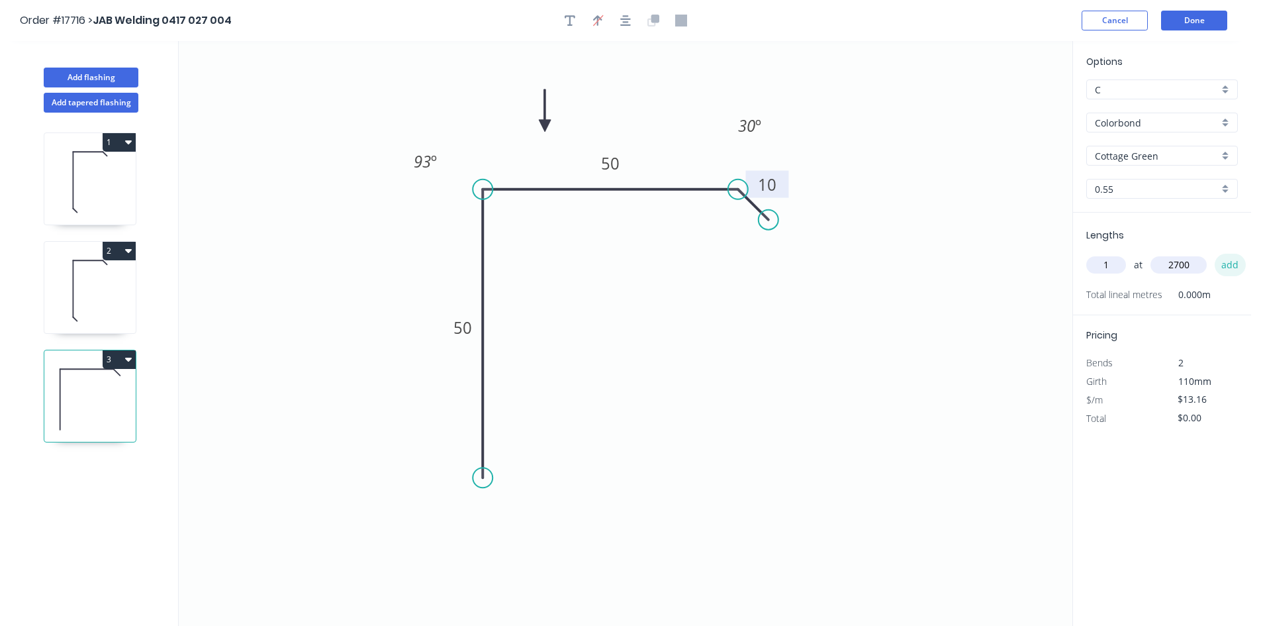
type input "2700"
click at [1230, 264] on button "add" at bounding box center [1230, 265] width 31 height 23
type input "$35.53"
click at [130, 138] on icon "button" at bounding box center [128, 141] width 7 height 11
click at [118, 170] on div "Duplicate" at bounding box center [73, 175] width 102 height 19
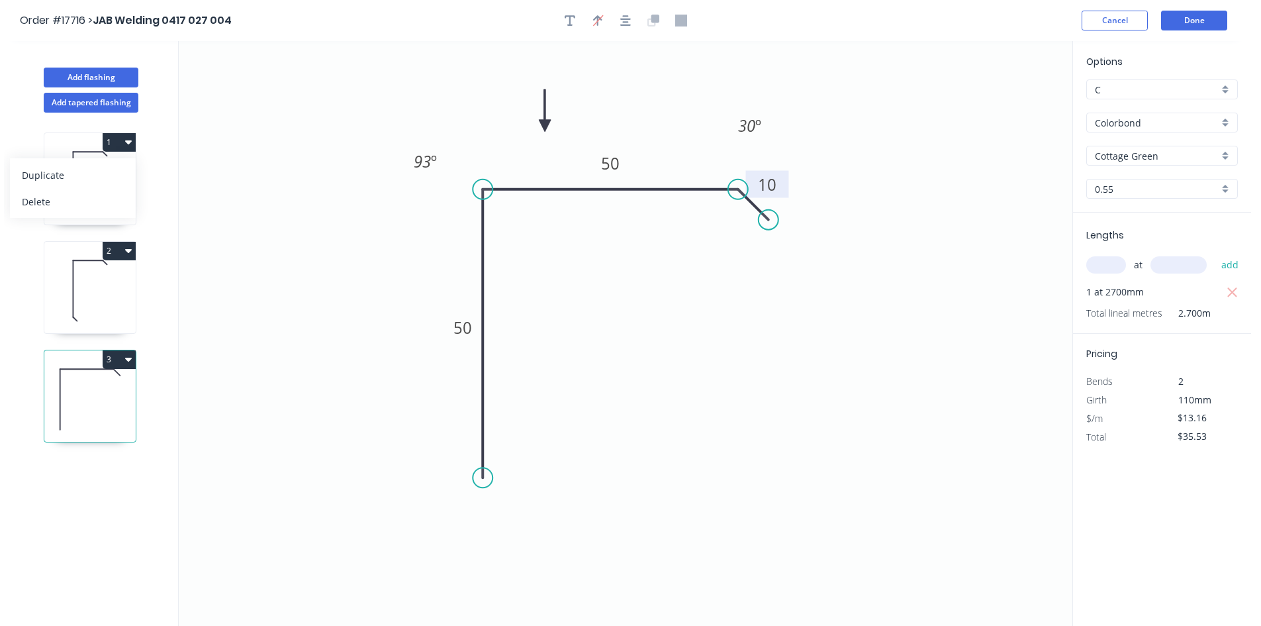
type input "$15.41"
type input "$0.00"
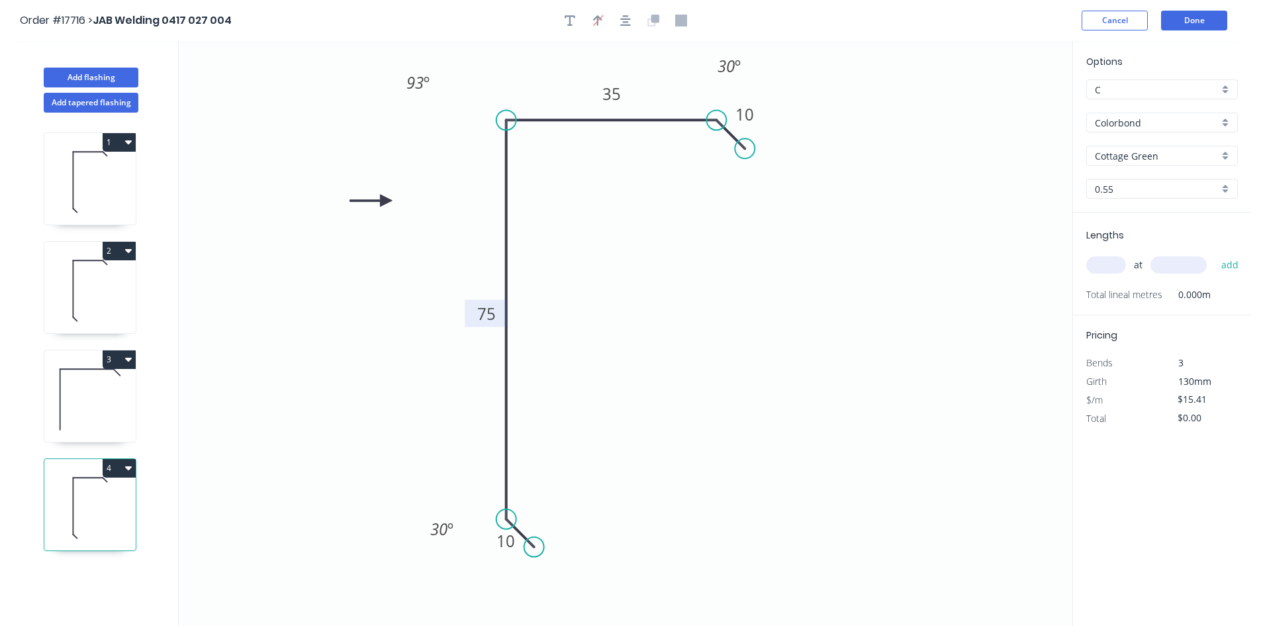
click at [491, 316] on tspan "75" at bounding box center [486, 314] width 19 height 22
click at [652, 297] on icon "0 10 100 35 10 93 º 30 º 30 º" at bounding box center [626, 333] width 894 height 585
type input "$17.51"
click at [1106, 269] on input "text" at bounding box center [1107, 264] width 40 height 17
type input "1"
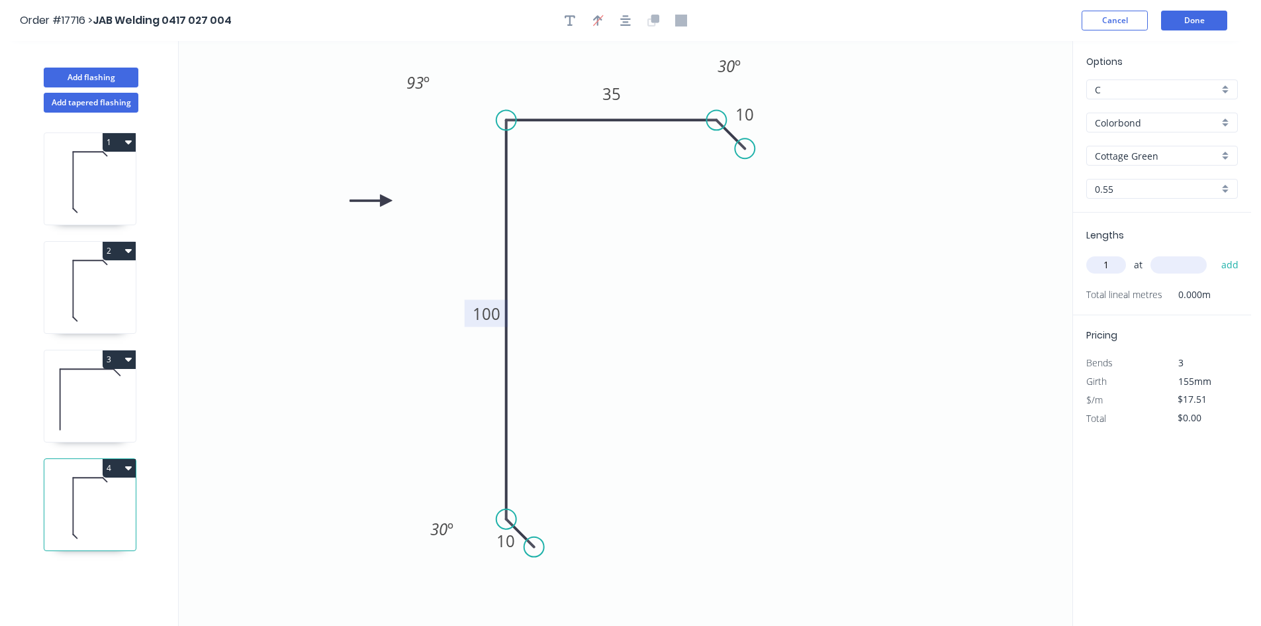
click at [1180, 269] on input "text" at bounding box center [1179, 264] width 56 height 17
type input "2700"
click at [1232, 267] on button "add" at bounding box center [1230, 265] width 31 height 23
type input "$47.28"
click at [112, 407] on icon at bounding box center [89, 399] width 91 height 85
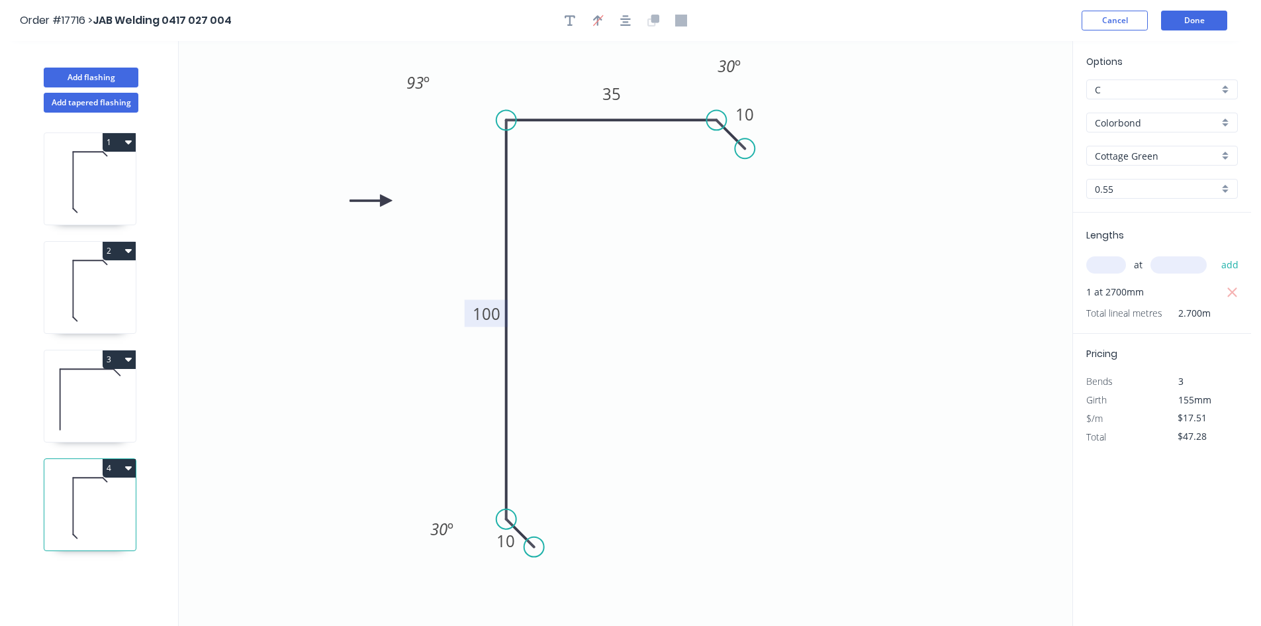
type input "$13.16"
type input "$35.53"
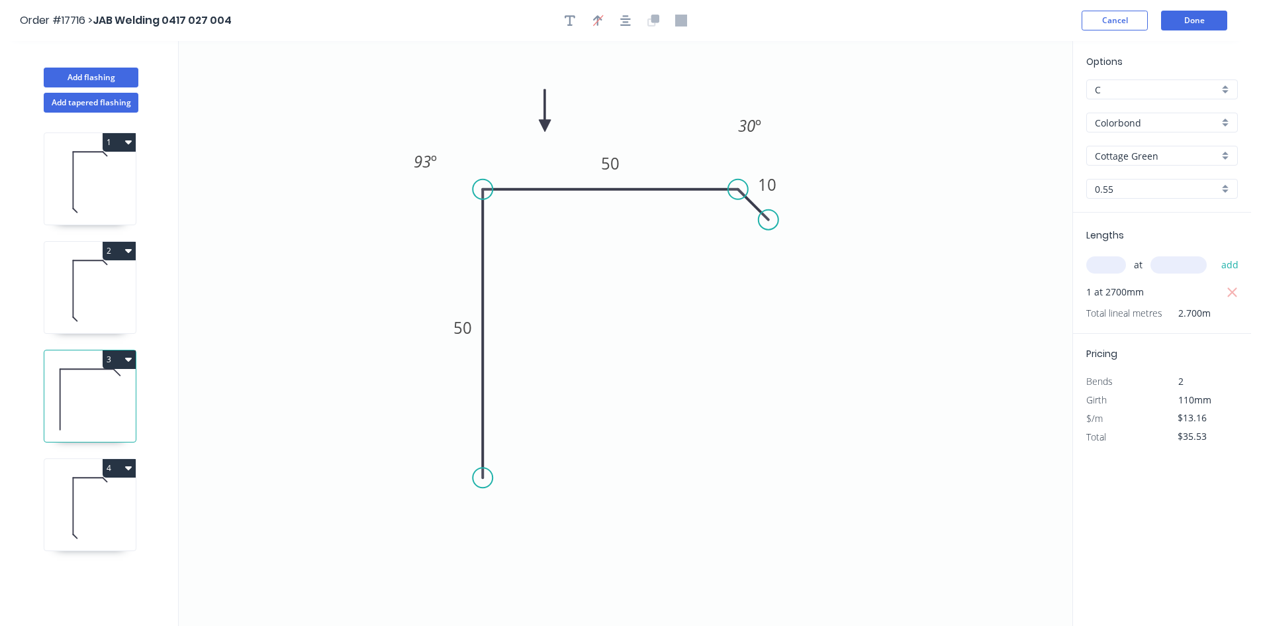
click at [99, 508] on icon at bounding box center [89, 507] width 91 height 85
type input "$17.51"
type input "$47.28"
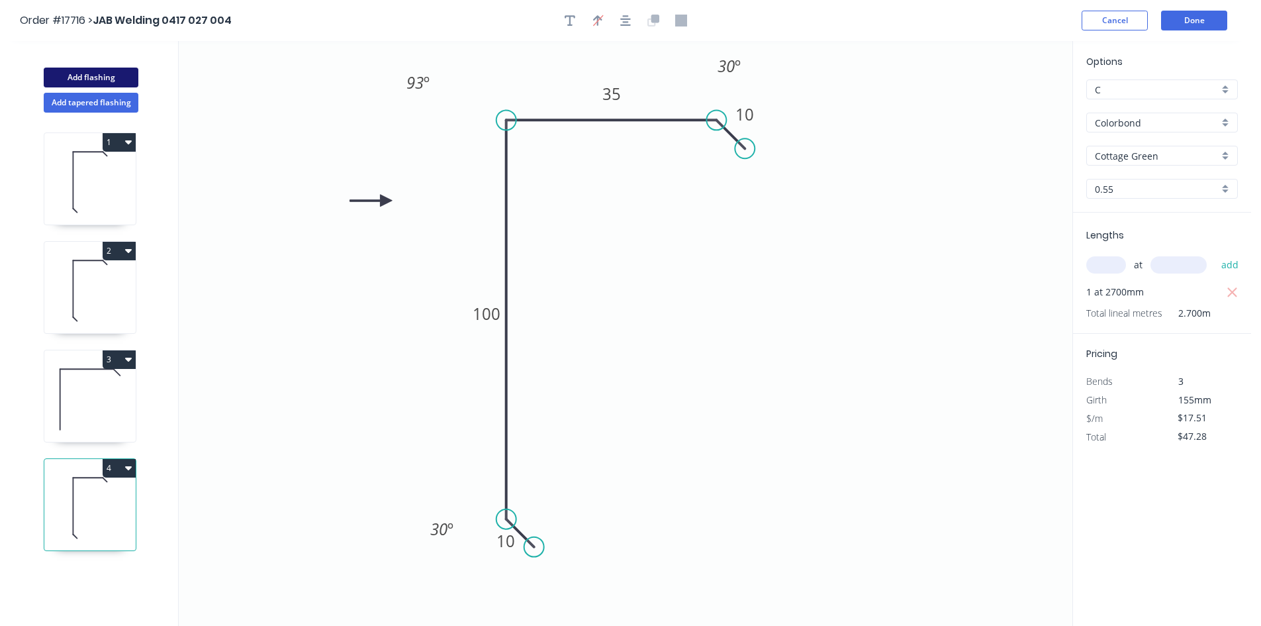
click at [107, 73] on button "Add flashing" at bounding box center [91, 78] width 95 height 20
type input "$0.00"
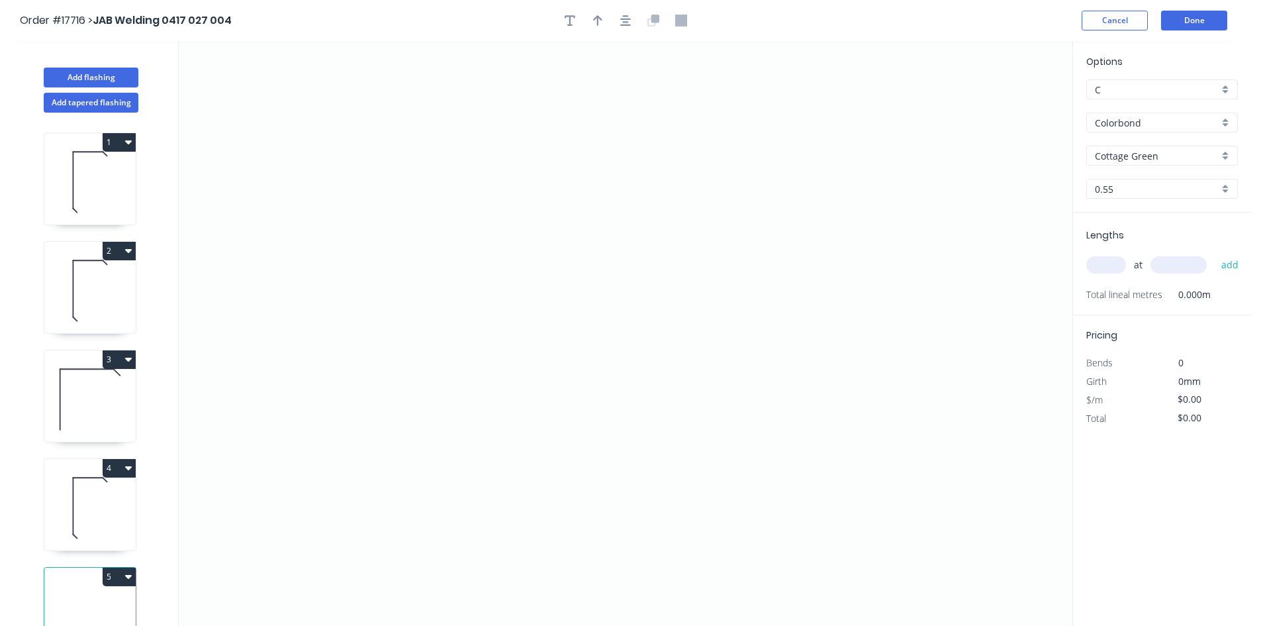
click at [1163, 124] on input "Colorbond" at bounding box center [1157, 123] width 124 height 14
click at [1164, 234] on div "Zincalume" at bounding box center [1162, 240] width 150 height 23
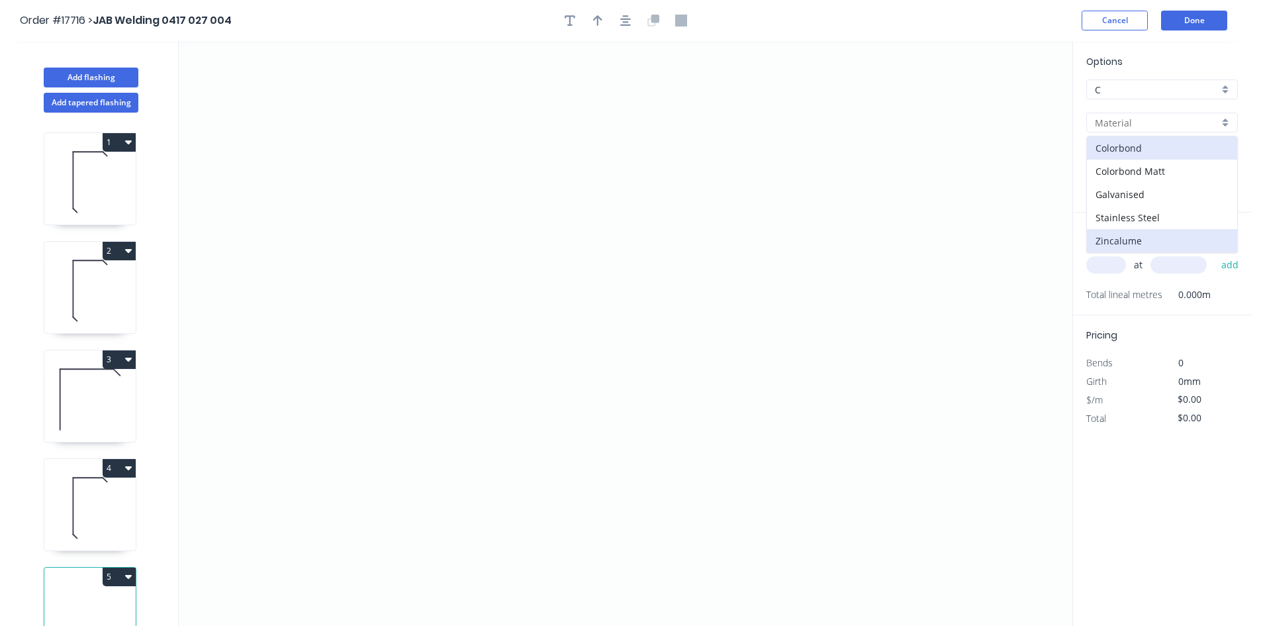
type input "Zincalume"
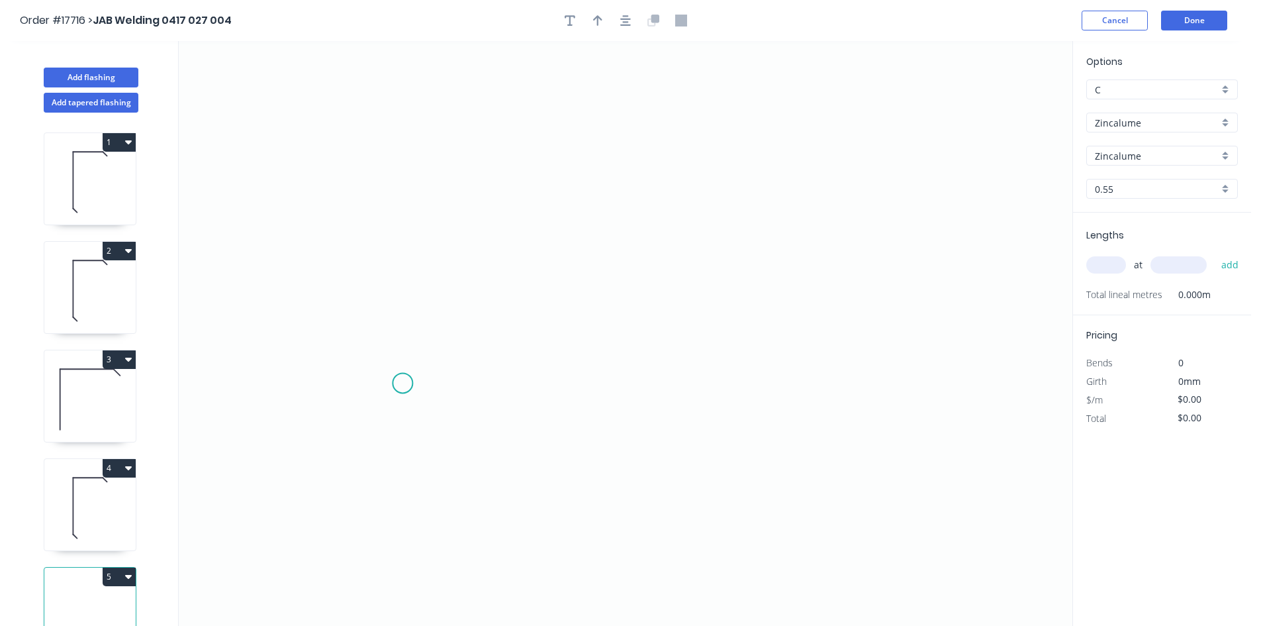
click at [401, 384] on icon "0" at bounding box center [626, 333] width 894 height 585
click at [959, 336] on icon "0" at bounding box center [626, 333] width 894 height 585
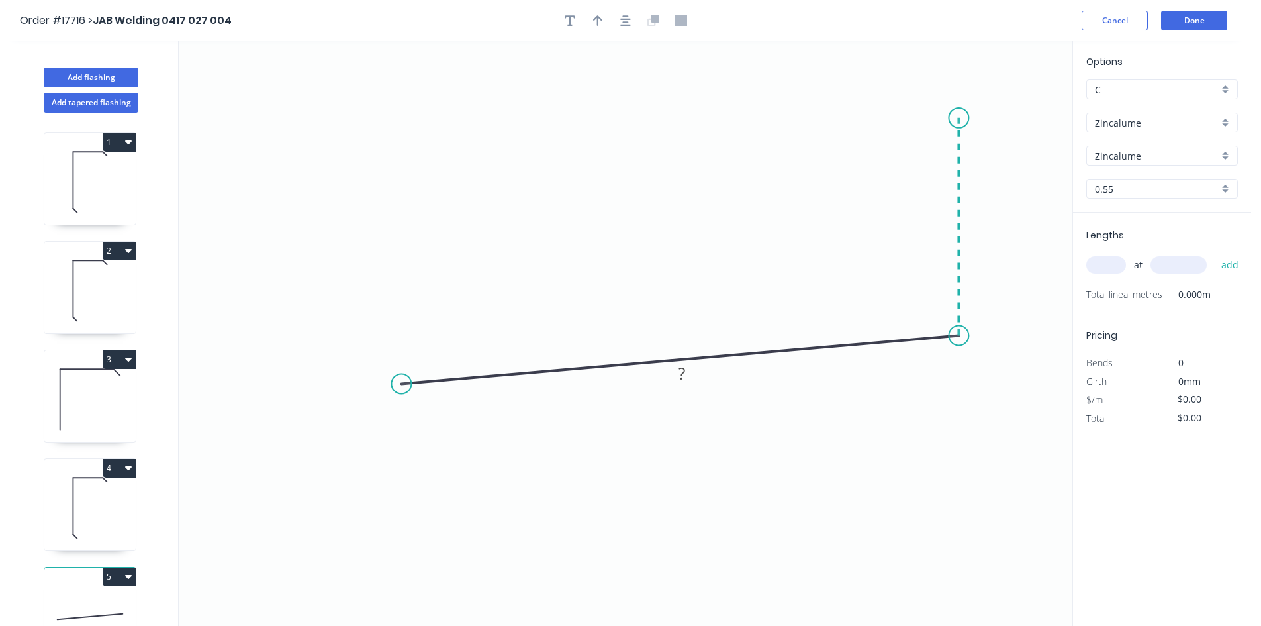
click at [965, 118] on icon "0 ?" at bounding box center [626, 333] width 894 height 585
click at [398, 387] on circle at bounding box center [401, 383] width 20 height 20
click at [381, 437] on icon "0 ? ? ? º" at bounding box center [626, 333] width 894 height 585
click at [375, 399] on tspan "?" at bounding box center [372, 397] width 7 height 22
click at [418, 407] on tspan "?" at bounding box center [418, 409] width 7 height 22
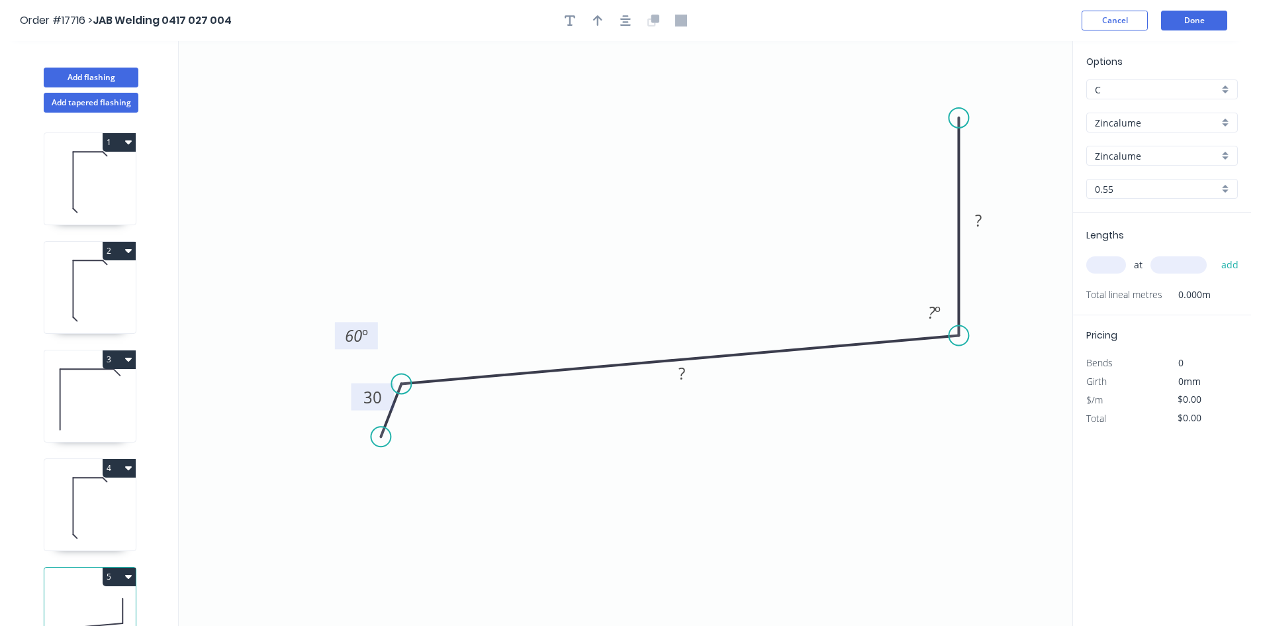
drag, startPoint x: 438, startPoint y: 409, endPoint x: 373, endPoint y: 338, distance: 96.1
click at [373, 338] on rect at bounding box center [356, 335] width 43 height 27
click at [688, 373] on rect at bounding box center [682, 374] width 26 height 19
click at [993, 224] on rect at bounding box center [978, 220] width 43 height 27
click at [983, 220] on rect at bounding box center [978, 221] width 26 height 19
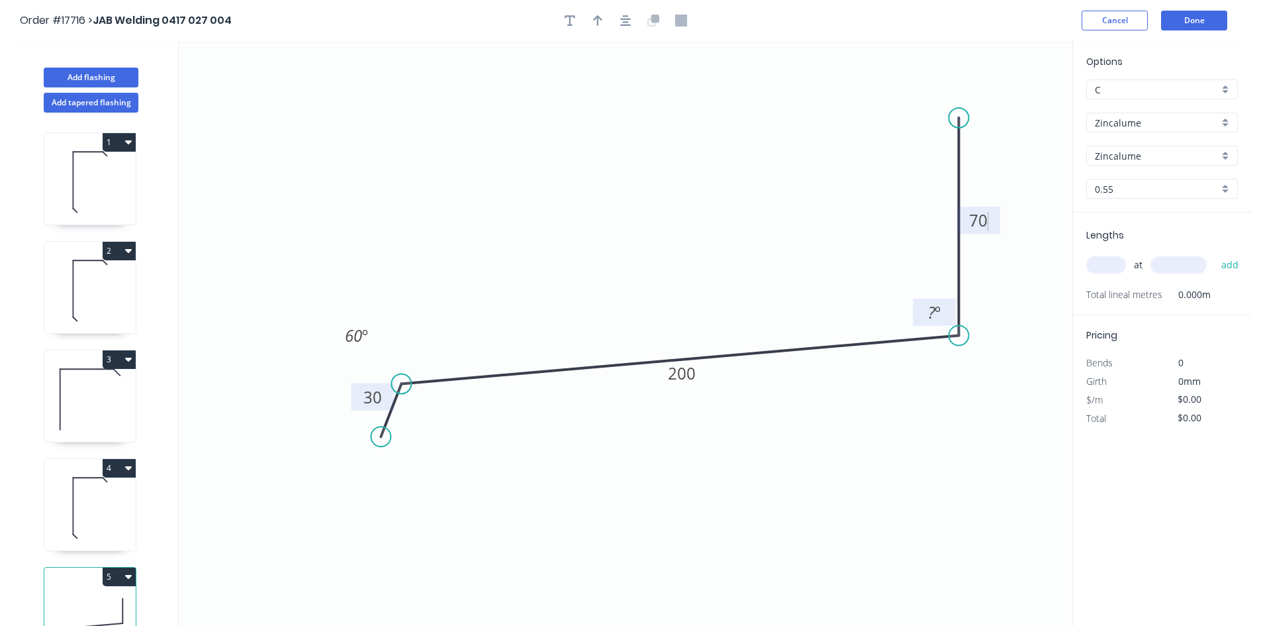
type input "$13.82"
click at [939, 315] on tspan "º" at bounding box center [938, 312] width 6 height 22
drag, startPoint x: 917, startPoint y: 304, endPoint x: 994, endPoint y: 363, distance: 96.8
click at [994, 364] on rect at bounding box center [1012, 371] width 43 height 27
click at [632, 29] on div at bounding box center [625, 21] width 139 height 20
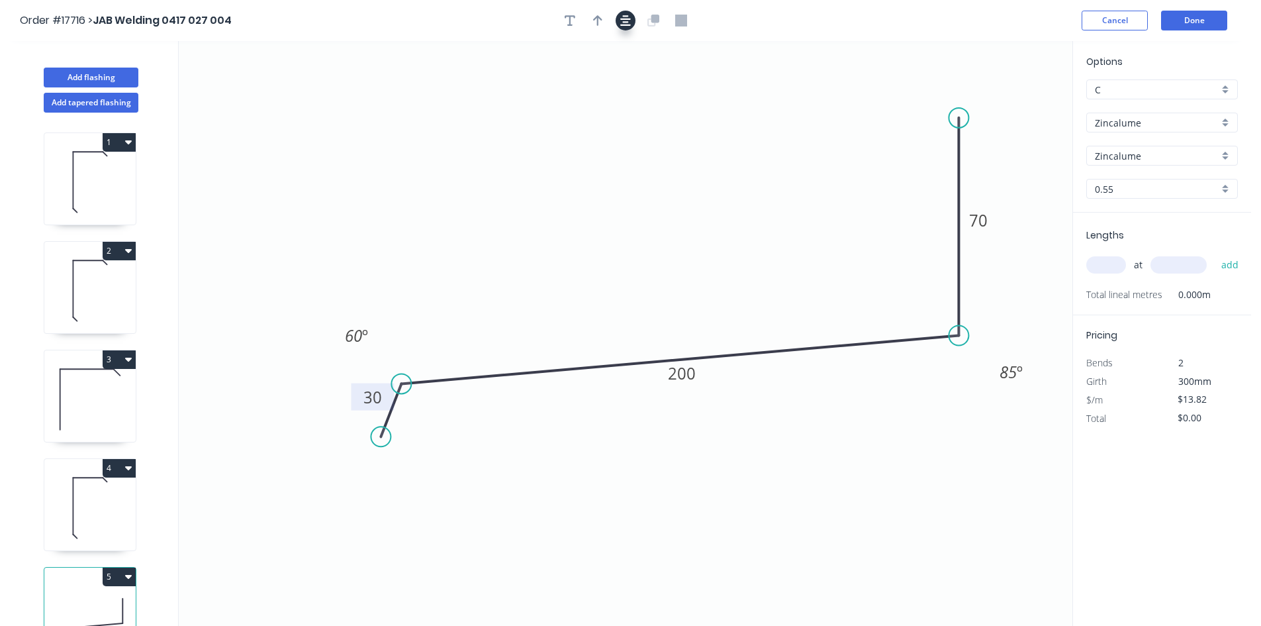
click at [627, 23] on icon "button" at bounding box center [625, 20] width 11 height 11
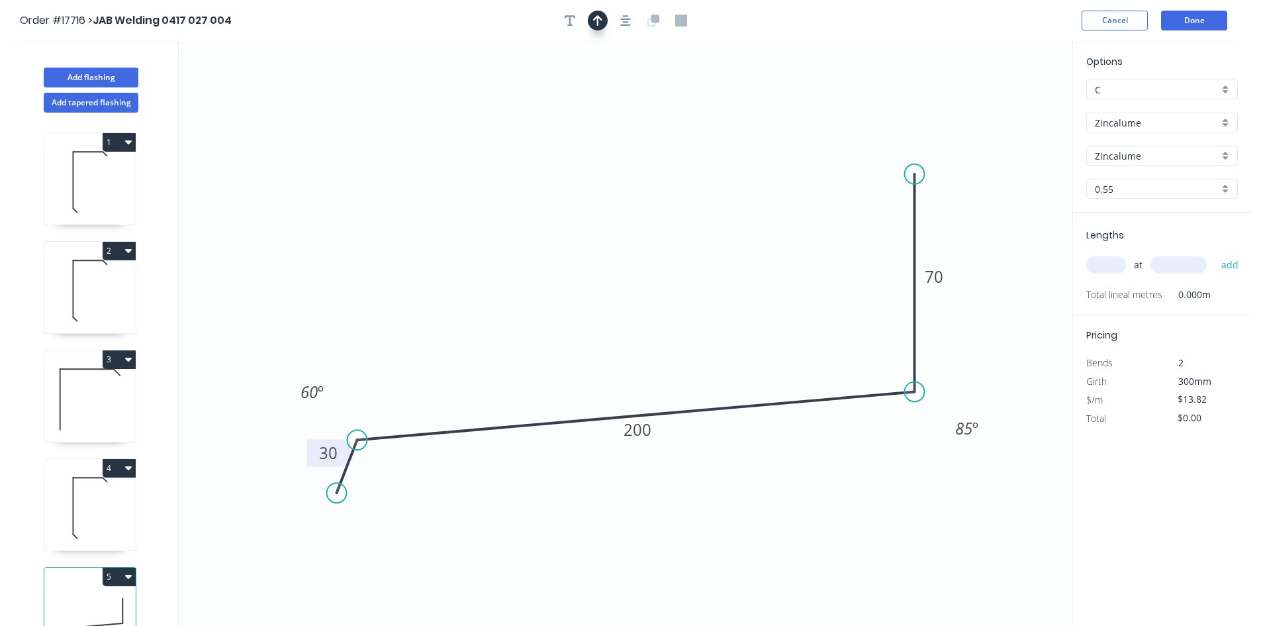
click at [595, 19] on icon "button" at bounding box center [597, 20] width 9 height 11
click at [1006, 105] on icon at bounding box center [1006, 92] width 12 height 42
drag, startPoint x: 1005, startPoint y: 106, endPoint x: 569, endPoint y: 262, distance: 463.5
click at [569, 262] on icon at bounding box center [584, 250] width 38 height 38
click at [1097, 262] on input "text" at bounding box center [1107, 264] width 40 height 17
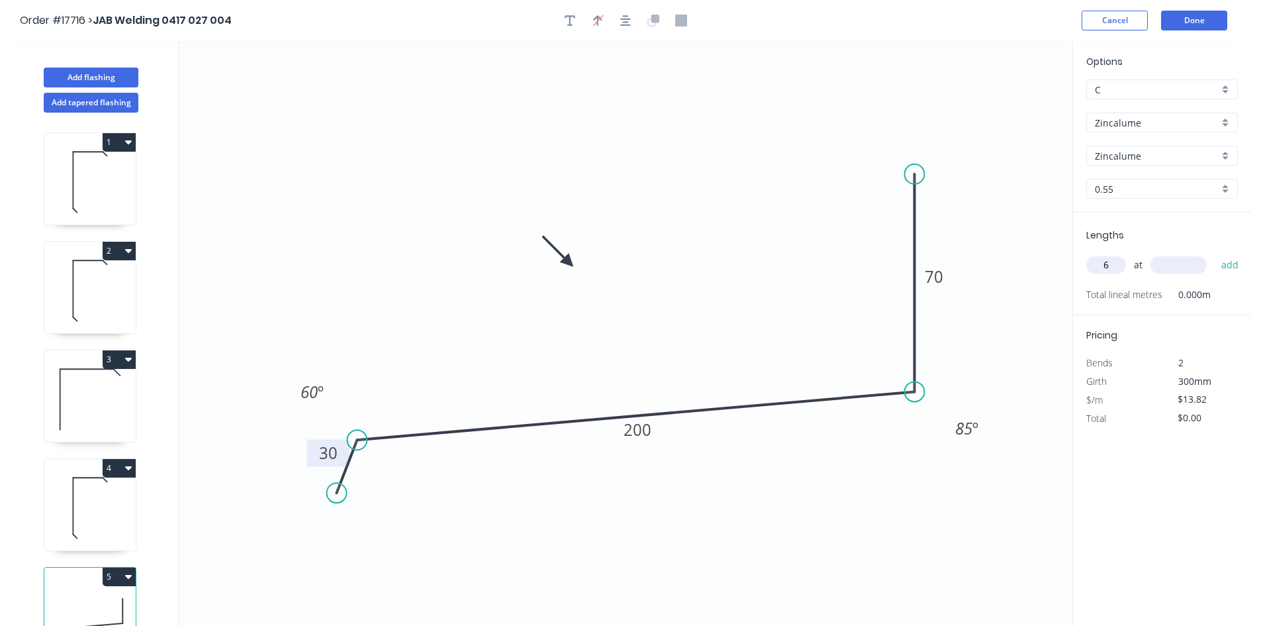
type input "6"
click at [1172, 269] on input "text" at bounding box center [1179, 264] width 56 height 17
type input "6900"
click at [1229, 260] on button "add" at bounding box center [1230, 265] width 31 height 23
click at [1234, 292] on icon "button" at bounding box center [1233, 292] width 10 height 10
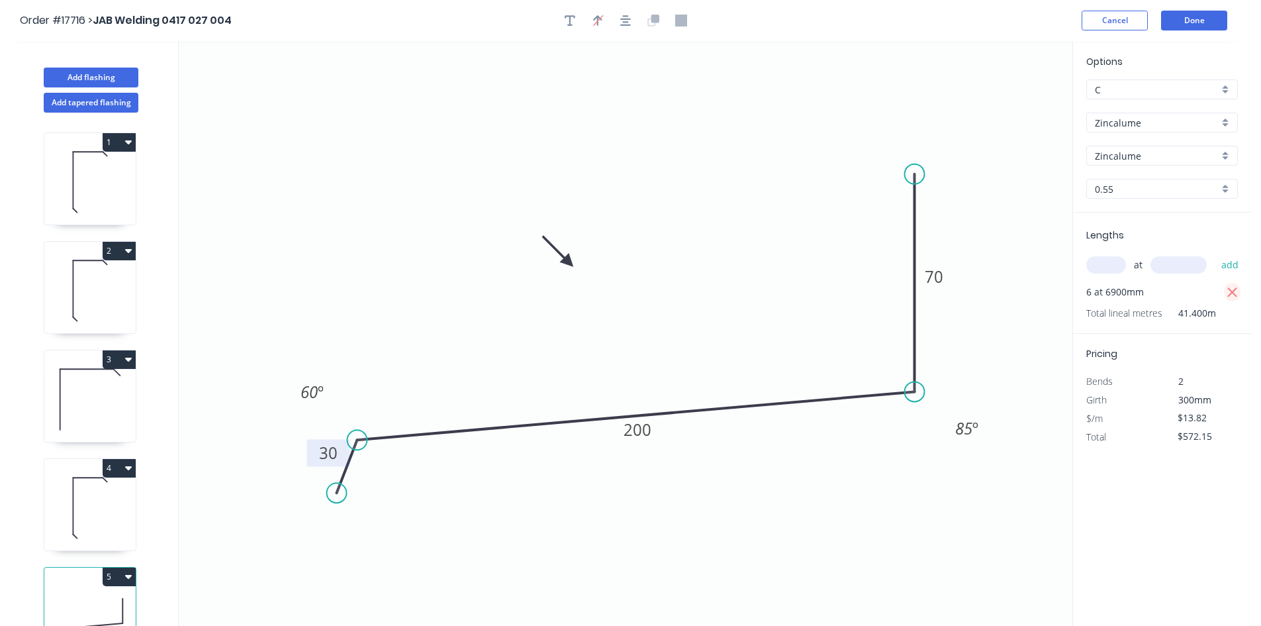
type input "$0.00"
click at [1108, 267] on input "text" at bounding box center [1107, 264] width 40 height 17
type input "6"
click at [1175, 264] on input "text" at bounding box center [1179, 264] width 56 height 17
type input "5900"
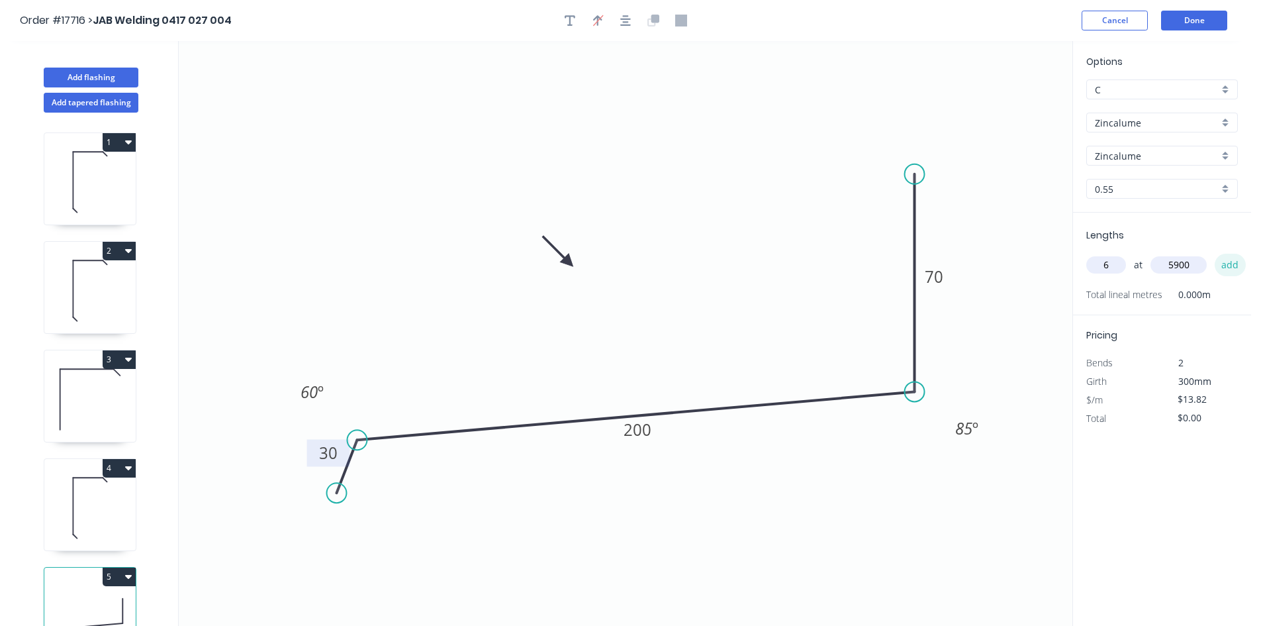
click at [1228, 264] on button "add" at bounding box center [1230, 265] width 31 height 23
click at [1230, 290] on icon "button" at bounding box center [1233, 292] width 10 height 10
type input "$0.00"
click at [1109, 267] on input "text" at bounding box center [1107, 264] width 40 height 17
type input "6"
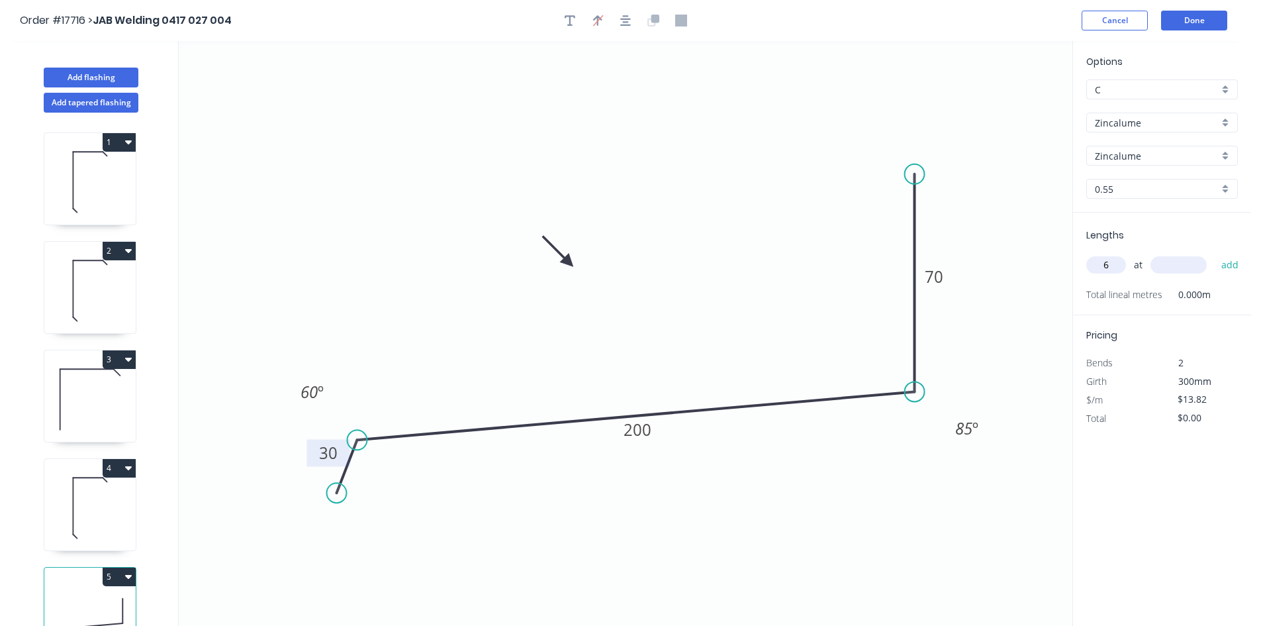
click at [1177, 264] on input "text" at bounding box center [1179, 264] width 56 height 17
type input "6000"
click at [1228, 262] on button "add" at bounding box center [1230, 265] width 31 height 23
type input "$497.52"
click at [1197, 21] on button "Done" at bounding box center [1194, 21] width 66 height 20
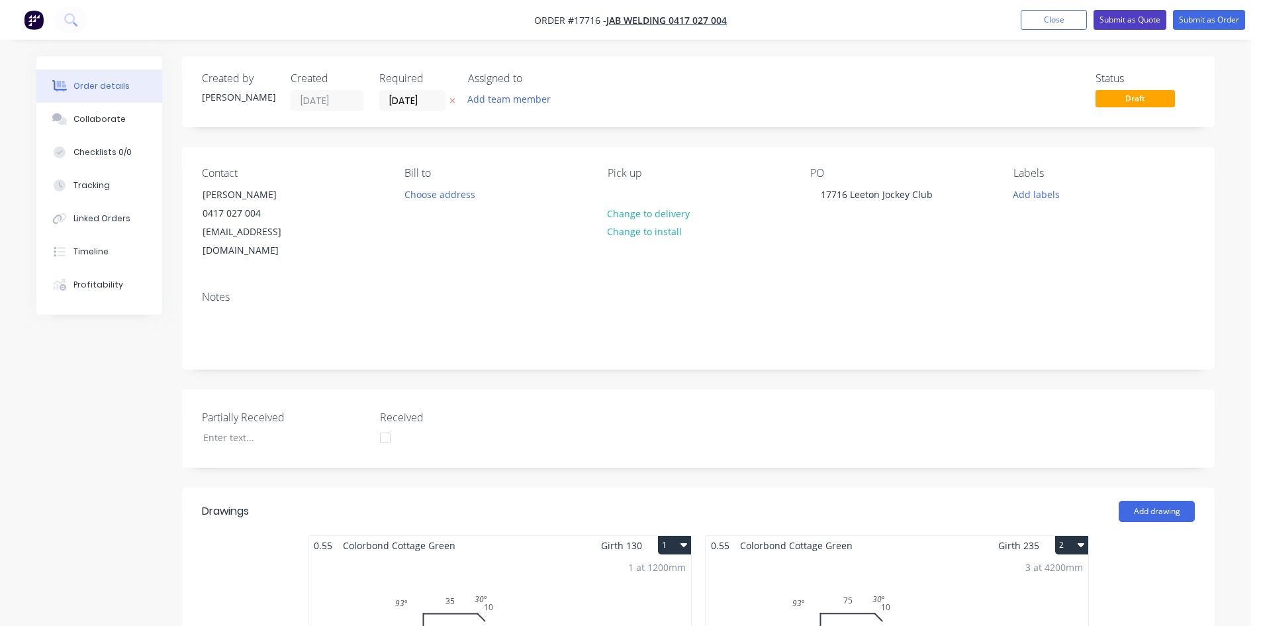
click at [1133, 25] on button "Submit as Quote" at bounding box center [1130, 20] width 73 height 20
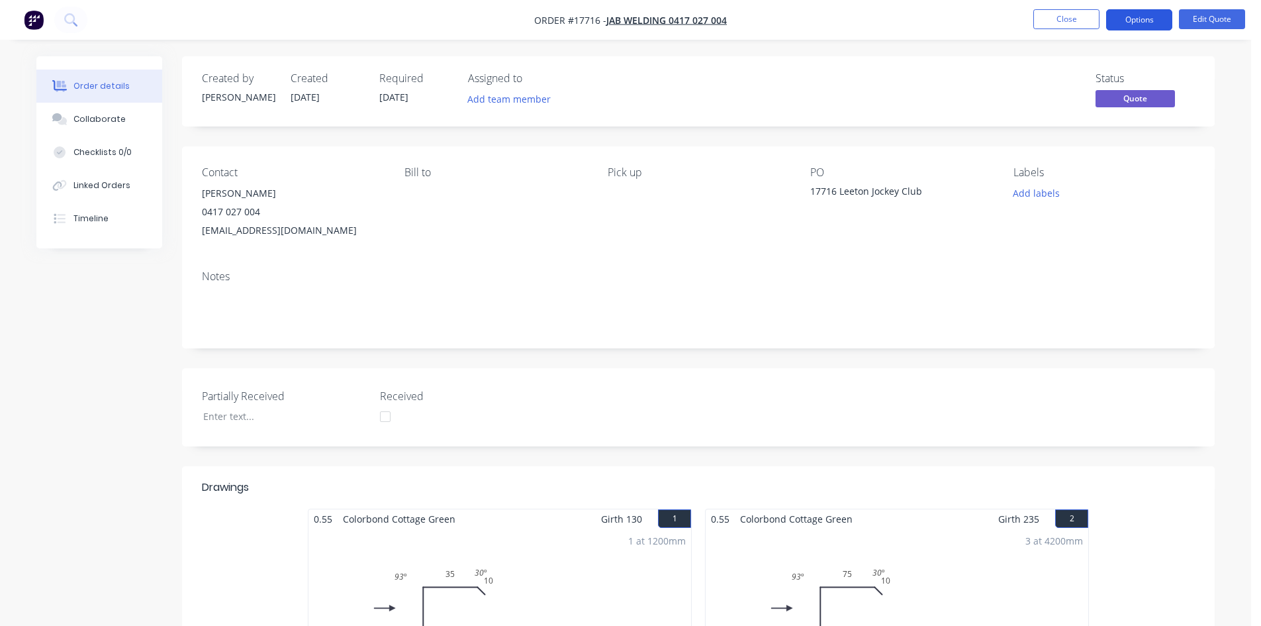
click at [1138, 24] on button "Options" at bounding box center [1139, 19] width 66 height 21
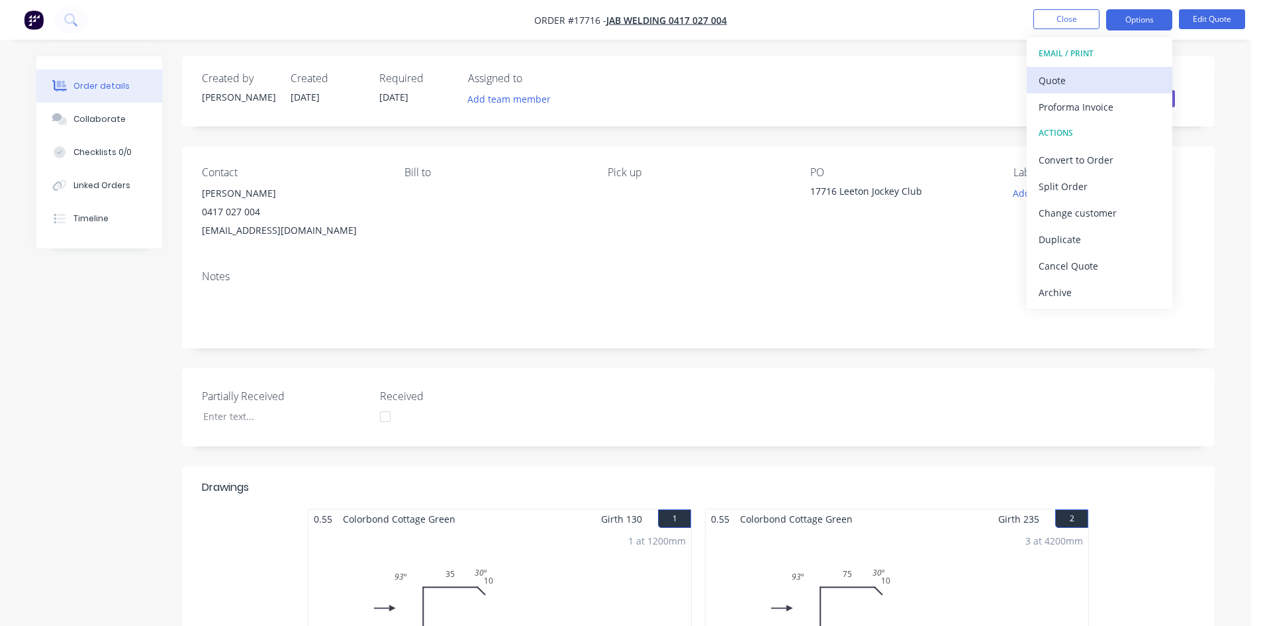
click at [1092, 79] on div "Quote" at bounding box center [1100, 80] width 122 height 19
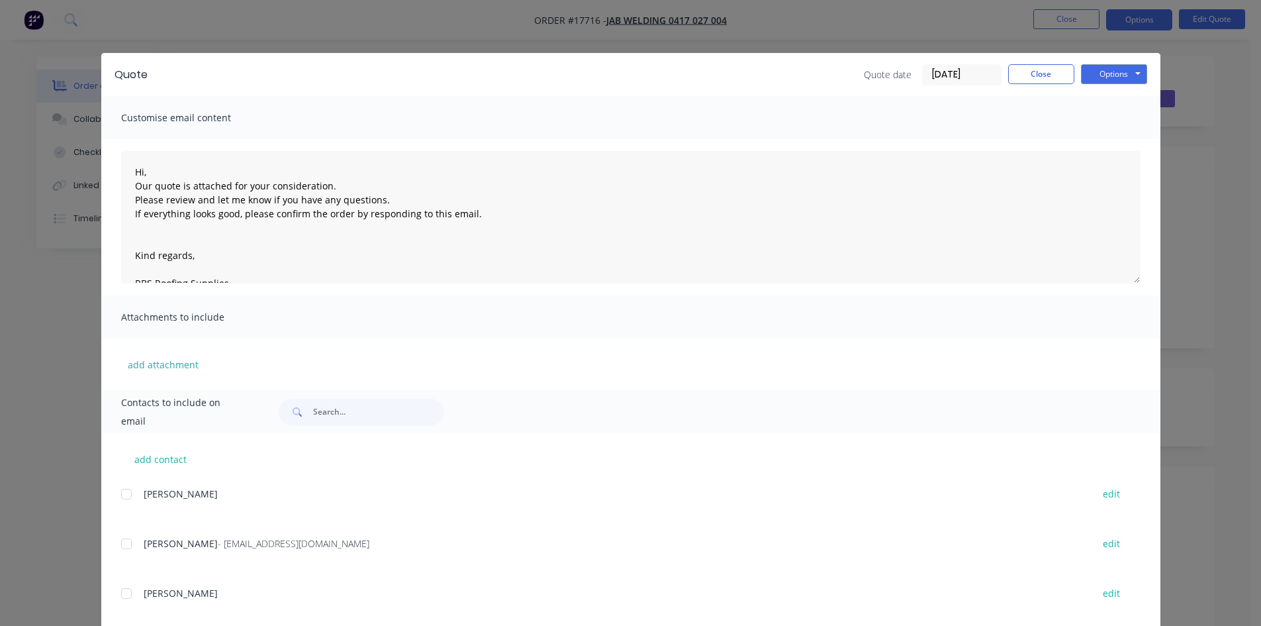
click at [122, 544] on div at bounding box center [126, 543] width 26 height 26
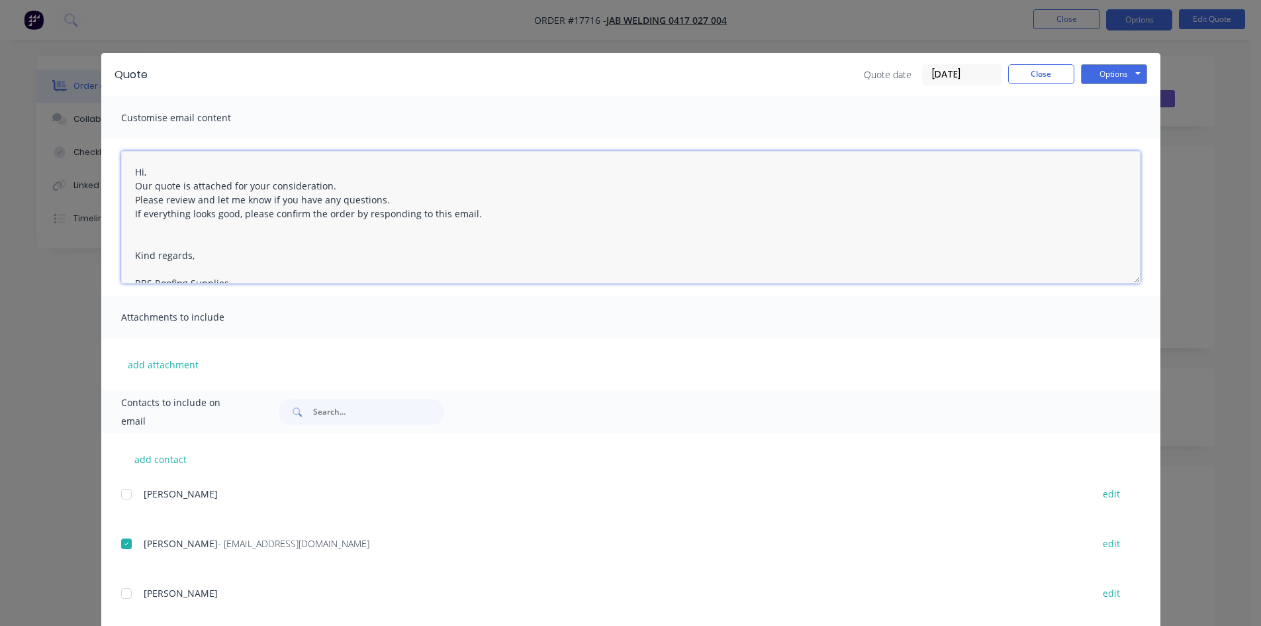
drag, startPoint x: 480, startPoint y: 221, endPoint x: 497, endPoint y: 219, distance: 16.7
click at [497, 219] on textarea "Hi, Our quote is attached for your consideration. Please review and let me know…" at bounding box center [631, 217] width 1020 height 132
drag, startPoint x: 393, startPoint y: 201, endPoint x: 430, endPoint y: 209, distance: 38.6
click at [430, 209] on textarea "Hi, Our quote is attached for your consideration. Please review and let me know…" at bounding box center [631, 217] width 1020 height 132
click at [330, 184] on textarea "Hi, Our quote is attached for your consideration. Please review and let me know…" at bounding box center [631, 217] width 1020 height 132
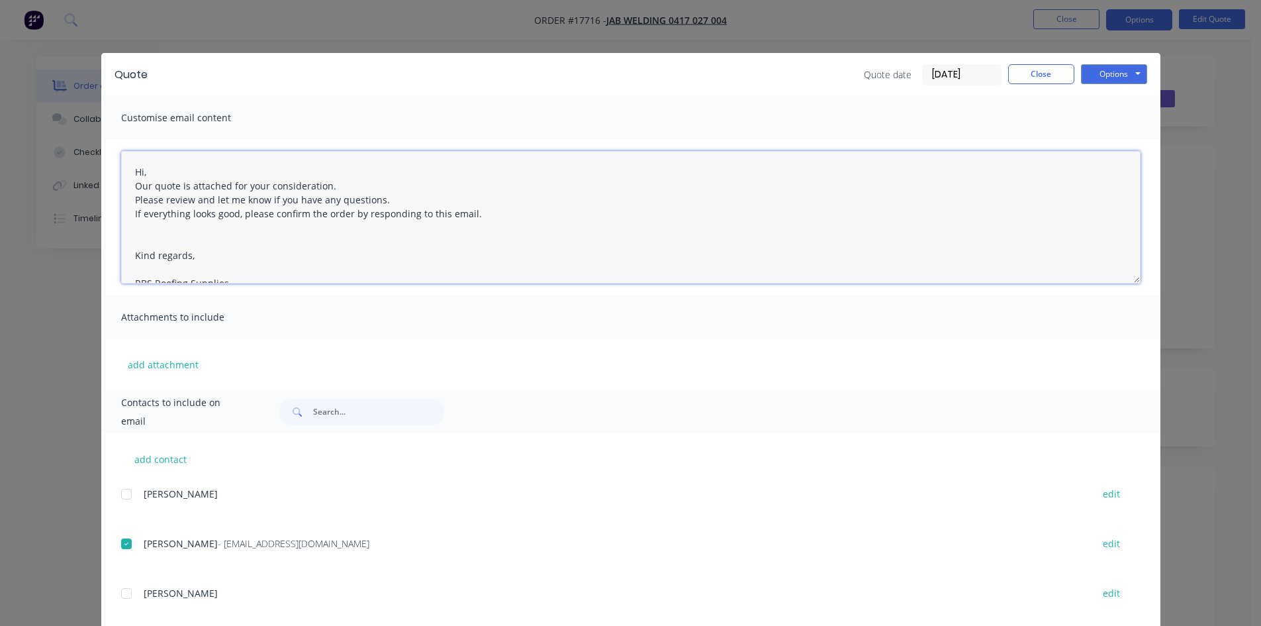
drag, startPoint x: 344, startPoint y: 186, endPoint x: 138, endPoint y: 177, distance: 205.5
click at [138, 177] on textarea "Hi, Our quote is attached for your consideration. Please review and let me know…" at bounding box center [631, 217] width 1020 height 132
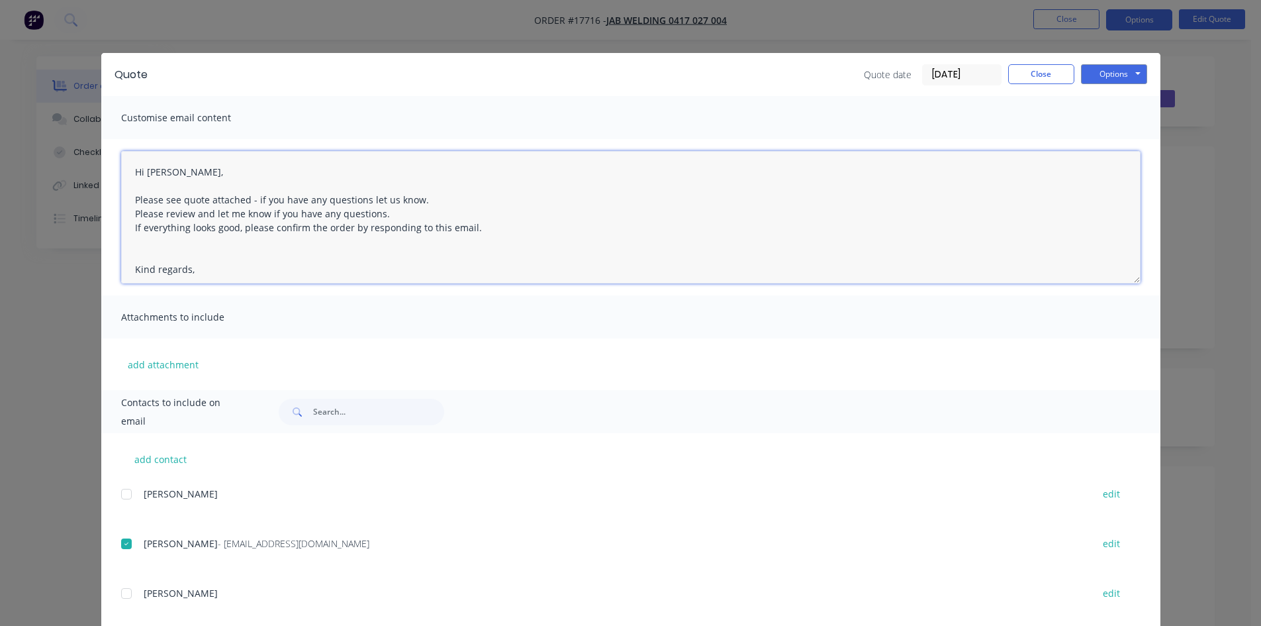
drag, startPoint x: 406, startPoint y: 218, endPoint x: 130, endPoint y: 215, distance: 276.1
click at [130, 215] on textarea "Hi Jack, Please see quote attached - if you have any questions let us know. Ple…" at bounding box center [631, 217] width 1020 height 132
type textarea "Hi Jack, Please see quote attached - if you have any questions let us know. If …"
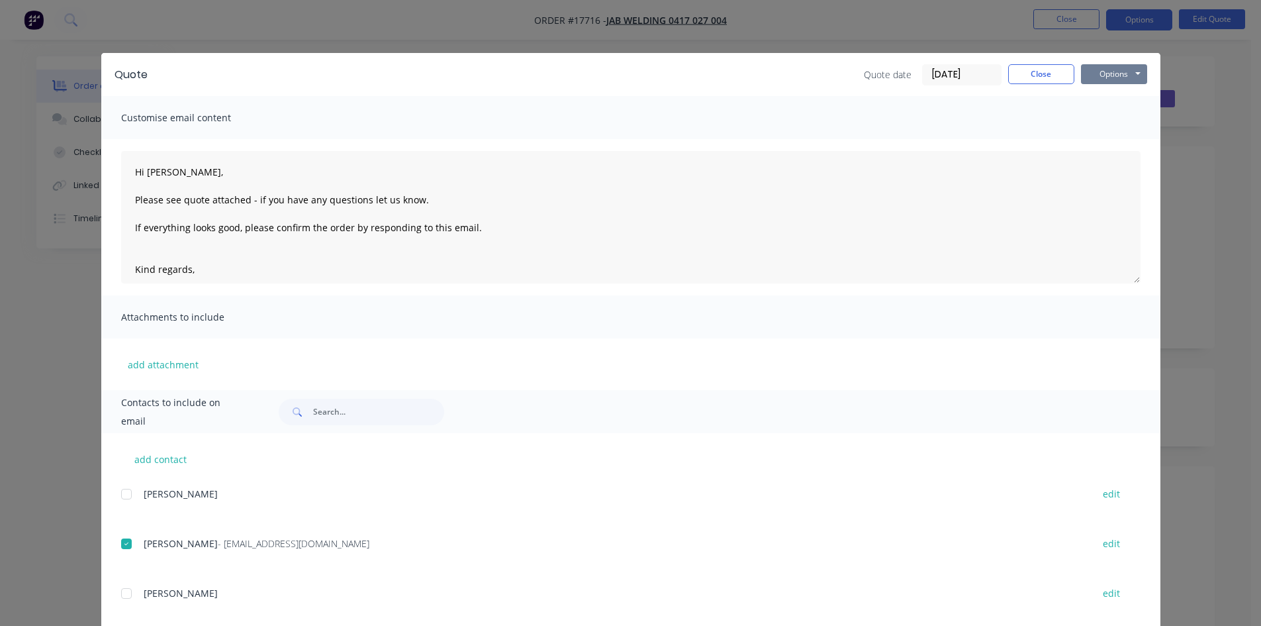
click at [1122, 79] on button "Options" at bounding box center [1114, 74] width 66 height 20
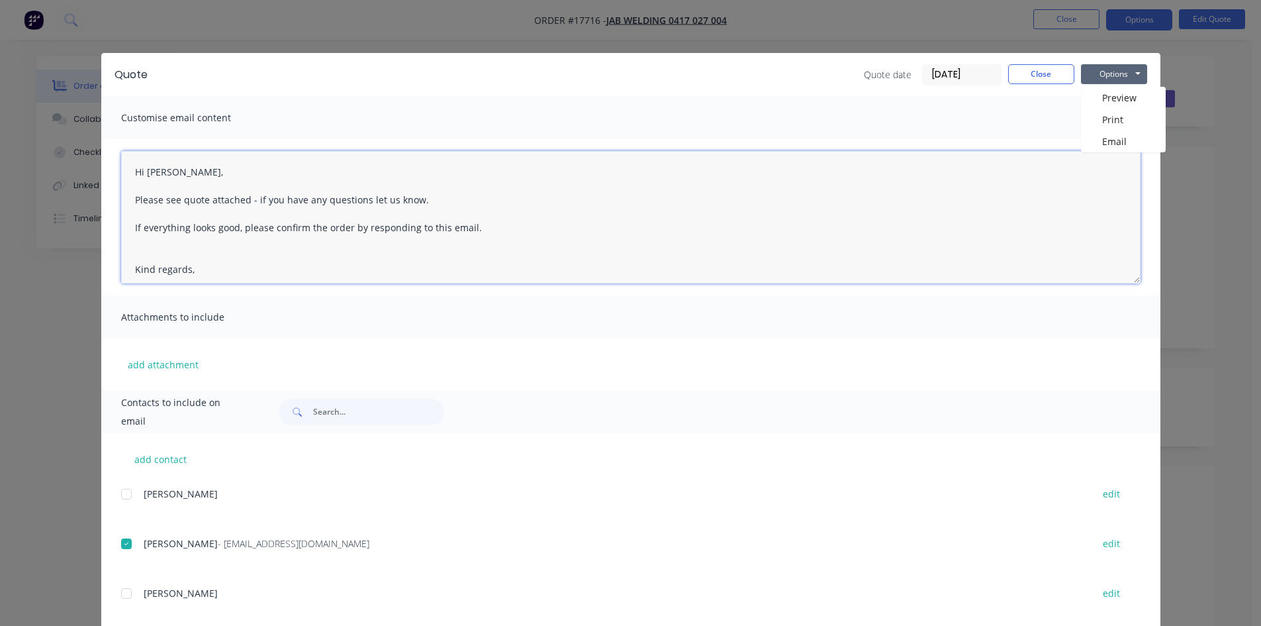
click at [827, 281] on textarea "Hi Jack, Please see quote attached - if you have any questions let us know. If …" at bounding box center [631, 217] width 1020 height 132
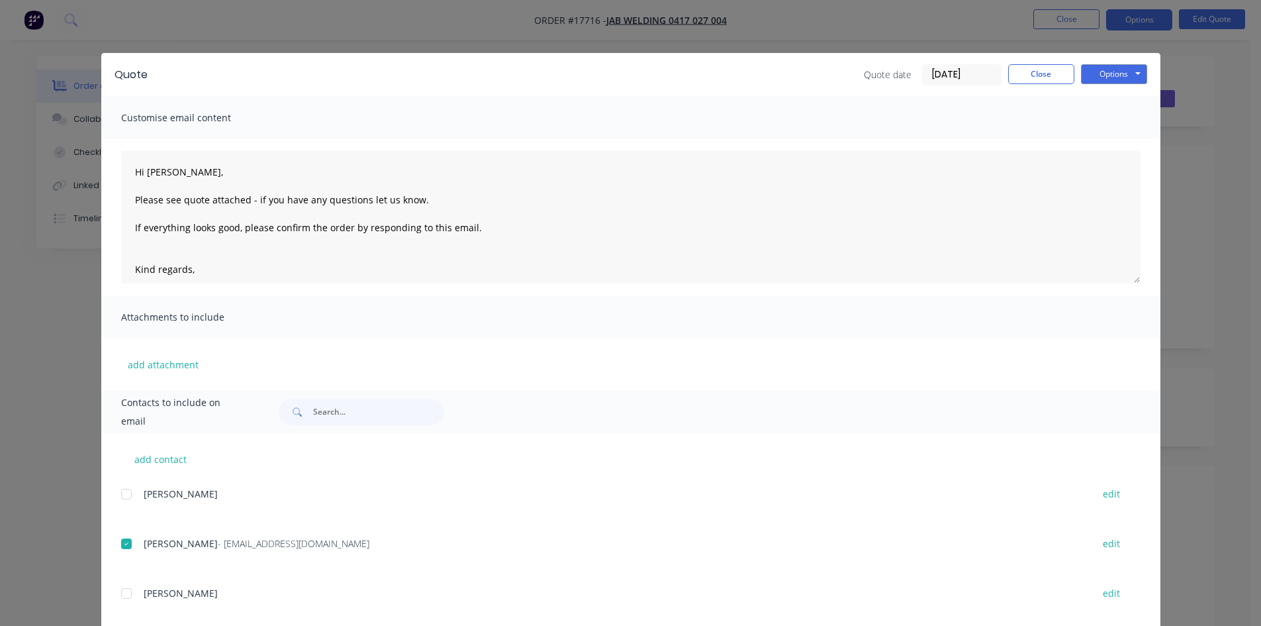
click at [831, 356] on div "add attachment" at bounding box center [630, 364] width 1059 height 52
click at [1124, 77] on button "Options" at bounding box center [1114, 74] width 66 height 20
click at [1118, 143] on button "Email" at bounding box center [1123, 141] width 85 height 22
click at [1035, 76] on button "Close" at bounding box center [1041, 74] width 66 height 20
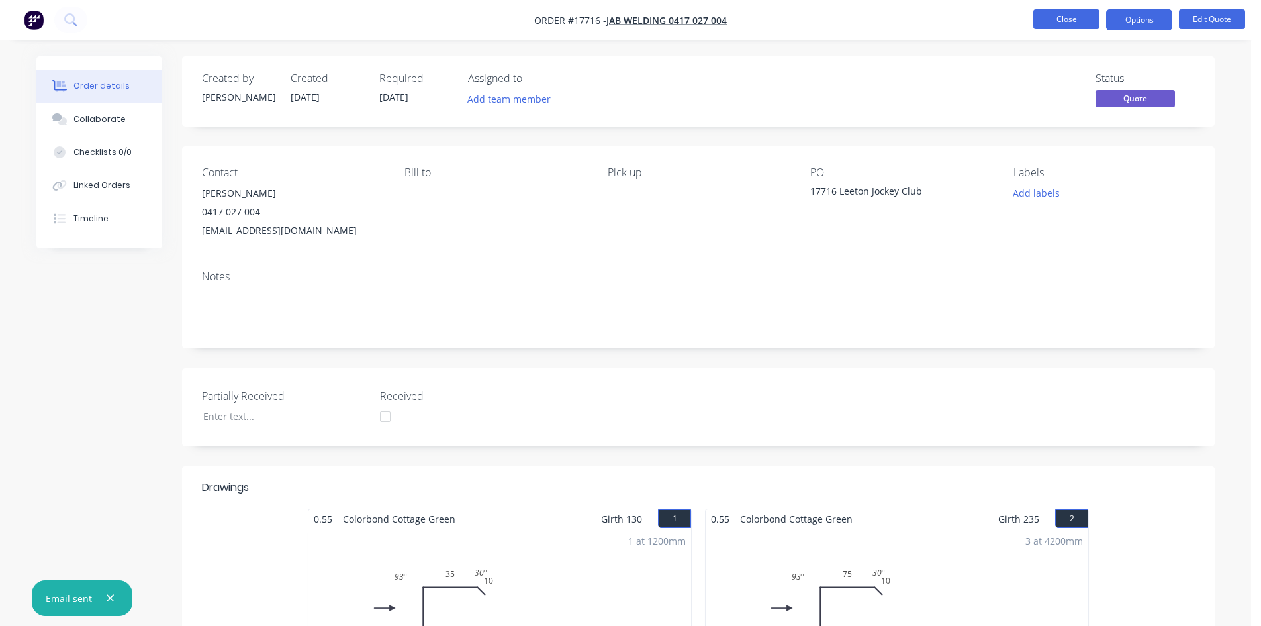
click at [1065, 12] on button "Close" at bounding box center [1067, 19] width 66 height 20
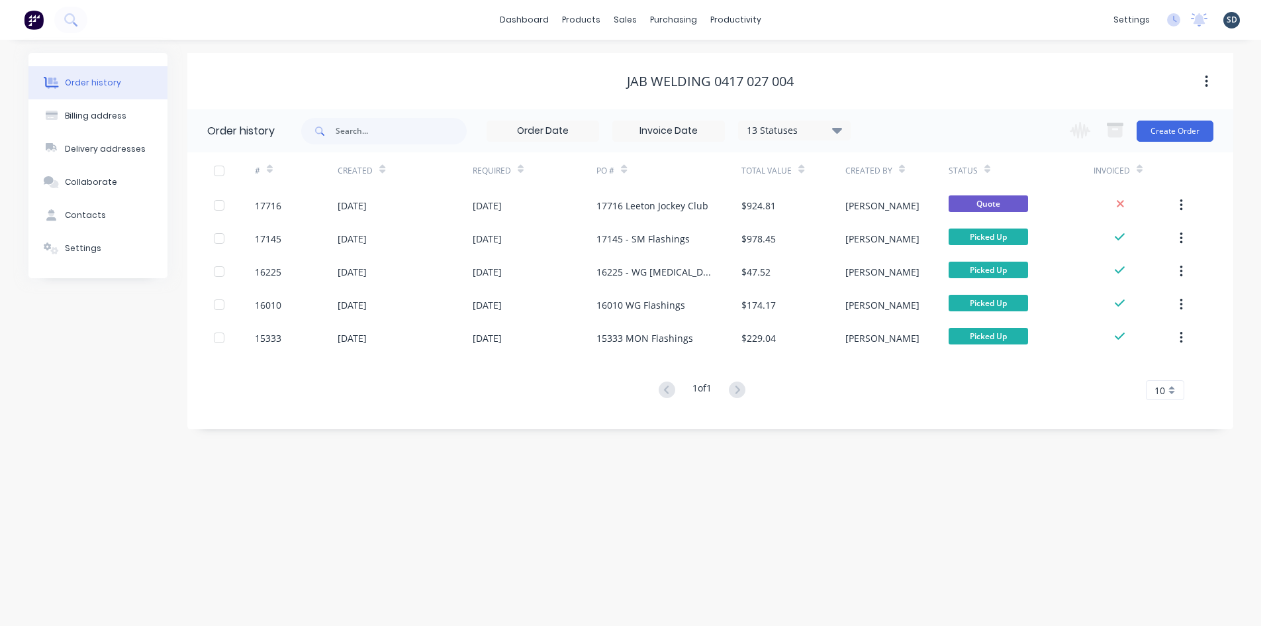
click at [850, 24] on div "dashboard products sales purchasing productivity dashboard products Product Cat…" at bounding box center [630, 20] width 1261 height 40
click at [663, 69] on div "Sales Orders" at bounding box center [675, 64] width 54 height 12
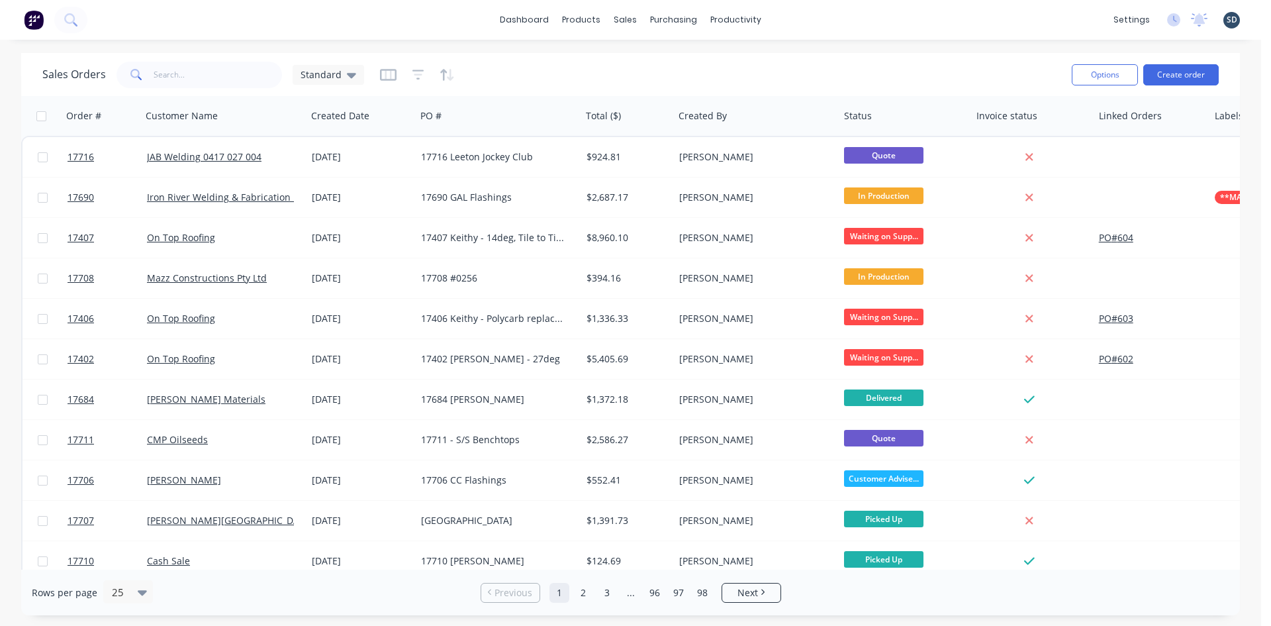
click at [815, 17] on div "dashboard products sales purchasing productivity dashboard products Product Cat…" at bounding box center [630, 20] width 1261 height 40
click at [701, 67] on div "Purchase Orders" at bounding box center [716, 64] width 70 height 12
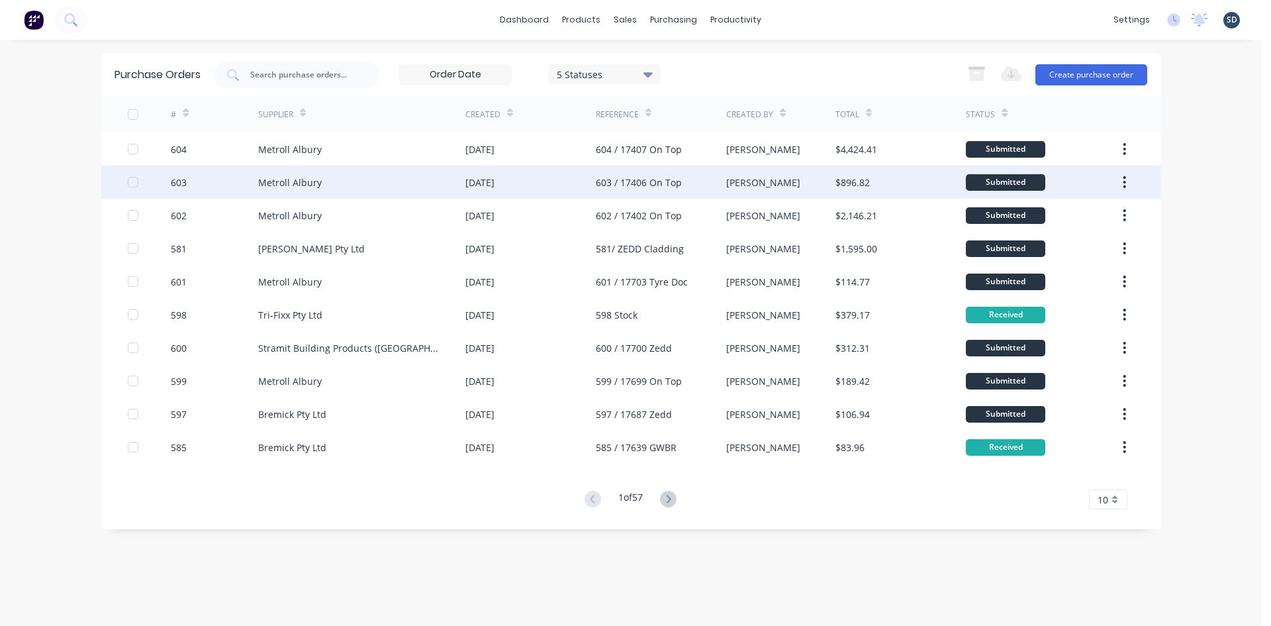
click at [269, 190] on div "Metroll Albury" at bounding box center [361, 182] width 207 height 33
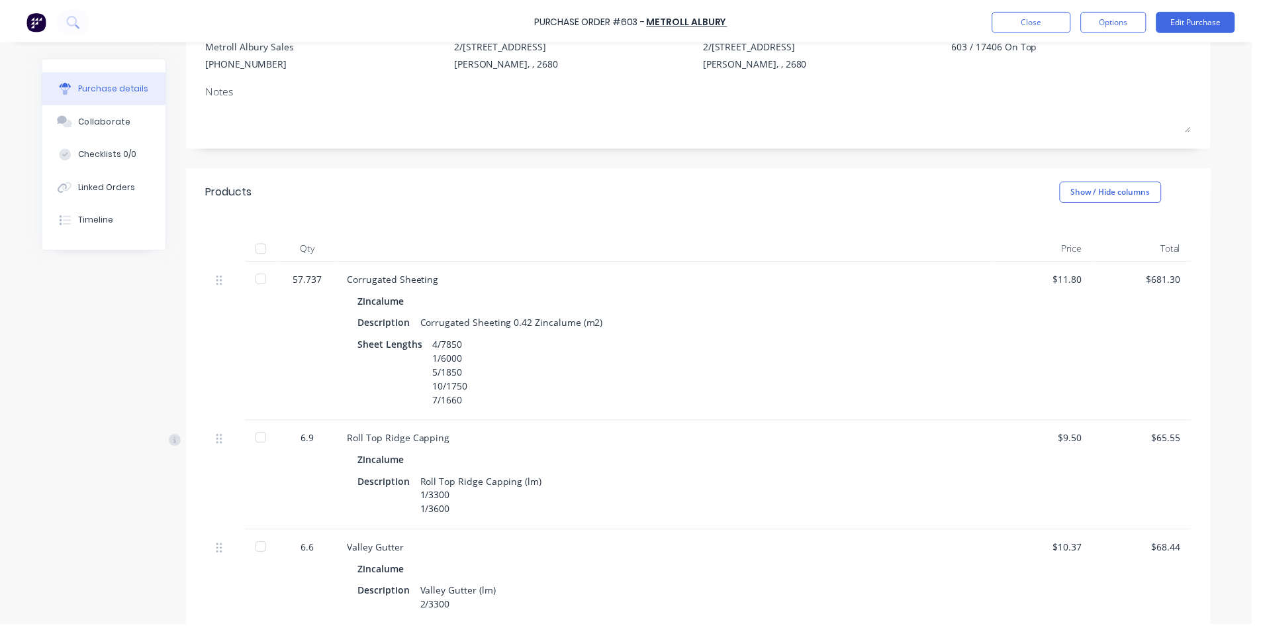
scroll to position [331, 0]
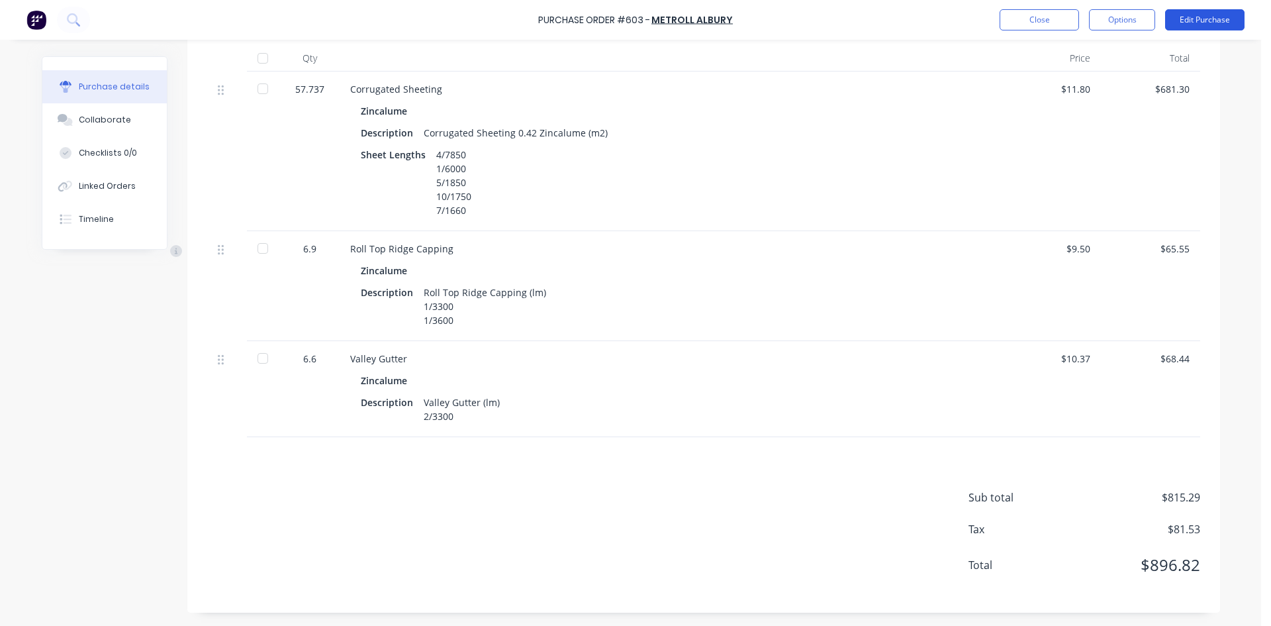
click at [1209, 22] on button "Edit Purchase" at bounding box center [1204, 19] width 79 height 21
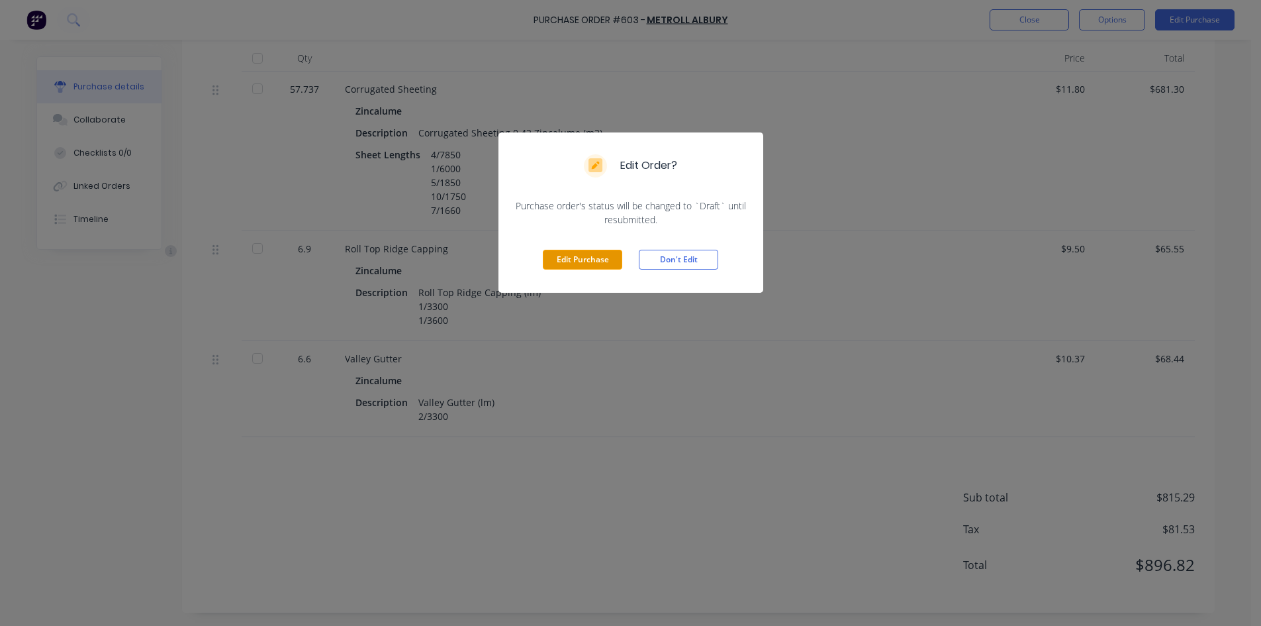
click at [561, 254] on button "Edit Purchase" at bounding box center [582, 260] width 79 height 20
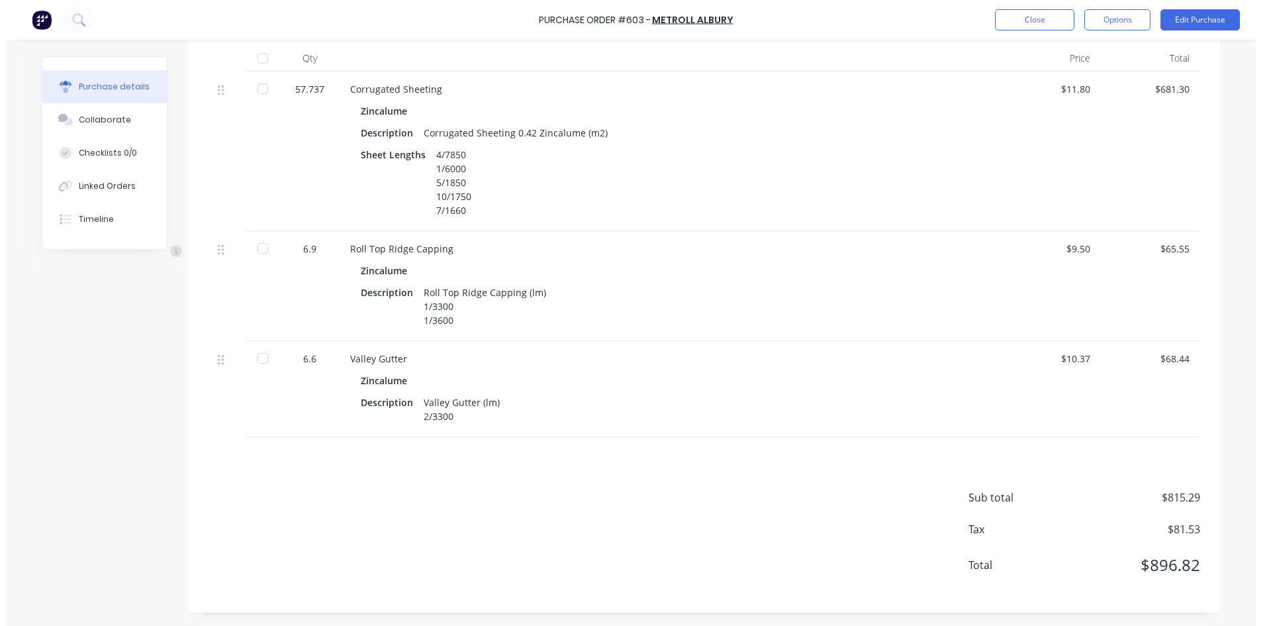
scroll to position [352, 0]
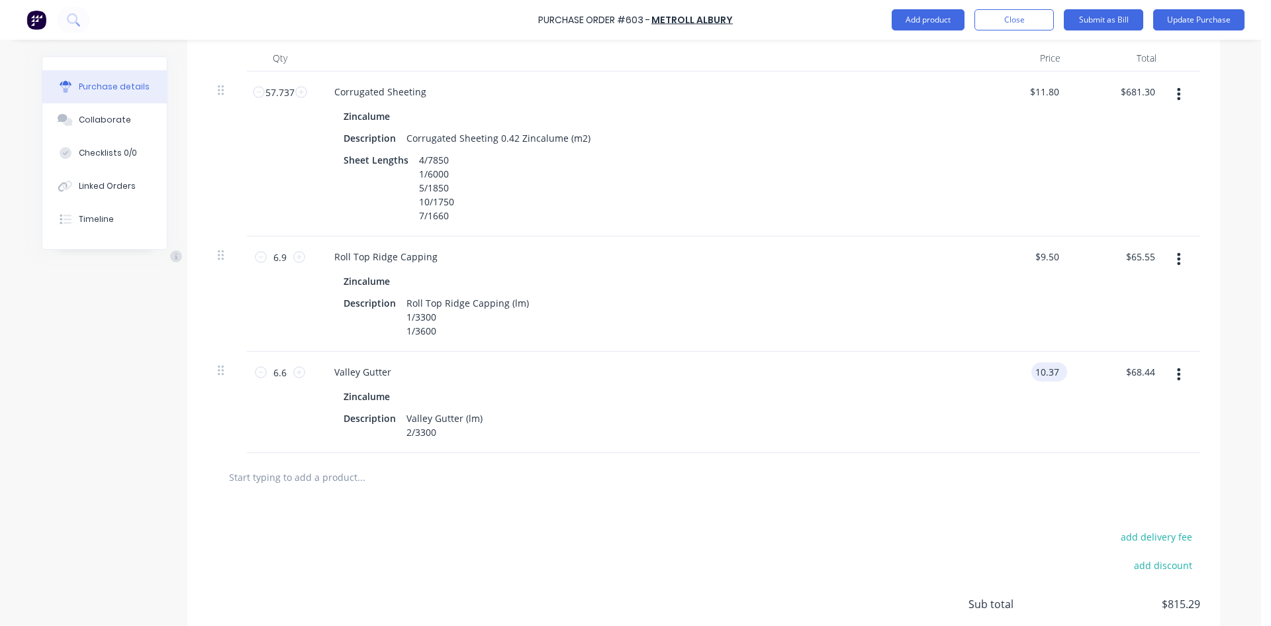
click at [1053, 370] on input "10.37" at bounding box center [1047, 371] width 30 height 19
type input "$14.00"
type input "$92.40"
click at [835, 497] on div at bounding box center [703, 477] width 993 height 48
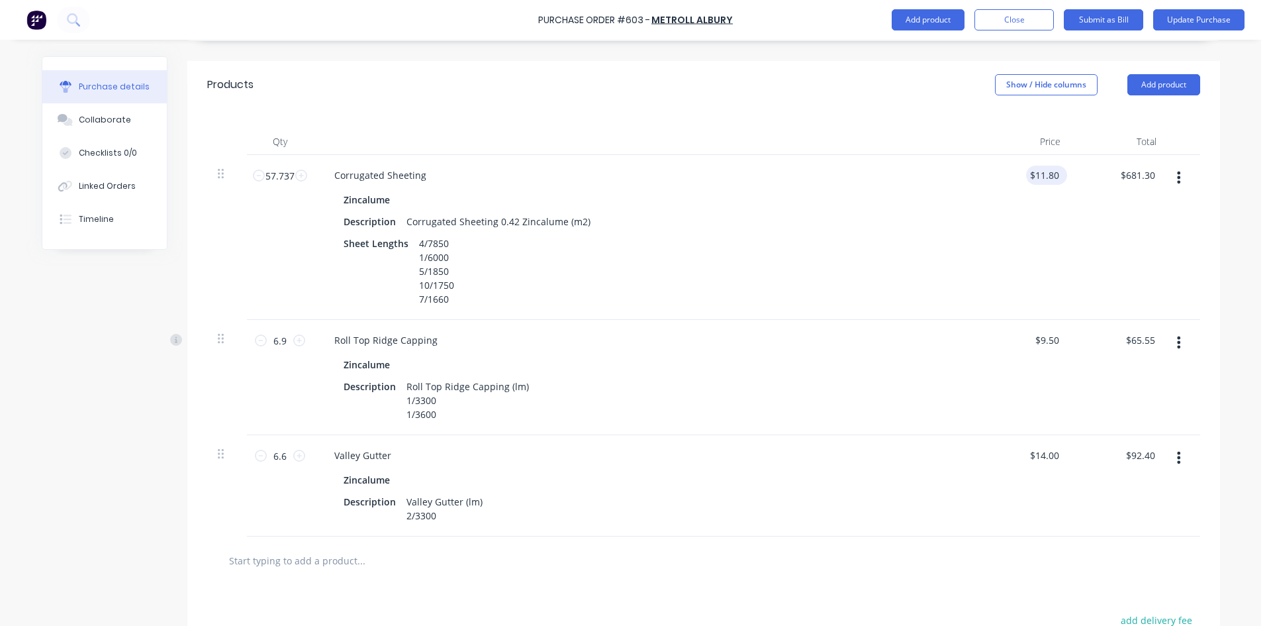
scroll to position [61, 0]
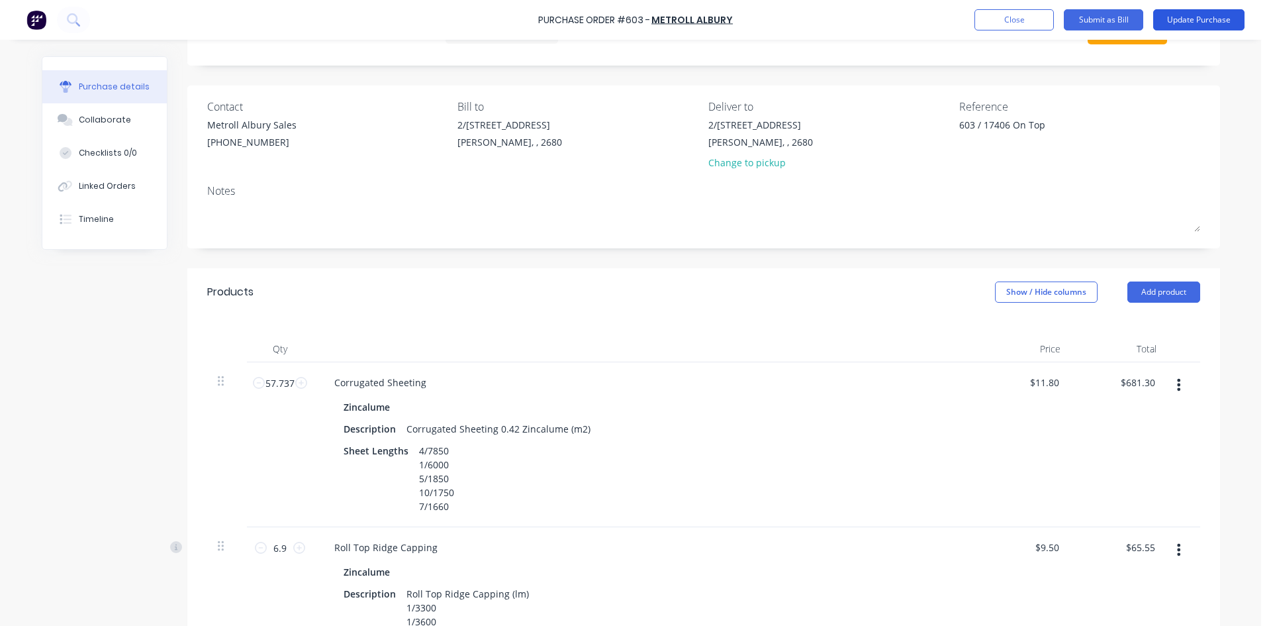
click at [1194, 24] on button "Update Purchase" at bounding box center [1198, 19] width 91 height 21
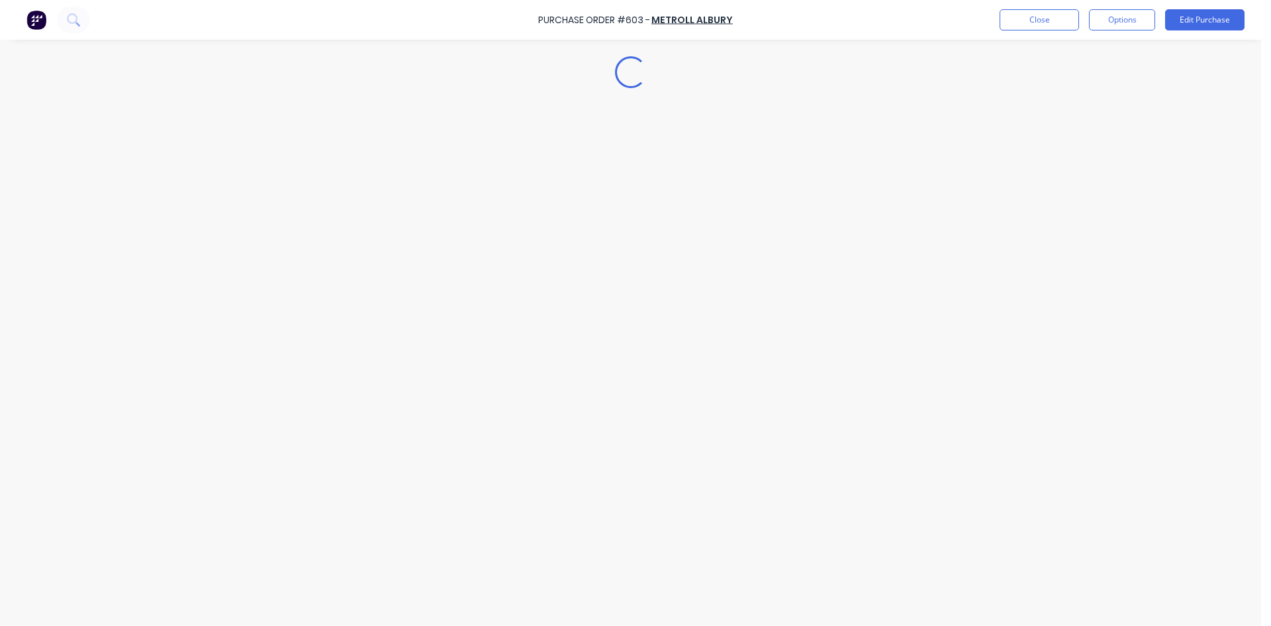
scroll to position [0, 0]
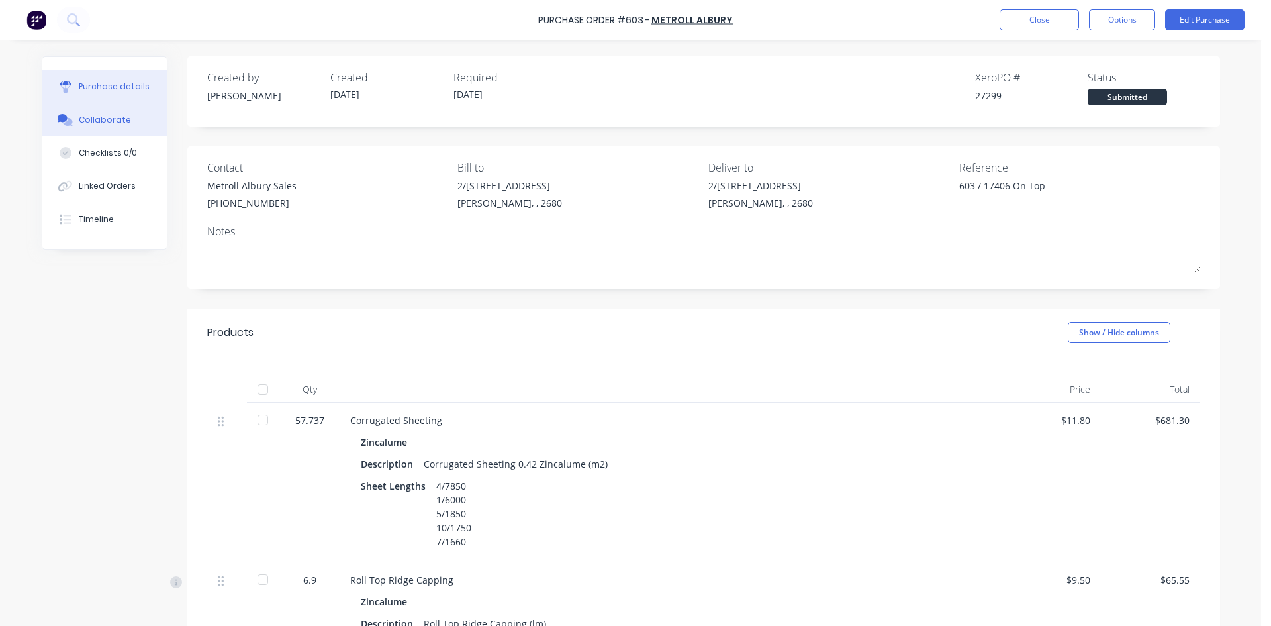
click at [99, 118] on div "Collaborate" at bounding box center [105, 120] width 52 height 12
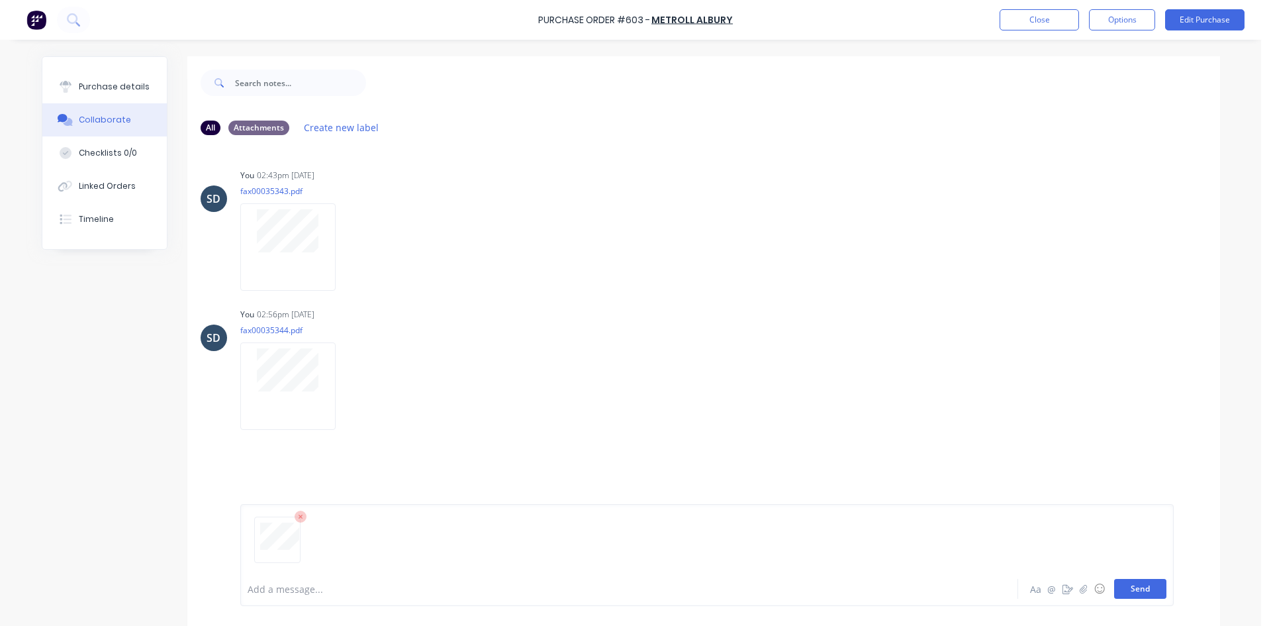
click at [1130, 587] on button "Send" at bounding box center [1140, 589] width 52 height 20
click at [1051, 20] on button "Close" at bounding box center [1039, 19] width 79 height 21
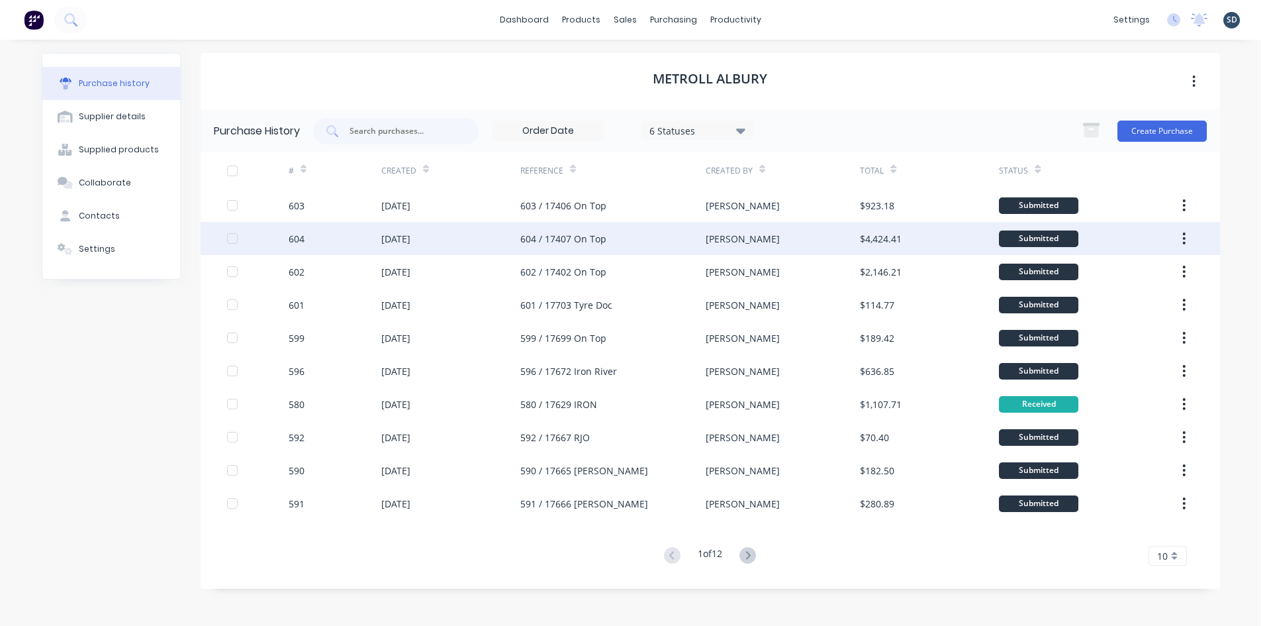
click at [657, 242] on div "604 / 17407 On Top" at bounding box center [612, 238] width 185 height 33
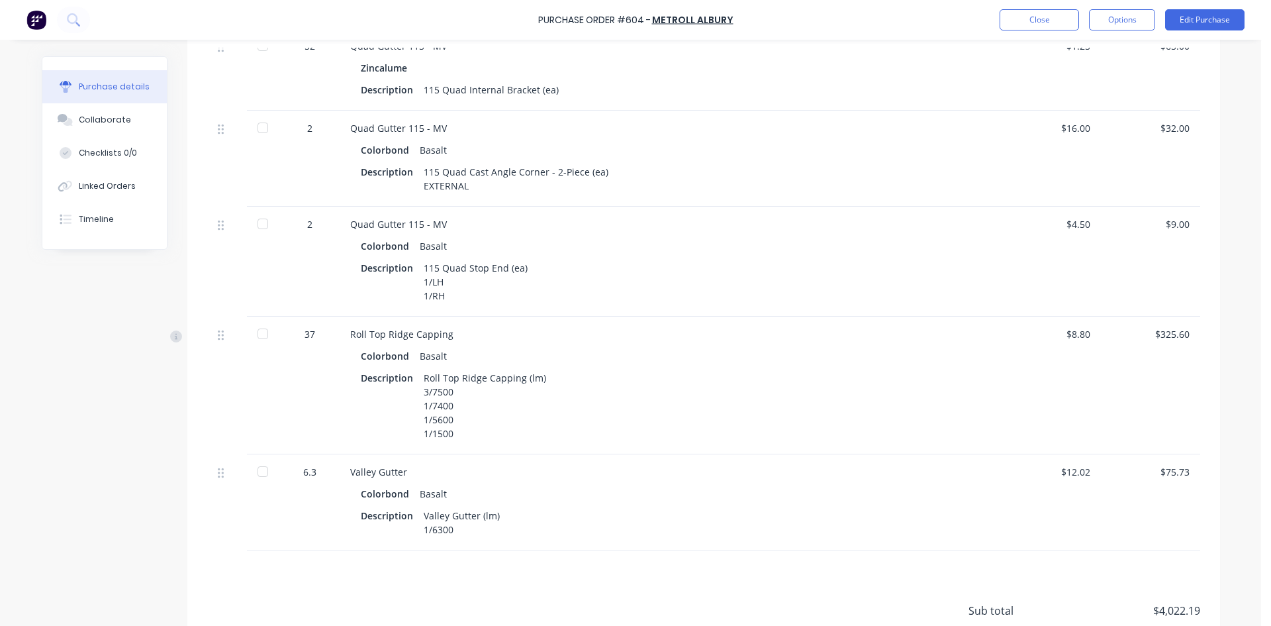
scroll to position [743, 0]
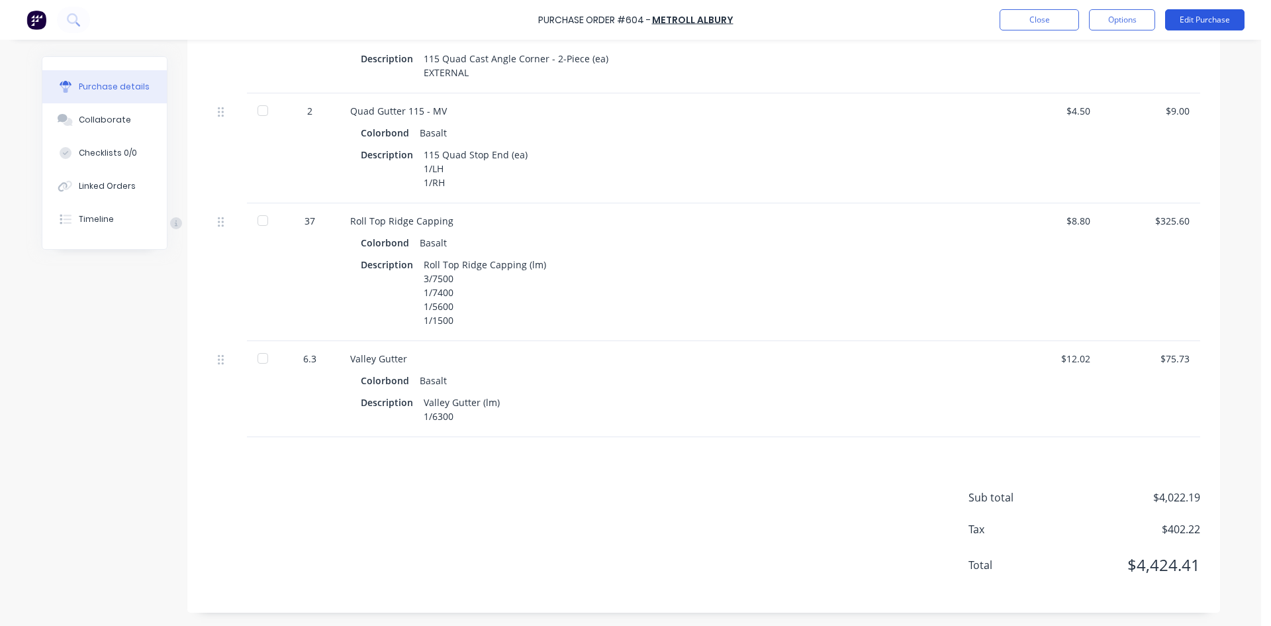
click at [1195, 19] on button "Edit Purchase" at bounding box center [1204, 19] width 79 height 21
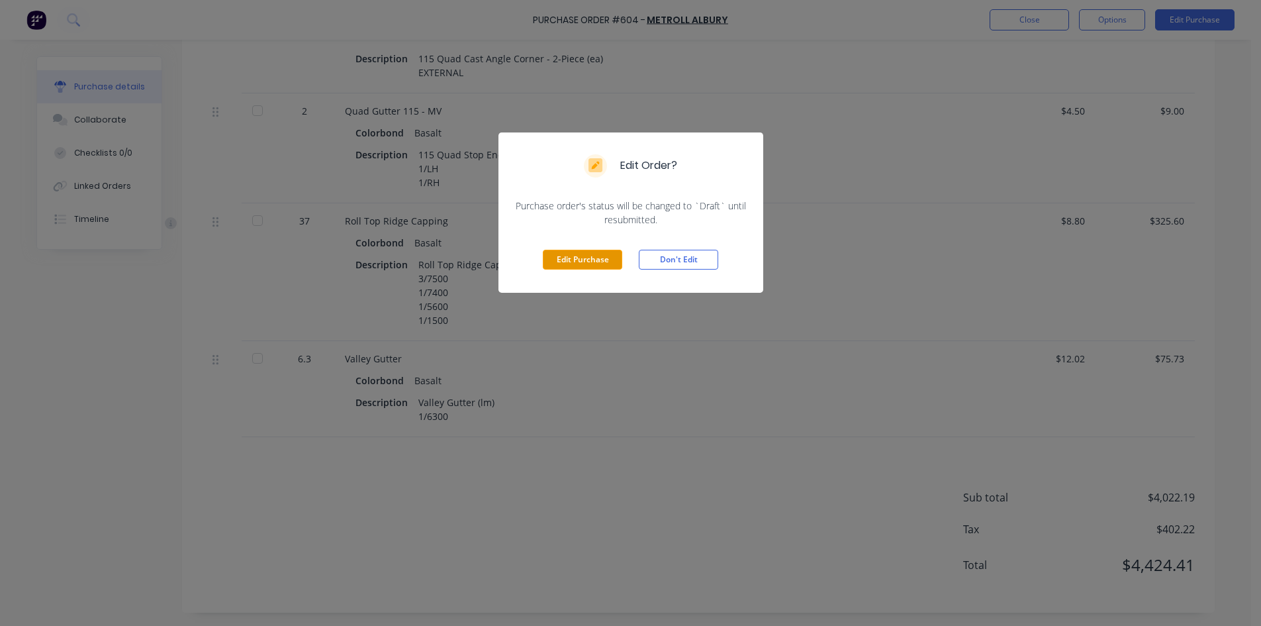
click at [592, 262] on button "Edit Purchase" at bounding box center [582, 260] width 79 height 20
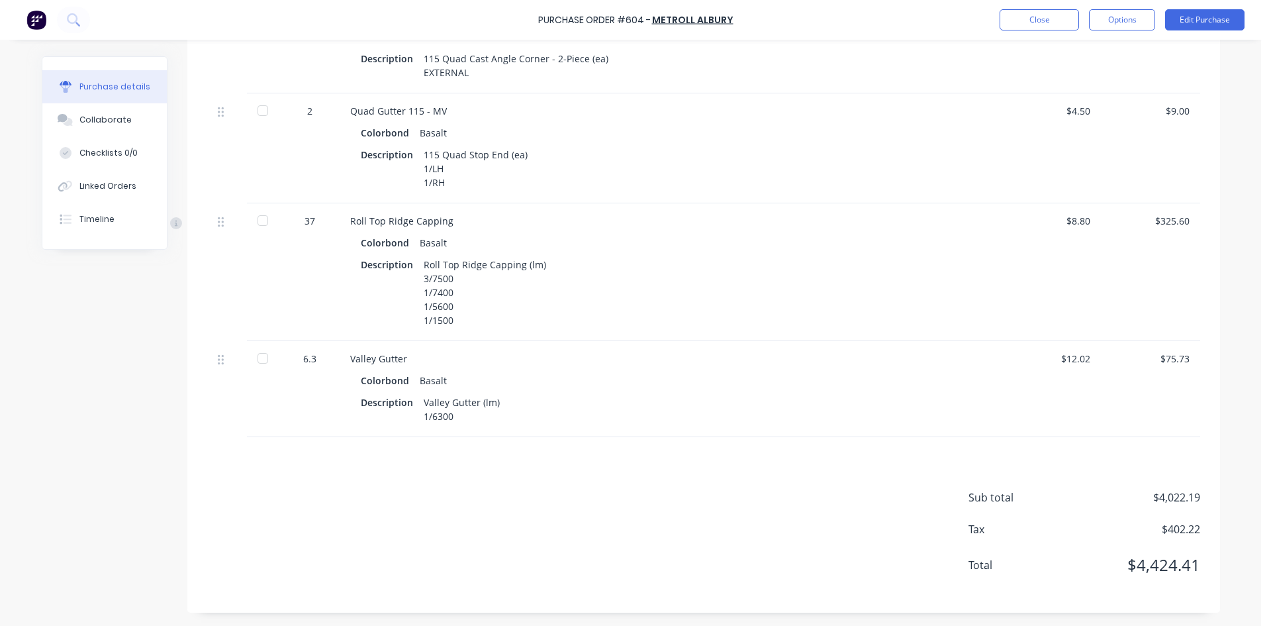
scroll to position [763, 0]
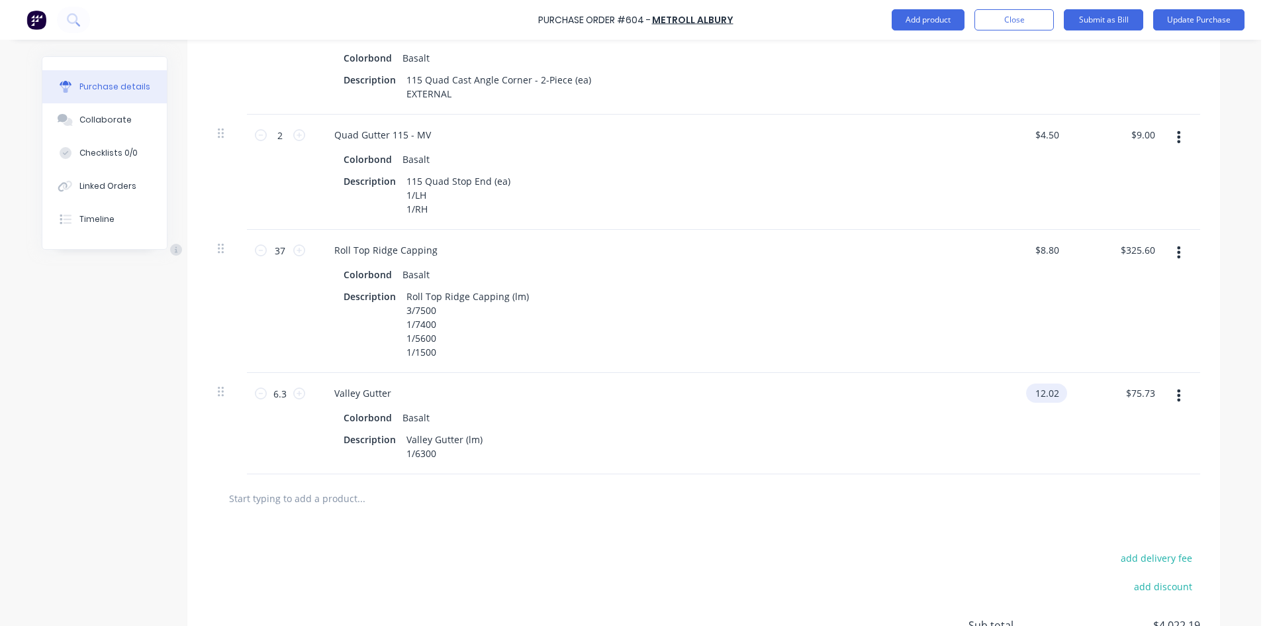
click at [1044, 393] on input "12.02" at bounding box center [1044, 392] width 36 height 19
click at [1044, 393] on input "12.02" at bounding box center [1047, 392] width 30 height 19
type input "$14.00"
type input "$88.20"
click at [808, 513] on div at bounding box center [703, 498] width 993 height 48
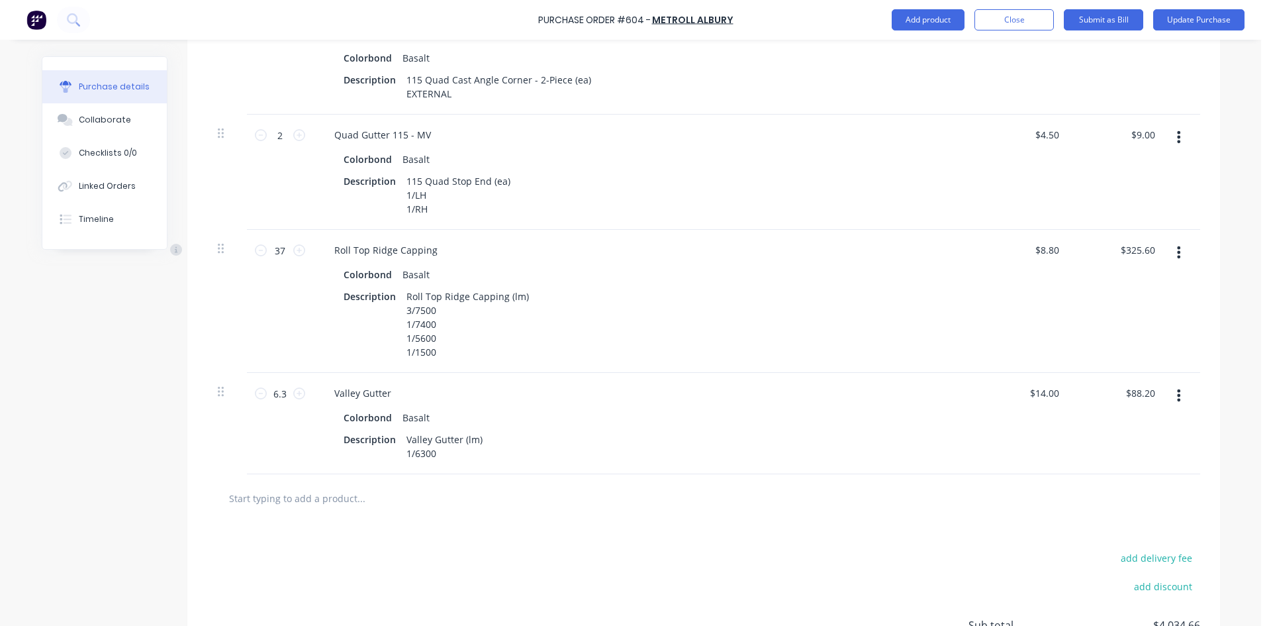
scroll to position [891, 0]
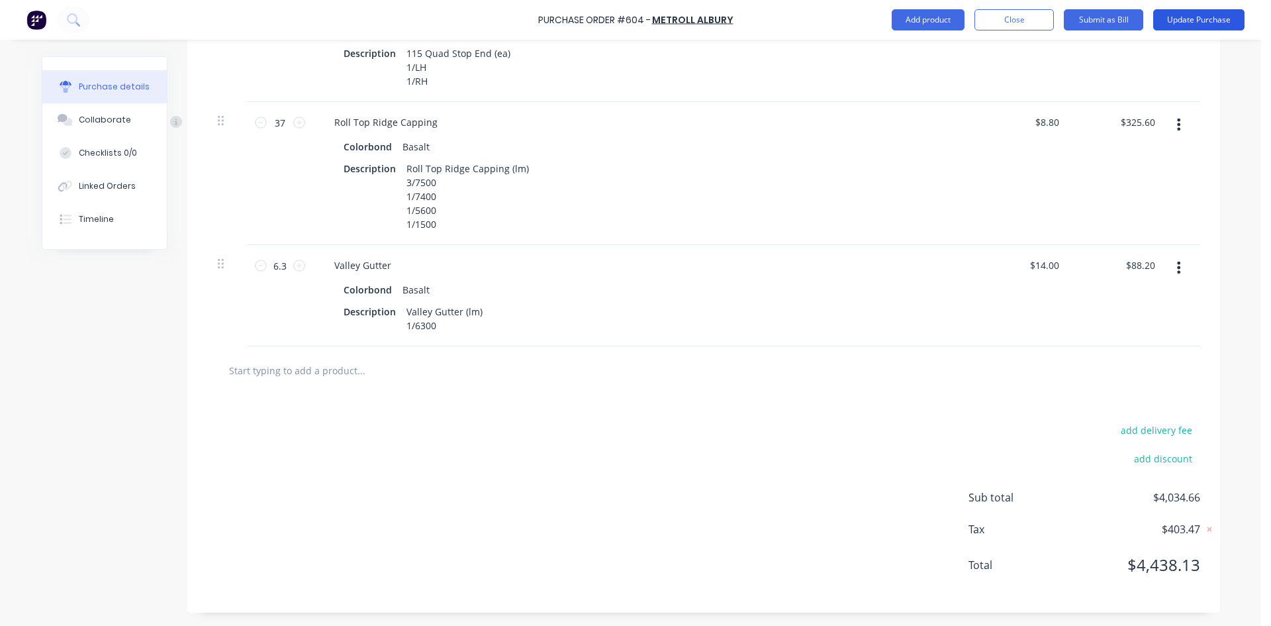
click at [1206, 23] on button "Update Purchase" at bounding box center [1198, 19] width 91 height 21
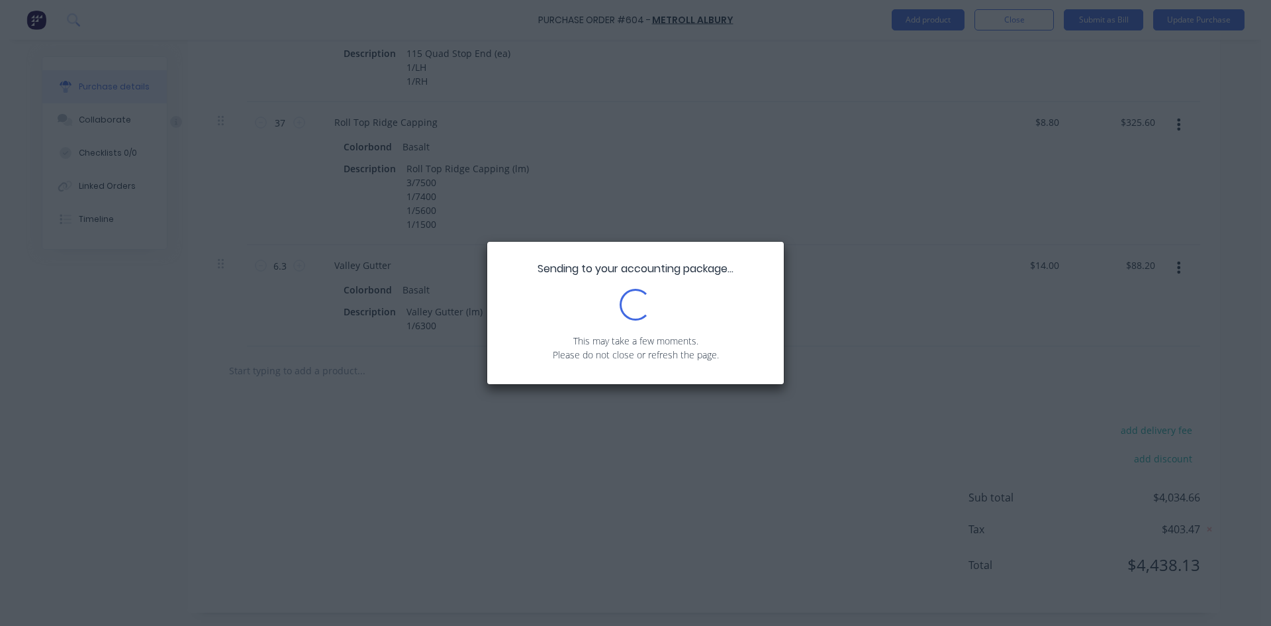
scroll to position [0, 0]
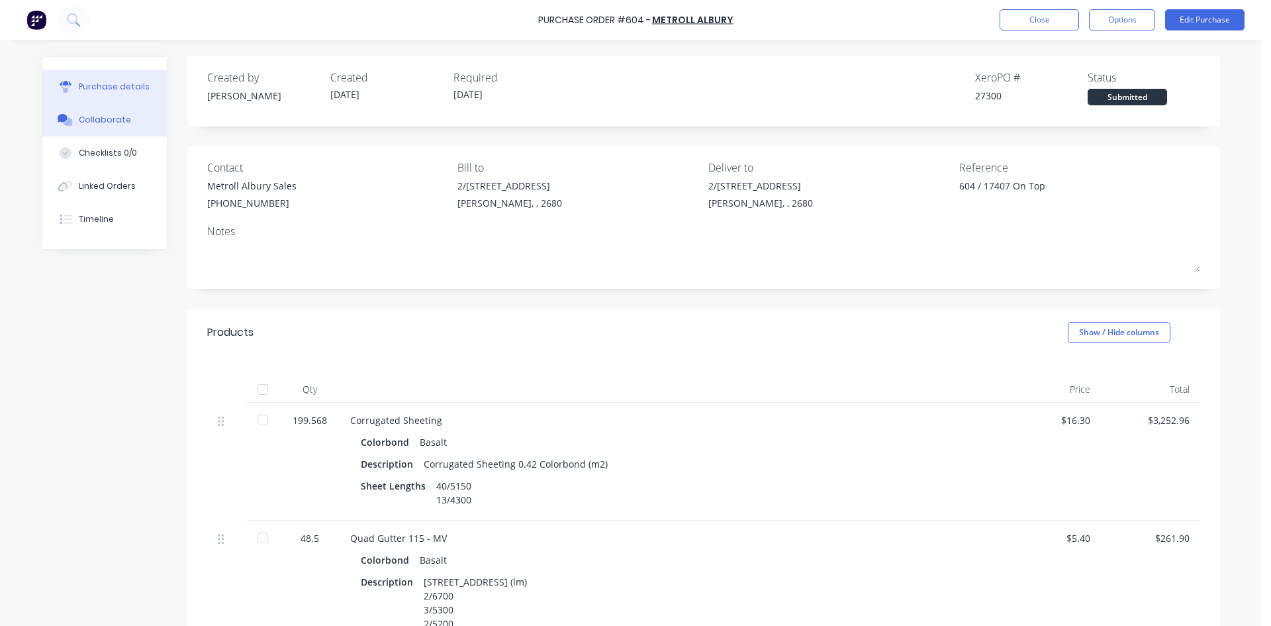
click at [88, 130] on button "Collaborate" at bounding box center [104, 119] width 124 height 33
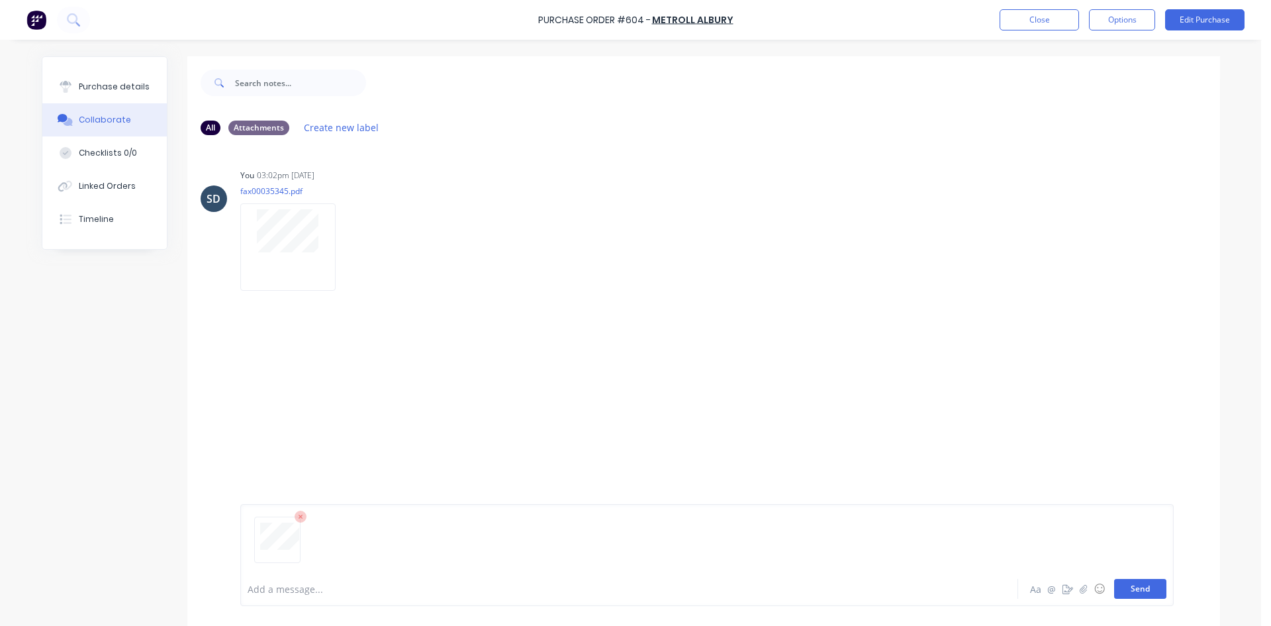
click at [1130, 589] on button "Send" at bounding box center [1140, 589] width 52 height 20
click at [111, 104] on button "Collaborate" at bounding box center [104, 119] width 124 height 33
click at [115, 96] on button "Purchase details" at bounding box center [104, 86] width 124 height 33
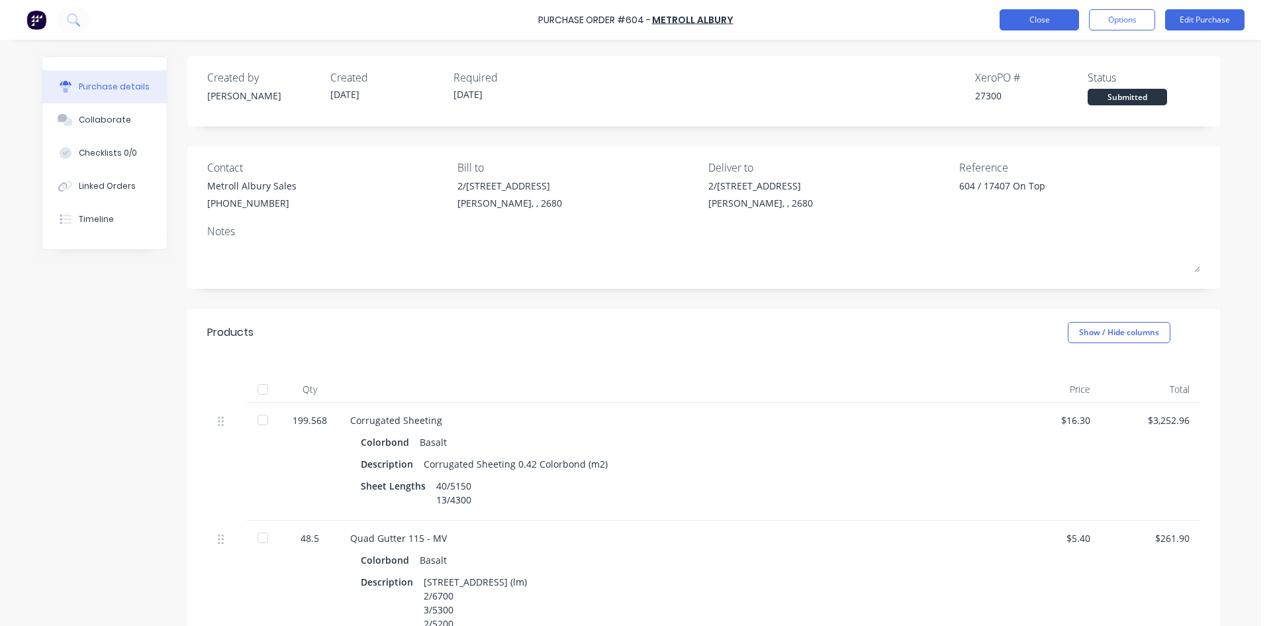
click at [1045, 21] on button "Close" at bounding box center [1039, 19] width 79 height 21
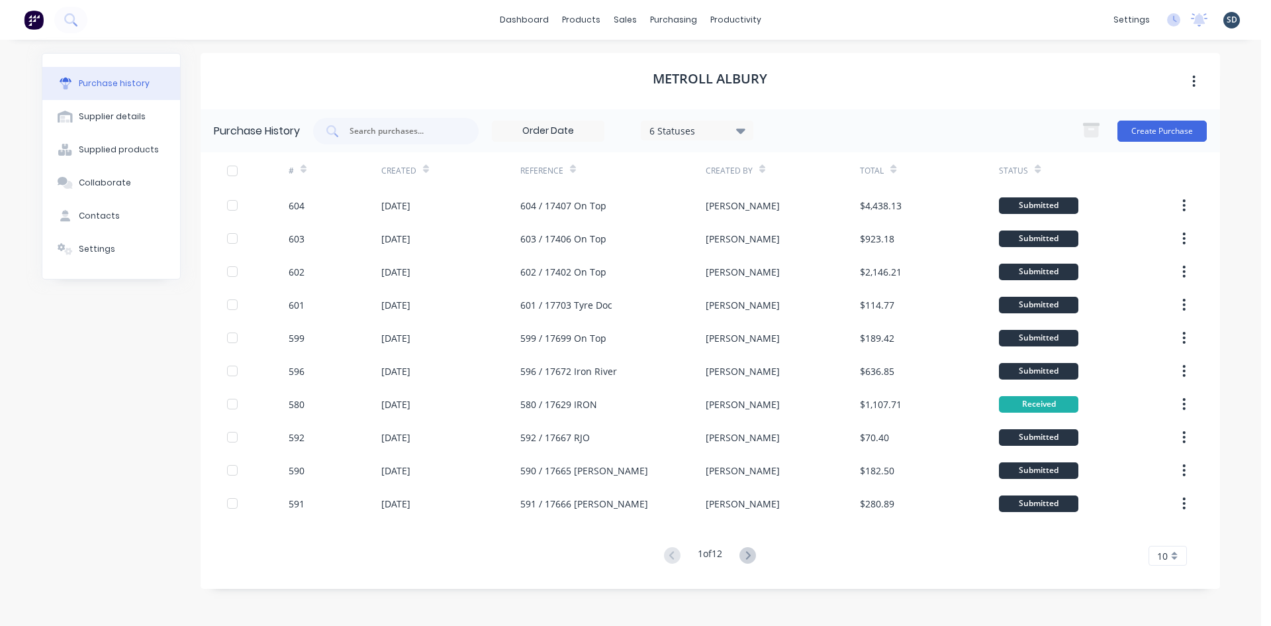
click at [779, 14] on div "dashboard products sales purchasing productivity dashboard products Product Cat…" at bounding box center [630, 20] width 1261 height 40
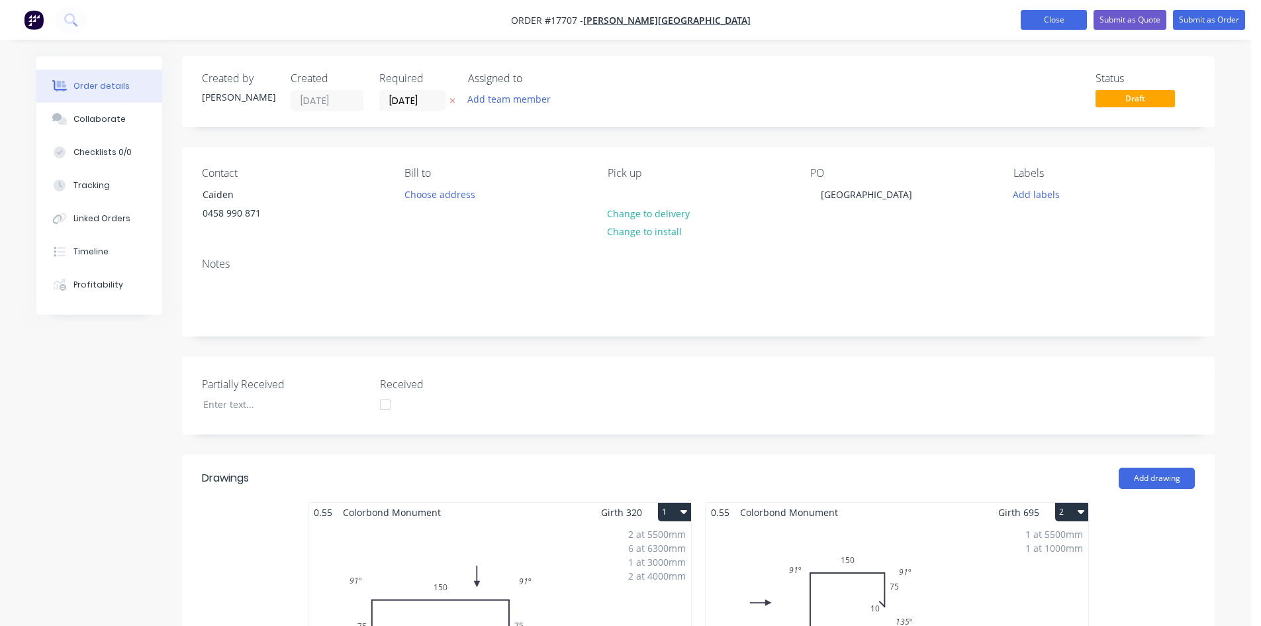
click at [1030, 14] on button "Close" at bounding box center [1054, 20] width 66 height 20
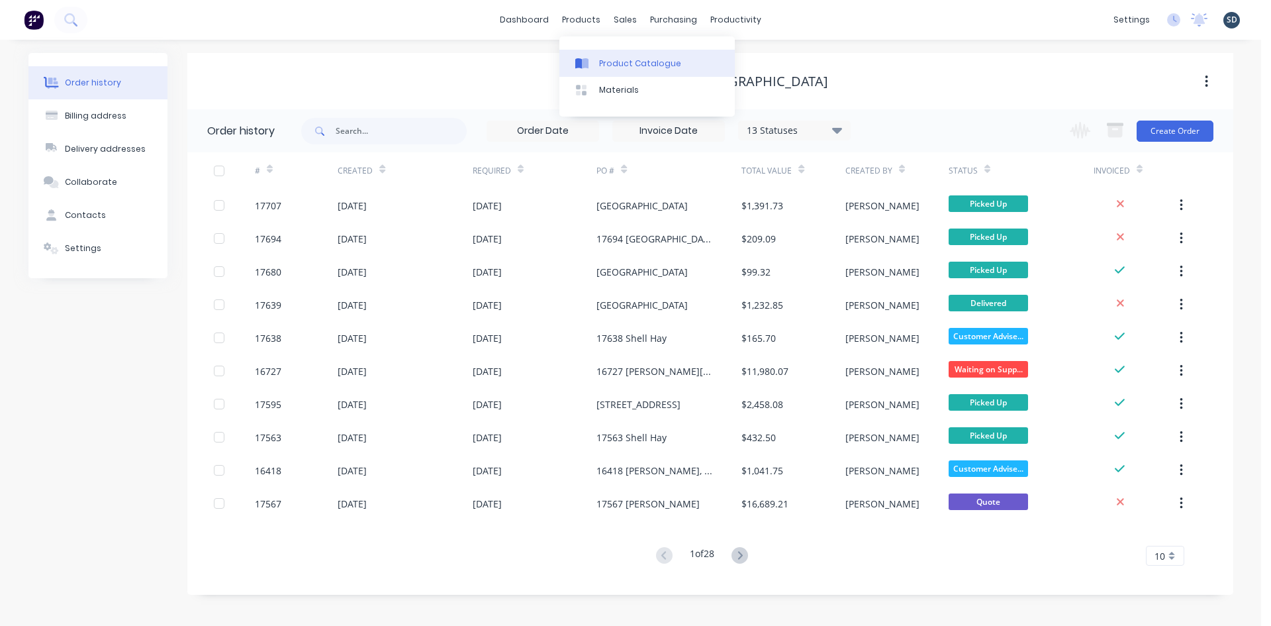
click at [619, 63] on div "Product Catalogue" at bounding box center [640, 64] width 82 height 12
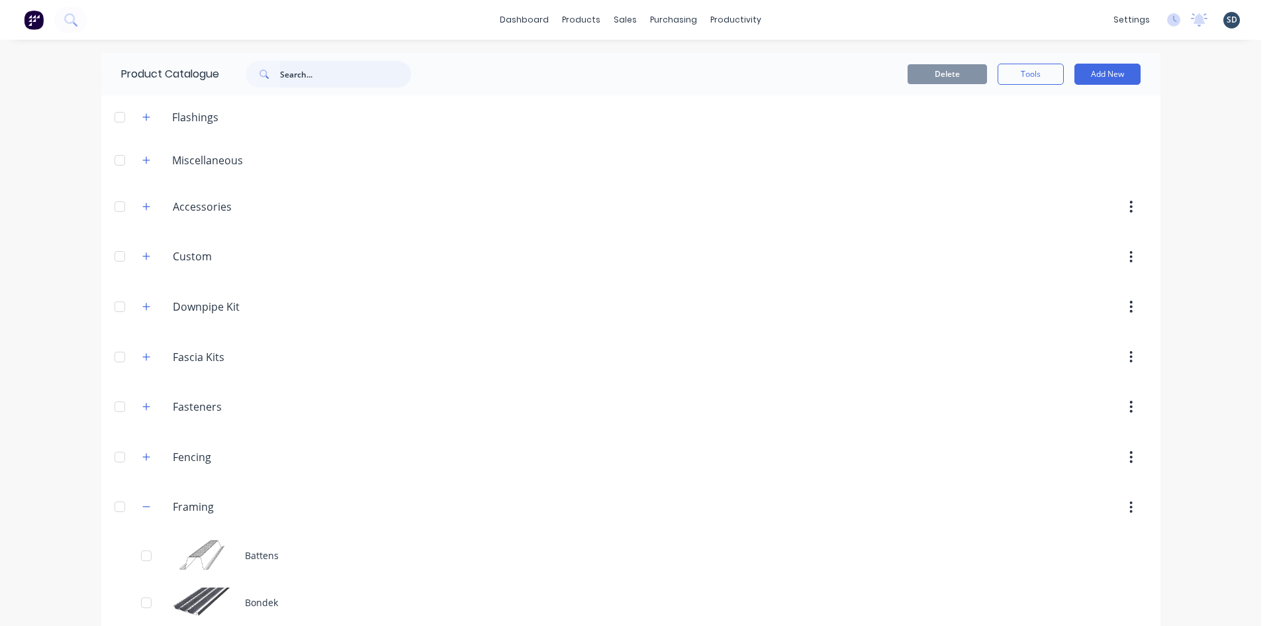
click at [302, 70] on input "text" at bounding box center [345, 74] width 131 height 26
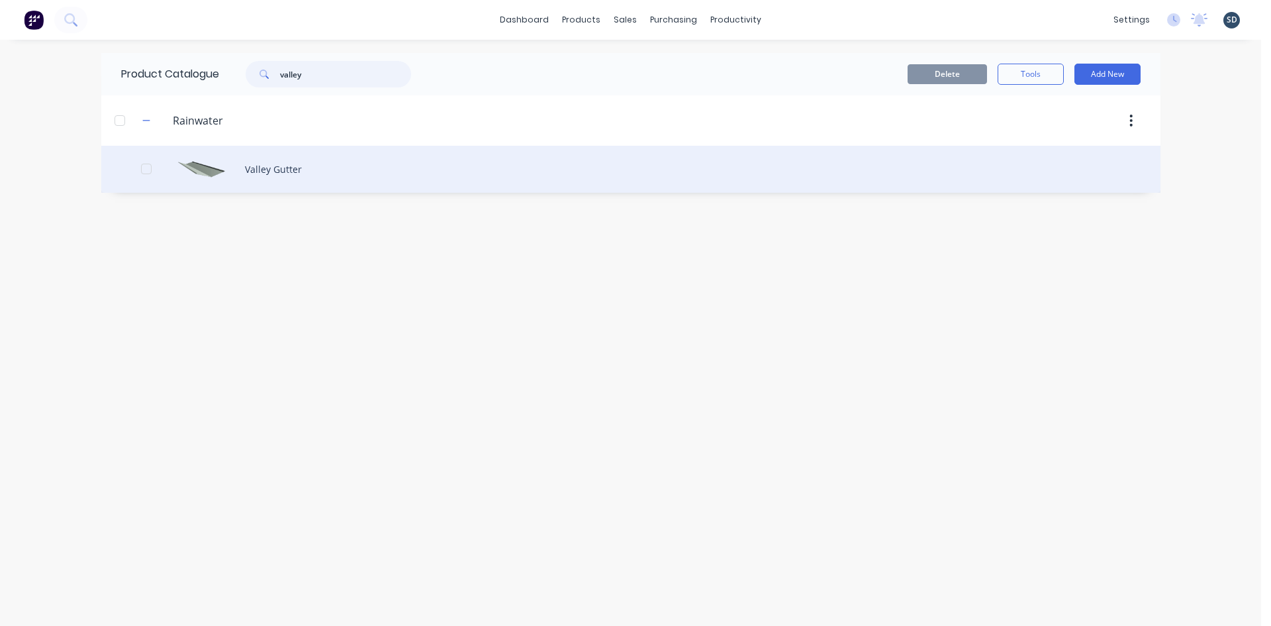
type input "valley"
click at [356, 161] on div "Valley Gutter" at bounding box center [630, 169] width 1059 height 47
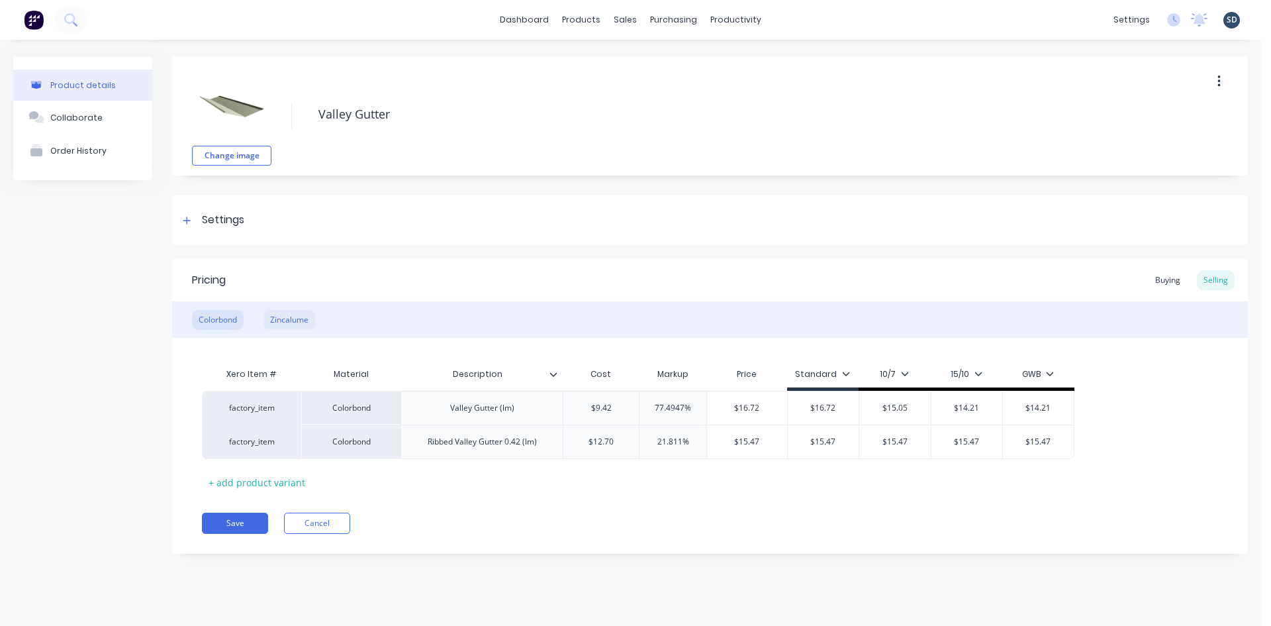
click at [285, 323] on div "Zincalume" at bounding box center [290, 320] width 52 height 20
type textarea "x"
click at [1157, 278] on div "Buying" at bounding box center [1168, 280] width 38 height 20
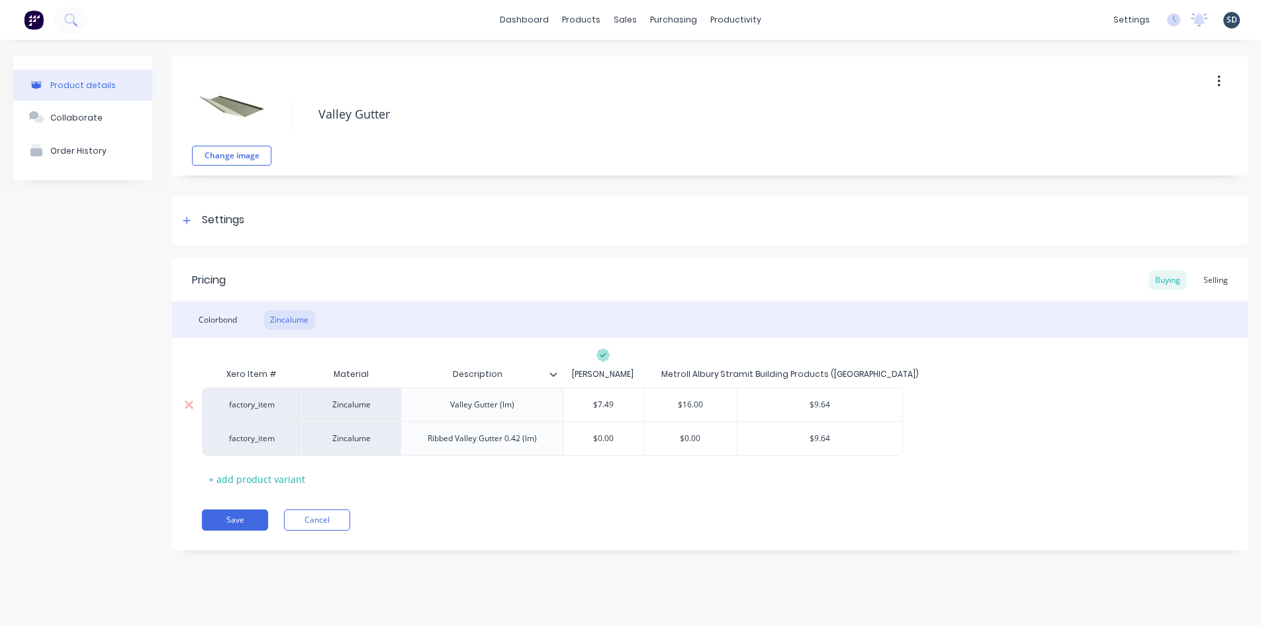
type input "$16.00"
drag, startPoint x: 716, startPoint y: 406, endPoint x: 683, endPoint y: 403, distance: 33.2
click at [683, 403] on input "$16.00" at bounding box center [690, 405] width 93 height 12
type textarea "x"
type input "$1"
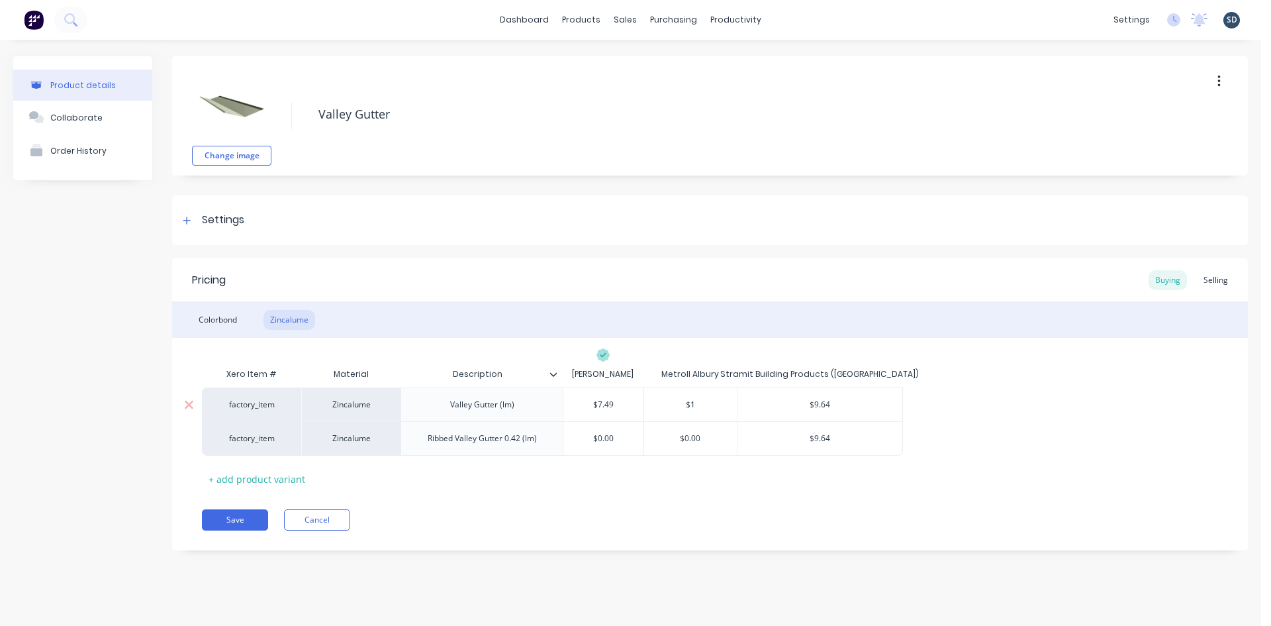
type textarea "x"
type input "$10"
type textarea "x"
type input "$10."
type textarea "x"
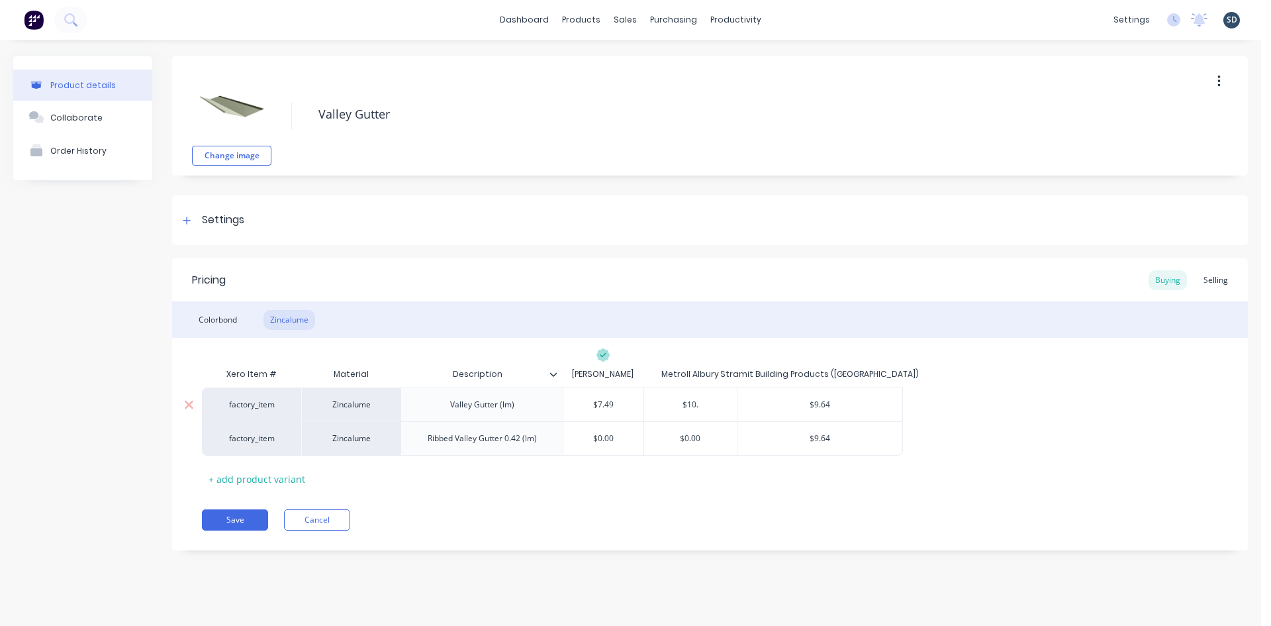
type input "$10.3"
type textarea "x"
type input "$10.37"
click at [1061, 414] on div "factory_item Zincalume Valley Gutter (lm) $7.49 $10.37 $10.37 $9.64 factory_ite…" at bounding box center [710, 421] width 1016 height 68
click at [254, 519] on button "Save" at bounding box center [235, 519] width 66 height 21
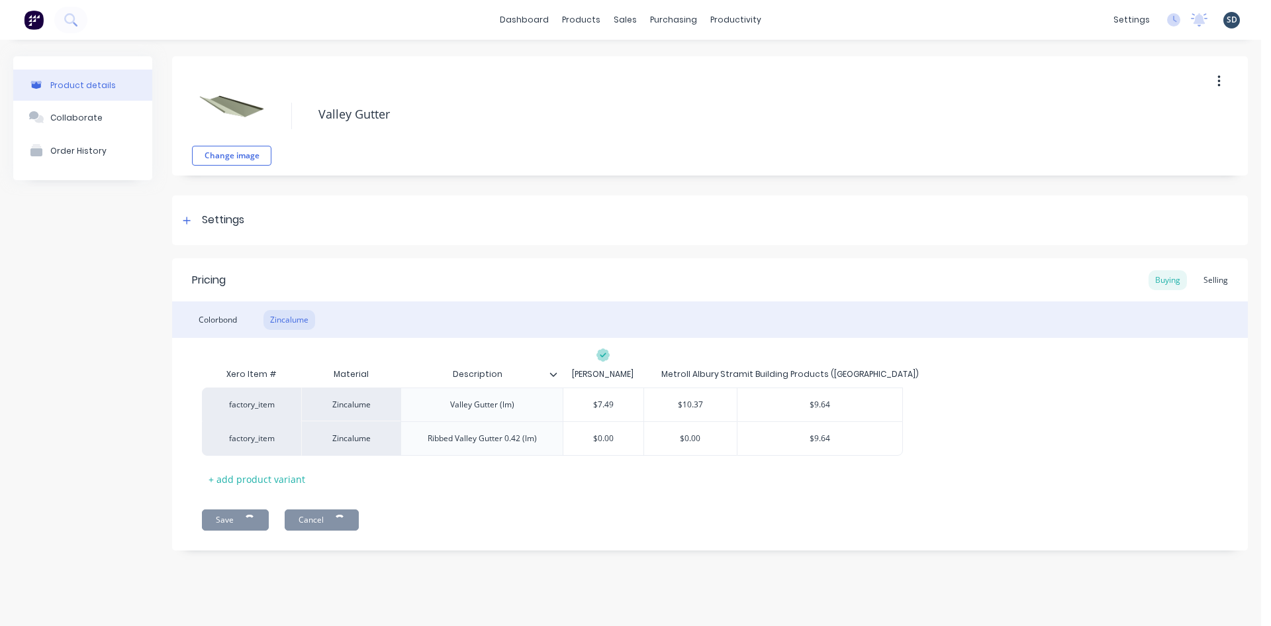
type textarea "x"
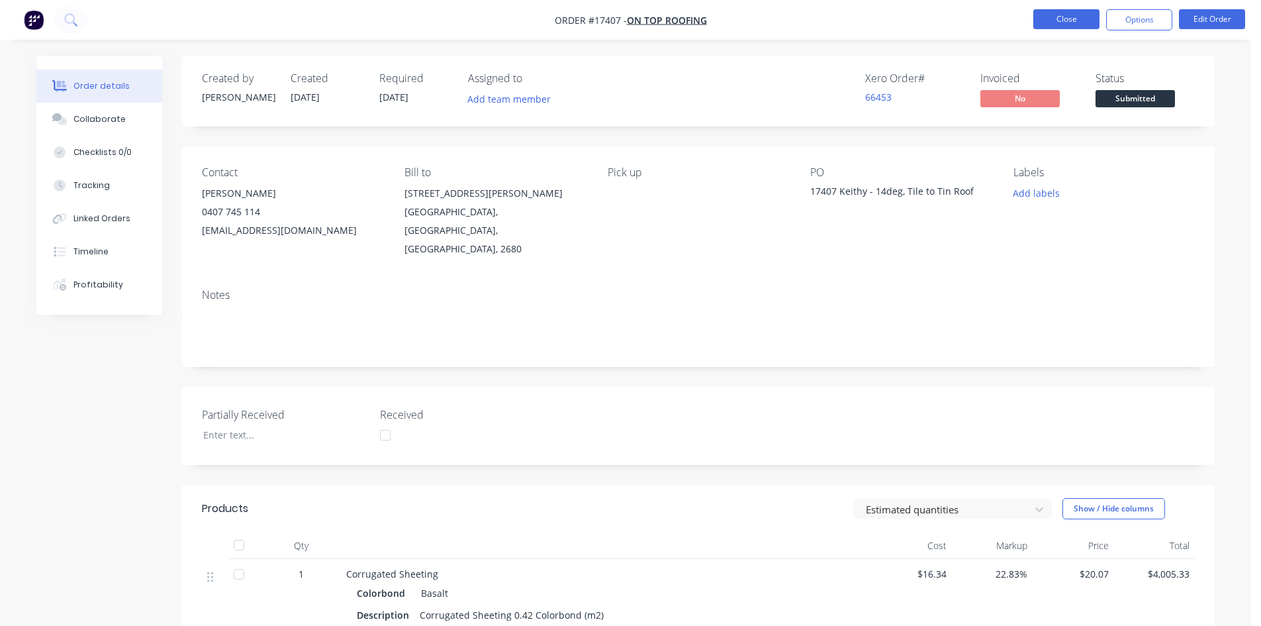
click at [1073, 22] on button "Close" at bounding box center [1067, 19] width 66 height 20
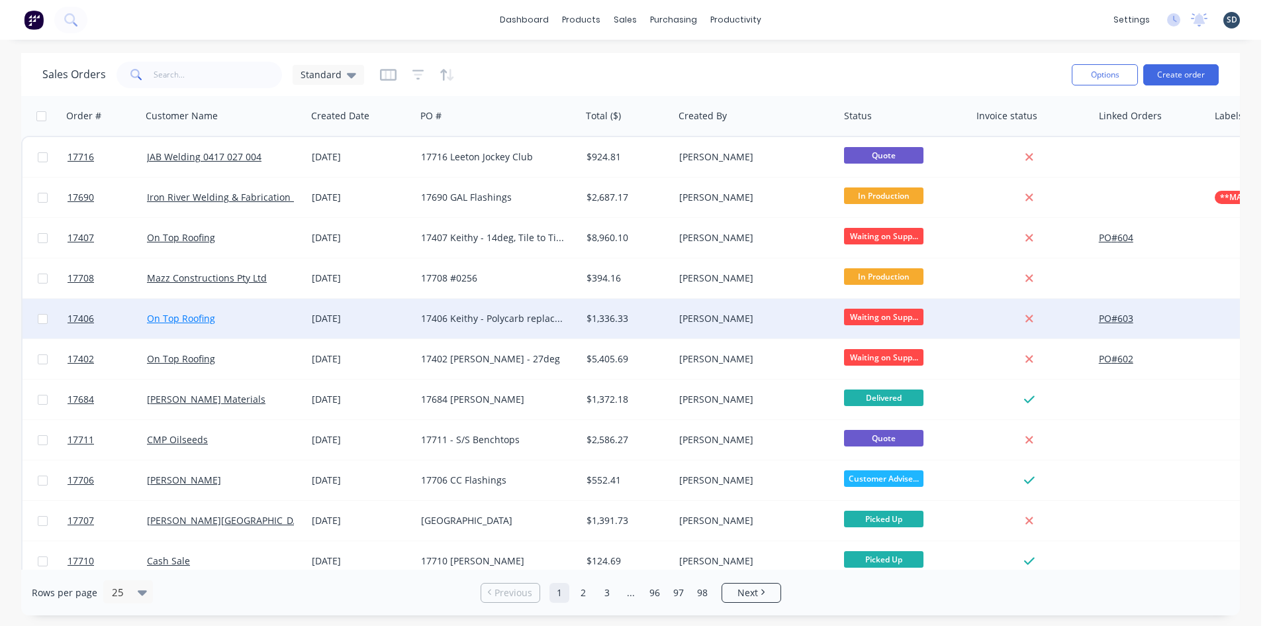
click at [171, 318] on link "On Top Roofing" at bounding box center [181, 318] width 68 height 13
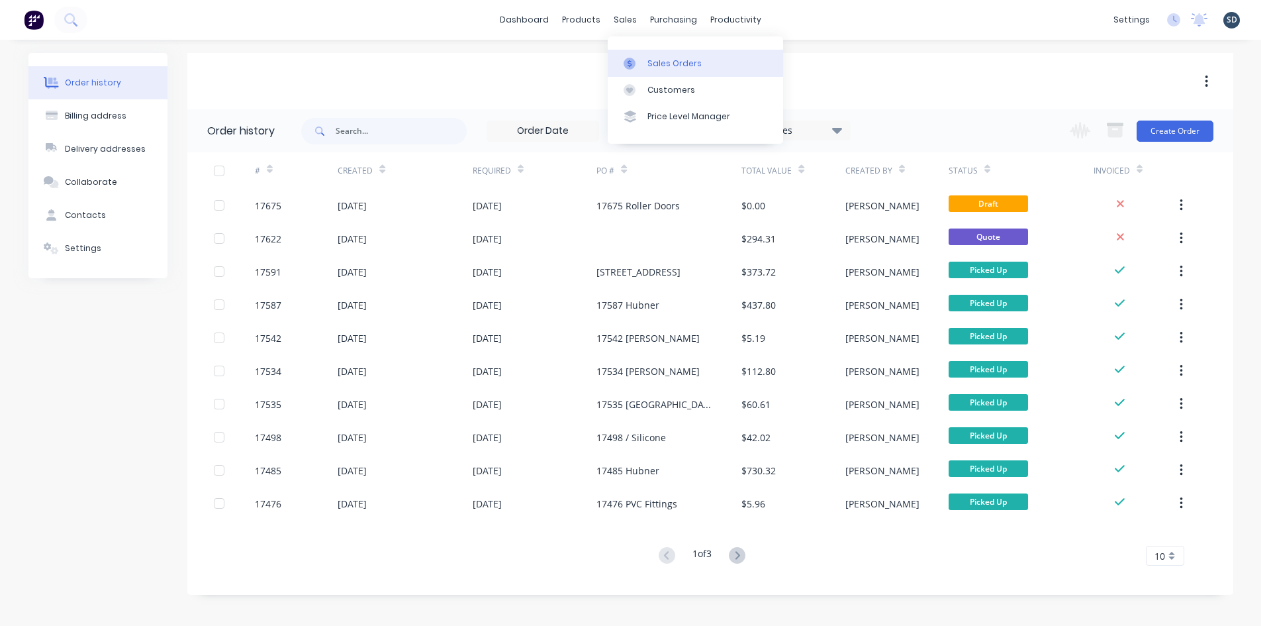
click at [648, 64] on div "Sales Orders" at bounding box center [675, 64] width 54 height 12
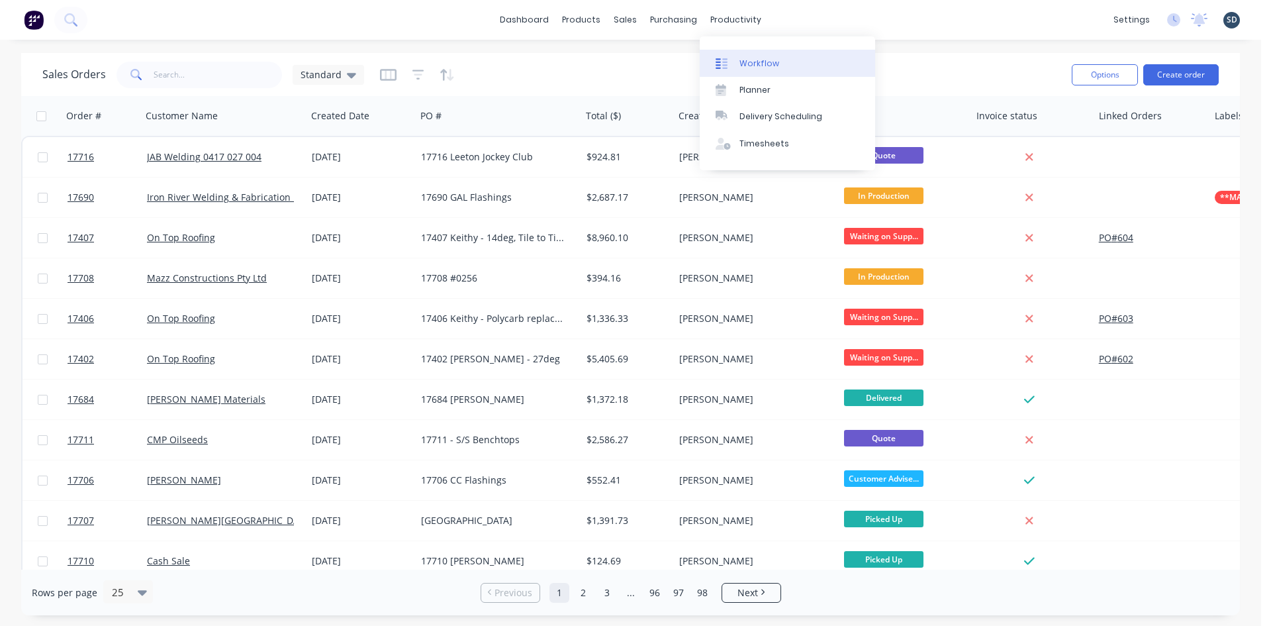
click at [742, 73] on link "Workflow" at bounding box center [787, 63] width 175 height 26
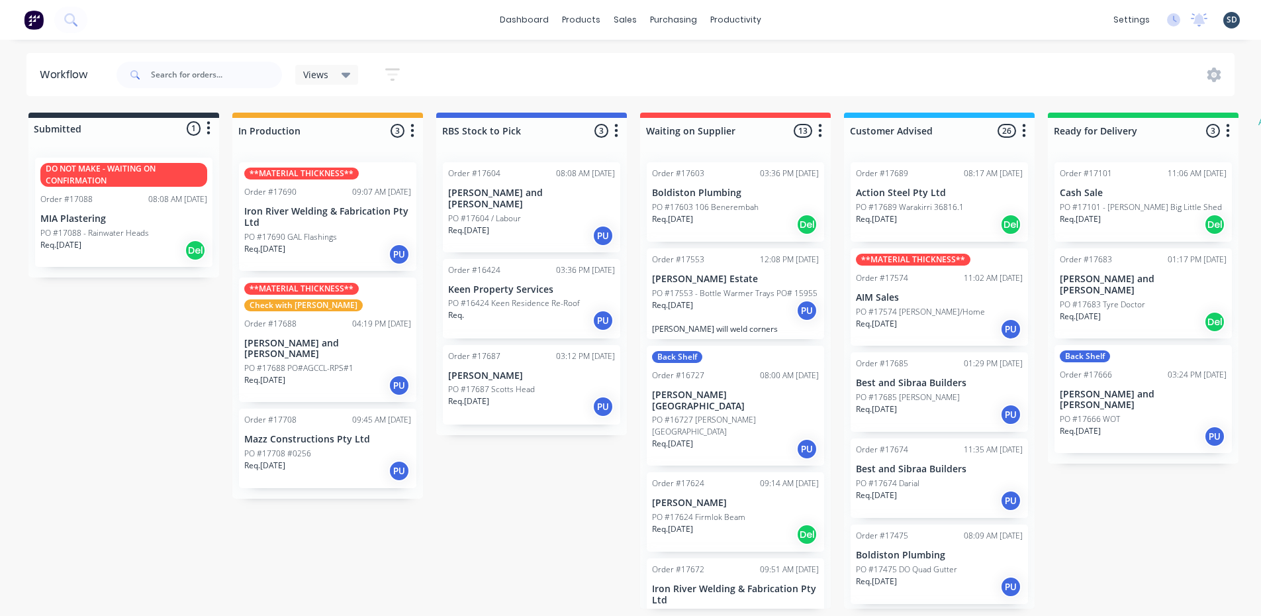
click at [323, 460] on div "Req. [DATE] PU" at bounding box center [327, 471] width 167 height 23
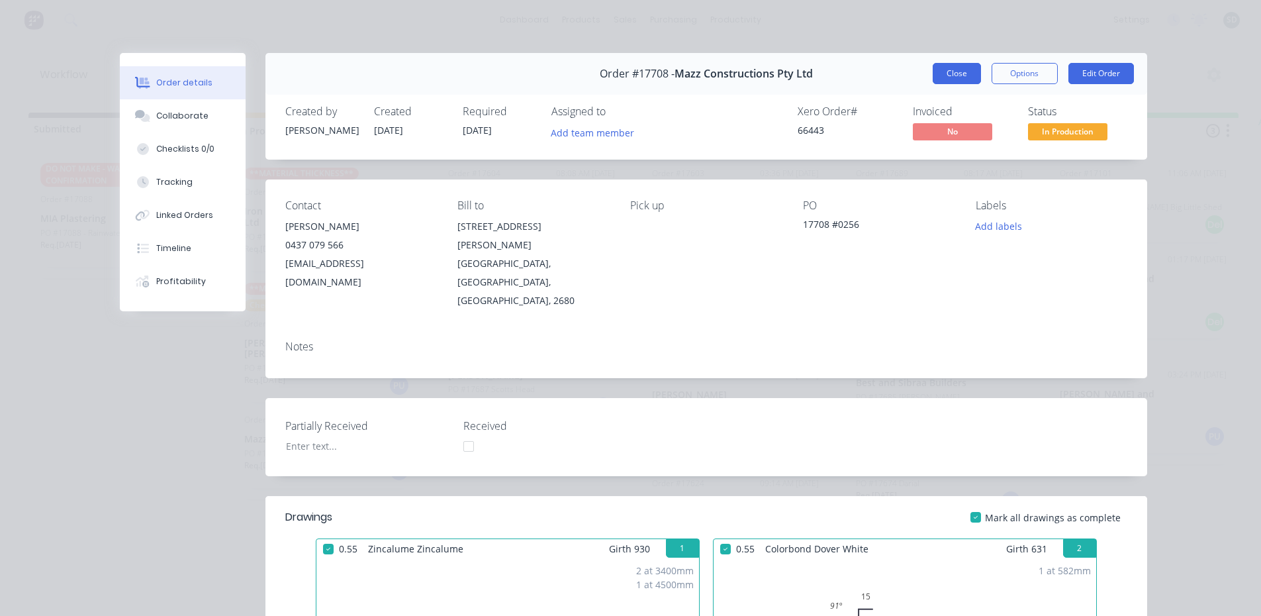
click at [948, 72] on button "Close" at bounding box center [957, 73] width 48 height 21
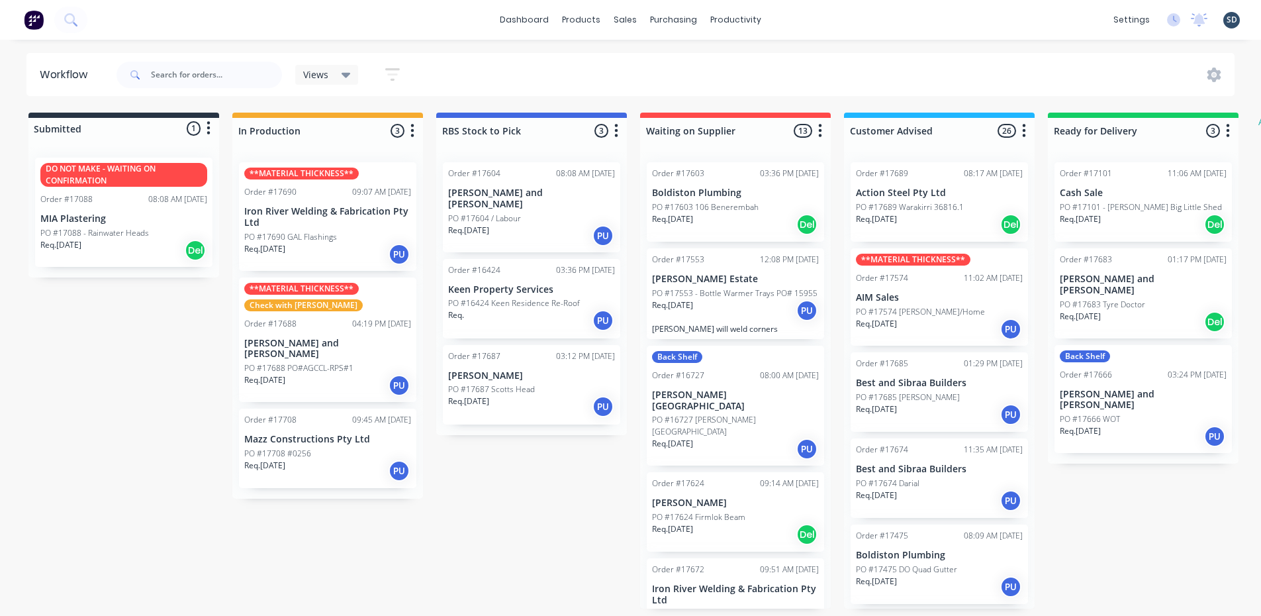
click at [796, 61] on div "Views Save new view None (Default) edit Show/Hide statuses Show line item cards…" at bounding box center [675, 75] width 1122 height 40
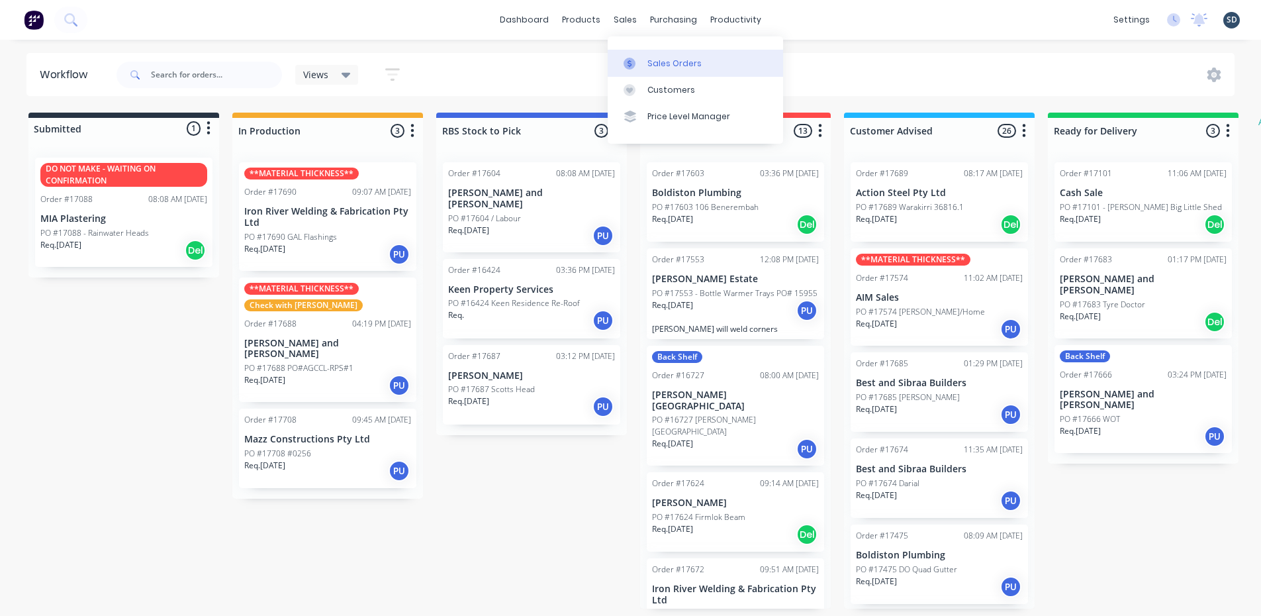
click at [653, 70] on link "Sales Orders" at bounding box center [695, 63] width 175 height 26
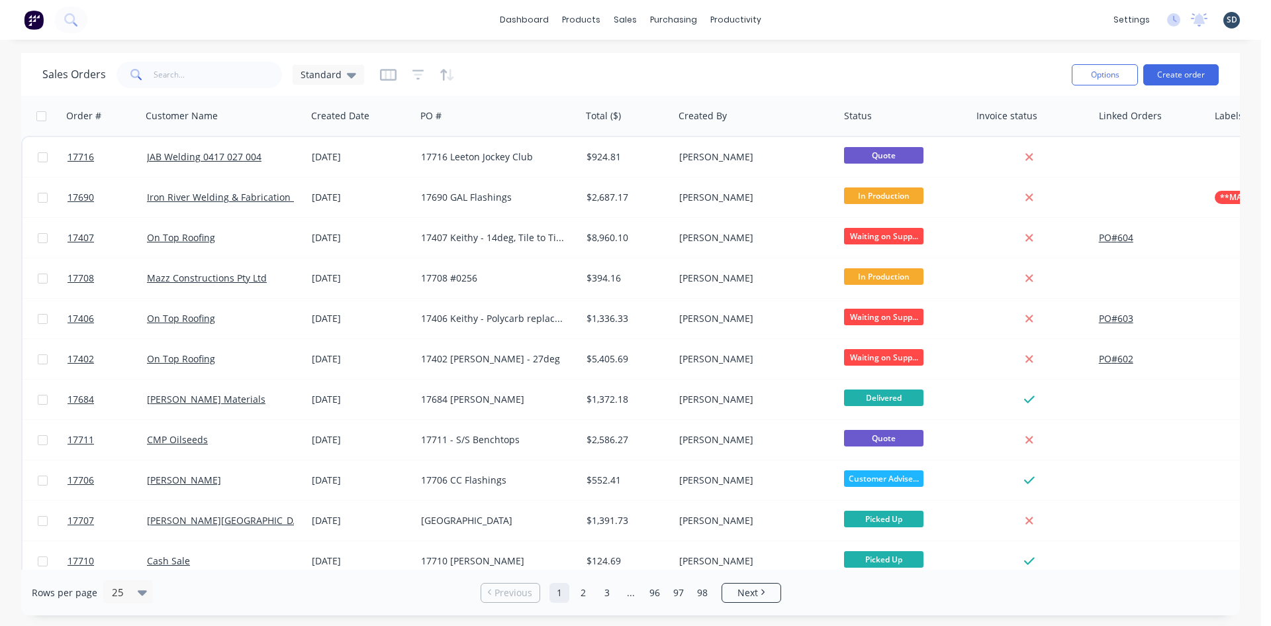
click at [787, 17] on div "dashboard products sales purchasing productivity dashboard products Product Cat…" at bounding box center [630, 20] width 1261 height 40
click at [795, 18] on div "dashboard products sales purchasing productivity dashboard products Product Cat…" at bounding box center [630, 20] width 1261 height 40
click at [803, 19] on div "dashboard products sales purchasing productivity dashboard products Product Cat…" at bounding box center [630, 20] width 1261 height 40
click at [823, 11] on div "dashboard products sales purchasing productivity dashboard products Product Cat…" at bounding box center [630, 20] width 1261 height 40
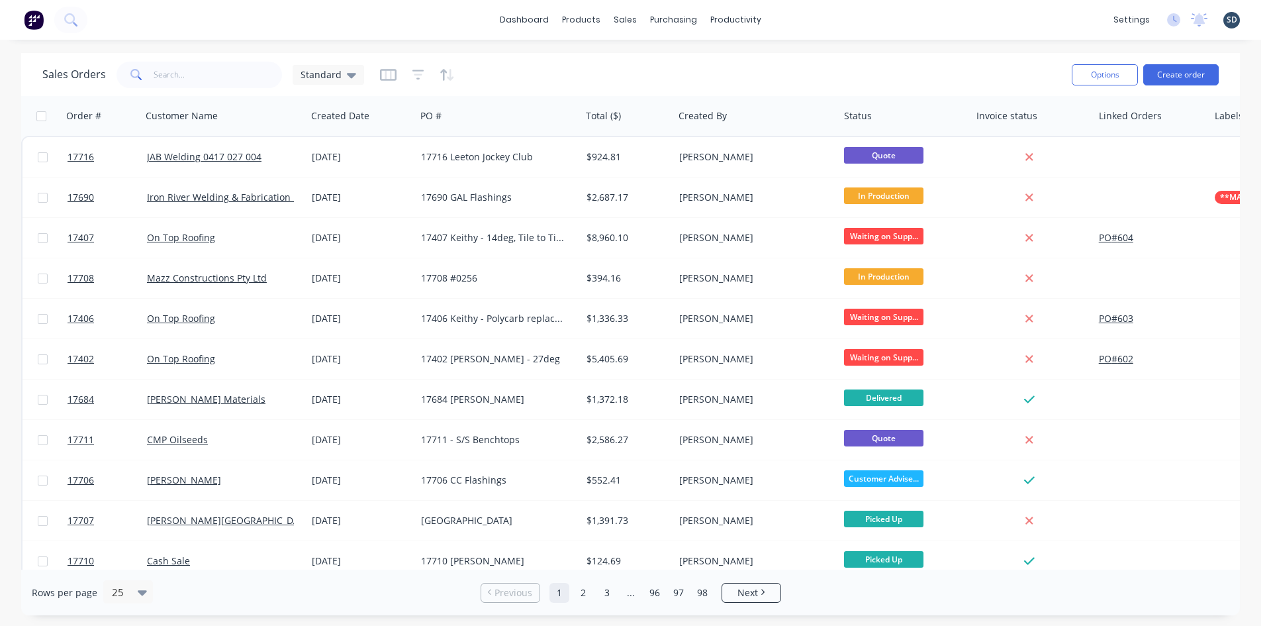
click at [811, 21] on div "dashboard products sales purchasing productivity dashboard products Product Cat…" at bounding box center [630, 20] width 1261 height 40
click at [810, 18] on div "dashboard products sales purchasing productivity dashboard products Product Cat…" at bounding box center [630, 20] width 1261 height 40
click at [802, 18] on div "dashboard products sales purchasing productivity dashboard products Product Cat…" at bounding box center [630, 20] width 1261 height 40
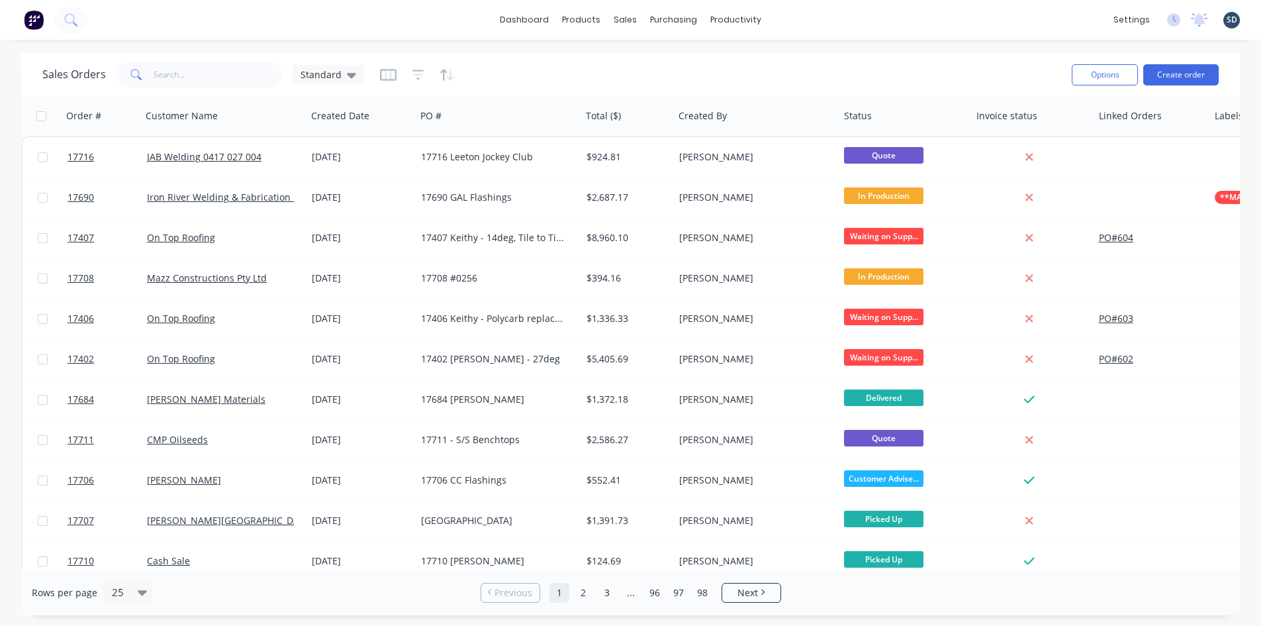
click at [802, 18] on div "dashboard products sales purchasing productivity dashboard products Product Cat…" at bounding box center [630, 20] width 1261 height 40
click at [794, 19] on div "dashboard products sales purchasing productivity dashboard products Product Cat…" at bounding box center [630, 20] width 1261 height 40
click at [816, 15] on div "dashboard products sales purchasing productivity dashboard products Product Cat…" at bounding box center [630, 20] width 1261 height 40
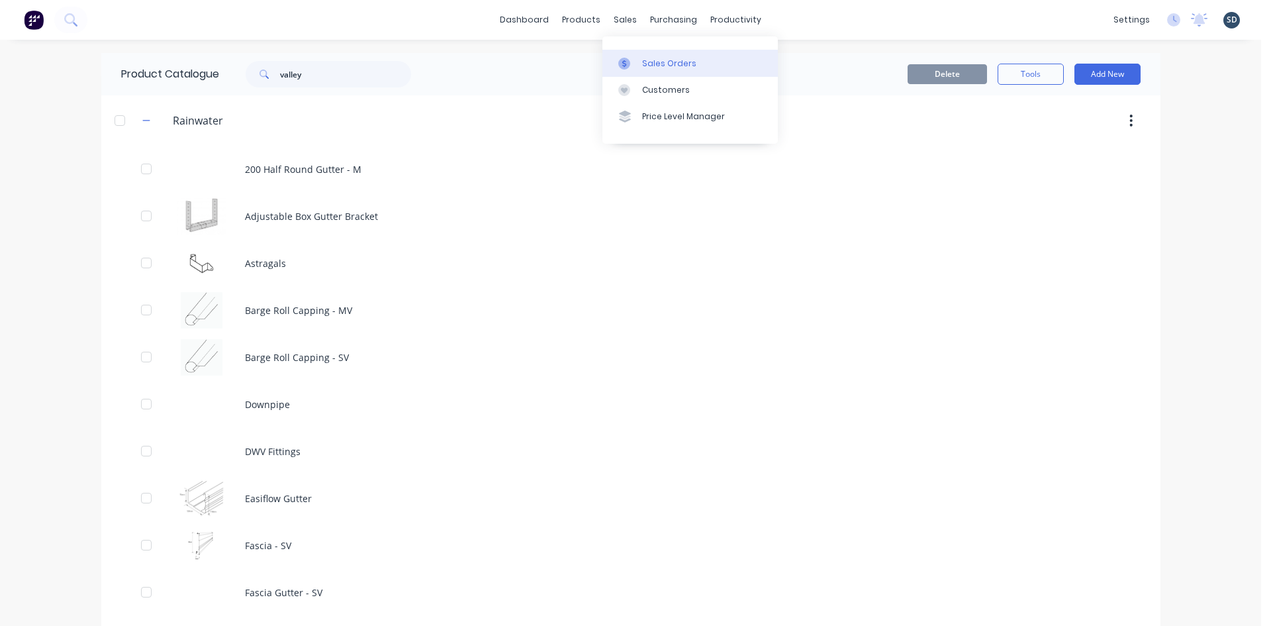
click at [660, 64] on div "Sales Orders" at bounding box center [669, 64] width 54 height 12
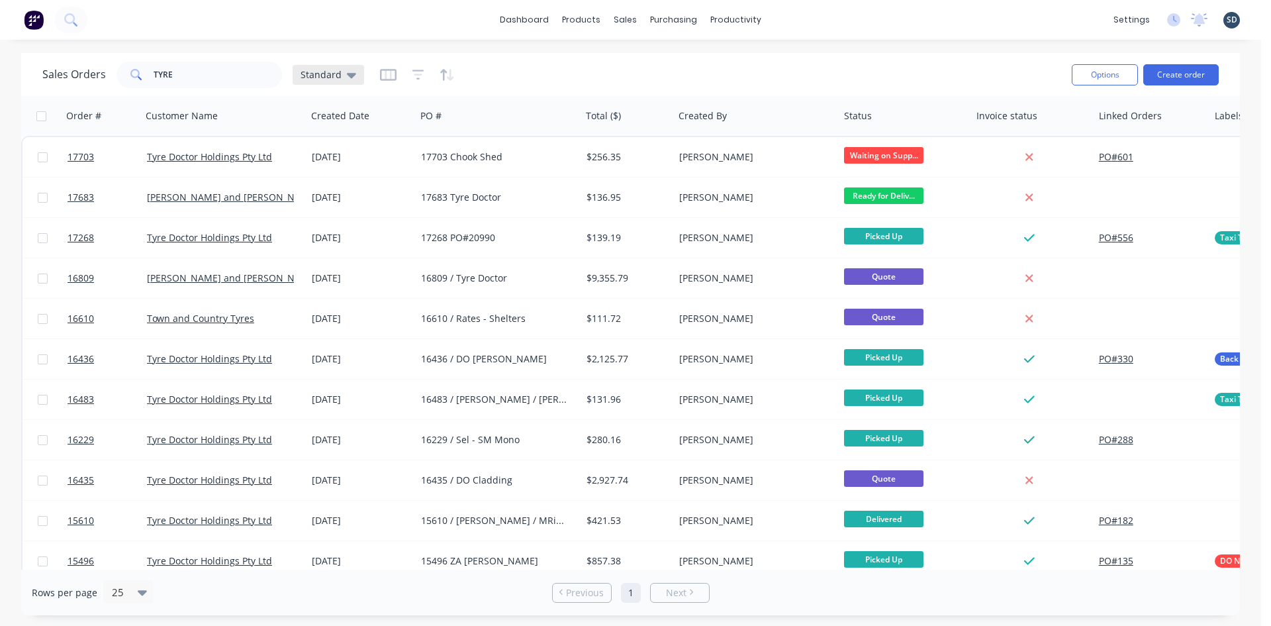
click at [331, 77] on span "Standard" at bounding box center [321, 75] width 41 height 14
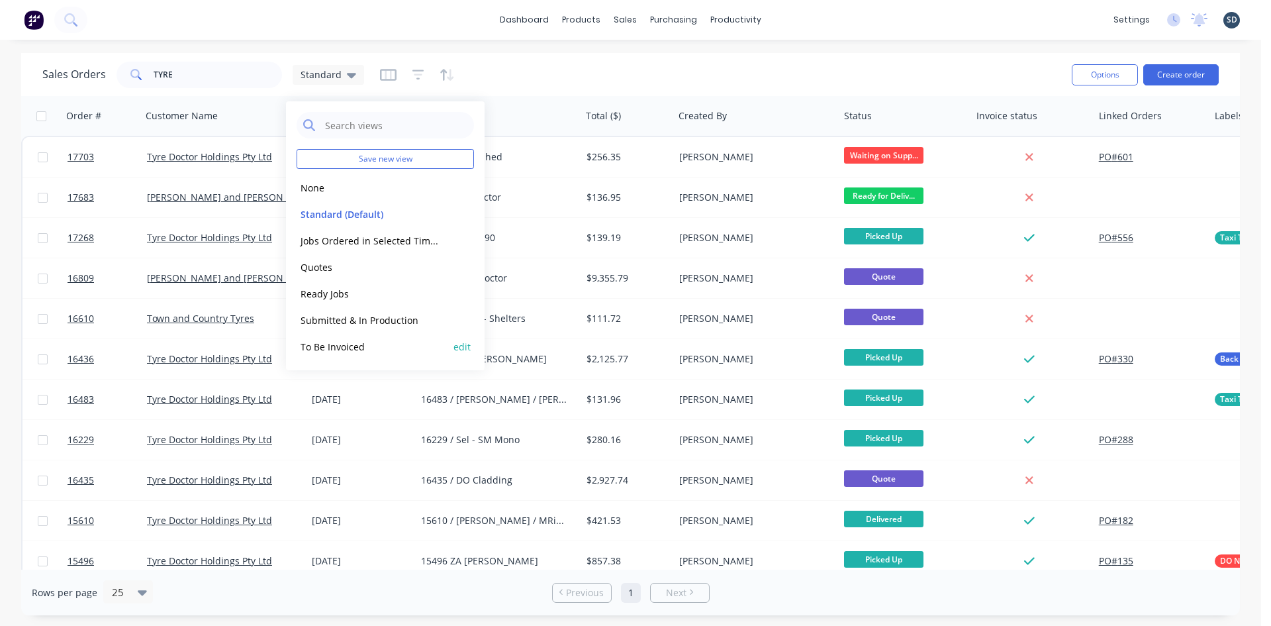
click at [371, 353] on button "To Be Invoiced" at bounding box center [372, 346] width 151 height 15
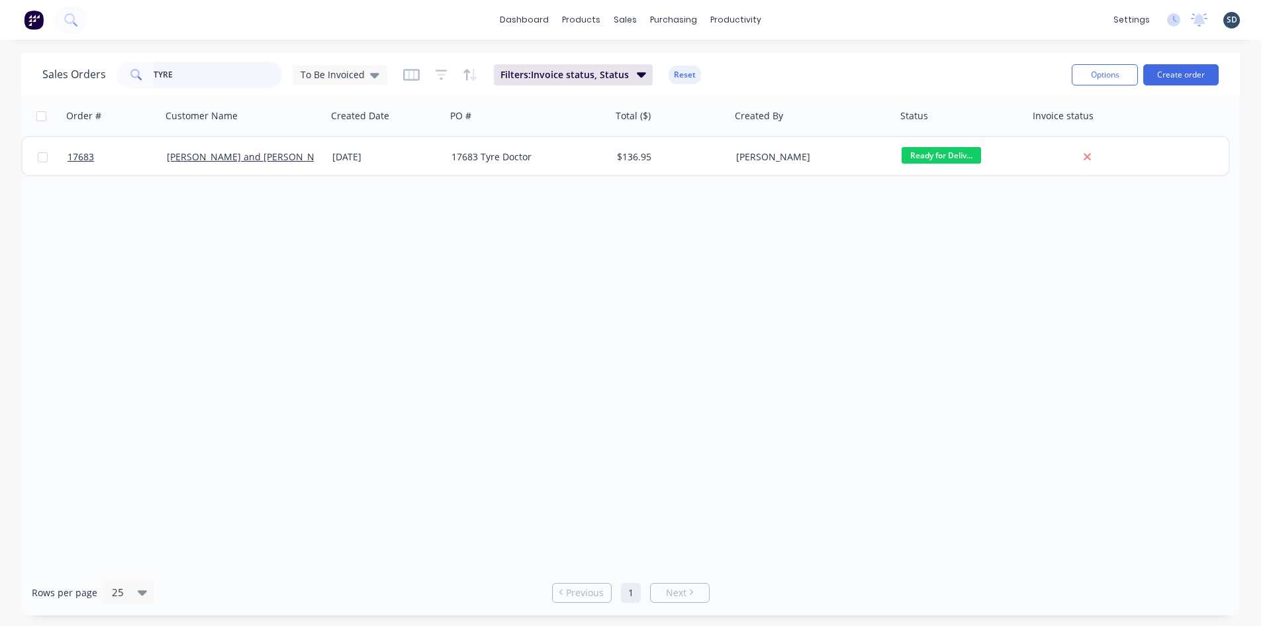
click at [196, 69] on input "TYRE" at bounding box center [218, 75] width 129 height 26
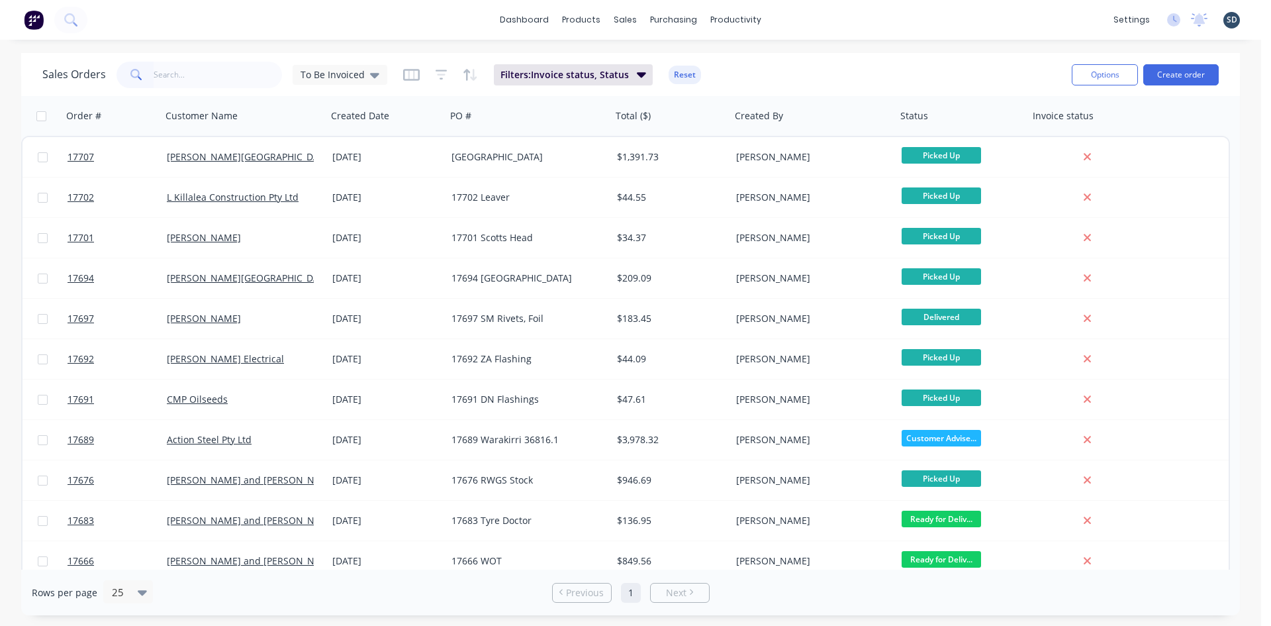
click at [806, 53] on div "Sales Orders To Be Invoiced Filters: Invoice status, Status Reset Options Creat…" at bounding box center [630, 74] width 1219 height 43
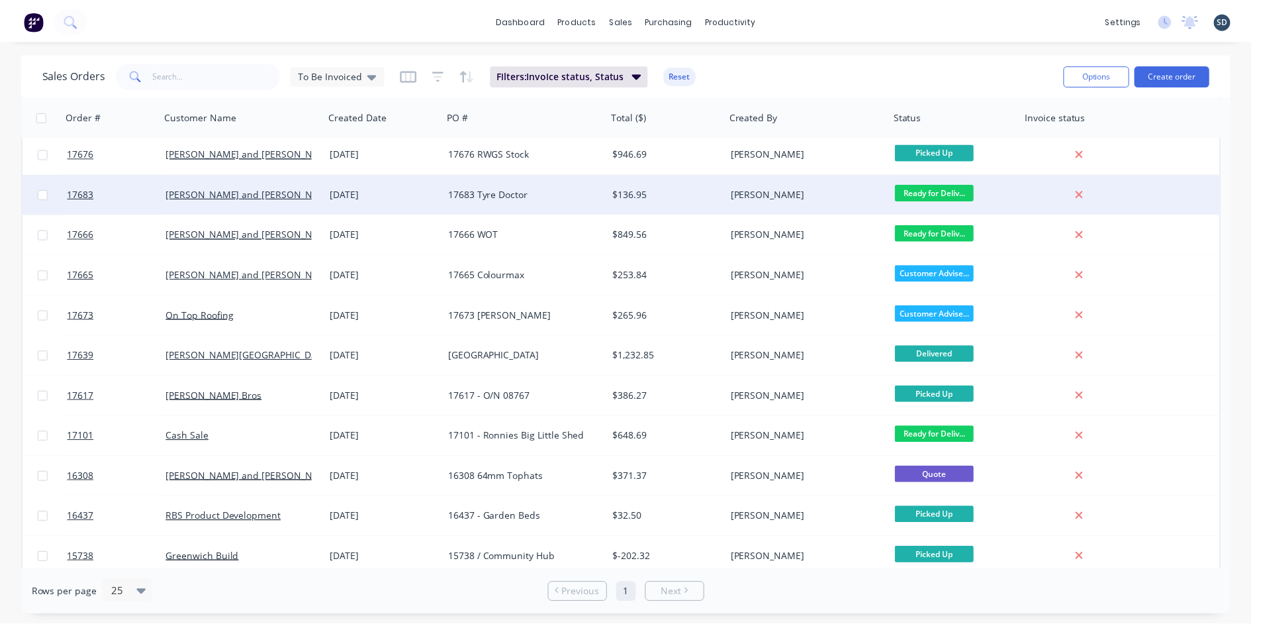
scroll to position [334, 0]
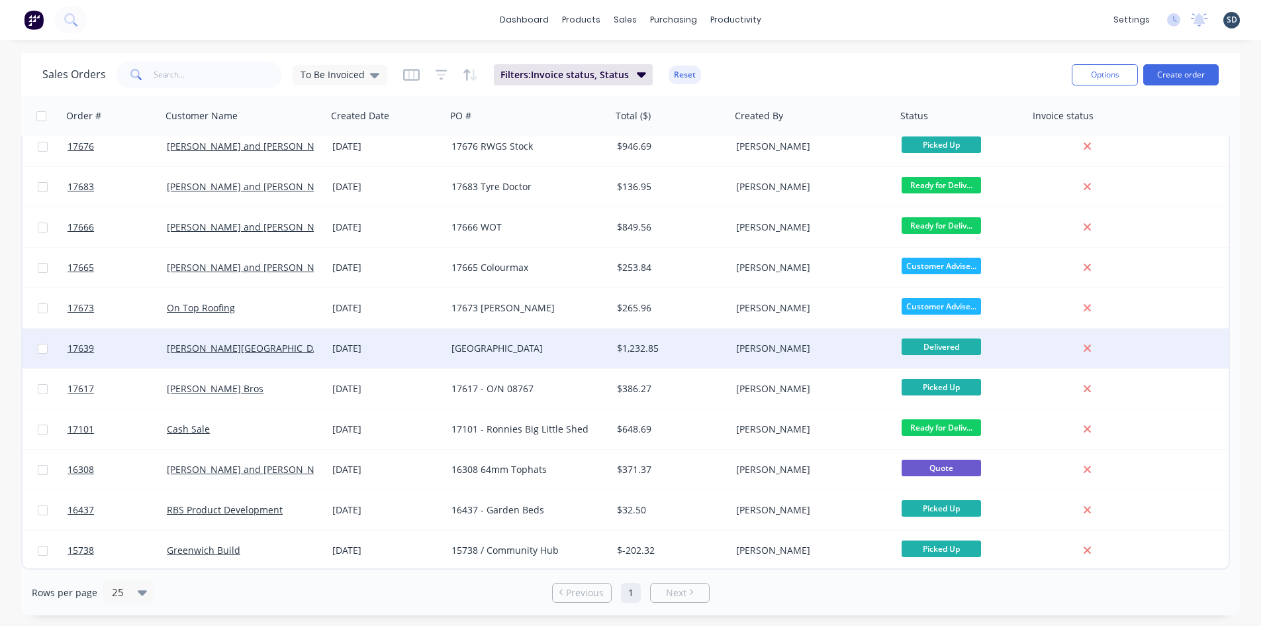
click at [332, 354] on div "[DATE]" at bounding box center [386, 348] width 119 height 40
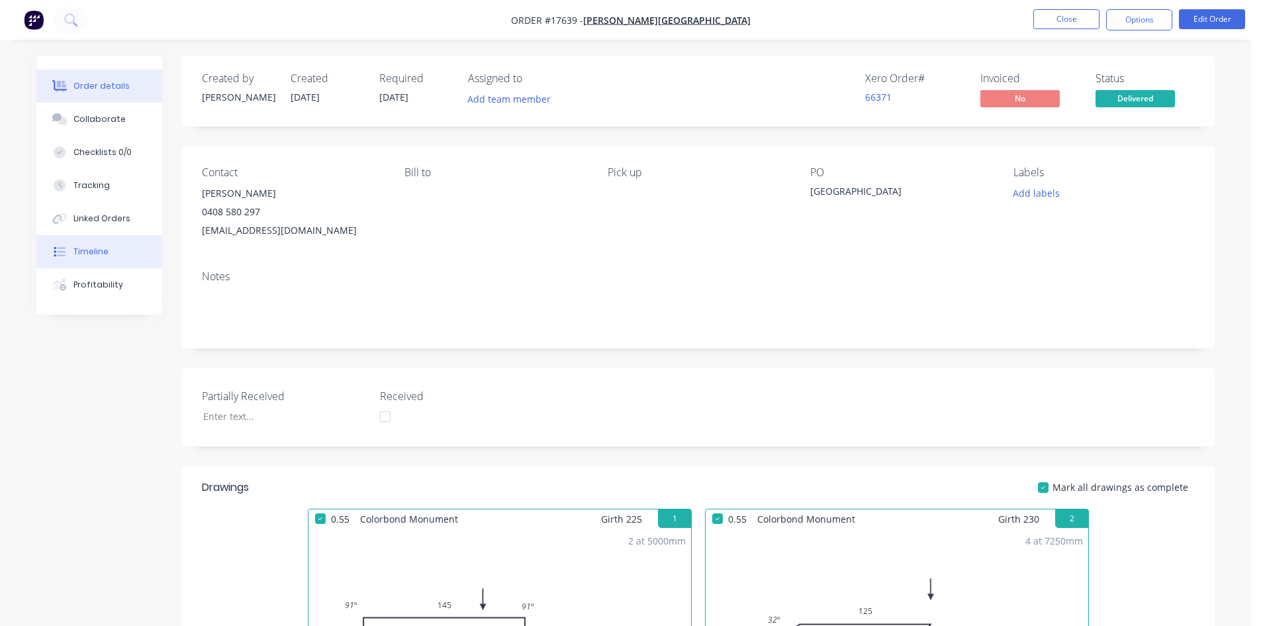
click at [107, 258] on button "Timeline" at bounding box center [99, 251] width 126 height 33
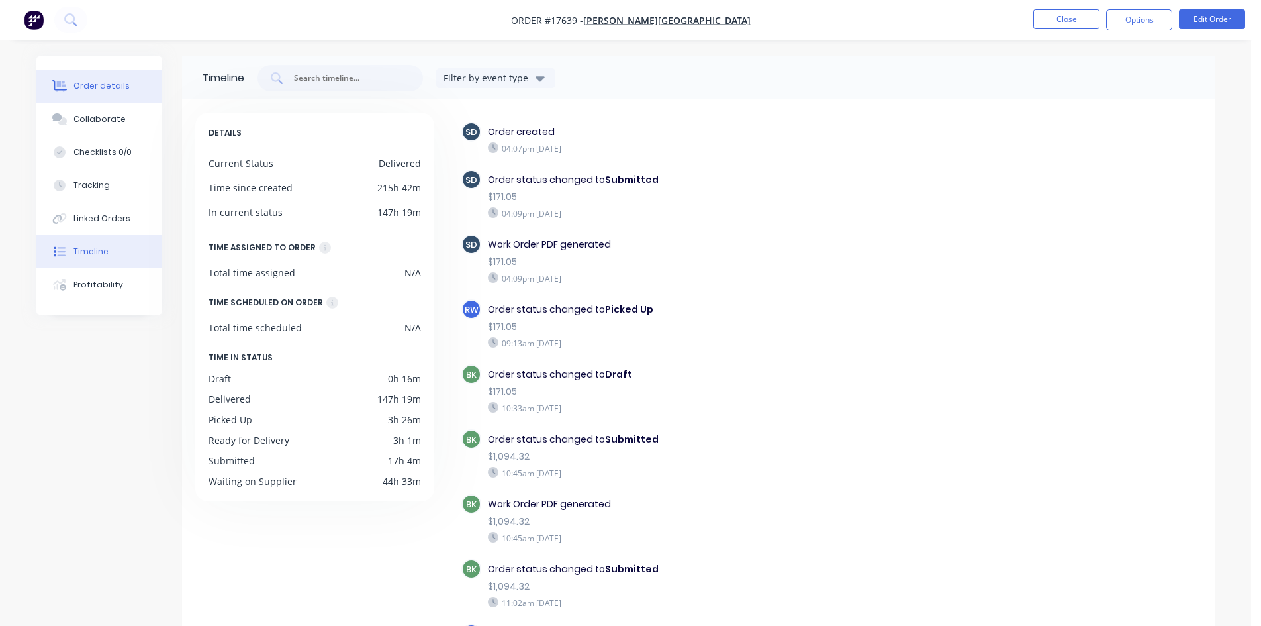
click at [121, 85] on div "Order details" at bounding box center [101, 86] width 56 height 12
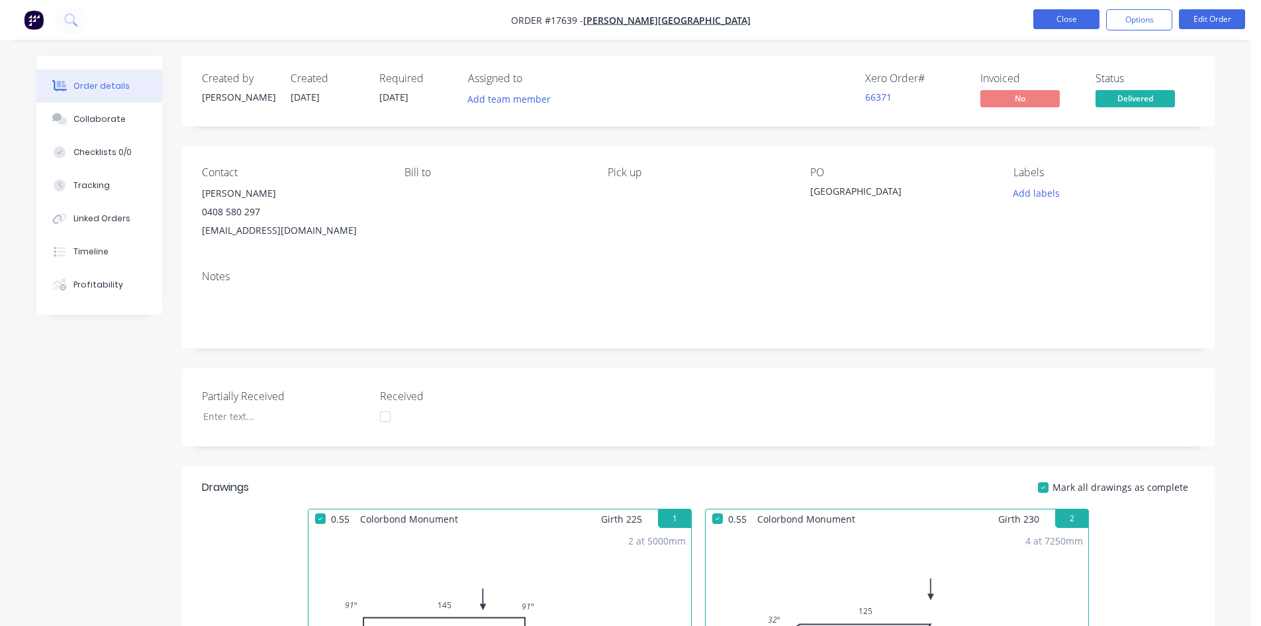
click at [1076, 17] on button "Close" at bounding box center [1067, 19] width 66 height 20
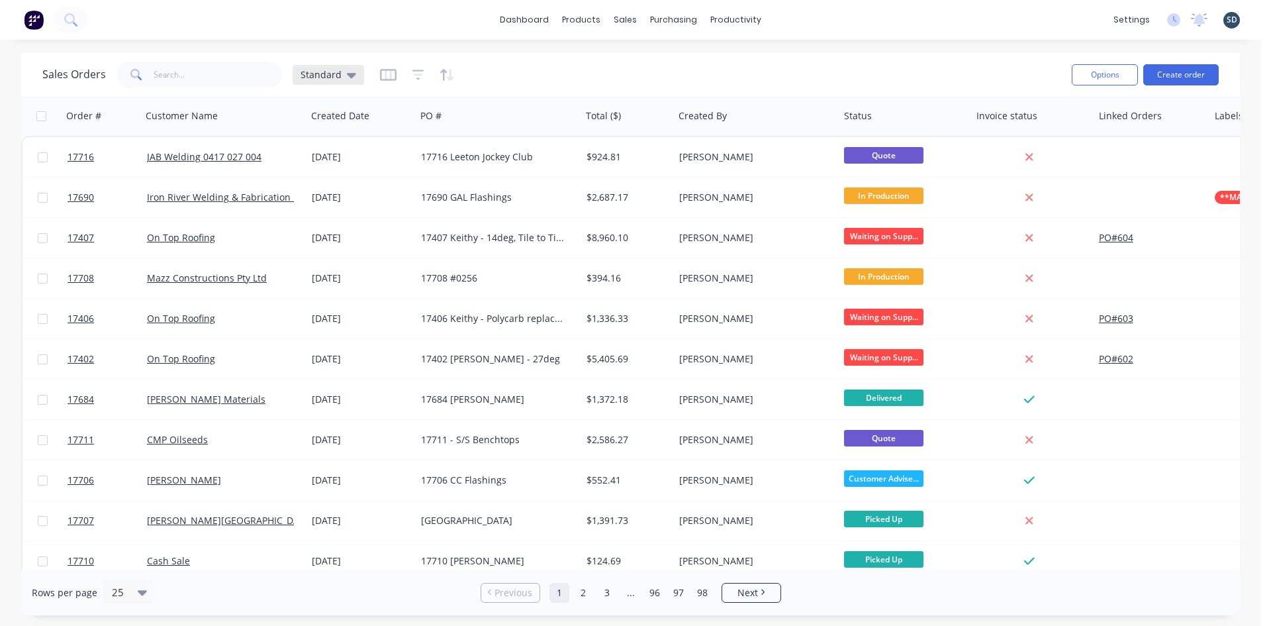
click at [348, 80] on icon at bounding box center [351, 75] width 9 height 15
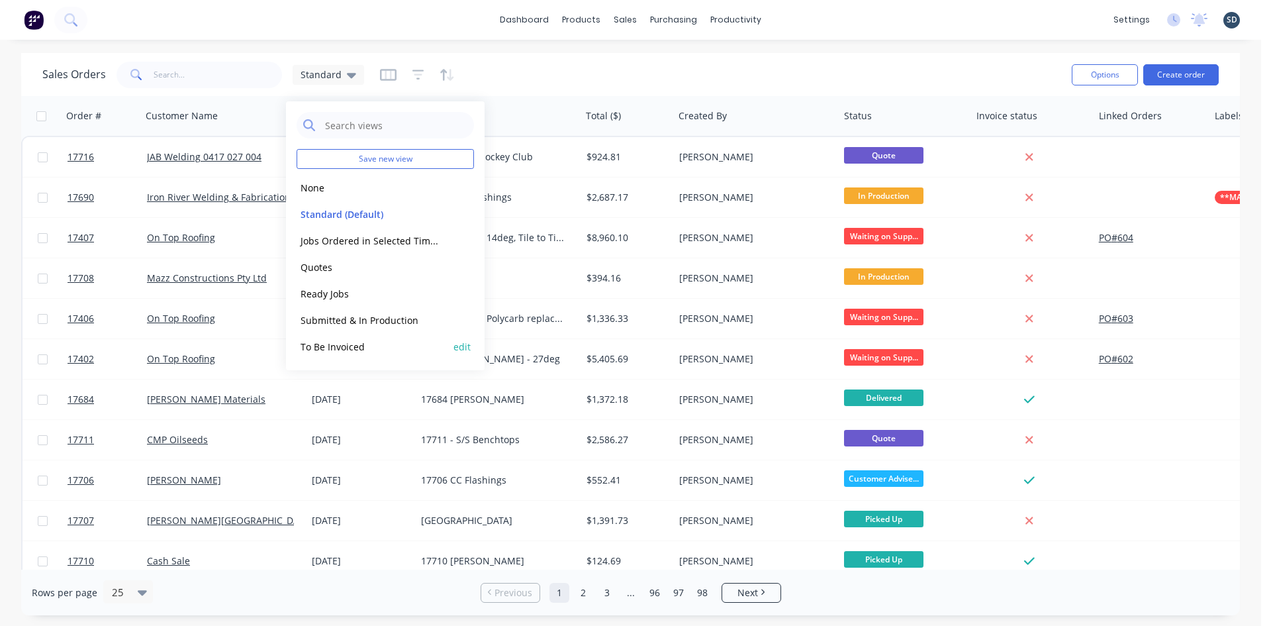
click at [381, 337] on div "To Be Invoiced edit" at bounding box center [385, 346] width 177 height 26
click at [364, 349] on button "To Be Invoiced" at bounding box center [372, 346] width 151 height 15
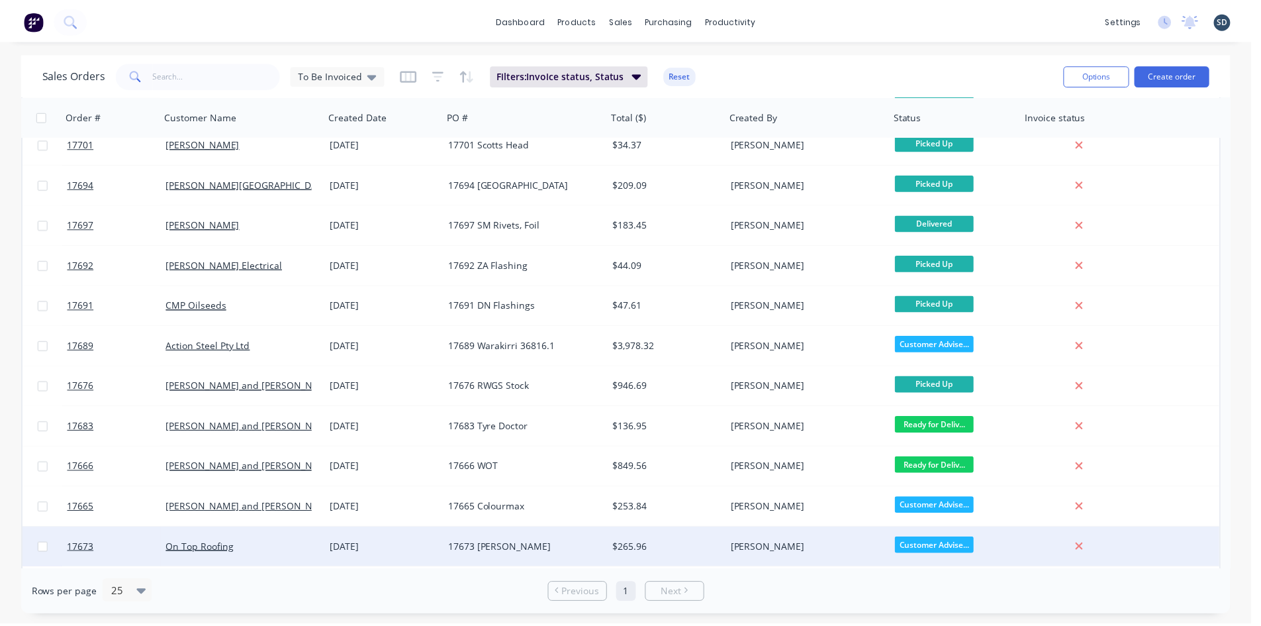
scroll to position [334, 0]
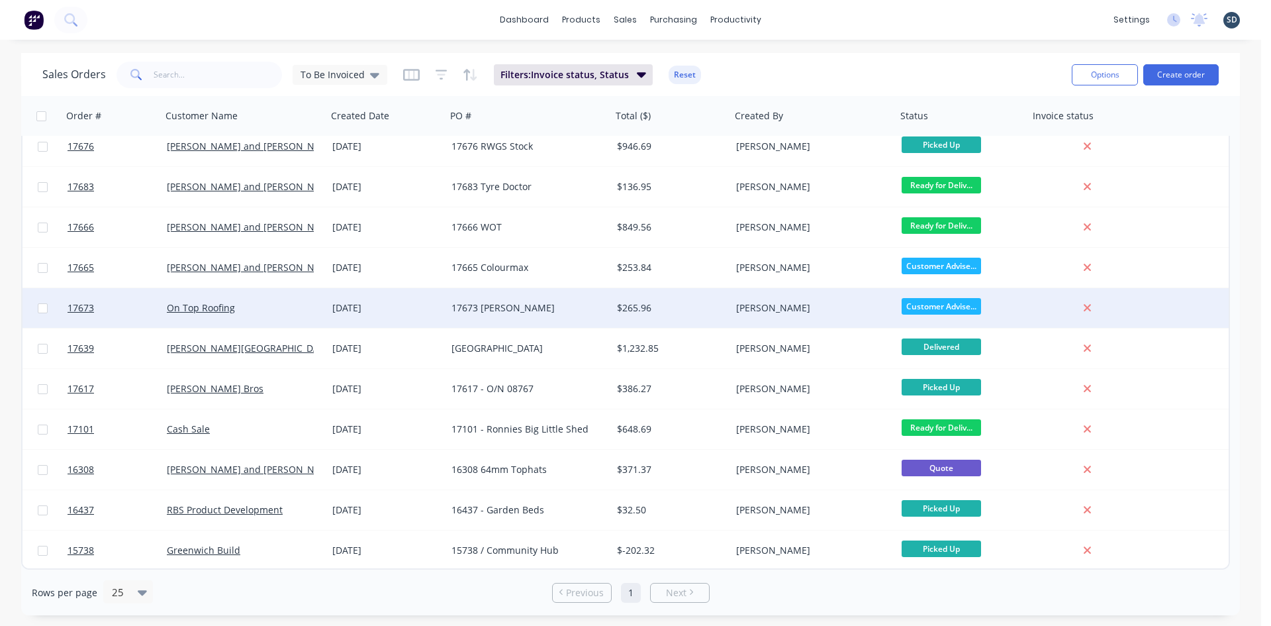
click at [299, 308] on div "On Top Roofing" at bounding box center [240, 307] width 147 height 13
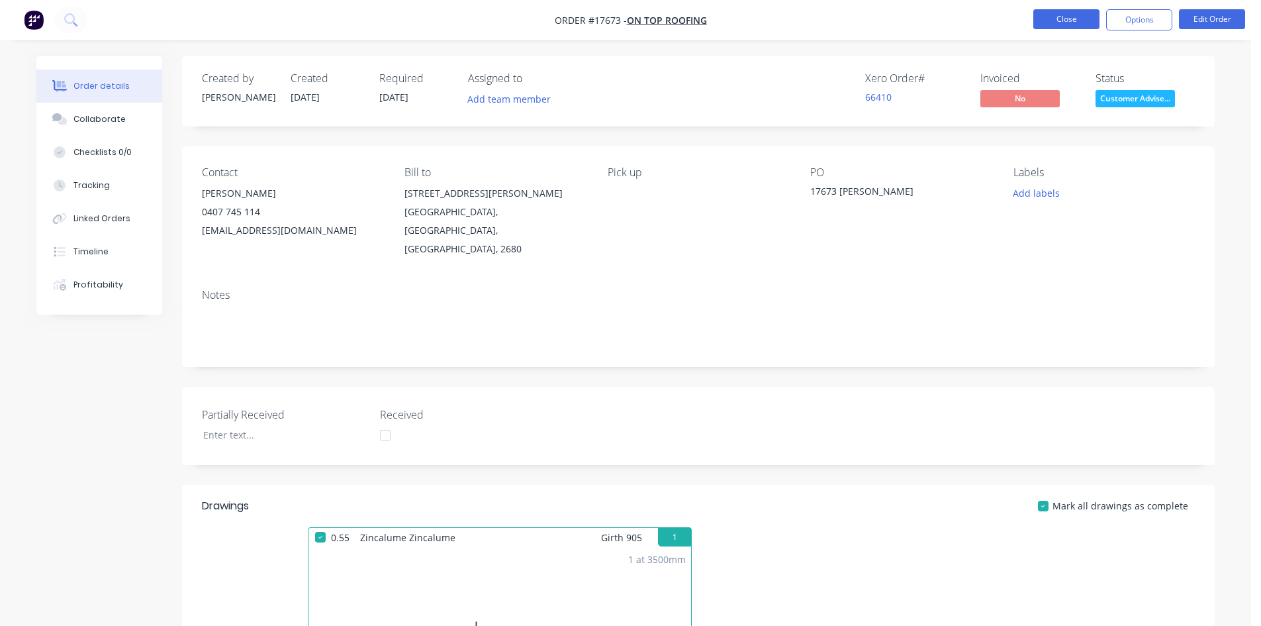
click at [1077, 17] on button "Close" at bounding box center [1067, 19] width 66 height 20
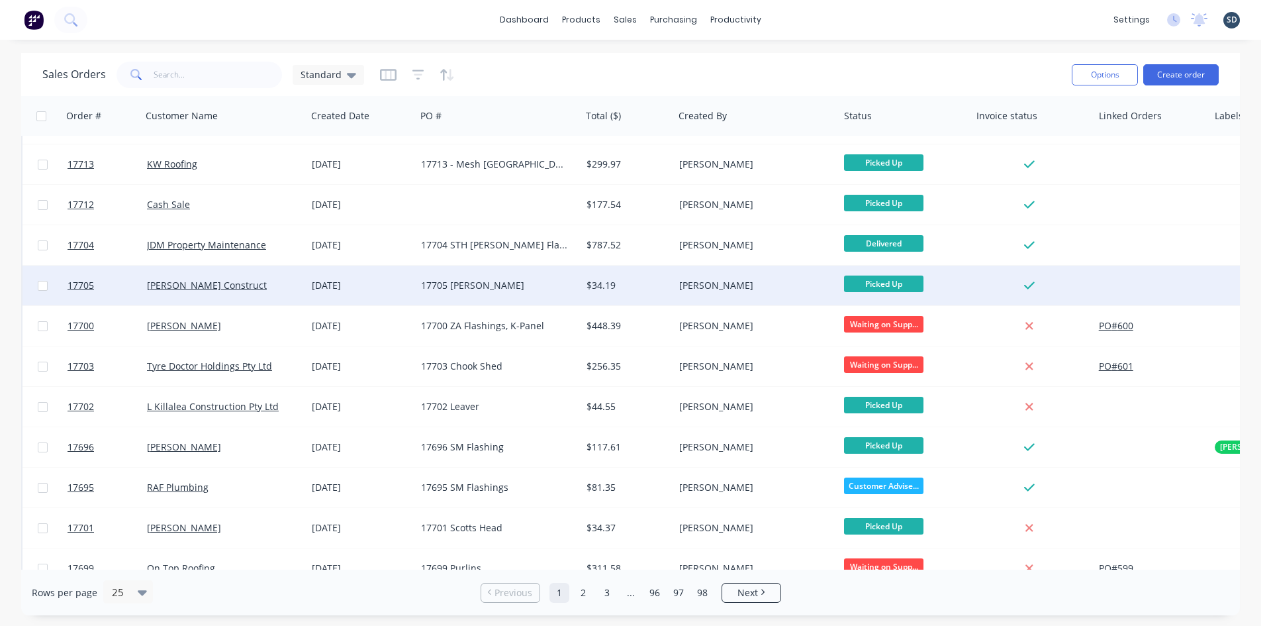
scroll to position [583, 0]
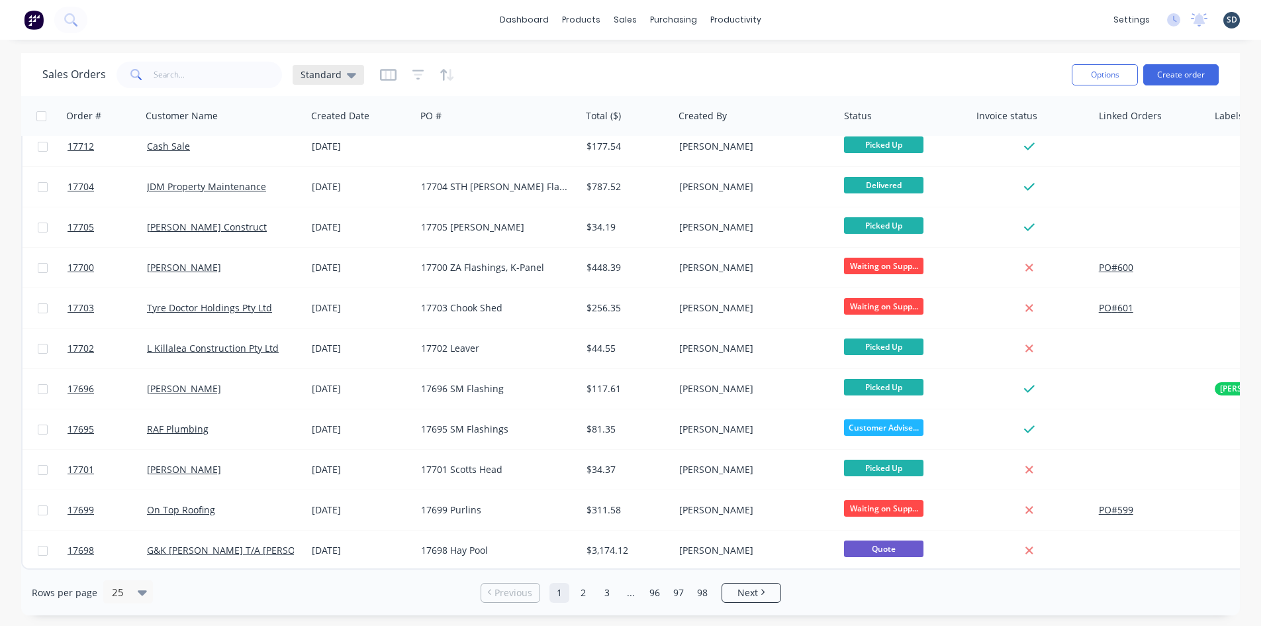
click at [336, 73] on span "Standard" at bounding box center [321, 75] width 41 height 14
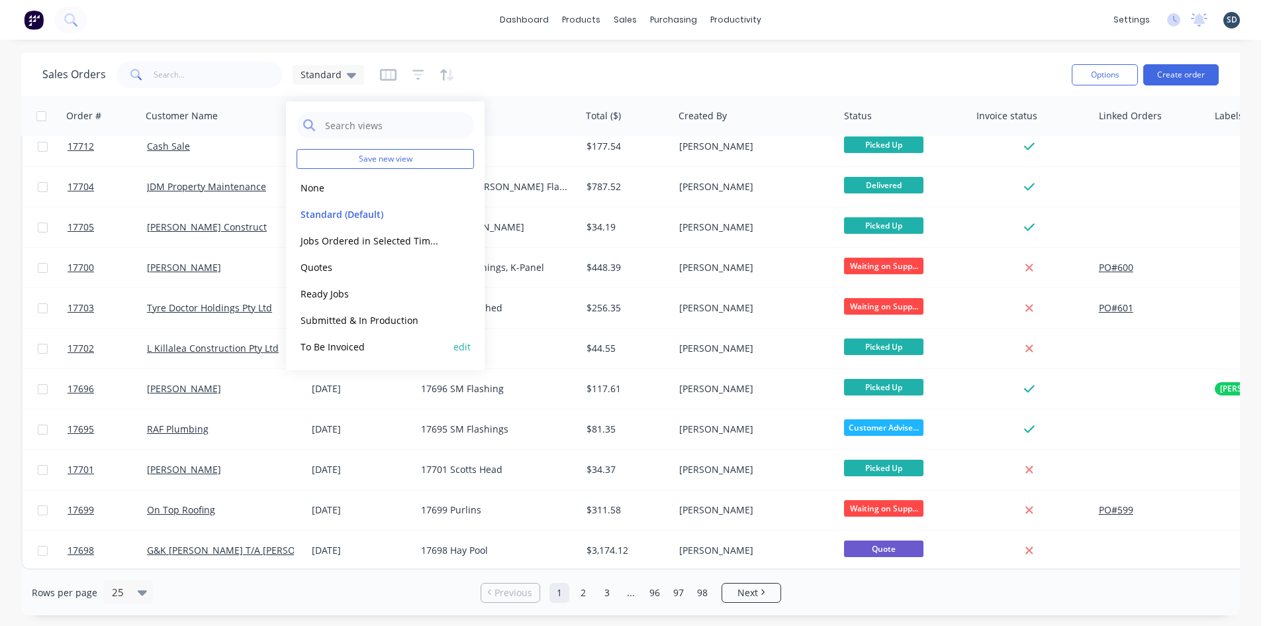
click at [371, 350] on button "To Be Invoiced" at bounding box center [372, 346] width 151 height 15
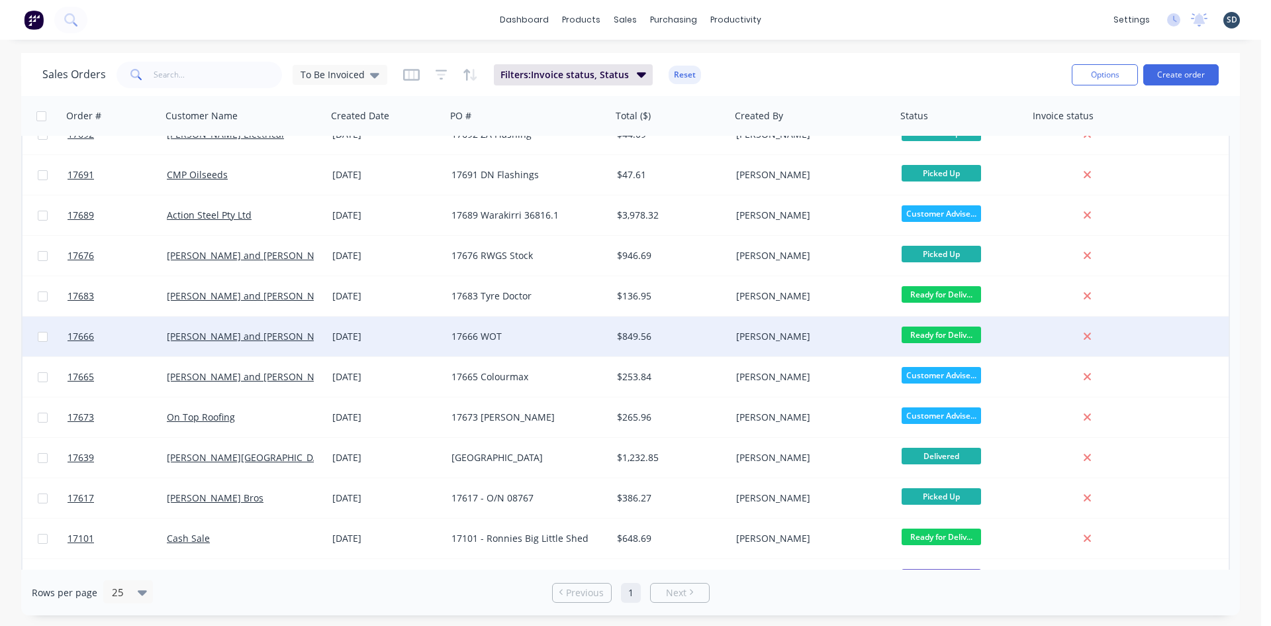
scroll to position [0, 0]
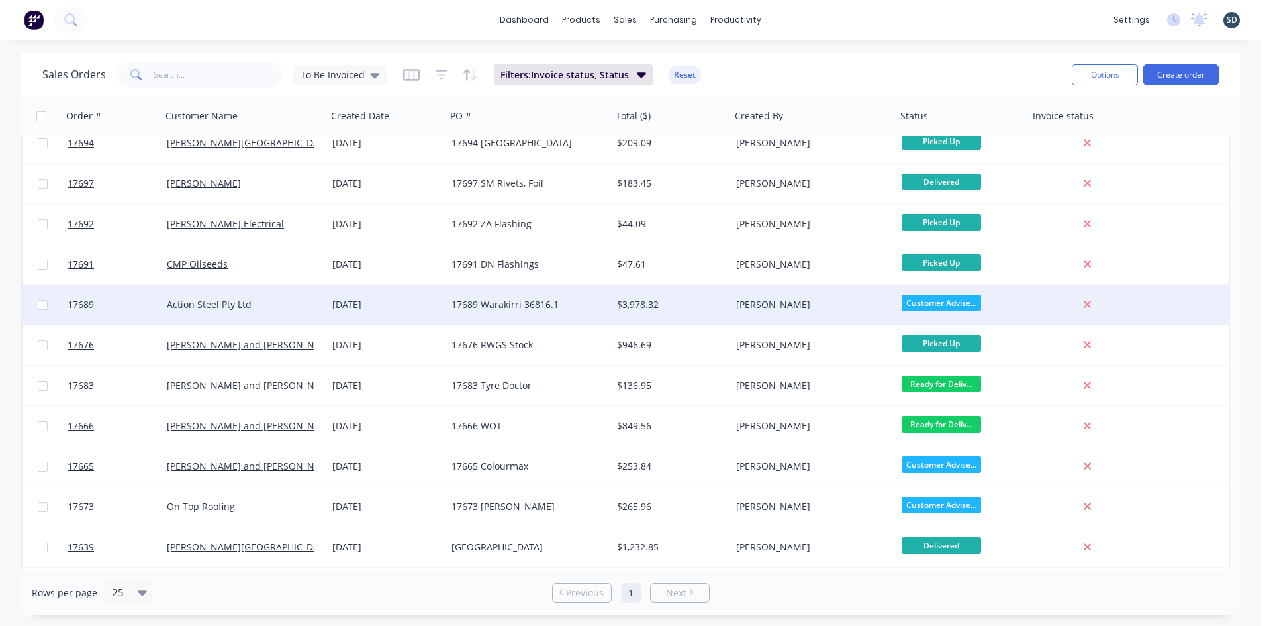
click at [424, 305] on div "[DATE]" at bounding box center [386, 304] width 109 height 13
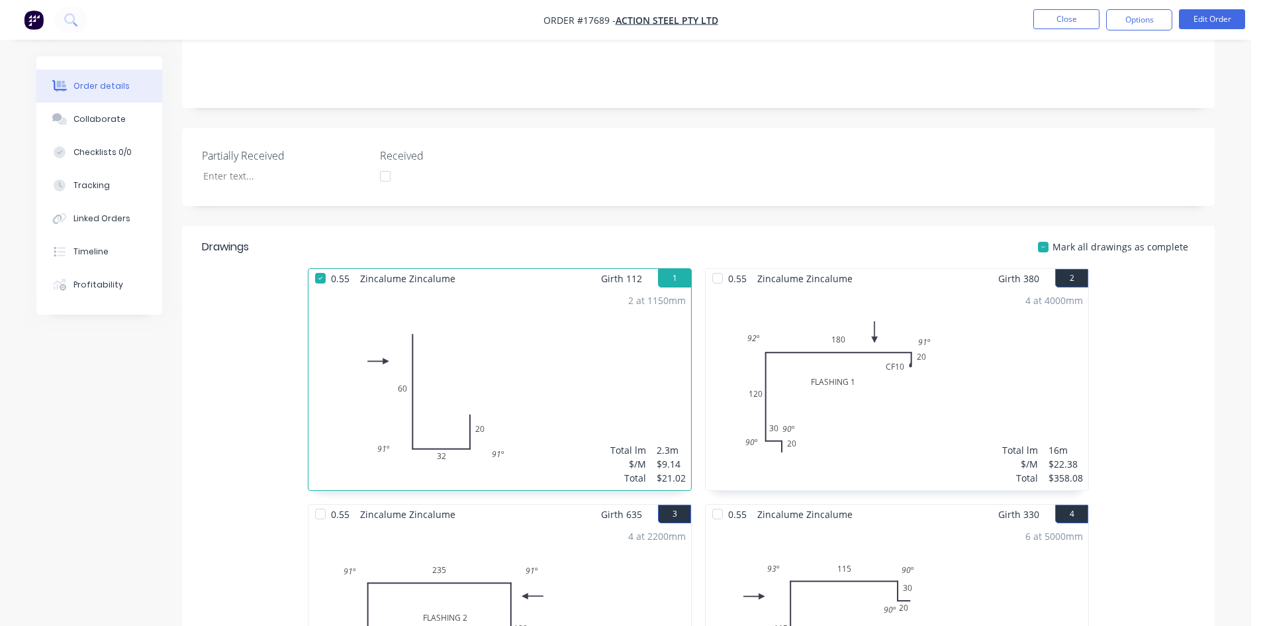
scroll to position [331, 0]
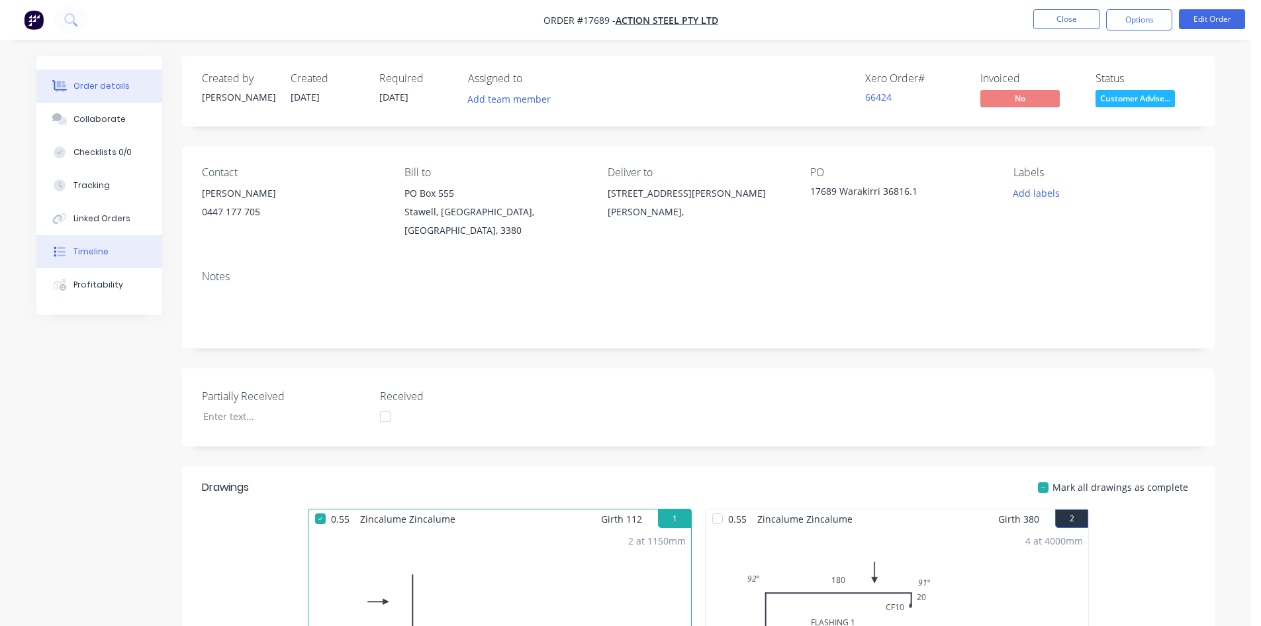
click at [64, 250] on icon at bounding box center [60, 252] width 12 height 12
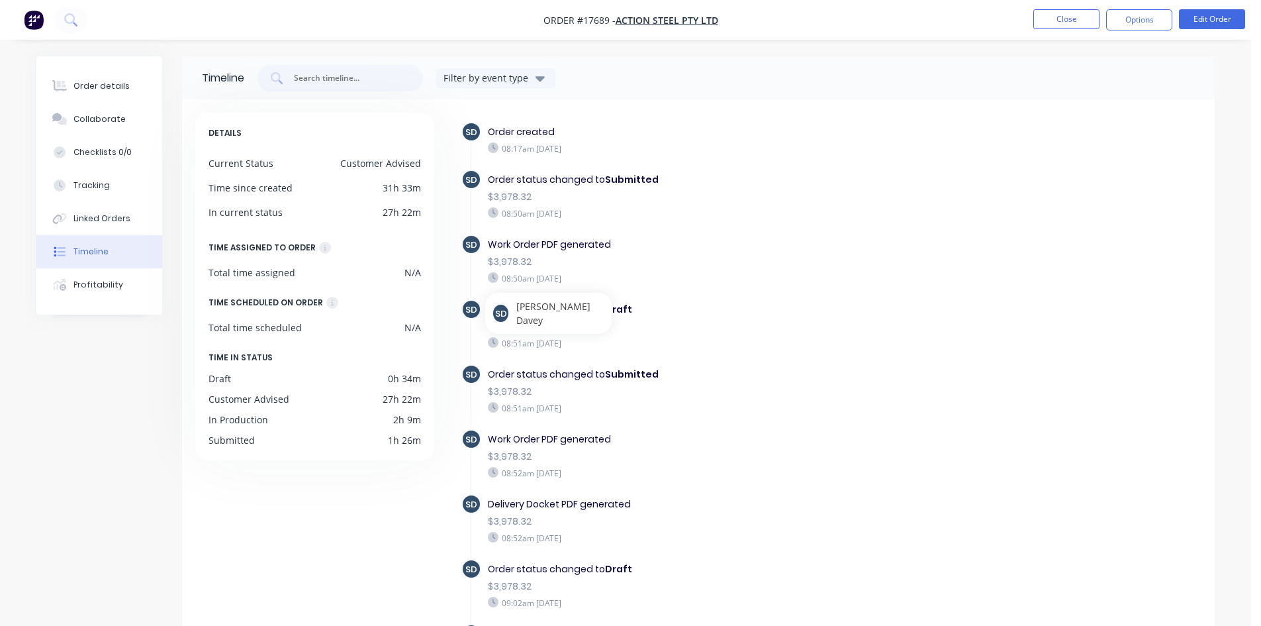
click at [761, 320] on div "$3,978.32" at bounding box center [717, 327] width 458 height 14
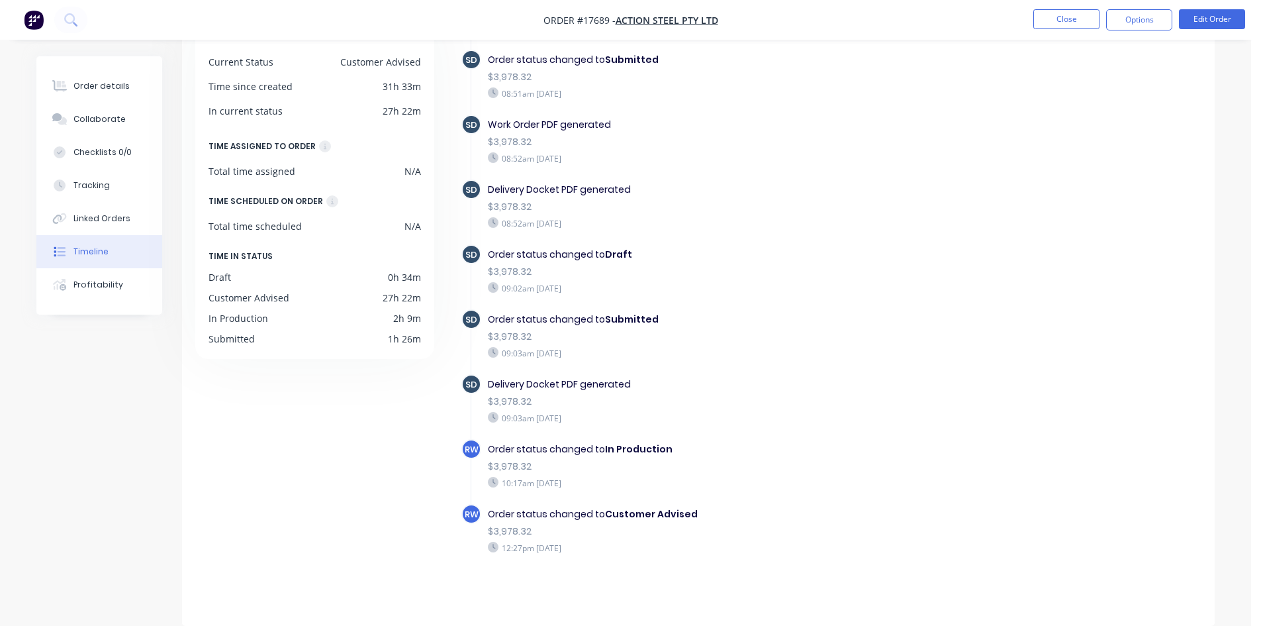
scroll to position [73, 0]
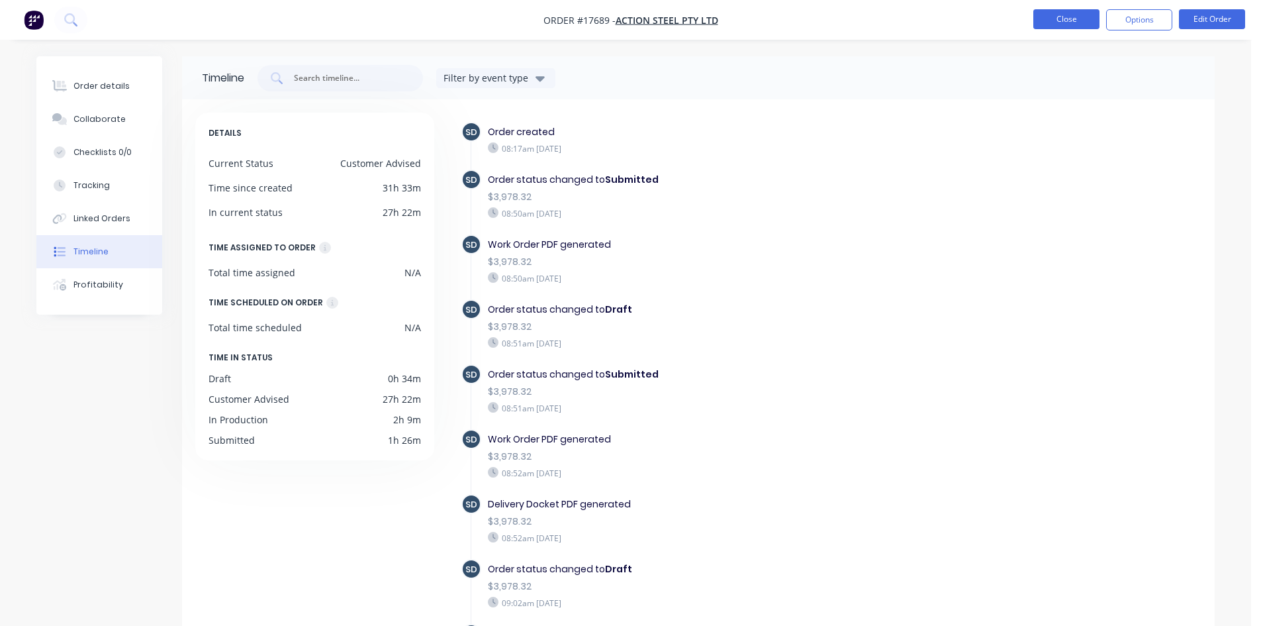
click at [1067, 17] on button "Close" at bounding box center [1067, 19] width 66 height 20
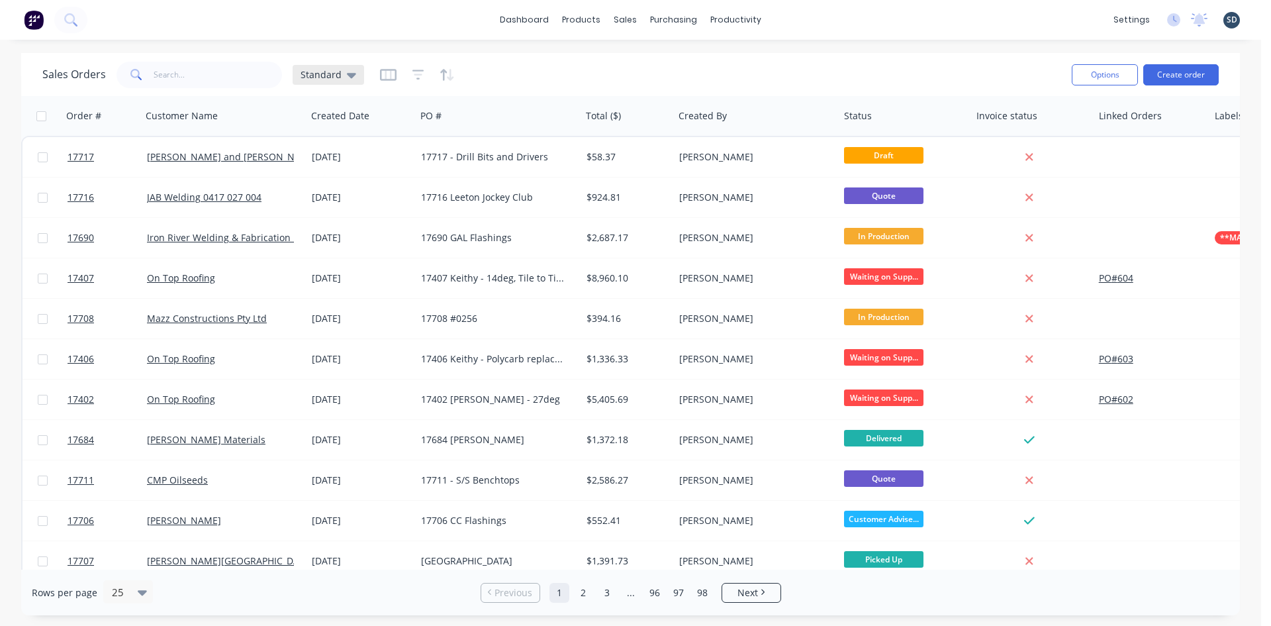
click at [330, 79] on span "Standard" at bounding box center [321, 75] width 41 height 14
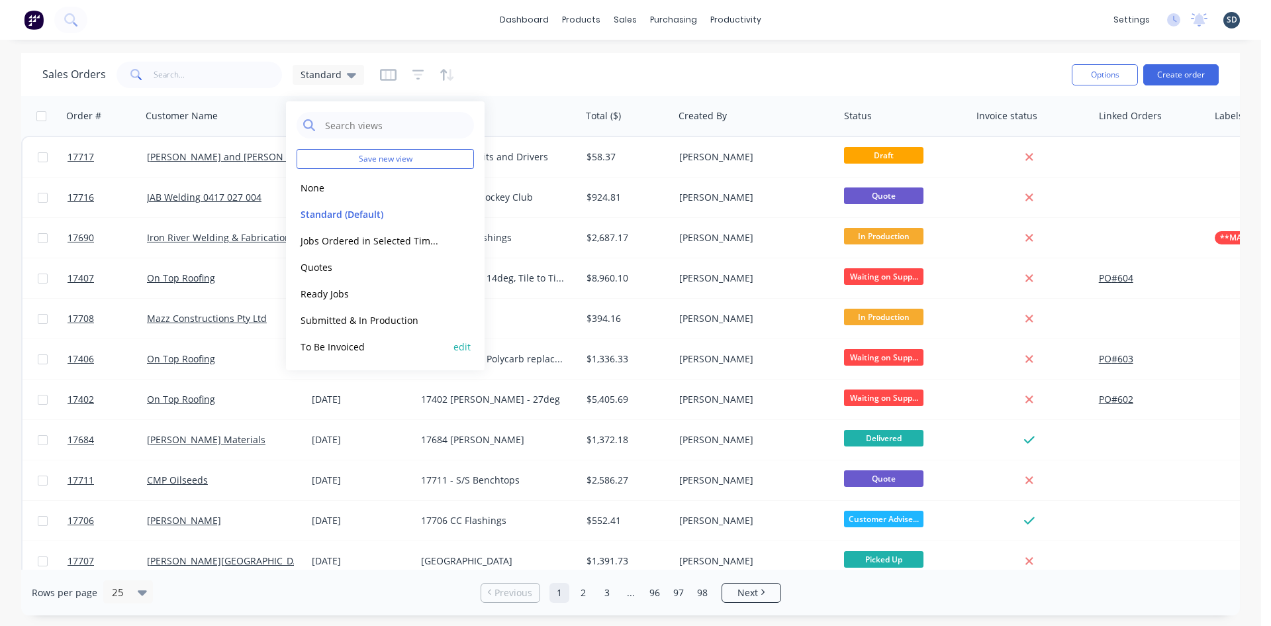
click at [354, 342] on button "To Be Invoiced" at bounding box center [372, 346] width 151 height 15
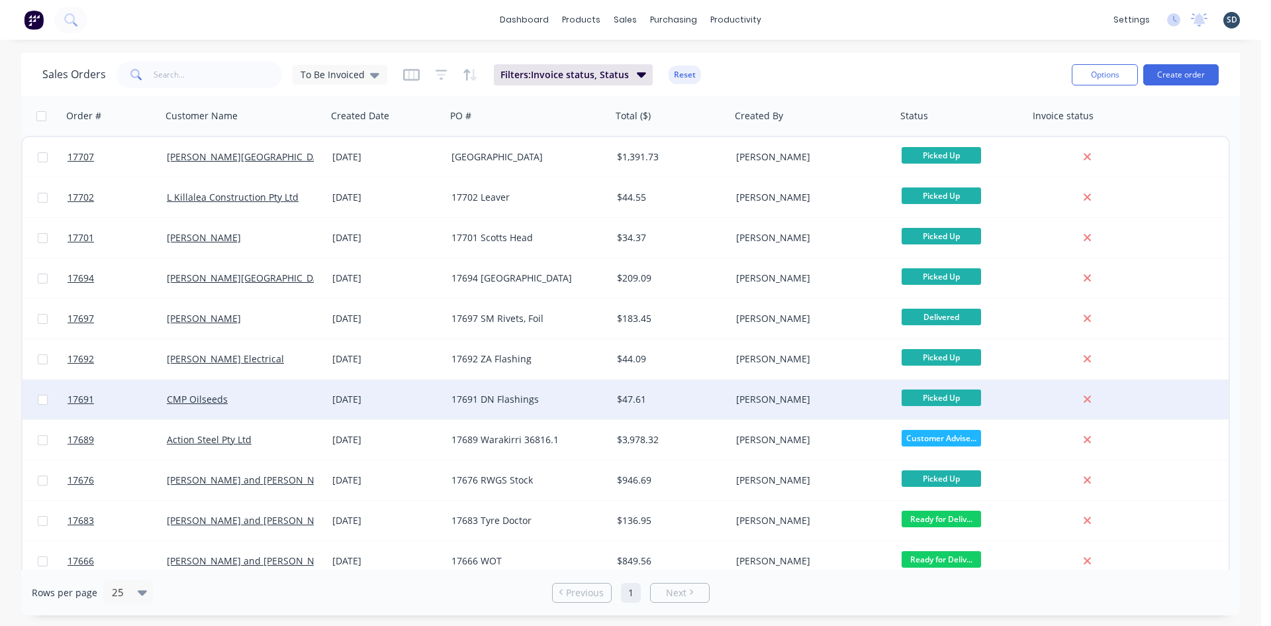
click at [281, 397] on div "CMP Oilseeds" at bounding box center [240, 399] width 147 height 13
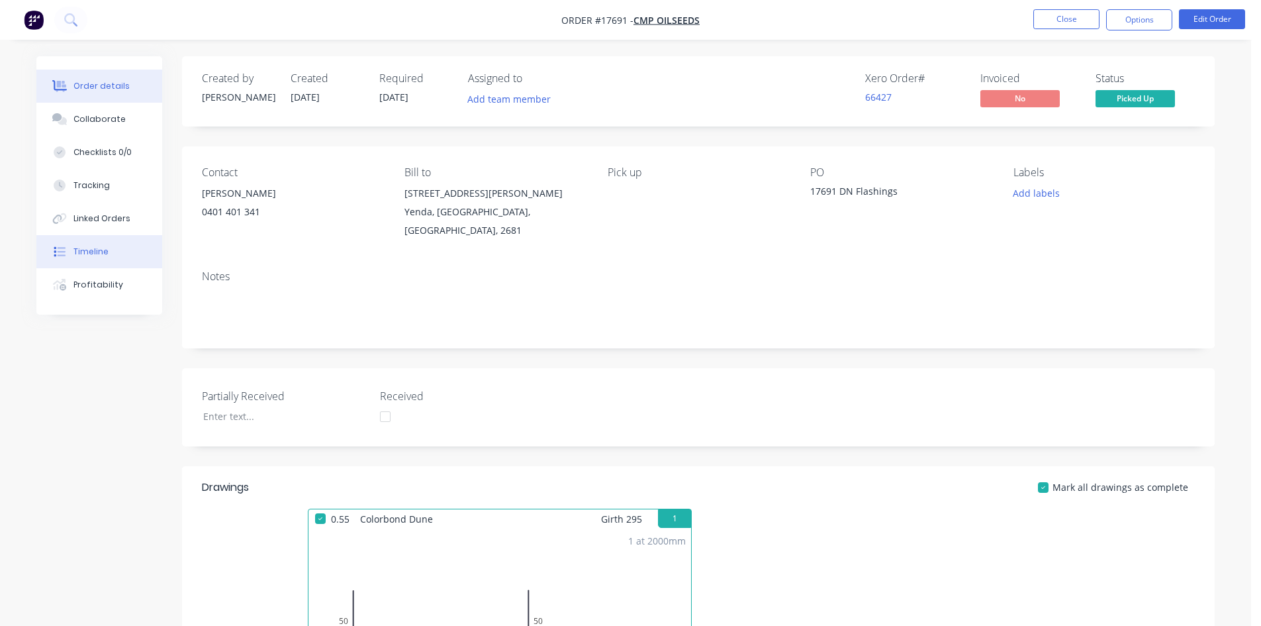
click at [99, 250] on div "Timeline" at bounding box center [90, 252] width 35 height 12
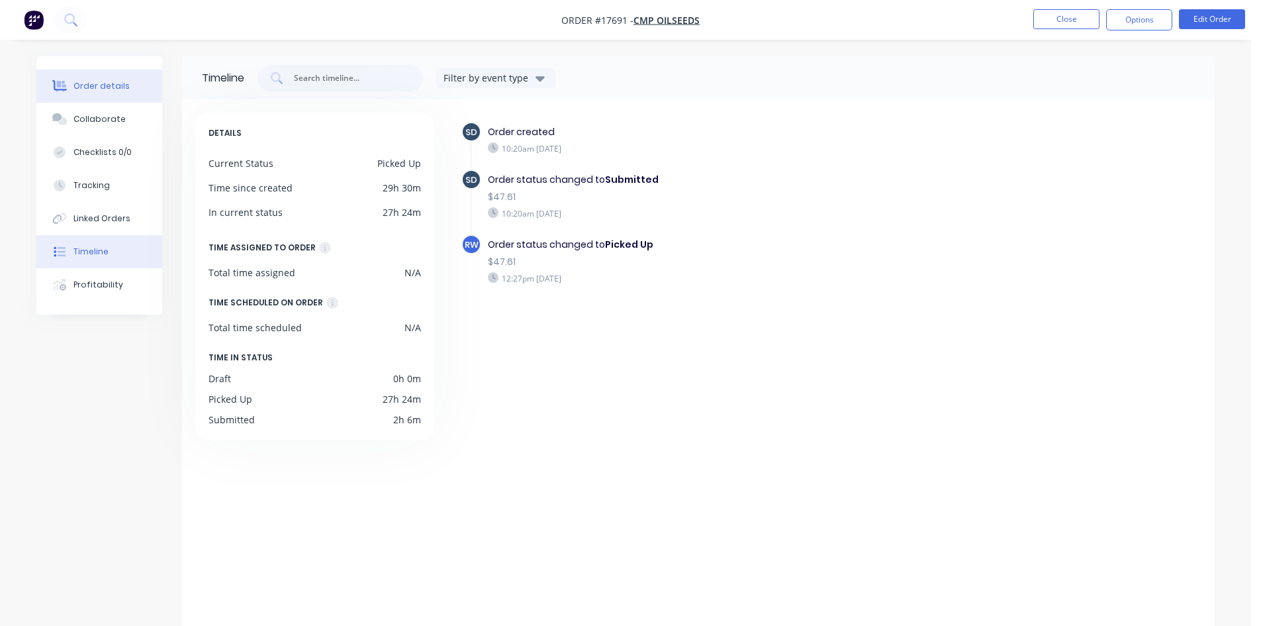
click at [117, 94] on button "Order details" at bounding box center [99, 86] width 126 height 33
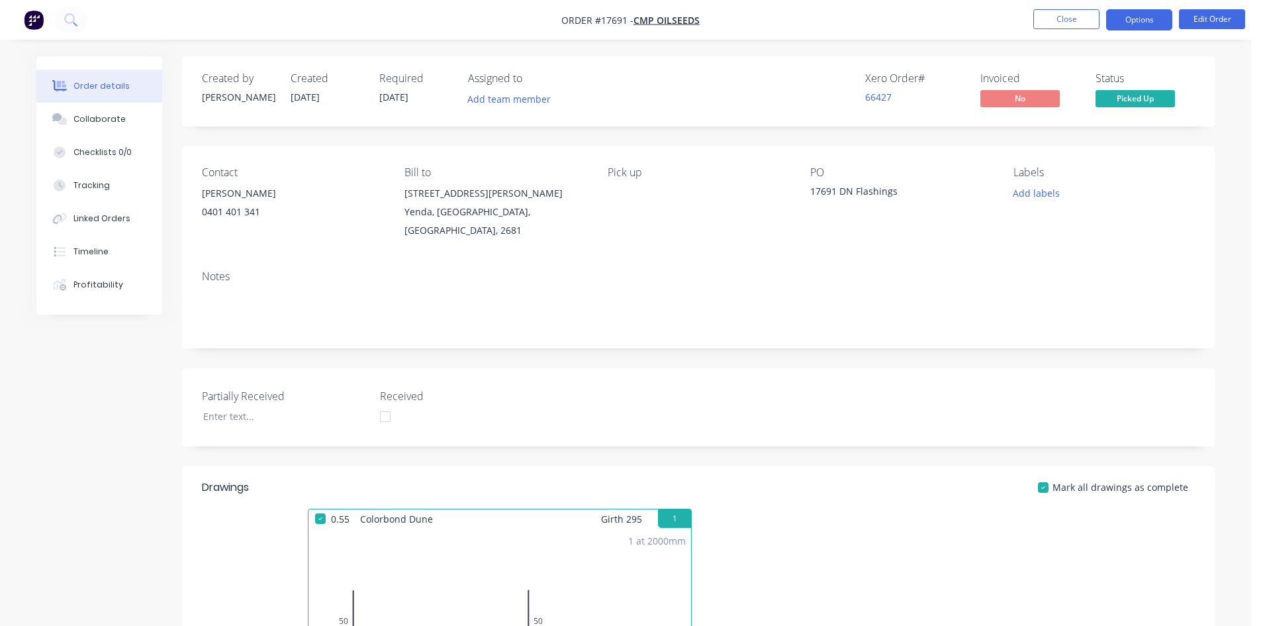
click at [1136, 10] on button "Options" at bounding box center [1139, 19] width 66 height 21
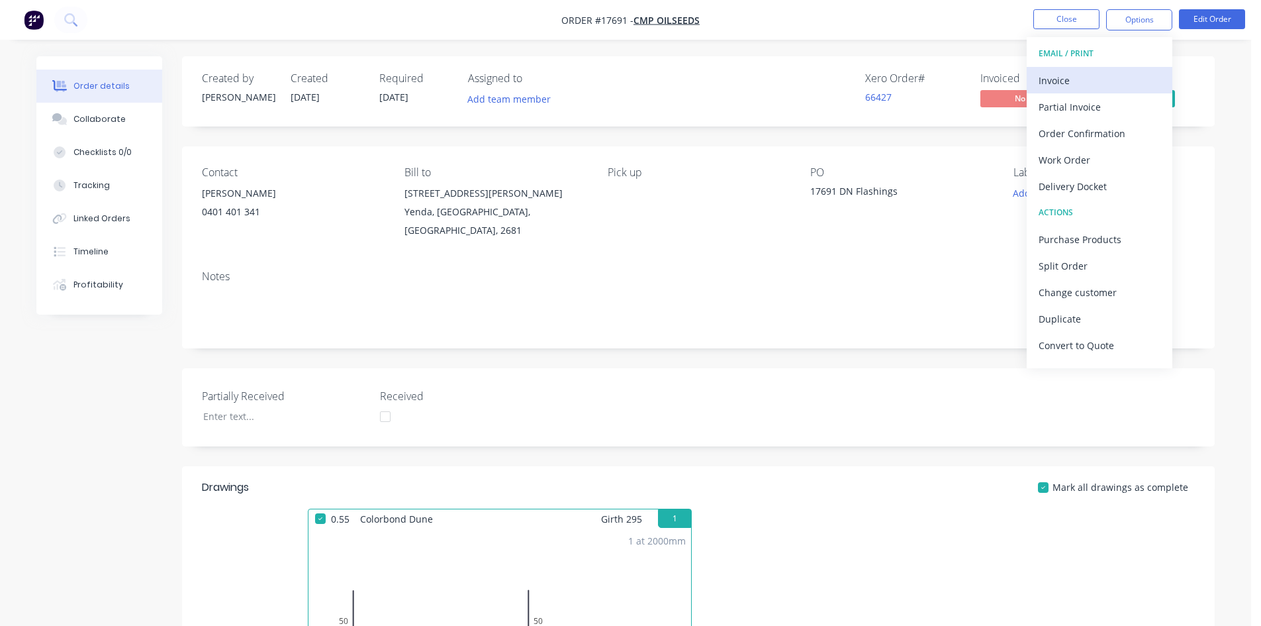
click at [1110, 76] on div "Invoice" at bounding box center [1100, 80] width 122 height 19
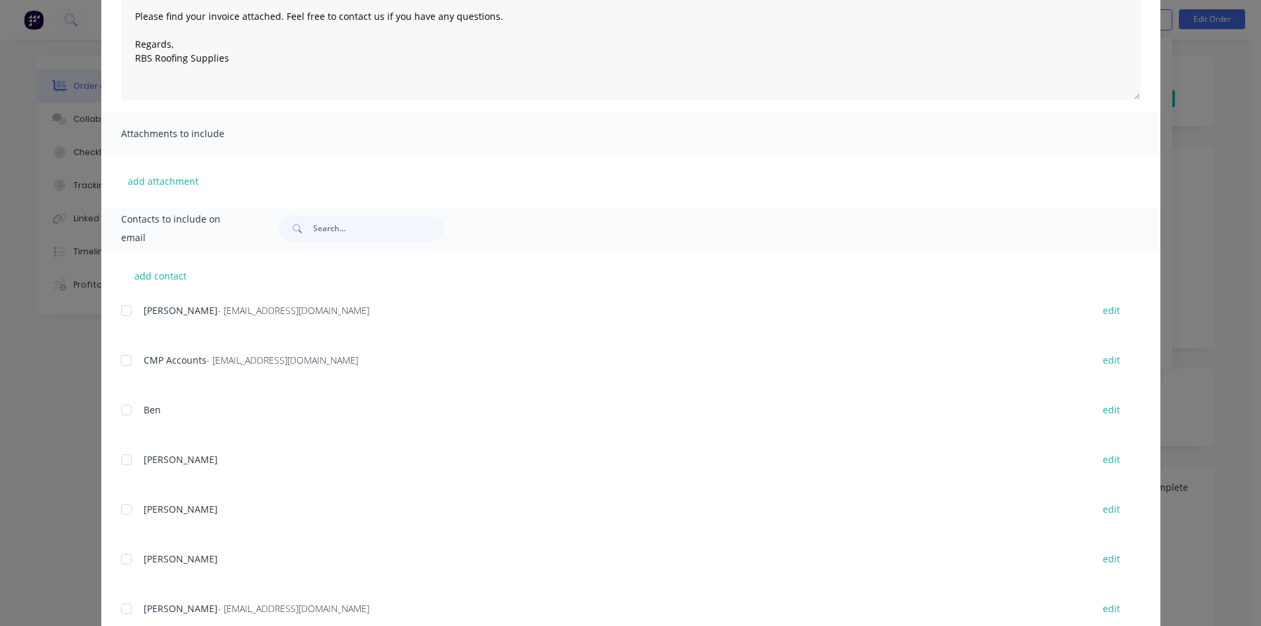
scroll to position [199, 0]
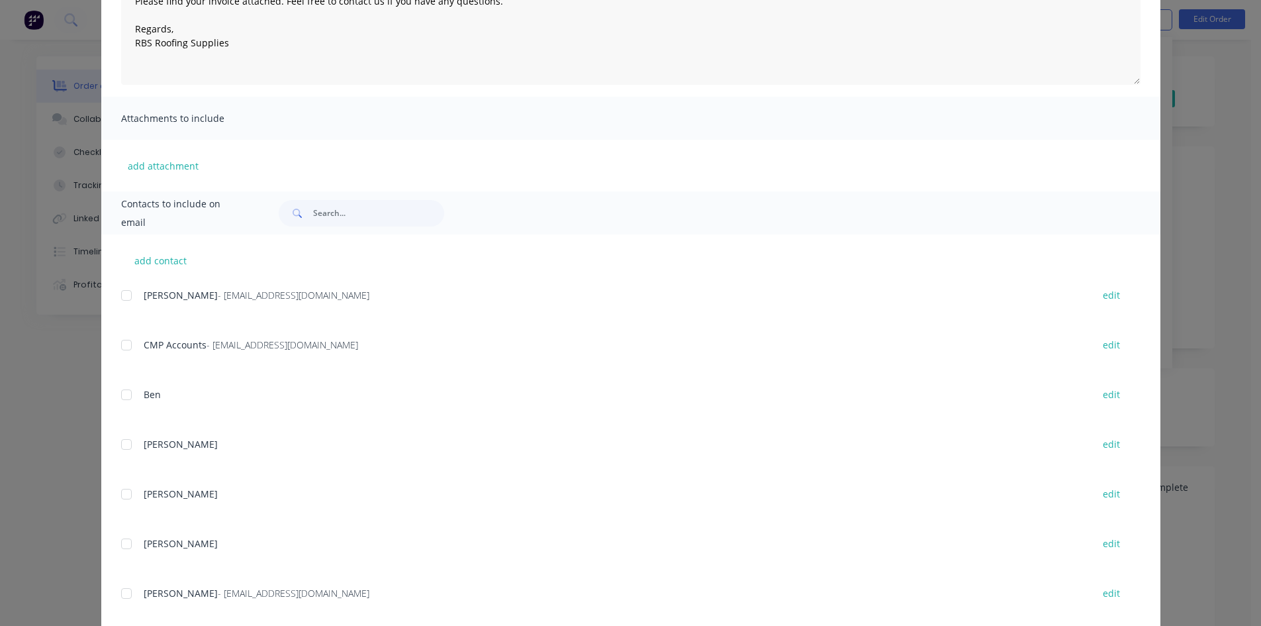
click at [122, 339] on div at bounding box center [126, 345] width 26 height 26
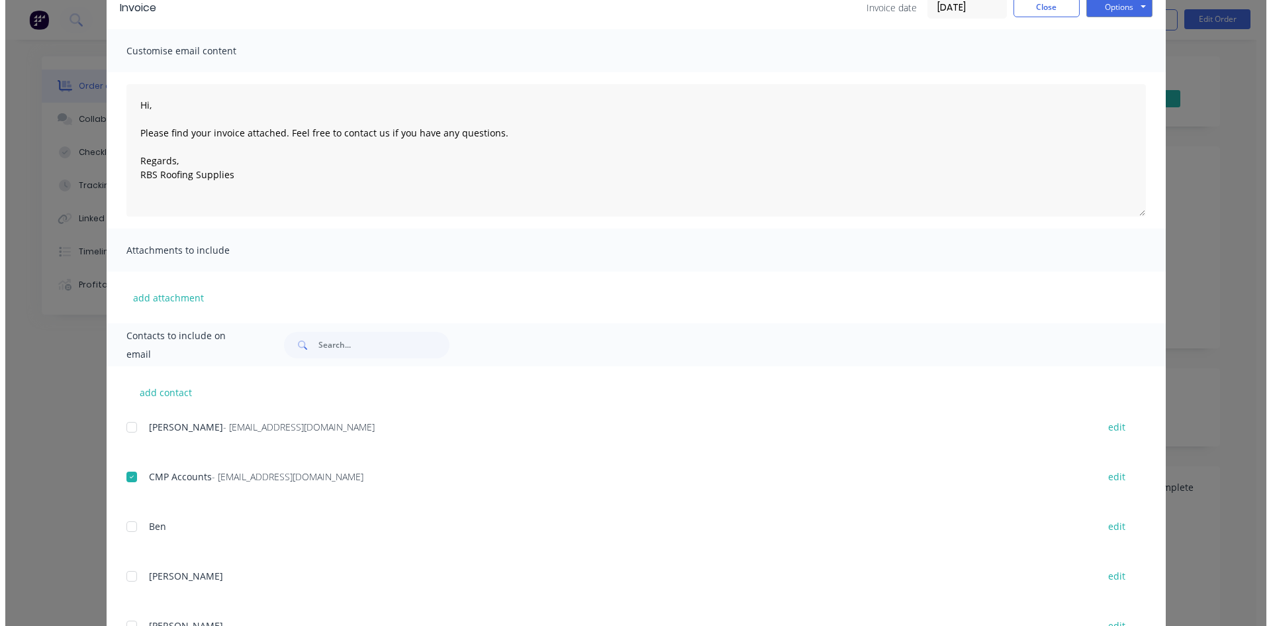
scroll to position [0, 0]
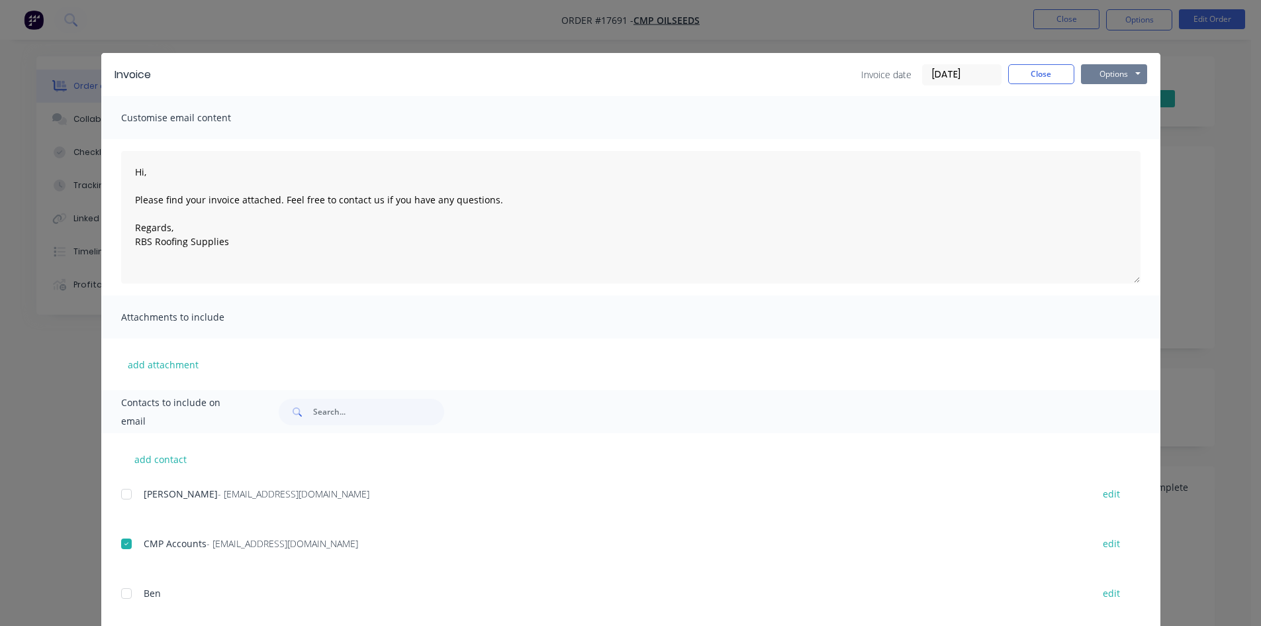
click at [1122, 66] on button "Options" at bounding box center [1114, 74] width 66 height 20
click at [1112, 145] on button "Email" at bounding box center [1123, 141] width 85 height 22
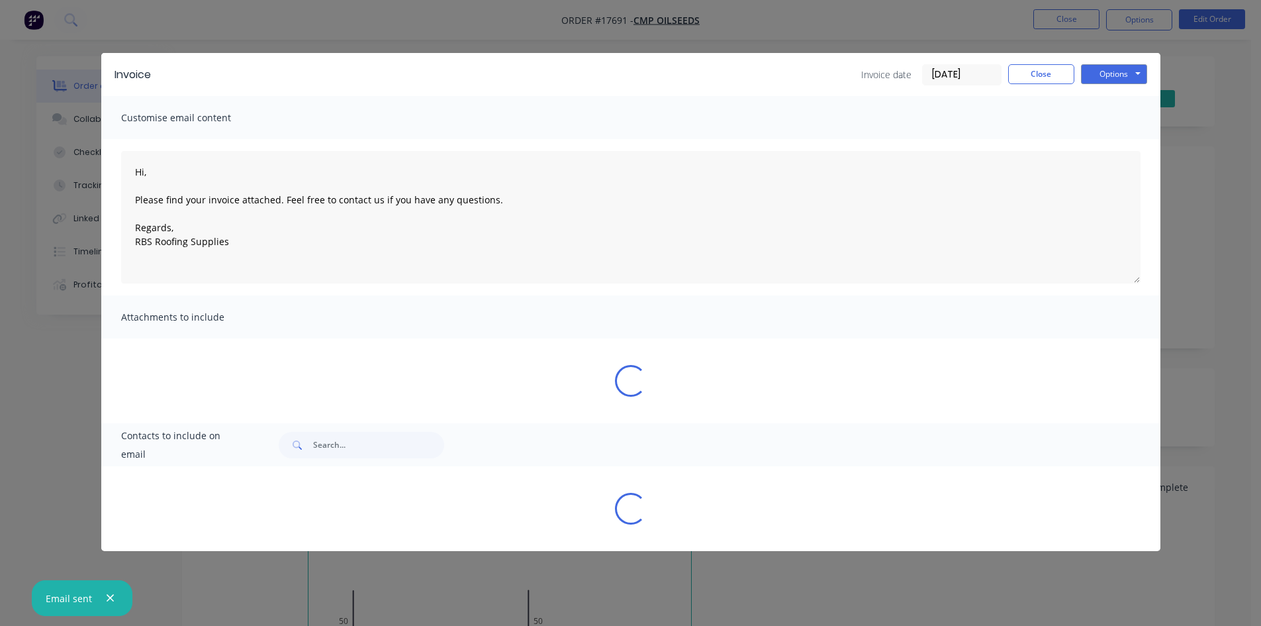
type textarea "Hi, Please find your invoice attached. Feel free to contact us if you have any …"
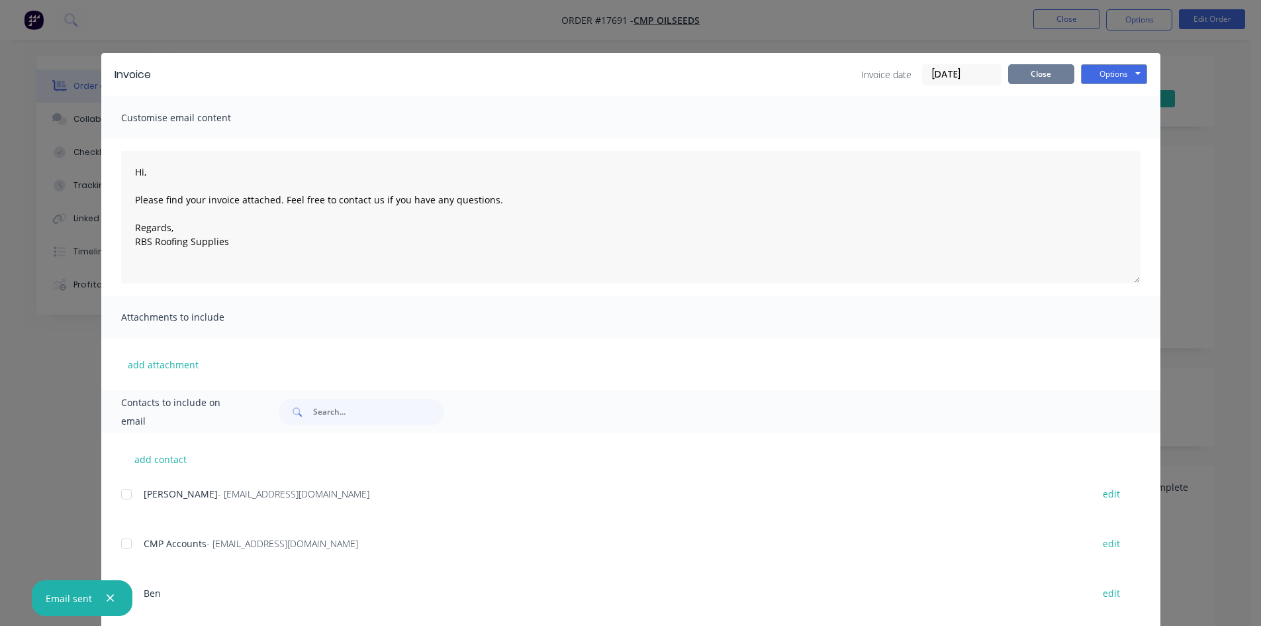
click at [1031, 71] on button "Close" at bounding box center [1041, 74] width 66 height 20
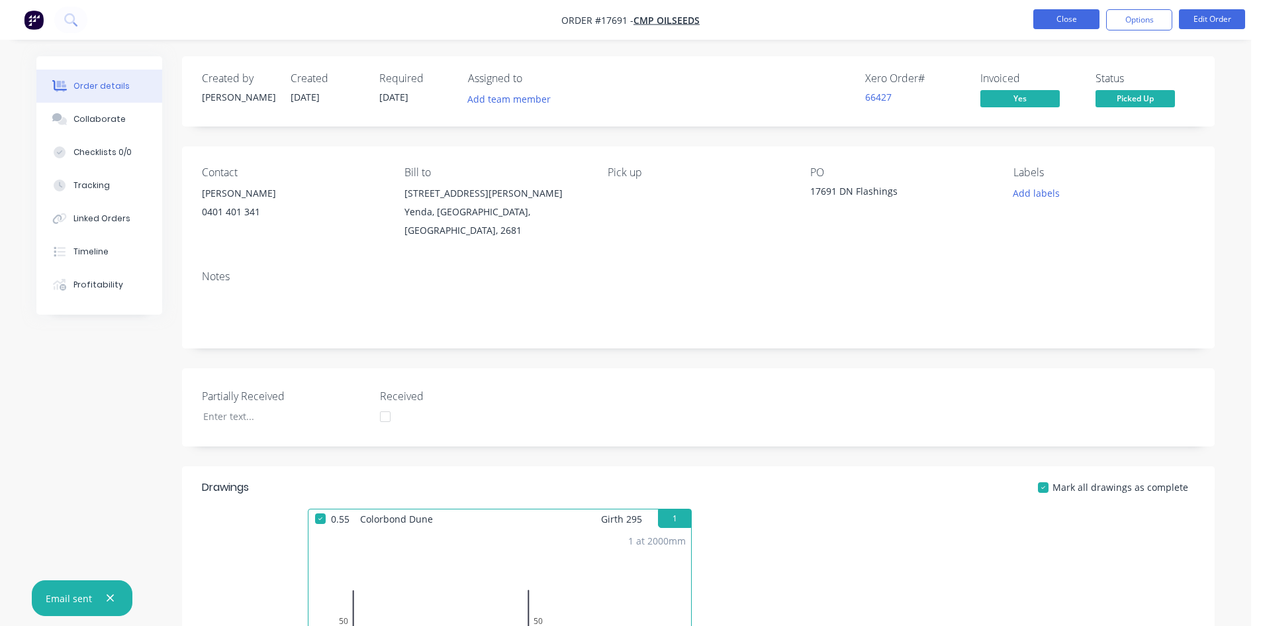
click at [1067, 14] on button "Close" at bounding box center [1067, 19] width 66 height 20
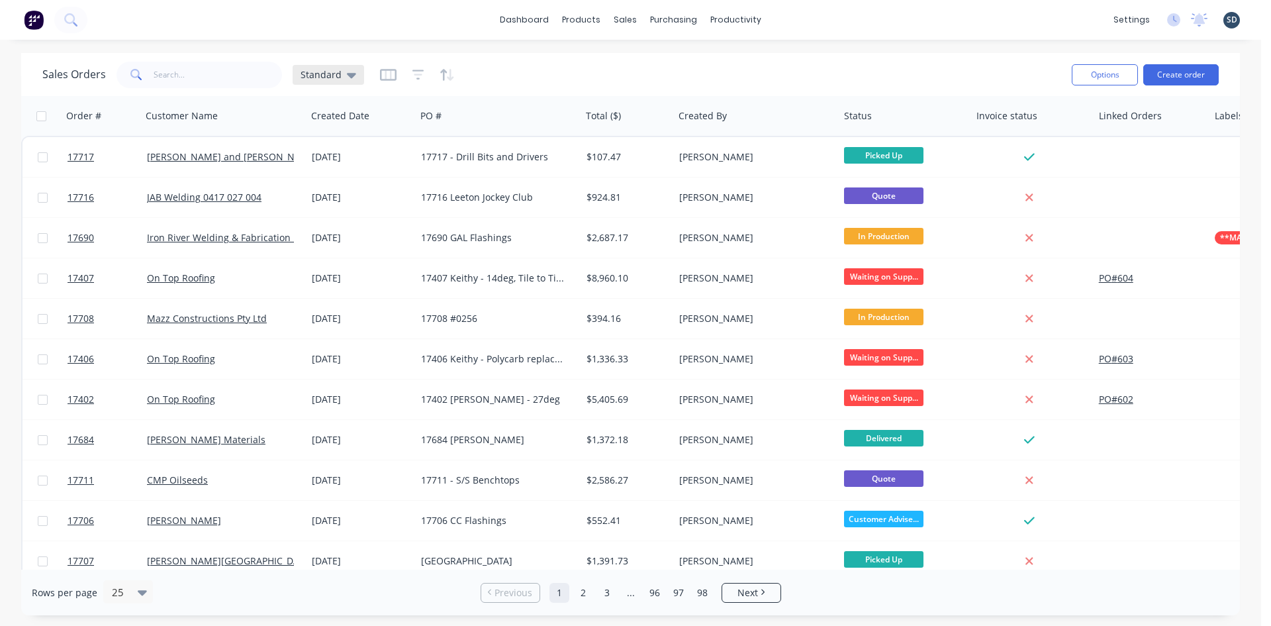
click at [338, 77] on span "Standard" at bounding box center [321, 75] width 41 height 14
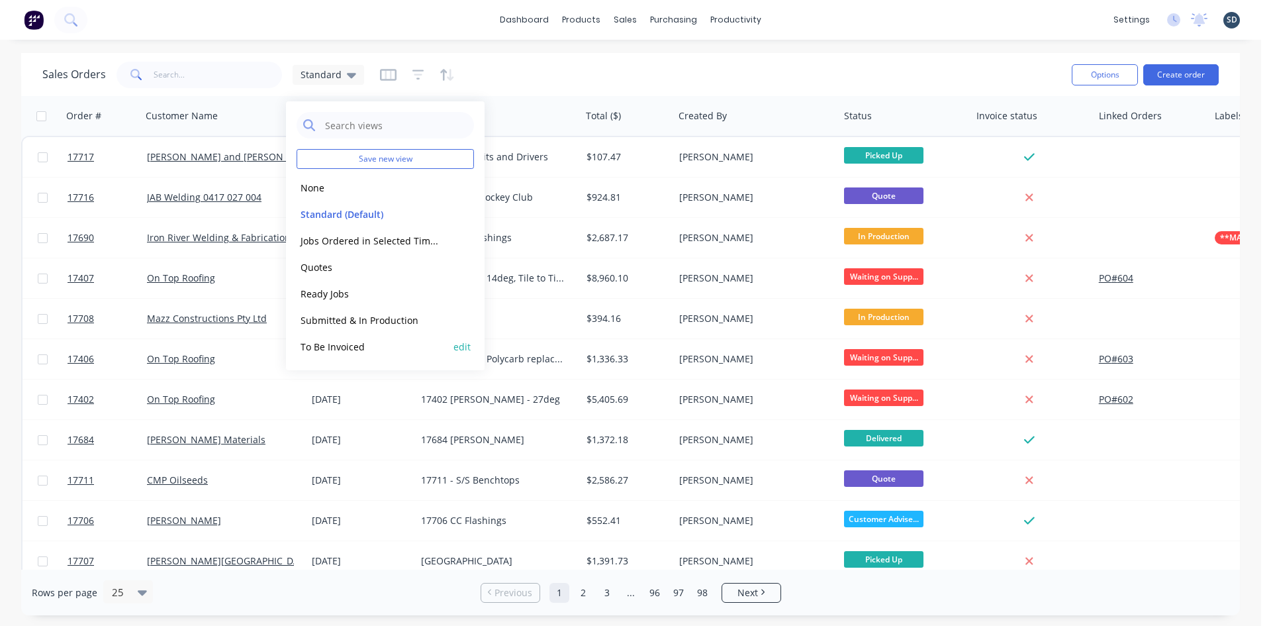
click at [342, 352] on button "To Be Invoiced" at bounding box center [372, 346] width 151 height 15
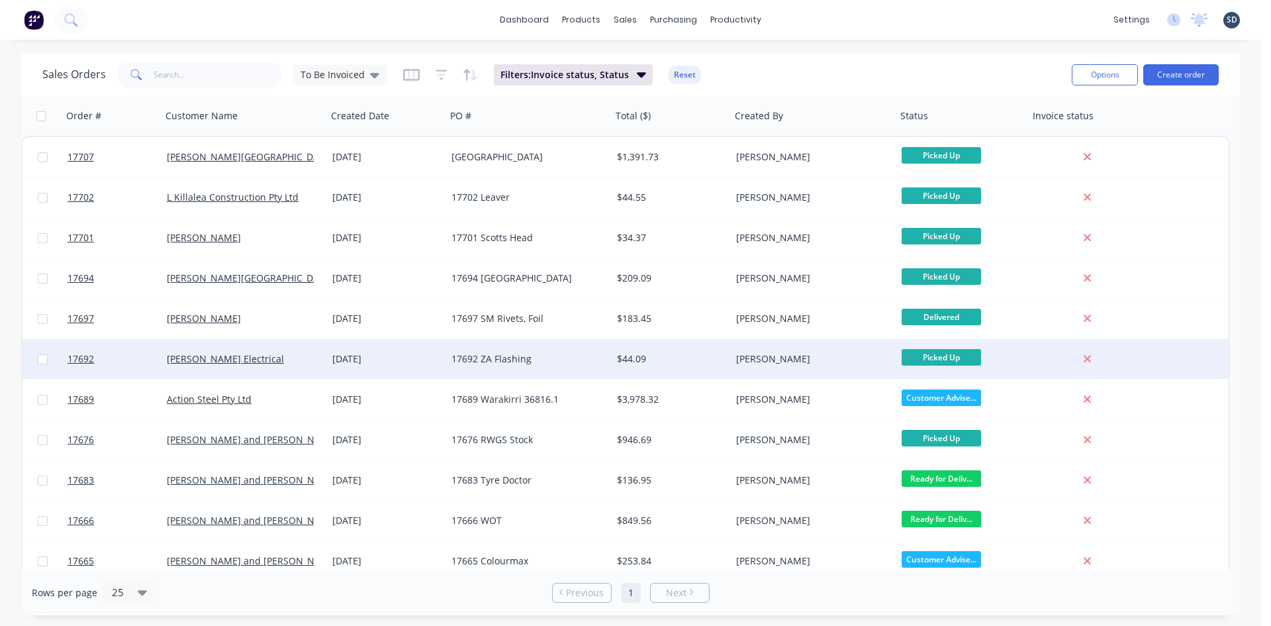
click at [419, 362] on div "[DATE]" at bounding box center [386, 358] width 109 height 13
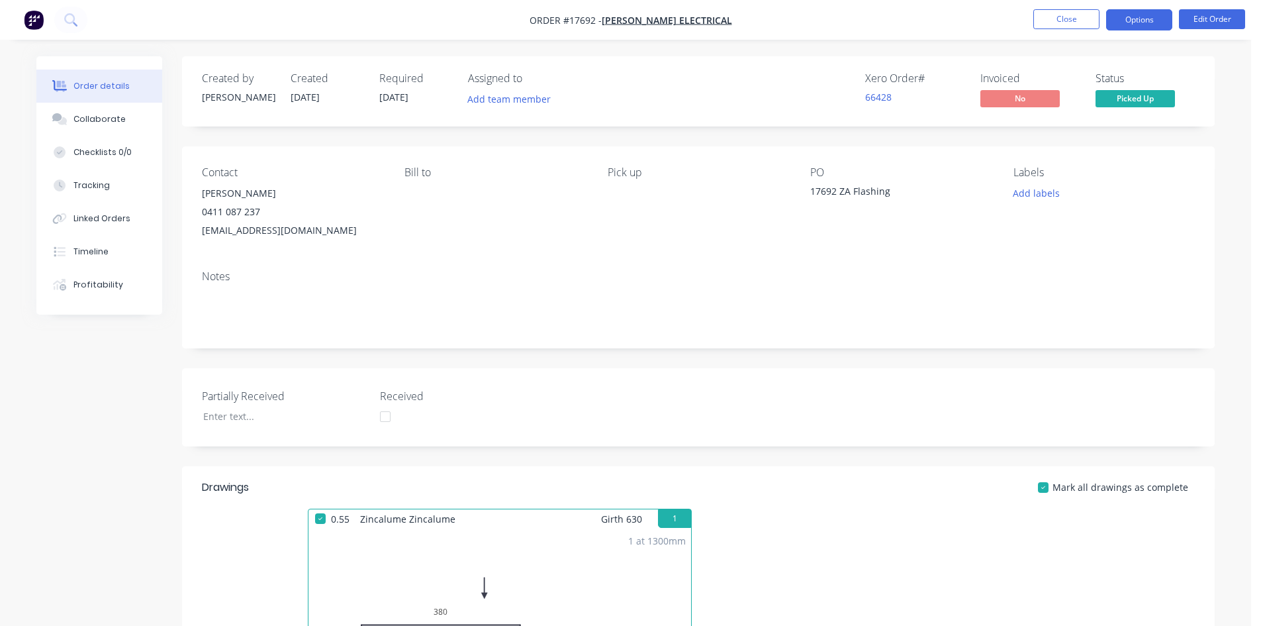
click at [1132, 21] on button "Options" at bounding box center [1139, 19] width 66 height 21
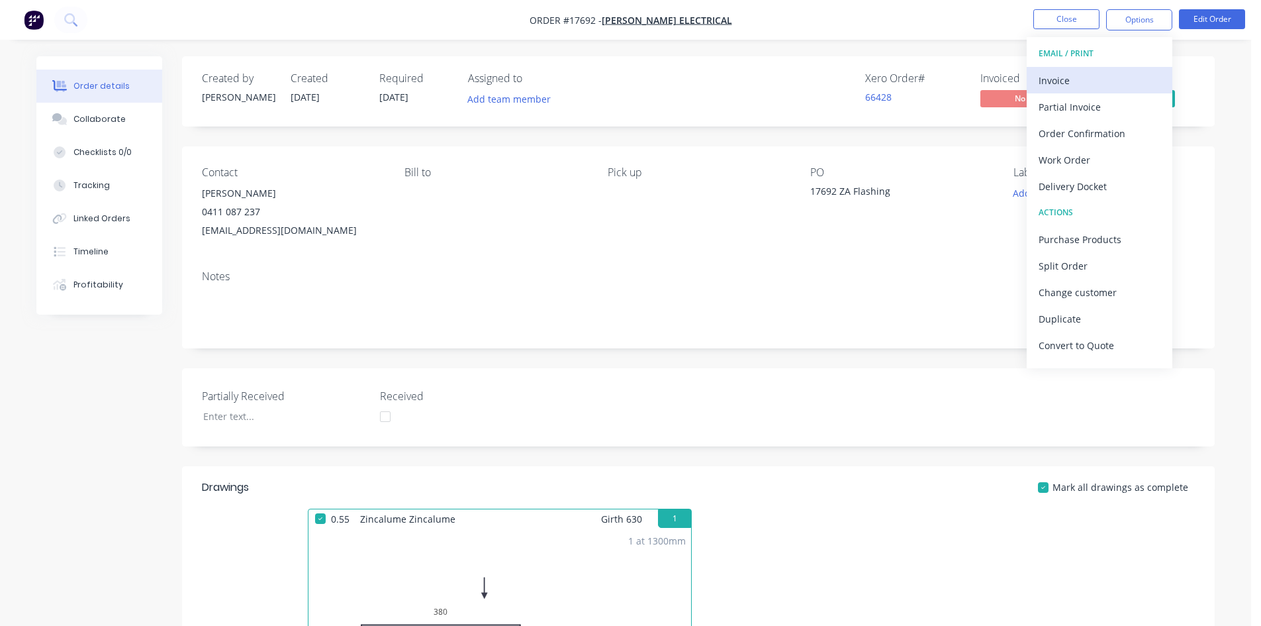
click at [1088, 72] on div "Invoice" at bounding box center [1100, 80] width 122 height 19
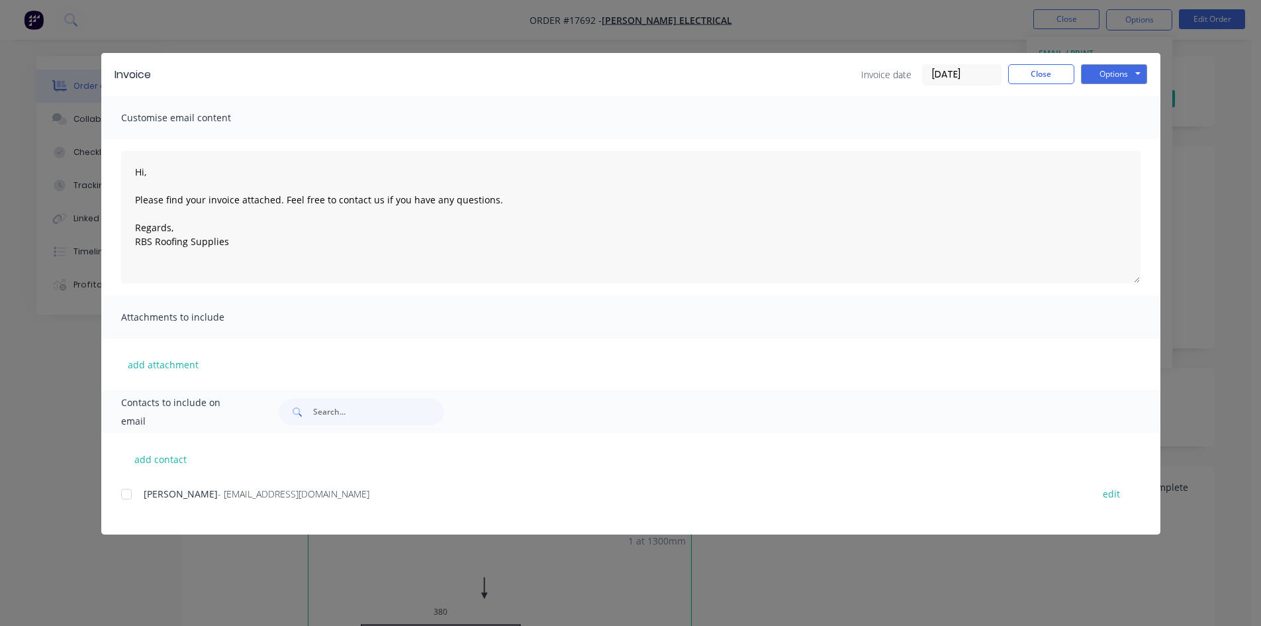
click at [127, 492] on div at bounding box center [126, 494] width 26 height 26
click at [1108, 68] on button "Options" at bounding box center [1114, 74] width 66 height 20
click at [1112, 138] on button "Email" at bounding box center [1123, 141] width 85 height 22
type textarea "Hi, Please find your invoice attached. Feel free to contact us if you have any …"
click at [1041, 80] on button "Close" at bounding box center [1041, 74] width 66 height 20
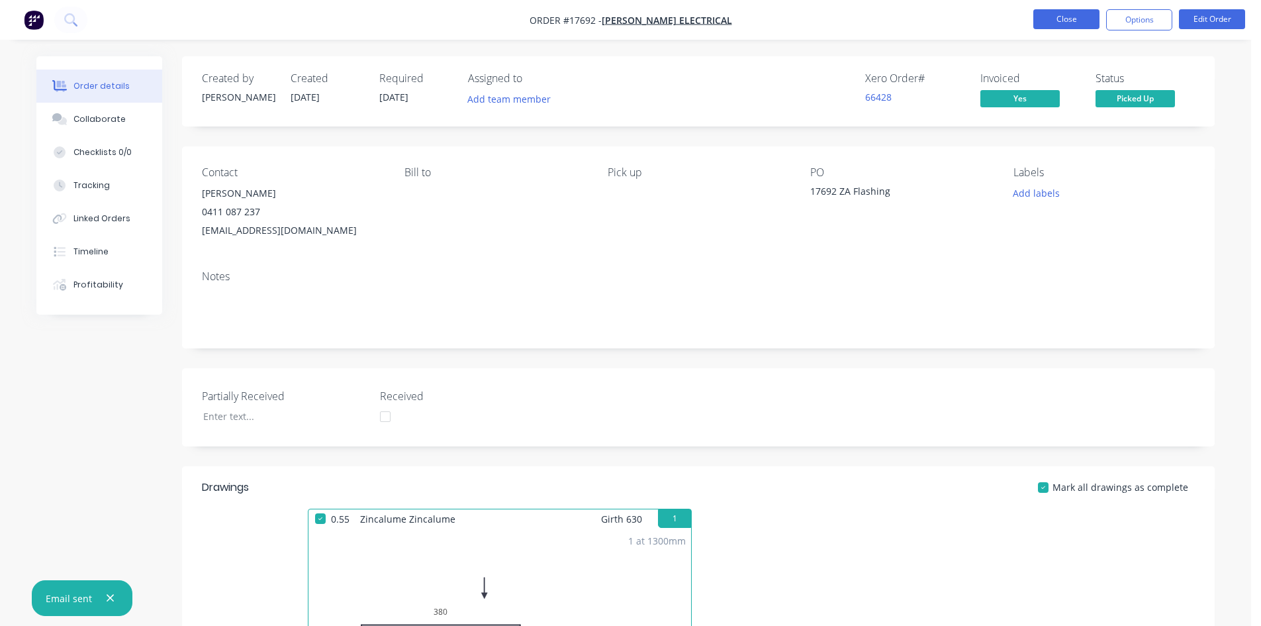
click at [1069, 19] on button "Close" at bounding box center [1067, 19] width 66 height 20
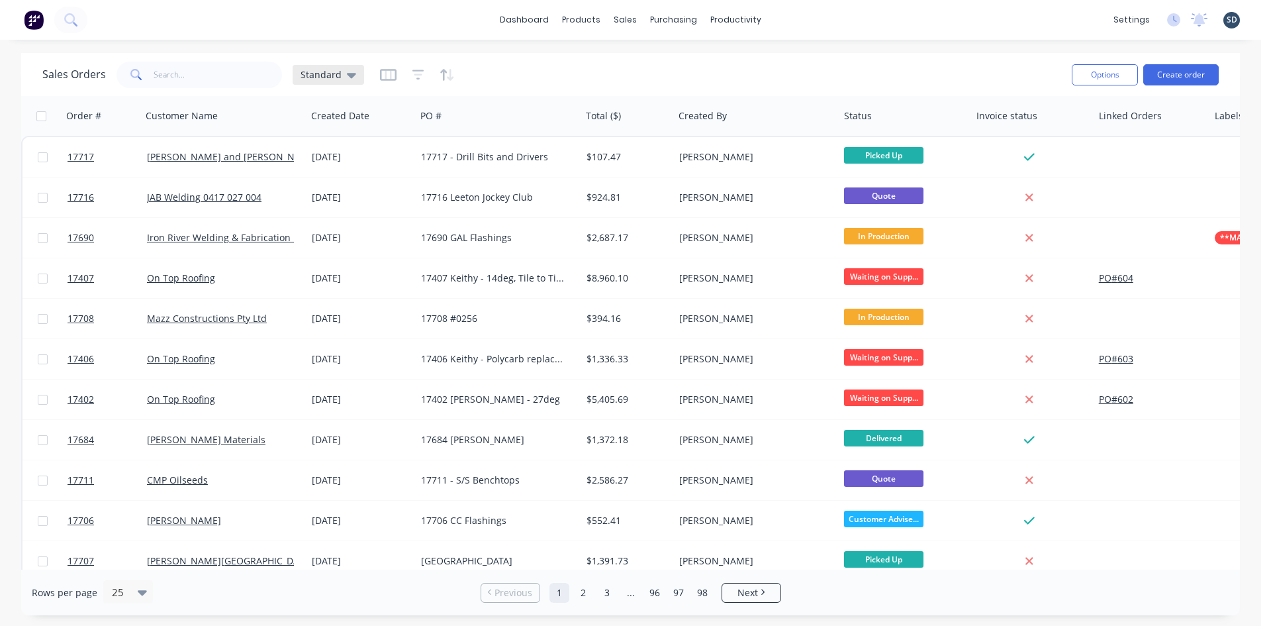
click at [357, 77] on div "Standard" at bounding box center [329, 75] width 72 height 20
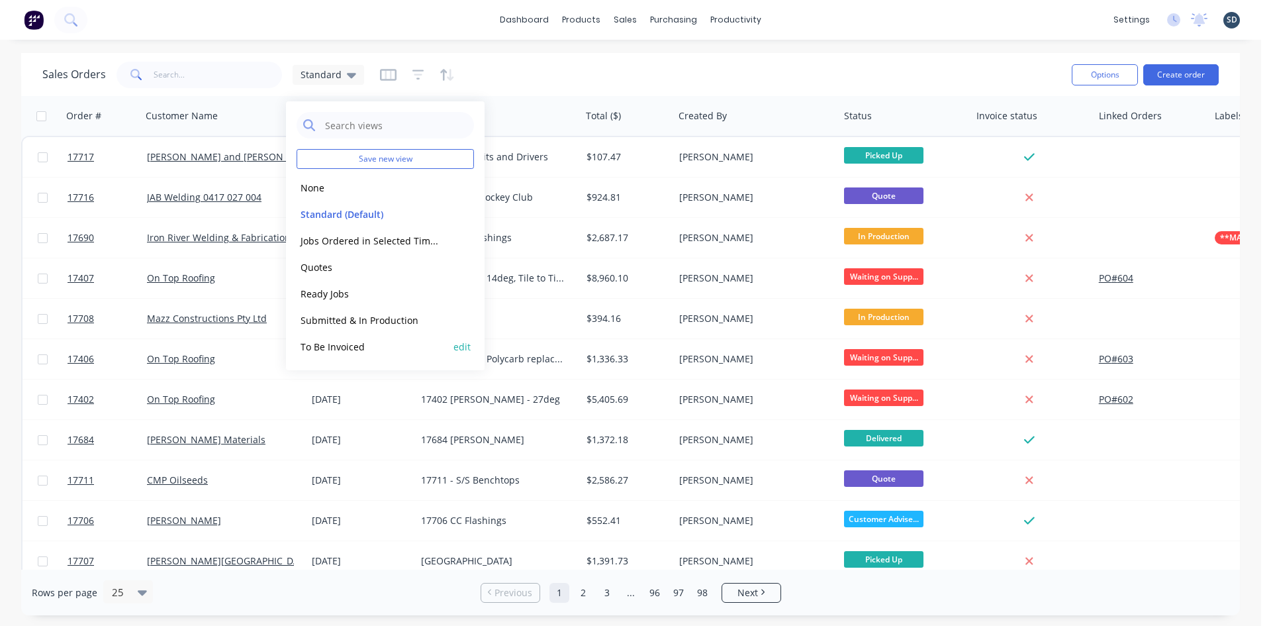
click at [344, 349] on button "To Be Invoiced" at bounding box center [372, 346] width 151 height 15
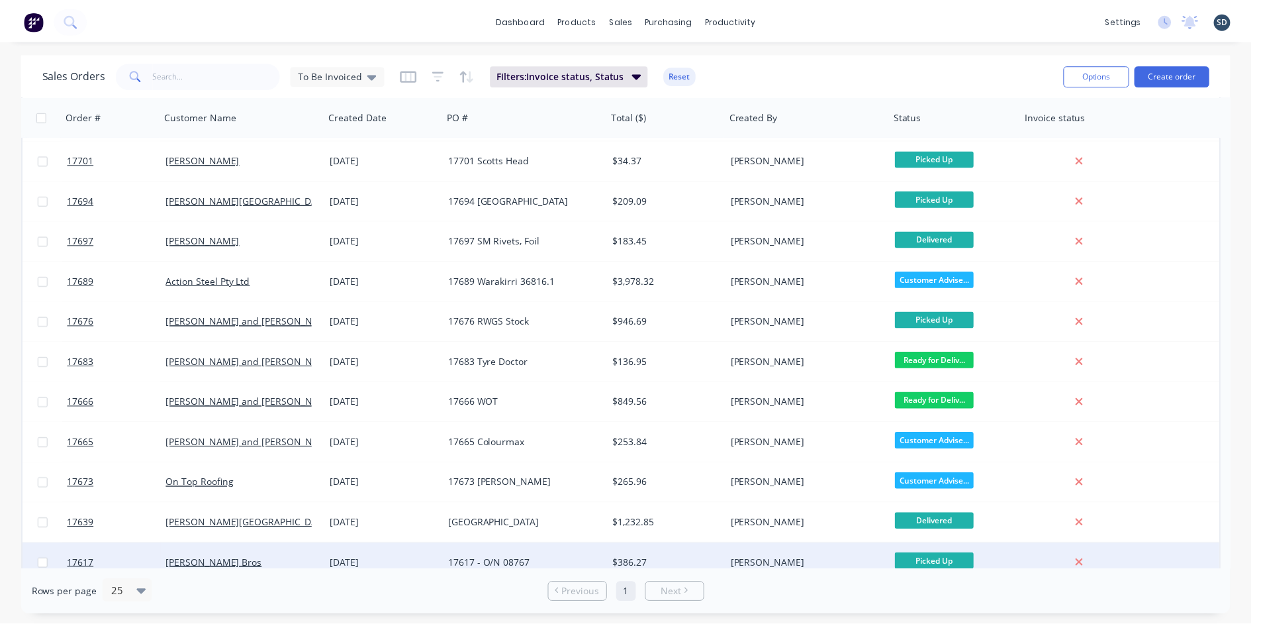
scroll to position [54, 0]
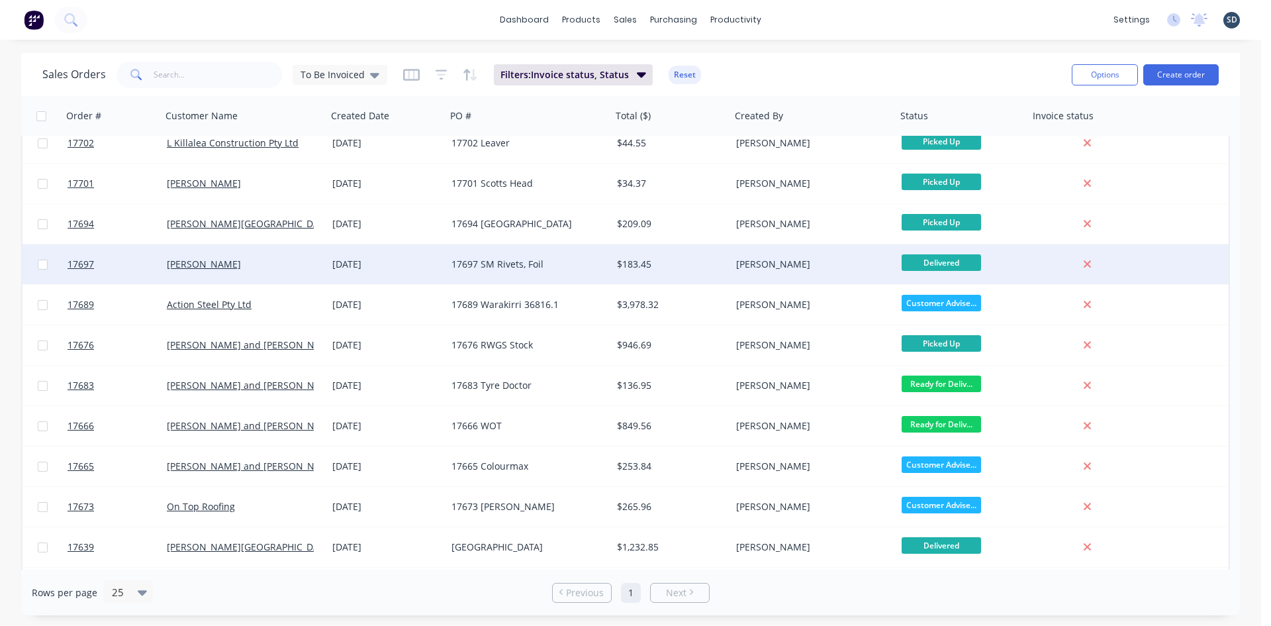
click at [297, 265] on div "[PERSON_NAME]" at bounding box center [240, 264] width 147 height 13
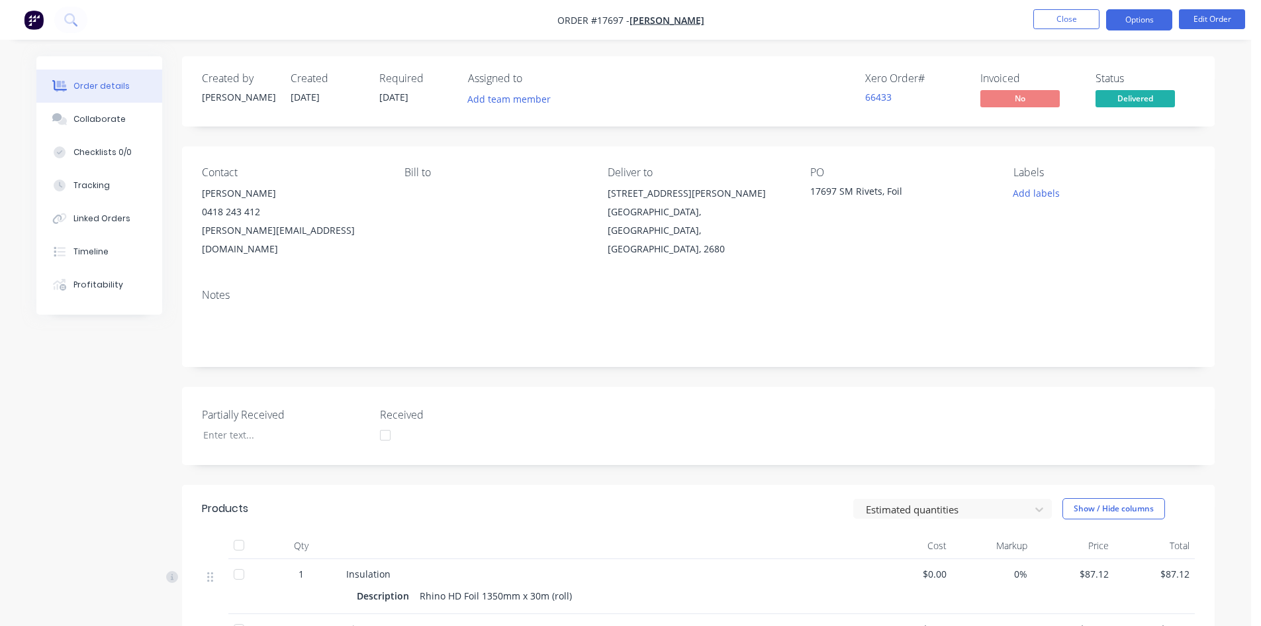
click at [1134, 18] on button "Options" at bounding box center [1139, 19] width 66 height 21
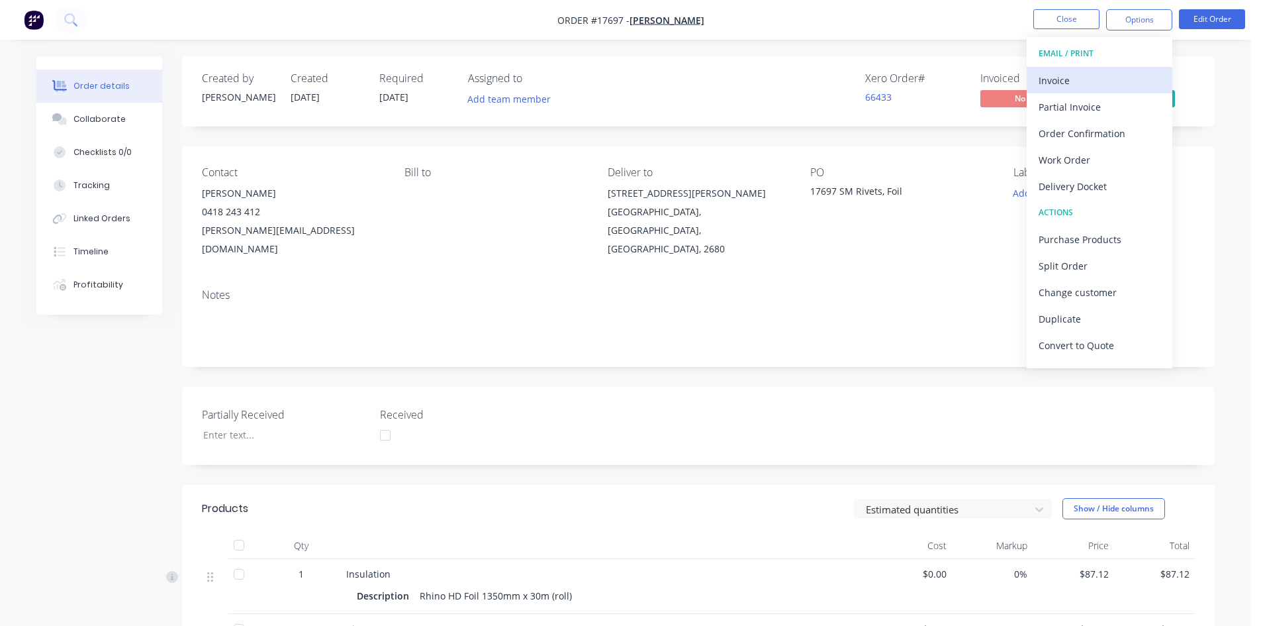
click at [1070, 82] on div "Invoice" at bounding box center [1100, 80] width 122 height 19
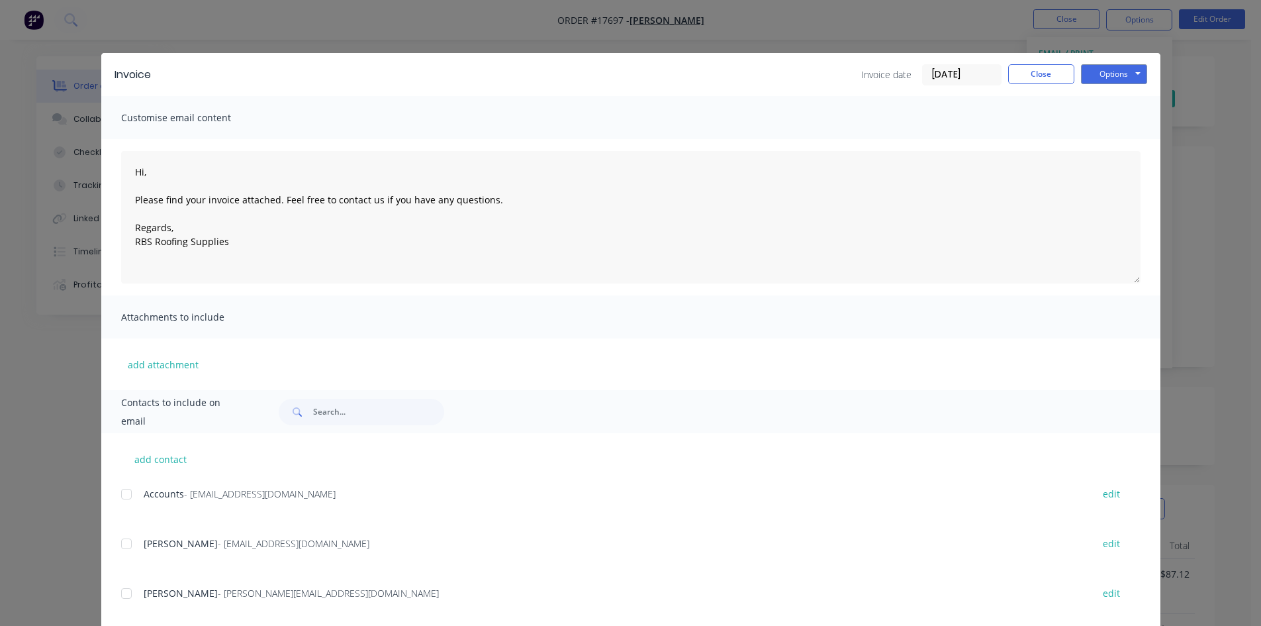
click at [122, 493] on div at bounding box center [126, 494] width 26 height 26
click at [1113, 75] on button "Options" at bounding box center [1114, 74] width 66 height 20
click at [1112, 140] on button "Email" at bounding box center [1123, 141] width 85 height 22
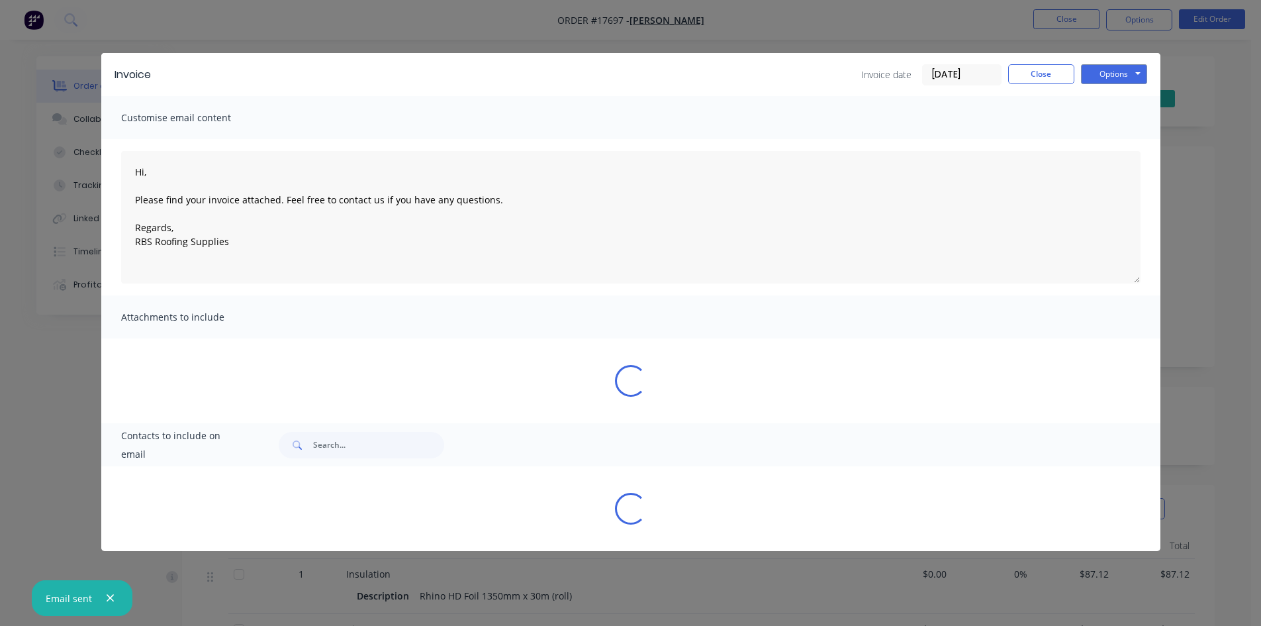
type textarea "Hi, Please find your invoice attached. Feel free to contact us if you have any …"
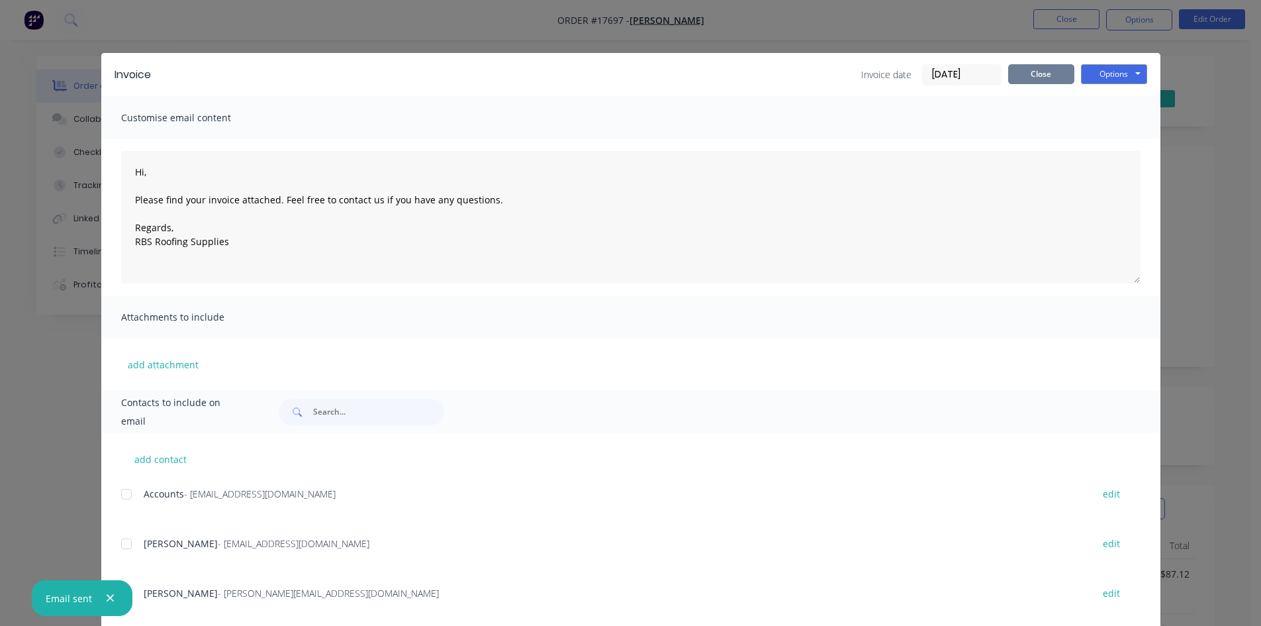
click at [1042, 74] on button "Close" at bounding box center [1041, 74] width 66 height 20
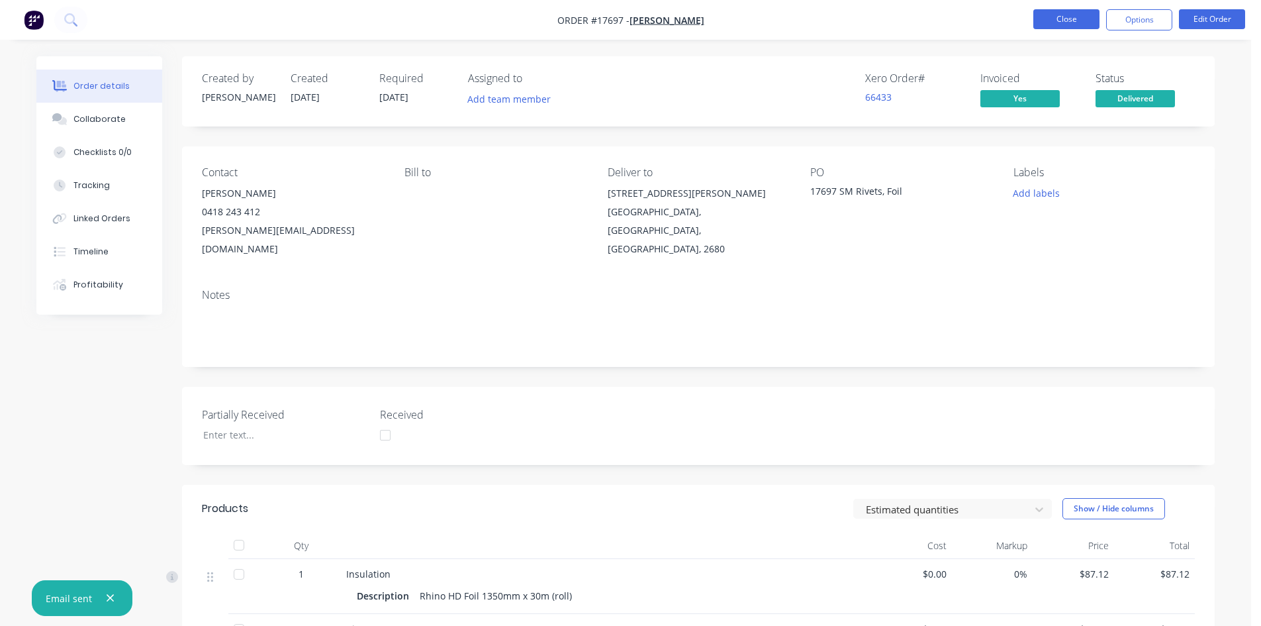
click at [1067, 14] on button "Close" at bounding box center [1067, 19] width 66 height 20
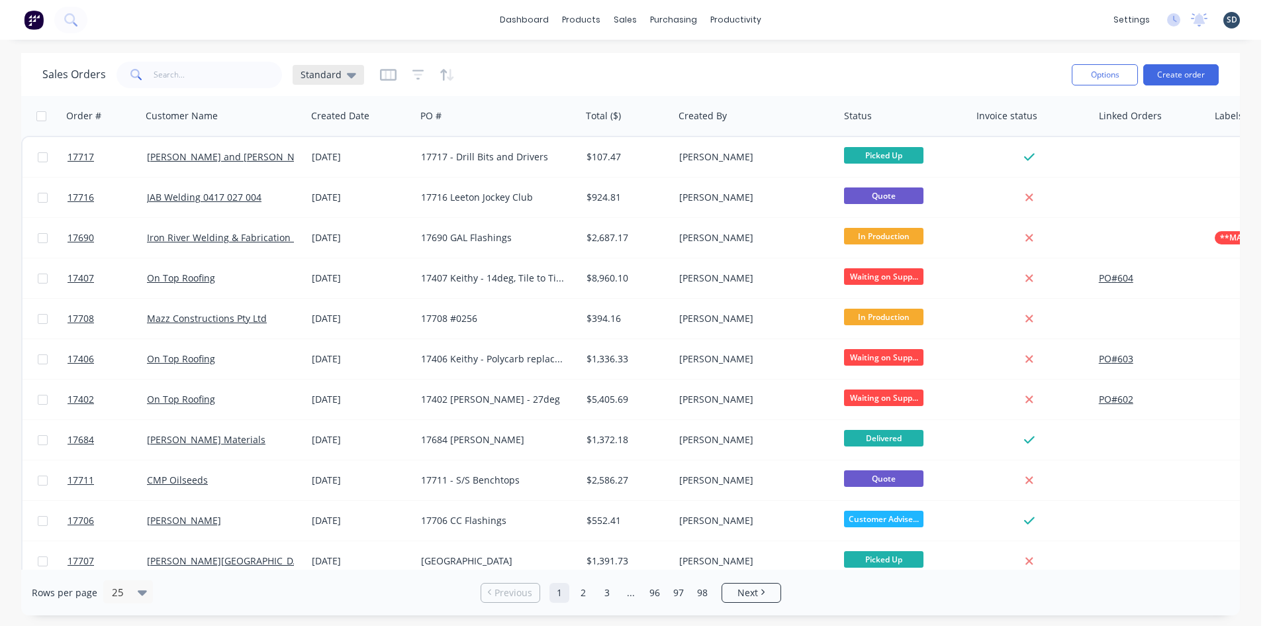
click at [332, 73] on span "Standard" at bounding box center [321, 75] width 41 height 14
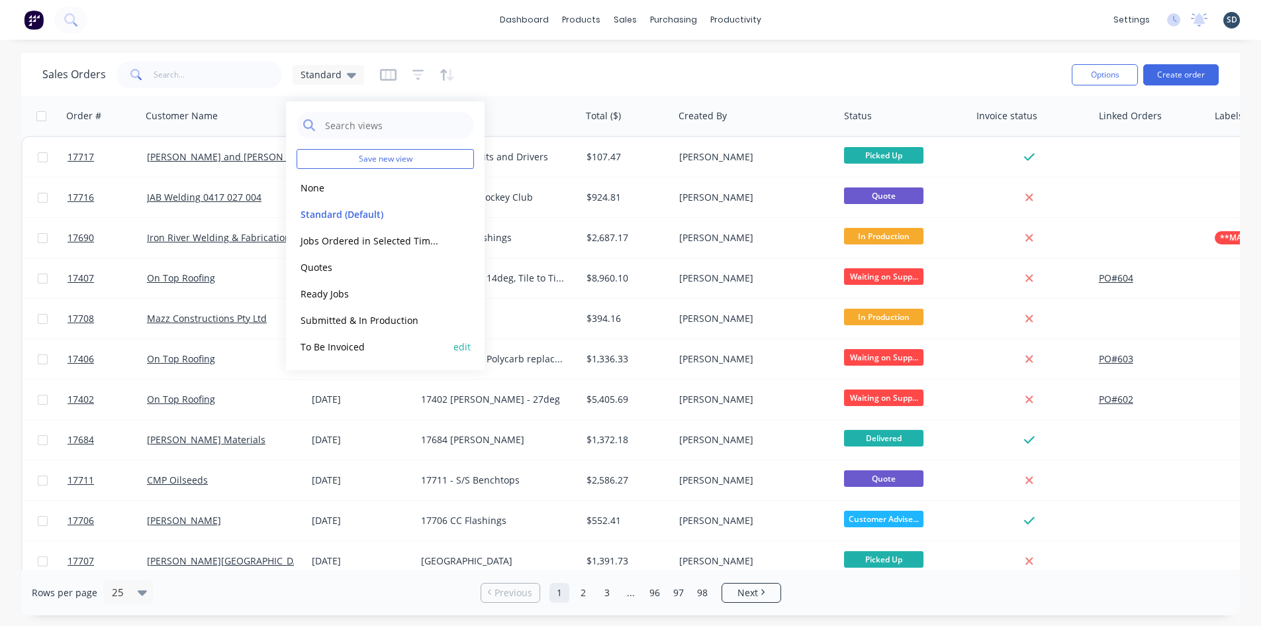
click at [365, 346] on button "To Be Invoiced" at bounding box center [372, 346] width 151 height 15
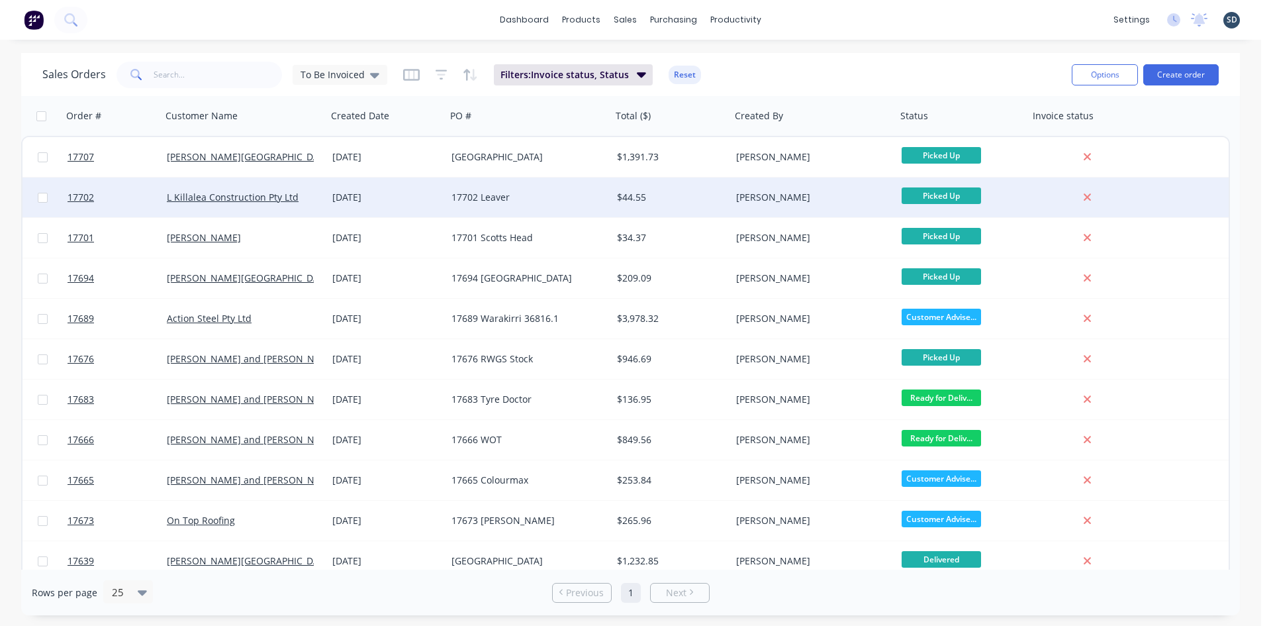
click at [426, 202] on div "[DATE]" at bounding box center [386, 197] width 109 height 13
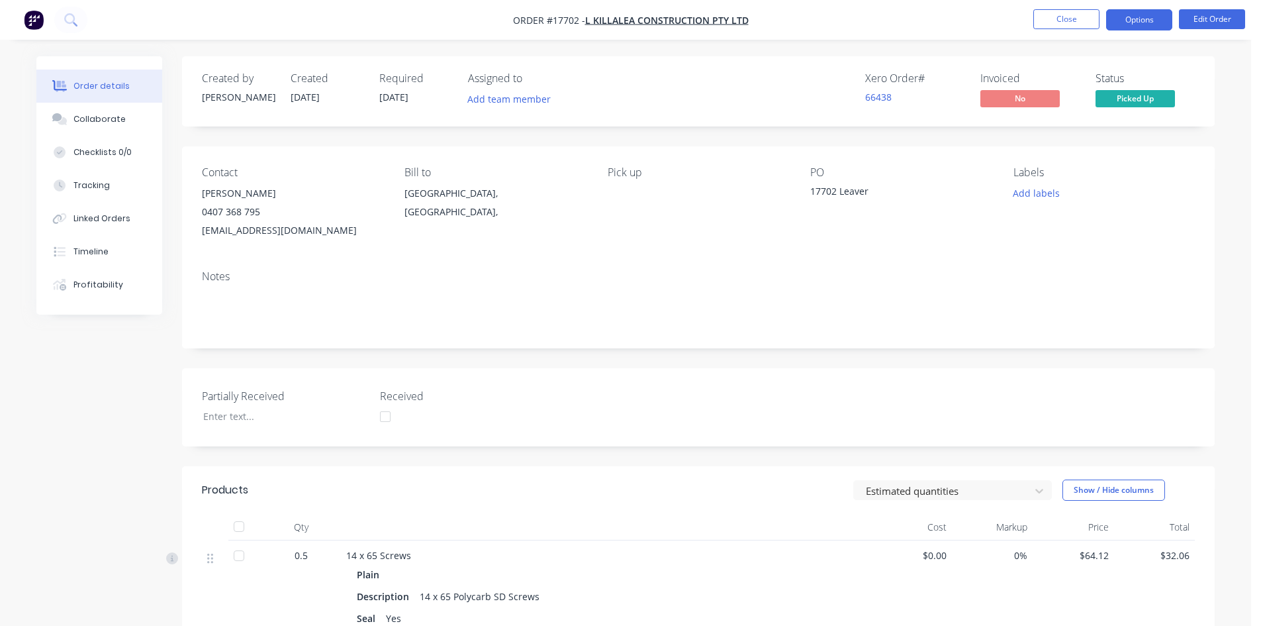
click at [1158, 17] on button "Options" at bounding box center [1139, 19] width 66 height 21
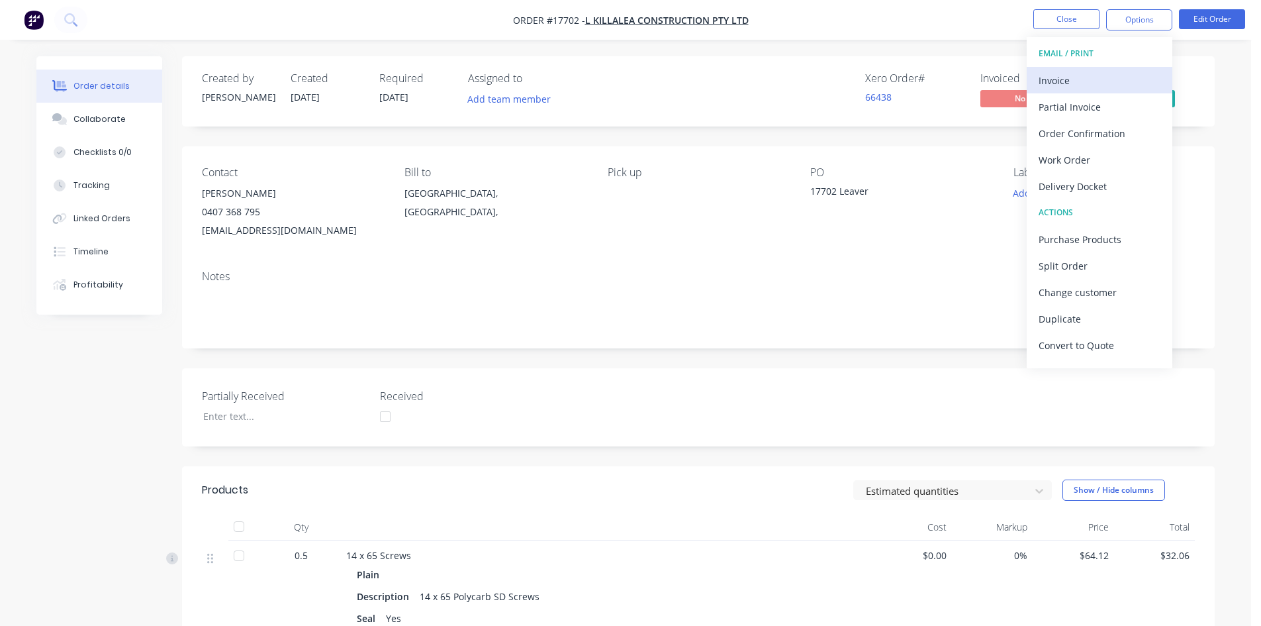
click at [1102, 76] on div "Invoice" at bounding box center [1100, 80] width 122 height 19
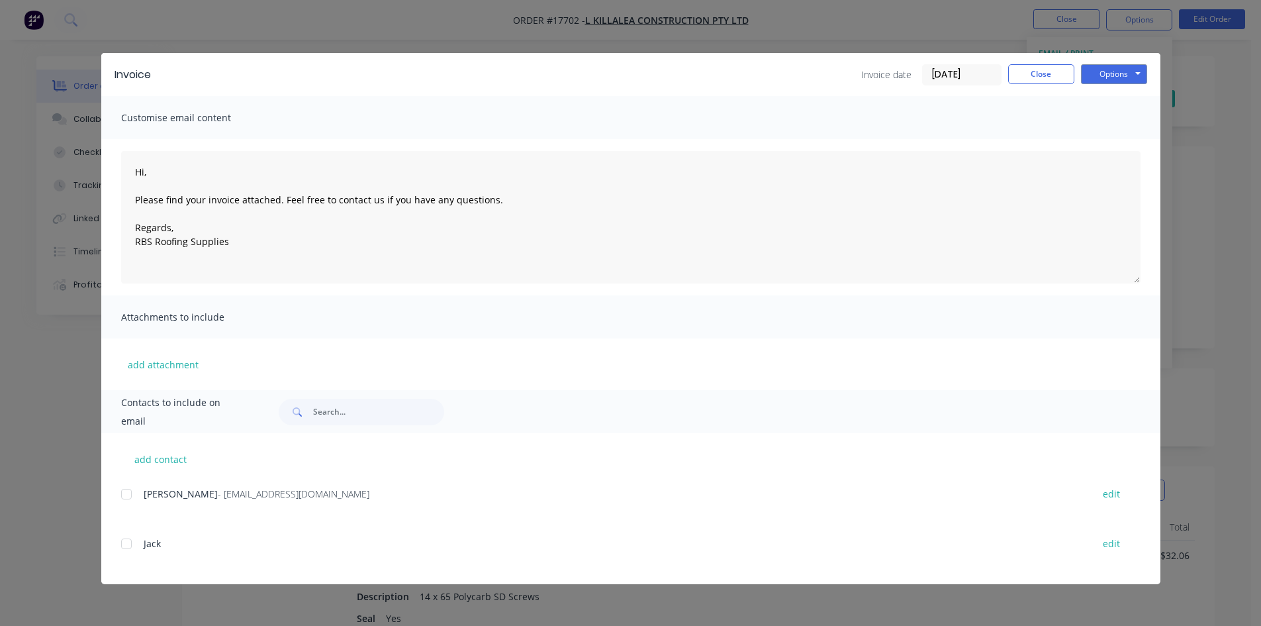
click at [128, 493] on div at bounding box center [126, 494] width 26 height 26
click at [1107, 71] on button "Options" at bounding box center [1114, 74] width 66 height 20
click at [1099, 146] on button "Email" at bounding box center [1123, 141] width 85 height 22
type textarea "Hi, Please find your invoice attached. Feel free to contact us if you have any …"
click at [1038, 73] on button "Close" at bounding box center [1041, 74] width 66 height 20
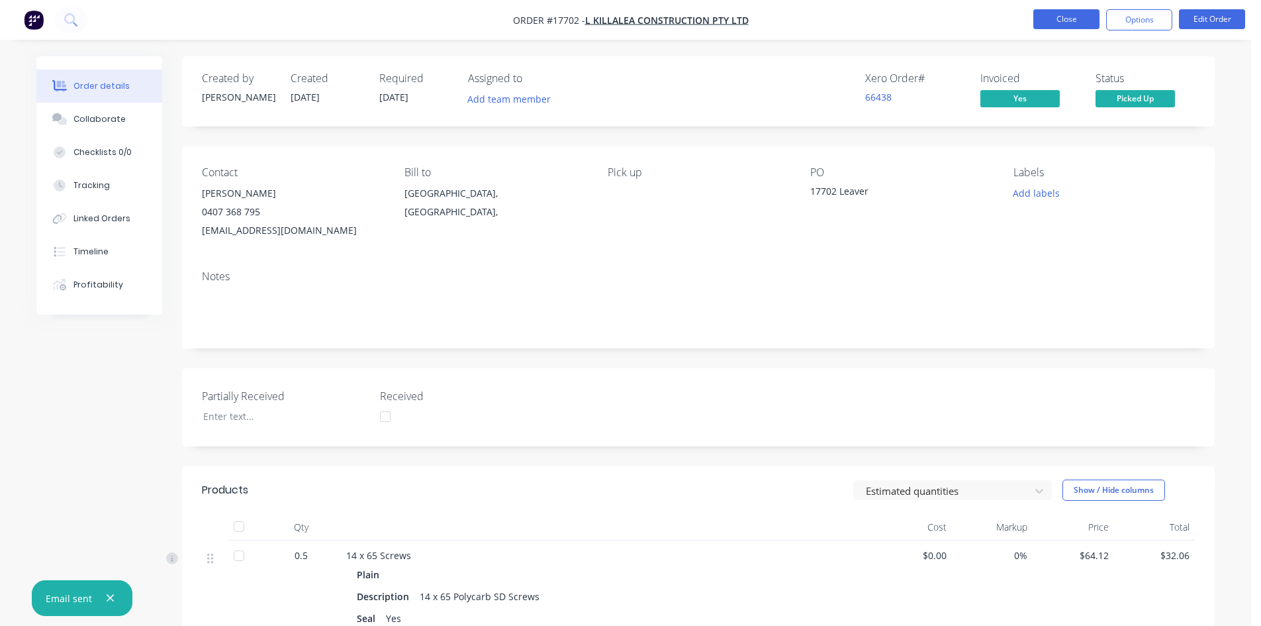
click at [1069, 19] on button "Close" at bounding box center [1067, 19] width 66 height 20
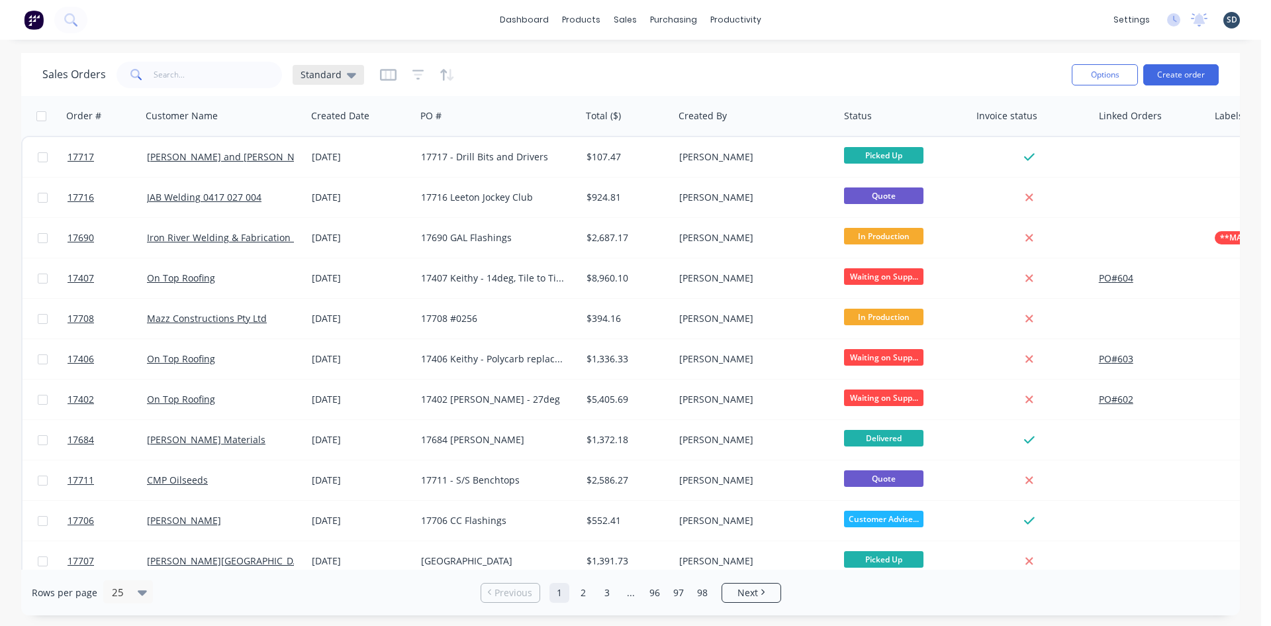
click at [348, 75] on icon at bounding box center [351, 75] width 9 height 5
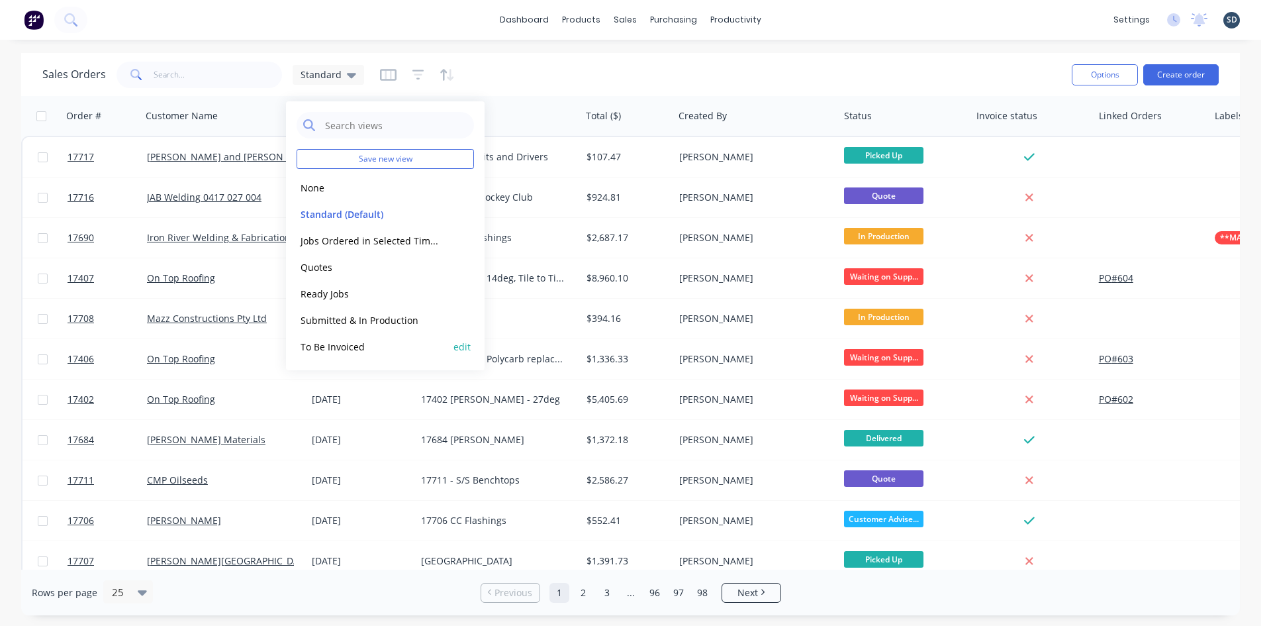
click at [371, 340] on button "To Be Invoiced" at bounding box center [372, 346] width 151 height 15
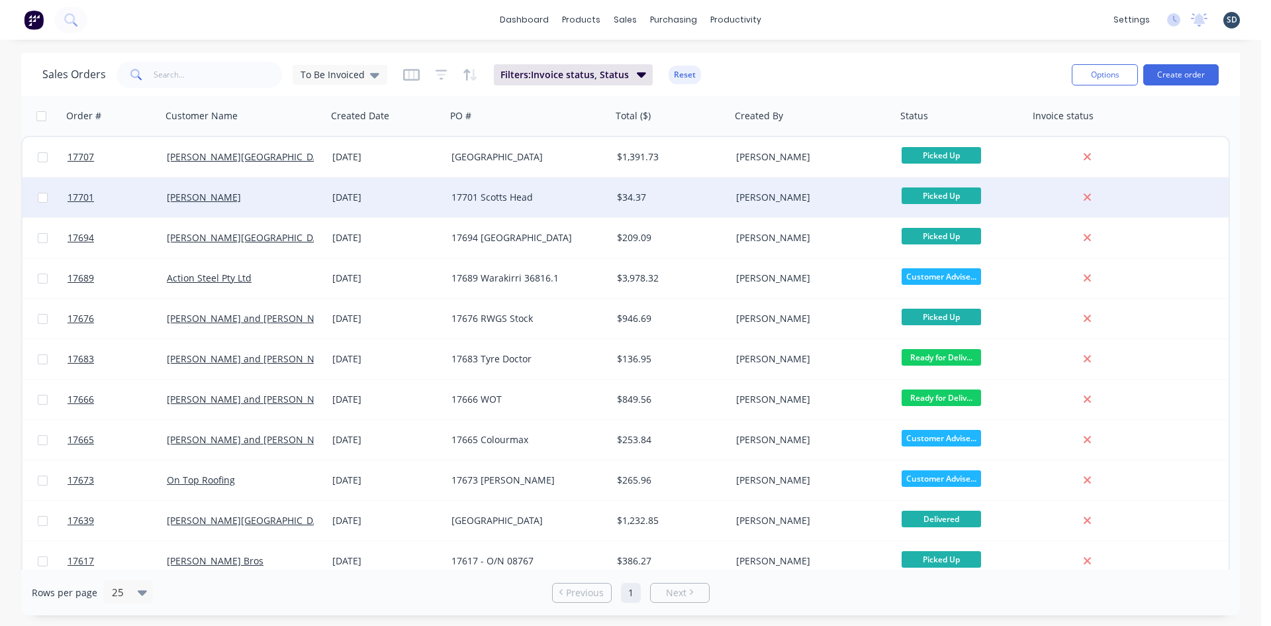
click at [408, 192] on div "[DATE]" at bounding box center [386, 197] width 109 height 13
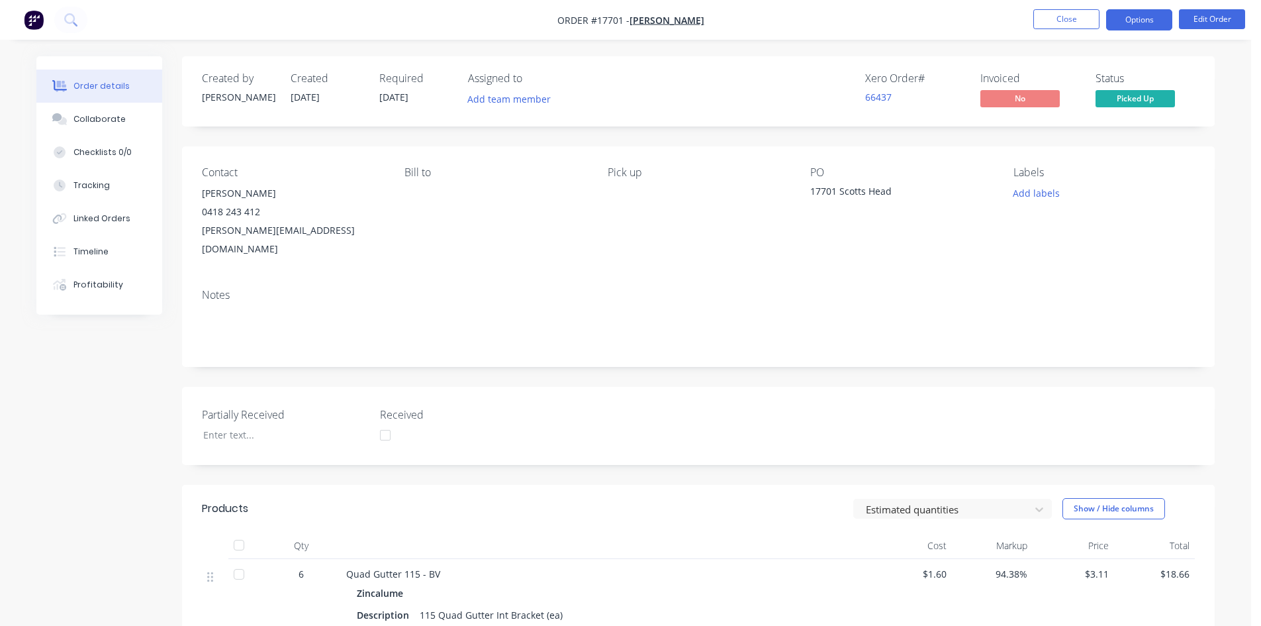
click at [1140, 21] on button "Options" at bounding box center [1139, 19] width 66 height 21
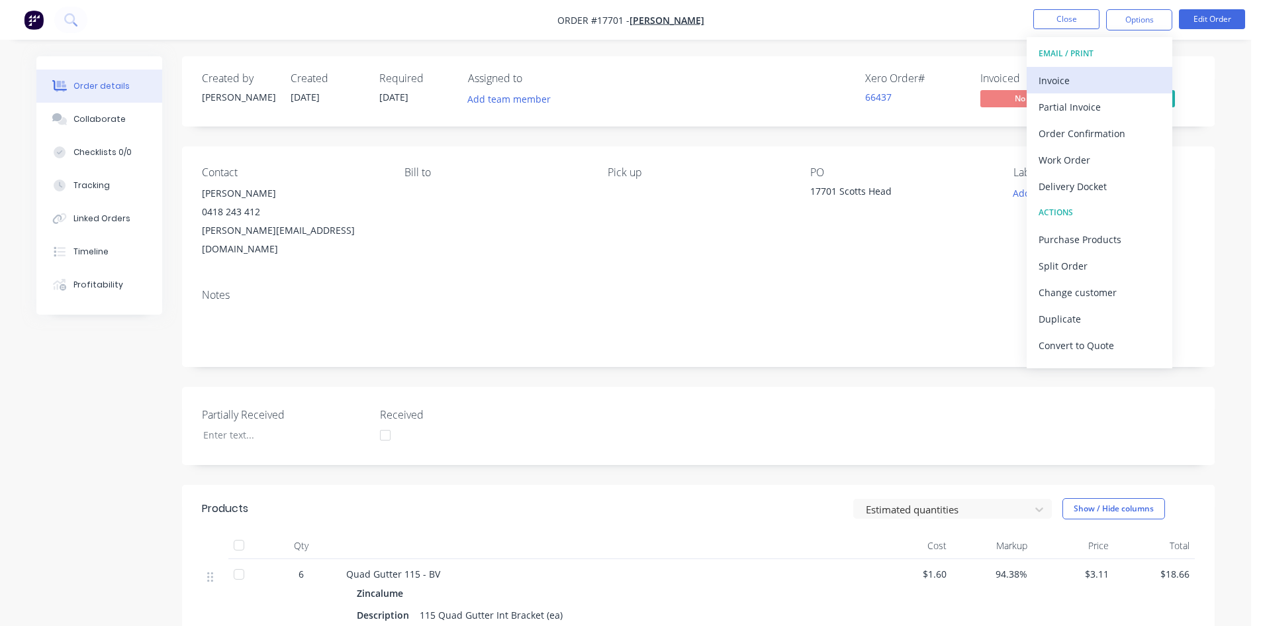
click at [1073, 73] on div "Invoice" at bounding box center [1100, 80] width 122 height 19
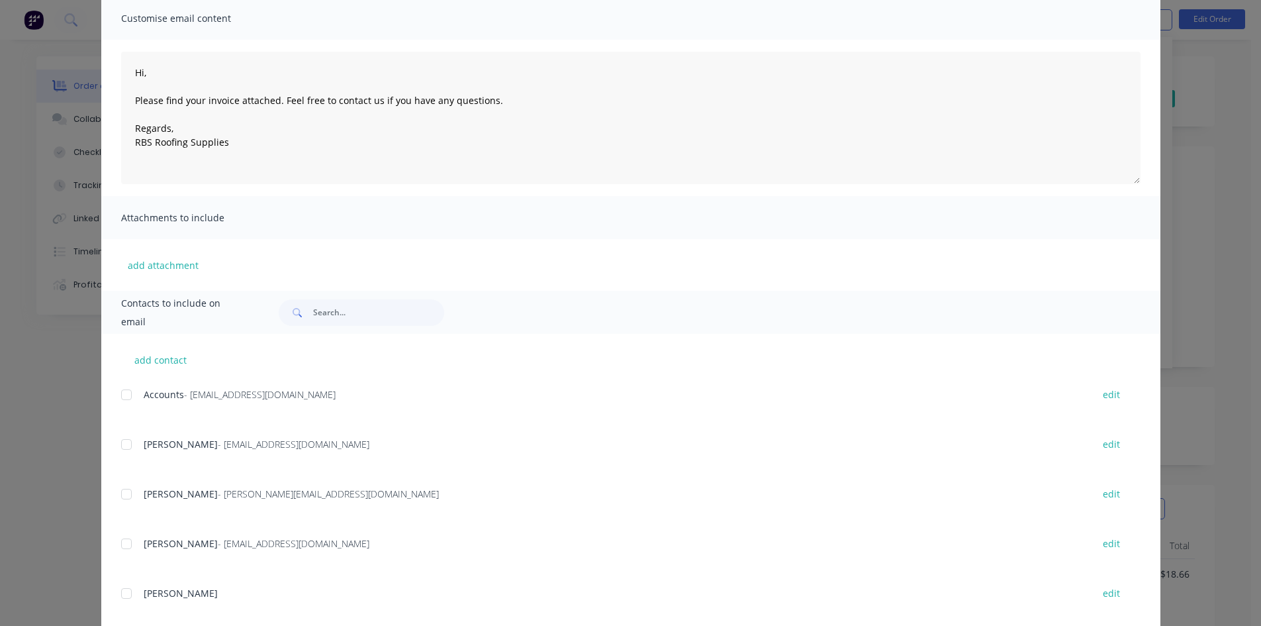
scroll to position [132, 0]
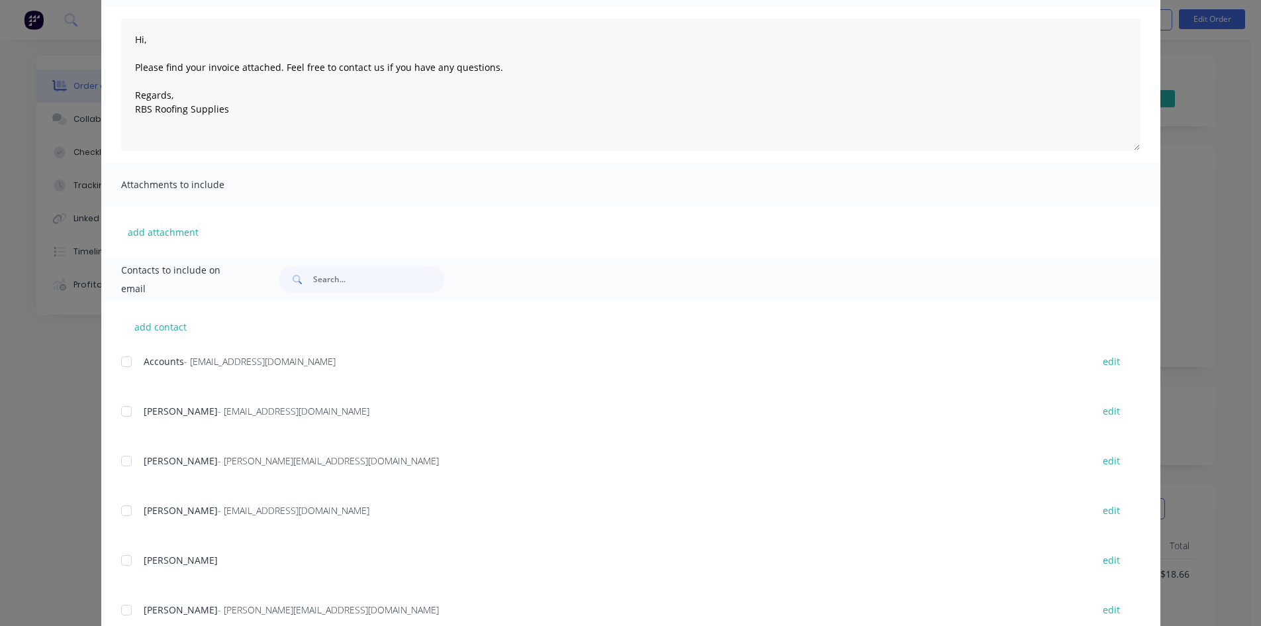
click at [119, 354] on div at bounding box center [126, 361] width 26 height 26
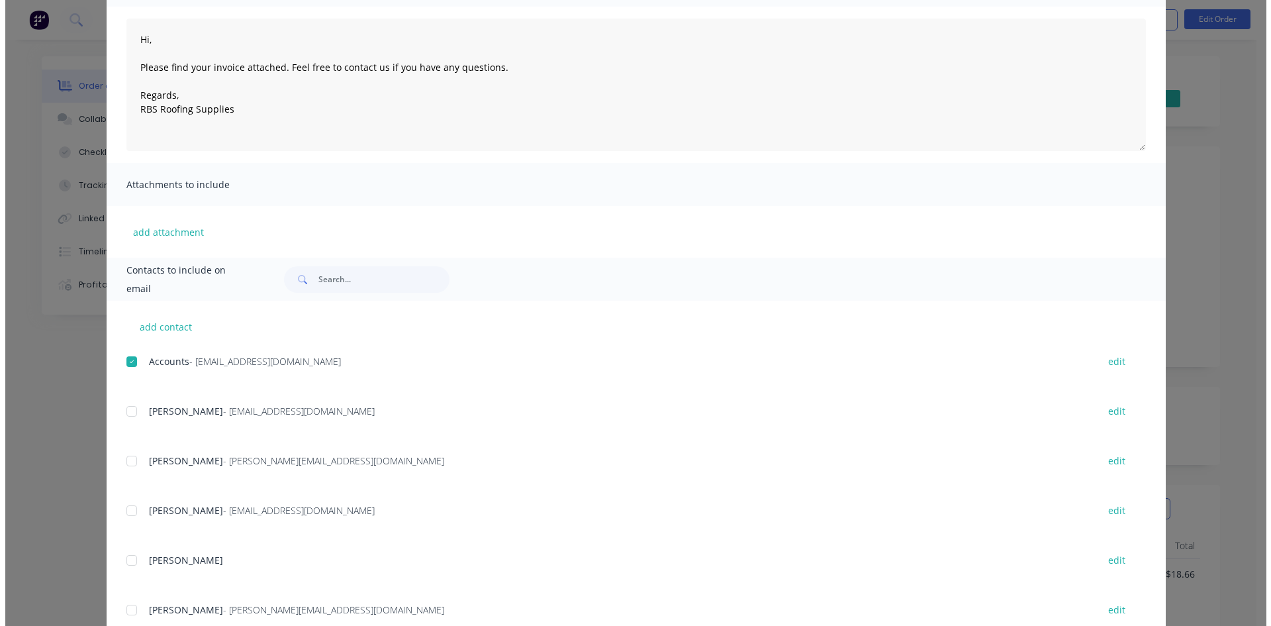
scroll to position [0, 0]
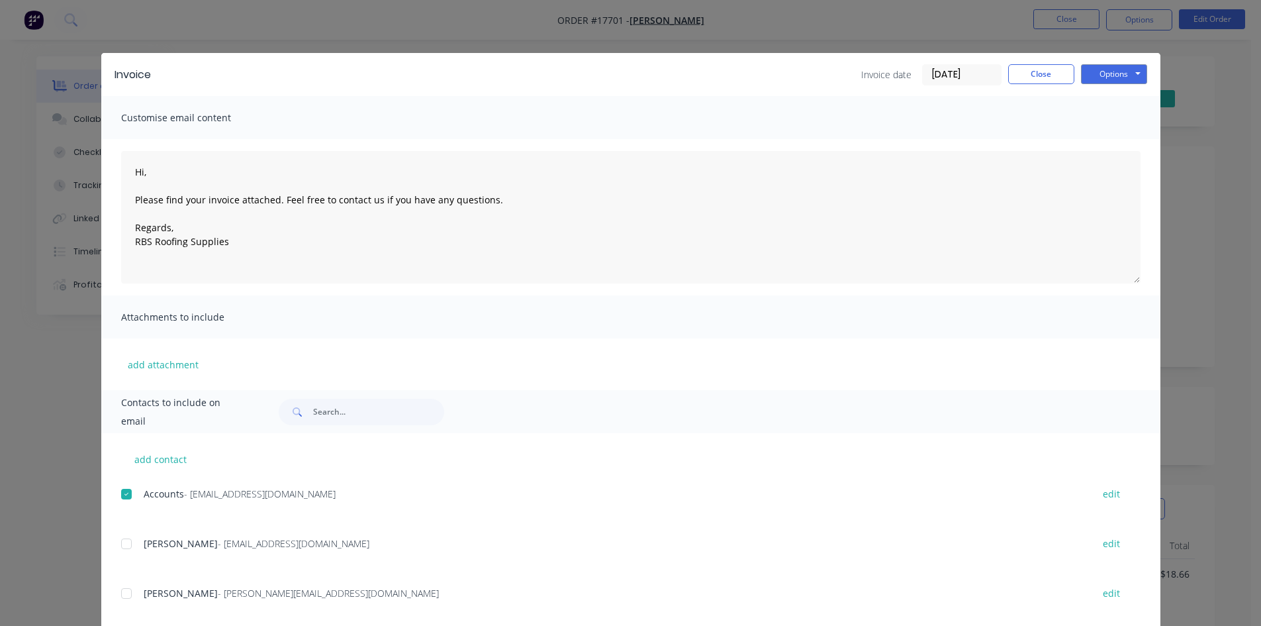
click at [1120, 63] on div "Invoice Invoice date 02/10/25 Close Options Preview Print Email" at bounding box center [630, 74] width 1059 height 43
click at [1119, 75] on button "Options" at bounding box center [1114, 74] width 66 height 20
click at [1115, 140] on button "Email" at bounding box center [1123, 141] width 85 height 22
type textarea "Hi, Please find your invoice attached. Feel free to contact us if you have any …"
click at [1052, 72] on button "Close" at bounding box center [1041, 74] width 66 height 20
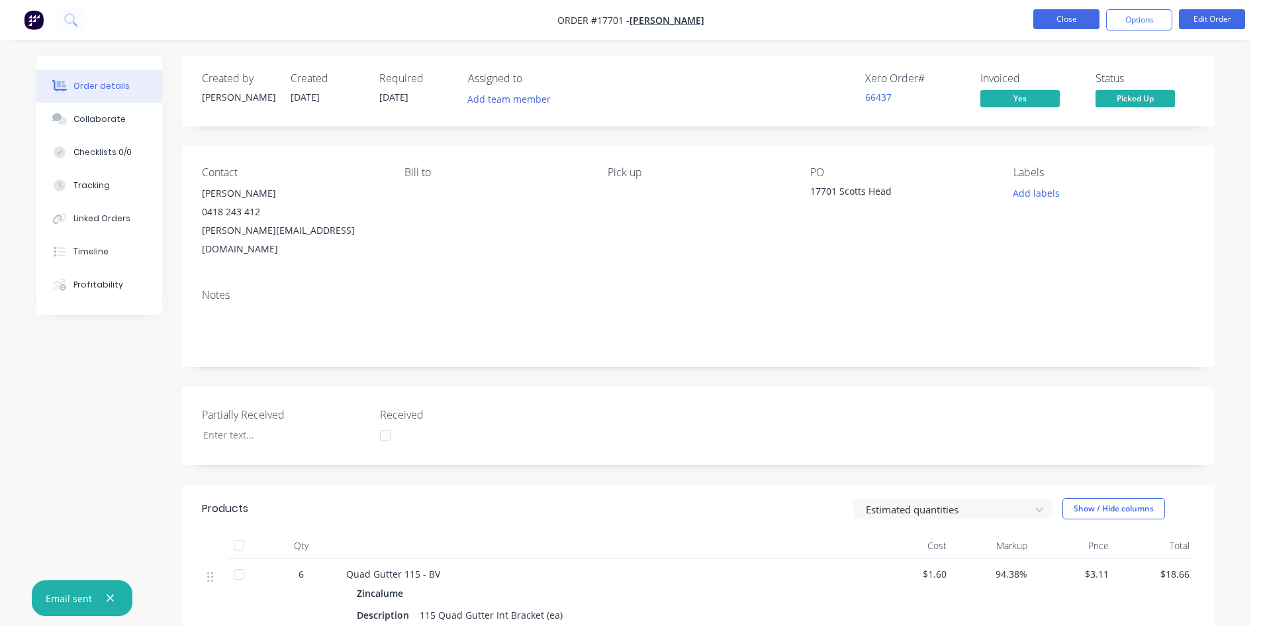
click at [1068, 21] on button "Close" at bounding box center [1067, 19] width 66 height 20
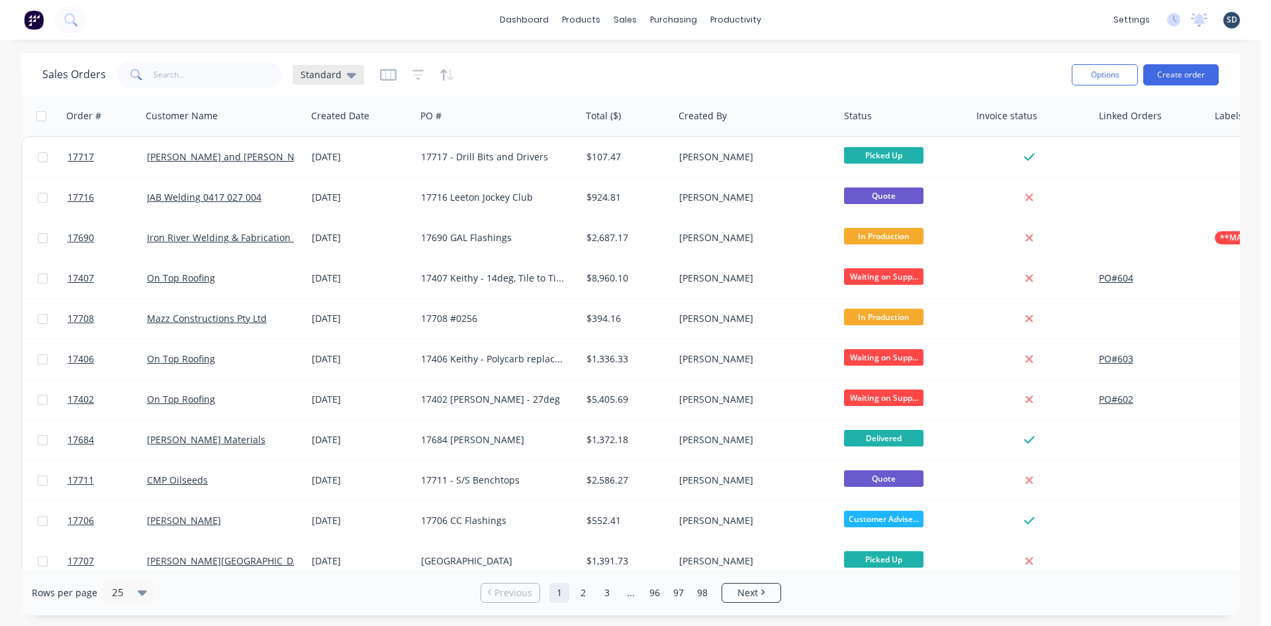
click at [347, 72] on icon at bounding box center [351, 75] width 9 height 15
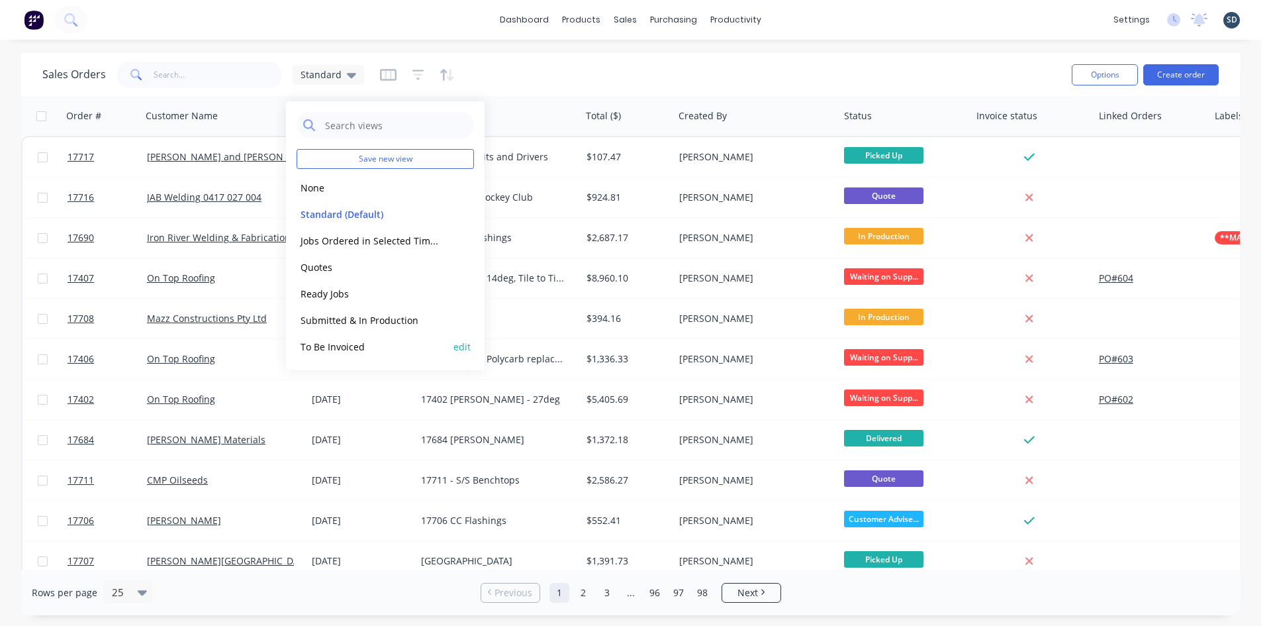
click at [371, 349] on button "To Be Invoiced" at bounding box center [372, 346] width 151 height 15
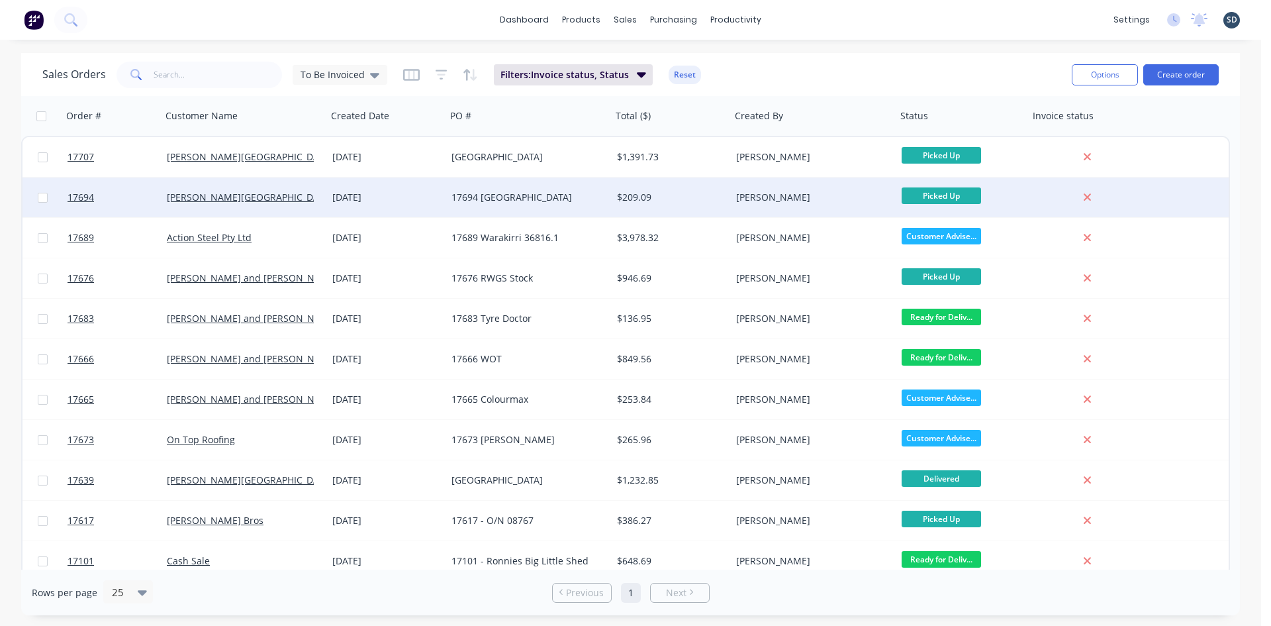
click at [544, 199] on div "17694 Yenda" at bounding box center [525, 197] width 147 height 13
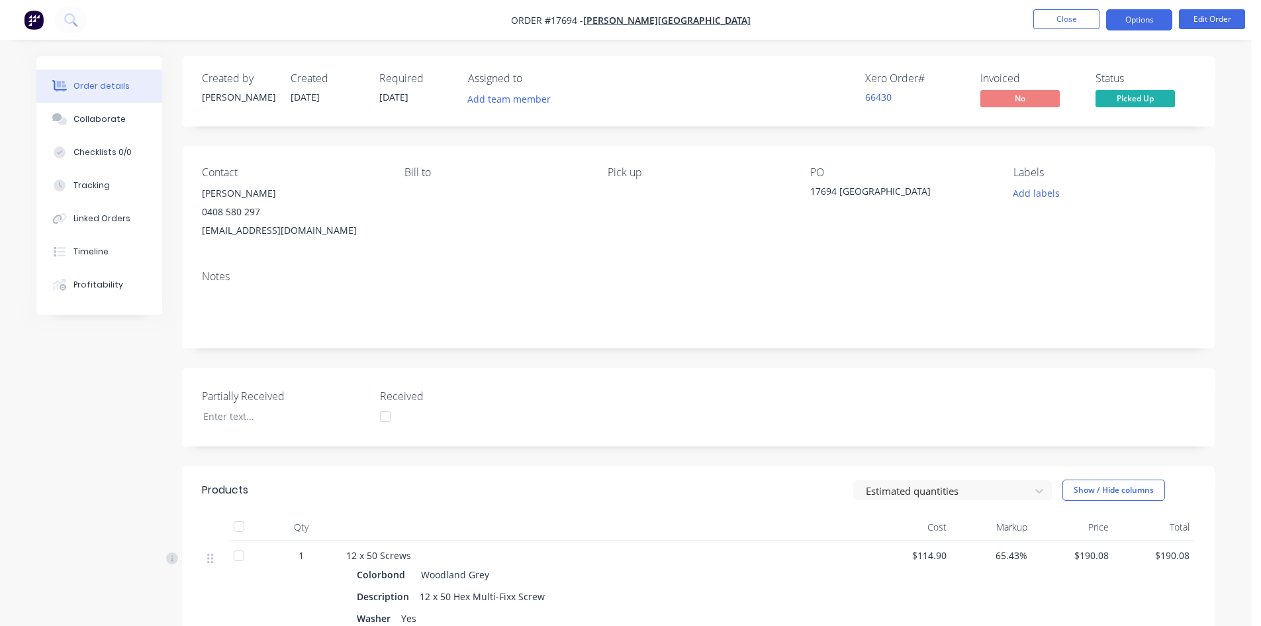
click at [1141, 17] on button "Options" at bounding box center [1139, 19] width 66 height 21
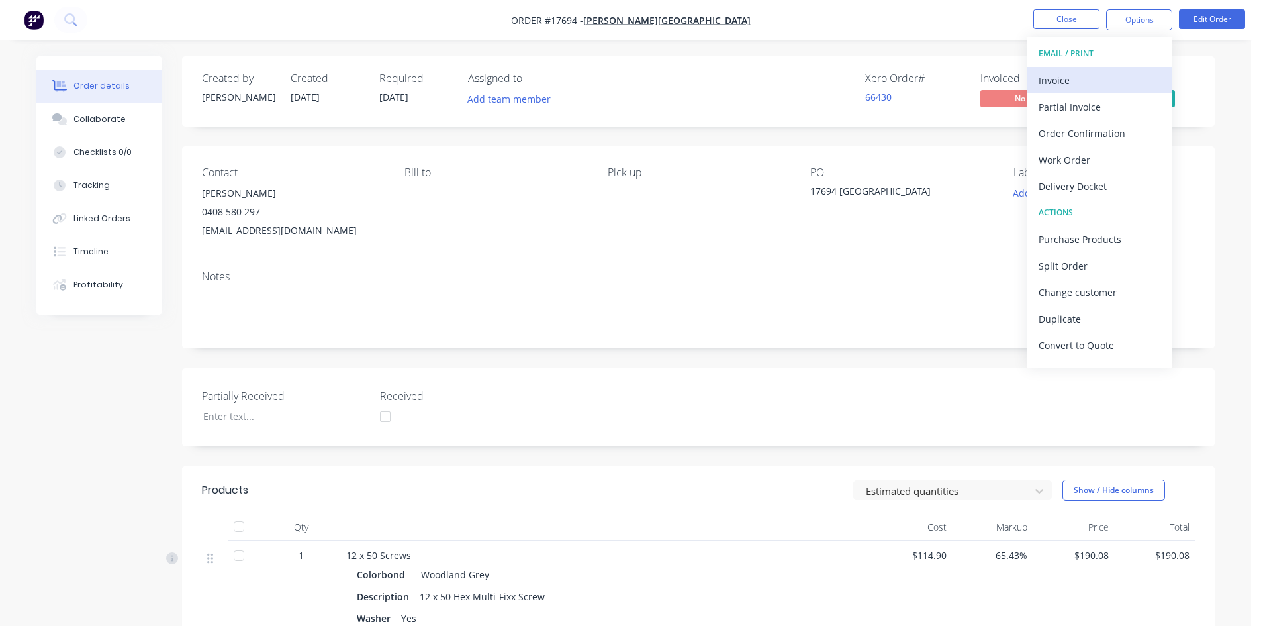
click at [1108, 77] on div "Invoice" at bounding box center [1100, 80] width 122 height 19
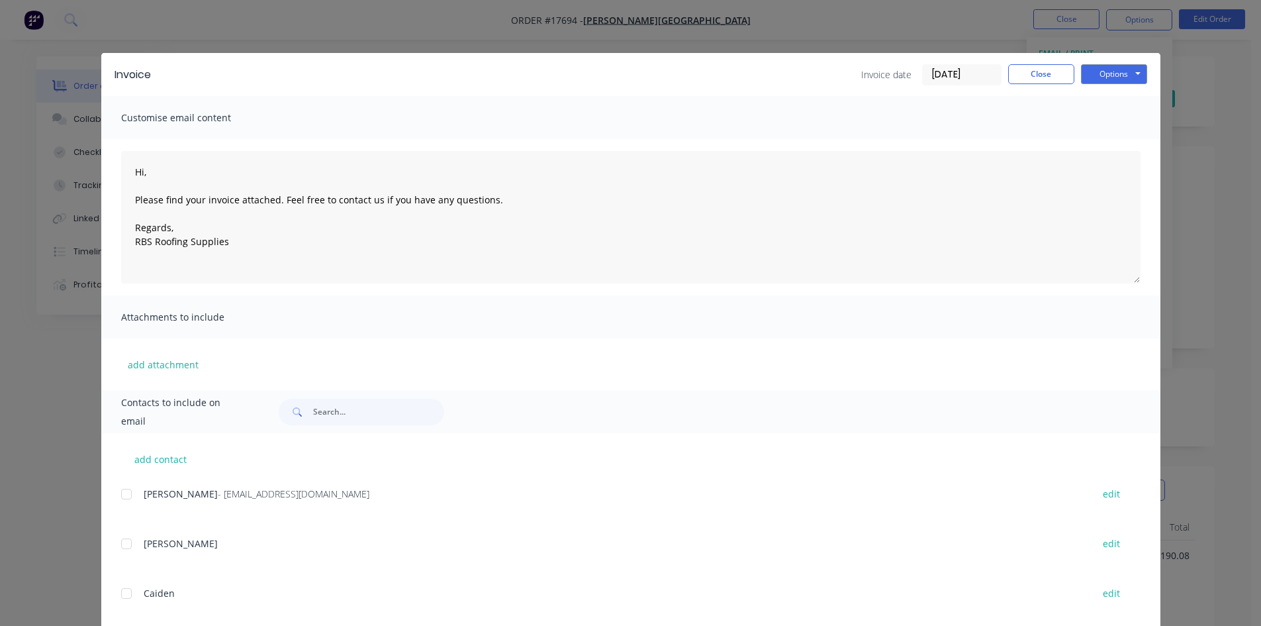
click at [120, 494] on div at bounding box center [126, 494] width 26 height 26
click at [1138, 63] on div "Invoice Invoice date 02/10/25 Close Options Preview Print Email" at bounding box center [630, 74] width 1059 height 43
click at [1130, 75] on button "Options" at bounding box center [1114, 74] width 66 height 20
click at [1118, 139] on button "Email" at bounding box center [1123, 141] width 85 height 22
type textarea "Hi, Please find your invoice attached. Feel free to contact us if you have any …"
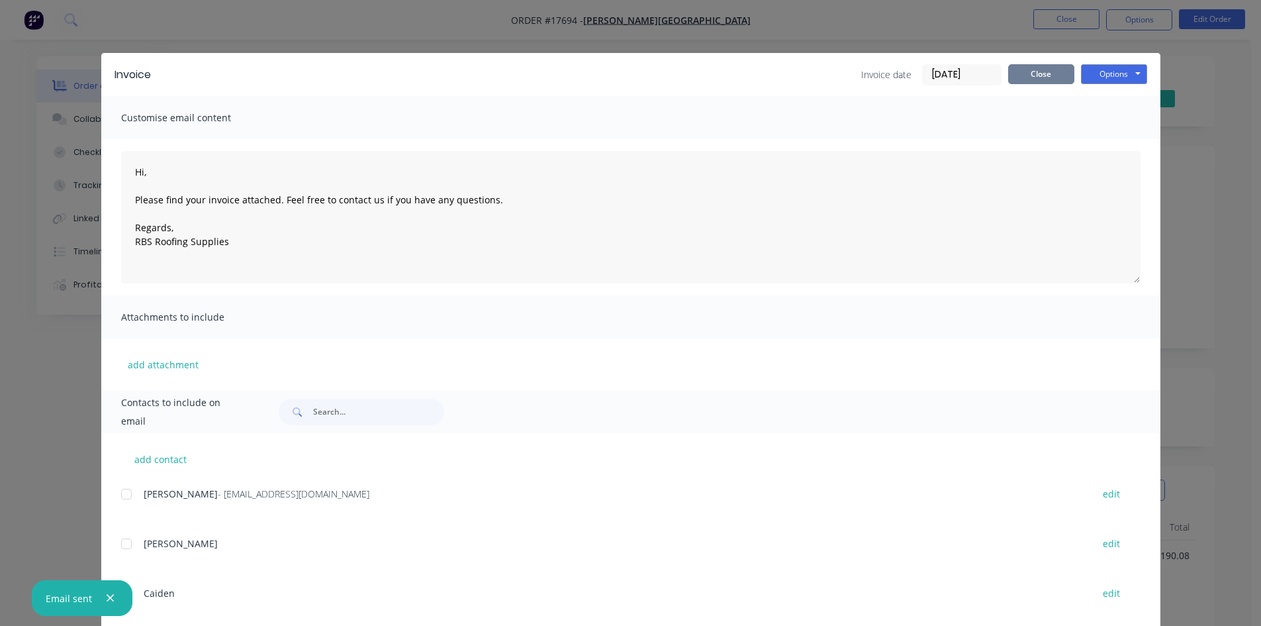
click at [1034, 77] on button "Close" at bounding box center [1041, 74] width 66 height 20
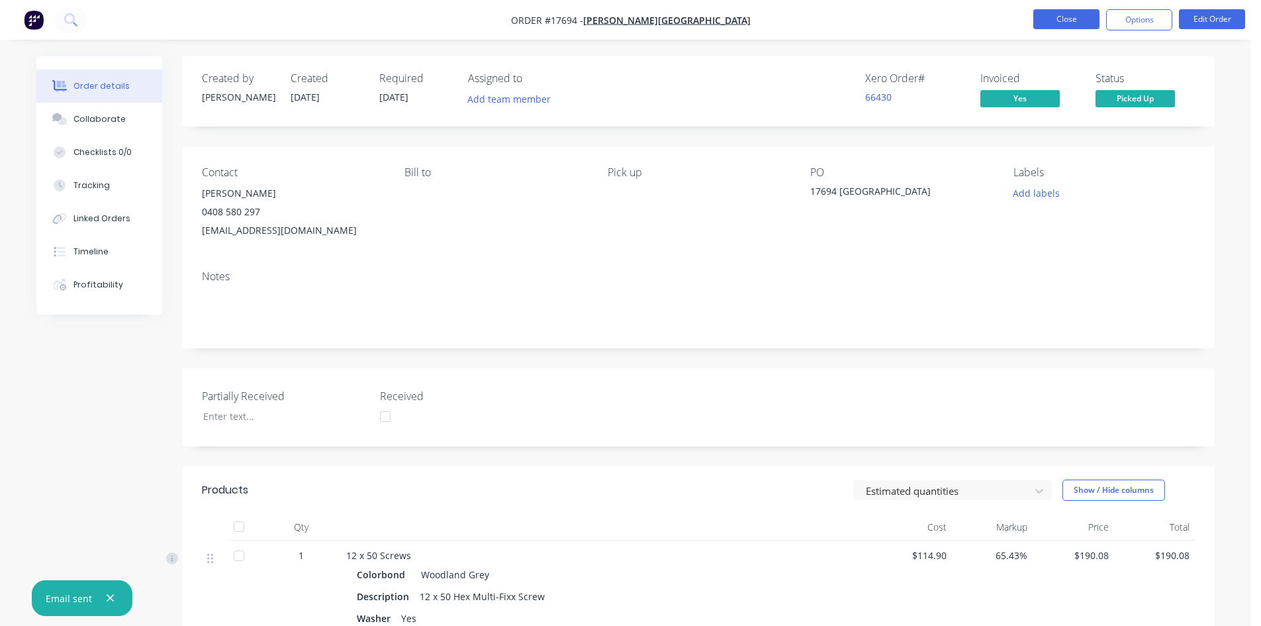
click at [1074, 19] on button "Close" at bounding box center [1067, 19] width 66 height 20
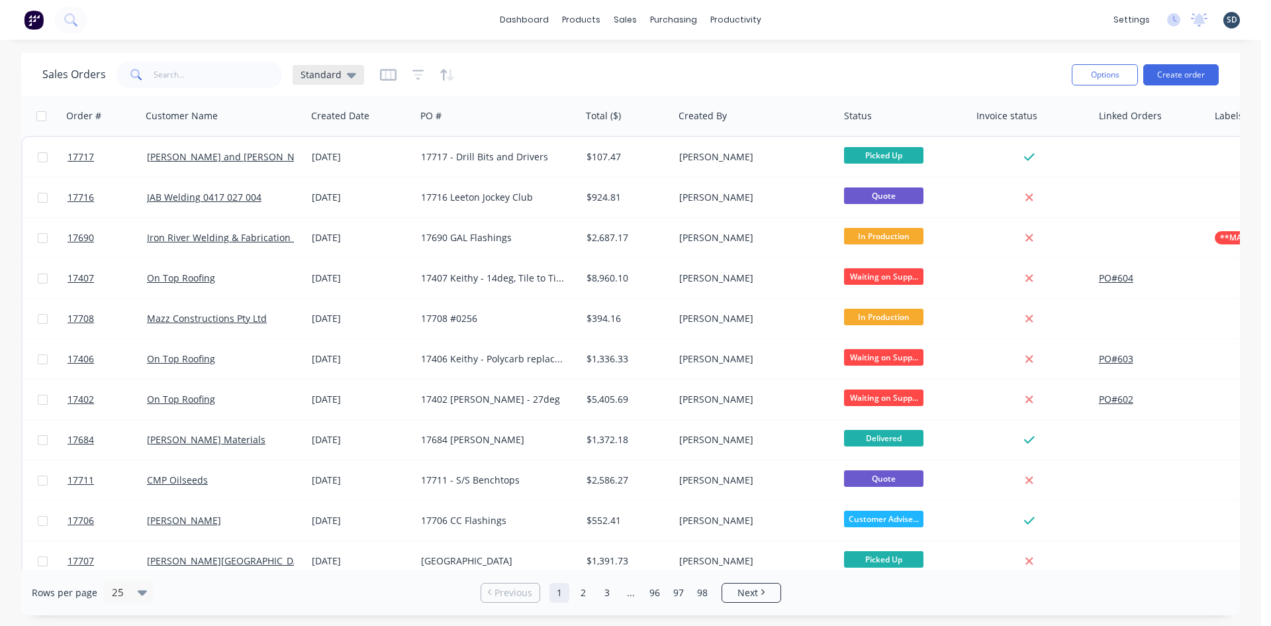
click at [348, 84] on div "Standard" at bounding box center [329, 75] width 72 height 20
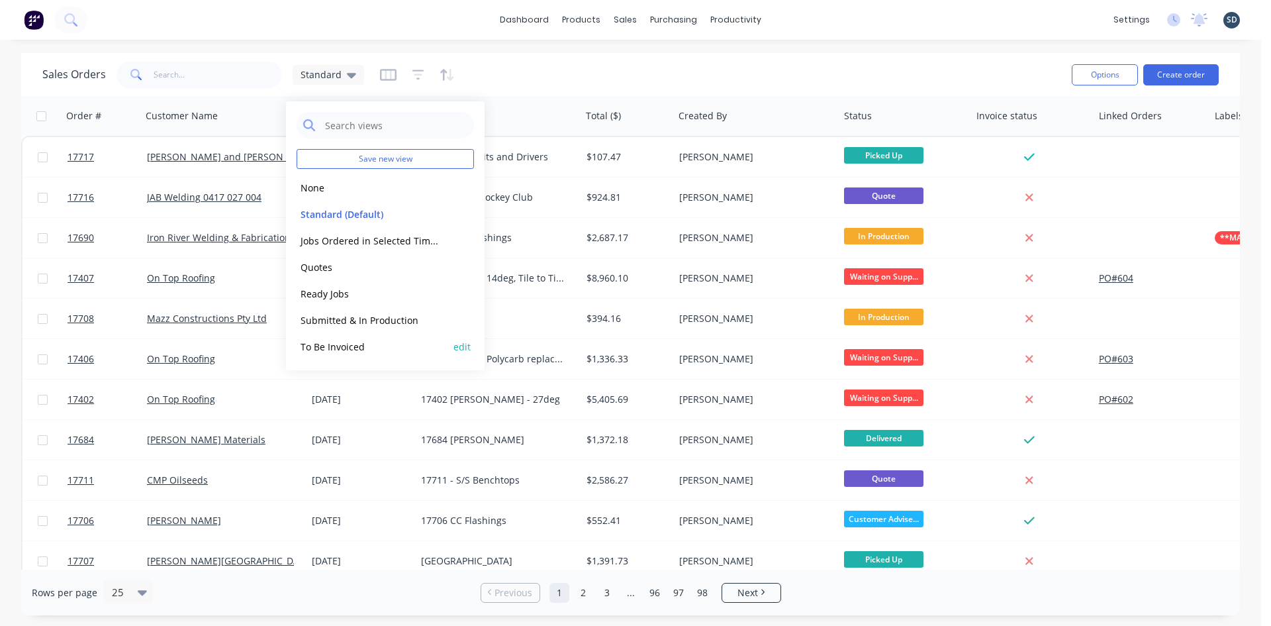
click at [367, 346] on button "To Be Invoiced" at bounding box center [372, 346] width 151 height 15
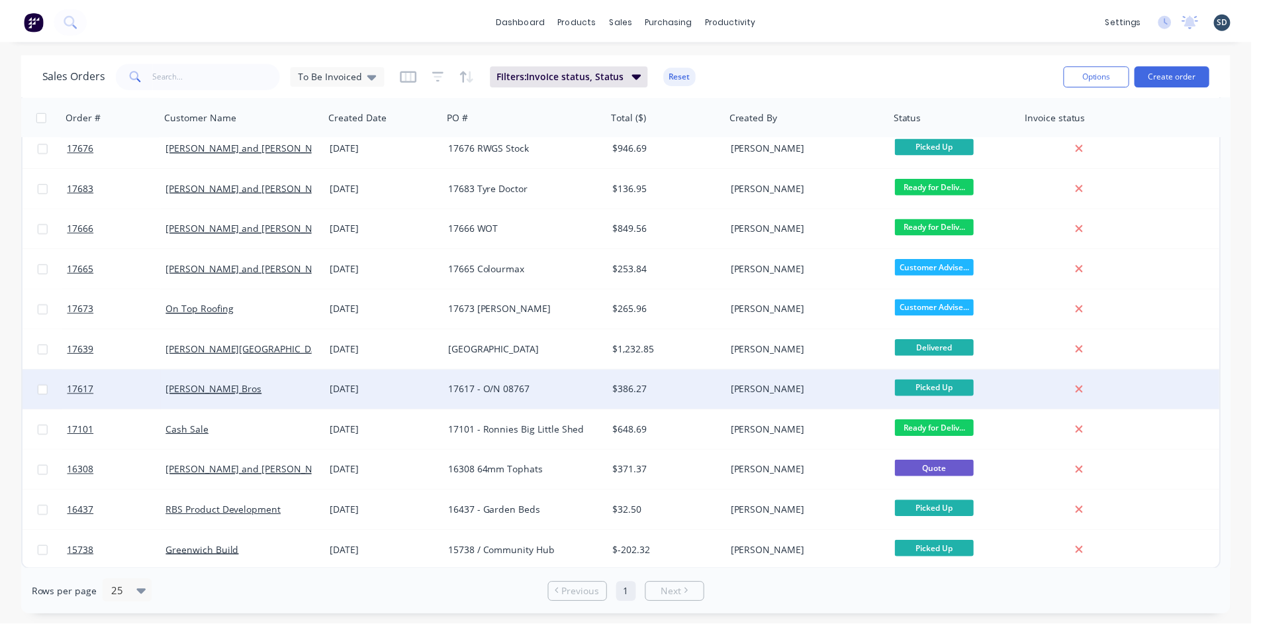
scroll to position [91, 0]
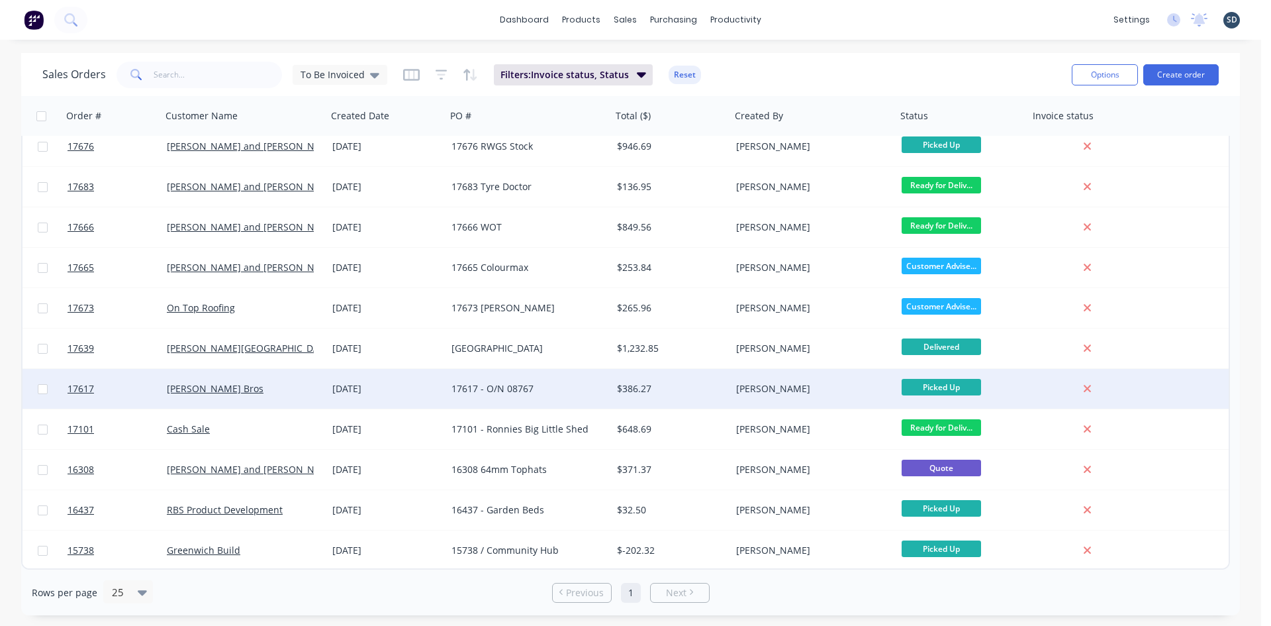
click at [428, 384] on div "19 Sep 2025" at bounding box center [386, 388] width 109 height 13
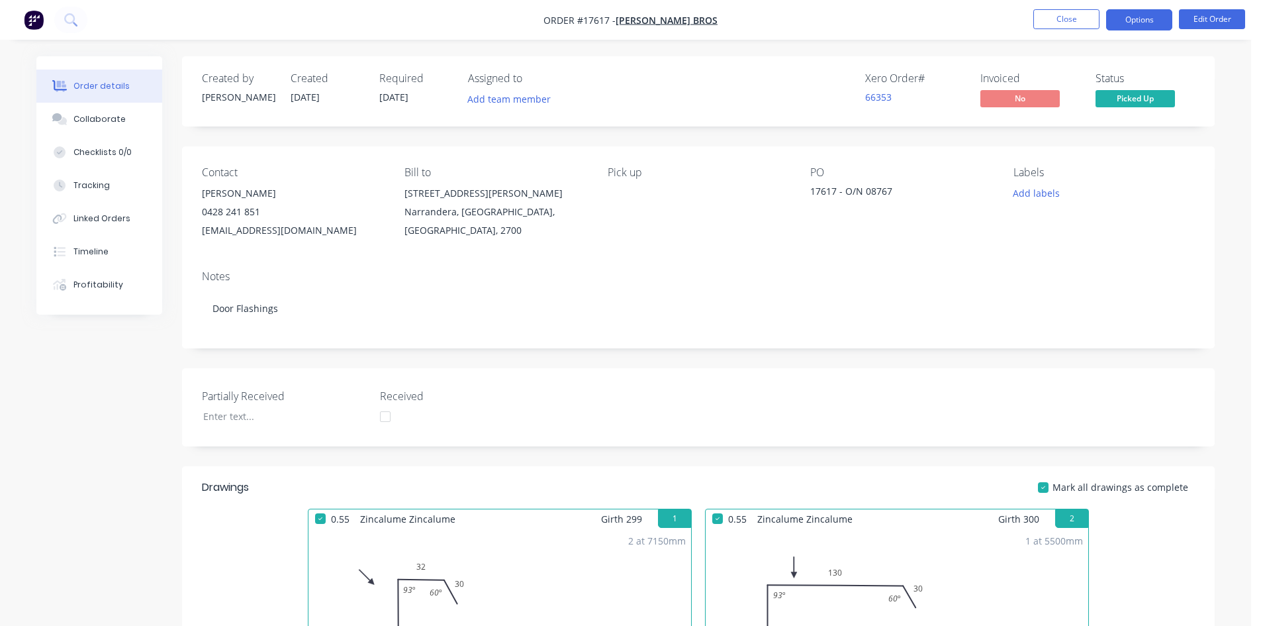
click at [1138, 19] on button "Options" at bounding box center [1139, 19] width 66 height 21
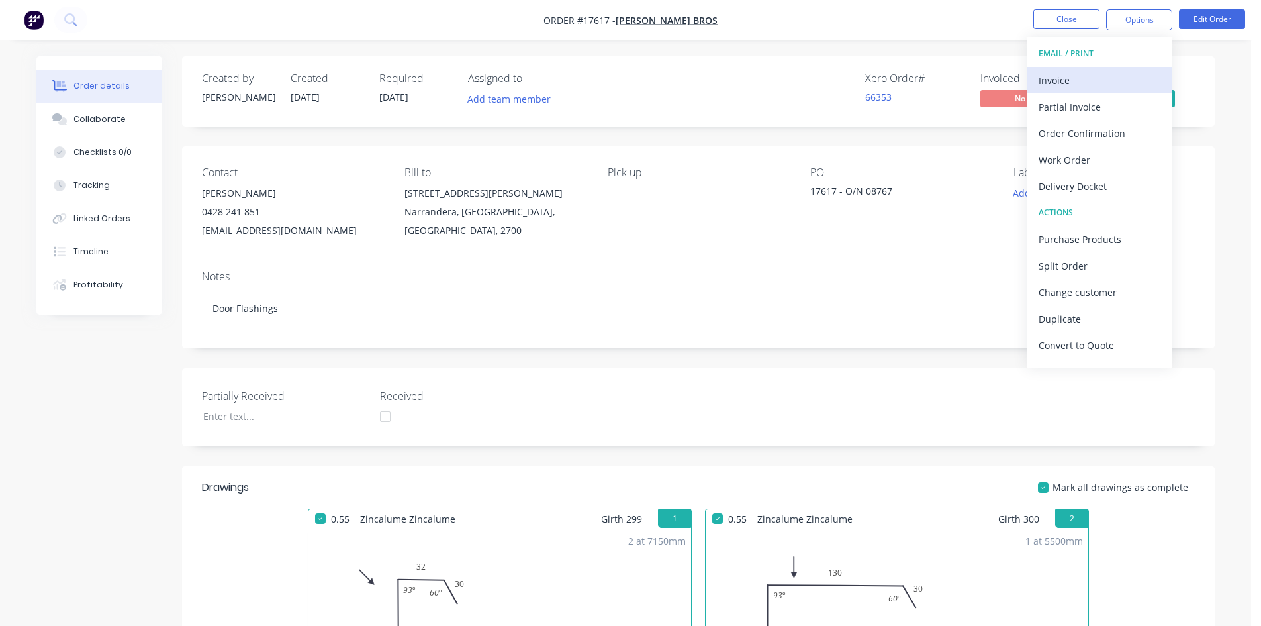
click at [1098, 81] on div "Invoice" at bounding box center [1100, 80] width 122 height 19
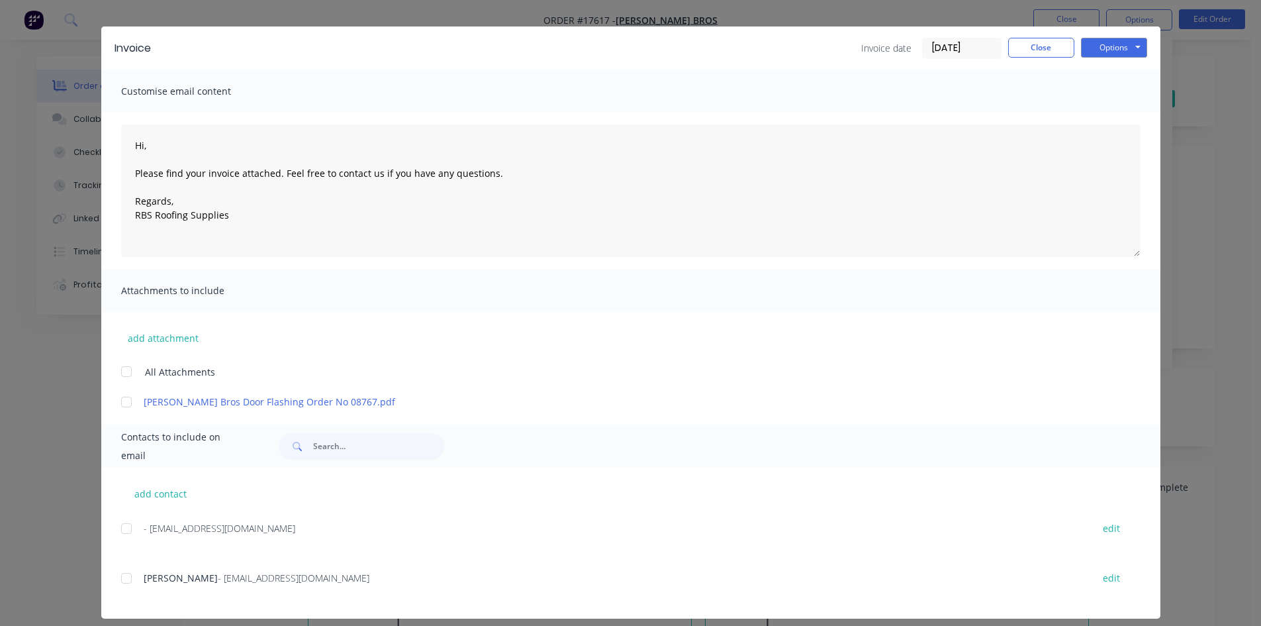
scroll to position [38, 0]
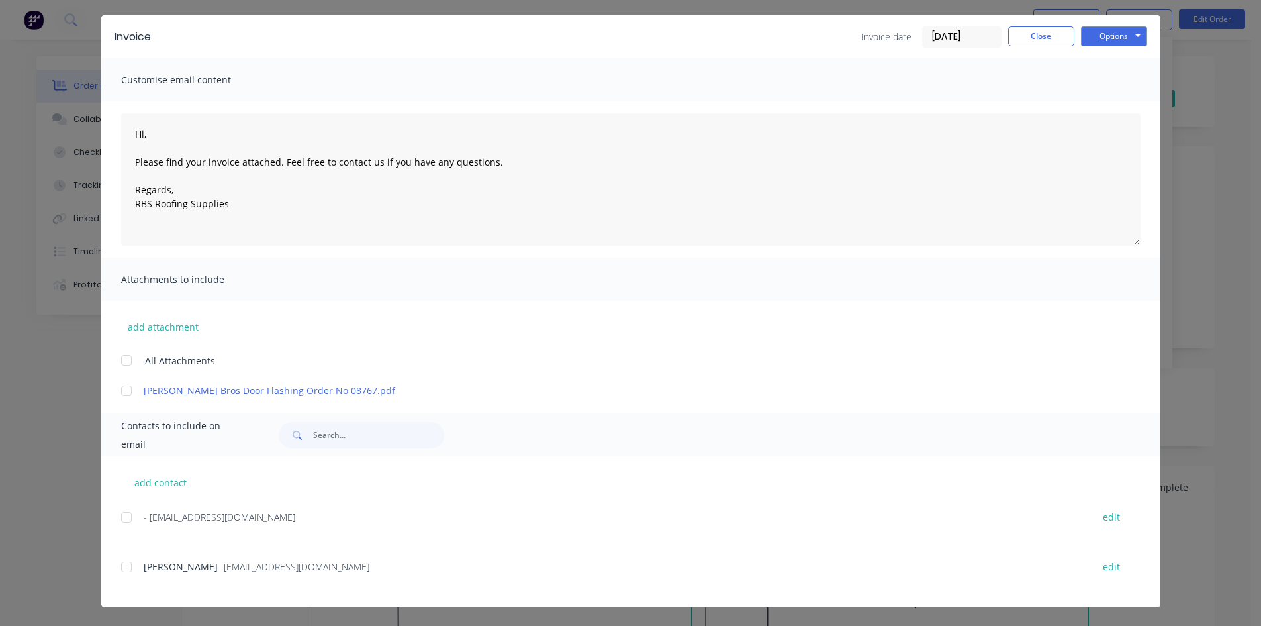
click at [121, 520] on div at bounding box center [126, 517] width 26 height 26
click at [1123, 35] on button "Options" at bounding box center [1114, 36] width 66 height 20
click at [1130, 97] on button "Email" at bounding box center [1123, 104] width 85 height 22
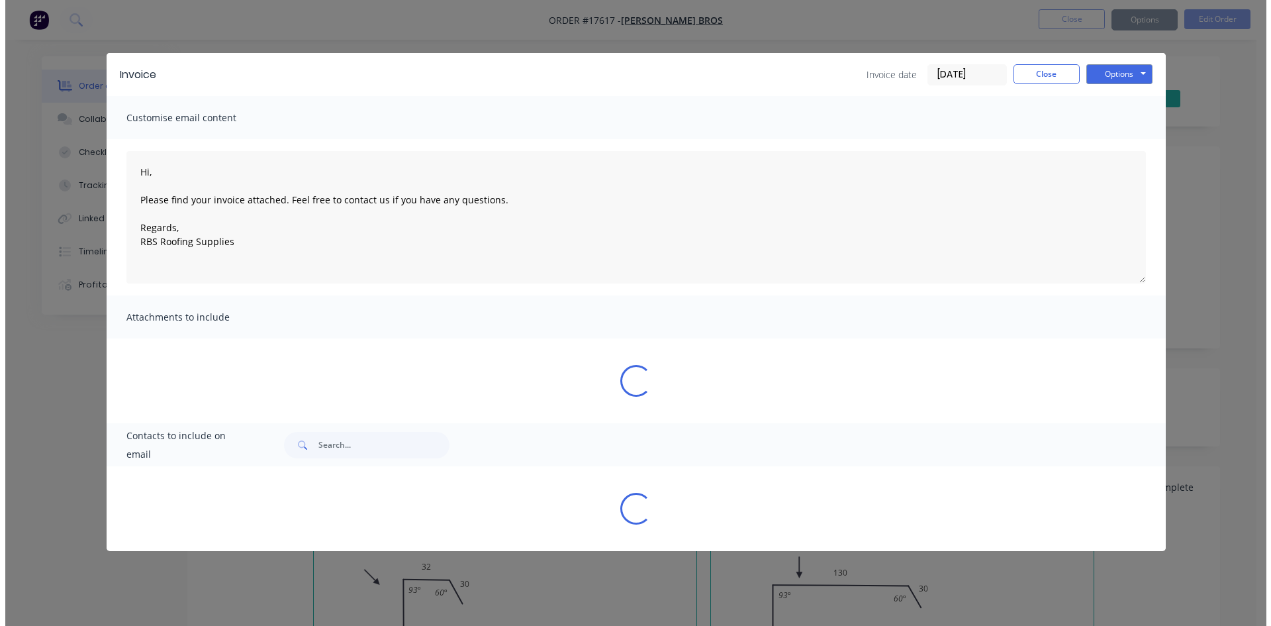
scroll to position [0, 0]
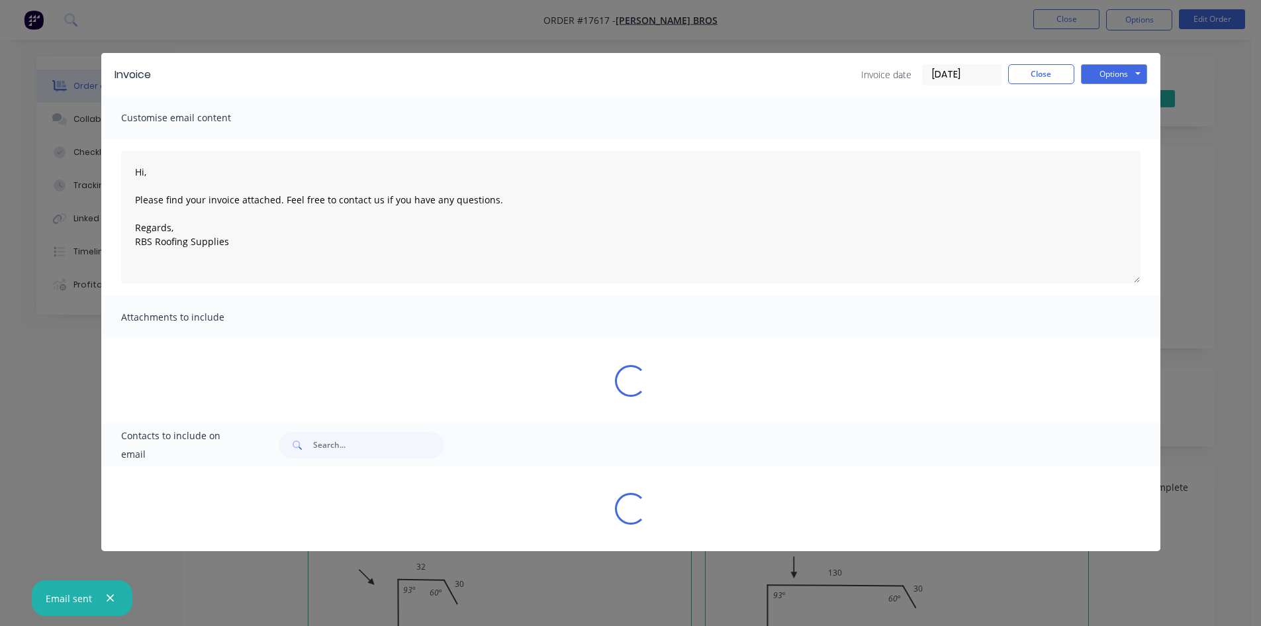
type textarea "Hi, Please find your invoice attached. Feel free to contact us if you have any …"
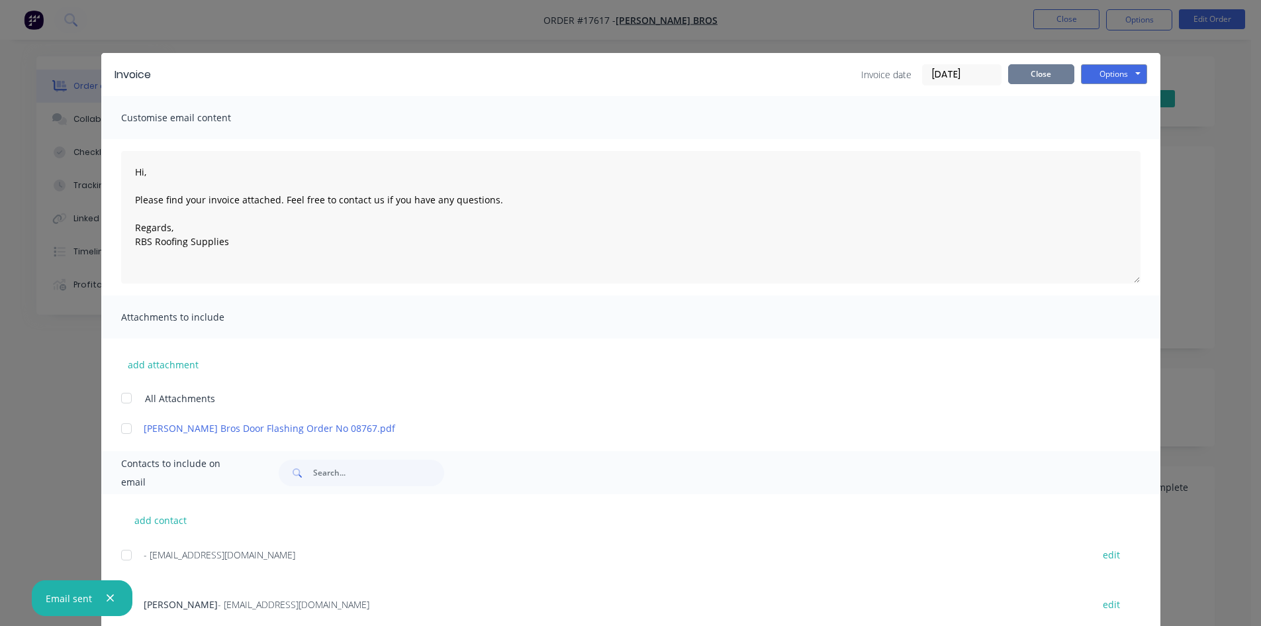
click at [1032, 78] on button "Close" at bounding box center [1041, 74] width 66 height 20
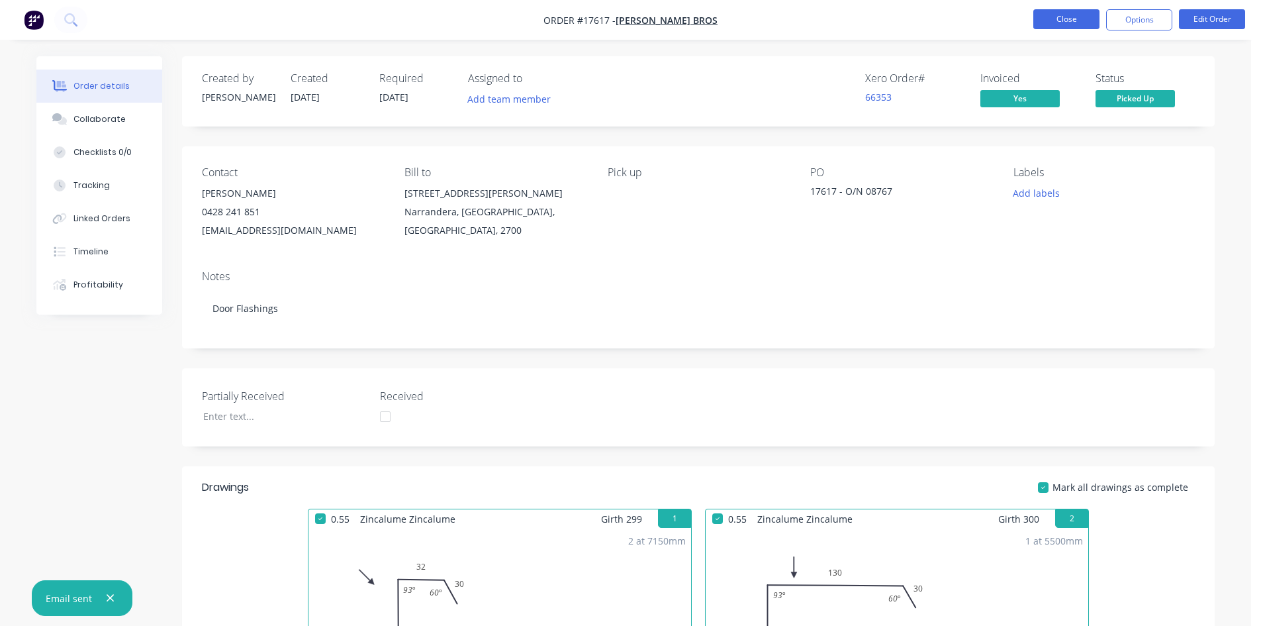
click at [1068, 14] on button "Close" at bounding box center [1067, 19] width 66 height 20
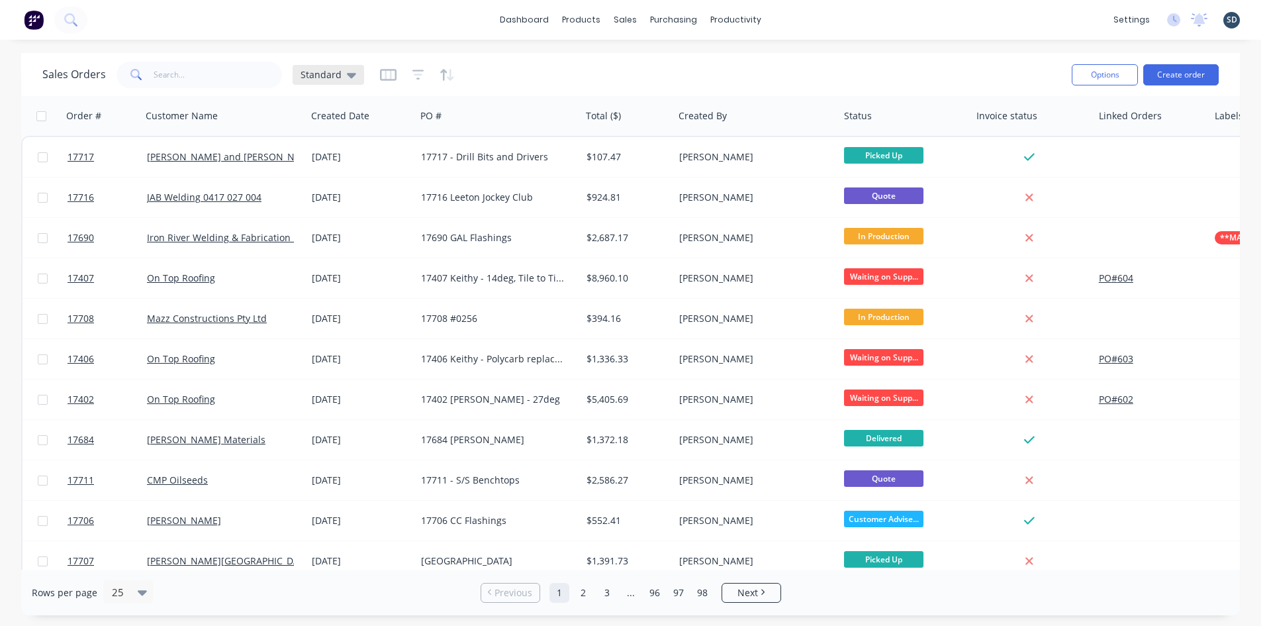
click at [356, 75] on div "Standard" at bounding box center [329, 75] width 72 height 20
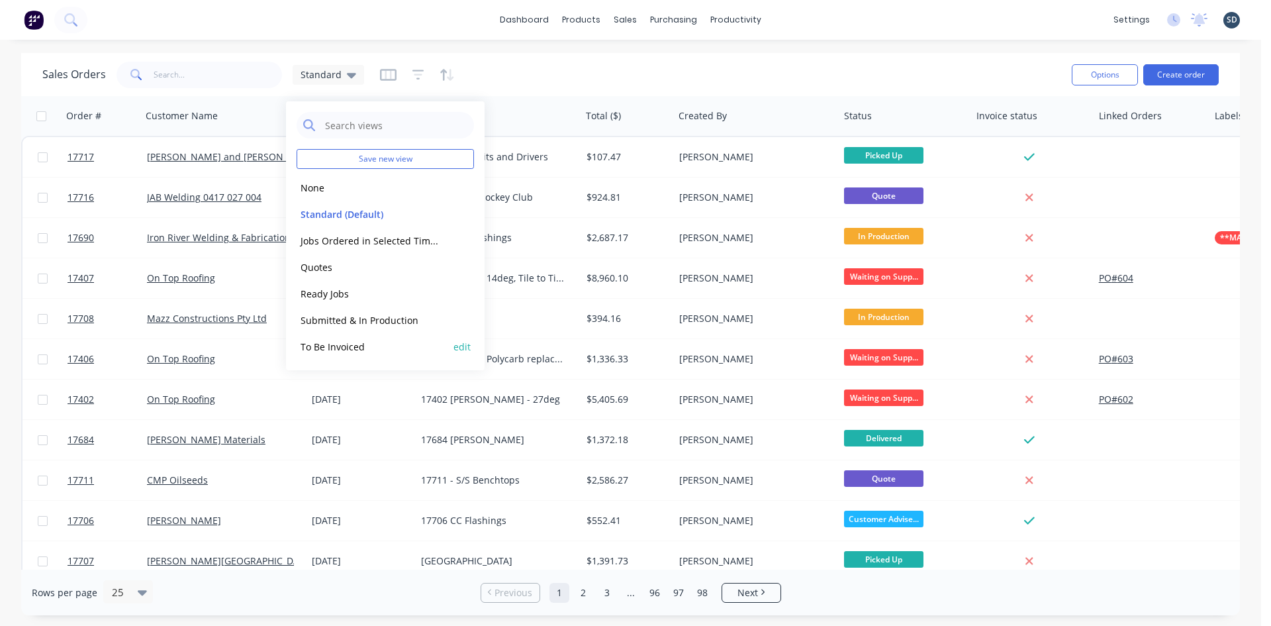
click at [360, 347] on button "To Be Invoiced" at bounding box center [372, 346] width 151 height 15
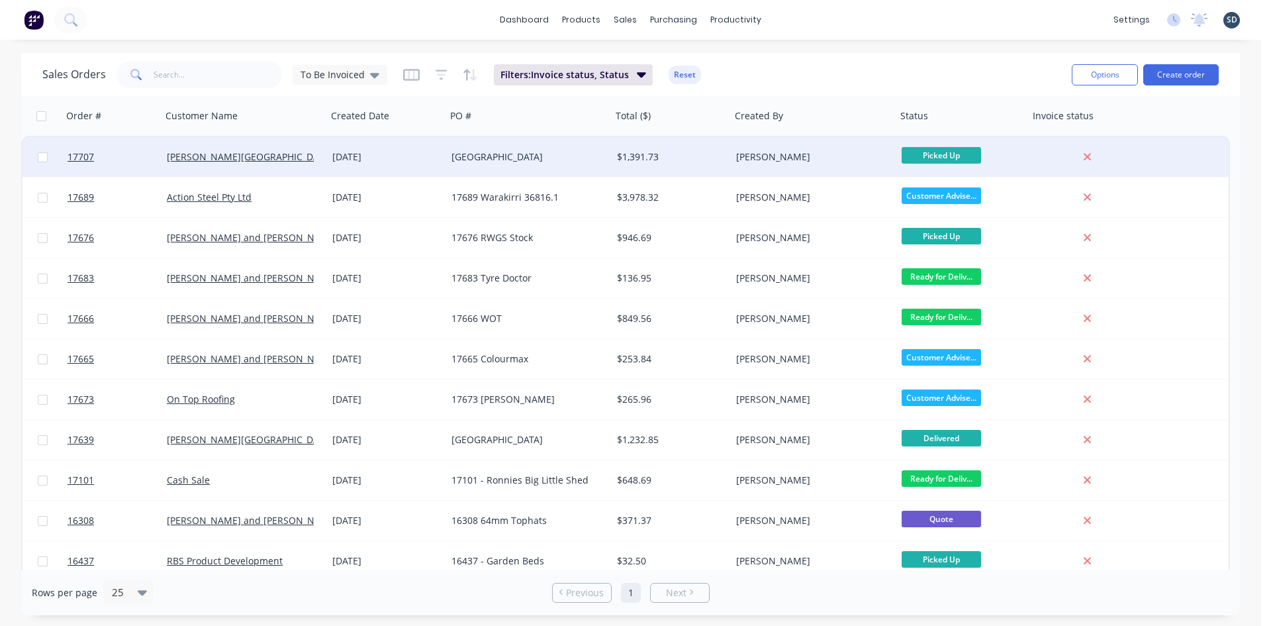
click at [416, 158] on div "[DATE]" at bounding box center [386, 156] width 109 height 13
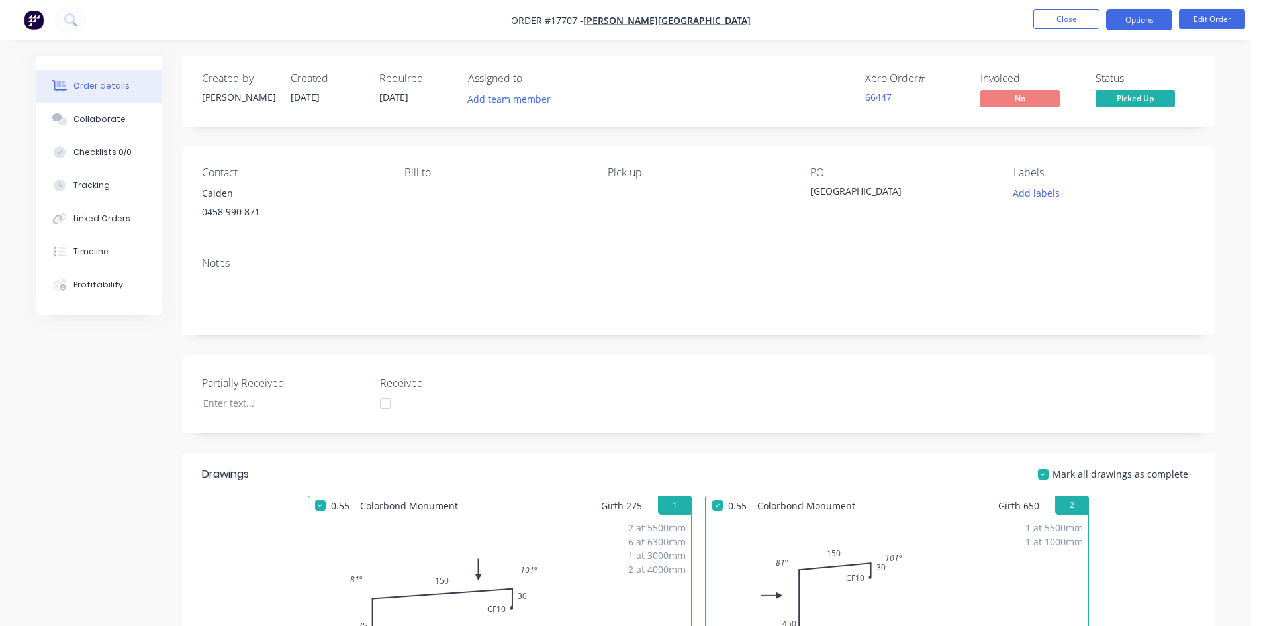
click at [1138, 22] on button "Options" at bounding box center [1139, 19] width 66 height 21
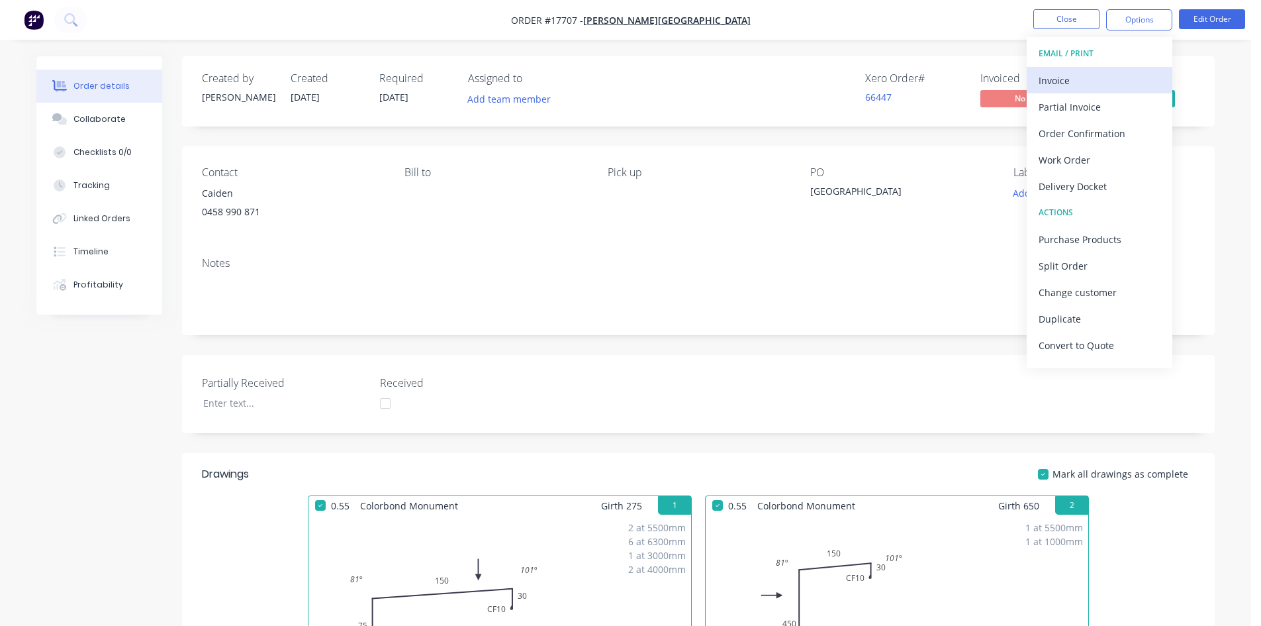
click at [1098, 78] on div "Invoice" at bounding box center [1100, 80] width 122 height 19
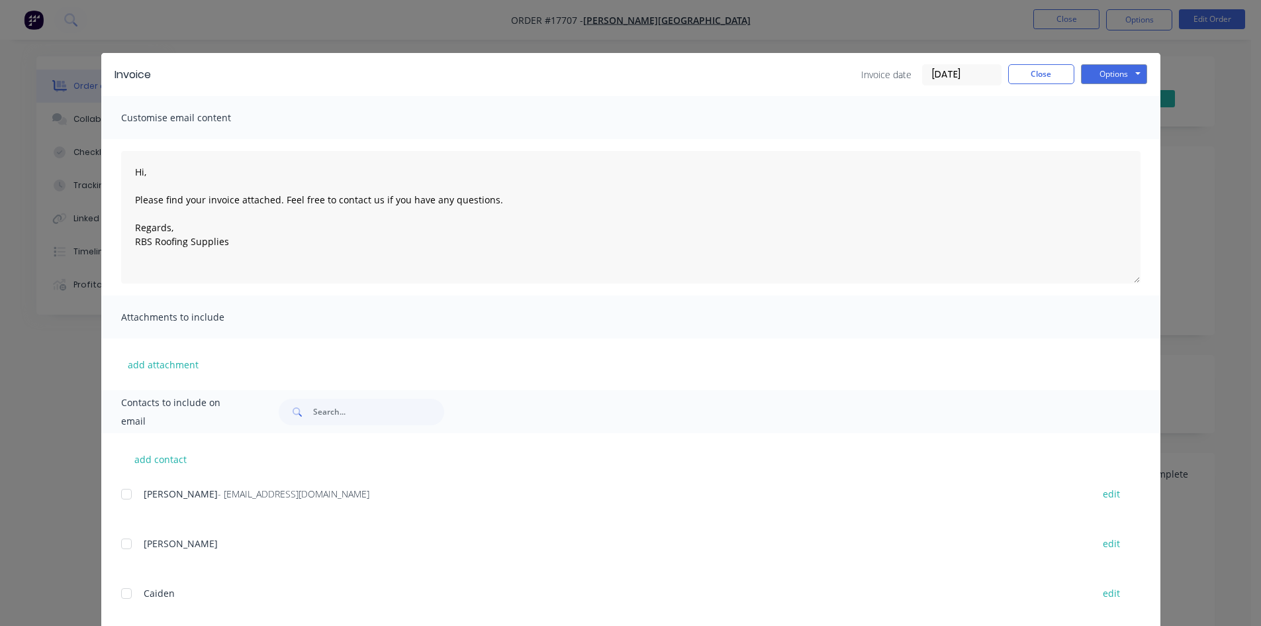
click at [124, 496] on div at bounding box center [126, 494] width 26 height 26
click at [1124, 75] on button "Options" at bounding box center [1114, 74] width 66 height 20
click at [1135, 132] on button "Email" at bounding box center [1123, 141] width 85 height 22
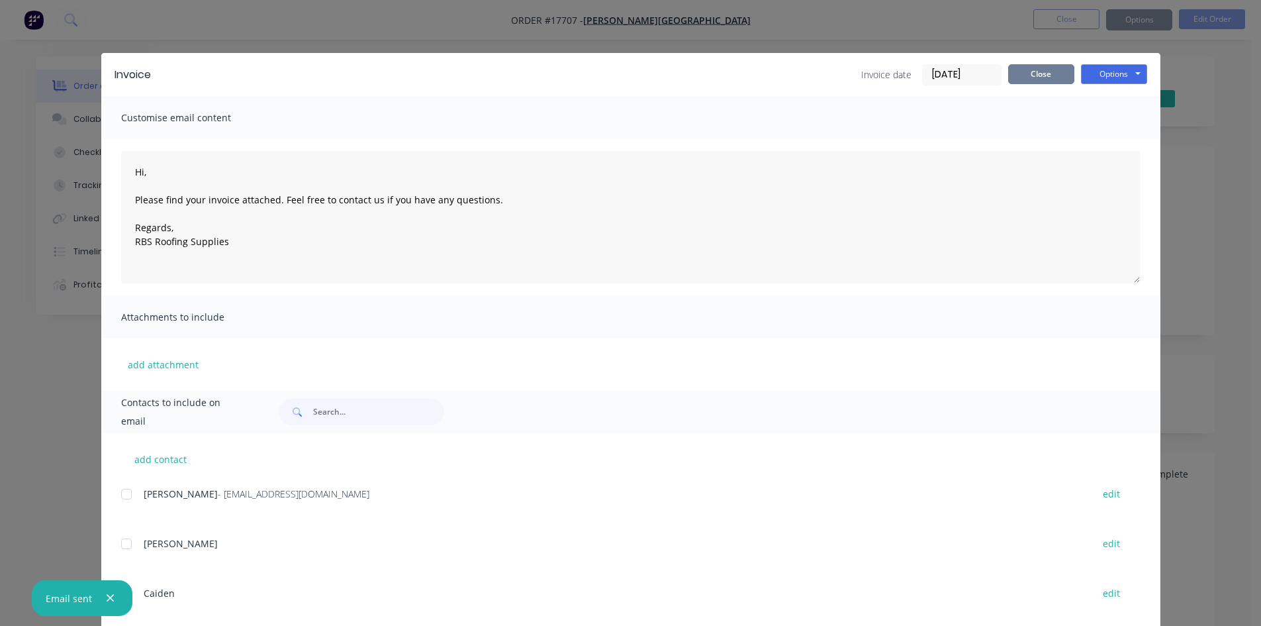
type textarea "Hi, Please find your invoice attached. Feel free to contact us if you have any …"
click at [1052, 75] on button "Close" at bounding box center [1041, 74] width 66 height 20
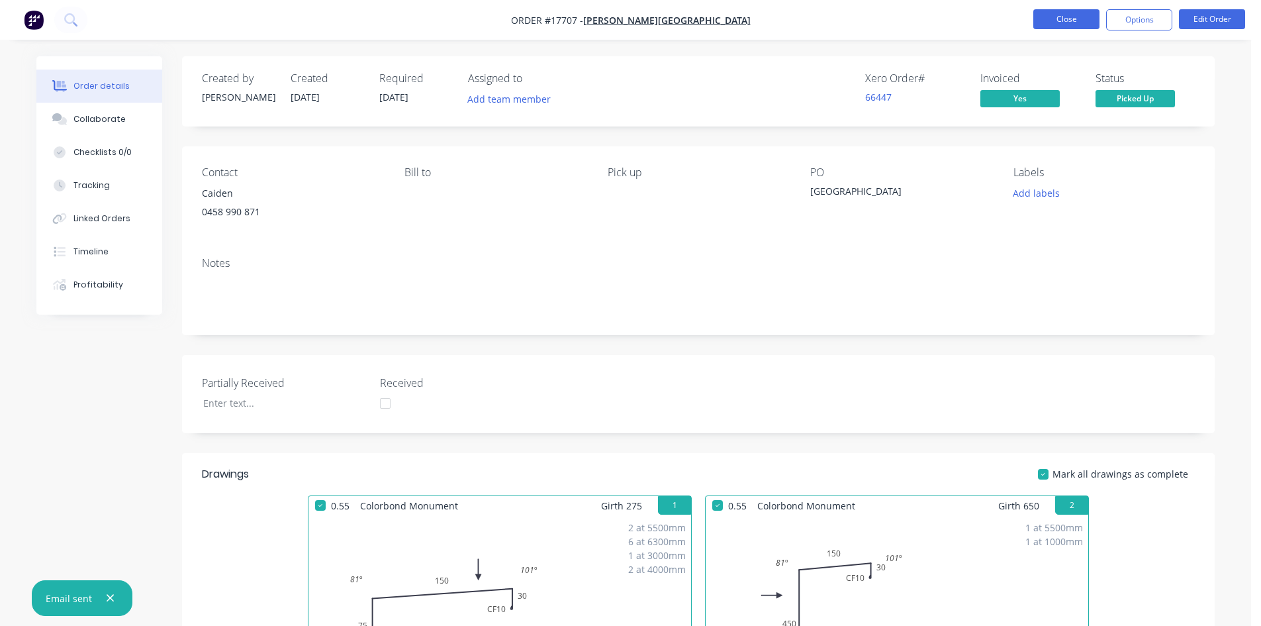
click at [1078, 22] on button "Close" at bounding box center [1067, 19] width 66 height 20
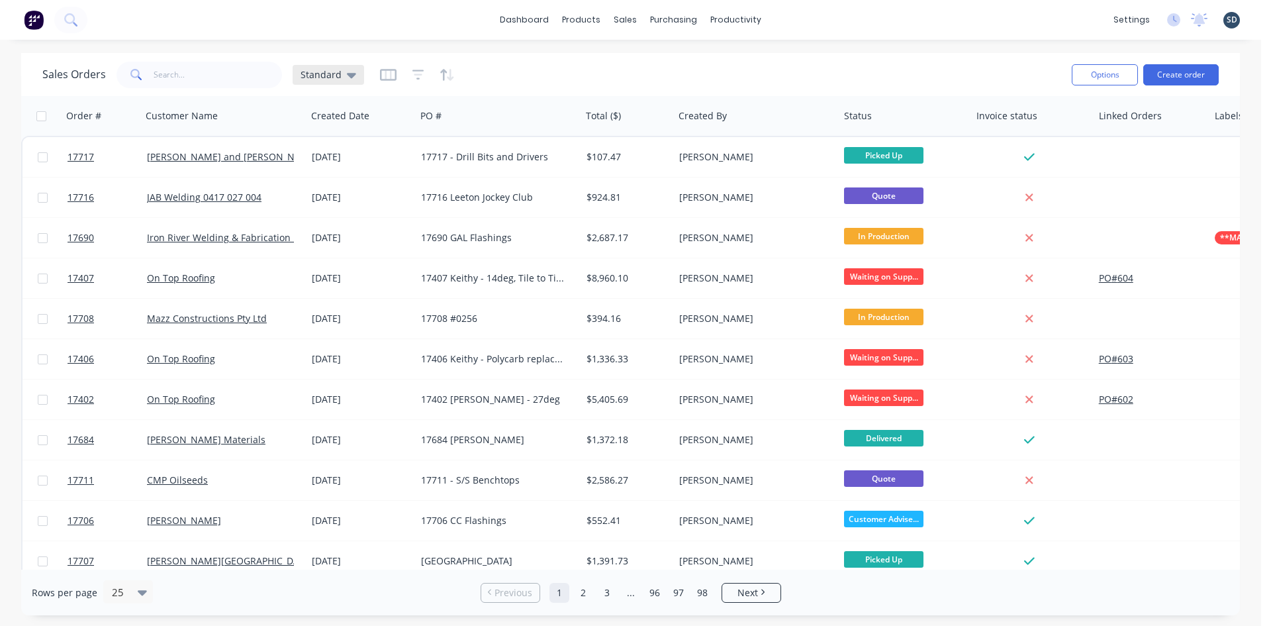
click at [348, 79] on icon at bounding box center [351, 75] width 9 height 15
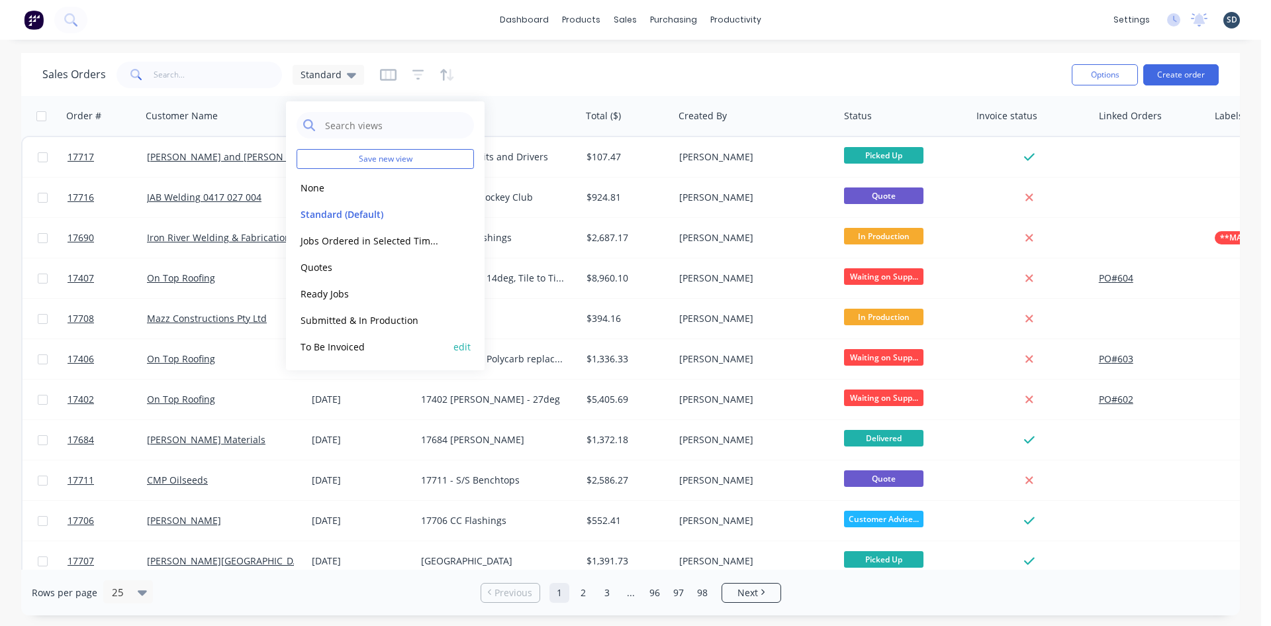
click at [379, 345] on button "To Be Invoiced" at bounding box center [372, 346] width 151 height 15
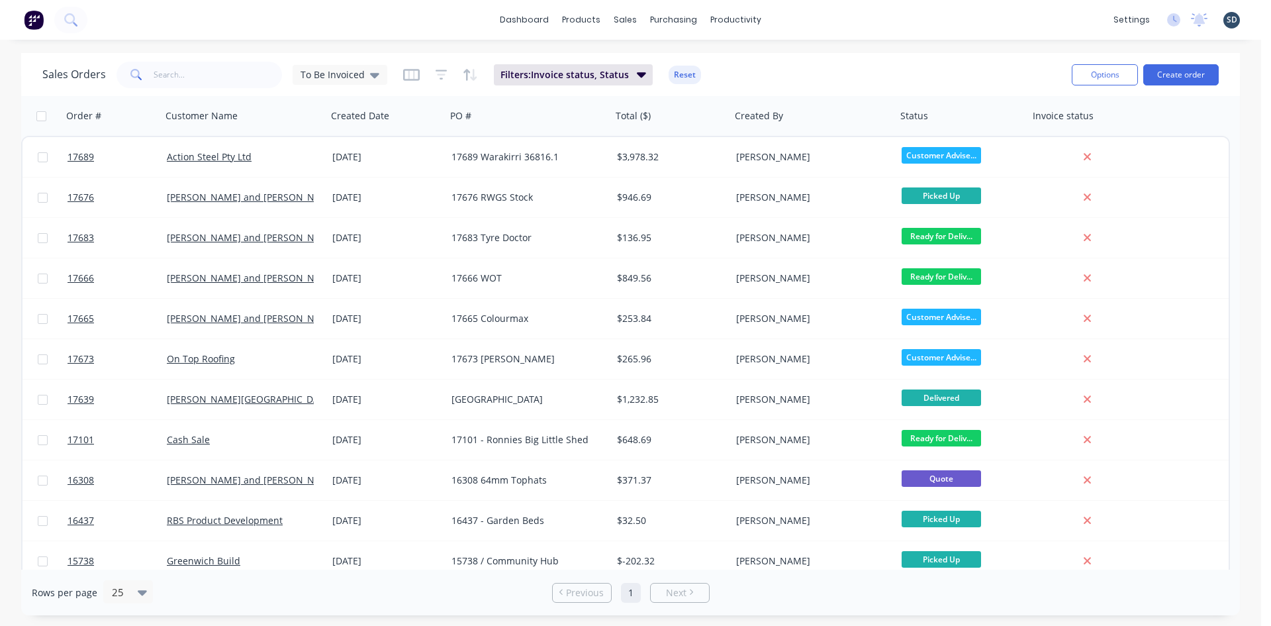
click at [795, 41] on div "dashboard products sales purchasing productivity dashboard products Product Cat…" at bounding box center [630, 313] width 1261 height 626
click at [829, 26] on div "dashboard products sales purchasing productivity dashboard products Product Cat…" at bounding box center [630, 20] width 1261 height 40
click at [814, 21] on div "dashboard products sales purchasing productivity dashboard products Product Cat…" at bounding box center [630, 20] width 1261 height 40
click at [785, 22] on div "dashboard products sales purchasing productivity dashboard products Product Cat…" at bounding box center [630, 20] width 1261 height 40
click at [804, 15] on div "dashboard products sales purchasing productivity dashboard products Product Cat…" at bounding box center [630, 20] width 1261 height 40
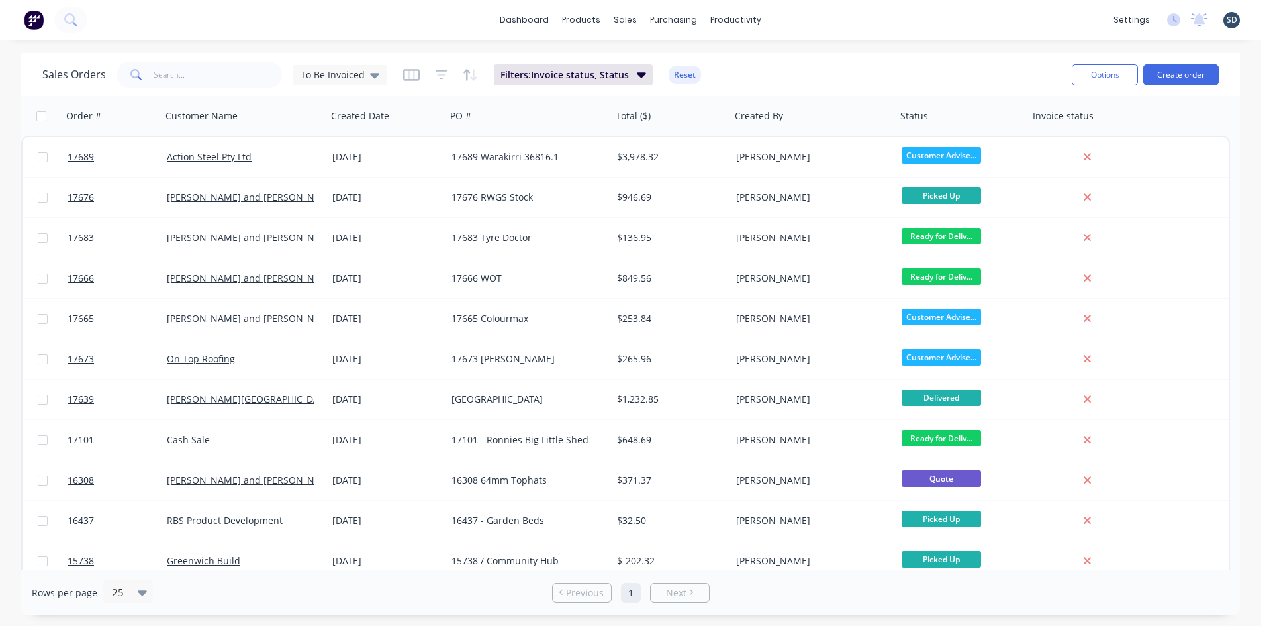
click at [802, 17] on div "dashboard products sales purchasing productivity dashboard products Product Cat…" at bounding box center [630, 20] width 1261 height 40
click at [824, 31] on div "dashboard products sales purchasing productivity dashboard products Product Cat…" at bounding box center [630, 20] width 1261 height 40
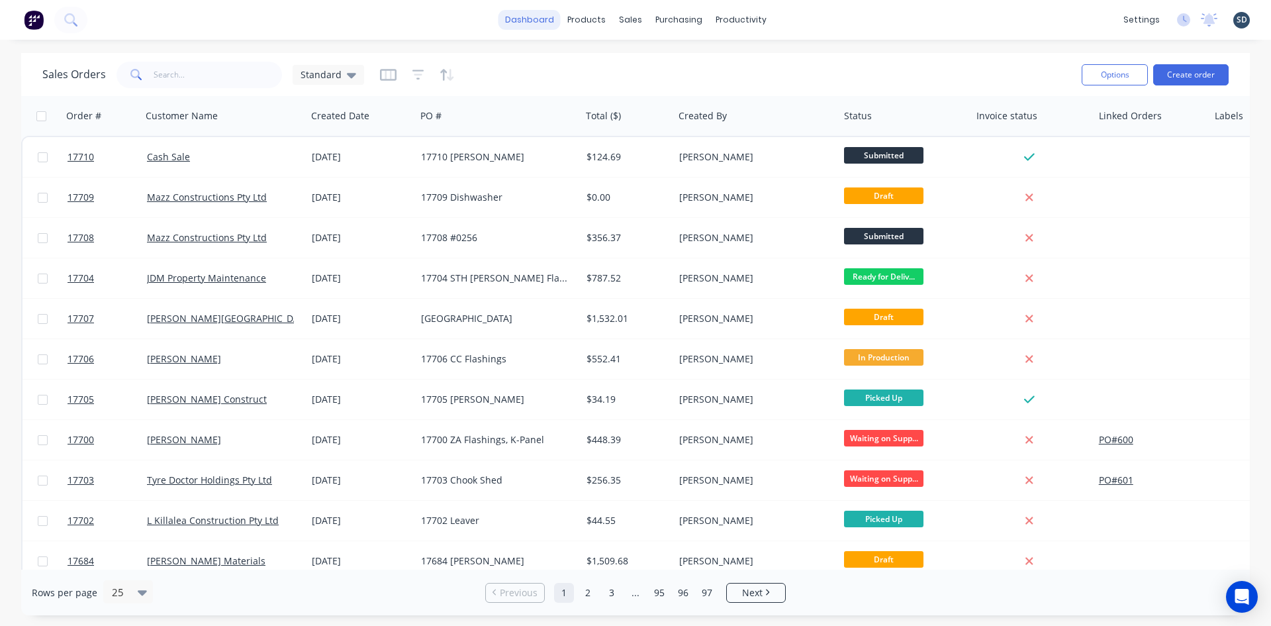
click at [534, 20] on link "dashboard" at bounding box center [530, 20] width 62 height 20
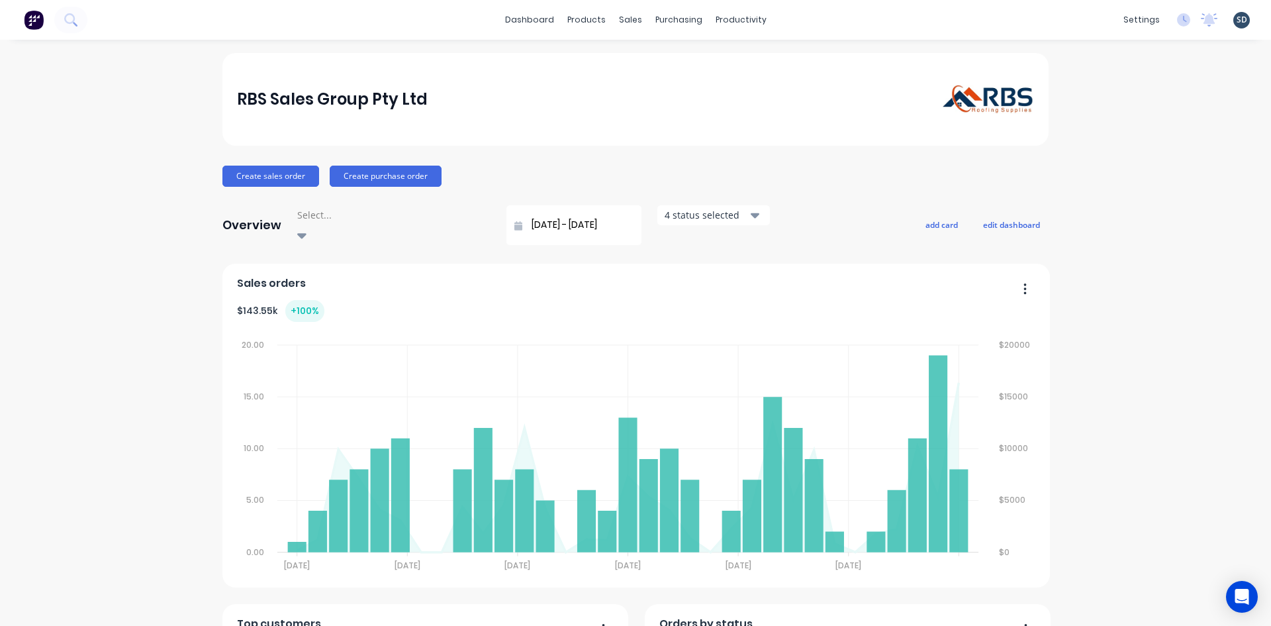
click at [603, 48] on div "dashboard products sales purchasing productivity dashboard products Product Cat…" at bounding box center [635, 313] width 1271 height 626
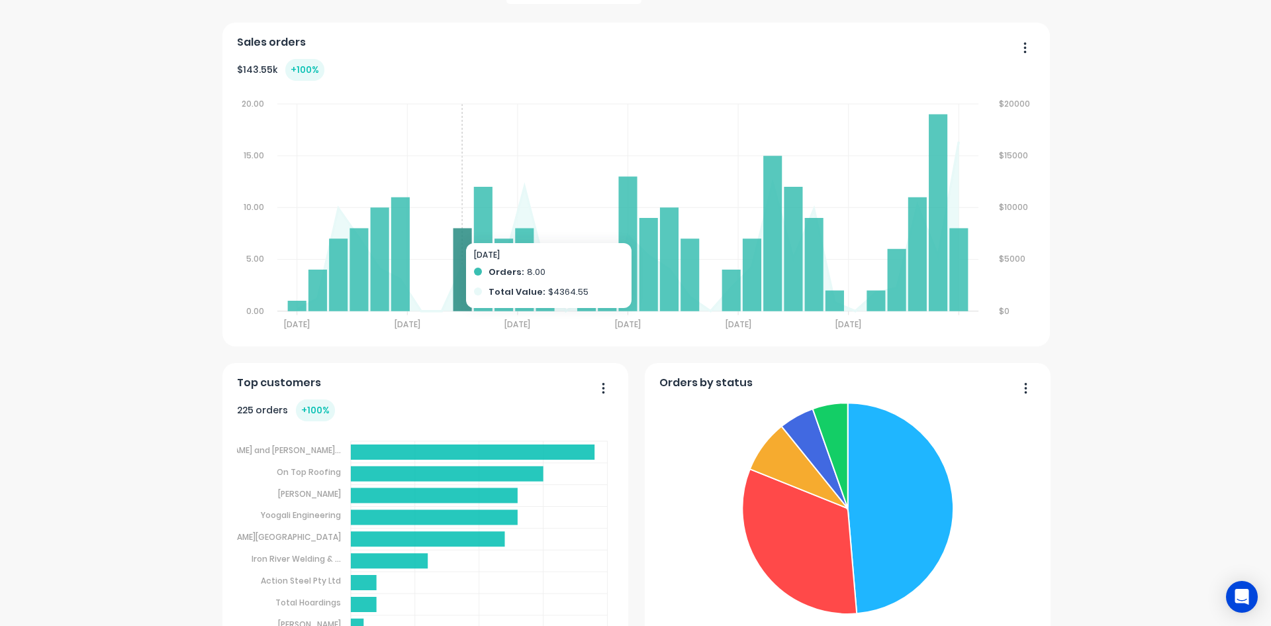
scroll to position [397, 0]
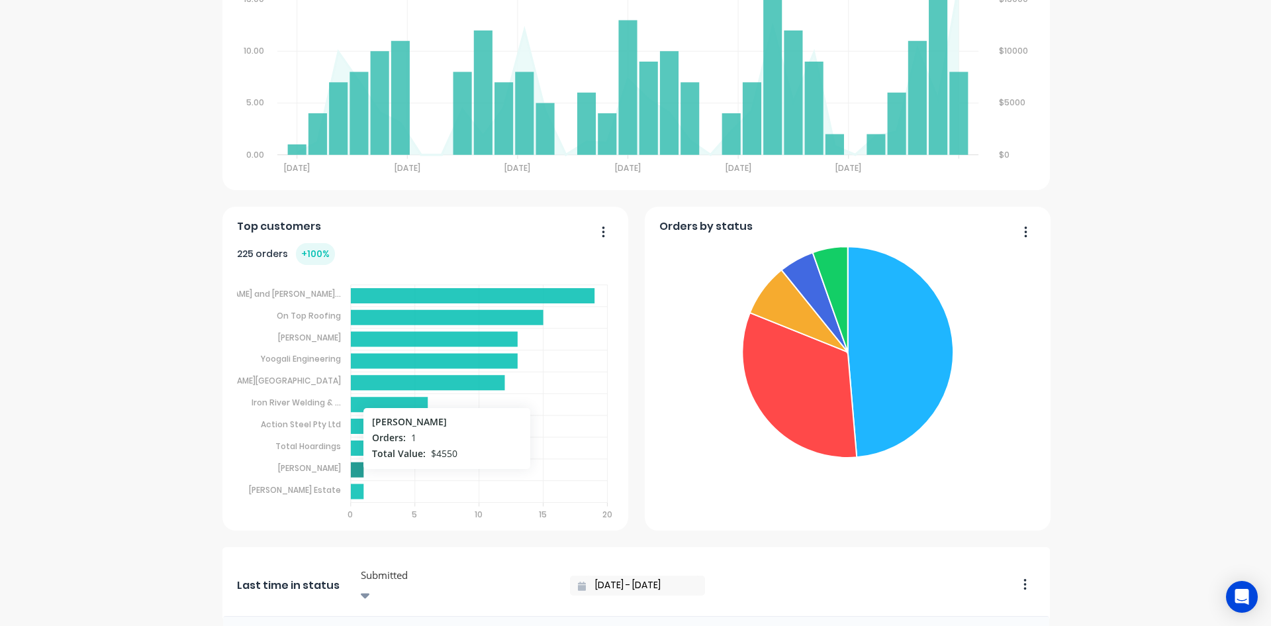
click at [353, 462] on icon at bounding box center [357, 469] width 13 height 15
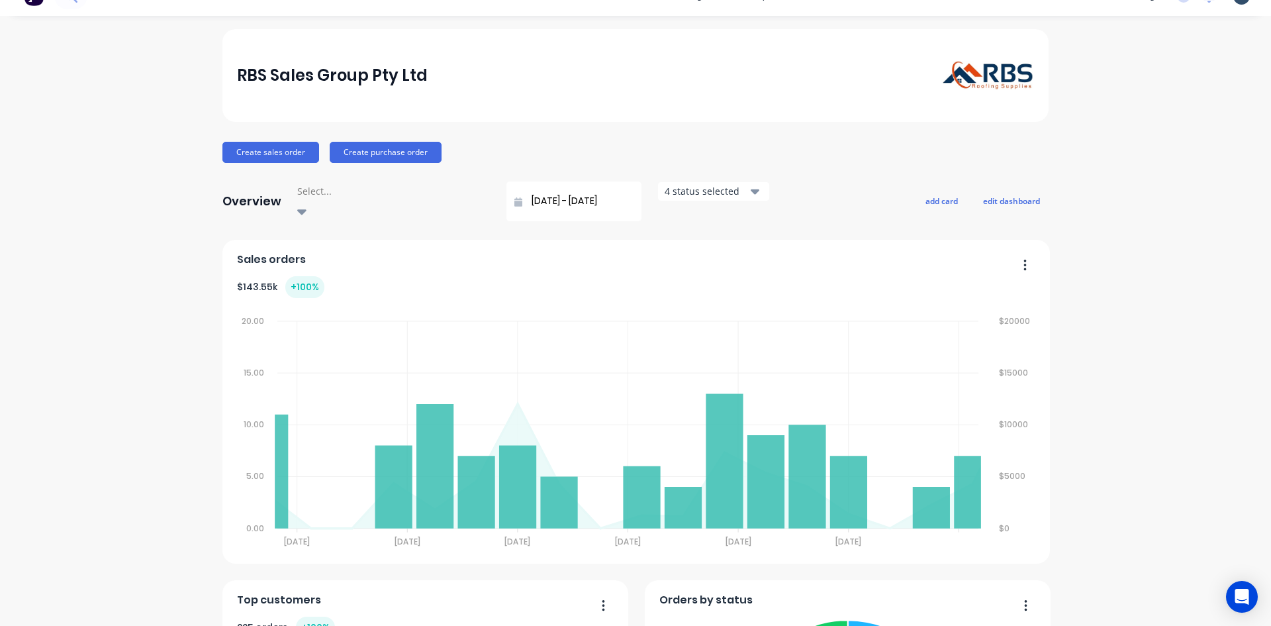
scroll to position [0, 0]
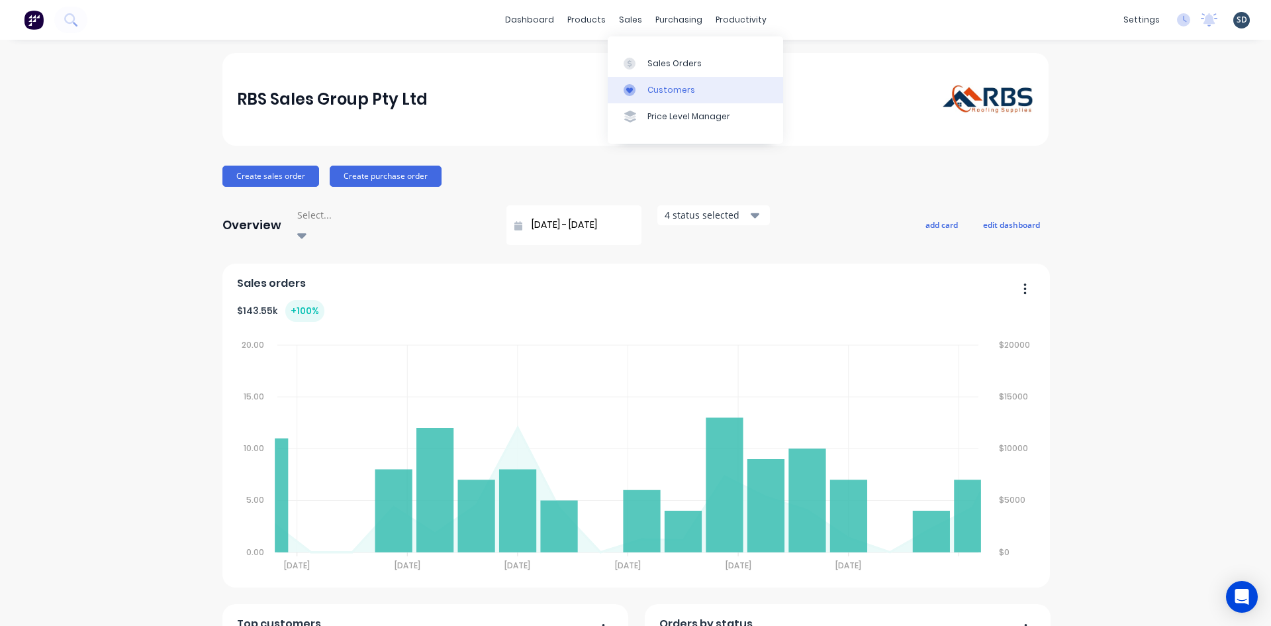
click at [675, 91] on div "Customers" at bounding box center [672, 90] width 48 height 12
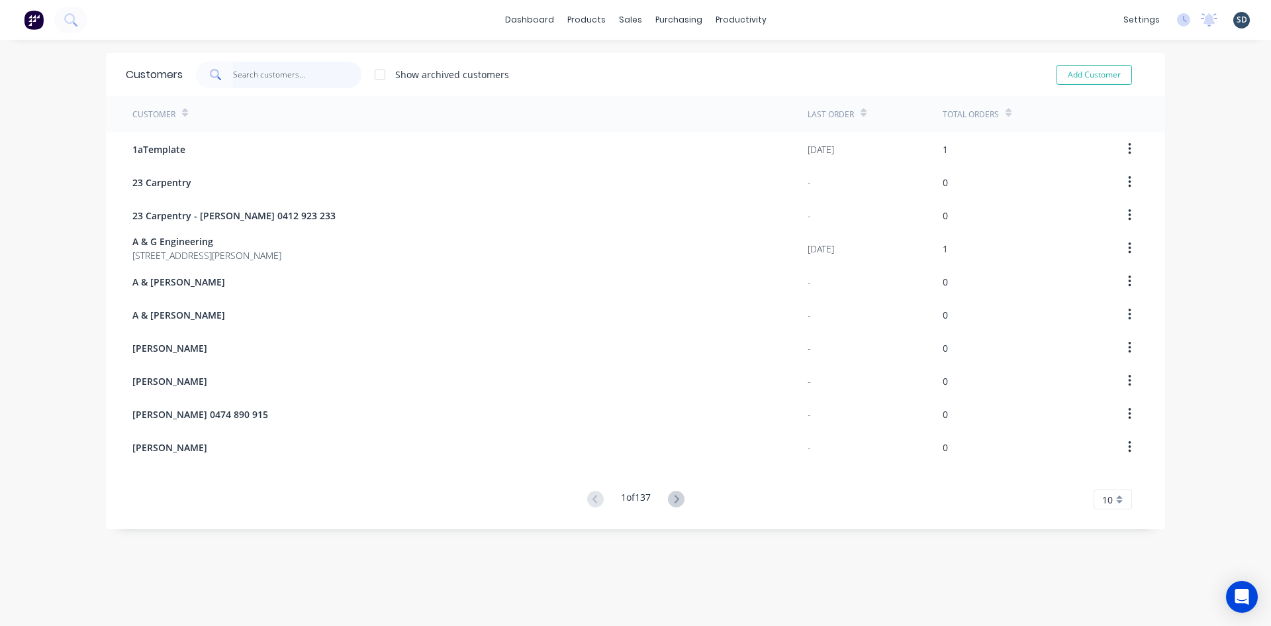
click at [267, 72] on input "text" at bounding box center [297, 75] width 129 height 26
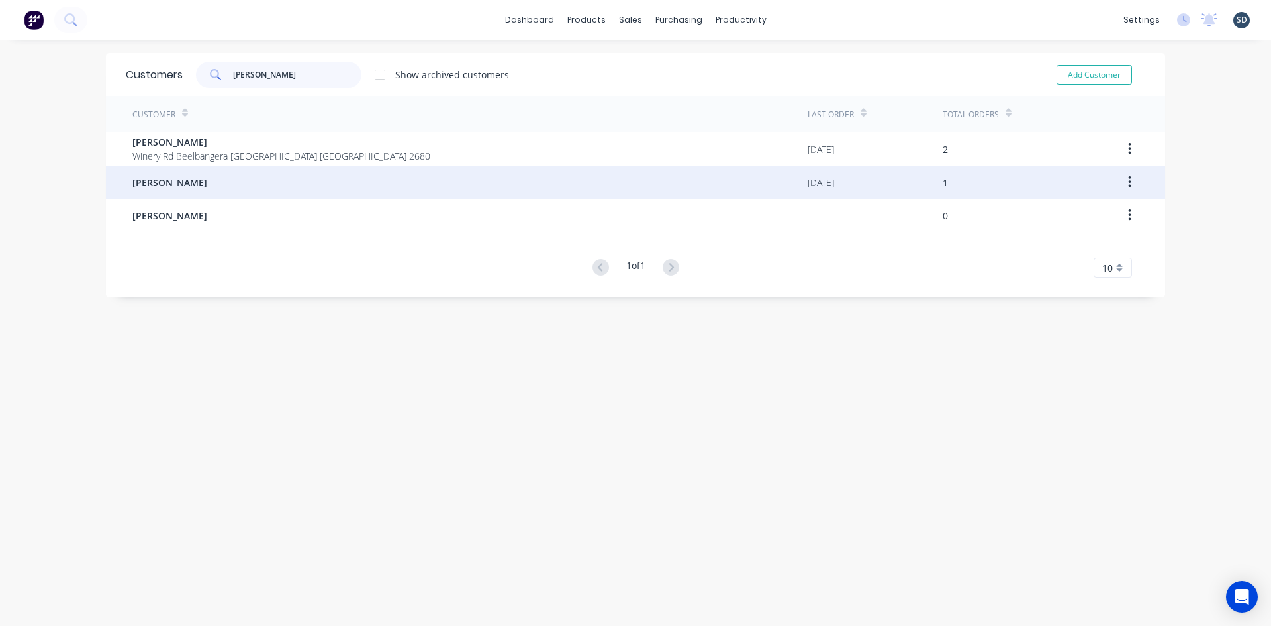
type input "[PERSON_NAME]"
click at [309, 176] on div "[PERSON_NAME]" at bounding box center [469, 182] width 675 height 33
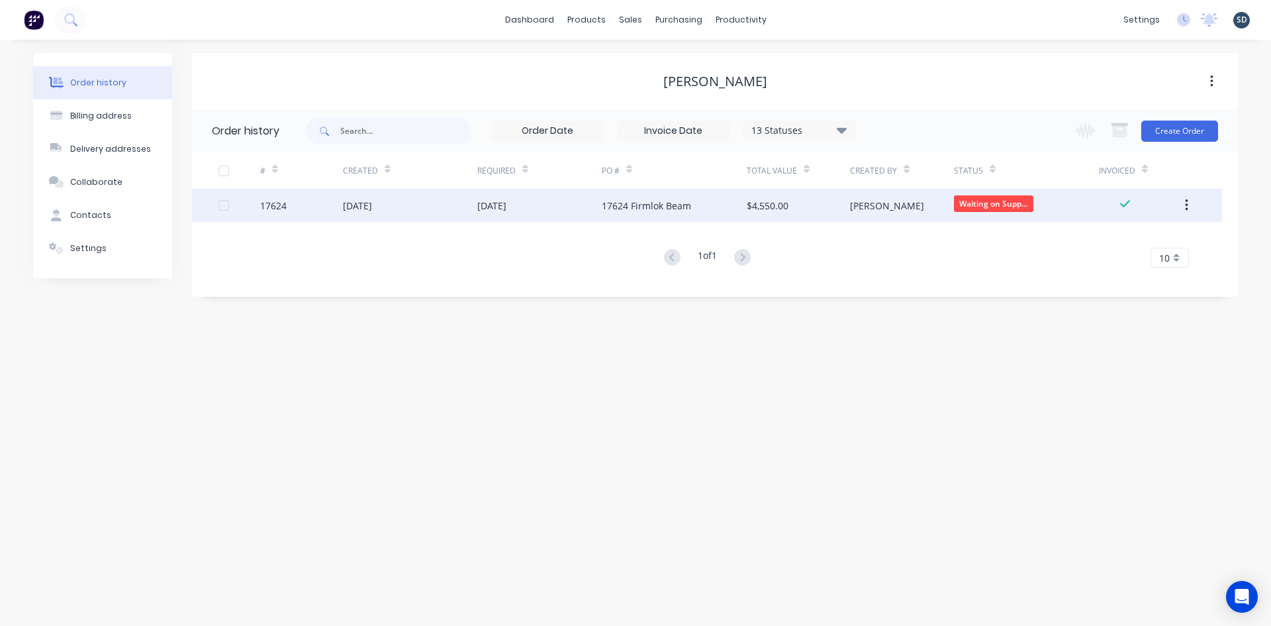
click at [447, 199] on div "[DATE]" at bounding box center [410, 205] width 134 height 33
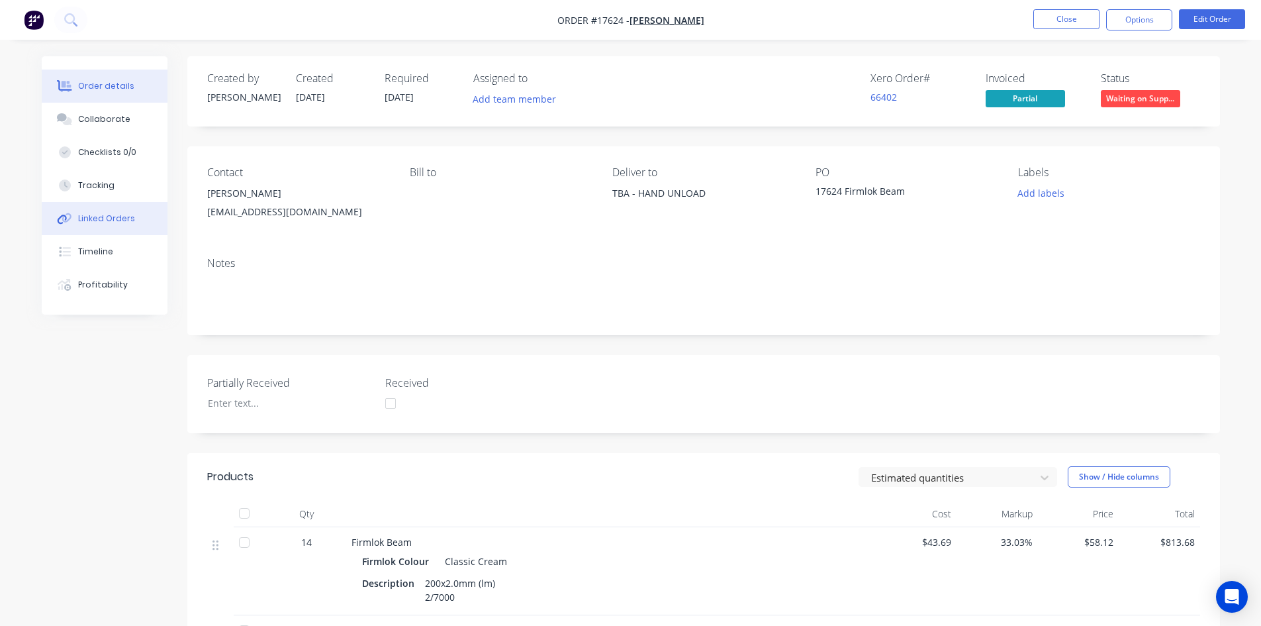
click at [119, 218] on div "Linked Orders" at bounding box center [106, 219] width 57 height 12
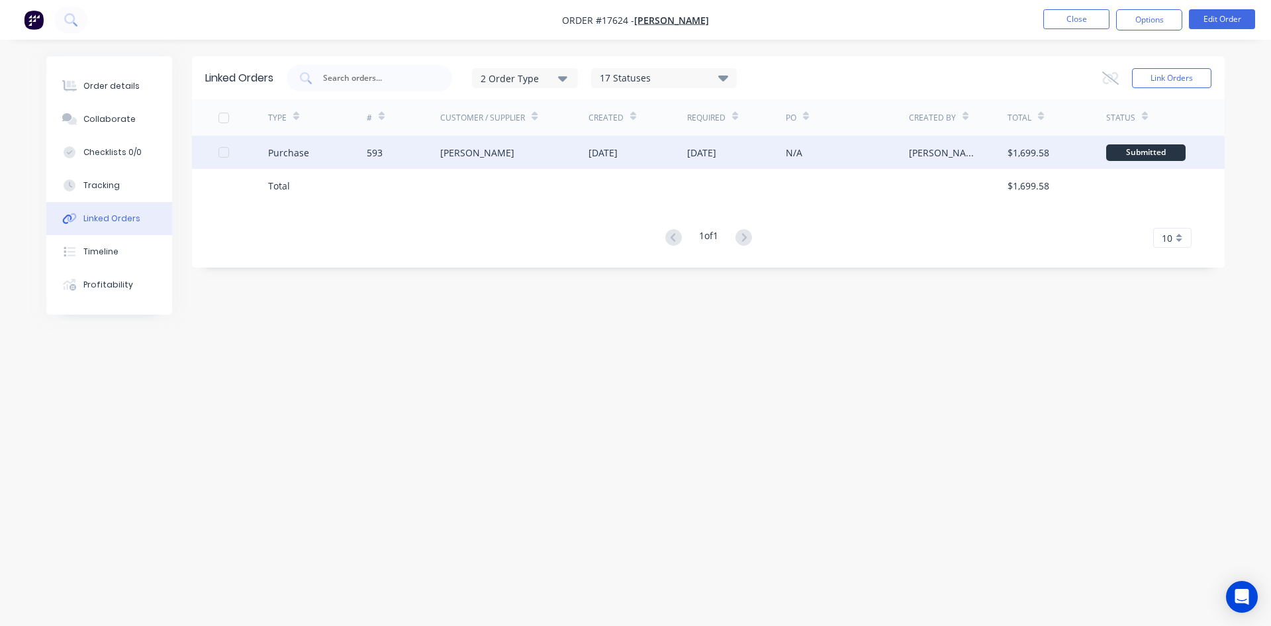
click at [414, 157] on div "593" at bounding box center [404, 152] width 74 height 33
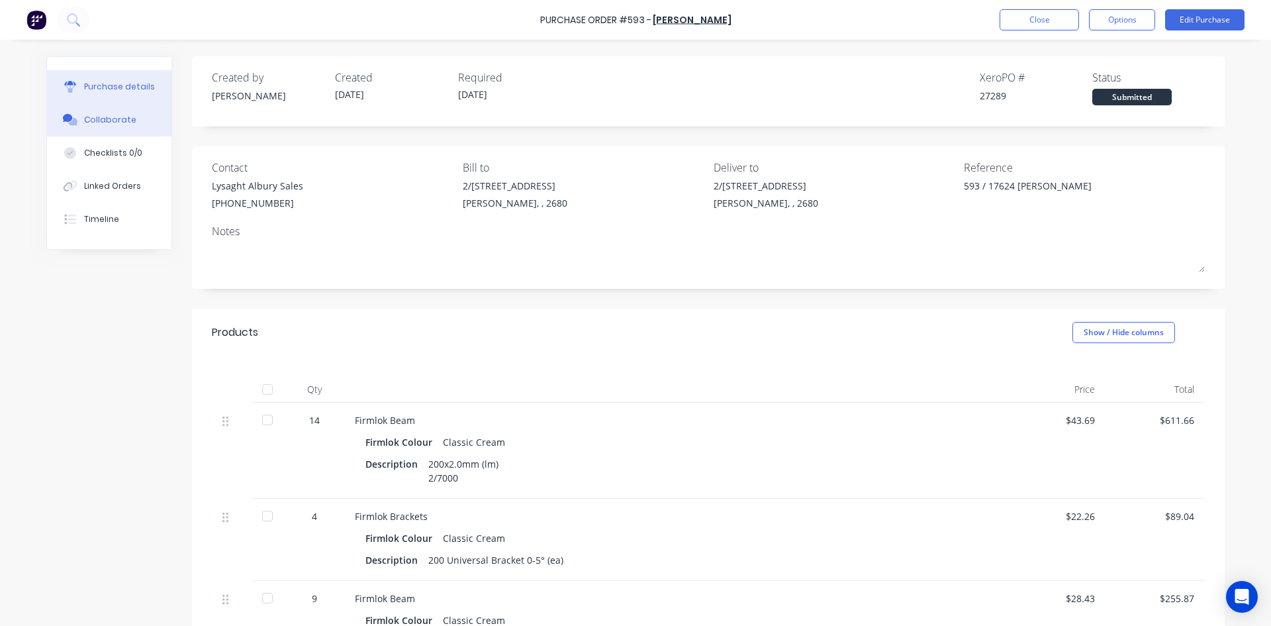
click at [107, 117] on div "Collaborate" at bounding box center [110, 120] width 52 height 12
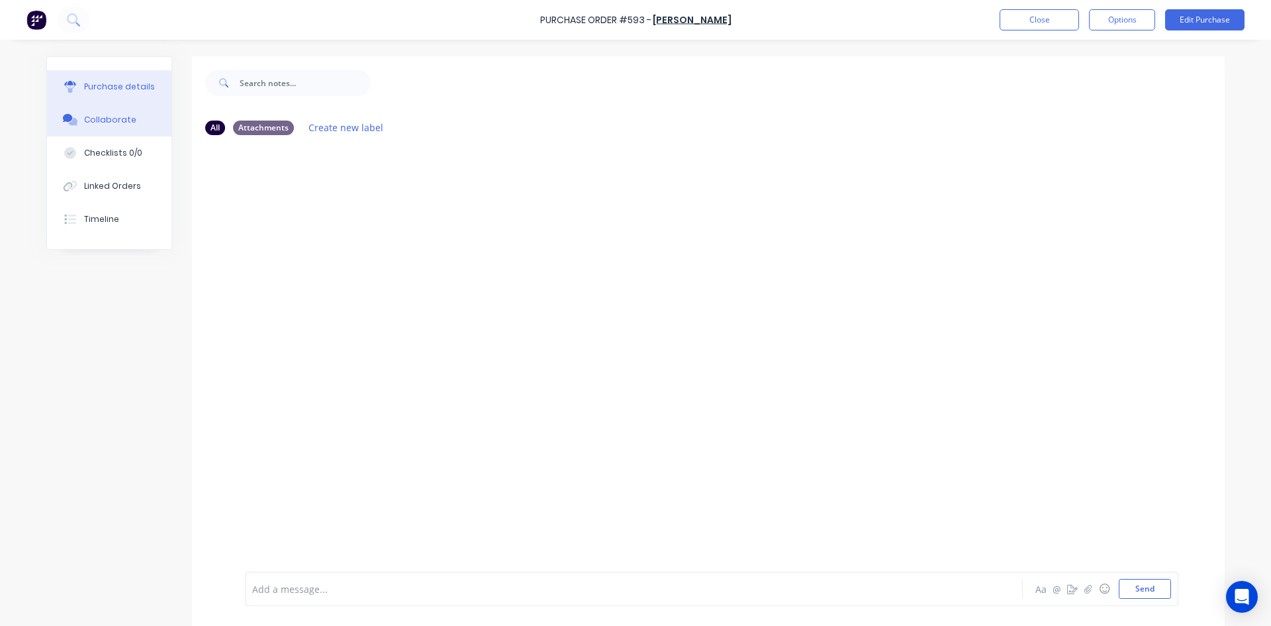
click at [126, 92] on div "Purchase details" at bounding box center [119, 87] width 71 height 12
type textarea "x"
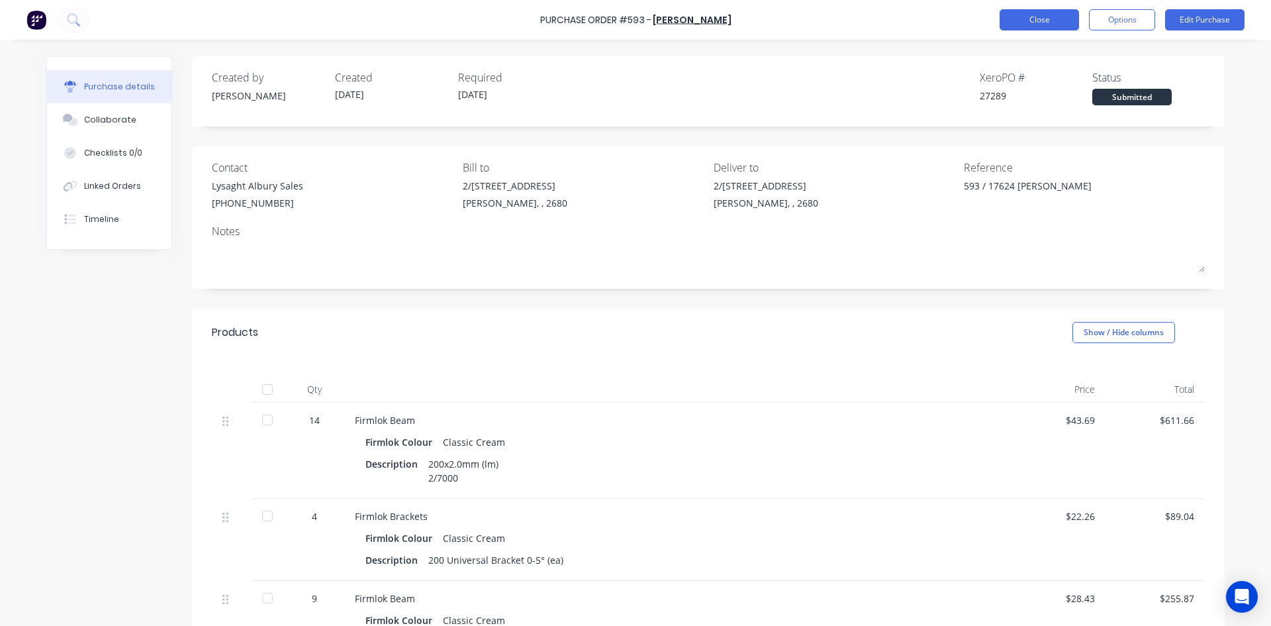
click at [1032, 24] on button "Close" at bounding box center [1039, 19] width 79 height 21
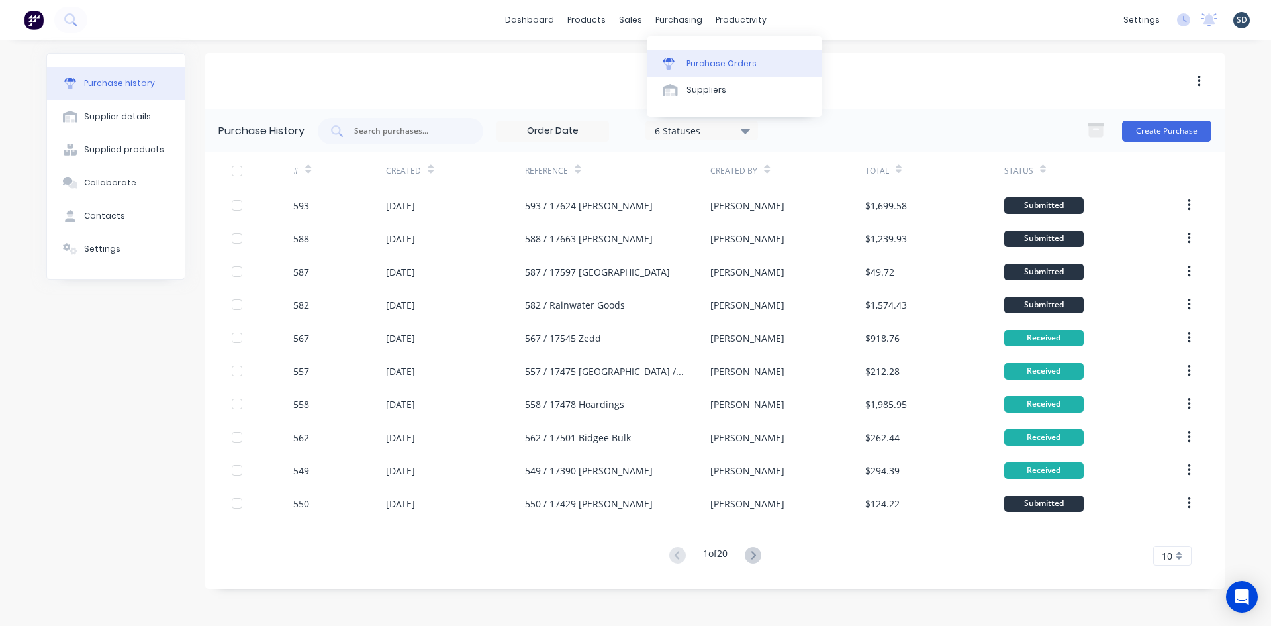
click at [699, 58] on div "Purchase Orders" at bounding box center [722, 64] width 70 height 12
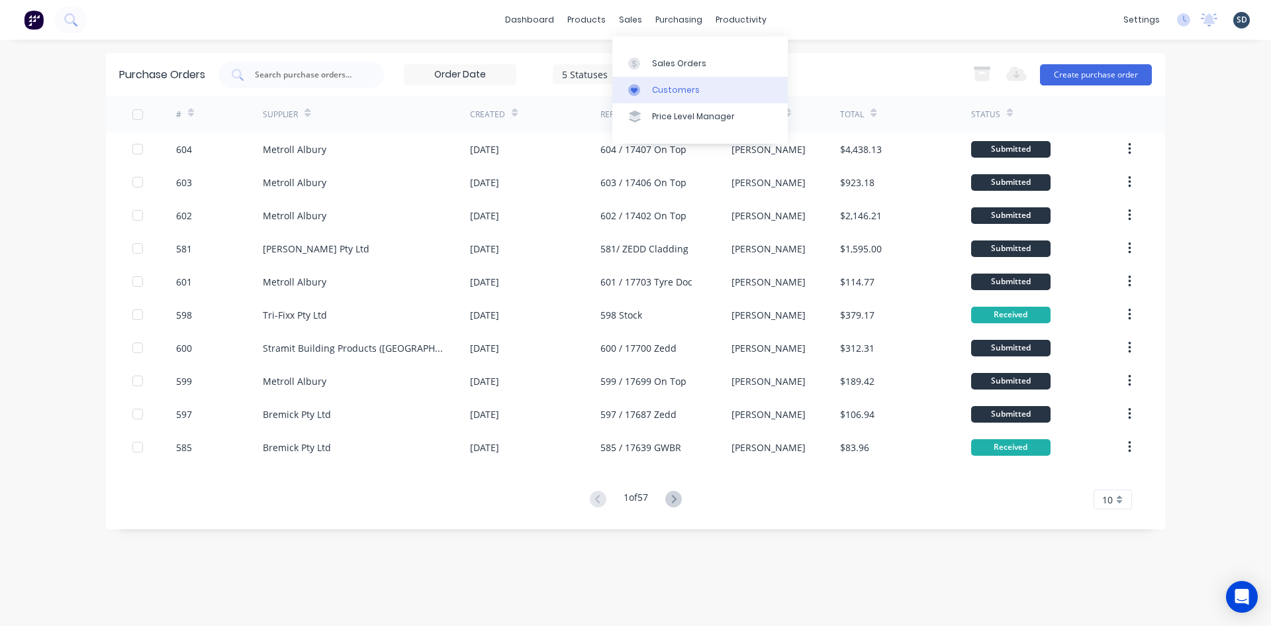
click at [676, 87] on div "Customers" at bounding box center [676, 90] width 48 height 12
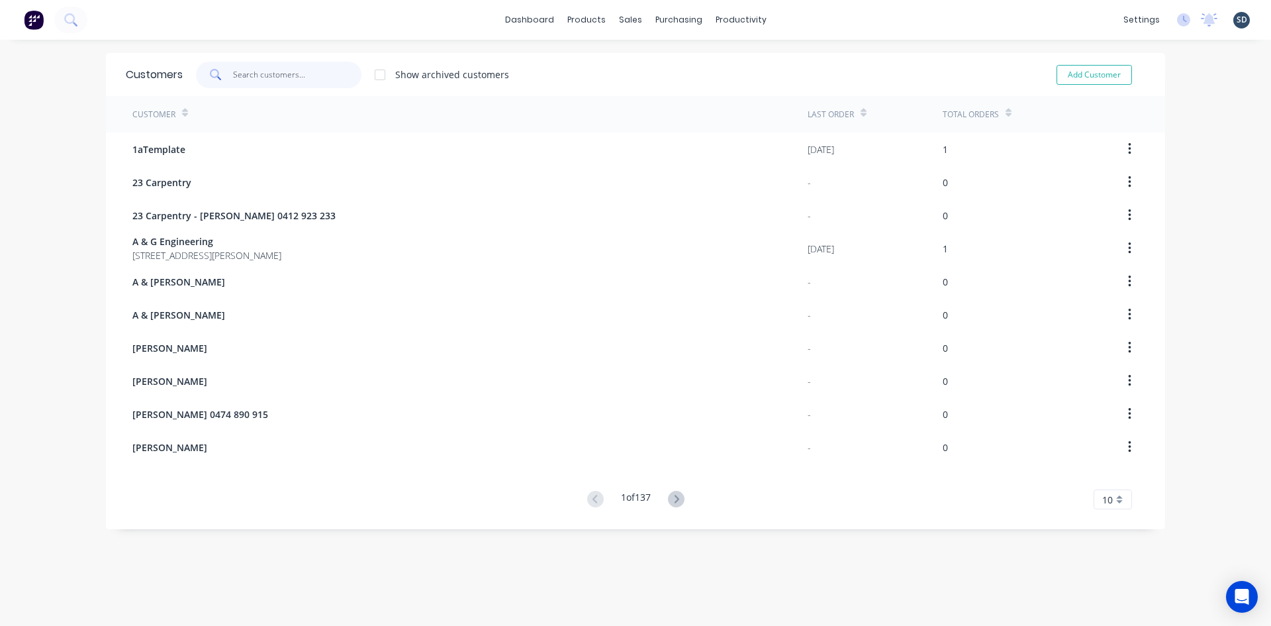
click at [266, 78] on input "text" at bounding box center [297, 75] width 129 height 26
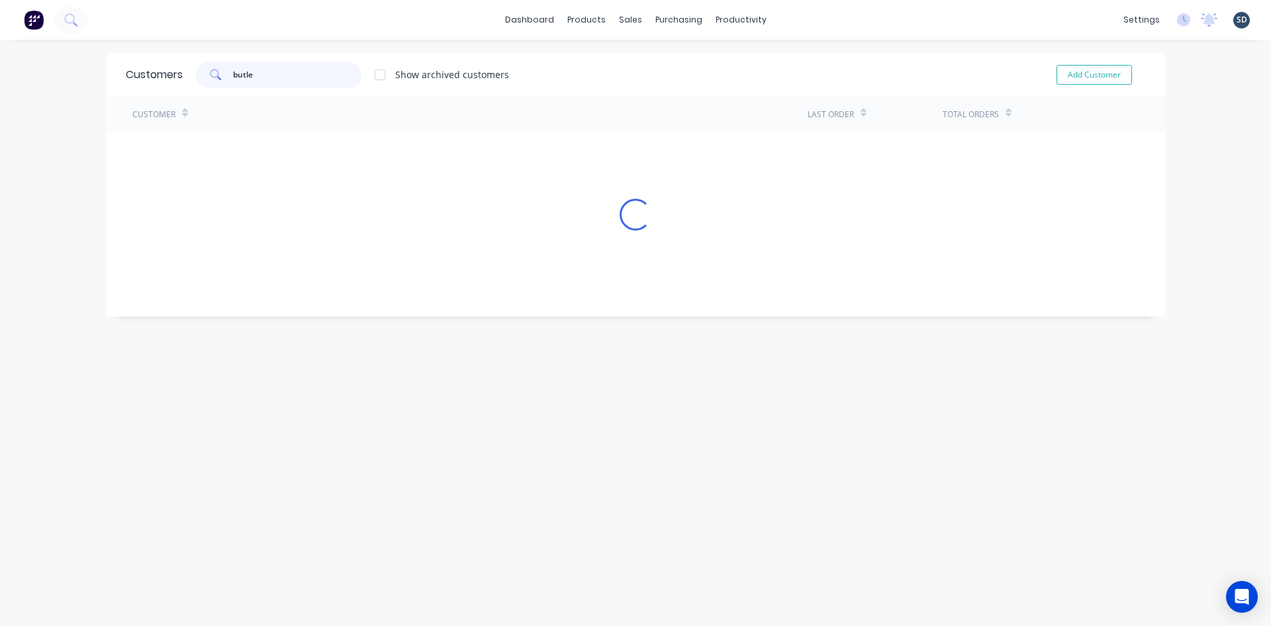
type input "[PERSON_NAME]"
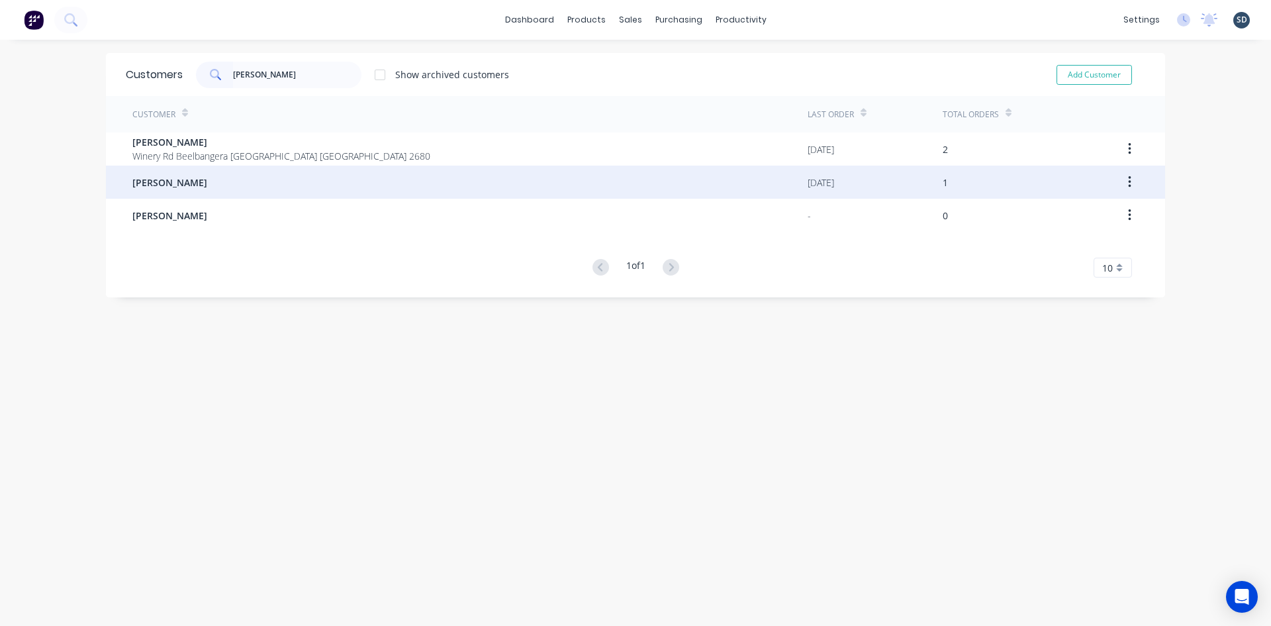
click at [264, 173] on div "[PERSON_NAME]" at bounding box center [469, 182] width 675 height 33
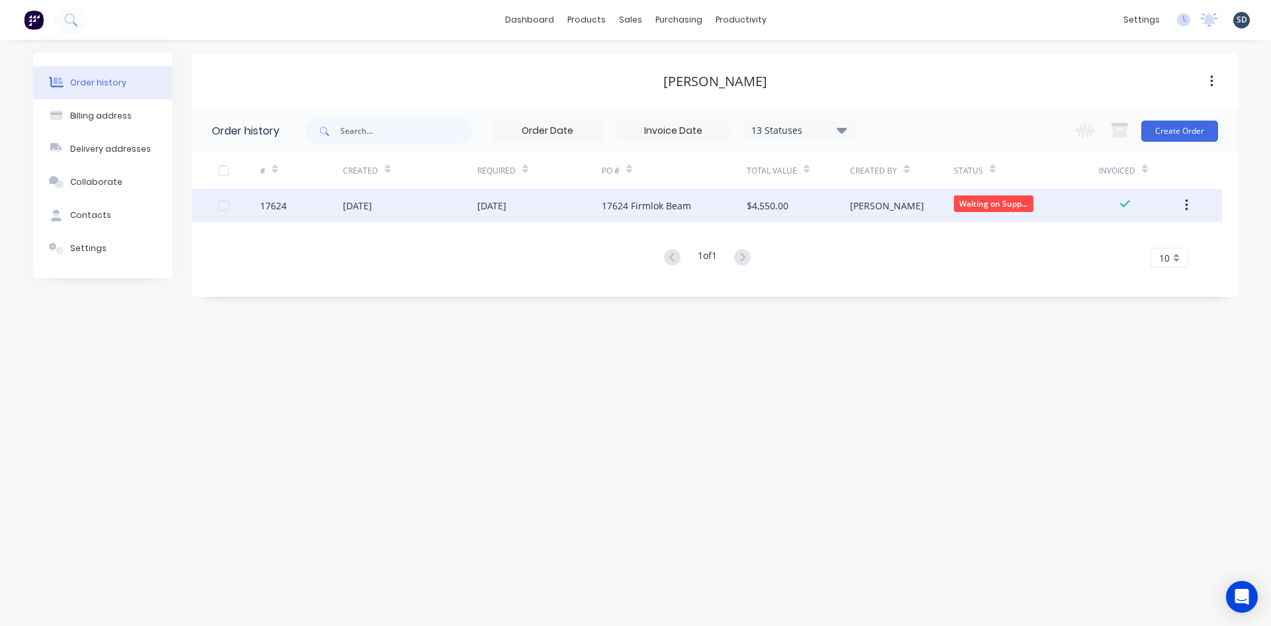
click at [393, 197] on div "[DATE]" at bounding box center [410, 205] width 134 height 33
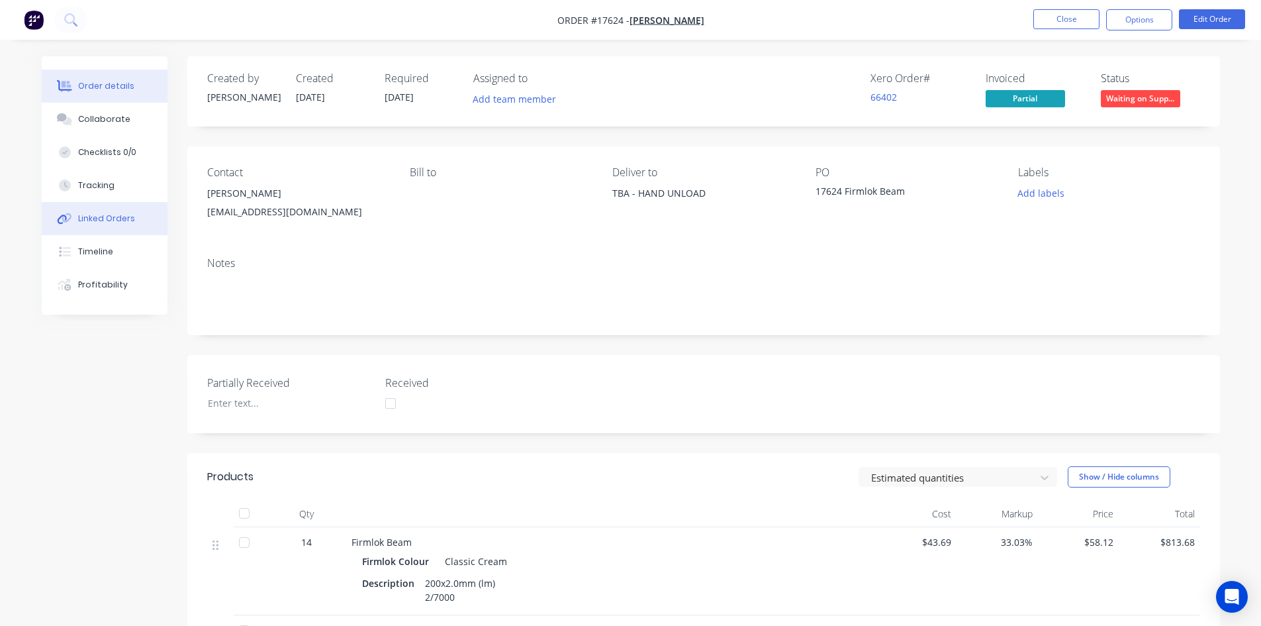
click at [120, 213] on div "Linked Orders" at bounding box center [106, 219] width 57 height 12
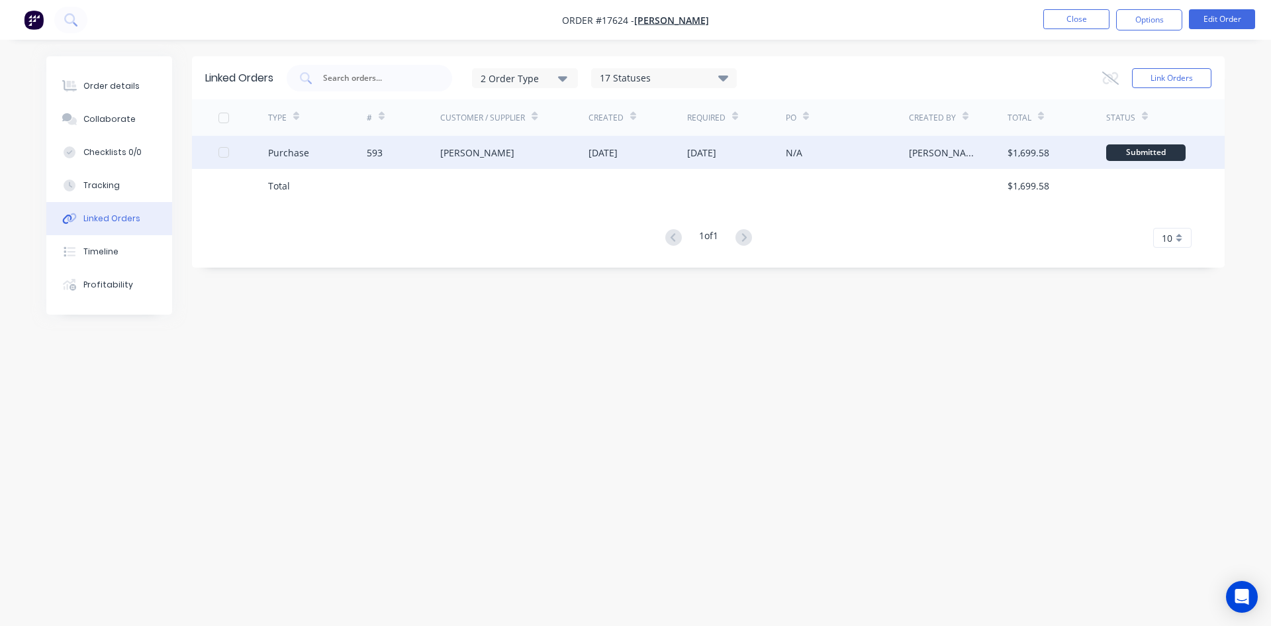
click at [350, 154] on div "Purchase" at bounding box center [317, 152] width 99 height 33
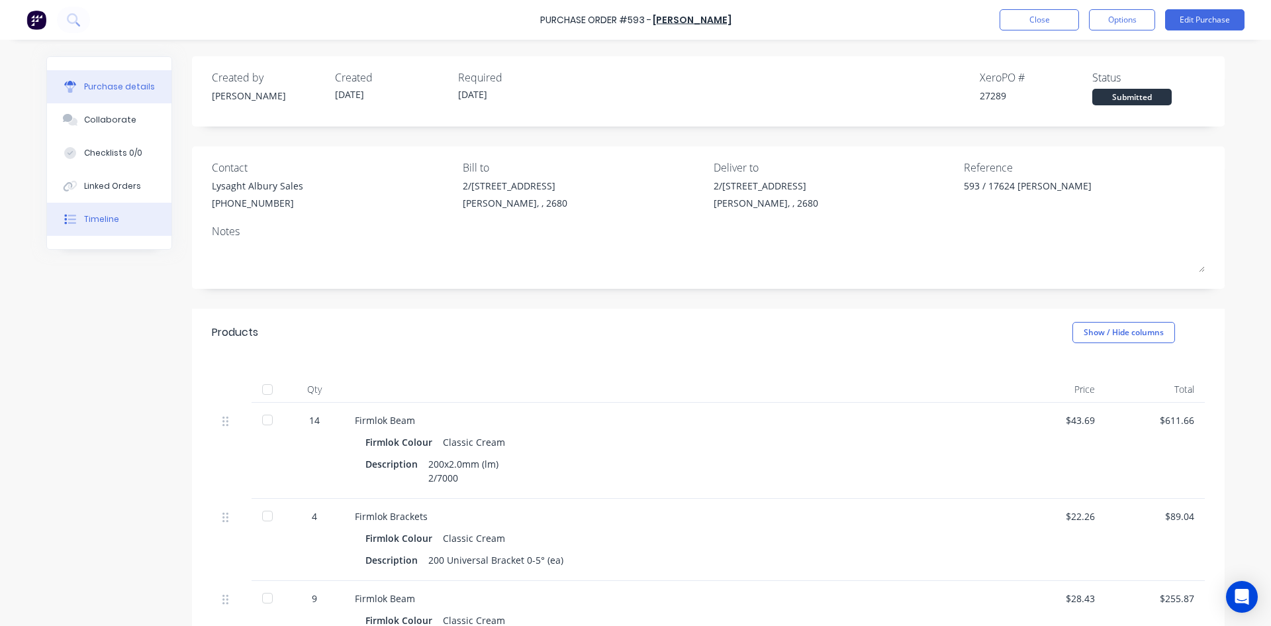
click at [118, 220] on button "Timeline" at bounding box center [109, 219] width 124 height 33
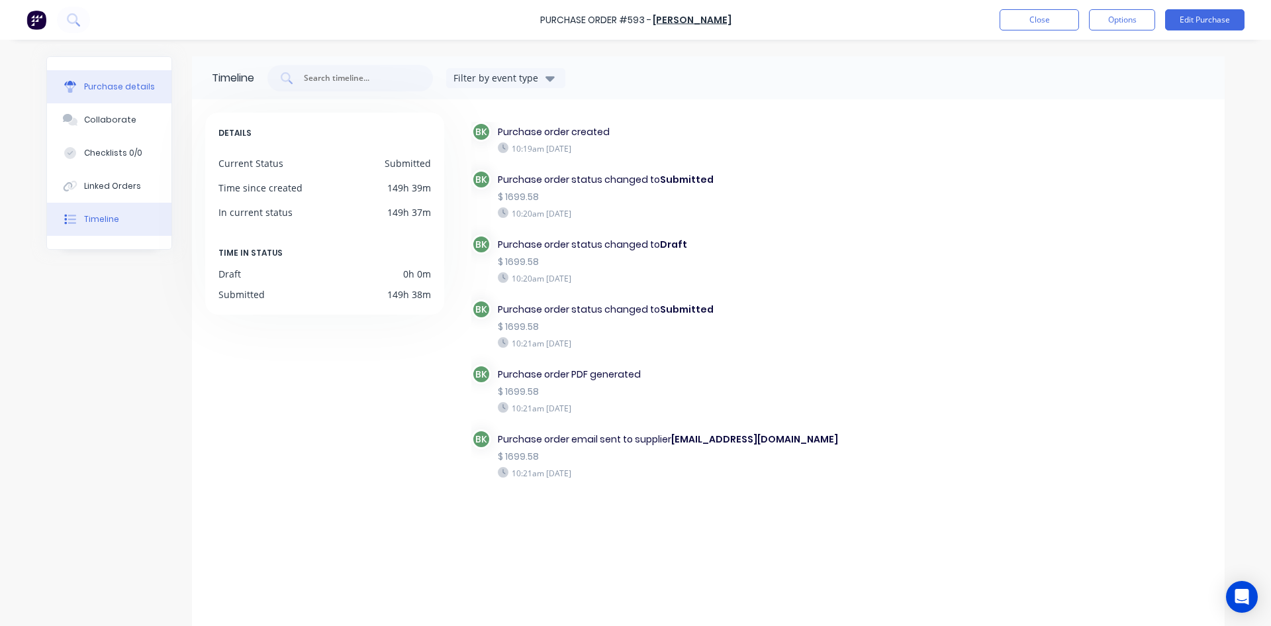
click at [111, 85] on div "Purchase details" at bounding box center [119, 87] width 71 height 12
type textarea "x"
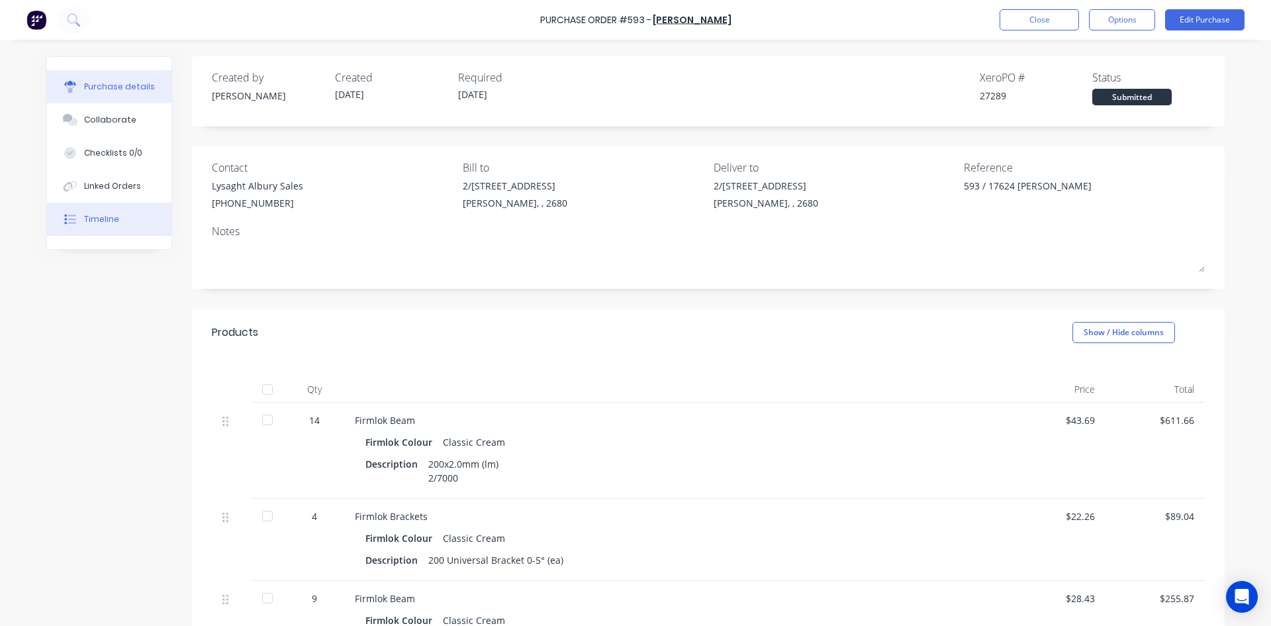
click at [142, 210] on button "Timeline" at bounding box center [109, 219] width 124 height 33
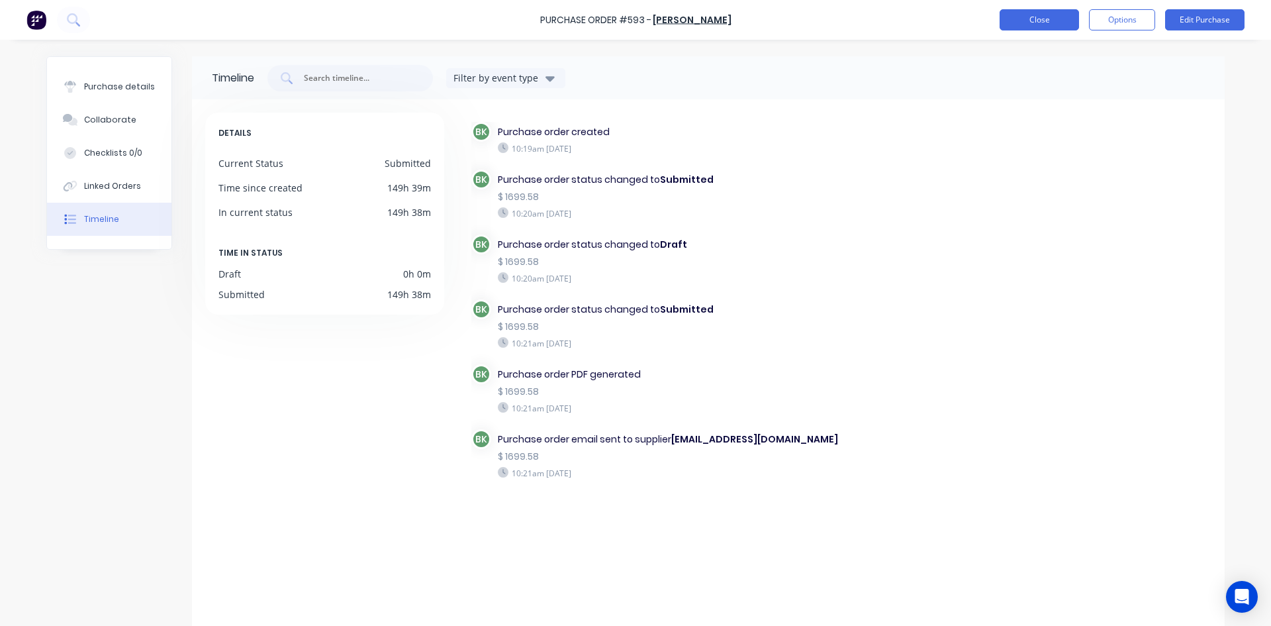
click at [1061, 19] on button "Close" at bounding box center [1039, 19] width 79 height 21
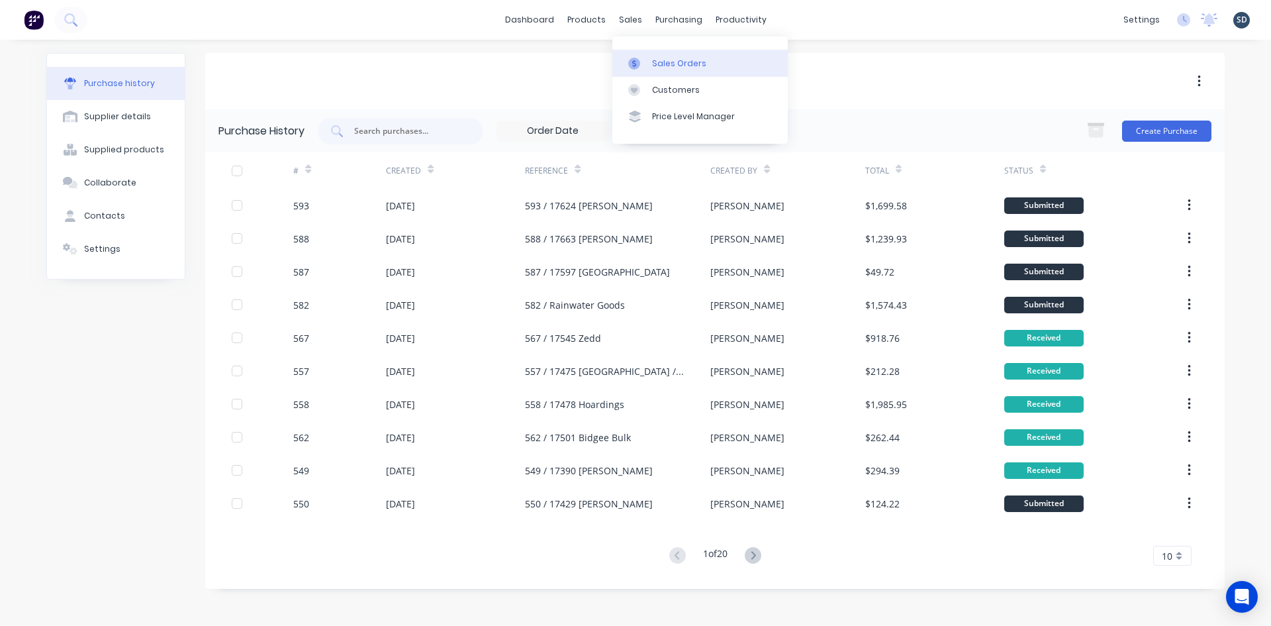
click at [664, 65] on div "Sales Orders" at bounding box center [679, 64] width 54 height 12
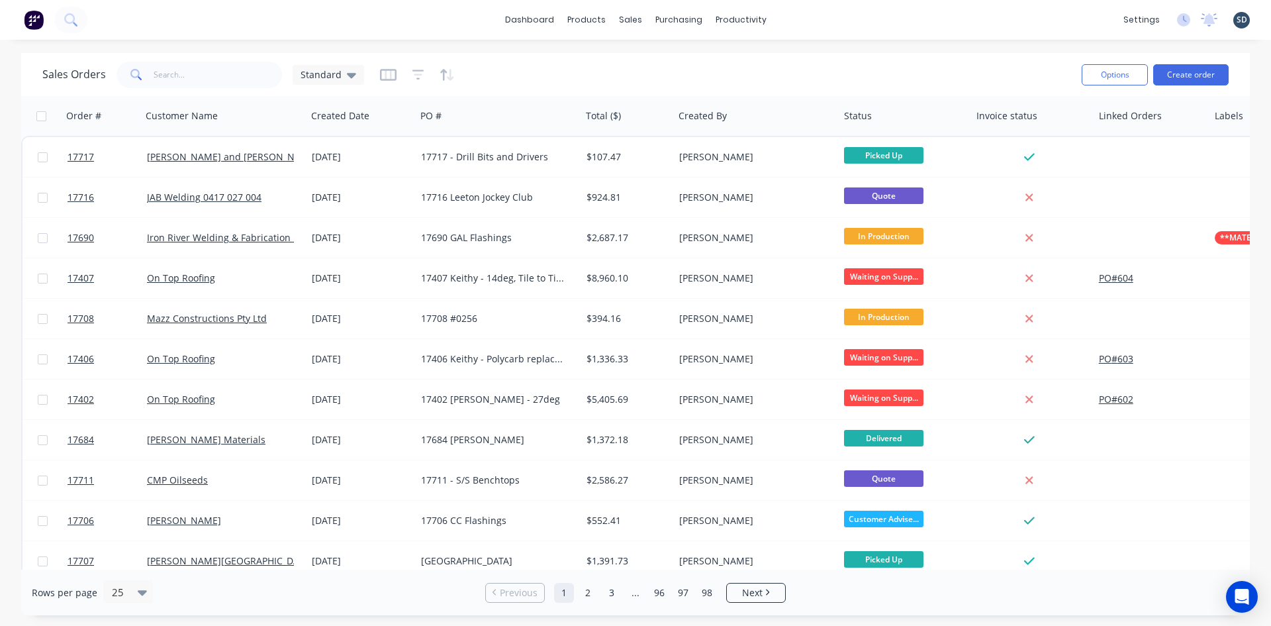
click at [797, 20] on div "dashboard products sales purchasing productivity dashboard products Product Cat…" at bounding box center [635, 20] width 1271 height 40
click at [818, 21] on div "dashboard products sales purchasing productivity dashboard products Product Cat…" at bounding box center [635, 20] width 1271 height 40
click at [793, 22] on div "dashboard products sales purchasing productivity dashboard products Product Cat…" at bounding box center [635, 20] width 1271 height 40
click at [806, 18] on div "dashboard products sales purchasing productivity dashboard products Product Cat…" at bounding box center [635, 20] width 1271 height 40
click at [789, 21] on div "dashboard products sales purchasing productivity dashboard products Product Cat…" at bounding box center [635, 20] width 1271 height 40
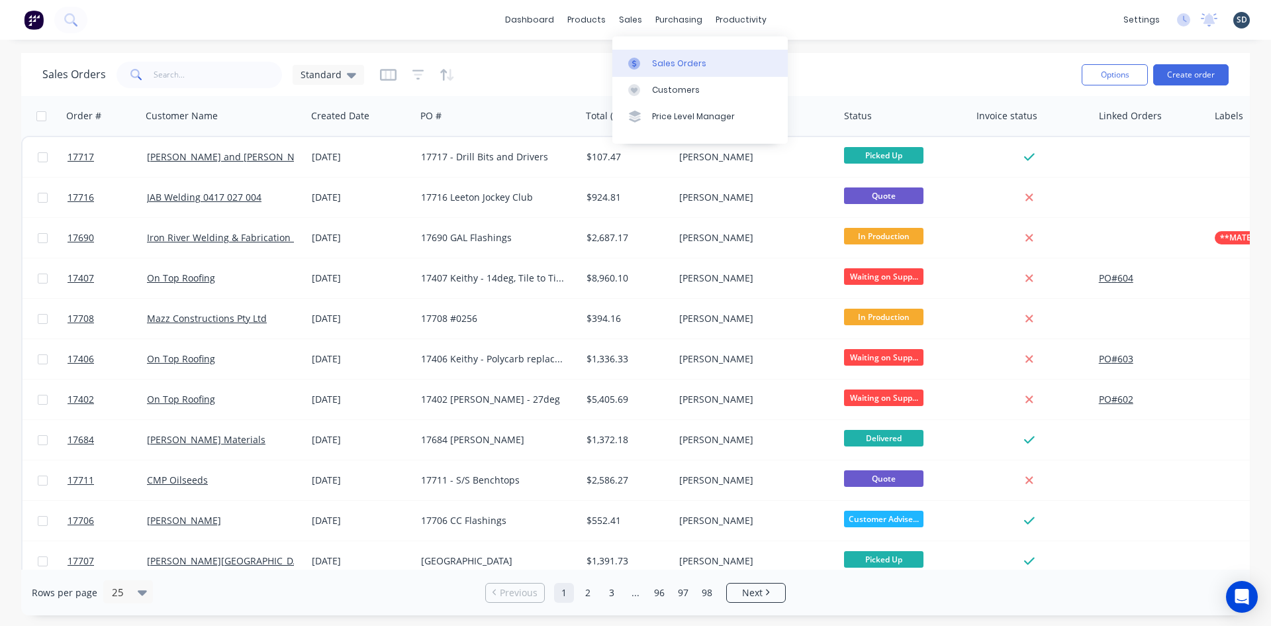
click at [678, 70] on link "Sales Orders" at bounding box center [699, 63] width 175 height 26
click at [826, 26] on div "dashboard products sales purchasing productivity dashboard products Product Cat…" at bounding box center [635, 20] width 1271 height 40
click at [694, 66] on div "Purchase Orders" at bounding box center [722, 64] width 70 height 12
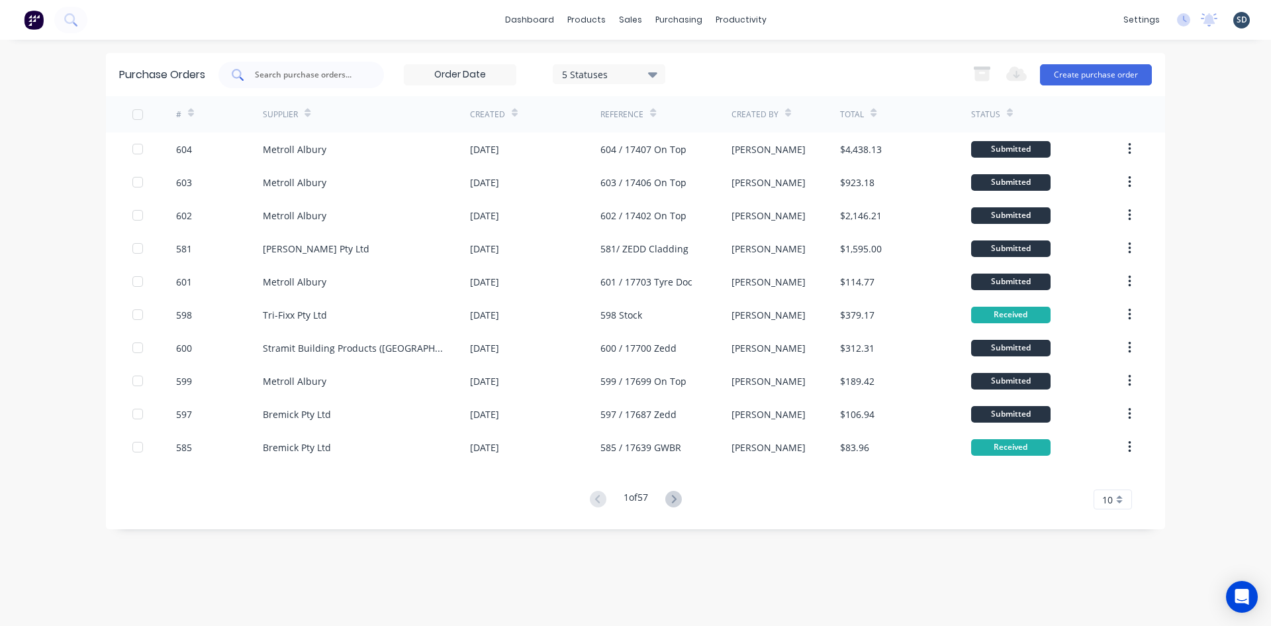
click at [303, 74] on input "text" at bounding box center [309, 74] width 110 height 13
type input "593"
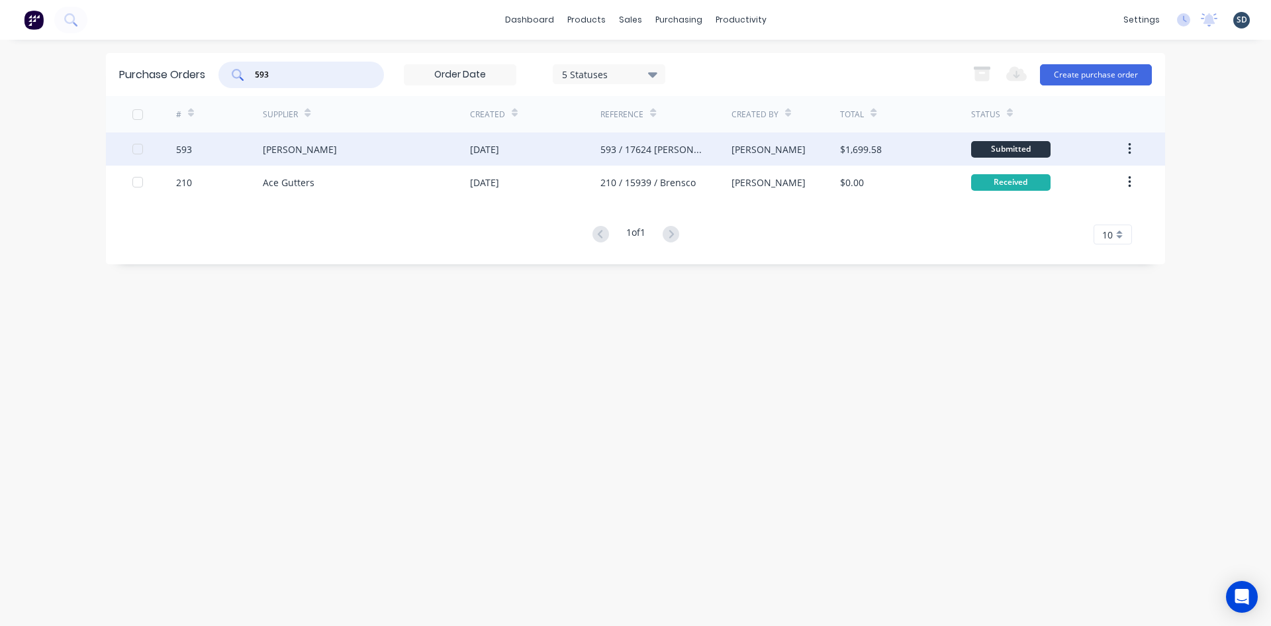
click at [418, 150] on div "[PERSON_NAME]" at bounding box center [366, 148] width 207 height 33
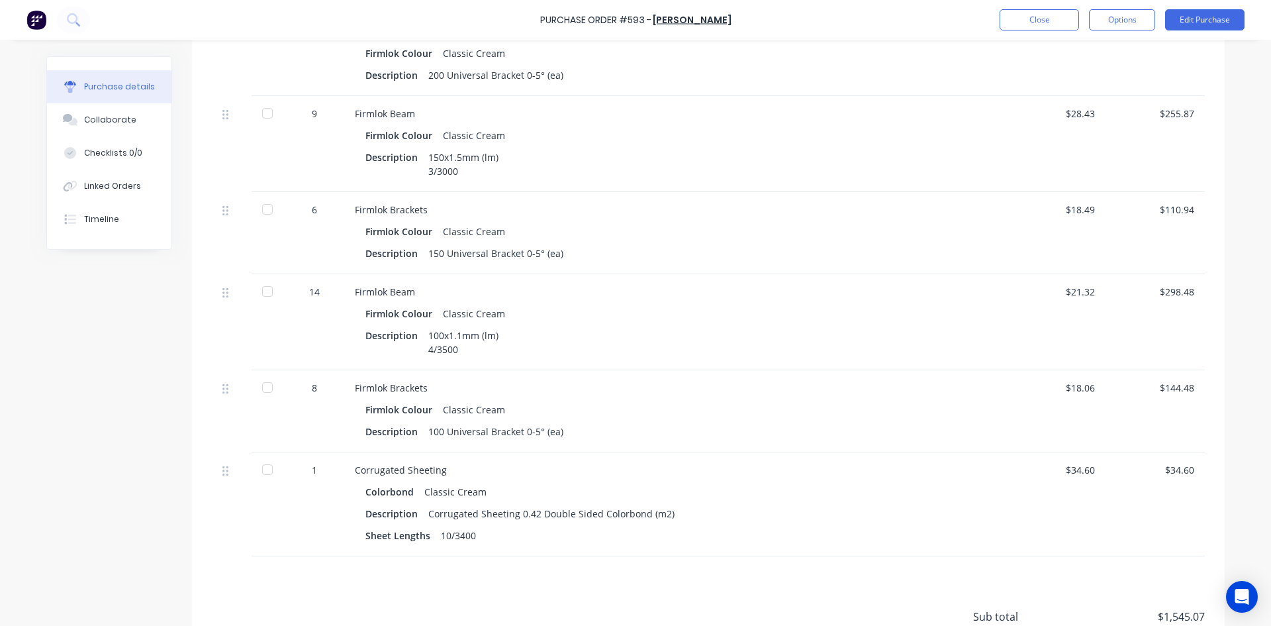
scroll to position [604, 0]
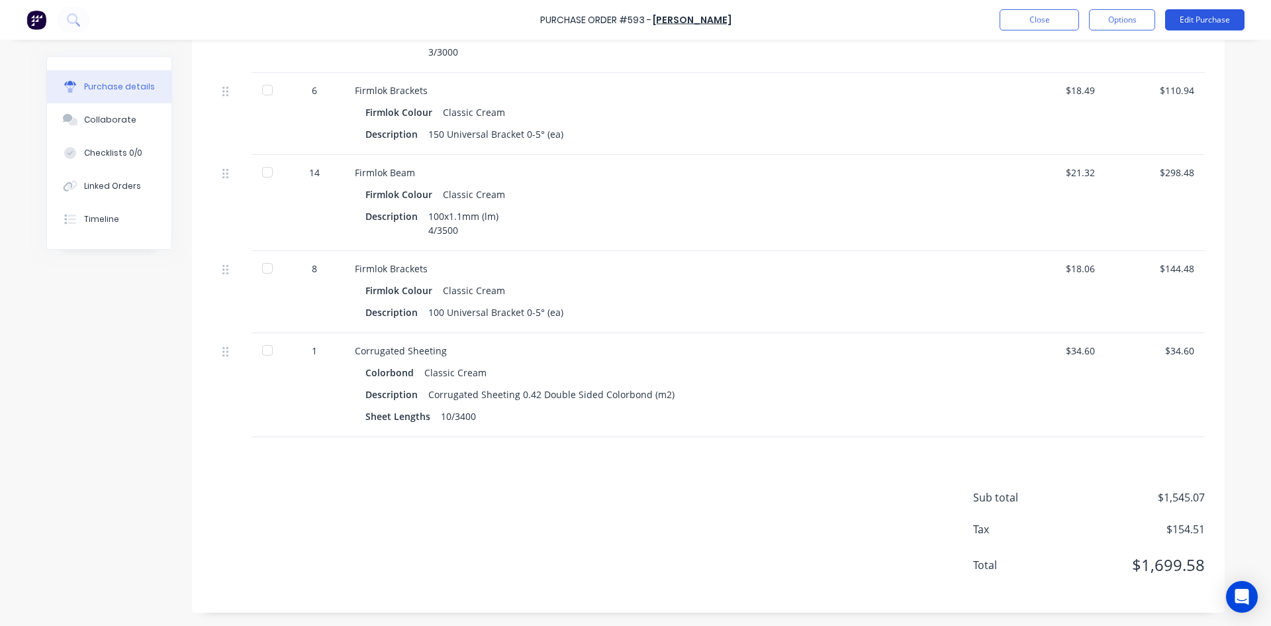
click at [1187, 24] on button "Edit Purchase" at bounding box center [1204, 19] width 79 height 21
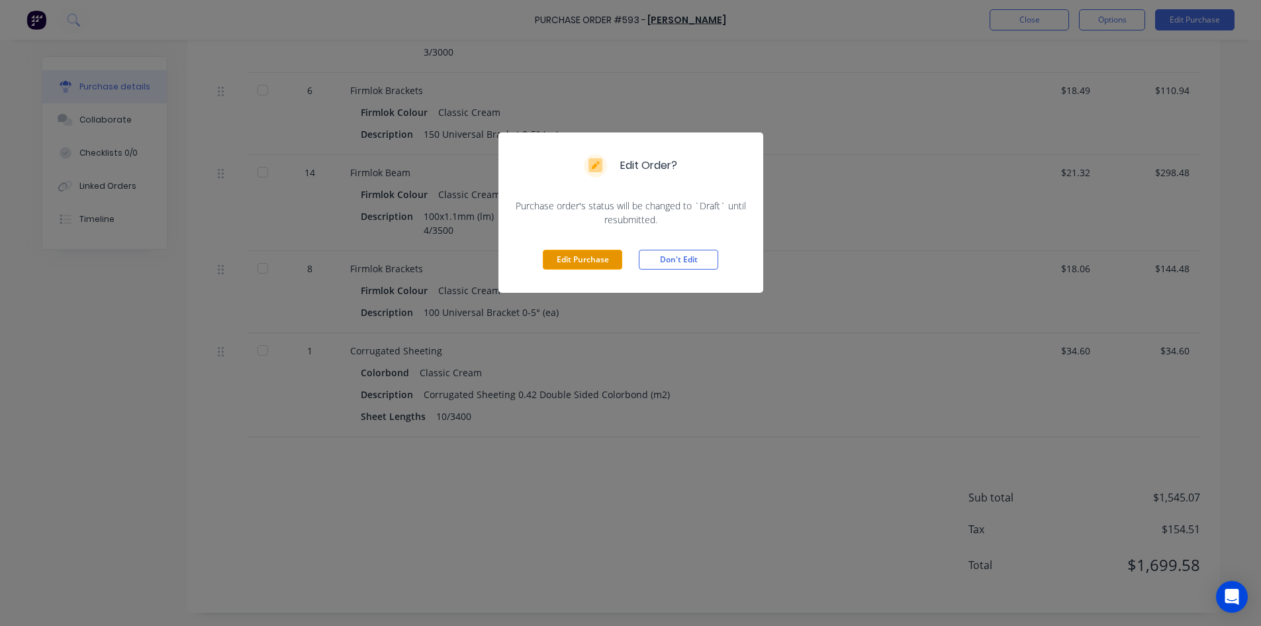
click at [578, 260] on button "Edit Purchase" at bounding box center [582, 260] width 79 height 20
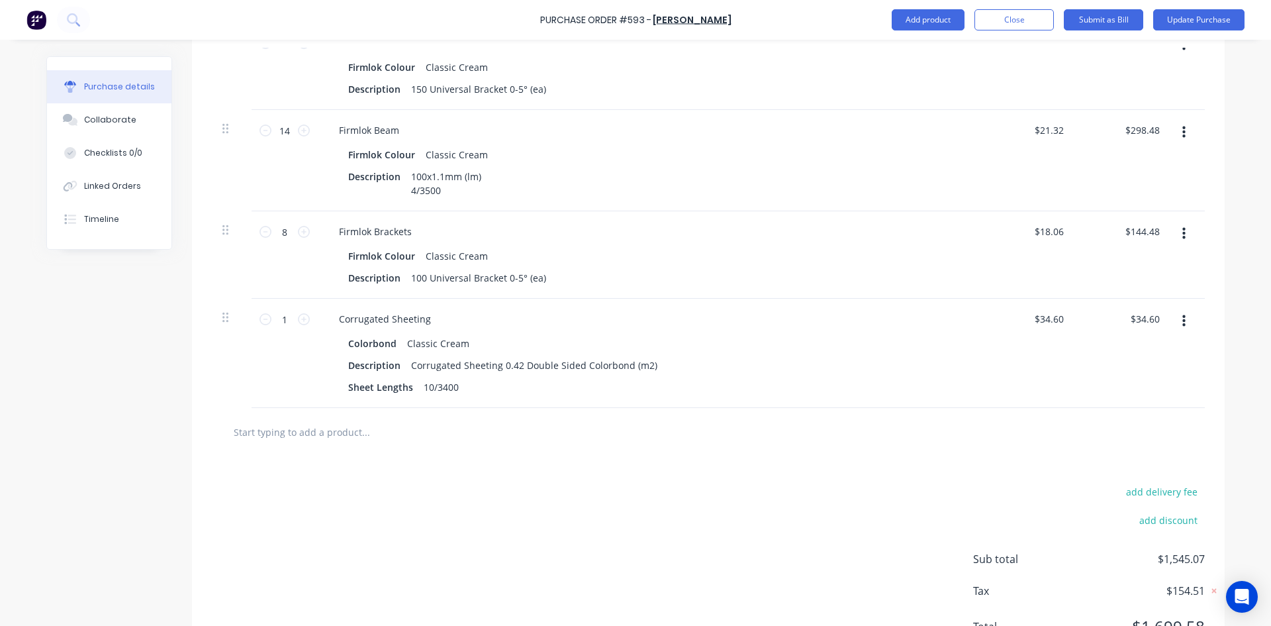
scroll to position [752, 0]
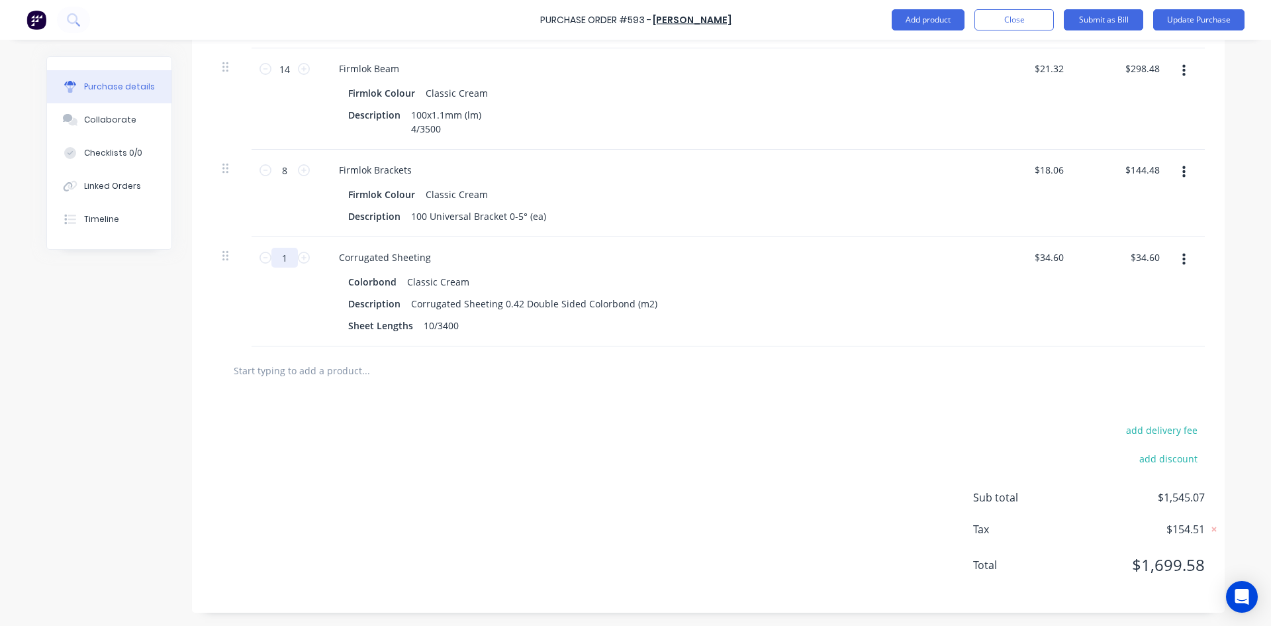
click at [279, 260] on input "1" at bounding box center [284, 258] width 26 height 20
type textarea "x"
type input "2"
type input "$69.20"
type textarea "x"
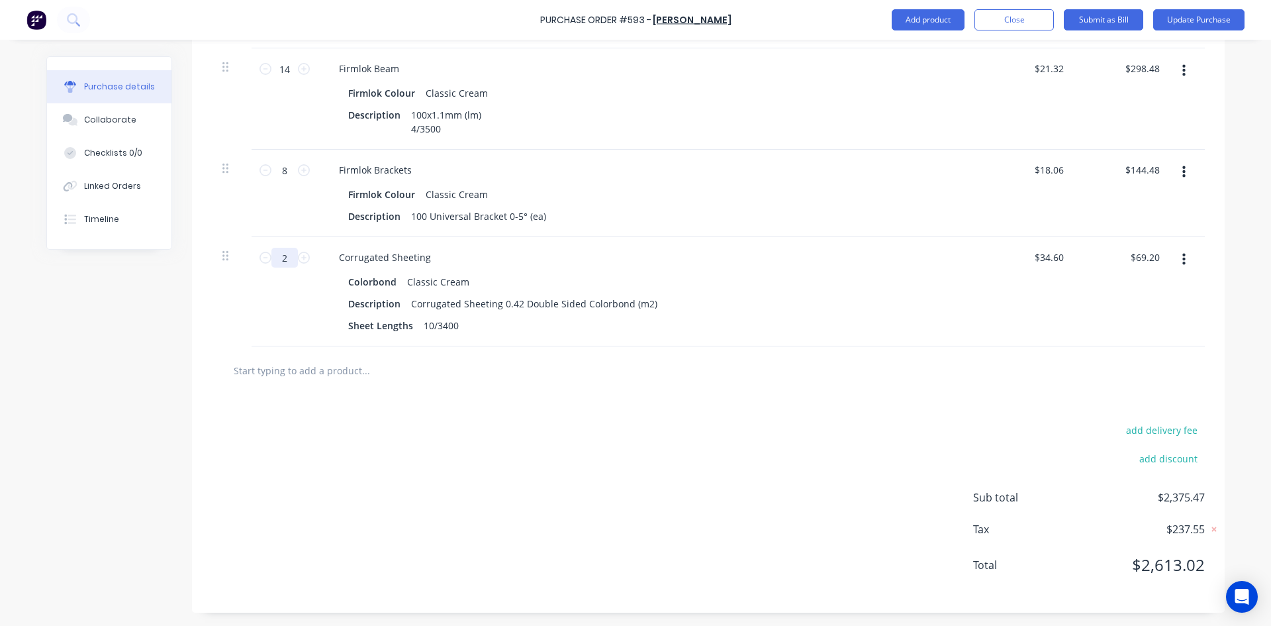
type input "25"
type input "$865.00"
type textarea "x"
type input "25."
type textarea "x"
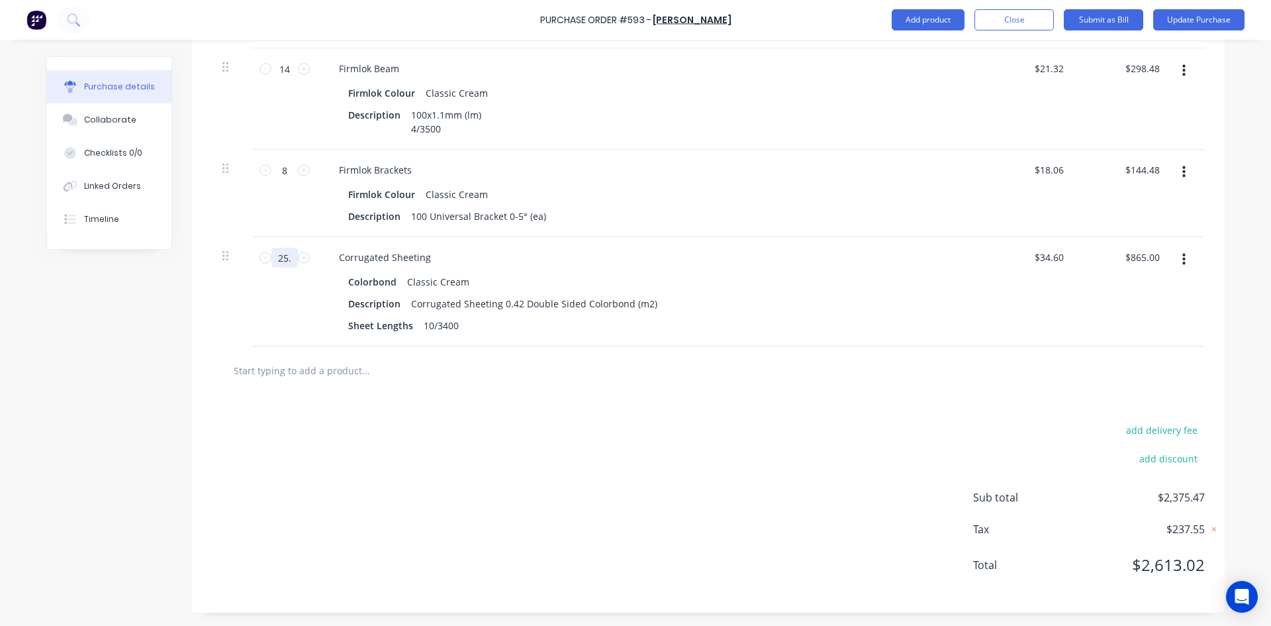
type input "25.9"
type input "$896.14"
type textarea "x"
type input "25.90"
type textarea "x"
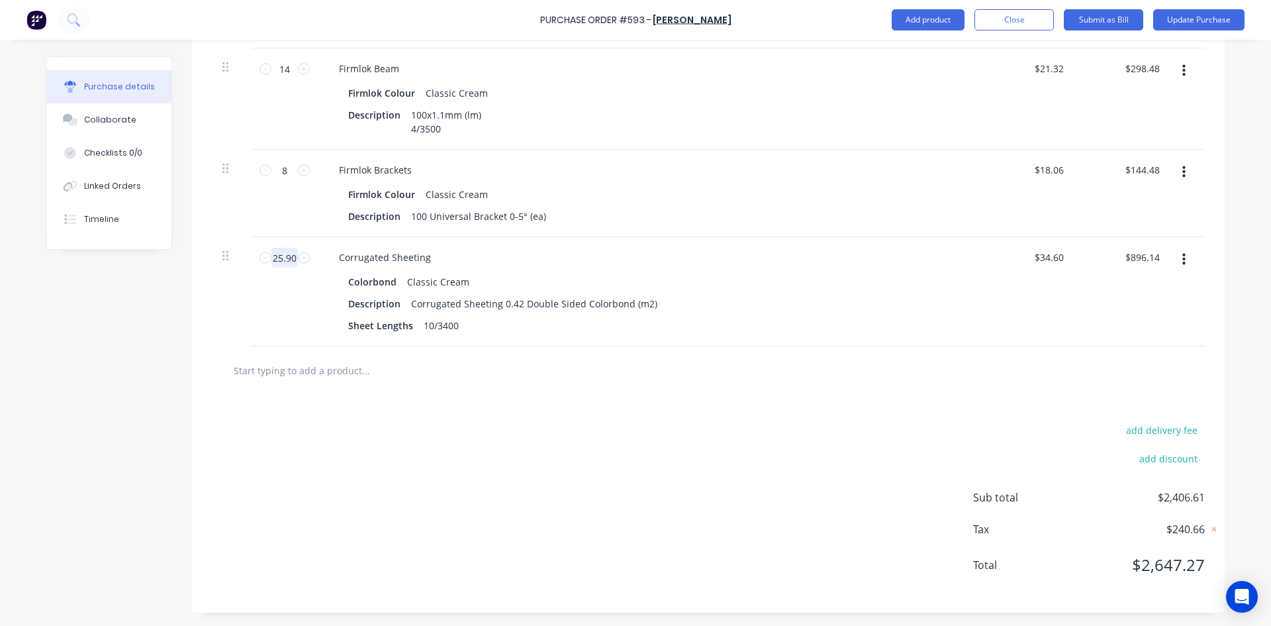
type input "25.908"
type input "$896.42"
type textarea "x"
type input "25.908"
click at [622, 428] on div "add delivery fee add discount Sub total $2,406.89 Tax $240.69 Total $2,647.58" at bounding box center [708, 504] width 1033 height 218
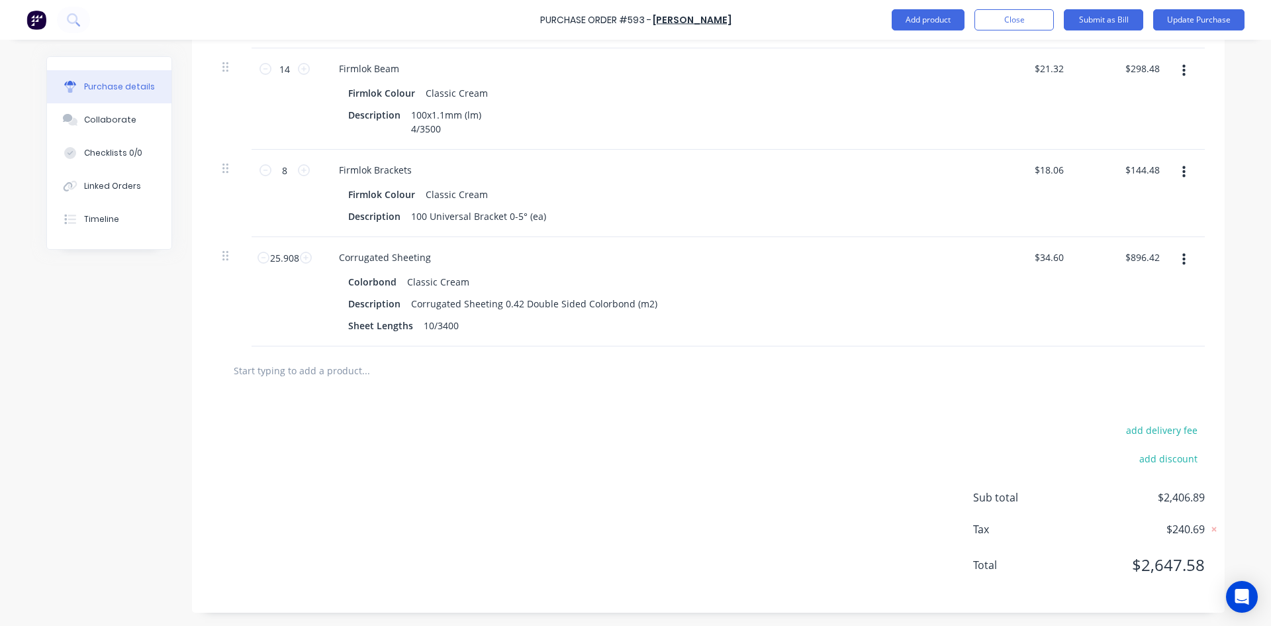
click at [769, 283] on div "Colorbond Classic Cream" at bounding box center [648, 281] width 601 height 19
click at [325, 367] on input "text" at bounding box center [365, 370] width 265 height 26
type textarea "x"
type input "d"
type textarea "x"
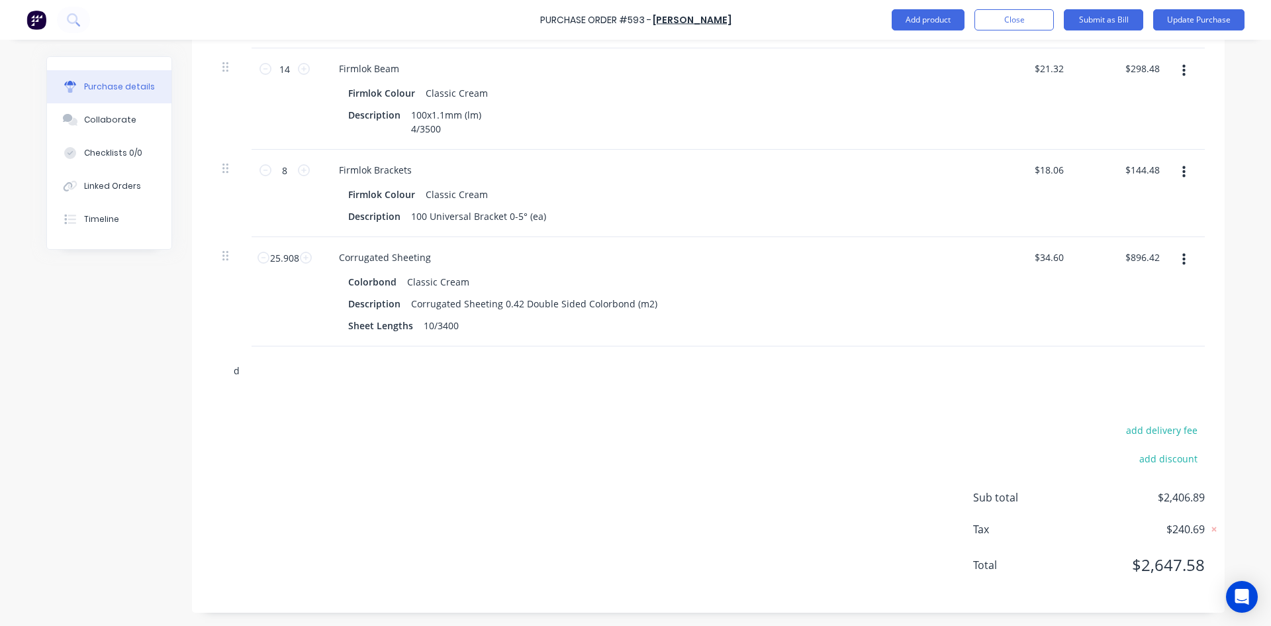
type input "de"
type textarea "x"
type input "del"
type textarea "x"
type input "deli"
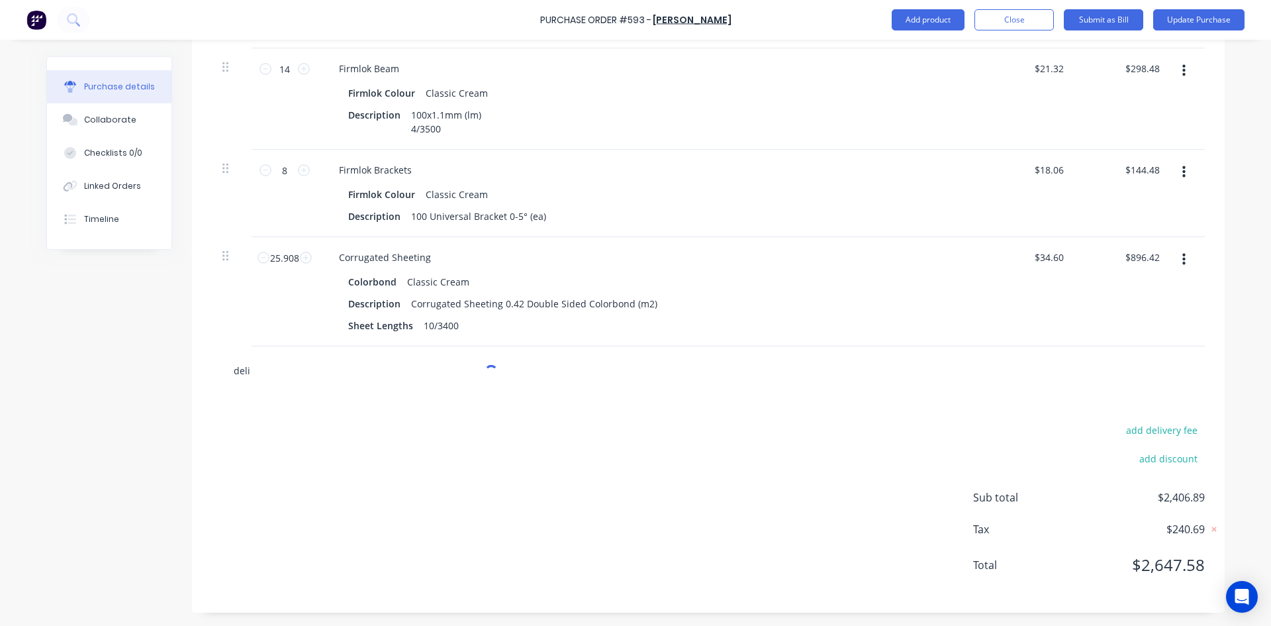
type textarea "x"
type input "deliv"
type textarea "x"
type input "deli"
type textarea "x"
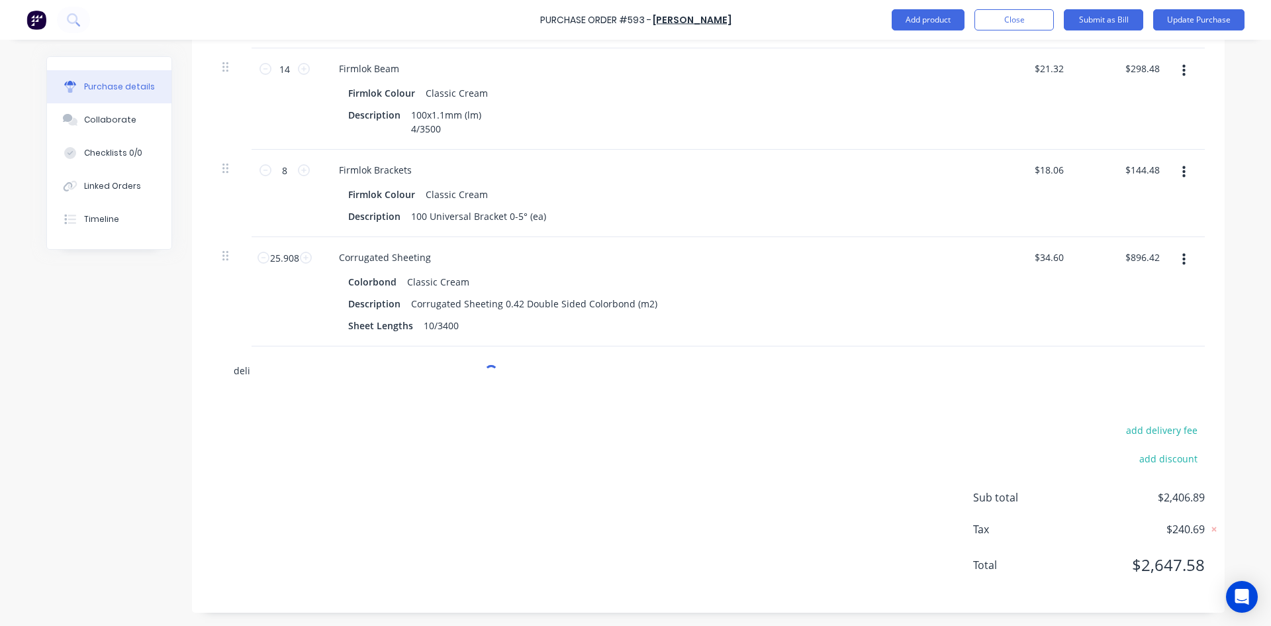
type input "del"
type textarea "x"
type input "de"
type textarea "x"
type input "d"
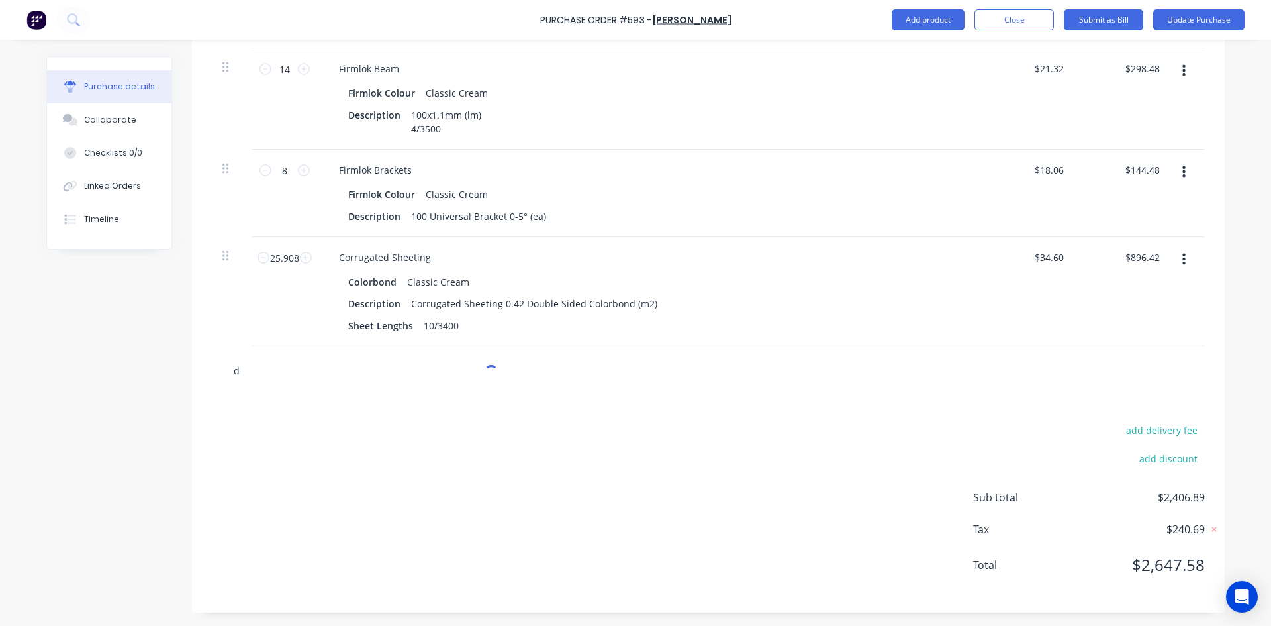
type textarea "x"
type input "b"
type textarea "x"
type input "bv"
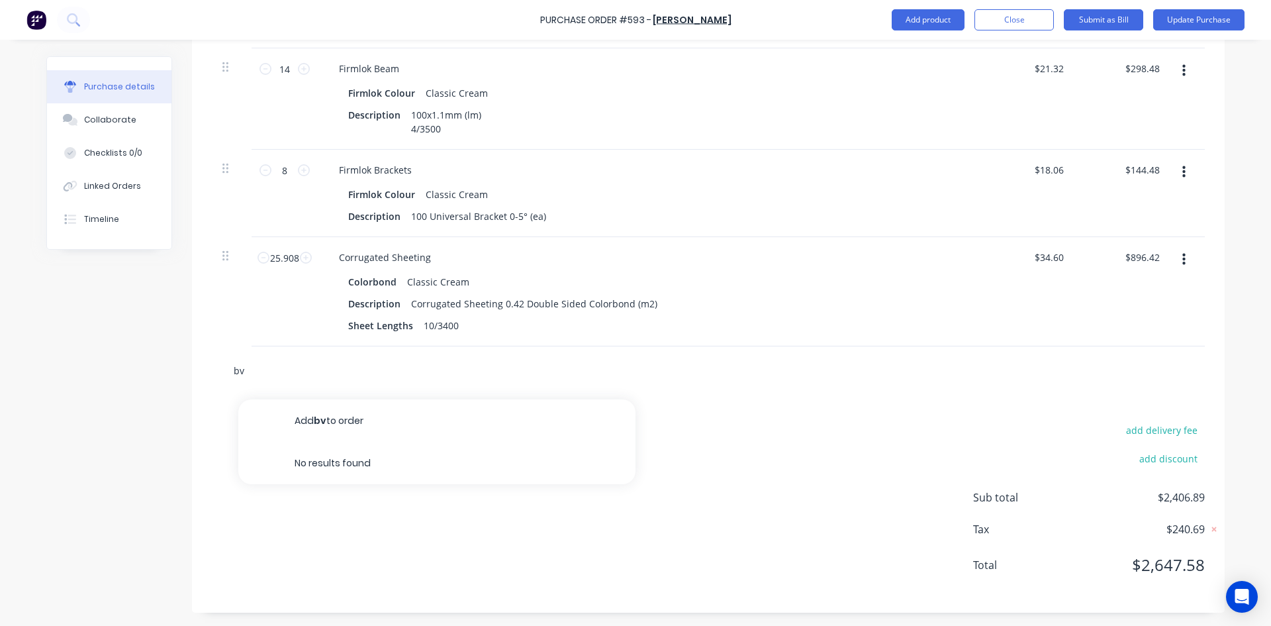
type textarea "x"
type input "bvs"
type textarea "x"
type input "bvst"
type textarea "x"
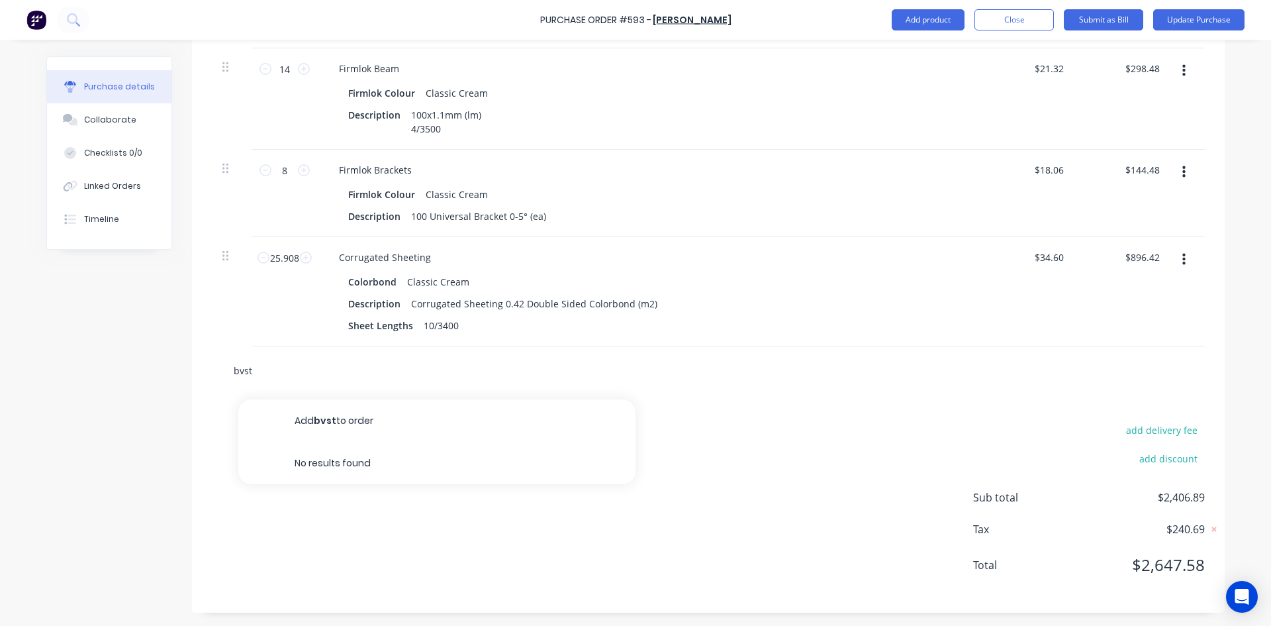
type input "bvsto"
type textarea "x"
type input "bvstor"
type textarea "x"
type input "bvstore"
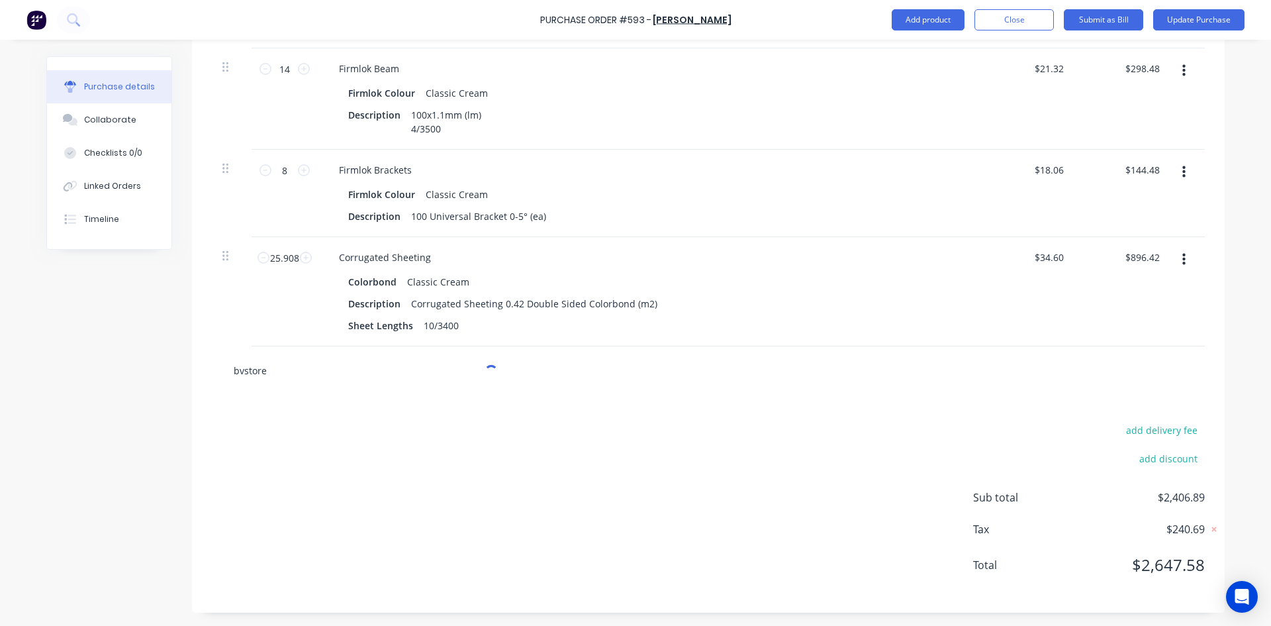
type textarea "x"
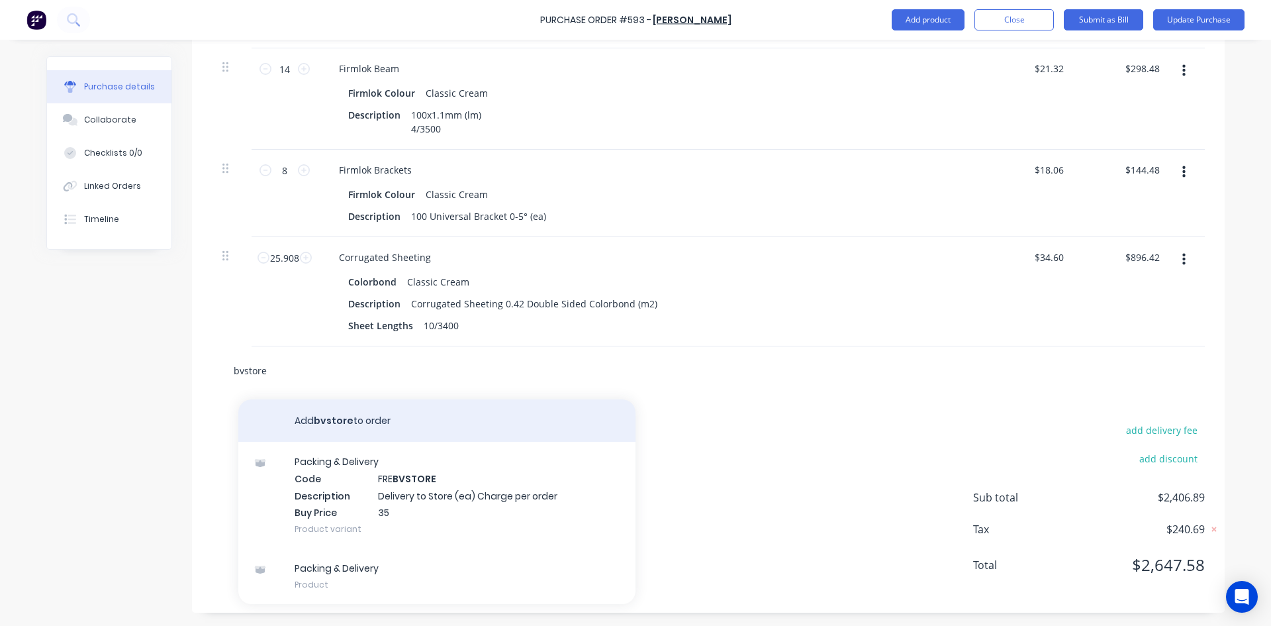
type input "bvstore"
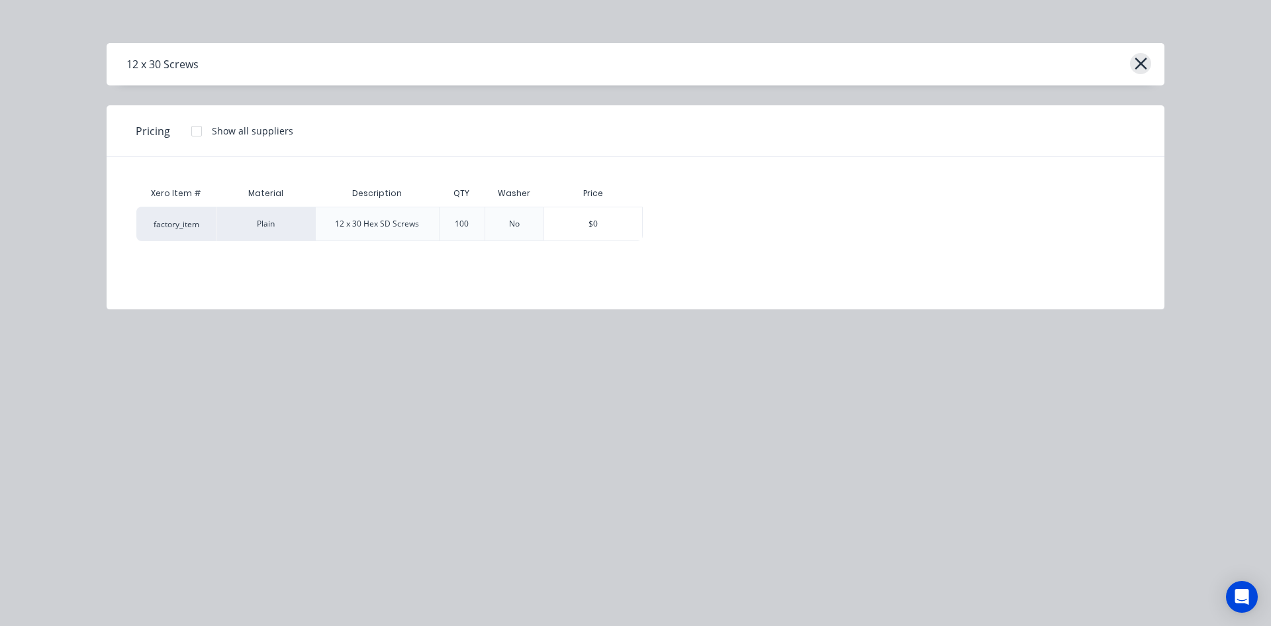
click at [1148, 68] on button "button" at bounding box center [1140, 63] width 21 height 21
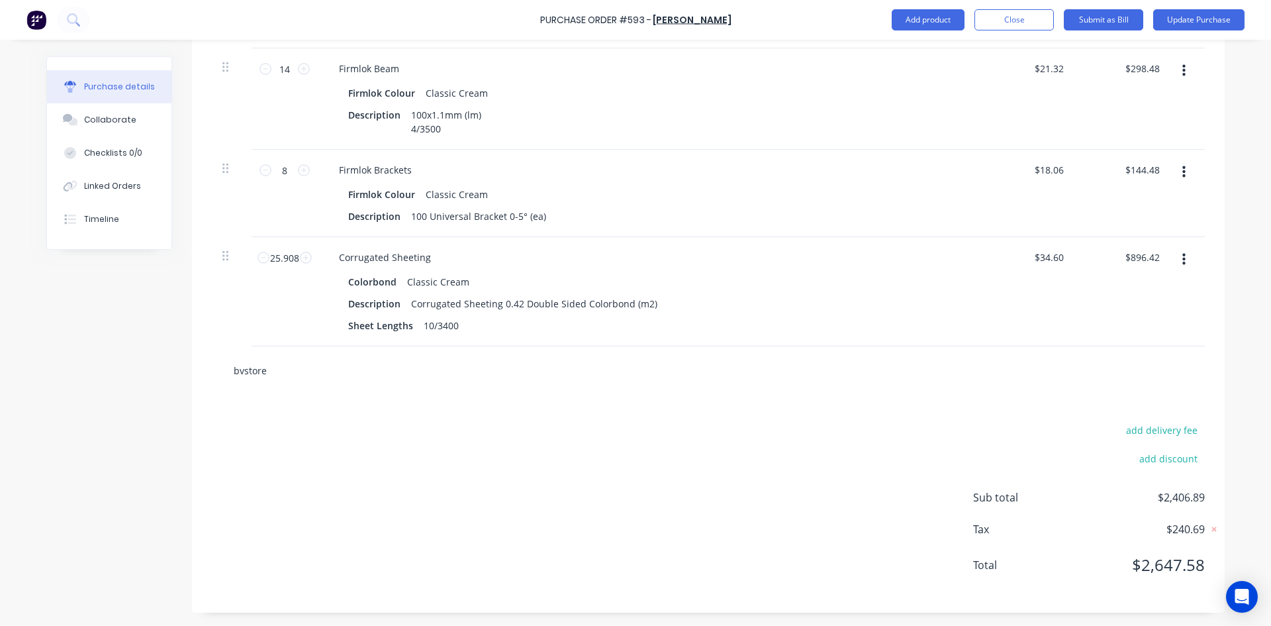
click at [289, 369] on input "bvstore" at bounding box center [365, 370] width 265 height 26
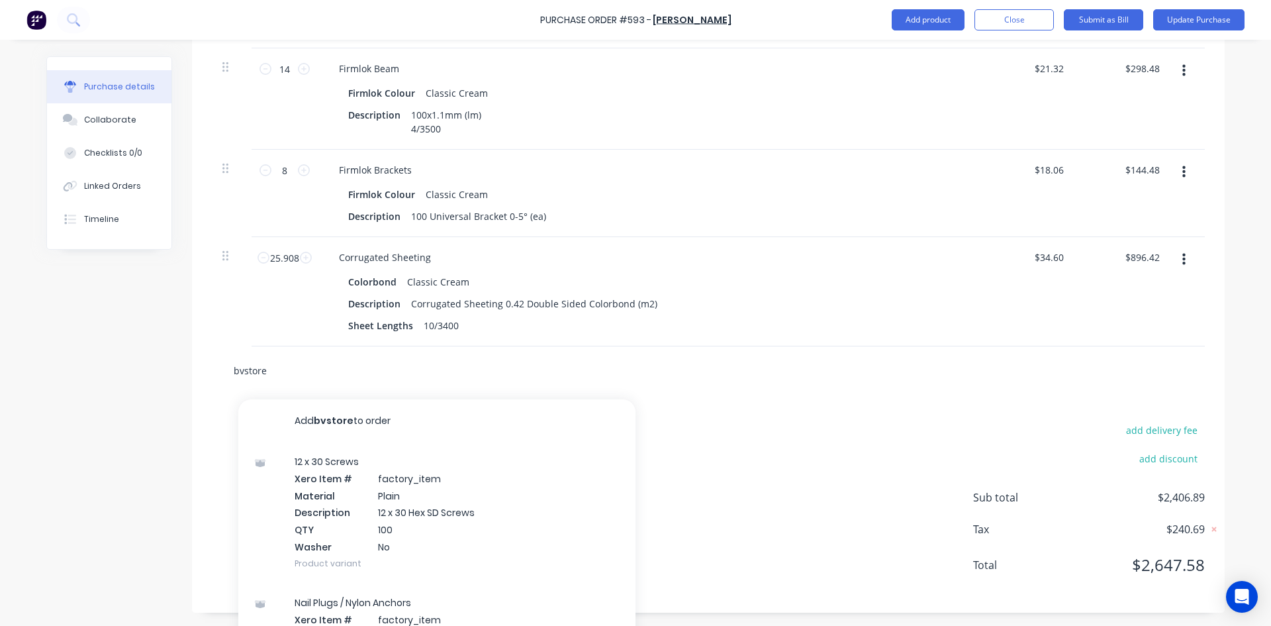
type textarea "x"
type input "bvstor"
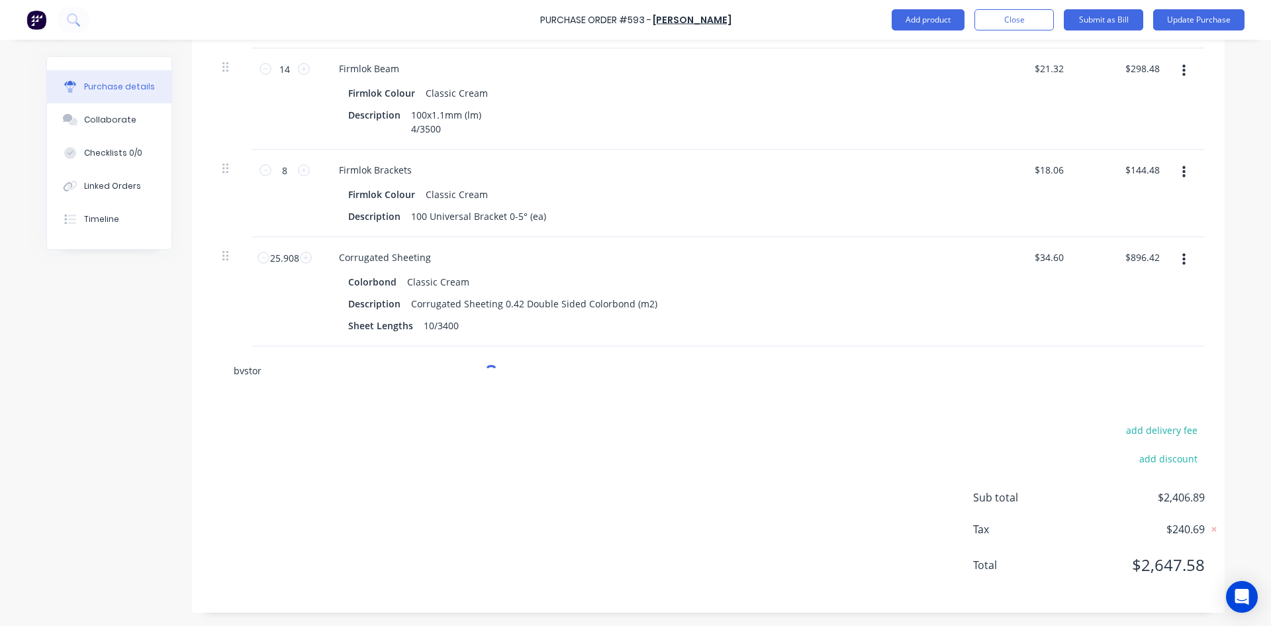
type textarea "x"
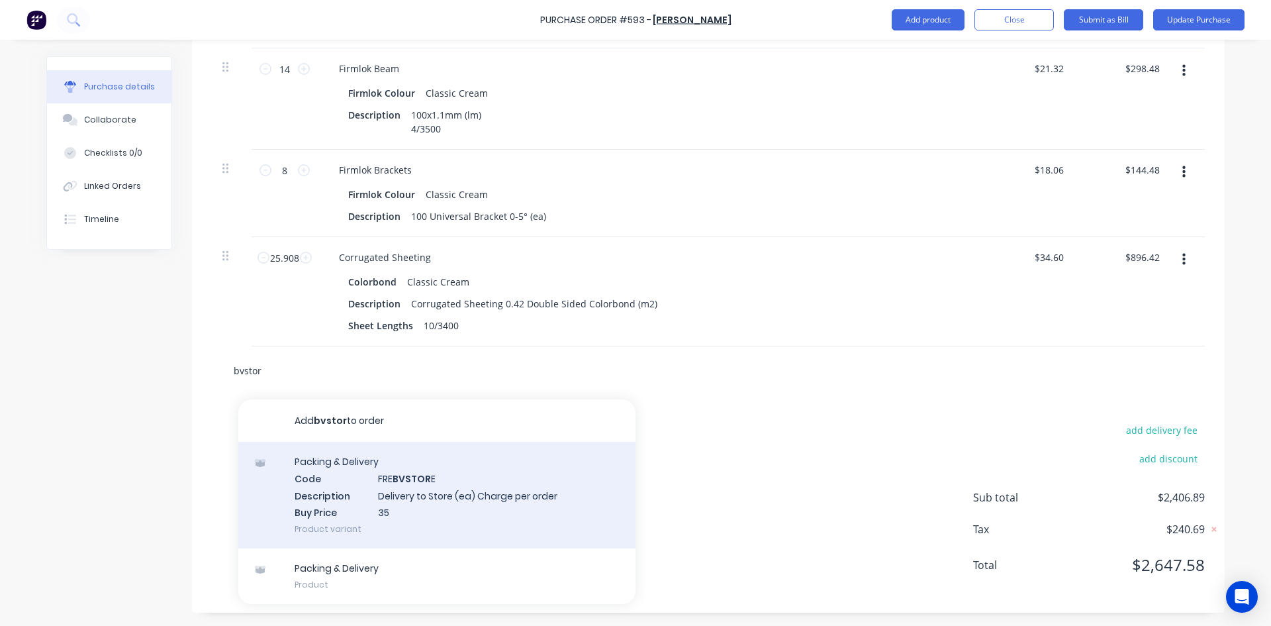
type input "bvstor"
click at [378, 486] on div "Packing & Delivery Code FRE BVSTOR E Description Delivery to Store (ea) Charge …" at bounding box center [436, 495] width 397 height 107
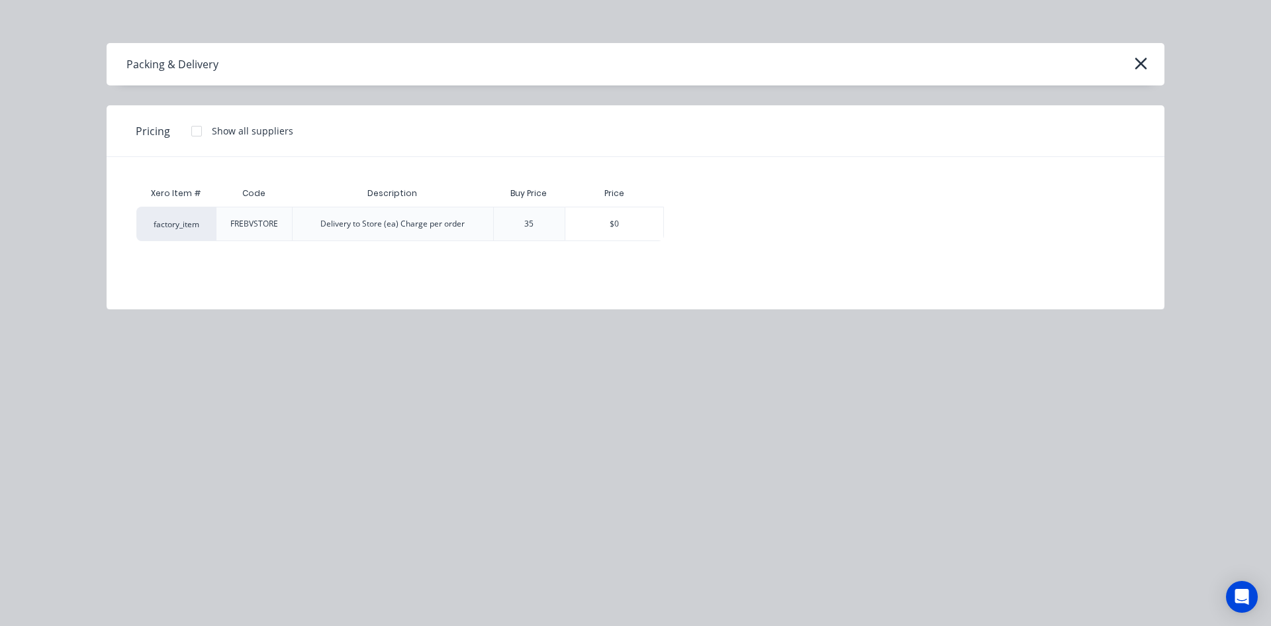
click at [536, 226] on div "35" at bounding box center [529, 223] width 30 height 33
click at [618, 222] on div "$0" at bounding box center [614, 223] width 98 height 33
type textarea "x"
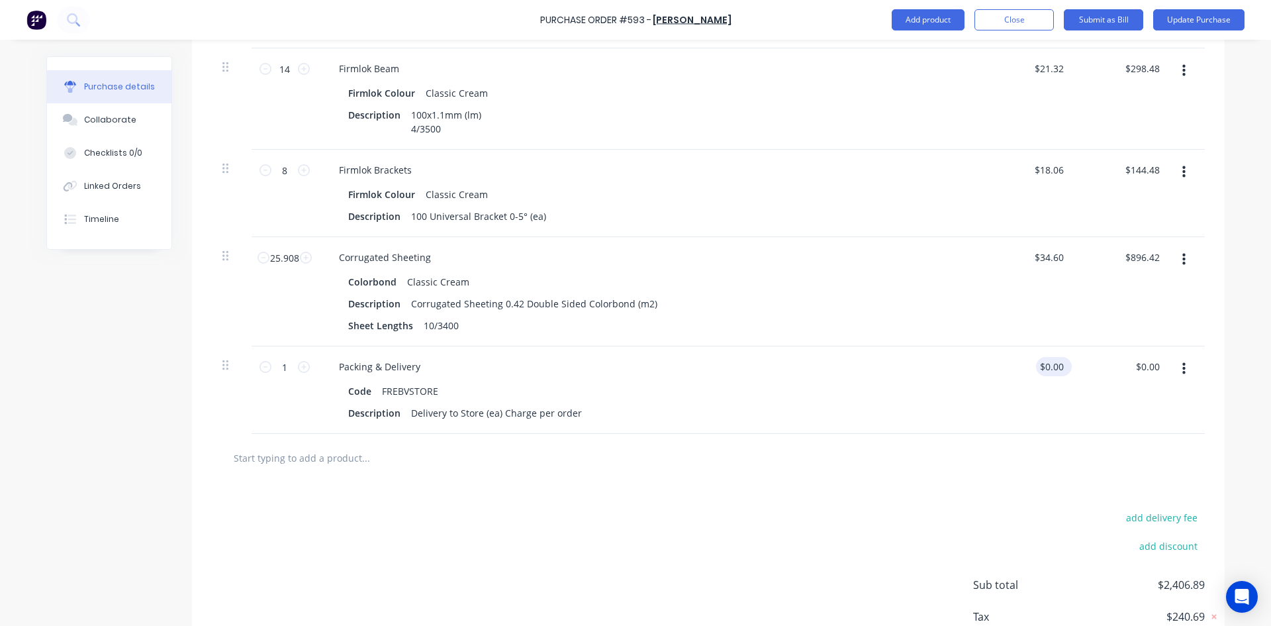
type textarea "x"
type input "0.00"
click at [1049, 372] on input "0.00" at bounding box center [1051, 366] width 30 height 19
type textarea "x"
click at [1049, 372] on input "0.00" at bounding box center [1054, 366] width 25 height 19
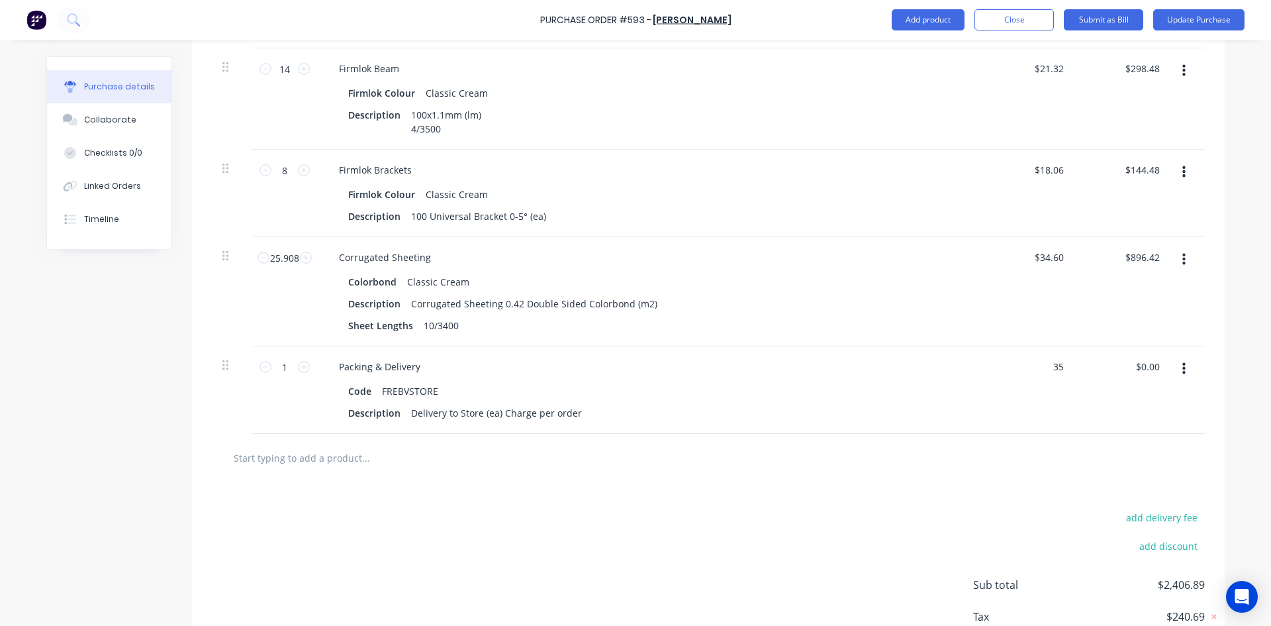
type input "35"
type textarea "x"
type input "$35.00"
click at [922, 535] on div "add delivery fee add discount Sub total $2,406.89 Tax $240.69 Total $2,647.58" at bounding box center [708, 591] width 1033 height 218
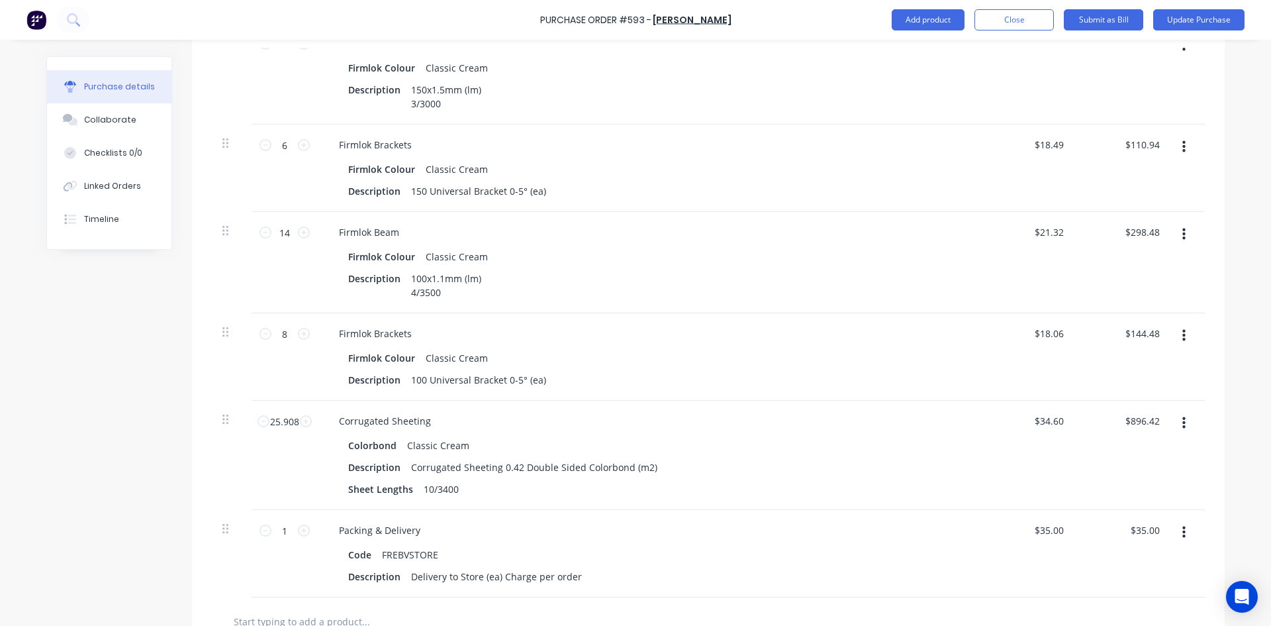
scroll to position [795, 0]
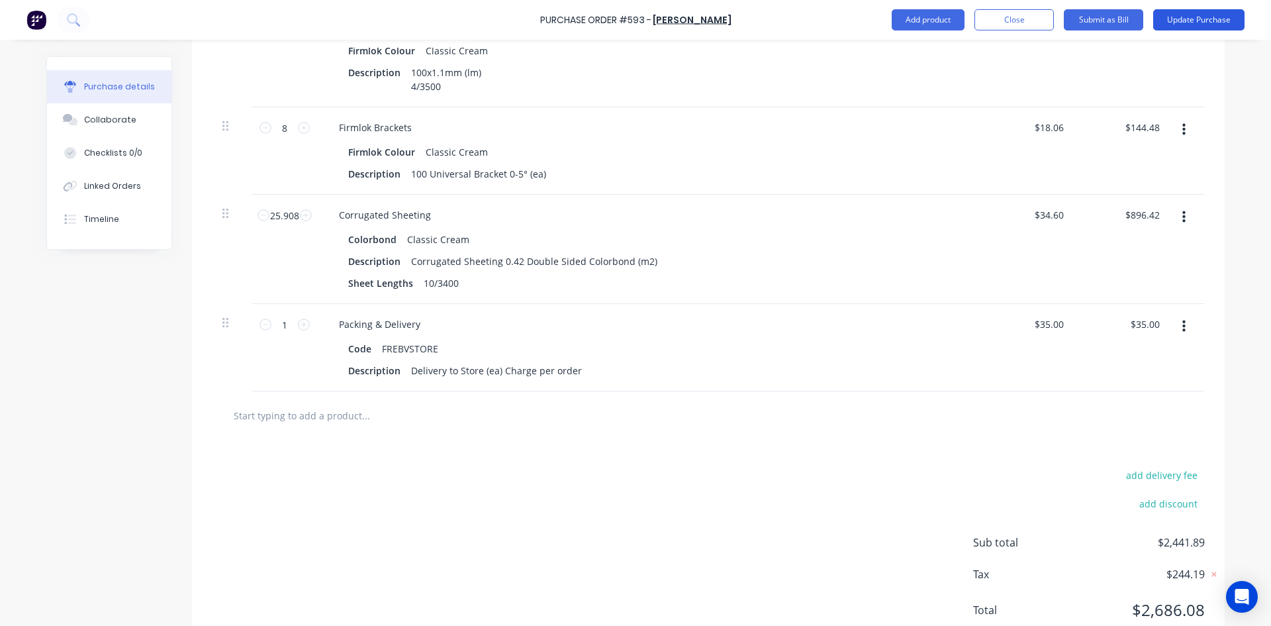
click at [1208, 15] on button "Update Purchase" at bounding box center [1198, 19] width 91 height 21
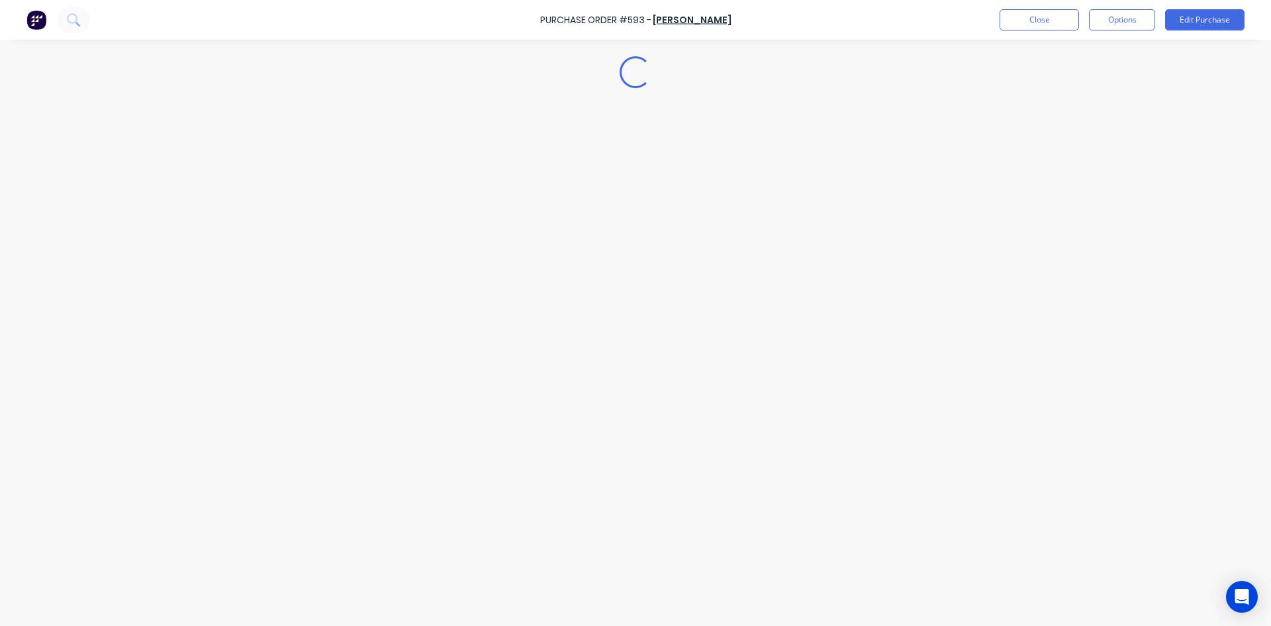
scroll to position [0, 0]
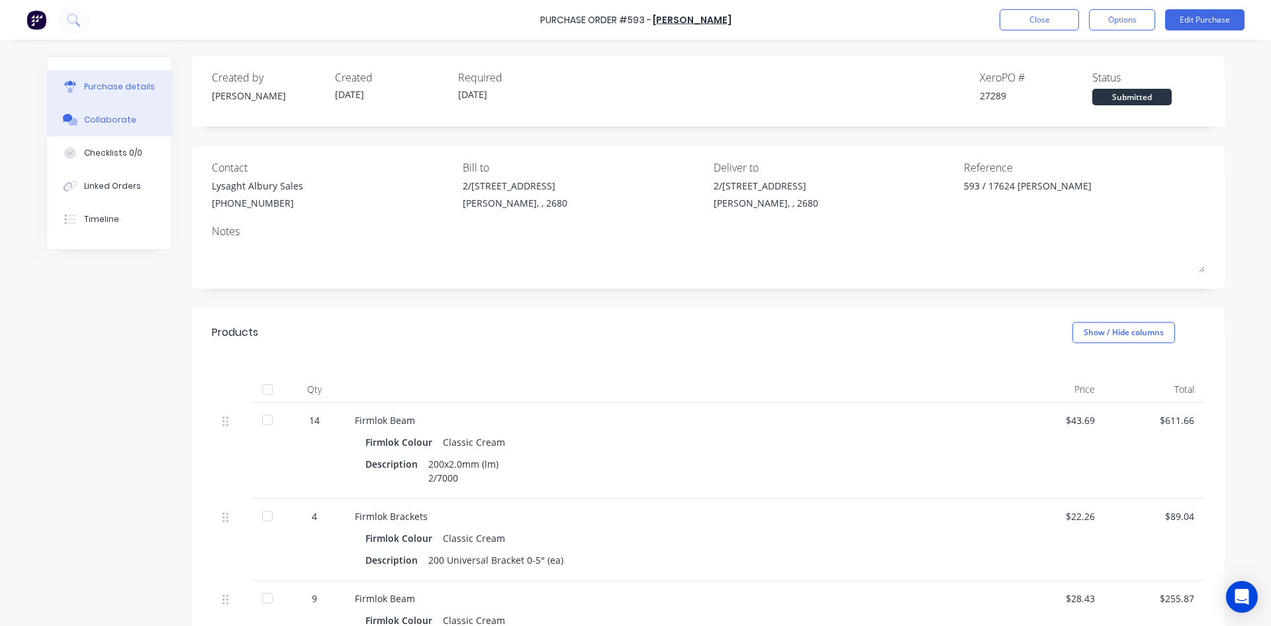
click at [122, 121] on div "Collaborate" at bounding box center [110, 120] width 52 height 12
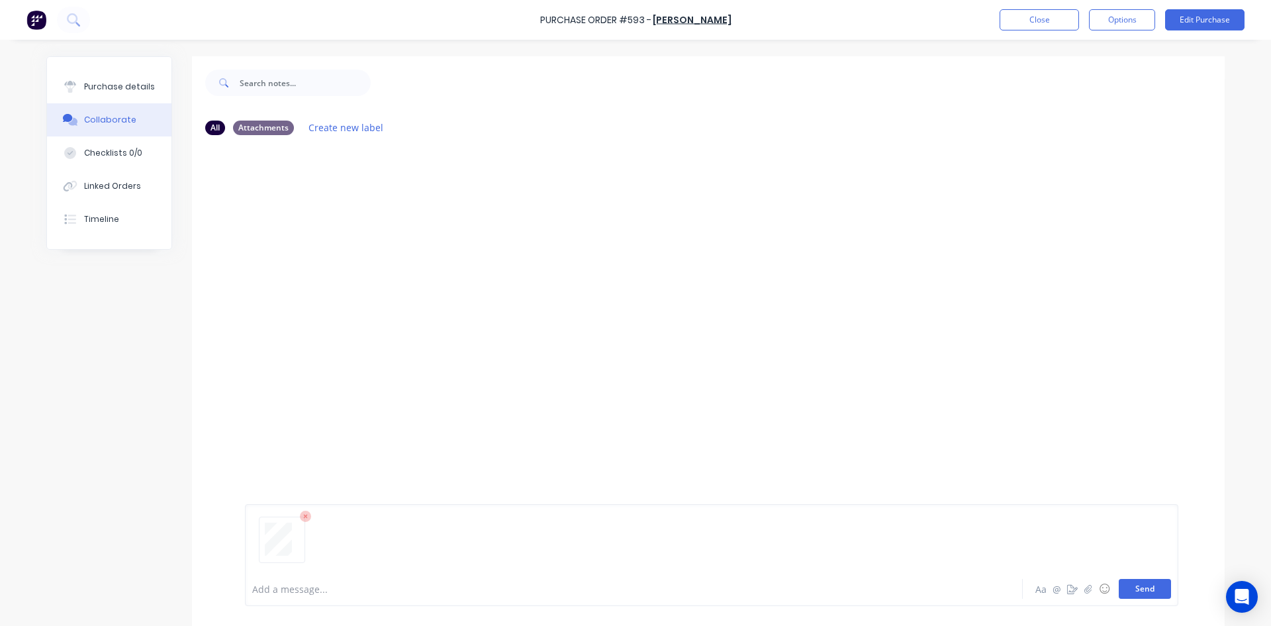
click at [1149, 587] on button "Send" at bounding box center [1145, 589] width 52 height 20
click at [126, 91] on div "Purchase details" at bounding box center [119, 87] width 71 height 12
type textarea "x"
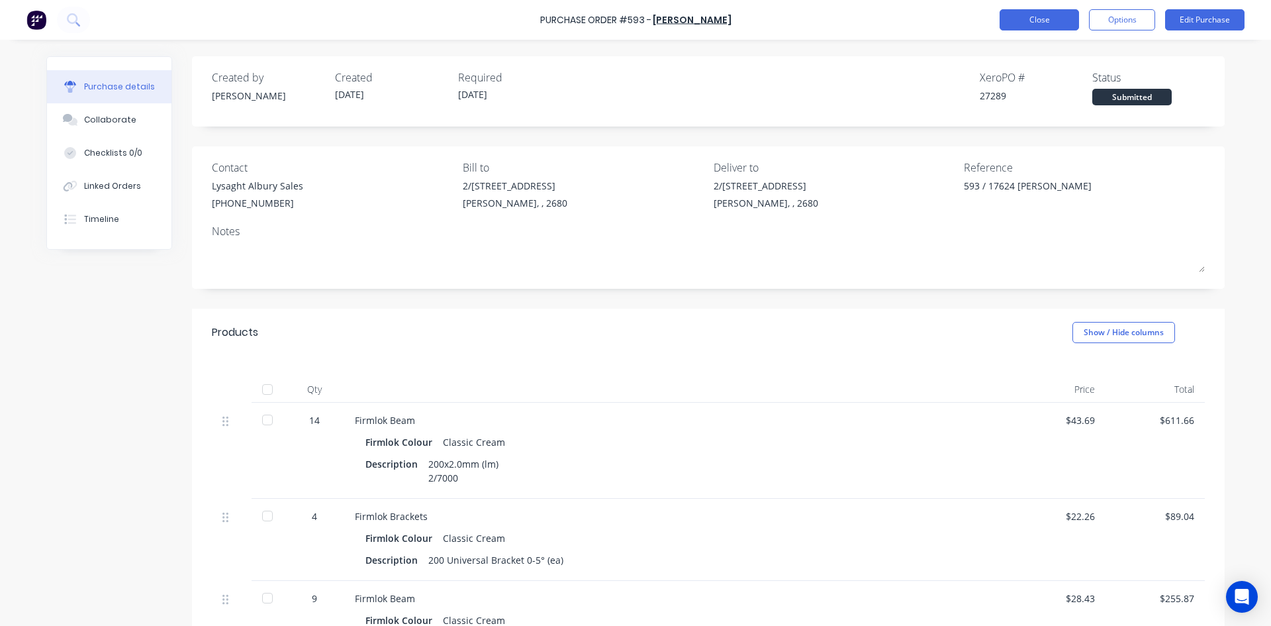
click at [1038, 14] on button "Close" at bounding box center [1039, 19] width 79 height 21
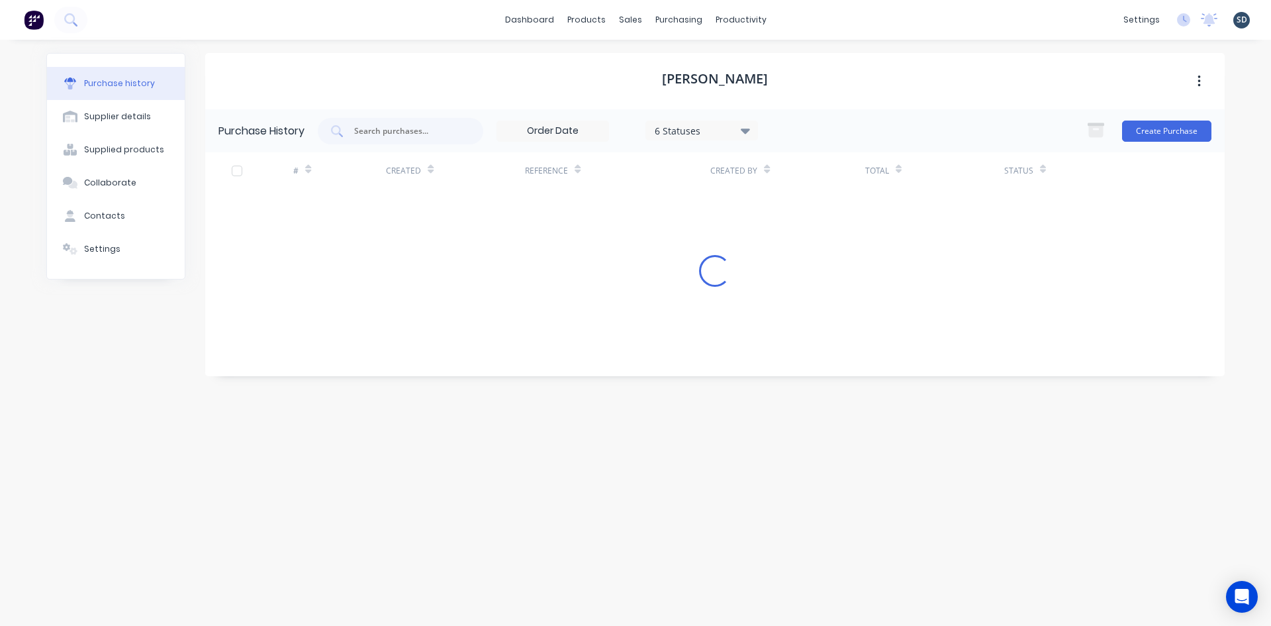
click at [807, 18] on div "dashboard products sales purchasing productivity dashboard products Product Cat…" at bounding box center [635, 20] width 1271 height 40
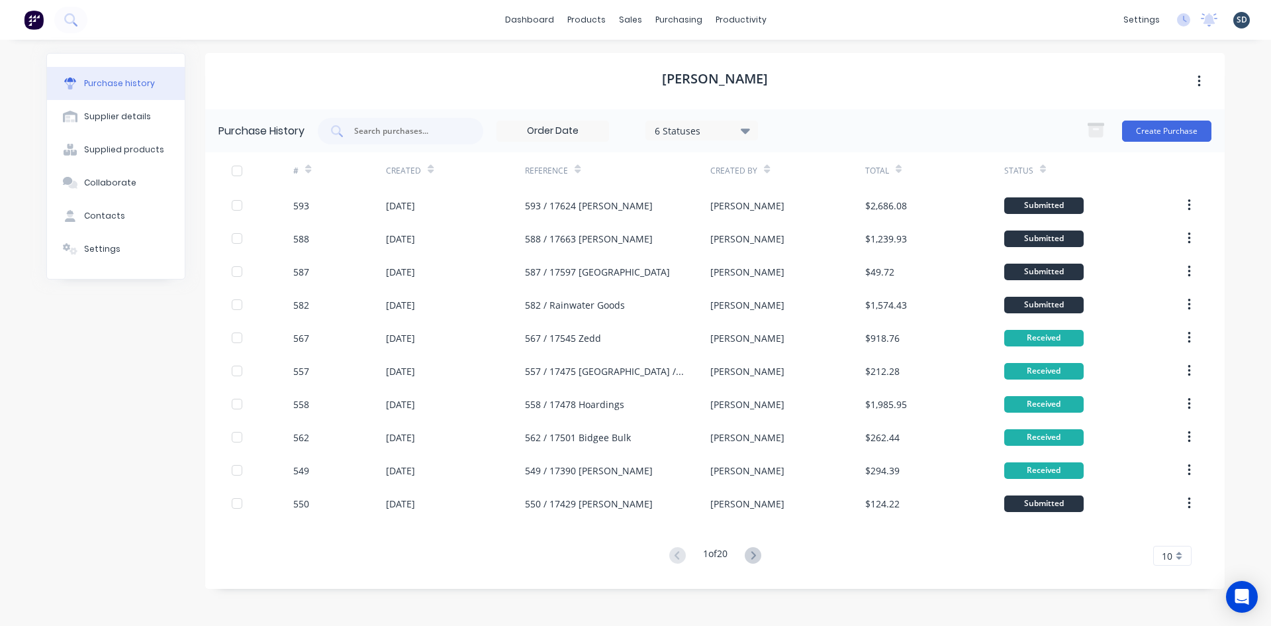
click at [806, 18] on div "dashboard products sales purchasing productivity dashboard products Product Cat…" at bounding box center [635, 20] width 1271 height 40
click at [803, 19] on div "dashboard products sales purchasing productivity dashboard products Product Cat…" at bounding box center [635, 20] width 1271 height 40
drag, startPoint x: 814, startPoint y: 15, endPoint x: 804, endPoint y: 15, distance: 9.9
click at [803, 15] on div "dashboard products sales purchasing productivity dashboard products Product Cat…" at bounding box center [635, 20] width 1271 height 40
click at [805, 19] on div "dashboard products sales purchasing productivity dashboard products Product Cat…" at bounding box center [635, 20] width 1271 height 40
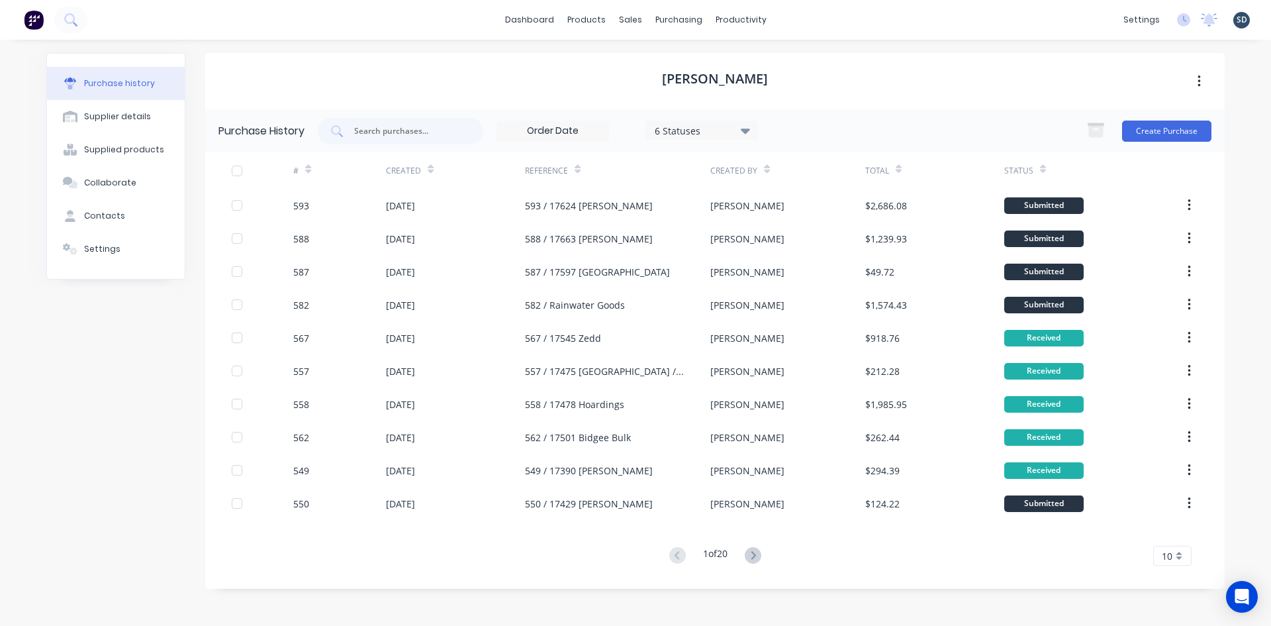
click at [805, 17] on div "dashboard products sales purchasing productivity dashboard products Product Cat…" at bounding box center [635, 20] width 1271 height 40
click at [677, 63] on div "Sales Orders" at bounding box center [679, 64] width 54 height 12
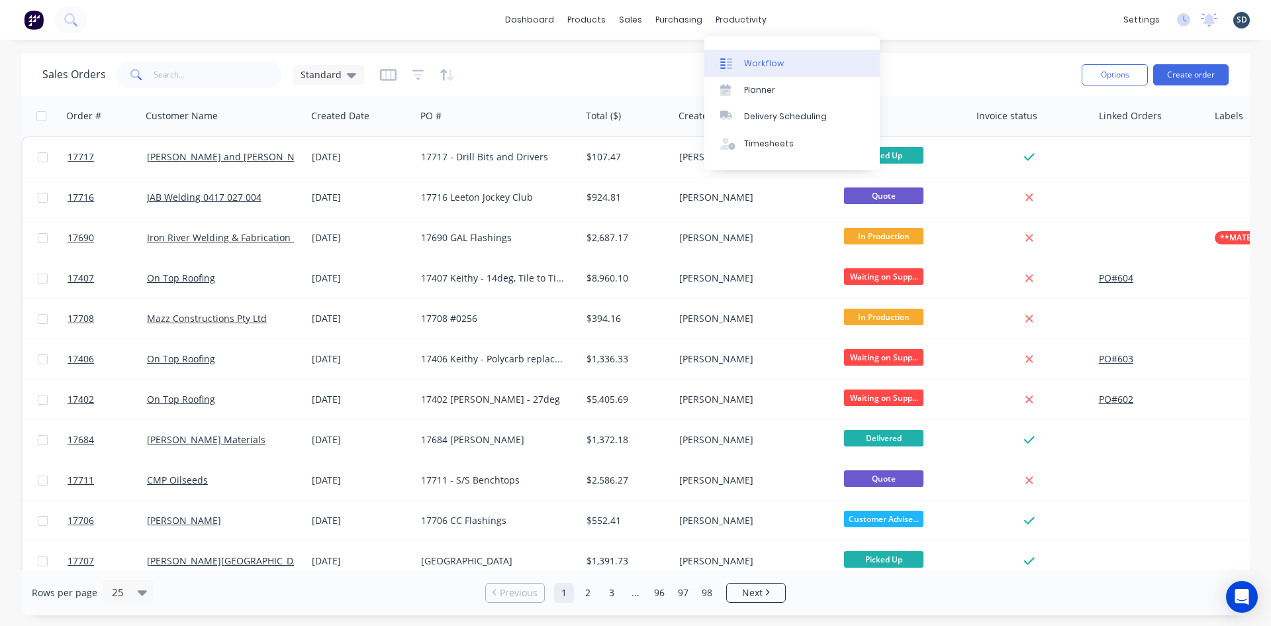
click at [763, 62] on div "Workflow" at bounding box center [764, 64] width 40 height 12
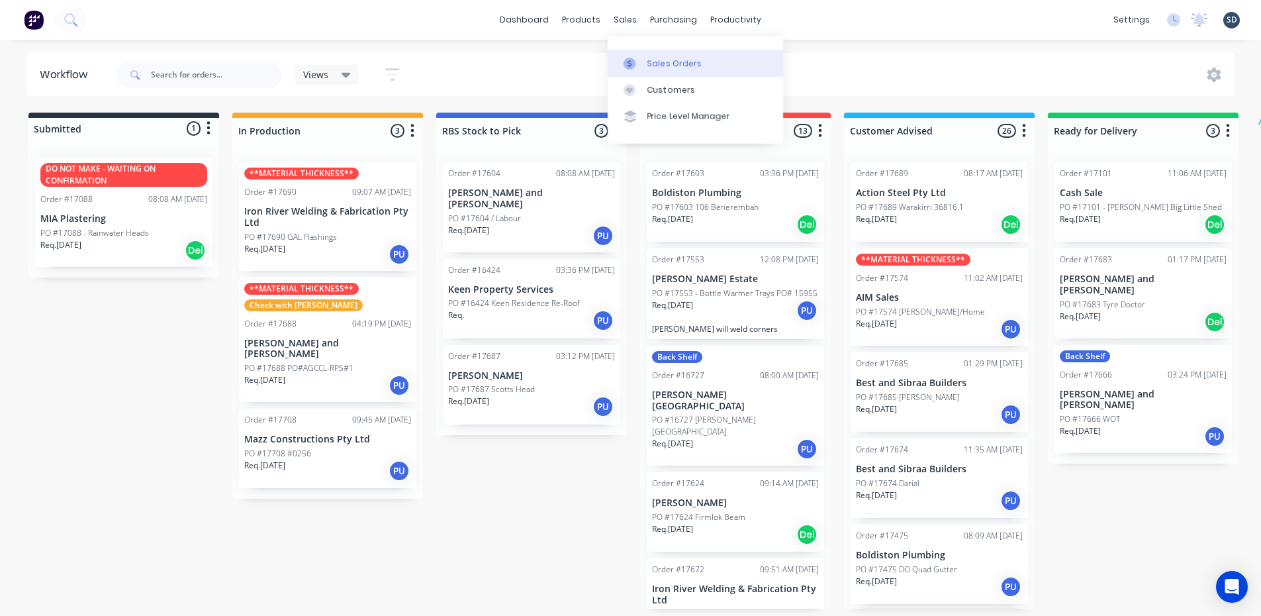
click at [644, 60] on link "Sales Orders" at bounding box center [695, 63] width 175 height 26
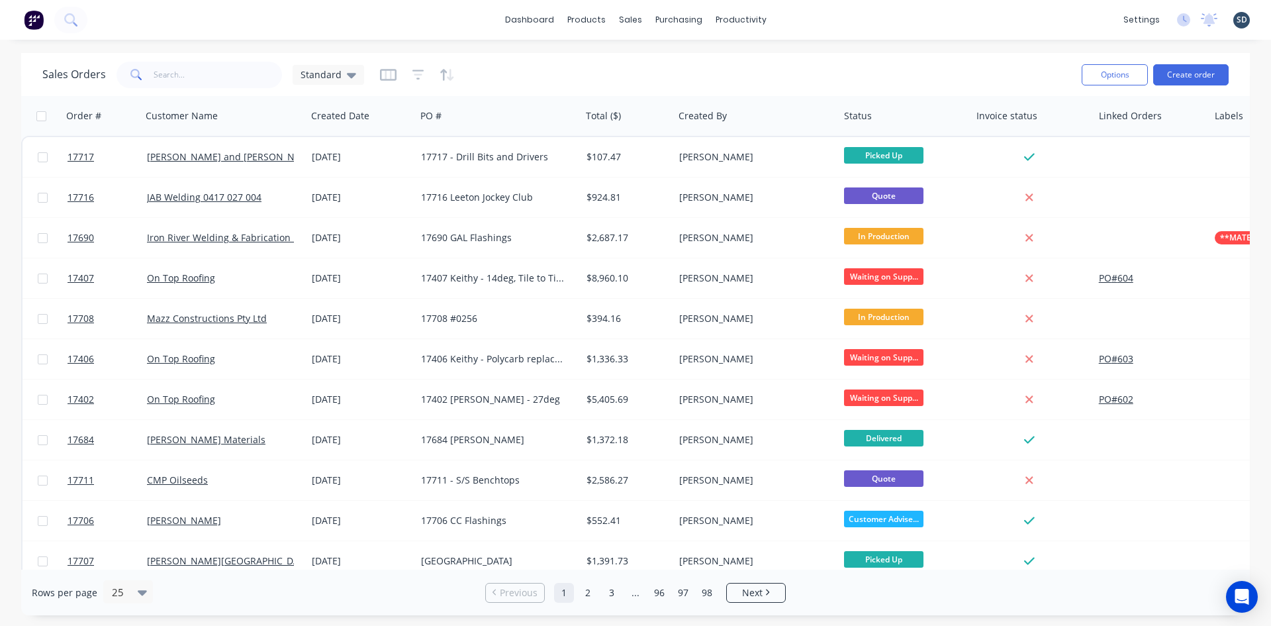
click at [504, 25] on div "dashboard products sales purchasing productivity dashboard products Product Cat…" at bounding box center [635, 20] width 1271 height 40
click at [829, 23] on div "dashboard products sales purchasing productivity dashboard products Product Cat…" at bounding box center [635, 20] width 1271 height 40
click at [829, 24] on div "dashboard products sales purchasing productivity dashboard products Product Cat…" at bounding box center [635, 20] width 1271 height 40
click at [1044, 30] on div "dashboard products sales purchasing productivity dashboard products Product Cat…" at bounding box center [635, 20] width 1271 height 40
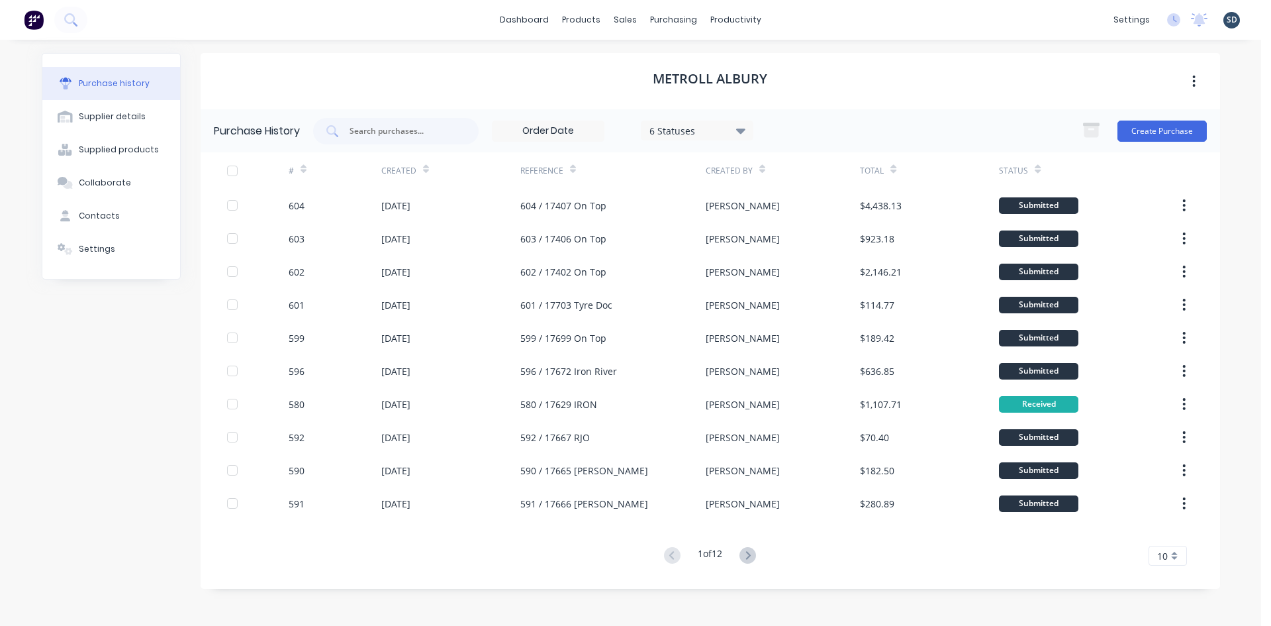
click at [797, 21] on div "dashboard products sales purchasing productivity dashboard products Product Cat…" at bounding box center [630, 20] width 1261 height 40
click at [667, 62] on div "Sales Orders" at bounding box center [675, 64] width 54 height 12
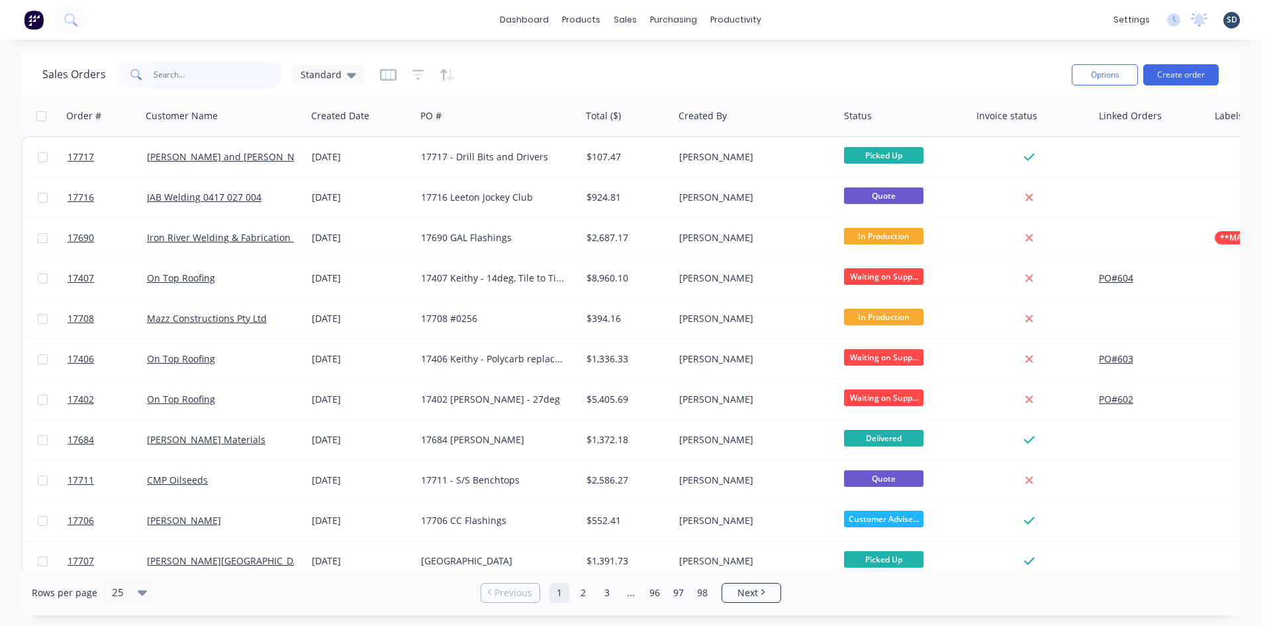
click at [217, 70] on input "text" at bounding box center [218, 75] width 129 height 26
type input "[PERSON_NAME]"
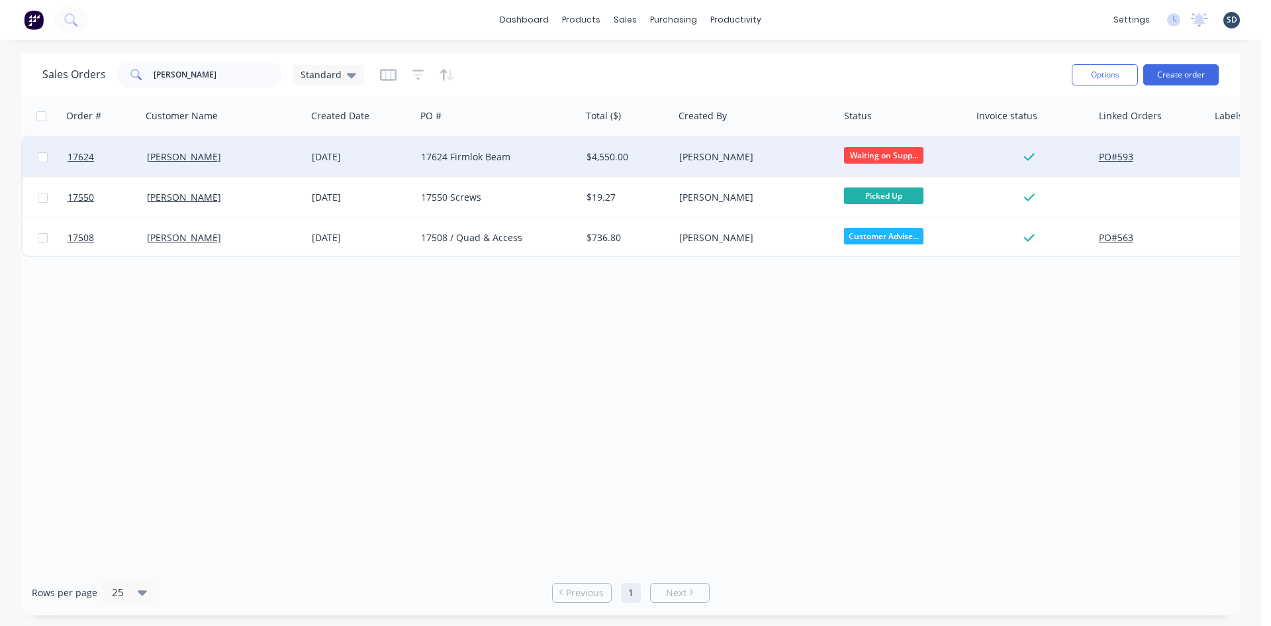
click at [268, 162] on div "[PERSON_NAME]" at bounding box center [220, 156] width 147 height 13
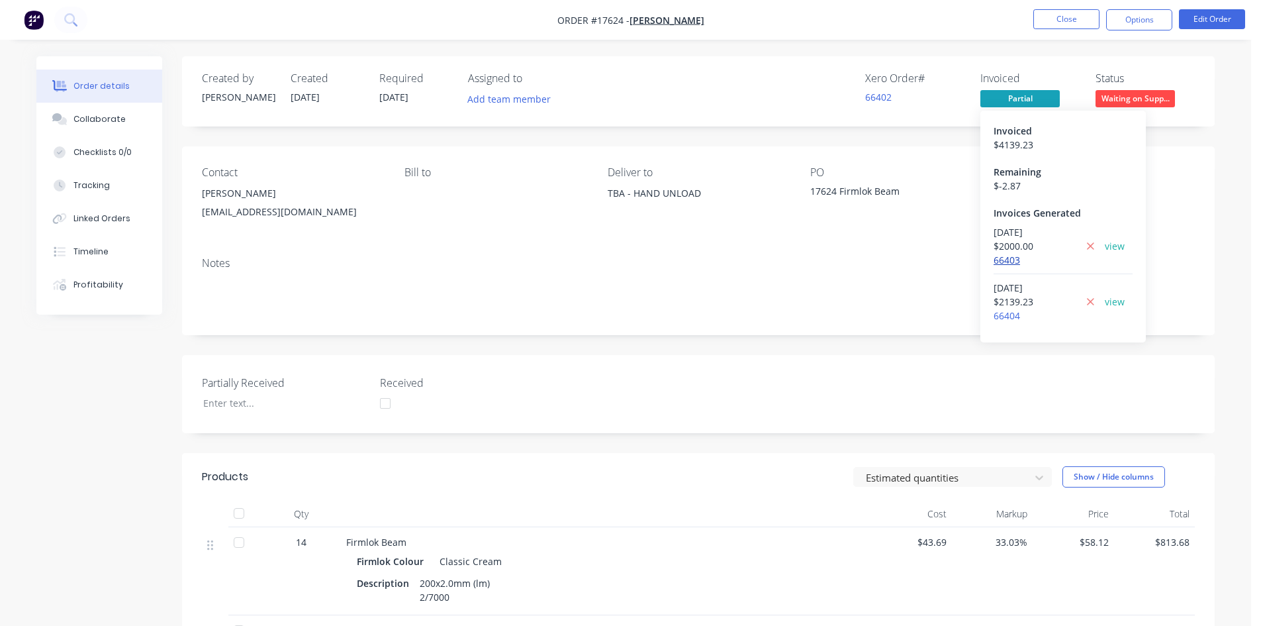
click at [999, 260] on link "66403" at bounding box center [1007, 260] width 26 height 13
click at [1011, 312] on link "66404" at bounding box center [1007, 315] width 26 height 13
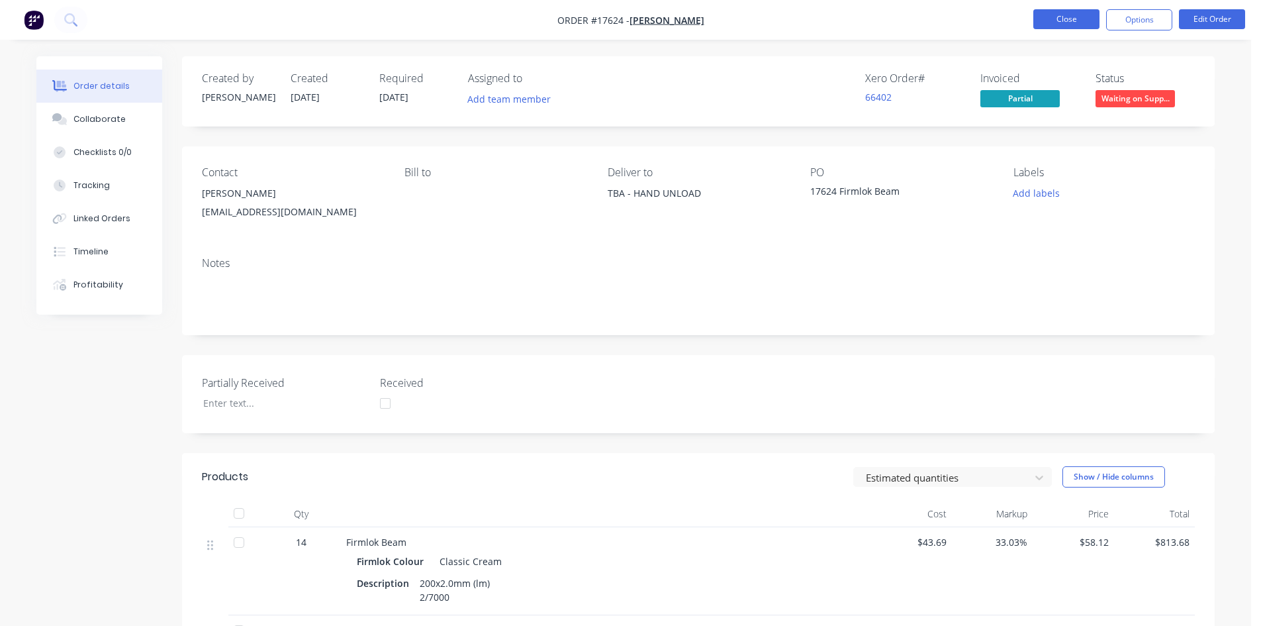
click at [1075, 21] on button "Close" at bounding box center [1067, 19] width 66 height 20
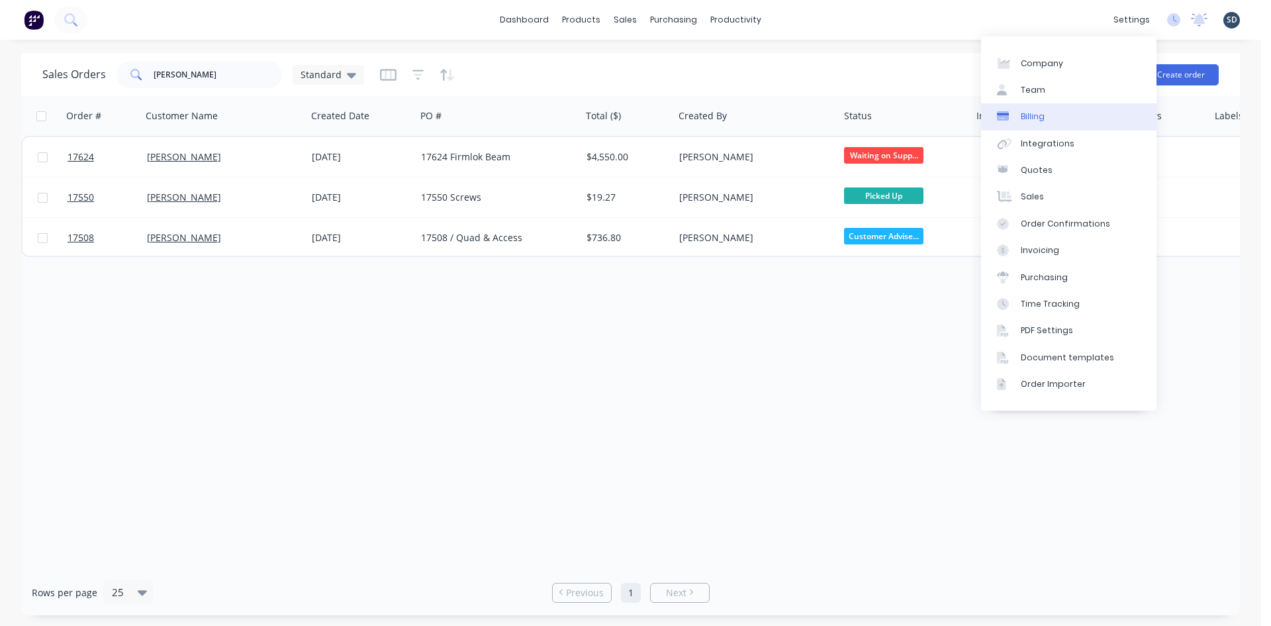
click at [1047, 119] on link "Billing" at bounding box center [1068, 116] width 175 height 26
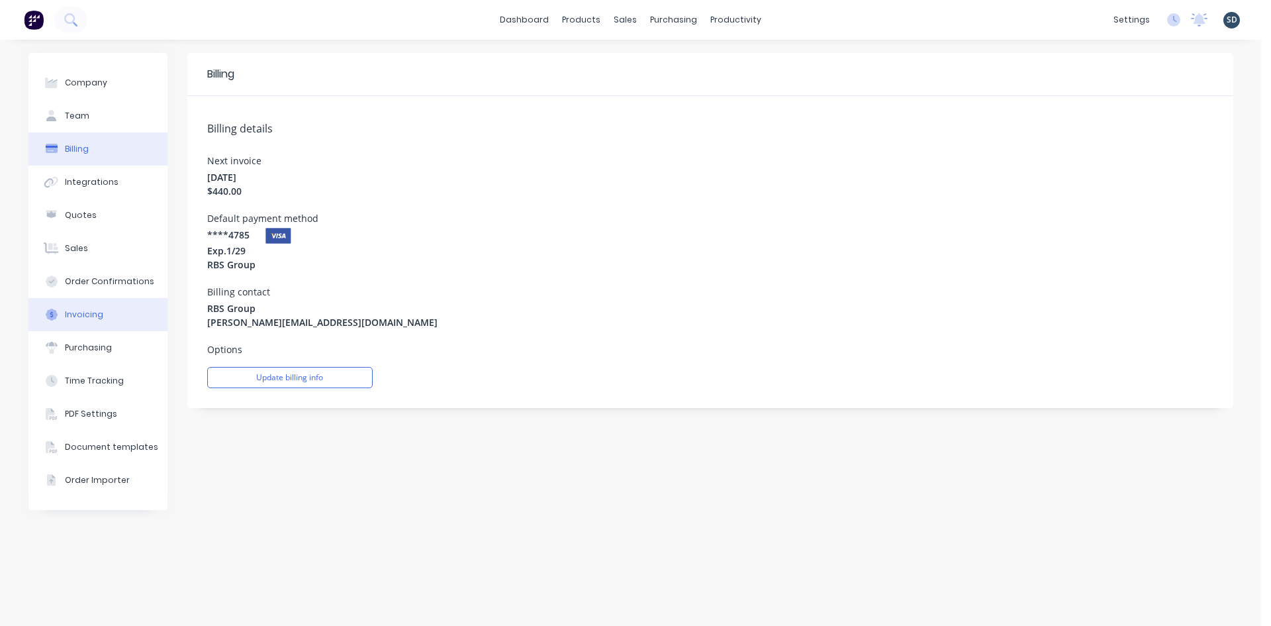
click at [115, 313] on button "Invoicing" at bounding box center [97, 314] width 139 height 33
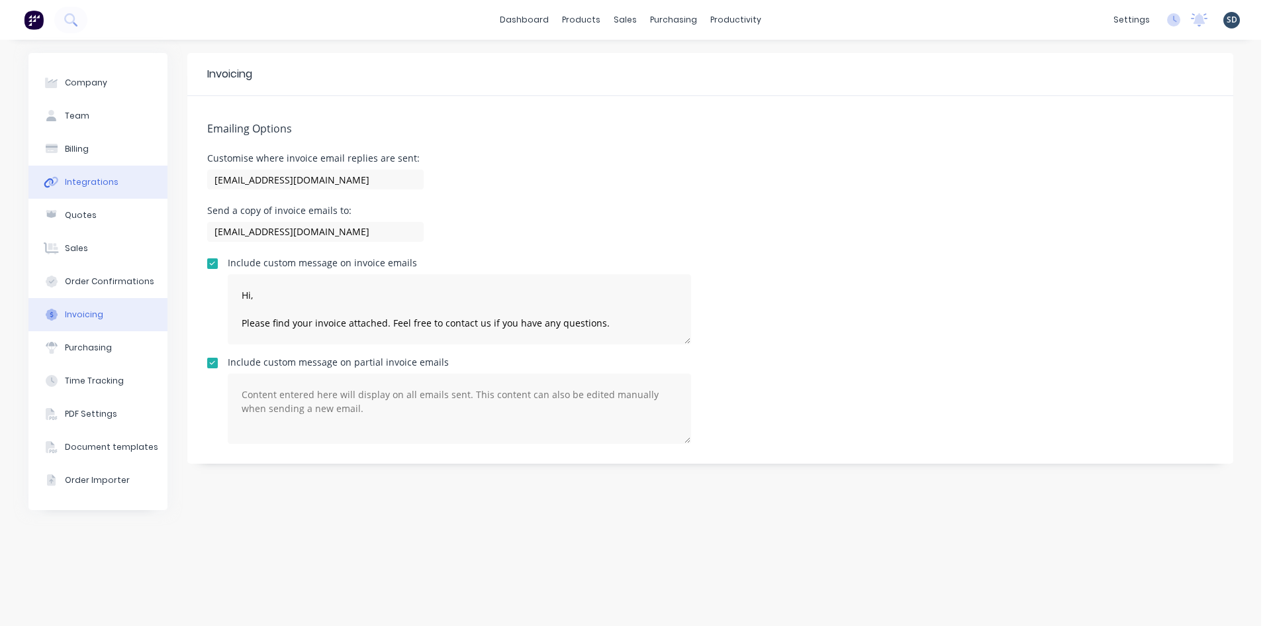
click at [117, 187] on button "Integrations" at bounding box center [97, 182] width 139 height 33
